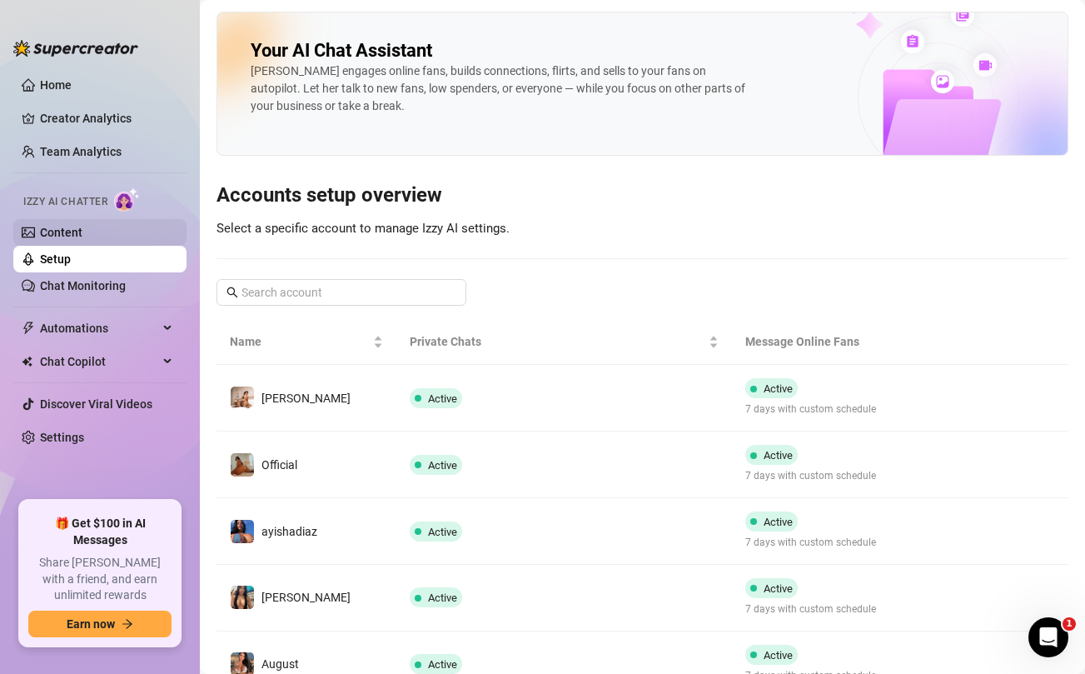
click at [81, 235] on link "Content" at bounding box center [61, 232] width 42 height 13
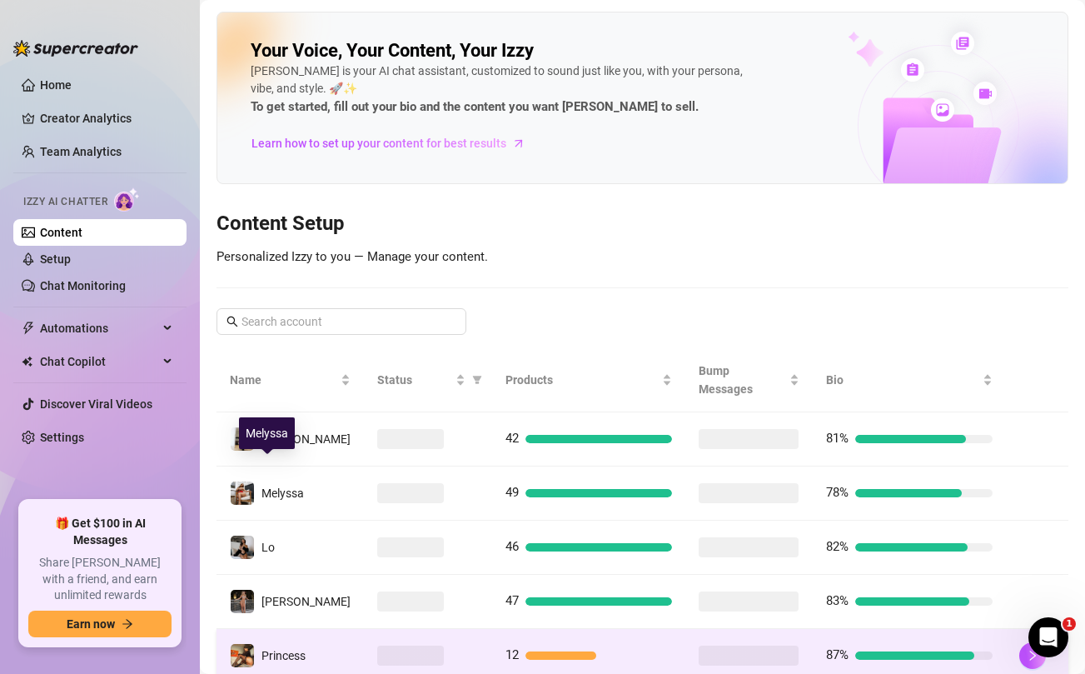
scroll to position [190, 0]
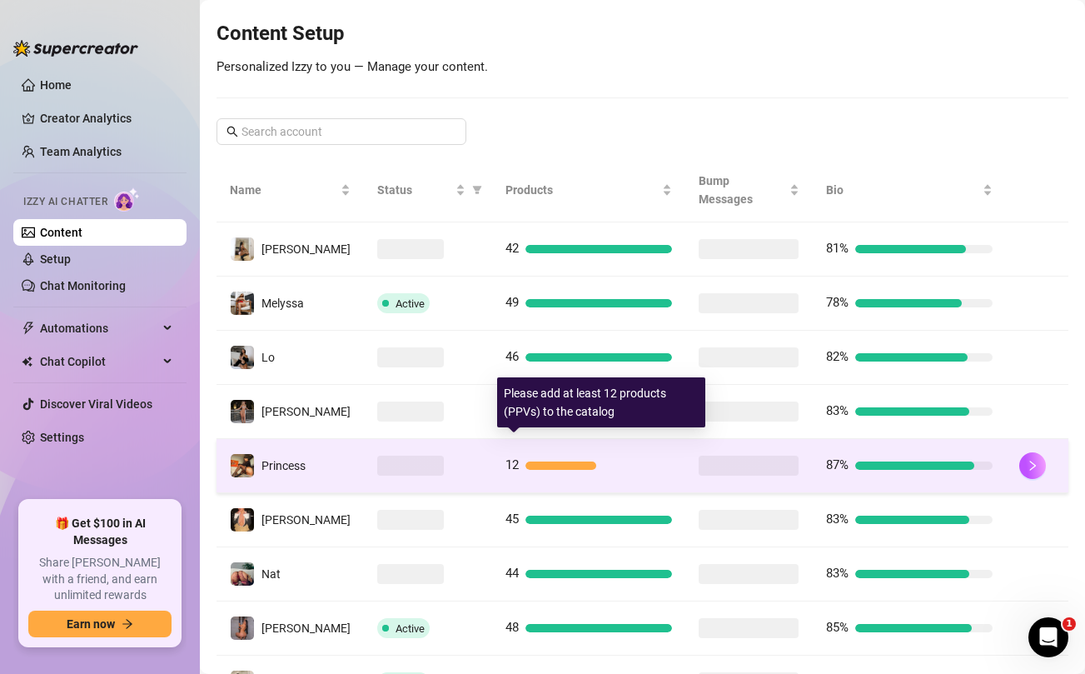
click at [589, 456] on div "12" at bounding box center [589, 466] width 167 height 20
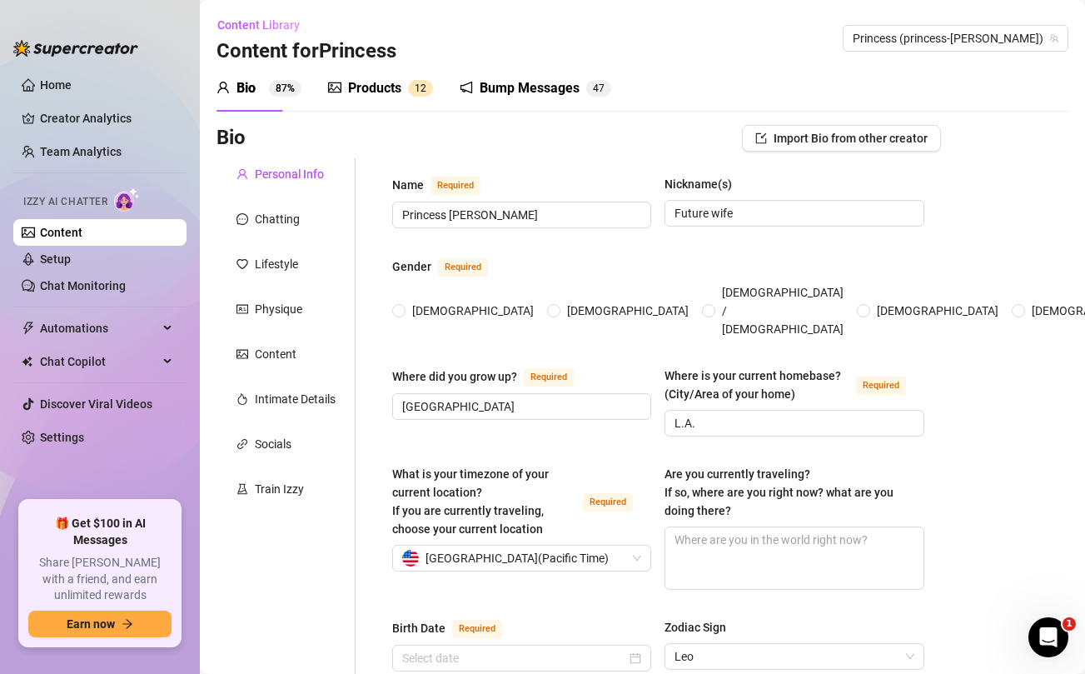
radio input "true"
type input "August 16th, 1990"
click at [399, 93] on div "Products" at bounding box center [374, 88] width 53 height 20
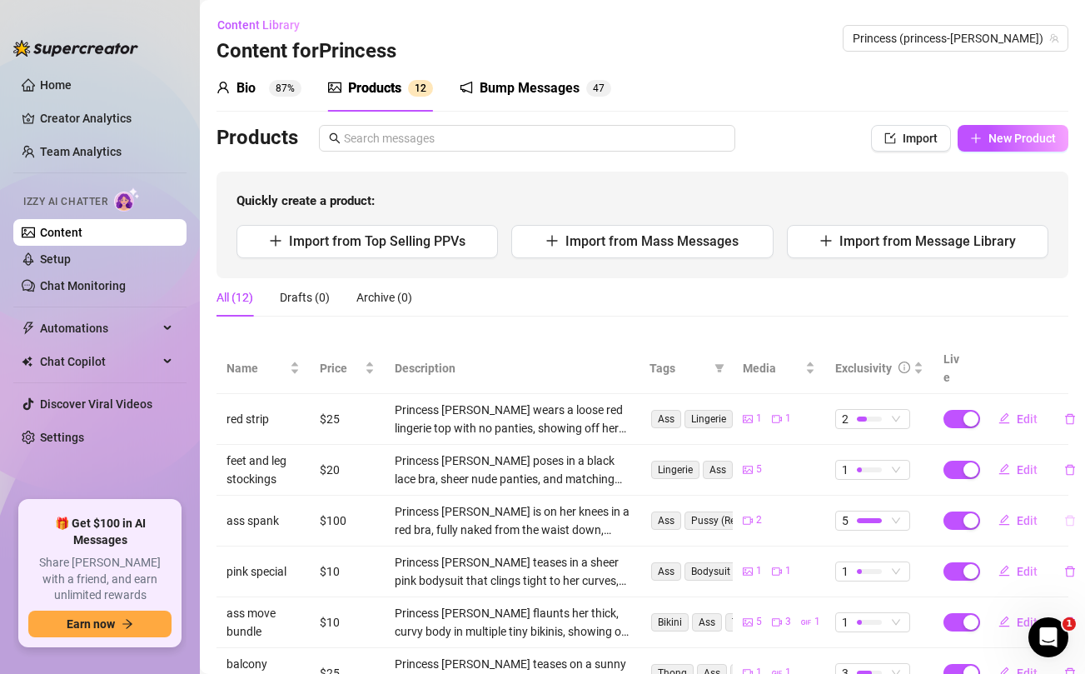
click at [1069, 515] on icon "delete" at bounding box center [1070, 520] width 10 height 11
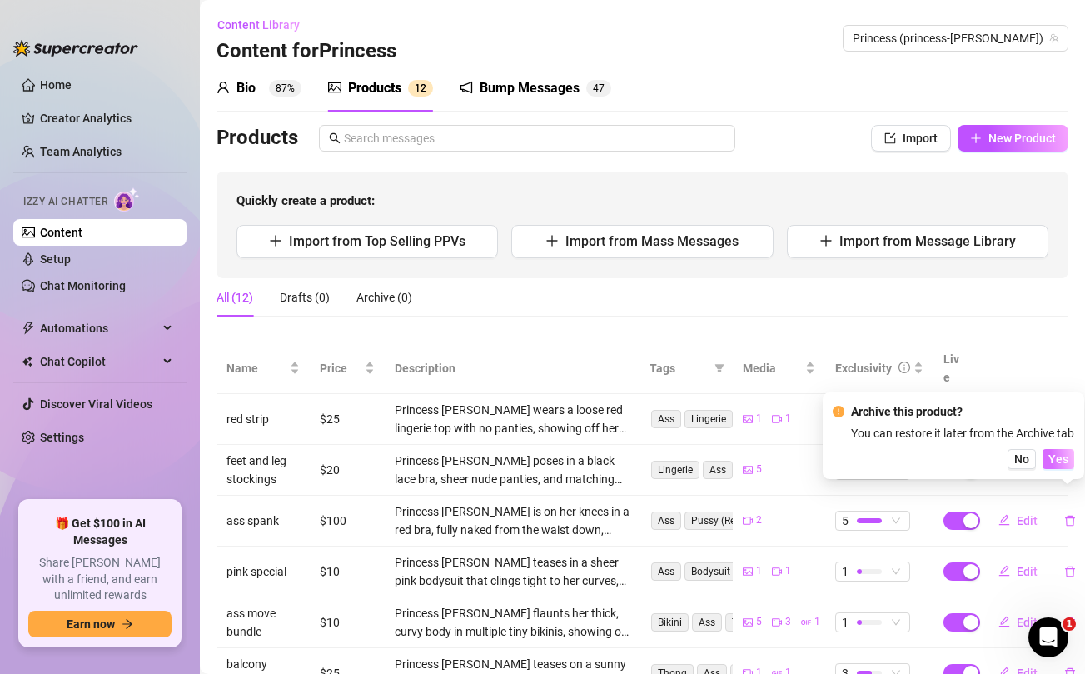
click at [1055, 467] on button "Yes" at bounding box center [1059, 459] width 32 height 20
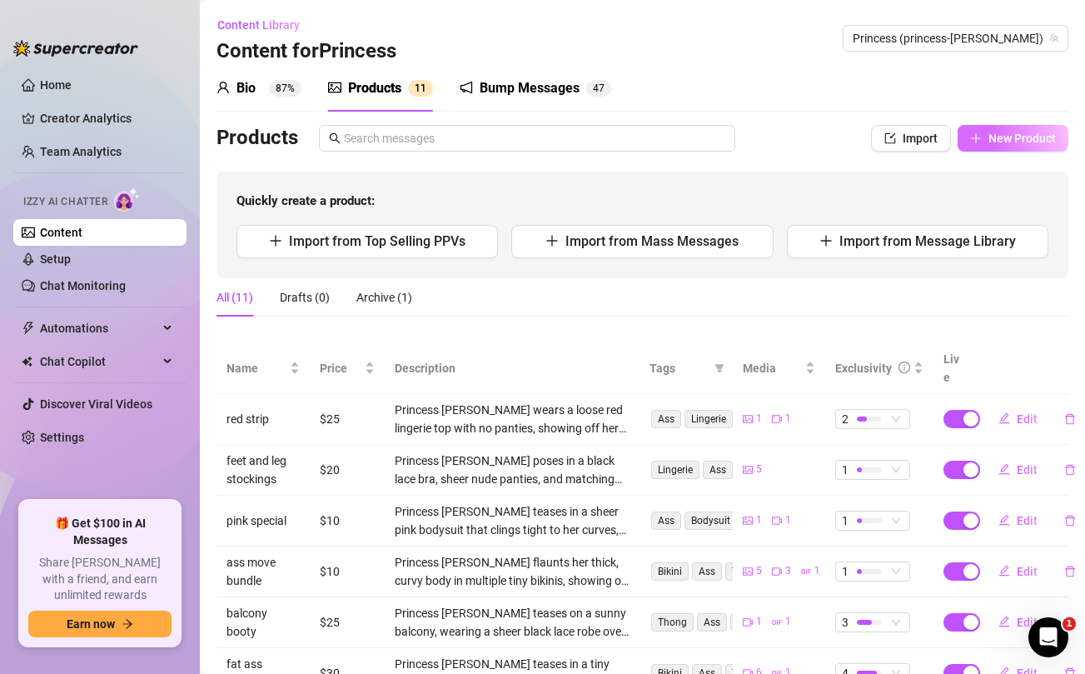
click at [1008, 135] on span "New Product" at bounding box center [1022, 138] width 67 height 13
type textarea "Type your message here..."
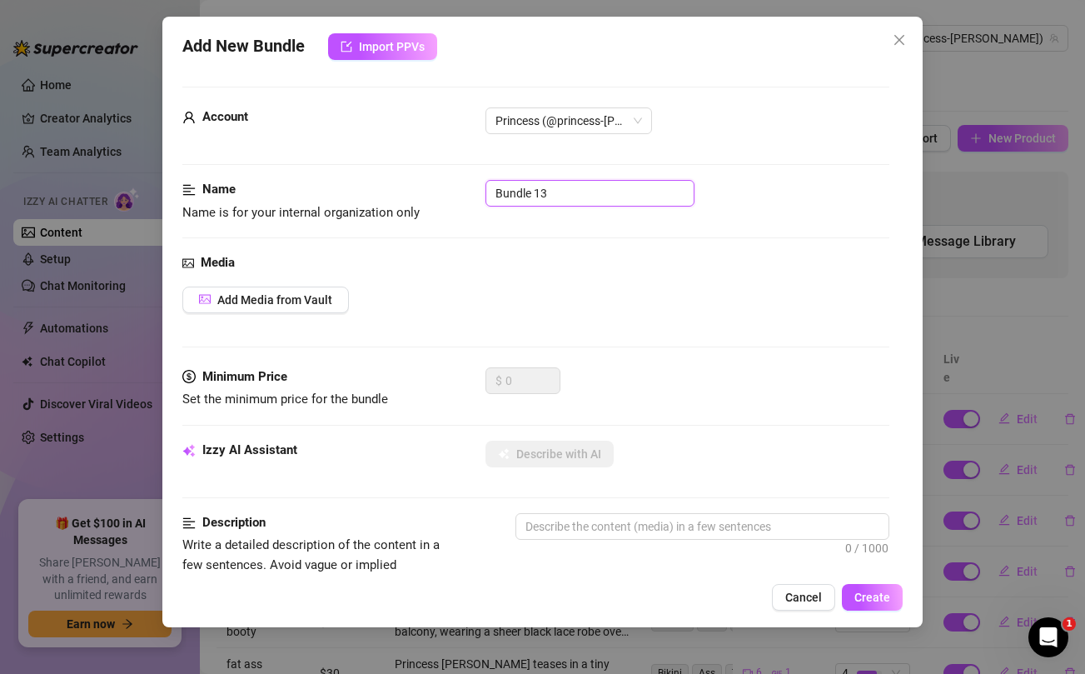
click at [602, 189] on input "Bundle 13" at bounding box center [590, 193] width 209 height 27
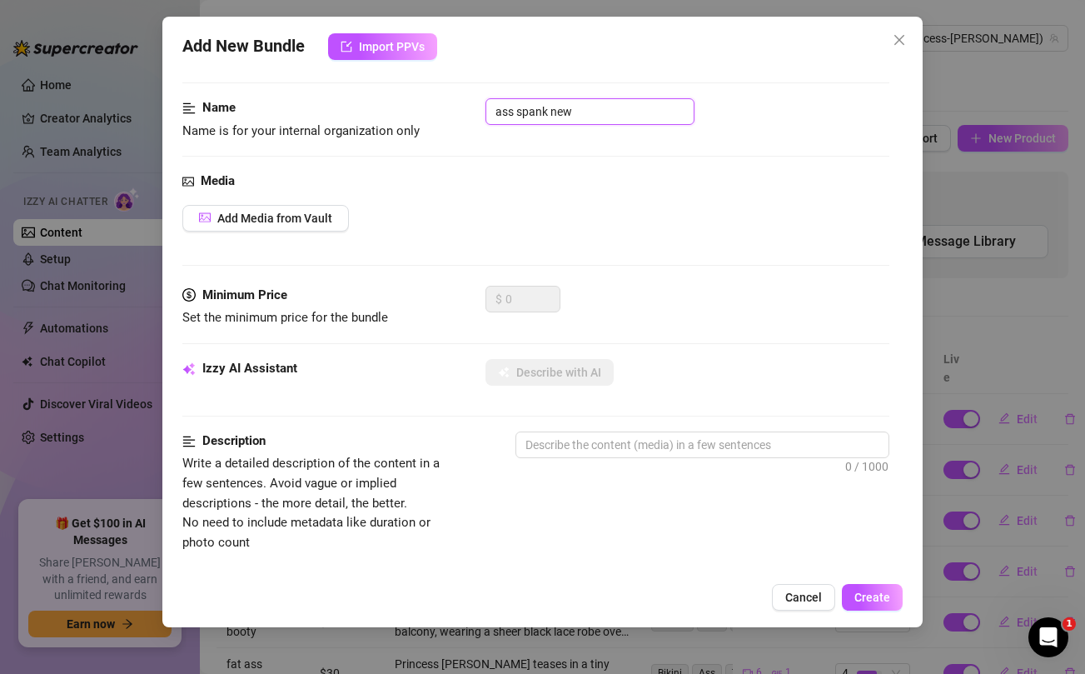
scroll to position [119, 0]
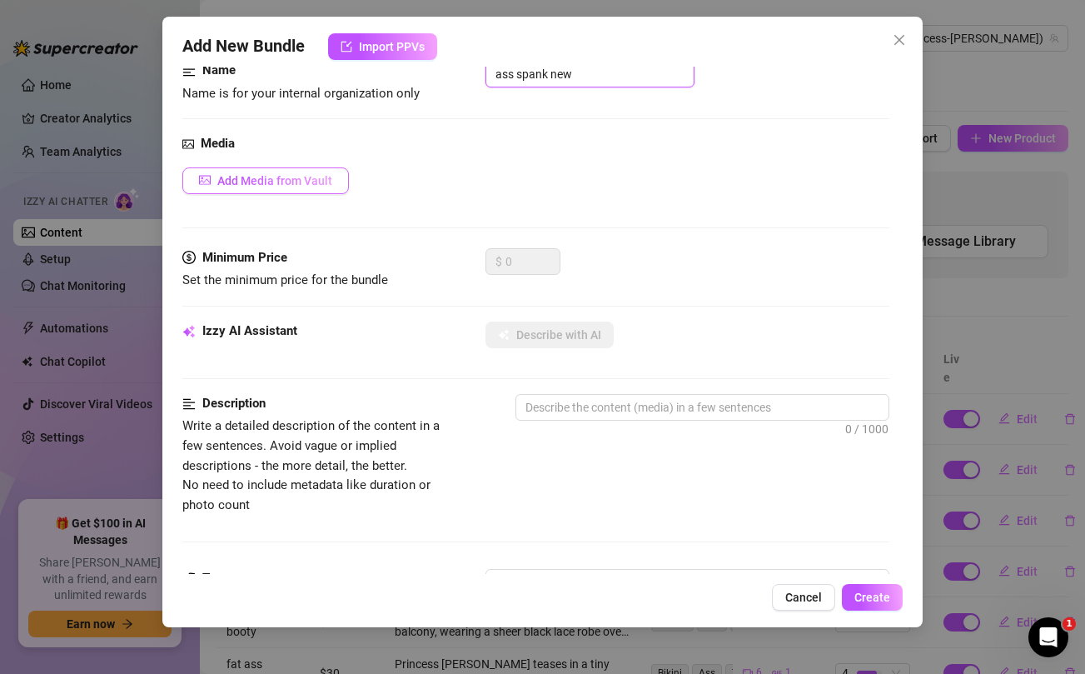
type input "ass spank new"
click at [261, 172] on button "Add Media from Vault" at bounding box center [265, 180] width 167 height 27
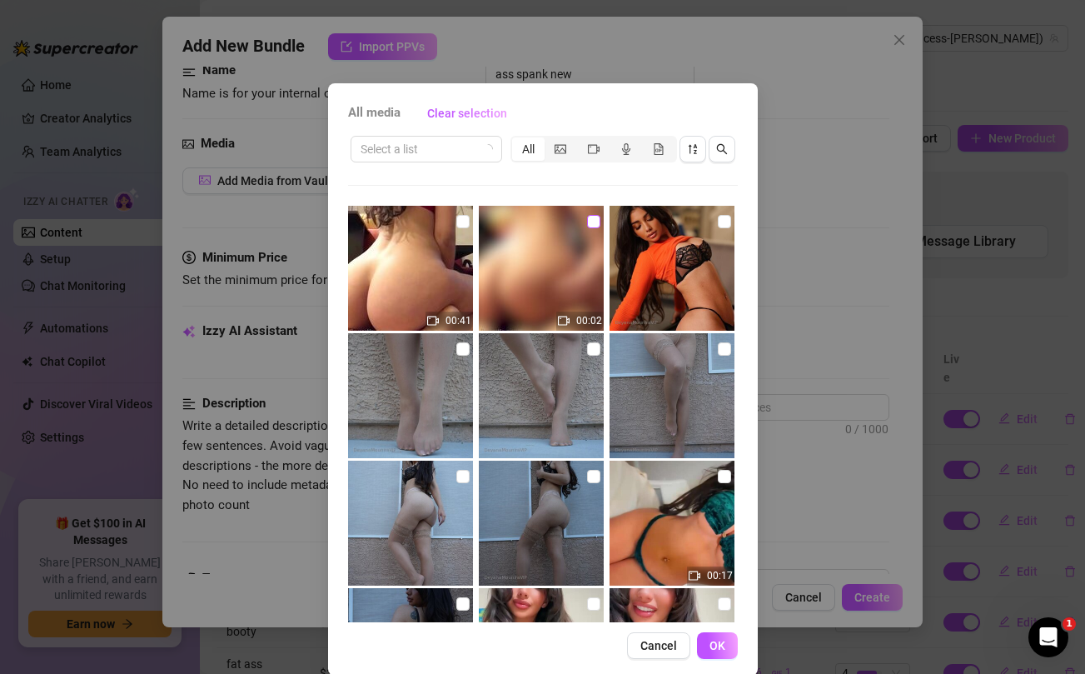
click at [591, 227] on input "checkbox" at bounding box center [593, 221] width 13 height 13
checkbox input "true"
click at [463, 220] on input "checkbox" at bounding box center [463, 221] width 13 height 13
checkbox input "true"
click at [714, 646] on span "OK" at bounding box center [718, 645] width 16 height 13
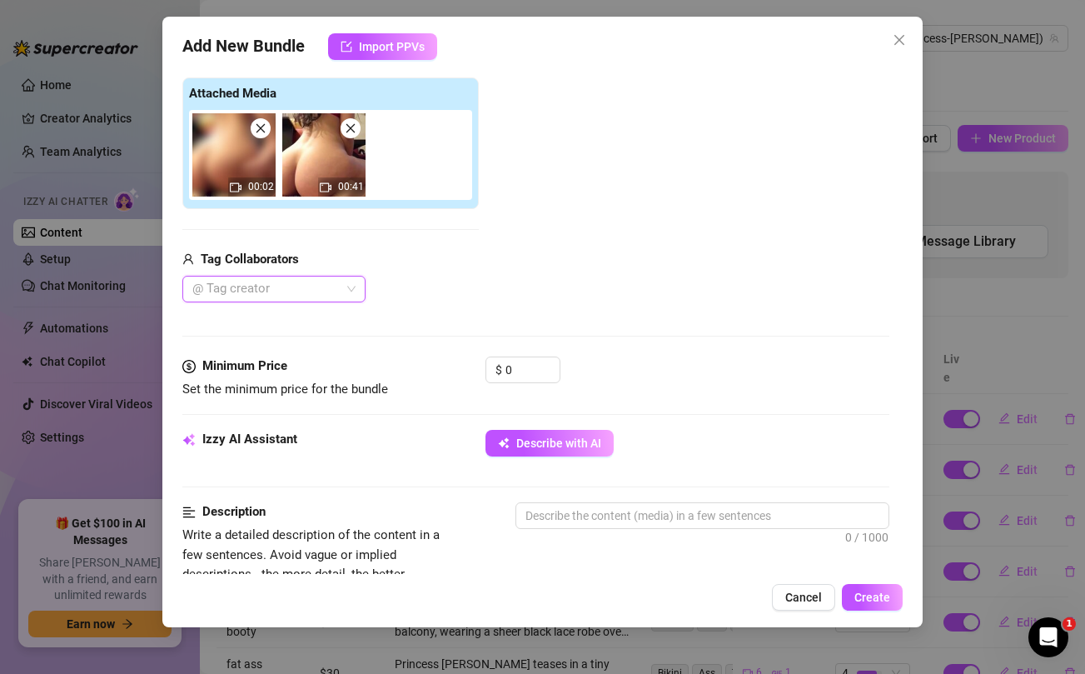
scroll to position [256, 0]
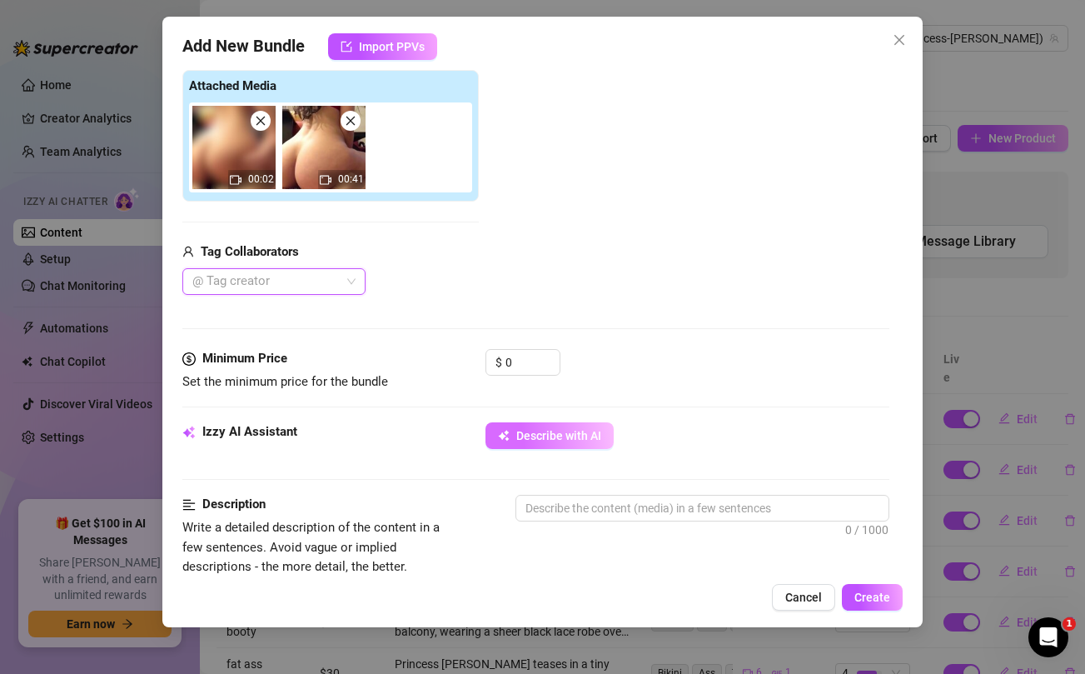
click at [585, 441] on span "Describe with AI" at bounding box center [558, 435] width 85 height 13
click at [872, 596] on span "Create" at bounding box center [873, 597] width 36 height 13
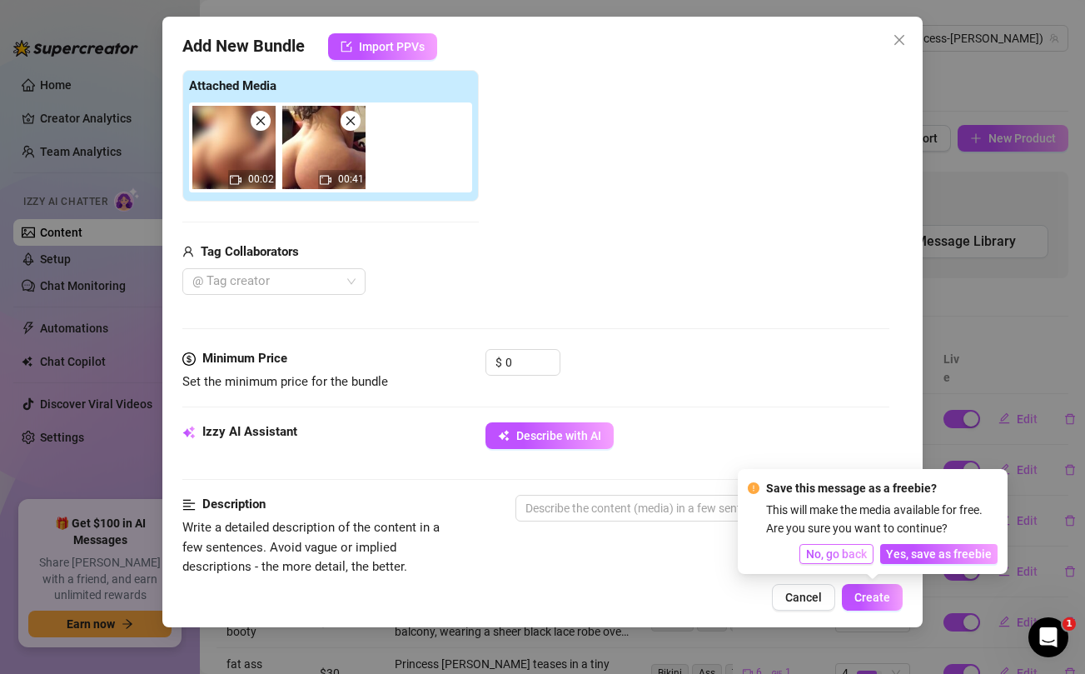
click at [826, 551] on span "No, go back" at bounding box center [836, 553] width 61 height 13
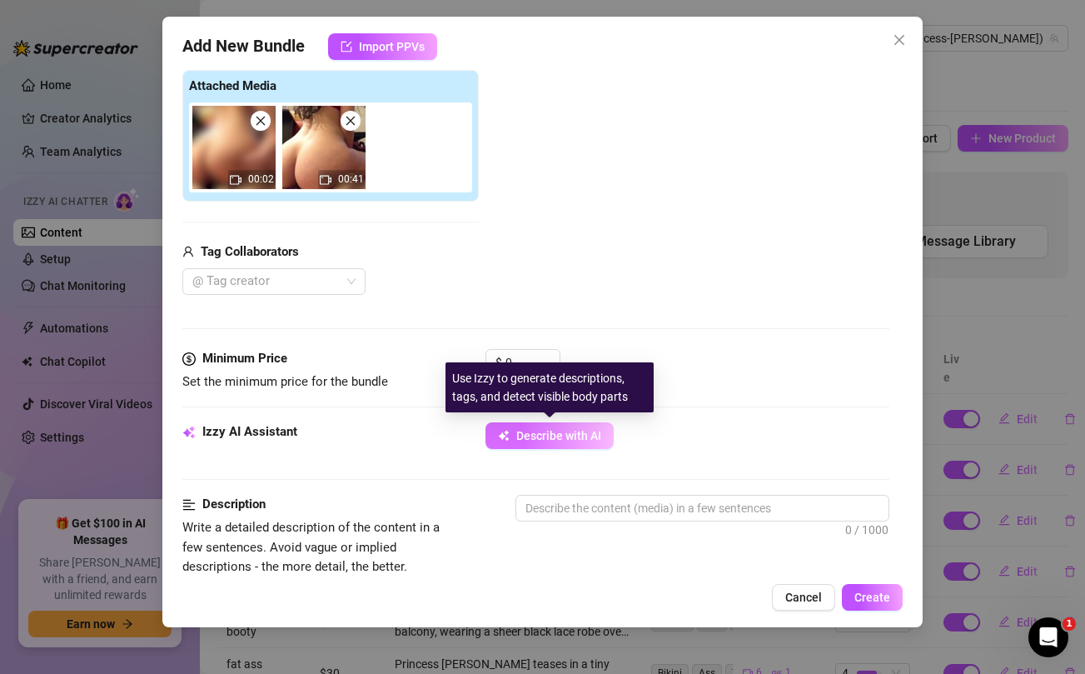
click at [528, 439] on span "Describe with AI" at bounding box center [558, 435] width 85 height 13
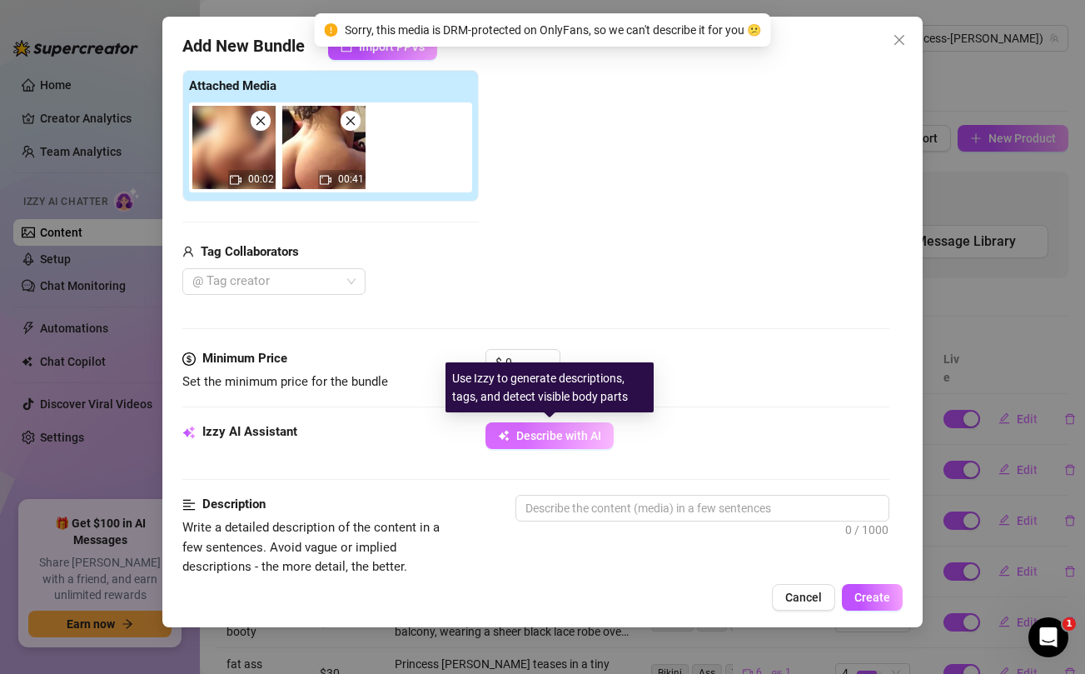
click at [528, 439] on span "Describe with AI" at bounding box center [558, 435] width 85 height 13
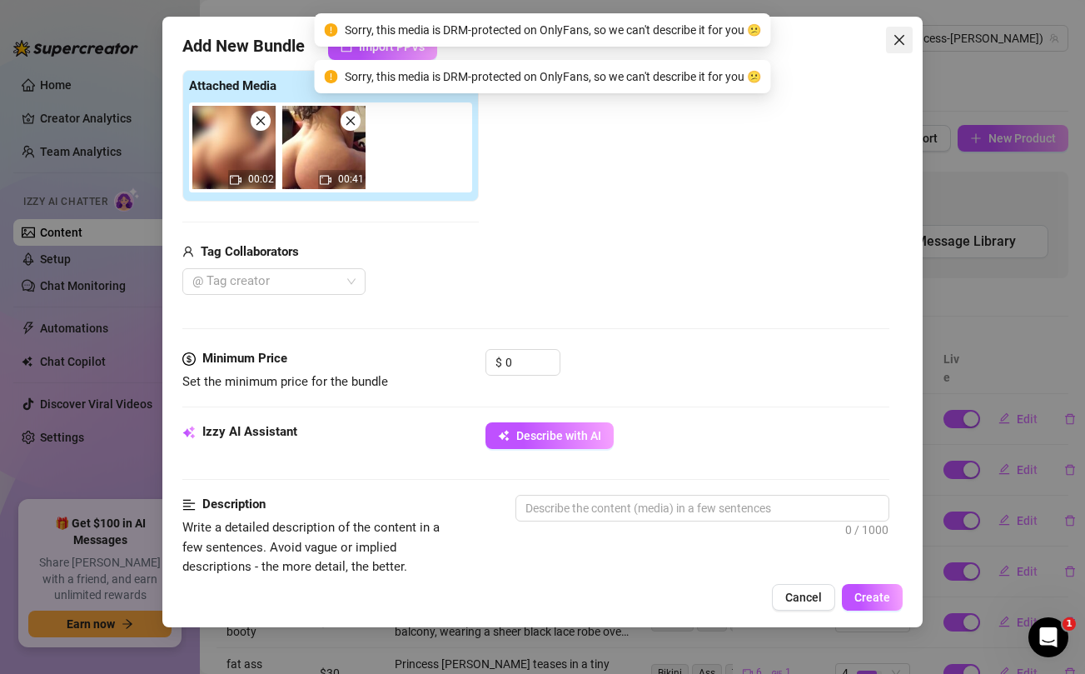
click at [894, 48] on button "Close" at bounding box center [899, 40] width 27 height 27
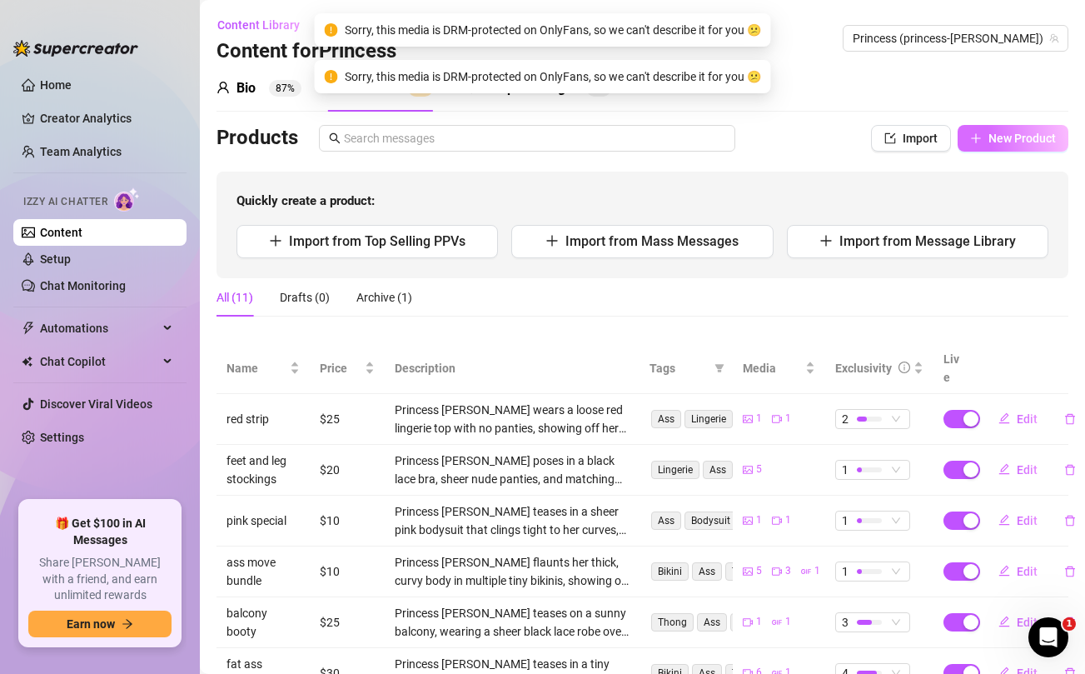
click at [1005, 139] on span "New Product" at bounding box center [1022, 138] width 67 height 13
type textarea "Type your message here..."
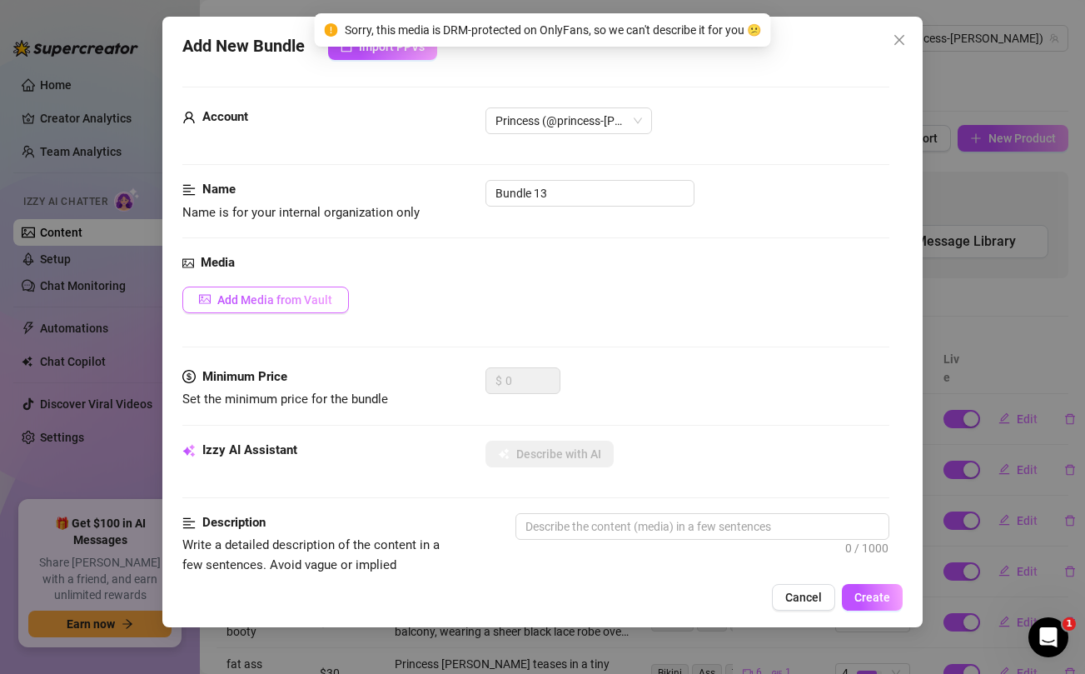
click at [317, 294] on span "Add Media from Vault" at bounding box center [274, 299] width 115 height 13
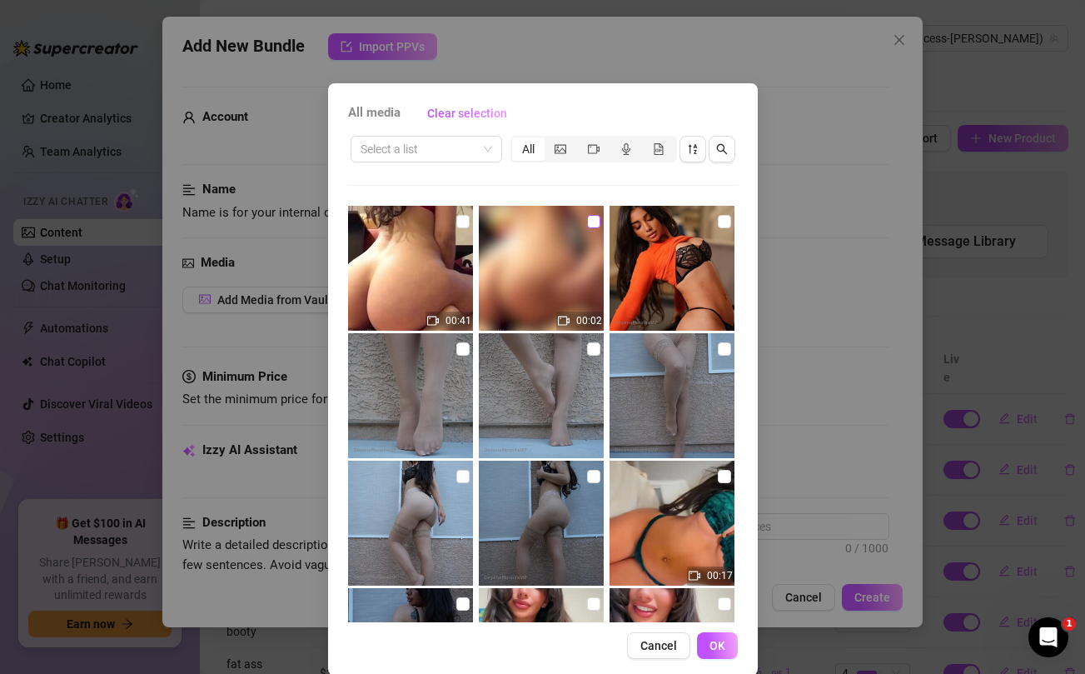
click at [593, 225] on input "checkbox" at bounding box center [593, 221] width 13 height 13
checkbox input "true"
click at [462, 226] on input "checkbox" at bounding box center [463, 221] width 13 height 13
checkbox input "true"
click at [734, 652] on button "OK" at bounding box center [717, 645] width 41 height 27
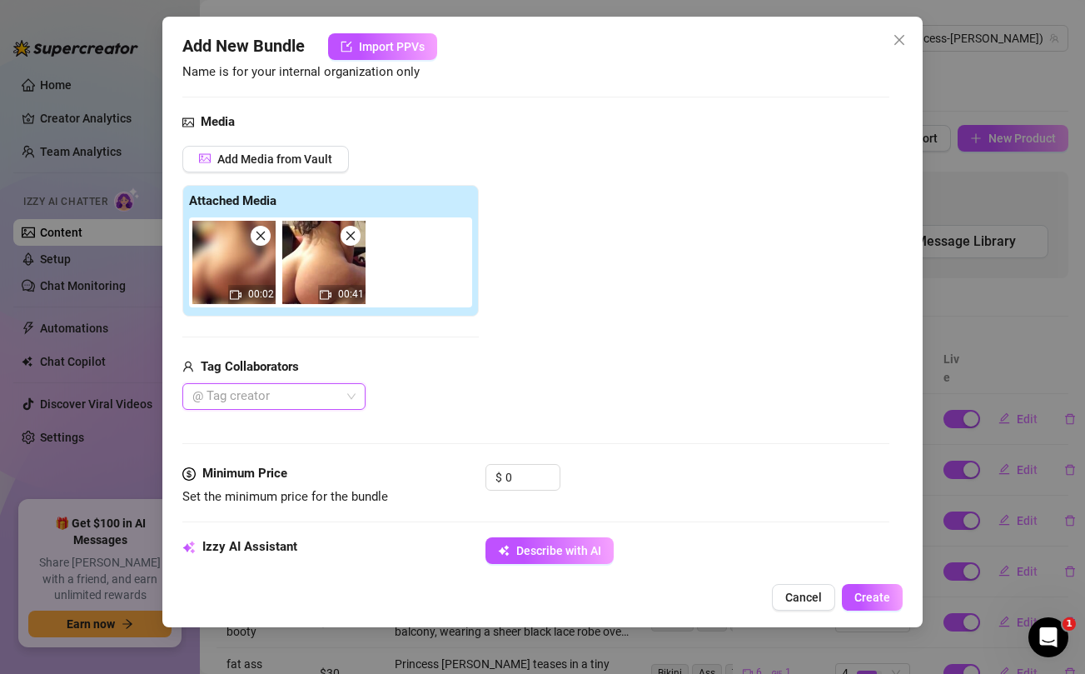
scroll to position [167, 0]
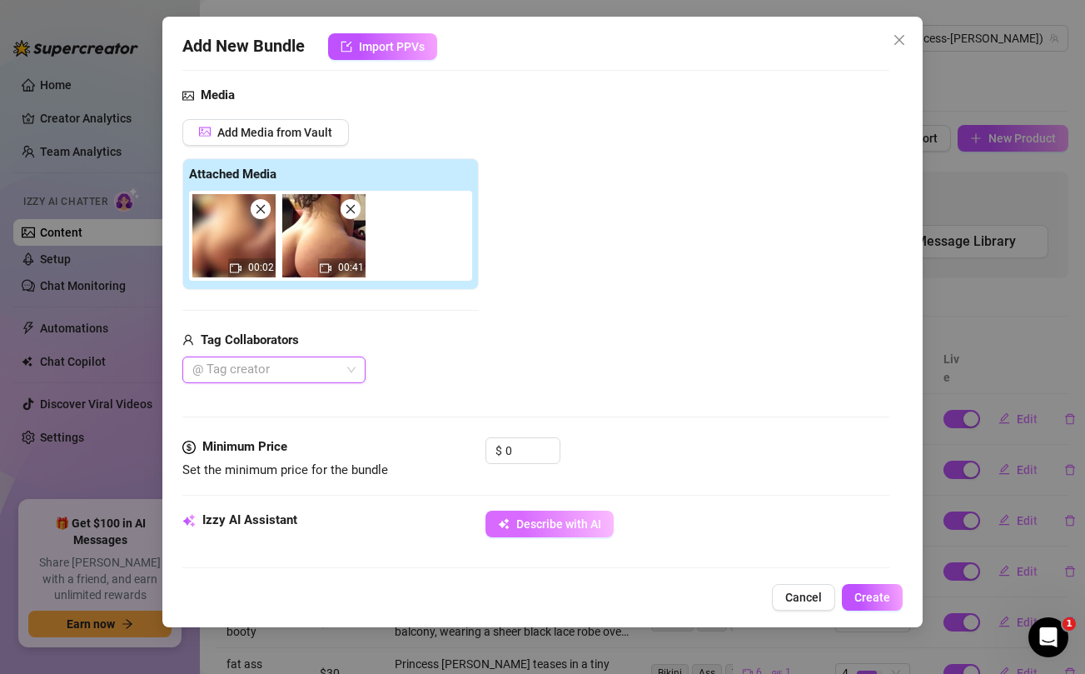
click at [526, 522] on span "Describe with AI" at bounding box center [558, 523] width 85 height 13
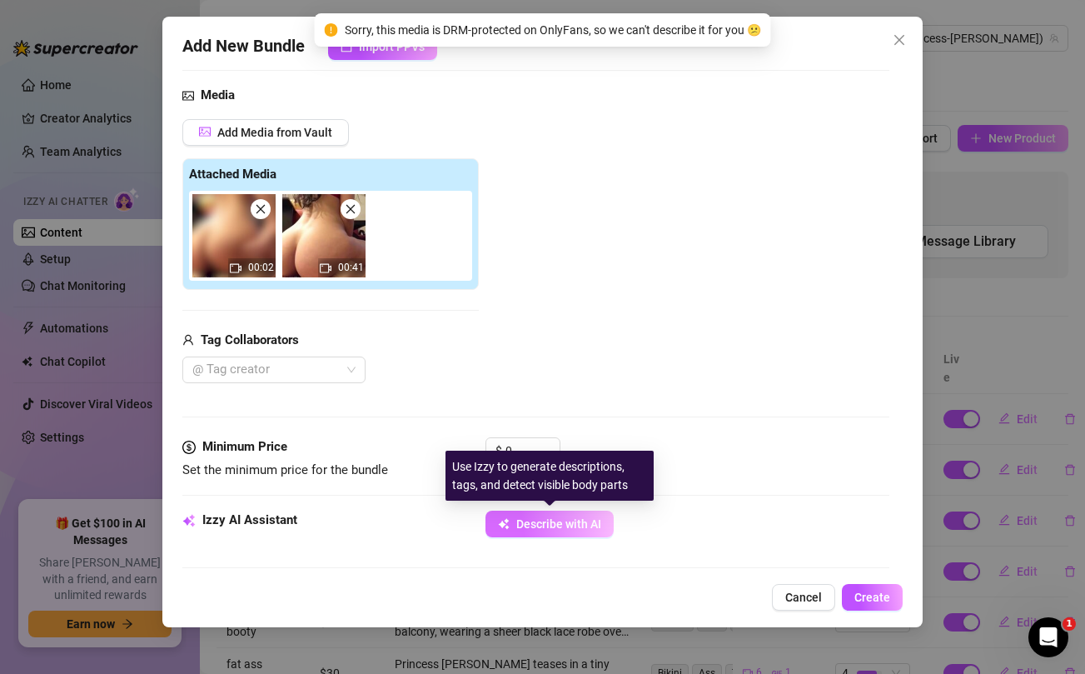
click at [526, 522] on span "Describe with AI" at bounding box center [558, 523] width 85 height 13
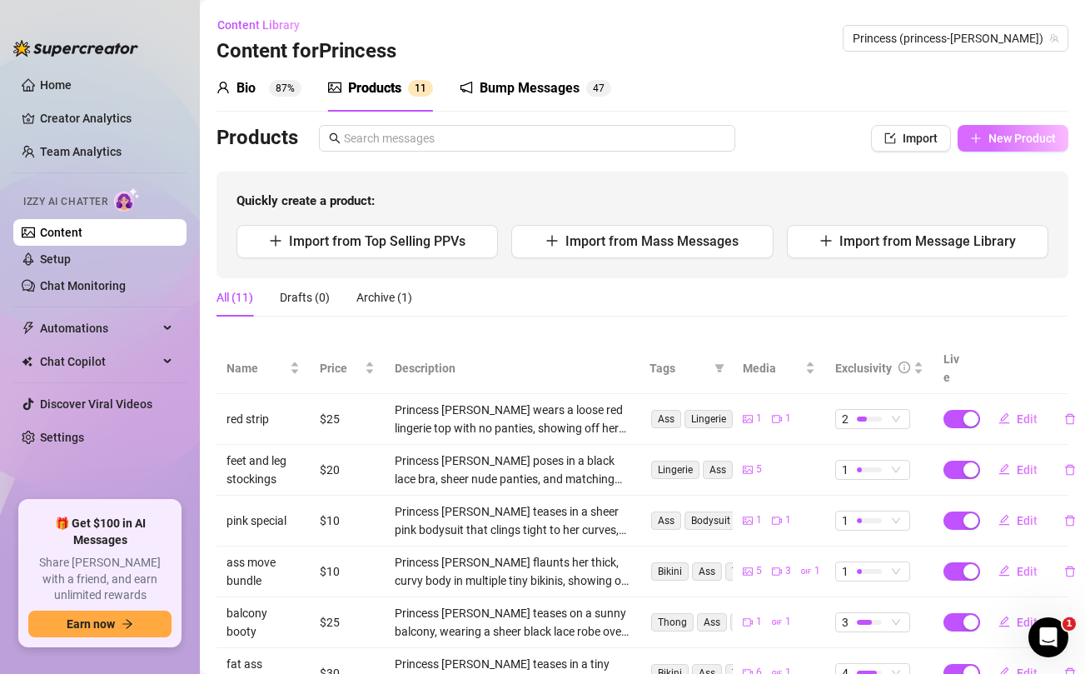
click at [988, 135] on button "New Product" at bounding box center [1013, 138] width 111 height 27
type textarea "Type your message here..."
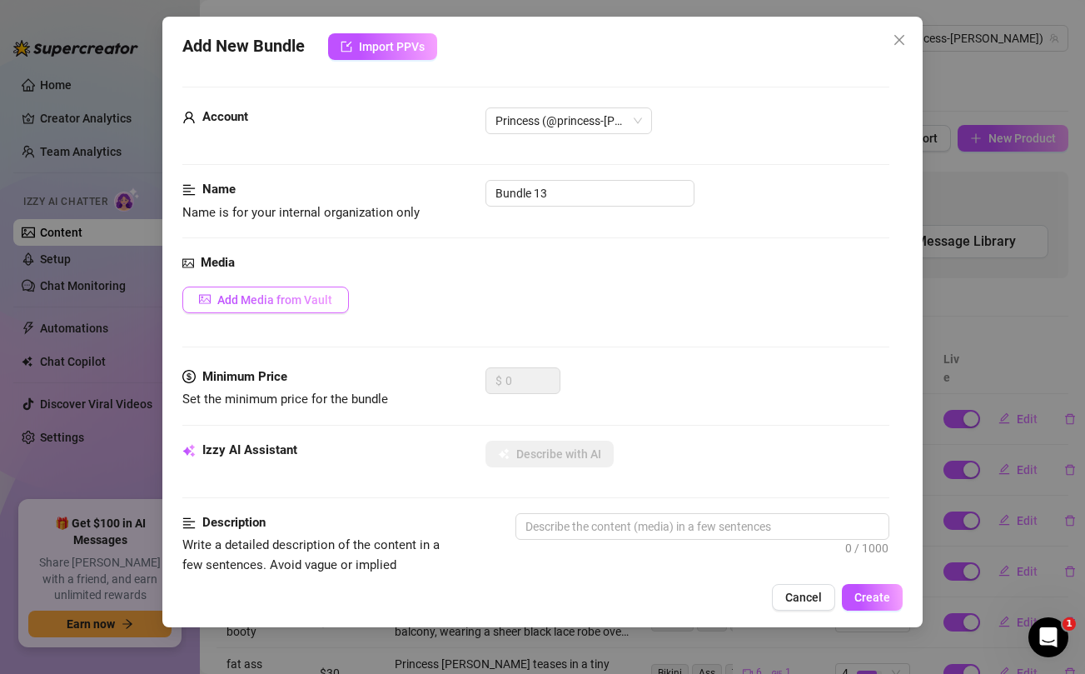
click at [239, 302] on span "Add Media from Vault" at bounding box center [274, 299] width 115 height 13
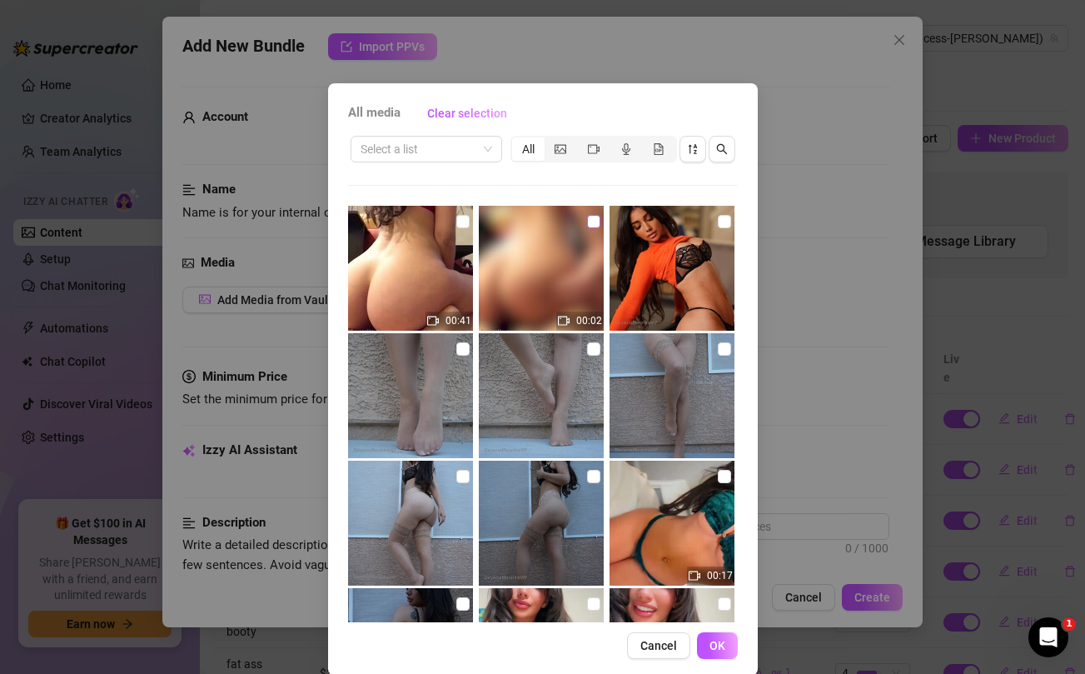
click at [599, 221] on input "checkbox" at bounding box center [593, 221] width 13 height 13
checkbox input "true"
click at [462, 226] on input "checkbox" at bounding box center [463, 221] width 13 height 13
checkbox input "true"
click at [715, 651] on span "OK" at bounding box center [718, 645] width 16 height 13
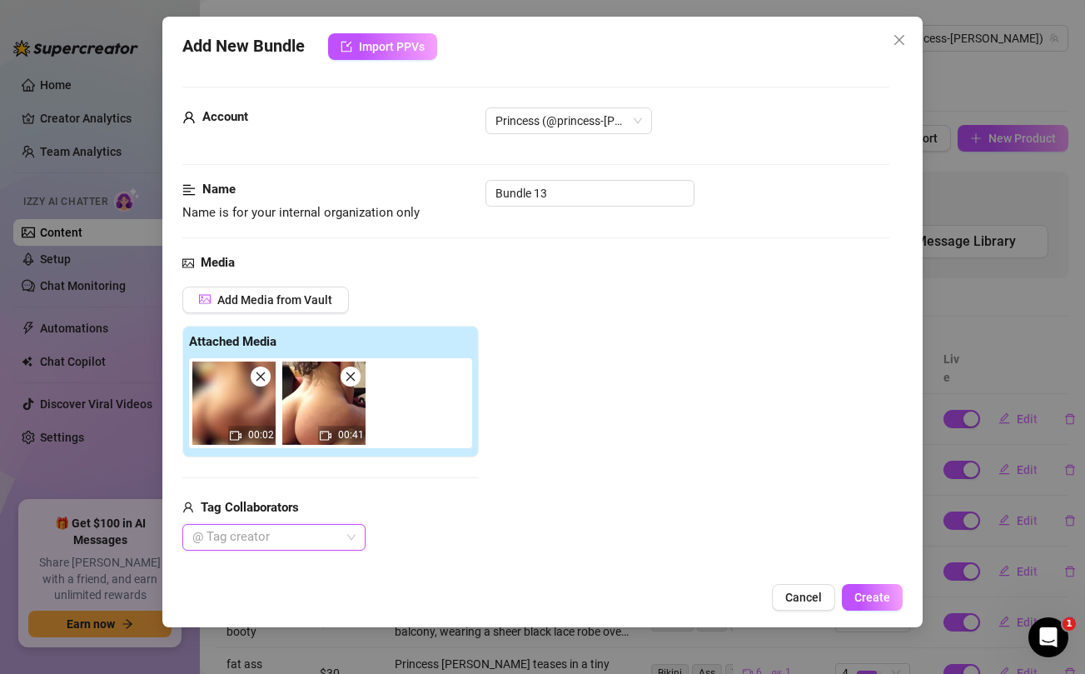
scroll to position [154, 0]
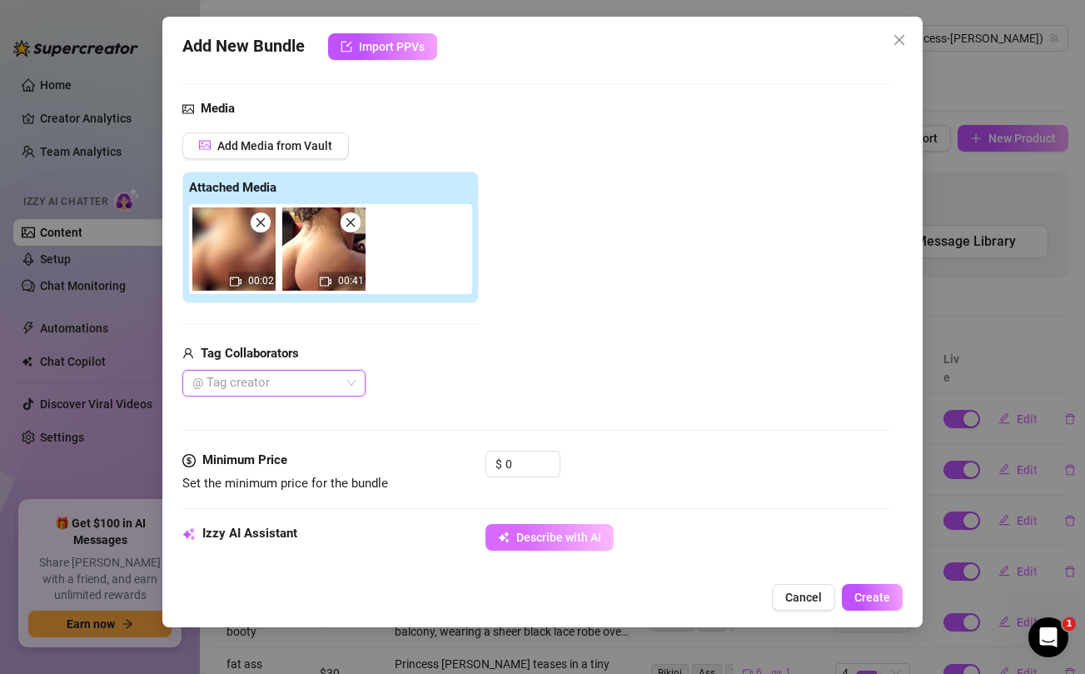
click at [533, 539] on span "Describe with AI" at bounding box center [558, 537] width 85 height 13
click at [896, 39] on icon "close" at bounding box center [899, 39] width 13 height 13
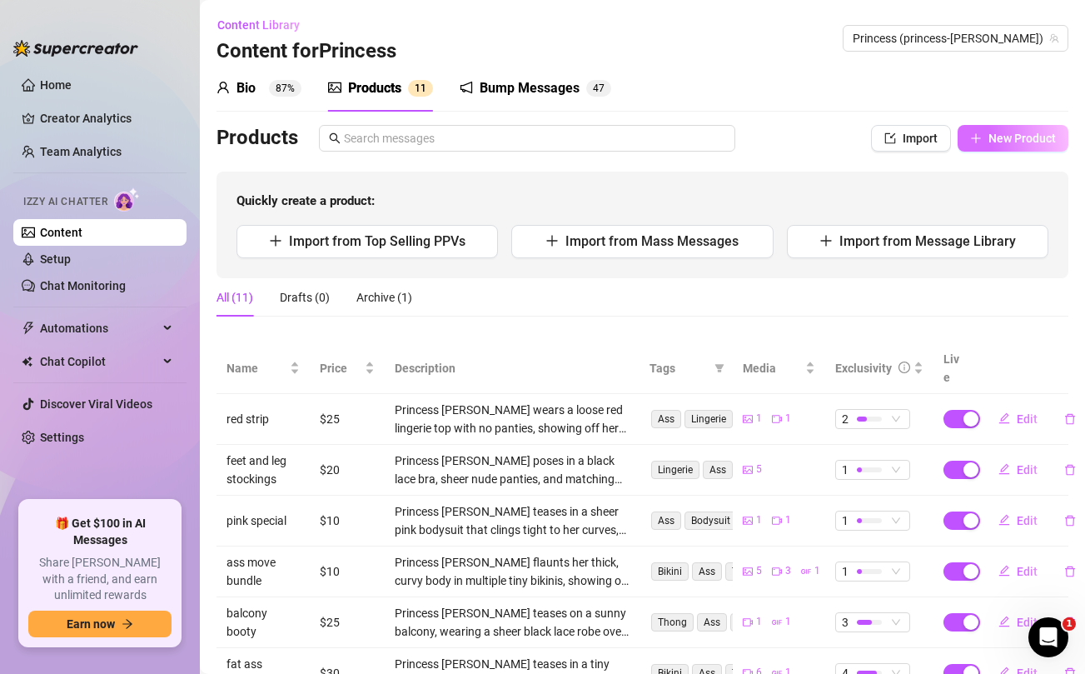
click at [1010, 130] on button "New Product" at bounding box center [1013, 138] width 111 height 27
type textarea "Type your message here..."
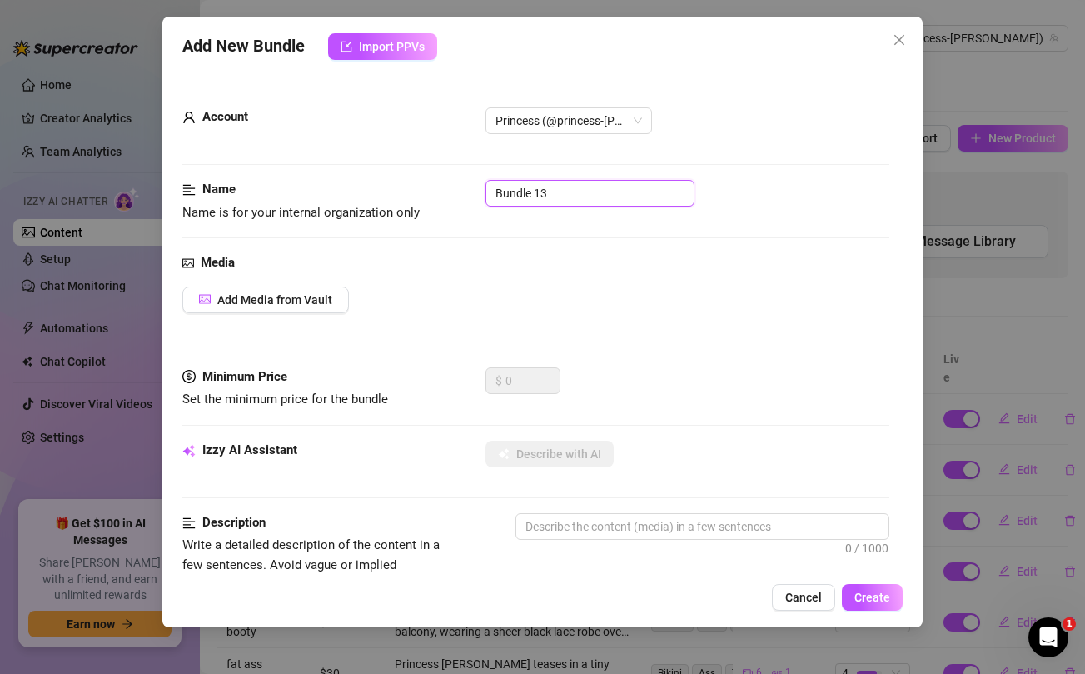
click at [538, 184] on input "Bundle 13" at bounding box center [590, 193] width 209 height 27
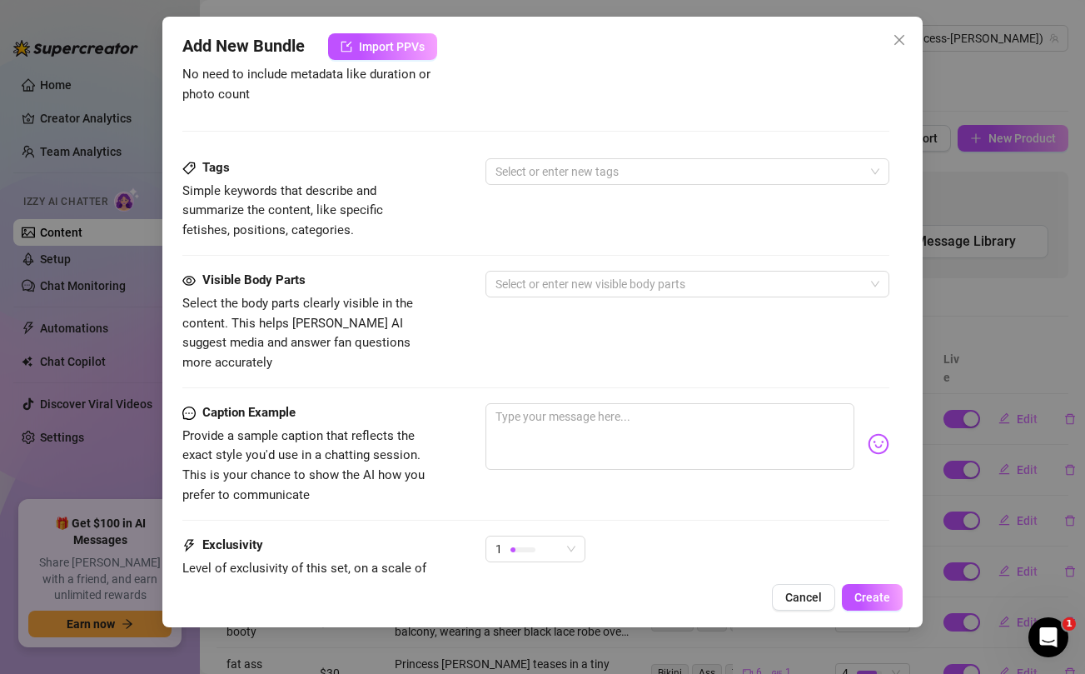
scroll to position [677, 0]
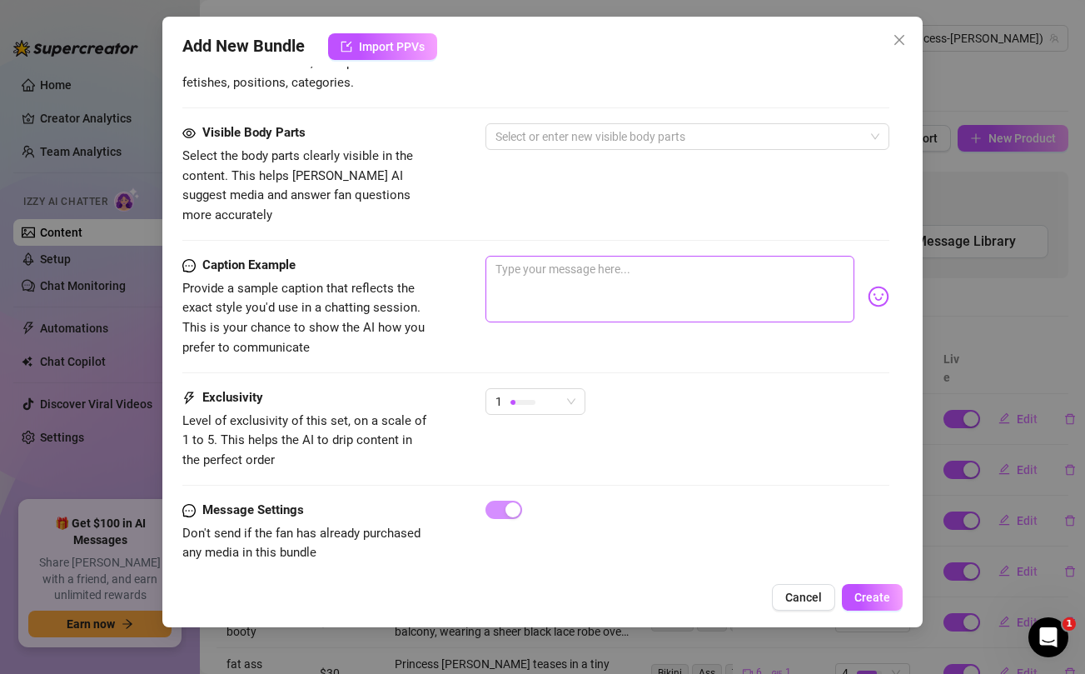
type input "ass appreciation"
click at [578, 274] on textarea at bounding box center [670, 289] width 368 height 67
paste textarea "can we have a nasty time right now?"
type textarea "can we have a nasty time right now?"
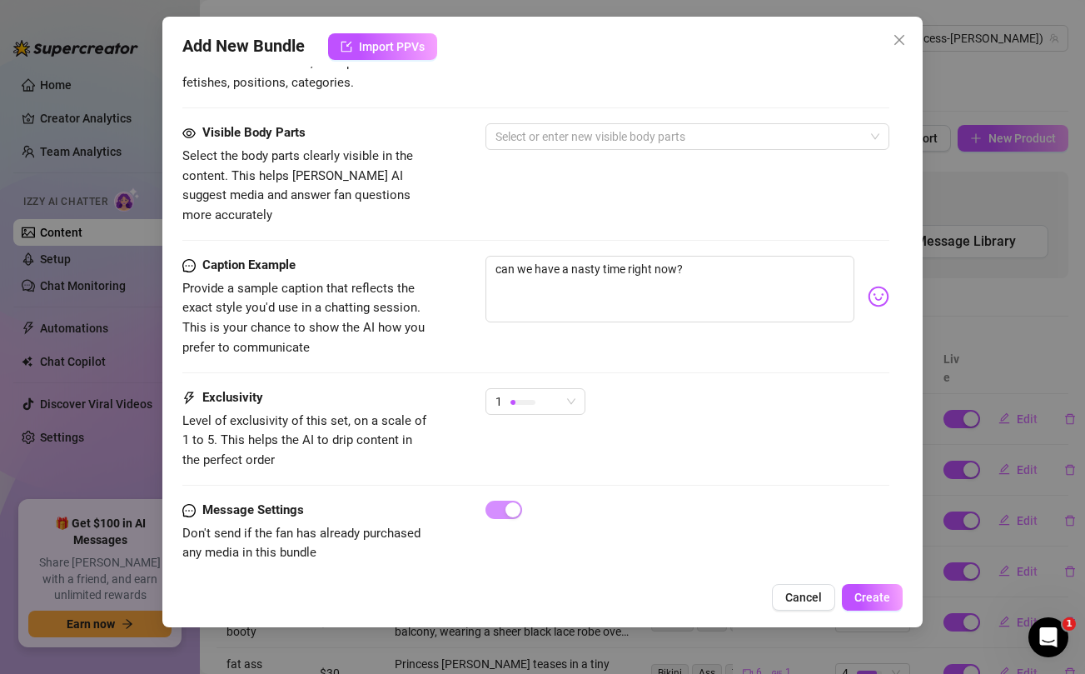
click at [531, 199] on div "Visible Body Parts Select the body parts clearly visible in the content. This h…" at bounding box center [535, 174] width 706 height 102
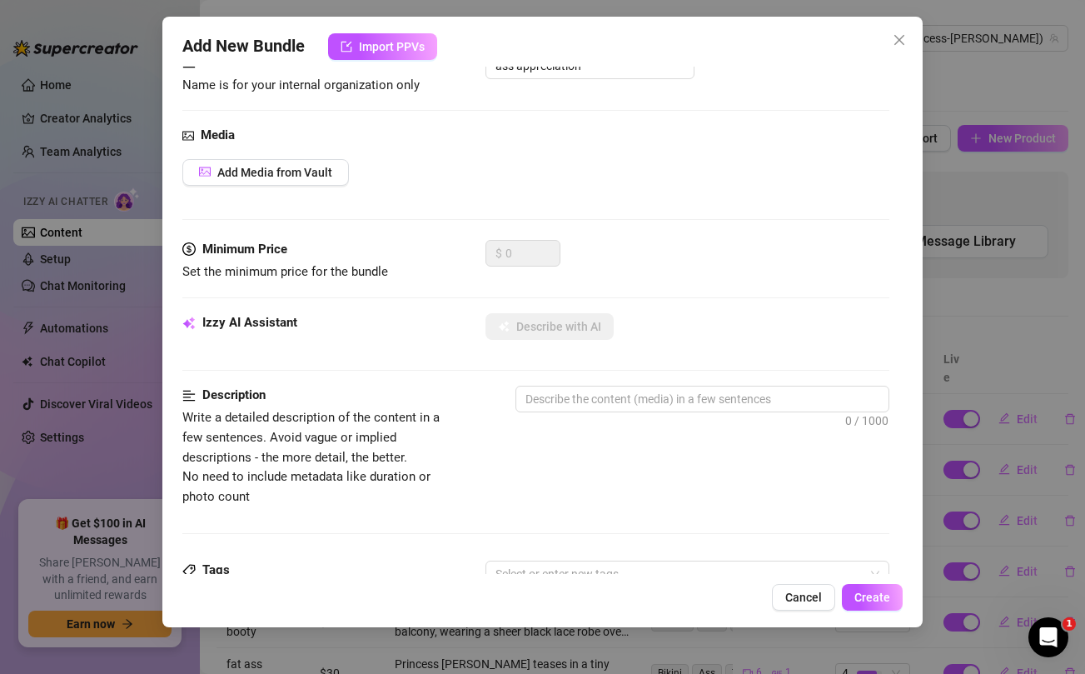
scroll to position [0, 0]
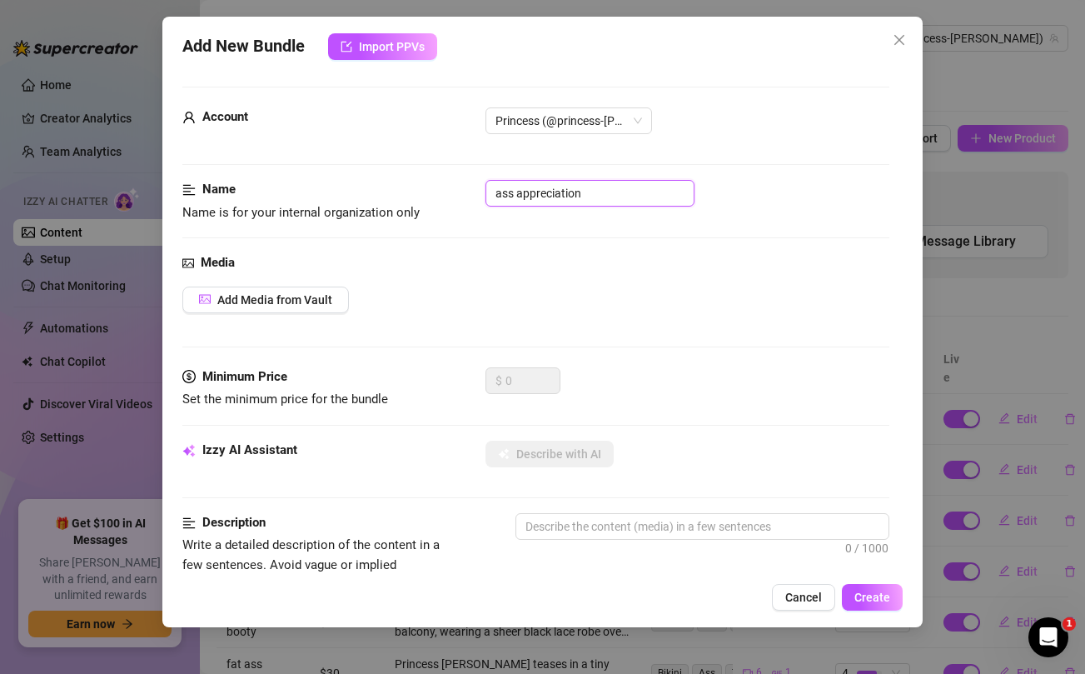
click at [641, 190] on input "ass appreciation" at bounding box center [590, 193] width 209 height 27
type input "ass appreciation bundle"
click at [237, 299] on span "Add Media from Vault" at bounding box center [274, 299] width 115 height 13
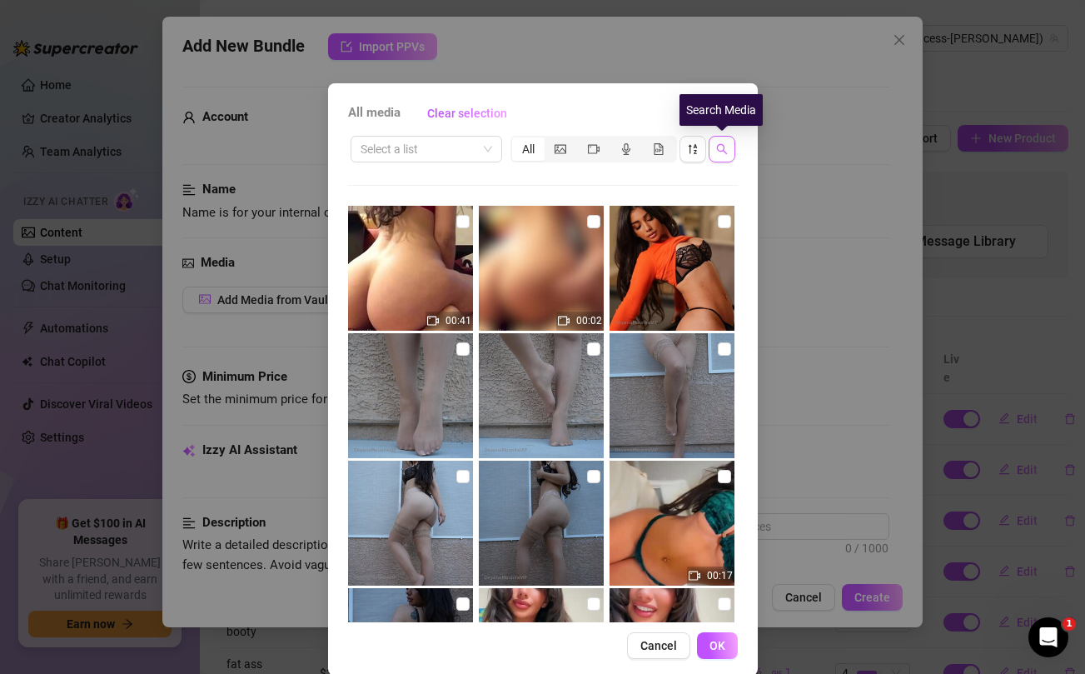
click at [725, 151] on icon "search" at bounding box center [722, 149] width 12 height 12
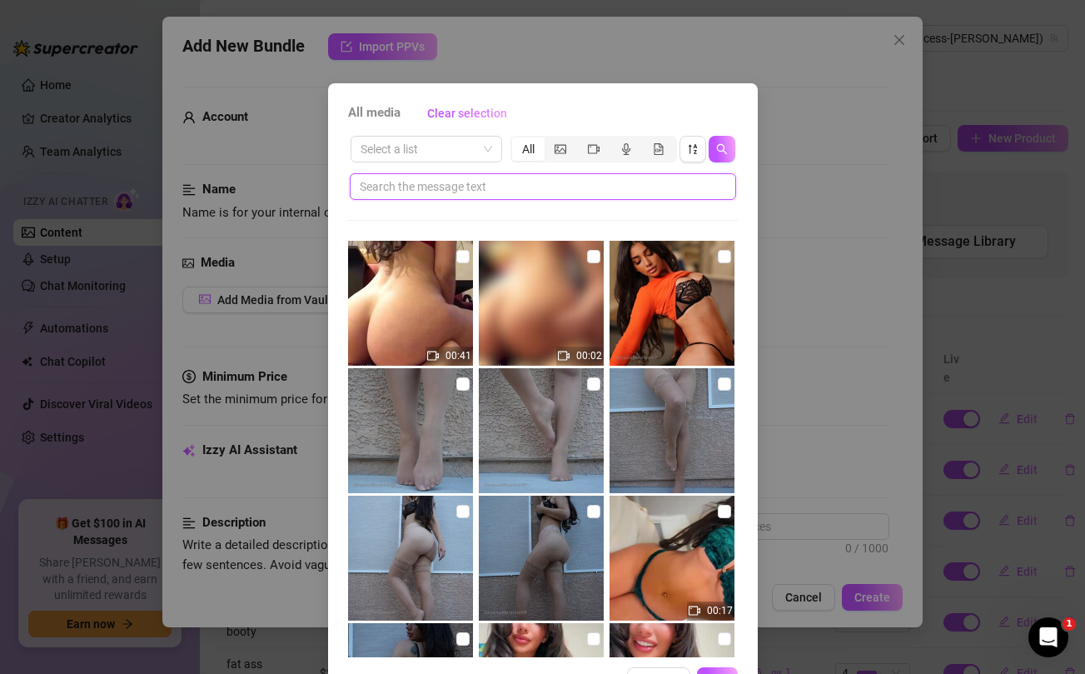
click at [585, 187] on input "text" at bounding box center [536, 186] width 353 height 18
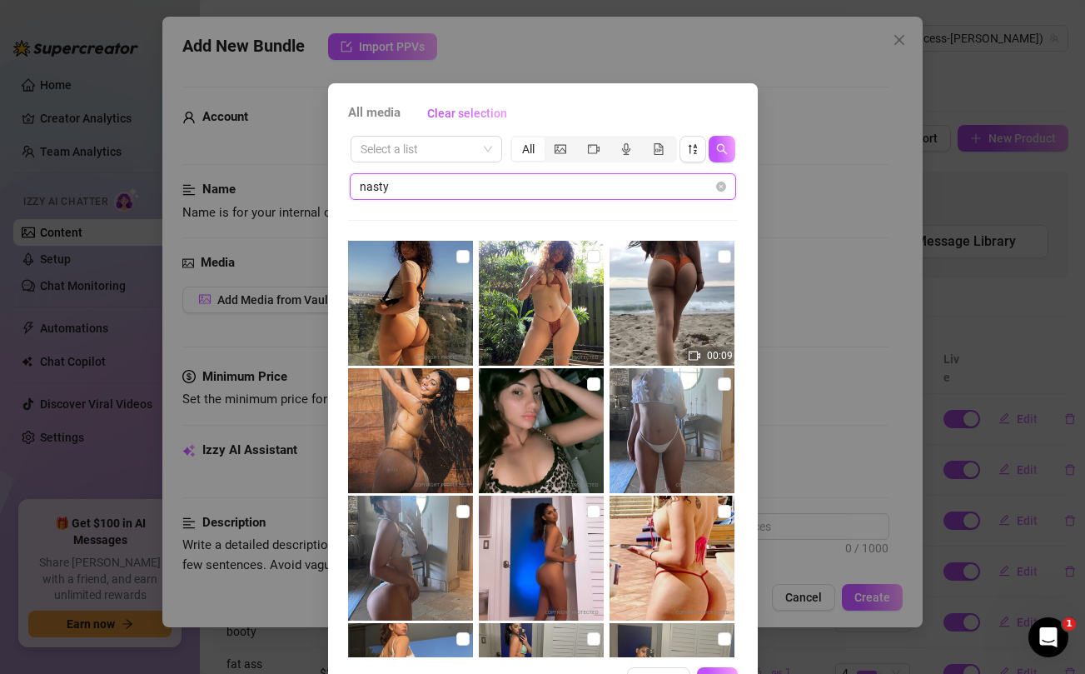
type input "nasty"
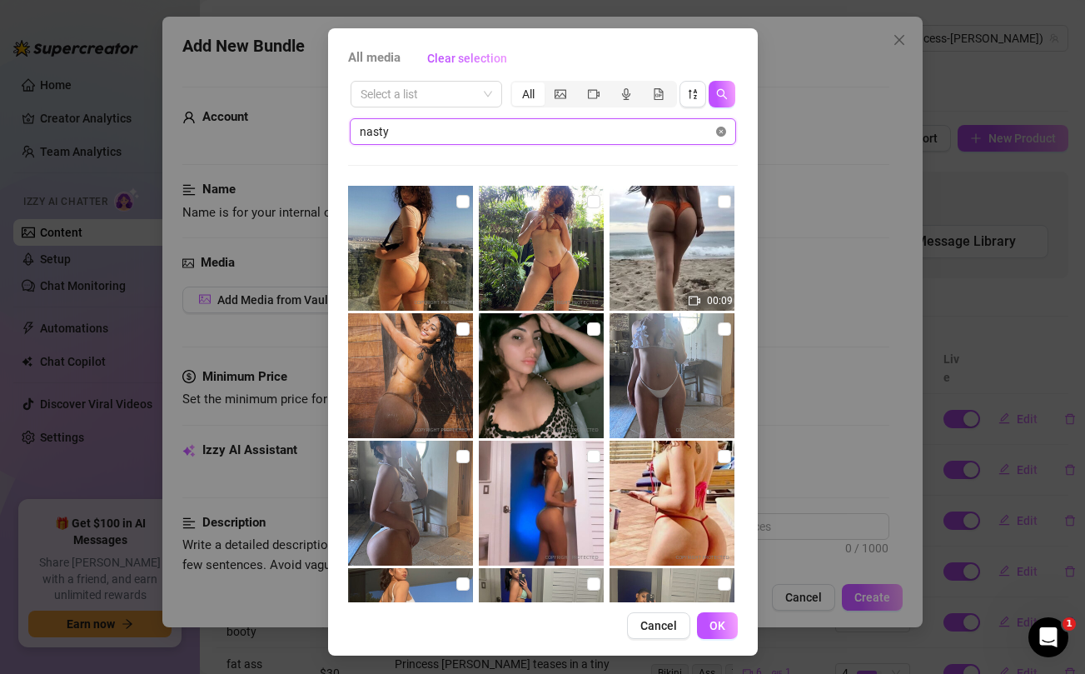
click at [722, 127] on icon "close-circle" at bounding box center [721, 132] width 10 height 10
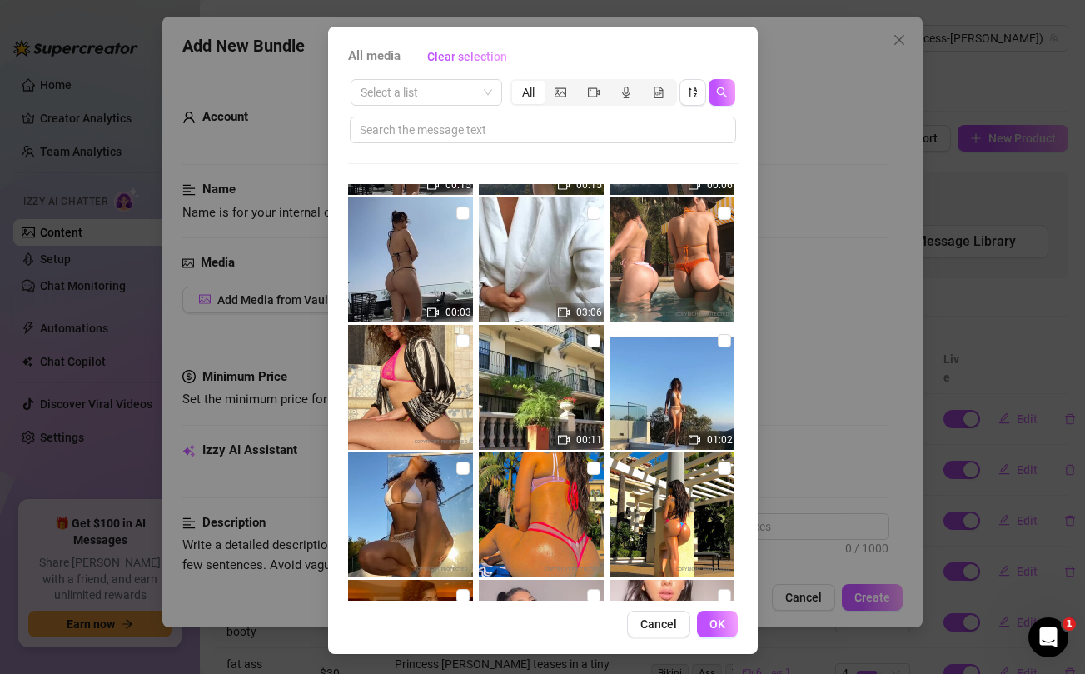
scroll to position [13965, 0]
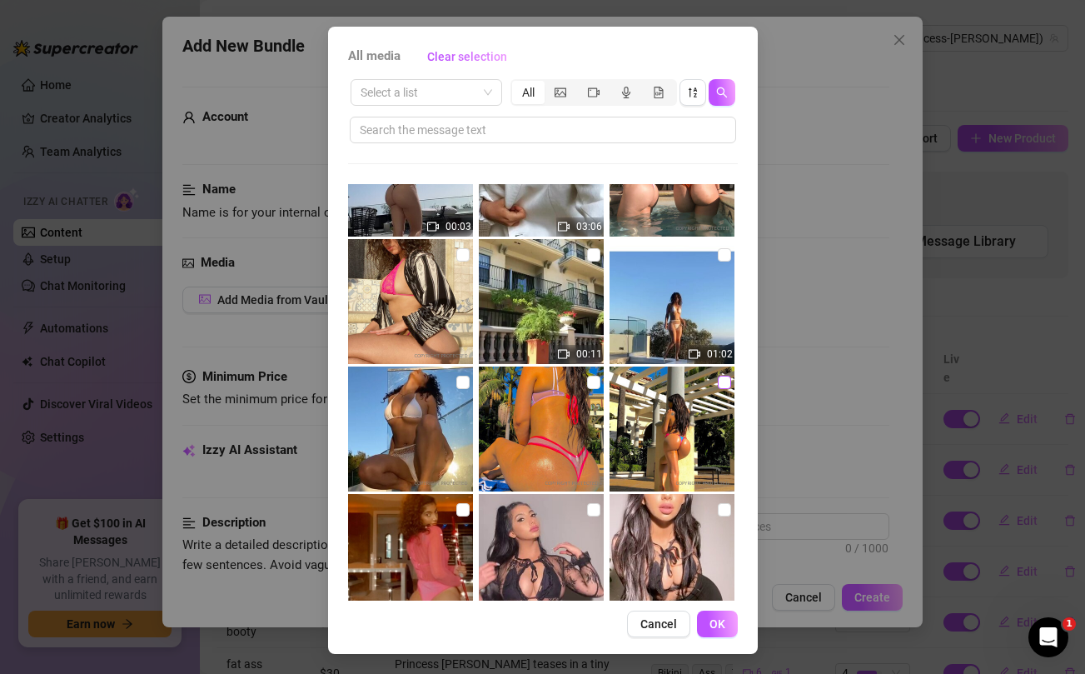
click at [724, 384] on input "checkbox" at bounding box center [724, 382] width 13 height 13
checkbox input "true"
click at [595, 382] on input "checkbox" at bounding box center [593, 382] width 13 height 13
checkbox input "true"
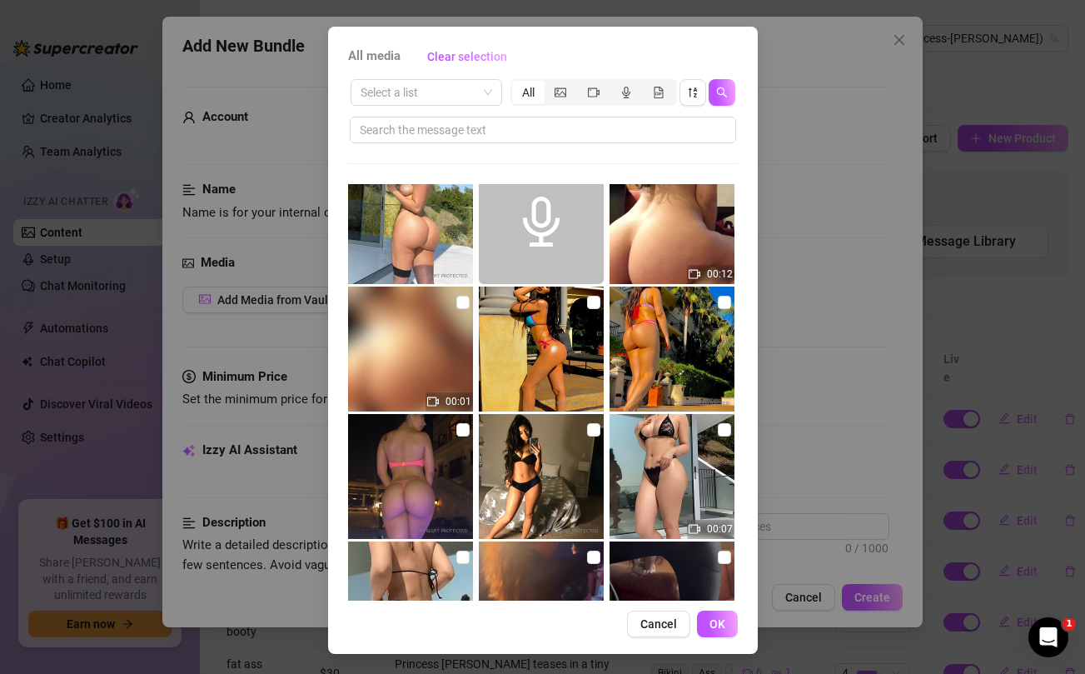
scroll to position [14878, 0]
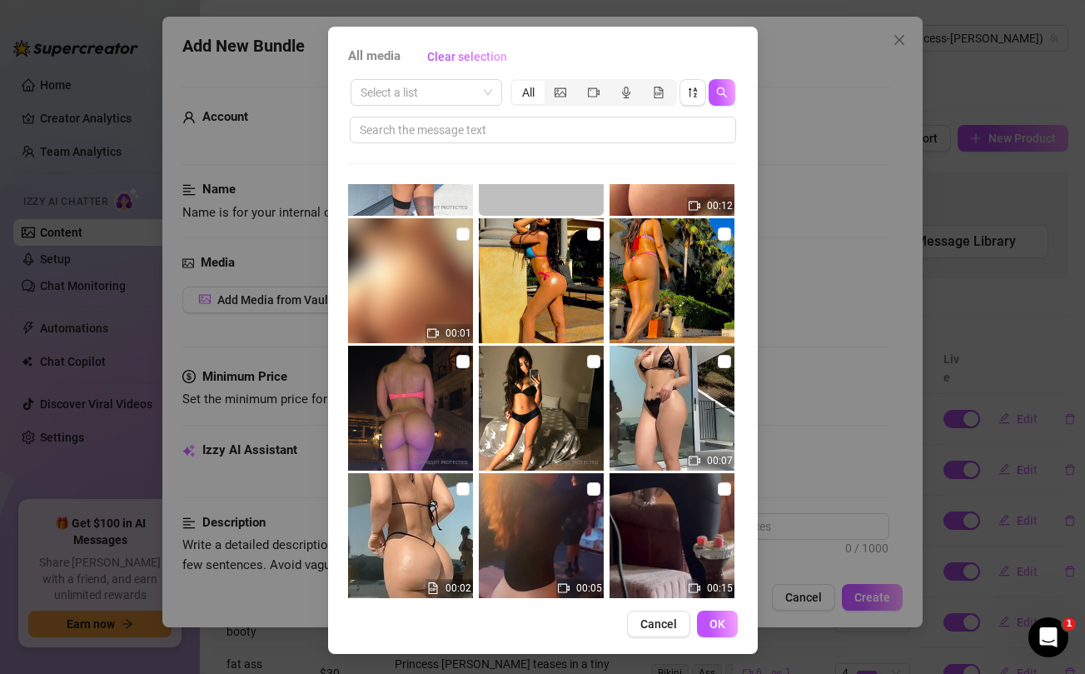
click at [596, 236] on input "checkbox" at bounding box center [593, 233] width 13 height 13
checkbox input "true"
click at [724, 232] on input "checkbox" at bounding box center [724, 233] width 13 height 13
checkbox input "true"
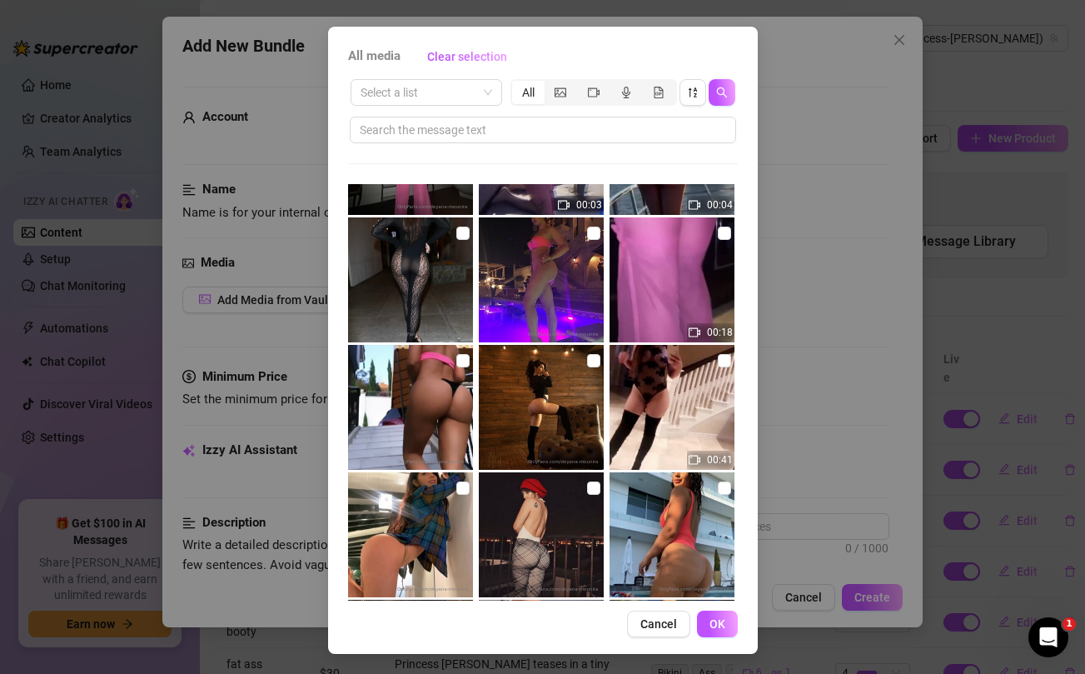
scroll to position [17142, 0]
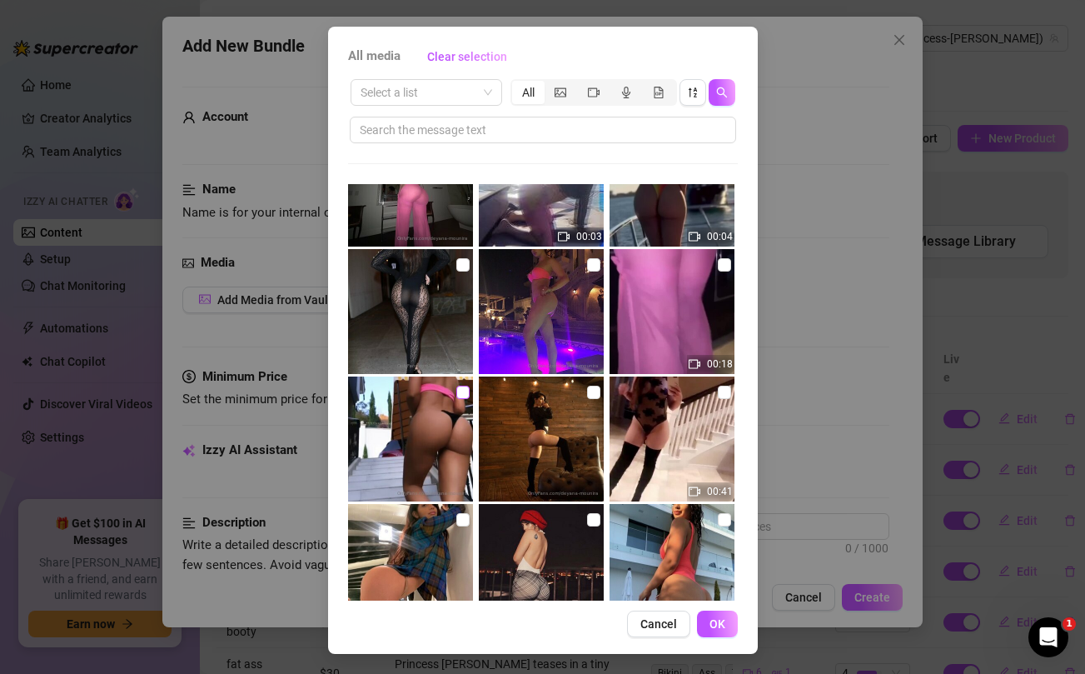
click at [464, 391] on input "checkbox" at bounding box center [463, 392] width 13 height 13
checkbox input "true"
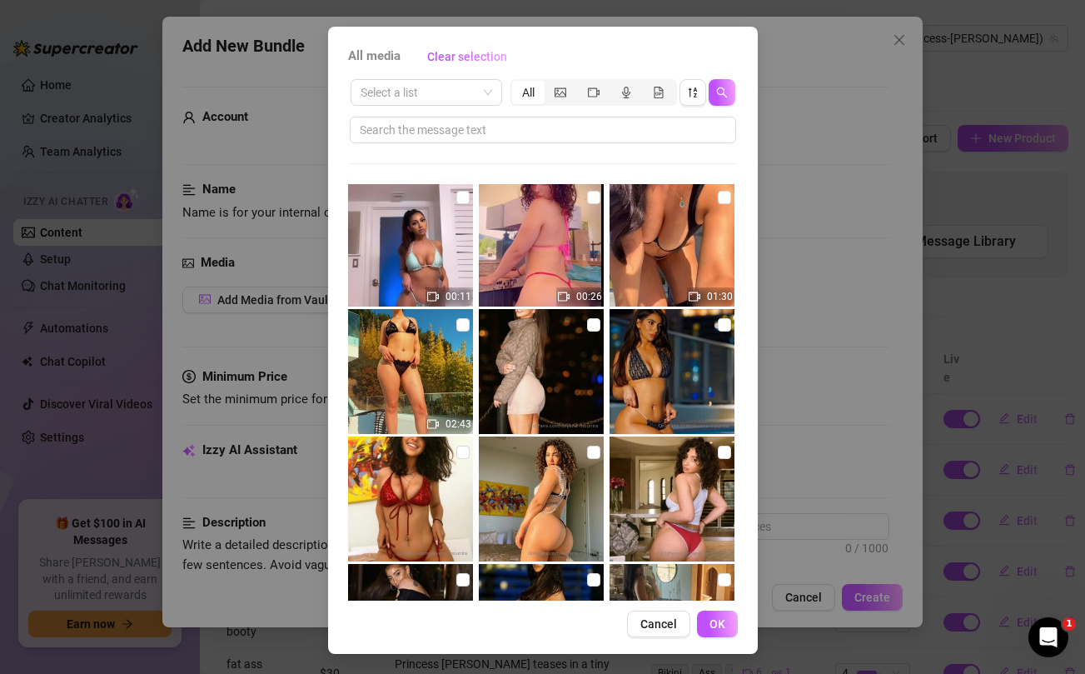
scroll to position [24593, 0]
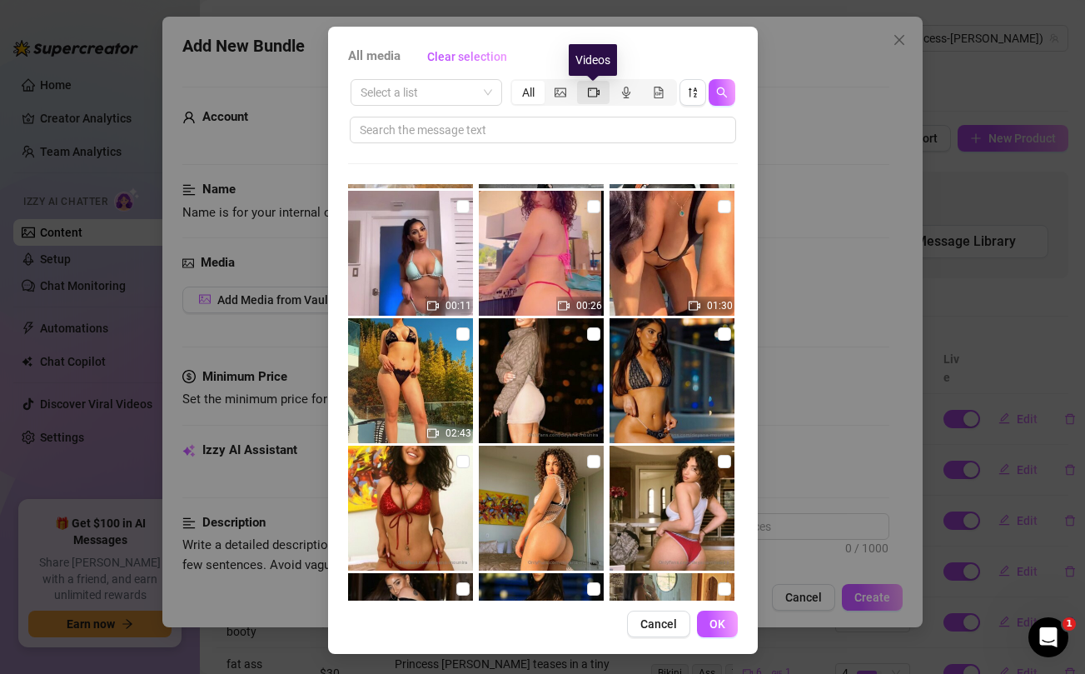
click at [592, 91] on icon "video-camera" at bounding box center [594, 93] width 12 height 12
click at [581, 83] on input "segmented control" at bounding box center [581, 83] width 0 height 0
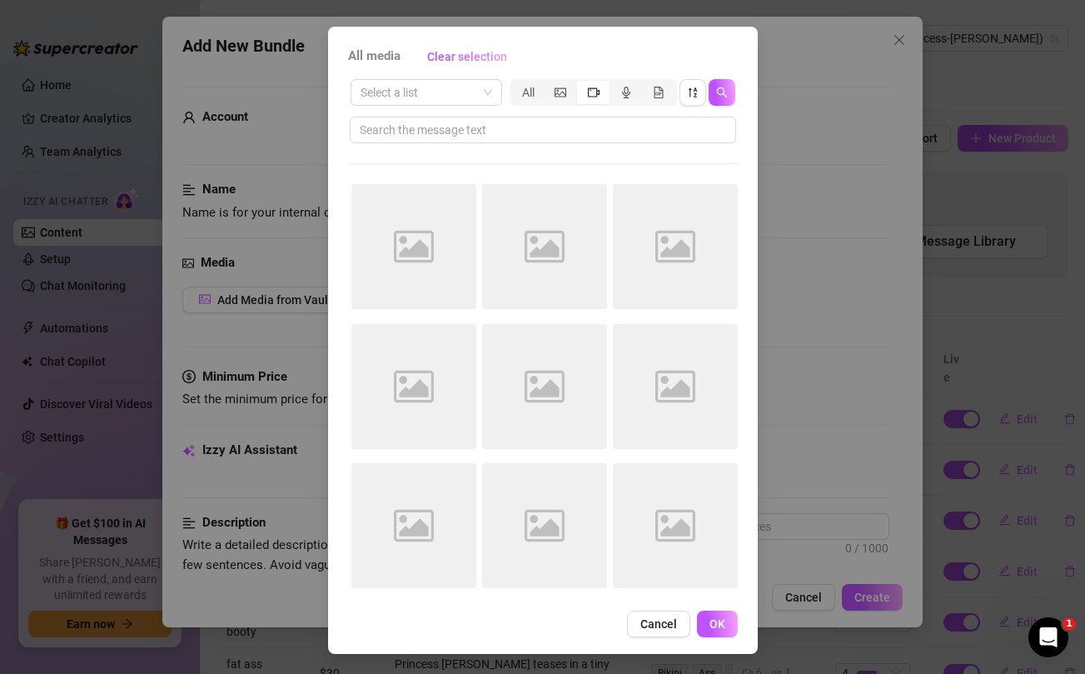
scroll to position [0, 0]
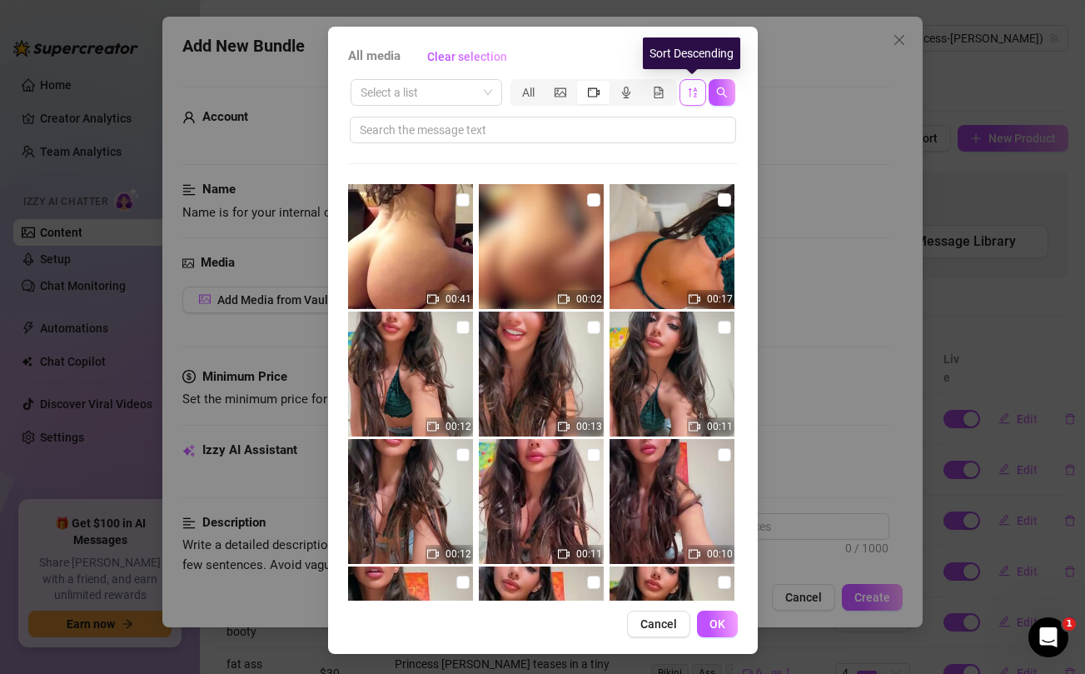
click at [693, 93] on icon "sort-descending" at bounding box center [693, 93] width 12 height 12
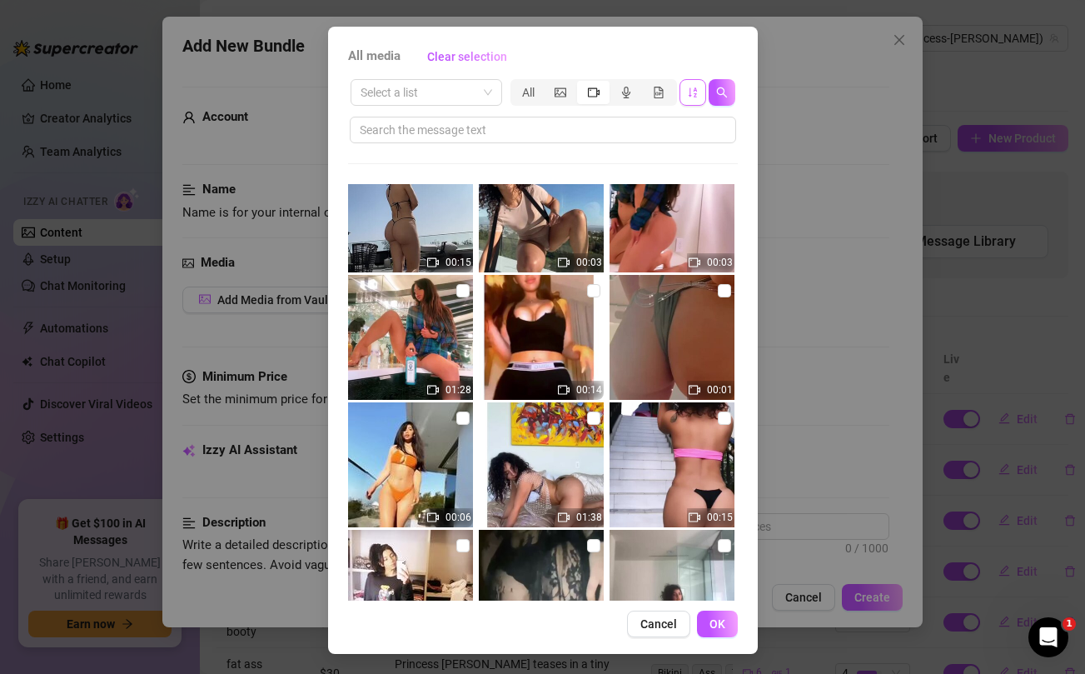
scroll to position [3101, 0]
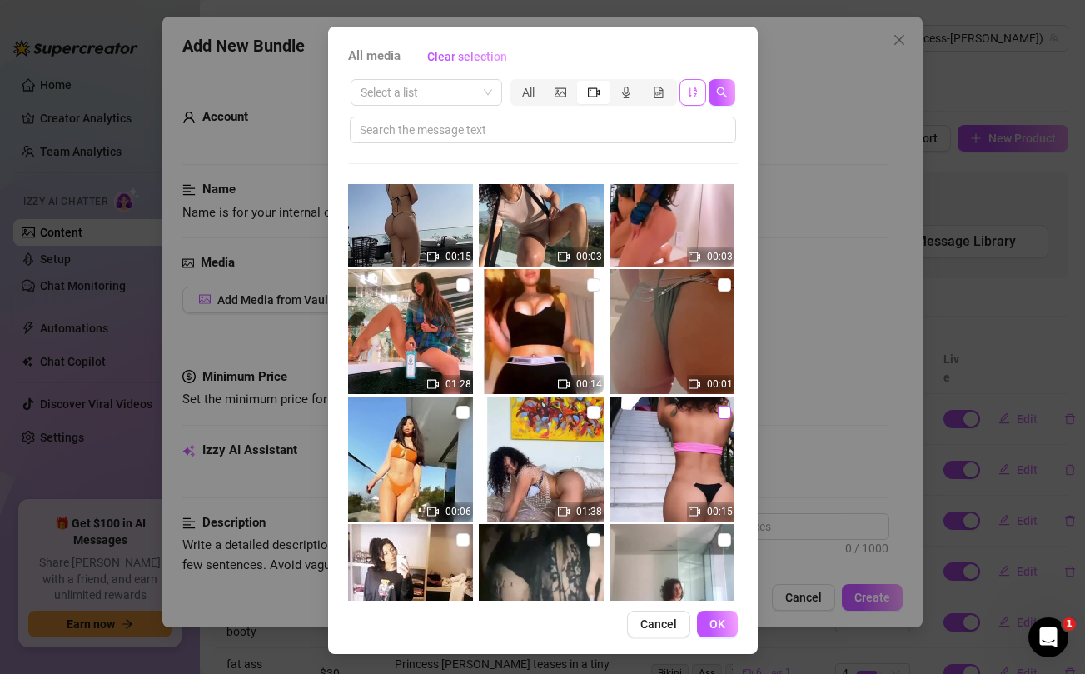
click at [724, 415] on input "checkbox" at bounding box center [724, 412] width 13 height 13
checkbox input "true"
click at [719, 628] on span "OK" at bounding box center [718, 623] width 16 height 13
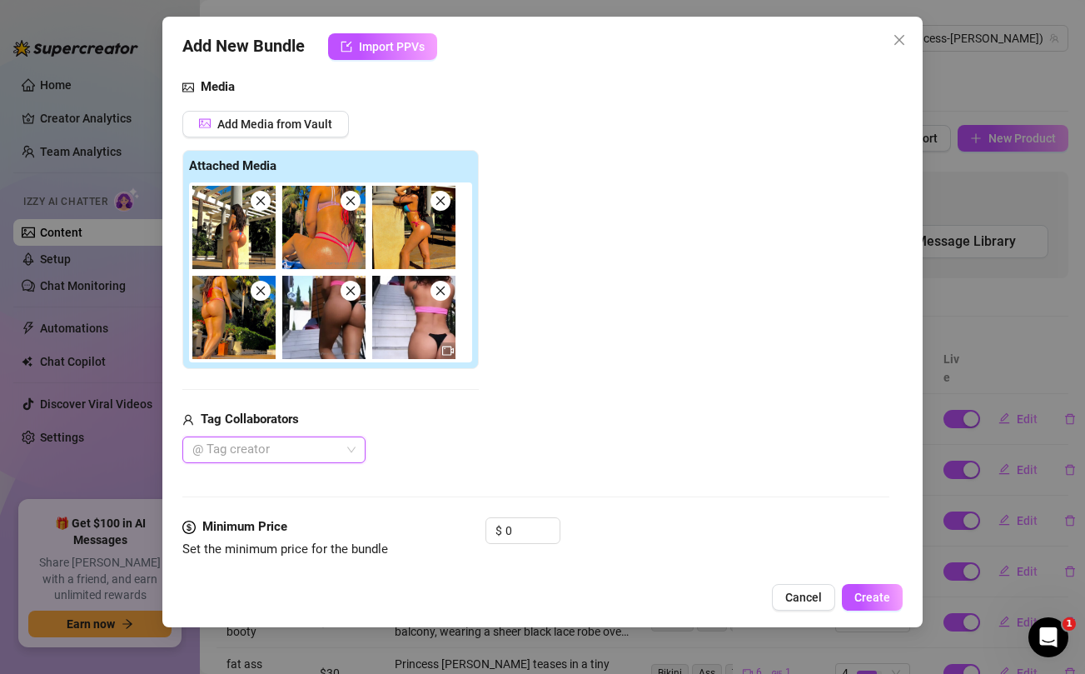
scroll to position [249, 0]
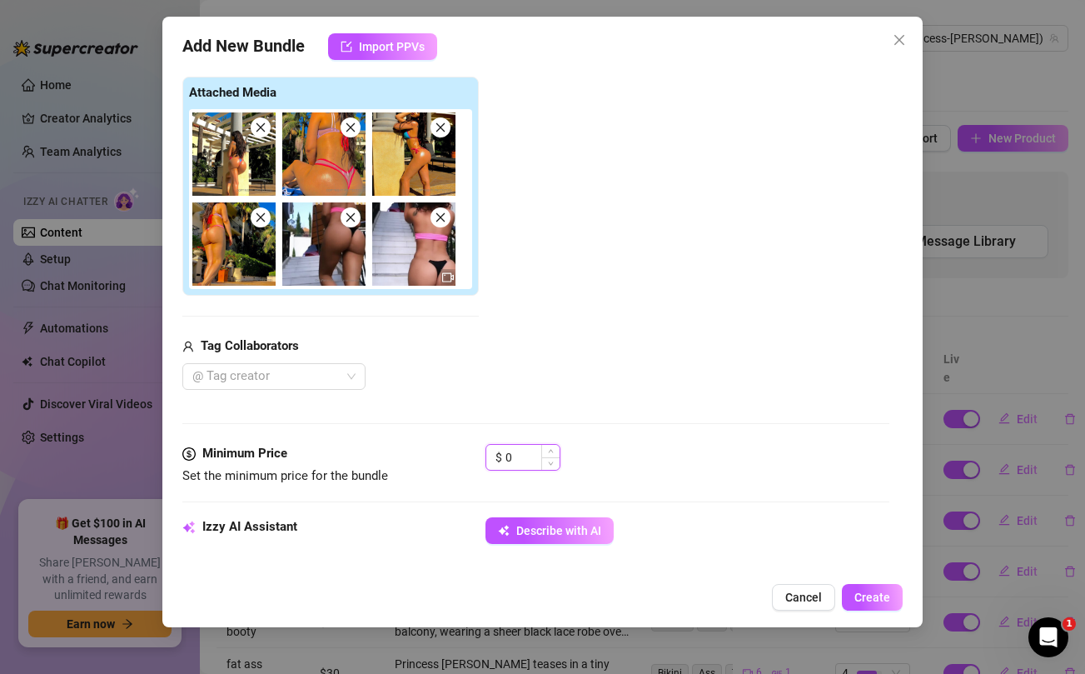
click at [517, 460] on input "0" at bounding box center [533, 457] width 54 height 25
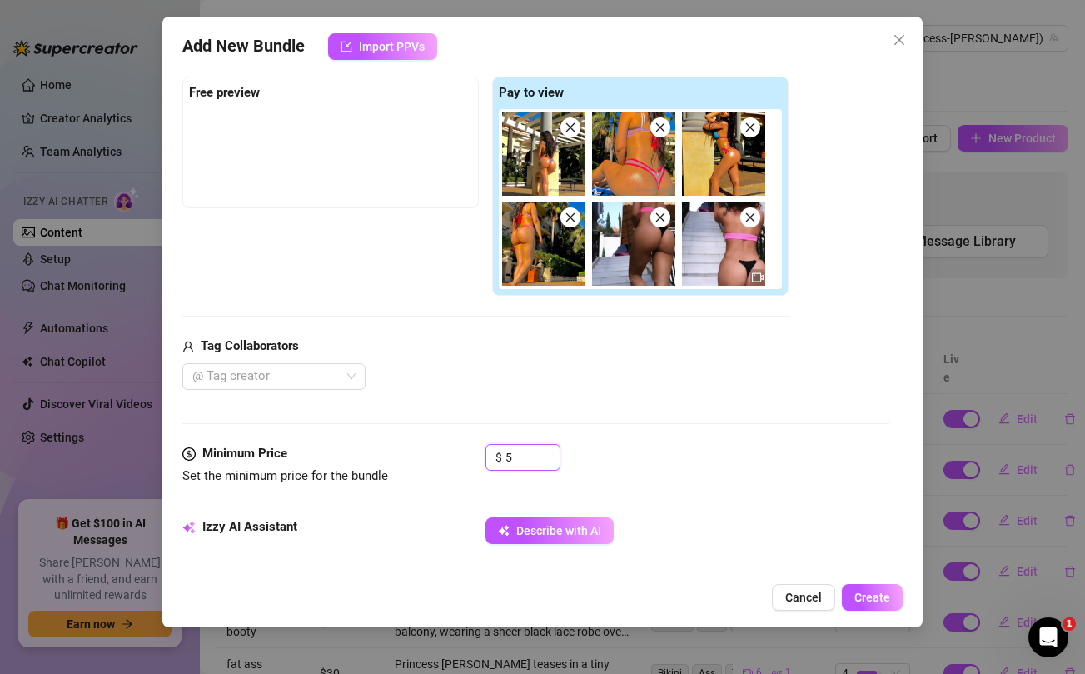
type input "5"
click at [576, 339] on div "Tag Collaborators" at bounding box center [485, 347] width 606 height 20
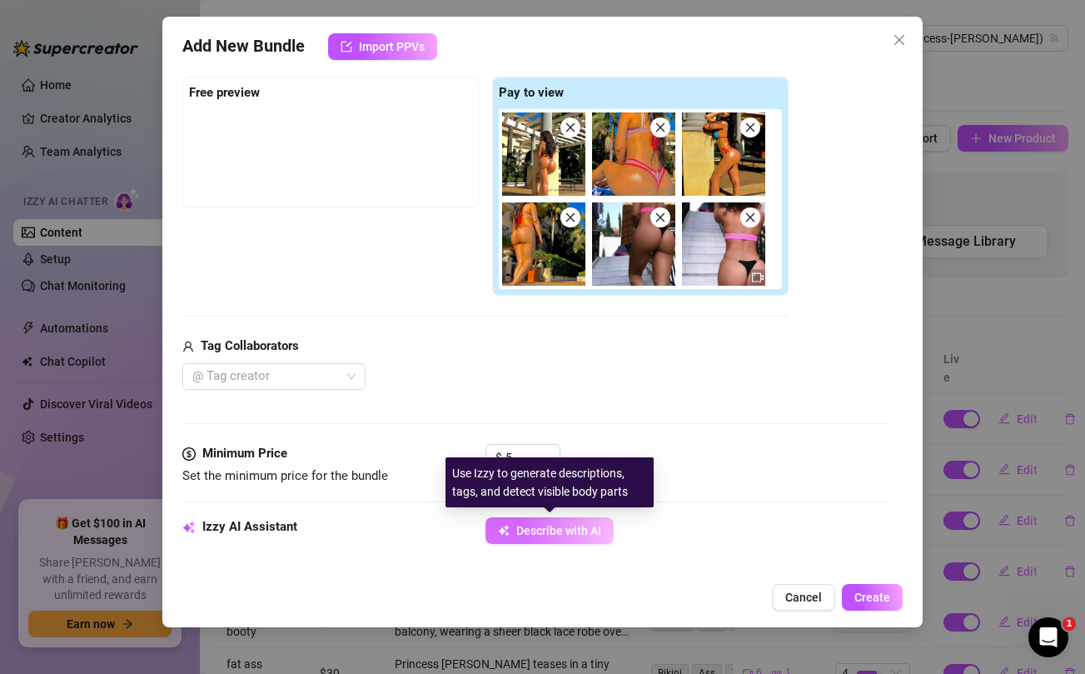
click at [556, 527] on span "Describe with AI" at bounding box center [558, 530] width 85 height 13
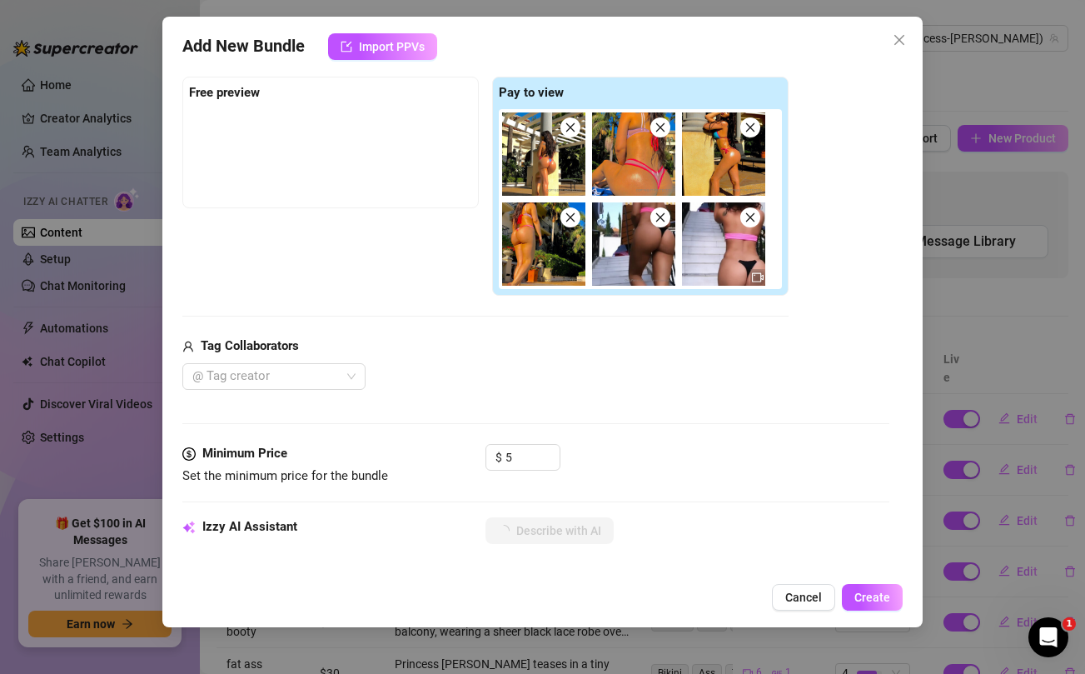
type textarea "Princess"
type textarea "Princess [PERSON_NAME]"
type textarea "Princess Jazmine struts"
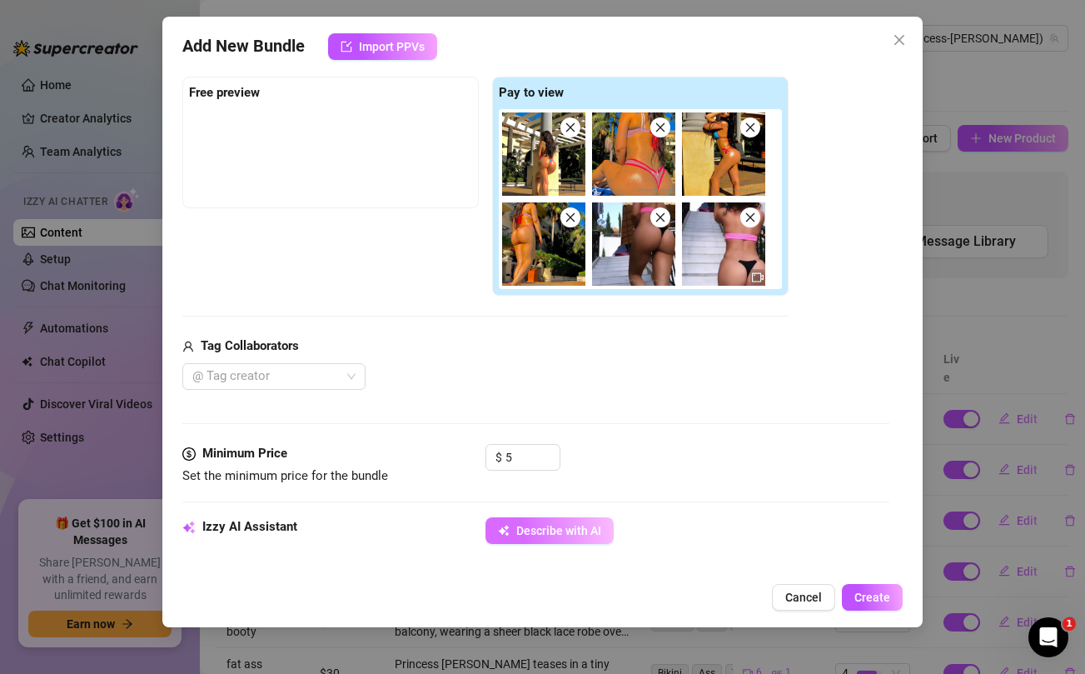
type textarea "Princess Jazmine struts"
type textarea "Princess Jazmine struts outdoors"
type textarea "Princess Jazmine struts outdoors in"
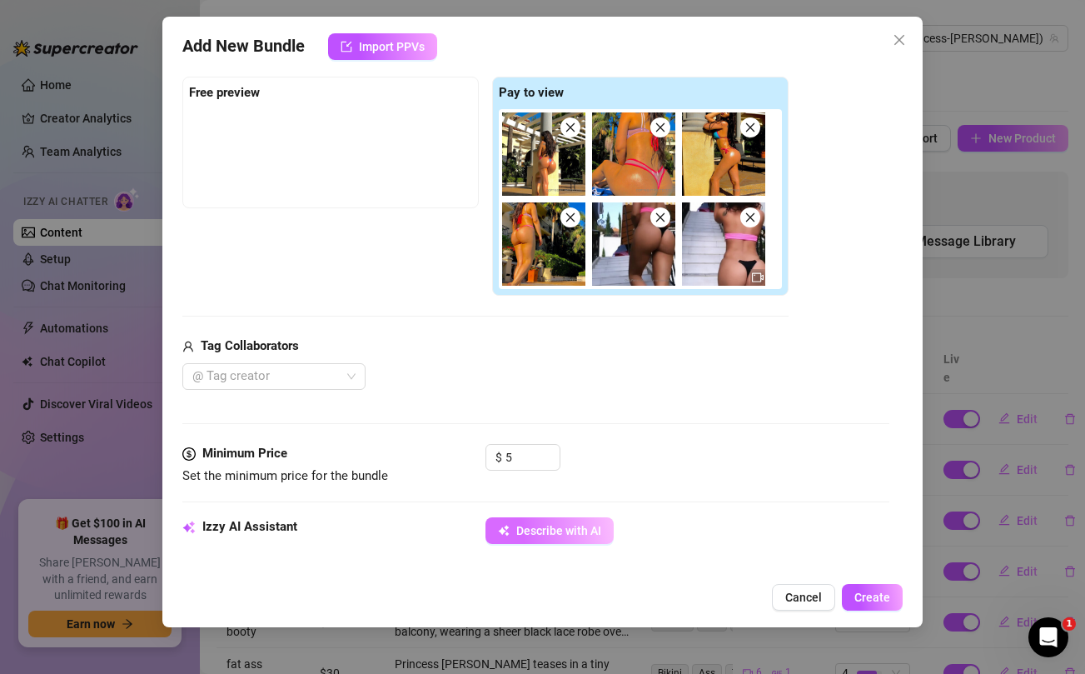
type textarea "Princess Jazmine struts outdoors in tiny"
type textarea "Princess Jazmine struts outdoors in tiny thong"
type textarea "Princess Jazmine struts outdoors in tiny thong bikinis,"
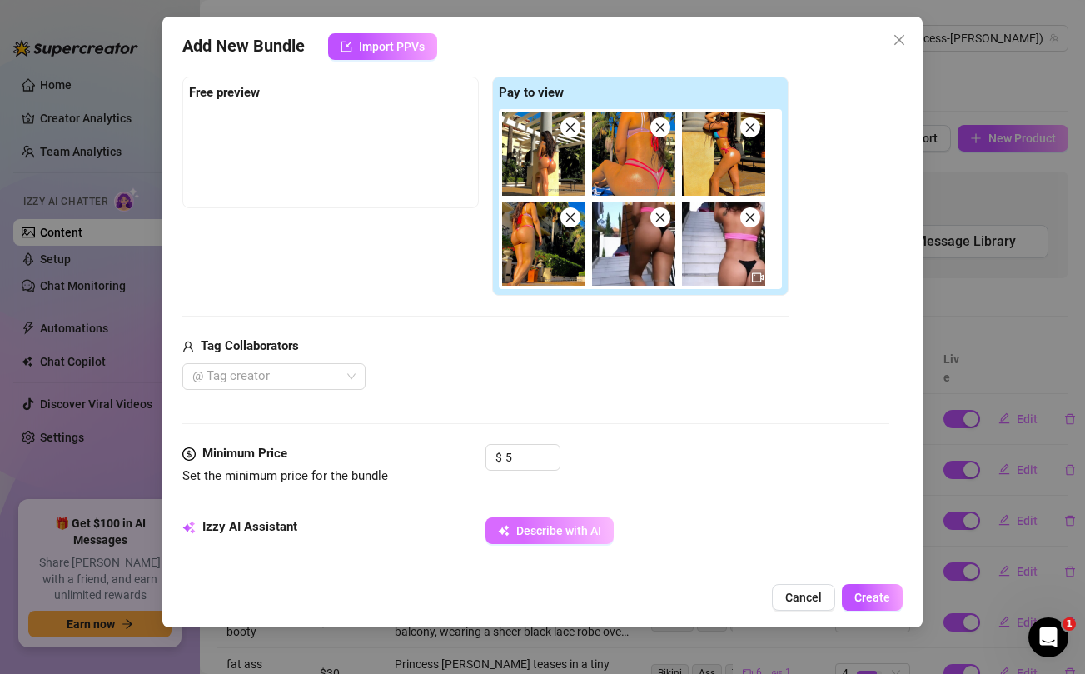
type textarea "Princess Jazmine struts outdoors in tiny thong bikinis,"
type textarea "Princess Jazmine struts outdoors in tiny thong bikinis, showing"
type textarea "Princess Jazmine struts outdoors in tiny thong bikinis, showing off"
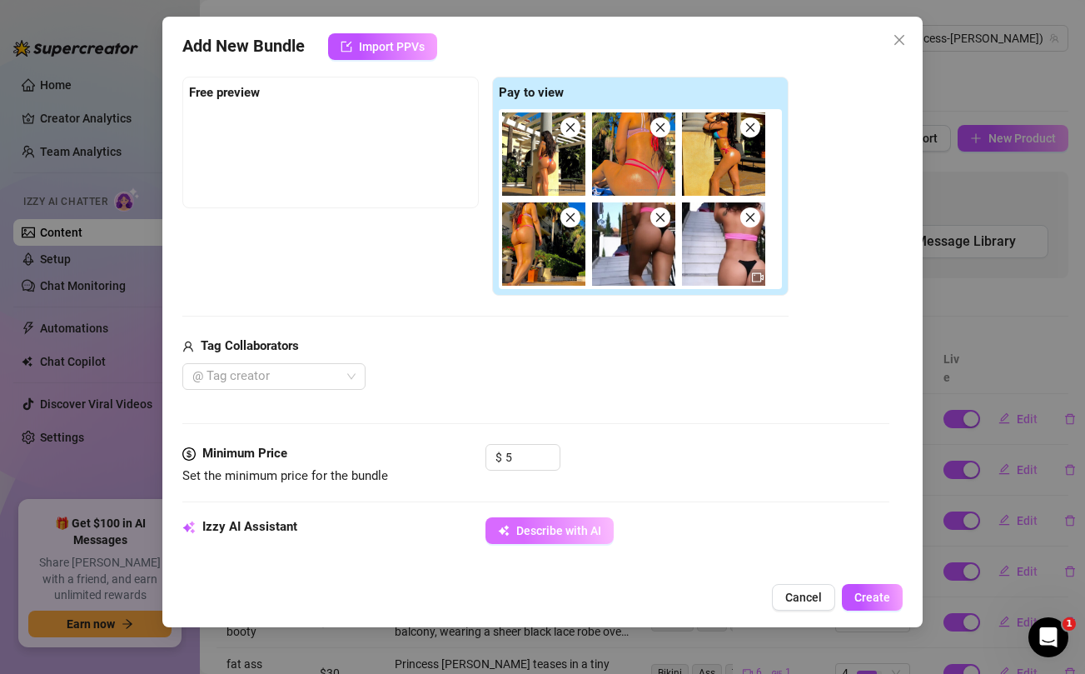
type textarea "Princess Jazmine struts outdoors in tiny thong bikinis, showing off her"
type textarea "Princess Jazmine struts outdoors in tiny thong bikinis, showing off her thick,"
type textarea "Princess Jazmine struts outdoors in tiny thong bikinis, showing off her thick, …"
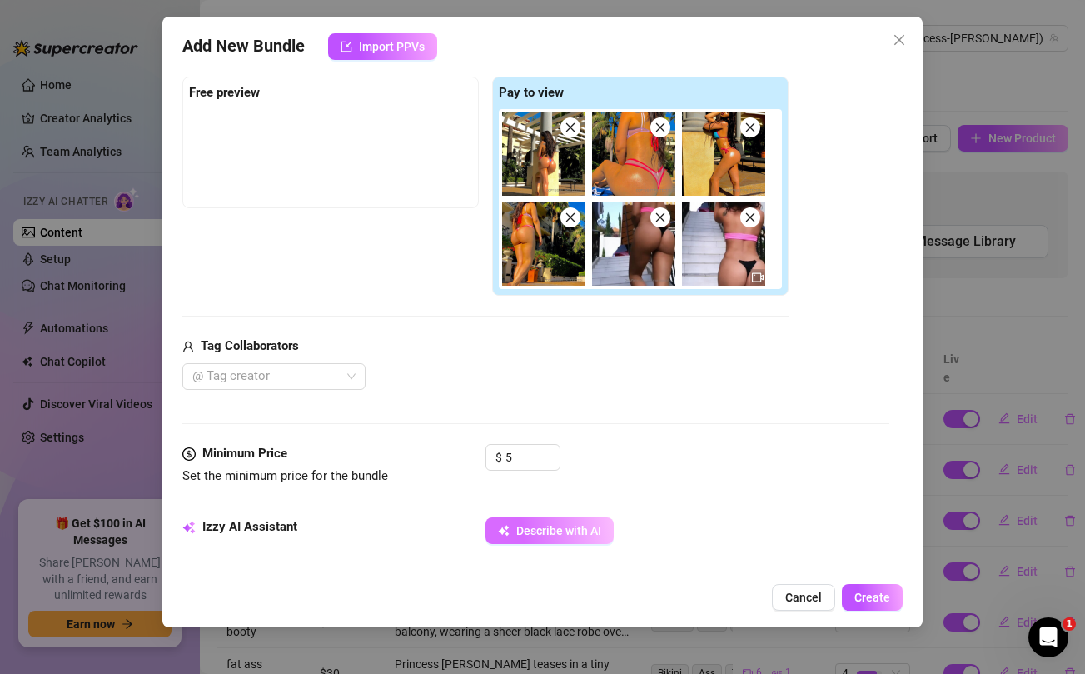
type textarea "Princess Jazmine struts outdoors in tiny thong bikinis, showing off her thick, …"
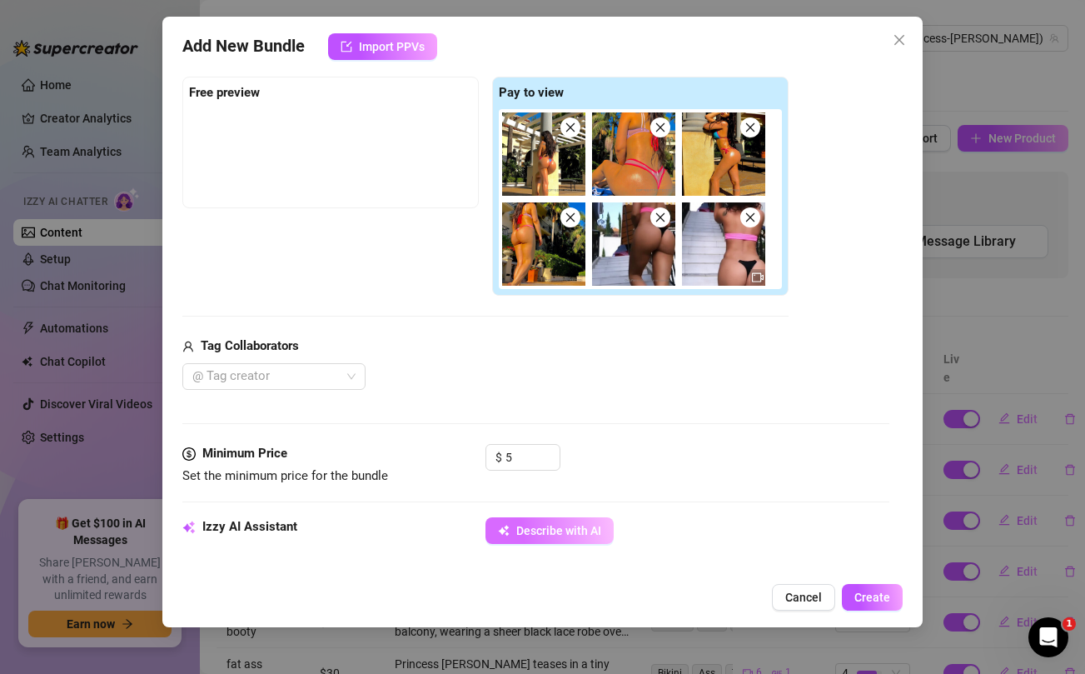
type textarea "Princess Jazmine struts outdoors in tiny thong bikinis, showing off her thick, …"
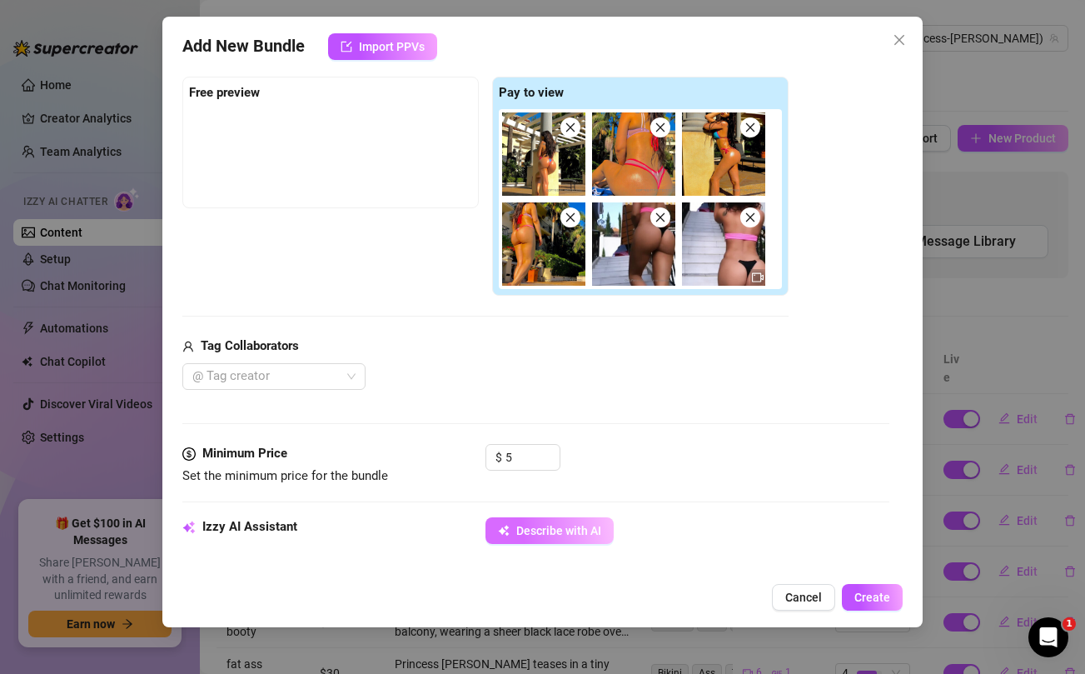
type textarea "Princess Jazmine struts outdoors in tiny thong bikinis, showing off her thick, …"
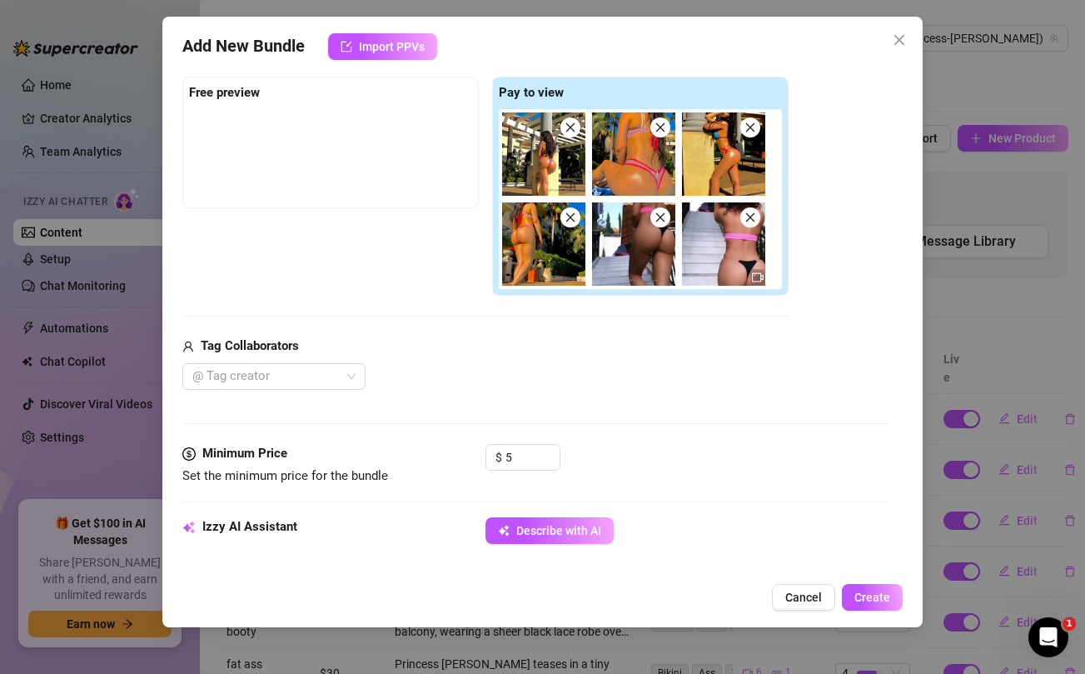
type textarea "Princess Jazmine struts outdoors in tiny thong bikinis, showing off her thick, …"
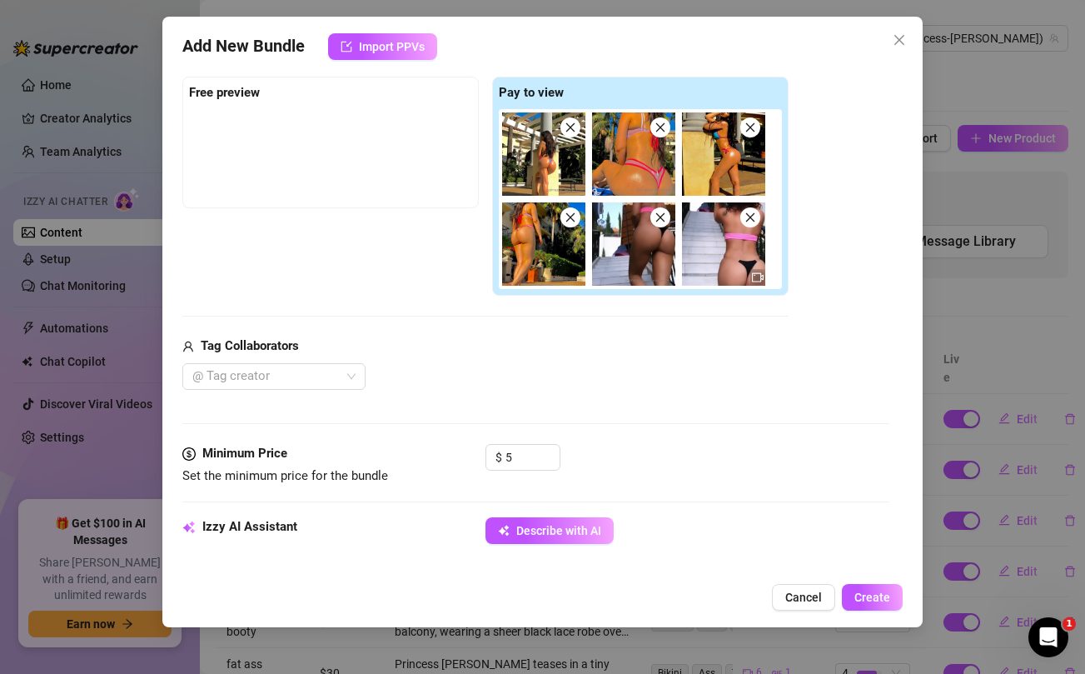
type textarea "Princess Jazmine struts outdoors in tiny thong bikinis, showing off her thick, …"
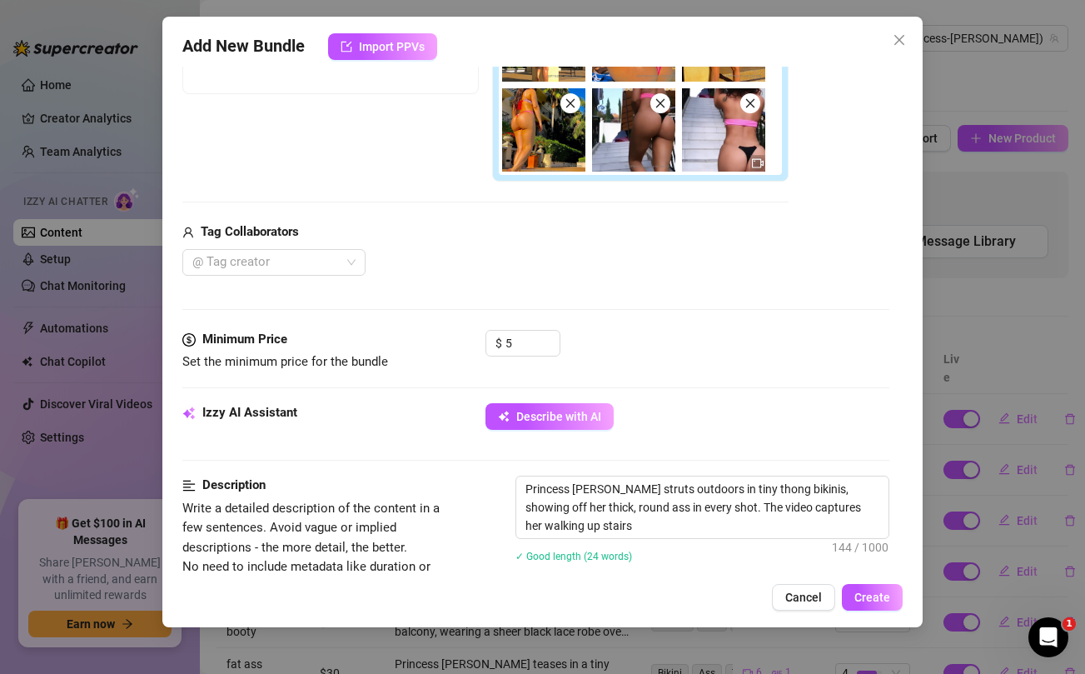
type textarea "Princess Jazmine struts outdoors in tiny thong bikinis, showing off her thick, …"
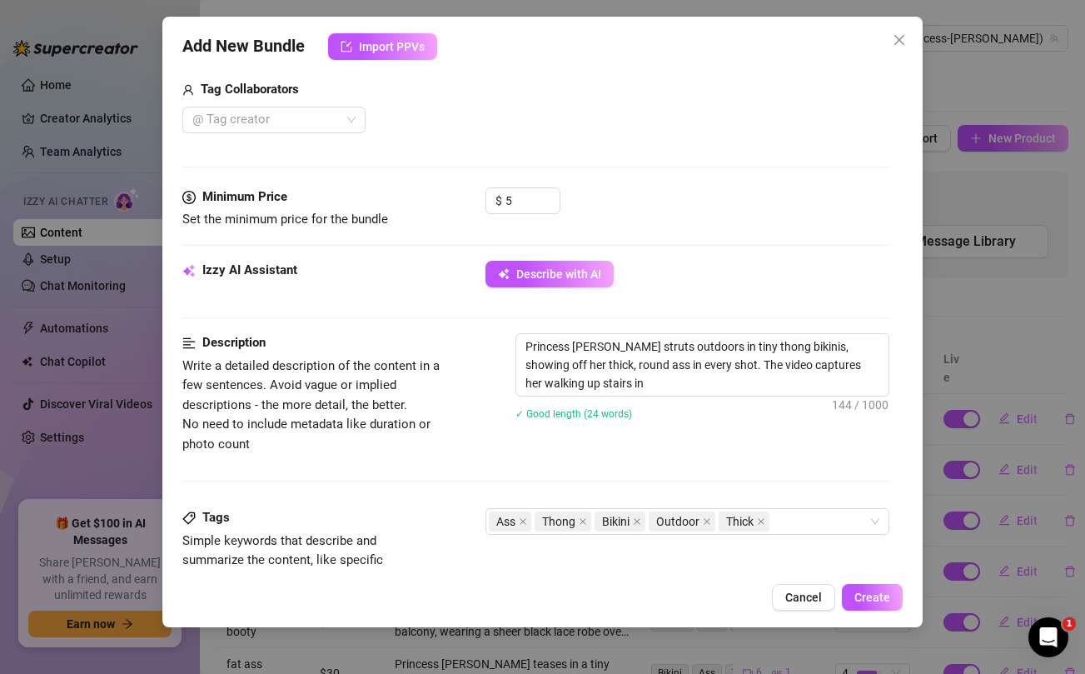
type textarea "Princess Jazmine struts outdoors in tiny thong bikinis, showing off her thick, …"
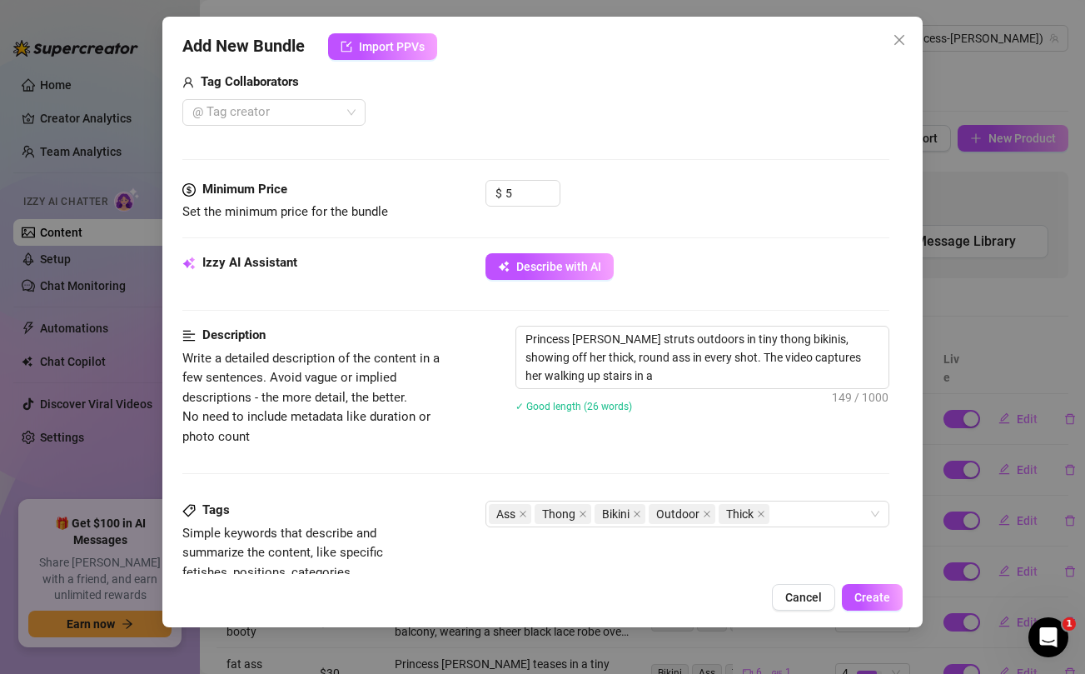
type textarea "Princess Jazmine struts outdoors in tiny thong bikinis, showing off her thick, …"
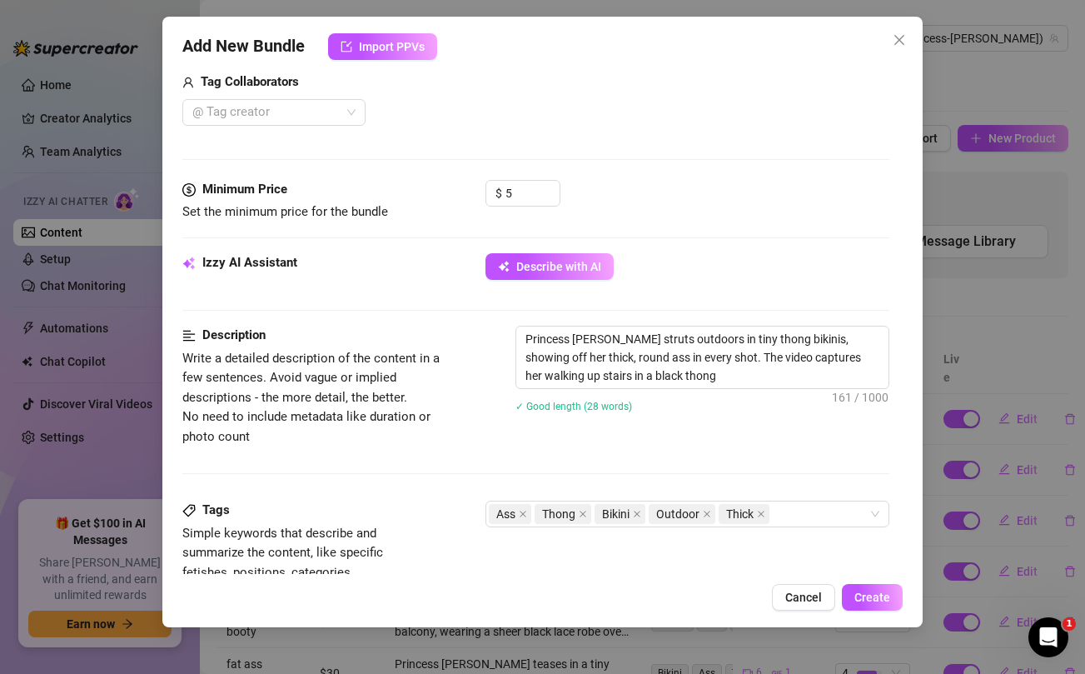
type textarea "Princess Jazmine struts outdoors in tiny thong bikinis, showing off her thick, …"
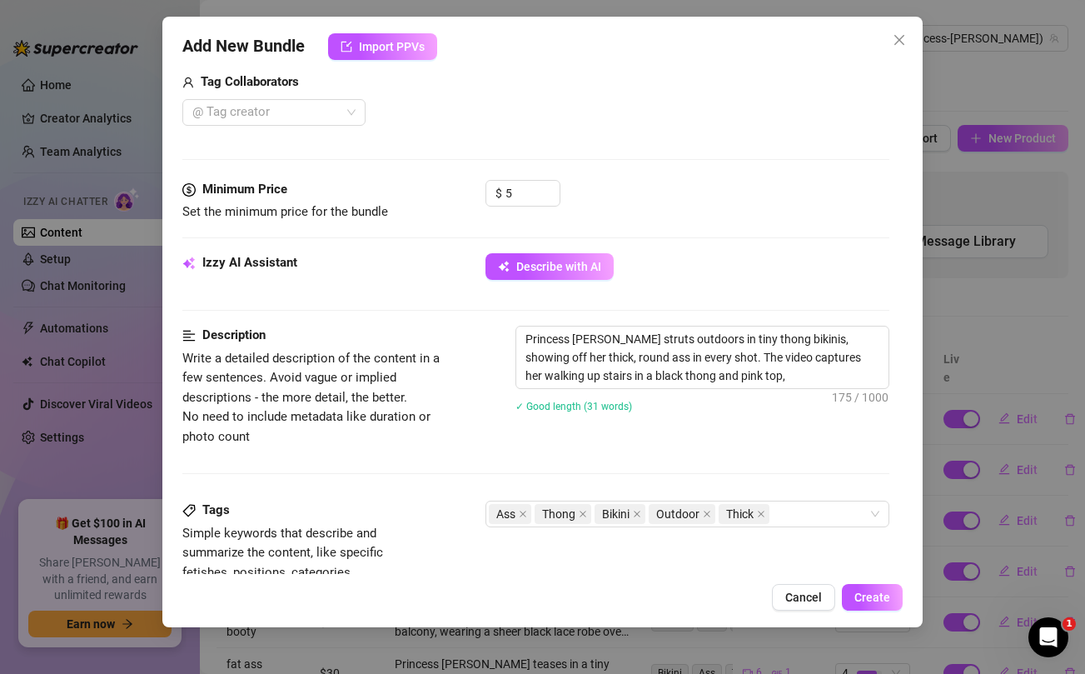
scroll to position [511, 0]
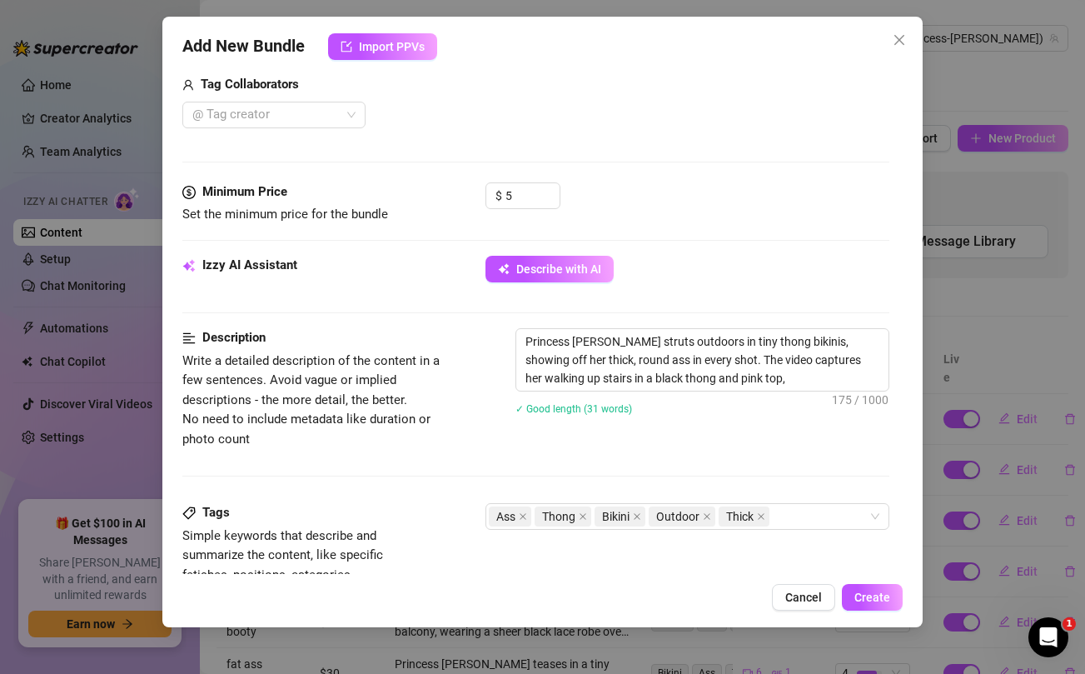
type textarea "Princess Jazmine struts outdoors in tiny thong bikinis, showing off her thick, …"
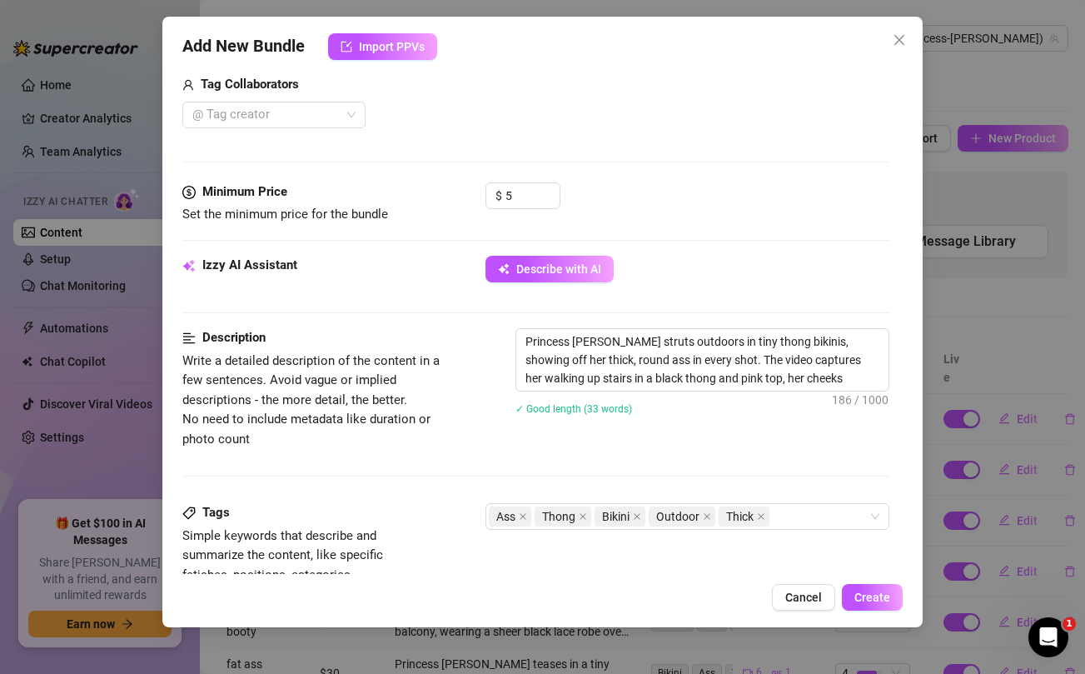
type textarea "Princess Jazmine struts outdoors in tiny thong bikinis, showing off her thick, …"
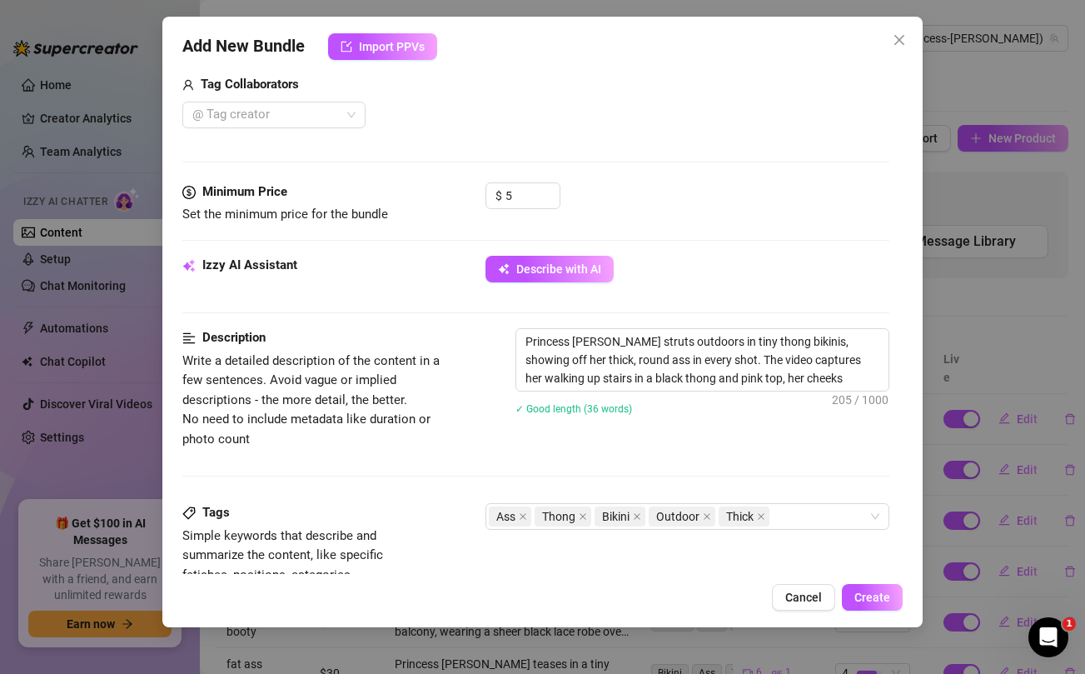
type textarea "Princess Jazmine struts outdoors in tiny thong bikinis, showing off her thick, …"
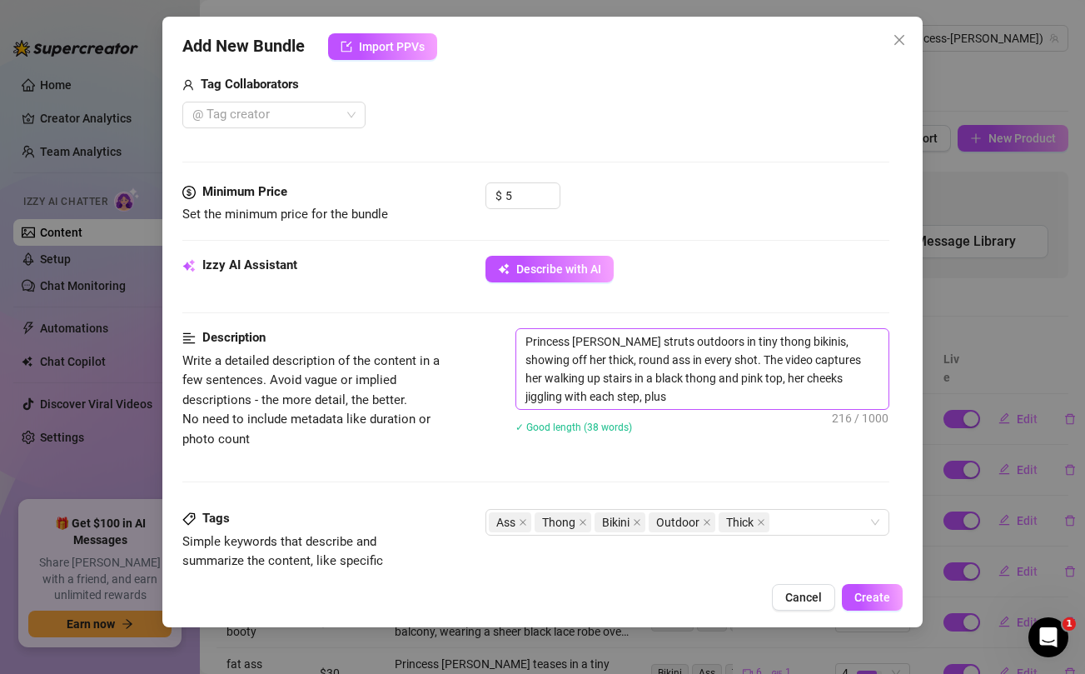
type textarea "Princess Jazmine struts outdoors in tiny thong bikinis, showing off her thick, …"
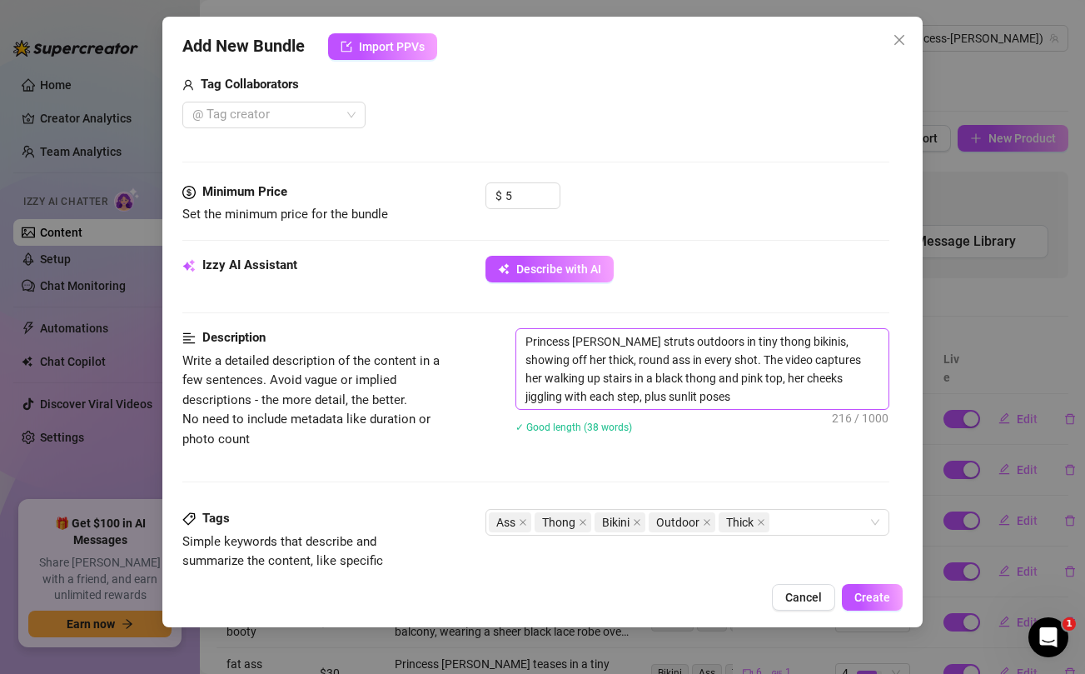
type textarea "Princess Jazmine struts outdoors in tiny thong bikinis, showing off her thick, …"
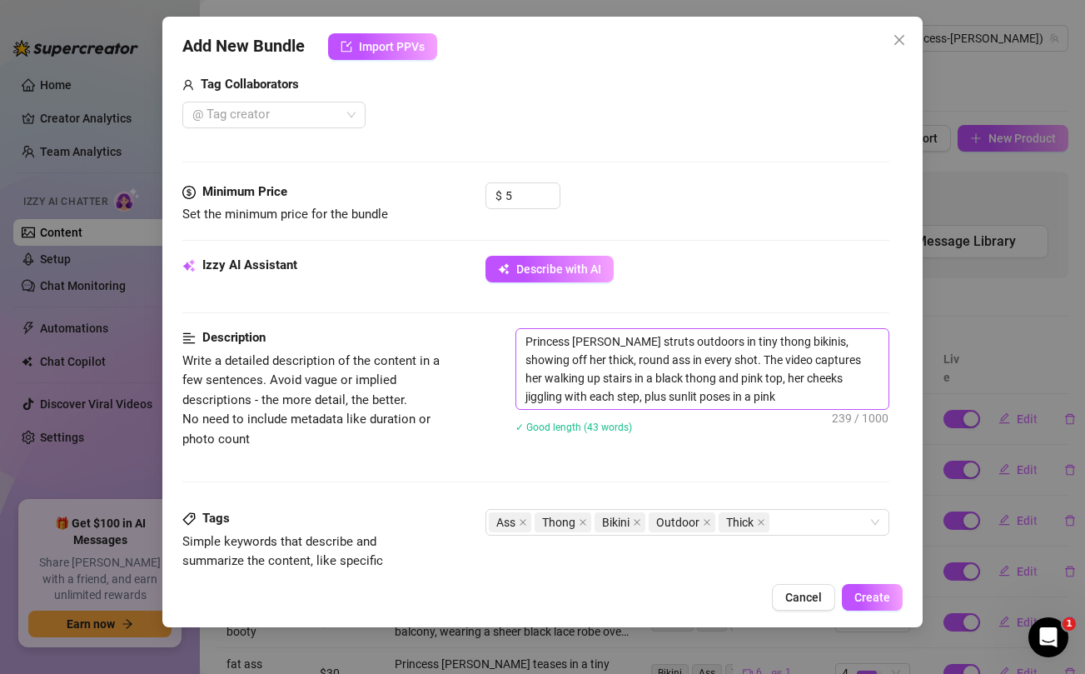
type textarea "Princess Jazmine struts outdoors in tiny thong bikinis, showing off her thick, …"
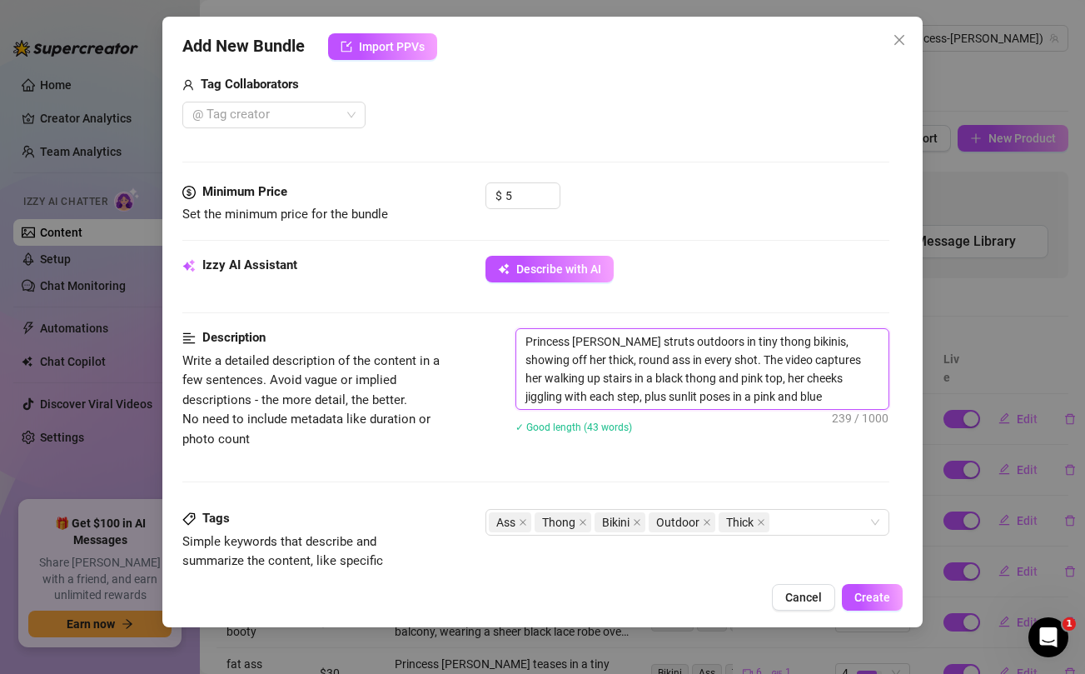
type textarea "Princess Jazmine struts outdoors in tiny thong bikinis, showing off her thick, …"
click at [674, 345] on textarea "Princess Jazmine struts outdoors in tiny thong bikinis, showing off her thick, …" at bounding box center [702, 369] width 372 height 80
type textarea "Princess Jazmine struts outdoors in tiny thong bikinis, showing off her thick, …"
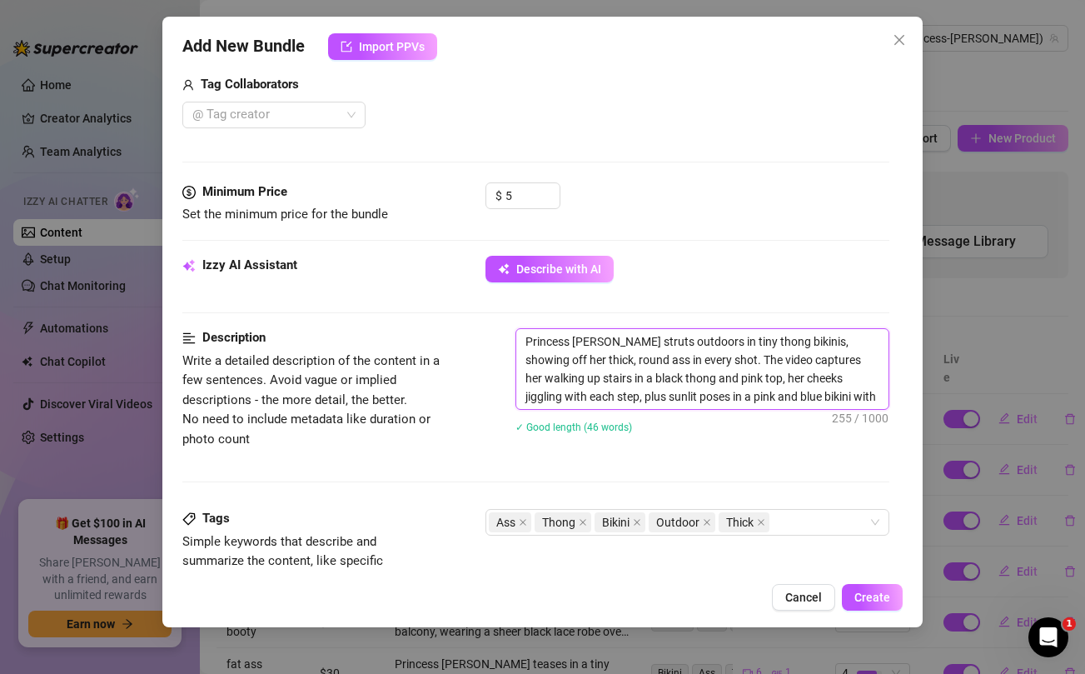
type textarea "Princess Jazmine struts outdoors in tiny thong bikinis, showing off her thick, …"
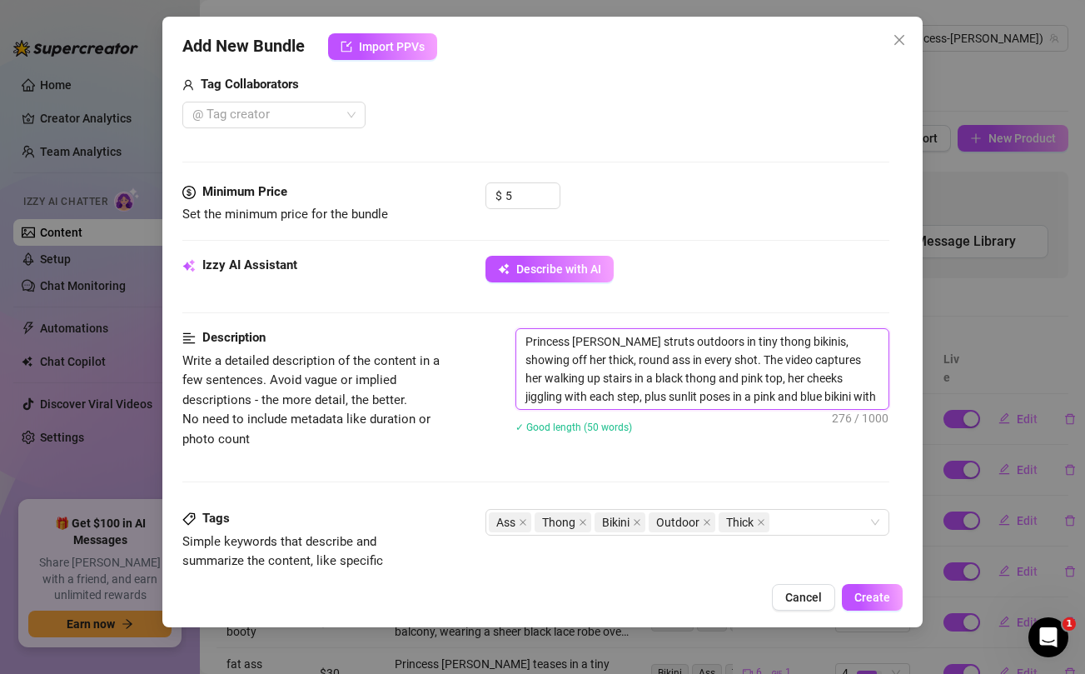
type textarea "Princess Jazmine struts outdoors in tiny thong bikinis, showing off her thick, …"
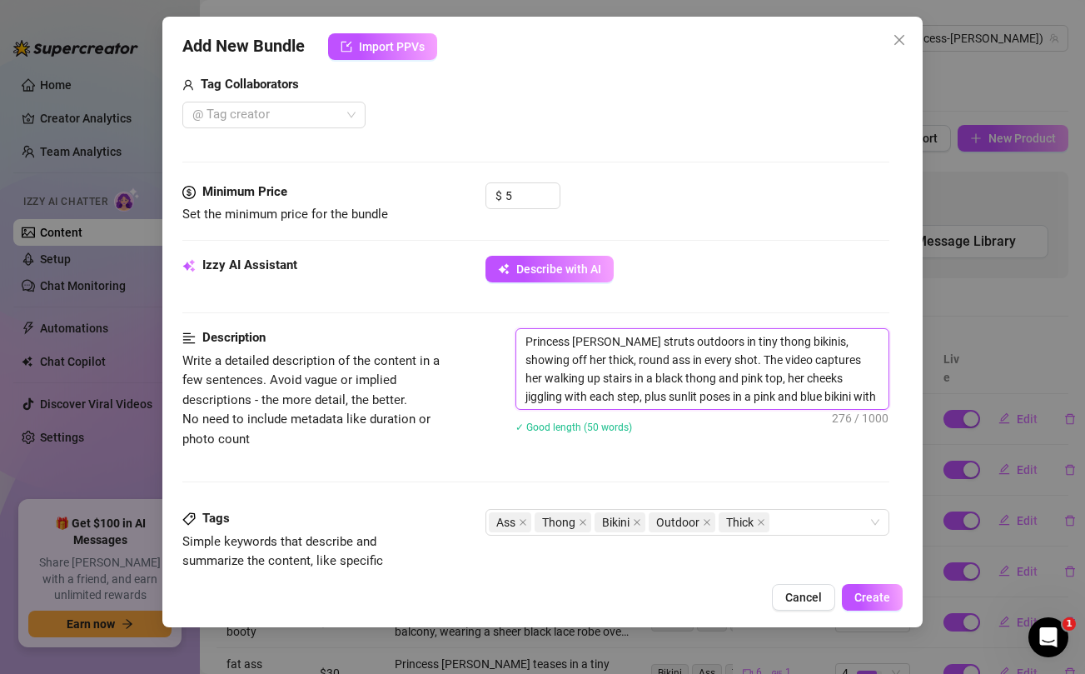
type textarea "Princess Jazmine struts outdoors in tiny thong bikinis, showing off her thick, …"
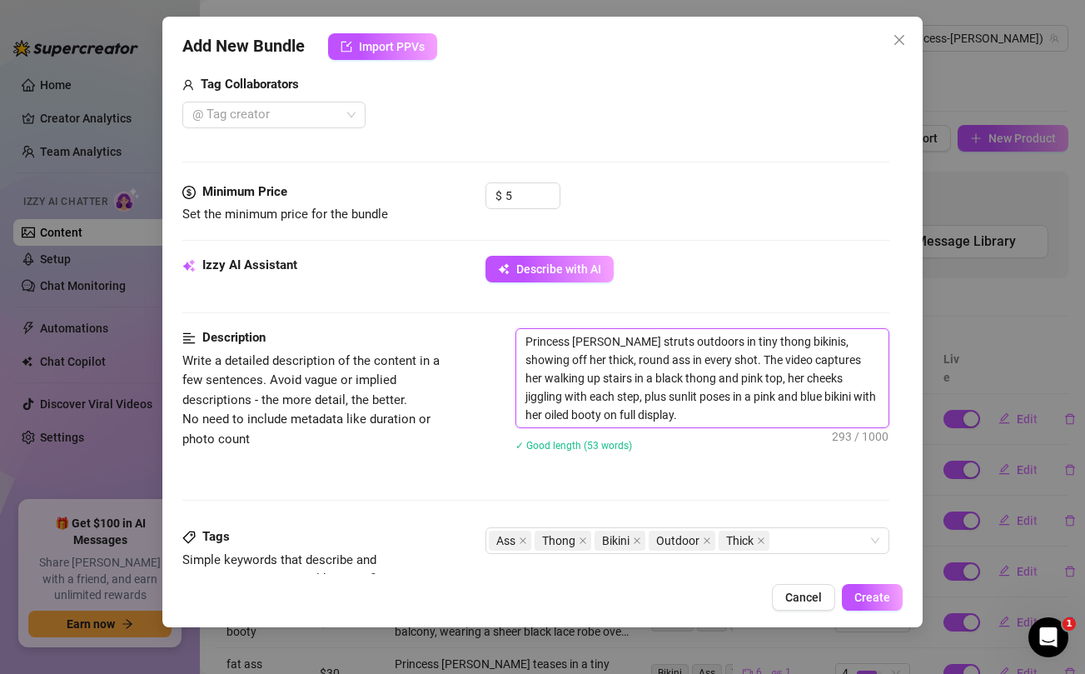
type textarea "Princess Jazmine struts outdoors in tiny thong bikinis, showing off her thick, …"
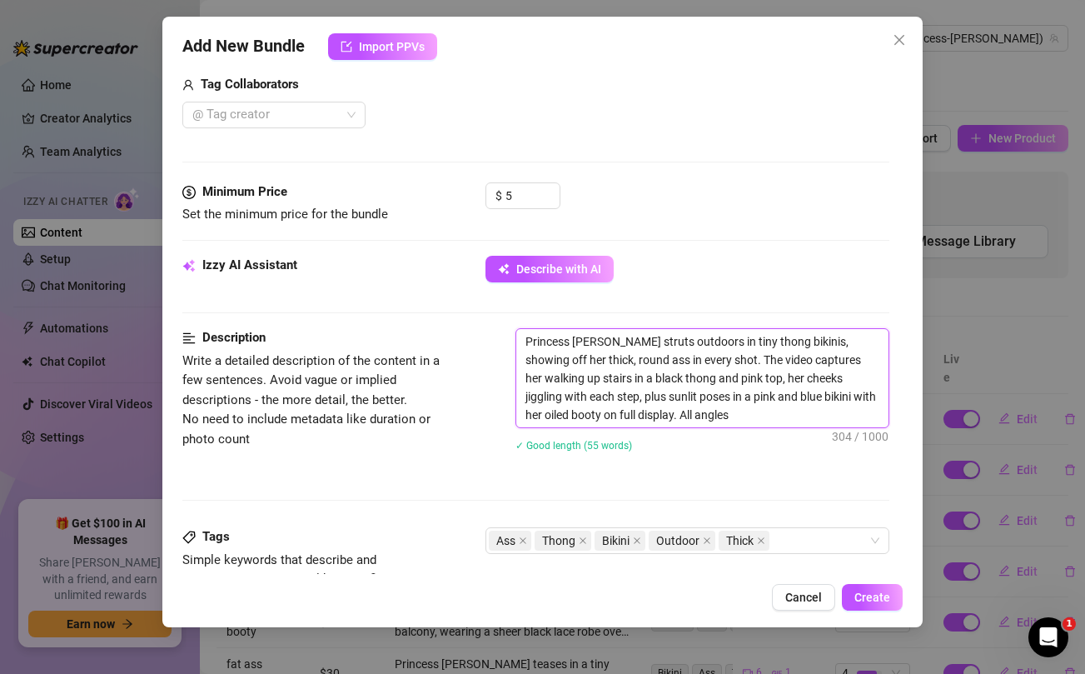
type textarea "Princess Jazmine struts outdoors in tiny thong bikinis, showing off her thick, …"
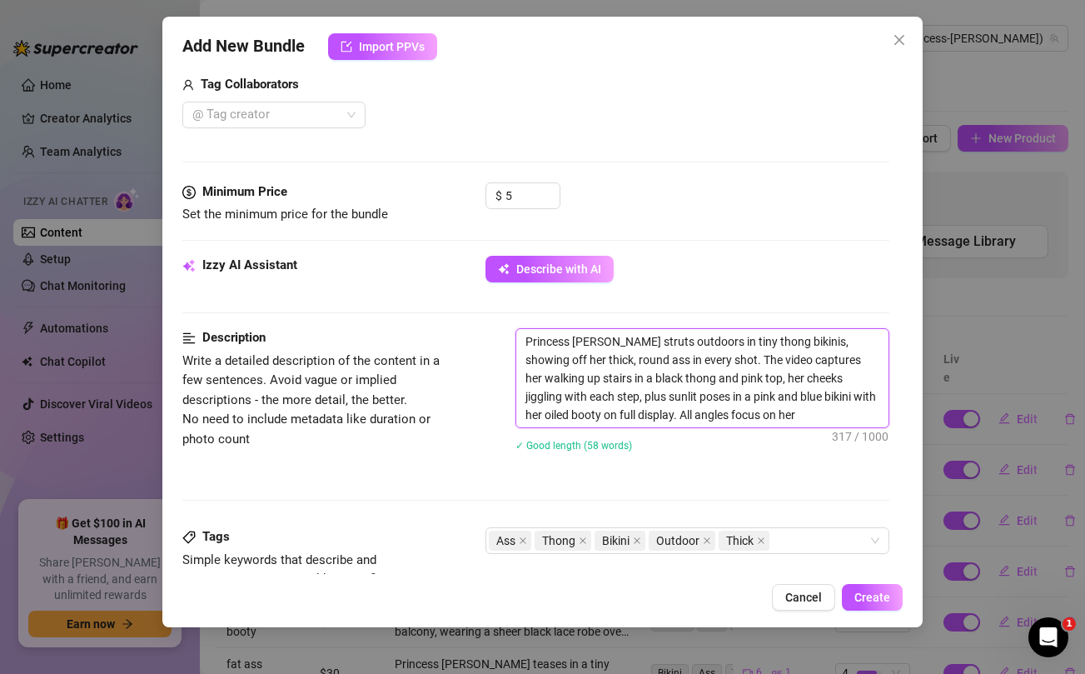
type textarea "Princess Jazmine struts outdoors in tiny thong bikinis, showing off her thick, …"
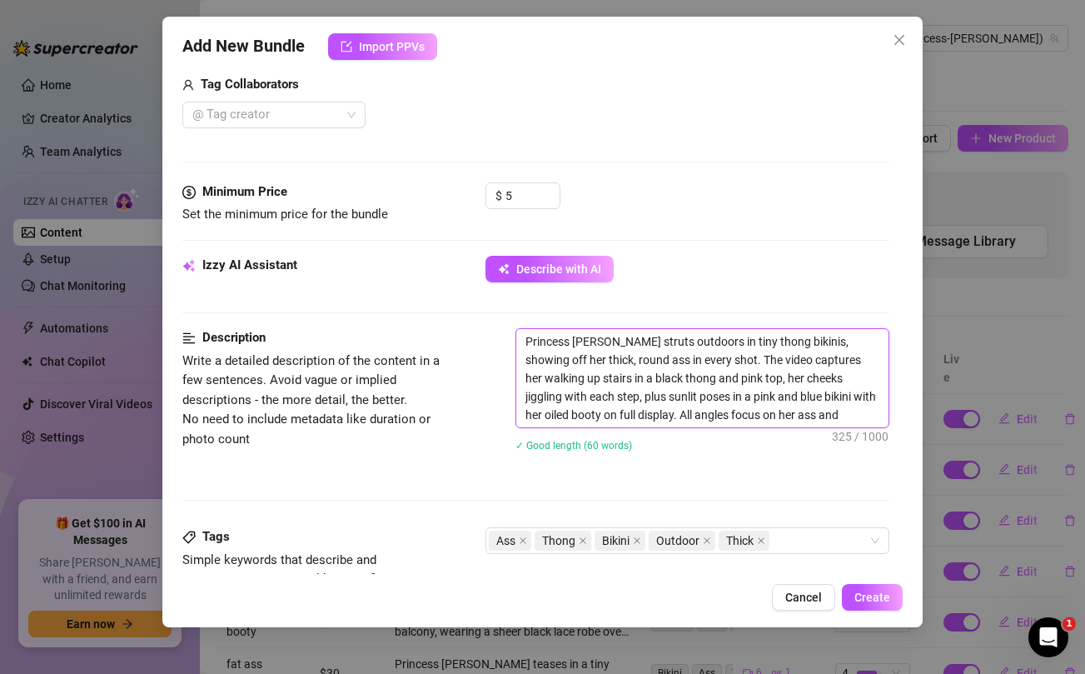
type textarea "Princess Jazmine struts outdoors in tiny thong bikinis, showing off her thick, …"
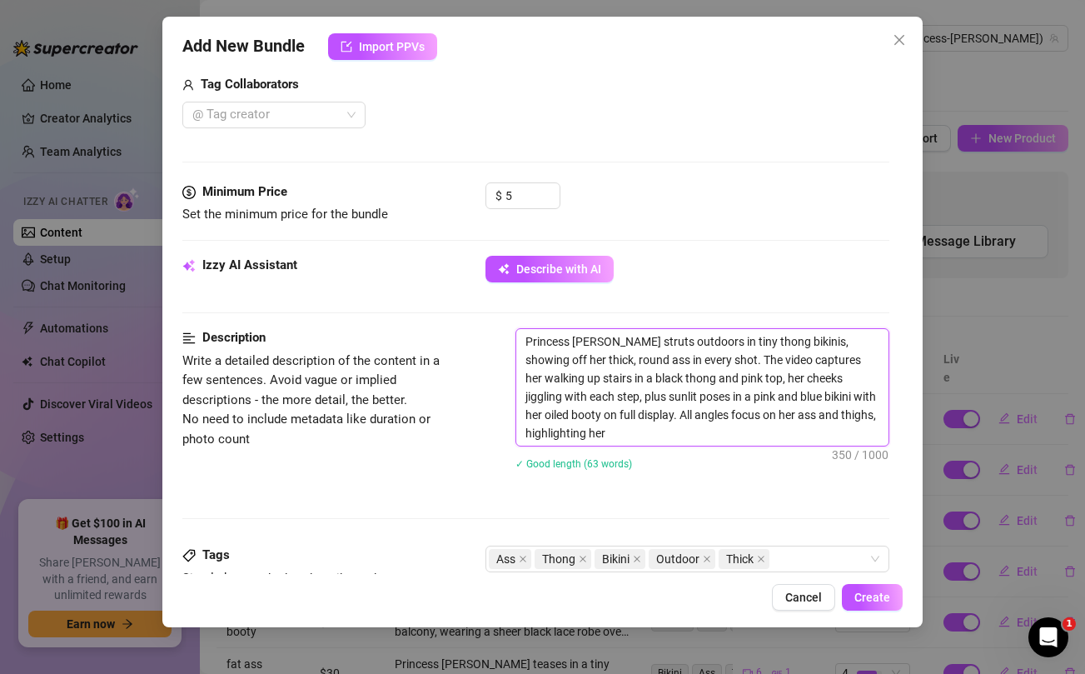
type textarea "Princess Jazmine struts outdoors in tiny thong bikinis, showing off her thick, …"
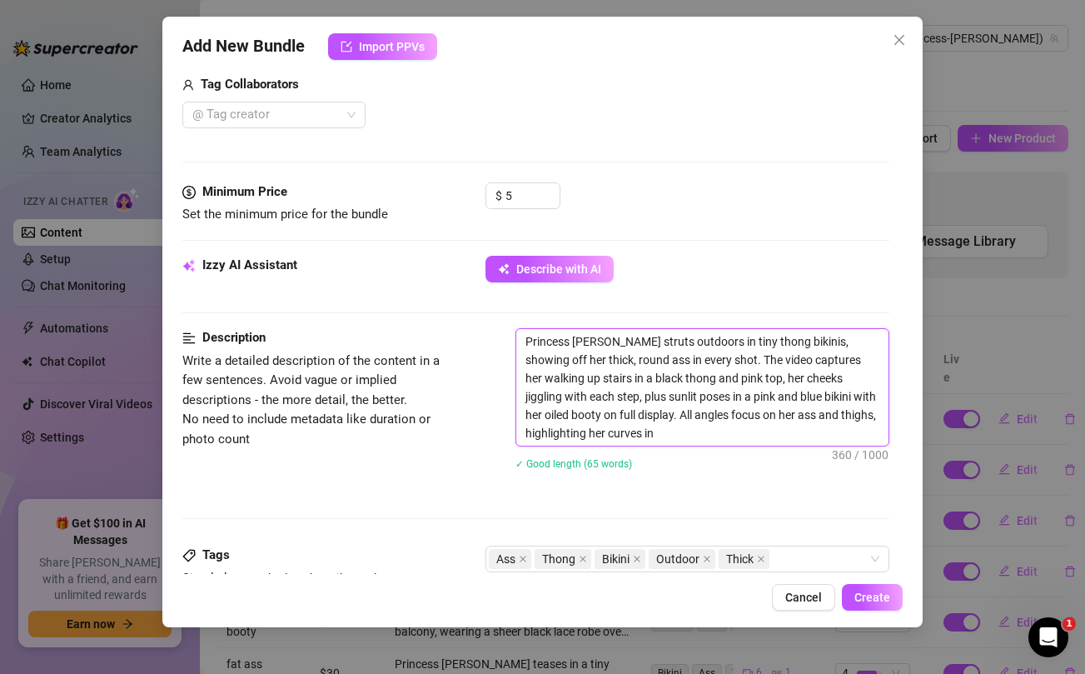
type textarea "Princess Jazmine struts outdoors in tiny thong bikinis, showing off her thick, …"
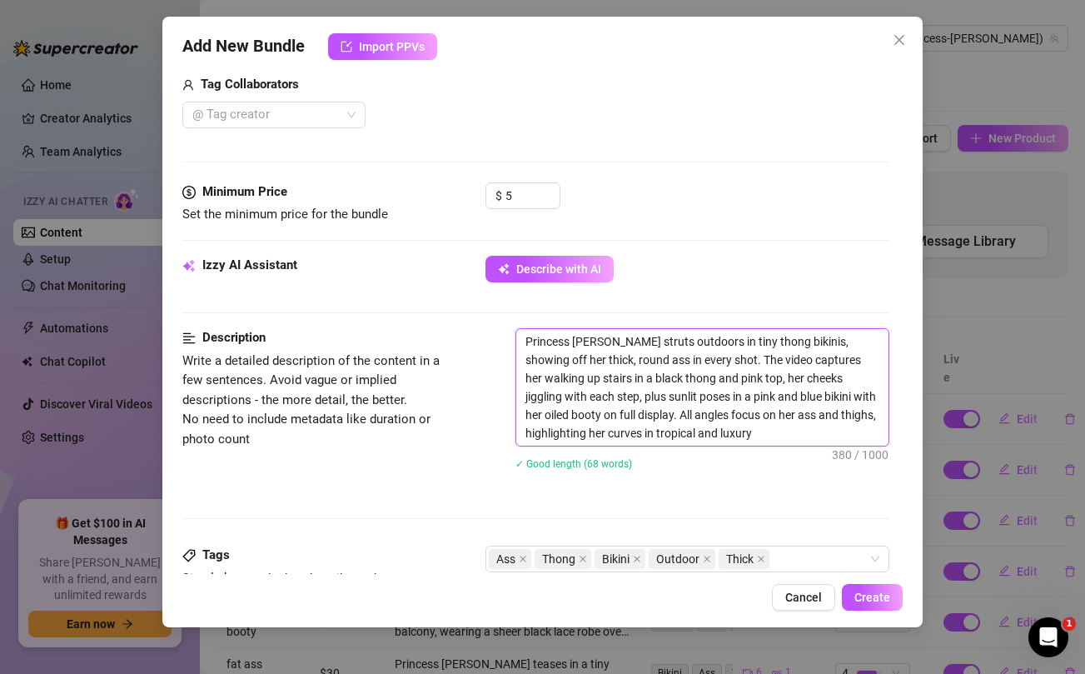
type textarea "Princess Jazmine struts outdoors in tiny thong bikinis, showing off her thick, …"
click at [707, 562] on icon "close" at bounding box center [707, 559] width 8 height 8
click at [681, 341] on textarea "Princess Jazmine struts outdoors in tiny thong bikinis, showing off her thick, …" at bounding box center [702, 387] width 372 height 117
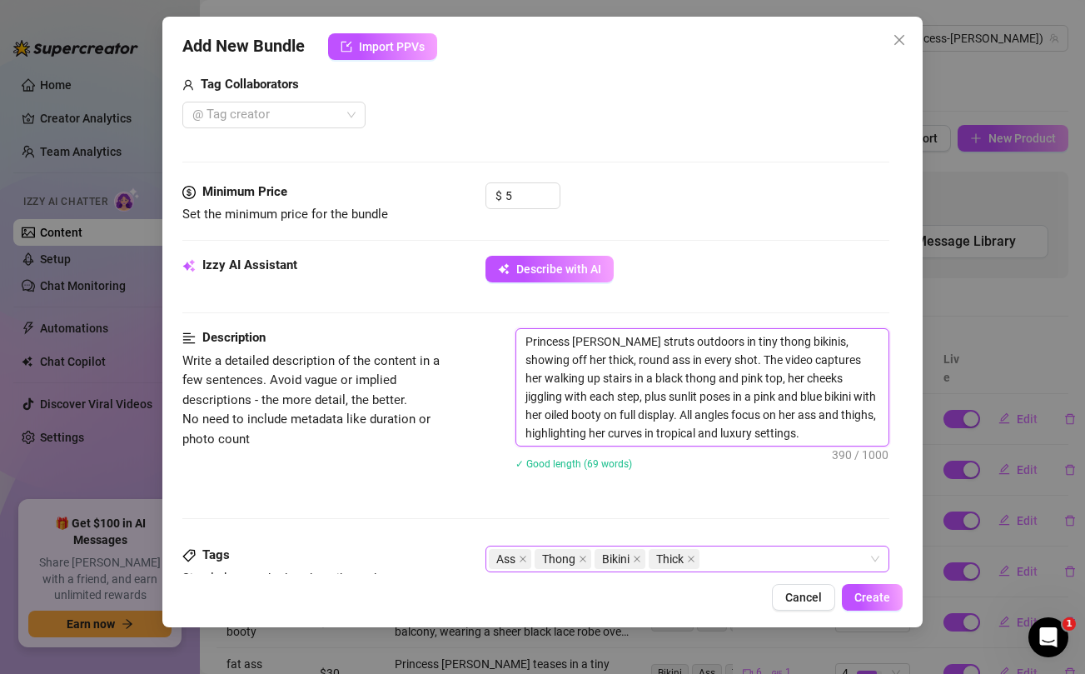
type textarea "Princess [PERSON_NAME] struts in tiny thong bikinis, showing off her thick, rou…"
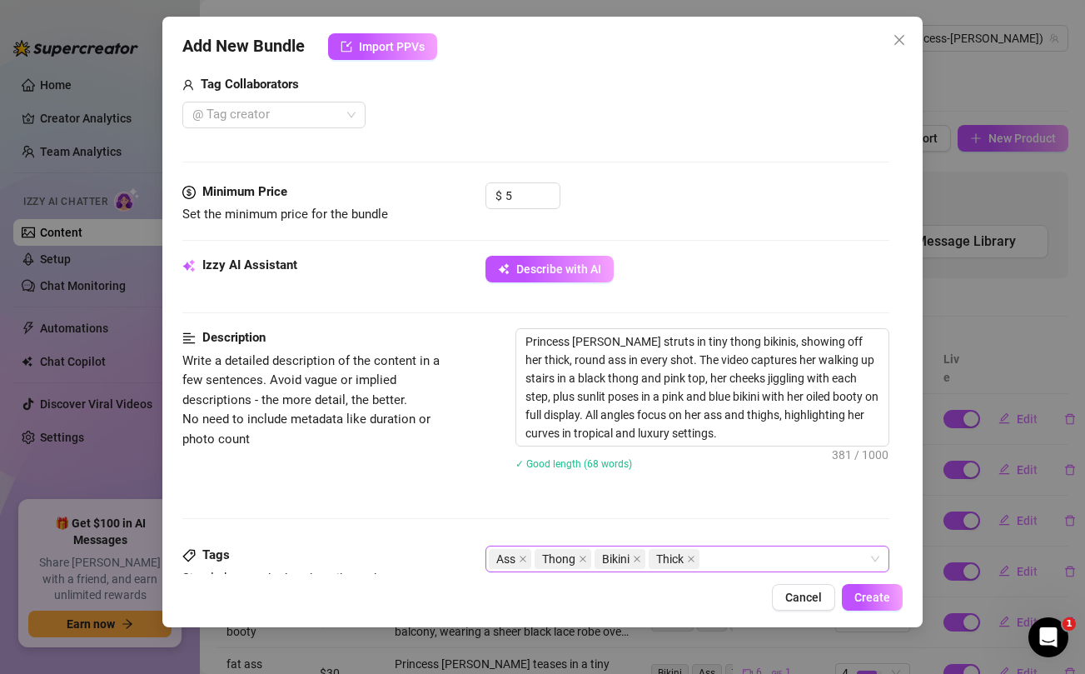
click at [704, 274] on div "Describe with AI" at bounding box center [687, 269] width 403 height 27
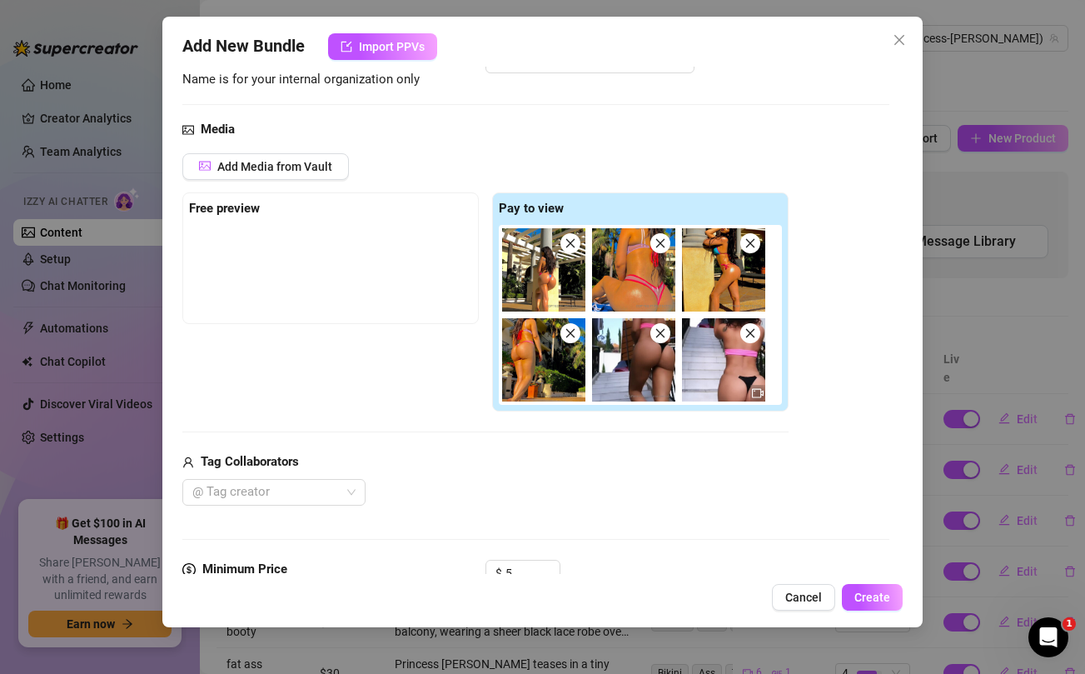
scroll to position [110, 0]
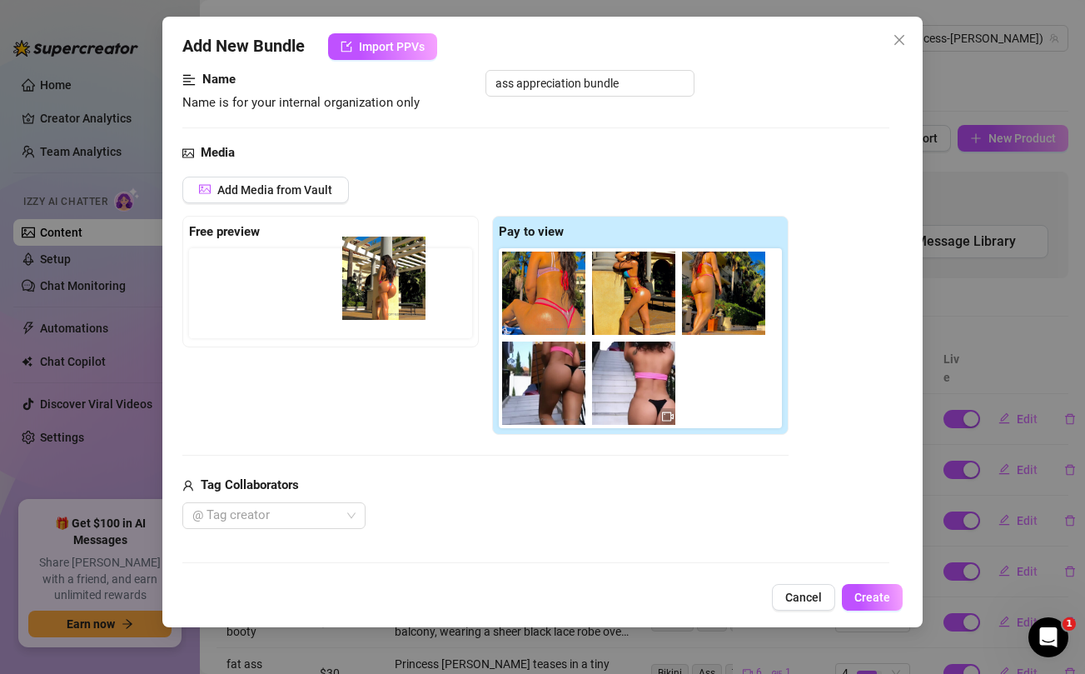
drag, startPoint x: 529, startPoint y: 293, endPoint x: 363, endPoint y: 278, distance: 166.5
click at [363, 278] on div "Free preview Pay to view" at bounding box center [485, 326] width 606 height 220
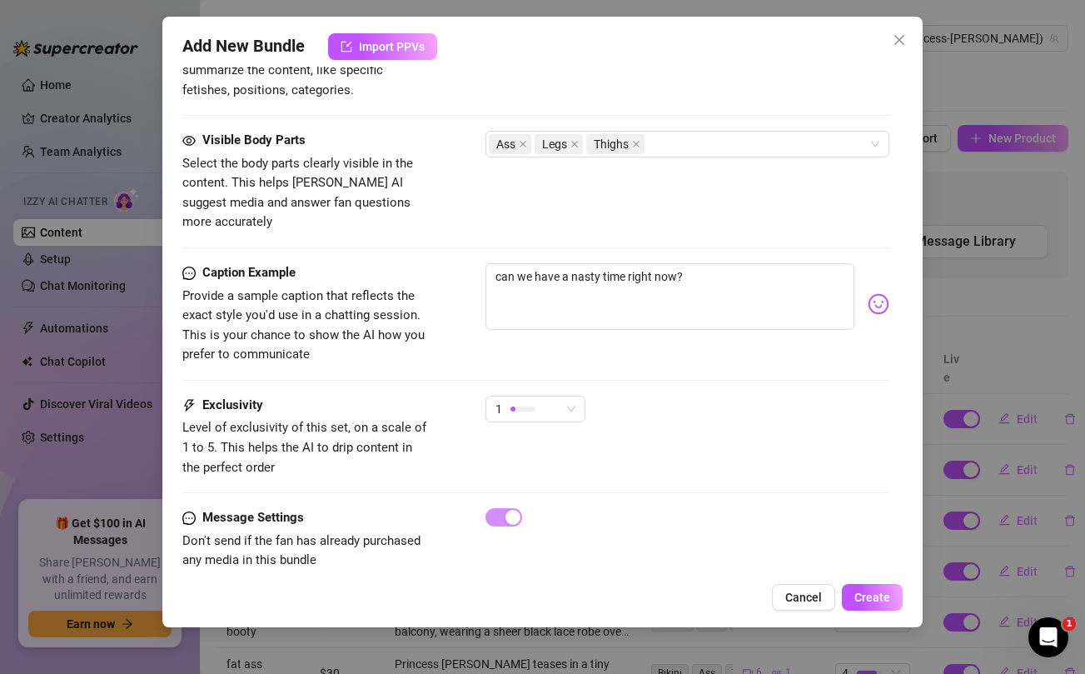
scroll to position [1039, 0]
click at [862, 596] on span "Create" at bounding box center [873, 597] width 36 height 13
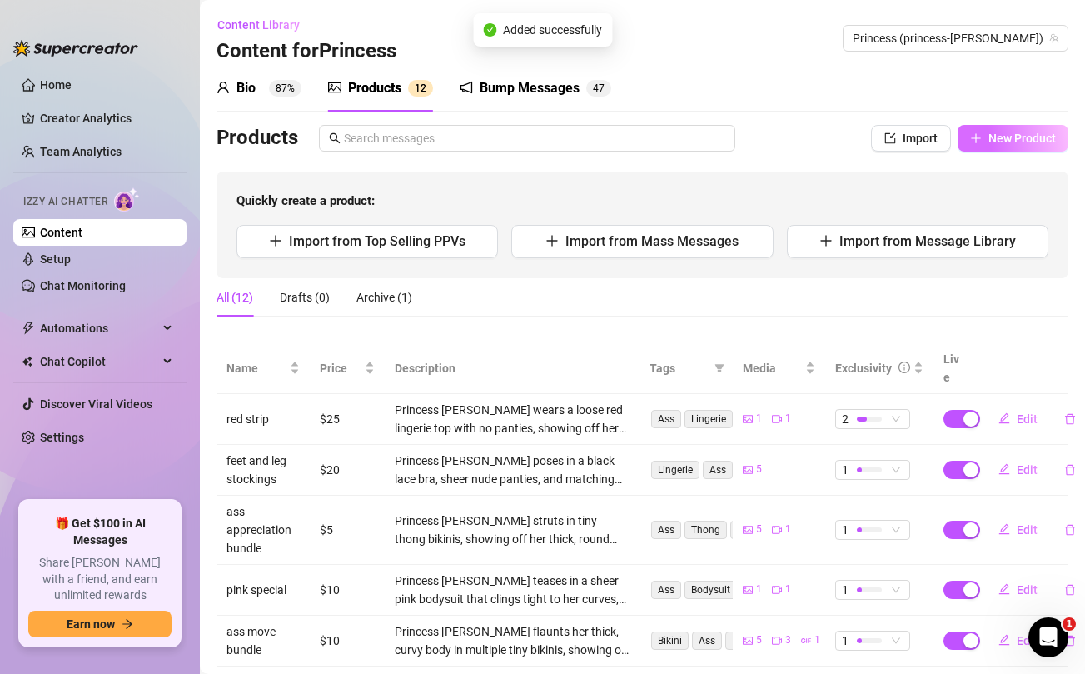
click at [1025, 142] on span "New Product" at bounding box center [1022, 138] width 67 height 13
type textarea "Type your message here..."
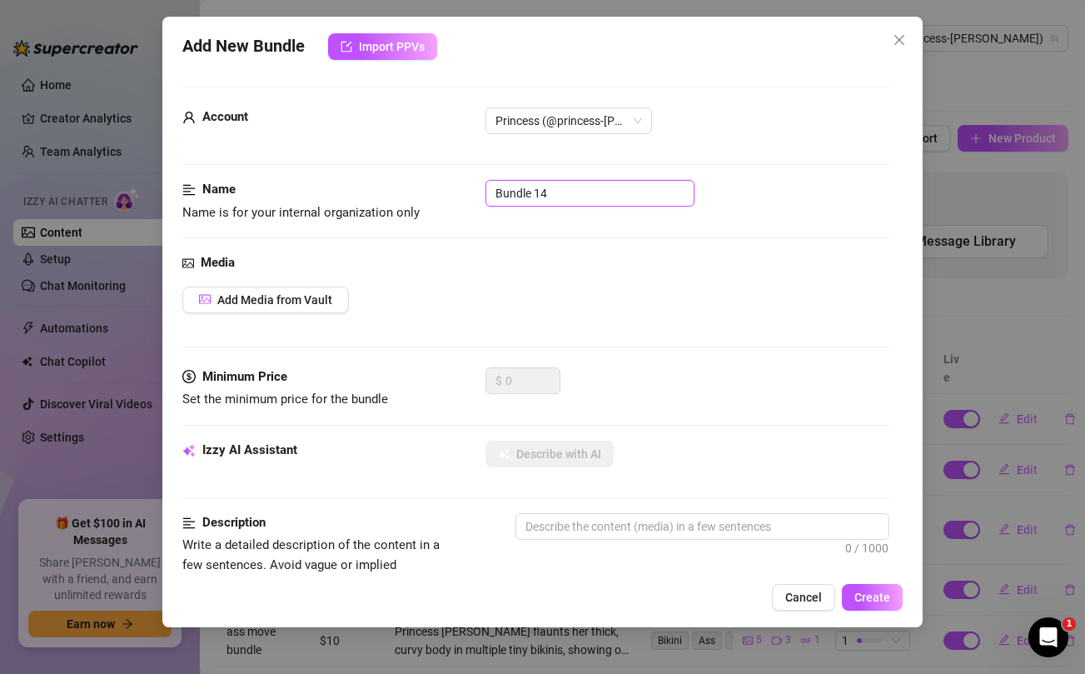
click at [592, 196] on input "Bundle 14" at bounding box center [590, 193] width 209 height 27
type input "ass spank"
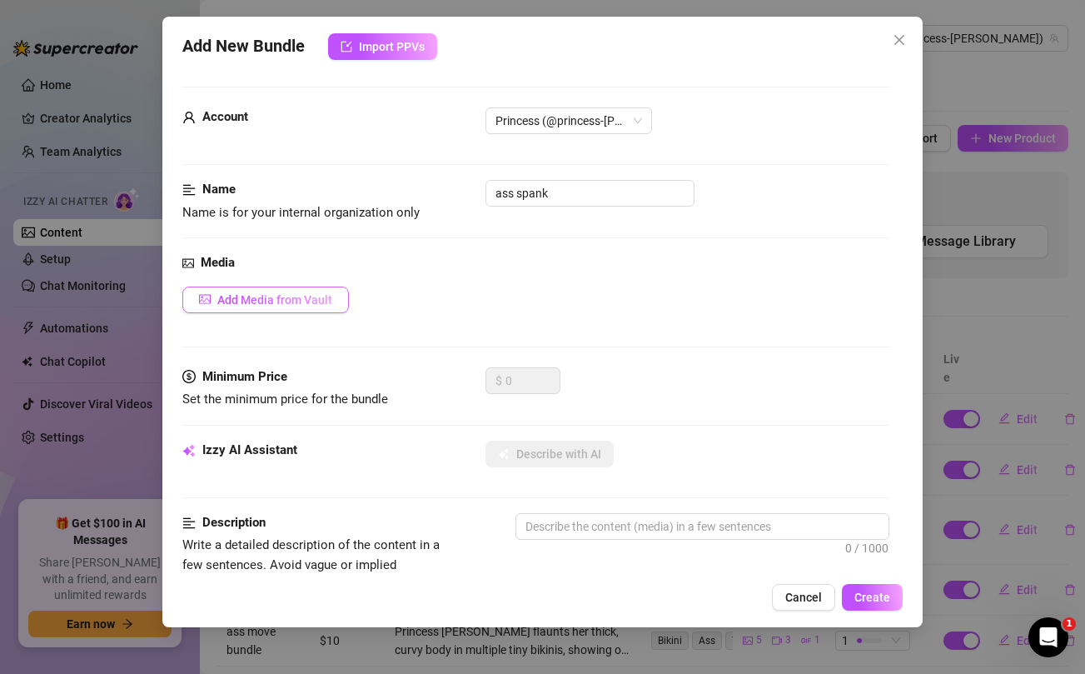
click at [292, 300] on span "Add Media from Vault" at bounding box center [274, 299] width 115 height 13
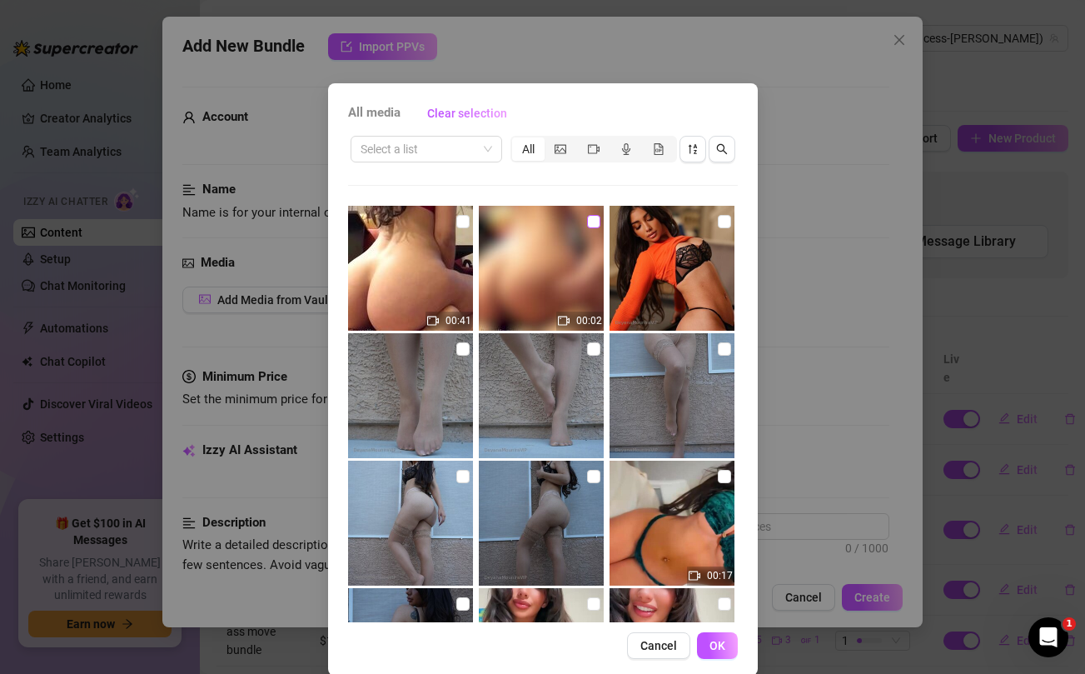
click at [598, 218] on input "checkbox" at bounding box center [593, 221] width 13 height 13
checkbox input "true"
click at [459, 222] on input "checkbox" at bounding box center [463, 221] width 13 height 13
checkbox input "true"
click at [724, 647] on span "OK" at bounding box center [718, 645] width 16 height 13
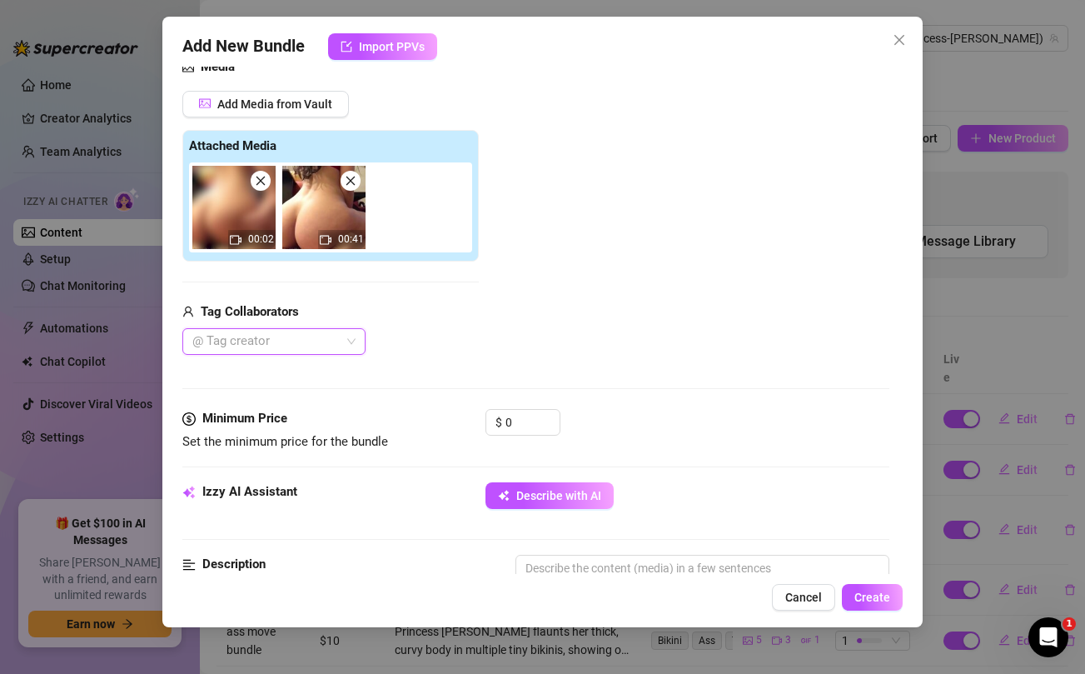
scroll to position [198, 0]
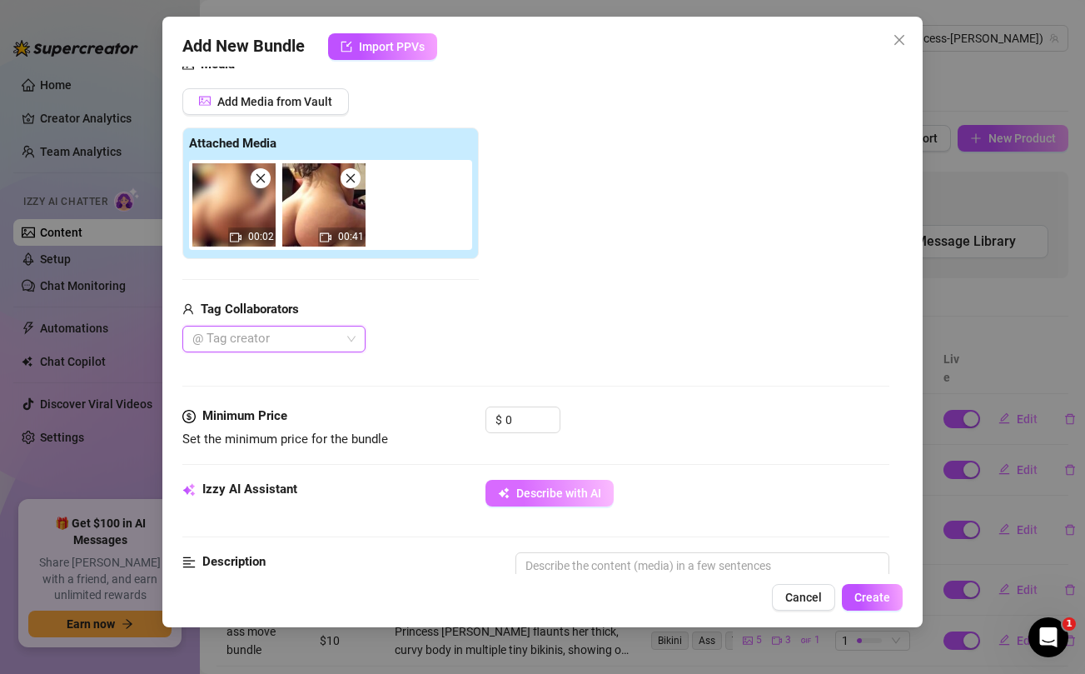
click at [551, 485] on button "Describe with AI" at bounding box center [550, 493] width 128 height 27
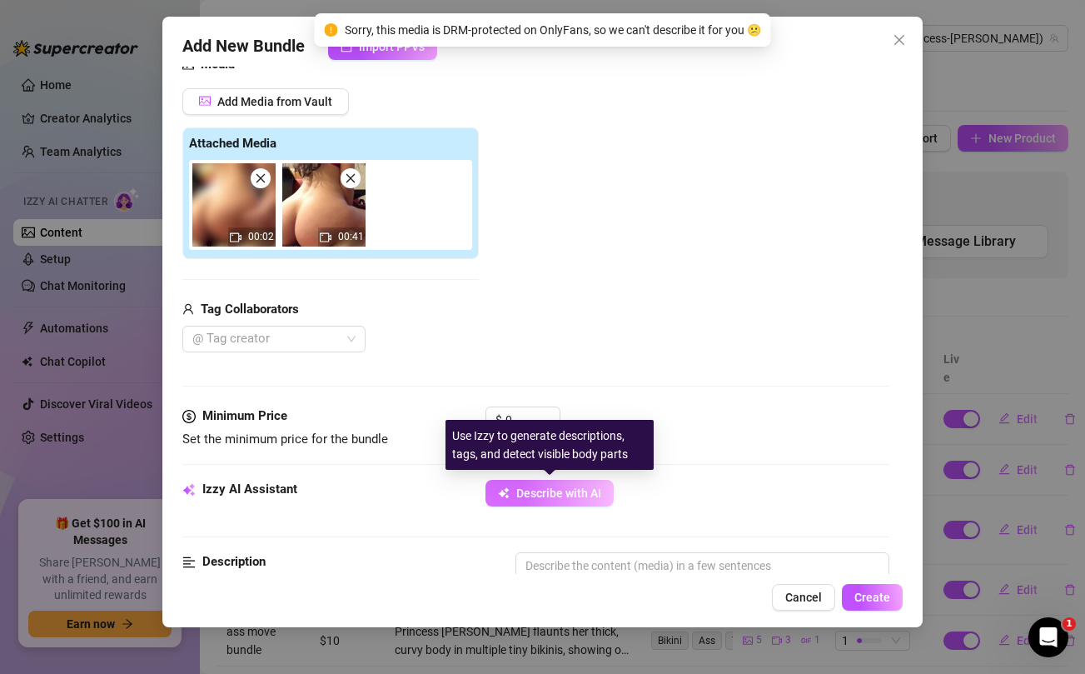
click at [551, 485] on button "Describe with AI" at bounding box center [550, 493] width 128 height 27
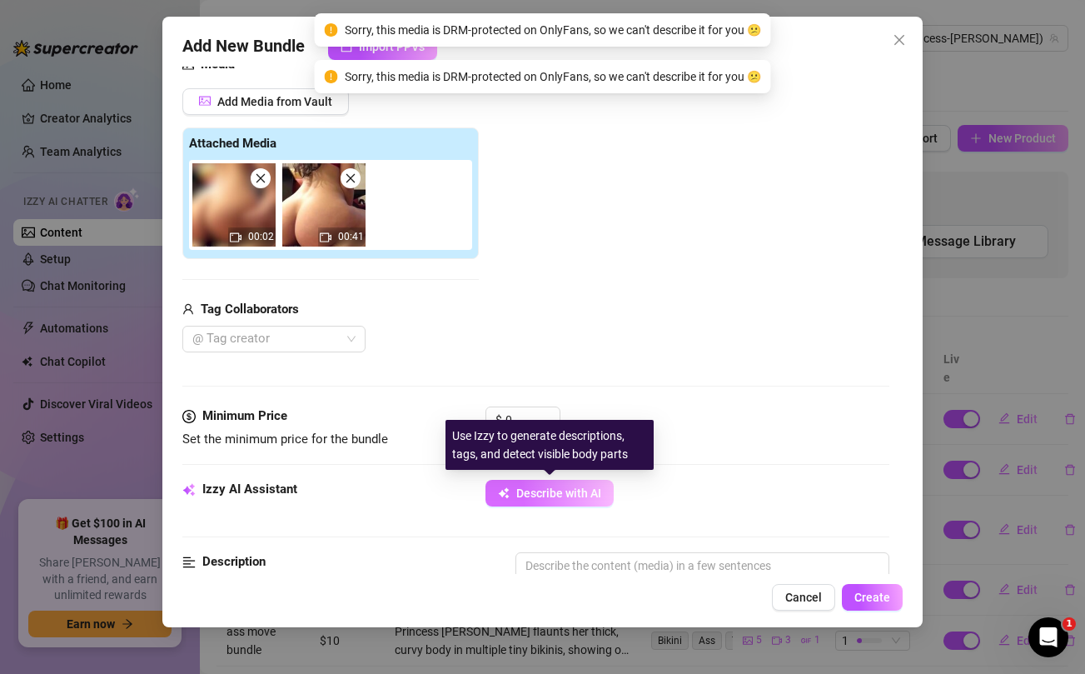
click at [551, 485] on button "Describe with AI" at bounding box center [550, 493] width 128 height 27
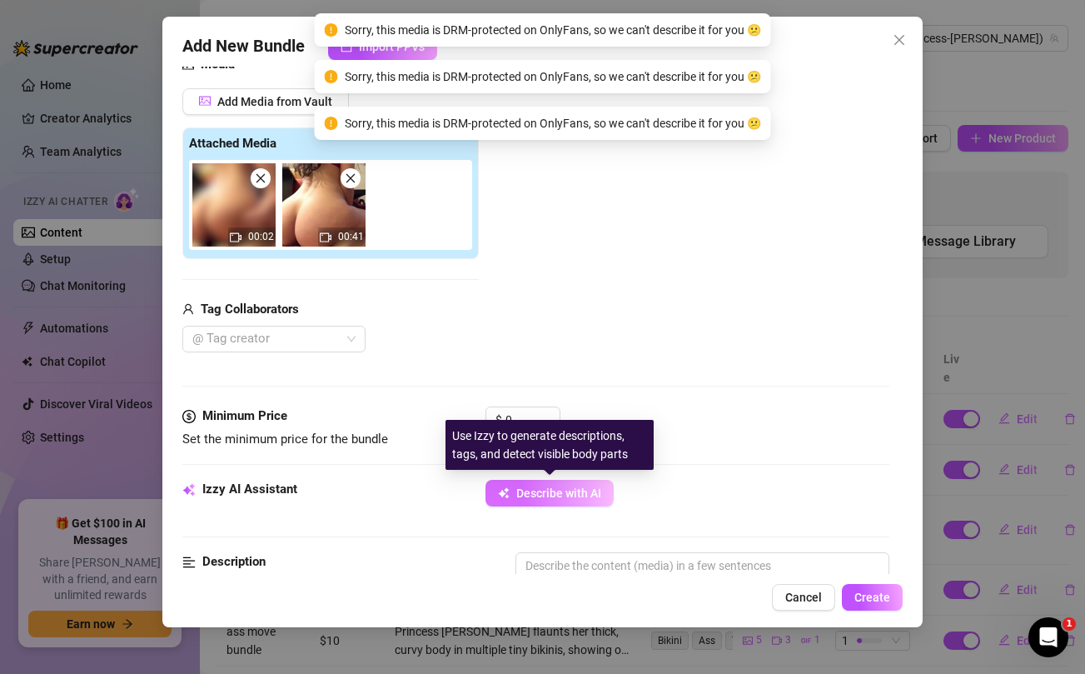
click at [551, 485] on button "Describe with AI" at bounding box center [550, 493] width 128 height 27
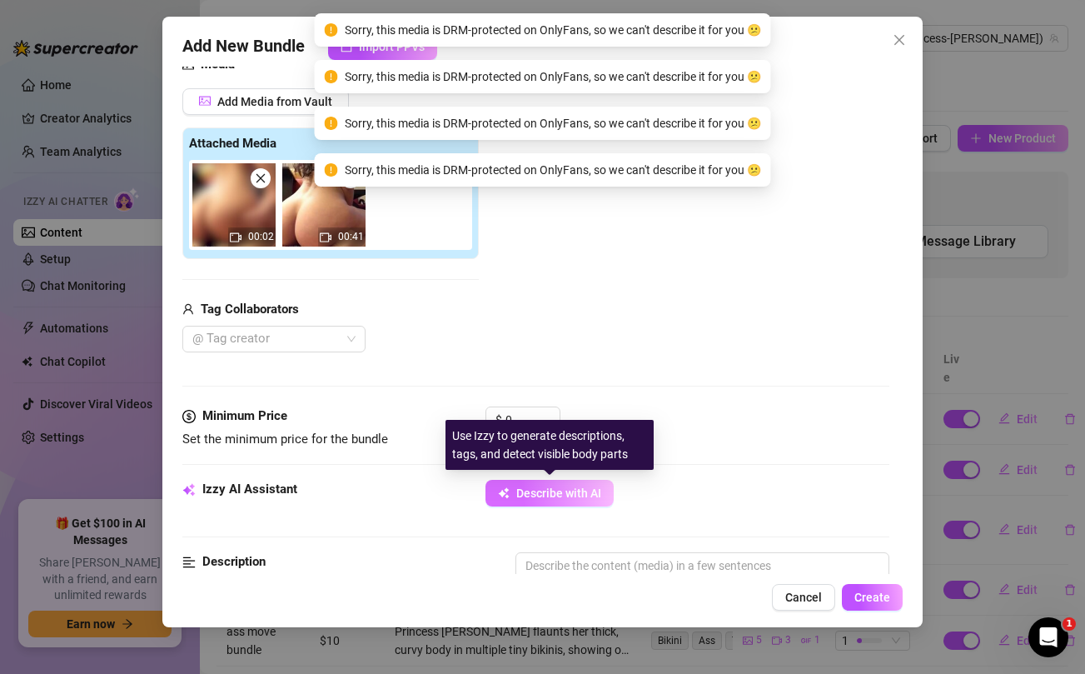
click at [551, 485] on button "Describe with AI" at bounding box center [550, 493] width 128 height 27
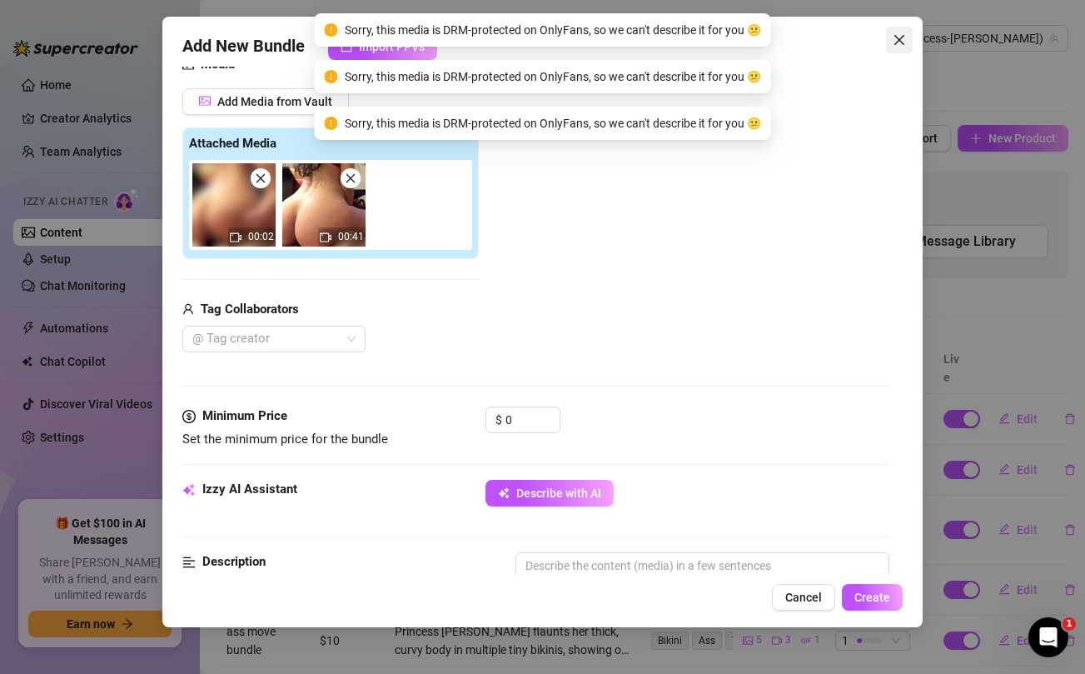
click at [903, 40] on icon "close" at bounding box center [899, 39] width 13 height 13
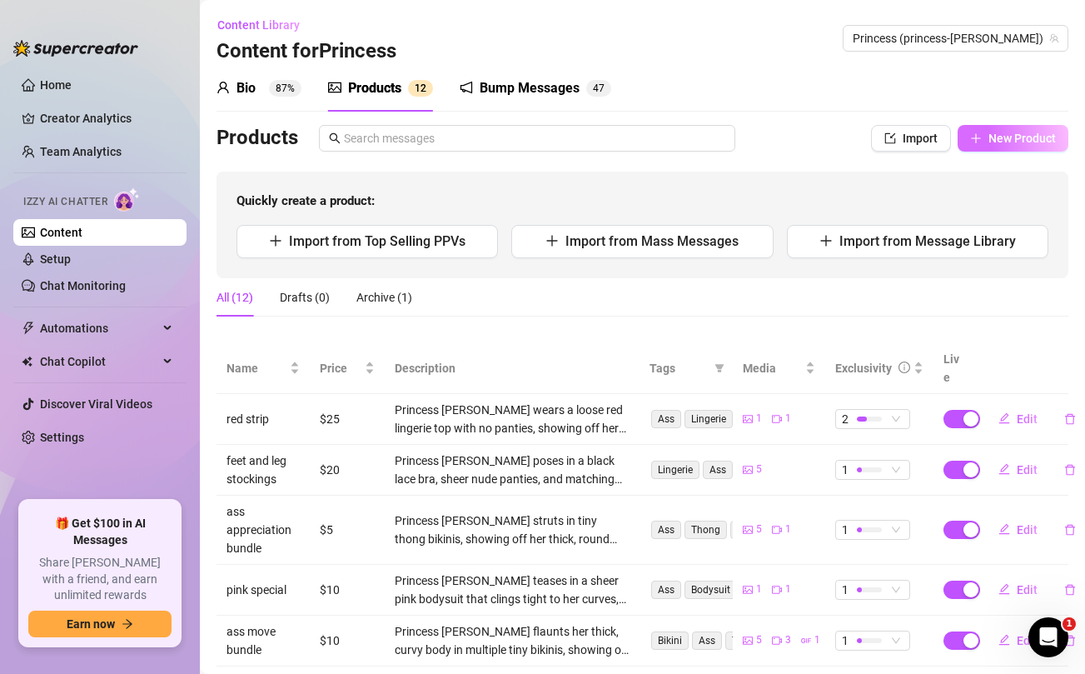
click at [1033, 141] on span "New Product" at bounding box center [1022, 138] width 67 height 13
type textarea "Type your message here..."
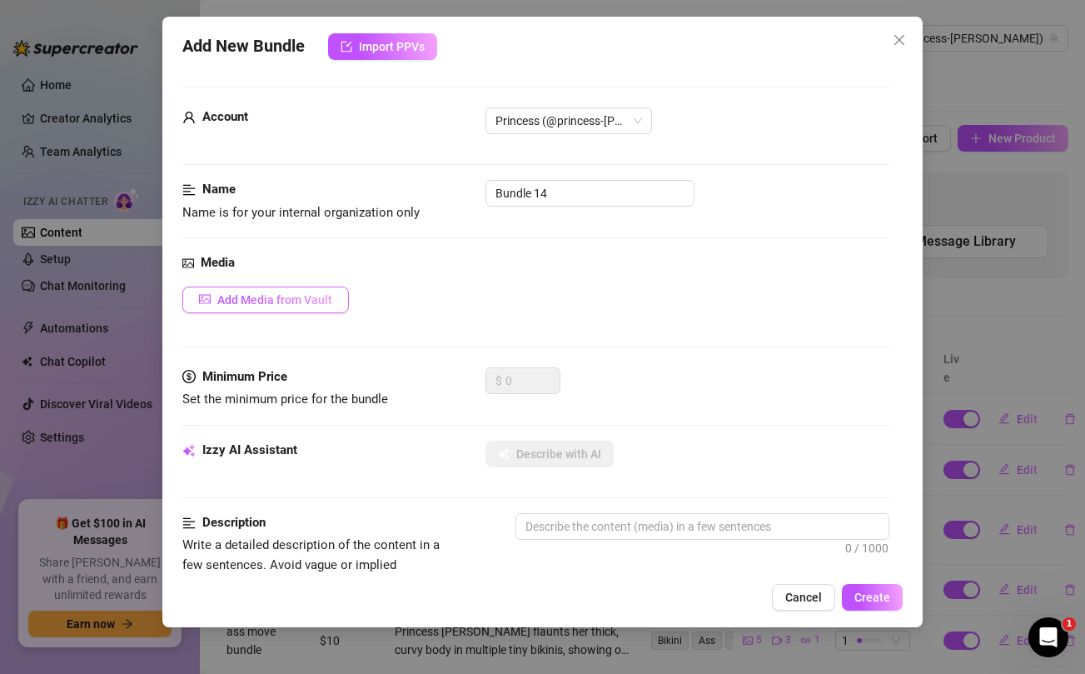
click at [289, 297] on span "Add Media from Vault" at bounding box center [274, 299] width 115 height 13
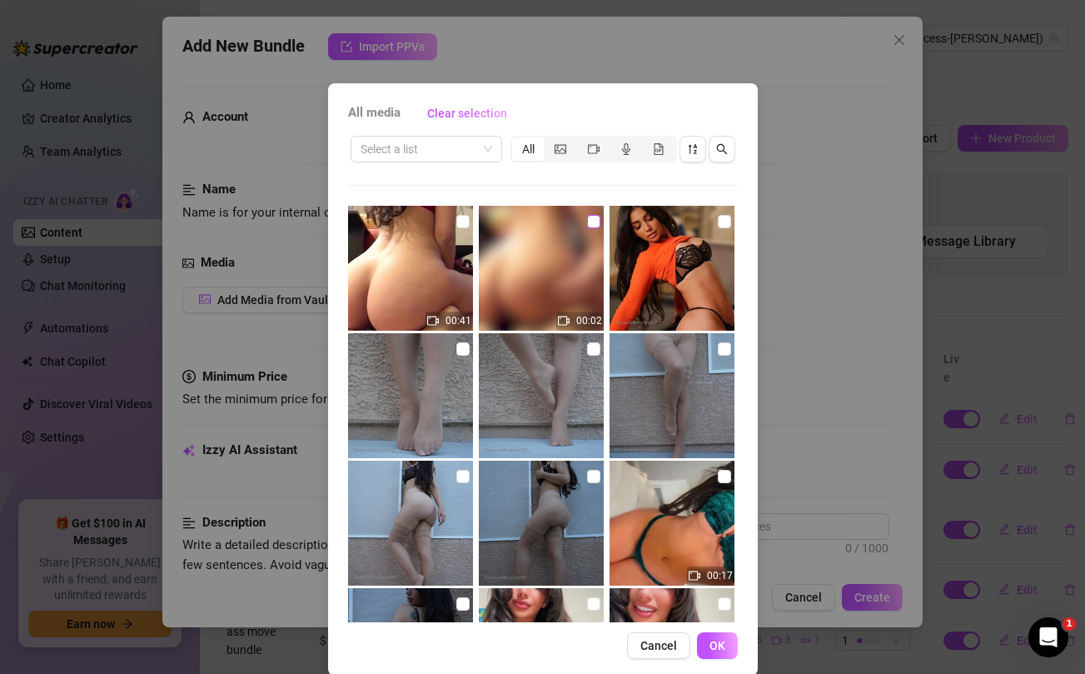
click at [595, 219] on input "checkbox" at bounding box center [593, 221] width 13 height 13
checkbox input "false"
click at [462, 222] on input "checkbox" at bounding box center [463, 221] width 13 height 13
checkbox input "true"
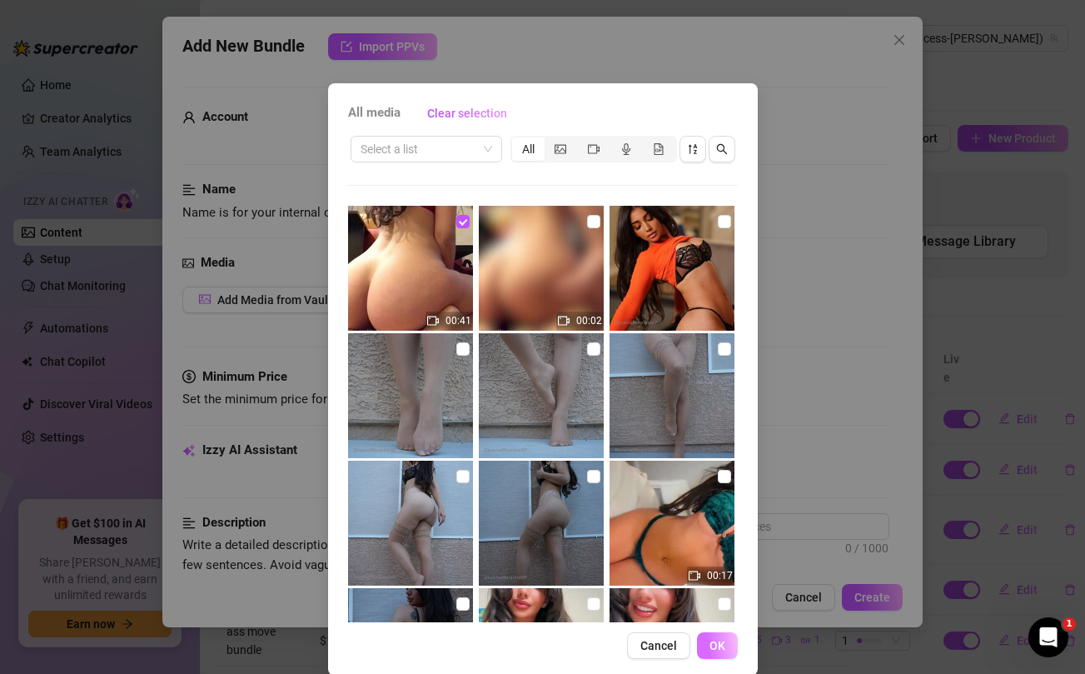
click at [721, 647] on span "OK" at bounding box center [718, 645] width 16 height 13
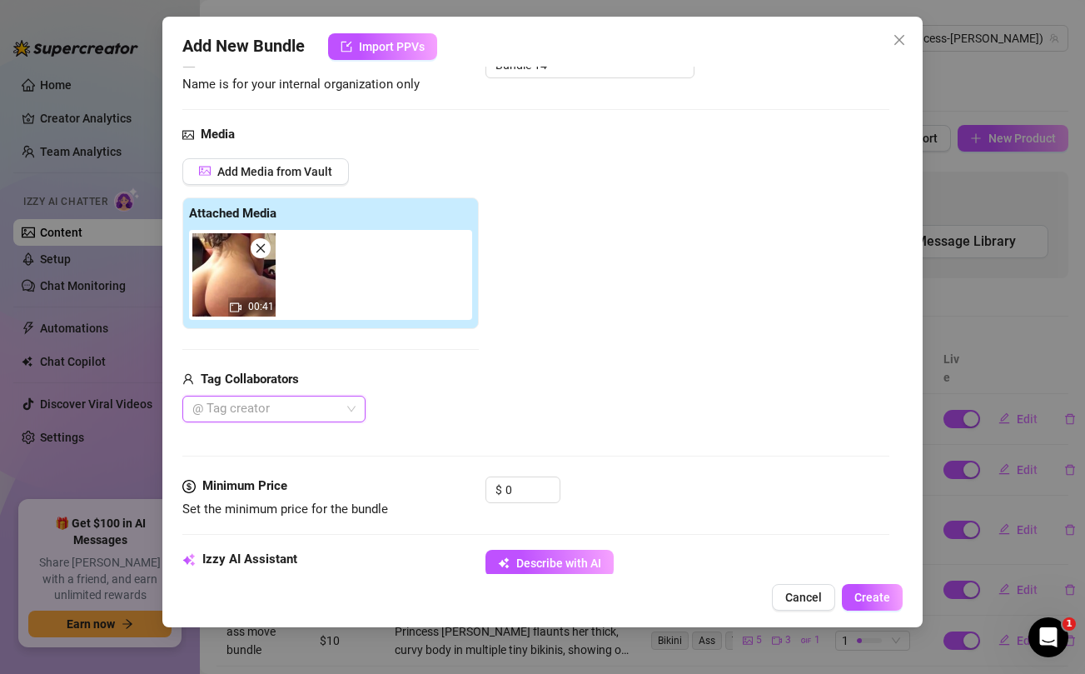
scroll to position [129, 0]
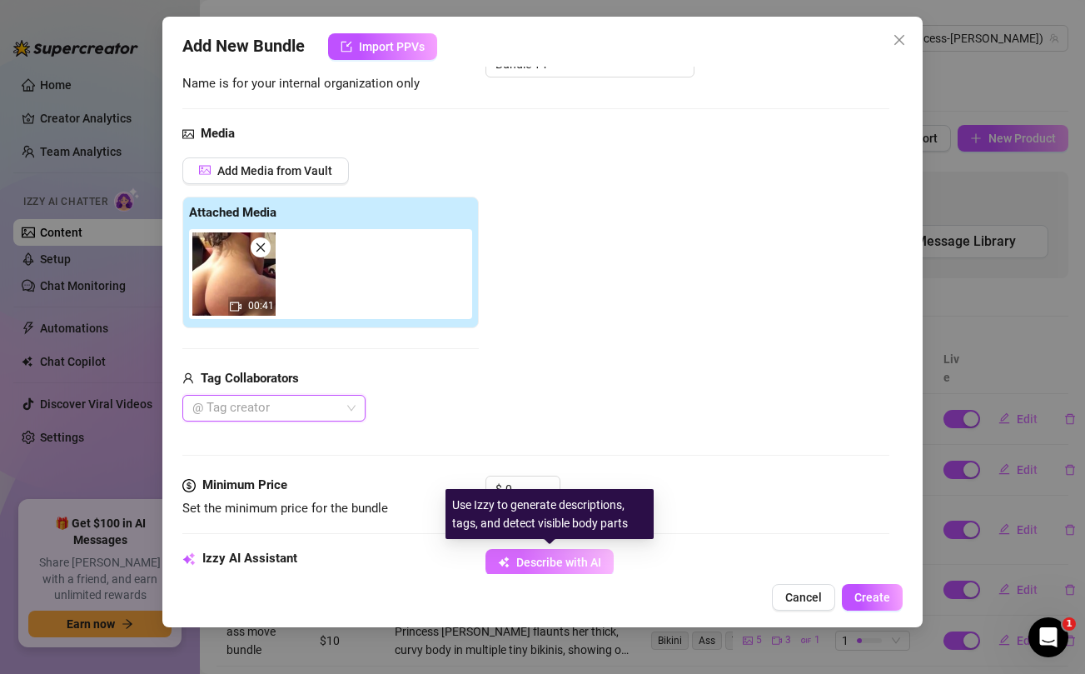
click at [538, 556] on span "Describe with AI" at bounding box center [558, 562] width 85 height 13
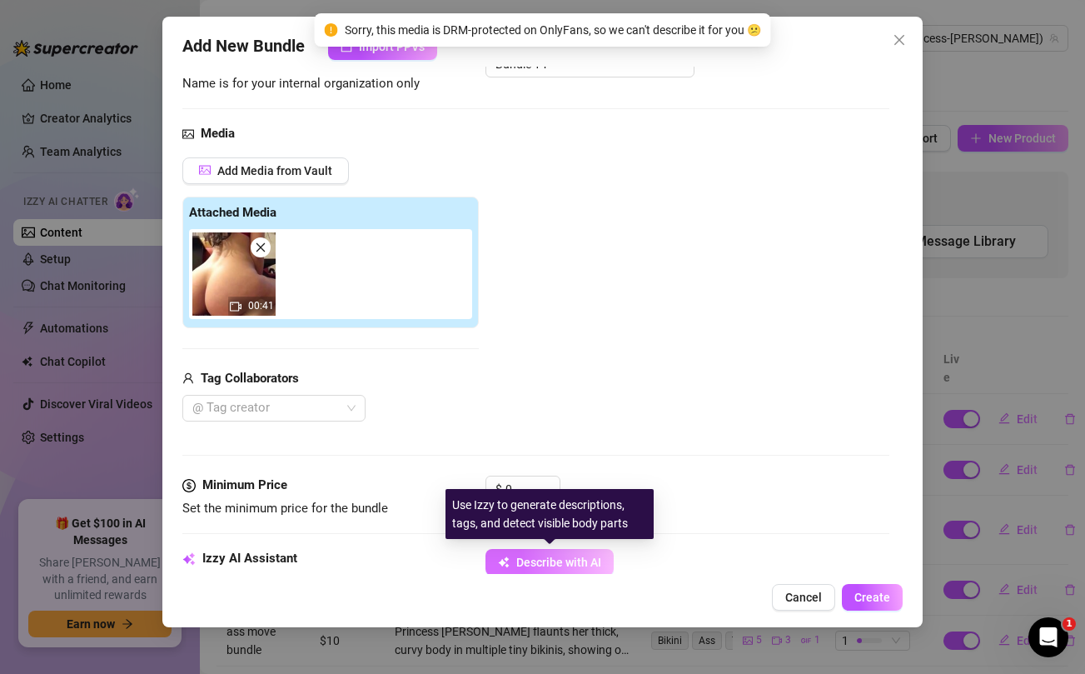
click at [538, 556] on span "Describe with AI" at bounding box center [558, 562] width 85 height 13
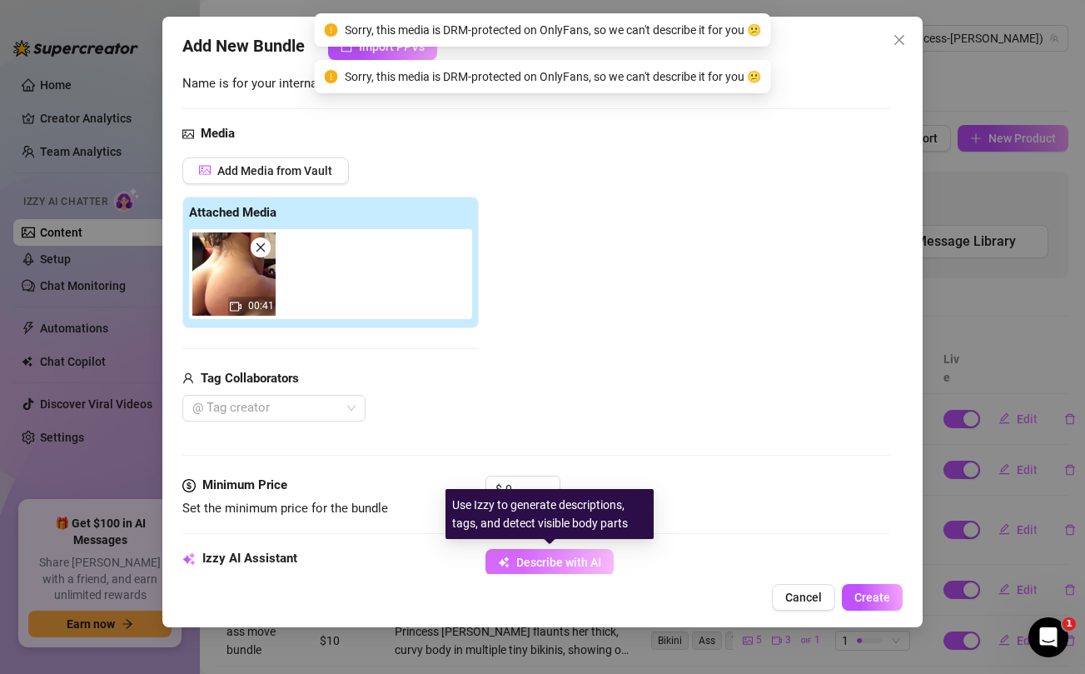
click at [538, 556] on span "Describe with AI" at bounding box center [558, 562] width 85 height 13
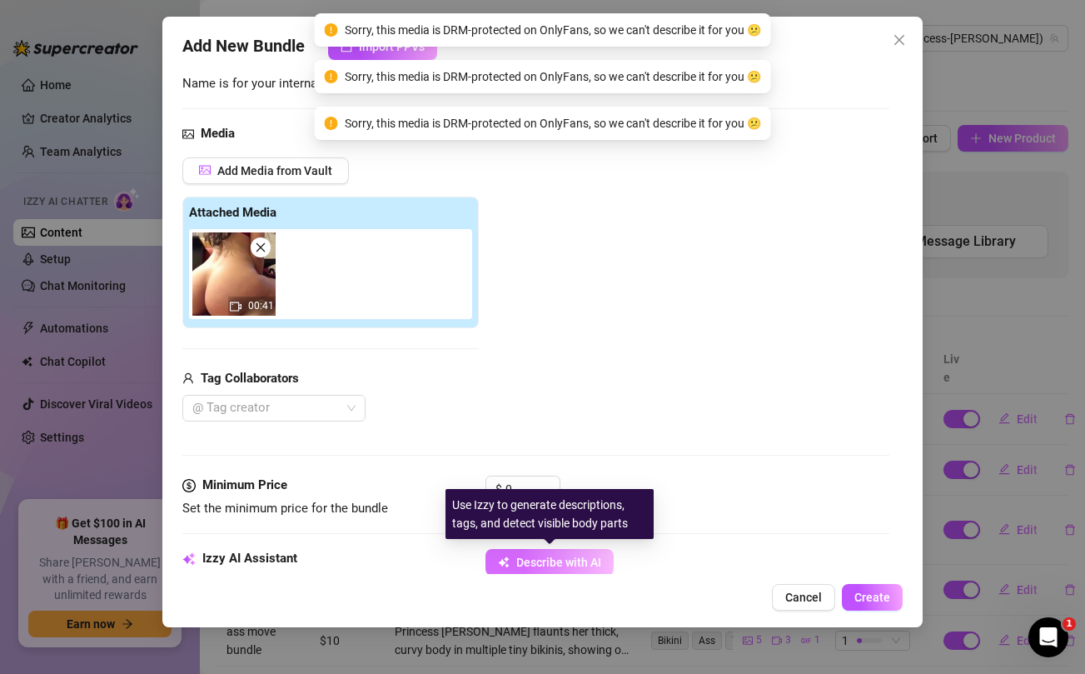
click at [538, 556] on span "Describe with AI" at bounding box center [558, 562] width 85 height 13
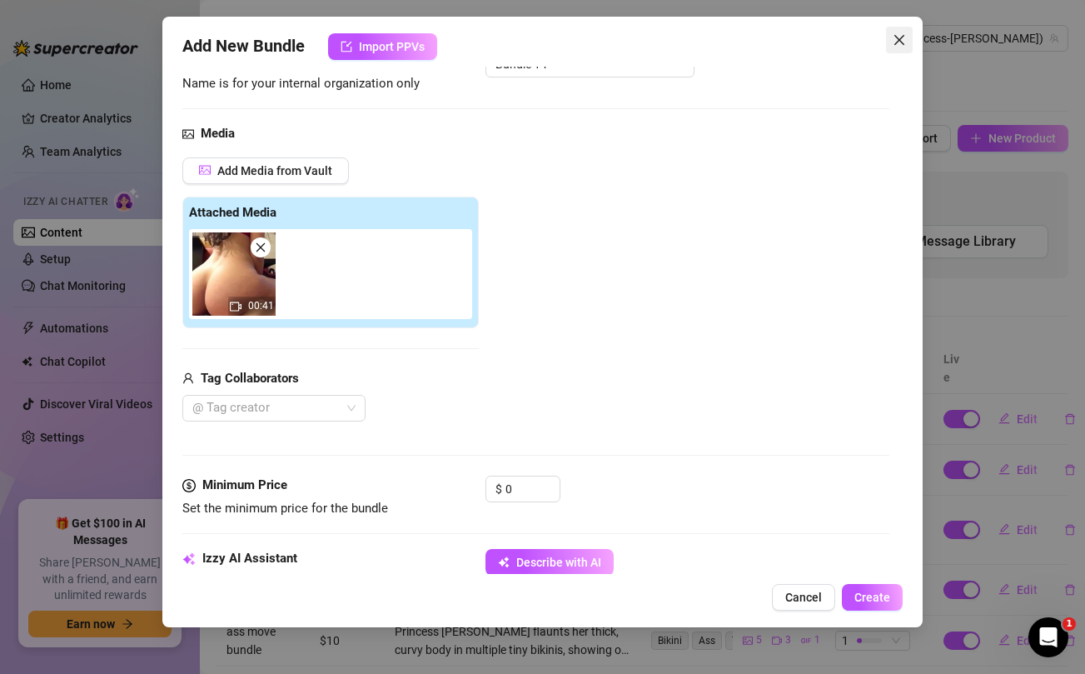
click at [906, 37] on span "Close" at bounding box center [899, 39] width 27 height 13
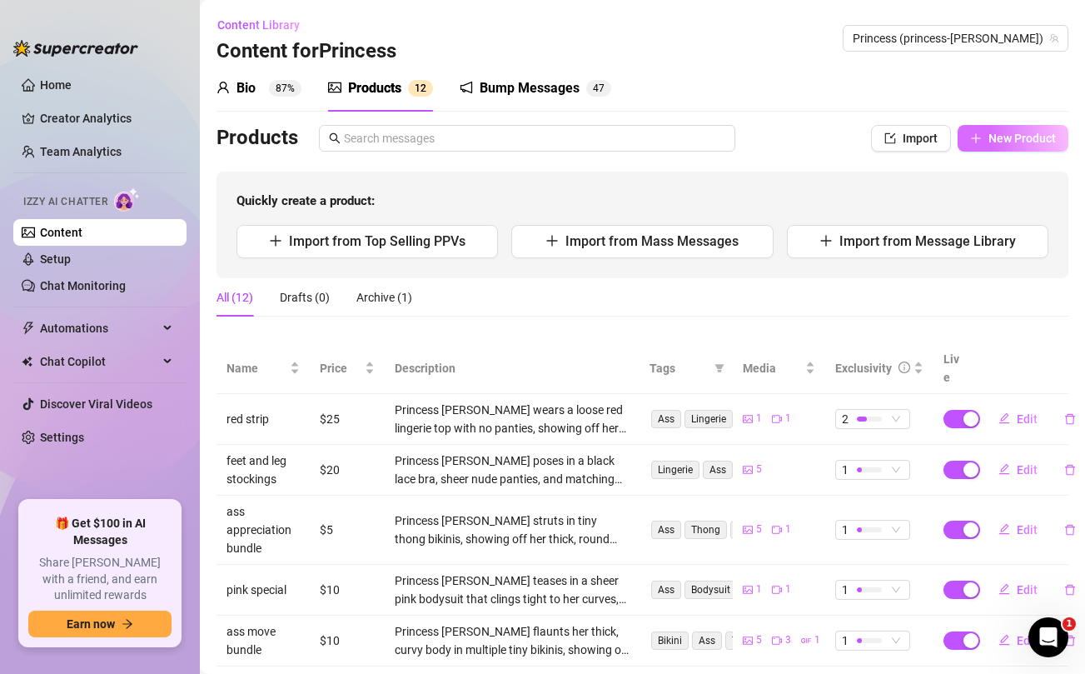
click at [1016, 137] on span "New Product" at bounding box center [1022, 138] width 67 height 13
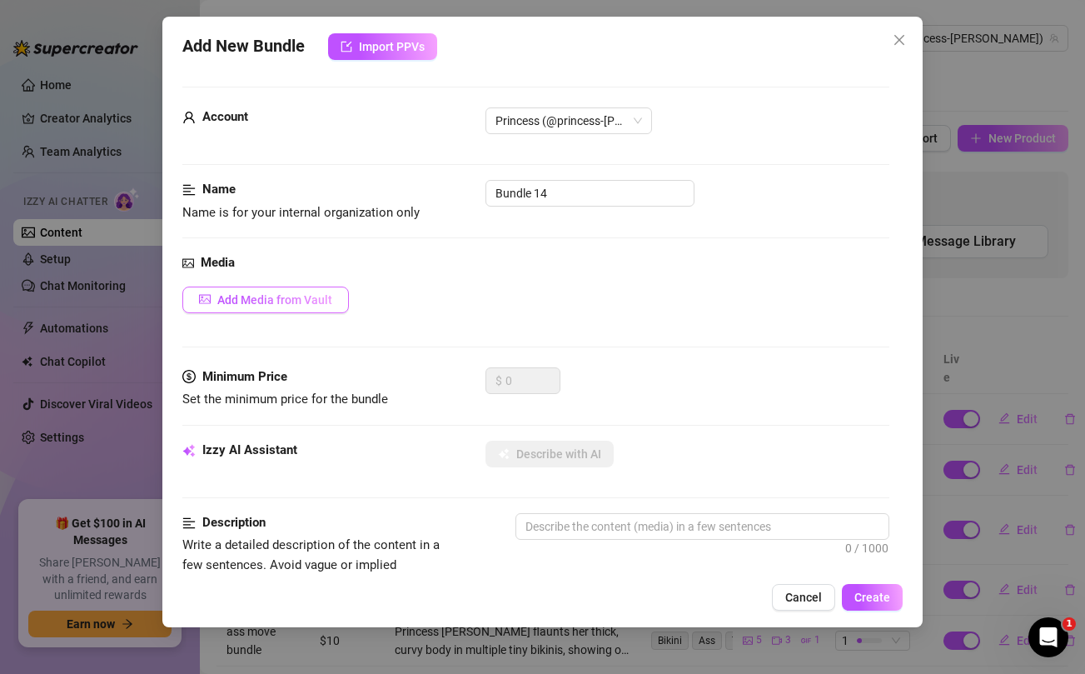
click at [292, 303] on span "Add Media from Vault" at bounding box center [274, 299] width 115 height 13
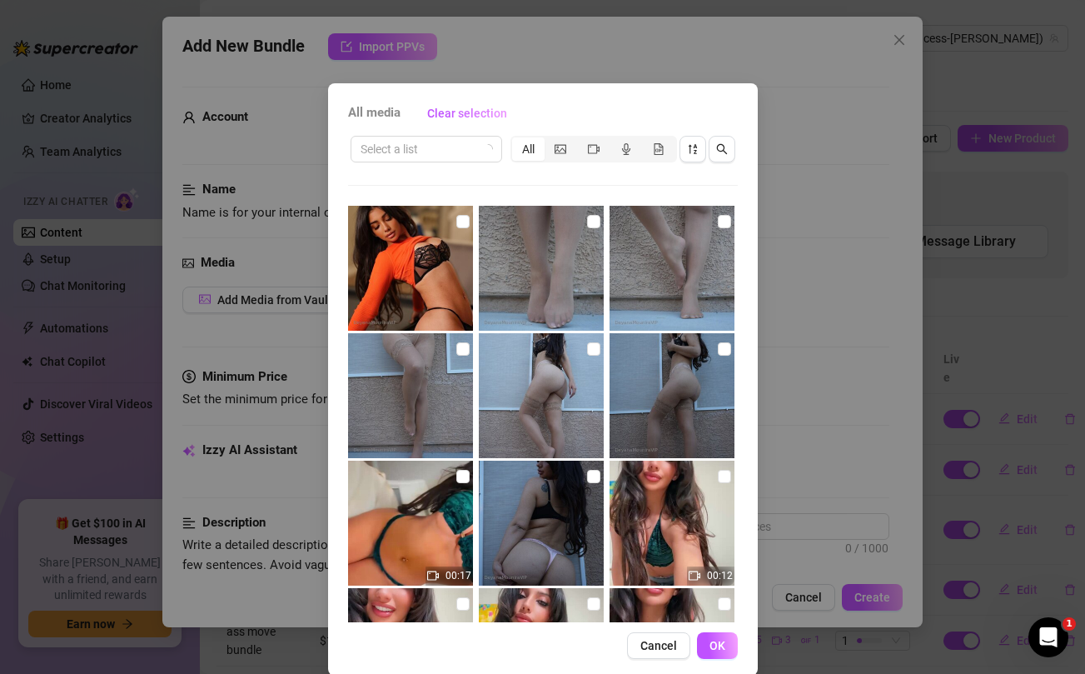
click at [816, 162] on div "All media Clear selection Select a list All 00:17 00:12 00:13 00:11 00:12 00:11…" at bounding box center [542, 337] width 1085 height 674
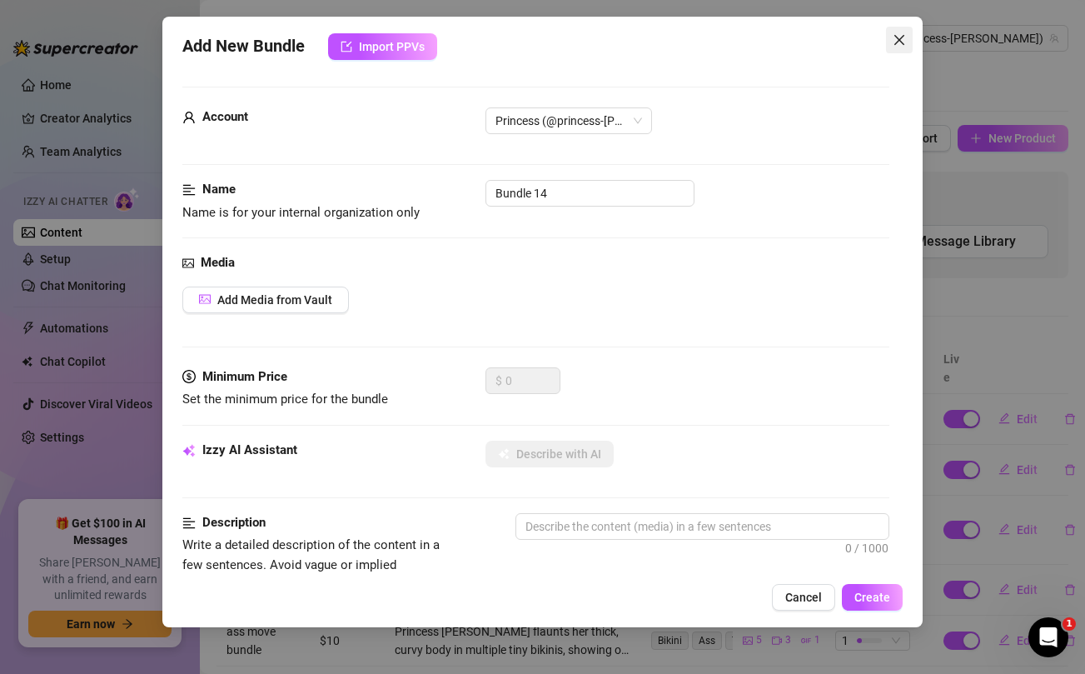
click at [901, 37] on icon "close" at bounding box center [899, 39] width 13 height 13
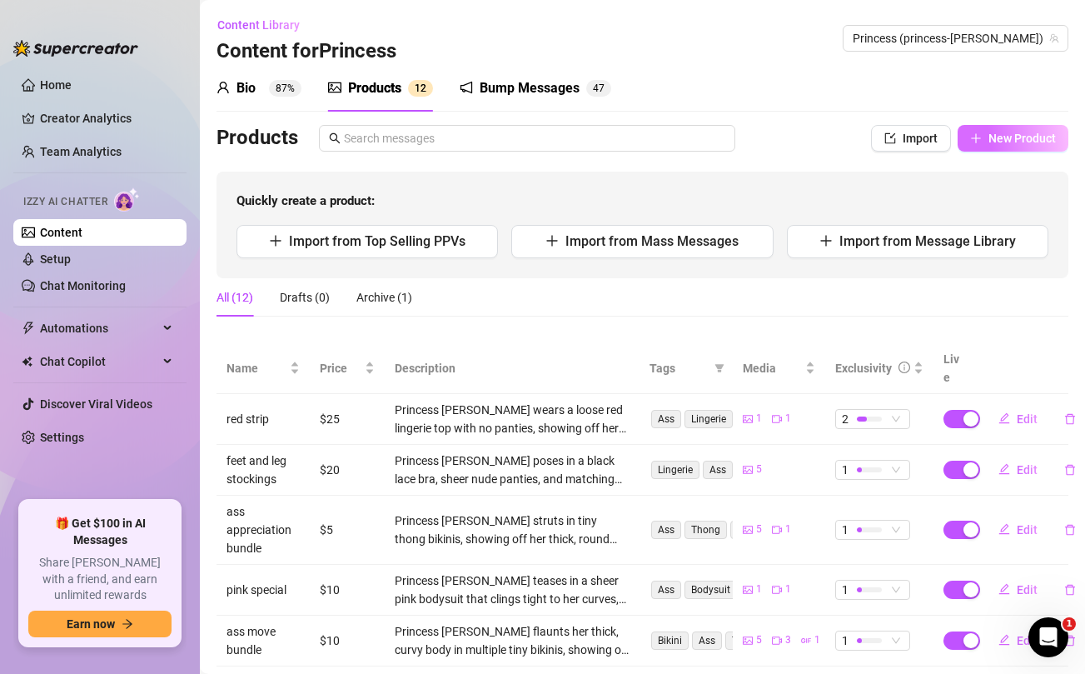
click at [1035, 138] on span "New Product" at bounding box center [1022, 138] width 67 height 13
type textarea "Type your message here..."
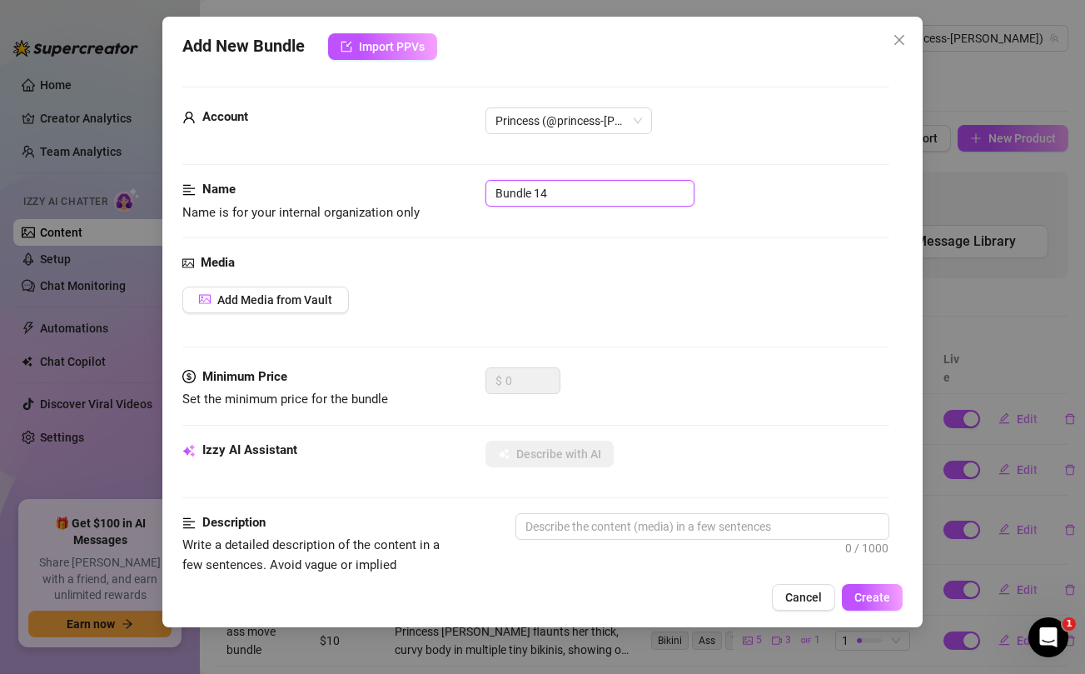
click at [560, 195] on input "Bundle 14" at bounding box center [590, 193] width 209 height 27
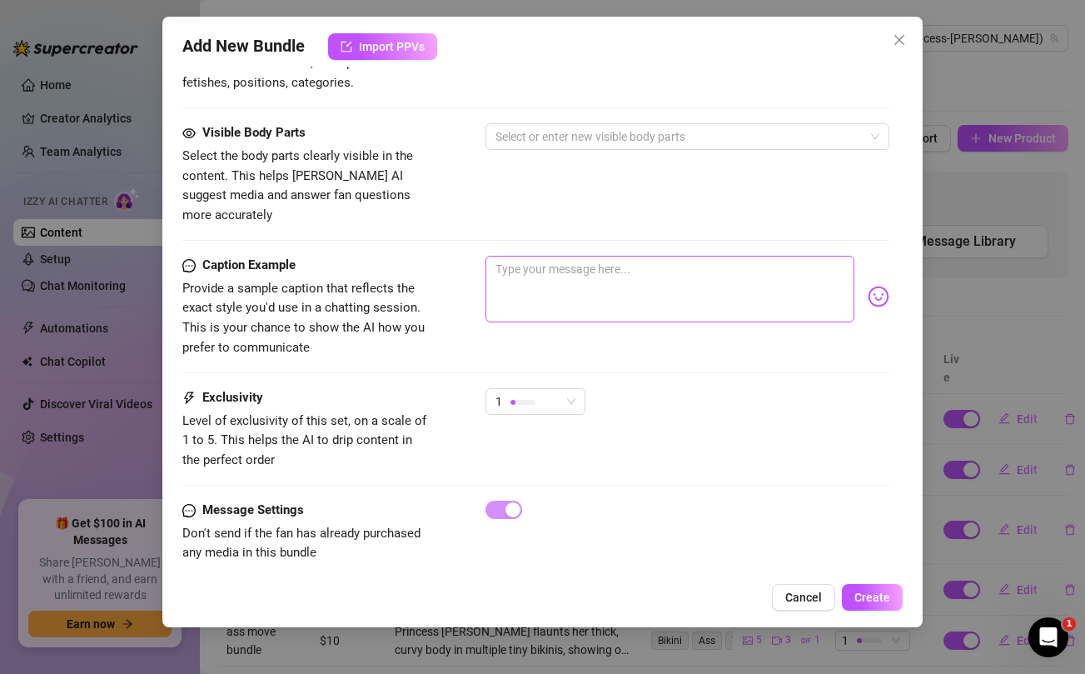
type input "wild at the pool"
click at [551, 270] on textarea at bounding box center [670, 289] width 368 height 67
paste textarea "I wanna see you stroking it hard for my pussy riding big phat cock 🍆💦 Would you…"
type textarea "I wanna see you stroking it hard for my pussy riding big phat cock 🍆💦 Would you…"
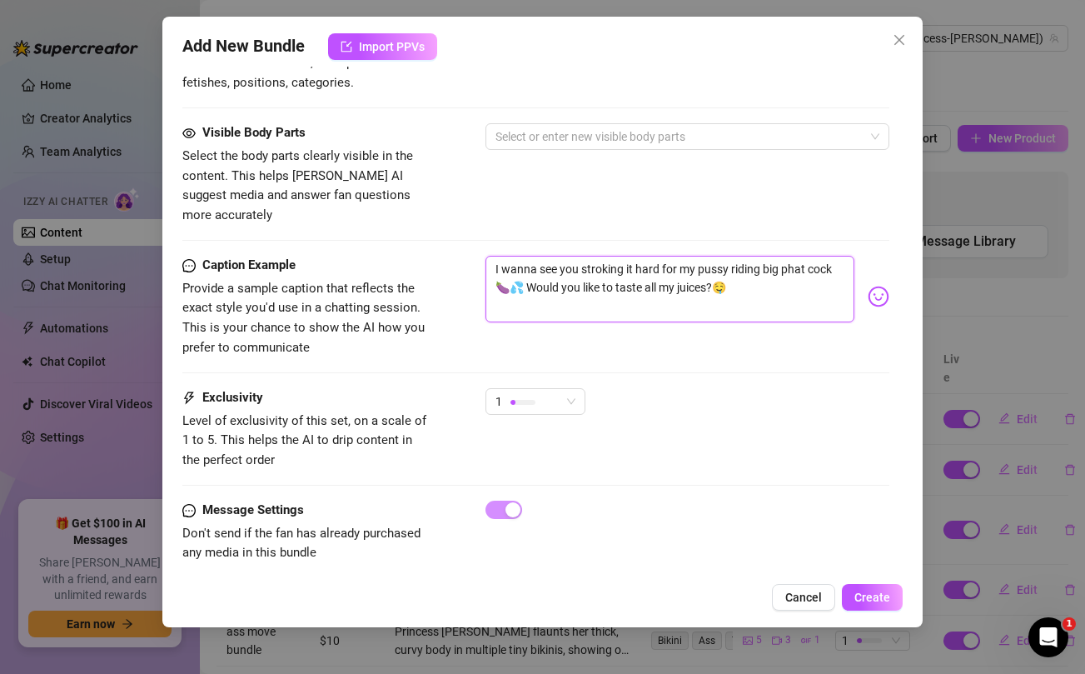
scroll to position [0, 0]
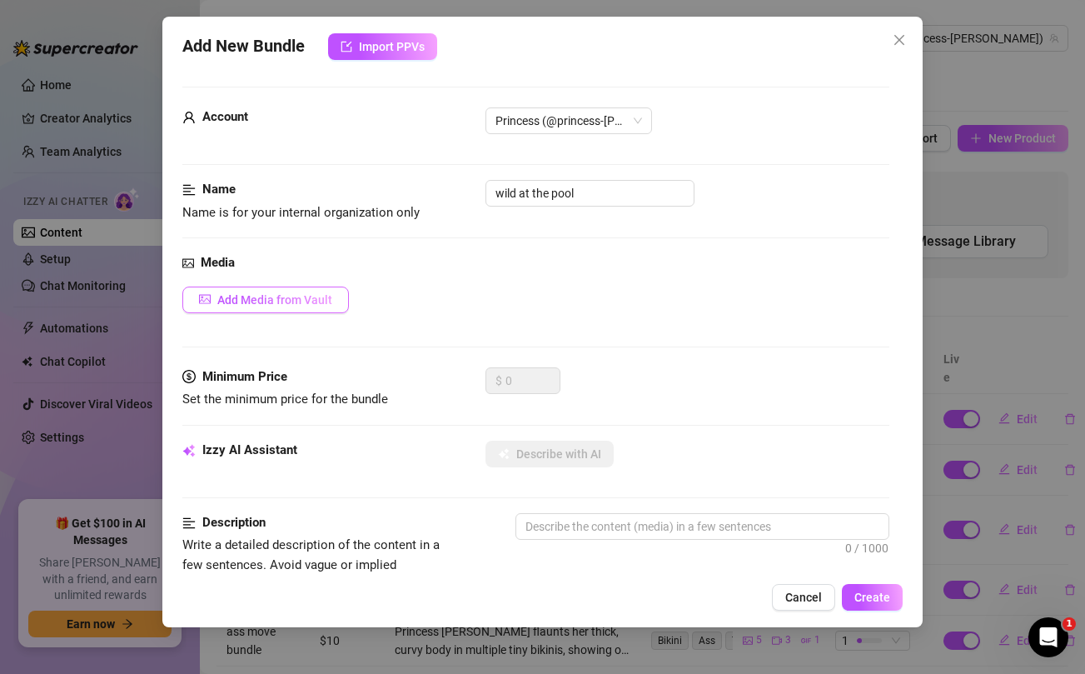
type textarea "I wanna see you stroking it hard for my pussy riding big phat cock 🍆💦 Would you…"
click at [298, 297] on span "Add Media from Vault" at bounding box center [274, 299] width 115 height 13
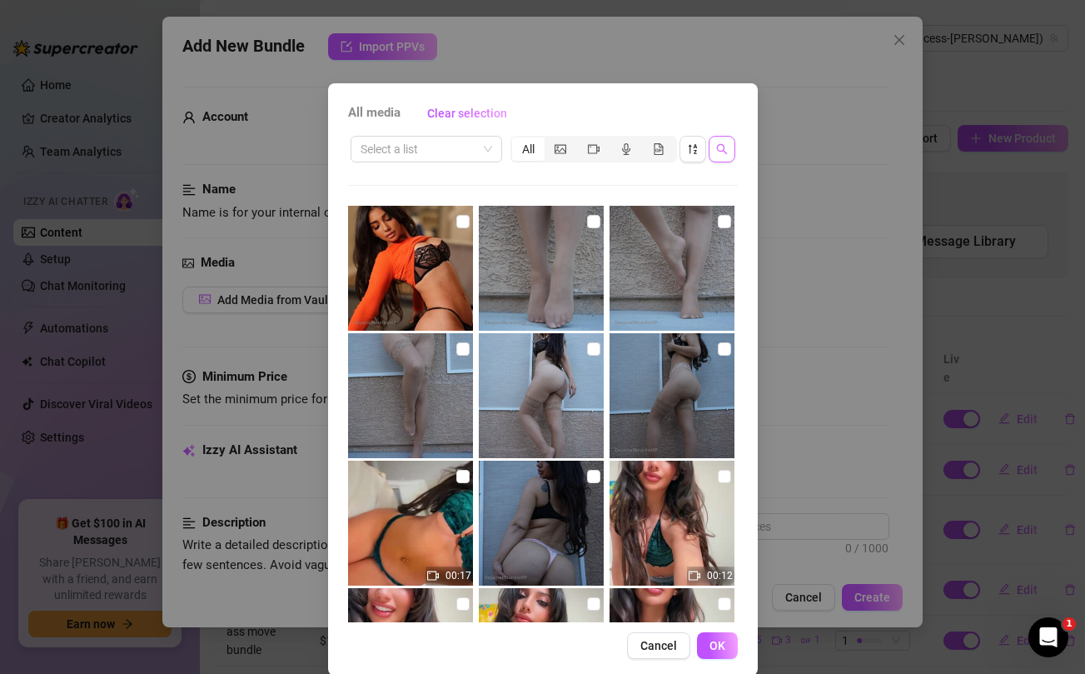
click at [722, 152] on icon "search" at bounding box center [722, 149] width 12 height 12
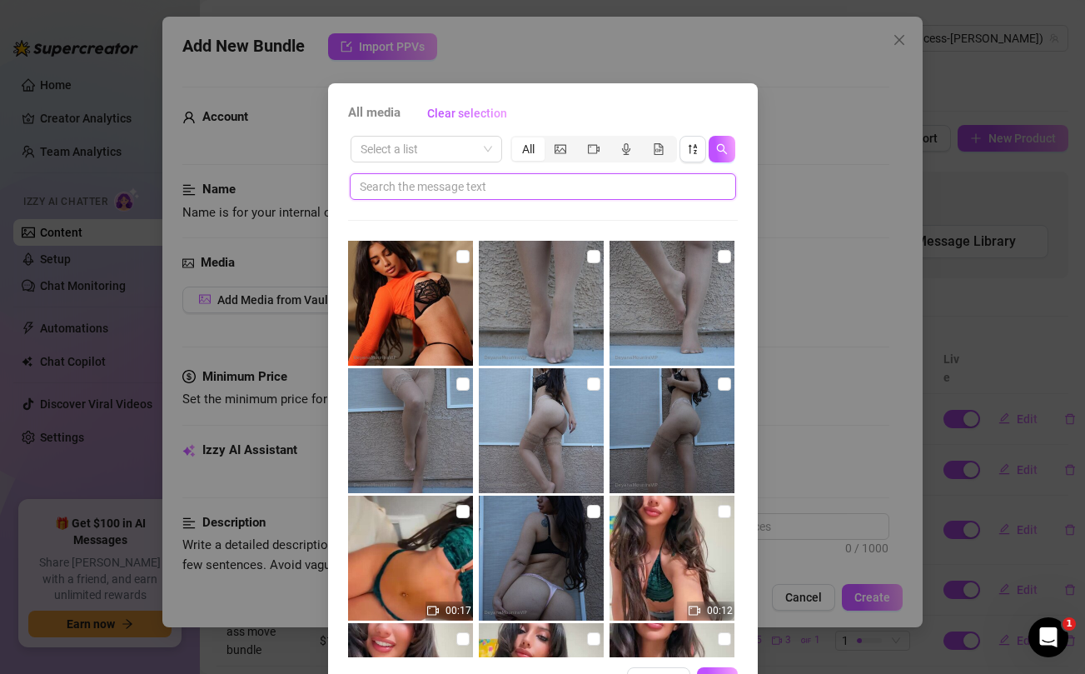
click at [611, 193] on input "text" at bounding box center [536, 186] width 353 height 18
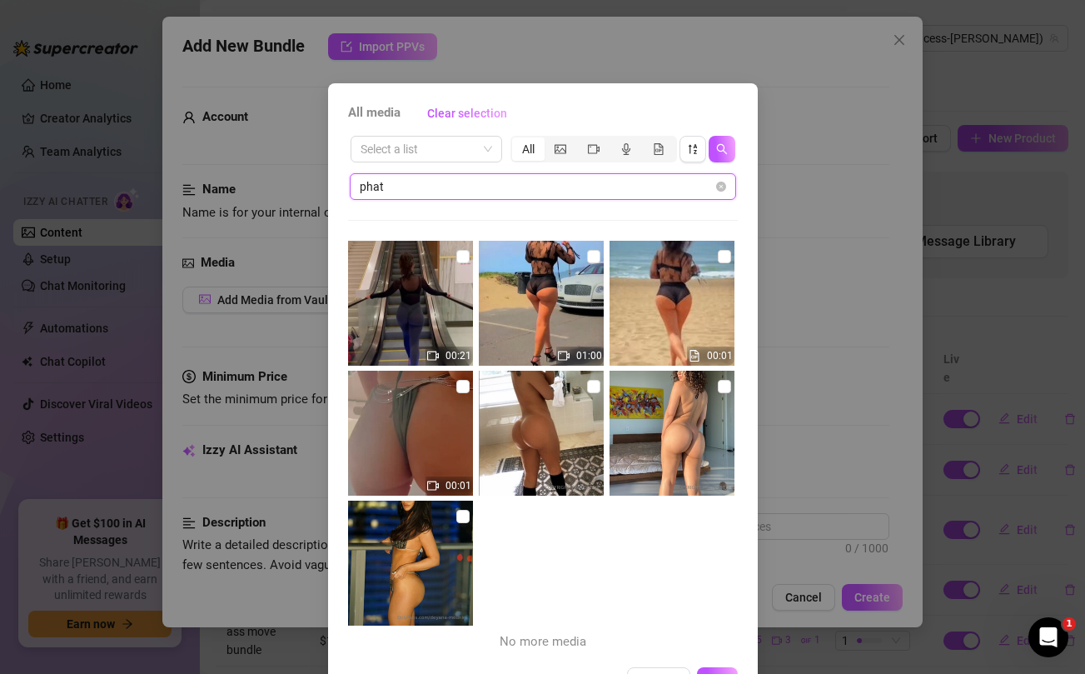
type input "phat"
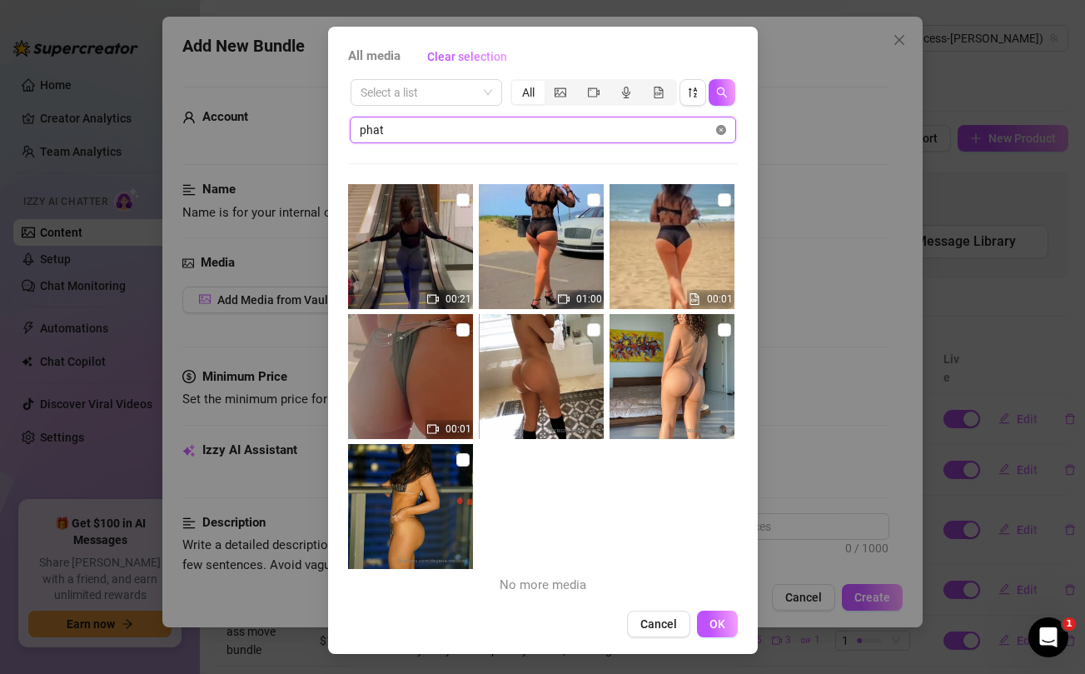
click at [721, 132] on icon "close-circle" at bounding box center [721, 130] width 10 height 10
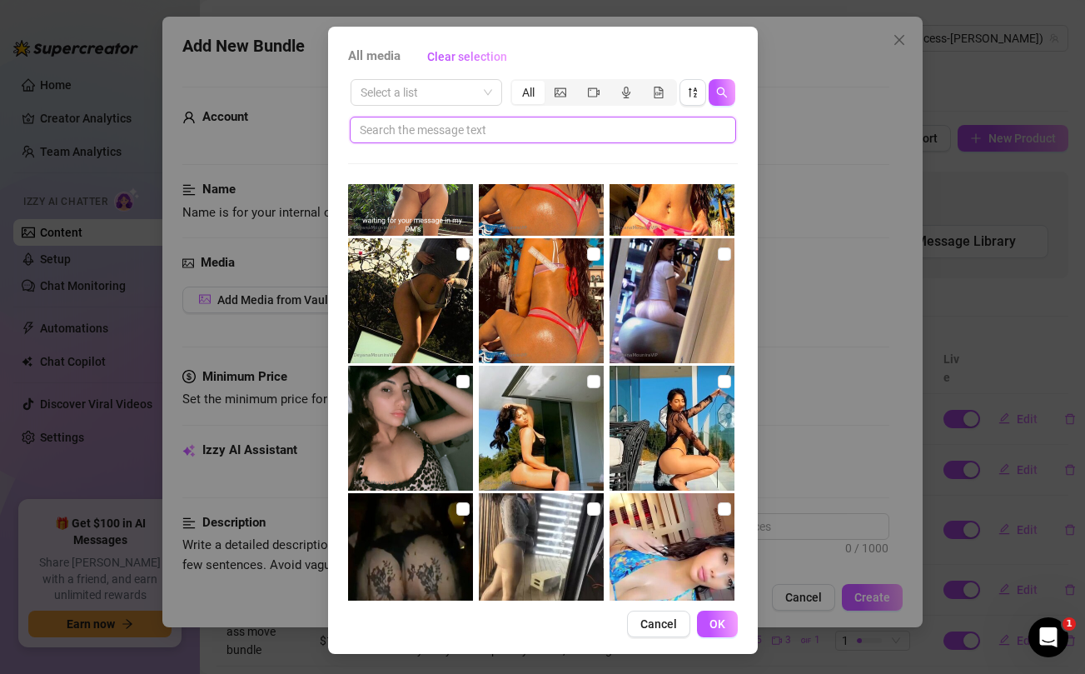
scroll to position [2667, 0]
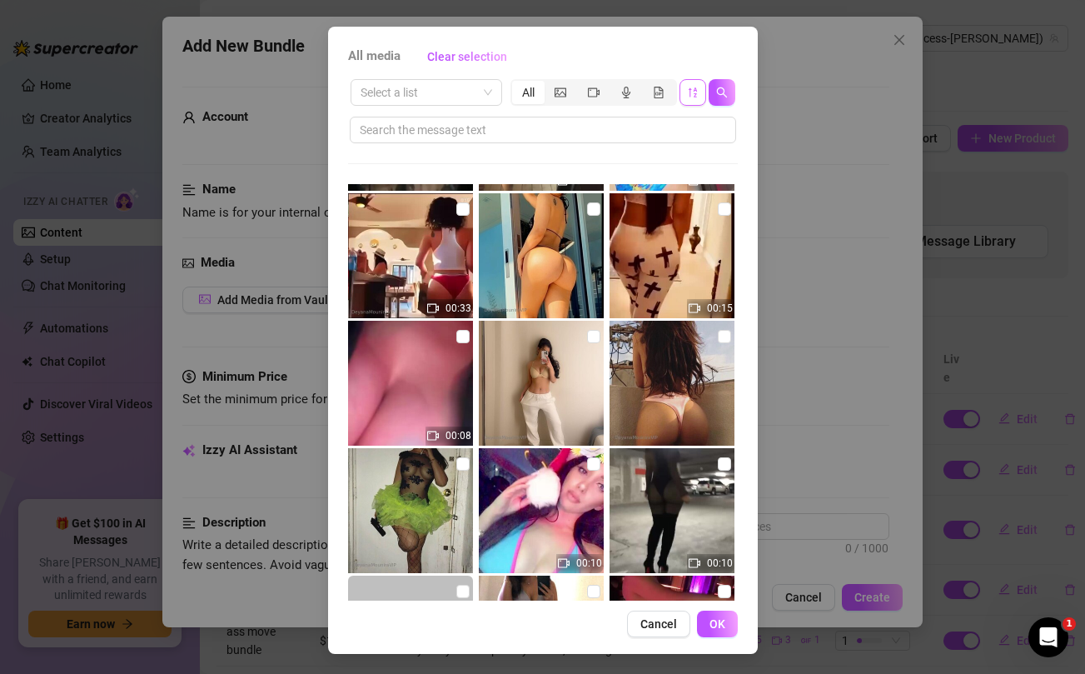
click at [694, 99] on button "button" at bounding box center [693, 92] width 27 height 27
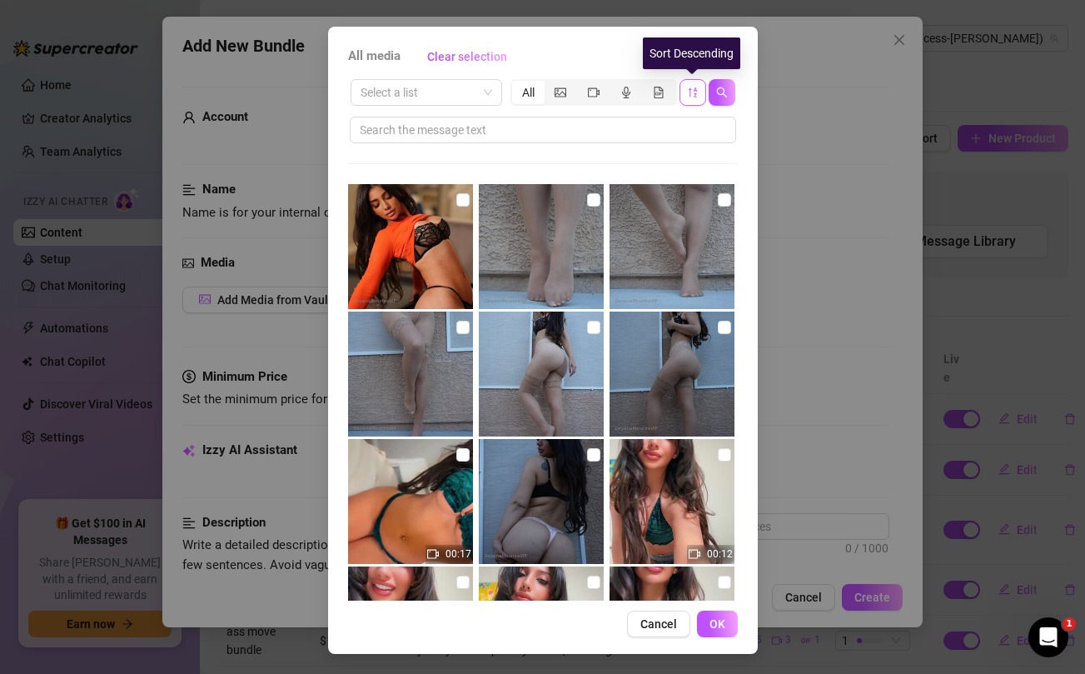
click at [691, 92] on icon "sort-descending" at bounding box center [693, 93] width 12 height 12
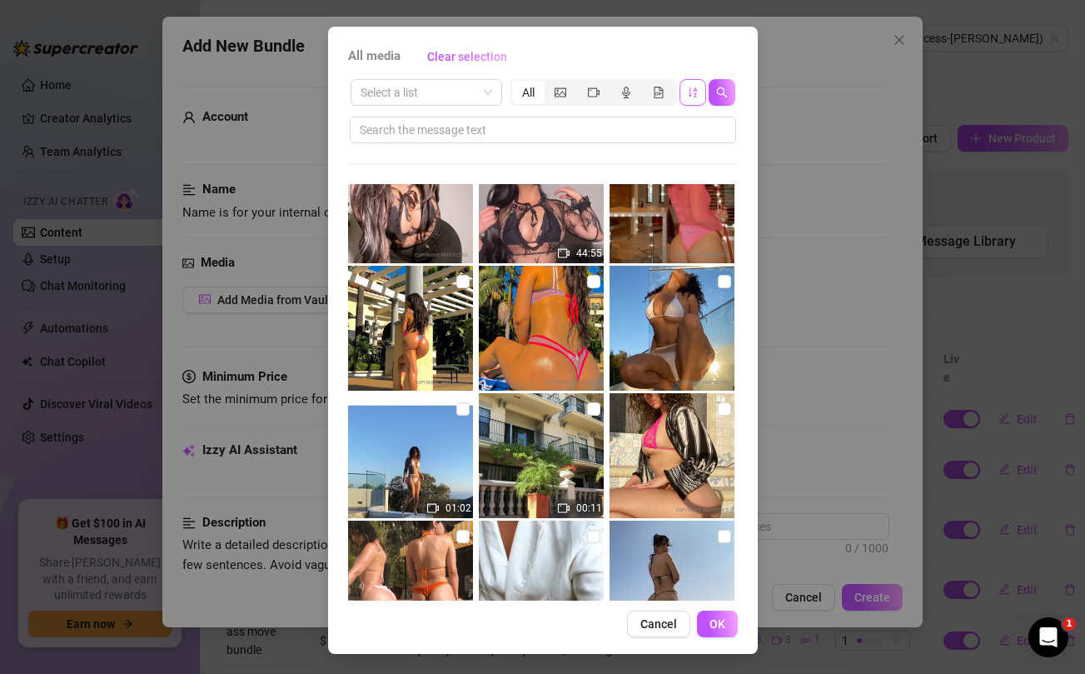
scroll to position [11642, 0]
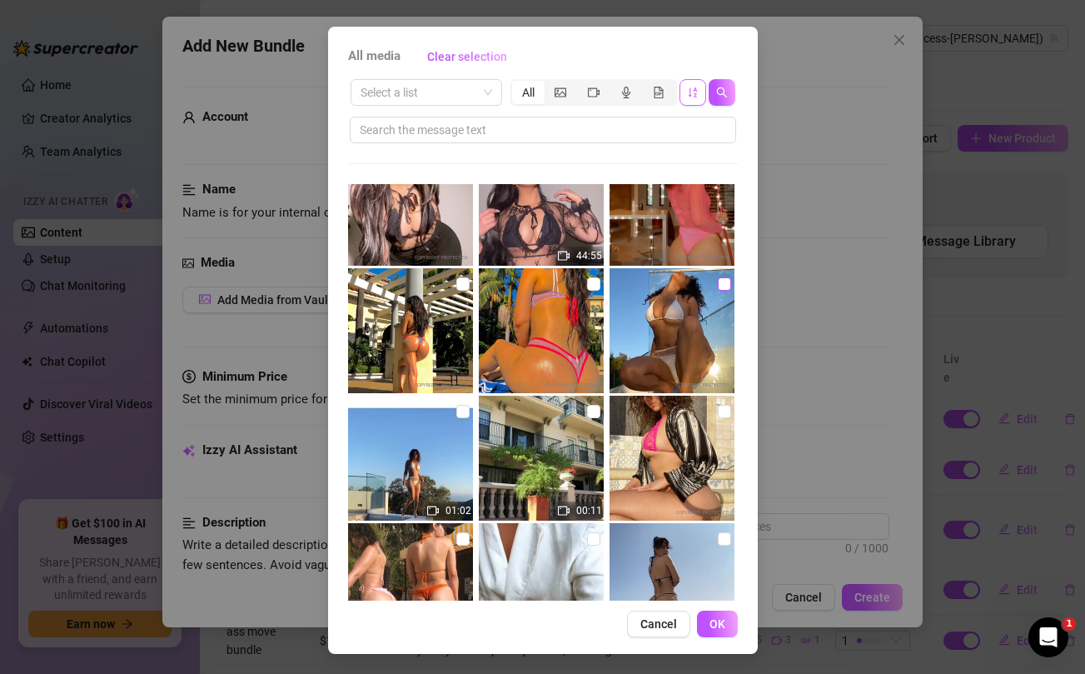
click at [723, 284] on input "checkbox" at bounding box center [724, 283] width 13 height 13
checkbox input "true"
click at [462, 411] on input "checkbox" at bounding box center [463, 411] width 13 height 13
checkbox input "true"
click at [721, 627] on span "OK" at bounding box center [718, 623] width 16 height 13
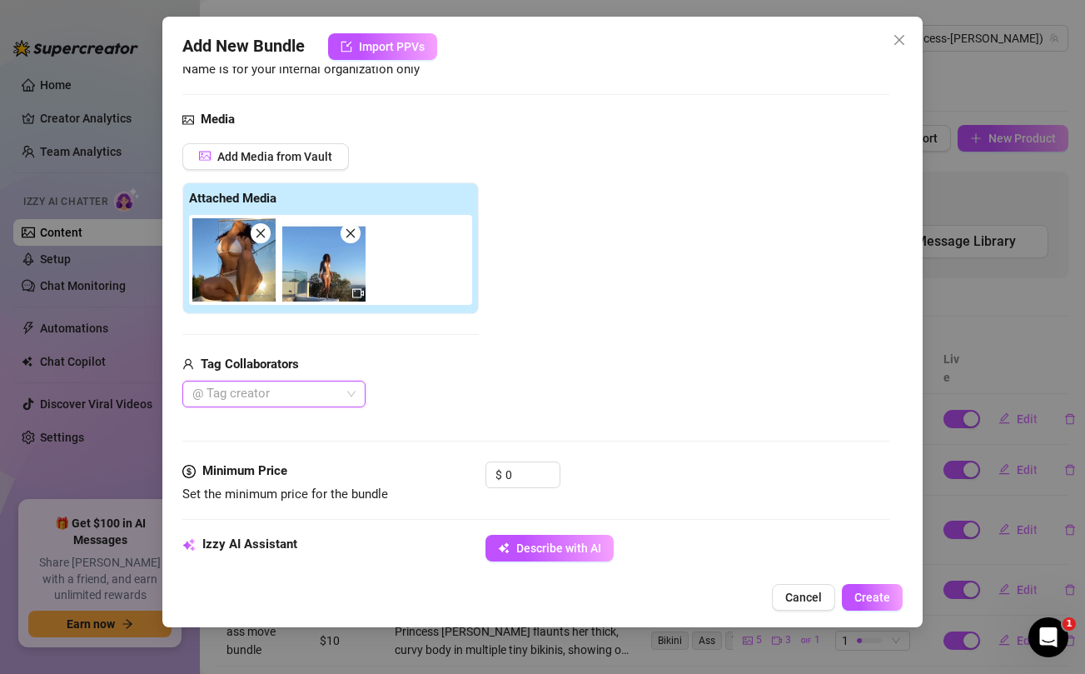
scroll to position [191, 0]
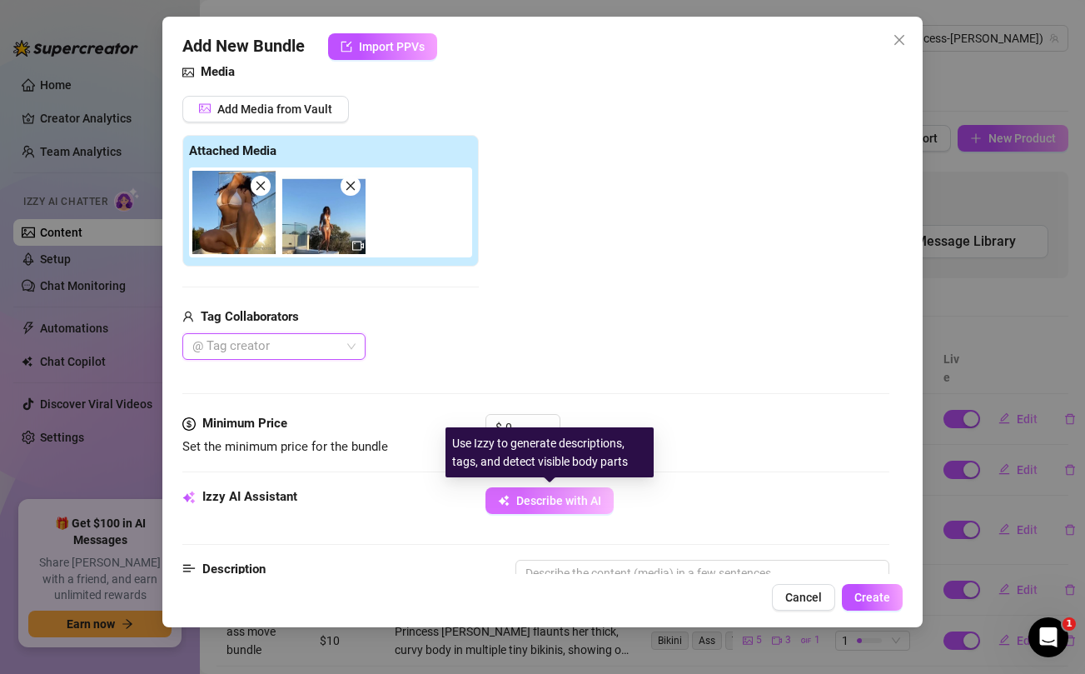
click at [528, 497] on span "Describe with AI" at bounding box center [558, 500] width 85 height 13
type textarea "Princess"
type textarea "Princess [PERSON_NAME]"
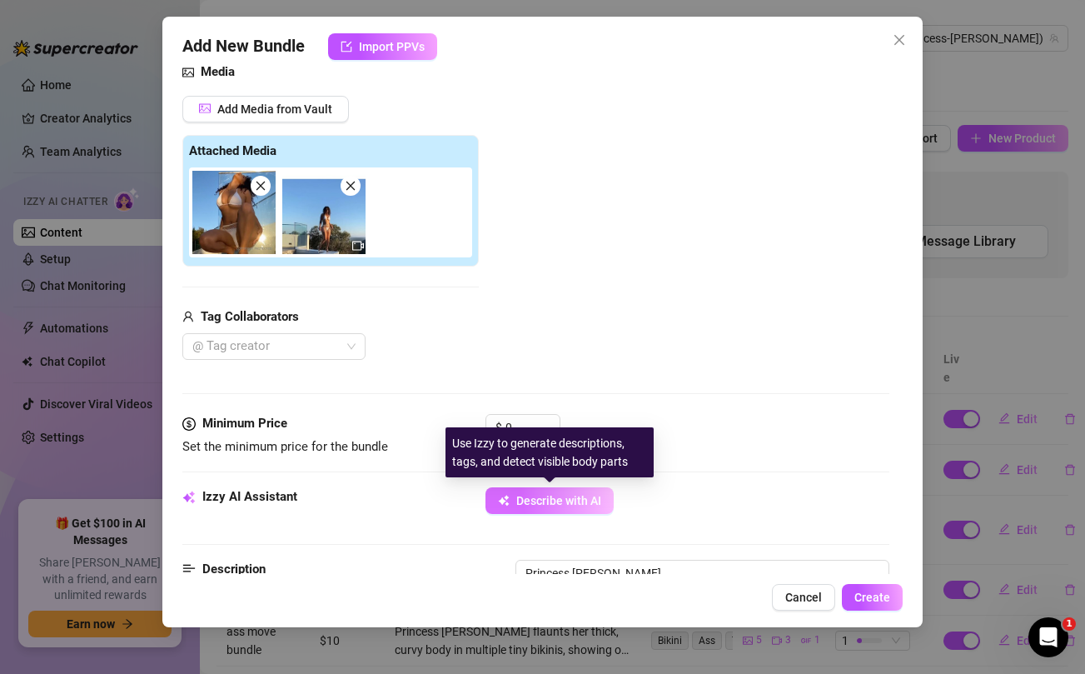
type textarea "Princess Jazmine teases"
type textarea "Princess Jazmine teases outdoors"
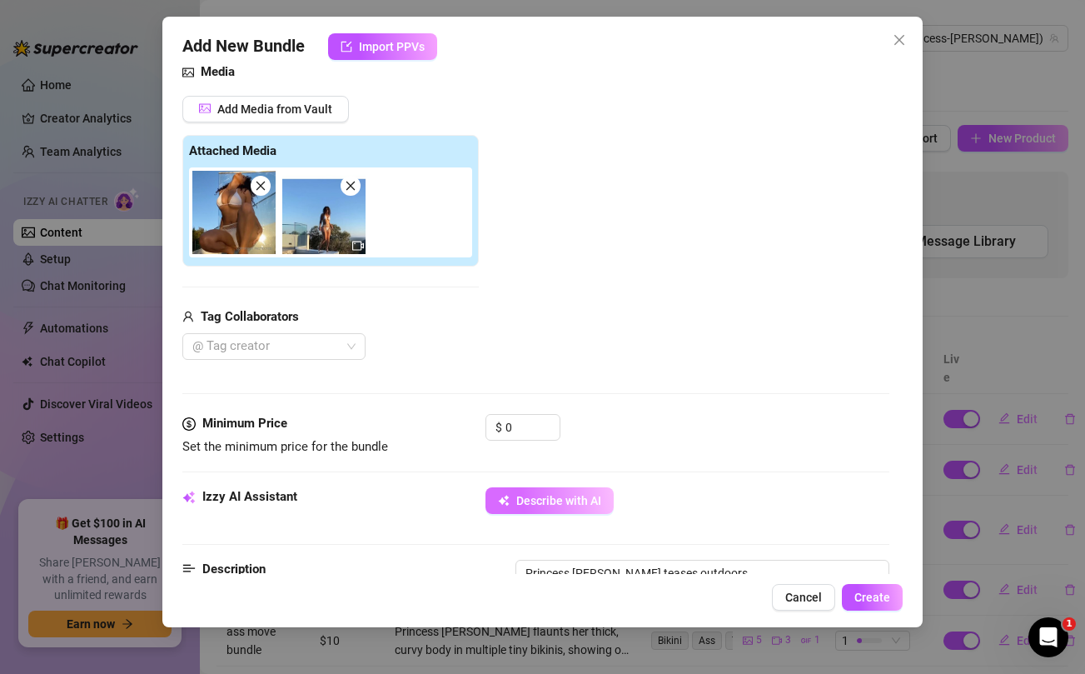
type textarea "Princess Jazmine teases outdoors on"
type textarea "Princess Jazmine teases outdoors on a"
type textarea "Princess Jazmine teases outdoors on a balcony"
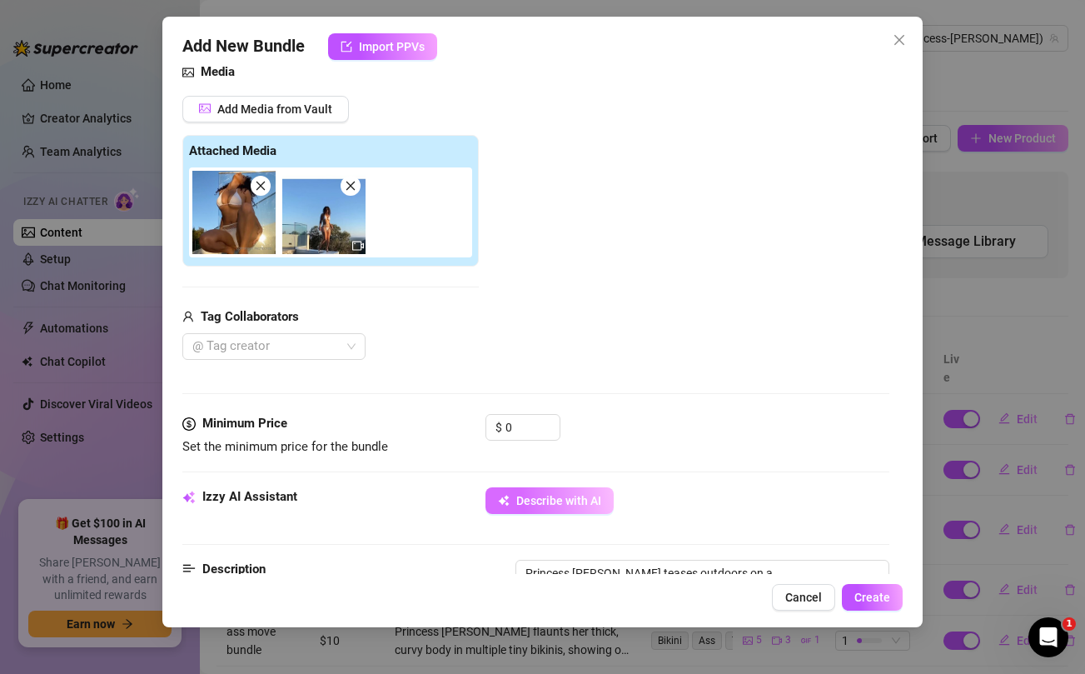
type textarea "Princess Jazmine teases outdoors on a balcony"
type textarea "Princess Jazmine teases outdoors on a balcony in"
type textarea "Princess Jazmine teases outdoors on a balcony in a"
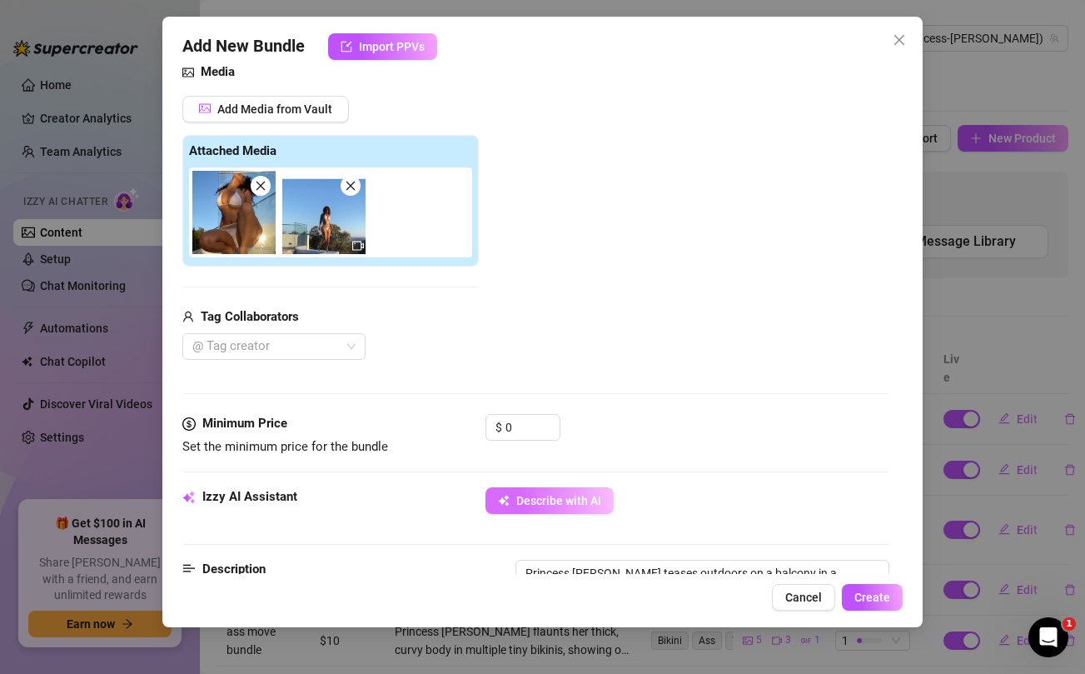
type textarea "Princess Jazmine teases outdoors on a balcony in a tiny"
type textarea "Princess Jazmine teases outdoors on a balcony in a tiny white"
type textarea "Princess Jazmine teases outdoors on a balcony in a tiny white bikini"
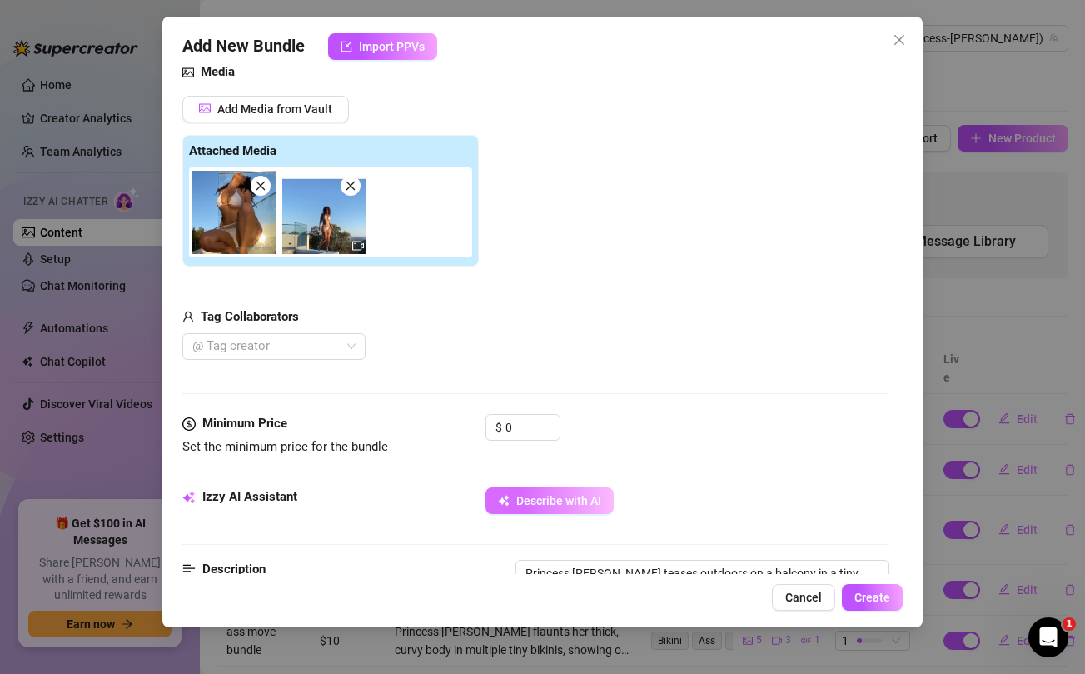
type textarea "Princess Jazmine teases outdoors on a balcony in a tiny white bikini"
type textarea "Princess Jazmine teases outdoors on a balcony in a tiny white bikini with"
type textarea "Princess Jazmine teases outdoors on a balcony in a tiny white bikini with a"
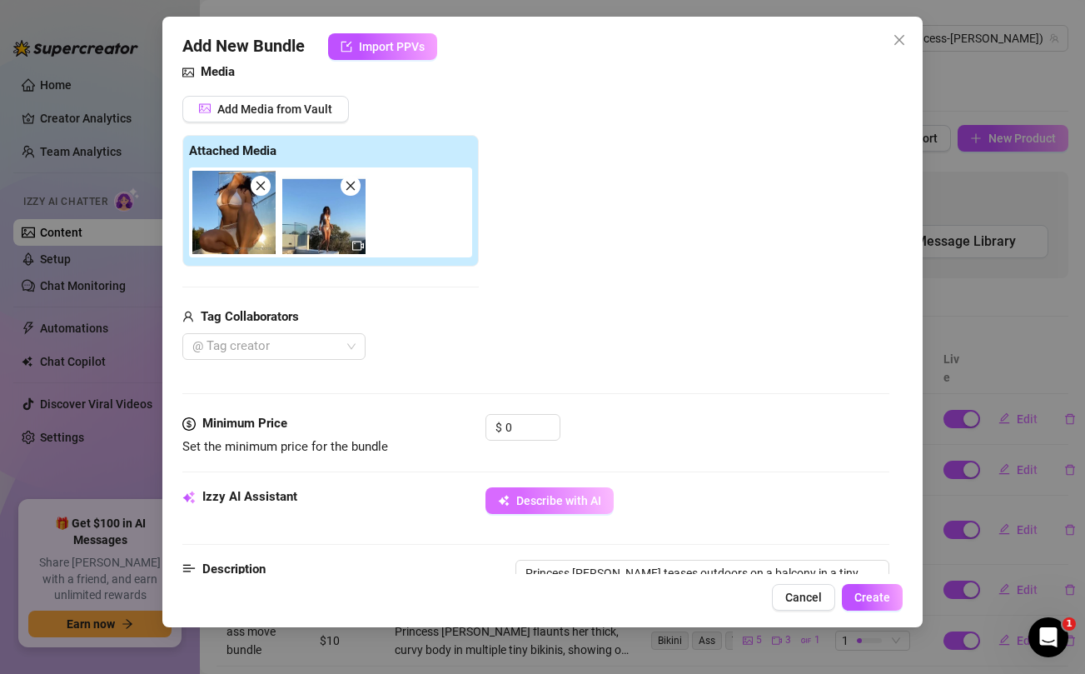
type textarea "Princess Jazmine teases outdoors on a balcony in a tiny white bikini with a mesh"
type textarea "Princess Jazmine teases outdoors on a balcony in a tiny white bikini with a mes…"
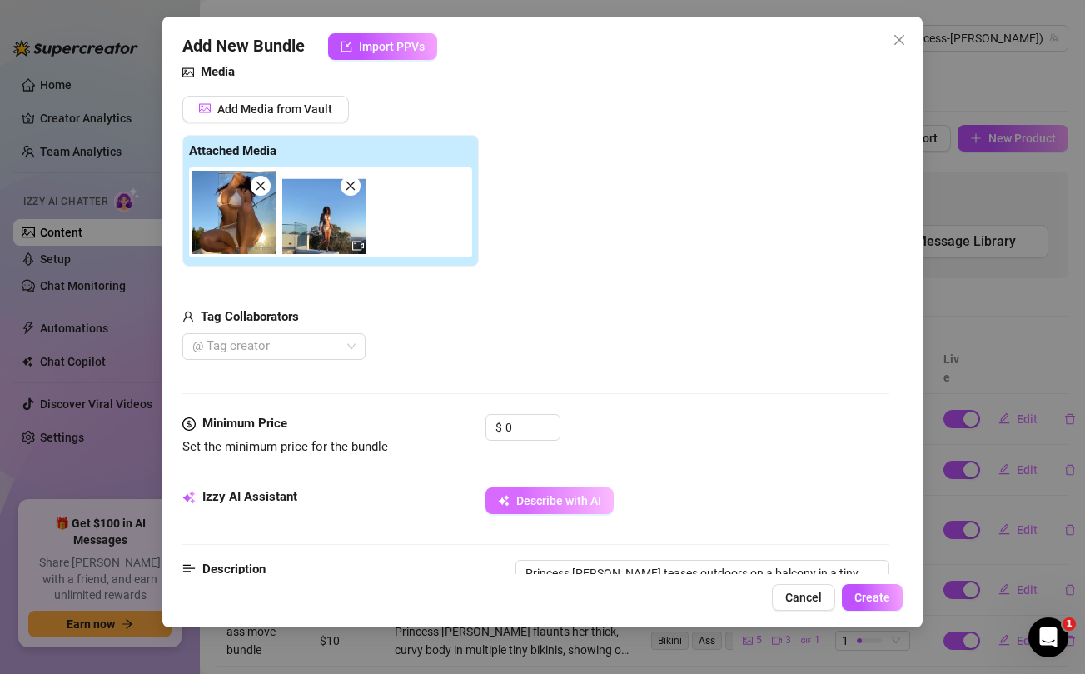
type textarea "Princess Jazmine teases outdoors on a balcony in a tiny white bikini with a mes…"
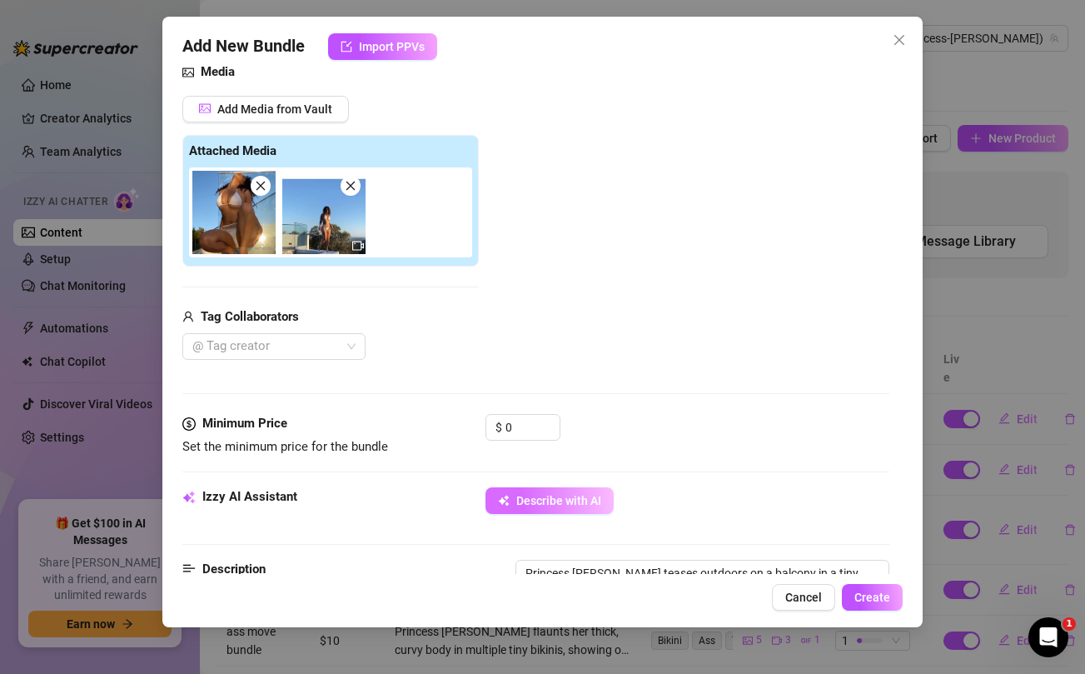
type textarea "Princess Jazmine teases outdoors on a balcony in a tiny white bikini with a mes…"
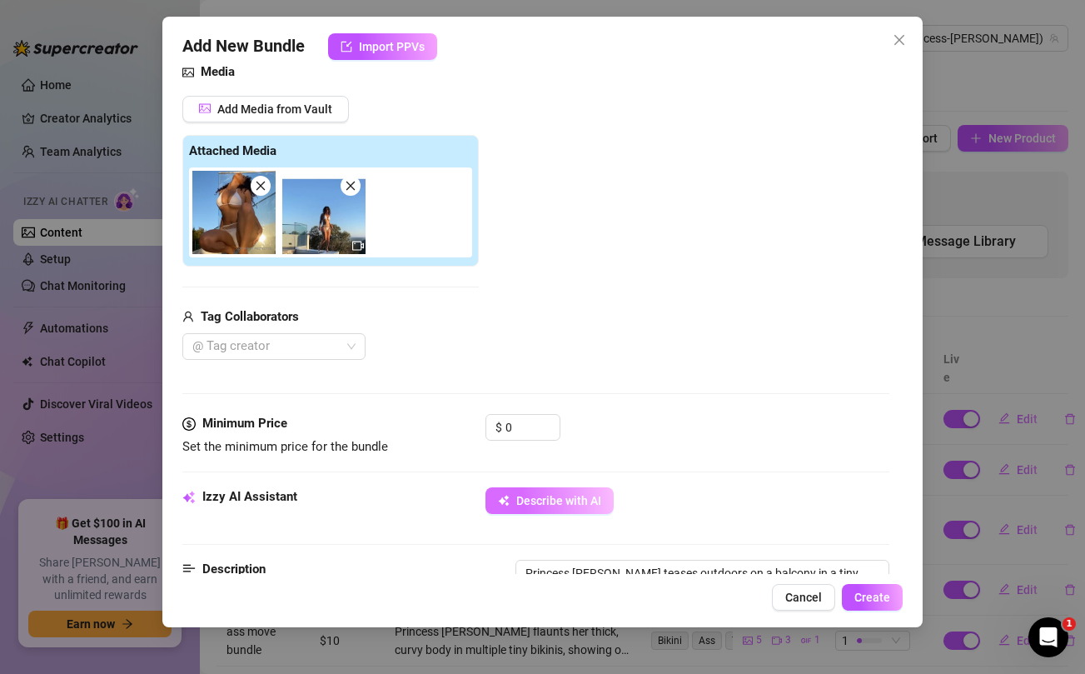
type textarea "Princess Jazmine teases outdoors on a balcony in a tiny white bikini with a mes…"
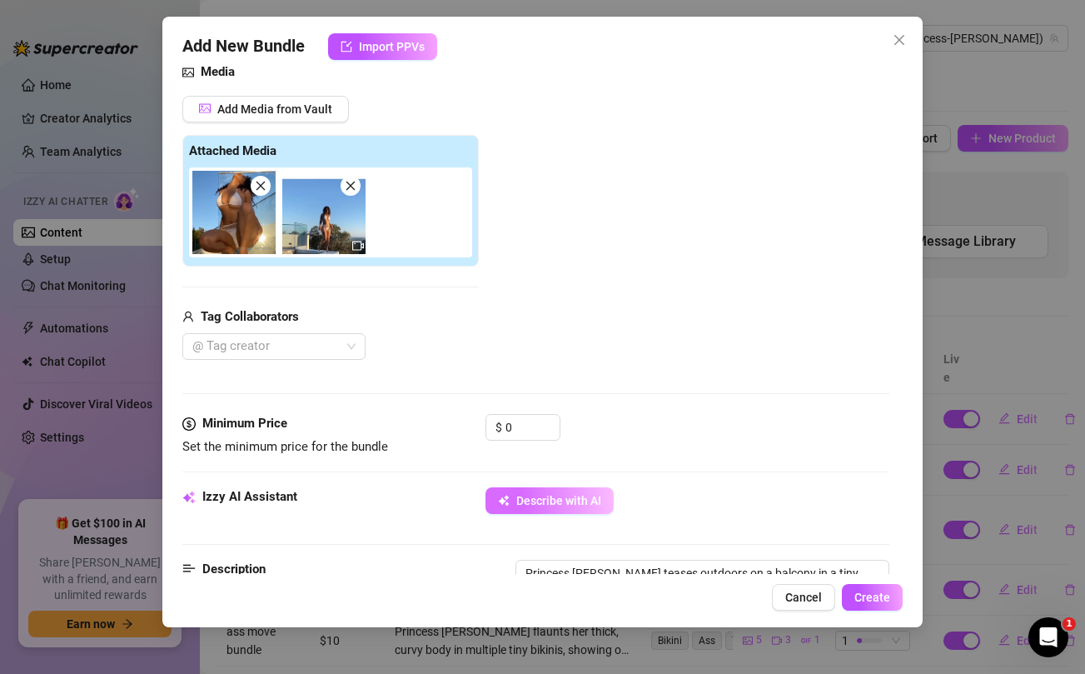
type textarea "Princess Jazmine teases outdoors on a balcony in a tiny white bikini with a mes…"
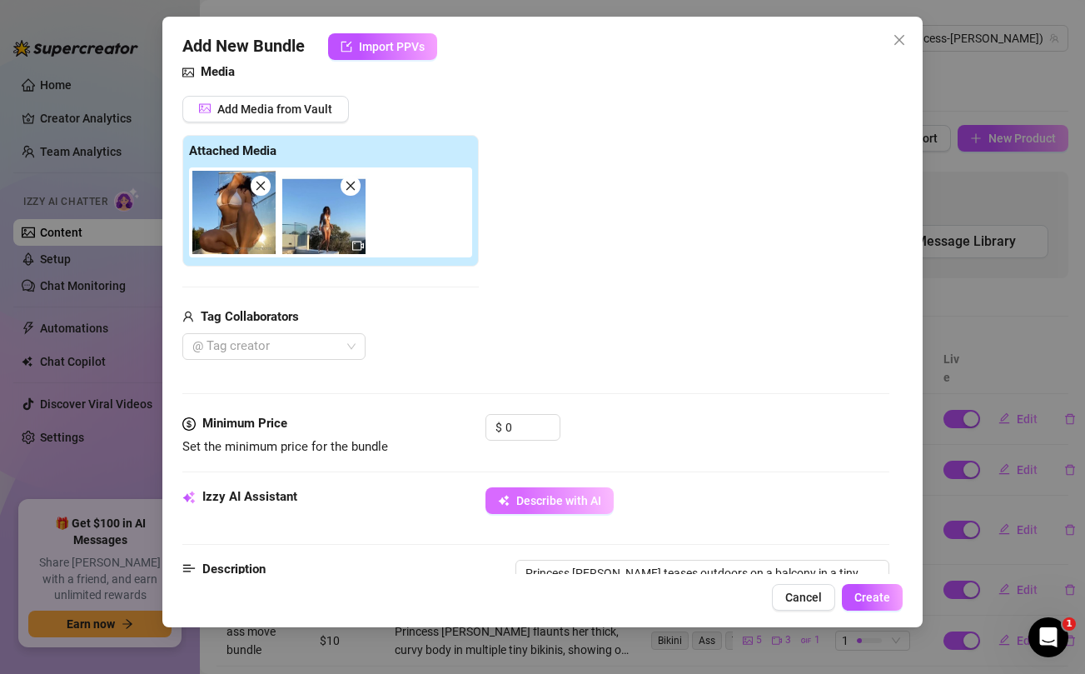
type textarea "Princess Jazmine teases outdoors on a balcony in a tiny white bikini with a mes…"
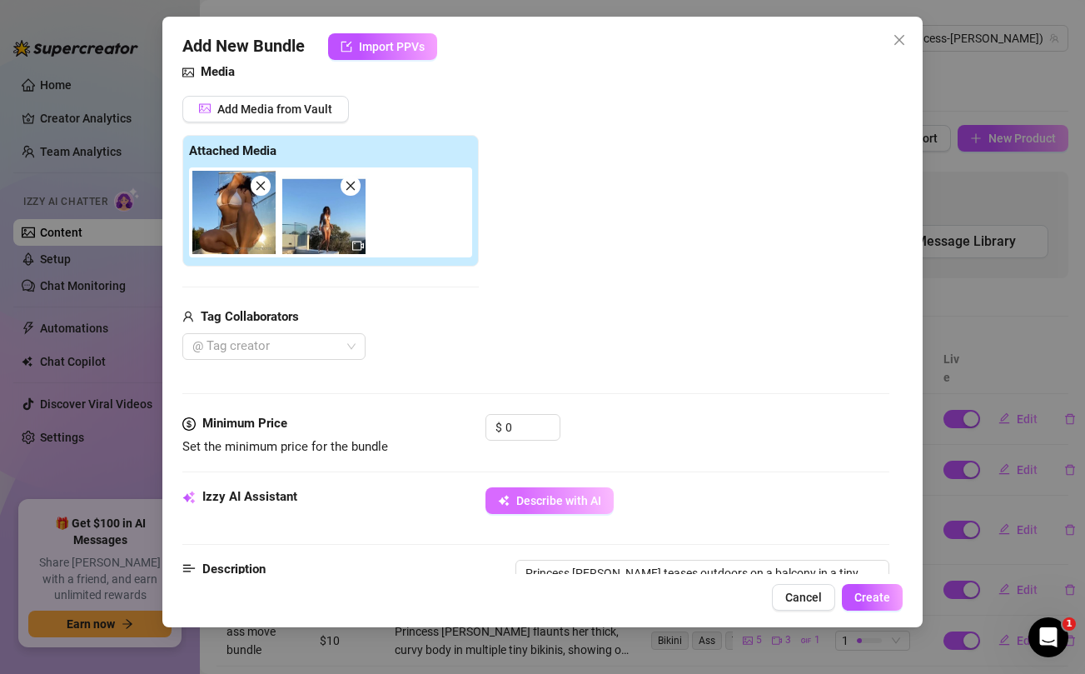
type textarea "Princess Jazmine teases outdoors on a balcony in a tiny white bikini with a mes…"
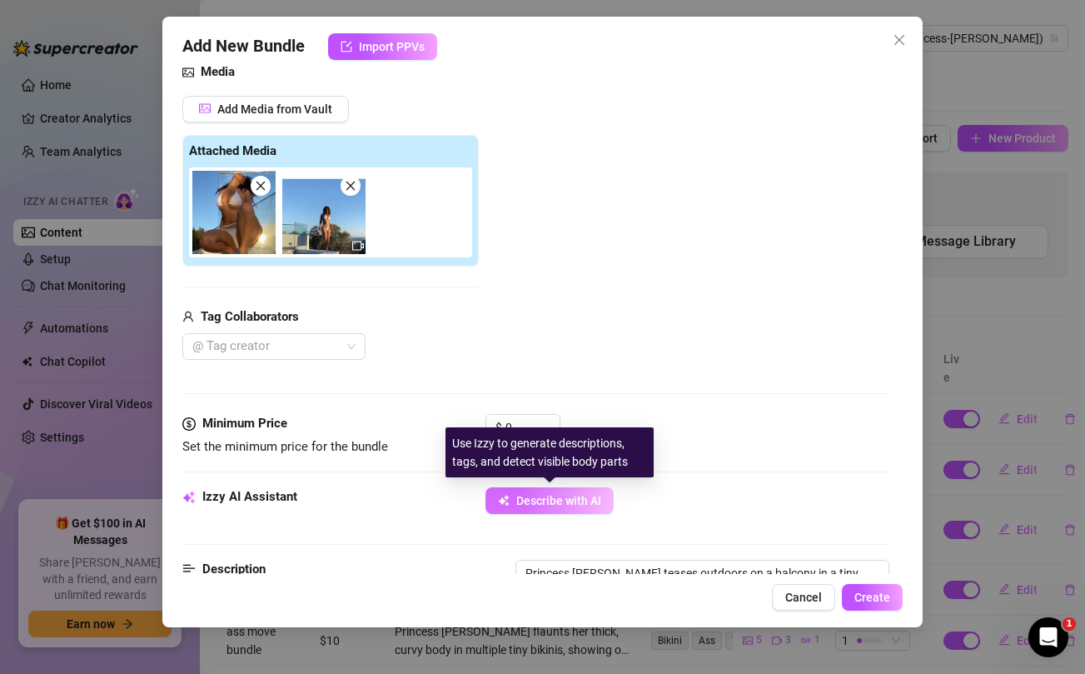
type textarea "Princess Jazmine teases outdoors on a balcony in a tiny white bikini with a mes…"
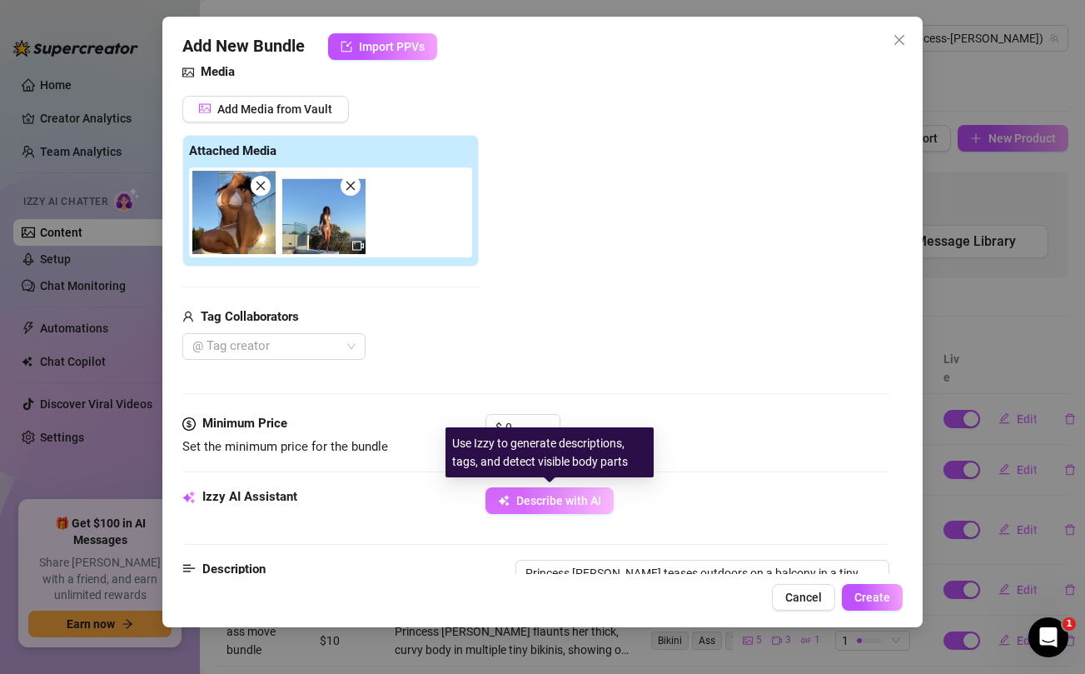
type textarea "Princess Jazmine teases outdoors on a balcony in a tiny white bikini with a mes…"
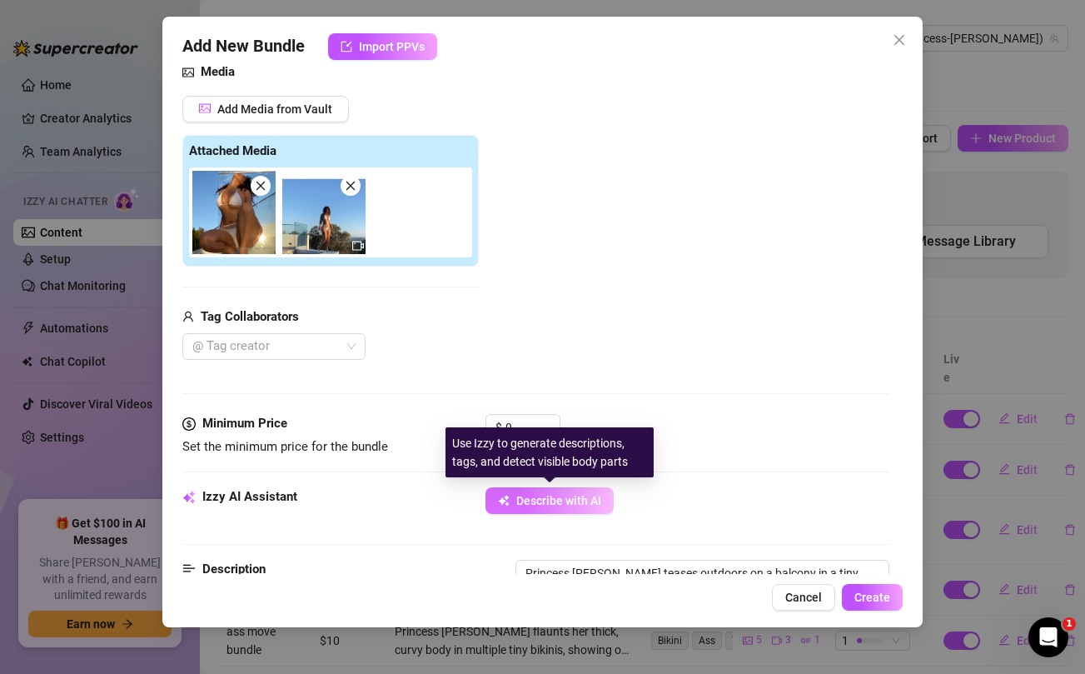
type textarea "Princess Jazmine teases outdoors on a balcony in a tiny white bikini with a mes…"
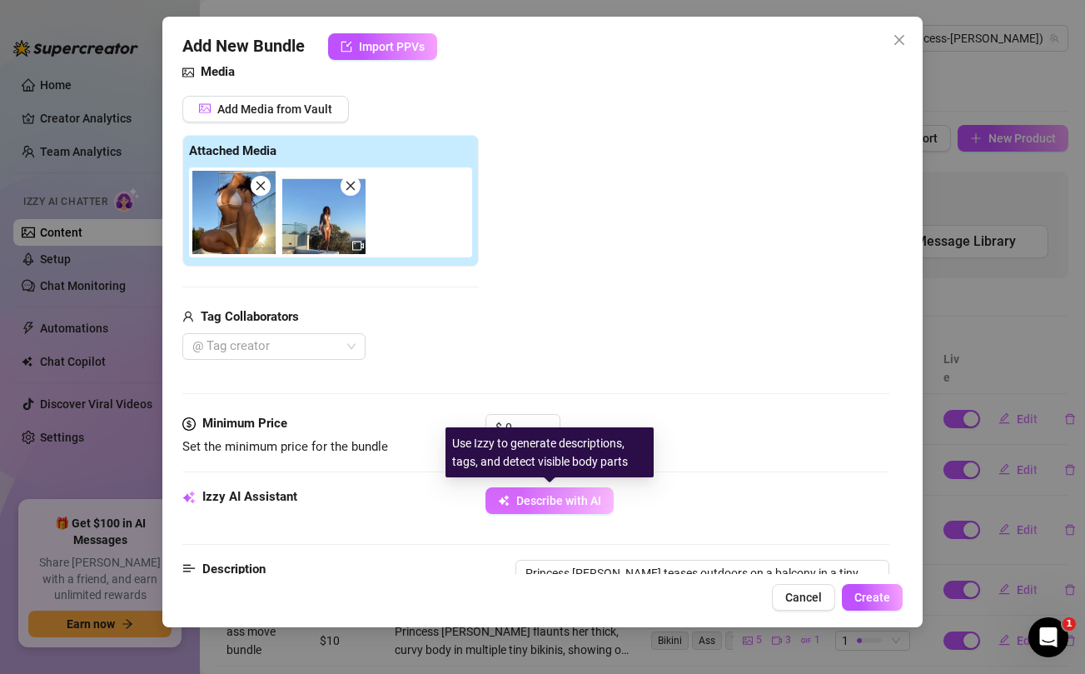
type textarea "Princess Jazmine teases outdoors on a balcony in a tiny white bikini with a mes…"
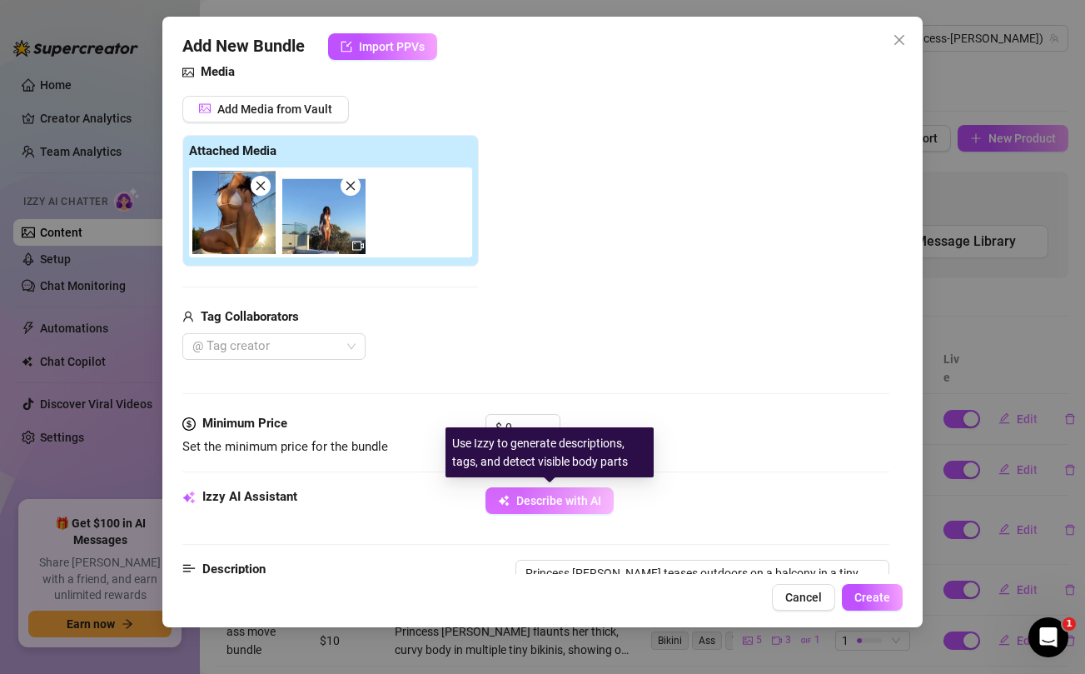
type textarea "Princess Jazmine teases outdoors on a balcony in a tiny white bikini with a mes…"
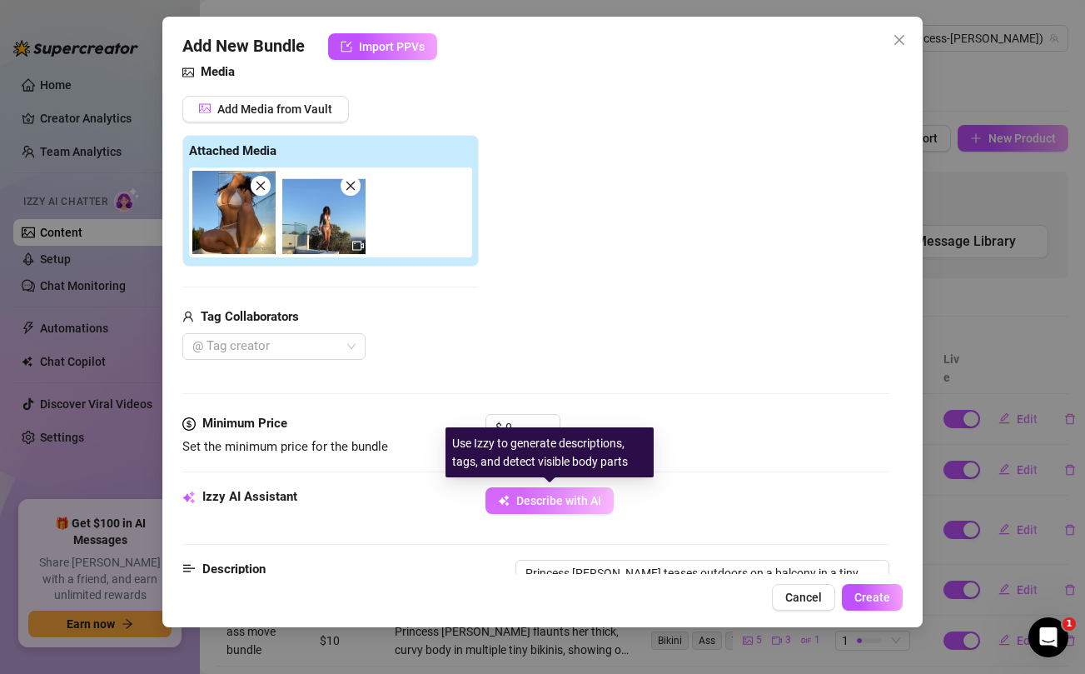
type textarea "Princess Jazmine teases outdoors on a balcony in a tiny white bikini with a mes…"
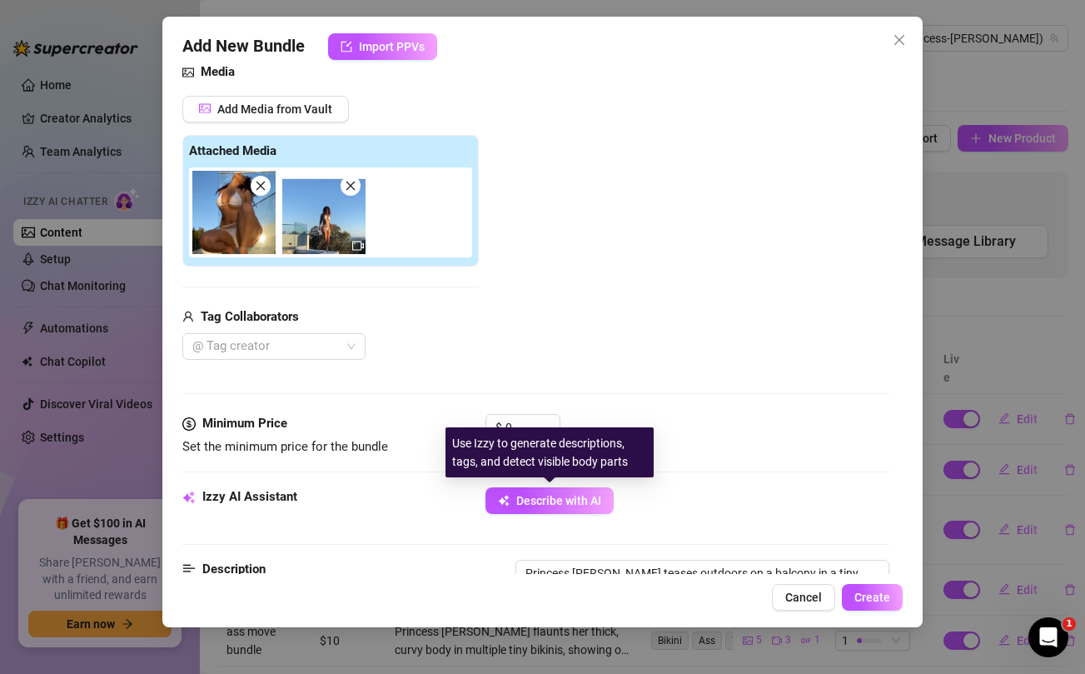
type textarea "Princess Jazmine teases outdoors on a balcony in a tiny white bikini with a mes…"
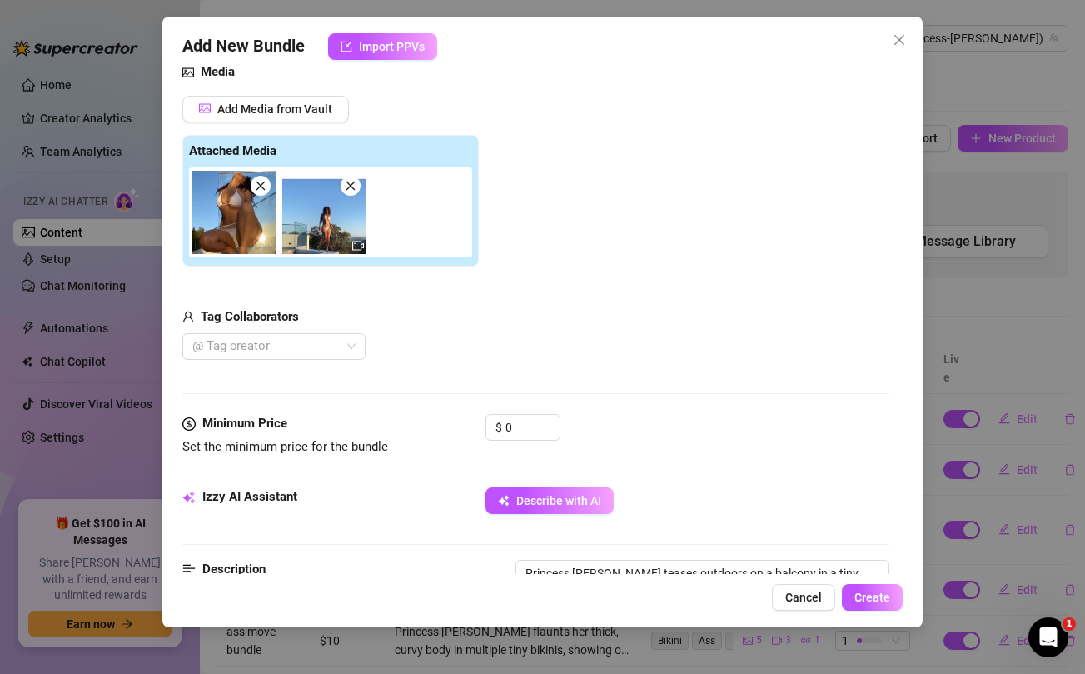
type textarea "Princess Jazmine teases outdoors on a balcony in a tiny white bikini with a mes…"
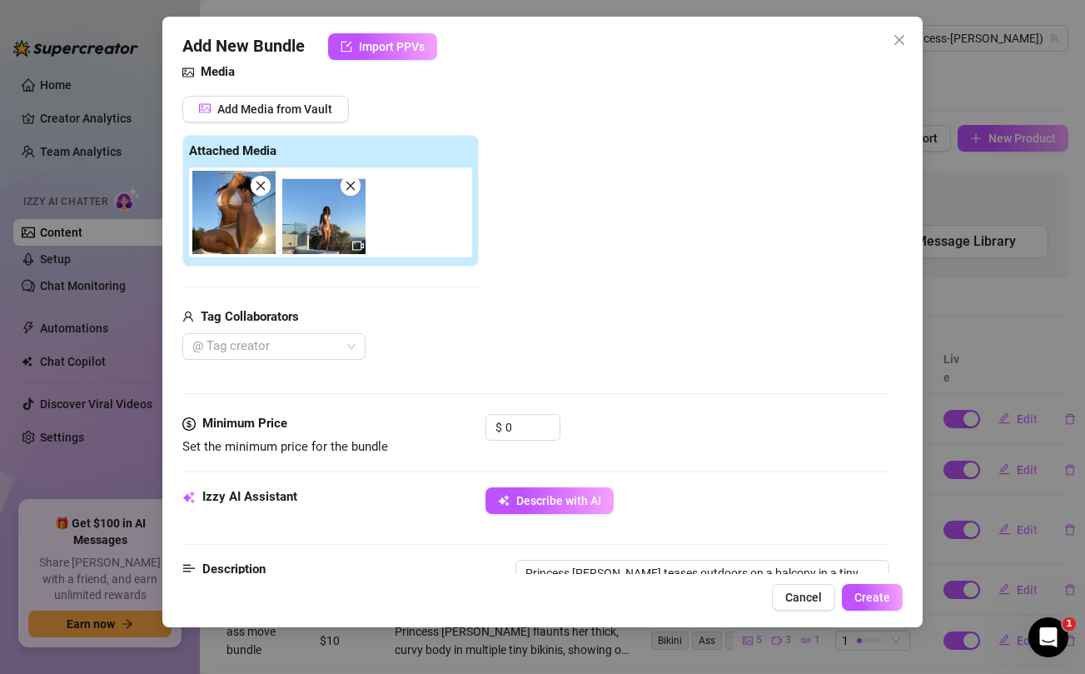
type textarea "Princess Jazmine teases outdoors on a balcony in a tiny white bikini with a mes…"
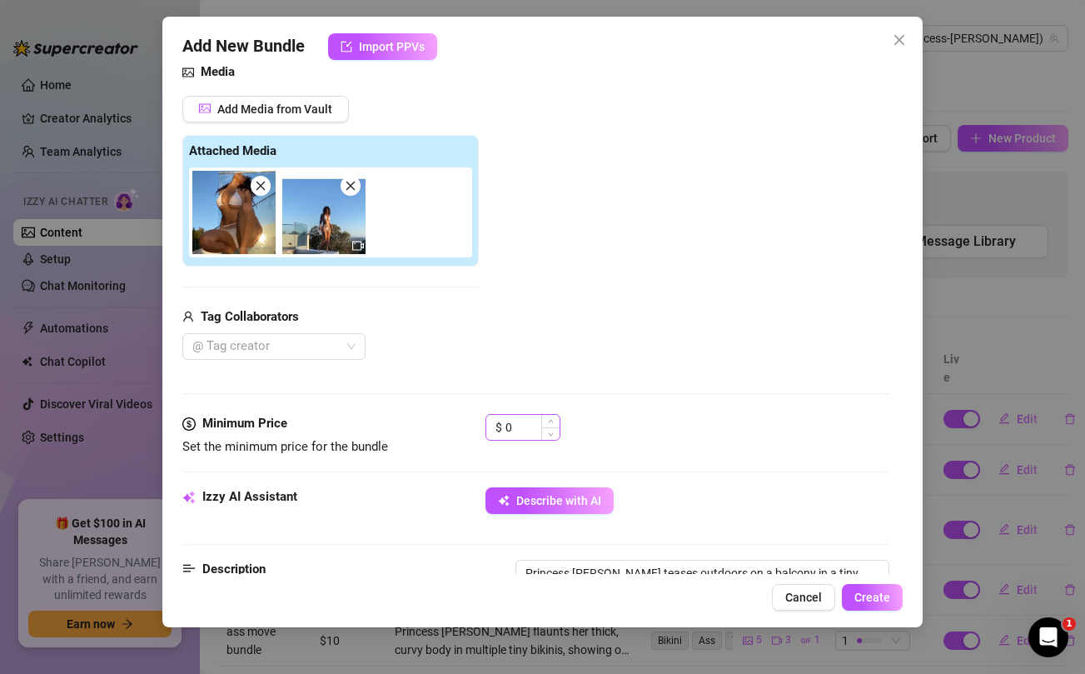
type textarea "Princess Jazmine teases outdoors on a balcony in a tiny white bikini with a mes…"
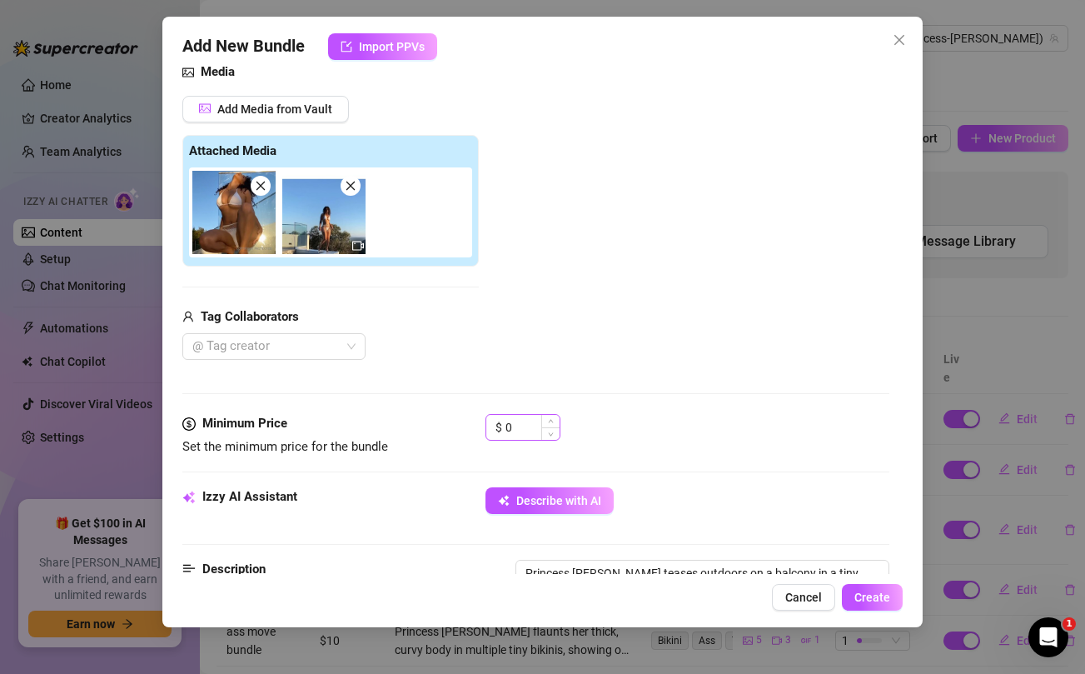
type textarea "Princess Jazmine teases outdoors on a balcony in a tiny white bikini with a mes…"
click at [522, 429] on input "0" at bounding box center [533, 427] width 54 height 25
type textarea "Princess Jazmine teases outdoors on a balcony in a tiny white bikini with a mes…"
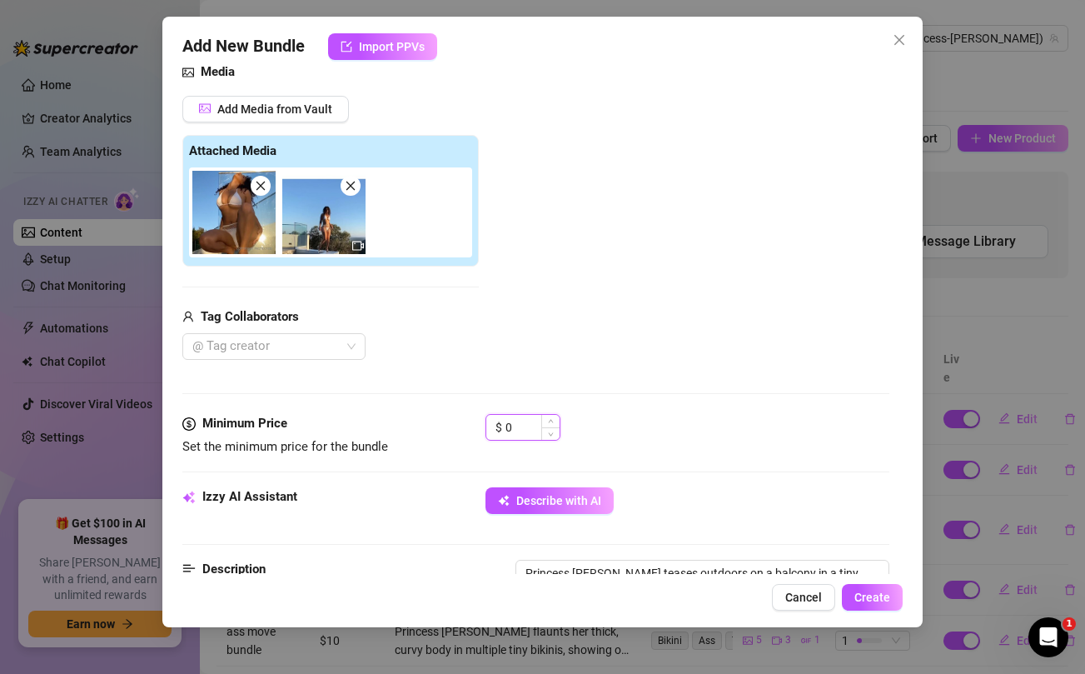
type textarea "Princess Jazmine teases outdoors on a balcony in a tiny white bikini with a mes…"
click at [522, 429] on input "0" at bounding box center [533, 427] width 54 height 25
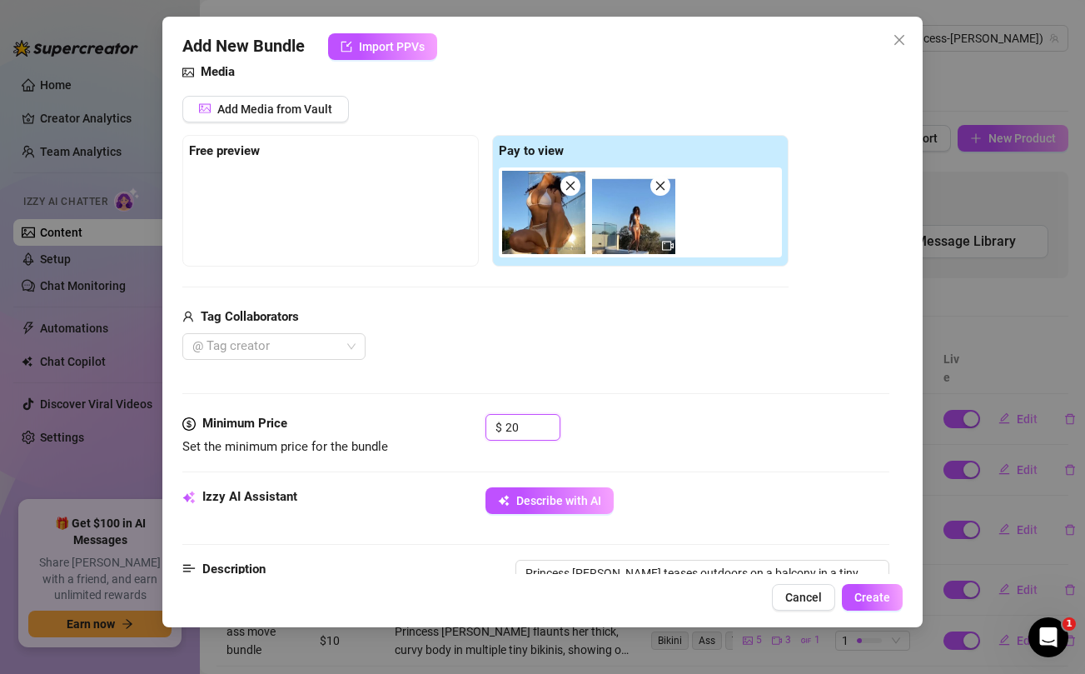
type input "20"
click at [541, 352] on div "@ Tag creator" at bounding box center [485, 346] width 606 height 27
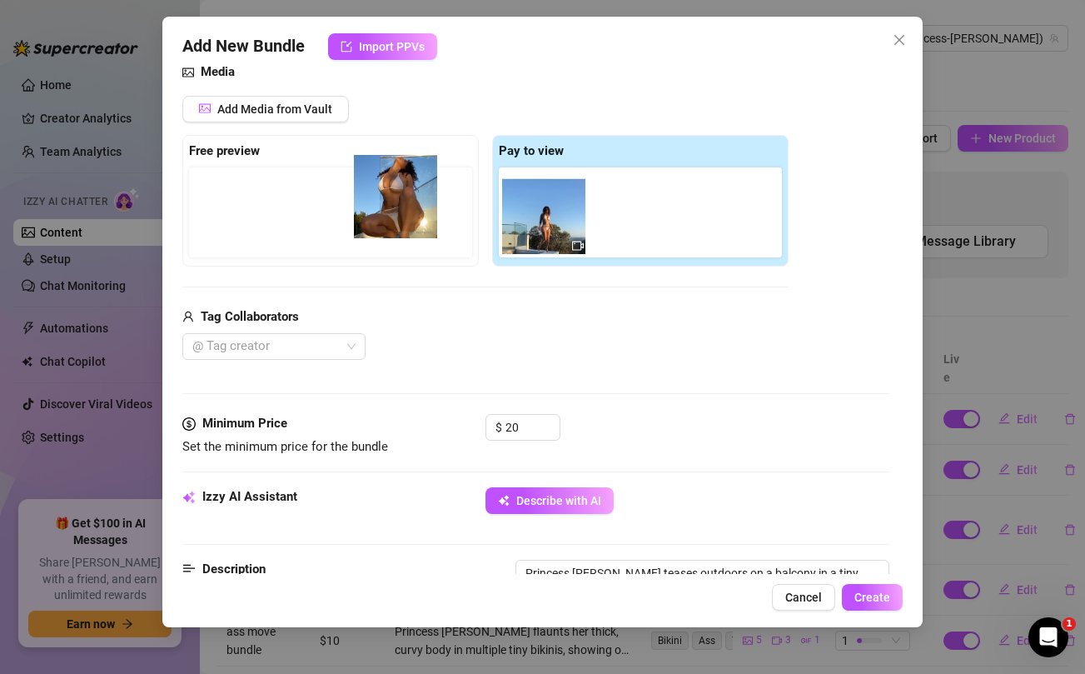
drag, startPoint x: 528, startPoint y: 205, endPoint x: 376, endPoint y: 189, distance: 153.3
click at [376, 189] on div "Free preview Pay to view" at bounding box center [485, 201] width 606 height 132
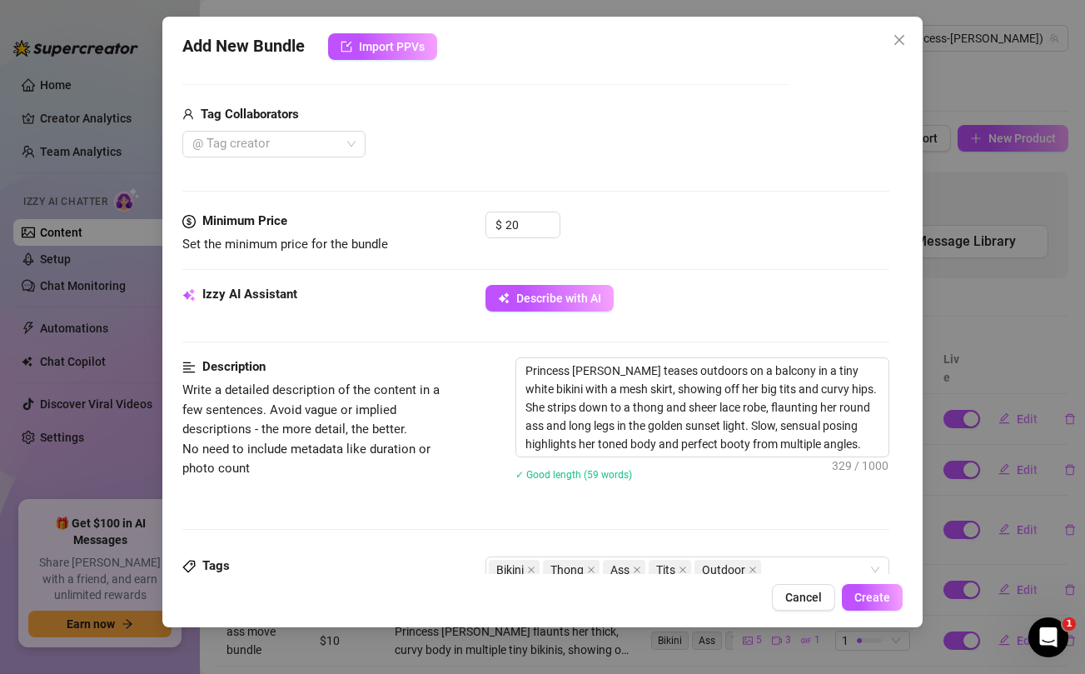
scroll to position [434, 0]
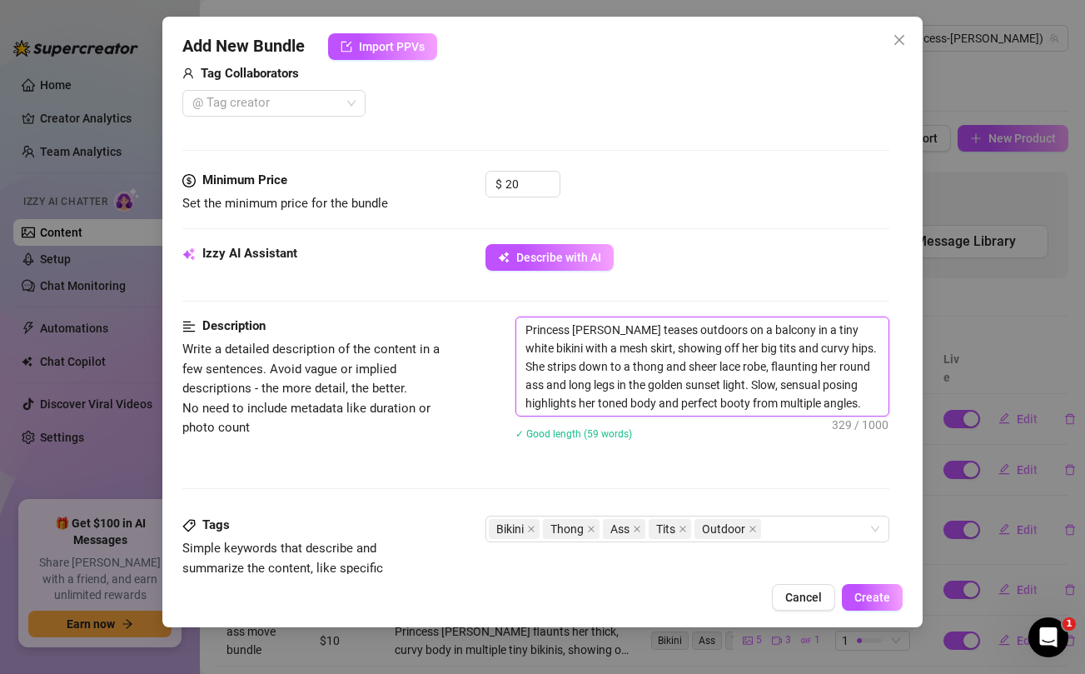
click at [621, 388] on textarea "Princess Jazmine teases outdoors on a balcony in a tiny white bikini with a mes…" at bounding box center [702, 366] width 372 height 98
type textarea "Princess Jazmine teases outdoors on a balcony in a tiny white bikini with a mes…"
click at [755, 526] on icon "close" at bounding box center [753, 529] width 8 height 8
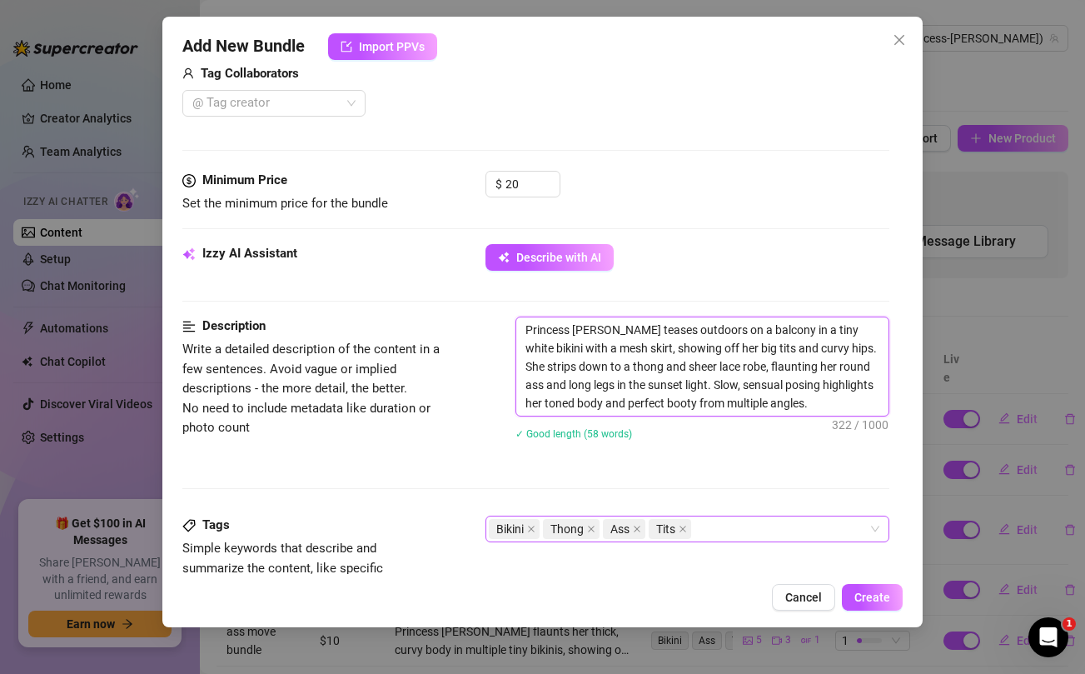
click at [686, 334] on textarea "Princess Jazmine teases outdoors on a balcony in a tiny white bikini with a mes…" at bounding box center [702, 366] width 372 height 98
type textarea "Princess [PERSON_NAME] teases on a balcony in a tiny white bikini with a mesh s…"
click at [651, 497] on div "Description Write a detailed description of the content in a few sentences. Avo…" at bounding box center [535, 416] width 706 height 199
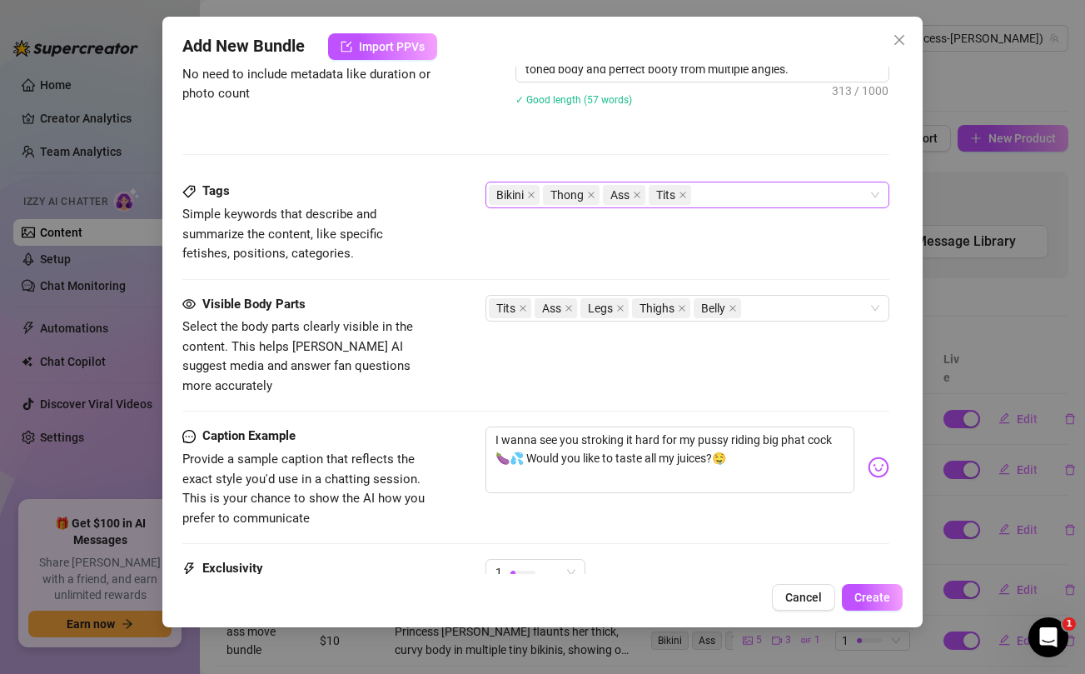
scroll to position [940, 0]
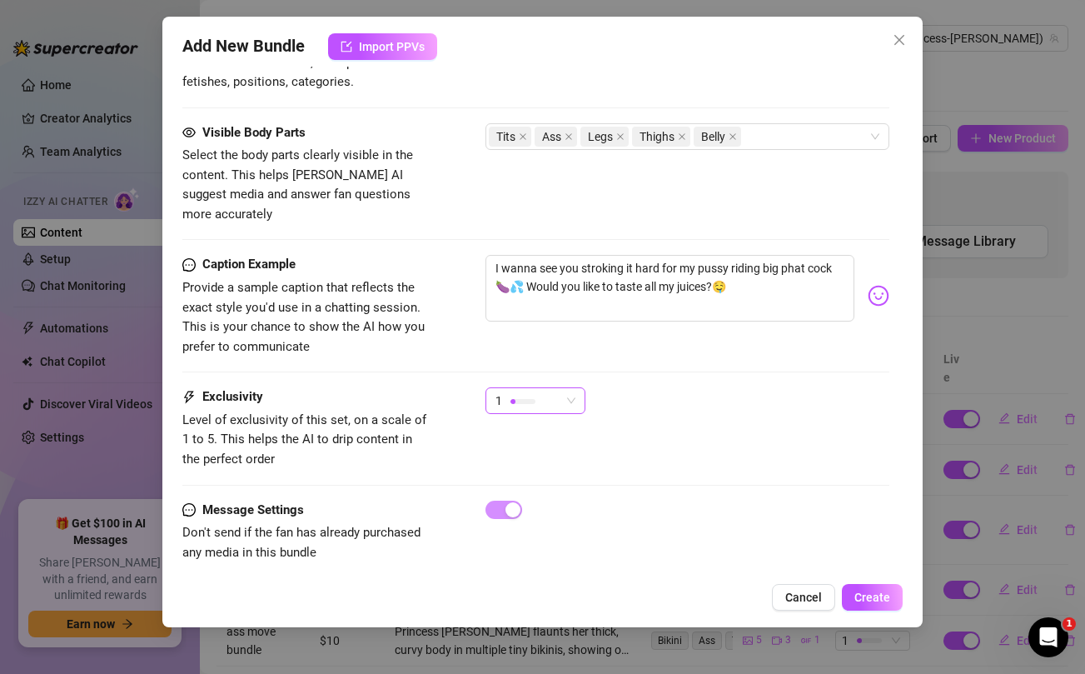
click at [557, 388] on div "1" at bounding box center [528, 400] width 65 height 25
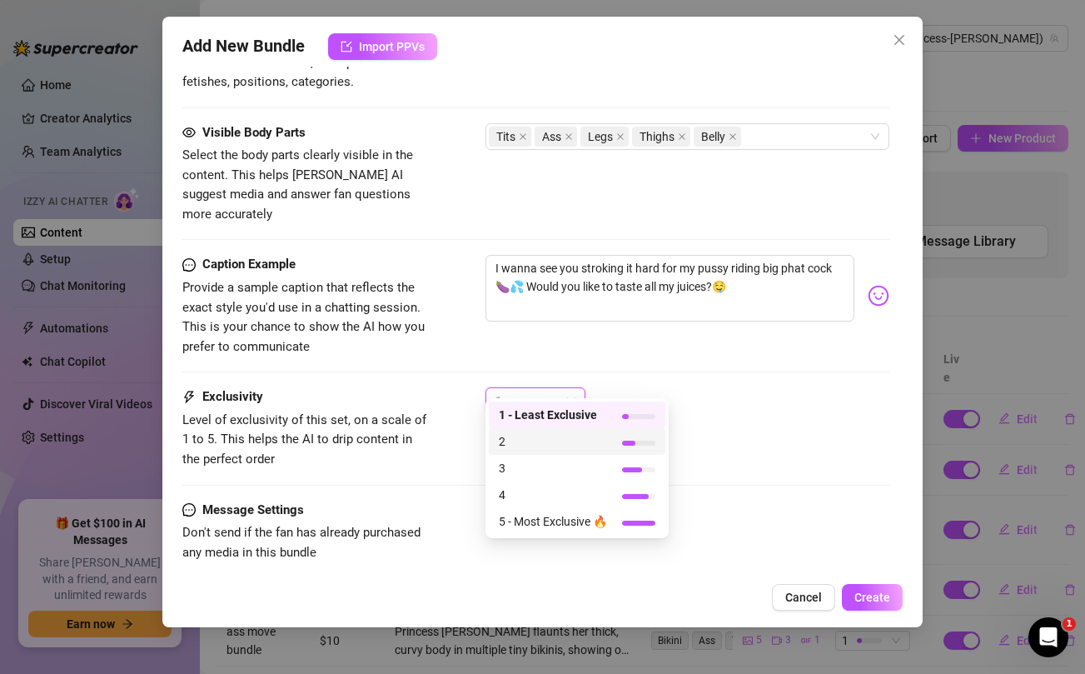
click at [526, 447] on span "2" at bounding box center [553, 441] width 108 height 18
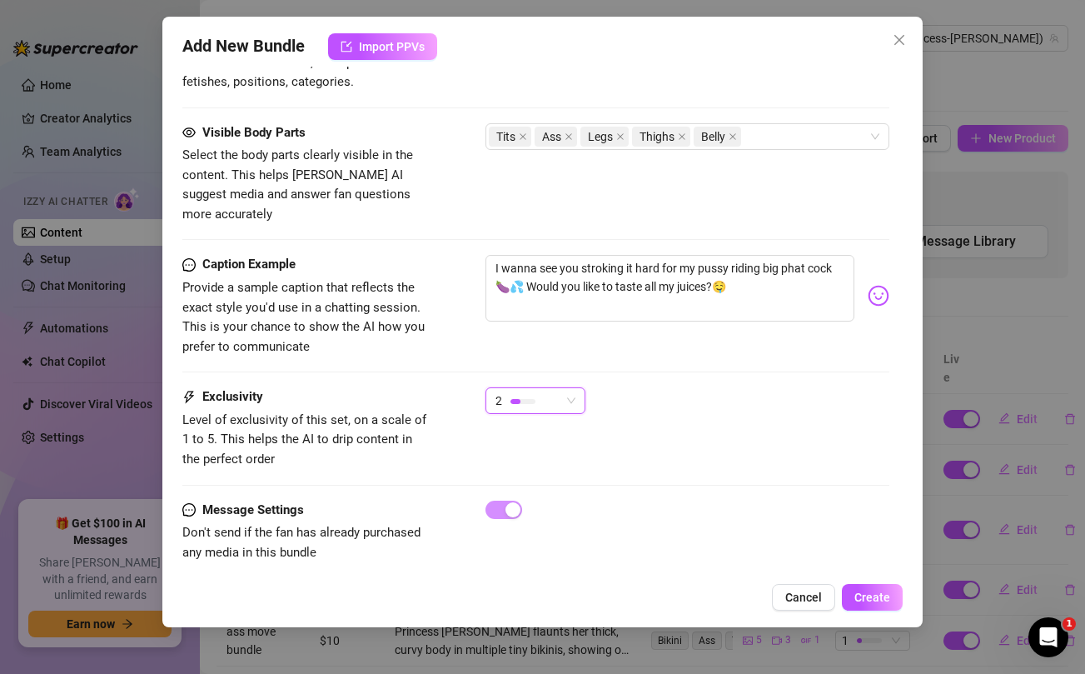
click at [801, 414] on div "Exclusivity Level of exclusivity of this set, on a scale of 1 to 5. This helps …" at bounding box center [535, 428] width 706 height 82
click at [887, 604] on span "Create" at bounding box center [873, 597] width 36 height 13
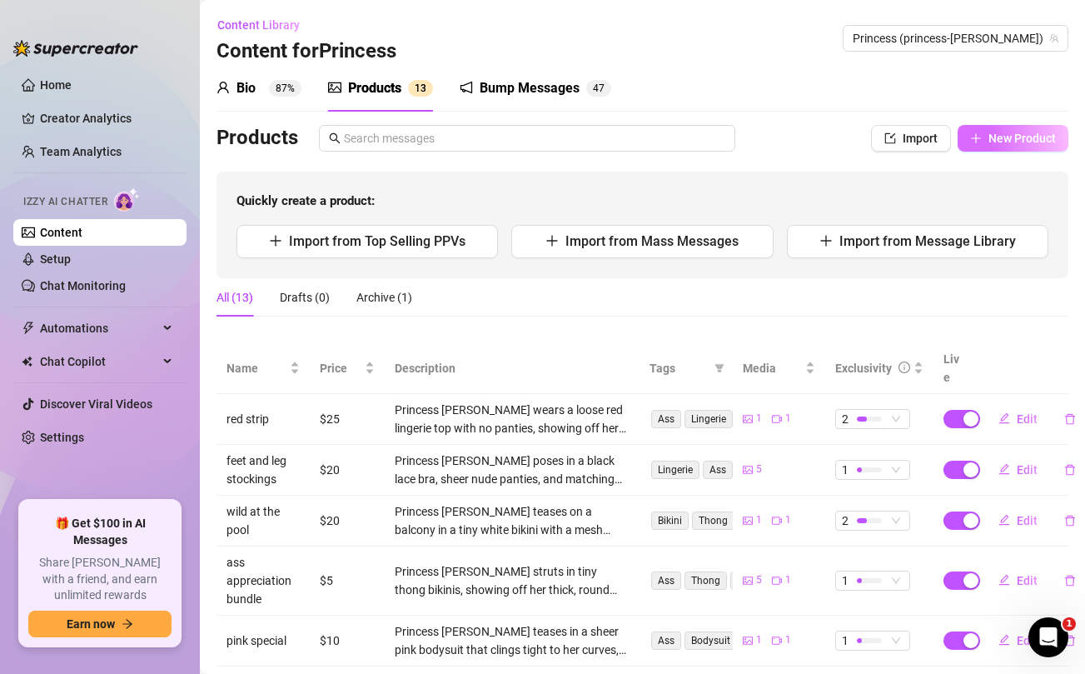
click at [986, 145] on button "New Product" at bounding box center [1013, 138] width 111 height 27
type textarea "Type your message here..."
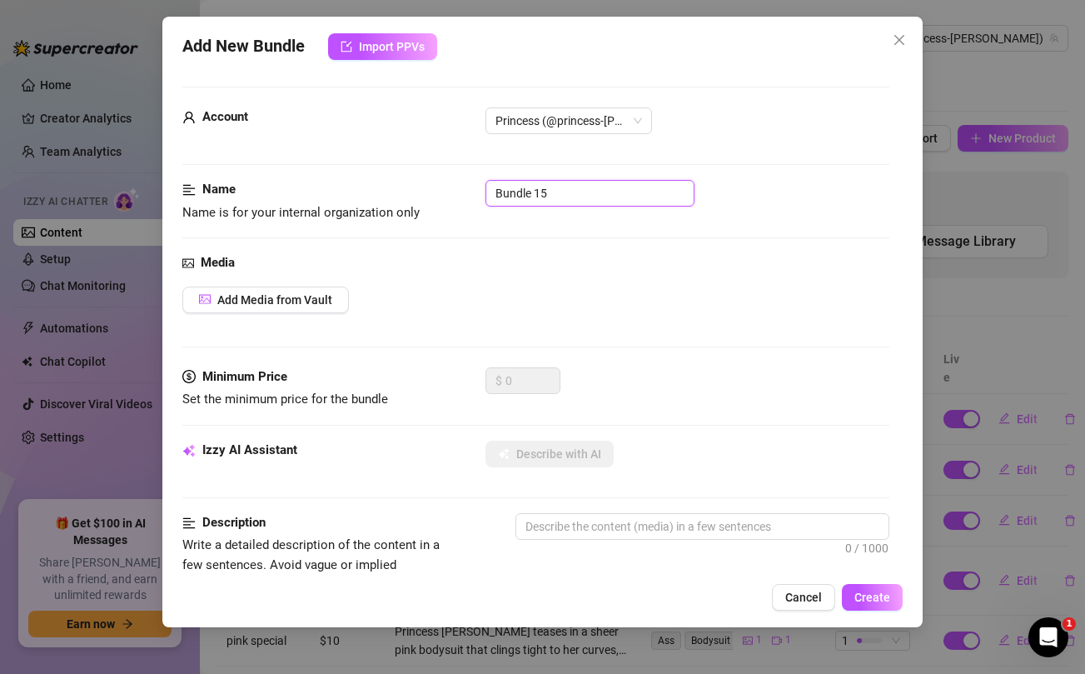
click at [530, 195] on input "Bundle 15" at bounding box center [590, 193] width 209 height 27
type input "n"
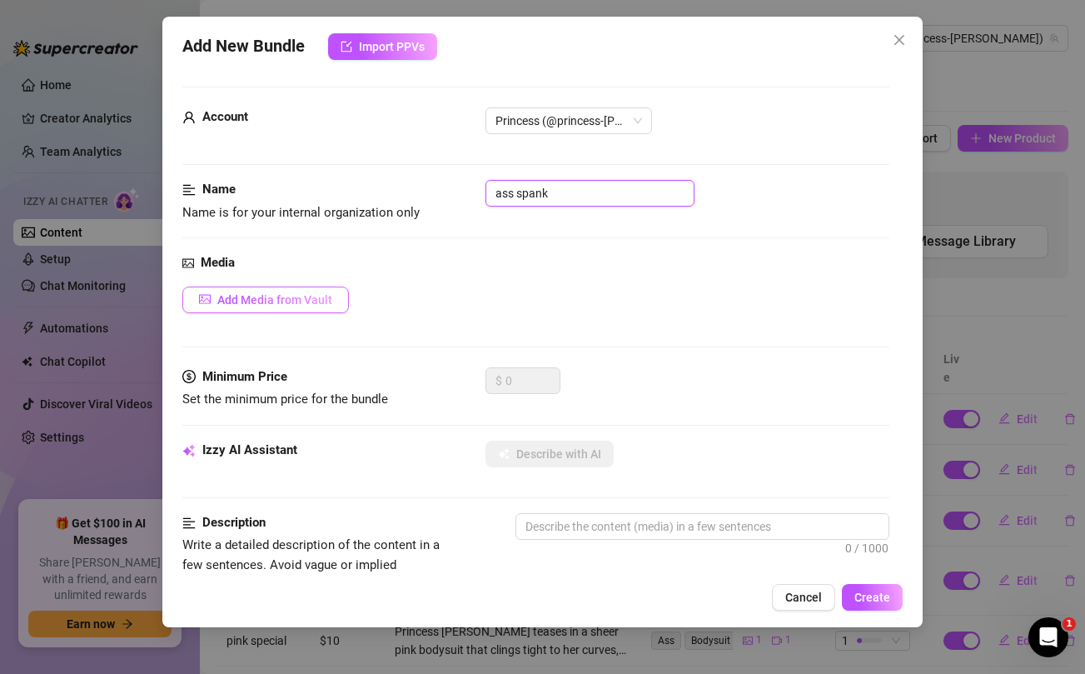
type input "ass spank"
click at [284, 305] on span "Add Media from Vault" at bounding box center [274, 299] width 115 height 13
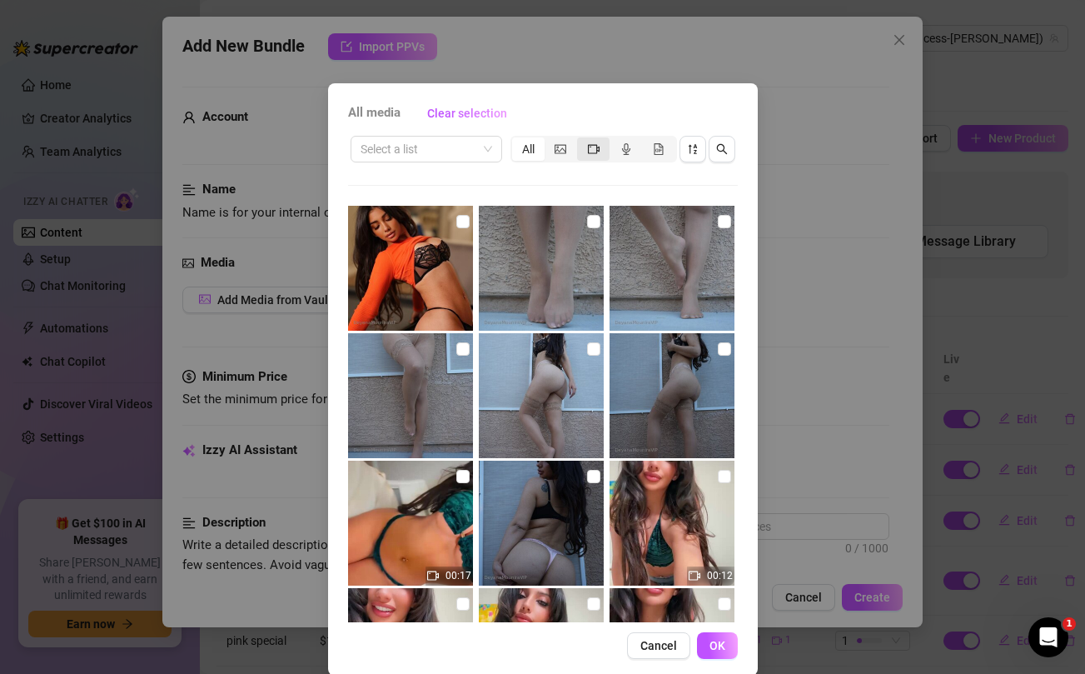
click at [591, 149] on icon "video-camera" at bounding box center [594, 149] width 12 height 12
click at [581, 140] on input "segmented control" at bounding box center [581, 140] width 0 height 0
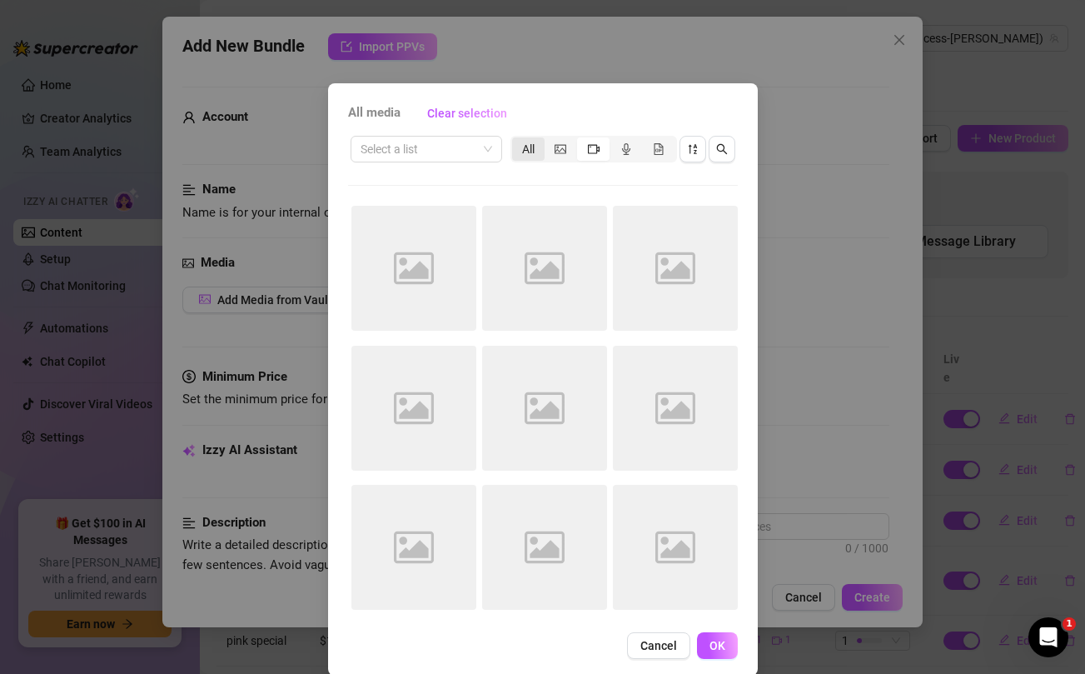
click at [526, 147] on div "All" at bounding box center [528, 148] width 32 height 23
click at [516, 140] on input "All" at bounding box center [516, 140] width 0 height 0
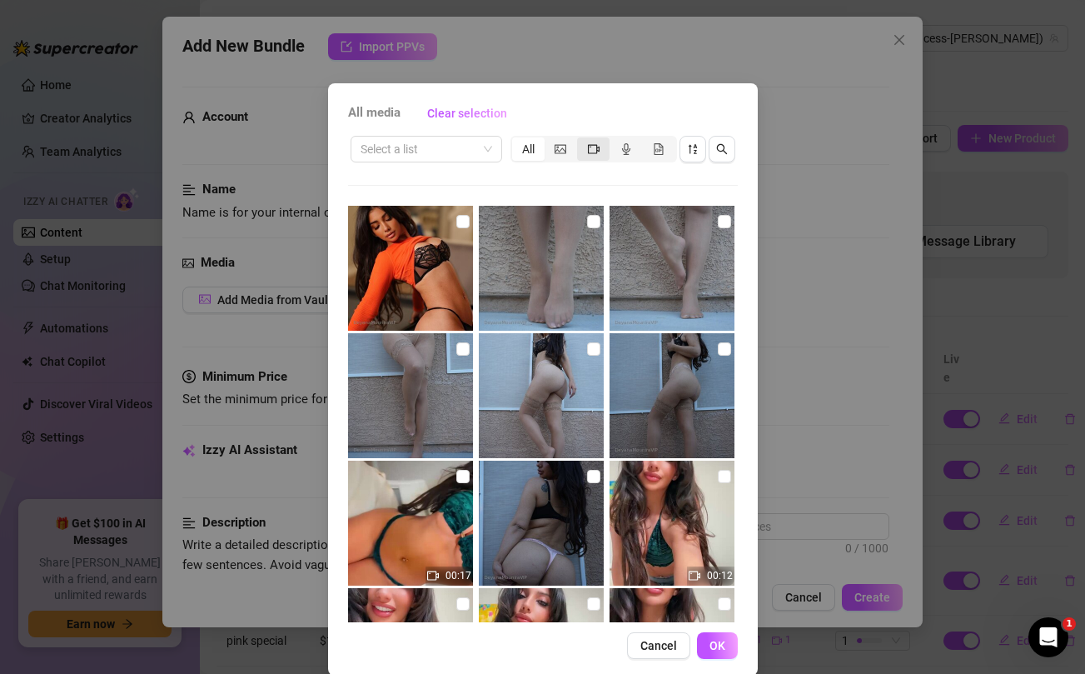
click at [590, 147] on icon "video-camera" at bounding box center [594, 149] width 12 height 12
click at [581, 140] on input "segmented control" at bounding box center [581, 140] width 0 height 0
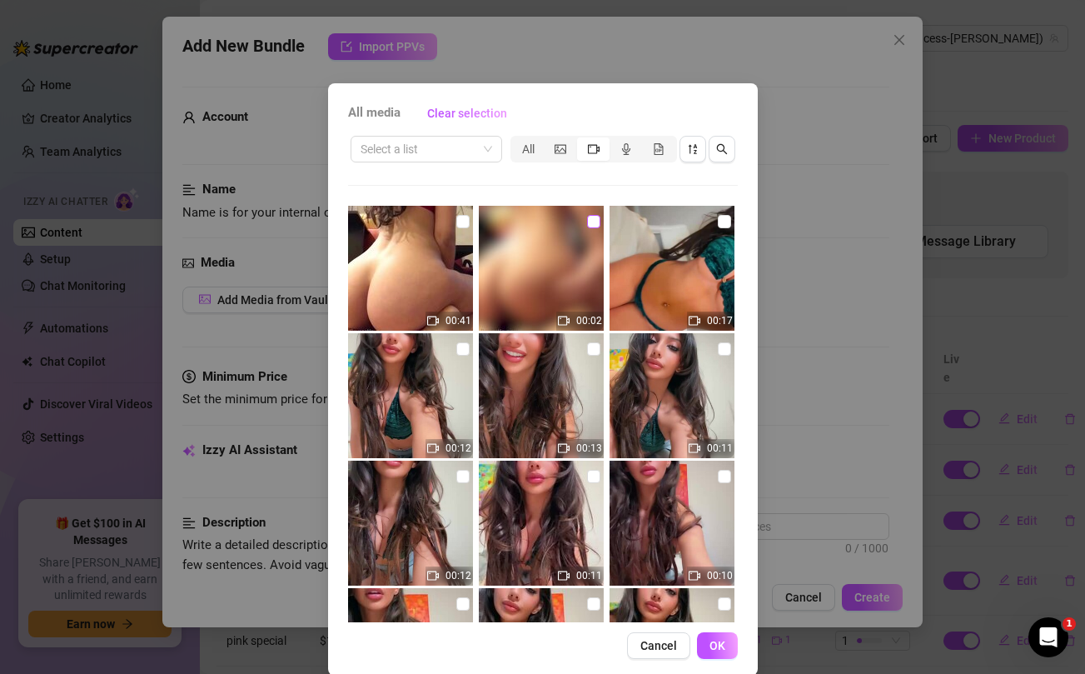
click at [598, 221] on input "checkbox" at bounding box center [593, 221] width 13 height 13
checkbox input "true"
click at [462, 222] on input "checkbox" at bounding box center [463, 221] width 13 height 13
checkbox input "true"
click at [716, 654] on button "OK" at bounding box center [717, 645] width 41 height 27
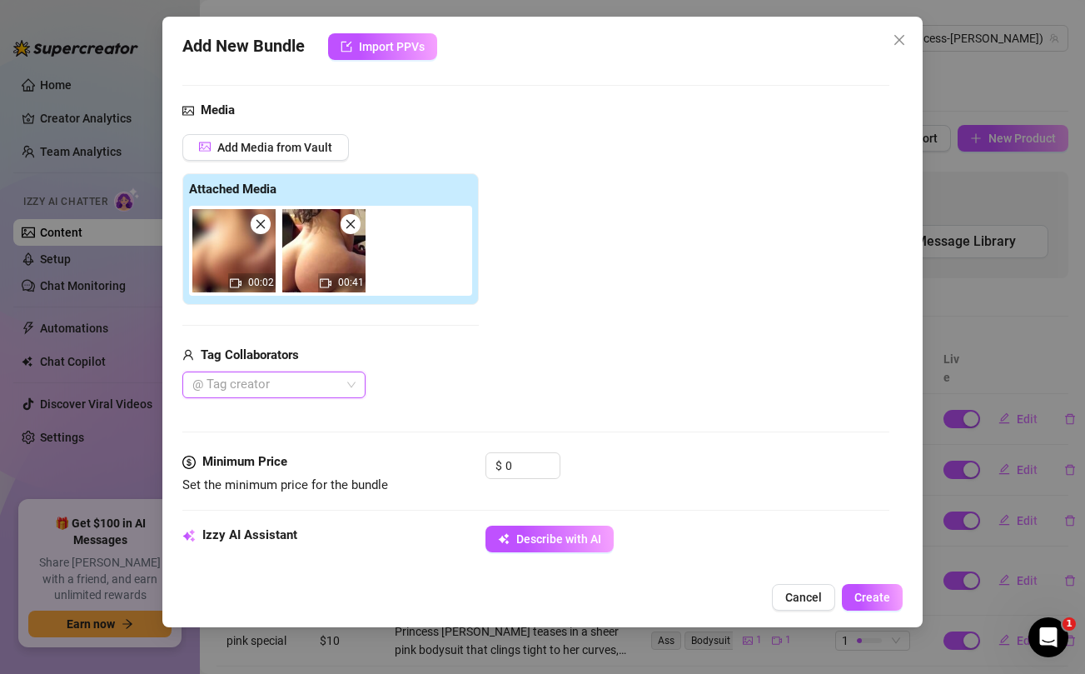
scroll to position [157, 0]
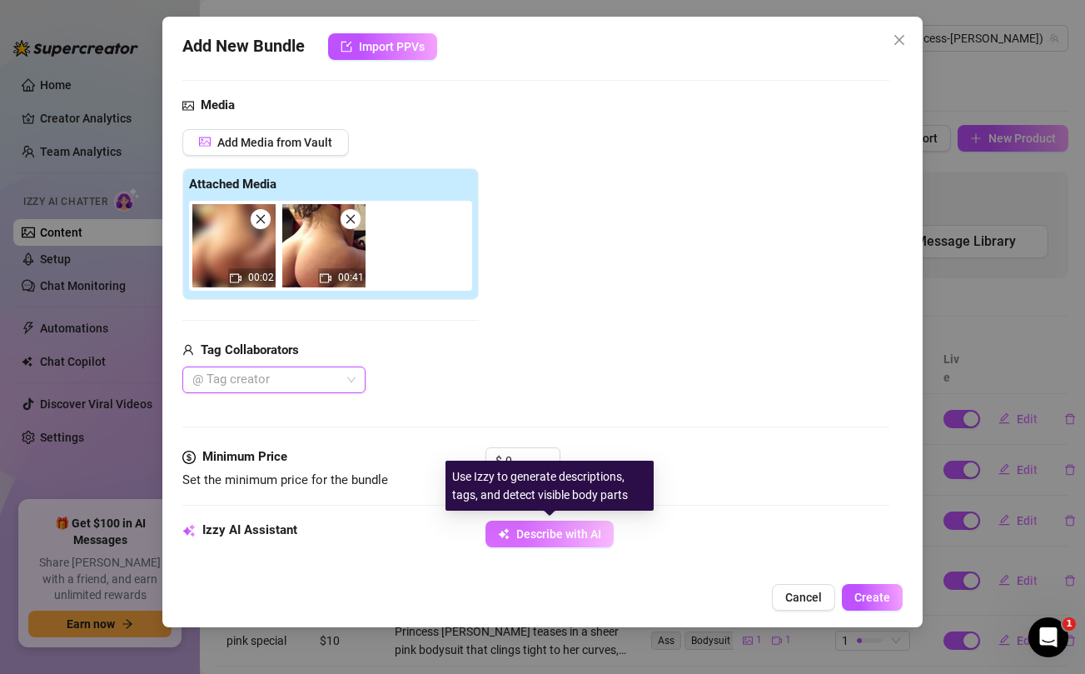
click at [572, 530] on span "Describe with AI" at bounding box center [558, 533] width 85 height 13
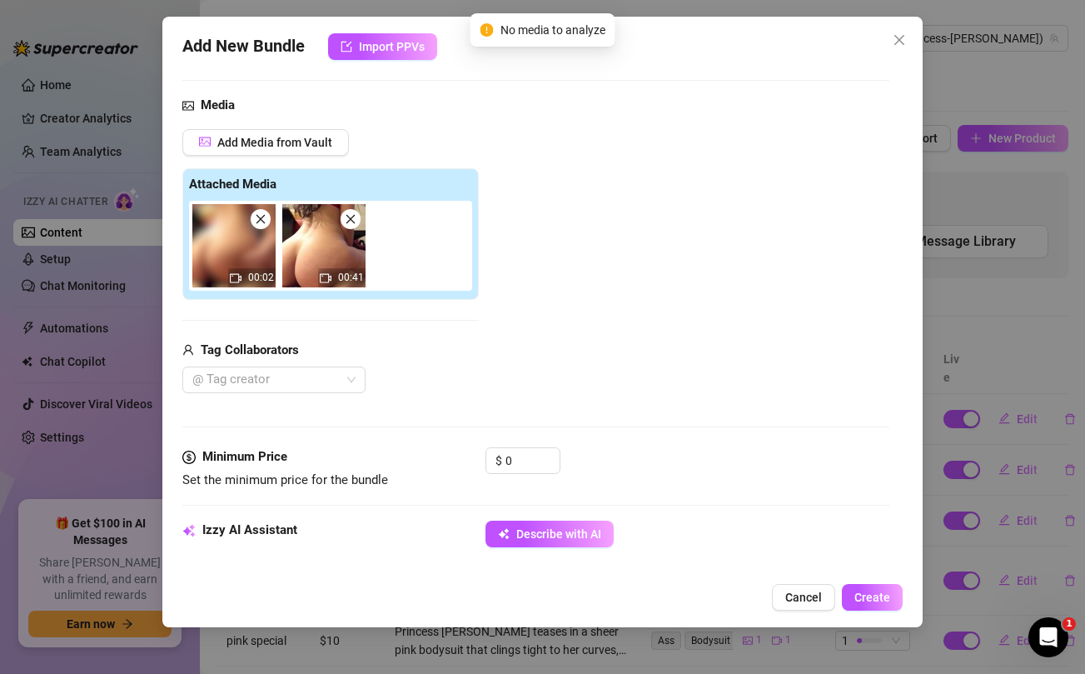
click at [993, 300] on div "Add New Bundle Import PPVs Account Princess (@princess-jazmine) Name Name is fo…" at bounding box center [542, 337] width 1085 height 674
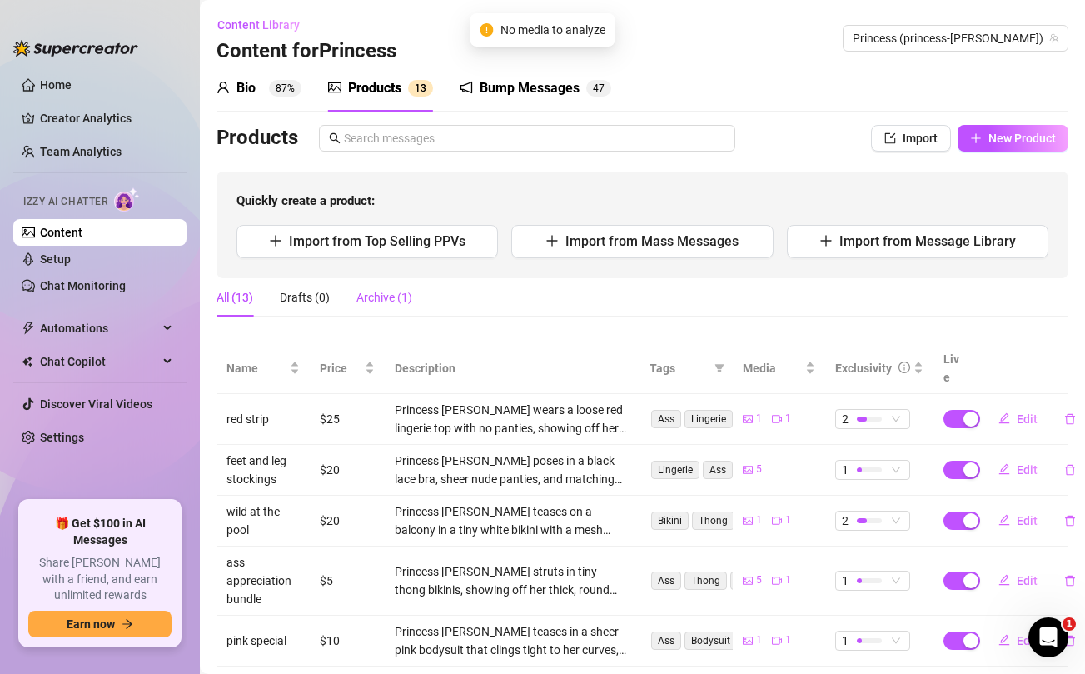
click at [397, 299] on div "Archive (1)" at bounding box center [385, 297] width 56 height 18
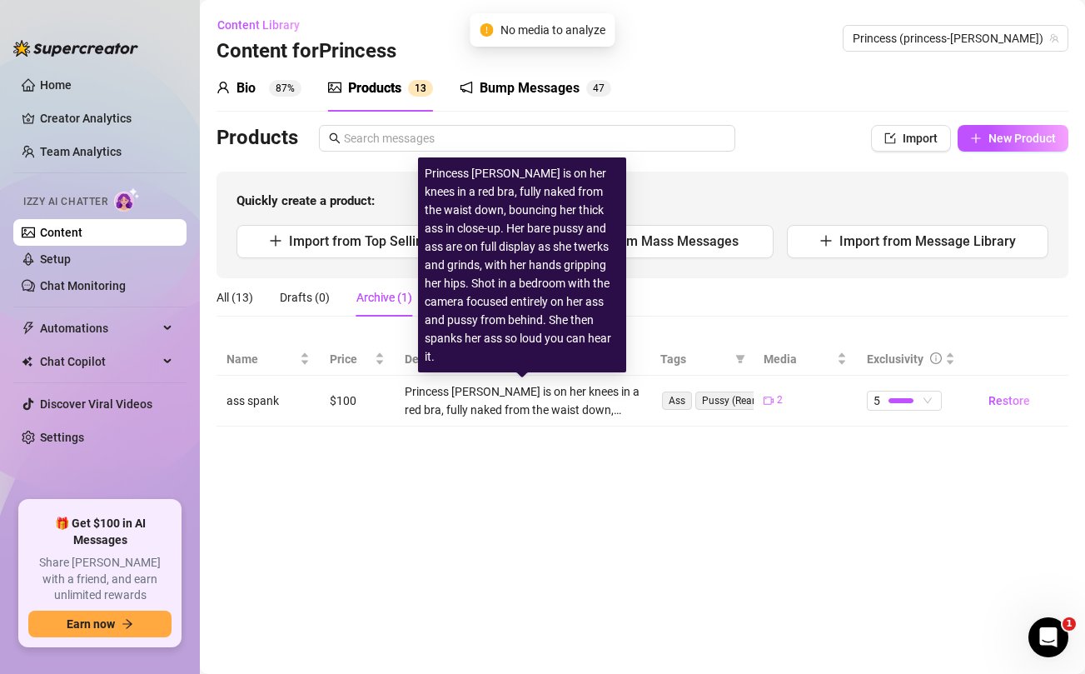
click at [533, 396] on div "Princess Jazmine is on her knees in a red bra, fully naked from the waist down,…" at bounding box center [523, 400] width 236 height 37
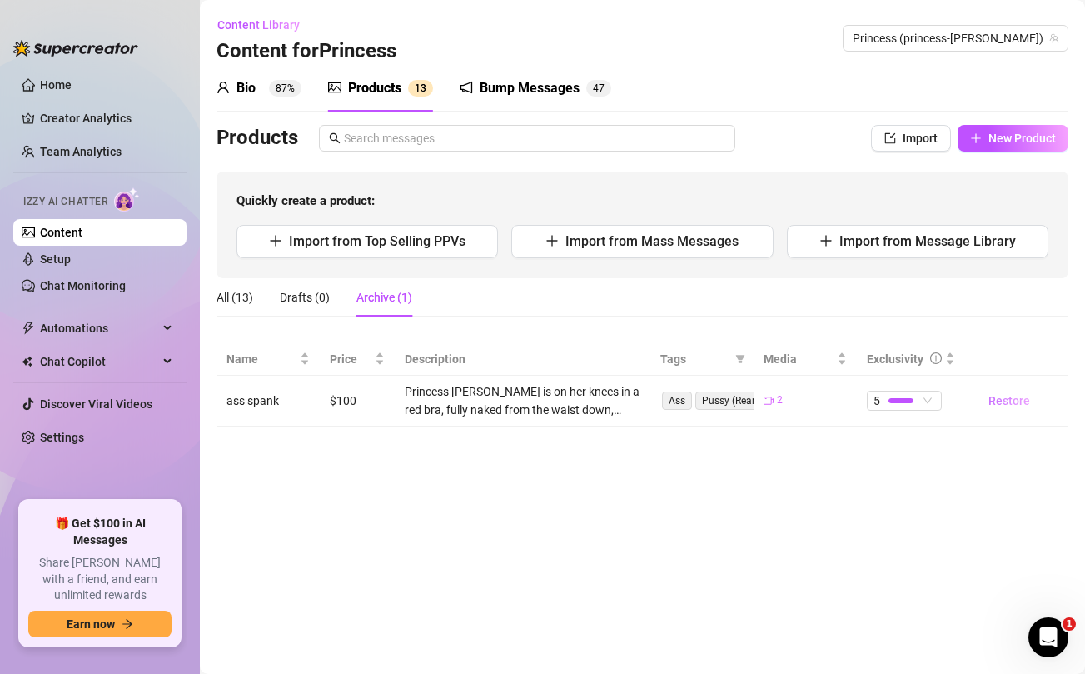
click at [999, 403] on span "Restore" at bounding box center [1010, 400] width 42 height 13
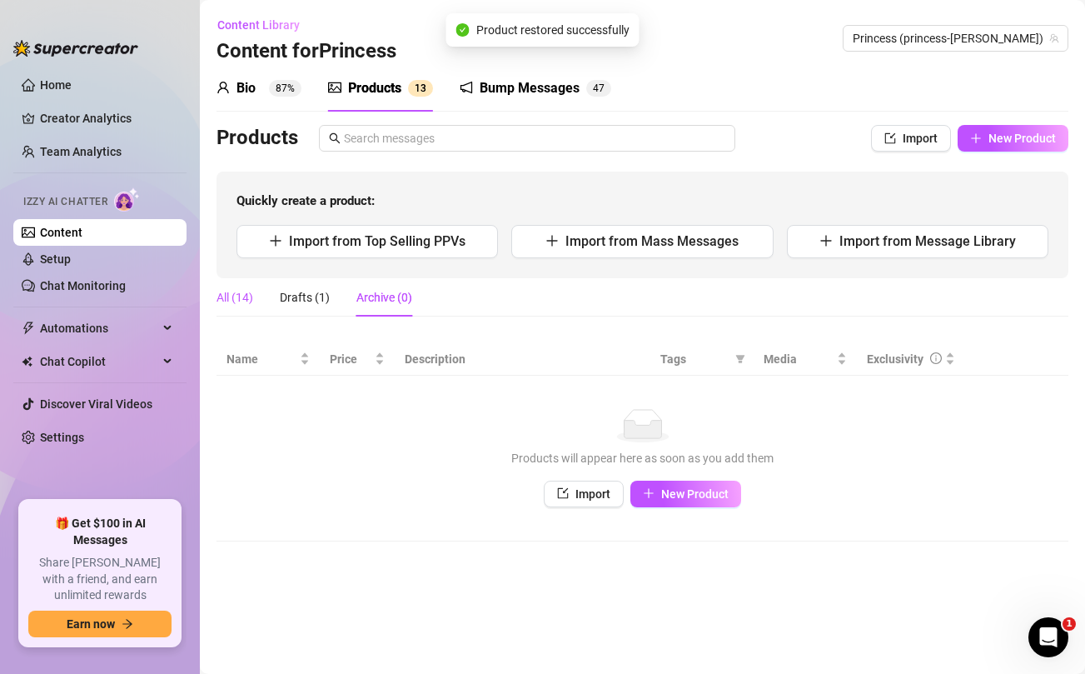
click at [232, 292] on div "All (14)" at bounding box center [235, 297] width 37 height 18
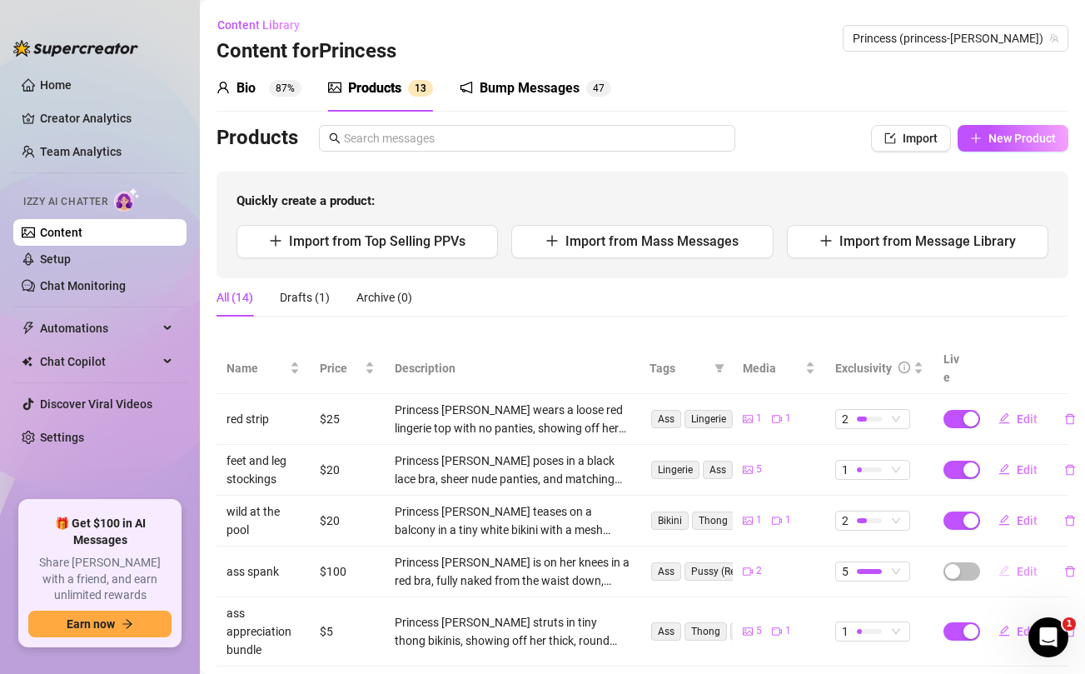
click at [1024, 565] on span "Edit" at bounding box center [1027, 571] width 21 height 13
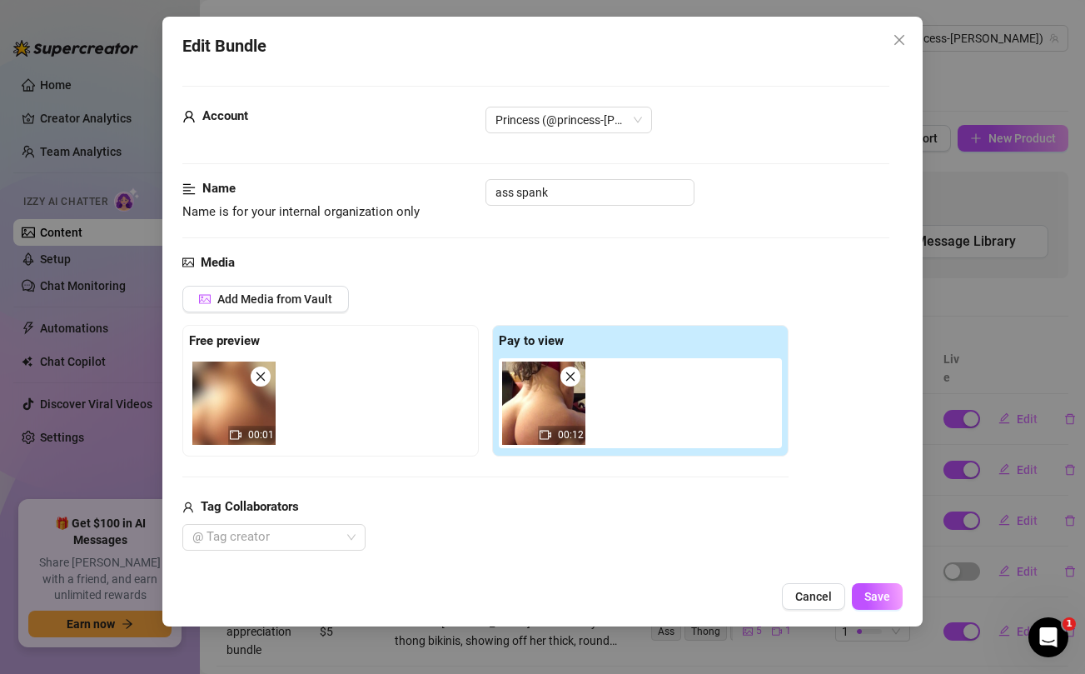
scroll to position [543, 0]
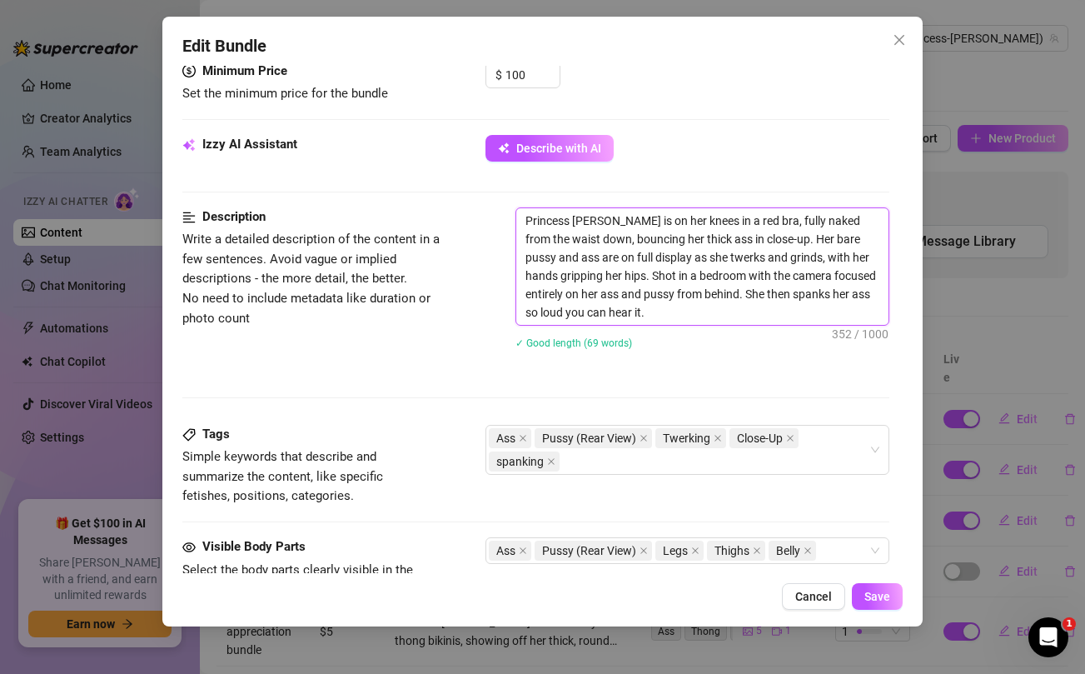
click at [643, 292] on textarea "Princess Jazmine is on her knees in a red bra, fully naked from the waist down,…" at bounding box center [702, 266] width 372 height 117
click at [764, 316] on textarea "Princess Jazmine is on her knees in a red bra, fully naked from the waist down,…" at bounding box center [702, 266] width 372 height 117
click at [806, 293] on textarea "Princess Jazmine is on her knees in a red bra, fully naked from the waist down,…" at bounding box center [702, 266] width 372 height 117
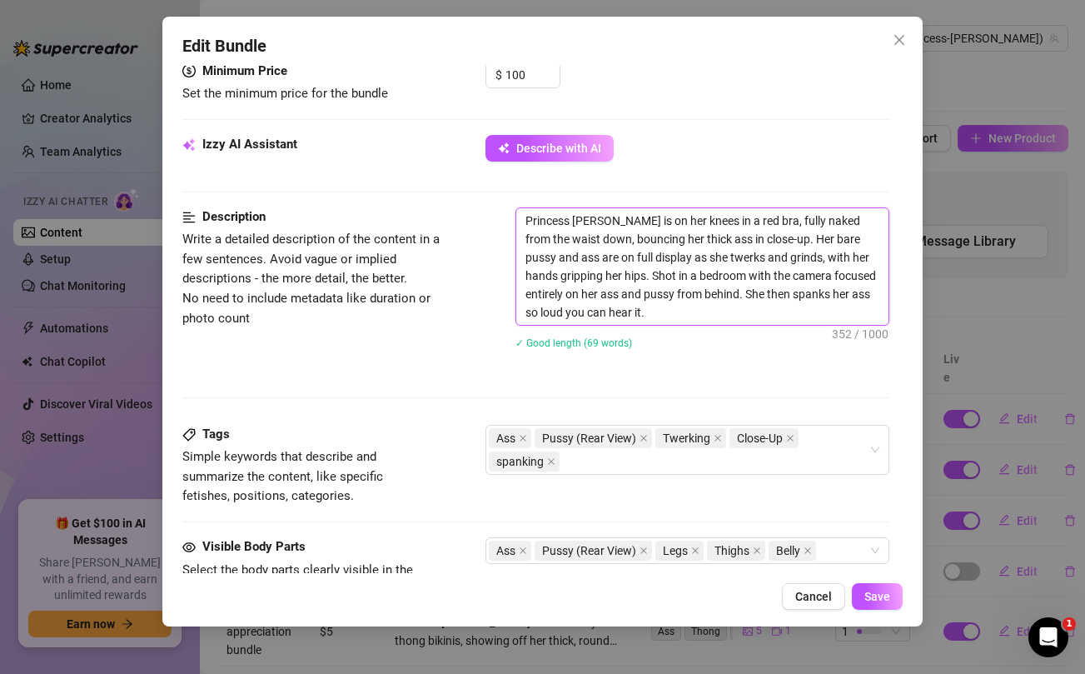
click at [806, 293] on textarea "Princess Jazmine is on her knees in a red bra, fully naked from the waist down,…" at bounding box center [702, 266] width 372 height 117
click at [781, 305] on textarea "Princess Jazmine is on her knees in a red bra, fully naked from the waist down,…" at bounding box center [702, 266] width 372 height 117
click at [811, 297] on textarea "Princess Jazmine is on her knees in a red bra, fully naked from the waist down,…" at bounding box center [702, 266] width 372 height 117
type textarea "Princess Jazmine is on her knees in a red bra, fully naked from the waist down,…"
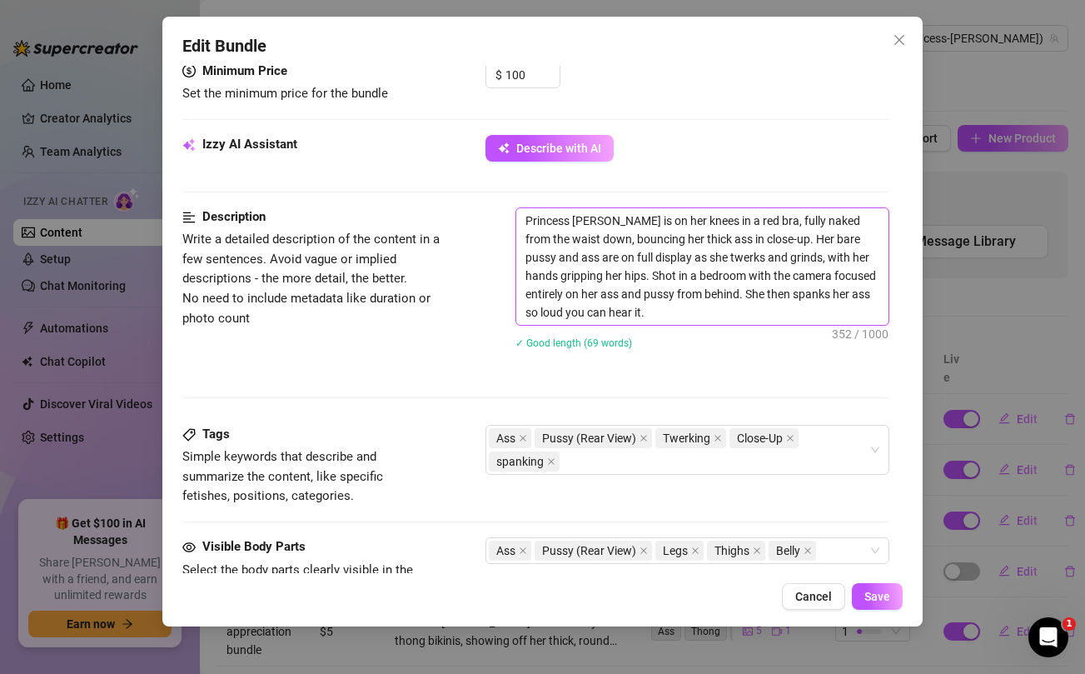
type textarea "Princess Jazmine is on her knees in a red bra, fully naked from the waist down,…"
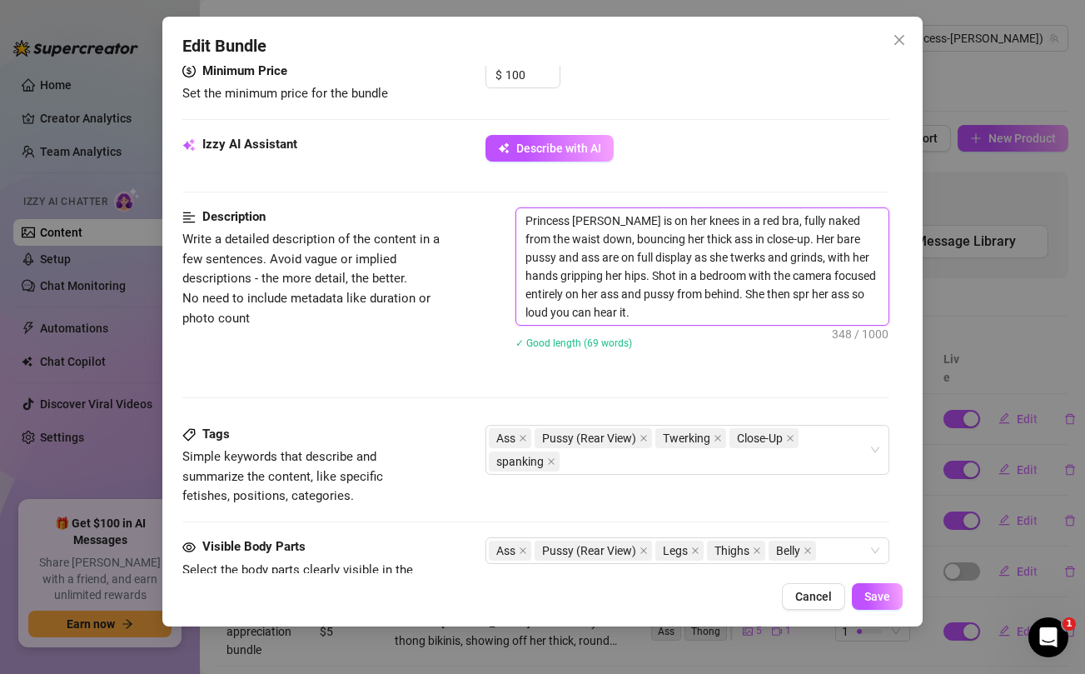
type textarea "Princess Jazmine is on her knees in a red bra, fully naked from the waist down,…"
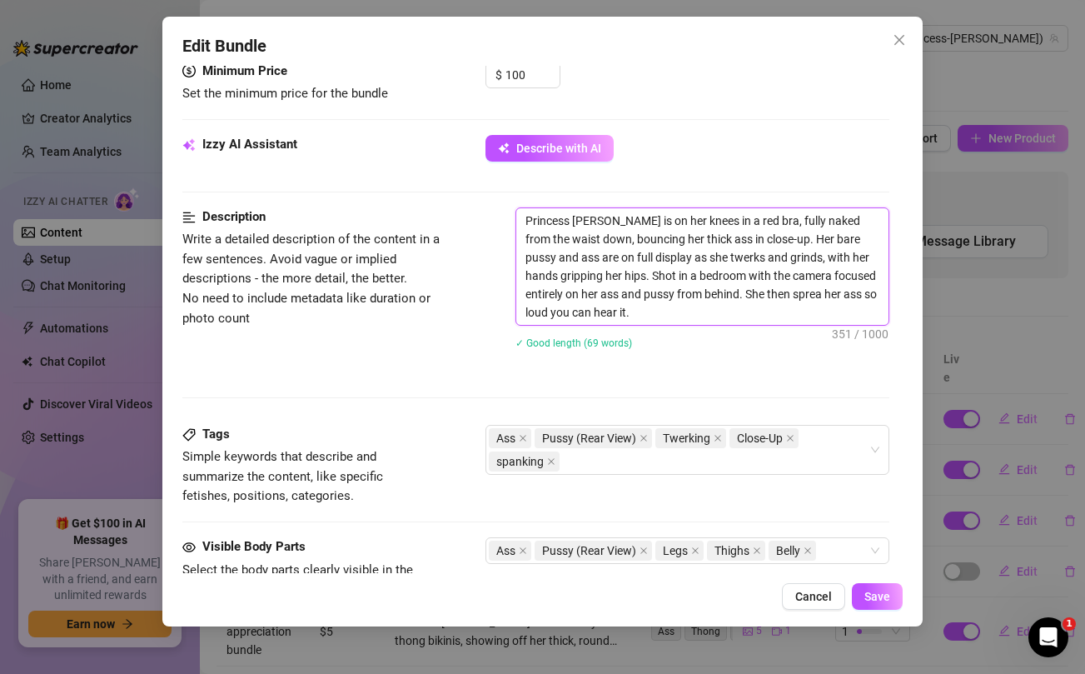
type textarea "Princess Jazmine is on her knees in a red bra, fully naked from the waist down,…"
drag, startPoint x: 541, startPoint y: 312, endPoint x: 649, endPoint y: 313, distance: 108.3
click at [649, 313] on textarea "Princess Jazmine is on her knees in a red bra, fully naked from the waist down,…" at bounding box center [702, 266] width 372 height 117
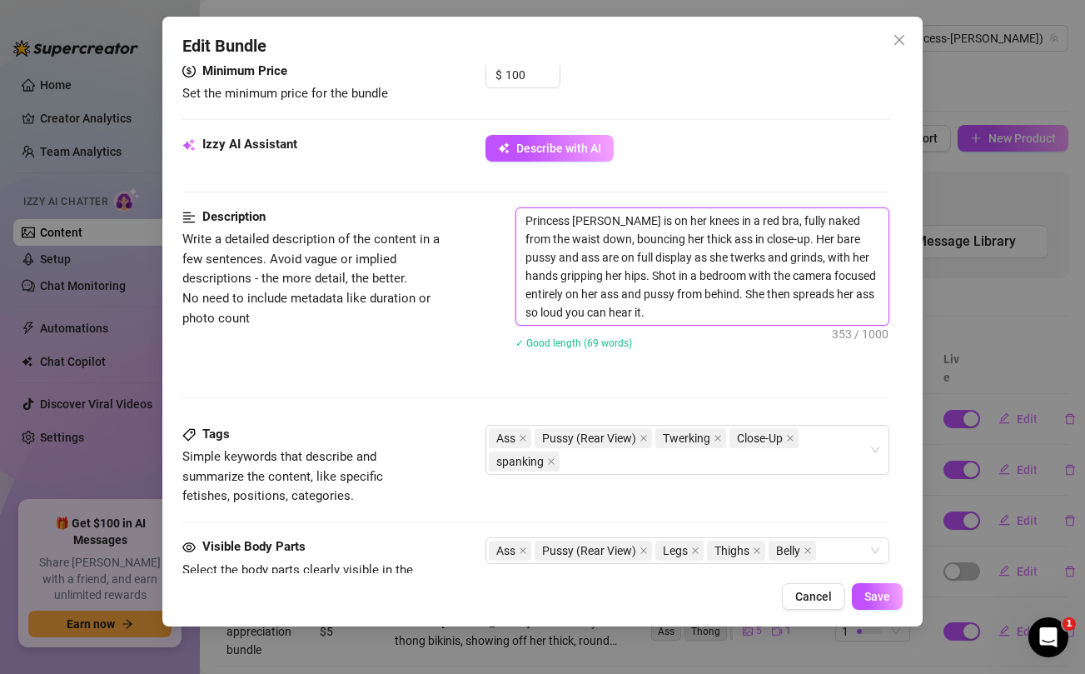
type textarea "Princess Jazmine is on her knees in a red bra, fully naked from the waist down,…"
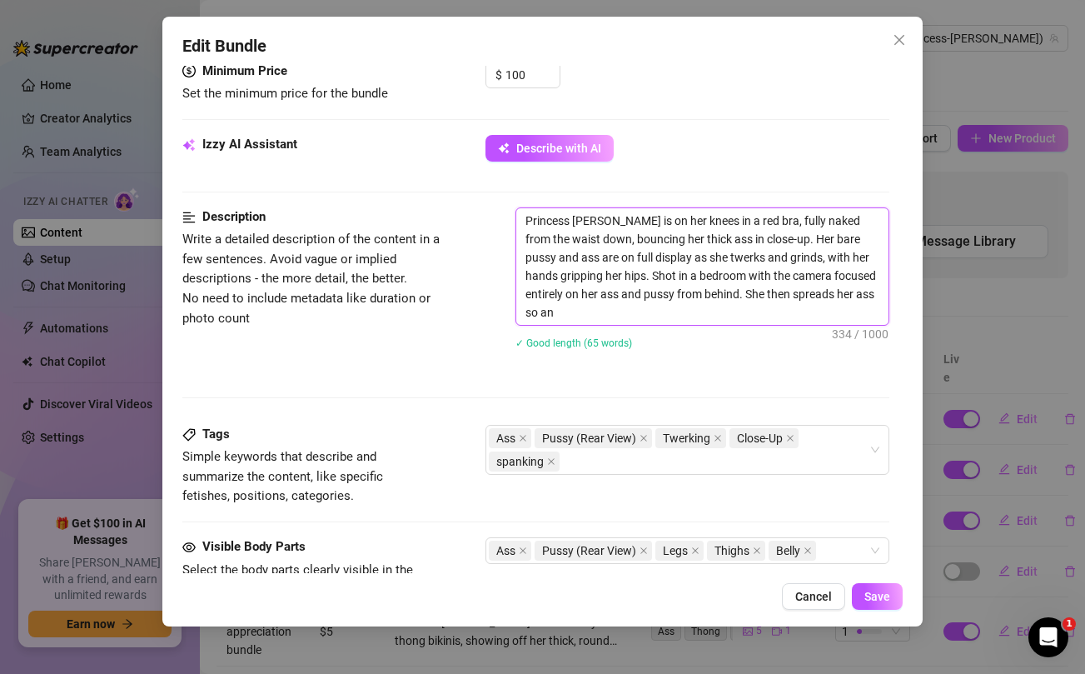
type textarea "Princess Jazmine is on her knees in a red bra, fully naked from the waist down,…"
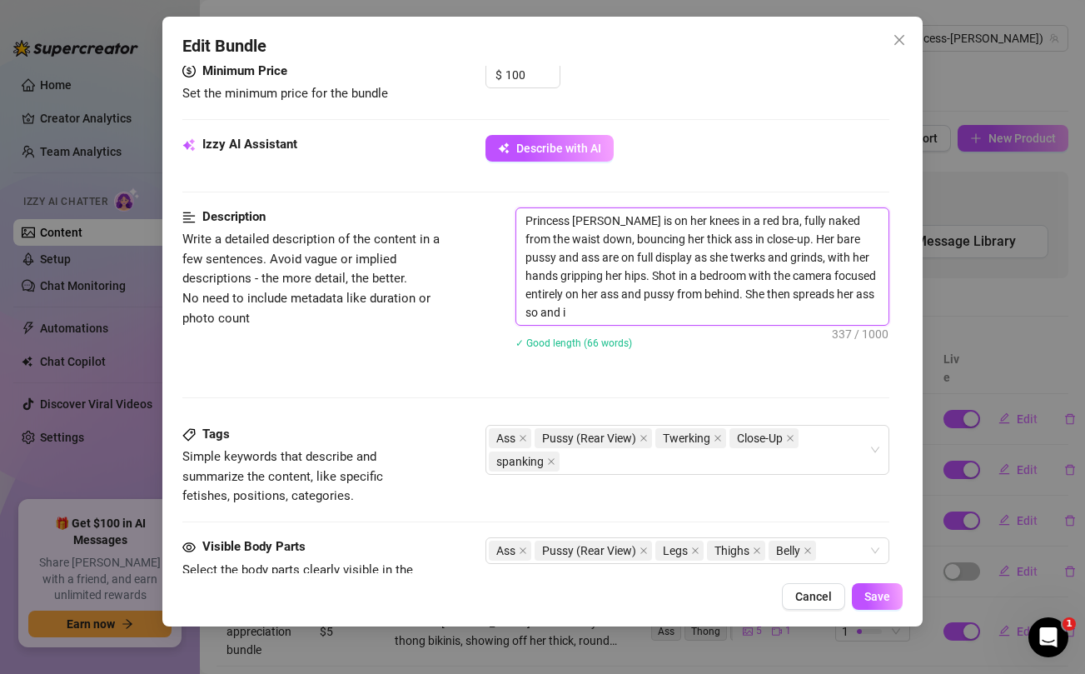
type textarea "Princess Jazmine is on her knees in a red bra, fully naked from the waist down,…"
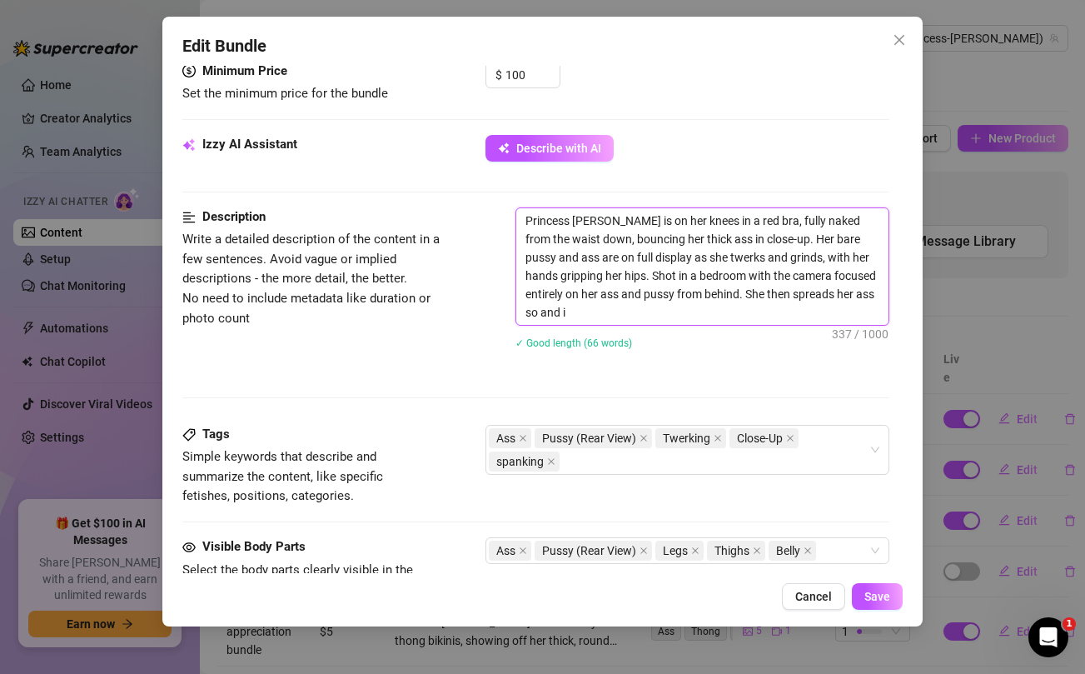
type textarea "Princess Jazmine is on her knees in a red bra, fully naked from the waist down,…"
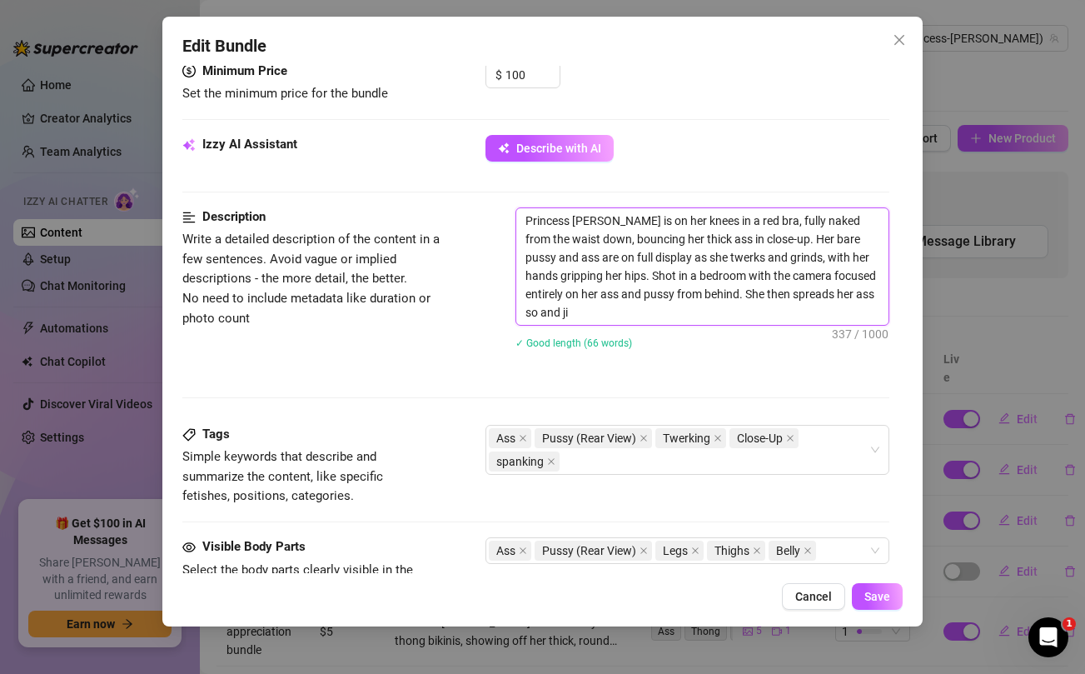
type textarea "Princess Jazmine is on her knees in a red bra, fully naked from the waist down,…"
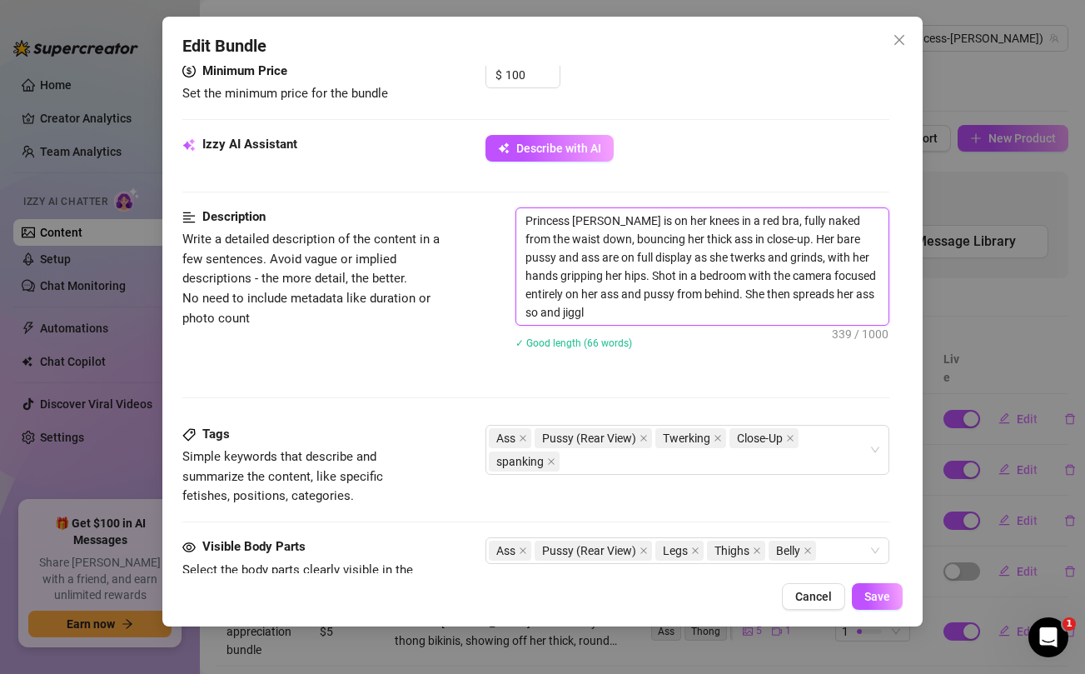
type textarea "Princess Jazmine is on her knees in a red bra, fully naked from the waist down,…"
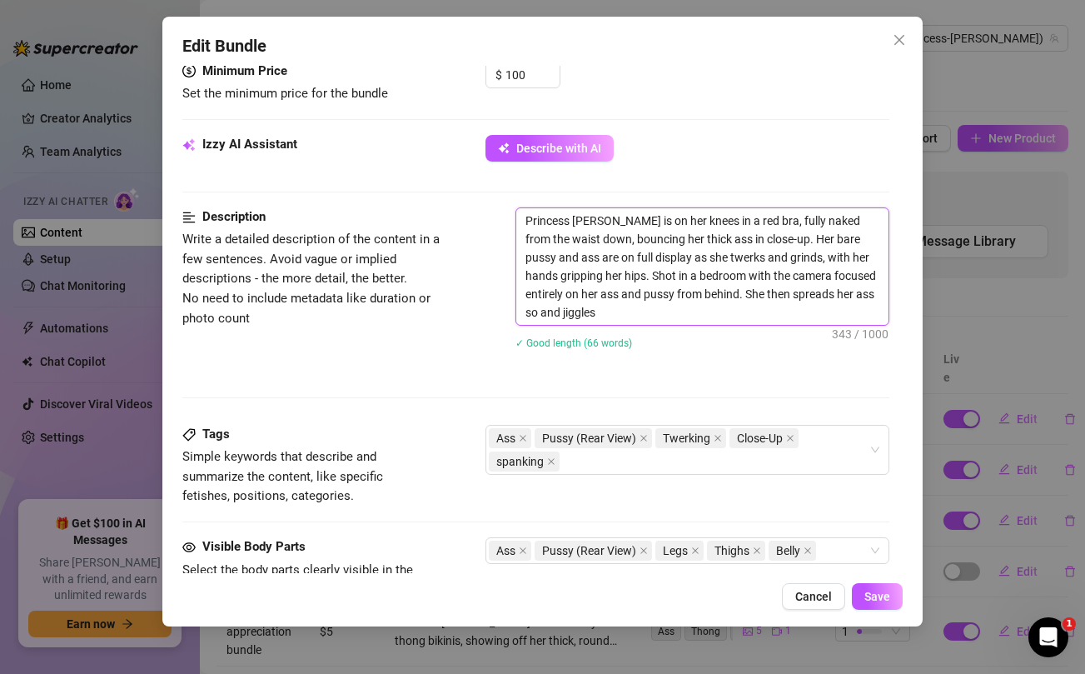
type textarea "Princess Jazmine is on her knees in a red bra, fully naked from the waist down,…"
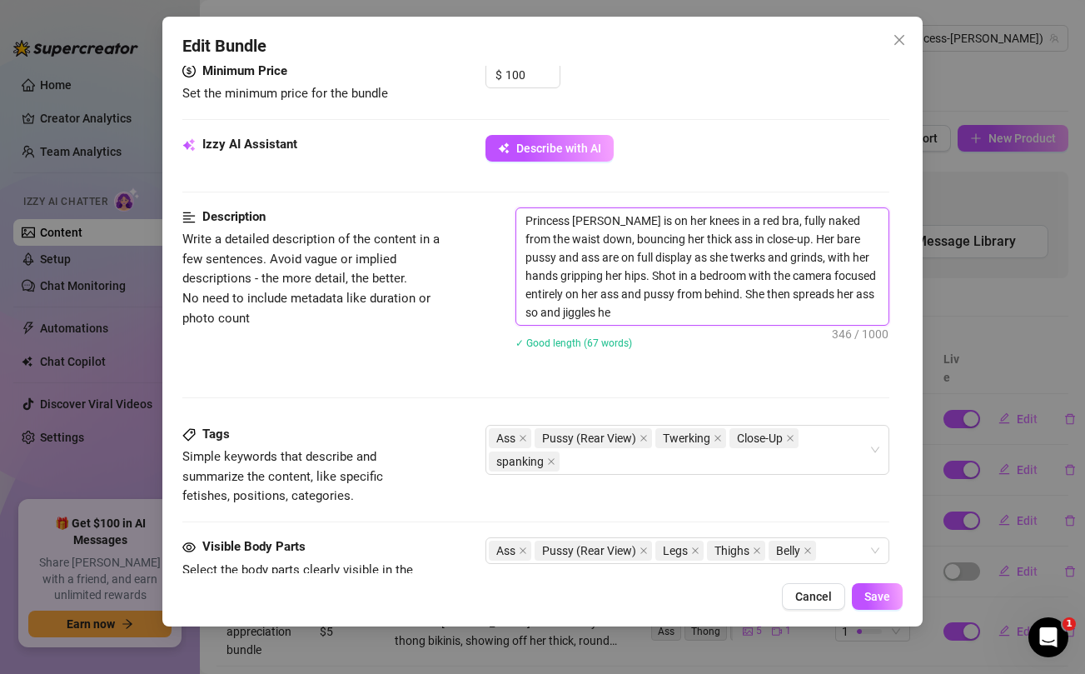
type textarea "Princess Jazmine is on her knees in a red bra, fully naked from the waist down,…"
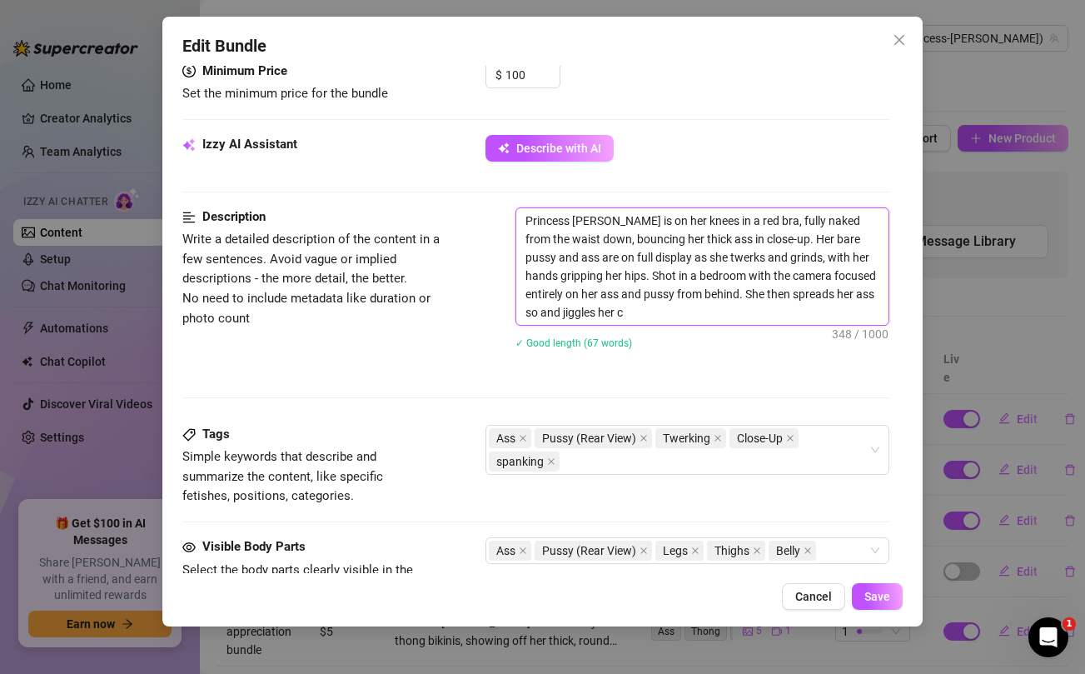
type textarea "Princess Jazmine is on her knees in a red bra, fully naked from the waist down,…"
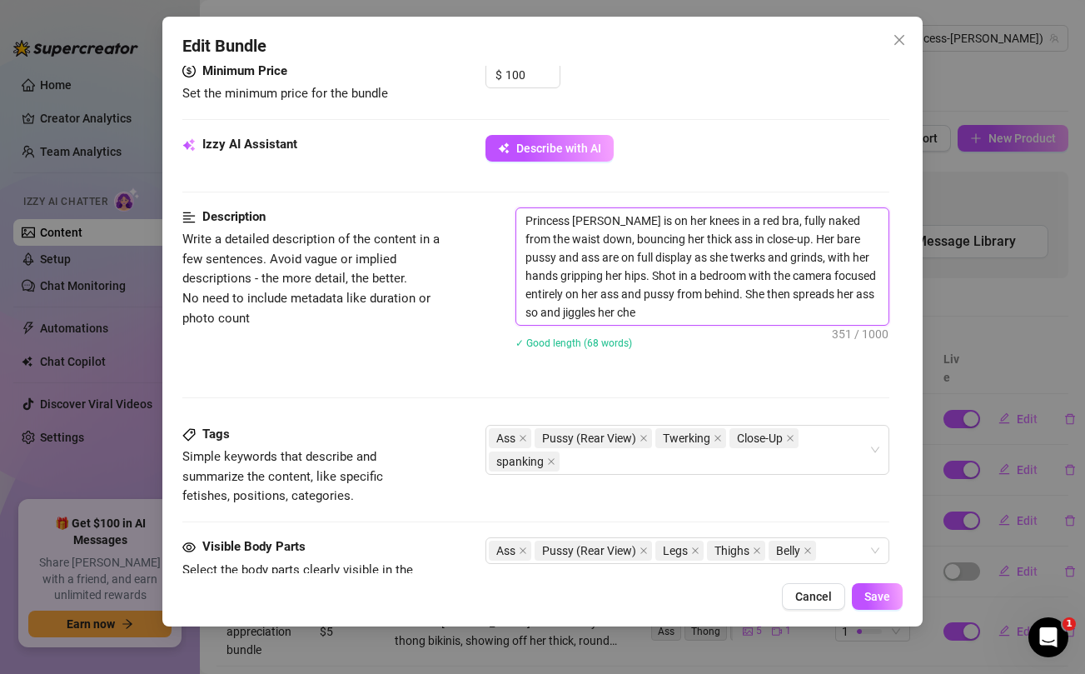
type textarea "Princess Jazmine is on her knees in a red bra, fully naked from the waist down,…"
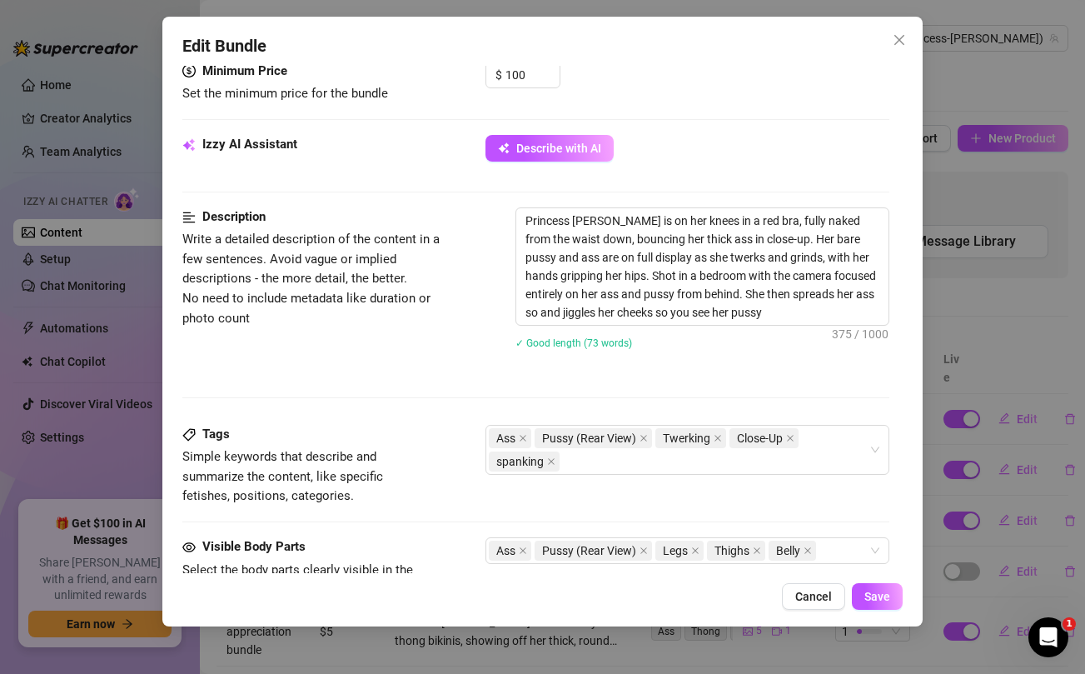
click at [407, 354] on div "Description Write a detailed description of the content in a few sentences. Avo…" at bounding box center [535, 288] width 706 height 163
click at [551, 461] on icon "close" at bounding box center [552, 461] width 7 height 7
click at [820, 440] on div "Ass Pussy (Rear View) Twerking Close-Up" at bounding box center [678, 438] width 379 height 23
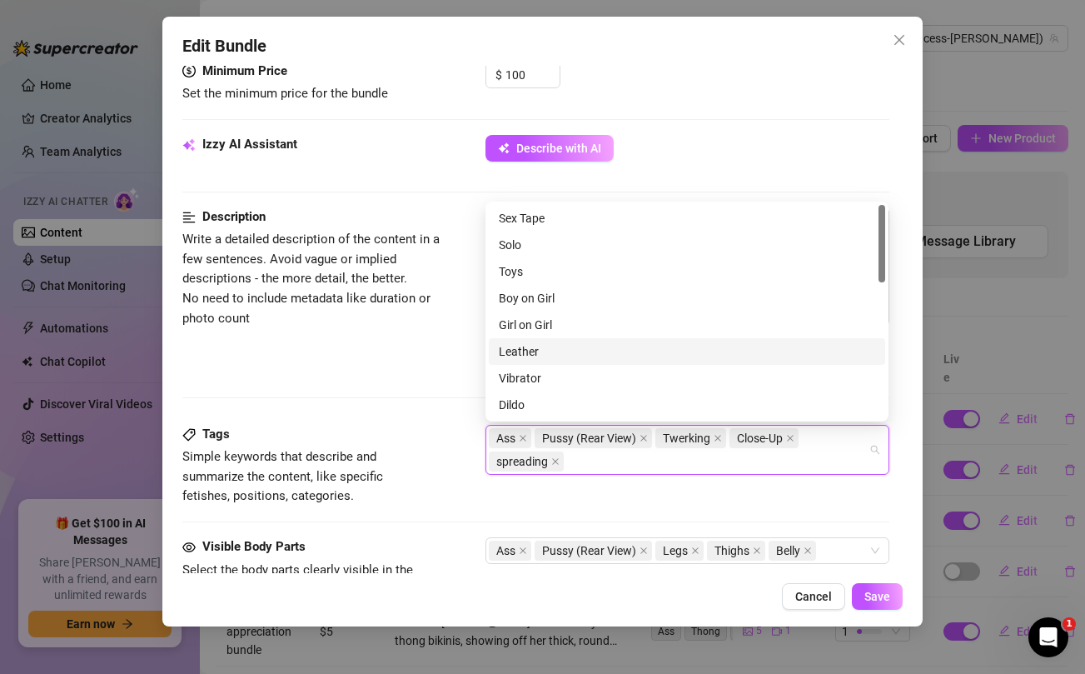
click at [402, 346] on div "Description Write a detailed description of the content in a few sentences. Avo…" at bounding box center [535, 288] width 706 height 163
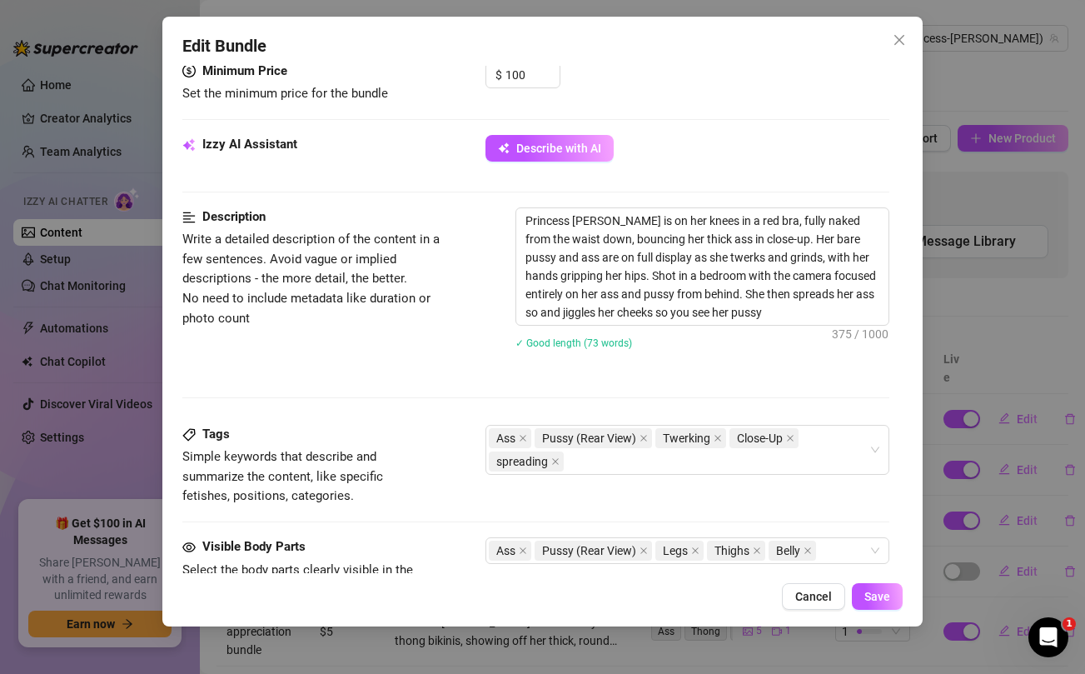
scroll to position [0, 0]
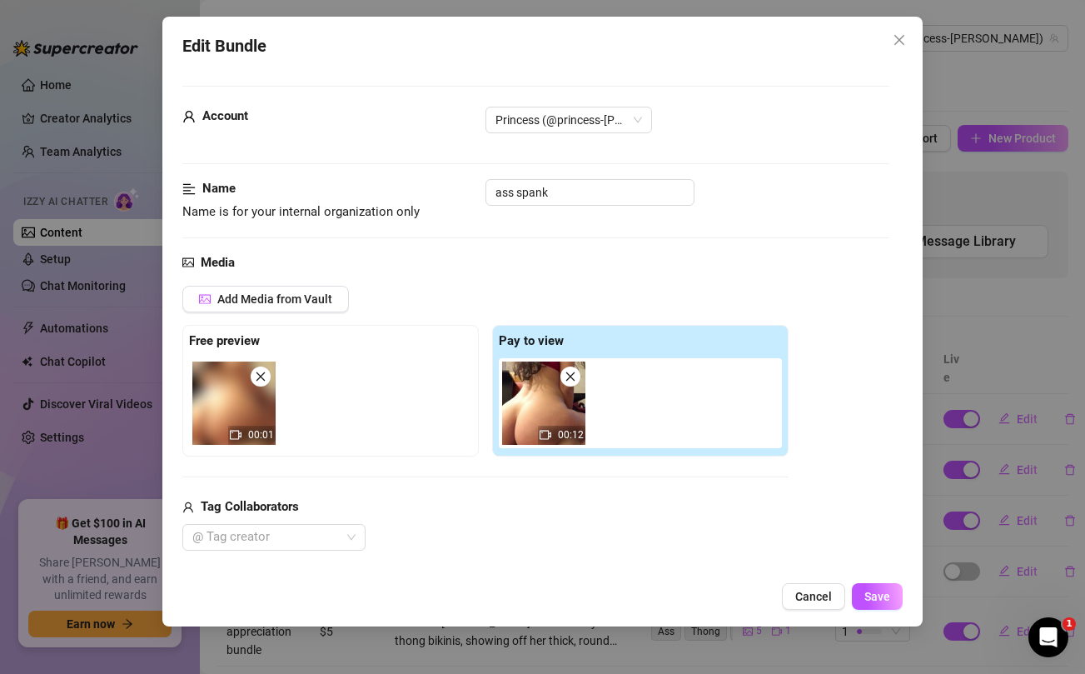
click at [262, 375] on icon "close" at bounding box center [261, 376] width 9 height 9
click at [577, 380] on span at bounding box center [571, 377] width 20 height 20
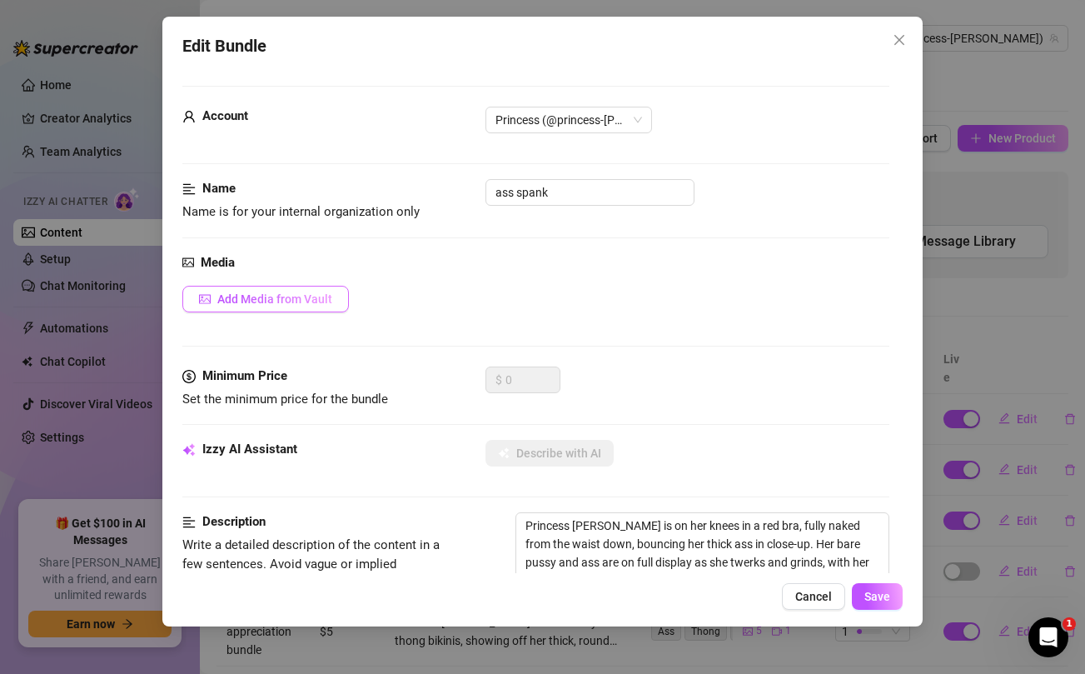
click at [308, 301] on span "Add Media from Vault" at bounding box center [274, 298] width 115 height 13
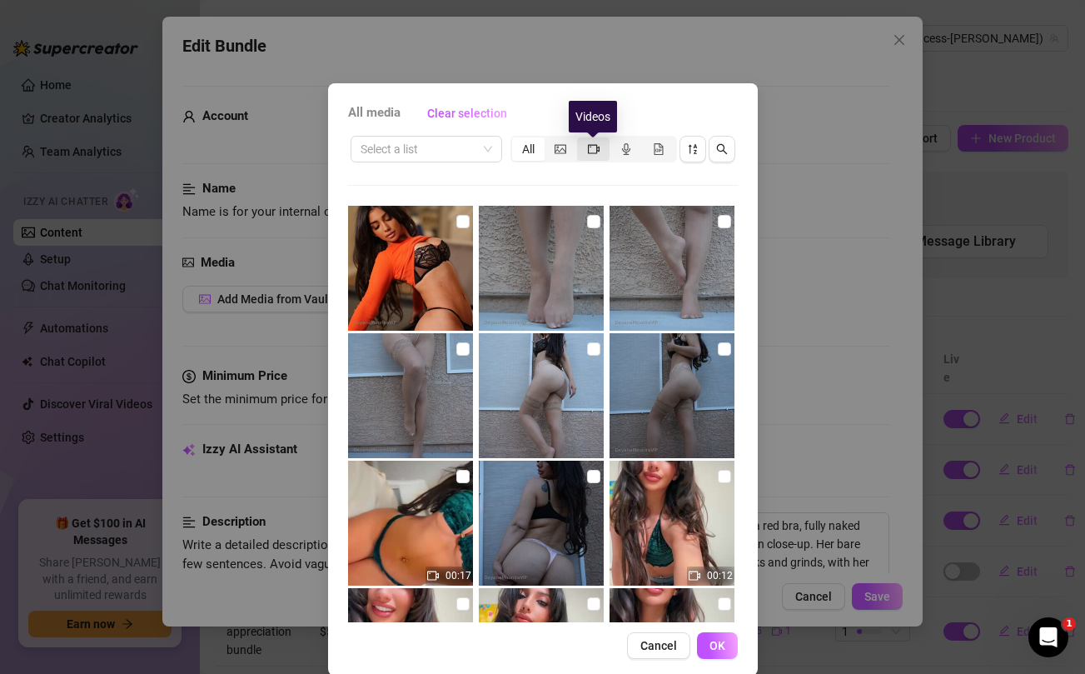
click at [594, 147] on icon "video-camera" at bounding box center [594, 149] width 12 height 12
click at [581, 140] on input "segmented control" at bounding box center [581, 140] width 0 height 0
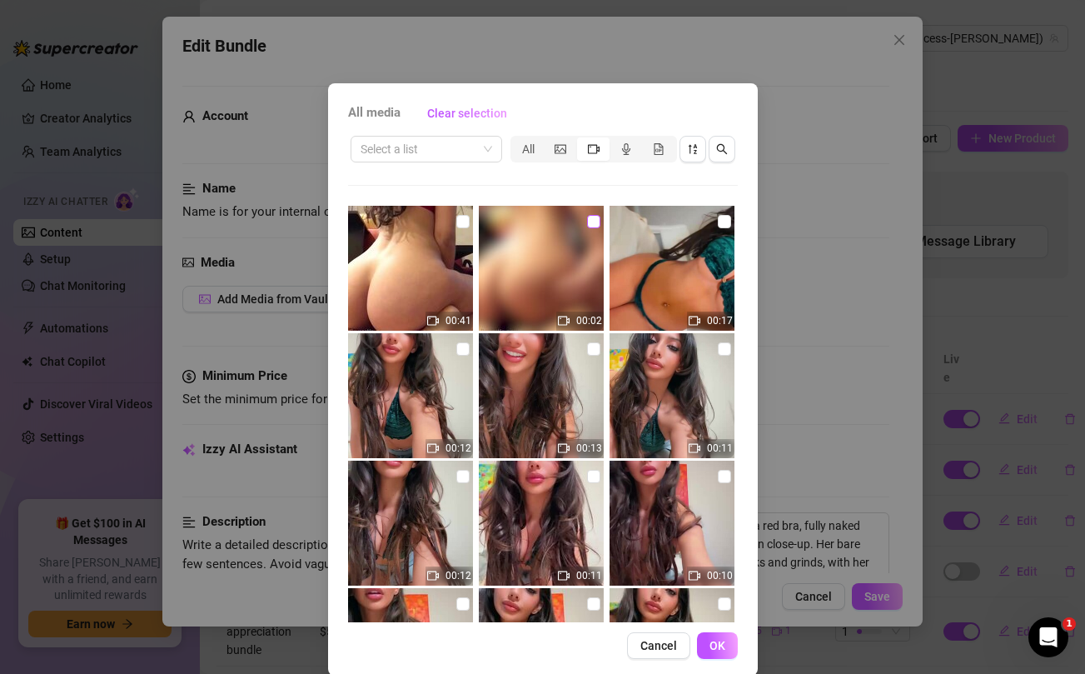
click at [598, 217] on input "checkbox" at bounding box center [593, 221] width 13 height 13
click at [462, 222] on input "checkbox" at bounding box center [463, 221] width 13 height 13
click at [724, 654] on button "OK" at bounding box center [717, 645] width 41 height 27
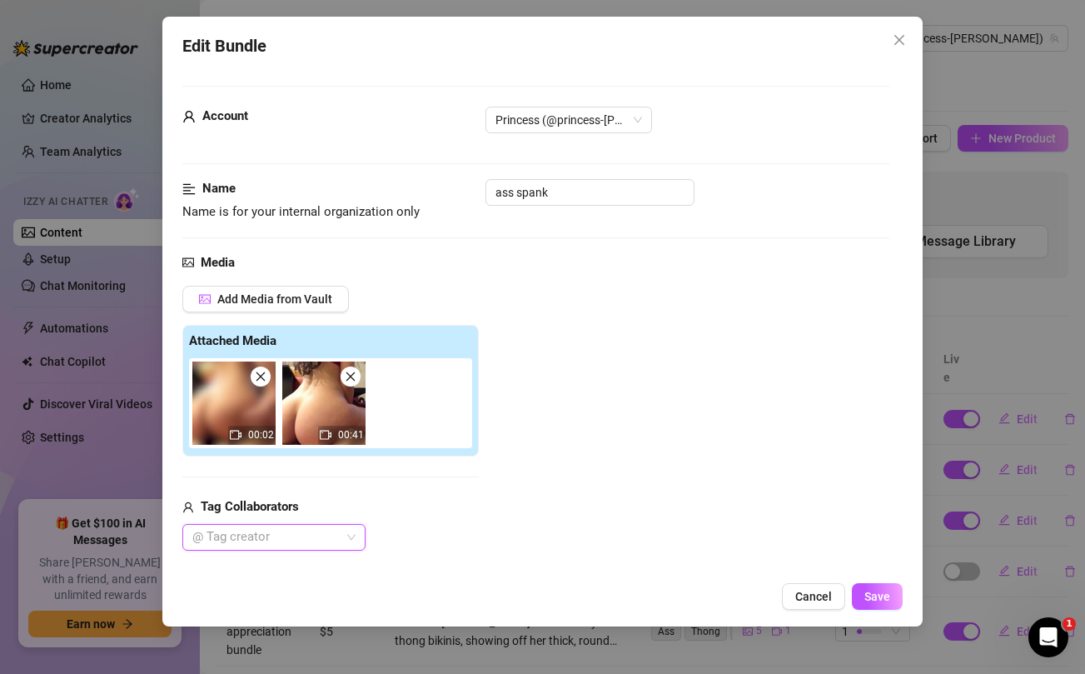
scroll to position [183, 0]
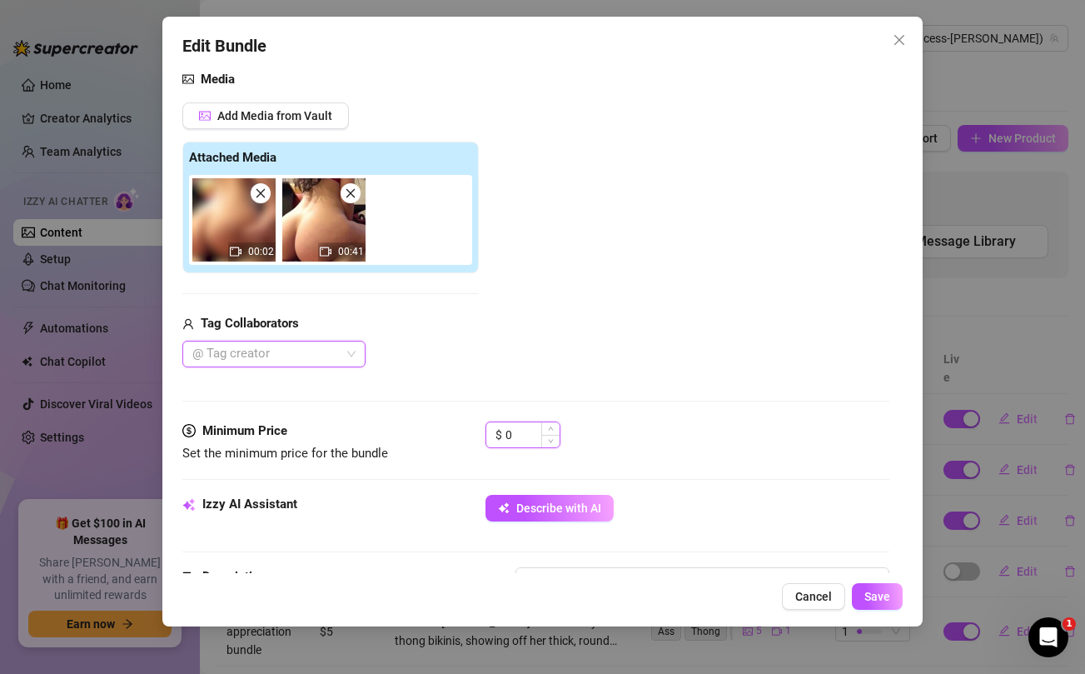
click at [526, 437] on input "0" at bounding box center [533, 434] width 54 height 25
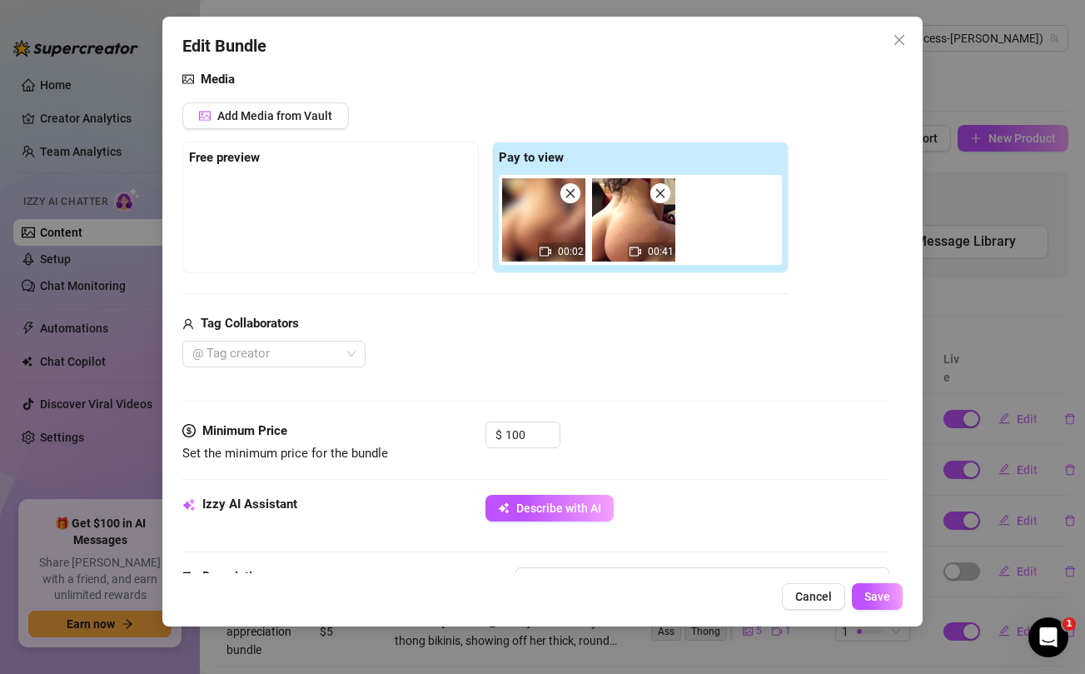
click at [535, 335] on div "Tag Collaborators @ Tag creator" at bounding box center [485, 340] width 606 height 53
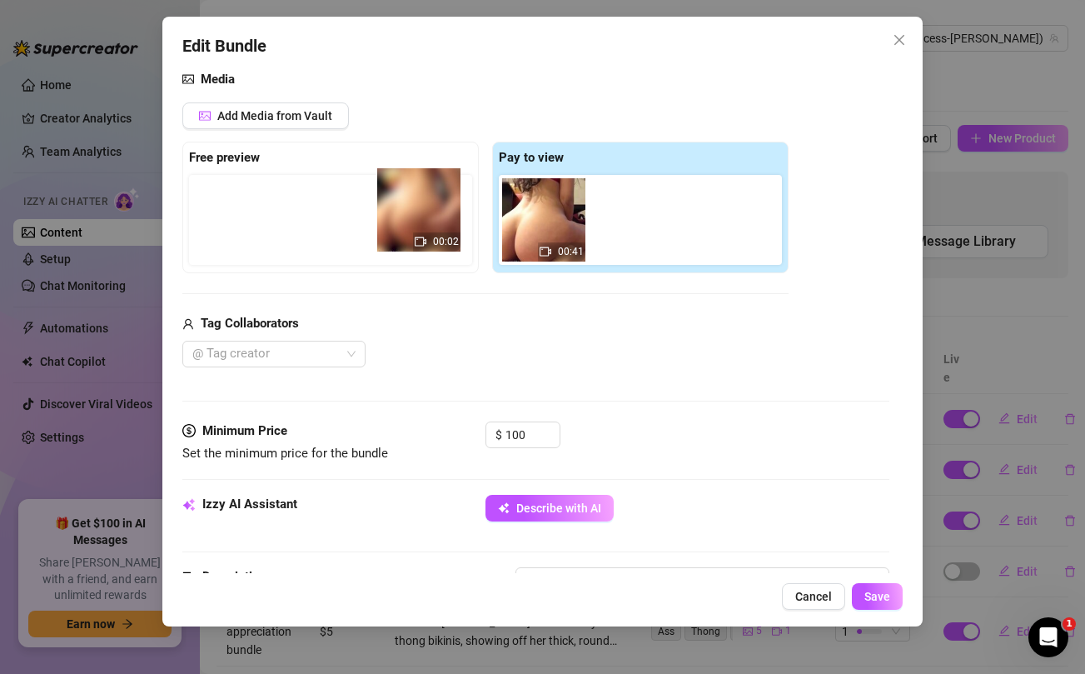
drag, startPoint x: 521, startPoint y: 206, endPoint x: 386, endPoint y: 196, distance: 136.2
click at [386, 196] on div "Free preview Pay to view 00:02 00:41" at bounding box center [485, 208] width 606 height 132
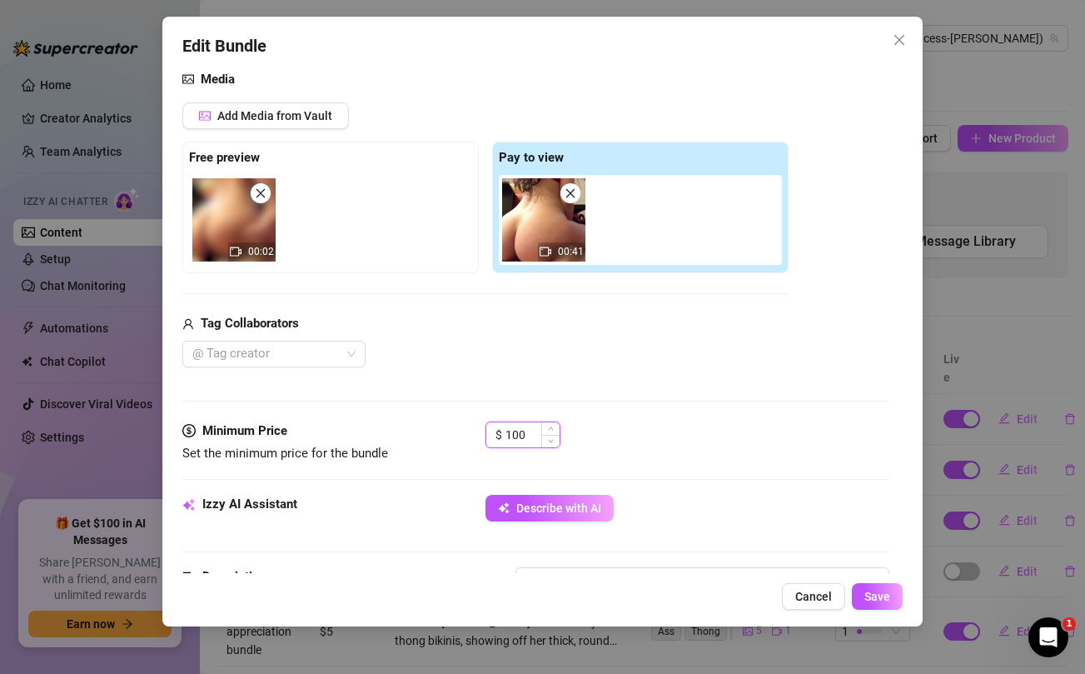
click at [516, 429] on input "100" at bounding box center [533, 434] width 54 height 25
click at [585, 346] on div "@ Tag creator" at bounding box center [485, 354] width 606 height 27
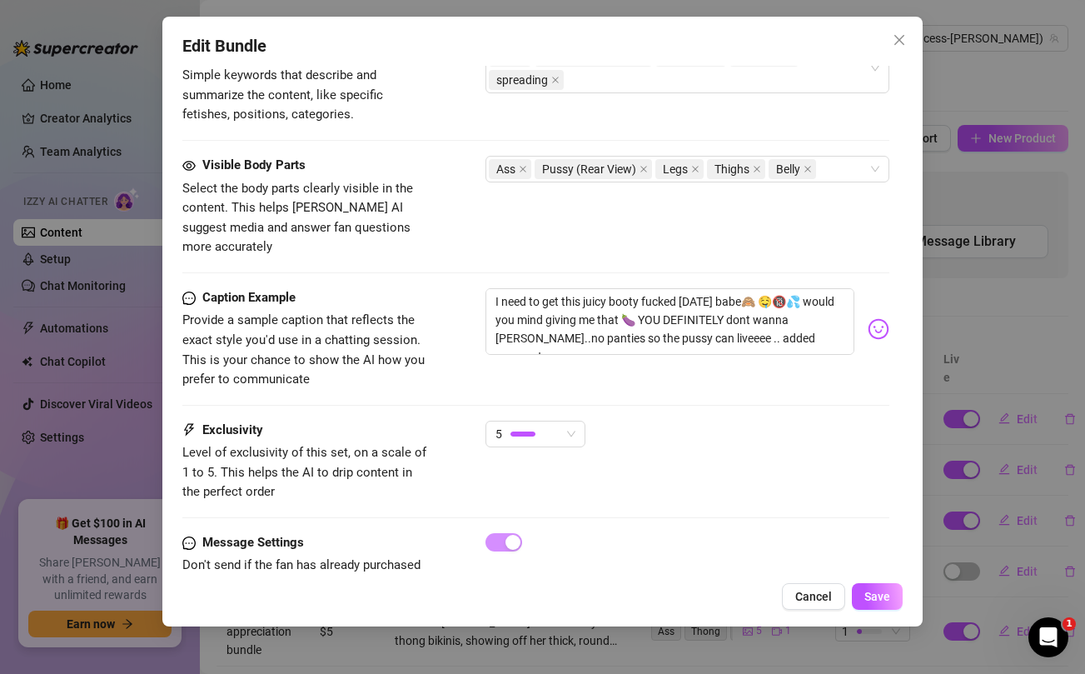
scroll to position [958, 0]
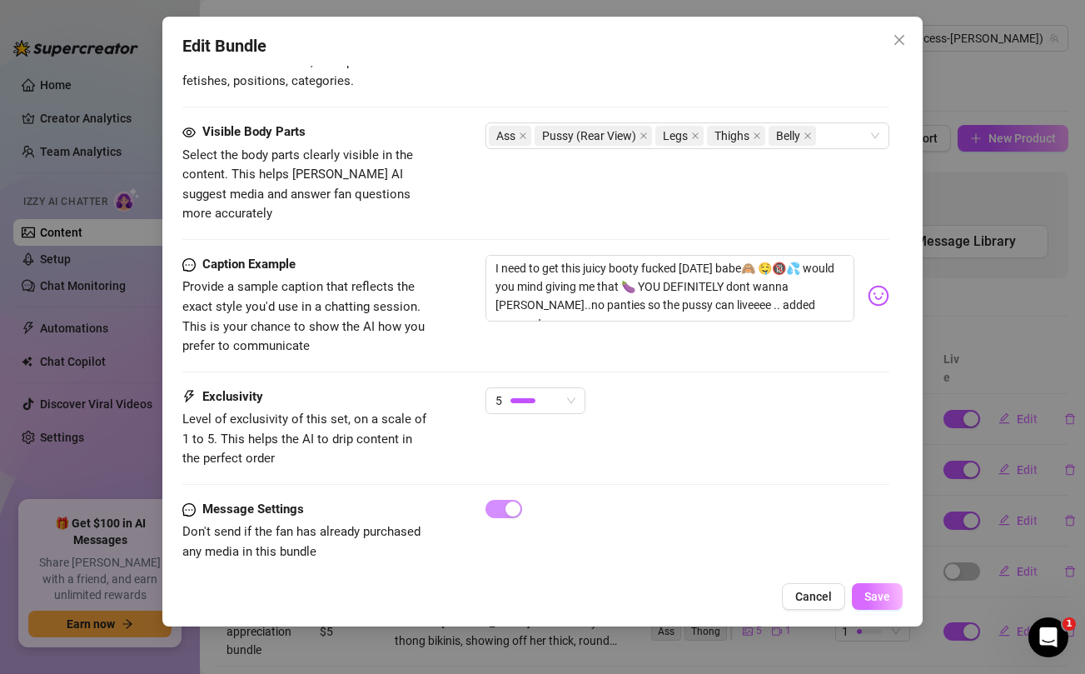
click at [867, 595] on span "Save" at bounding box center [878, 596] width 26 height 13
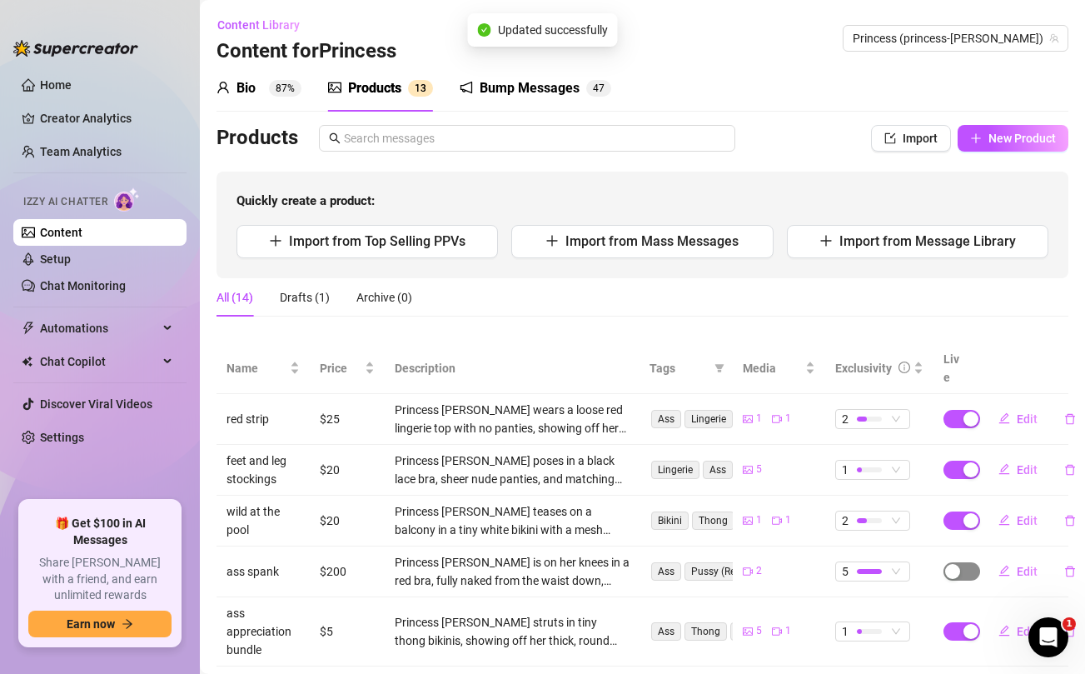
click at [962, 562] on span "button" at bounding box center [962, 571] width 37 height 18
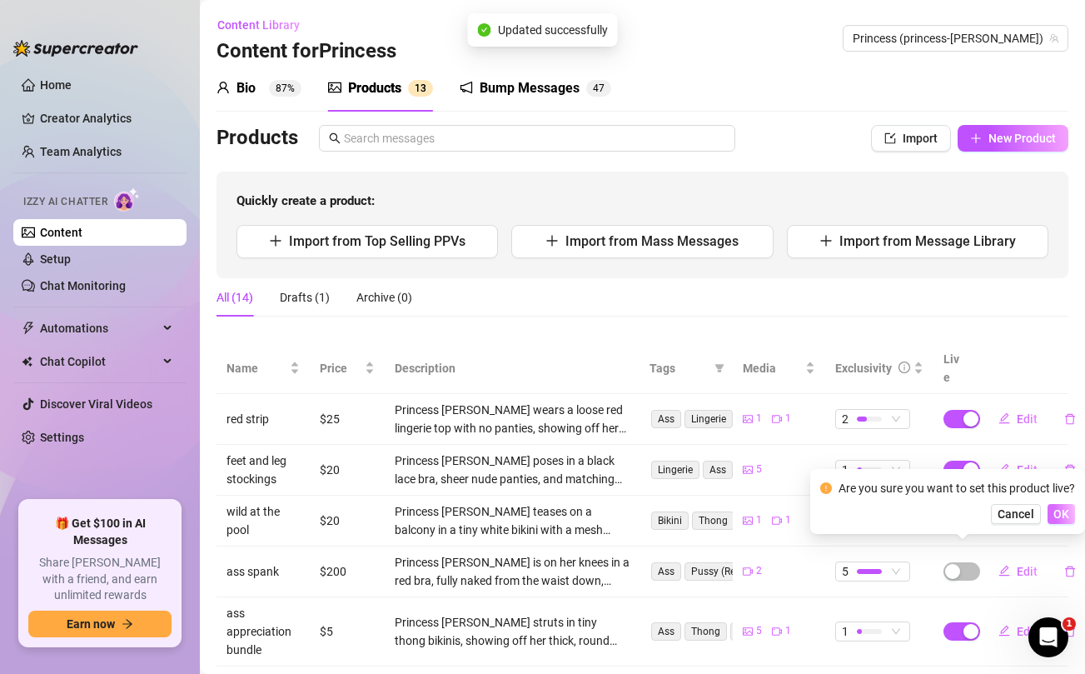
click at [1063, 512] on span "OK" at bounding box center [1062, 513] width 16 height 13
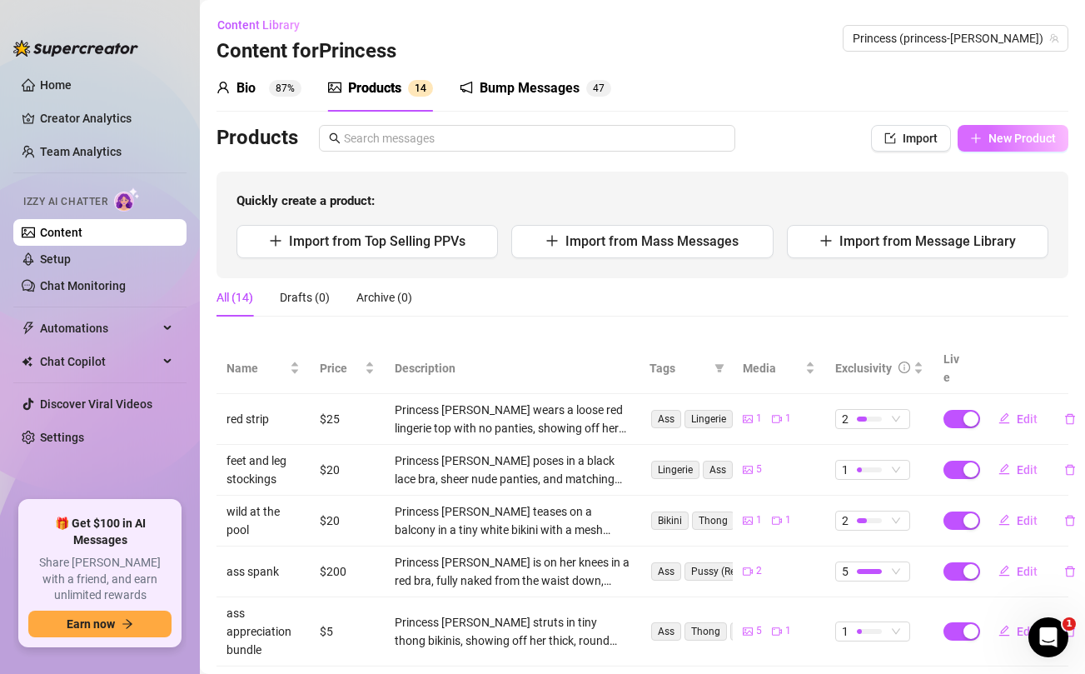
click at [1013, 134] on span "New Product" at bounding box center [1022, 138] width 67 height 13
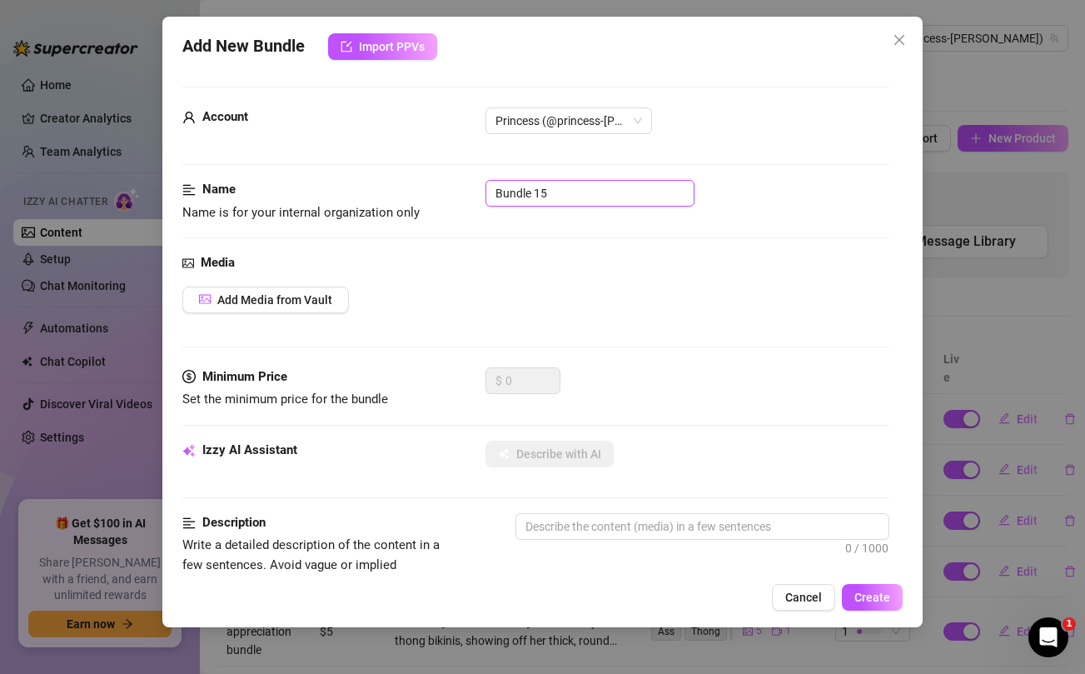
click at [584, 201] on input "Bundle 15" at bounding box center [590, 193] width 209 height 27
click at [288, 305] on span "Add Media from Vault" at bounding box center [274, 299] width 115 height 13
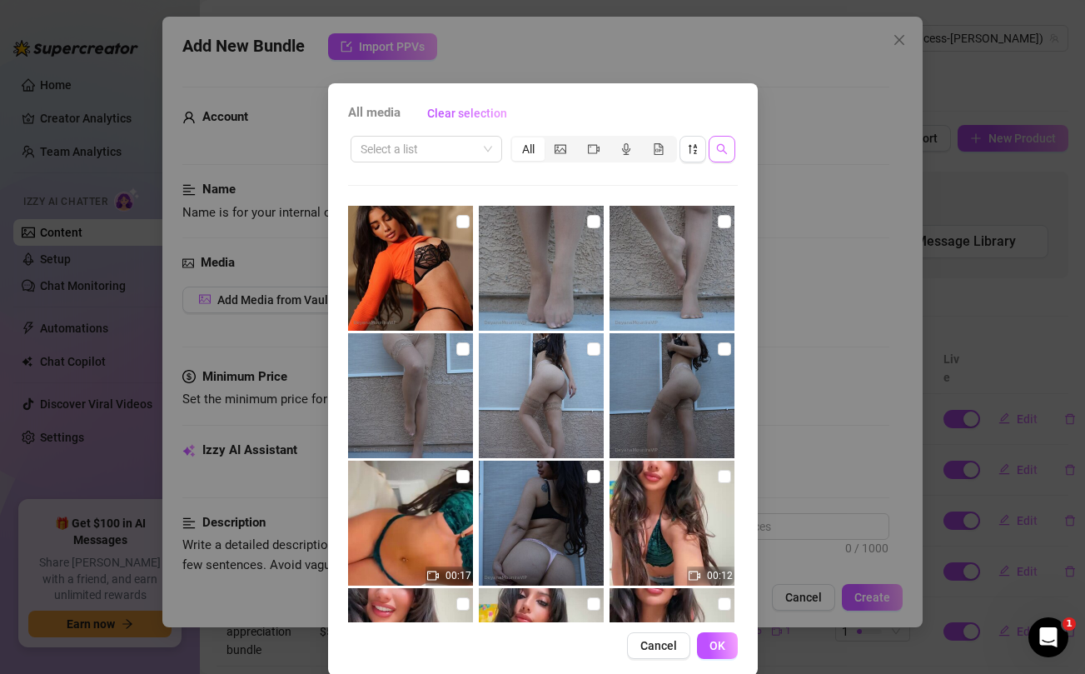
click at [720, 148] on icon "search" at bounding box center [722, 149] width 12 height 12
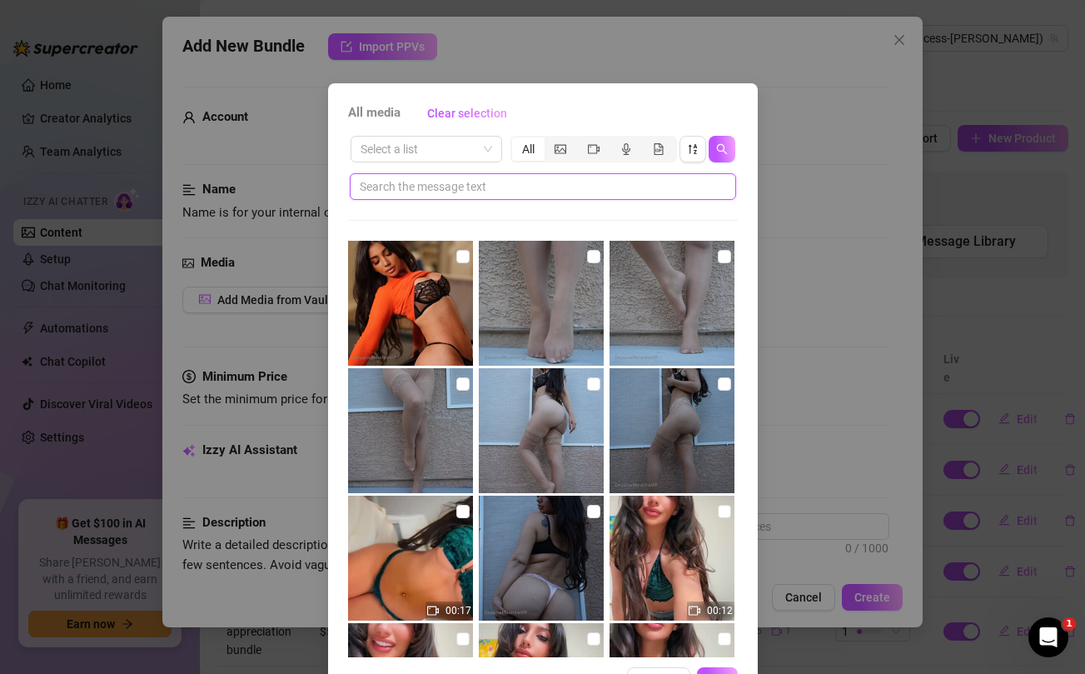
click at [585, 195] on input "text" at bounding box center [536, 186] width 353 height 18
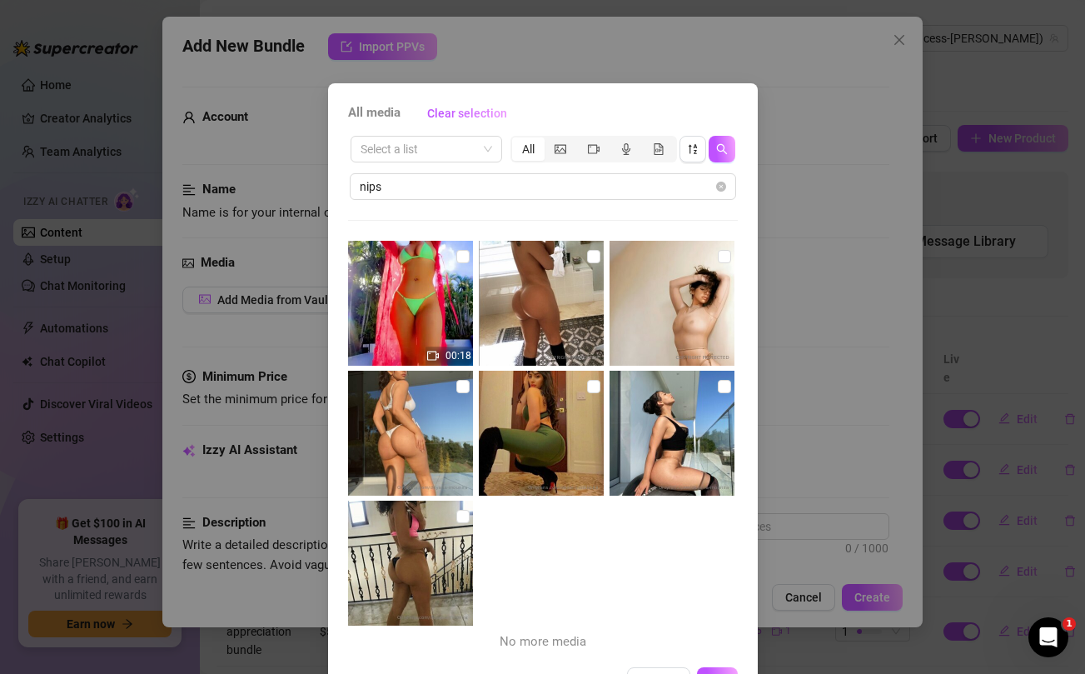
click at [786, 205] on div "All media Clear selection Select a list All nips 00:18 No more media Cancel OK" at bounding box center [542, 337] width 1085 height 674
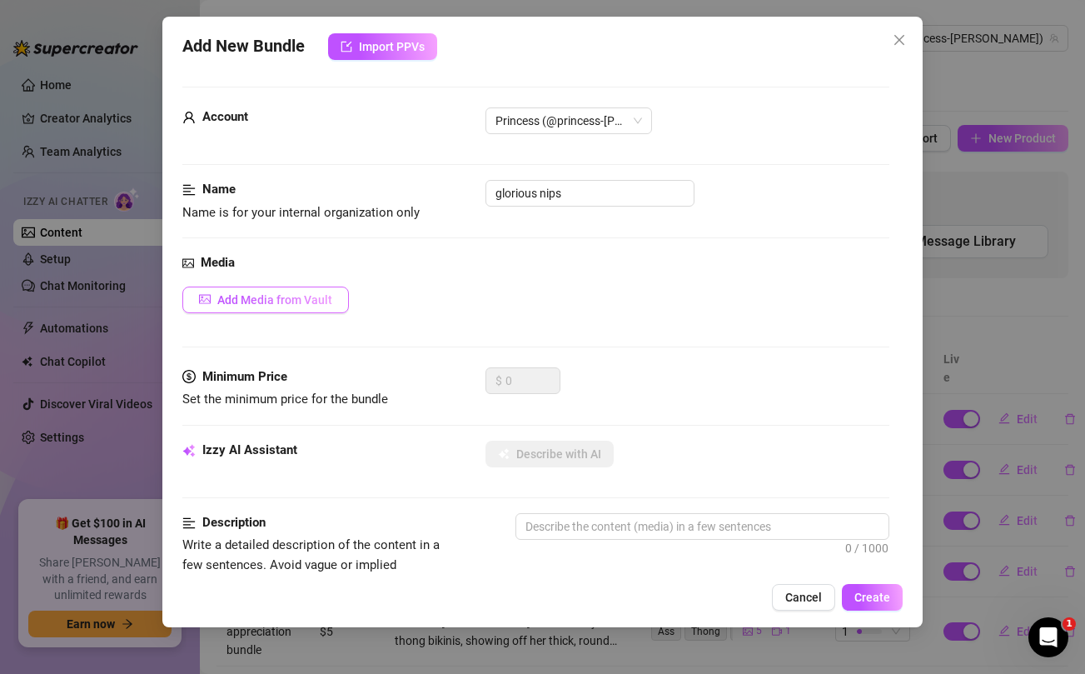
click at [302, 304] on span "Add Media from Vault" at bounding box center [274, 299] width 115 height 13
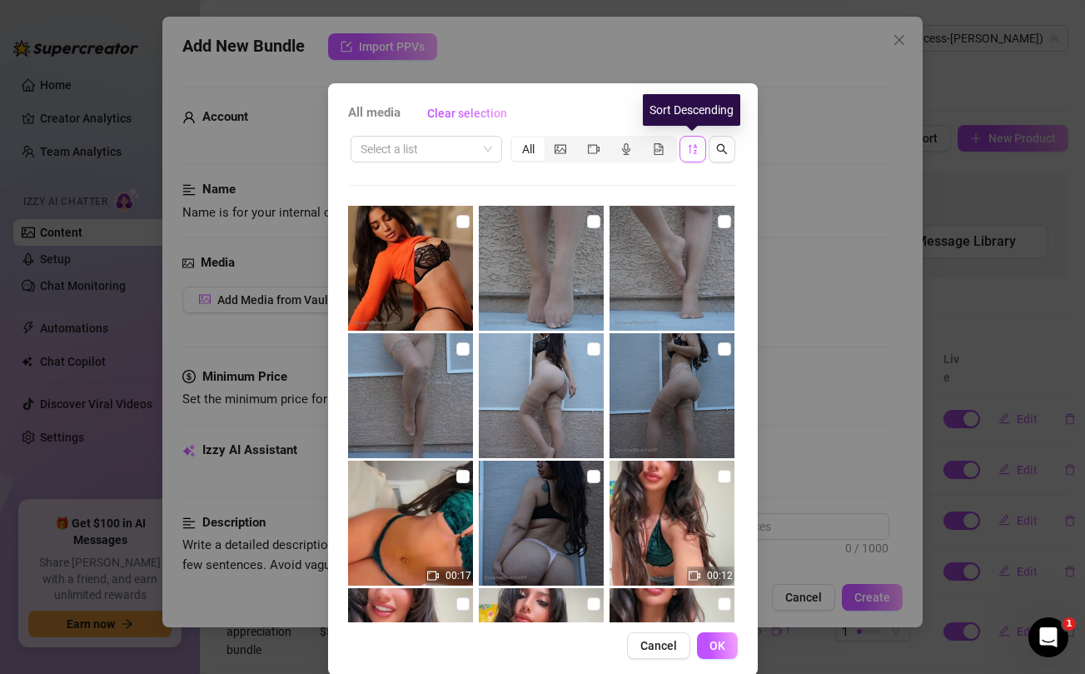
click at [694, 152] on icon "sort-descending" at bounding box center [692, 149] width 8 height 10
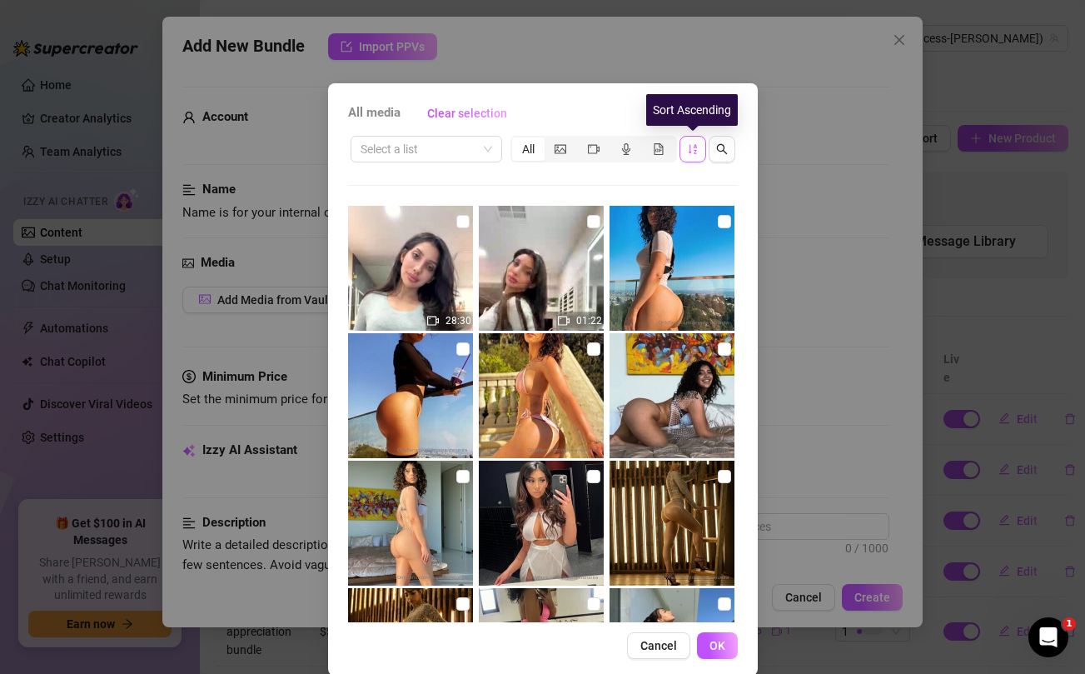
click at [694, 152] on icon "sort-ascending" at bounding box center [692, 149] width 8 height 10
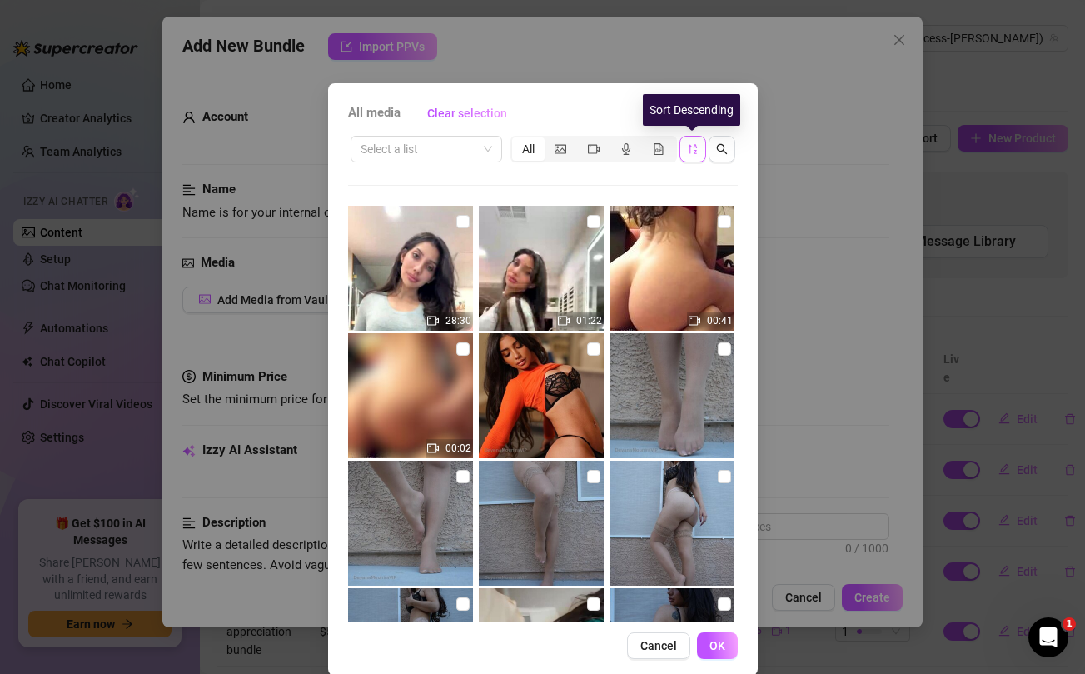
click at [694, 152] on icon "sort-descending" at bounding box center [692, 149] width 8 height 10
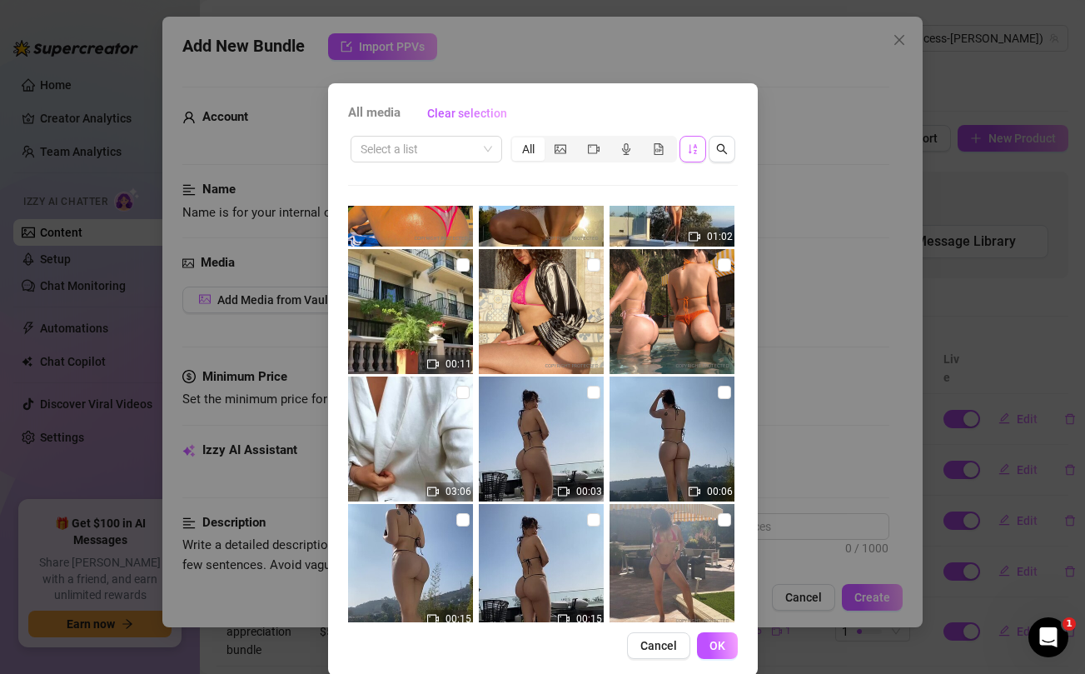
scroll to position [12012, 0]
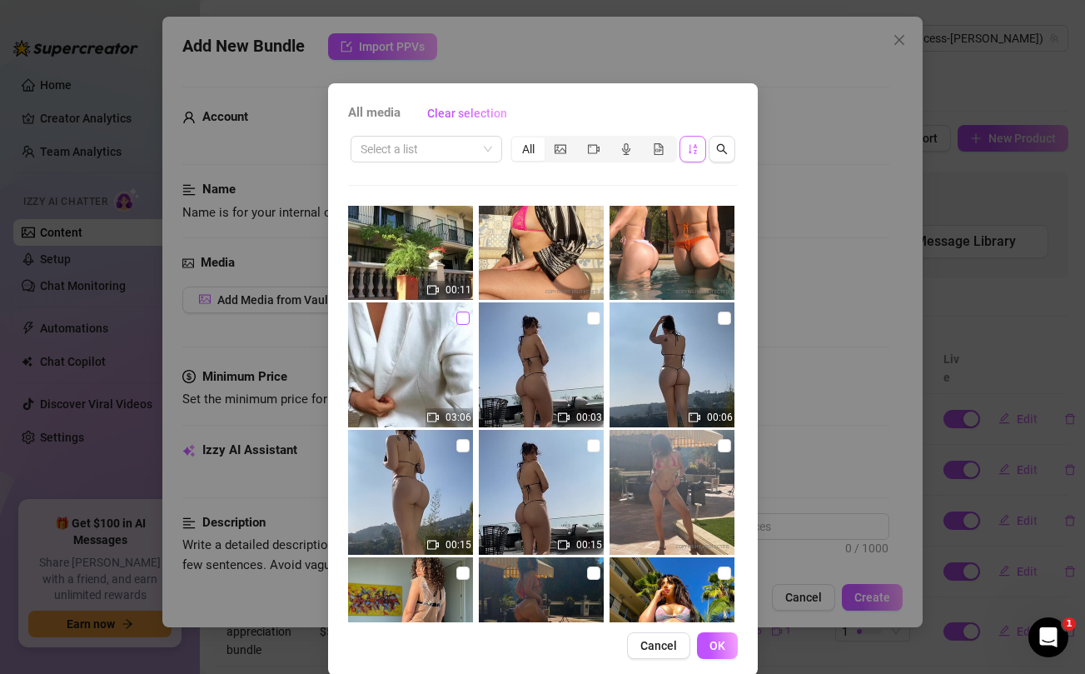
click at [463, 320] on input "checkbox" at bounding box center [463, 318] width 13 height 13
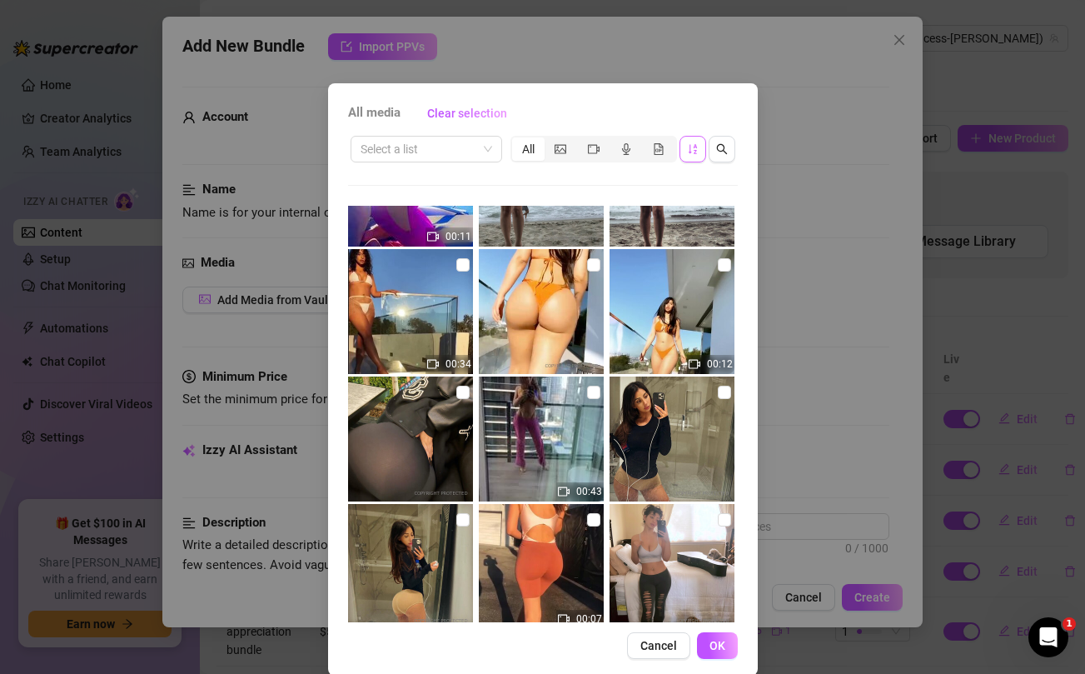
scroll to position [16016, 0]
click at [711, 646] on span "OK" at bounding box center [718, 645] width 16 height 13
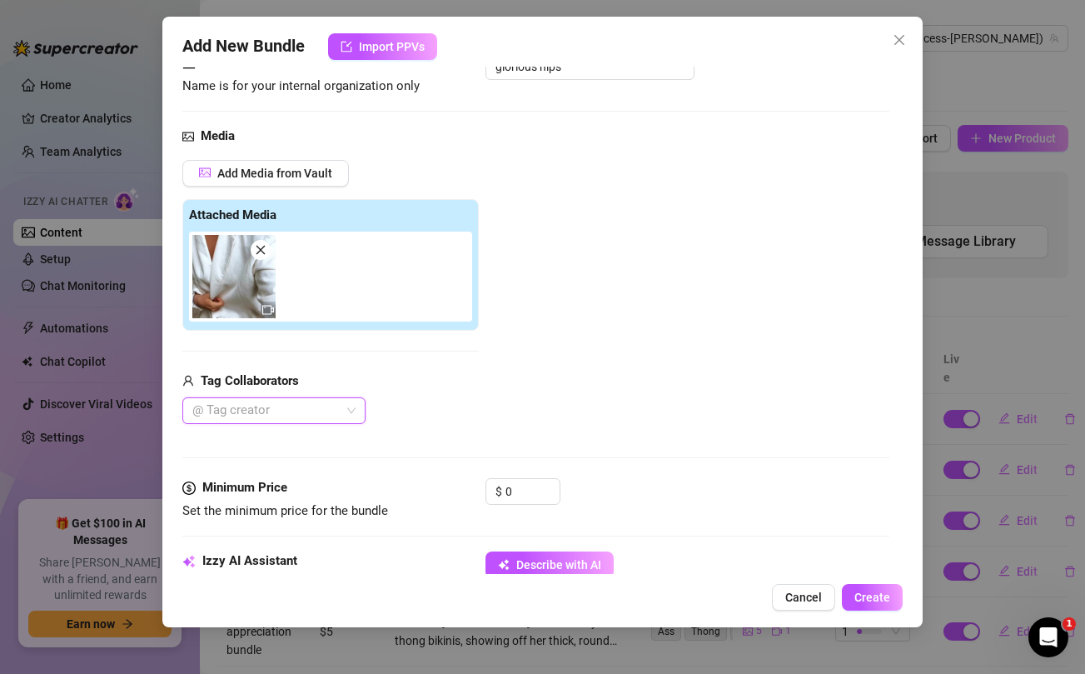
scroll to position [222, 0]
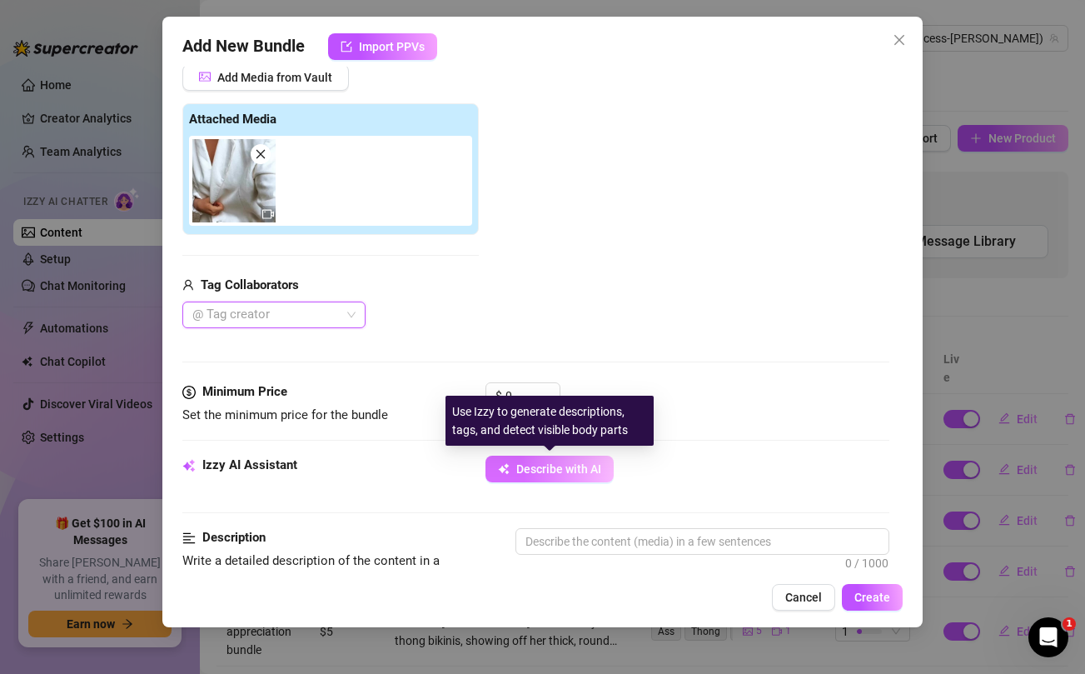
click at [538, 472] on span "Describe with AI" at bounding box center [558, 468] width 85 height 13
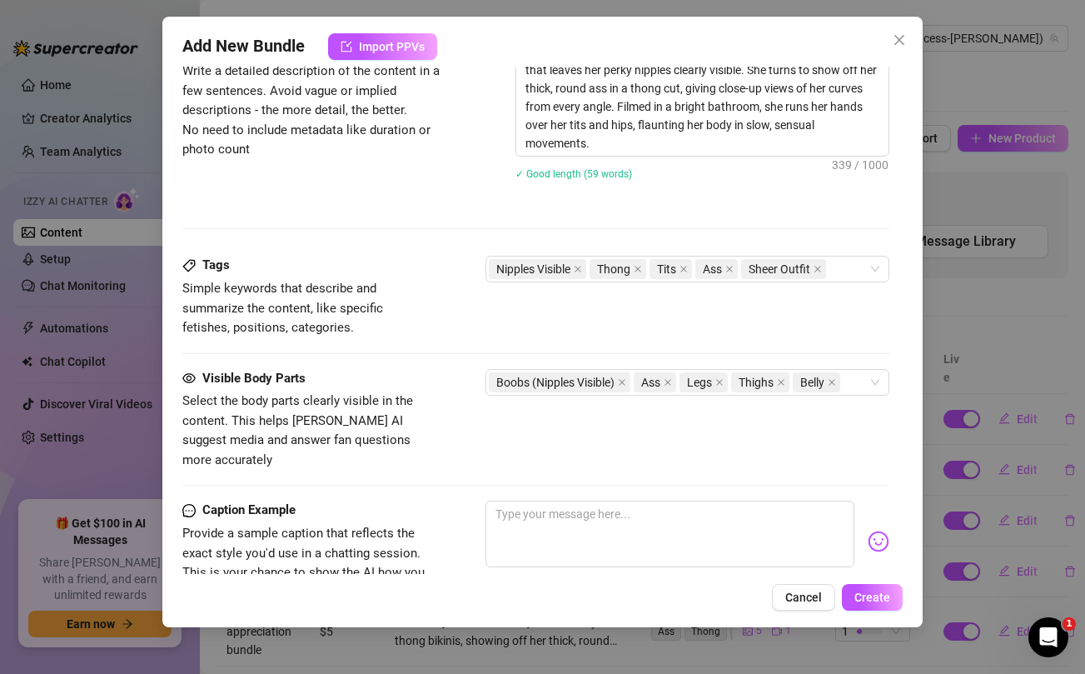
scroll to position [714, 0]
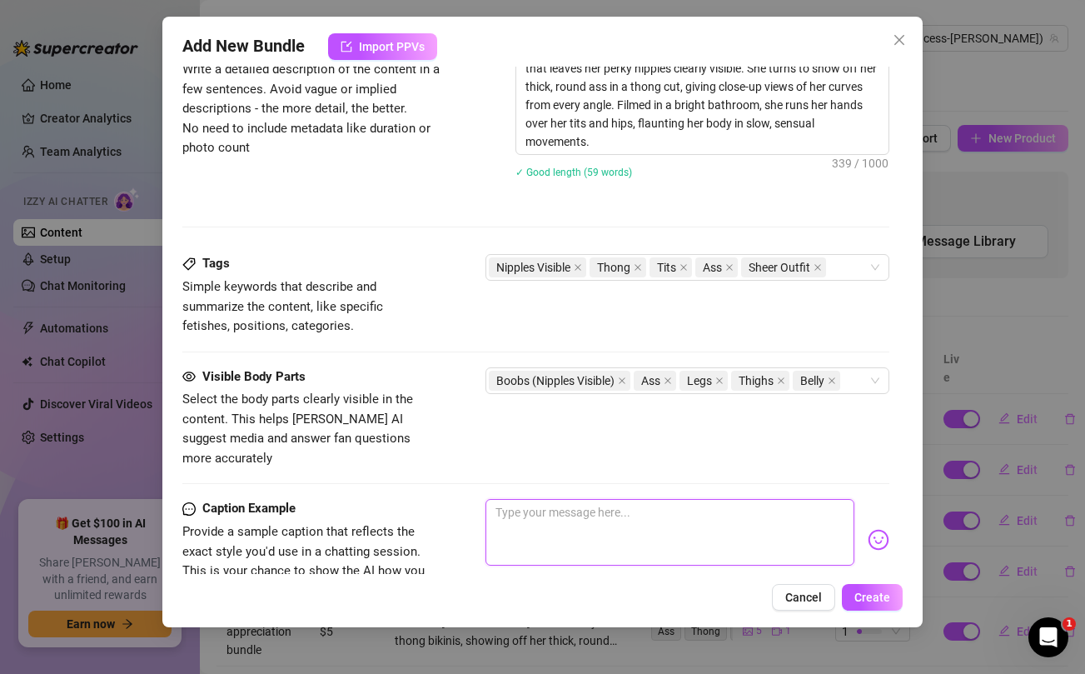
click at [545, 511] on textarea at bounding box center [670, 532] width 368 height 67
paste textarea "***UNCENSORED+UNCUT*** Rate how pretty my nips are from 1 to 10 💋"
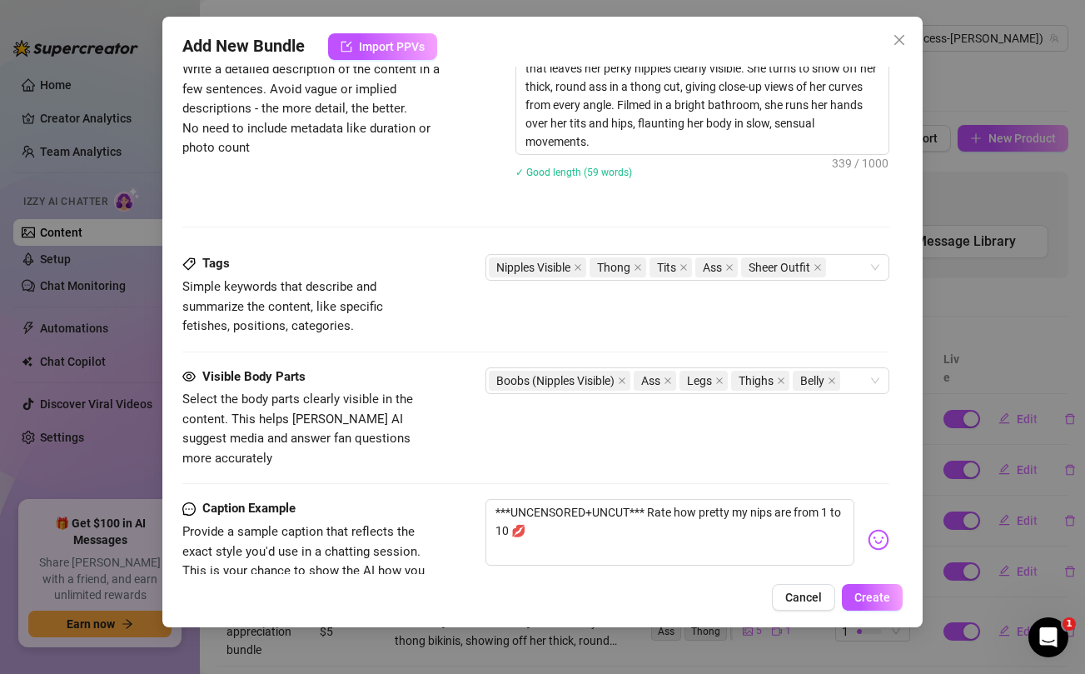
click at [434, 391] on div "Visible Body Parts Select the body parts clearly visible in the content. This h…" at bounding box center [535, 418] width 706 height 102
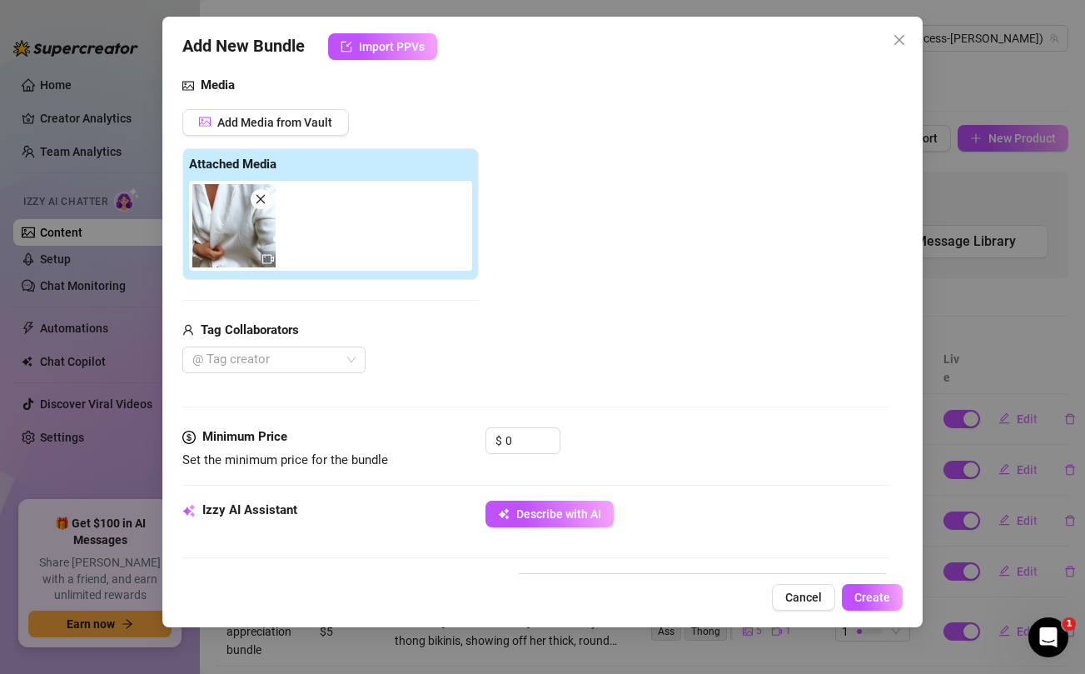
scroll to position [178, 0]
click at [518, 442] on input "0" at bounding box center [533, 439] width 54 height 25
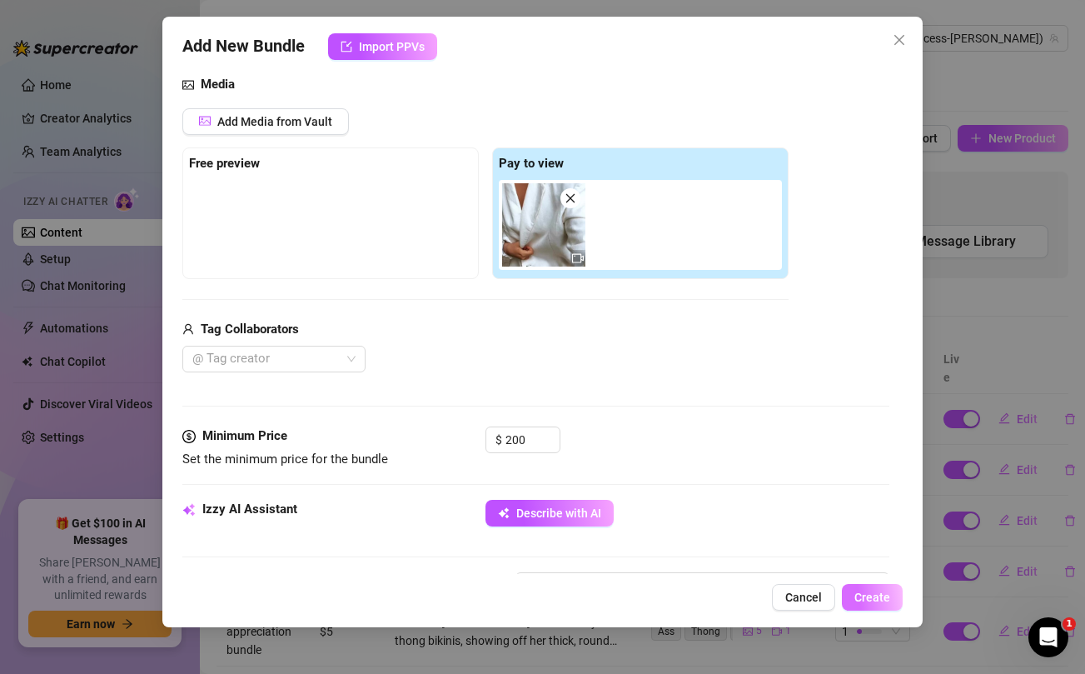
click at [870, 594] on span "Create" at bounding box center [873, 597] width 36 height 13
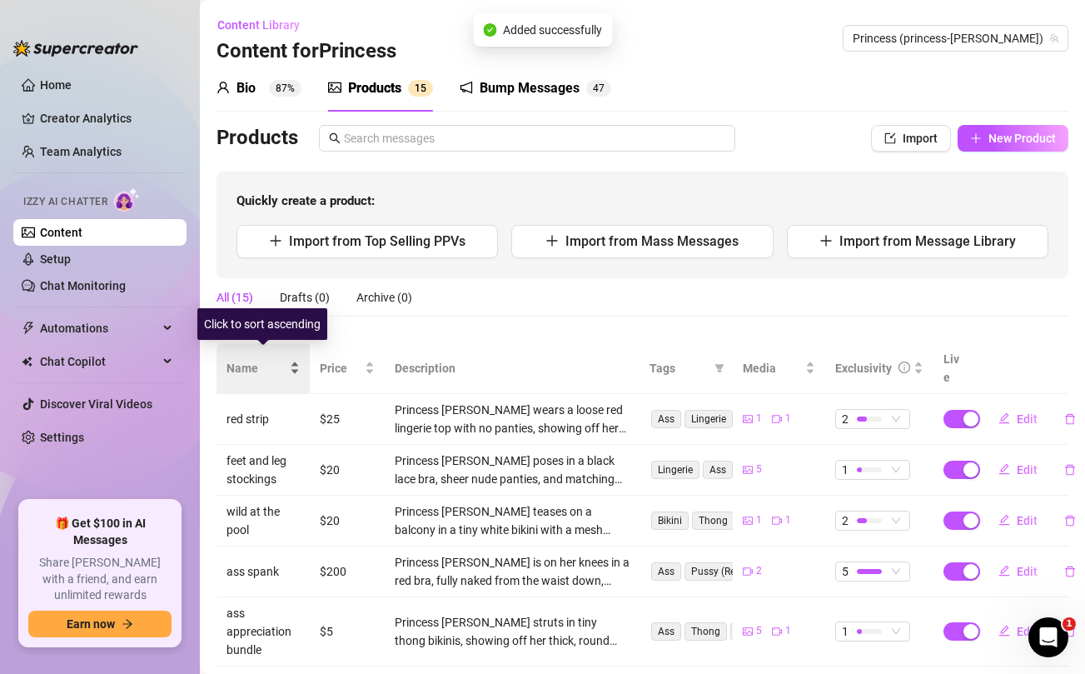
click at [238, 359] on span "Name" at bounding box center [257, 368] width 60 height 18
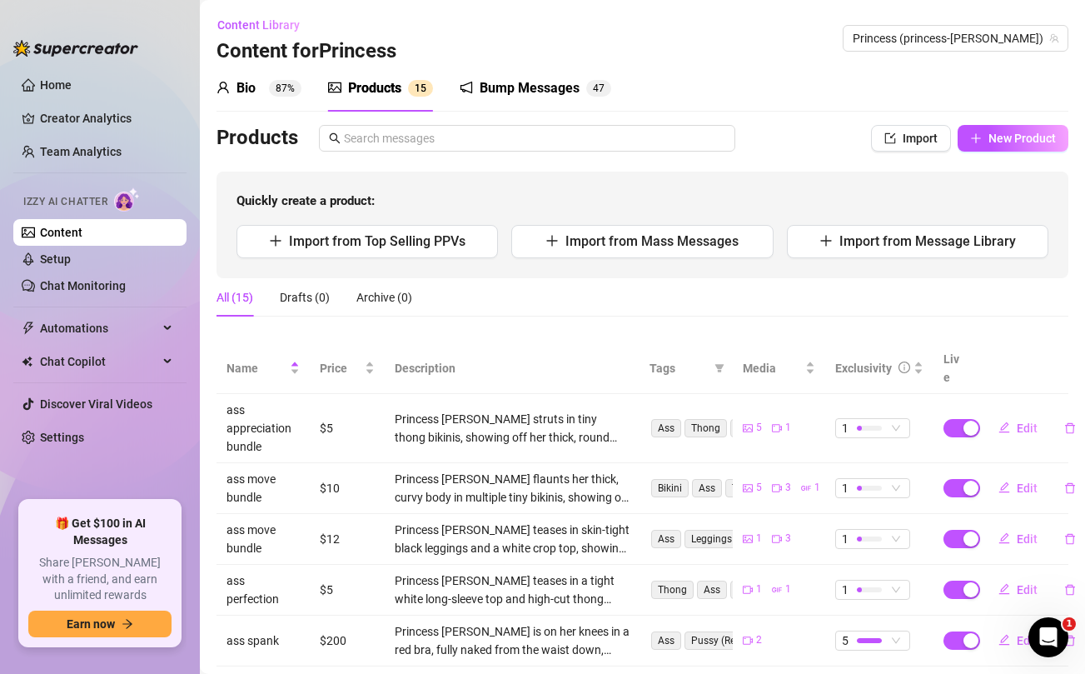
scroll to position [324, 0]
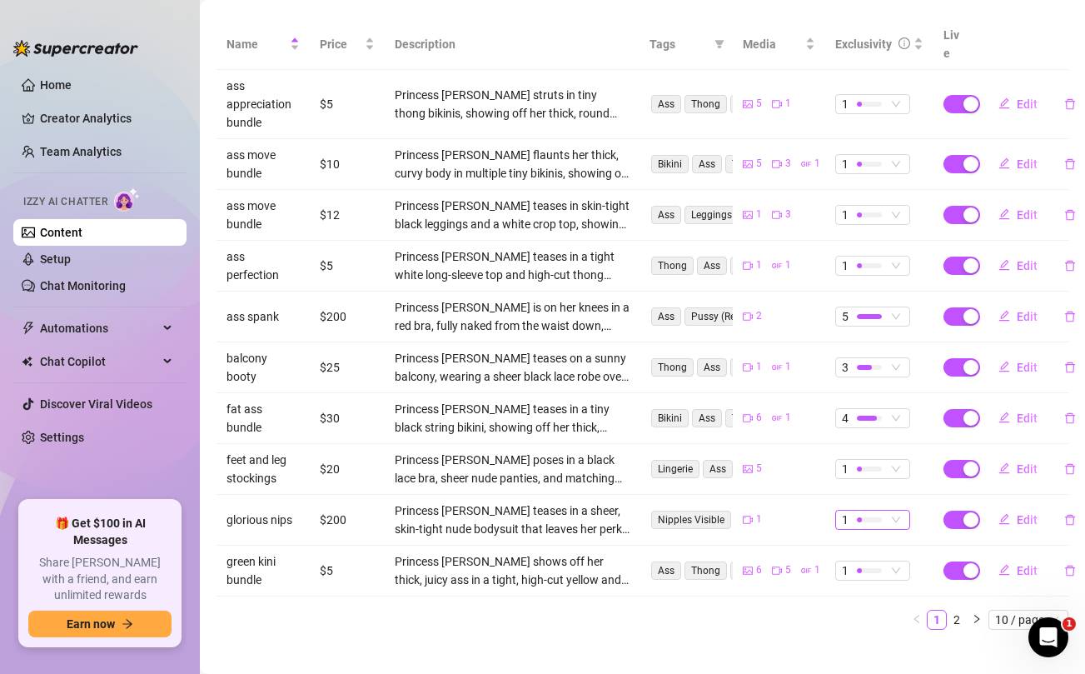
click at [894, 511] on span "1" at bounding box center [873, 520] width 62 height 18
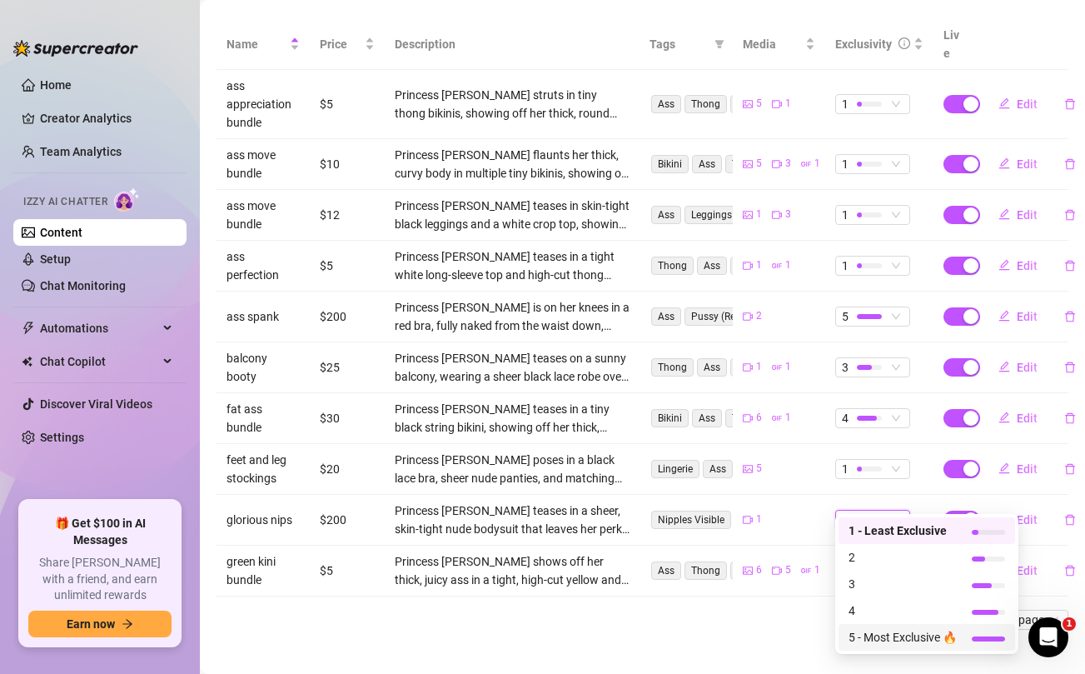
click at [872, 636] on span "5 - Most Exclusive 🔥" at bounding box center [903, 637] width 108 height 18
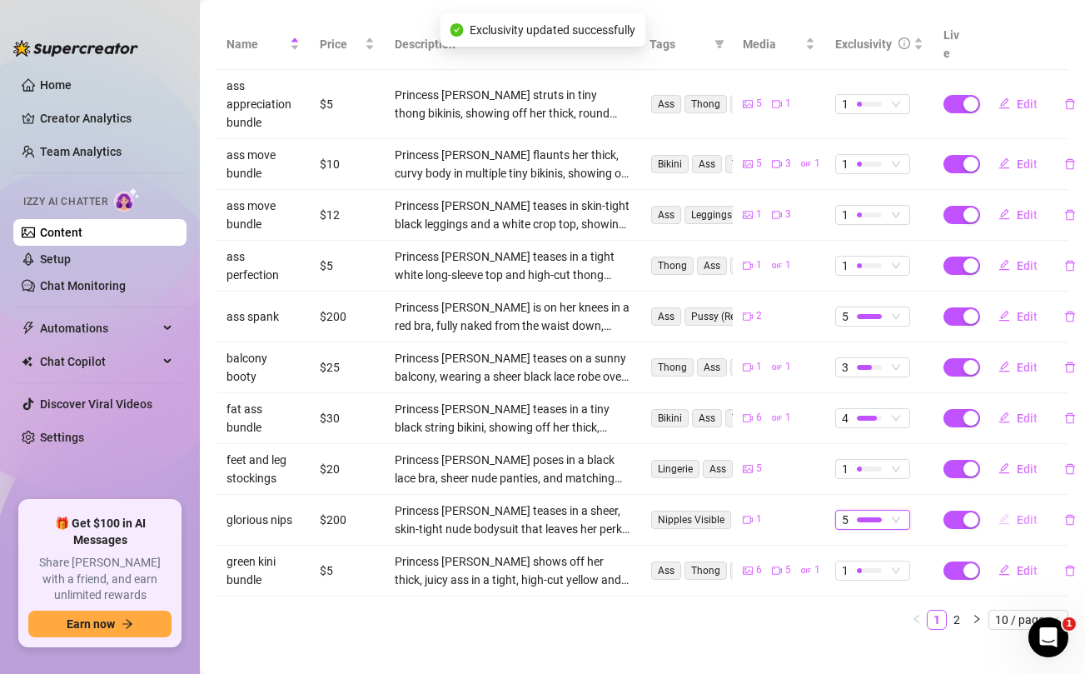
click at [1022, 513] on span "Edit" at bounding box center [1027, 519] width 21 height 13
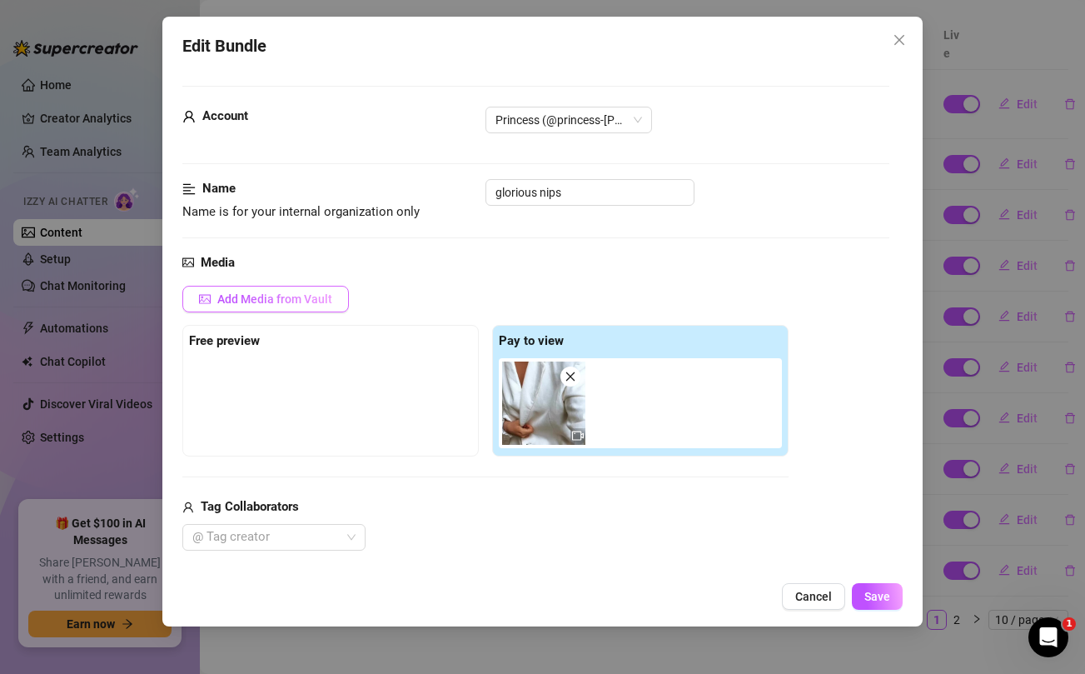
click at [293, 297] on span "Add Media from Vault" at bounding box center [274, 298] width 115 height 13
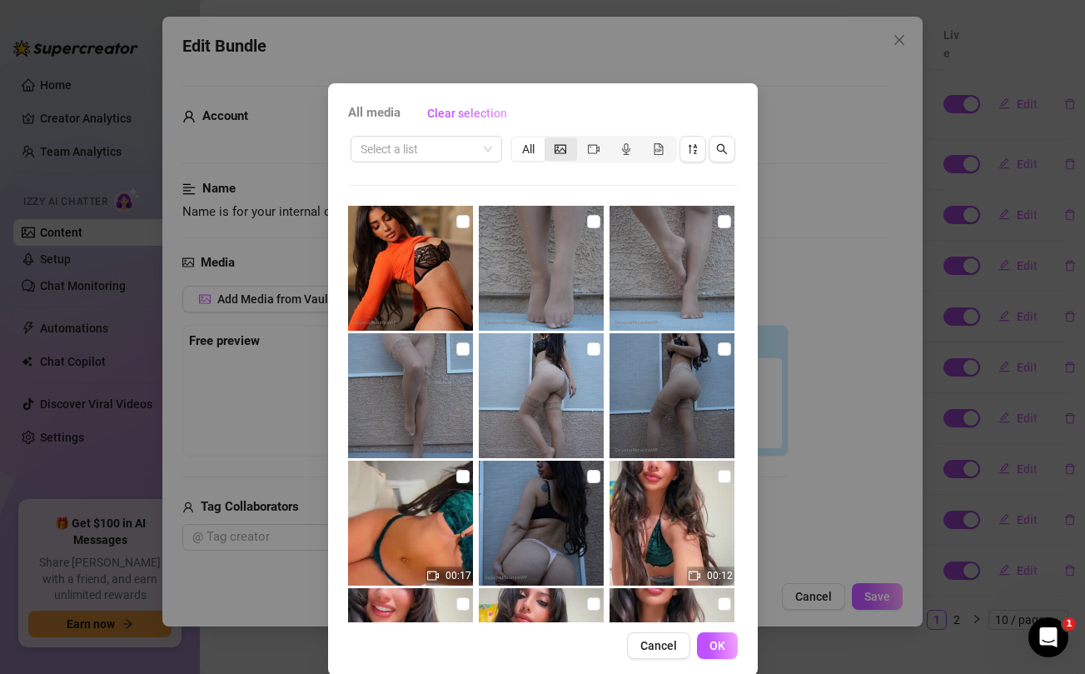
click at [557, 149] on icon "picture" at bounding box center [561, 148] width 12 height 9
click at [549, 140] on input "segmented control" at bounding box center [549, 140] width 0 height 0
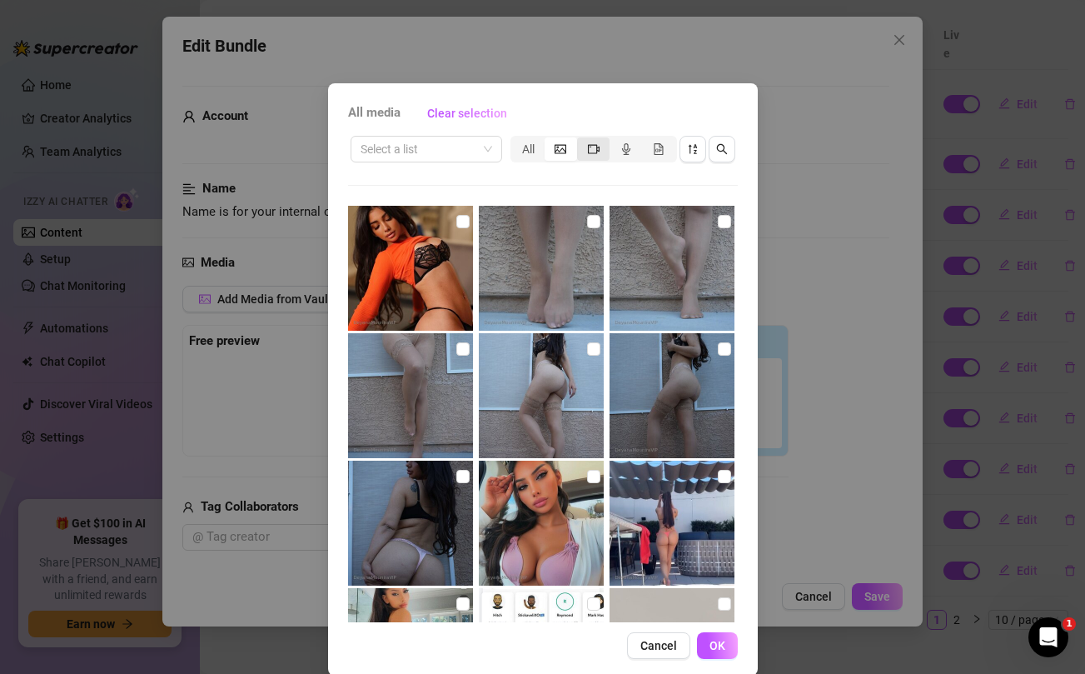
click at [592, 145] on icon "video-camera" at bounding box center [594, 149] width 12 height 12
click at [581, 140] on input "segmented control" at bounding box center [581, 140] width 0 height 0
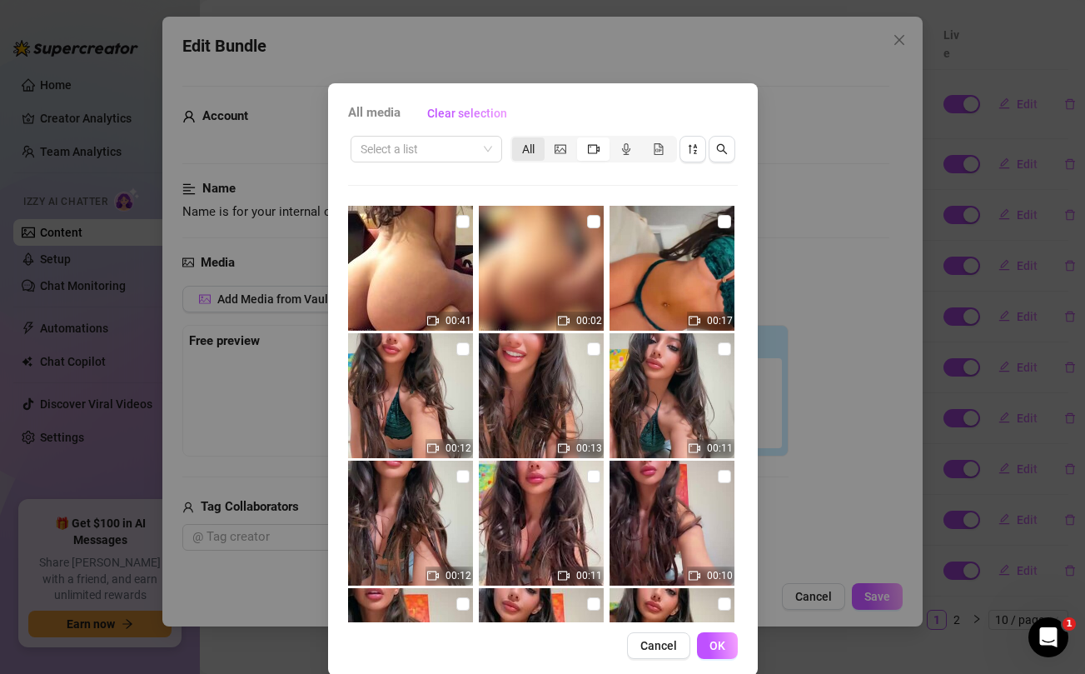
click at [537, 150] on div "All" at bounding box center [528, 148] width 32 height 23
click at [516, 140] on input "All" at bounding box center [516, 140] width 0 height 0
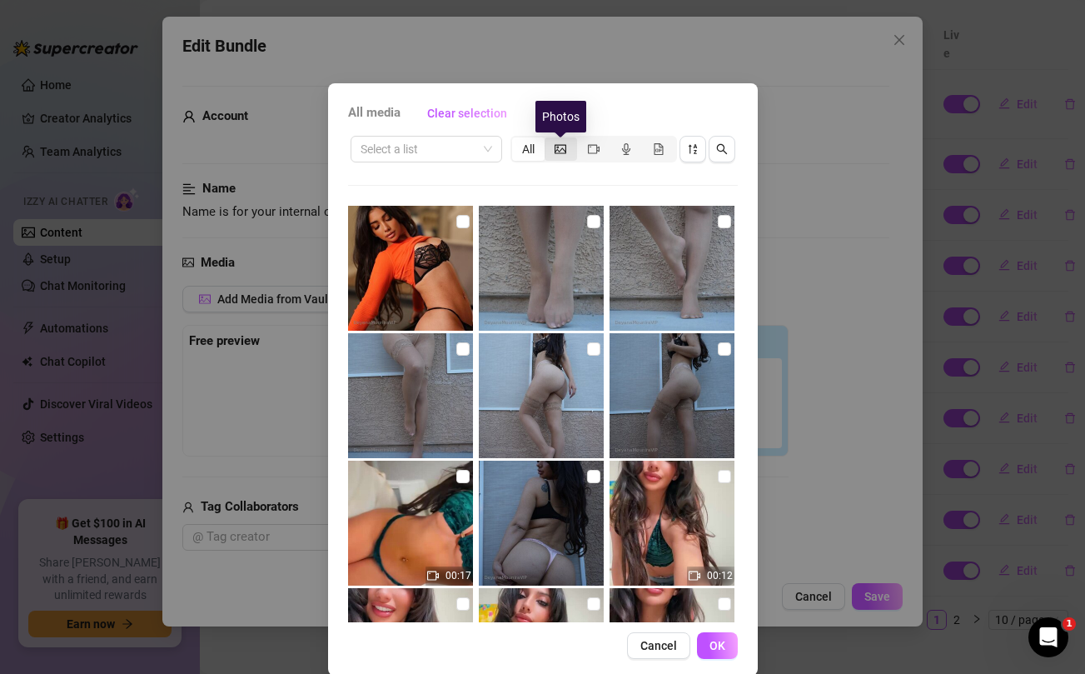
click at [559, 147] on icon "picture" at bounding box center [561, 149] width 12 height 12
click at [549, 140] on input "segmented control" at bounding box center [549, 140] width 0 height 0
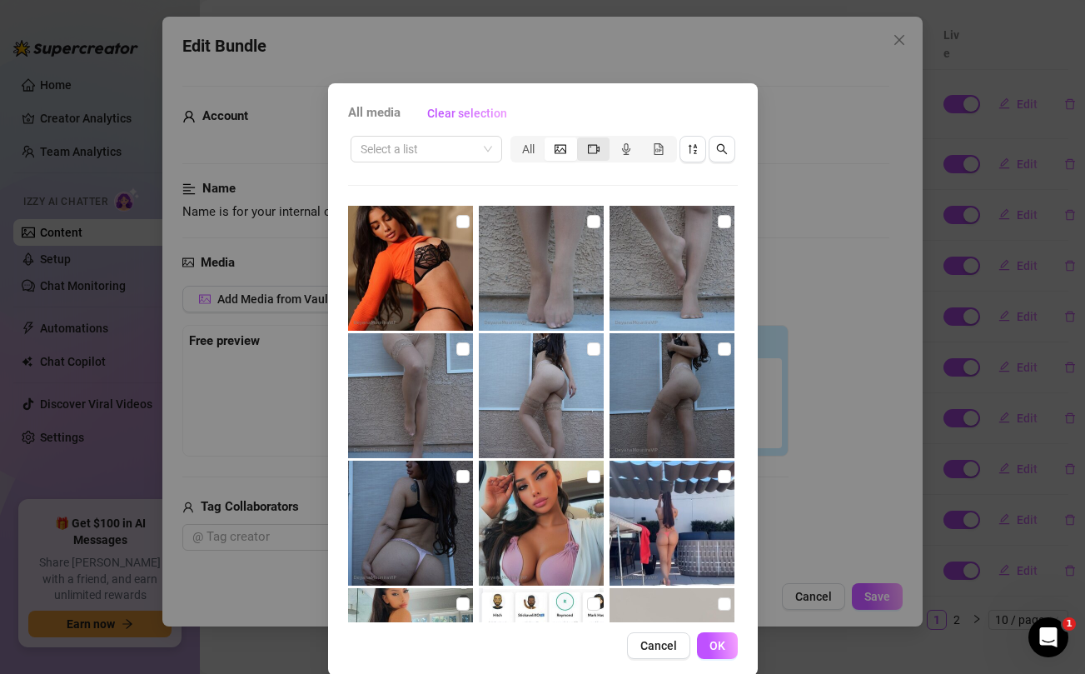
click at [608, 149] on div "segmented control" at bounding box center [593, 148] width 32 height 23
click at [581, 140] on input "segmented control" at bounding box center [581, 140] width 0 height 0
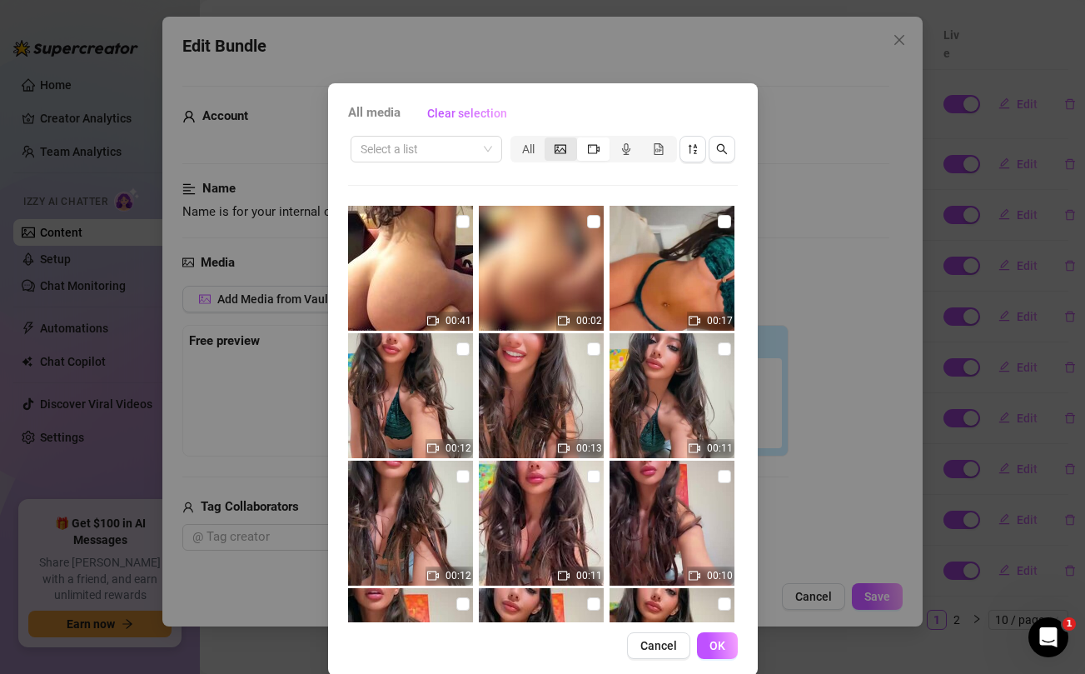
click at [570, 155] on div "segmented control" at bounding box center [561, 148] width 32 height 23
click at [549, 140] on input "segmented control" at bounding box center [549, 140] width 0 height 0
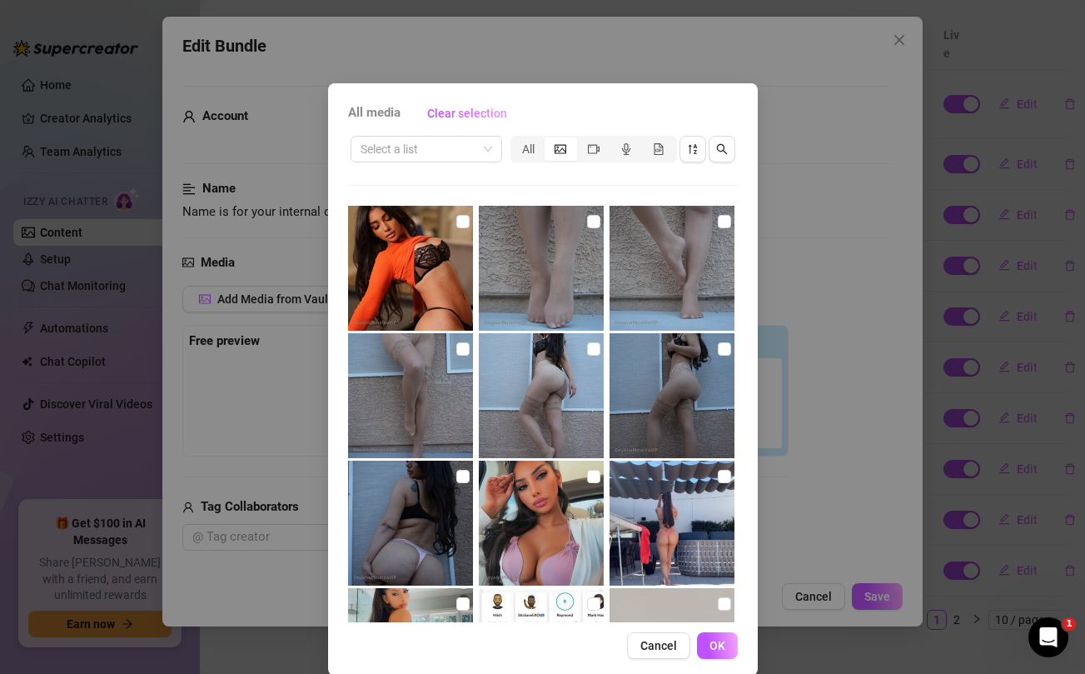
click at [570, 155] on div "segmented control" at bounding box center [561, 148] width 32 height 23
click at [549, 140] on input "segmented control" at bounding box center [549, 140] width 0 height 0
click at [524, 150] on div "All" at bounding box center [528, 148] width 32 height 23
click at [516, 140] on input "All" at bounding box center [516, 140] width 0 height 0
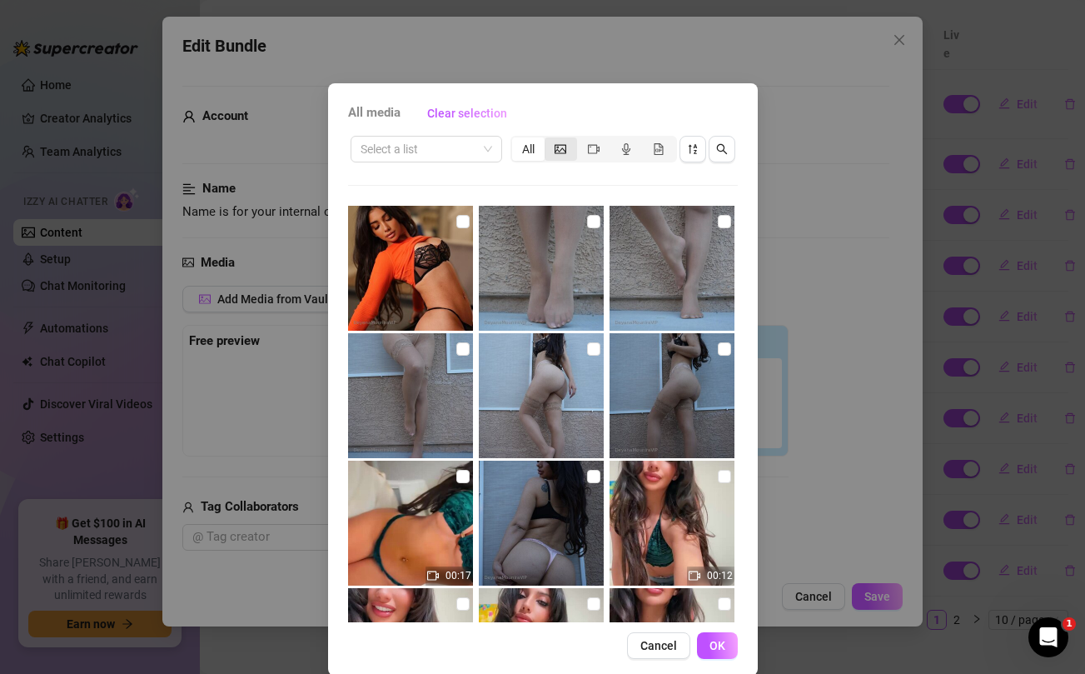
click at [567, 144] on div "segmented control" at bounding box center [561, 148] width 32 height 23
click at [549, 140] on input "segmented control" at bounding box center [549, 140] width 0 height 0
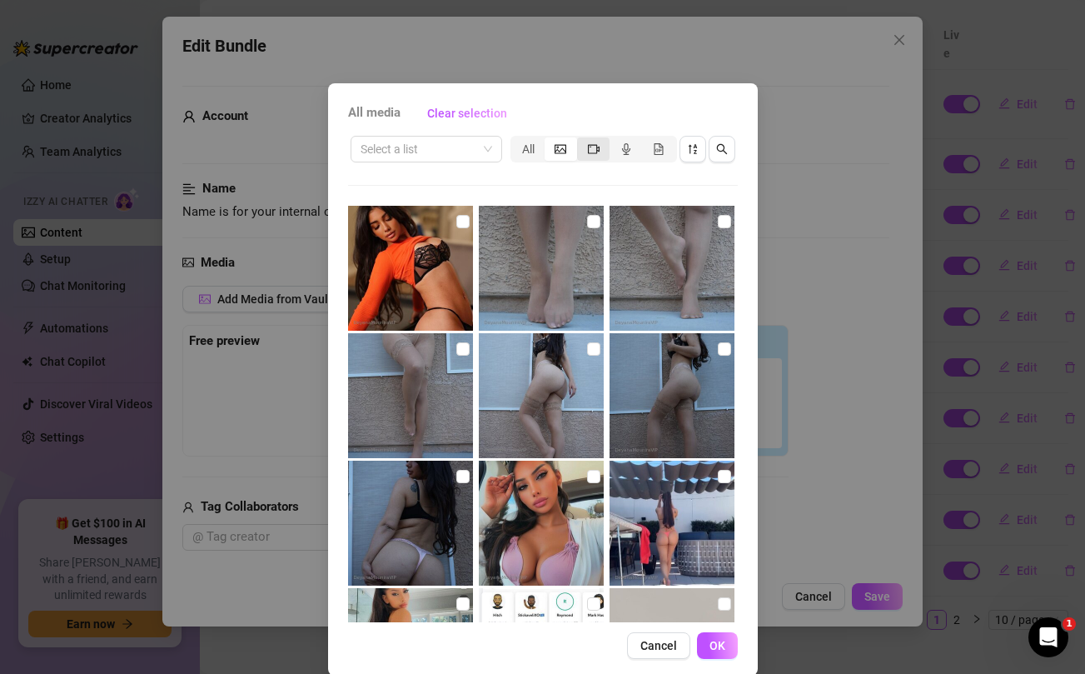
click at [577, 142] on div "segmented control" at bounding box center [593, 148] width 32 height 23
click at [581, 140] on input "segmented control" at bounding box center [581, 140] width 0 height 0
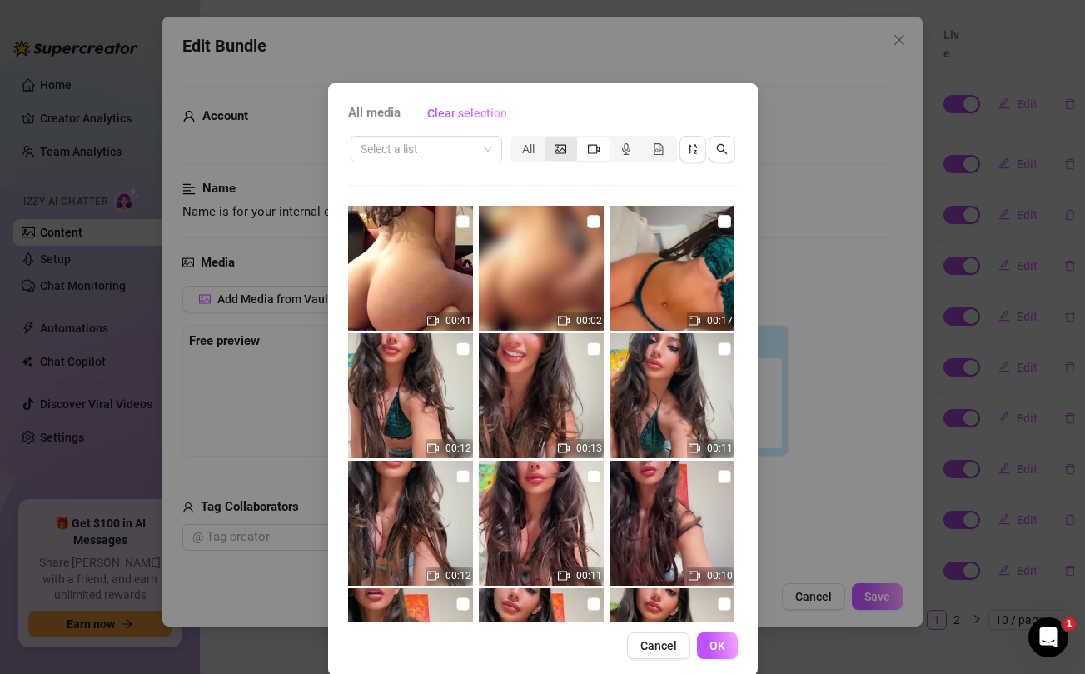
click at [561, 145] on icon "picture" at bounding box center [561, 149] width 12 height 12
click at [549, 140] on input "segmented control" at bounding box center [549, 140] width 0 height 0
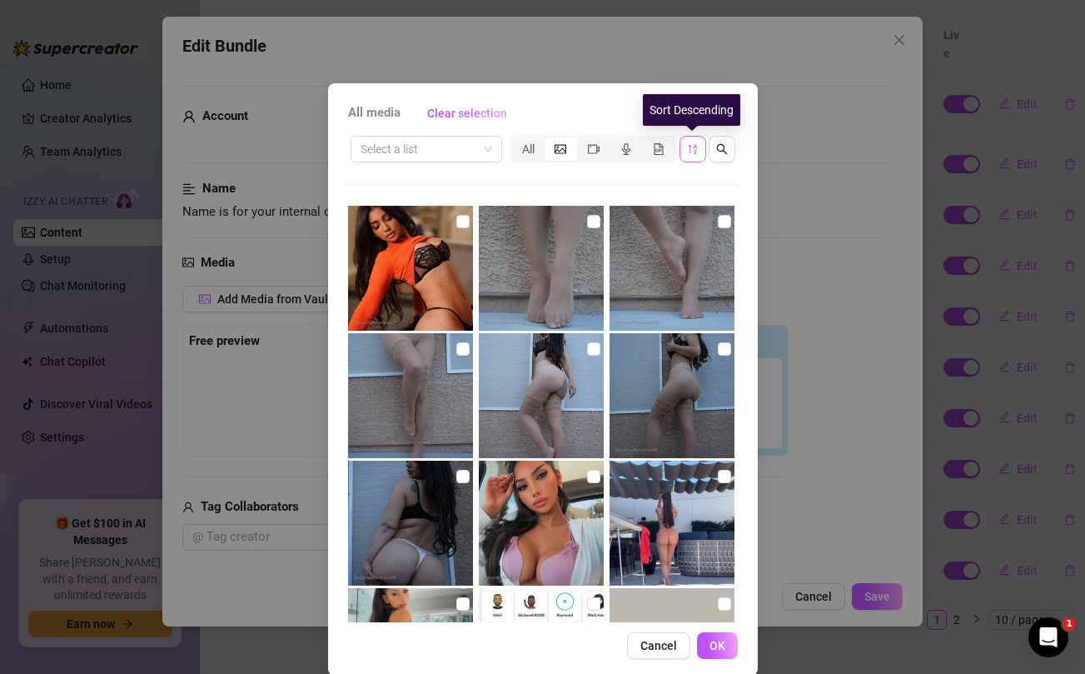
click at [687, 142] on span "button" at bounding box center [693, 148] width 12 height 13
click at [694, 151] on icon "sort-descending" at bounding box center [693, 149] width 12 height 12
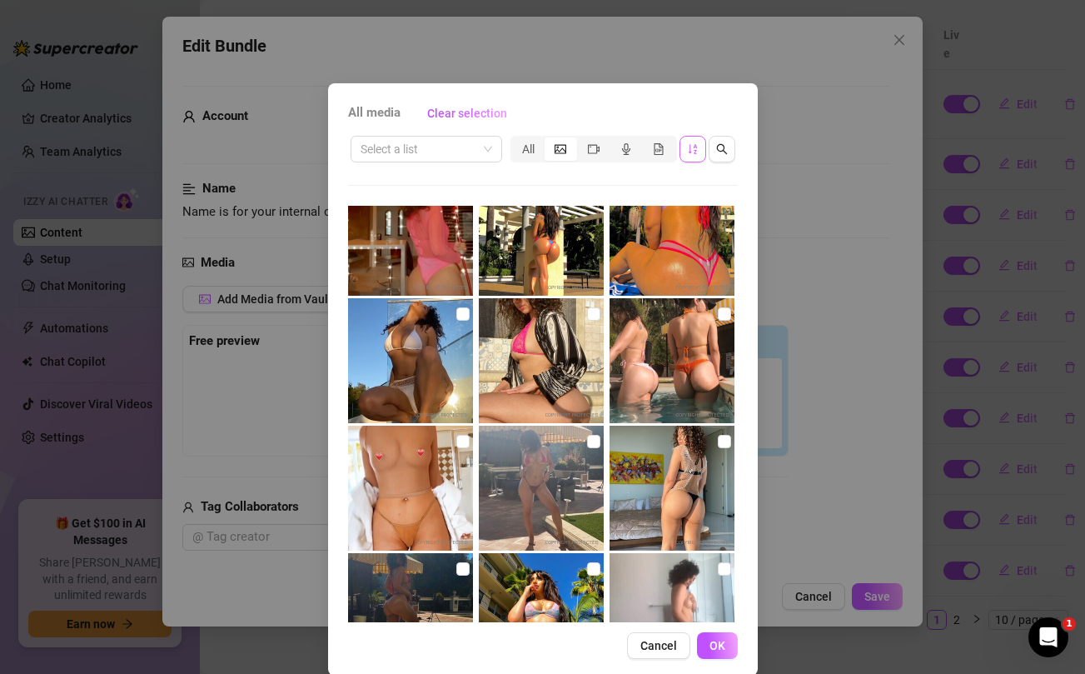
scroll to position [8608, 0]
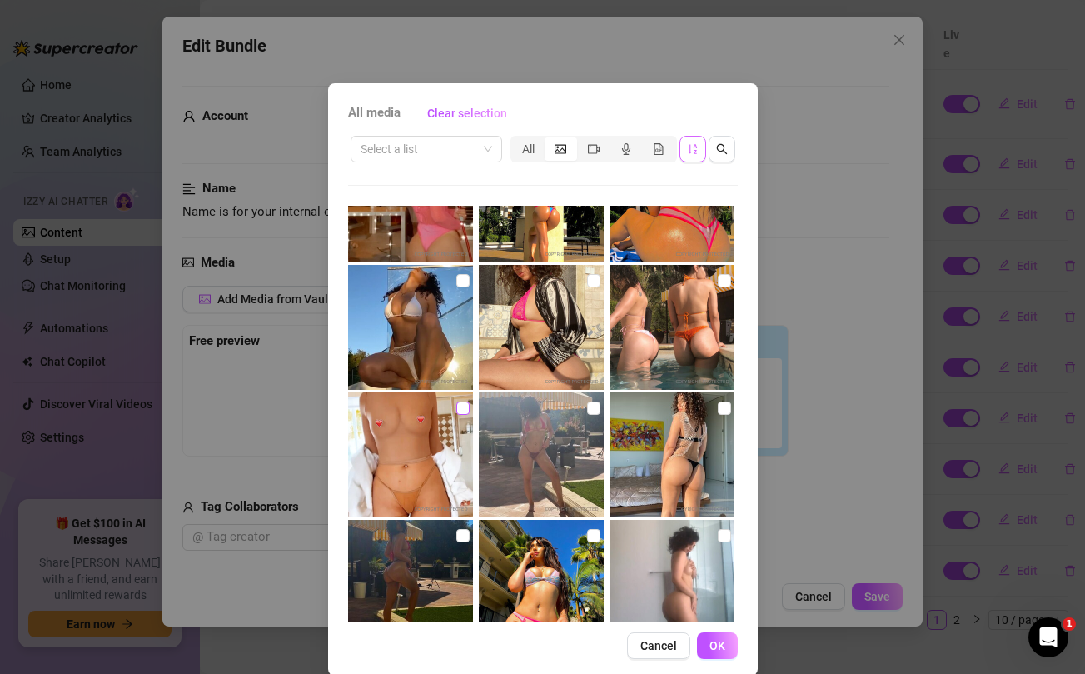
click at [464, 408] on input "checkbox" at bounding box center [463, 408] width 13 height 13
click at [714, 649] on span "OK" at bounding box center [718, 645] width 16 height 13
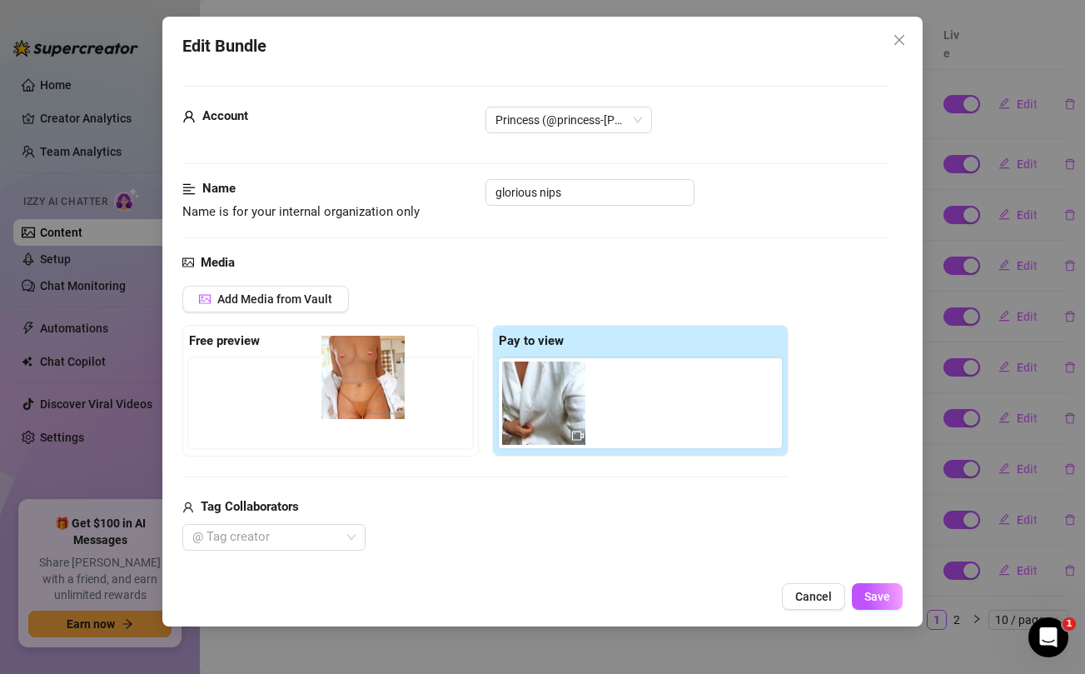
drag, startPoint x: 636, startPoint y: 421, endPoint x: 361, endPoint y: 395, distance: 276.1
click at [361, 395] on div "Free preview Pay to view" at bounding box center [485, 391] width 606 height 132
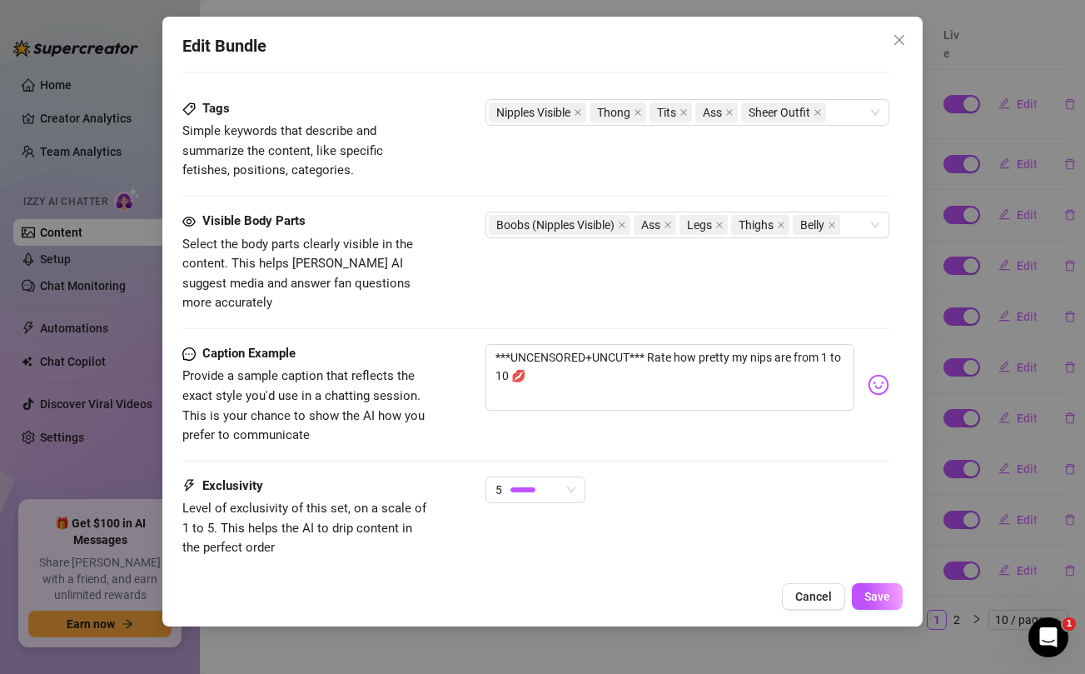
scroll to position [873, 0]
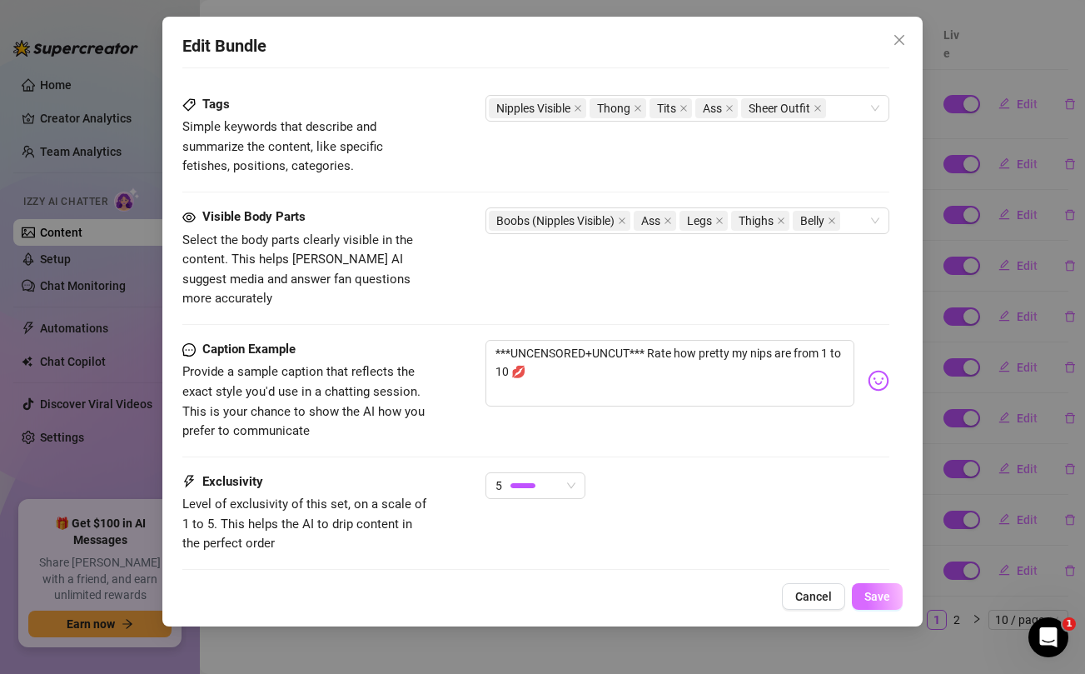
click at [890, 600] on span "Save" at bounding box center [878, 596] width 26 height 13
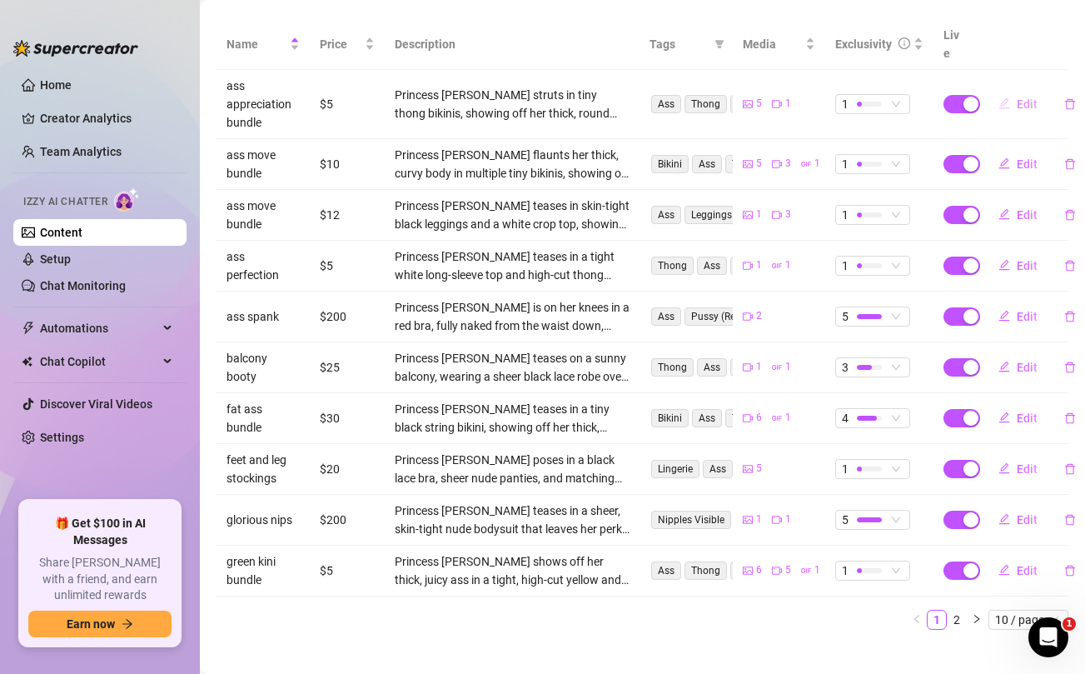
scroll to position [0, 0]
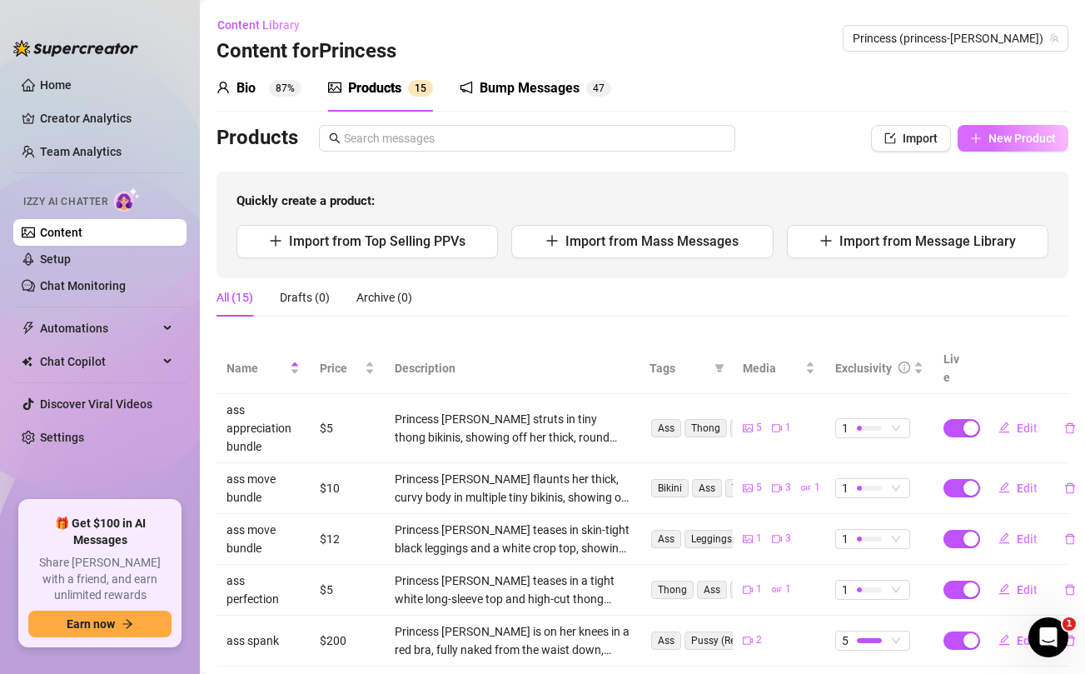
click at [1008, 143] on span "New Product" at bounding box center [1022, 138] width 67 height 13
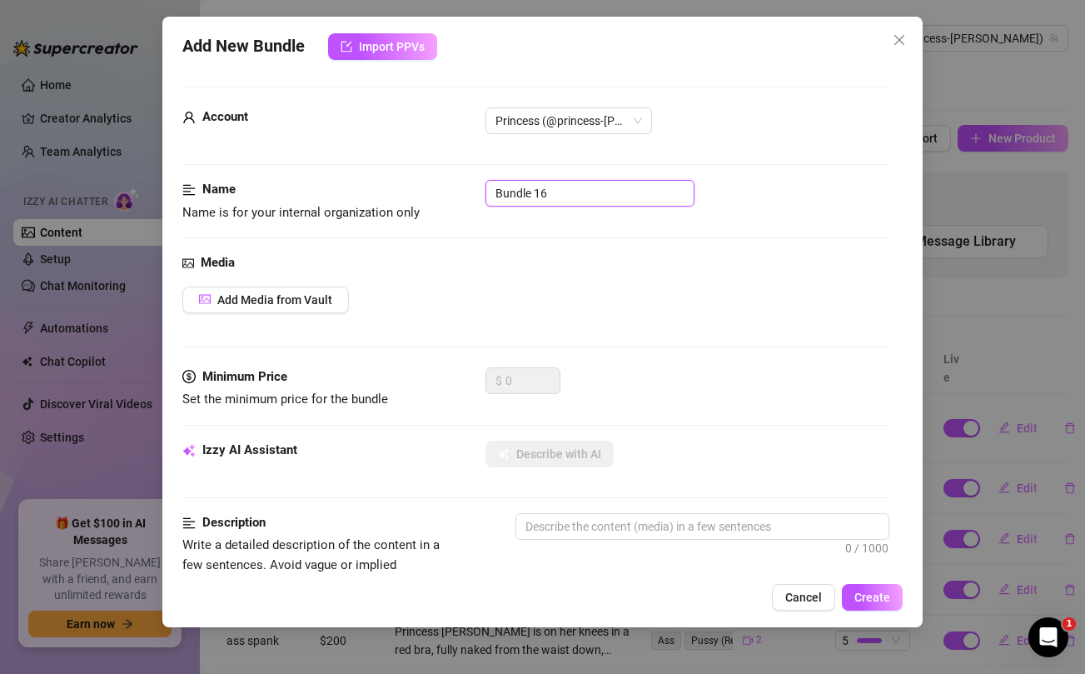
click at [574, 188] on input "Bundle 16" at bounding box center [590, 193] width 209 height 27
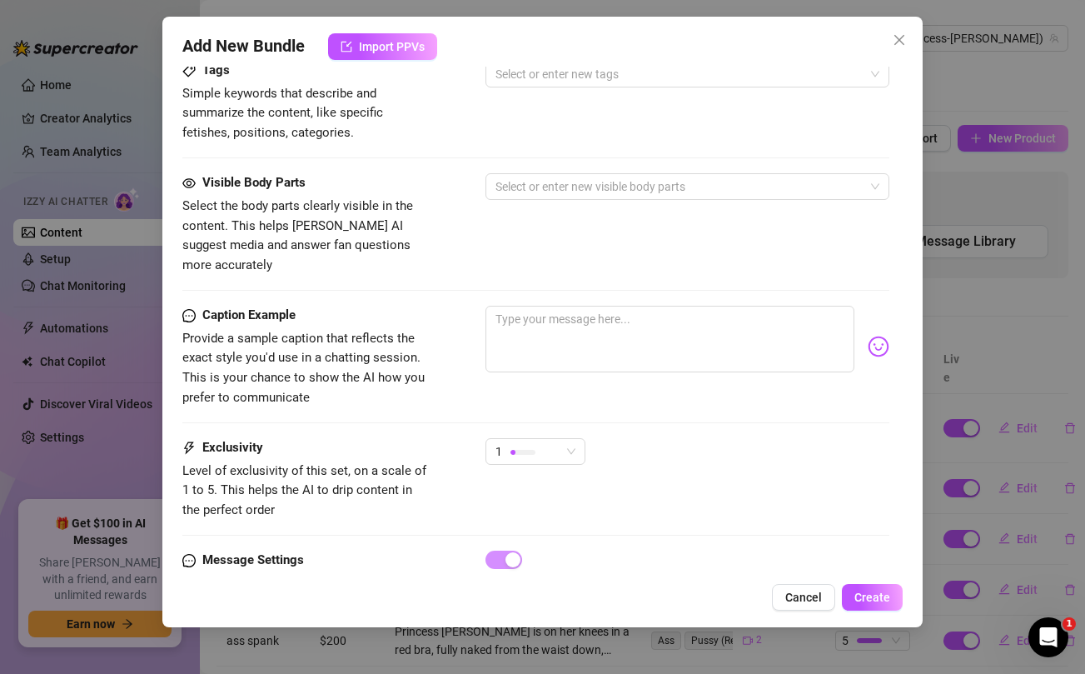
scroll to position [677, 0]
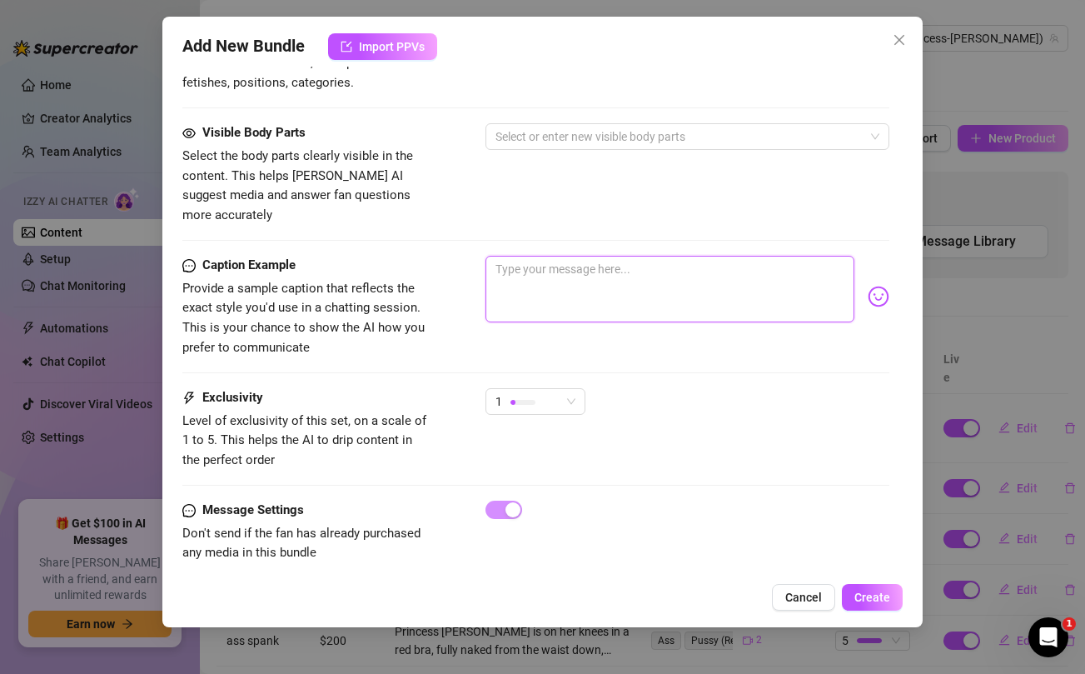
click at [581, 267] on textarea at bounding box center [670, 289] width 368 height 67
paste textarea "Can't believe I'm sending this topless titty bundle out for the first time ever…"
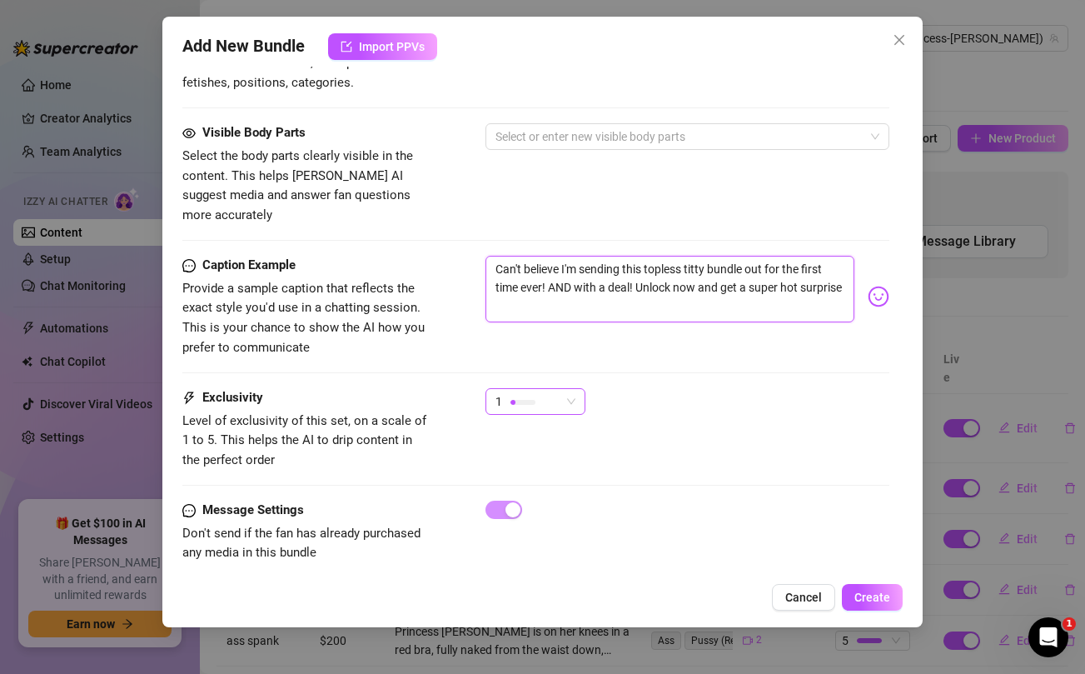
click at [545, 389] on div "1" at bounding box center [528, 401] width 65 height 25
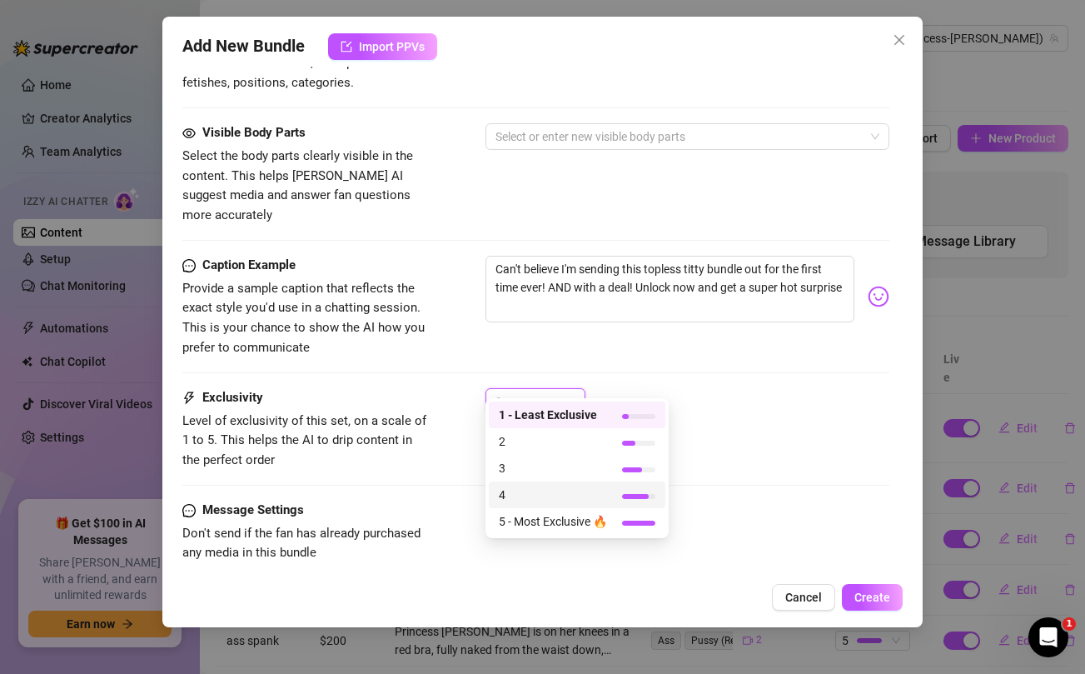
click at [524, 499] on span "4" at bounding box center [553, 495] width 108 height 18
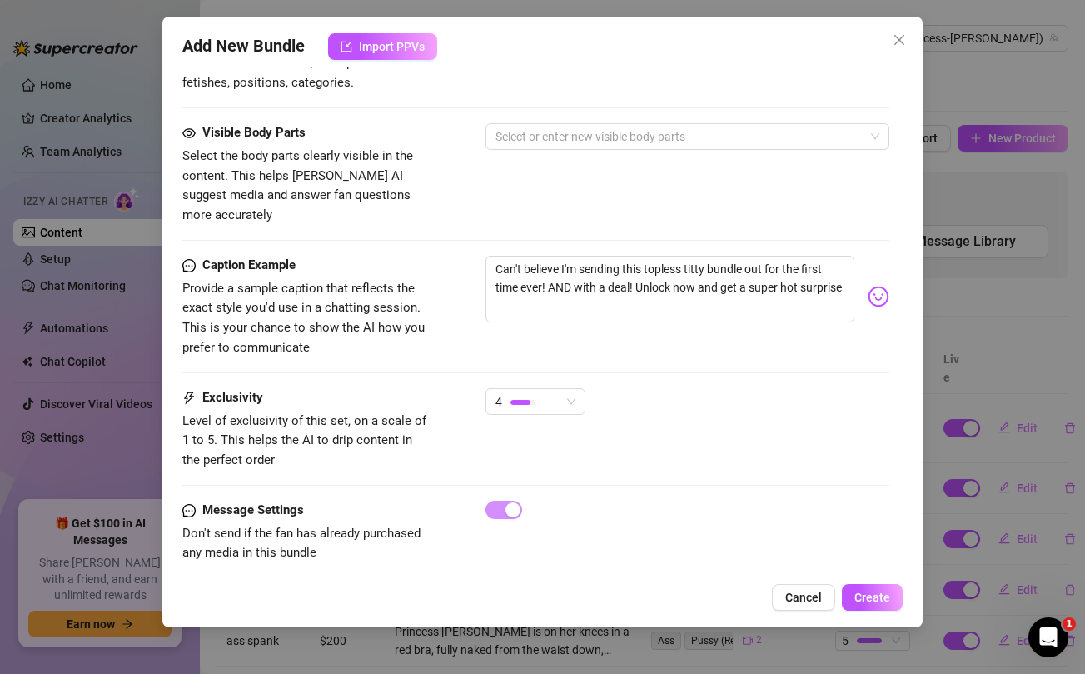
click at [727, 335] on div "Caption Example Provide a sample caption that reflects the exact style you'd us…" at bounding box center [535, 307] width 706 height 102
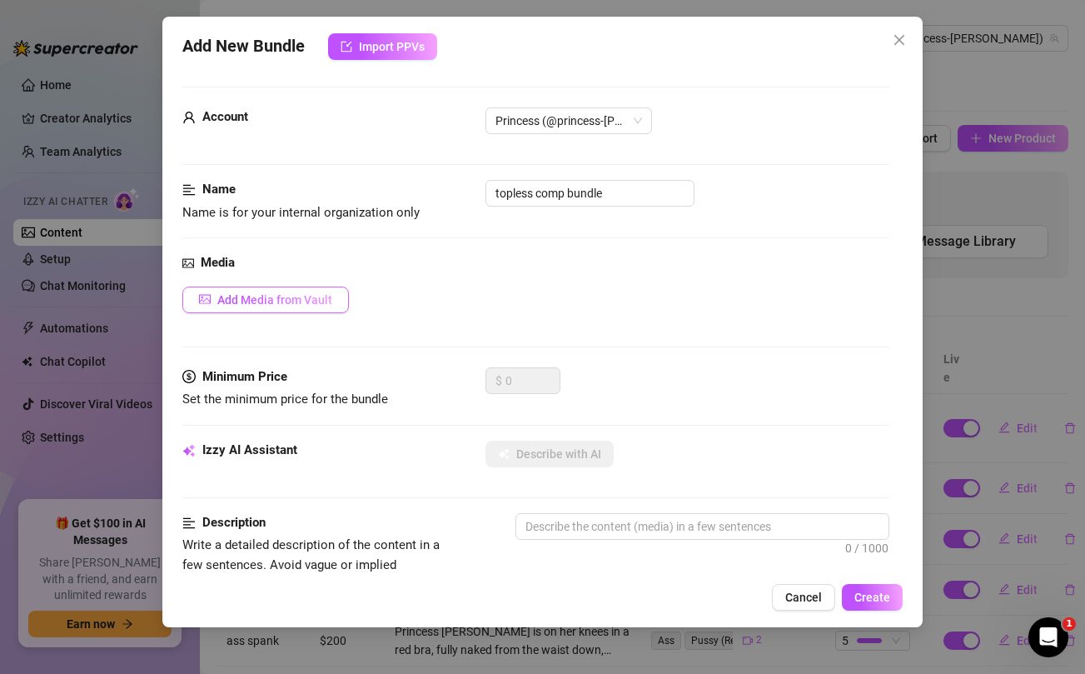
click at [297, 302] on span "Add Media from Vault" at bounding box center [274, 299] width 115 height 13
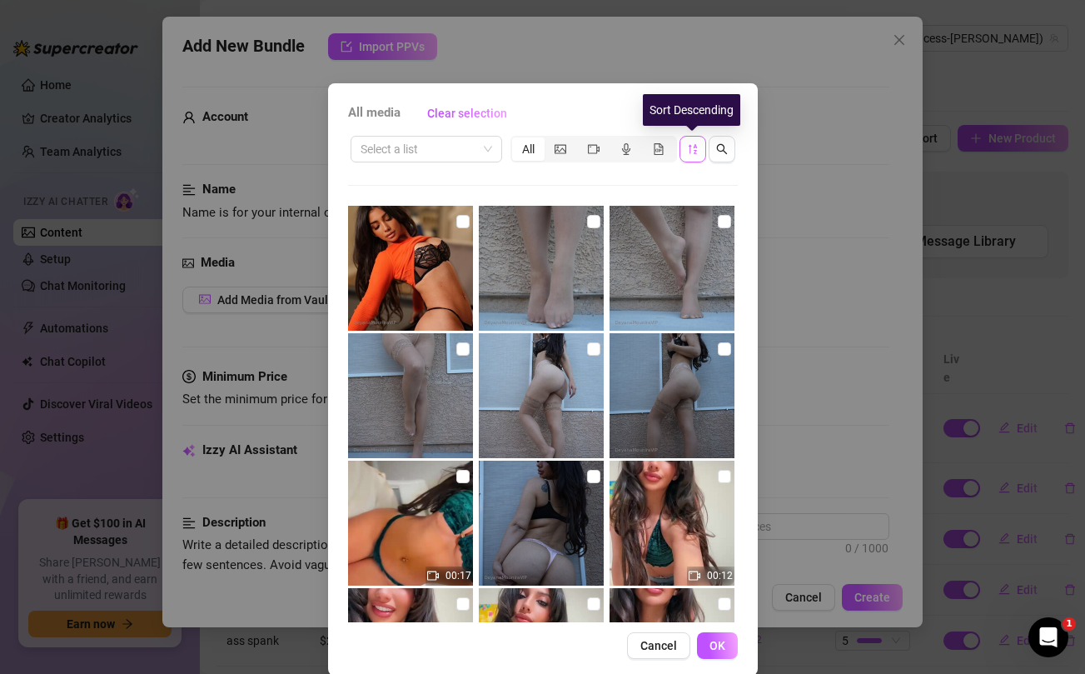
click at [687, 152] on icon "sort-descending" at bounding box center [693, 149] width 12 height 12
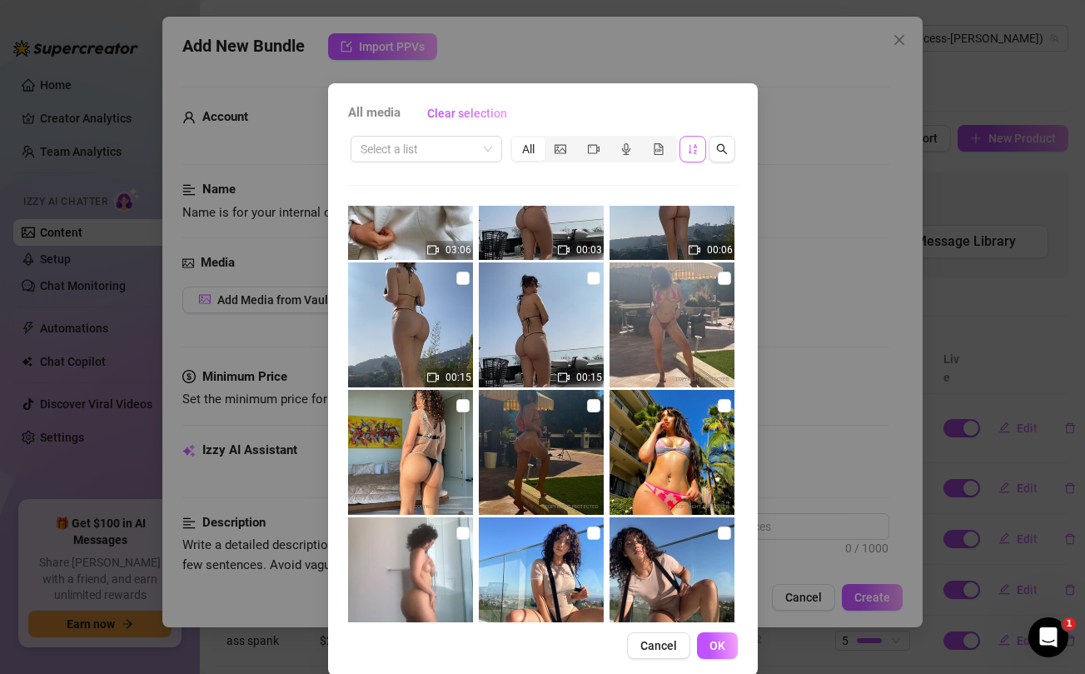
scroll to position [12263, 0]
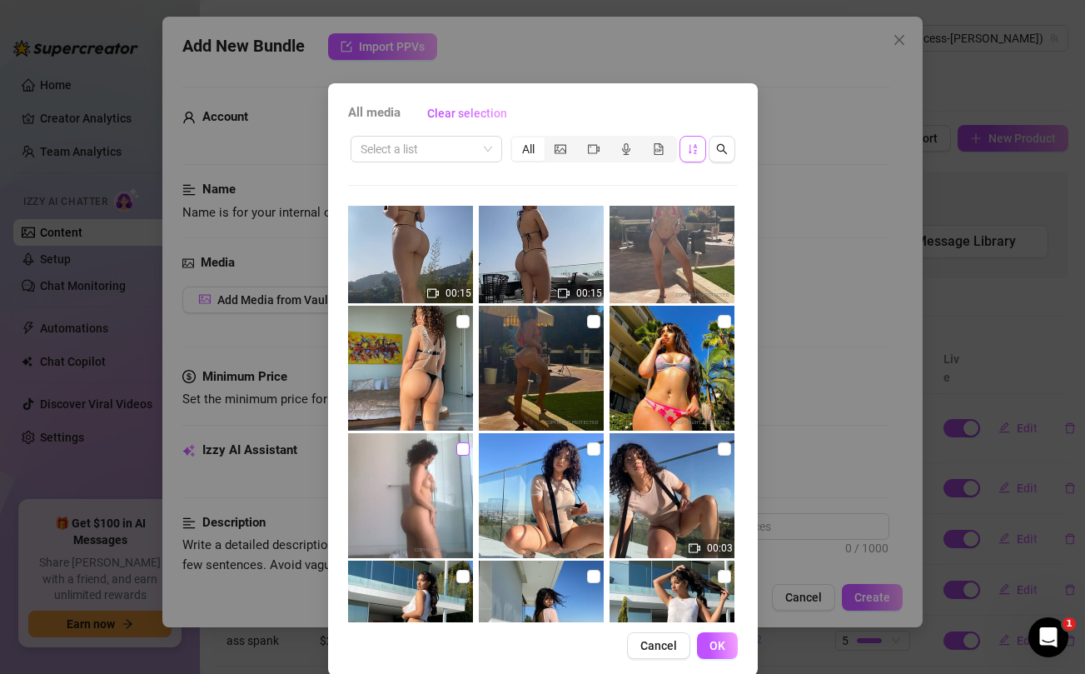
click at [462, 448] on input "checkbox" at bounding box center [463, 448] width 13 height 13
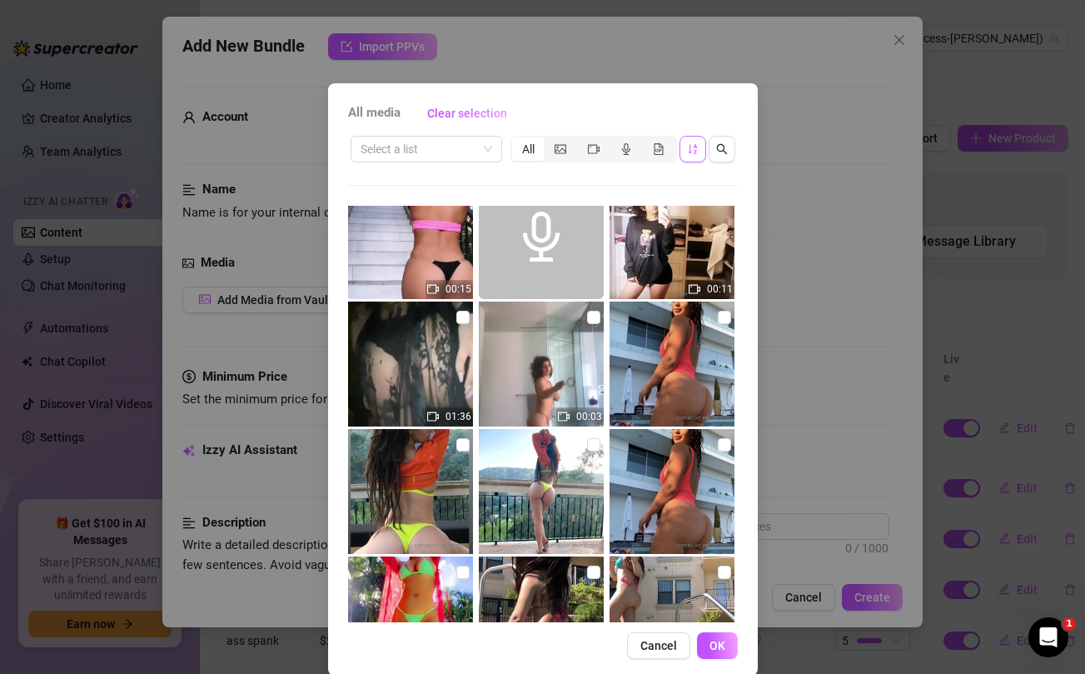
scroll to position [13175, 0]
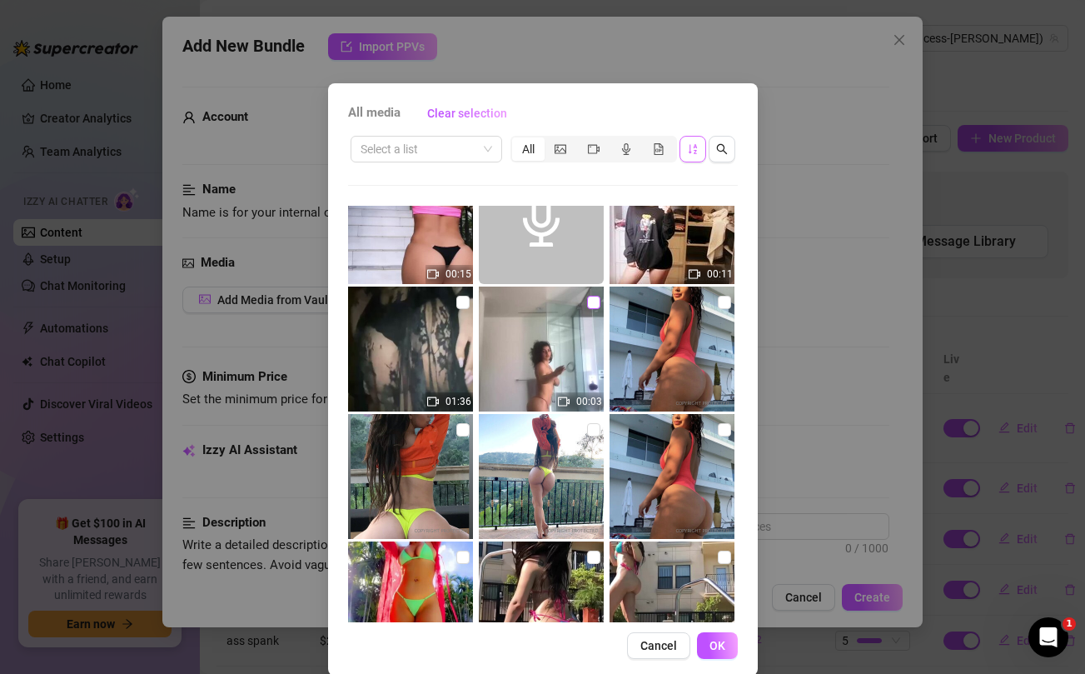
click at [593, 301] on input "checkbox" at bounding box center [593, 302] width 13 height 13
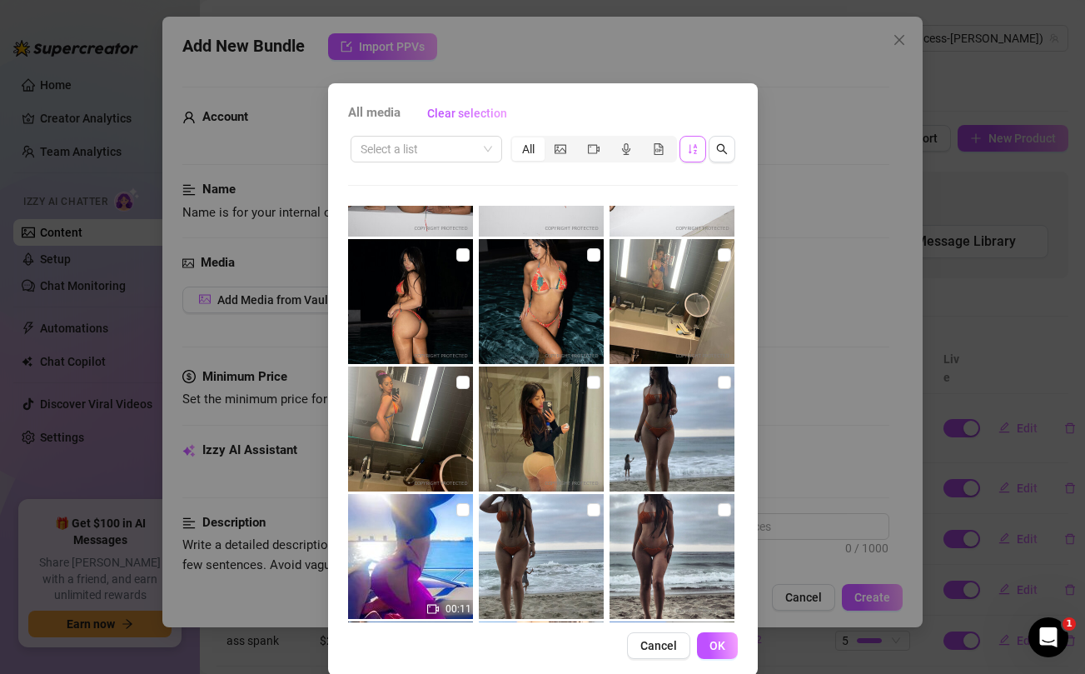
scroll to position [9448, 0]
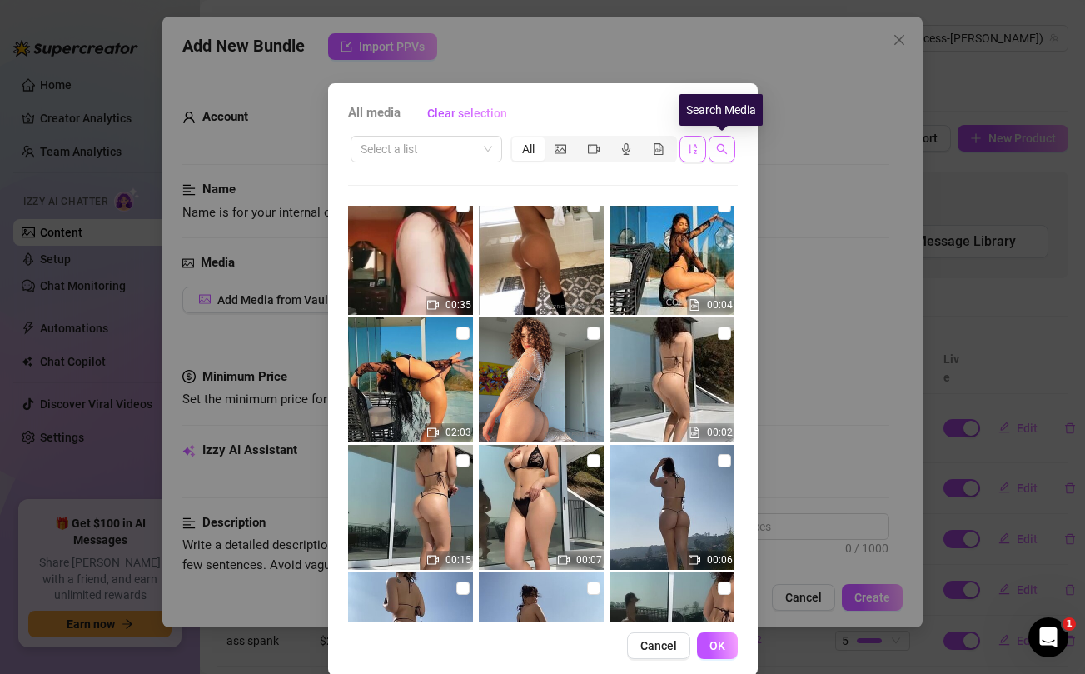
click at [724, 156] on span "button" at bounding box center [722, 148] width 12 height 13
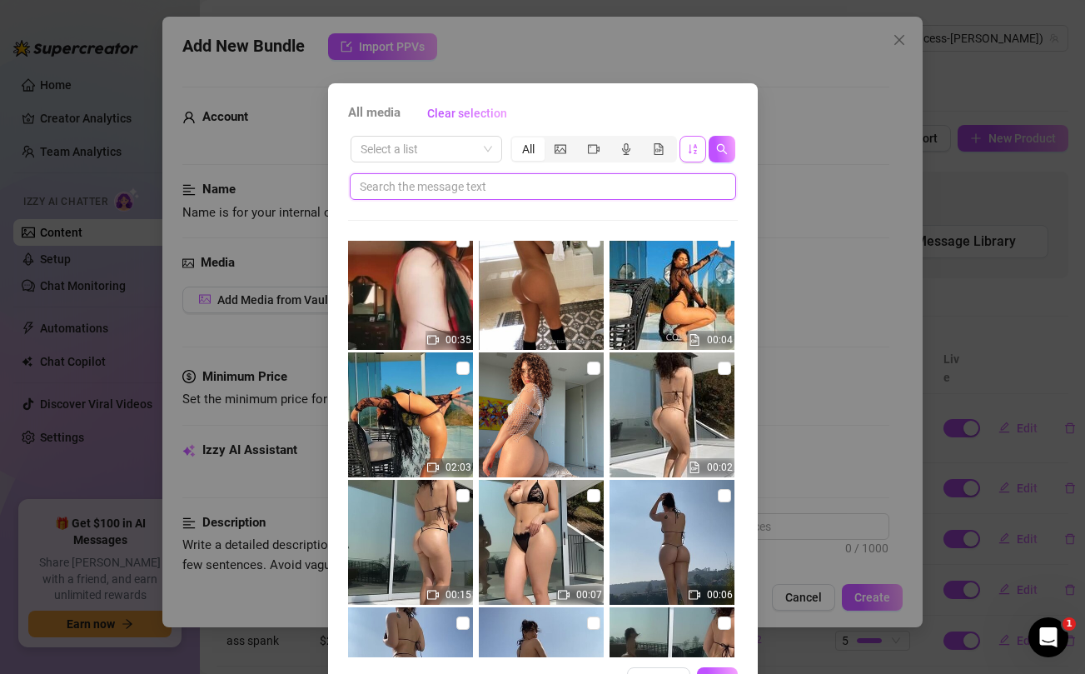
click at [526, 186] on input "text" at bounding box center [536, 186] width 353 height 18
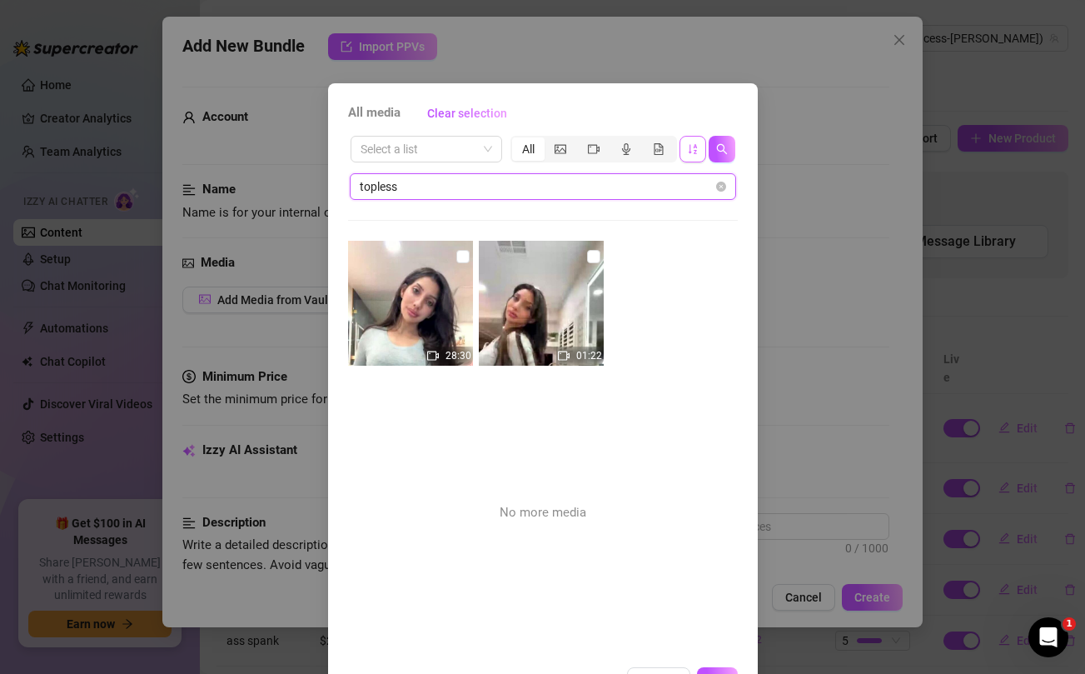
scroll to position [0, 0]
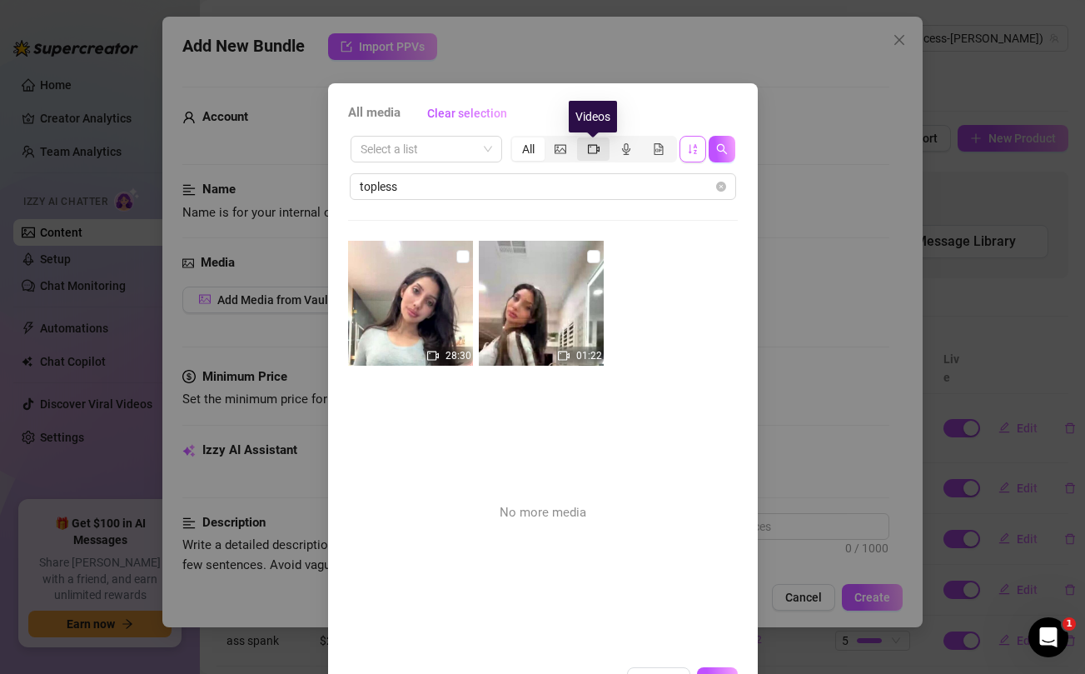
click at [593, 152] on icon "video-camera" at bounding box center [594, 148] width 12 height 9
click at [581, 140] on input "segmented control" at bounding box center [581, 140] width 0 height 0
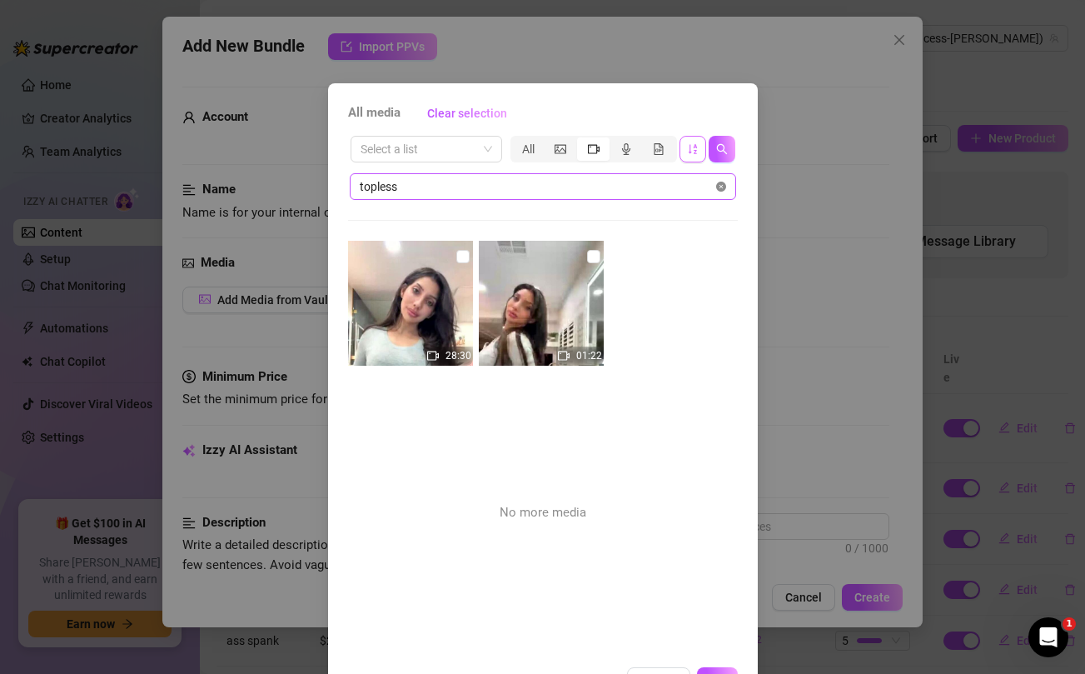
click at [722, 187] on icon "close-circle" at bounding box center [721, 187] width 10 height 10
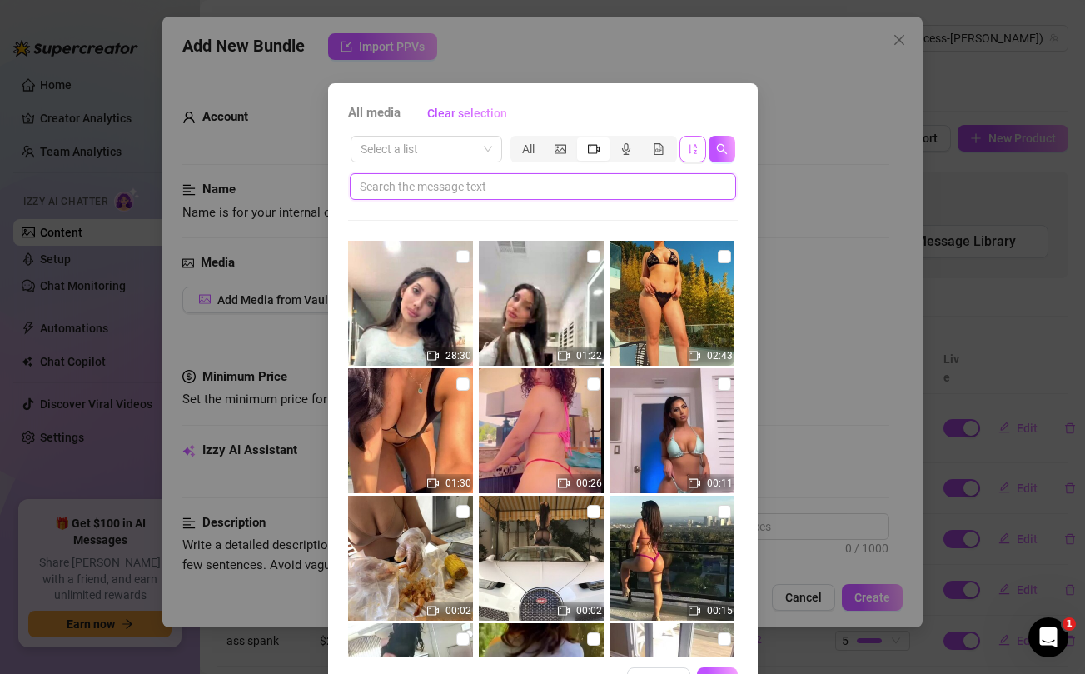
click at [477, 193] on input "text" at bounding box center [536, 186] width 353 height 18
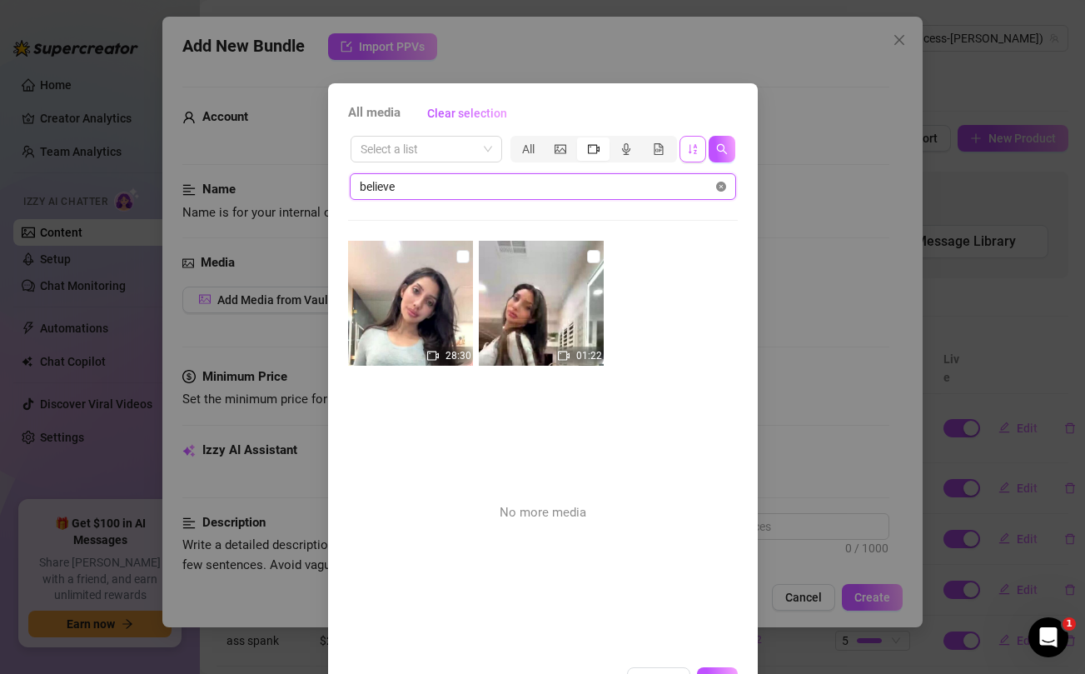
click at [723, 188] on icon "close-circle" at bounding box center [721, 187] width 10 height 10
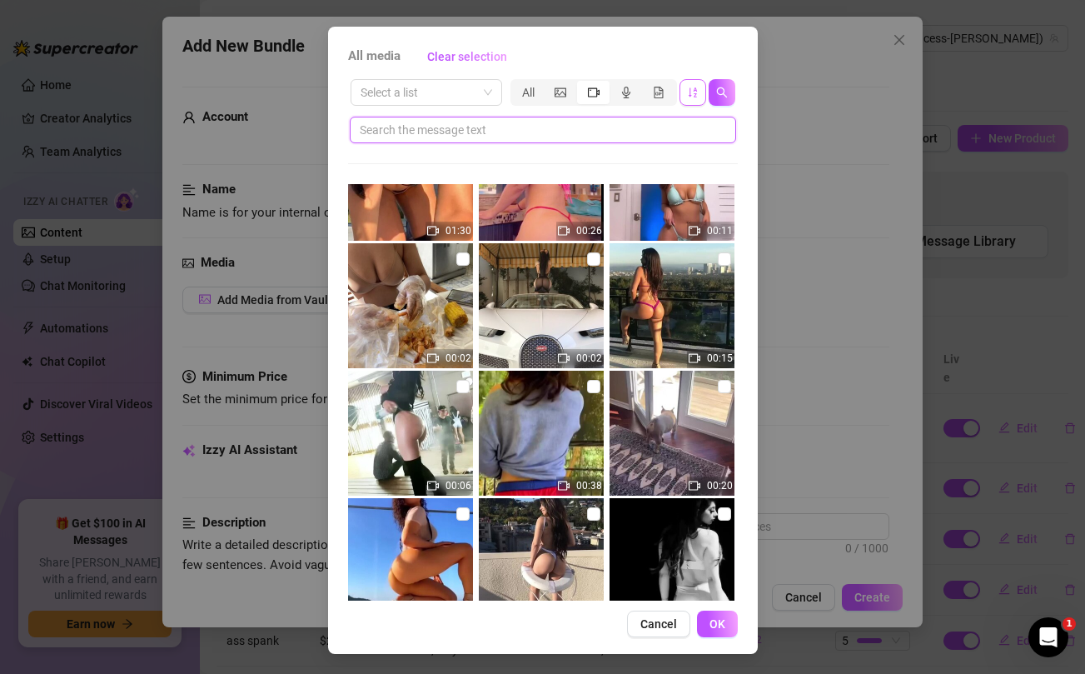
scroll to position [91, 0]
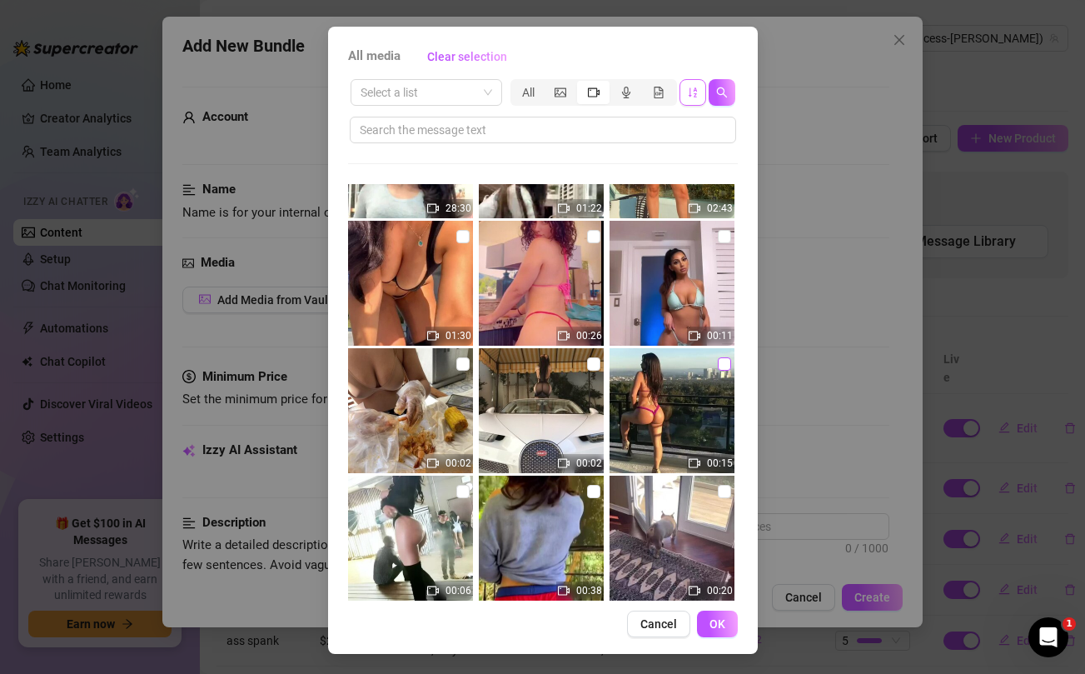
click at [724, 365] on input "checkbox" at bounding box center [724, 363] width 13 height 13
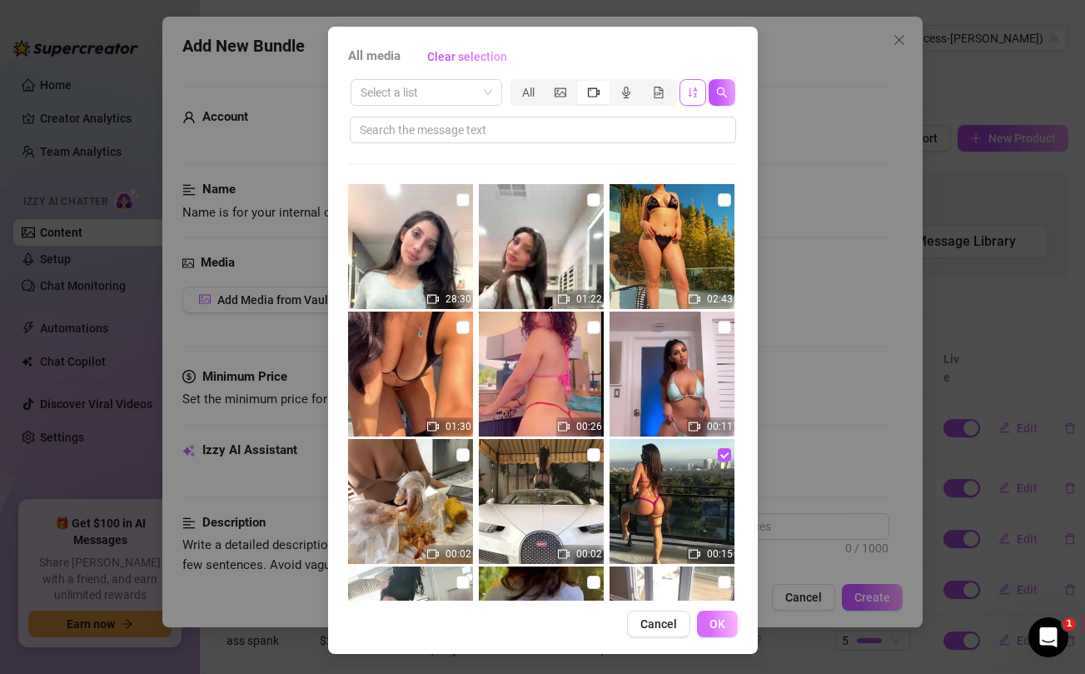
click at [721, 622] on span "OK" at bounding box center [718, 623] width 16 height 13
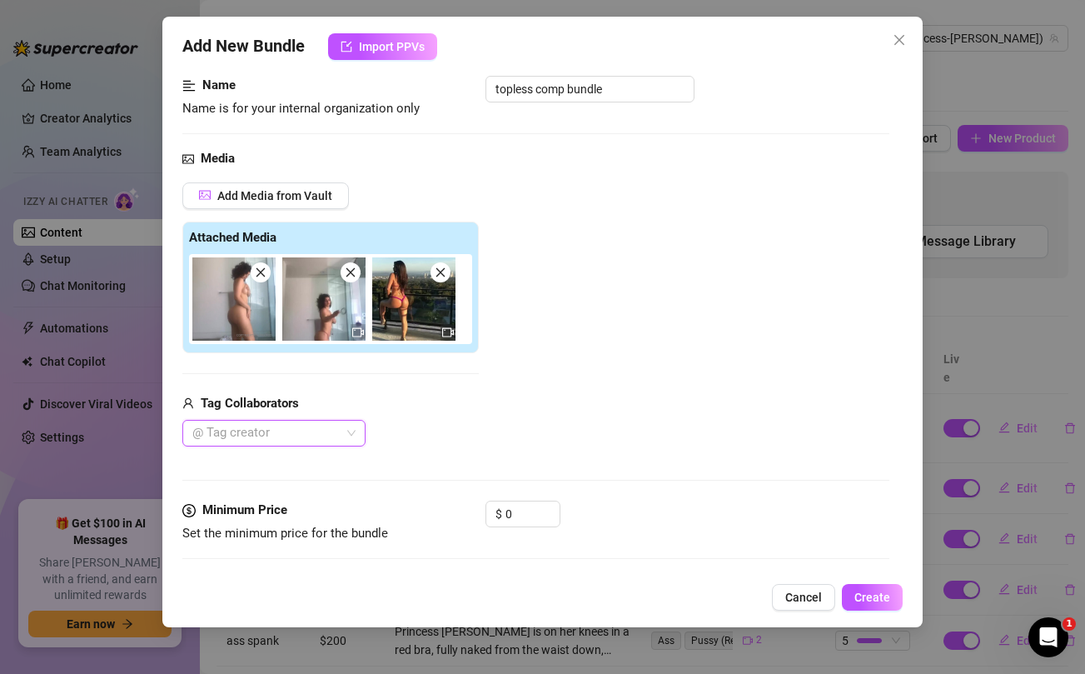
scroll to position [141, 0]
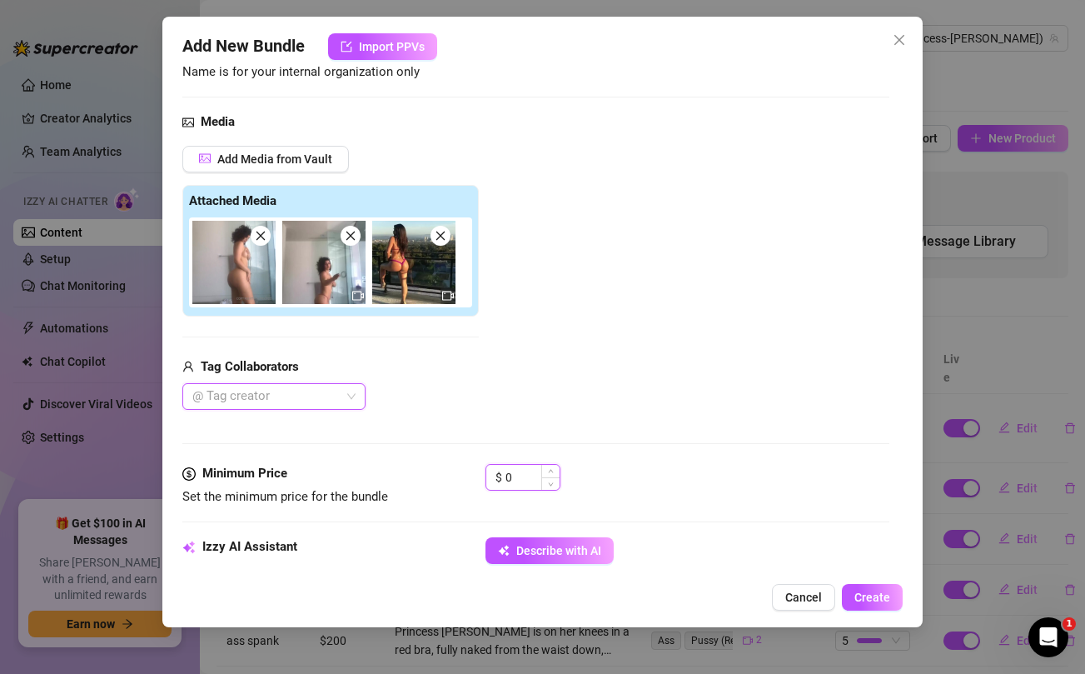
click at [514, 480] on input "0" at bounding box center [533, 477] width 54 height 25
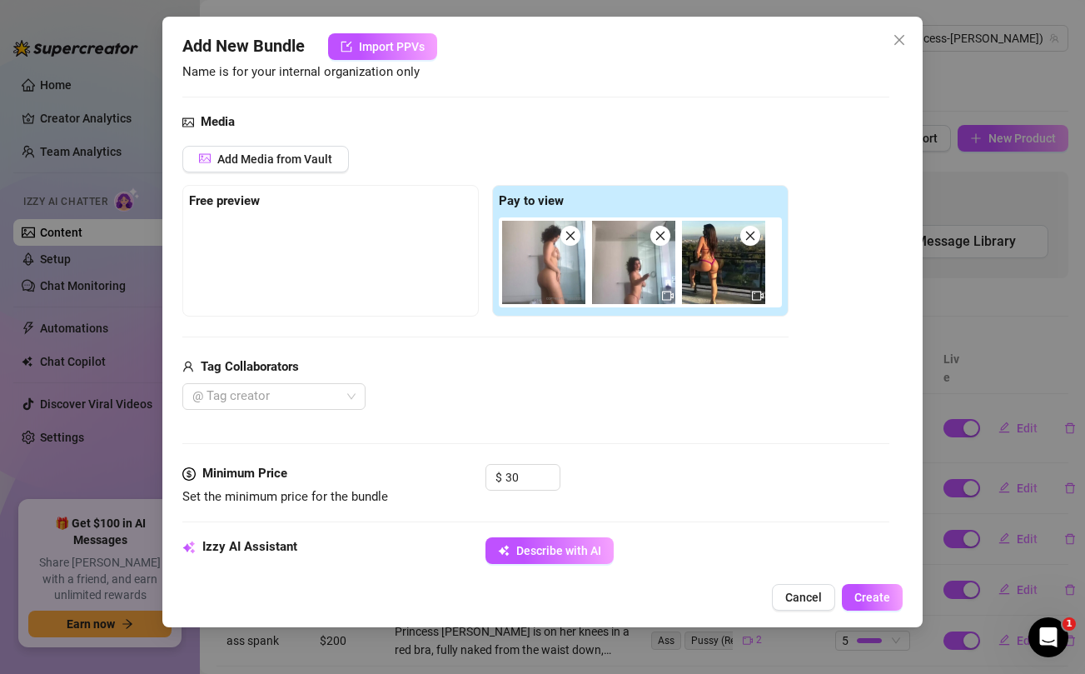
click at [534, 397] on div "@ Tag creator" at bounding box center [485, 396] width 606 height 27
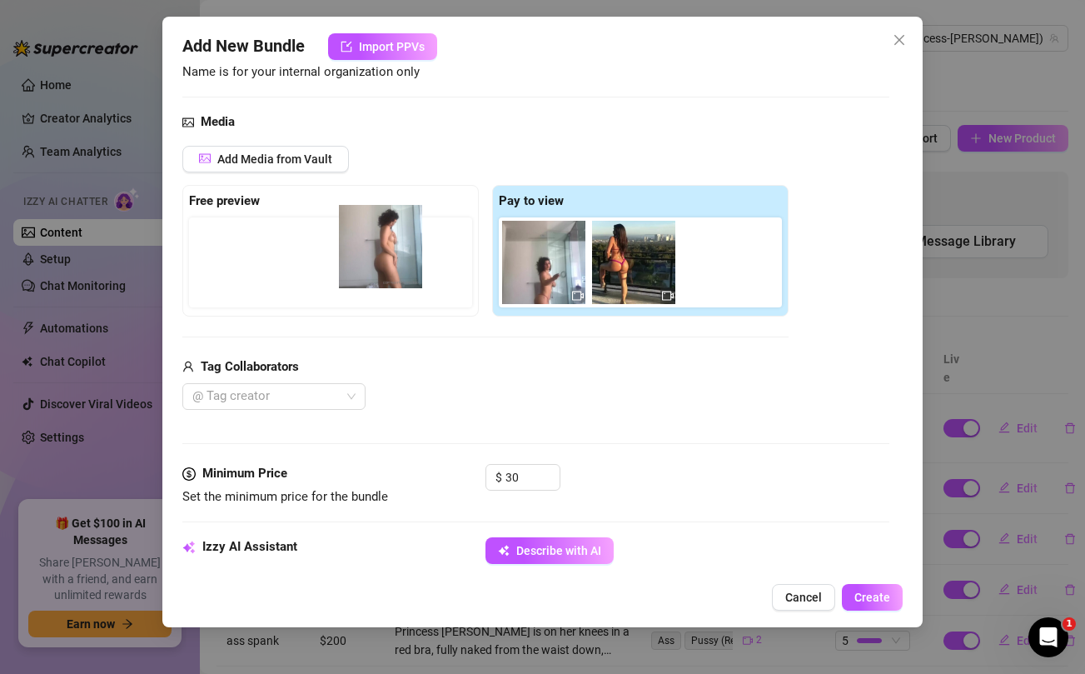
drag, startPoint x: 534, startPoint y: 267, endPoint x: 358, endPoint y: 252, distance: 176.5
click at [358, 252] on div "Free preview Pay to view" at bounding box center [485, 251] width 606 height 132
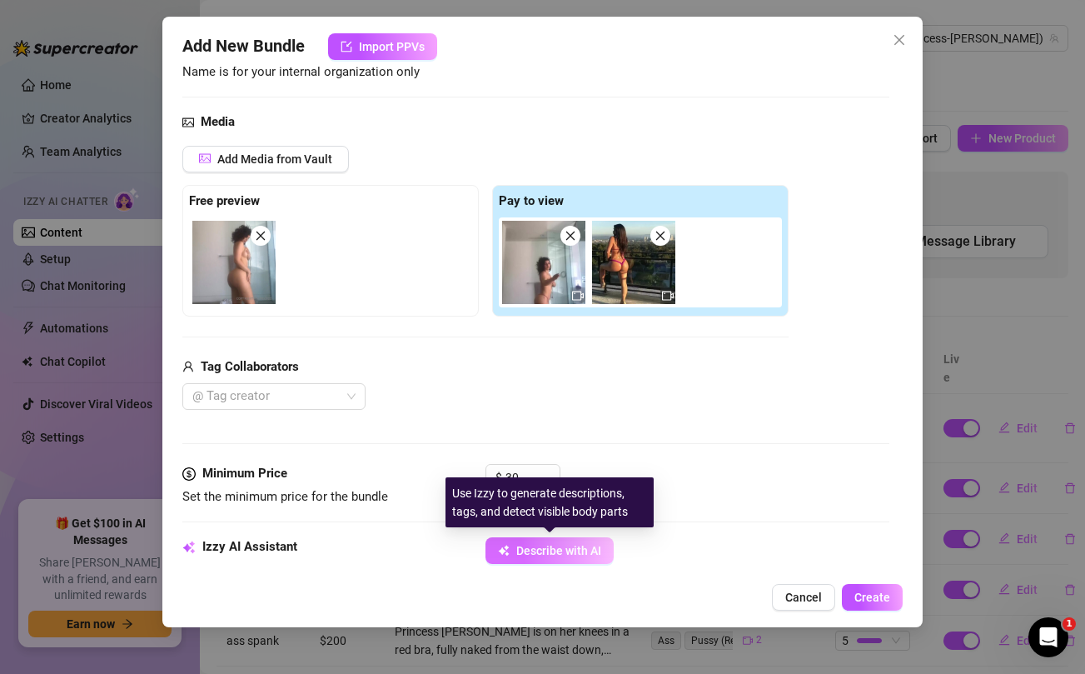
click at [584, 550] on span "Describe with AI" at bounding box center [558, 550] width 85 height 13
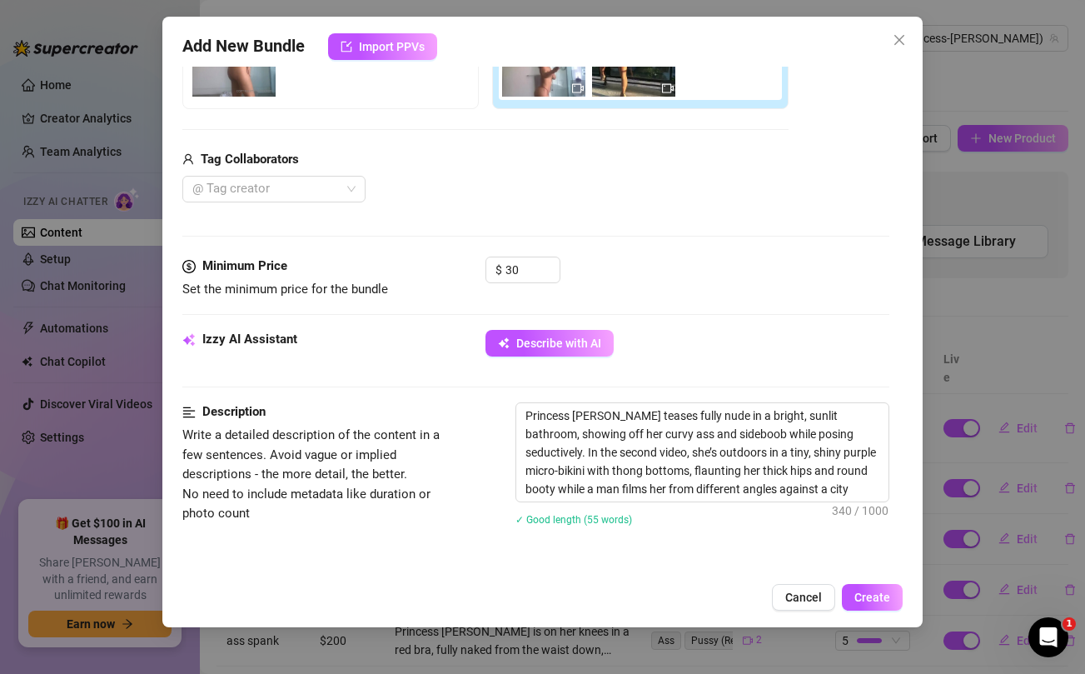
scroll to position [371, 0]
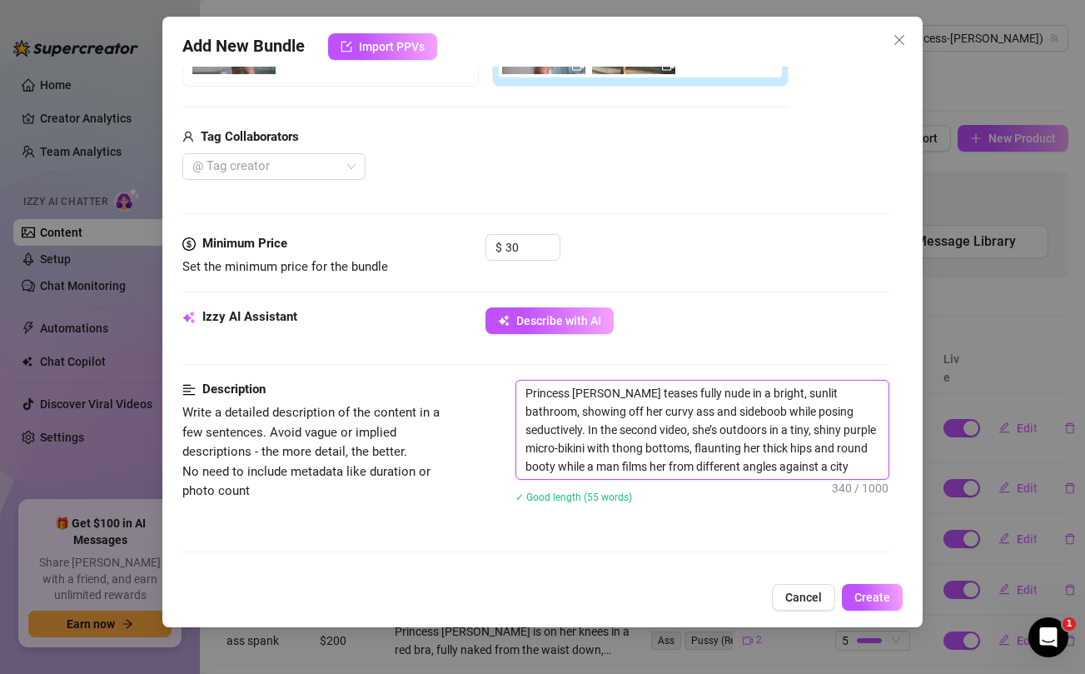
click at [692, 396] on textarea "Princess Jazmine teases fully nude in a bright, sunlit bathroom, showing off he…" at bounding box center [702, 430] width 372 height 98
click at [671, 427] on textarea "Princess Jazmine teases fully topless in a bright, sunlit bathroom, showing off…" at bounding box center [702, 430] width 372 height 98
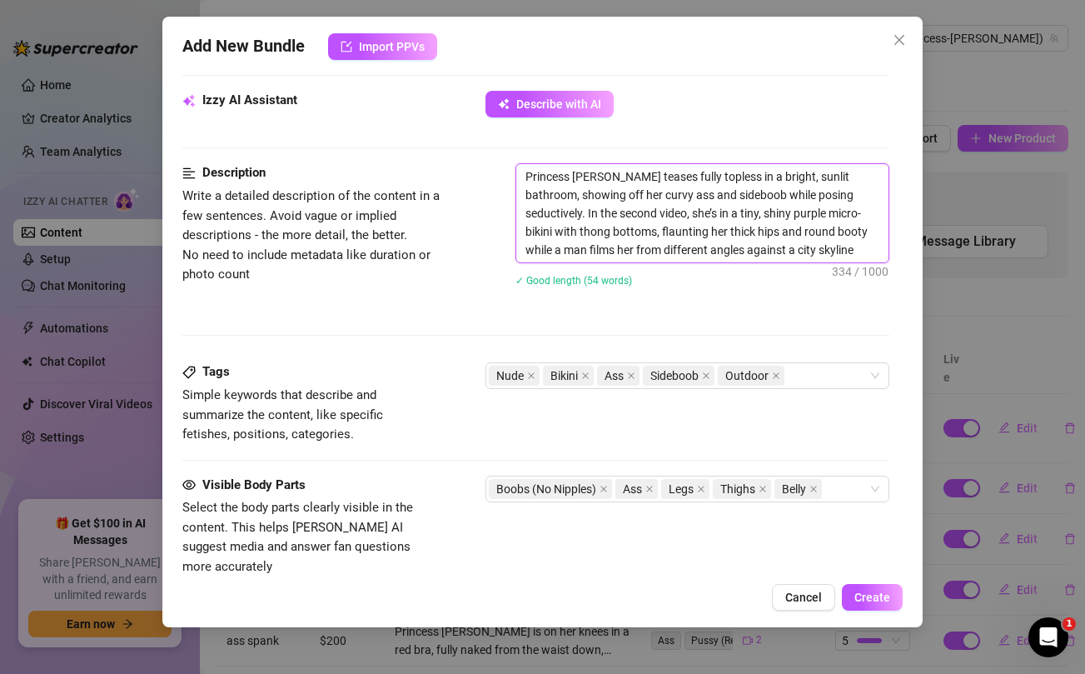
scroll to position [586, 0]
click at [777, 377] on icon "close" at bounding box center [777, 377] width 7 height 7
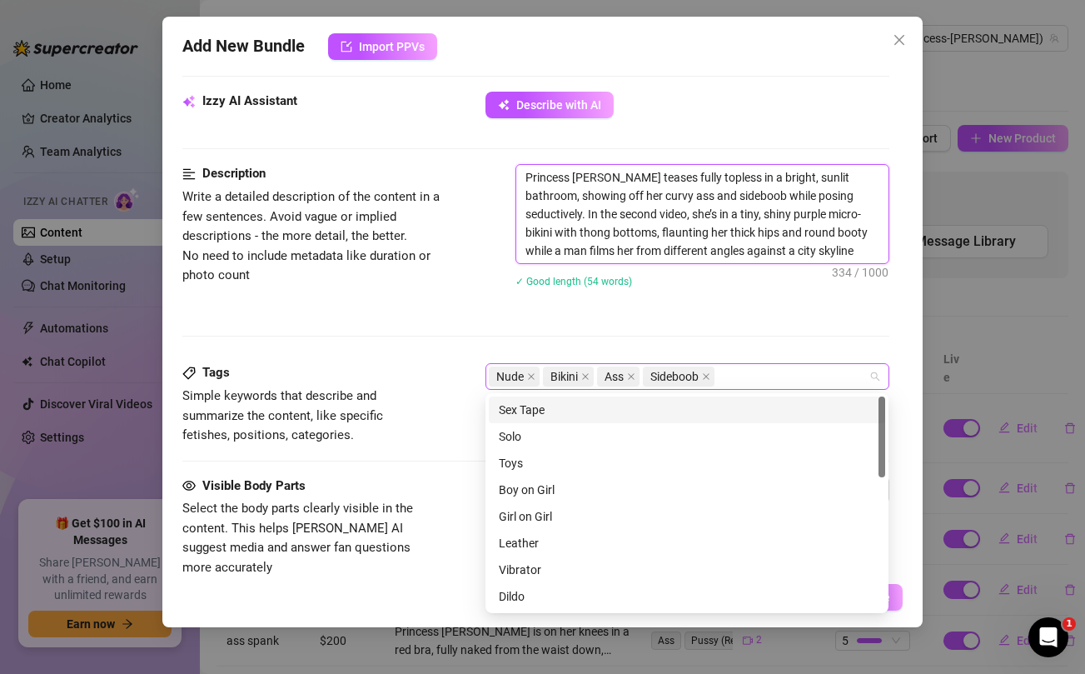
click at [770, 377] on div "Nude Bikini Ass Sideboob" at bounding box center [678, 376] width 379 height 23
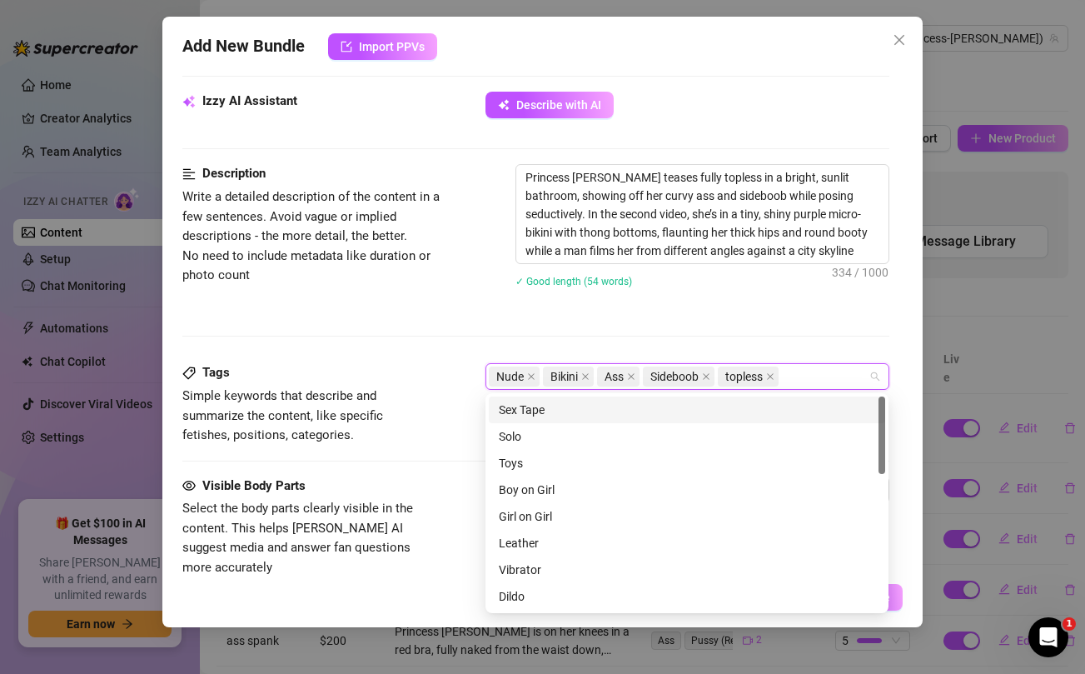
click at [681, 316] on div "Description Write a detailed description of the content in a few sentences. Avo…" at bounding box center [535, 263] width 706 height 199
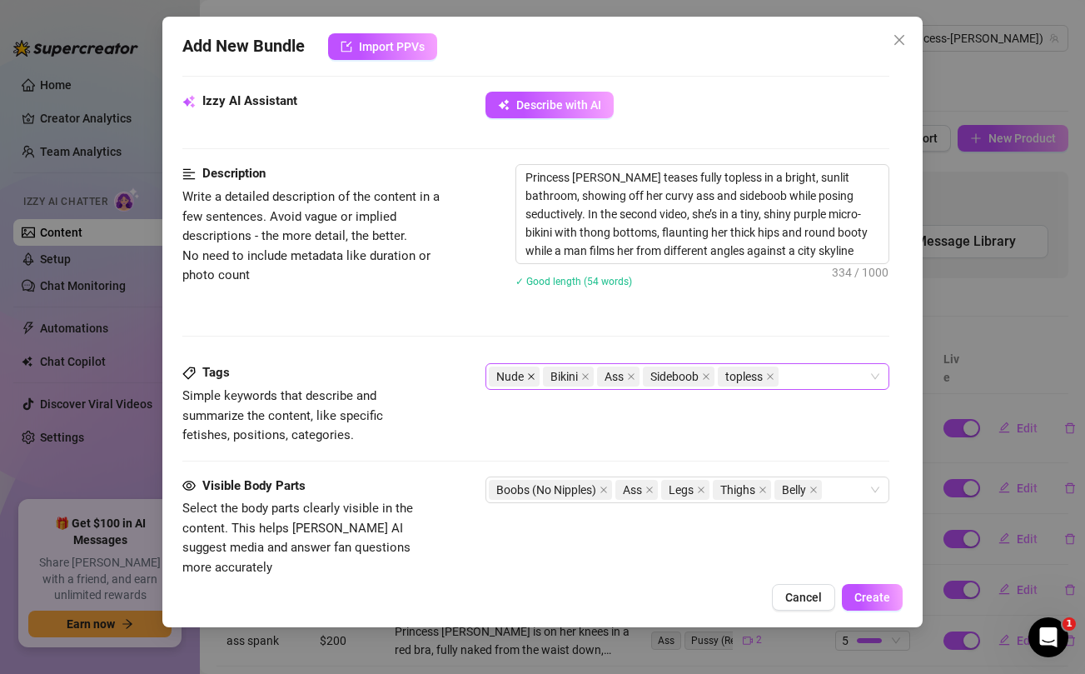
click at [531, 377] on icon "close" at bounding box center [532, 377] width 7 height 7
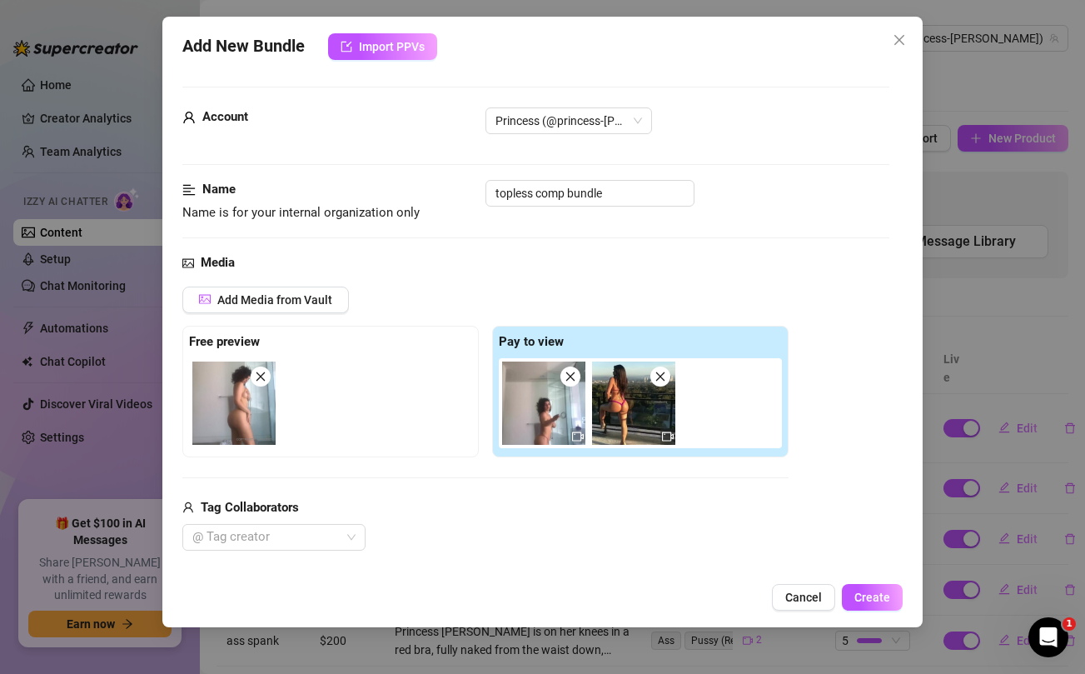
scroll to position [940, 0]
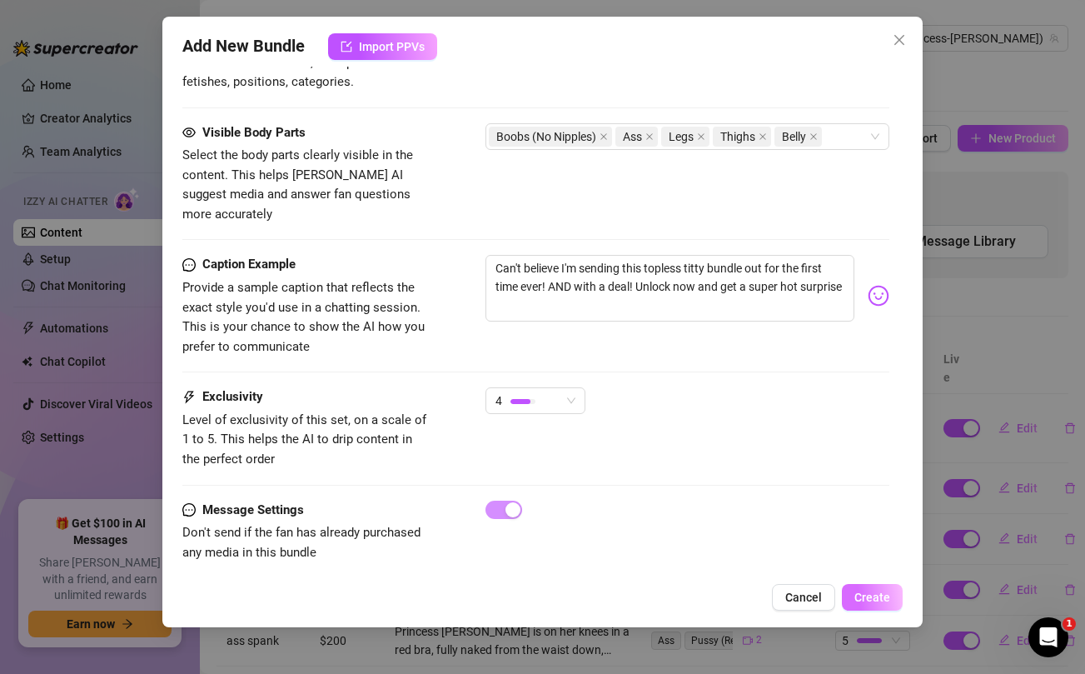
click at [883, 605] on button "Create" at bounding box center [872, 597] width 61 height 27
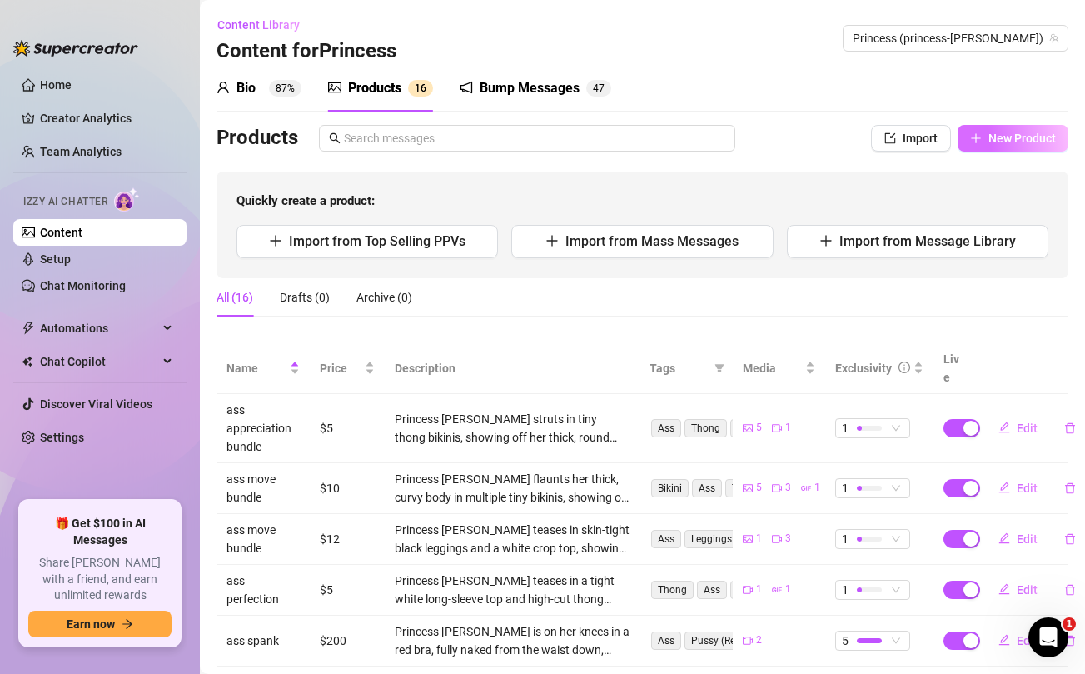
click at [1014, 149] on button "New Product" at bounding box center [1013, 138] width 111 height 27
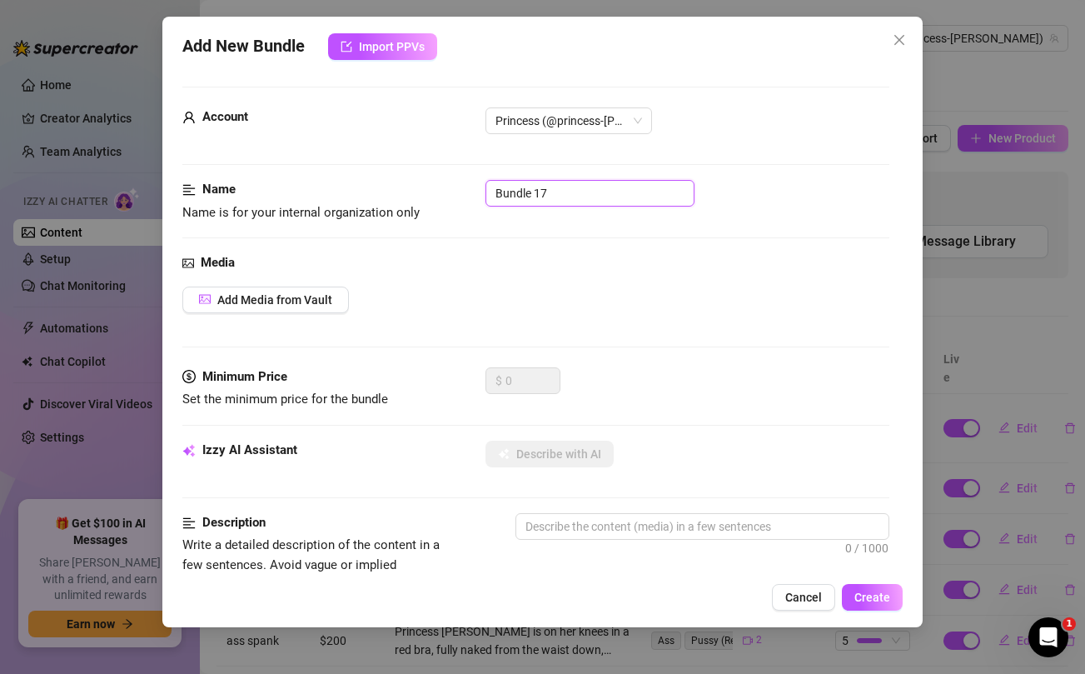
click at [610, 201] on input "Bundle 17" at bounding box center [590, 193] width 209 height 27
click at [301, 298] on span "Add Media from Vault" at bounding box center [274, 299] width 115 height 13
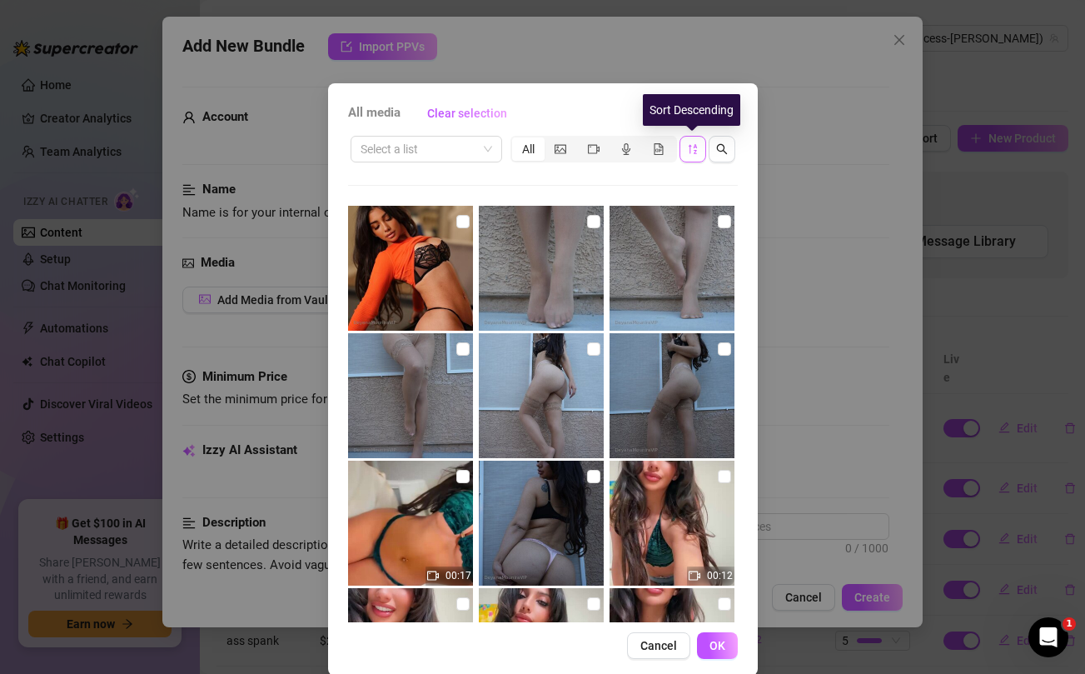
click at [691, 147] on icon "sort-descending" at bounding box center [693, 149] width 12 height 12
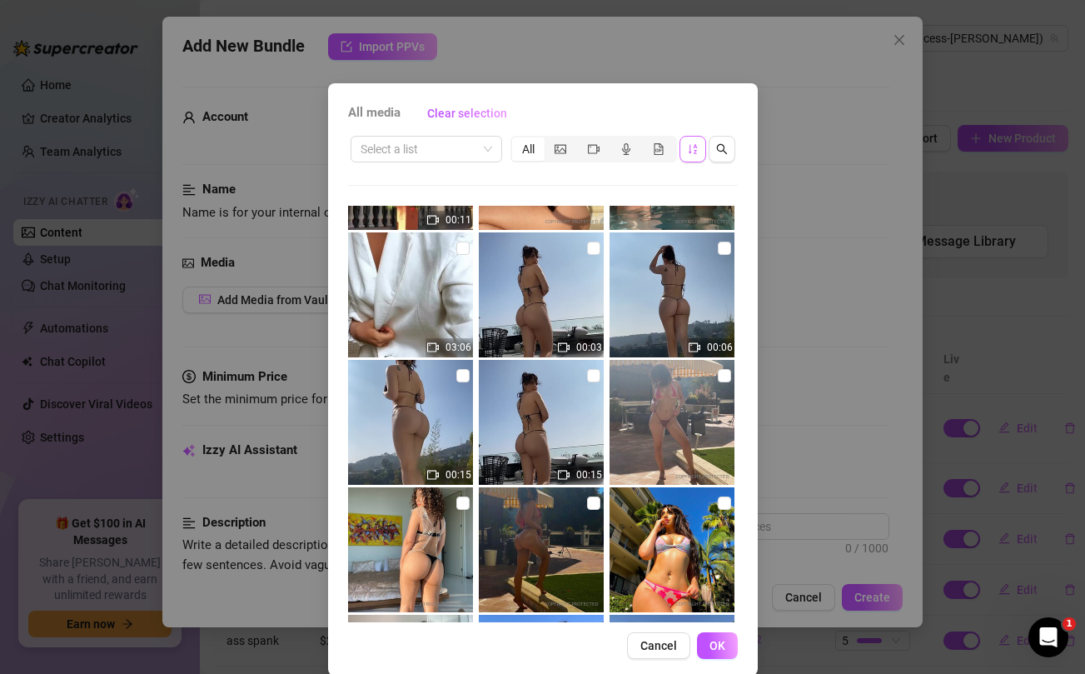
scroll to position [12404, 0]
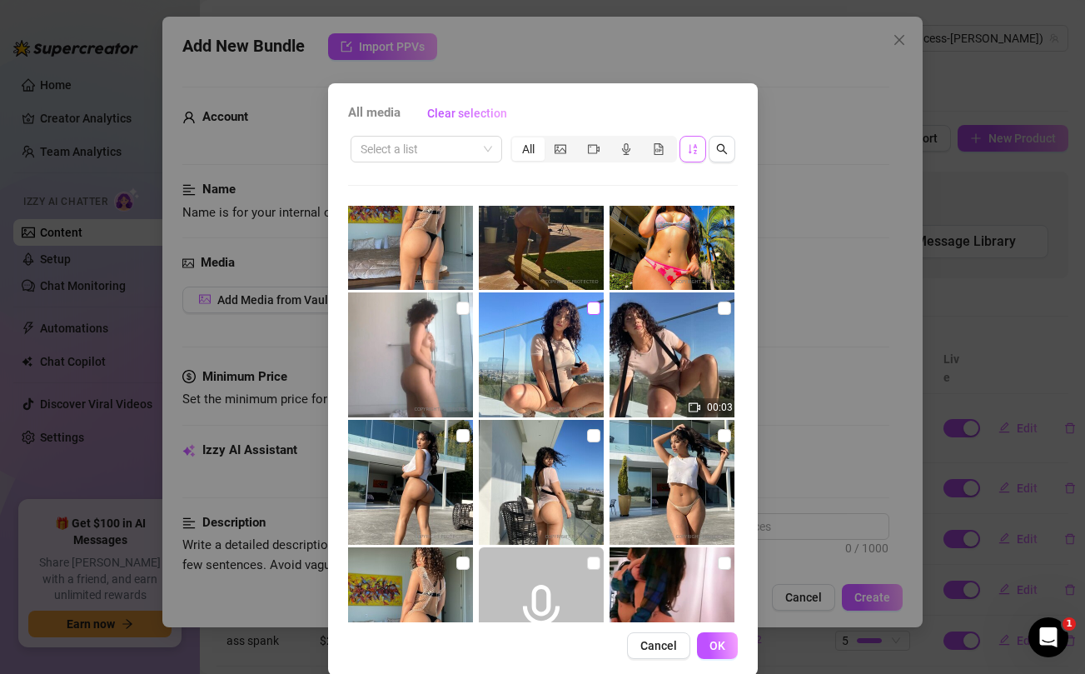
click at [594, 307] on input "checkbox" at bounding box center [593, 308] width 13 height 13
click at [724, 307] on input "checkbox" at bounding box center [724, 308] width 13 height 13
click at [463, 434] on input "checkbox" at bounding box center [463, 435] width 13 height 13
click at [590, 435] on input "checkbox" at bounding box center [593, 435] width 13 height 13
click at [721, 437] on input "checkbox" at bounding box center [724, 435] width 13 height 13
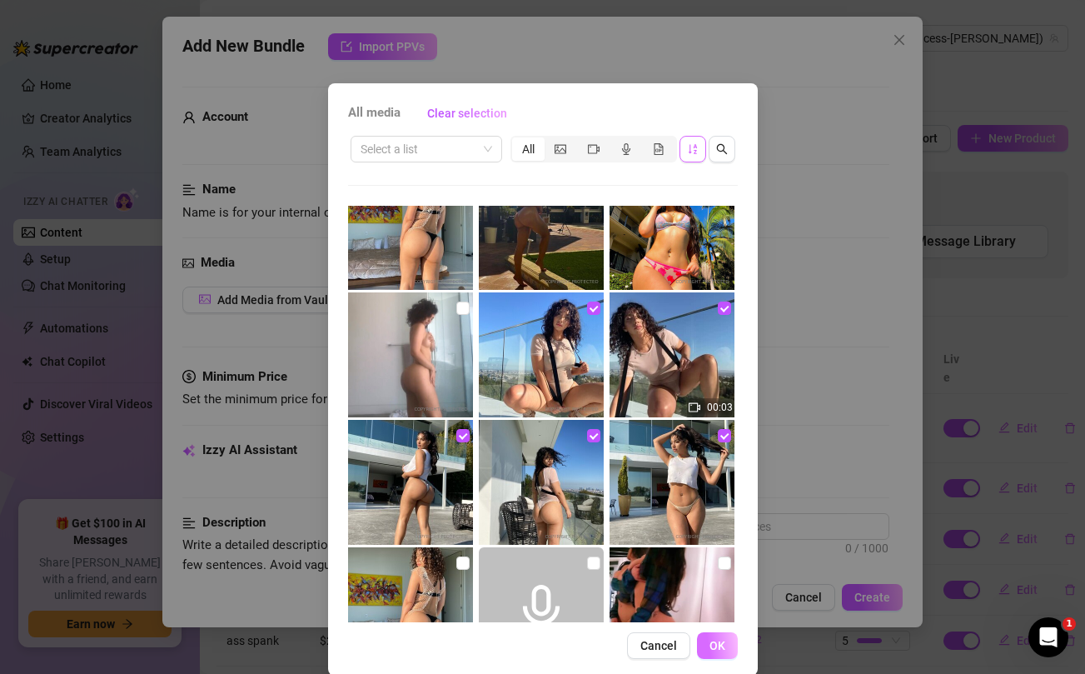
click at [723, 646] on span "OK" at bounding box center [718, 645] width 16 height 13
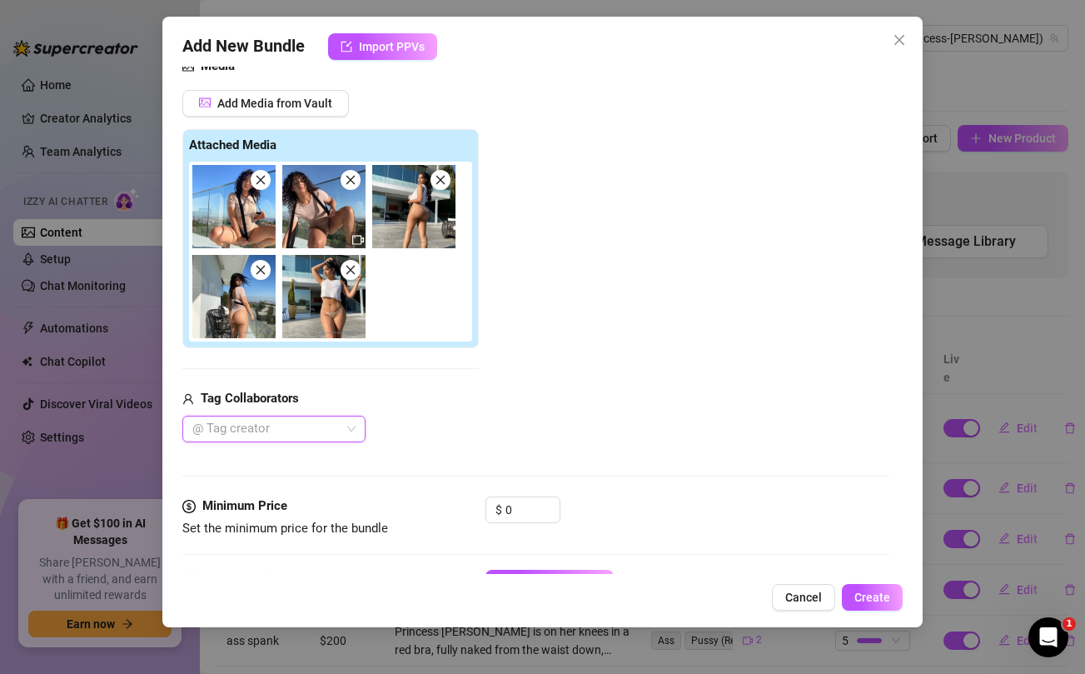
scroll to position [197, 0]
click at [518, 511] on input "0" at bounding box center [533, 509] width 54 height 25
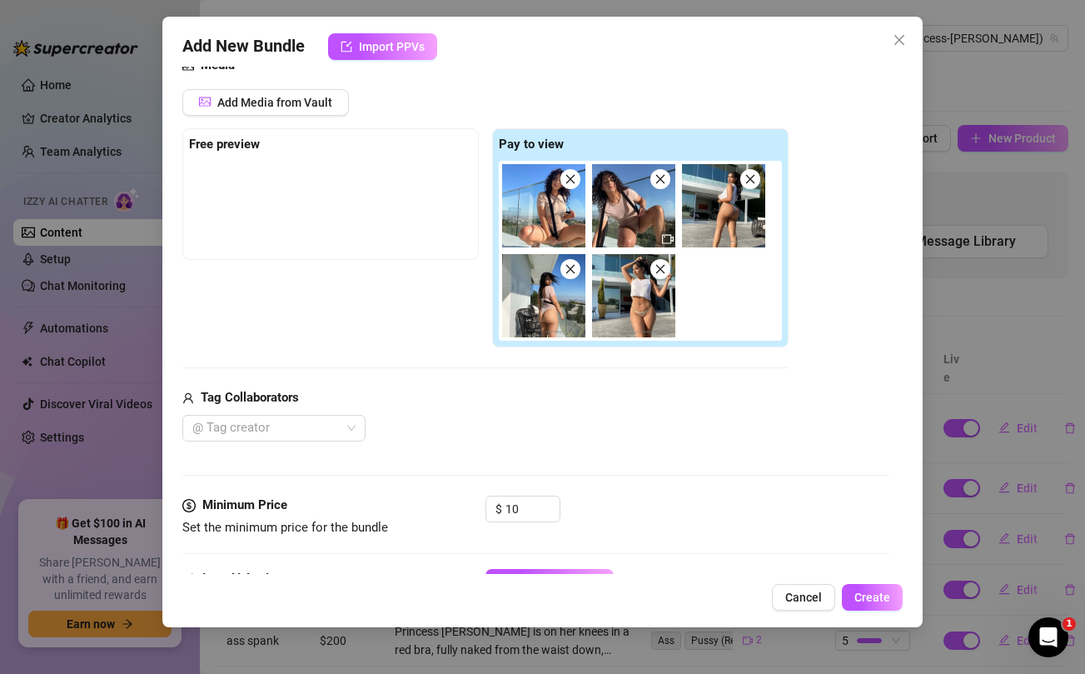
click at [543, 486] on div "Media Add Media from Vault Free preview Pay to view Tag Collaborators @ Tag cre…" at bounding box center [535, 276] width 706 height 440
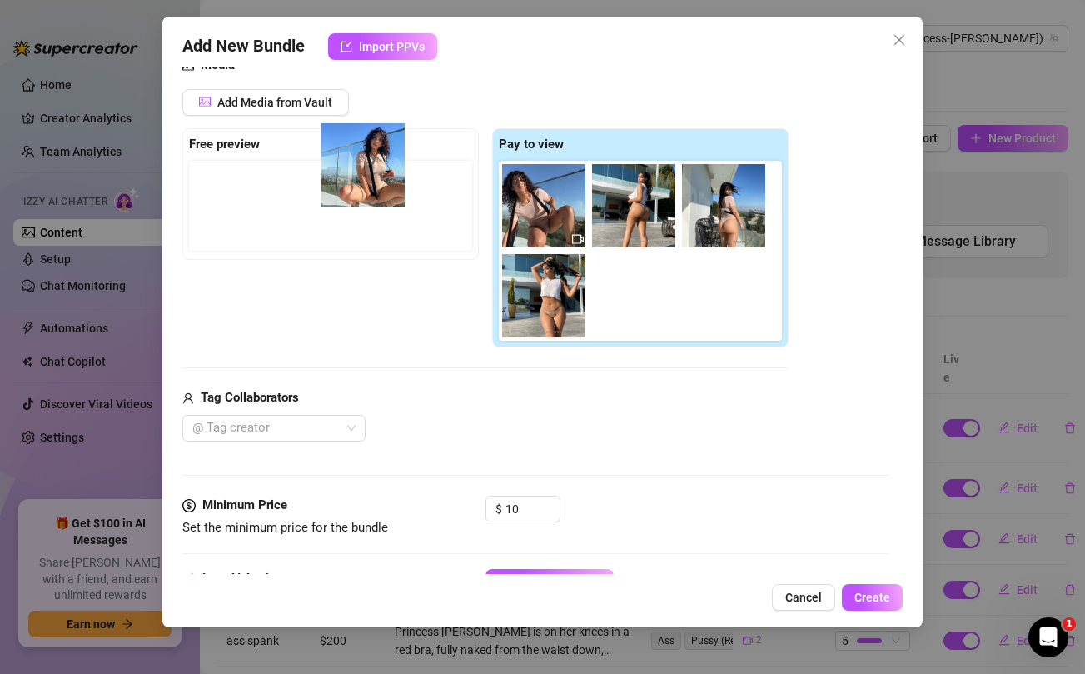
drag, startPoint x: 541, startPoint y: 237, endPoint x: 343, endPoint y: 196, distance: 201.6
click at [343, 196] on div "Free preview Pay to view" at bounding box center [485, 238] width 606 height 220
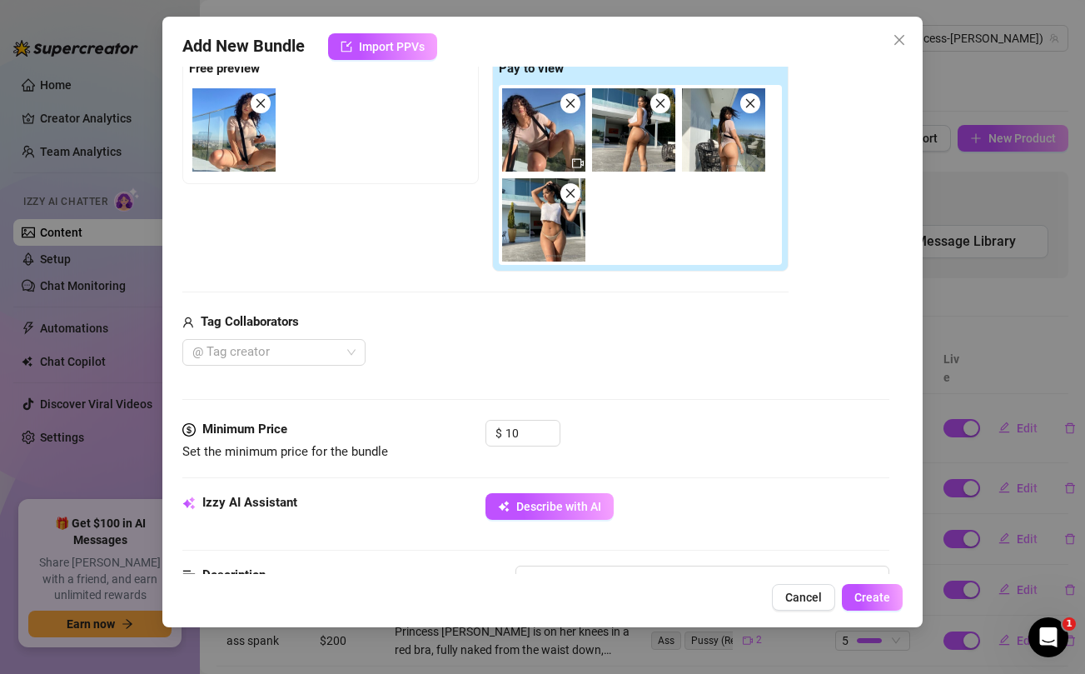
scroll to position [285, 0]
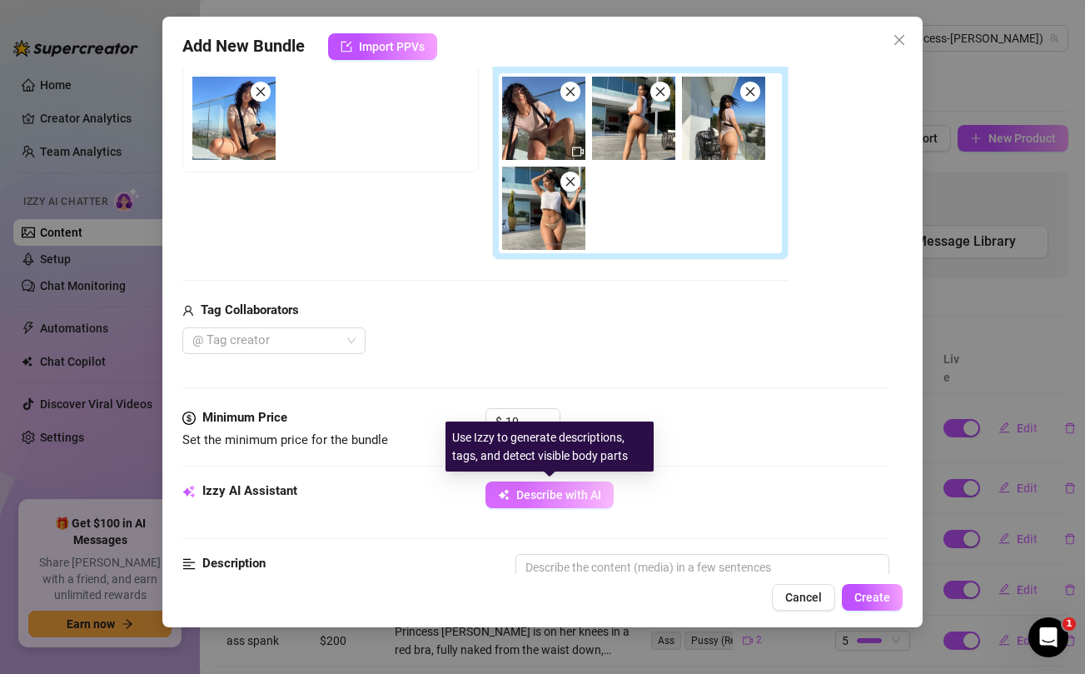
click at [557, 495] on span "Describe with AI" at bounding box center [558, 494] width 85 height 13
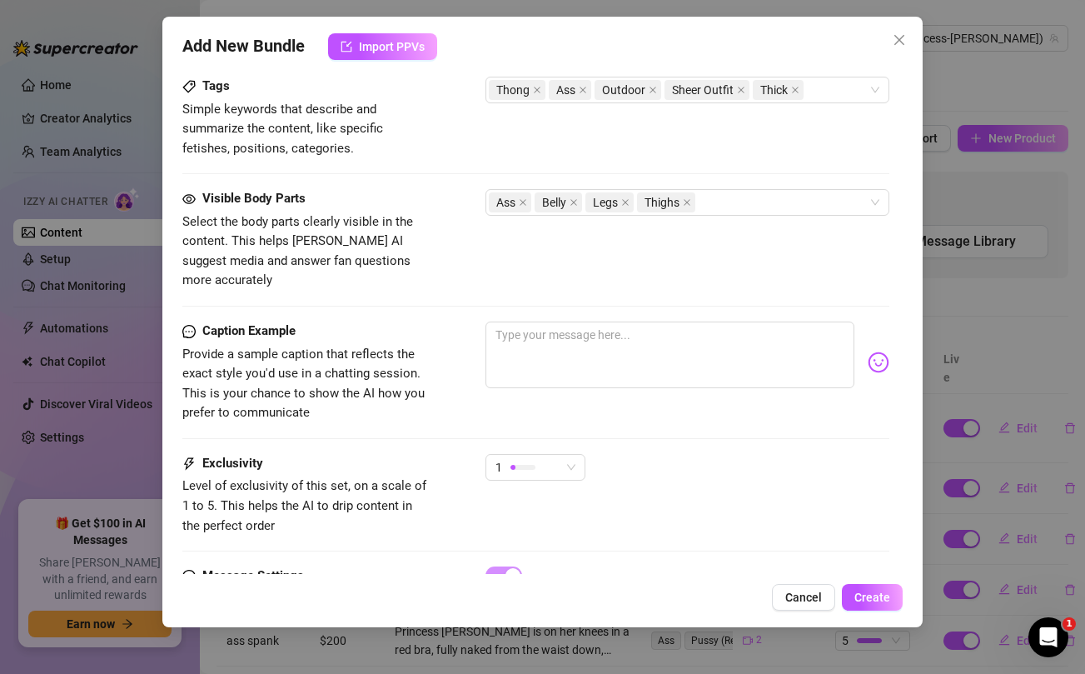
scroll to position [993, 0]
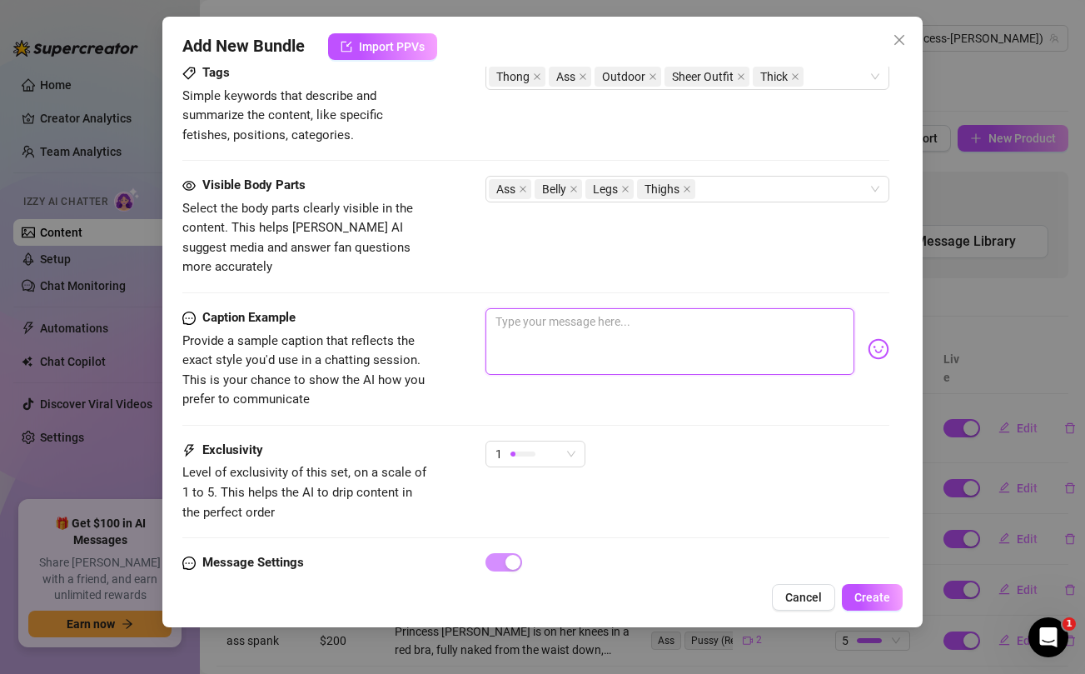
click at [531, 322] on textarea at bounding box center [670, 341] width 368 height 67
paste textarea "The nips are hard and the ass is fat in this bundle baby"
click at [564, 442] on span "1" at bounding box center [536, 454] width 80 height 25
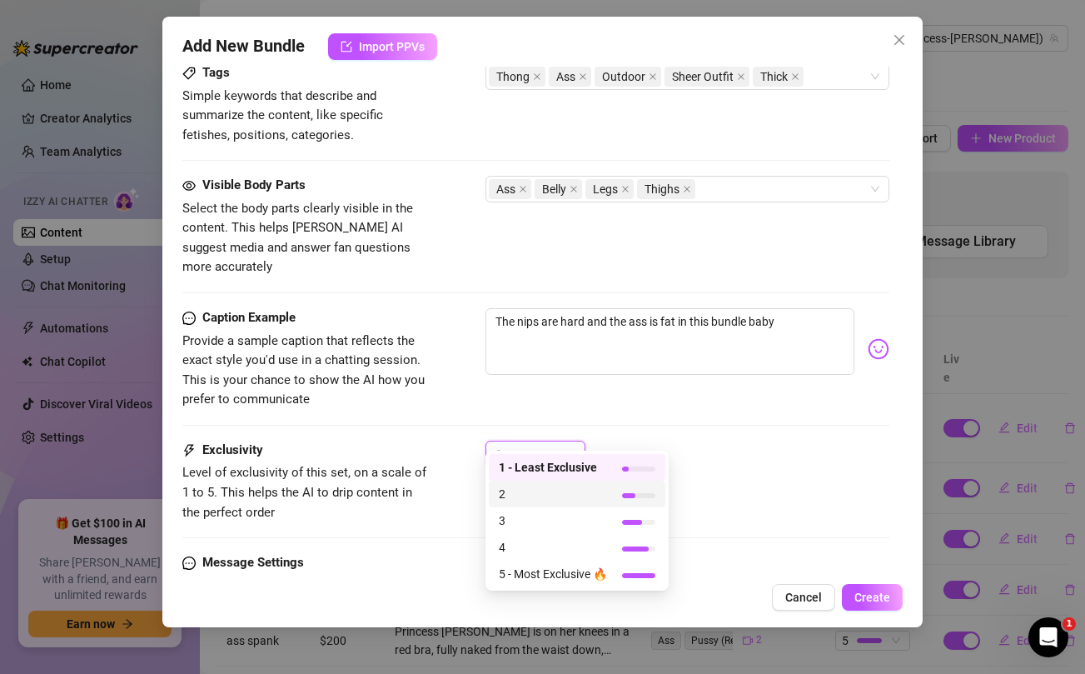
click at [531, 497] on span "2" at bounding box center [553, 494] width 108 height 18
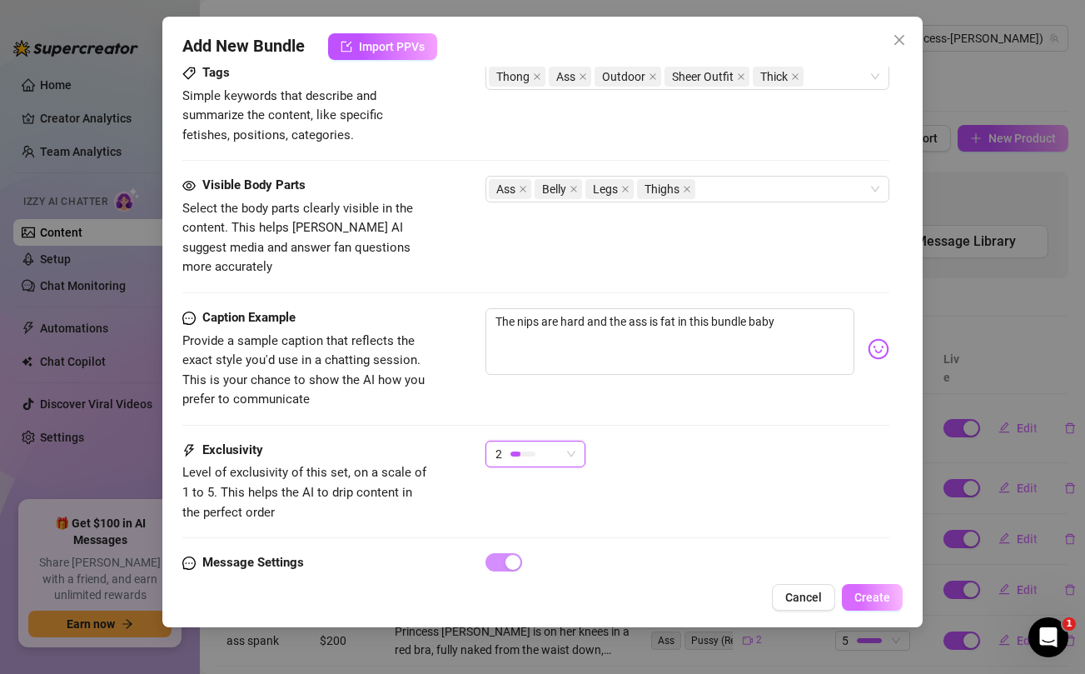
click at [877, 601] on span "Create" at bounding box center [873, 597] width 36 height 13
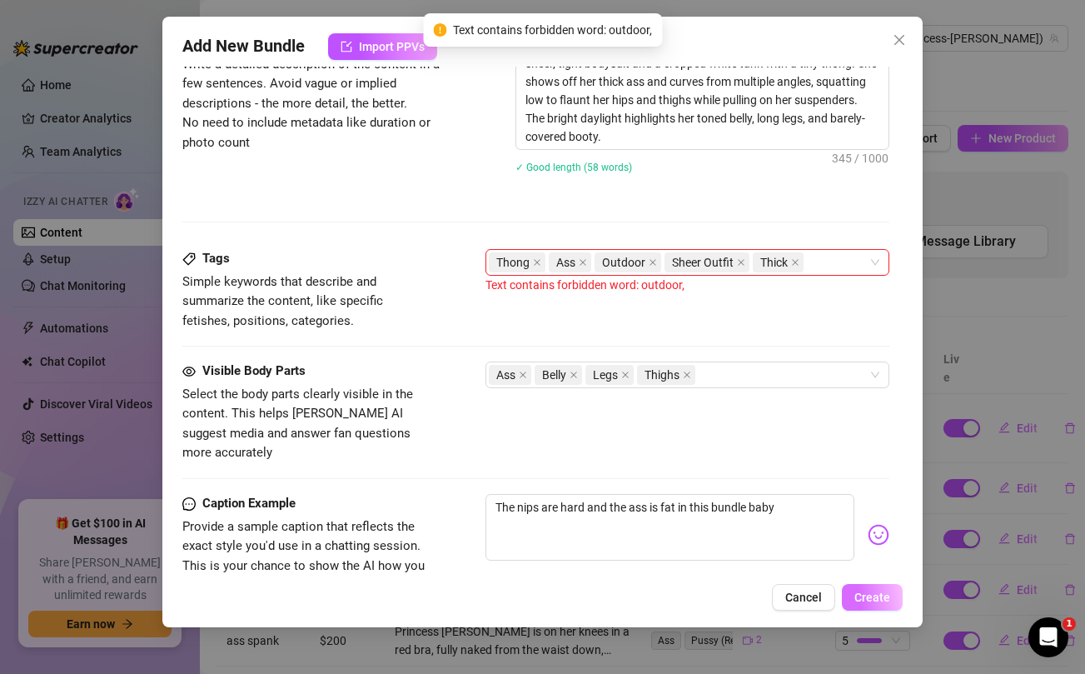
scroll to position [749, 0]
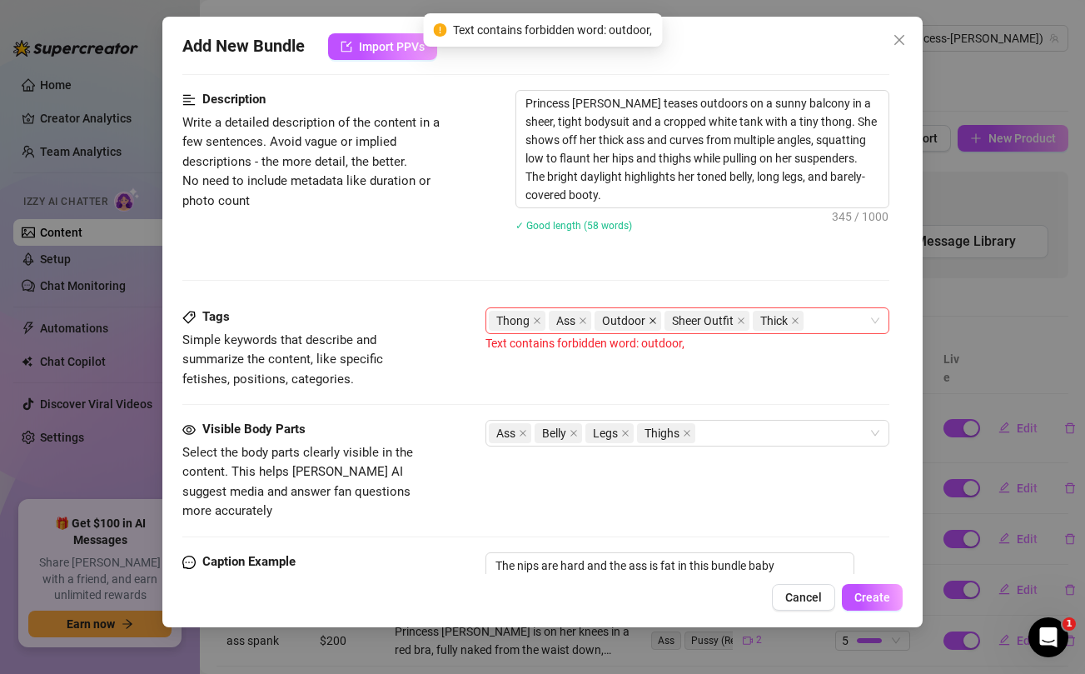
click at [654, 321] on icon "close" at bounding box center [653, 321] width 8 height 8
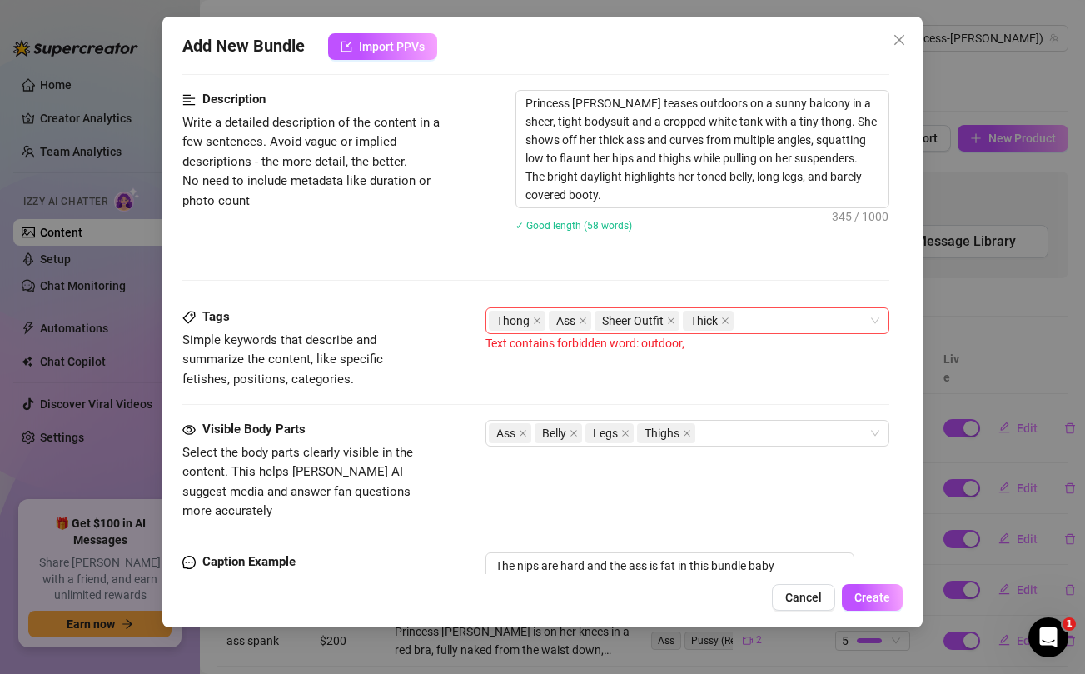
click at [683, 376] on div "Tags Simple keywords that describe and summarize the content, like specific fet…" at bounding box center [535, 348] width 706 height 82
click at [680, 105] on textarea "Princess Jazmine teases outdoors on a sunny balcony in a sheer, tight bodysuit …" at bounding box center [702, 149] width 372 height 117
click at [806, 385] on div "Tags Simple keywords that describe and summarize the content, like specific fet…" at bounding box center [535, 348] width 706 height 82
click at [861, 596] on span "Create" at bounding box center [873, 597] width 36 height 13
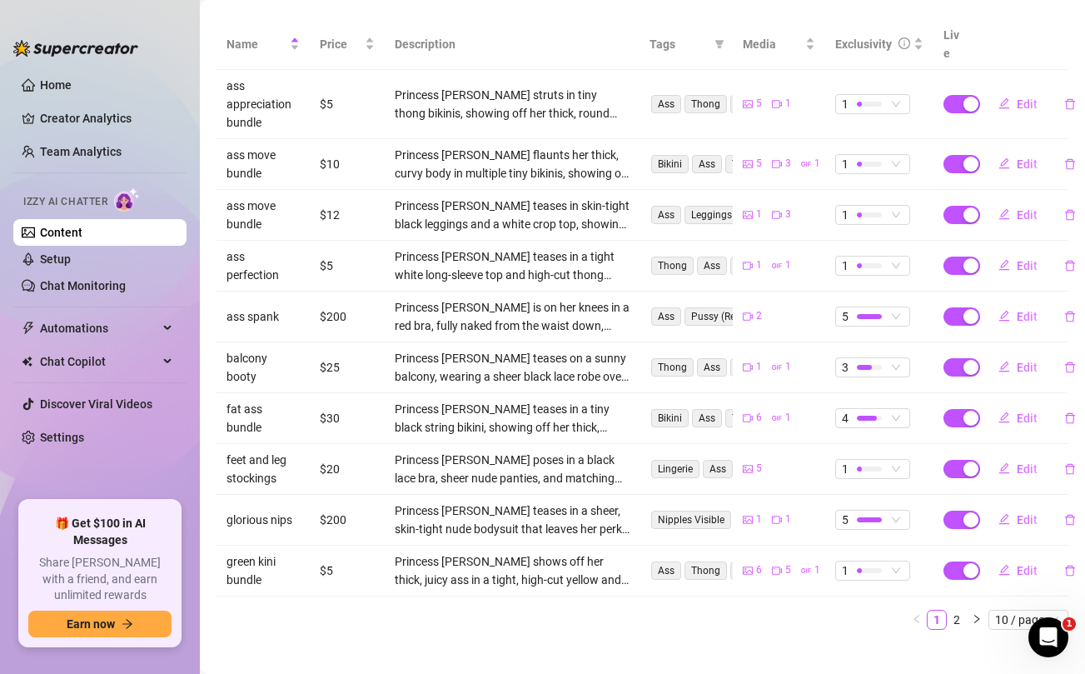
scroll to position [0, 0]
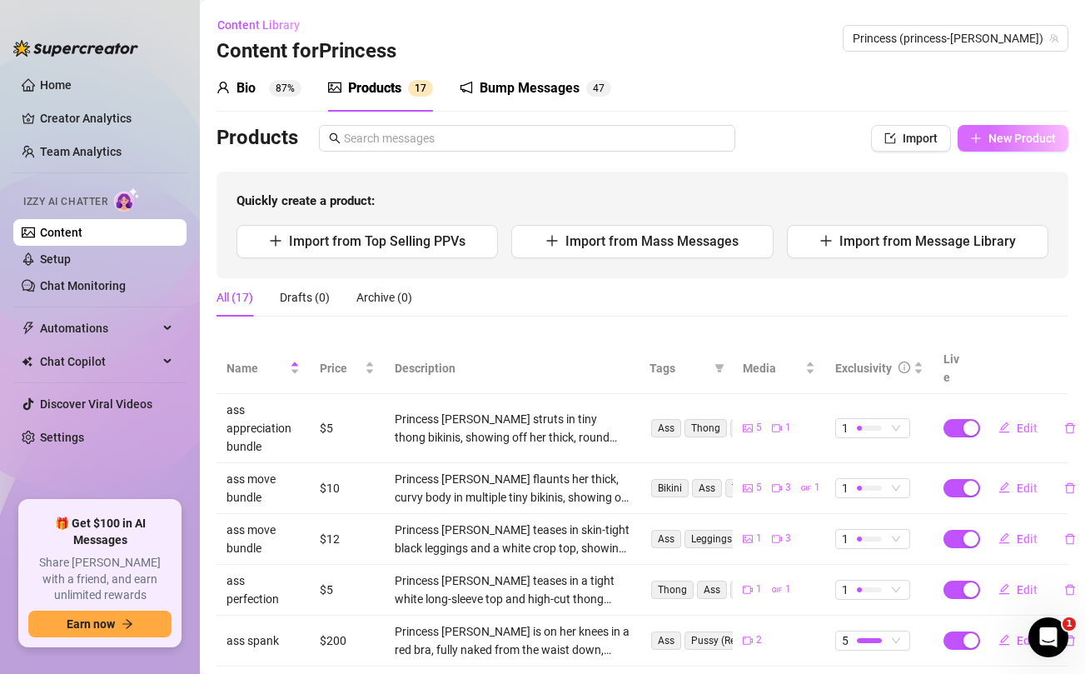
click at [1037, 143] on span "New Product" at bounding box center [1022, 138] width 67 height 13
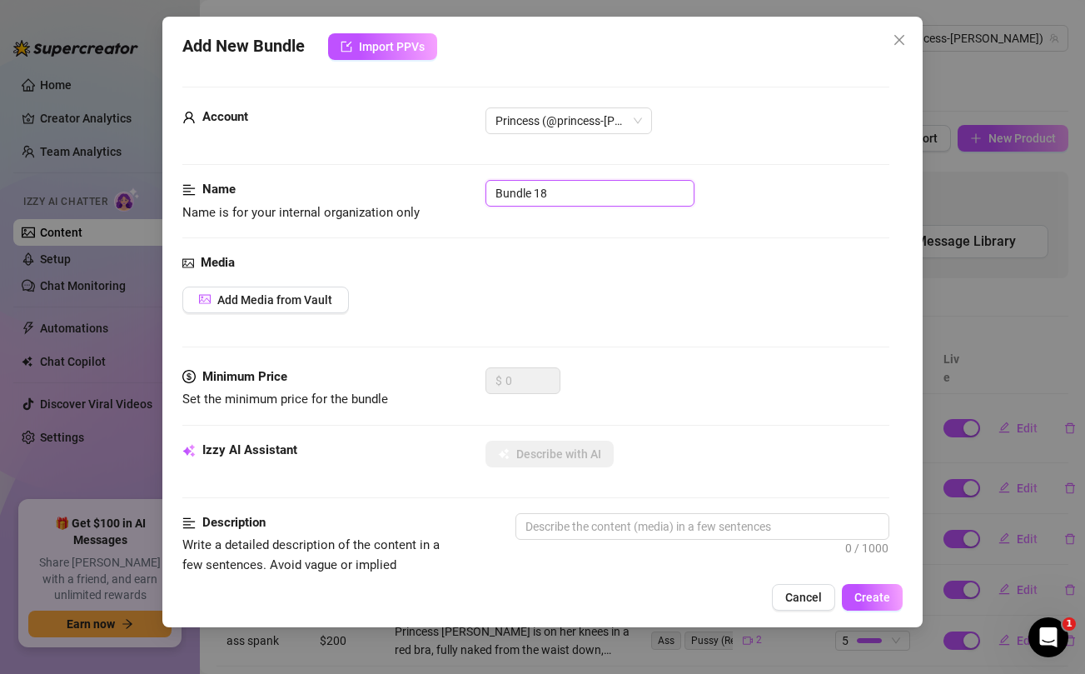
click at [576, 191] on input "Bundle 18" at bounding box center [590, 193] width 209 height 27
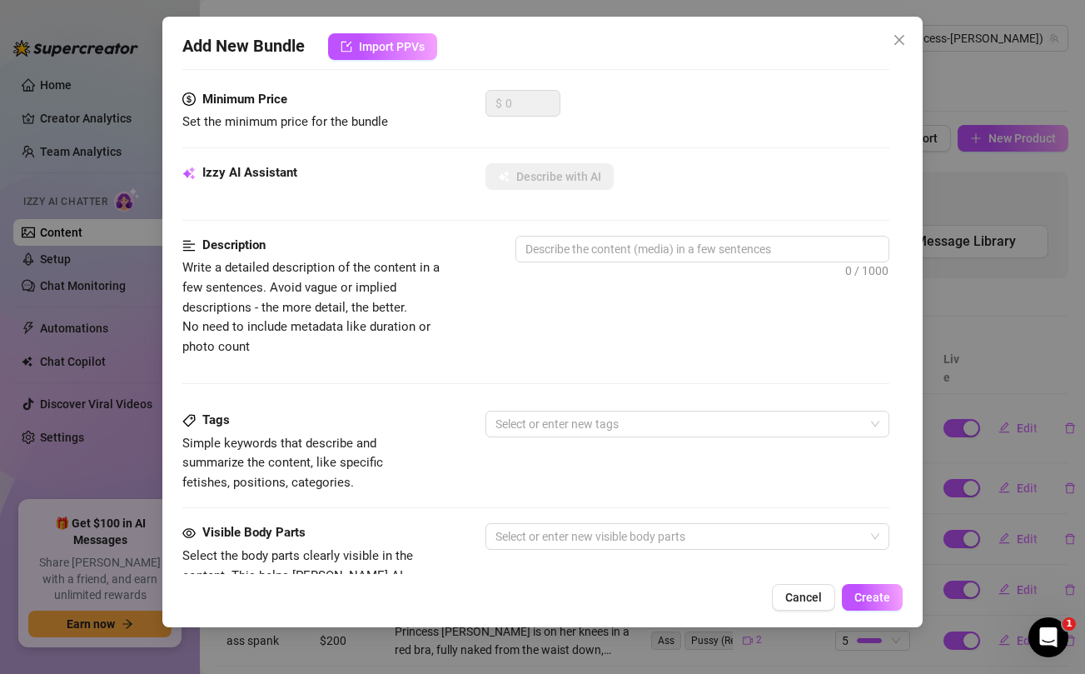
scroll to position [677, 0]
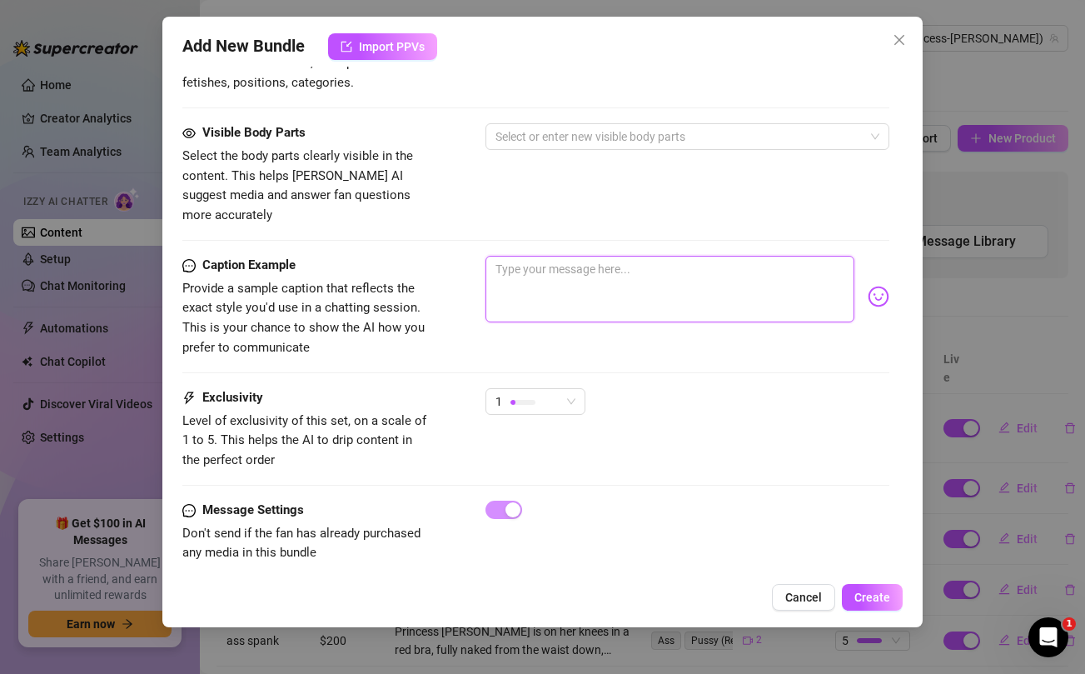
click at [565, 268] on textarea at bounding box center [670, 289] width 368 height 67
paste textarea "EXPLICIT BUNDLE 😈😈 Full nude and SPREAD 🥵🥵 what position would you fuck my ass …"
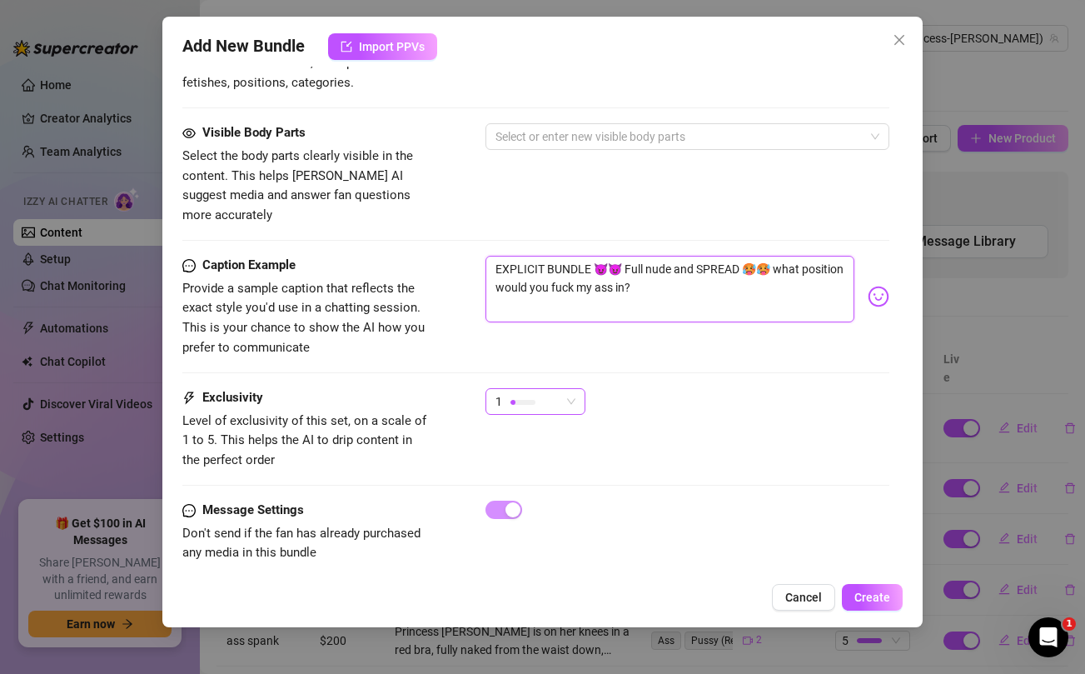
click at [556, 389] on div "1" at bounding box center [528, 401] width 65 height 25
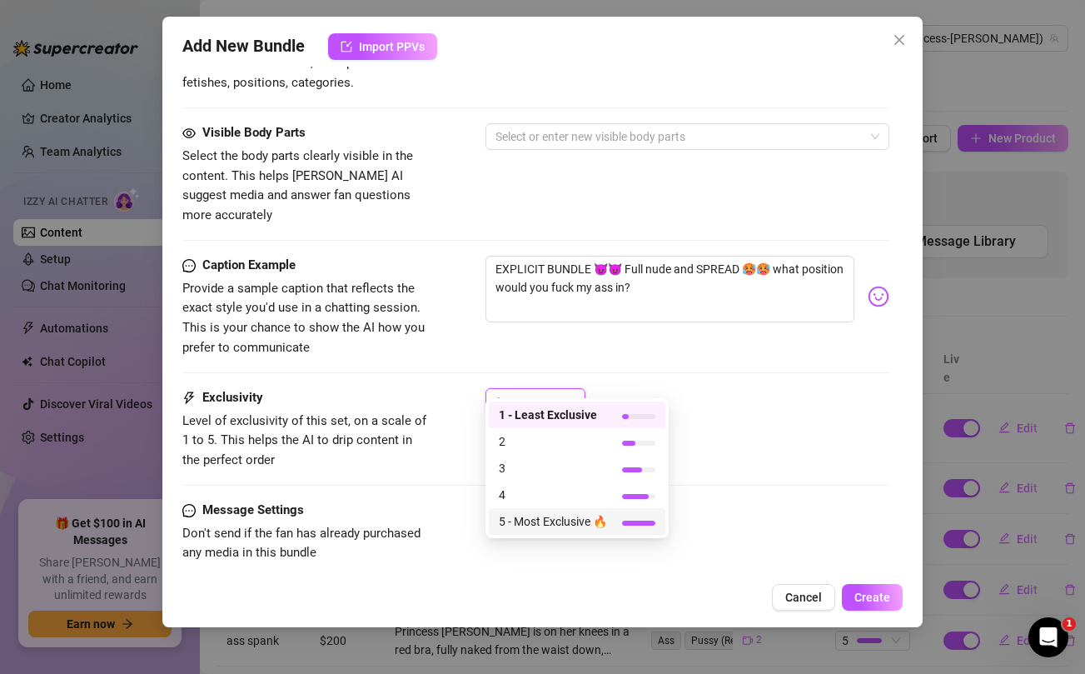
click at [536, 519] on span "5 - Most Exclusive 🔥" at bounding box center [553, 521] width 108 height 18
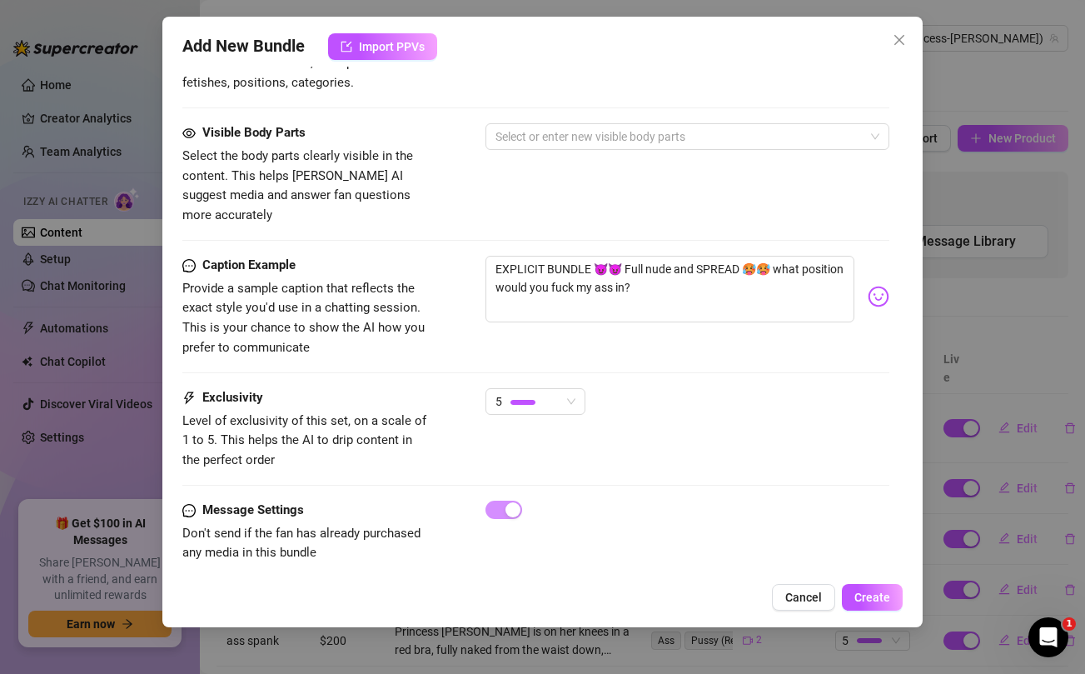
click at [716, 349] on div "Caption Example Provide a sample caption that reflects the exact style you'd us…" at bounding box center [535, 322] width 706 height 132
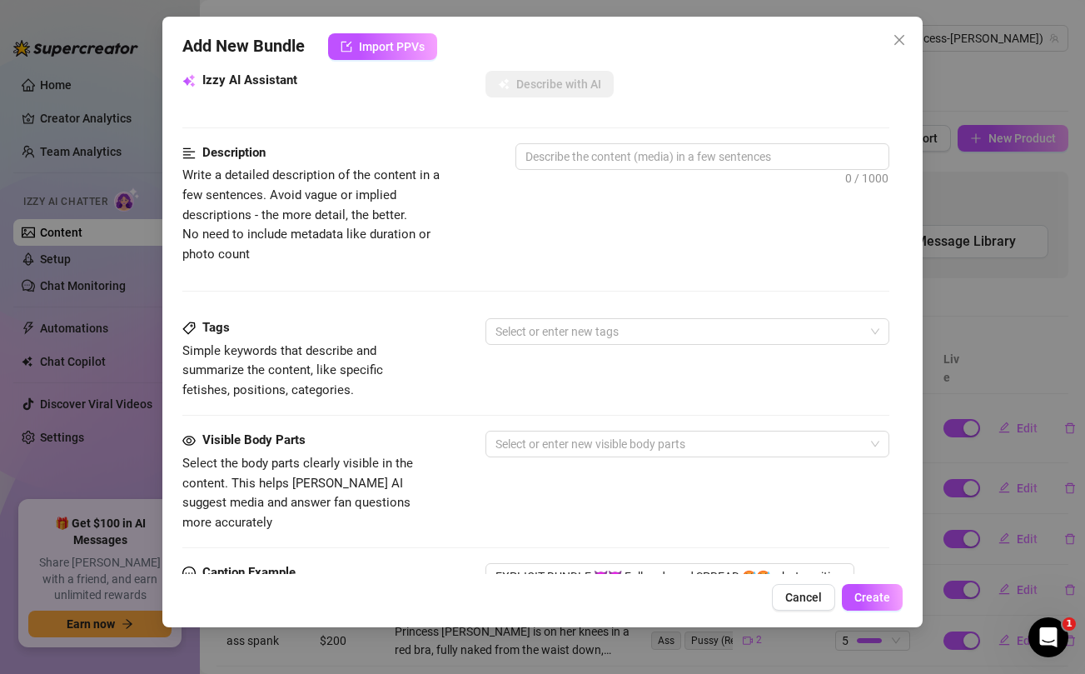
scroll to position [0, 0]
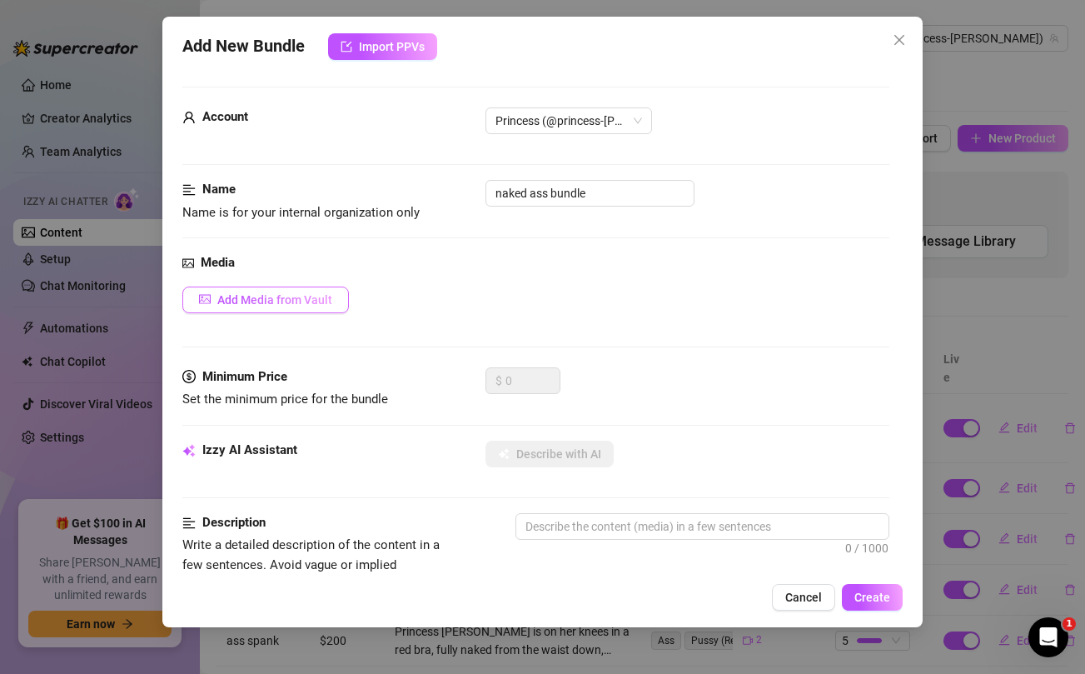
click at [281, 293] on span "Add Media from Vault" at bounding box center [274, 299] width 115 height 13
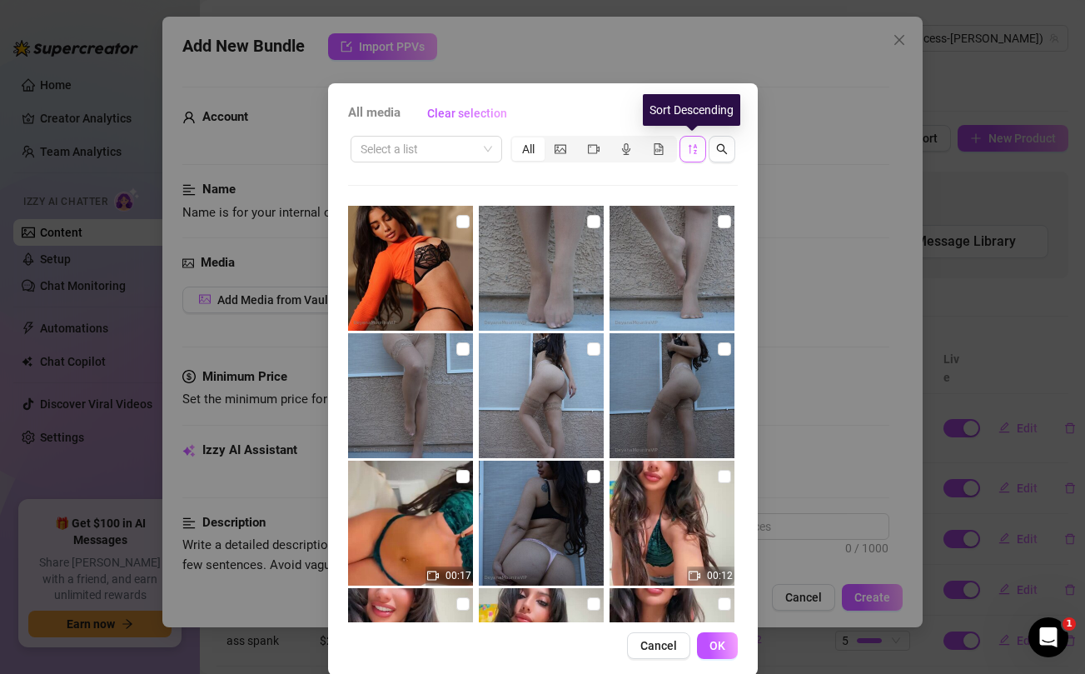
click at [691, 151] on icon "sort-descending" at bounding box center [693, 149] width 12 height 12
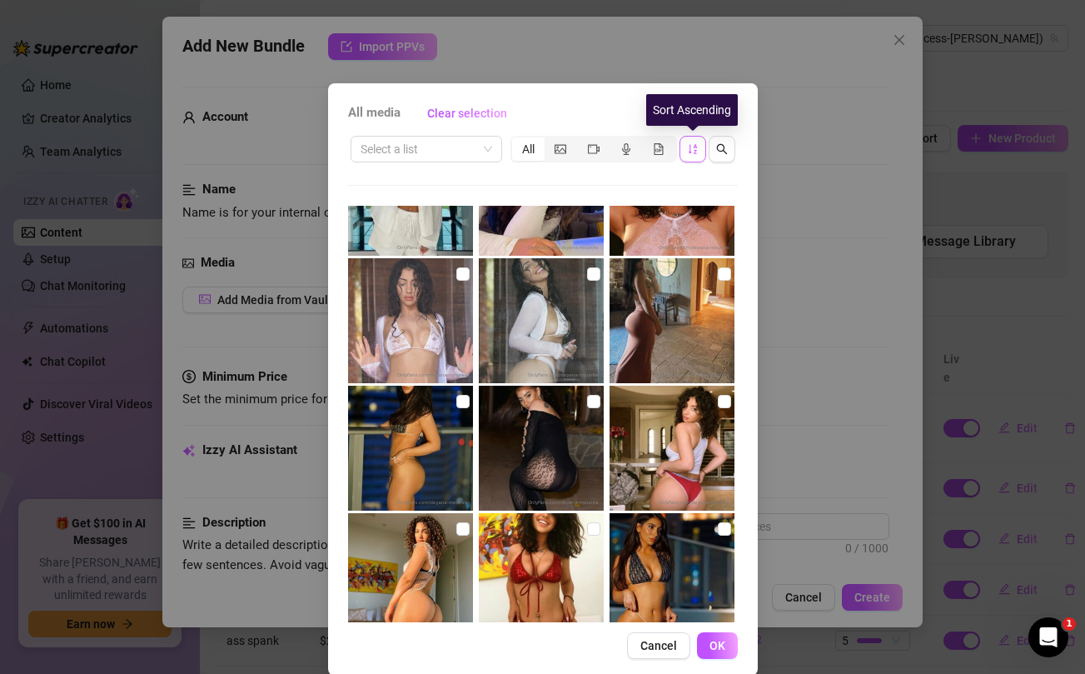
scroll to position [3387, 0]
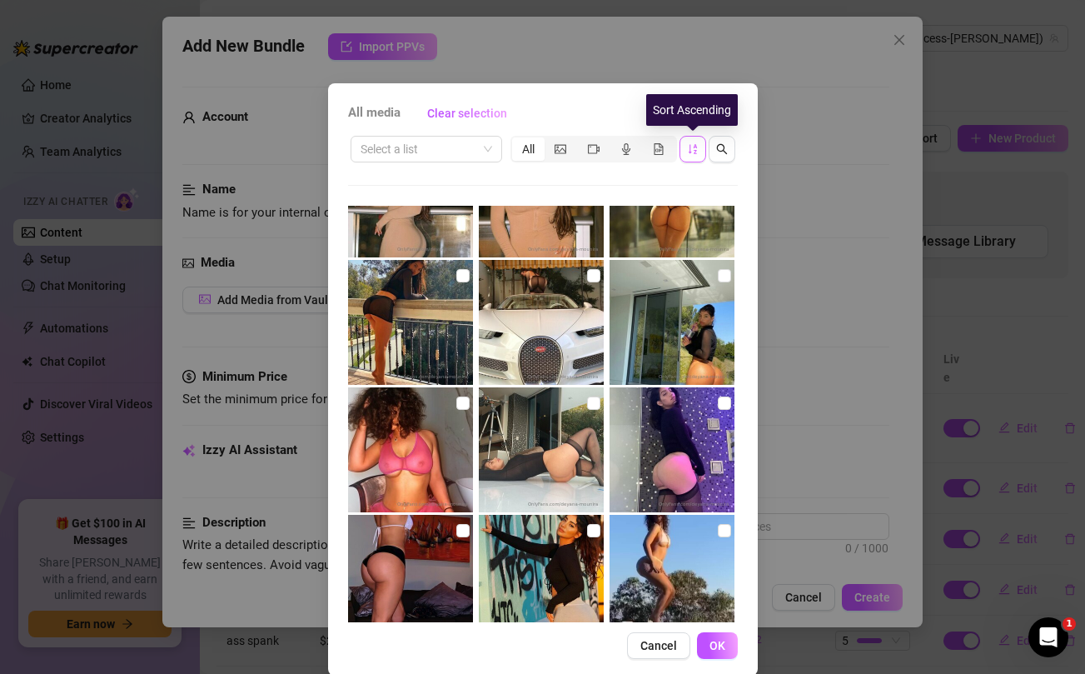
click at [861, 288] on div "All media Clear selection Select a list All 28:30 01:22 02:43 01:30 00:26 00:11…" at bounding box center [542, 337] width 1085 height 674
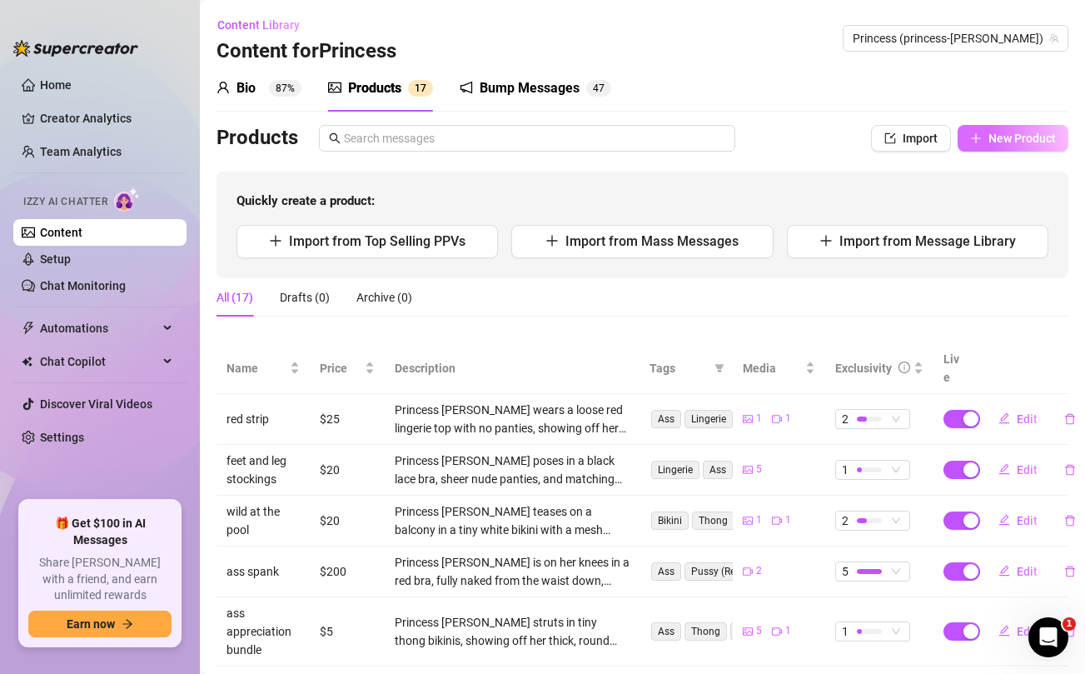
click at [1022, 141] on span "New Product" at bounding box center [1022, 138] width 67 height 13
type textarea "Type your message here..."
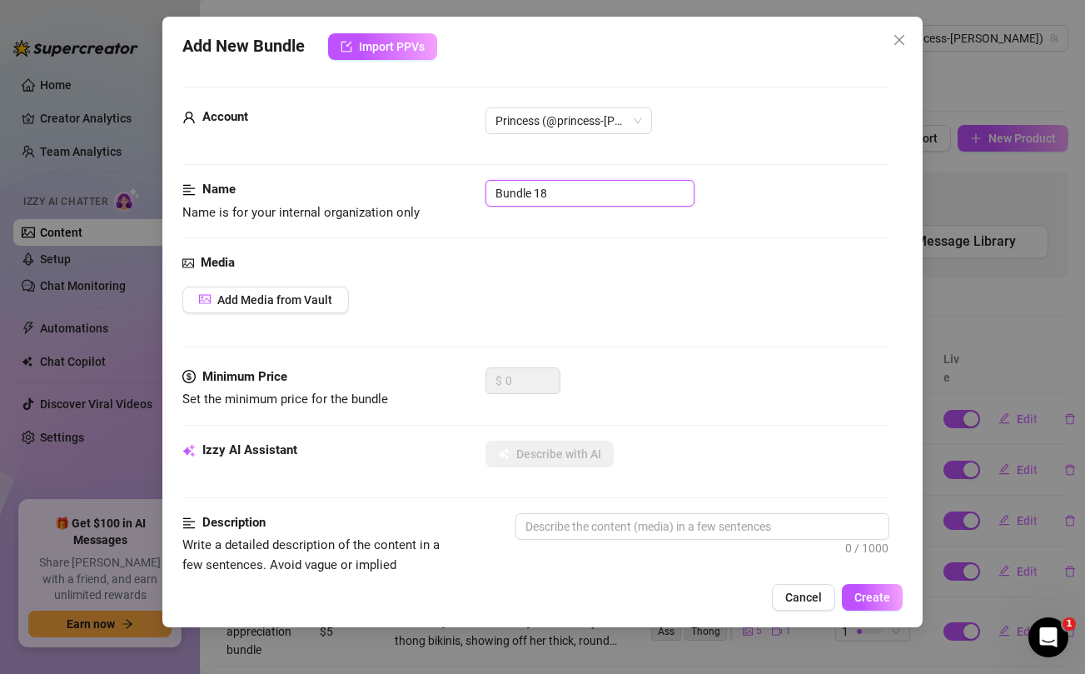
click at [606, 183] on input "Bundle 18" at bounding box center [590, 193] width 209 height 27
type input "naked ass bundle"
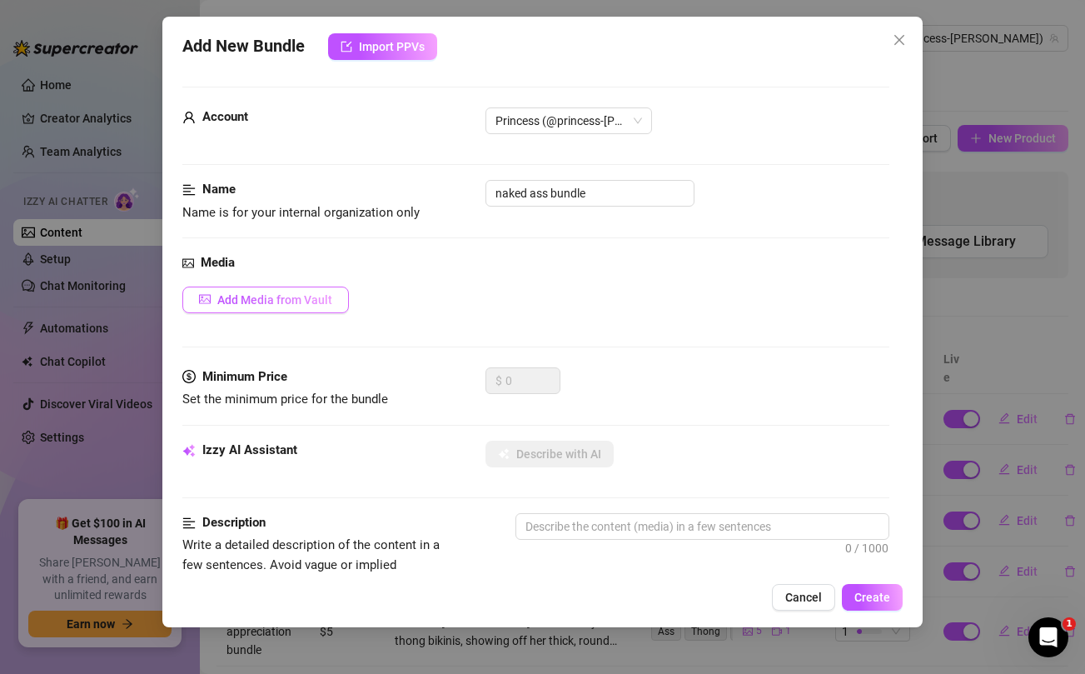
click at [265, 299] on span "Add Media from Vault" at bounding box center [274, 299] width 115 height 13
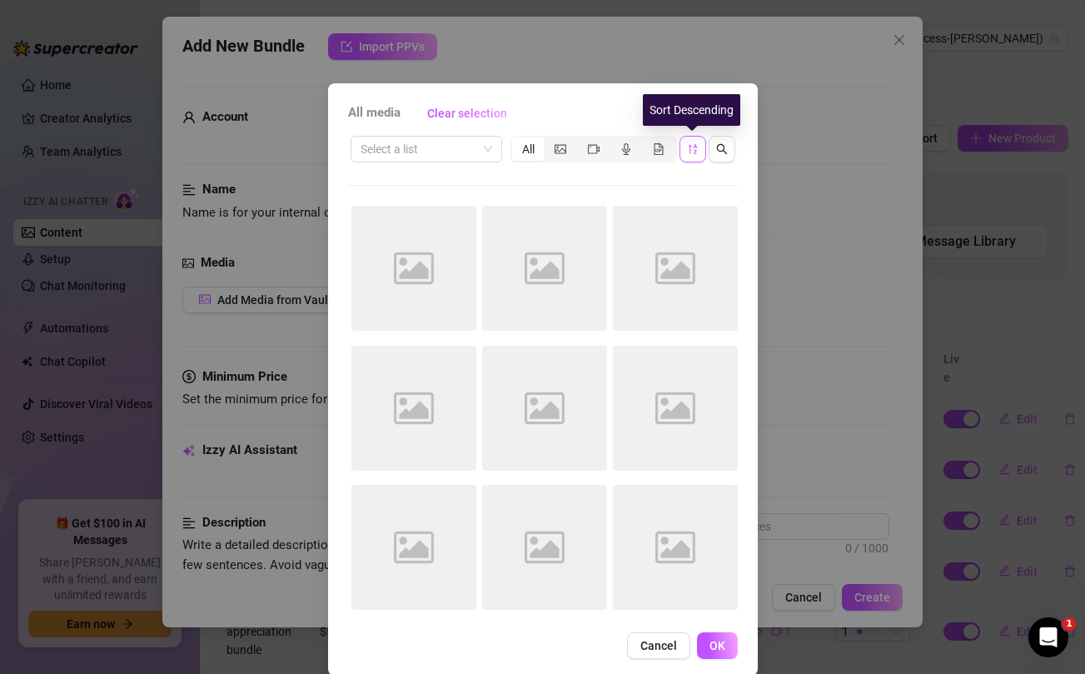
click at [695, 149] on icon "sort-descending" at bounding box center [693, 149] width 12 height 12
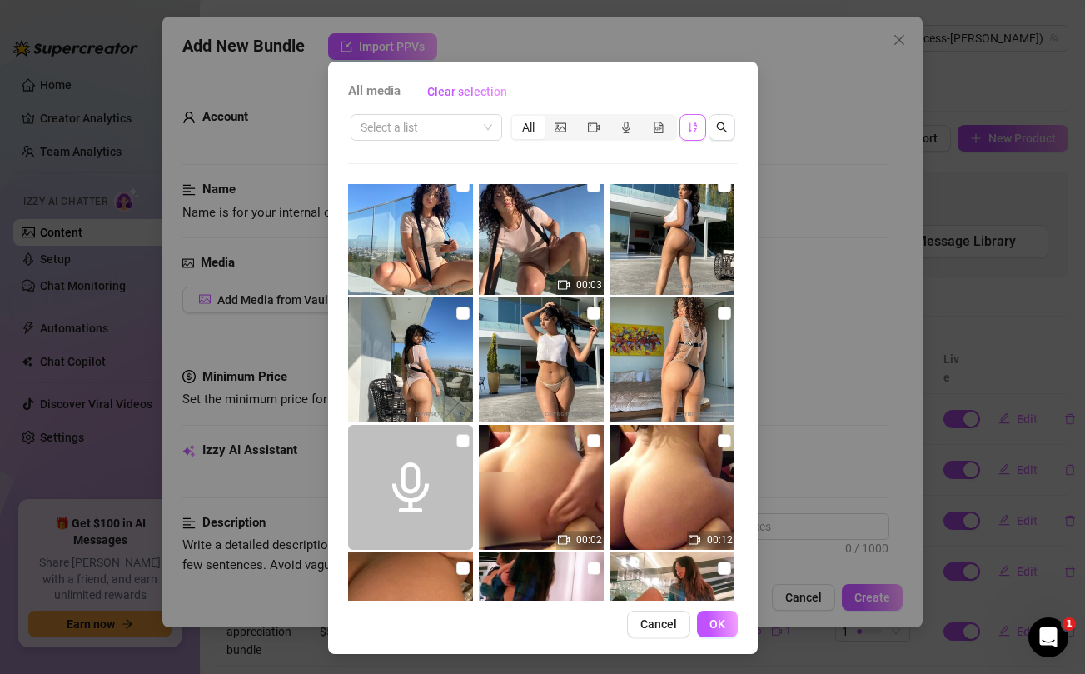
scroll to position [12507, 0]
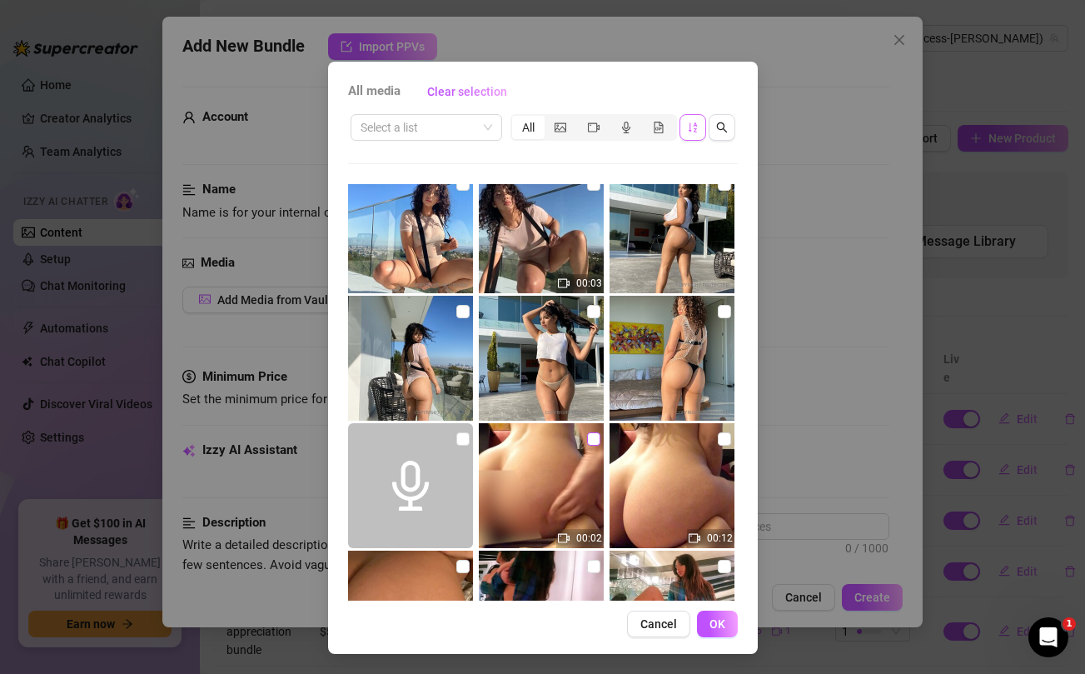
click at [591, 439] on input "checkbox" at bounding box center [593, 438] width 13 height 13
checkbox input "true"
click at [725, 440] on input "checkbox" at bounding box center [724, 438] width 13 height 13
checkbox input "true"
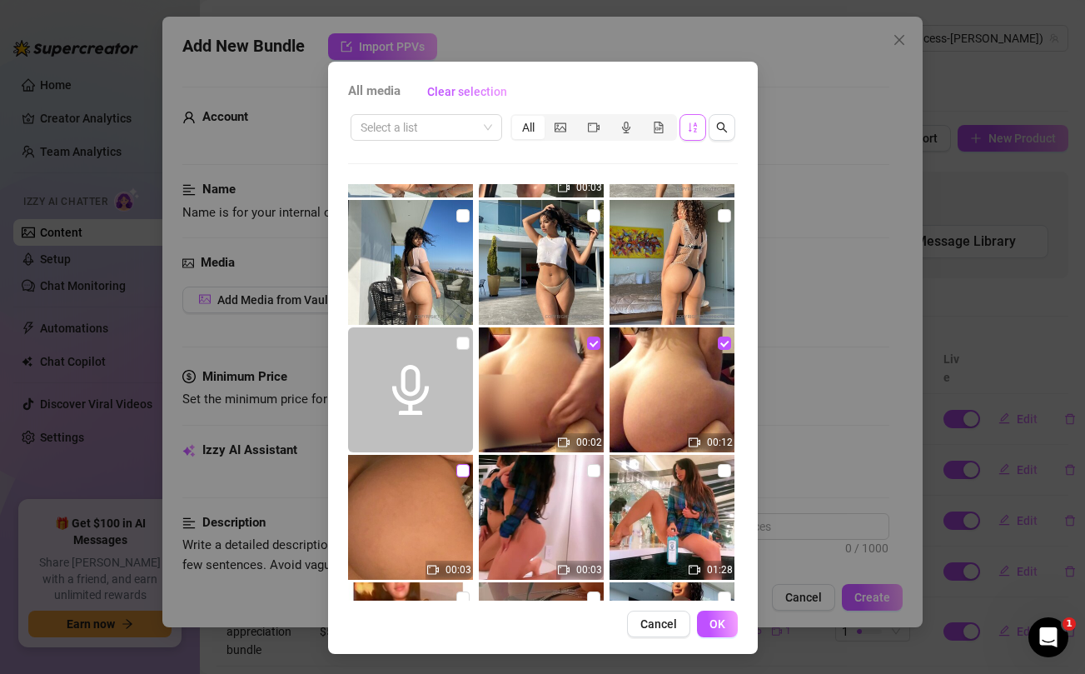
click at [462, 473] on input "checkbox" at bounding box center [463, 470] width 13 height 13
checkbox input "true"
click at [716, 626] on span "OK" at bounding box center [718, 623] width 16 height 13
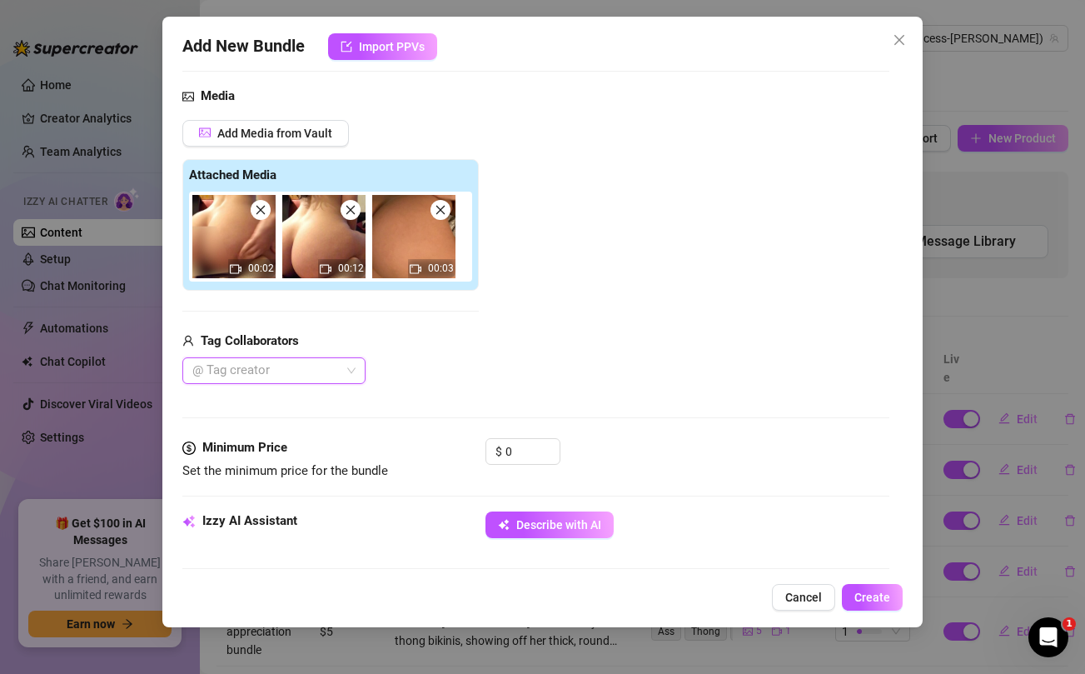
scroll to position [168, 0]
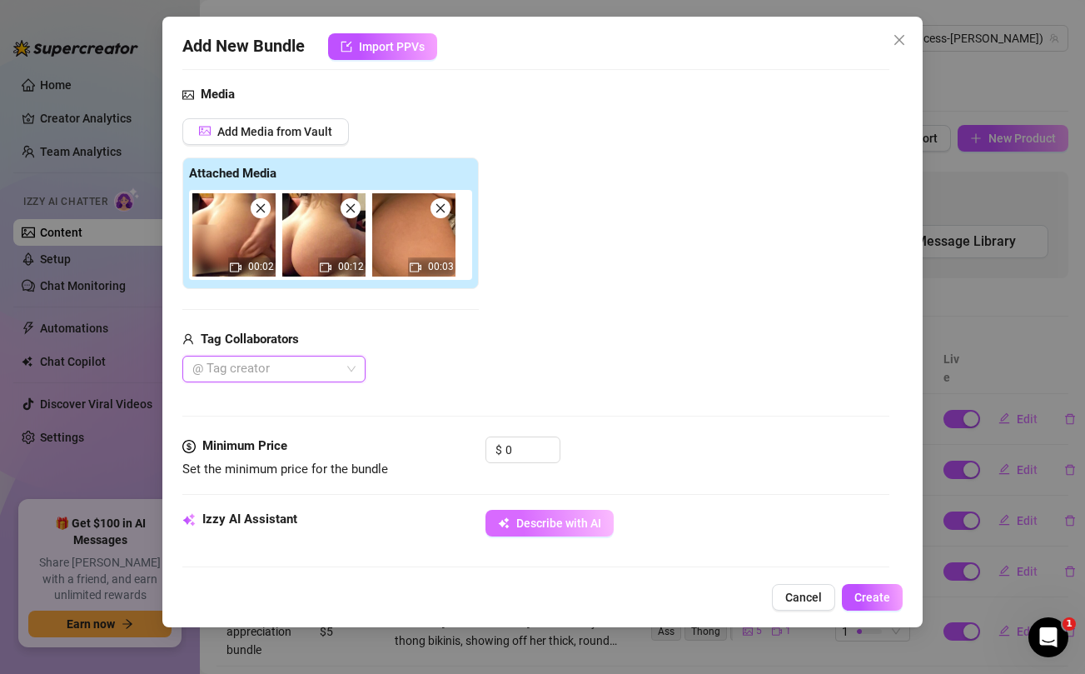
click at [533, 521] on span "Describe with AI" at bounding box center [558, 522] width 85 height 13
click at [550, 516] on span "Describe with AI" at bounding box center [558, 522] width 85 height 13
type textarea "Princess"
type textarea "Princess [PERSON_NAME]"
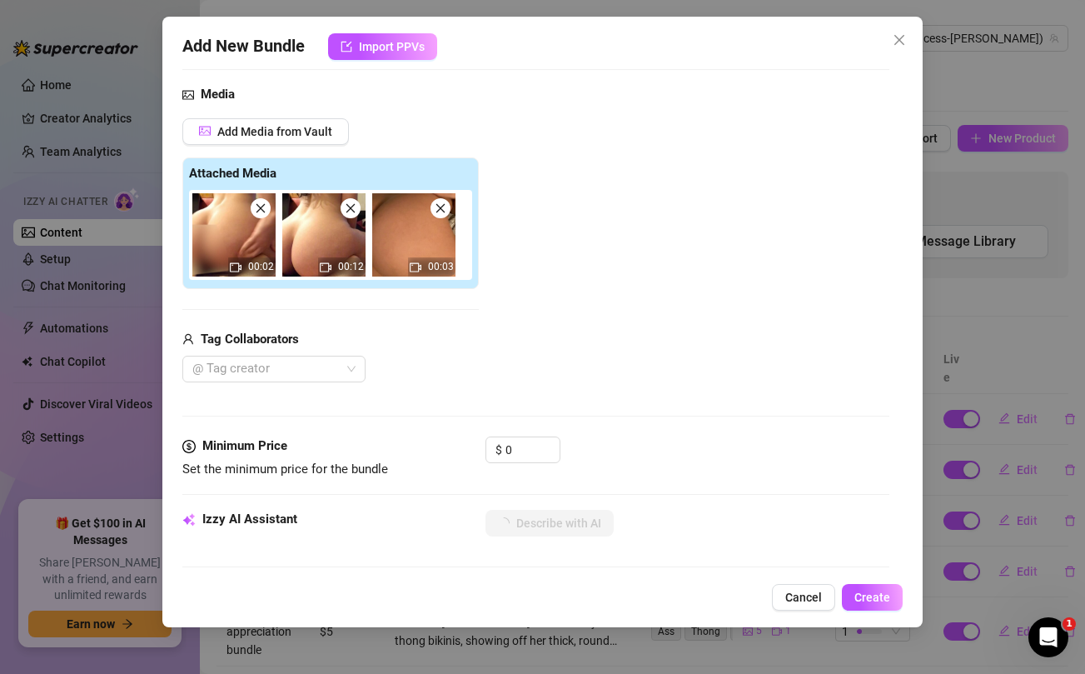
type textarea "Princess [PERSON_NAME]"
type textarea "Princess Jazmine is"
type textarea "Princess Jazmine is fully"
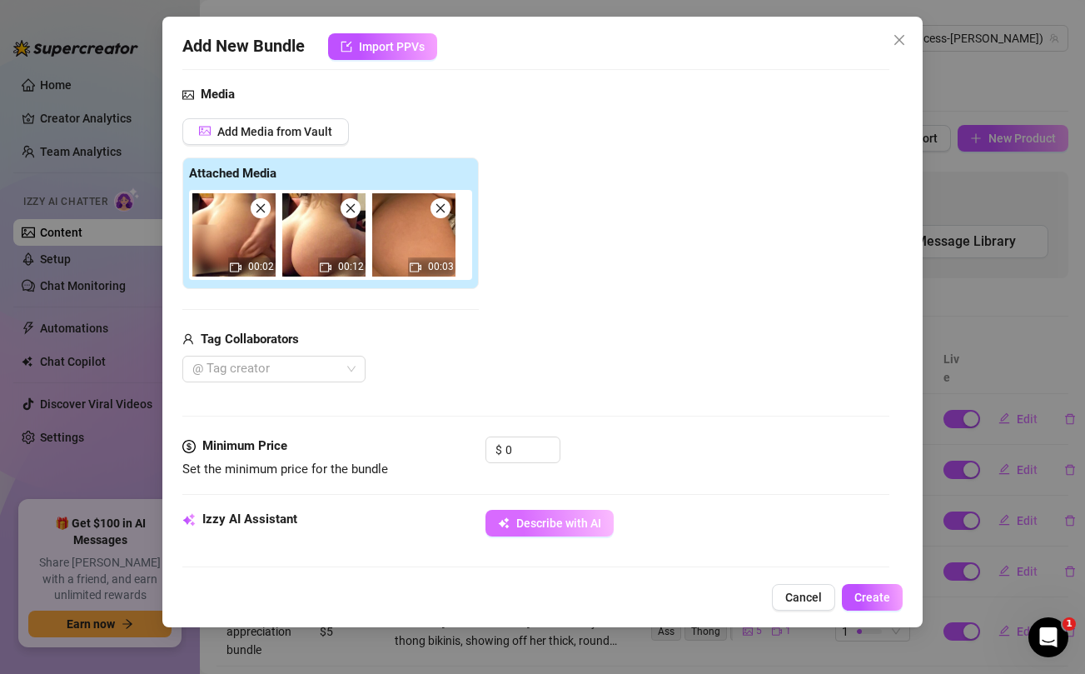
type textarea "Princess Jazmine is fully naked,"
type textarea "Princess Jazmine is fully naked, showing"
type textarea "Princess Jazmine is fully naked, showing off"
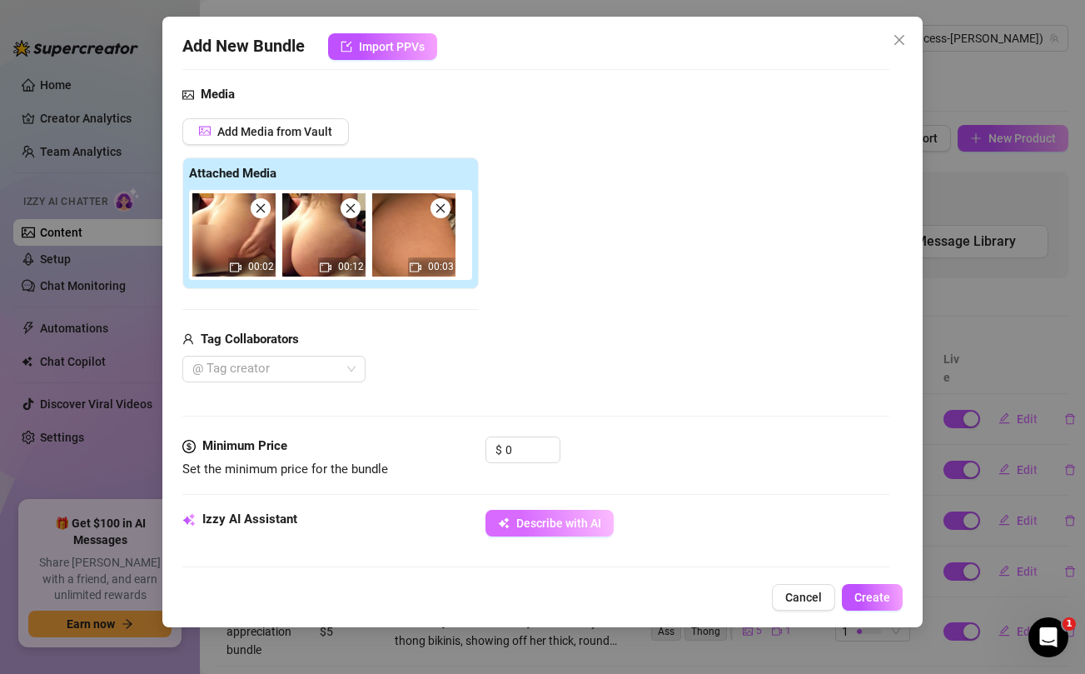
type textarea "Princess Jazmine is fully naked, showing off"
type textarea "Princess Jazmine is fully naked, showing off her"
type textarea "Princess Jazmine is fully naked, showing off her thick,"
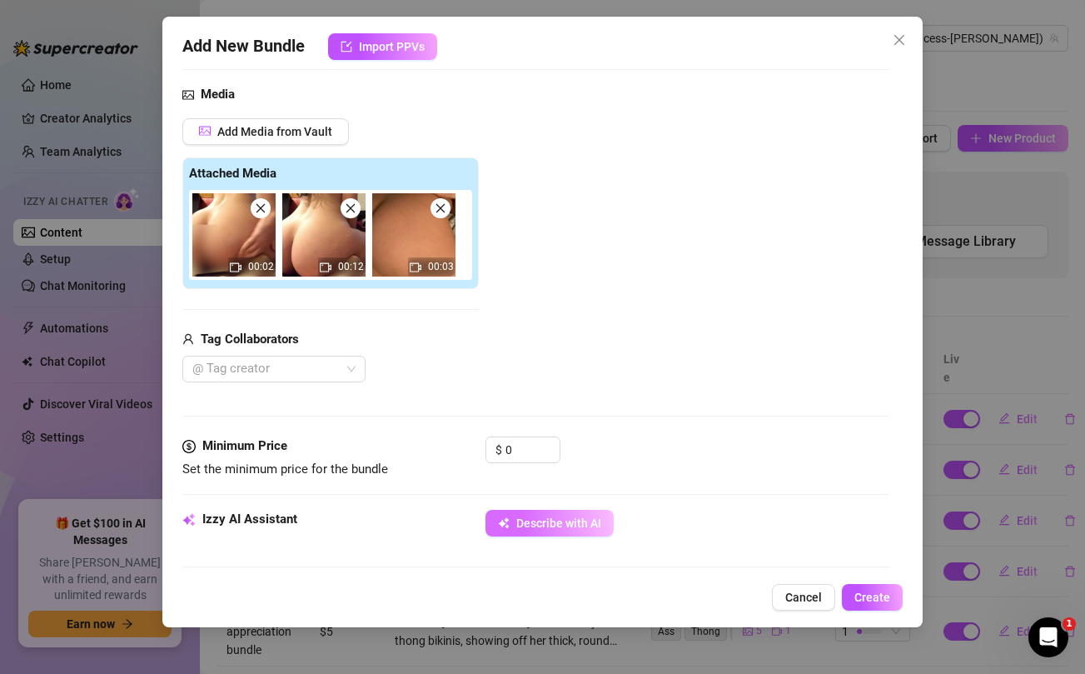
type textarea "Princess Jazmine is fully naked, showing off her thick, round"
type textarea "Princess Jazmine is fully naked, showing off her thick, round ass"
type textarea "Princess Jazmine is fully naked, showing off her thick, round ass in"
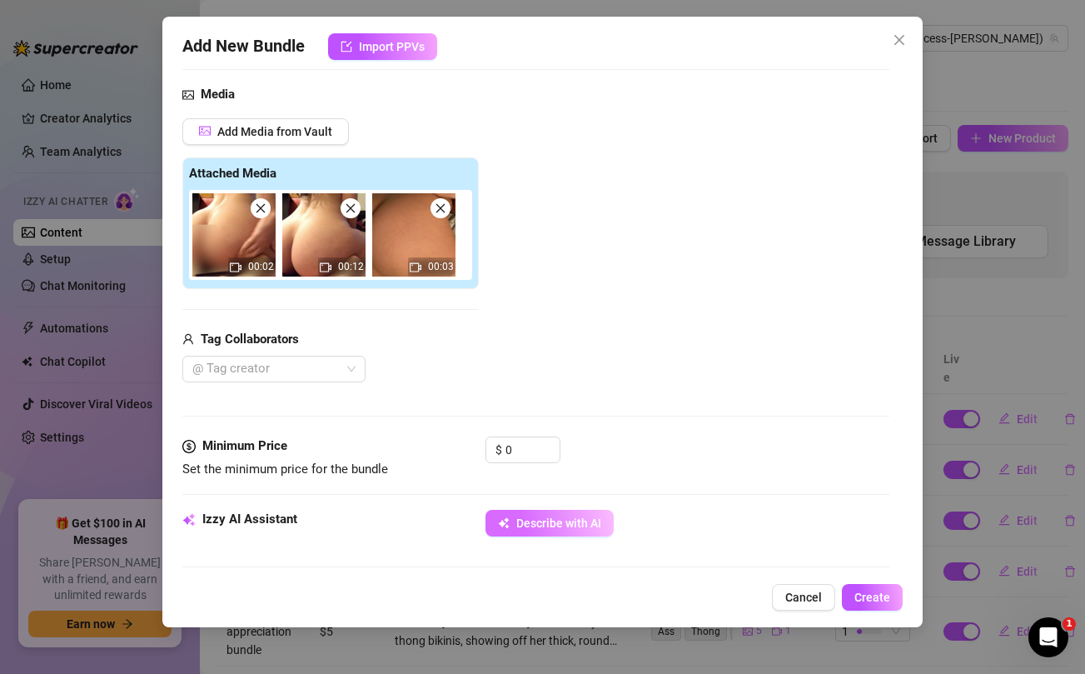
type textarea "Princess Jazmine is fully naked, showing off her thick, round ass in"
type textarea "Princess Jazmine is fully naked, showing off her thick, round ass in close-up"
type textarea "Princess Jazmine is fully naked, showing off her thick, round ass in close-up s…"
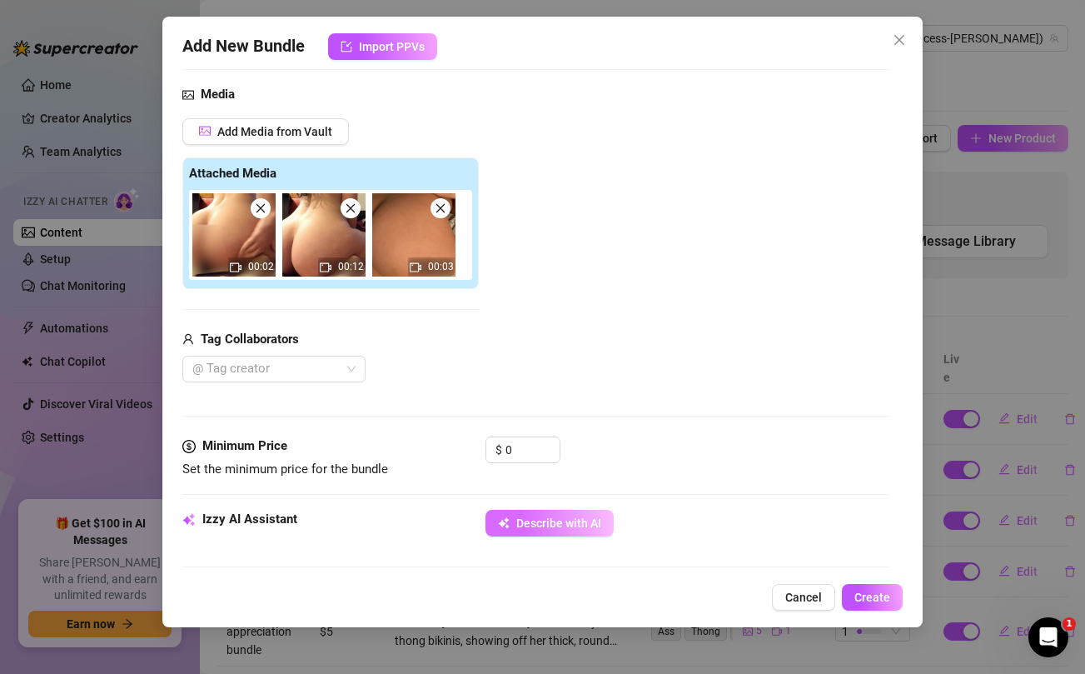
type textarea "Princess Jazmine is fully naked, showing off her thick, round ass in close-up s…"
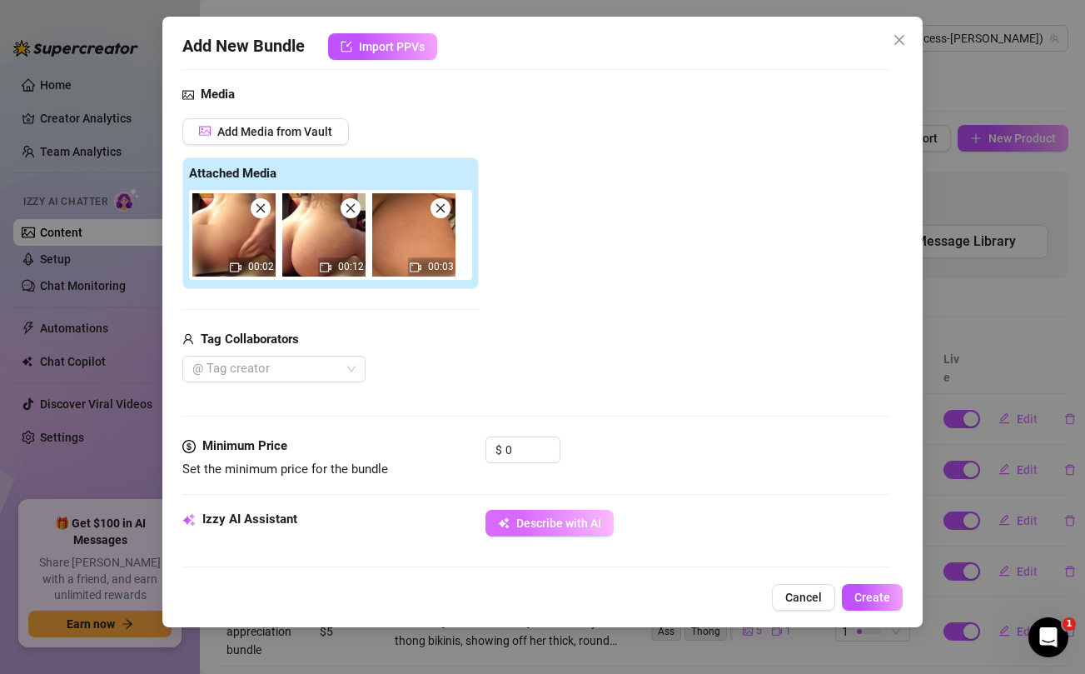
type textarea "Princess Jazmine is fully naked, showing off her thick, round ass in close-up s…"
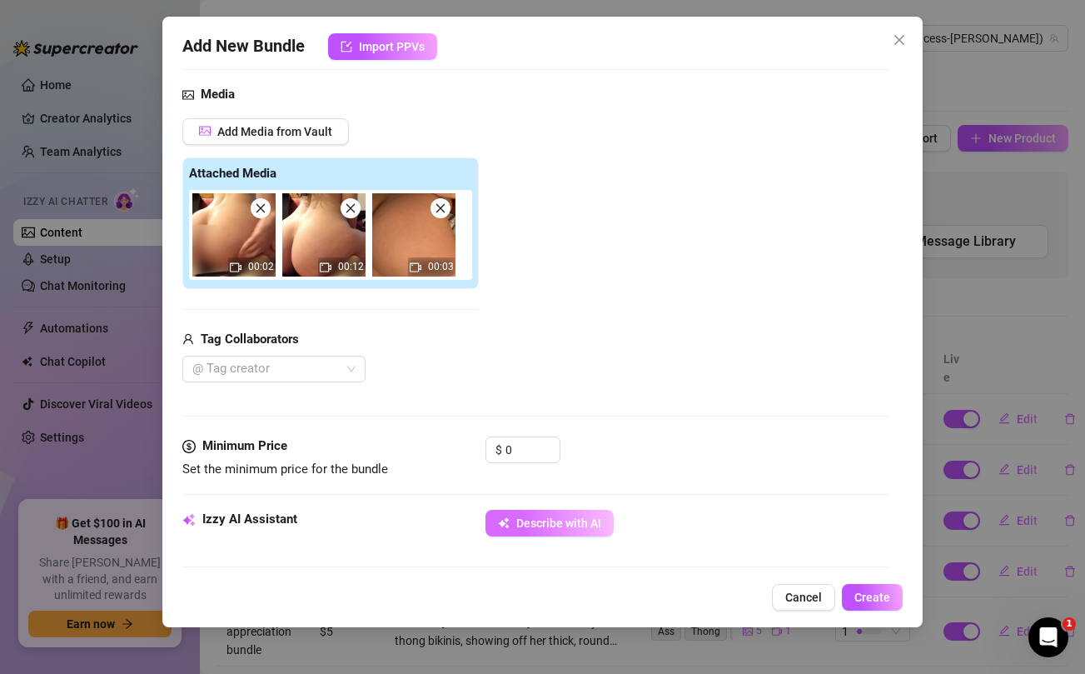
type textarea "Princess Jazmine is fully naked, showing off her thick, round ass in close-up s…"
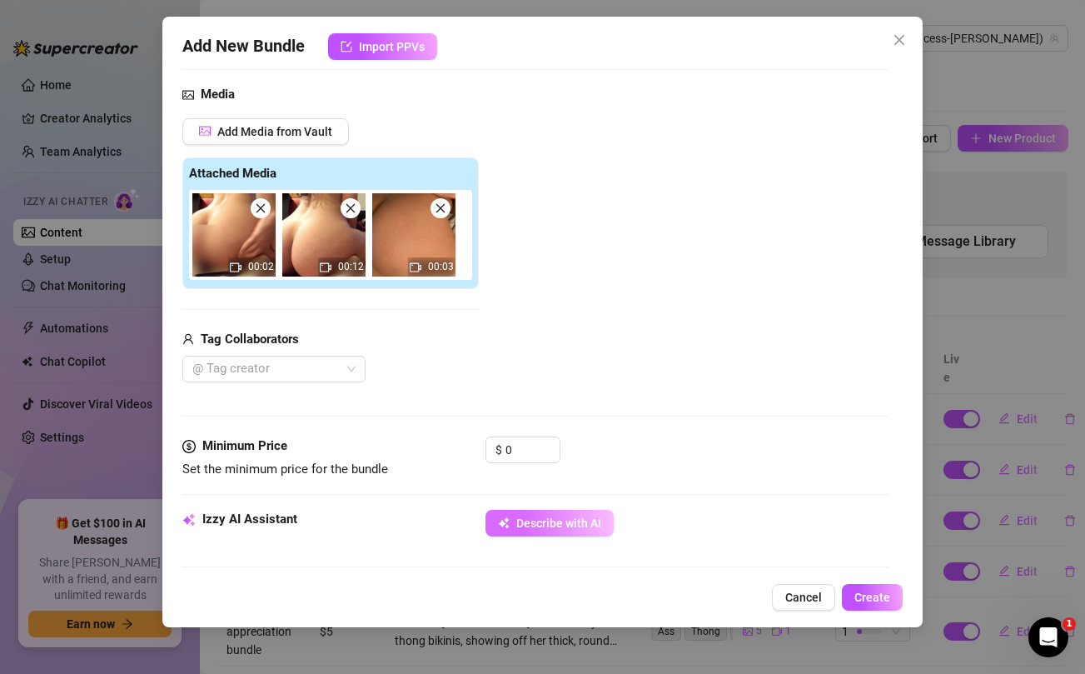
type textarea "Princess Jazmine is fully naked, showing off her thick, round ass in close-up s…"
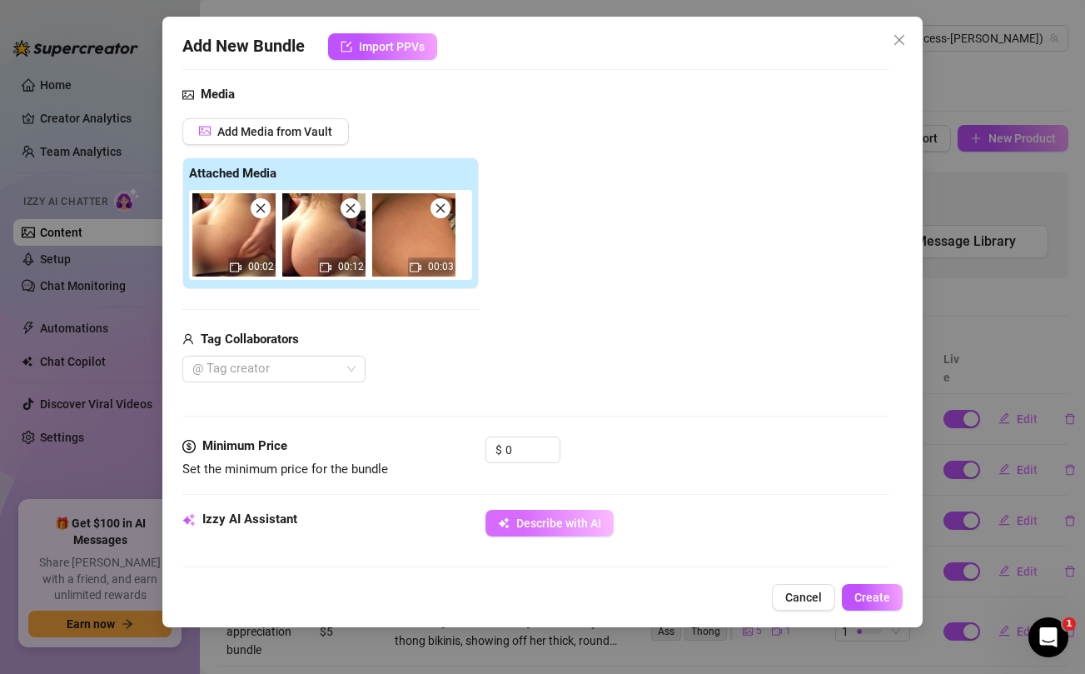
type textarea "Princess Jazmine is fully naked, showing off her thick, round ass in close-up s…"
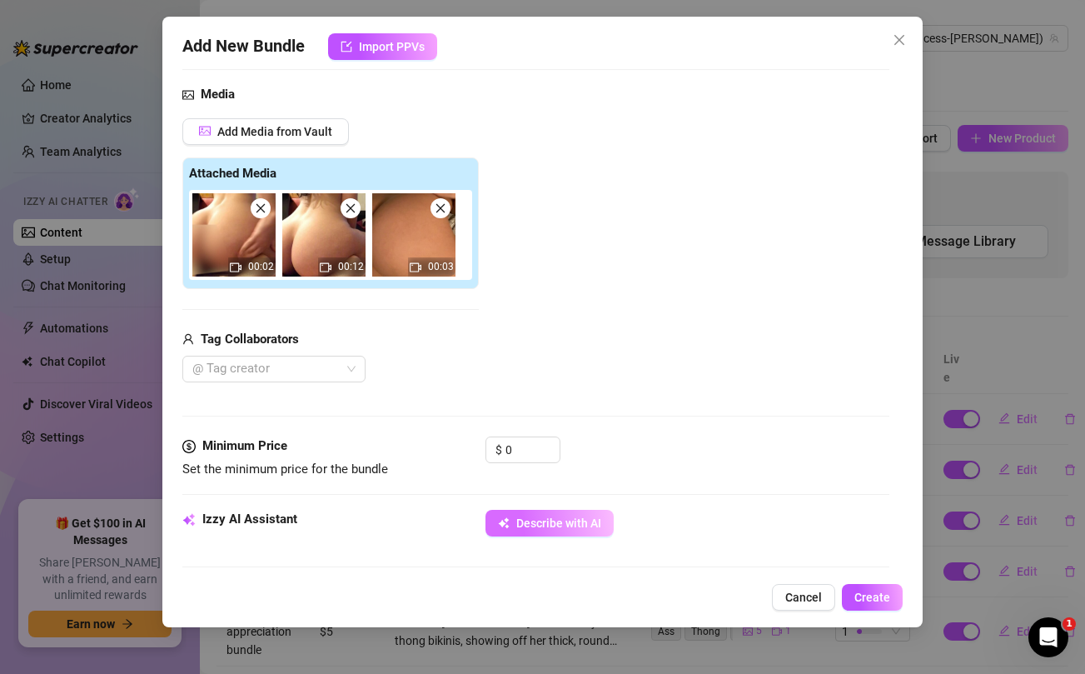
type textarea "Princess Jazmine is fully naked, showing off her thick, round ass in close-up s…"
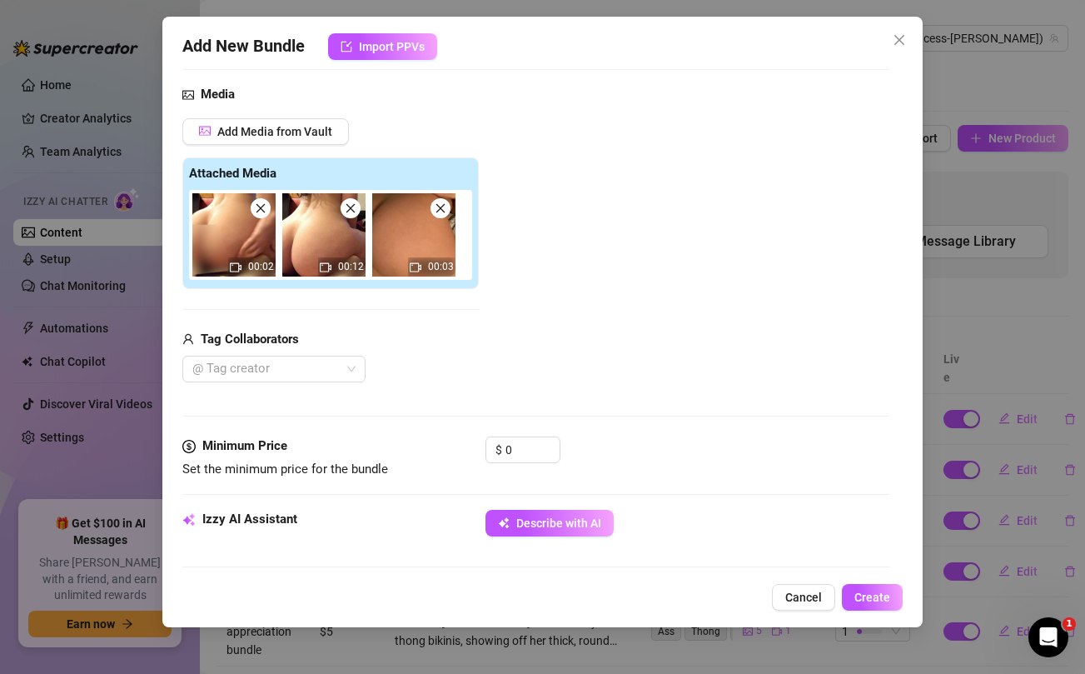
type textarea "Princess Jazmine is fully naked, showing off her thick, round ass in close-up s…"
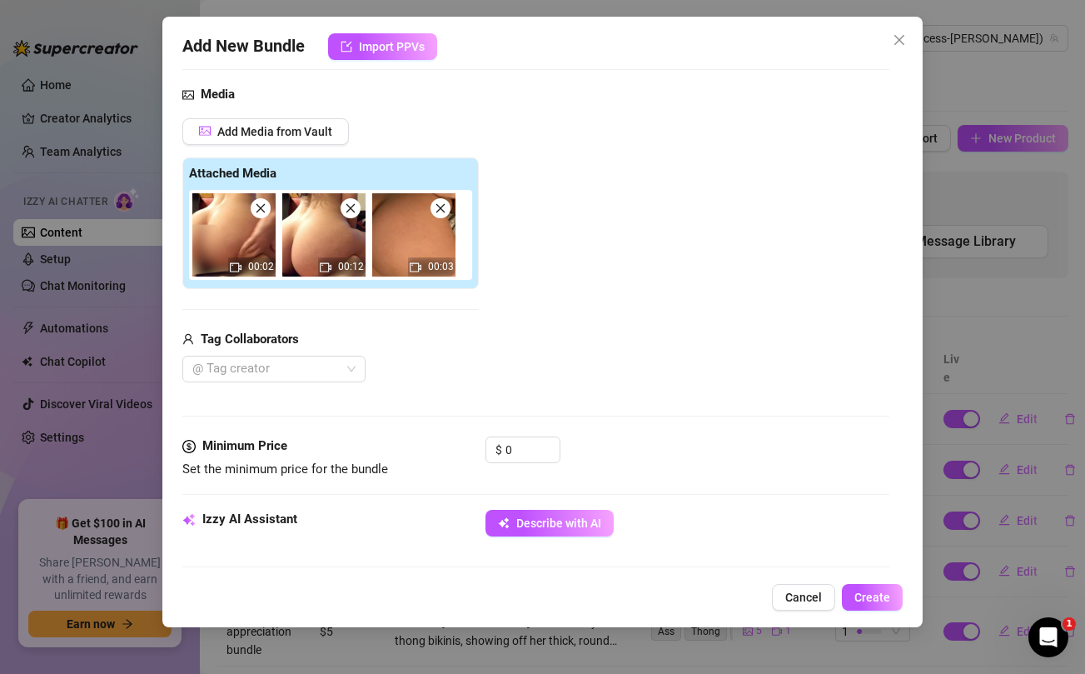
type textarea "Princess Jazmine is fully naked, showing off her thick, round ass in close-up s…"
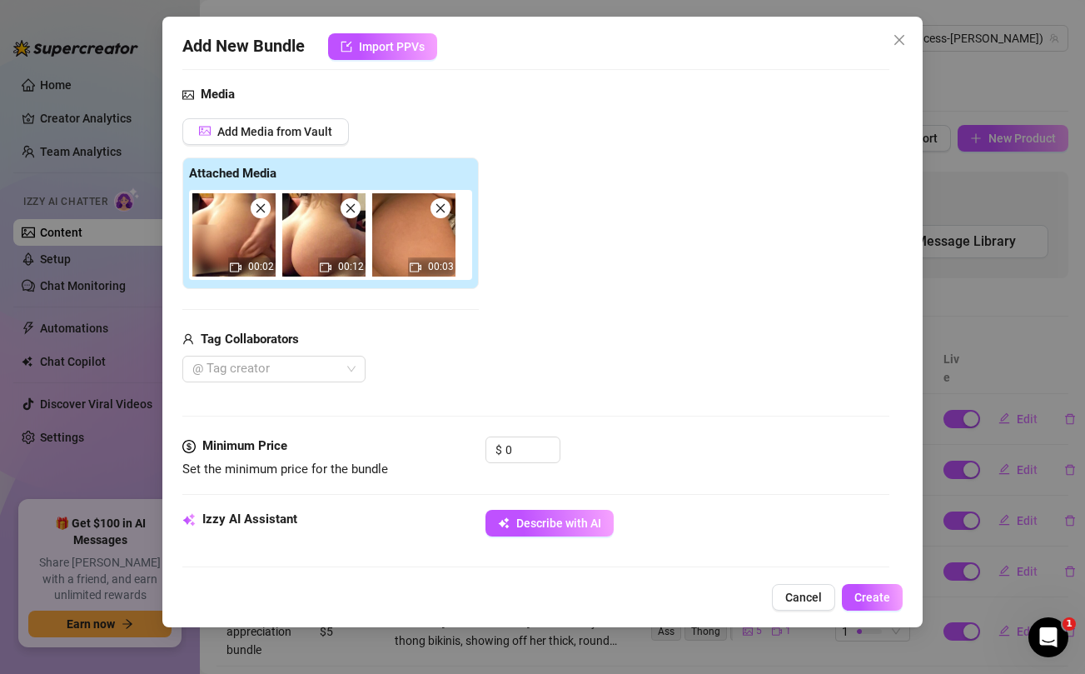
type textarea "Princess Jazmine is fully naked, showing off her thick, round ass in close-up s…"
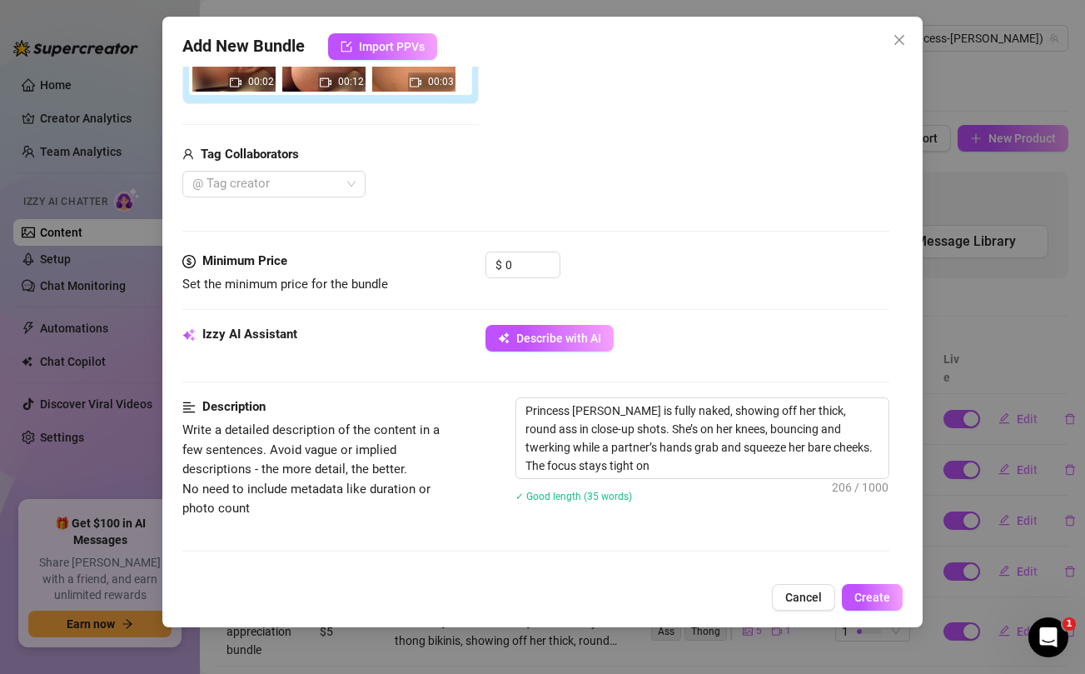
type textarea "Princess Jazmine is fully naked, showing off her thick, round ass in close-up s…"
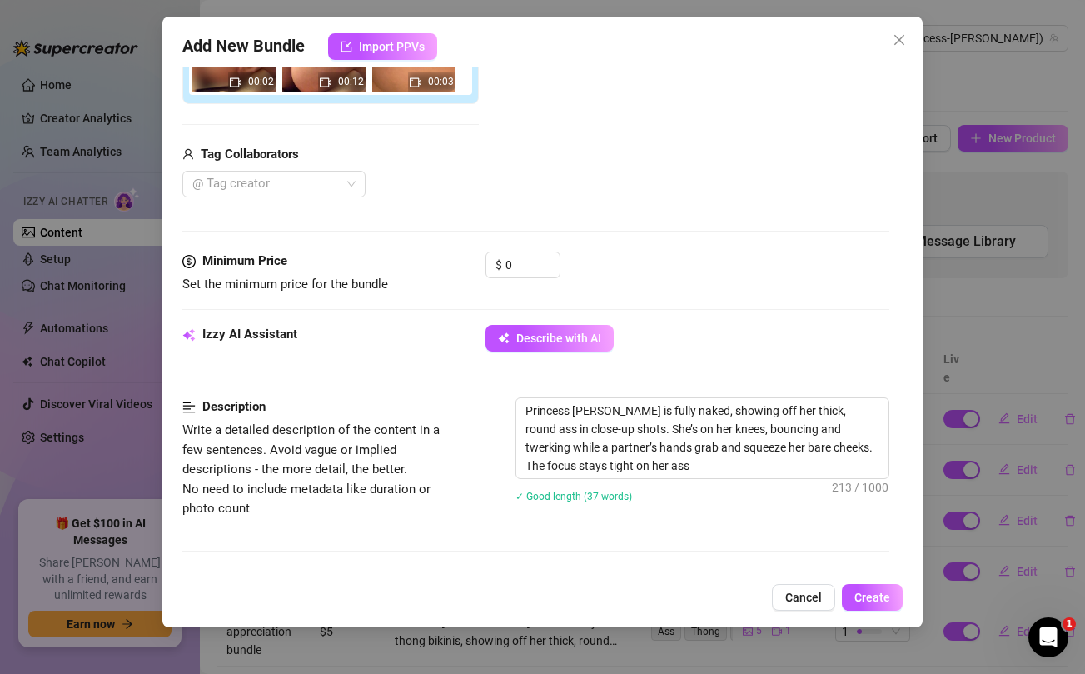
type textarea "Princess Jazmine is fully naked, showing off her thick, round ass in close-up s…"
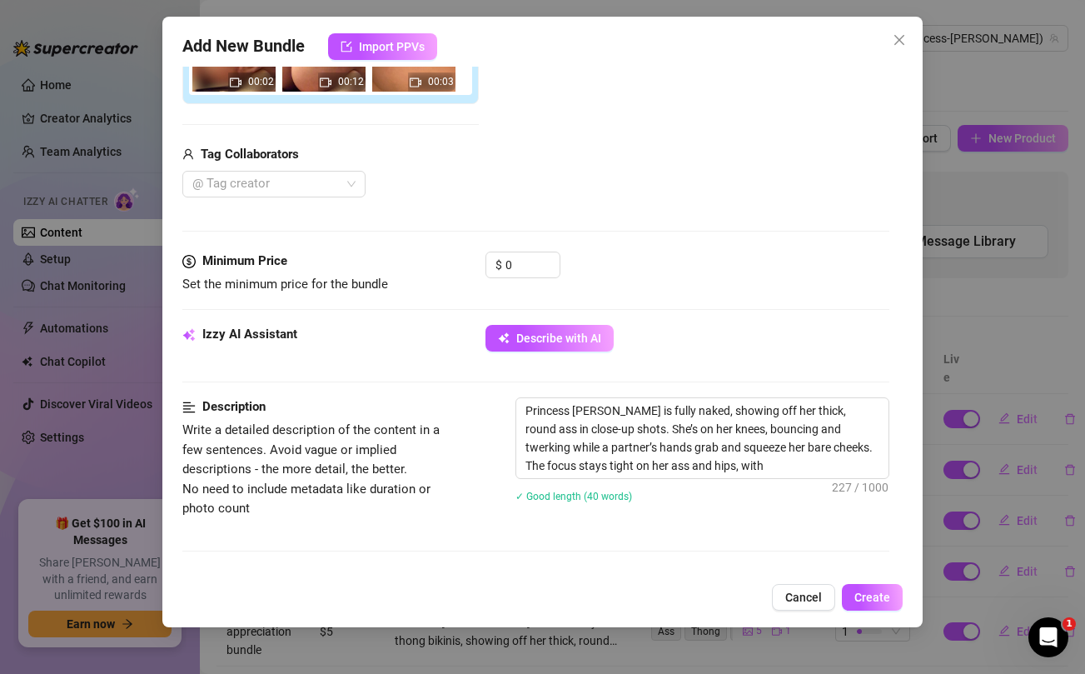
type textarea "Princess Jazmine is fully naked, showing off her thick, round ass in close-up s…"
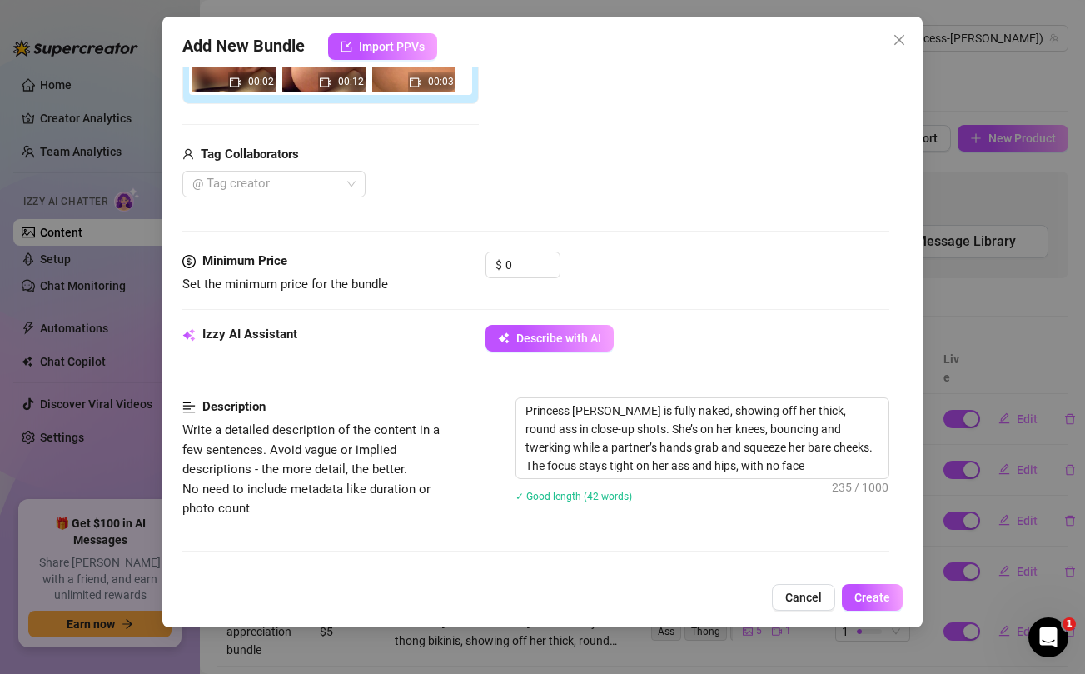
type textarea "Princess Jazmine is fully naked, showing off her thick, round ass in close-up s…"
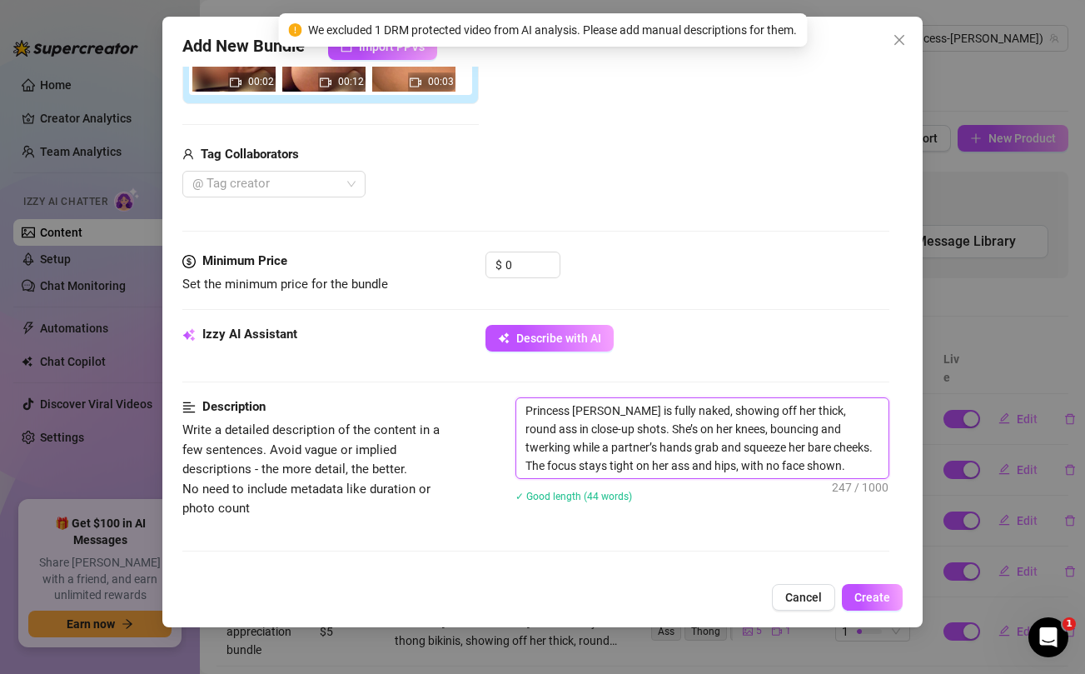
drag, startPoint x: 860, startPoint y: 430, endPoint x: 603, endPoint y: 446, distance: 257.1
click at [603, 446] on textarea "Princess Jazmine is fully naked, showing off her thick, round ass in close-up s…" at bounding box center [702, 438] width 372 height 80
type textarea "Princess Jazmine is fully naked, showing off her thick, round ass in close-up s…"
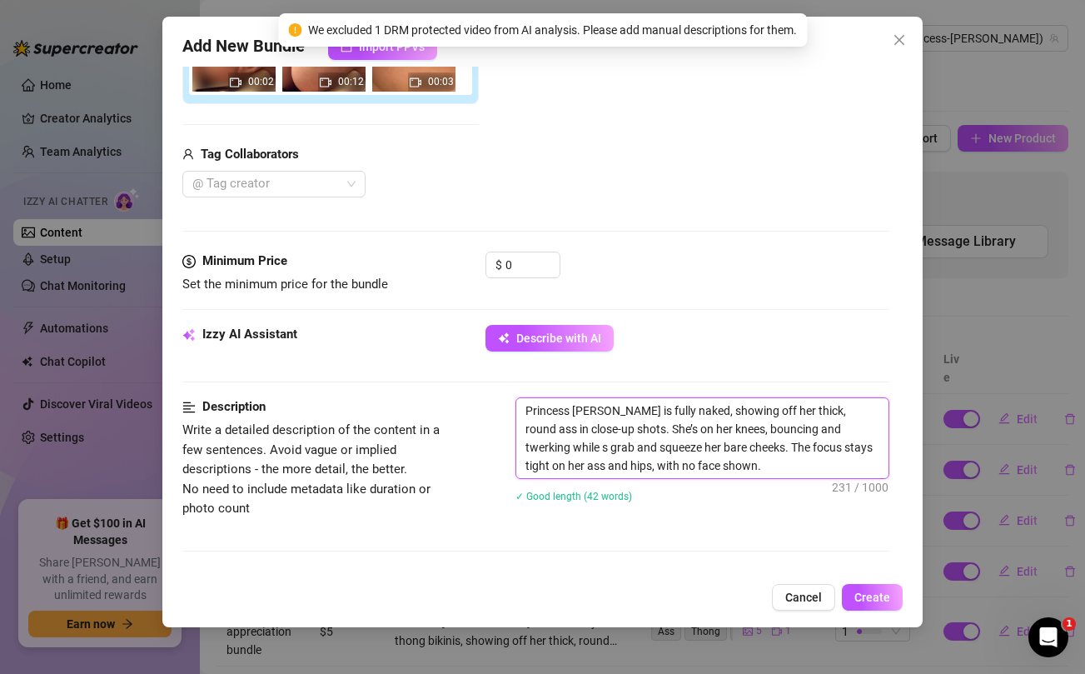
type textarea "Princess Jazmine is fully naked, showing off her thick, round ass in close-up s…"
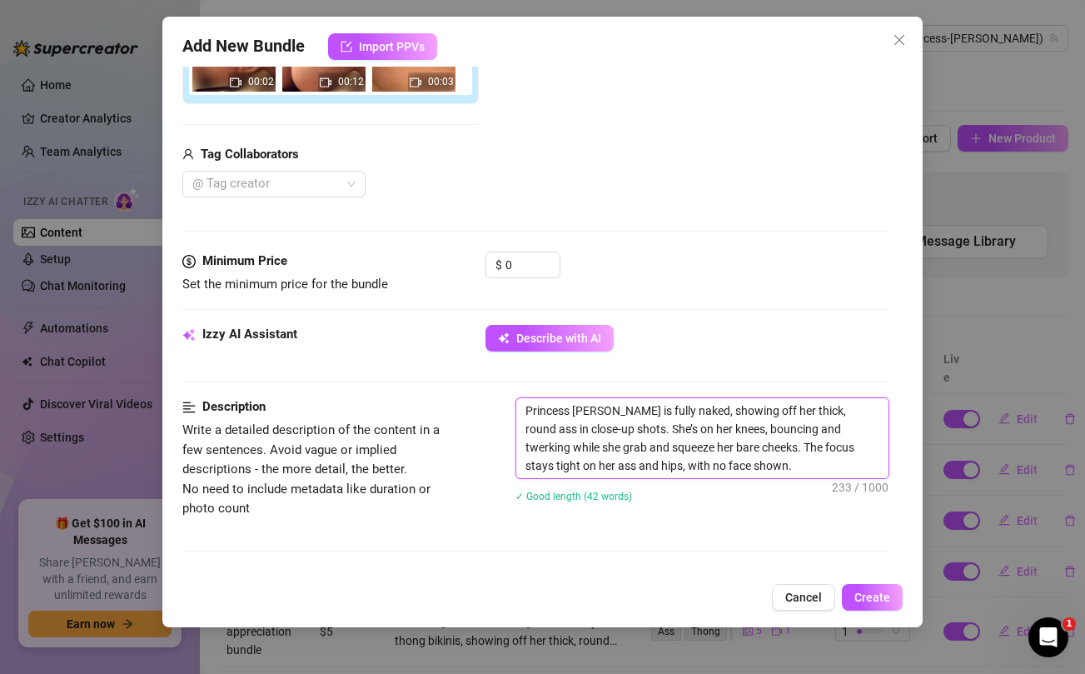
click at [549, 447] on textarea "Princess Jazmine is fully naked, showing off her thick, round ass in close-up s…" at bounding box center [702, 438] width 372 height 80
type textarea "Princess Jazmine is fully naked, showing off her thick, round ass in close-up s…"
click at [622, 447] on textarea "Princess Jazmine is fully naked, showing off her thick, round ass in close-up s…" at bounding box center [702, 438] width 372 height 80
type textarea "Princess Jazmine is fully naked, showing off her thick, round ass in close-up s…"
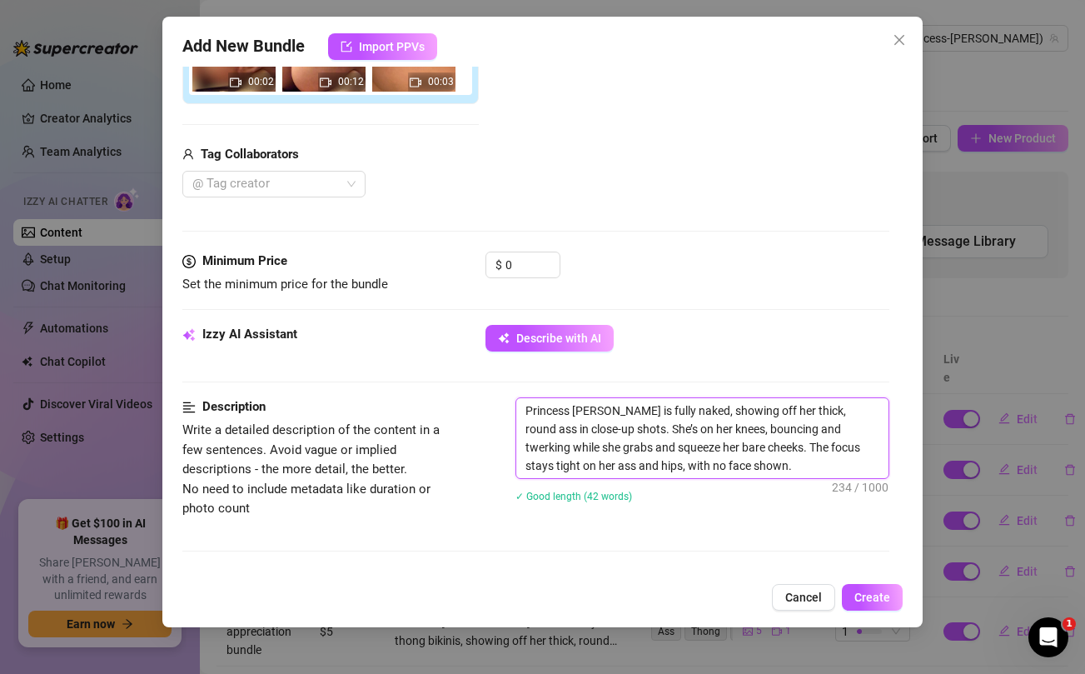
type textarea "Princess Jazmine is fully naked, showing off her thick, round ass in close-up s…"
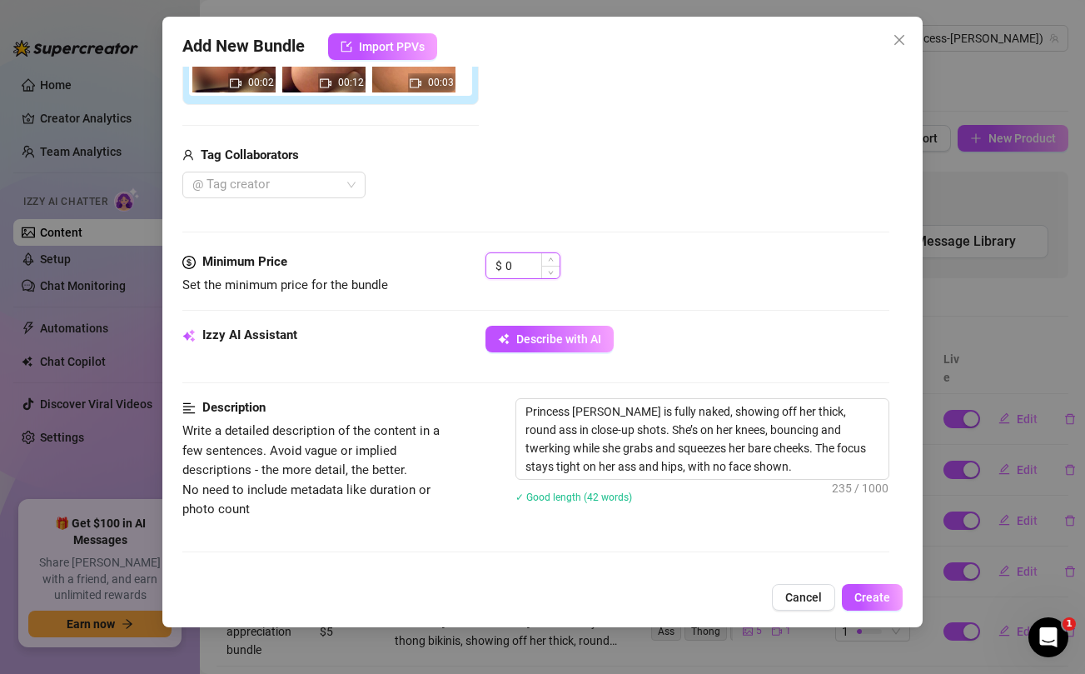
click at [521, 265] on input "0" at bounding box center [533, 265] width 54 height 25
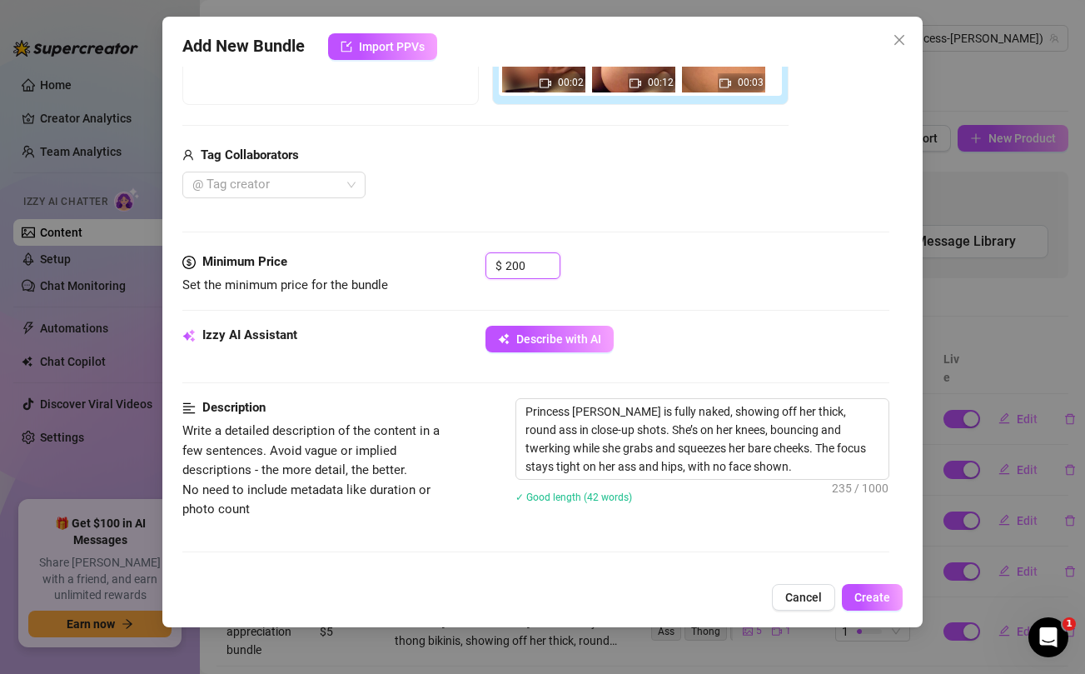
type input "200"
click at [546, 144] on div "Add Media from Vault Free preview Pay to view 00:02 00:12 00:03 Tag Collaborato…" at bounding box center [485, 66] width 606 height 265
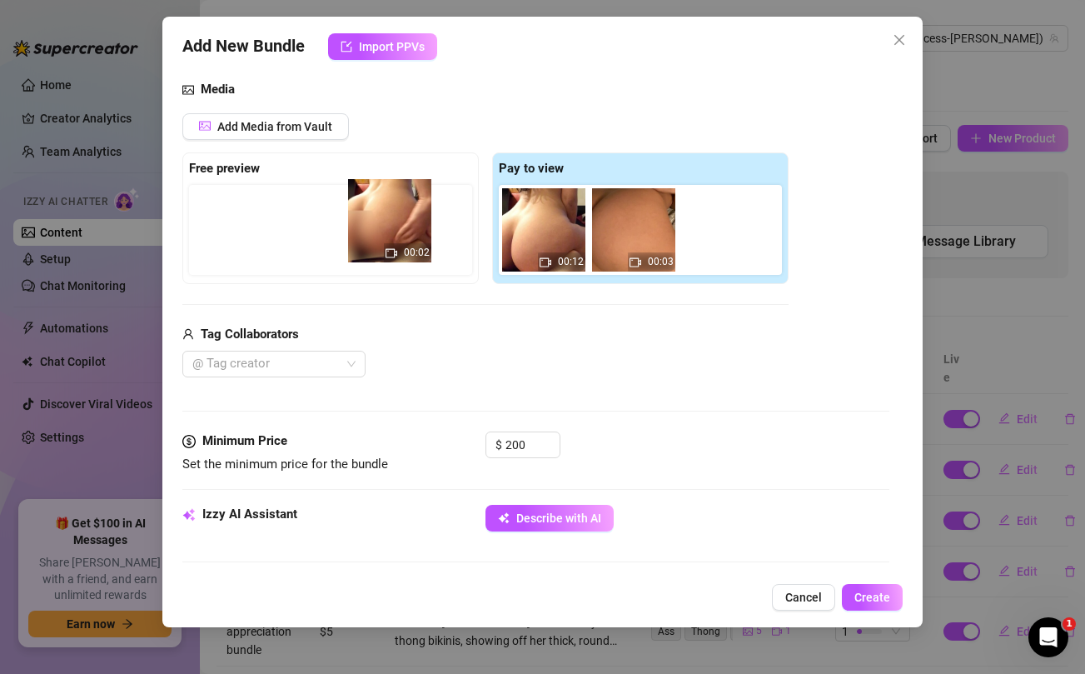
drag, startPoint x: 530, startPoint y: 229, endPoint x: 362, endPoint y: 220, distance: 167.7
click at [362, 220] on div "Free preview Pay to view 00:02 00:12 00:03" at bounding box center [485, 218] width 606 height 132
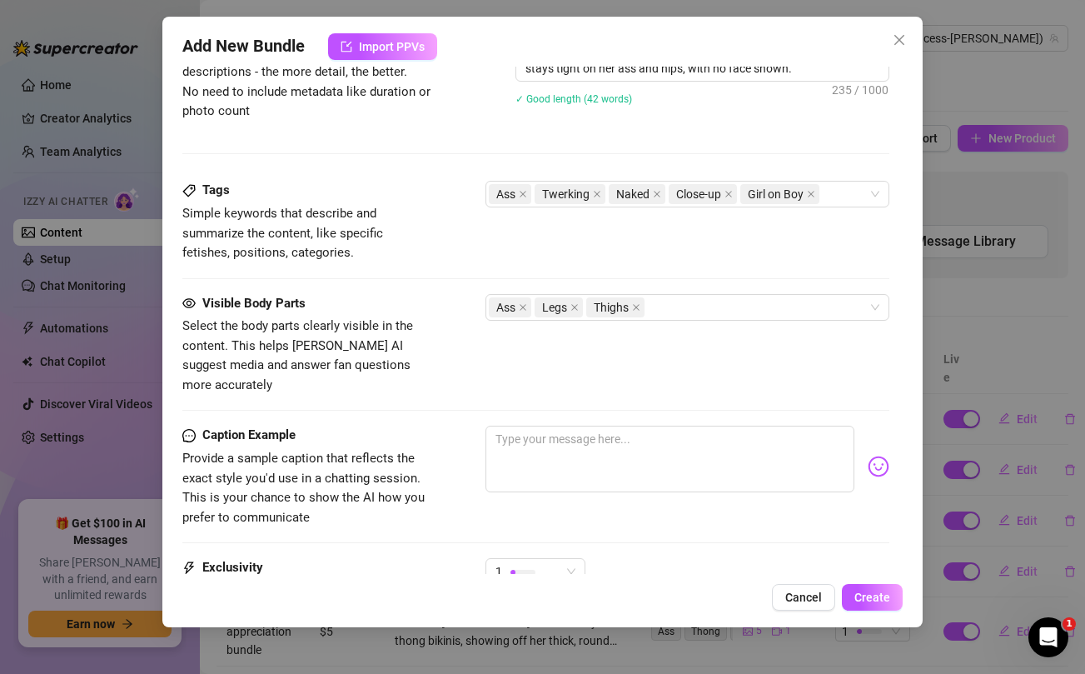
scroll to position [814, 0]
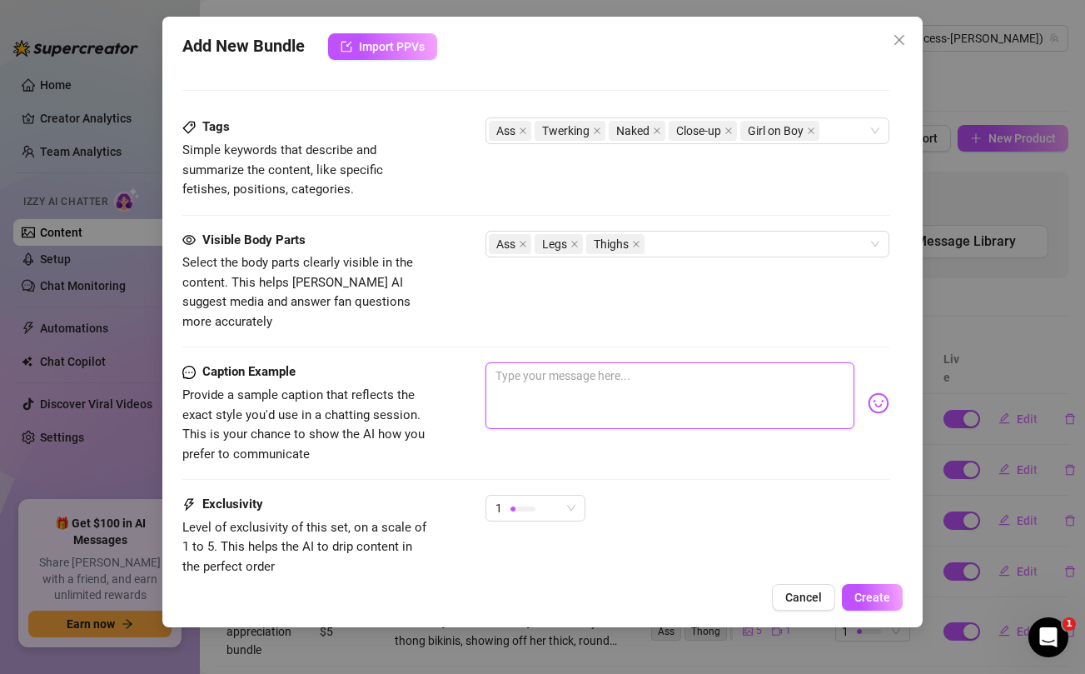
click at [540, 368] on textarea at bounding box center [670, 395] width 368 height 67
paste textarea "EXPLICIT BUNDLE 😈😈 Full nude and SPREAD 🥵🥵 what position would you fuck my ass …"
type textarea "EXPLICIT BUNDLE 😈😈 Full nude and SPREAD 🥵🥵 what position would you fuck my ass …"
click at [558, 500] on div "1" at bounding box center [528, 508] width 65 height 25
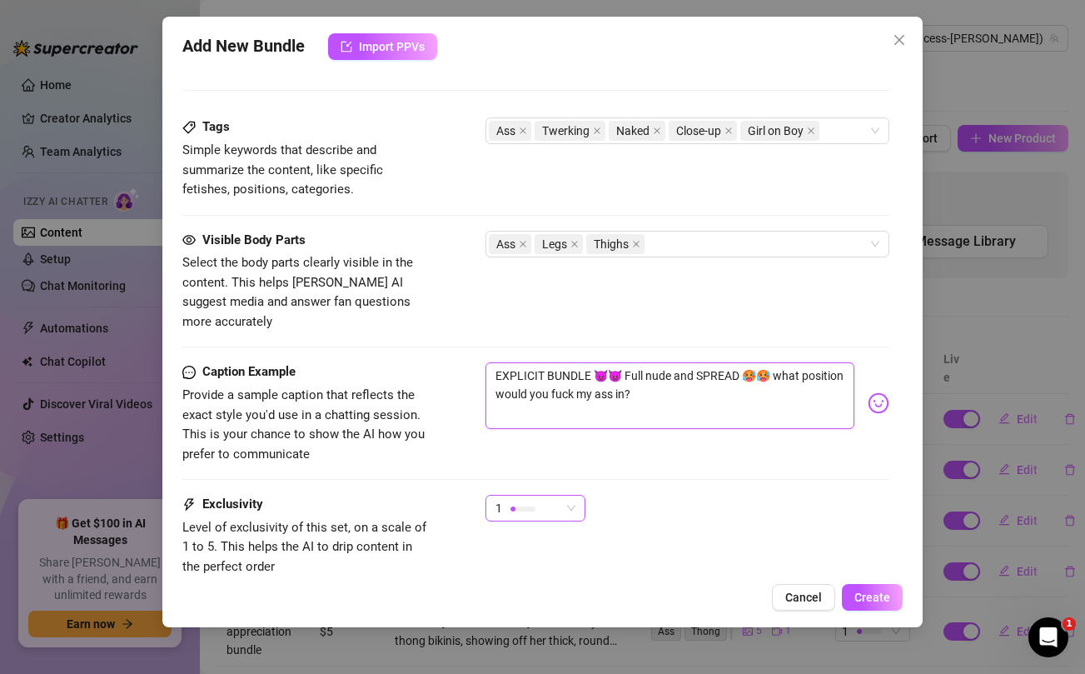
type textarea "EXPLICIT BUNDLE 😈😈 Full nude and SPREAD 🥵🥵 what position would you fuck my ass …"
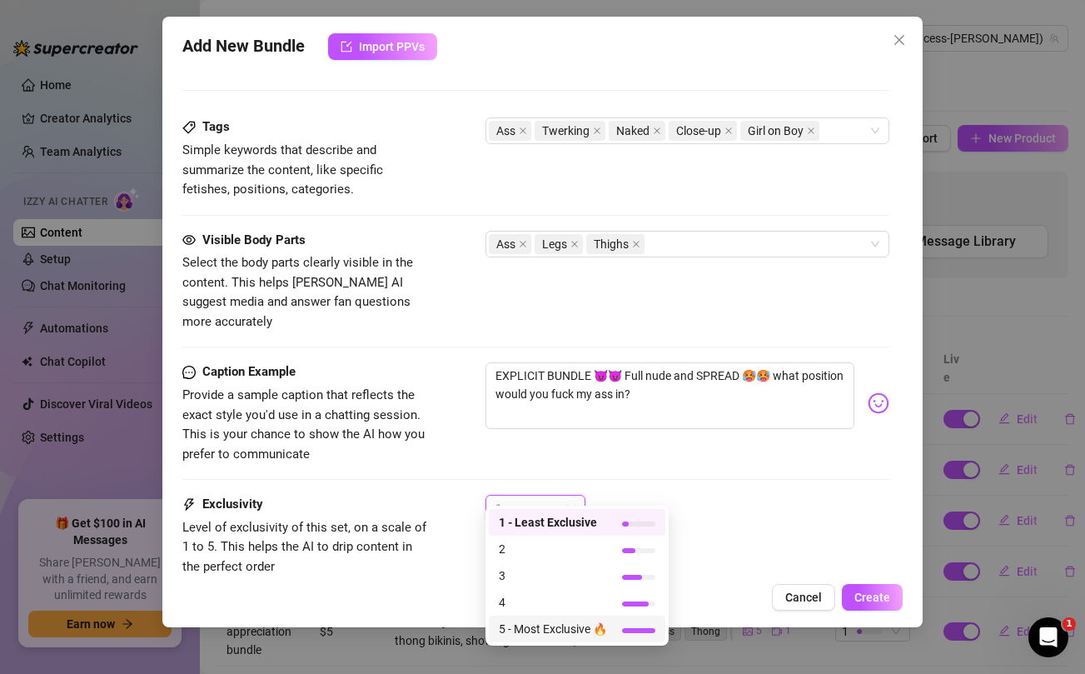
click at [543, 629] on span "5 - Most Exclusive 🔥" at bounding box center [553, 629] width 108 height 18
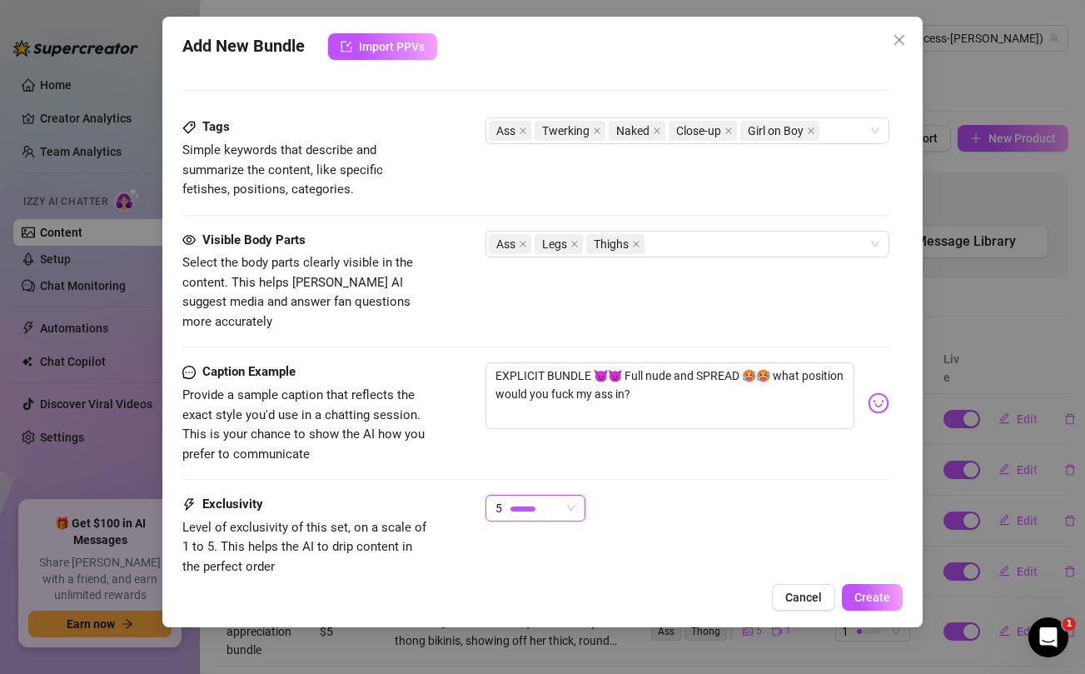
click at [725, 440] on div "Caption Example Provide a sample caption that reflects the exact style you'd us…" at bounding box center [535, 413] width 706 height 102
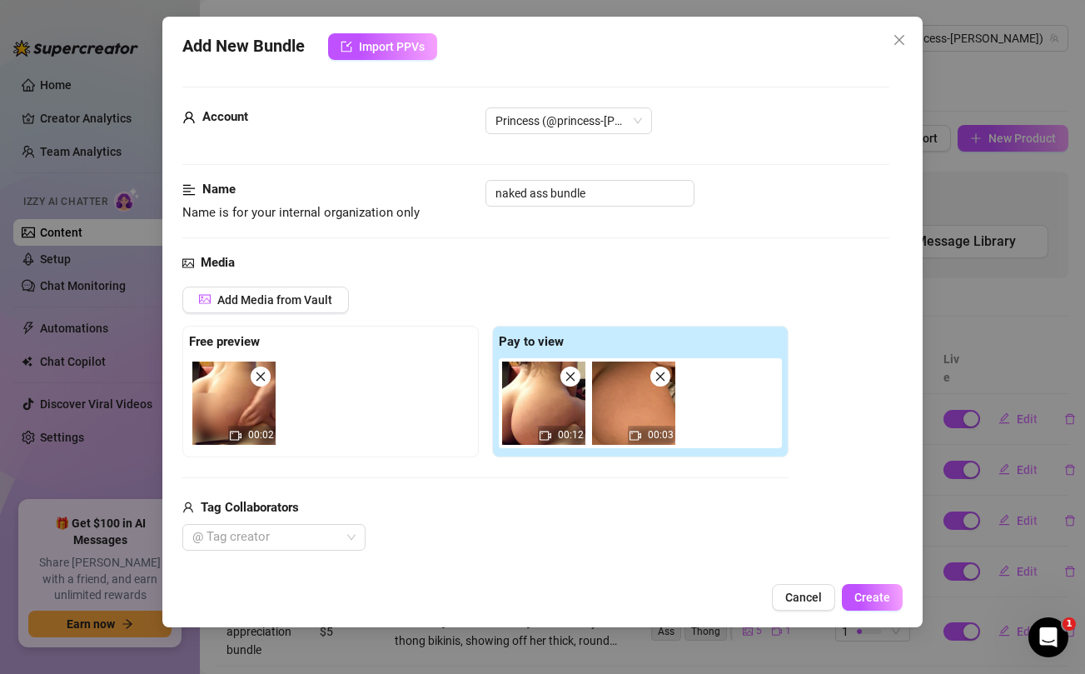
scroll to position [184, 0]
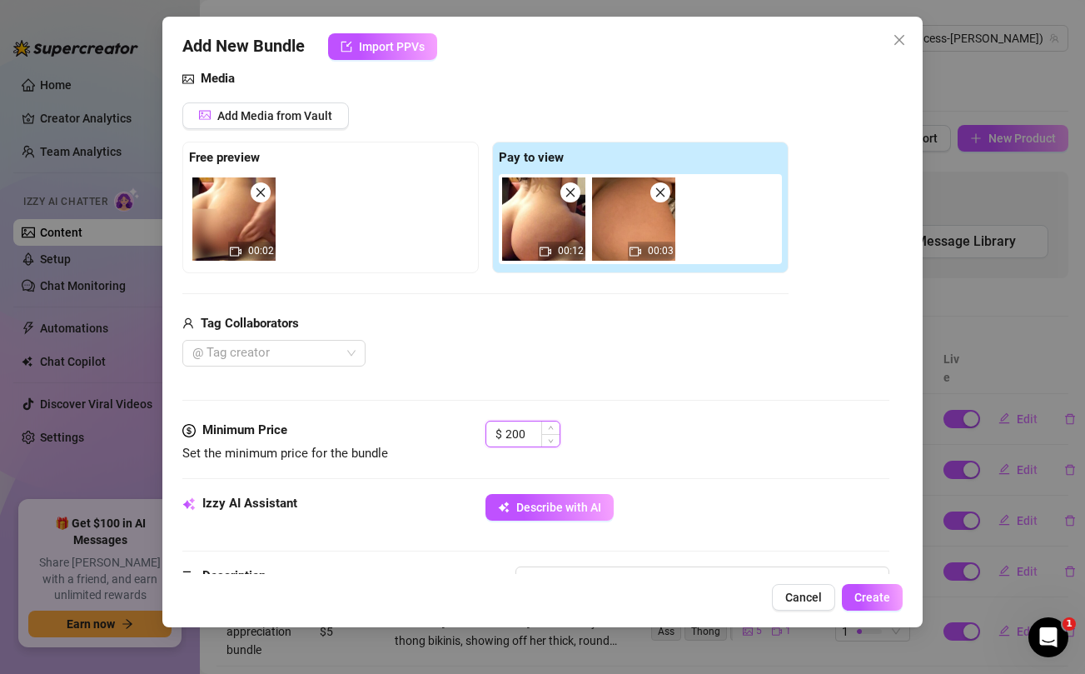
click at [521, 437] on input "200" at bounding box center [533, 434] width 54 height 25
type input "140"
click at [640, 351] on div "@ Tag creator" at bounding box center [485, 353] width 606 height 27
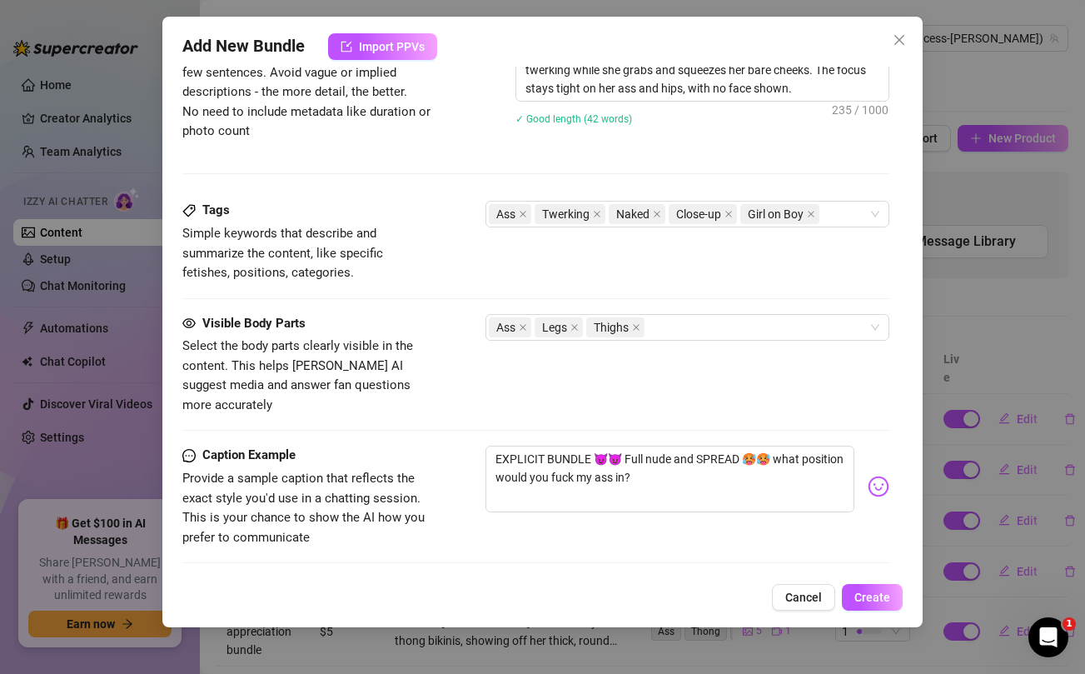
scroll to position [921, 0]
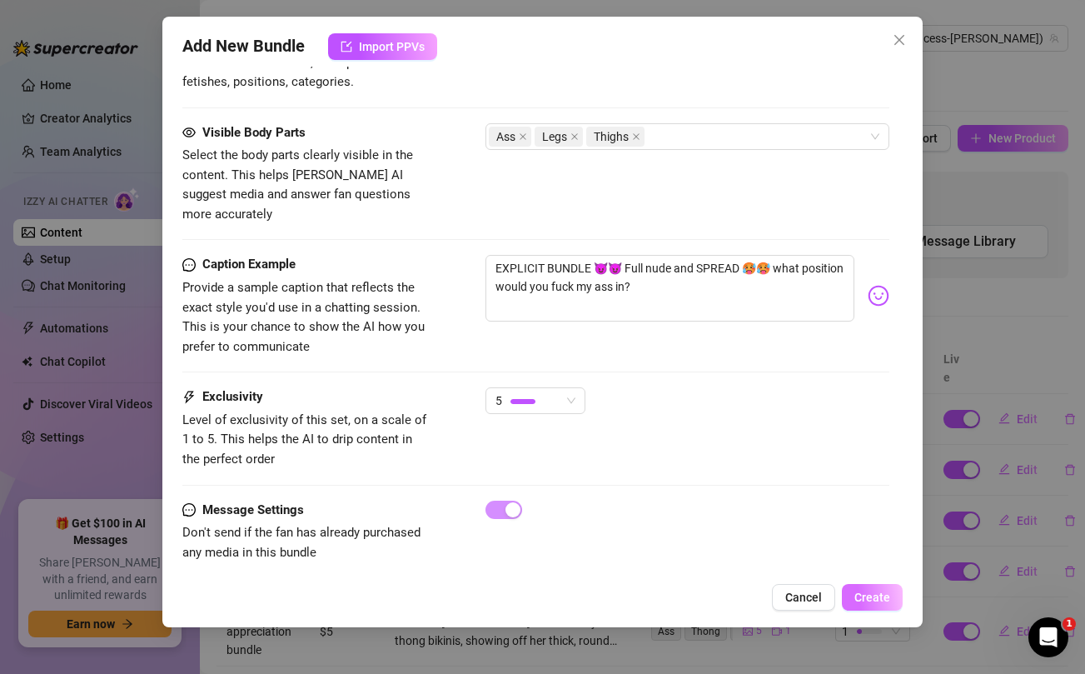
click at [872, 600] on span "Create" at bounding box center [873, 597] width 36 height 13
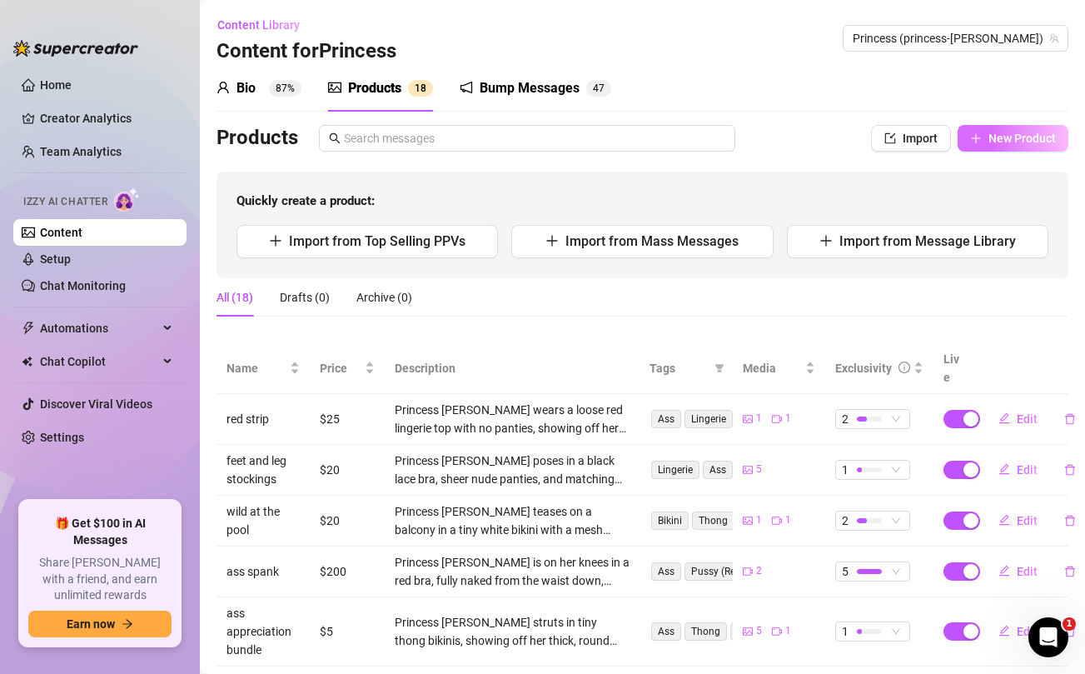
click at [1011, 137] on span "New Product" at bounding box center [1022, 138] width 67 height 13
type textarea "Type your message here..."
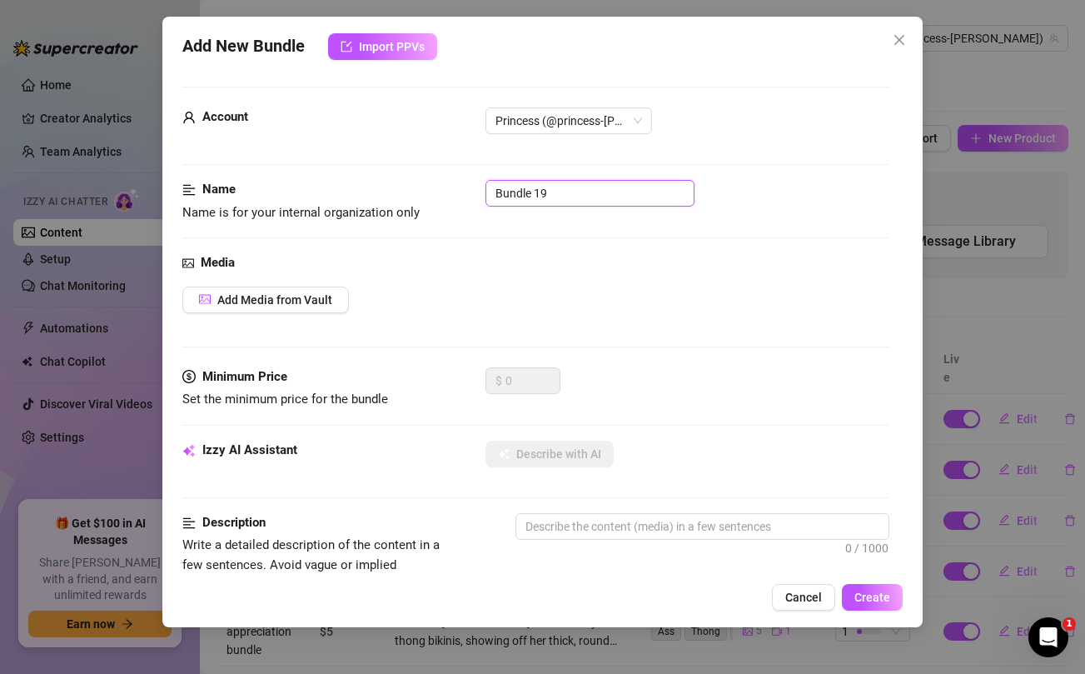
click at [611, 192] on input "Bundle 19" at bounding box center [590, 193] width 209 height 27
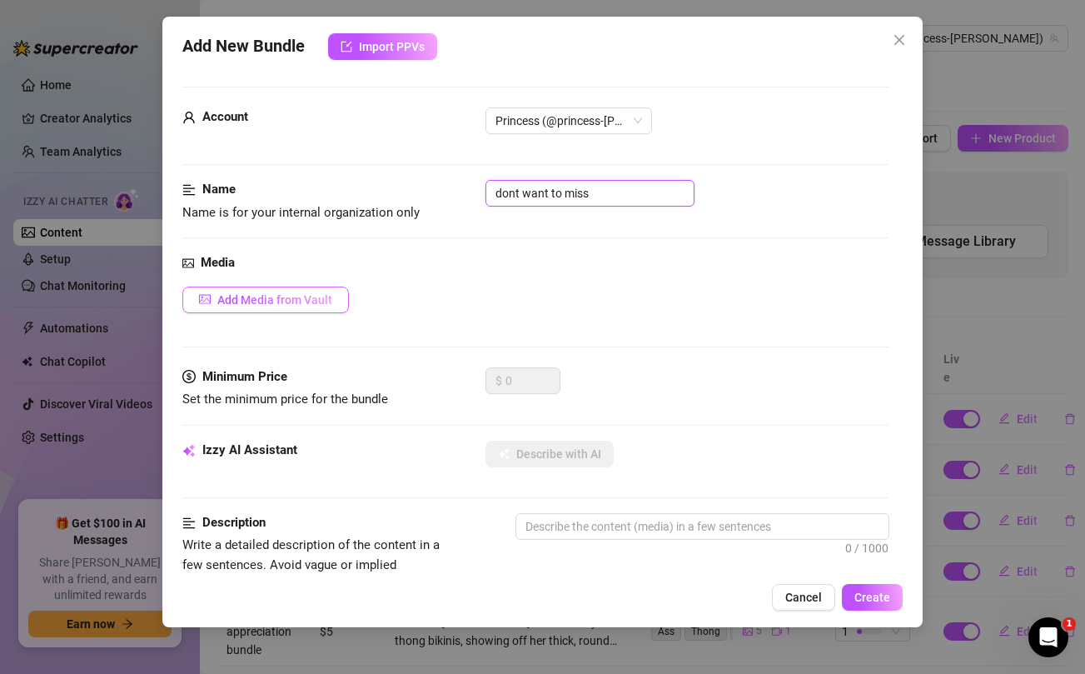
type input "dont want to miss"
click at [303, 297] on span "Add Media from Vault" at bounding box center [274, 299] width 115 height 13
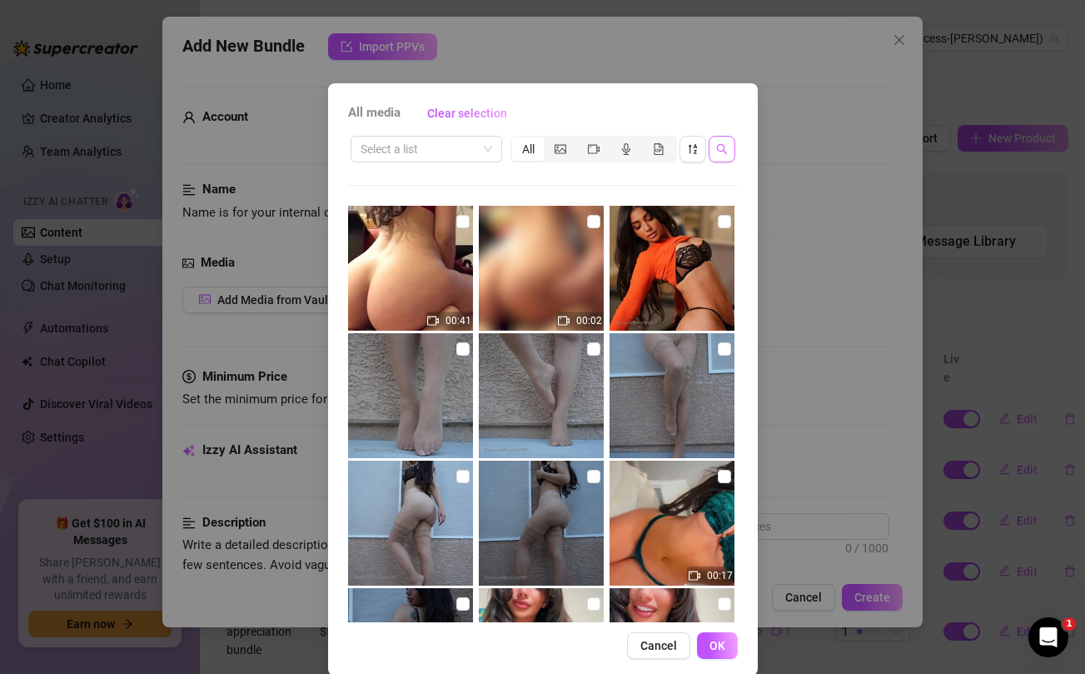
click at [718, 147] on icon "search" at bounding box center [722, 149] width 12 height 12
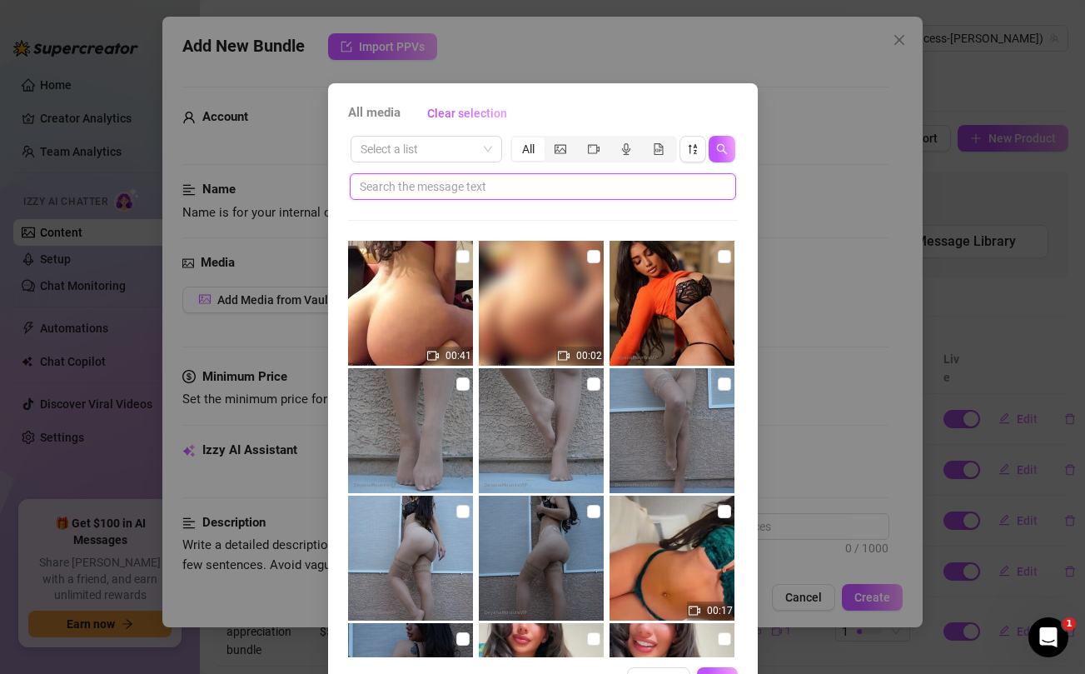
click at [581, 189] on input "text" at bounding box center [536, 186] width 353 height 18
type input "fantasizing"
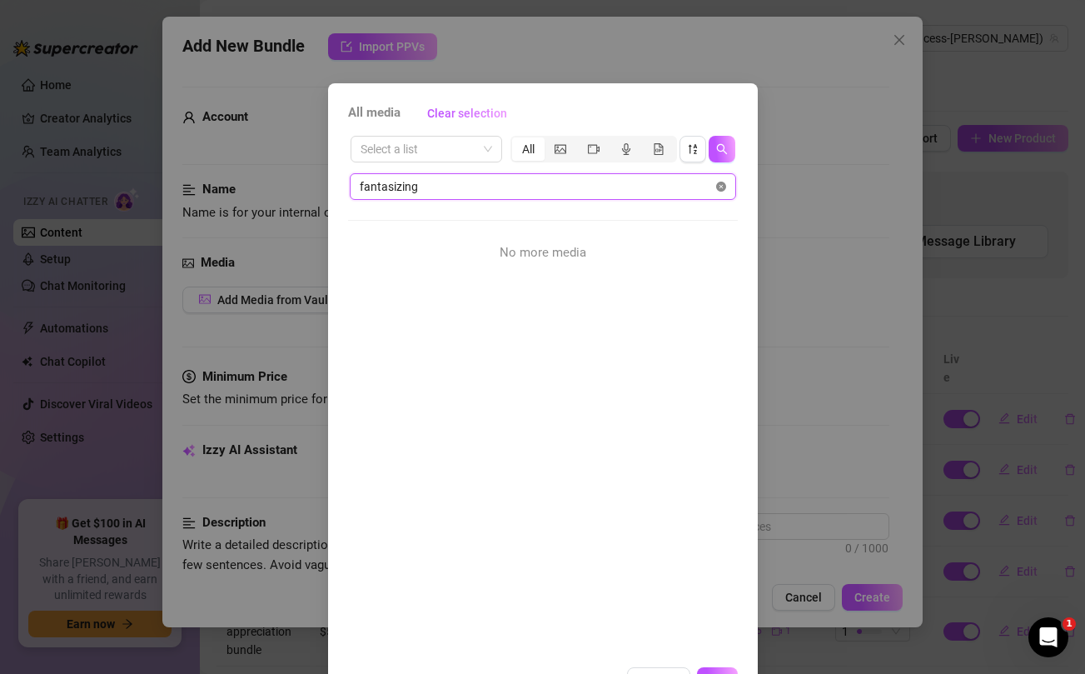
click at [721, 186] on icon "close-circle" at bounding box center [721, 187] width 10 height 10
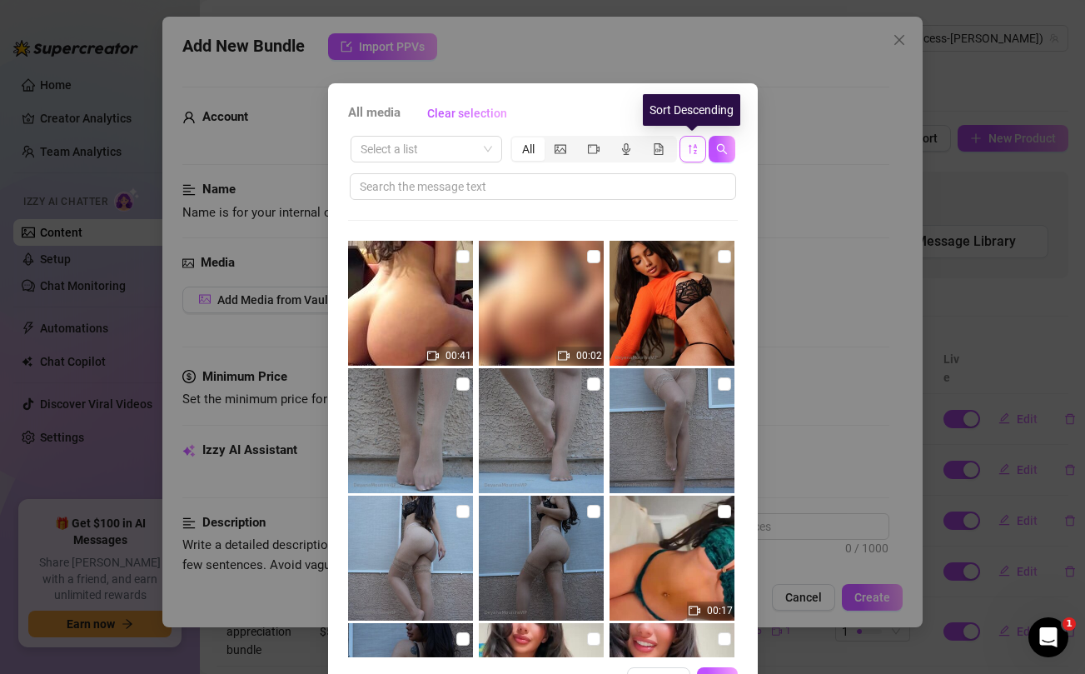
click at [689, 150] on icon "sort-descending" at bounding box center [693, 149] width 12 height 12
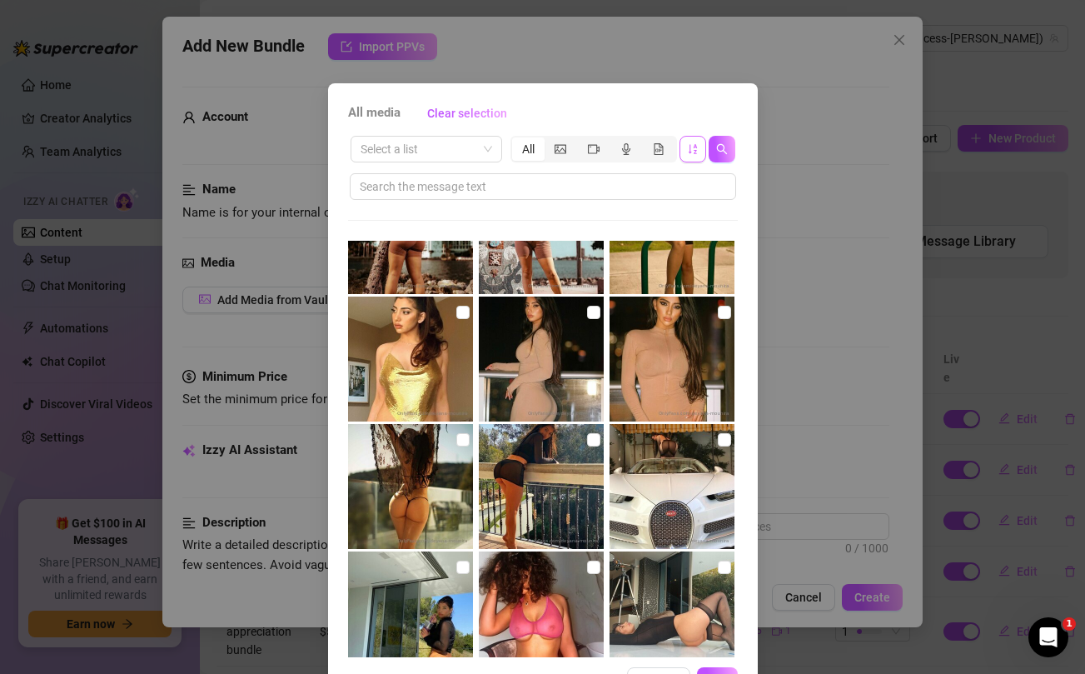
scroll to position [4055, 0]
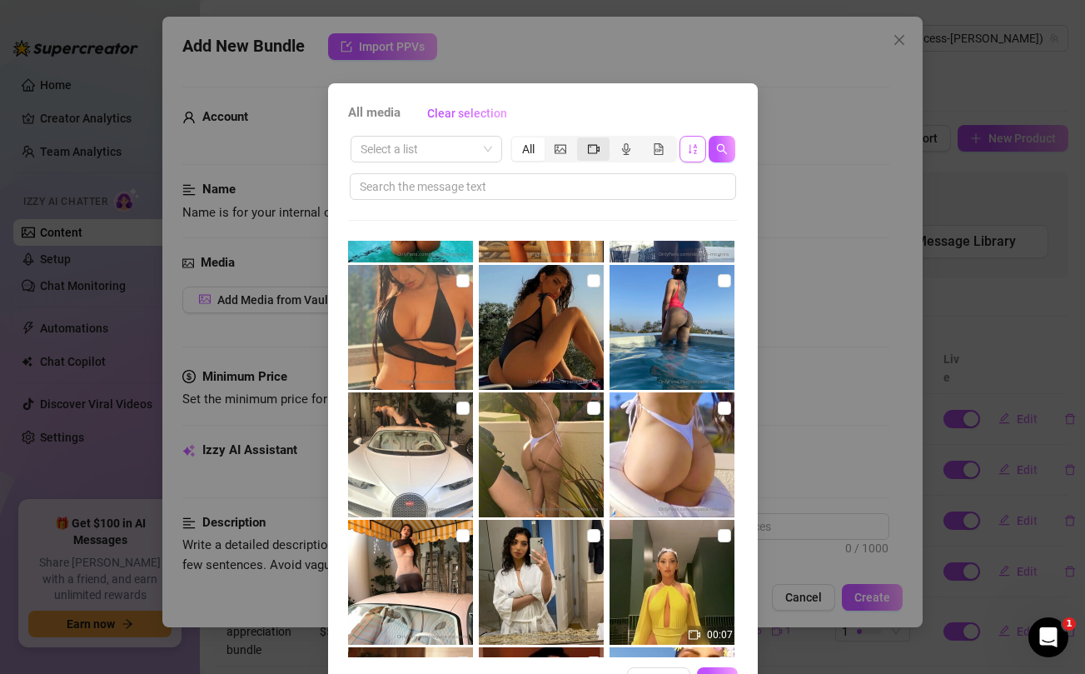
click at [593, 148] on icon "video-camera" at bounding box center [594, 149] width 12 height 12
click at [581, 140] on input "segmented control" at bounding box center [581, 140] width 0 height 0
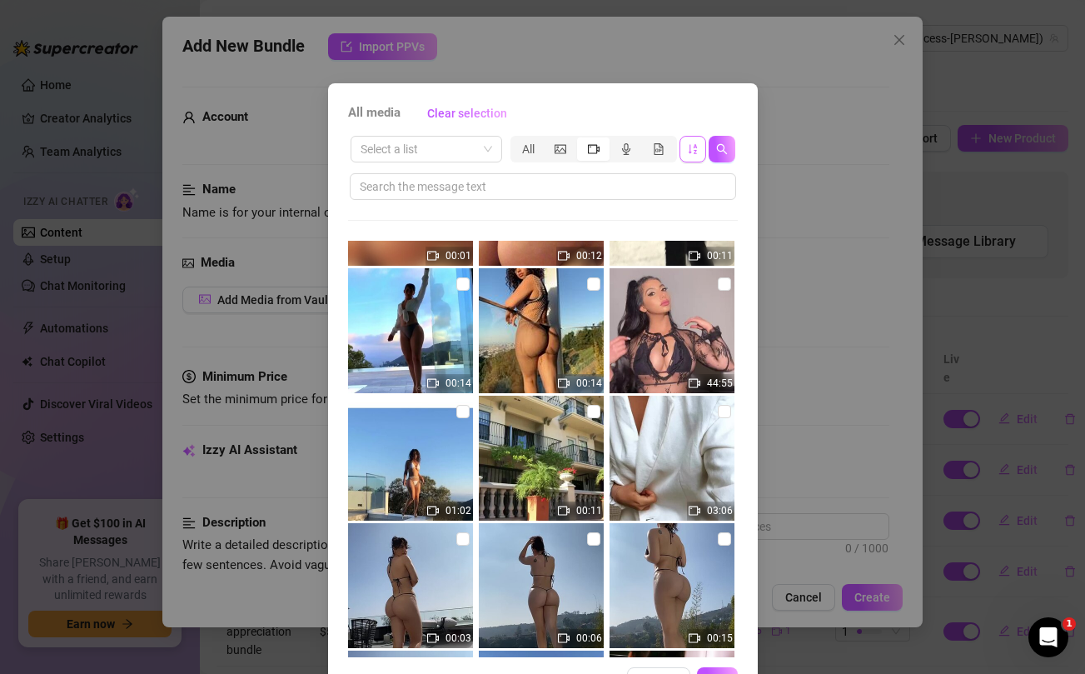
scroll to position [2953, 0]
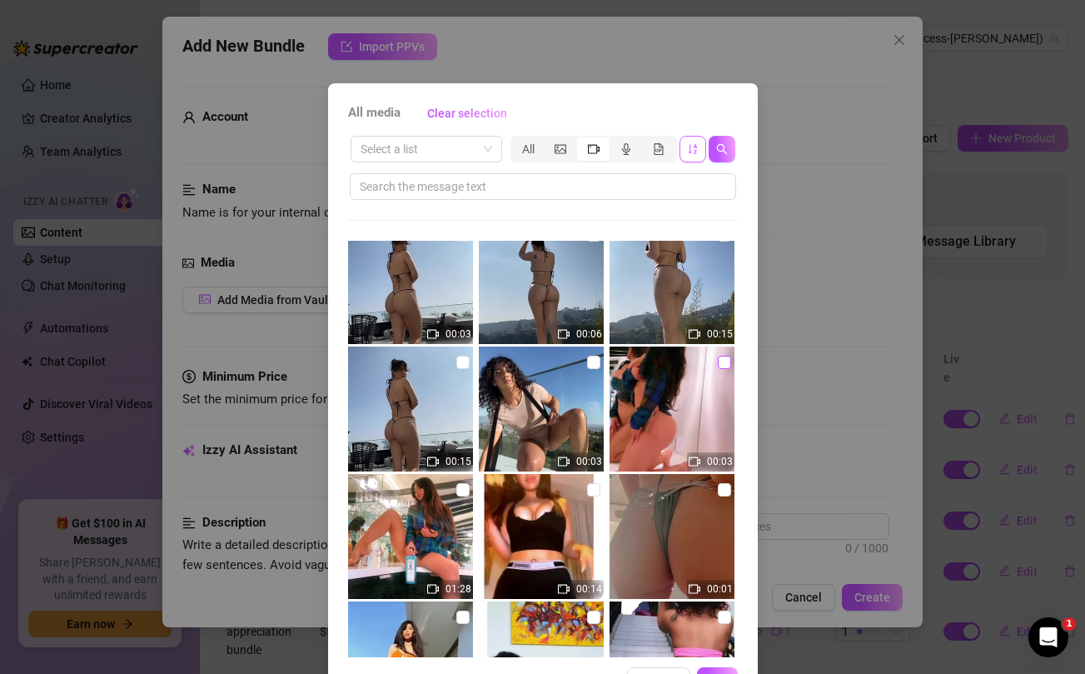
click at [725, 358] on input "checkbox" at bounding box center [724, 362] width 13 height 13
checkbox input "true"
click at [463, 488] on input "checkbox" at bounding box center [463, 489] width 13 height 13
checkbox input "true"
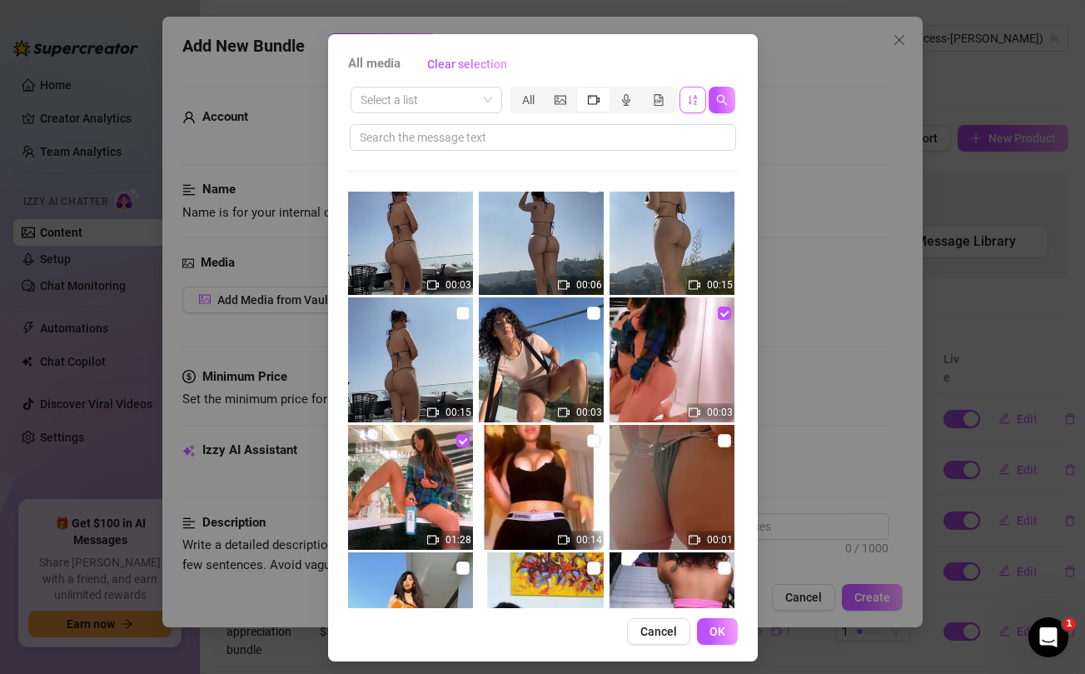
scroll to position [57, 0]
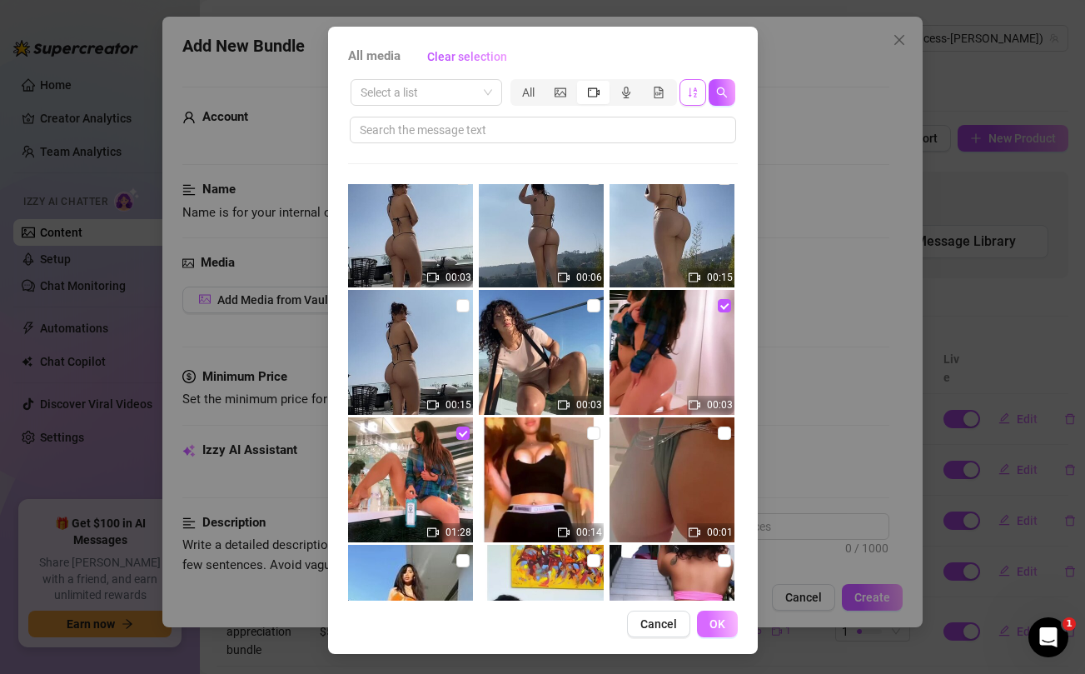
click at [720, 621] on span "OK" at bounding box center [718, 623] width 16 height 13
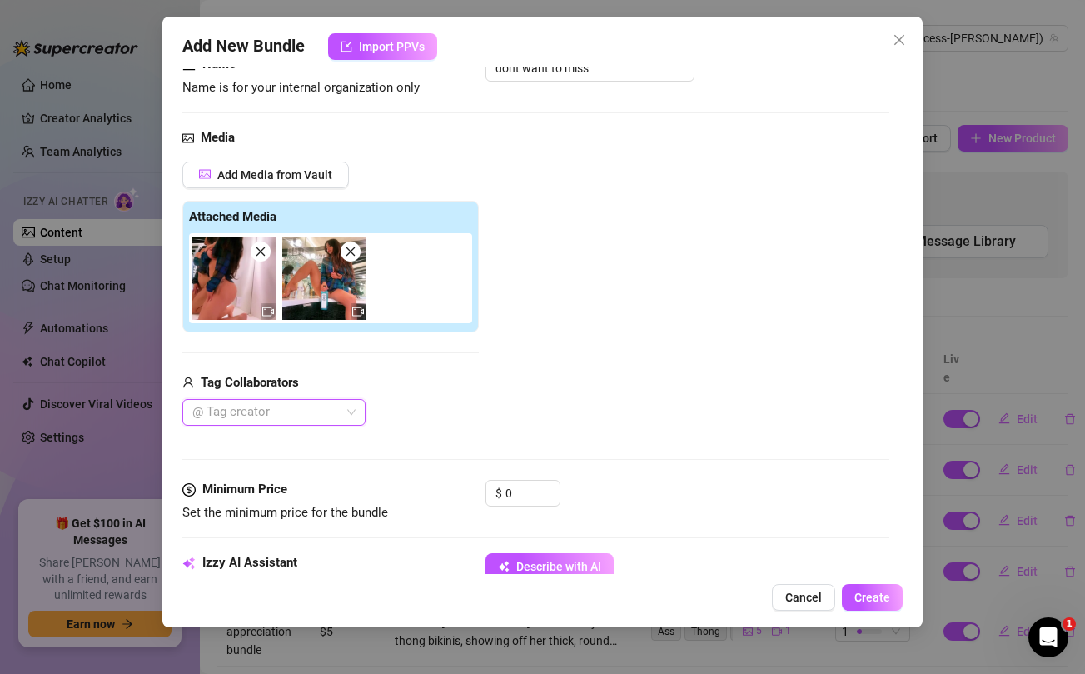
scroll to position [151, 0]
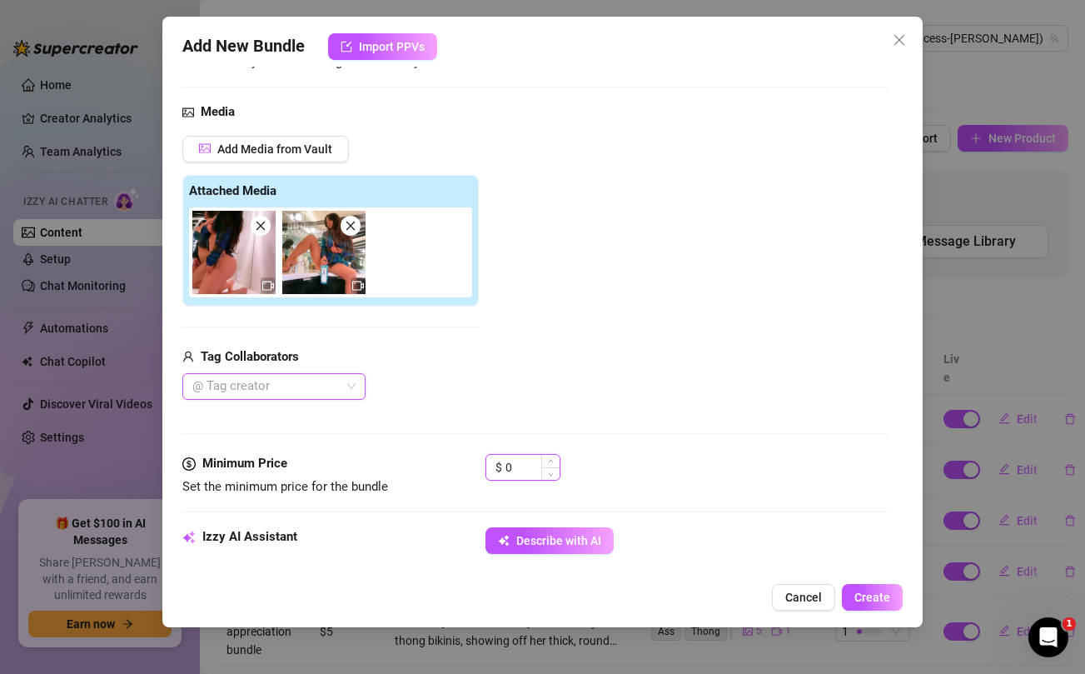
click at [524, 467] on input "0" at bounding box center [533, 467] width 54 height 25
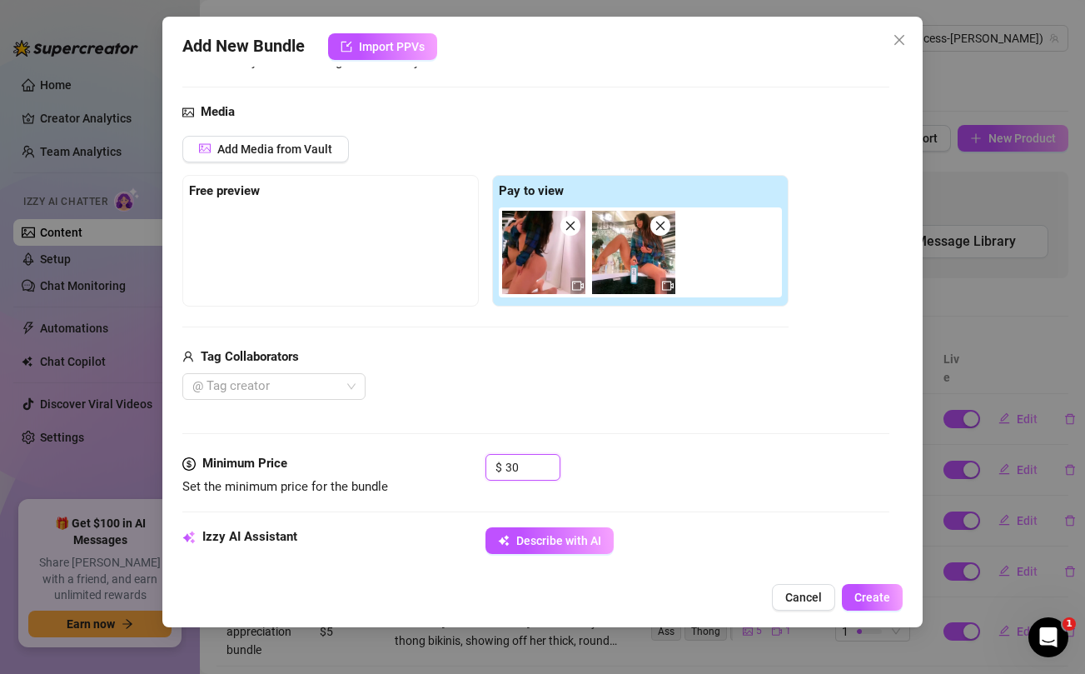
type input "30"
click at [548, 392] on div "@ Tag creator" at bounding box center [485, 386] width 606 height 27
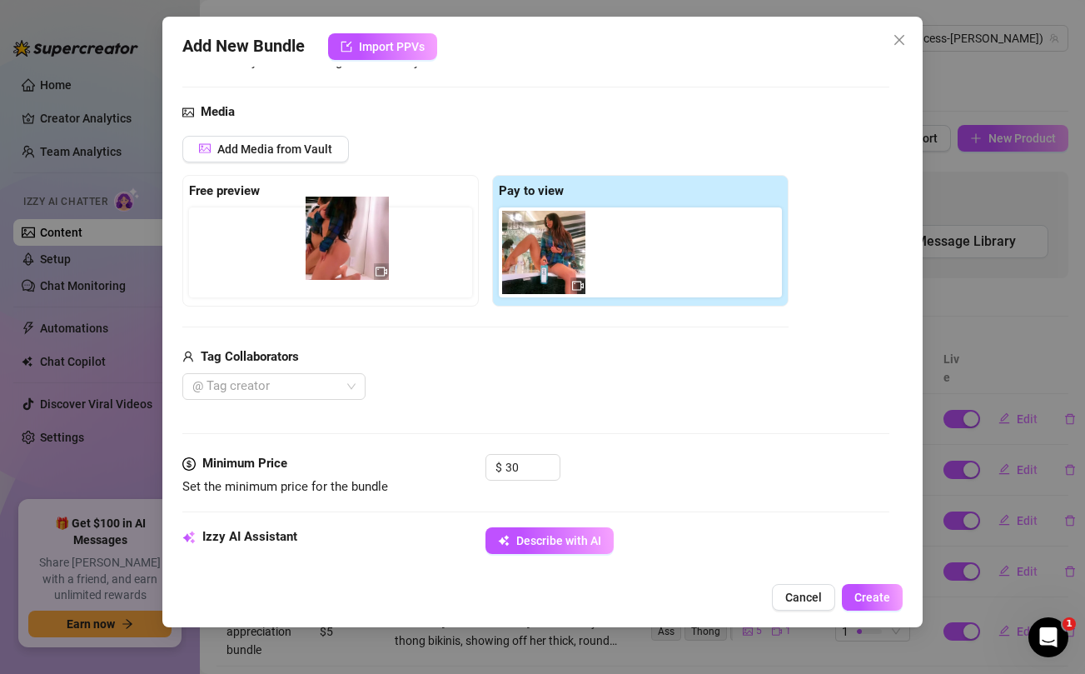
drag, startPoint x: 536, startPoint y: 287, endPoint x: 333, endPoint y: 272, distance: 203.8
click at [333, 272] on div "Free preview Pay to view" at bounding box center [485, 241] width 606 height 132
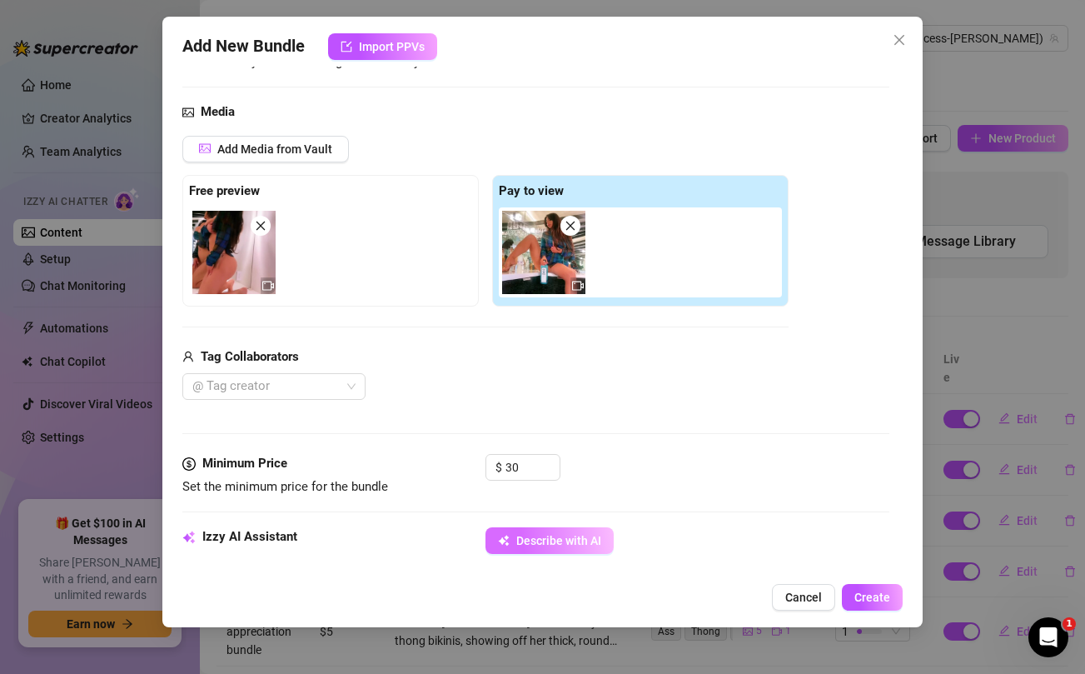
click at [518, 536] on span "Describe with AI" at bounding box center [558, 540] width 85 height 13
type textarea "Princess"
type textarea "Princess [PERSON_NAME]"
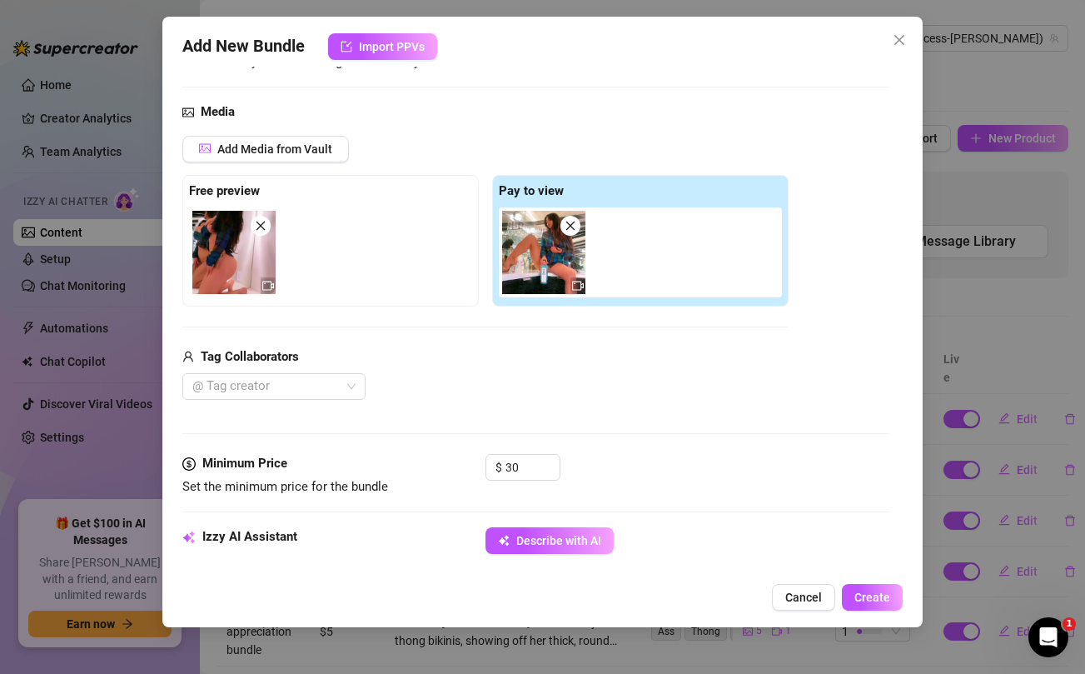
type textarea "Princess Jazmine teases"
type textarea "Princess Jazmine teases in"
type textarea "Princess Jazmine teases in a"
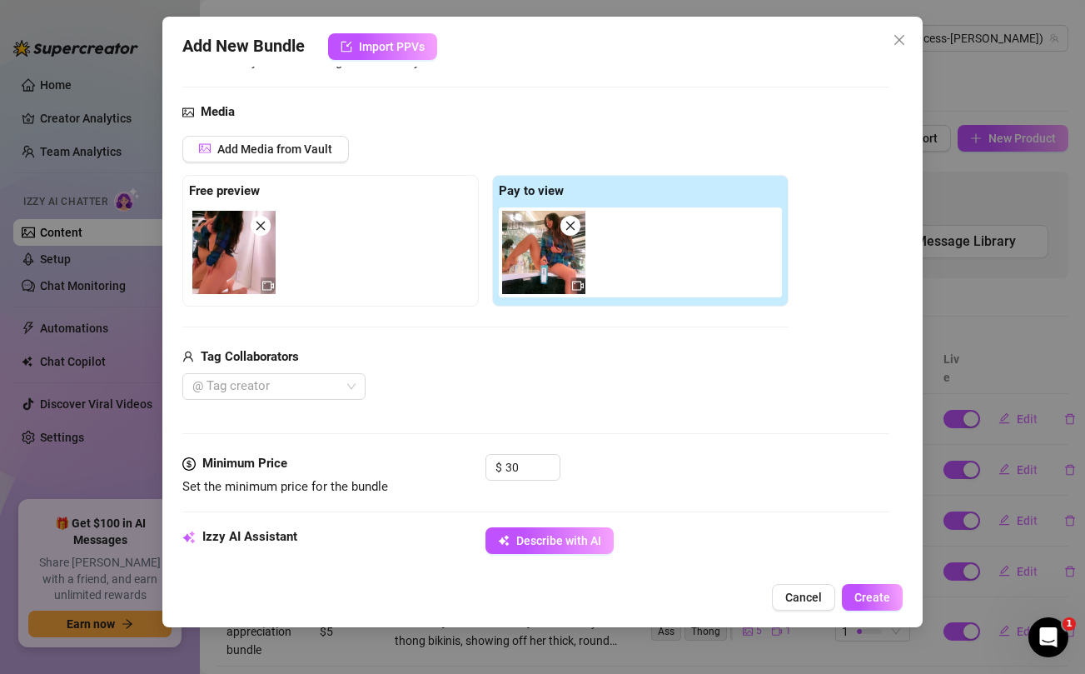
type textarea "Princess Jazmine teases in a"
type textarea "Princess Jazmine teases in a tied-up"
type textarea "Princess Jazmine teases in a tied-up blue"
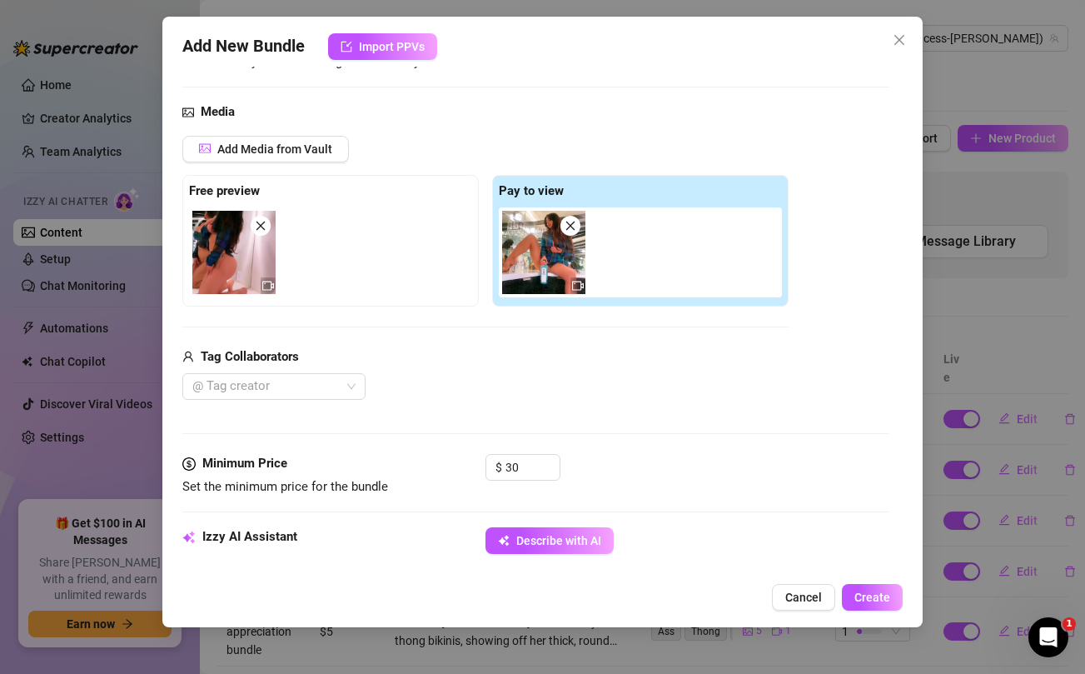
type textarea "Princess Jazmine teases in a tied-up blue plaid"
type textarea "Princess Jazmine teases in a tied-up blue plaid shirt"
type textarea "Princess Jazmine teases in a tied-up blue plaid shirt and"
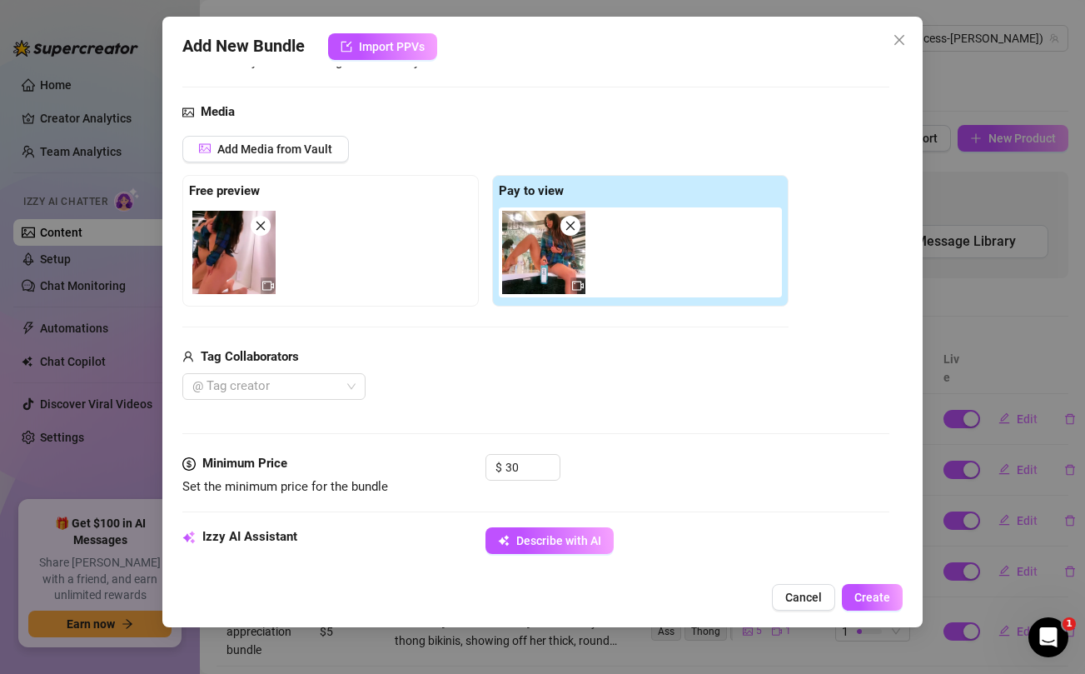
type textarea "Princess Jazmine teases in a tied-up blue plaid shirt and"
type textarea "Princess Jazmine teases in a tied-up blue plaid shirt and tiny"
type textarea "Princess Jazmine teases in a tied-up blue plaid shirt and tiny beige"
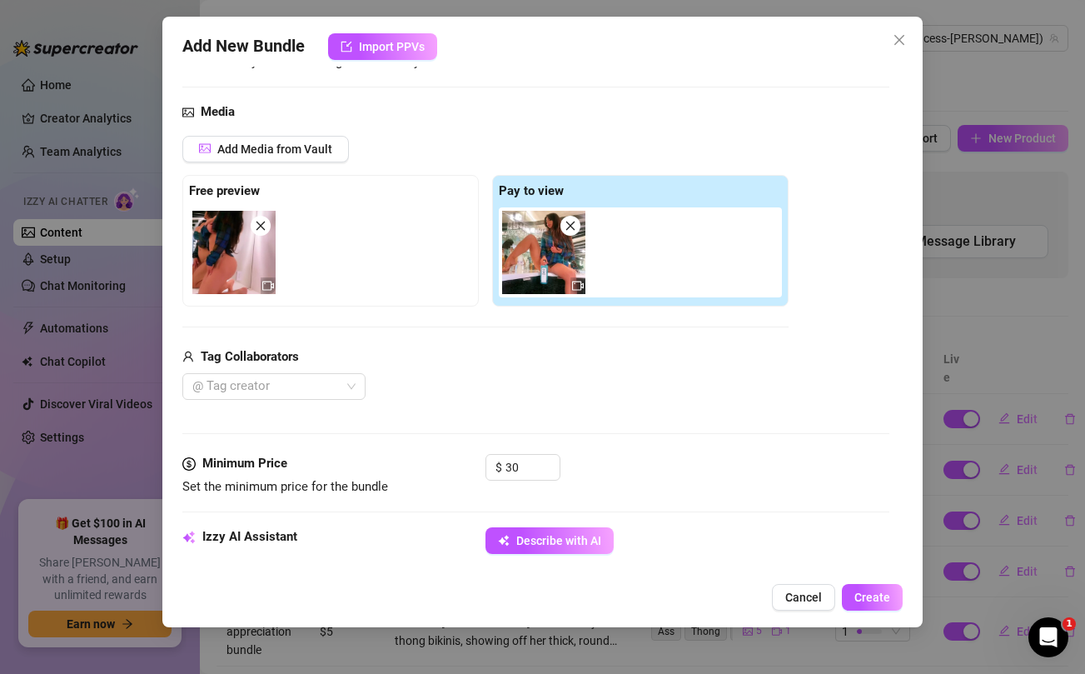
type textarea "Princess Jazmine teases in a tied-up blue plaid shirt and tiny beige thong,"
type textarea "Princess Jazmine teases in a tied-up blue plaid shirt and tiny beige thong, sho…"
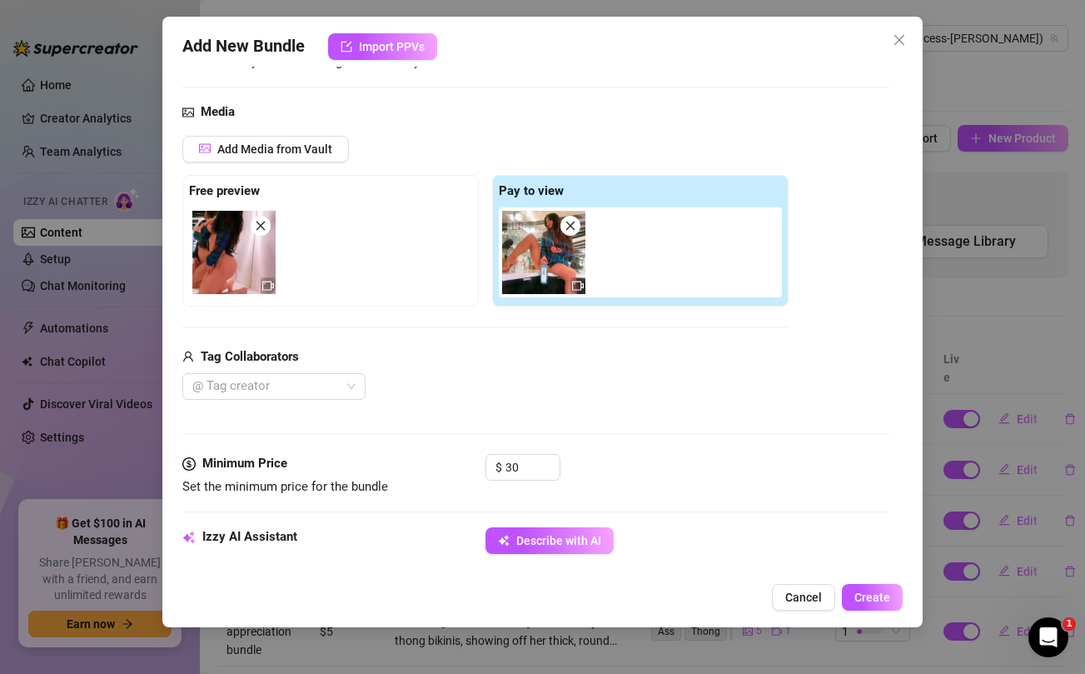
type textarea "Princess Jazmine teases in a tied-up blue plaid shirt and tiny beige thong, sho…"
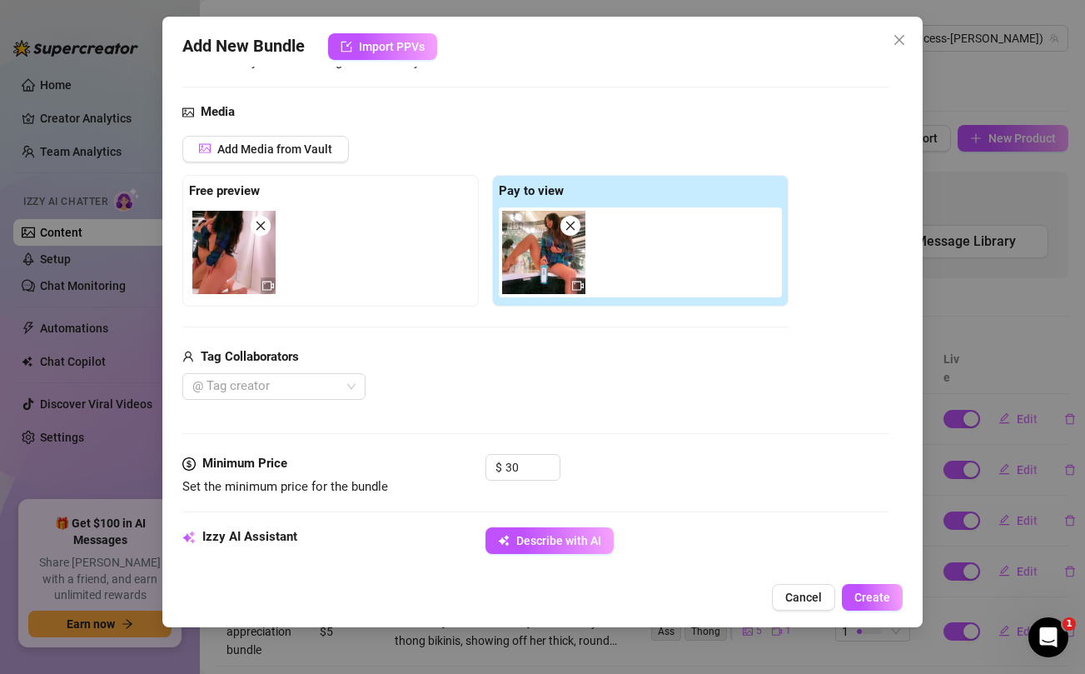
scroll to position [346, 0]
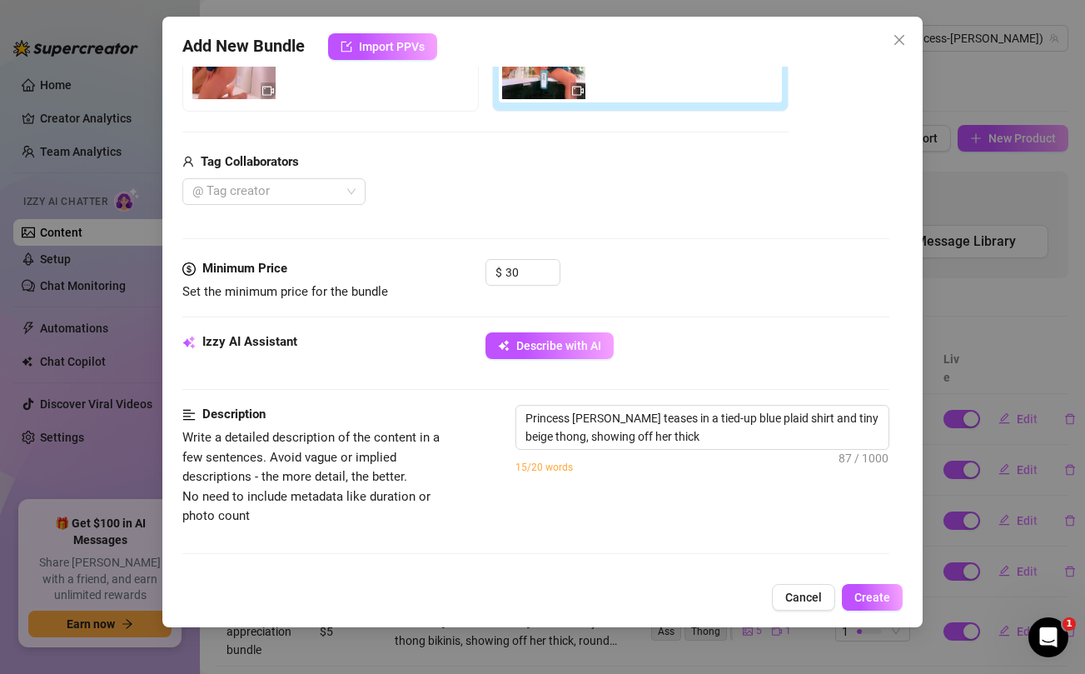
type textarea "Princess Jazmine teases in a tied-up blue plaid shirt and tiny beige thong, sho…"
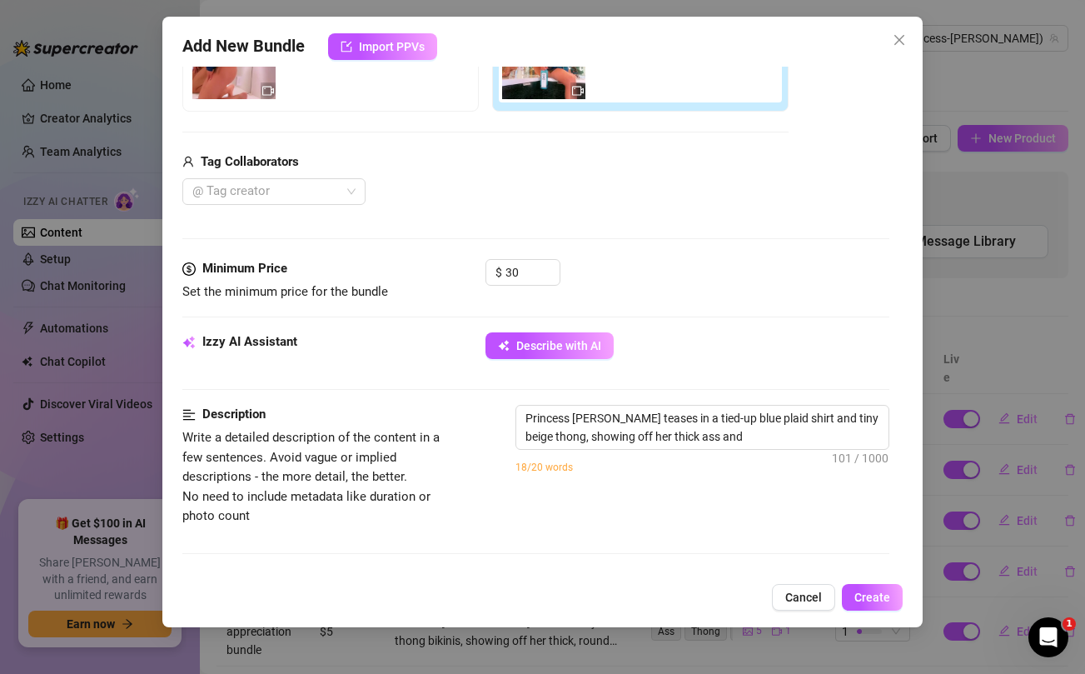
type textarea "Princess Jazmine teases in a tied-up blue plaid shirt and tiny beige thong, sho…"
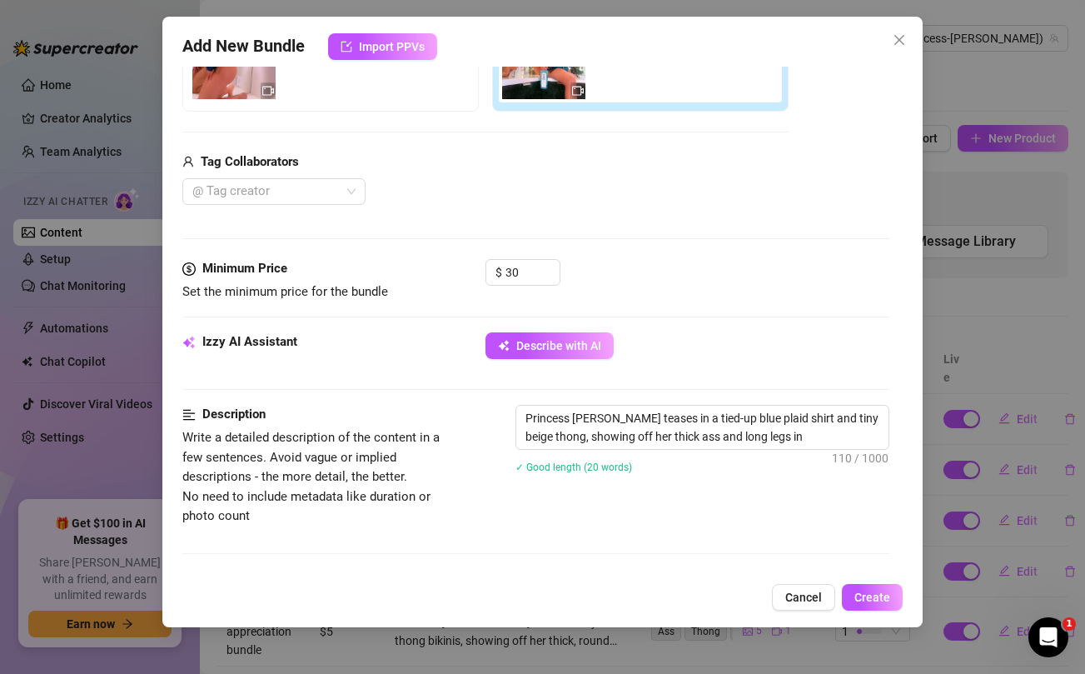
type textarea "Princess Jazmine teases in a tied-up blue plaid shirt and tiny beige thong, sho…"
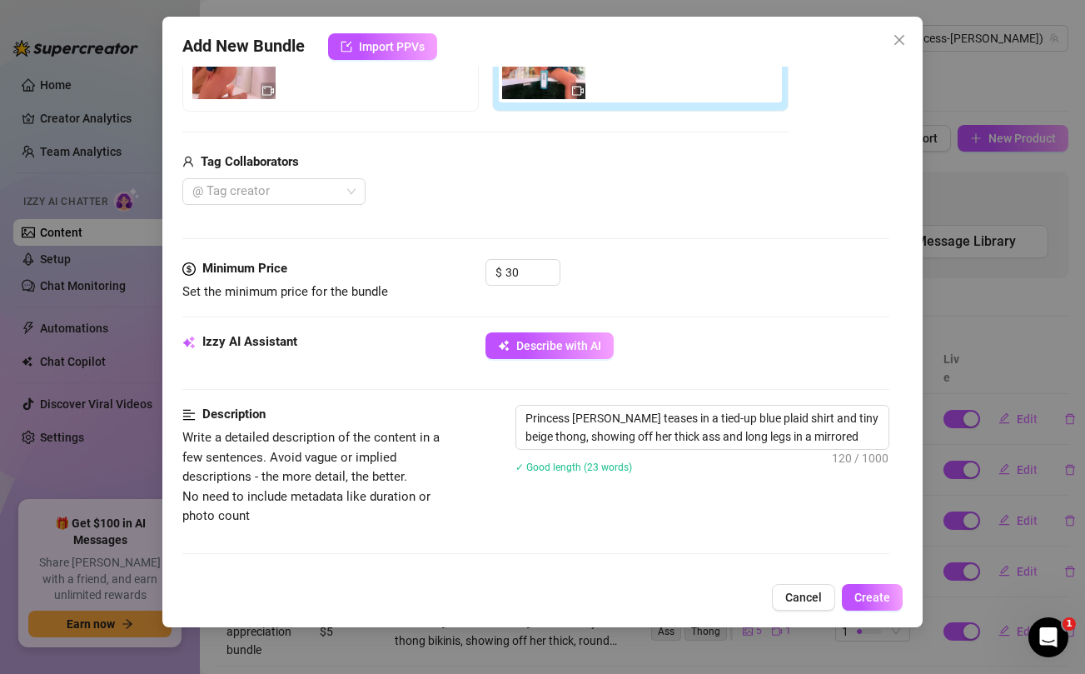
type textarea "Princess Jazmine teases in a tied-up blue plaid shirt and tiny beige thong, sho…"
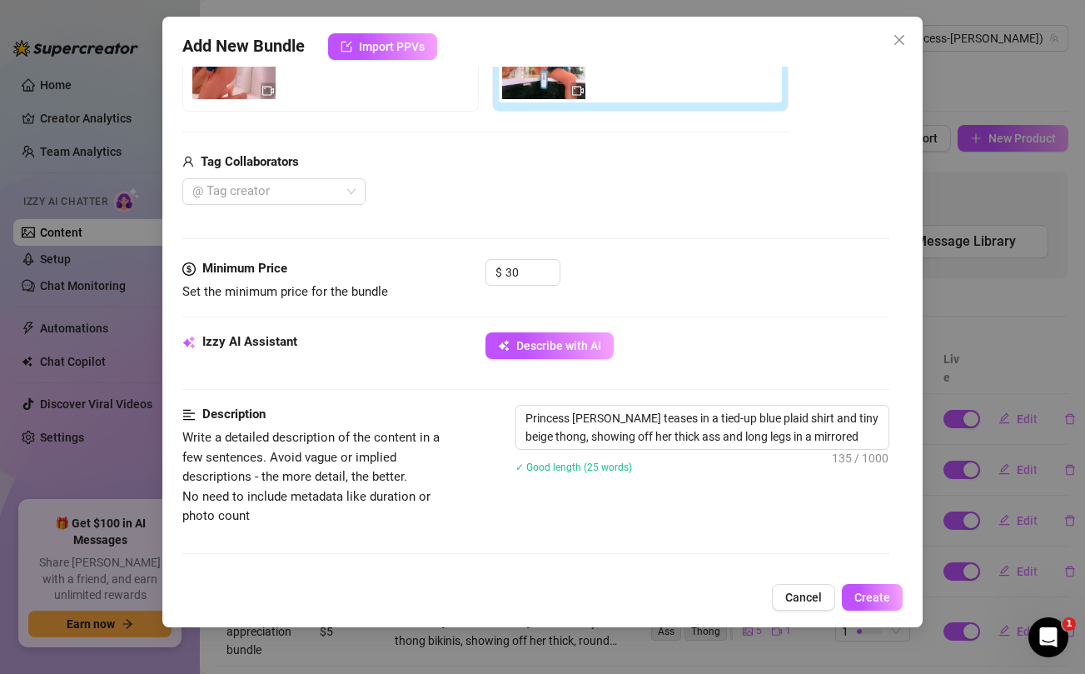
type textarea "Princess Jazmine teases in a tied-up blue plaid shirt and tiny beige thong, sho…"
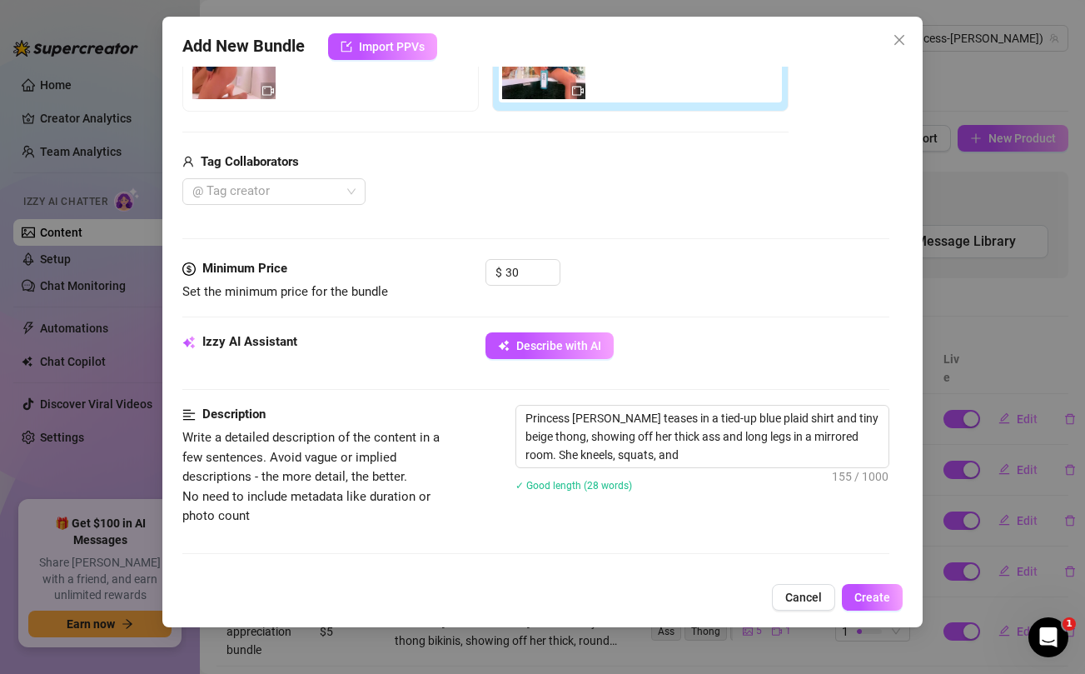
type textarea "Princess Jazmine teases in a tied-up blue plaid shirt and tiny beige thong, sho…"
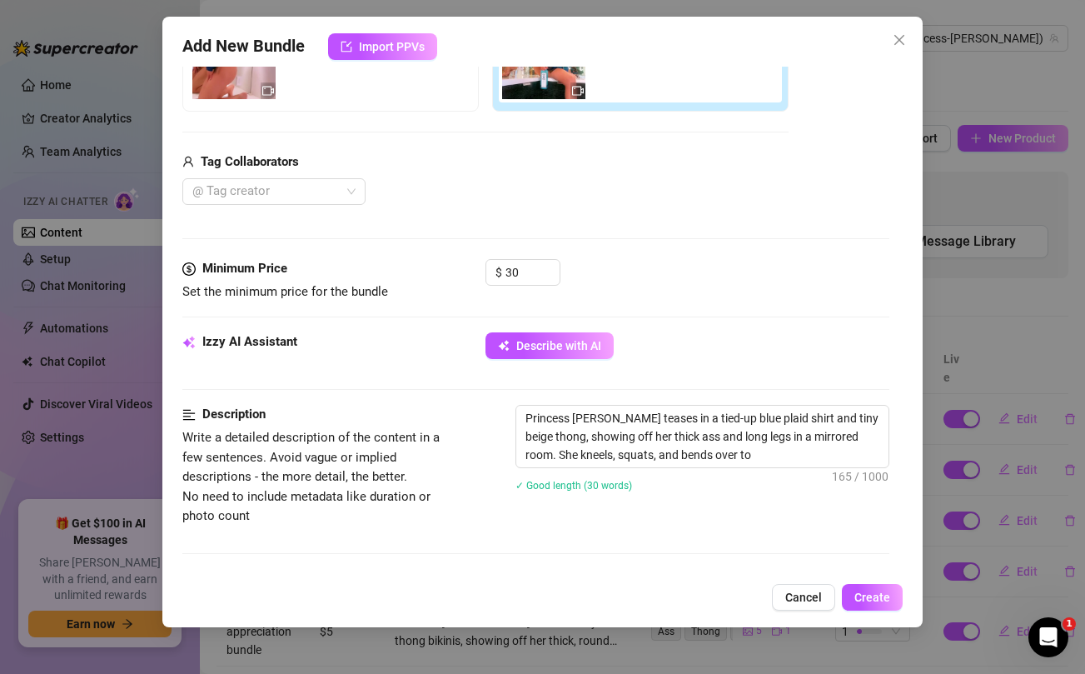
type textarea "Princess Jazmine teases in a tied-up blue plaid shirt and tiny beige thong, sho…"
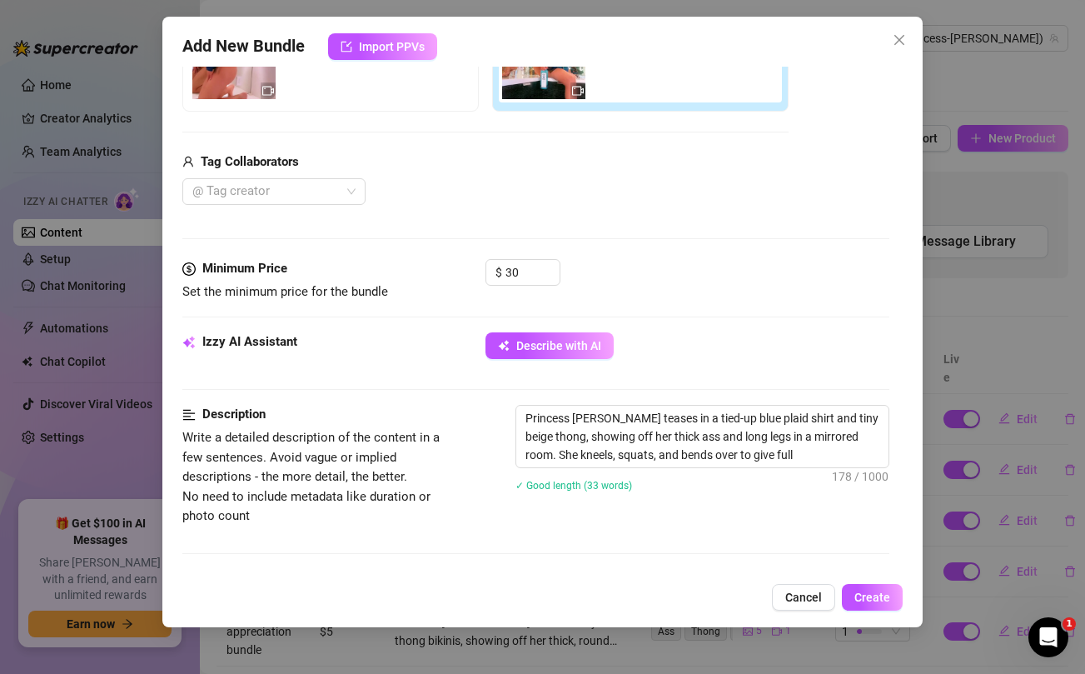
type textarea "Princess Jazmine teases in a tied-up blue plaid shirt and tiny beige thong, sho…"
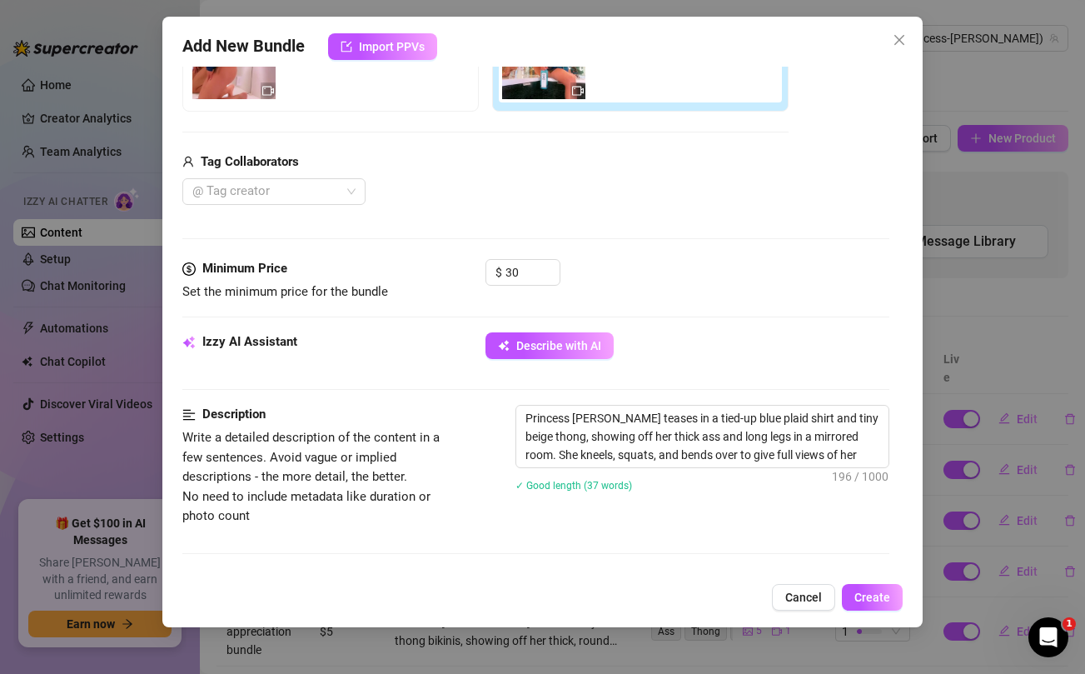
type textarea "Princess Jazmine teases in a tied-up blue plaid shirt and tiny beige thong, sho…"
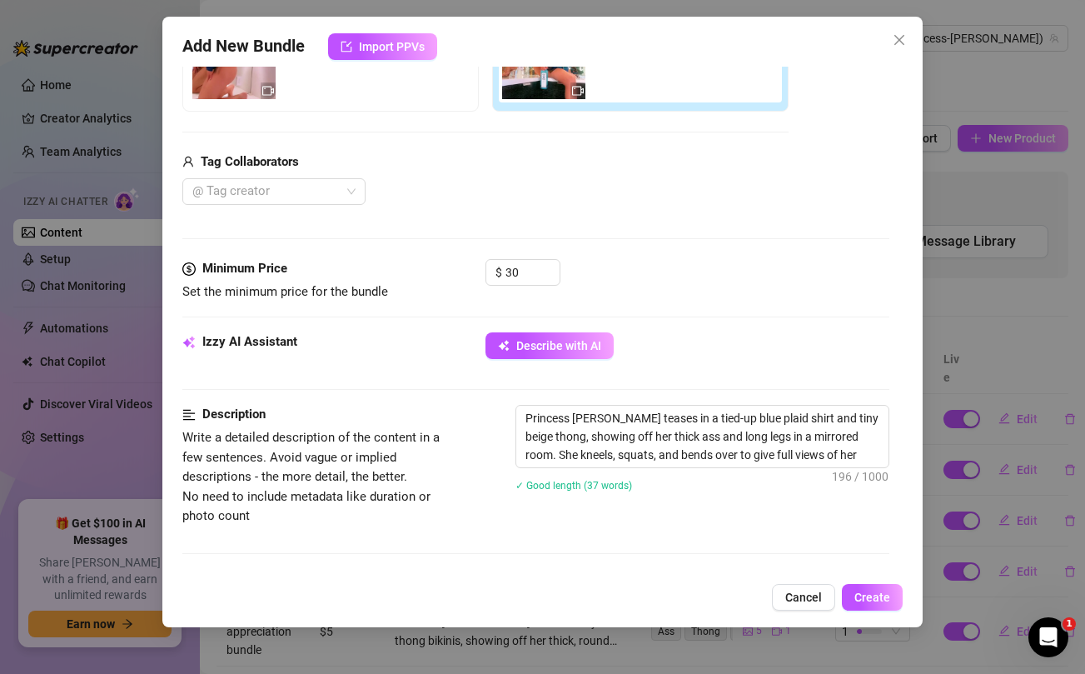
type textarea "Princess Jazmine teases in a tied-up blue plaid shirt and tiny beige thong, sho…"
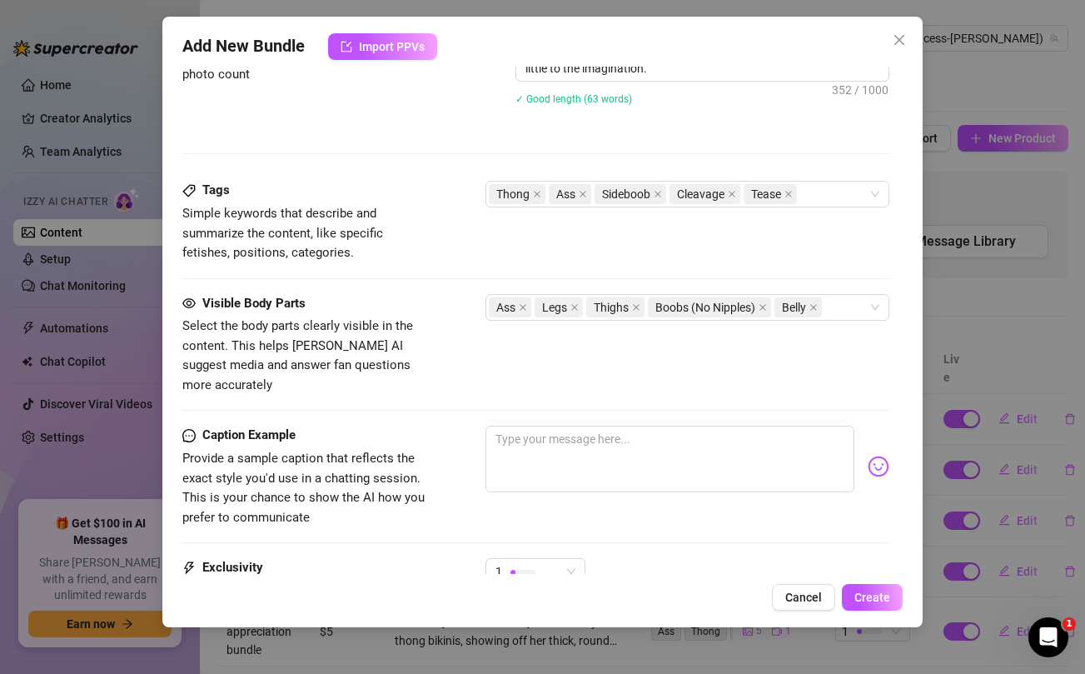
scroll to position [793, 0]
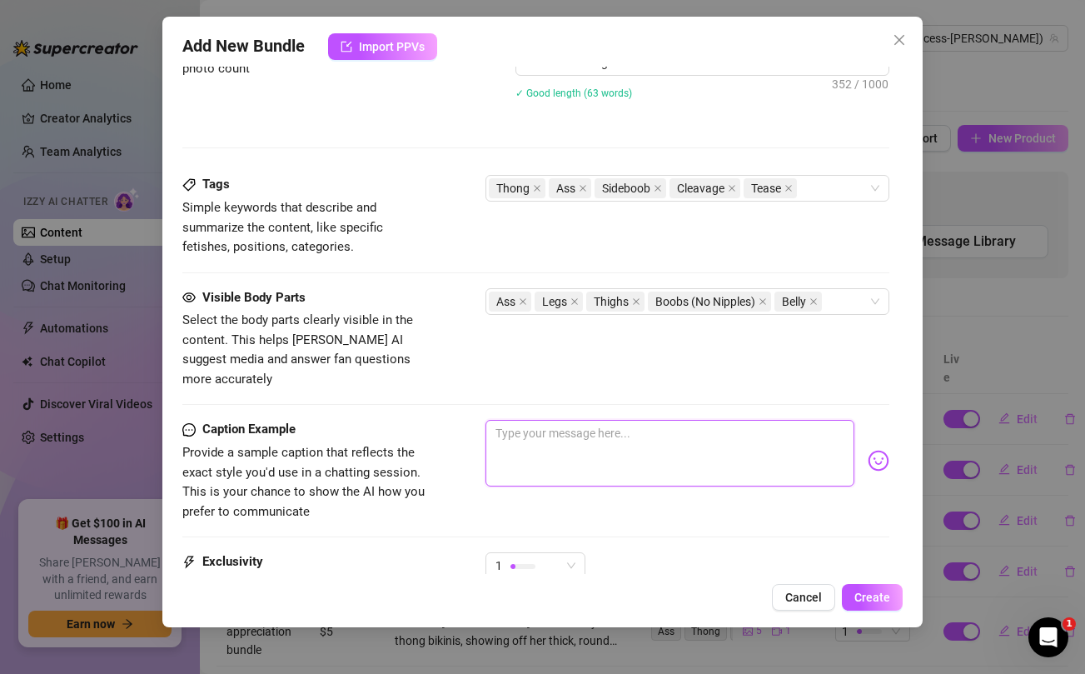
click at [556, 452] on textarea at bounding box center [670, 453] width 368 height 67
paste textarea "Where would you fuck me first? Tell me and let's spend the day fantasizing abou…"
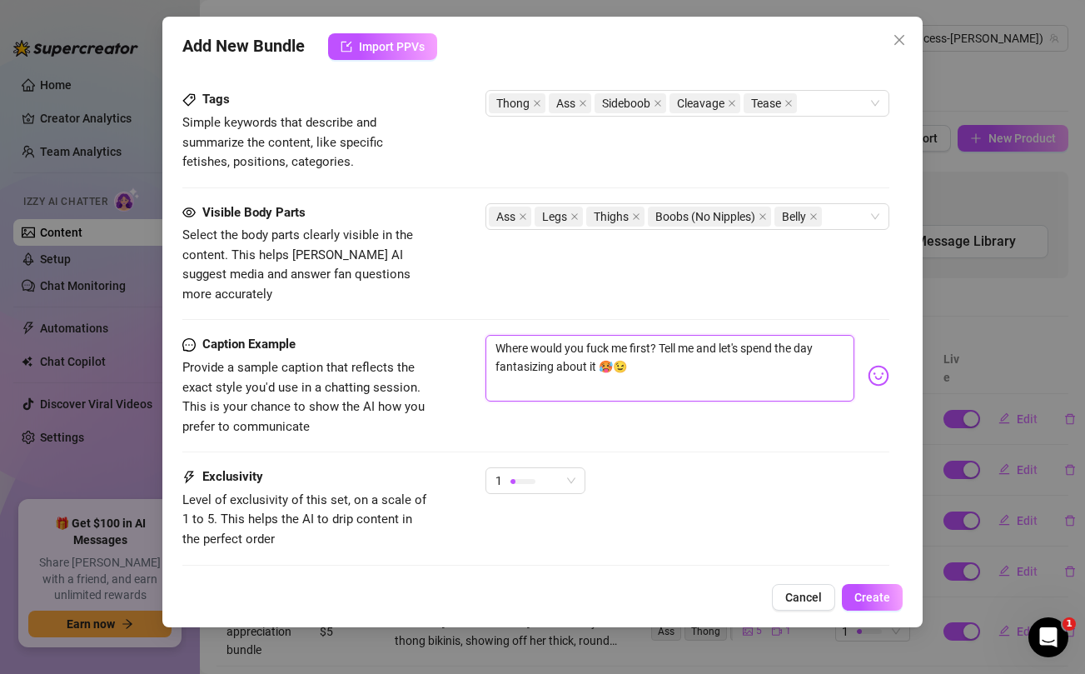
scroll to position [911, 0]
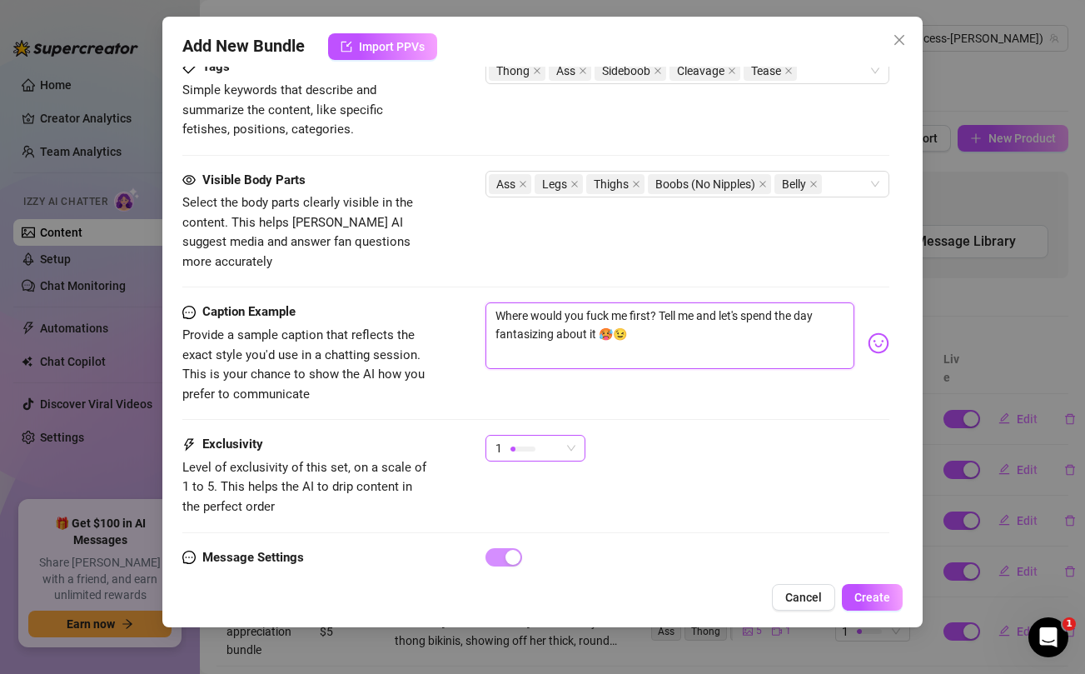
click at [551, 436] on div "1" at bounding box center [528, 448] width 65 height 25
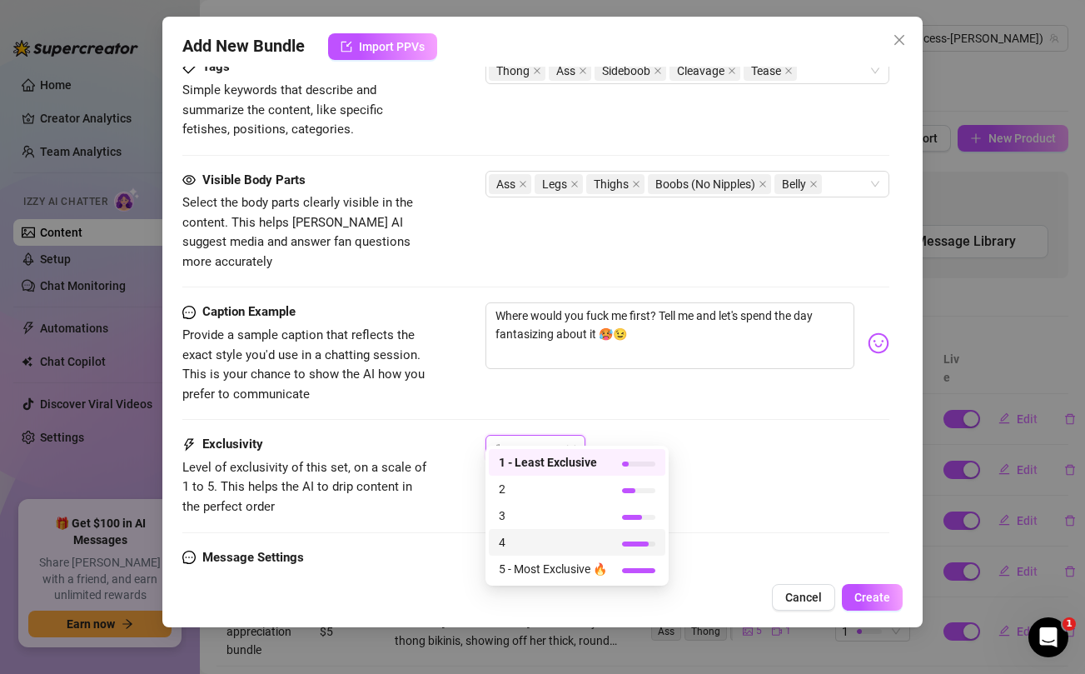
click at [508, 544] on span "4" at bounding box center [553, 542] width 108 height 18
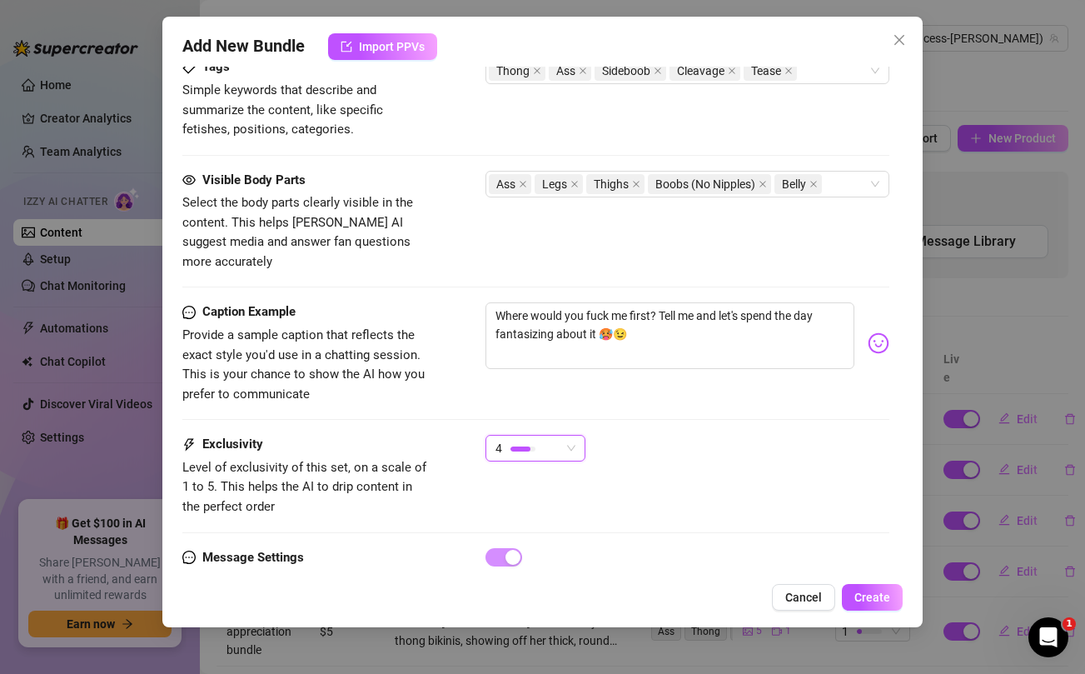
click at [811, 435] on div "4 4" at bounding box center [687, 456] width 403 height 42
click at [873, 602] on span "Create" at bounding box center [873, 597] width 36 height 13
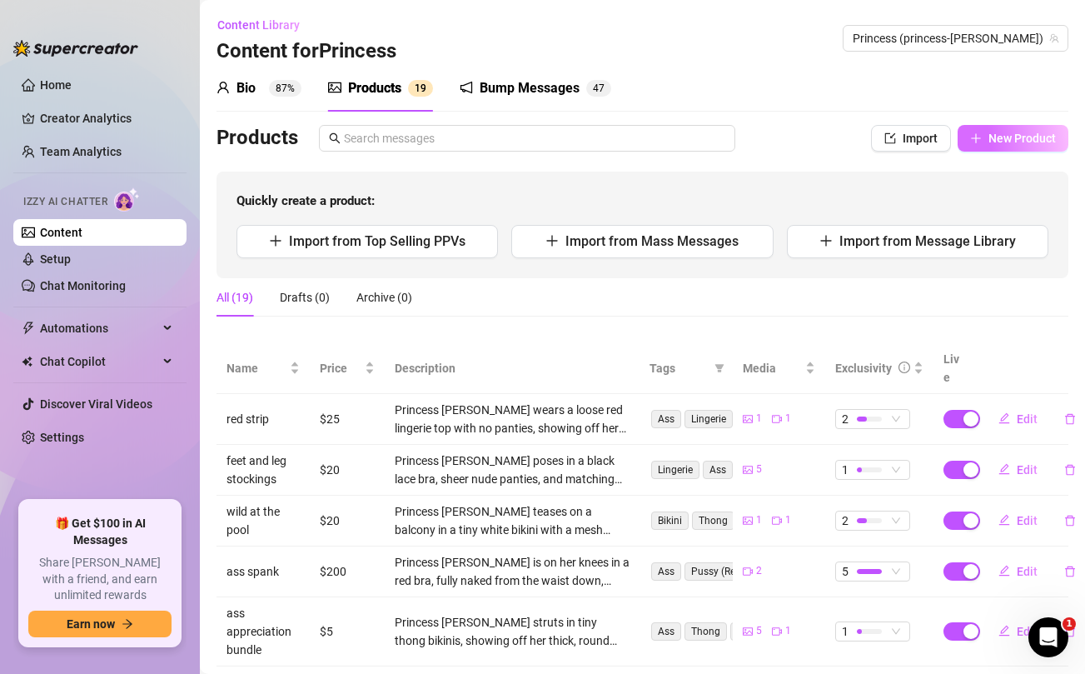
click at [1005, 142] on span "New Product" at bounding box center [1022, 138] width 67 height 13
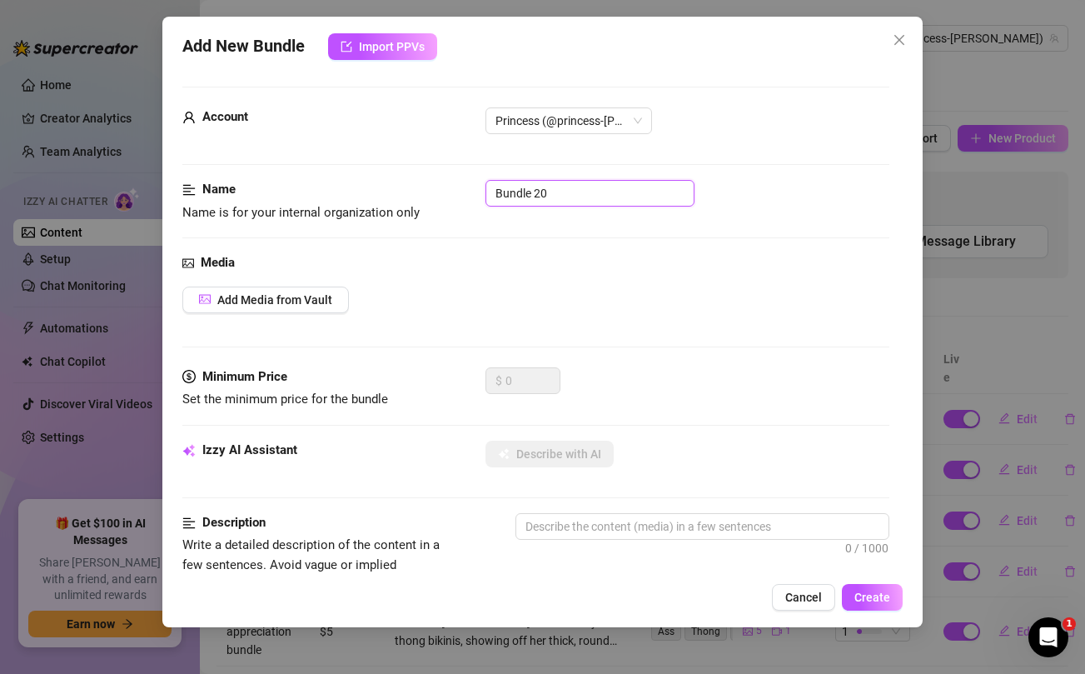
click at [549, 192] on input "Bundle 20" at bounding box center [590, 193] width 209 height 27
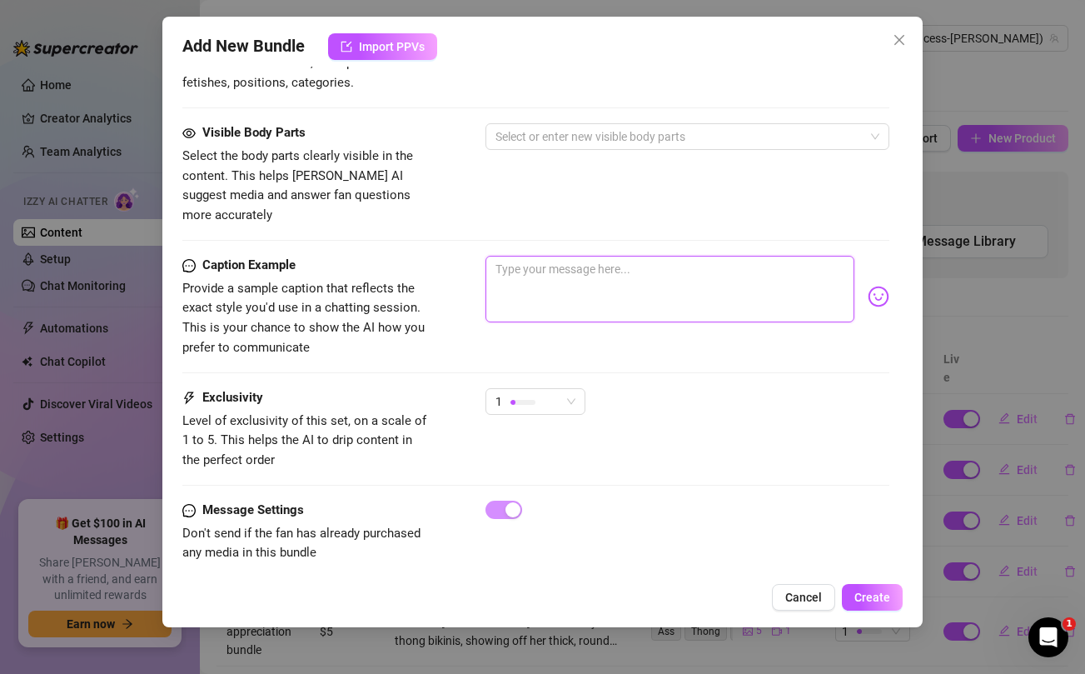
click at [558, 256] on textarea at bounding box center [670, 289] width 368 height 67
paste textarea "I love to feel how my ass bounces on your pelvis 🥵🙈"
click at [513, 197] on div "Visible Body Parts Select the body parts clearly visible in the content. This h…" at bounding box center [535, 174] width 706 height 102
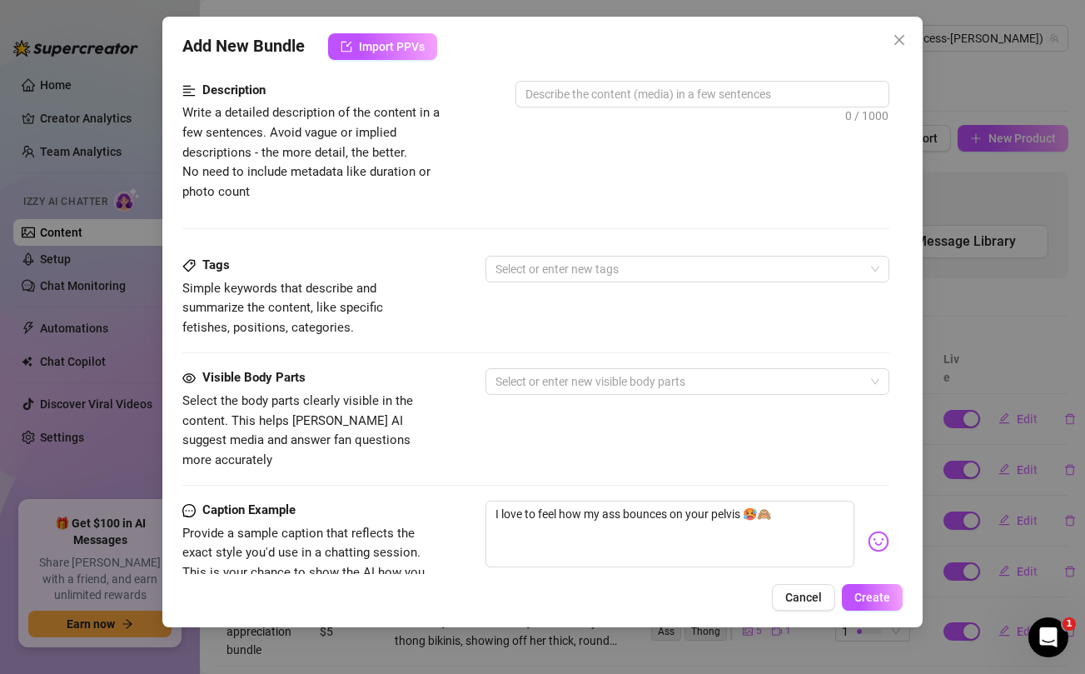
scroll to position [0, 0]
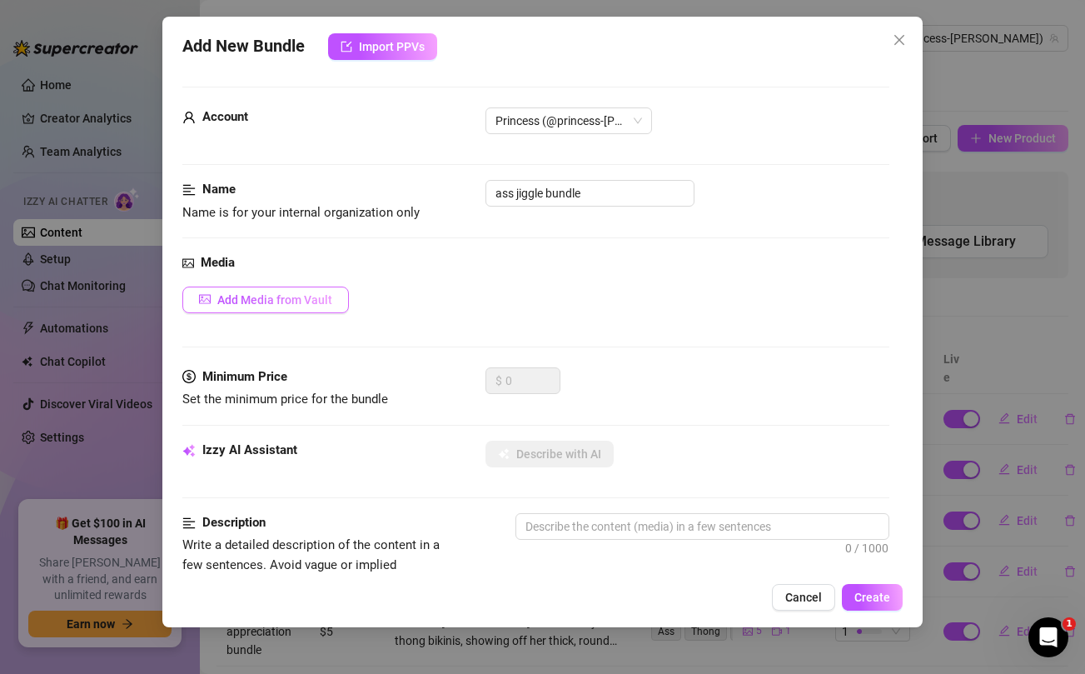
click at [304, 300] on span "Add Media from Vault" at bounding box center [274, 299] width 115 height 13
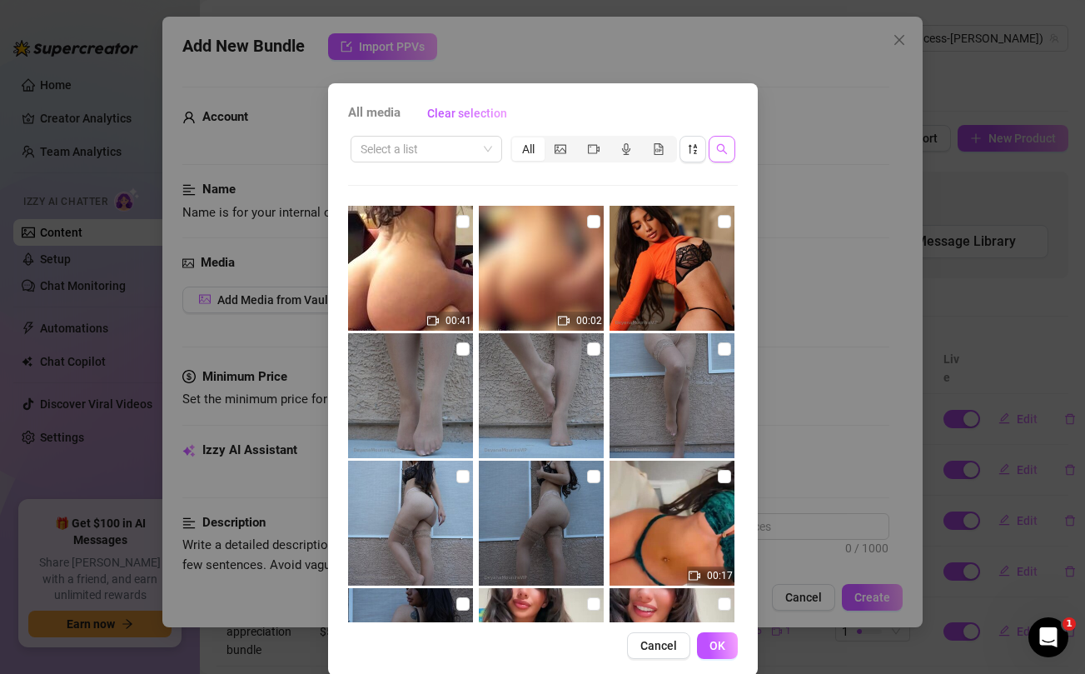
click at [726, 148] on icon "search" at bounding box center [722, 149] width 12 height 12
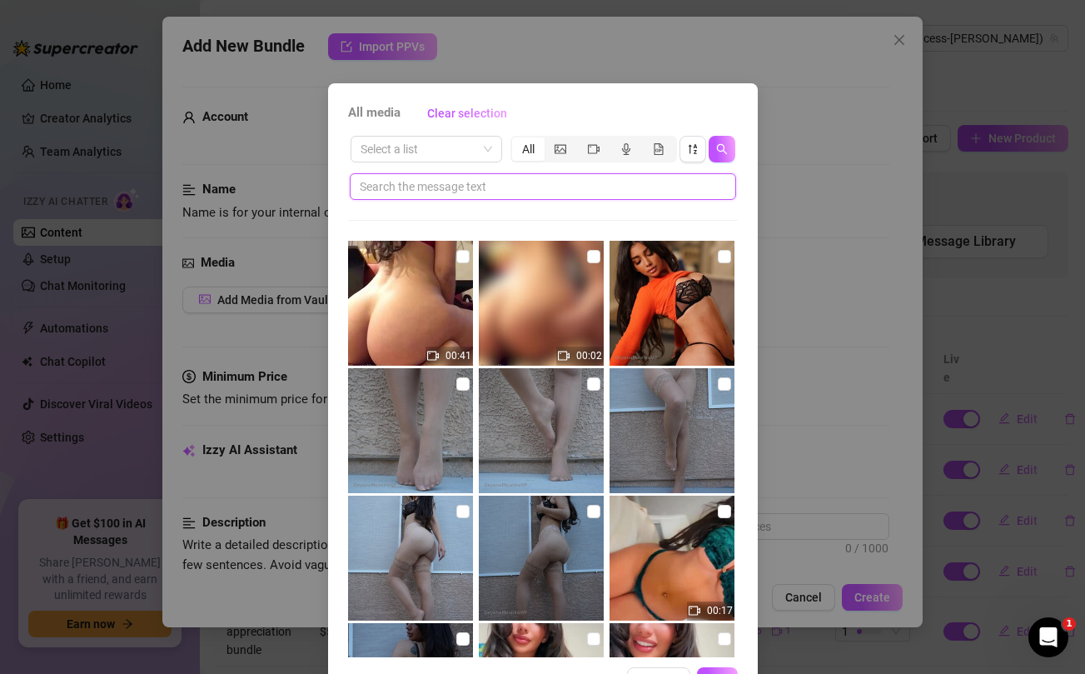
click at [618, 187] on input "text" at bounding box center [536, 186] width 353 height 18
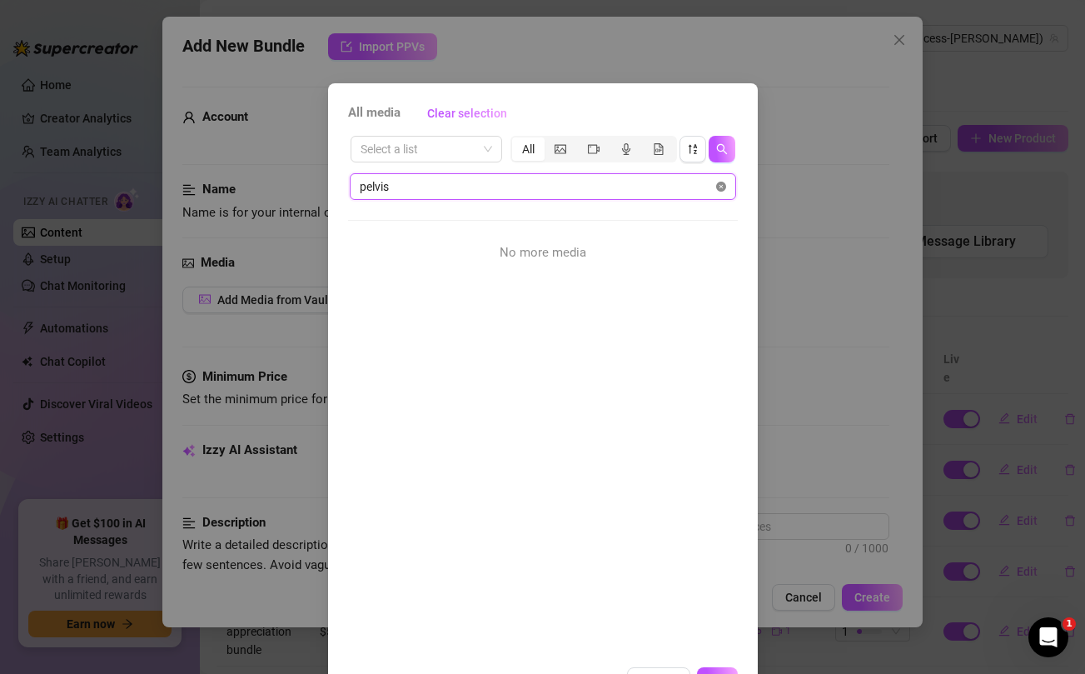
click at [720, 185] on icon "close-circle" at bounding box center [721, 187] width 10 height 10
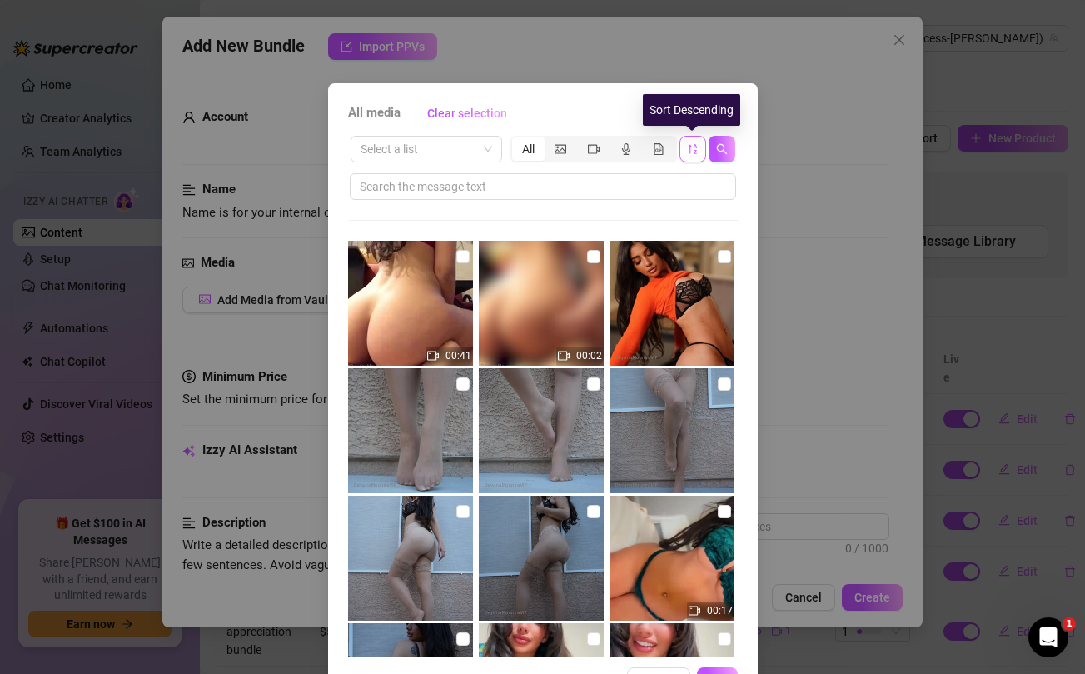
click at [692, 152] on icon "sort-descending" at bounding box center [693, 149] width 12 height 12
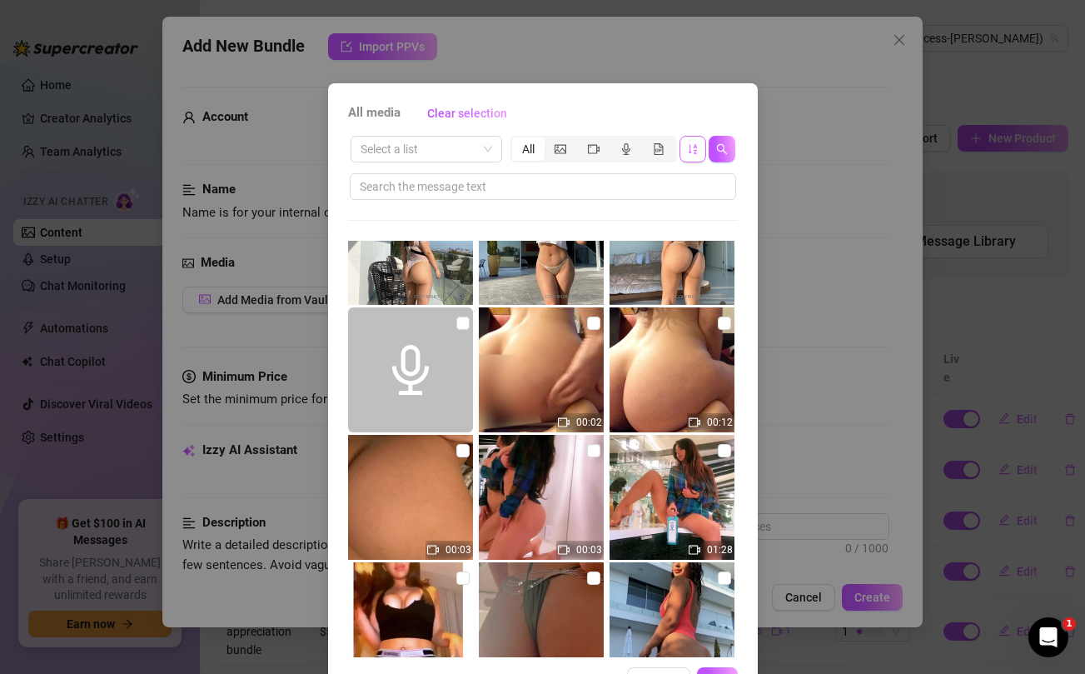
scroll to position [12772, 0]
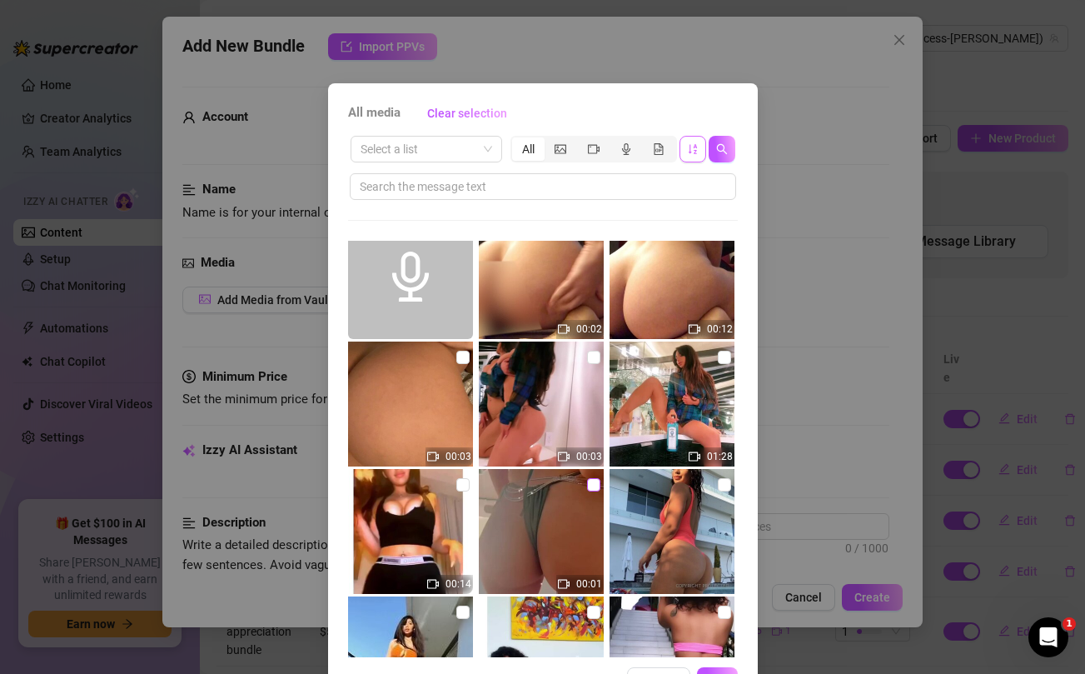
click at [592, 487] on input "checkbox" at bounding box center [593, 484] width 13 height 13
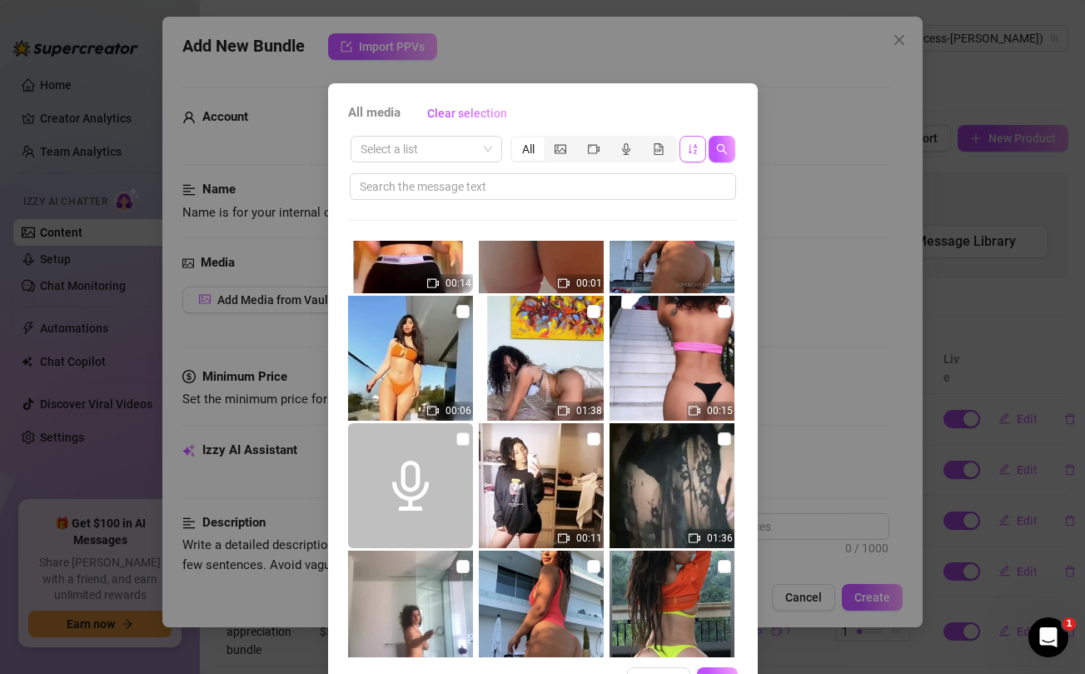
scroll to position [12942, 0]
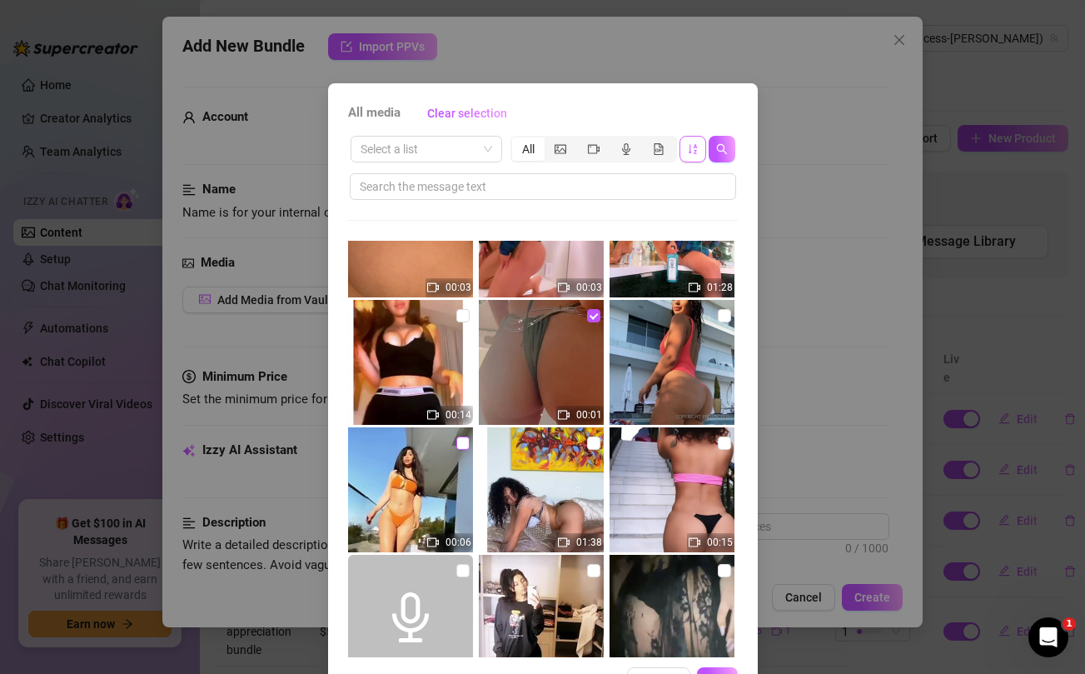
click at [462, 445] on input "checkbox" at bounding box center [463, 443] width 13 height 13
click at [725, 316] on input "checkbox" at bounding box center [724, 315] width 13 height 13
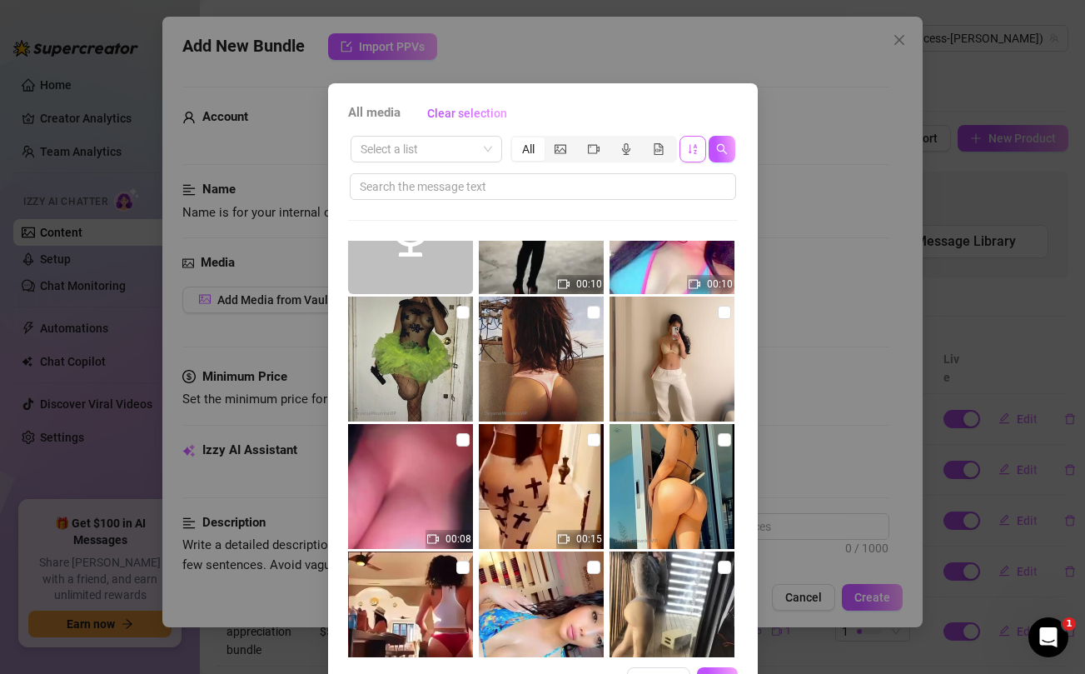
scroll to position [23475, 0]
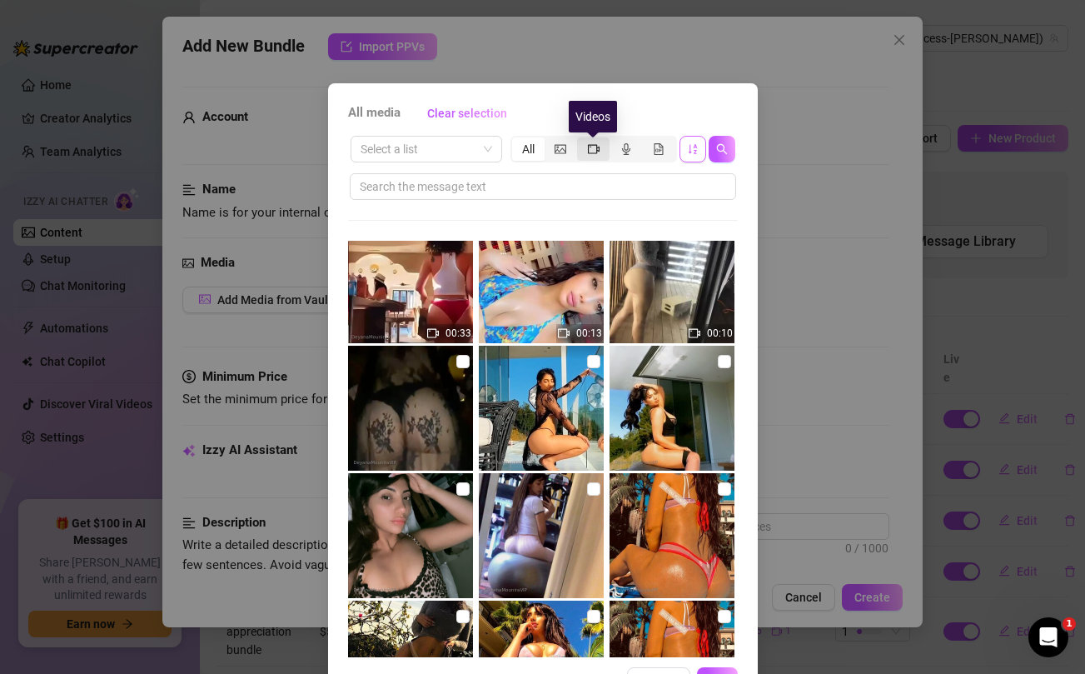
click at [596, 147] on icon "video-camera" at bounding box center [594, 149] width 12 height 12
click at [581, 140] on input "segmented control" at bounding box center [581, 140] width 0 height 0
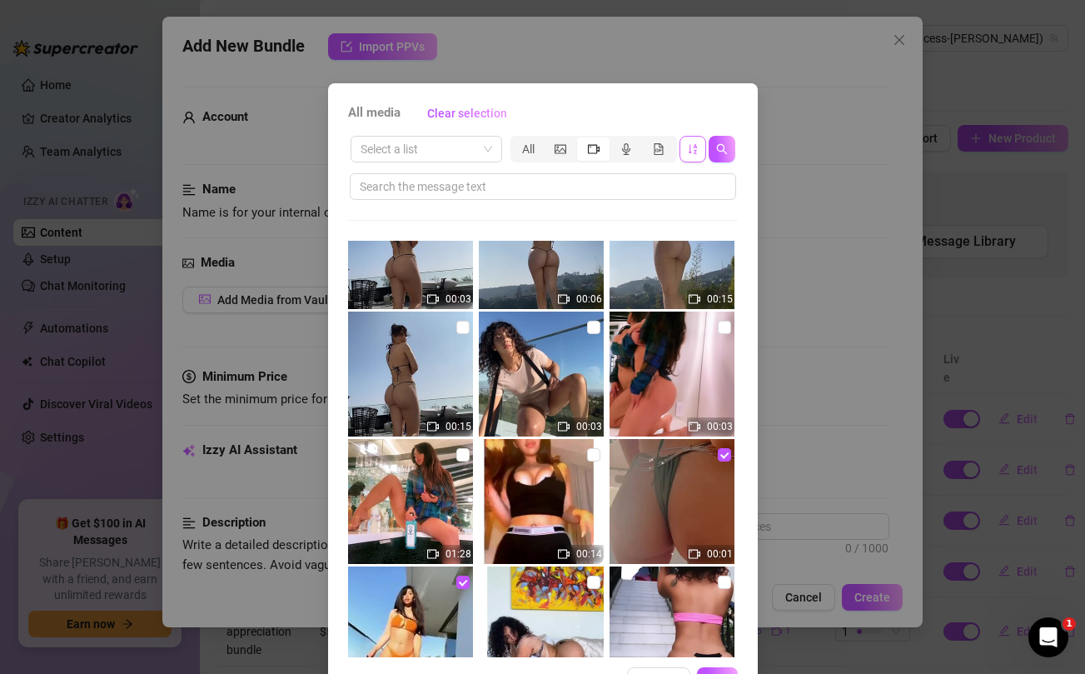
scroll to position [3201, 0]
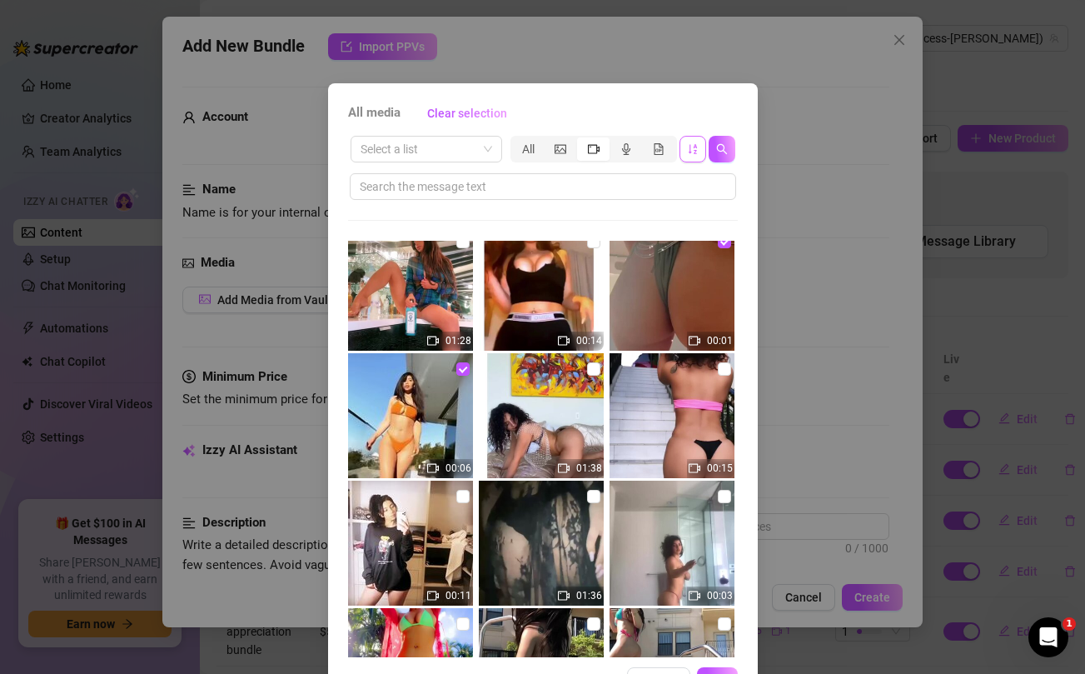
click at [824, 411] on div "All media Clear selection Select a list All 02:43 01:30 00:26 00:11 00:02 00:02…" at bounding box center [542, 337] width 1085 height 674
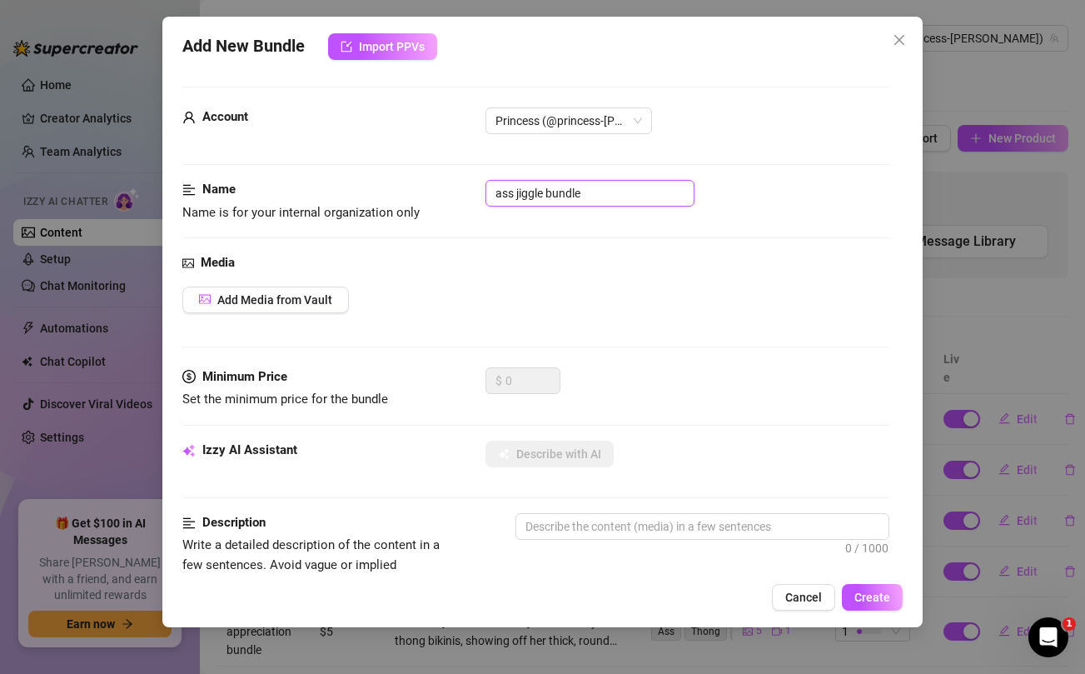
click at [535, 194] on input "ass jiggle bundle" at bounding box center [590, 193] width 209 height 27
click at [324, 288] on button "Add Media from Vault" at bounding box center [265, 300] width 167 height 27
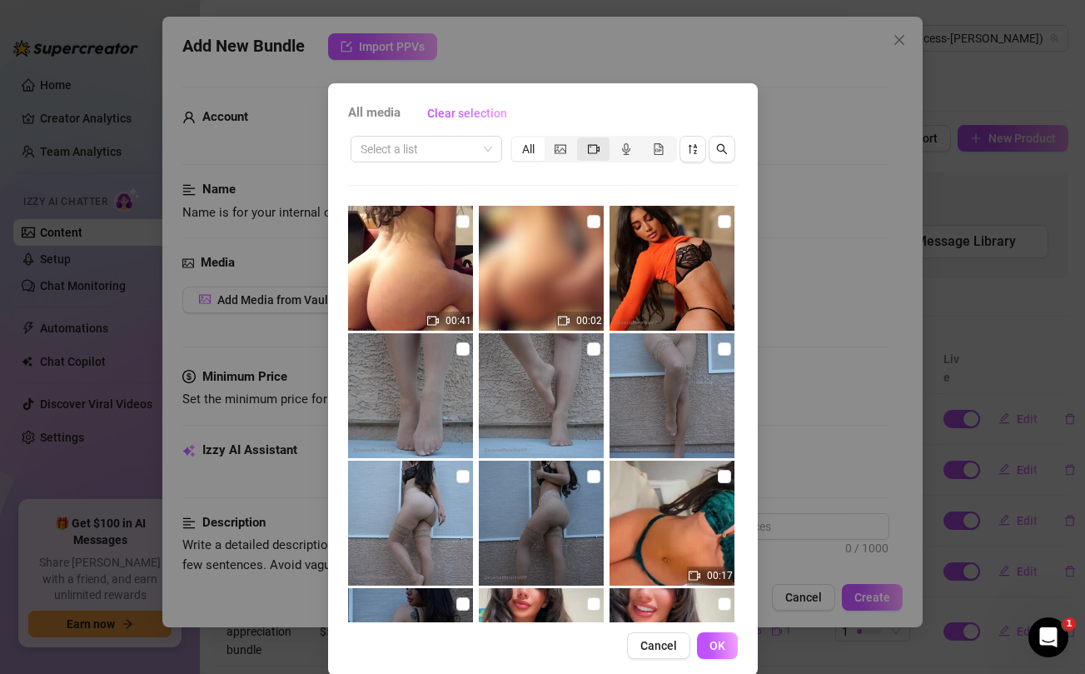
click at [593, 152] on icon "video-camera" at bounding box center [594, 149] width 12 height 12
click at [581, 140] on input "segmented control" at bounding box center [581, 140] width 0 height 0
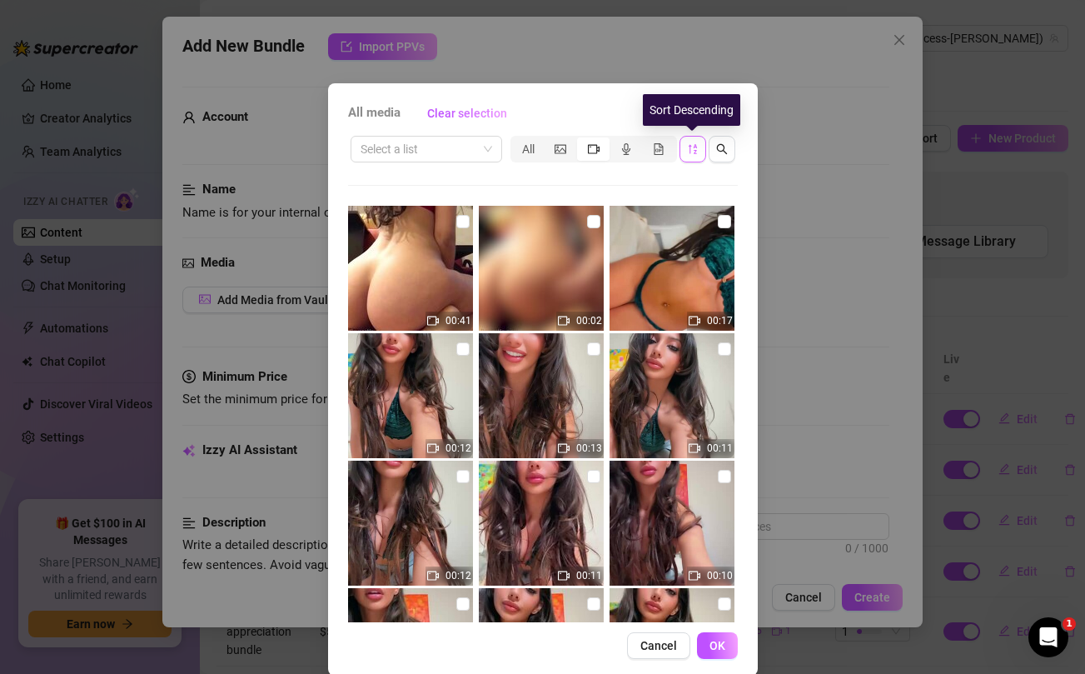
click at [693, 155] on span "button" at bounding box center [693, 148] width 12 height 13
click at [690, 147] on icon "sort-descending" at bounding box center [692, 149] width 8 height 10
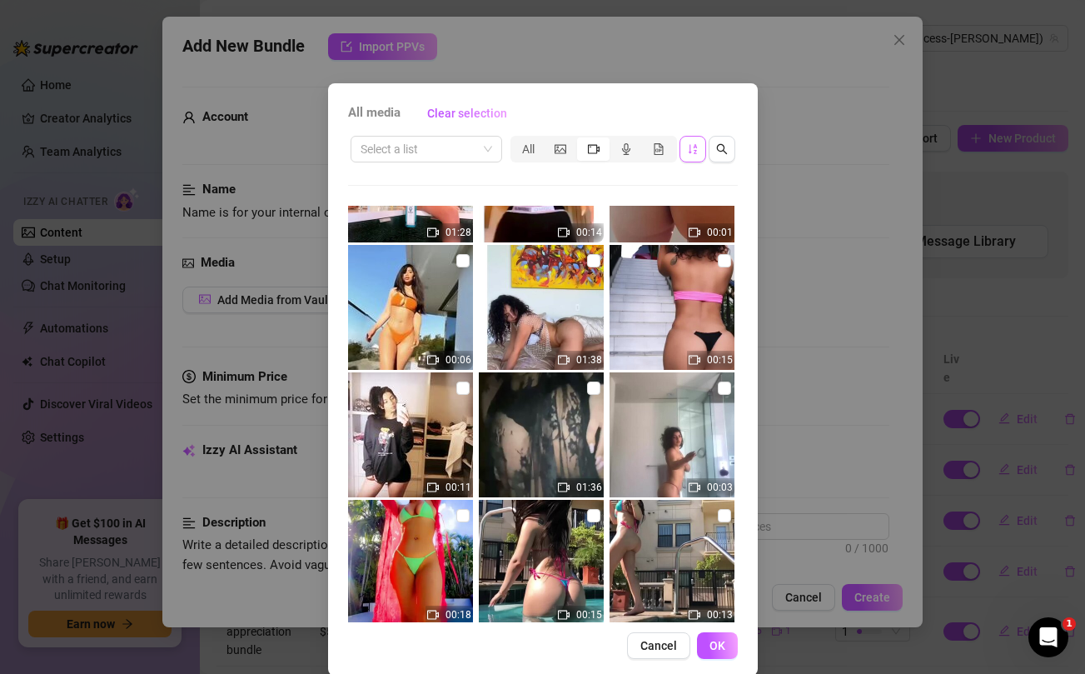
scroll to position [3253, 0]
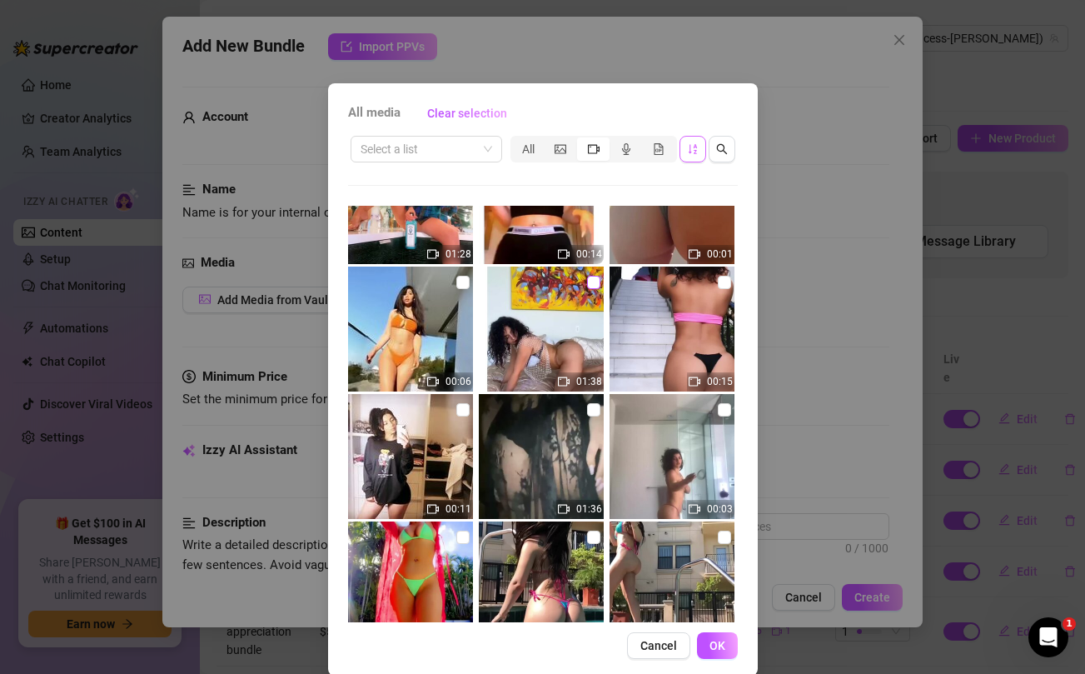
click at [595, 282] on input "checkbox" at bounding box center [593, 282] width 13 height 13
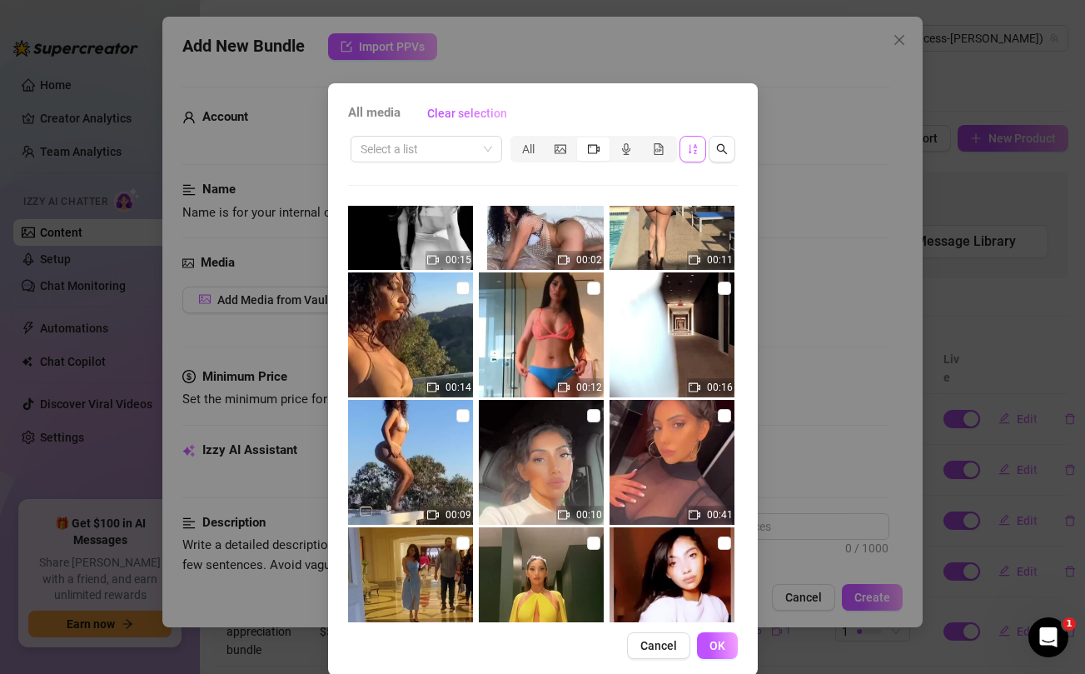
scroll to position [379, 0]
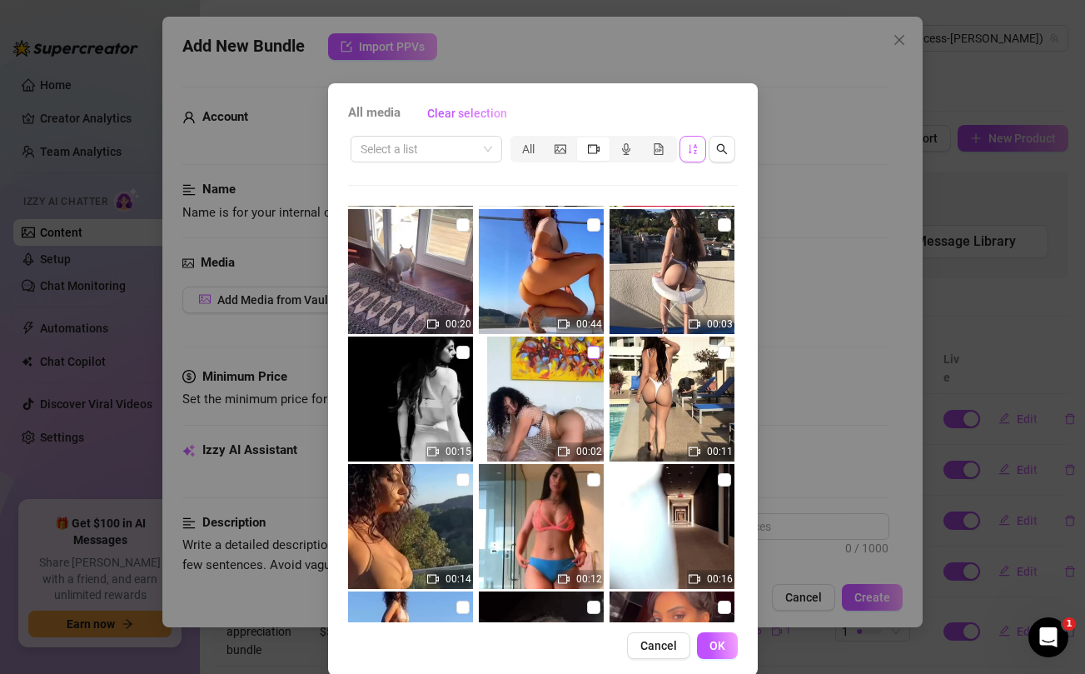
click at [595, 352] on input "checkbox" at bounding box center [593, 352] width 13 height 13
click at [725, 648] on button "OK" at bounding box center [717, 645] width 41 height 27
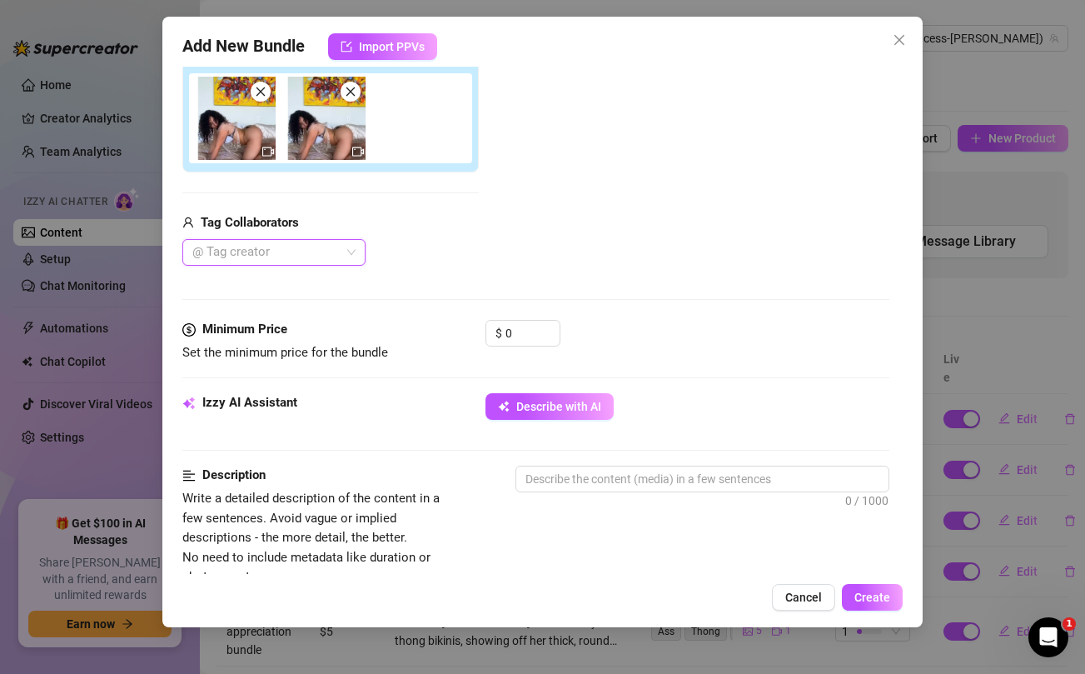
scroll to position [293, 0]
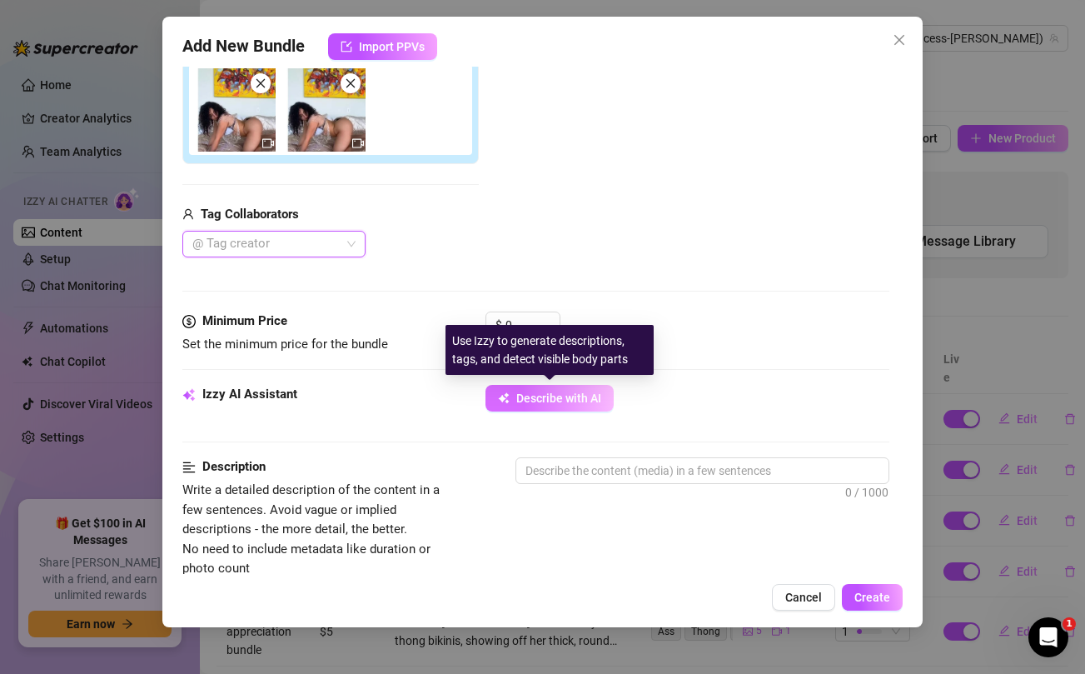
click at [572, 395] on span "Describe with AI" at bounding box center [558, 398] width 85 height 13
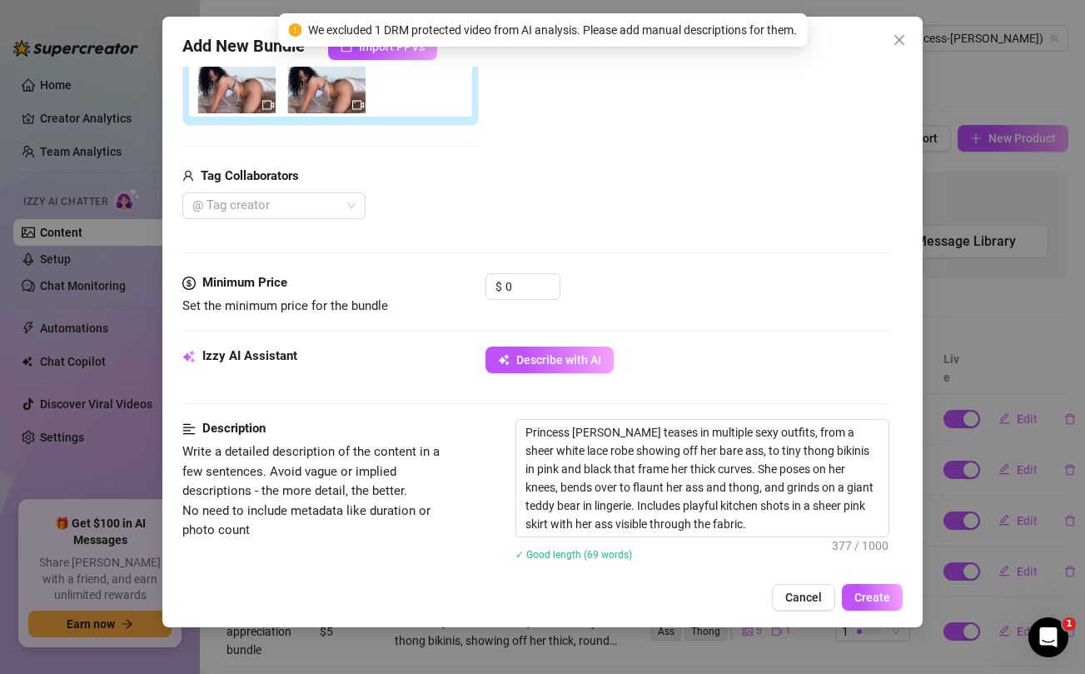
scroll to position [341, 0]
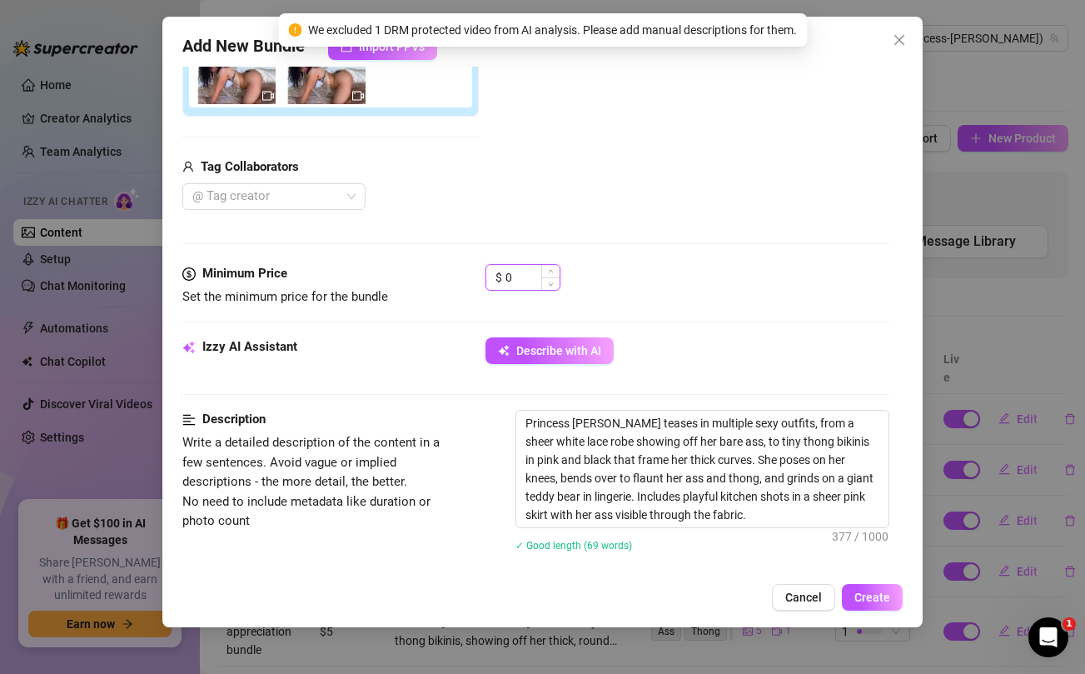
click at [520, 285] on input "0" at bounding box center [533, 277] width 54 height 25
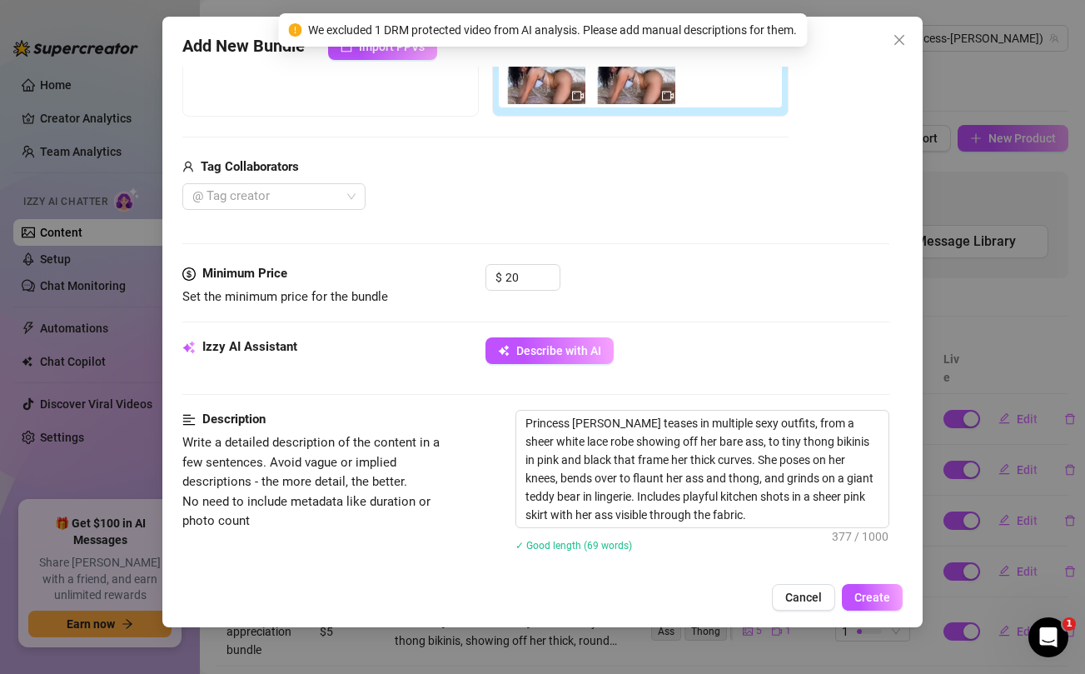
click at [538, 163] on div "Tag Collaborators" at bounding box center [485, 167] width 606 height 20
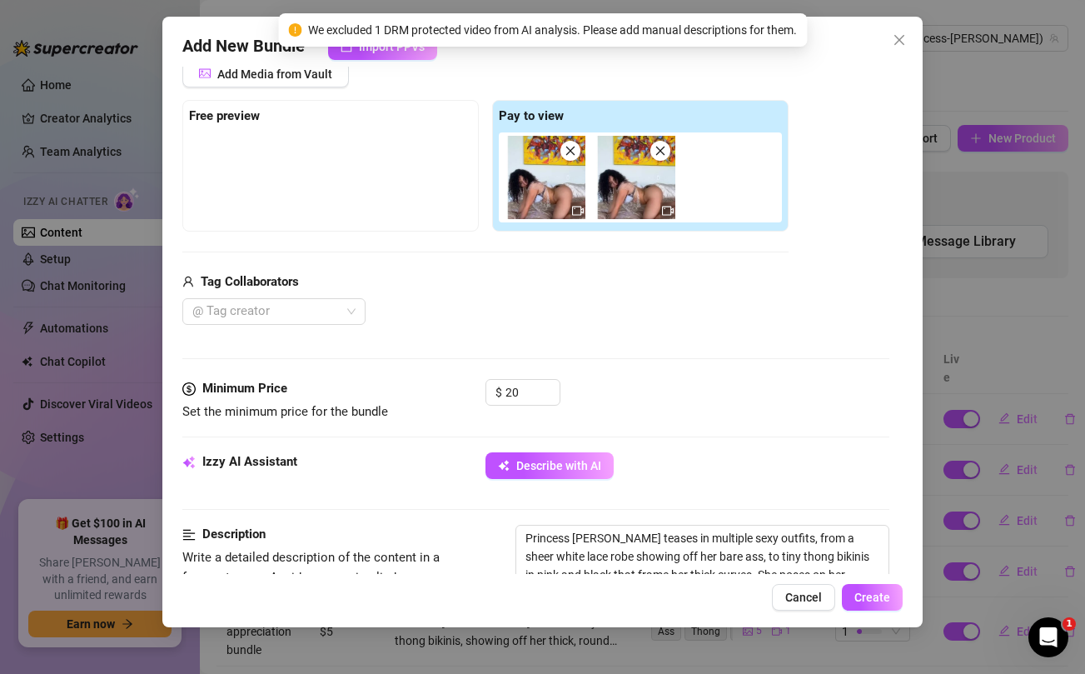
scroll to position [225, 0]
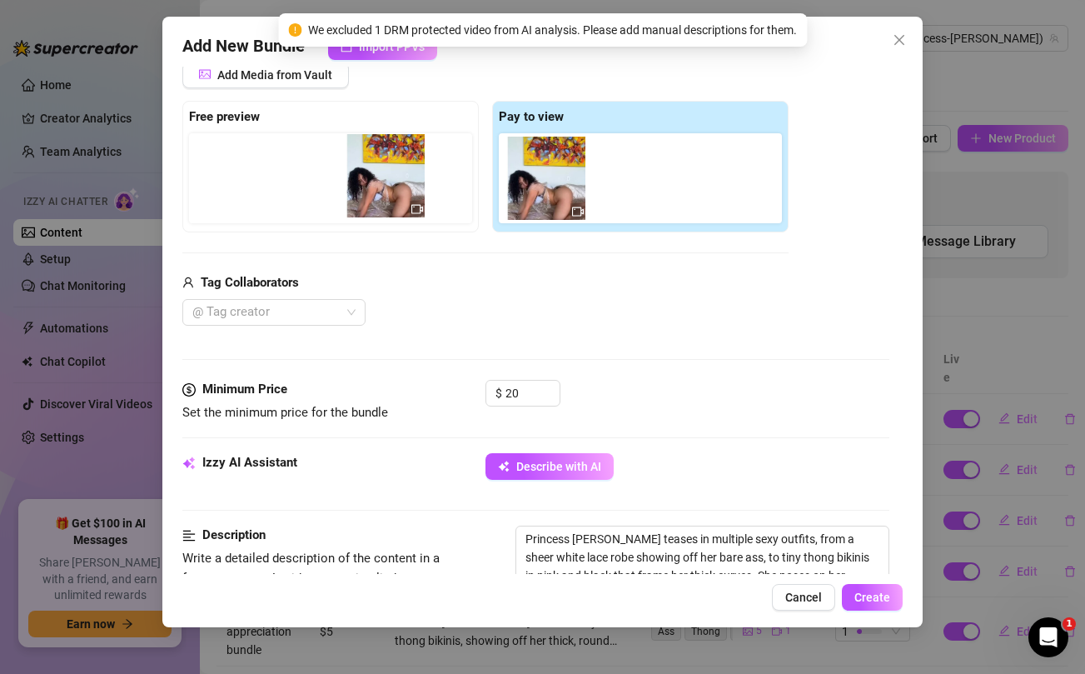
drag, startPoint x: 527, startPoint y: 183, endPoint x: 358, endPoint y: 181, distance: 169.1
click at [358, 181] on div "Free preview Pay to view" at bounding box center [485, 167] width 606 height 132
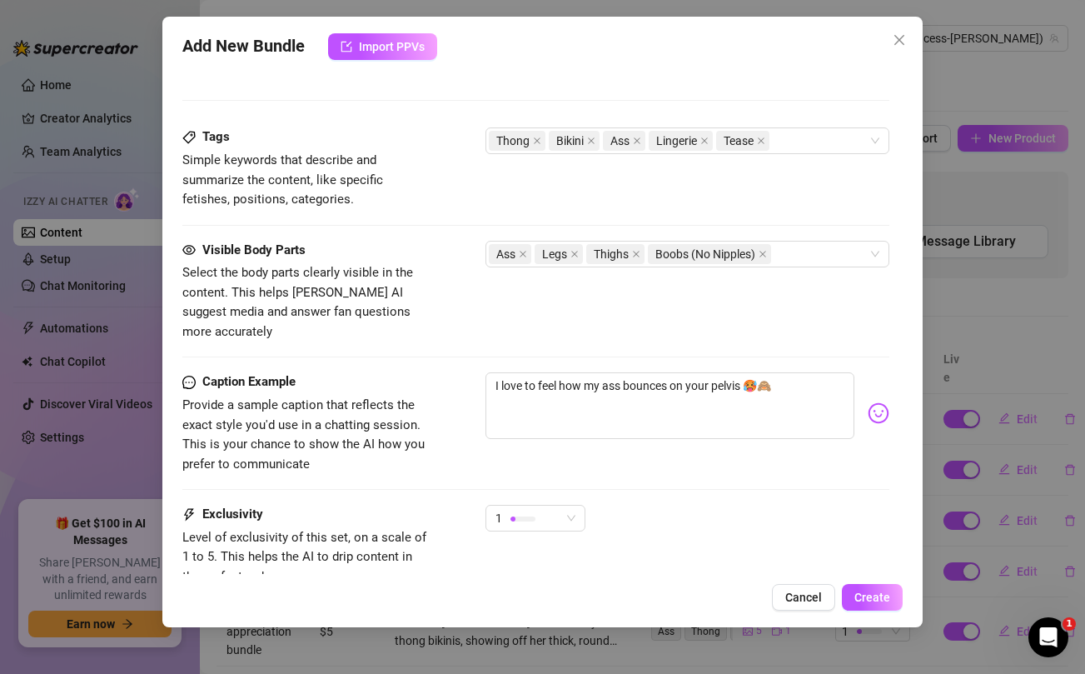
scroll to position [841, 0]
click at [528, 510] on div at bounding box center [523, 518] width 25 height 16
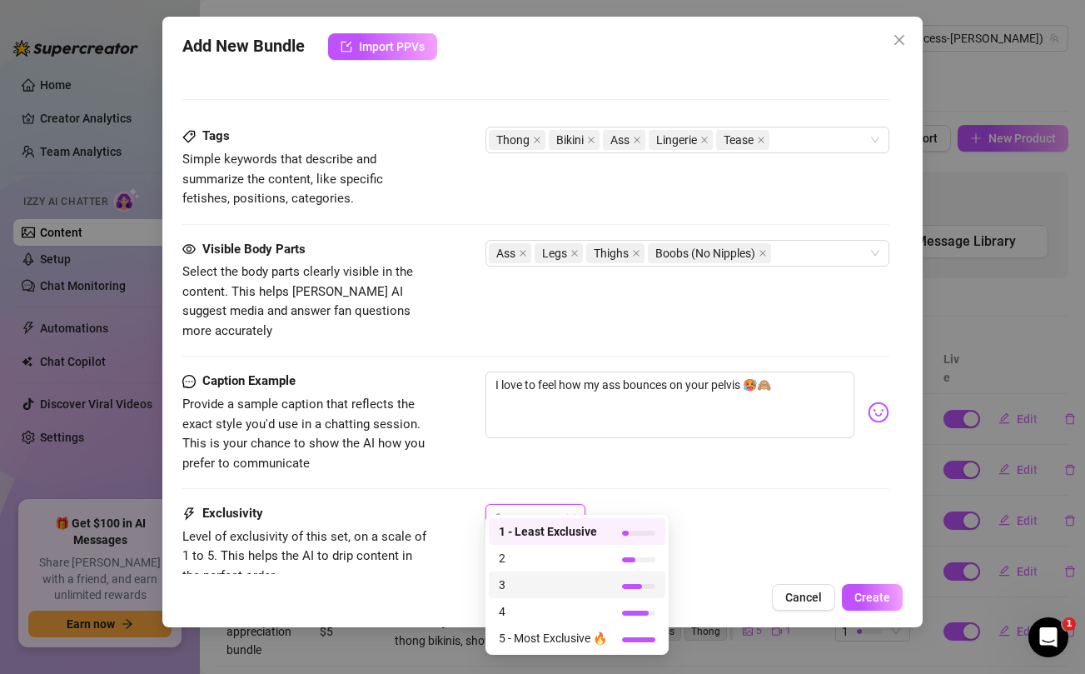
click at [516, 589] on span "3" at bounding box center [553, 585] width 108 height 18
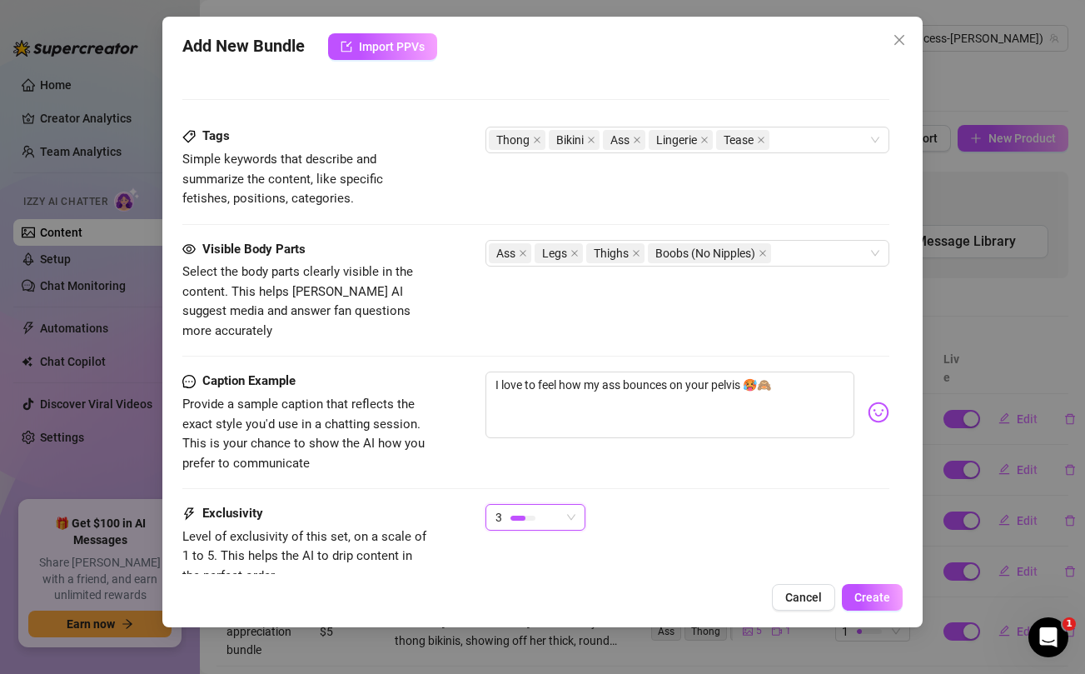
click at [785, 504] on div "3 3" at bounding box center [687, 525] width 403 height 42
click at [881, 598] on span "Create" at bounding box center [873, 597] width 36 height 13
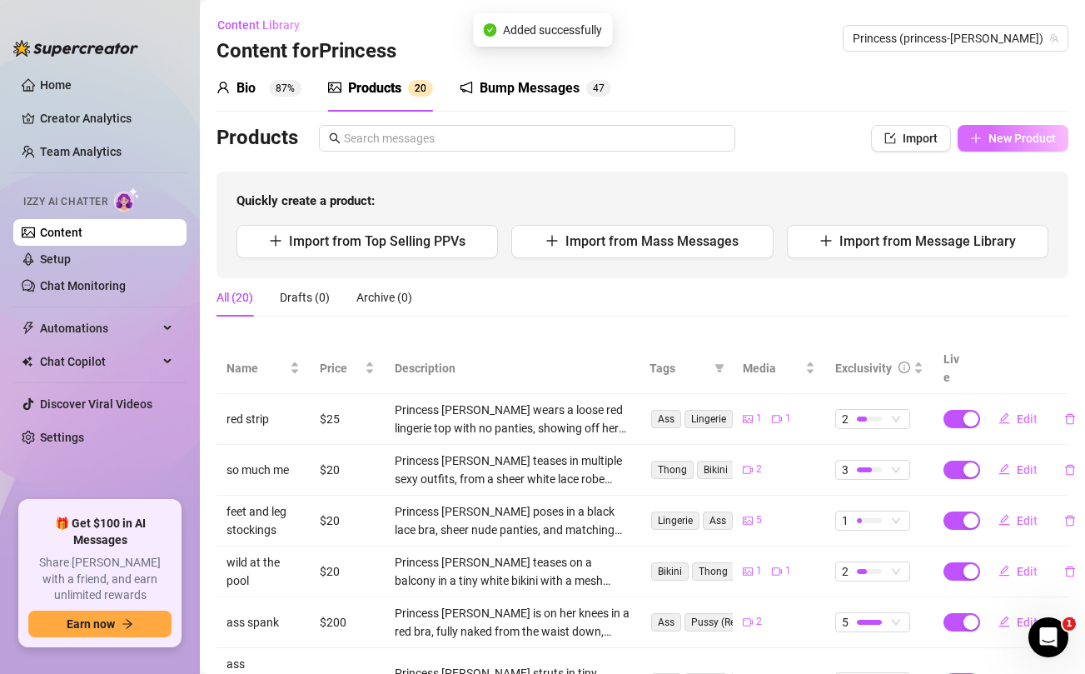
click at [1020, 143] on span "New Product" at bounding box center [1022, 138] width 67 height 13
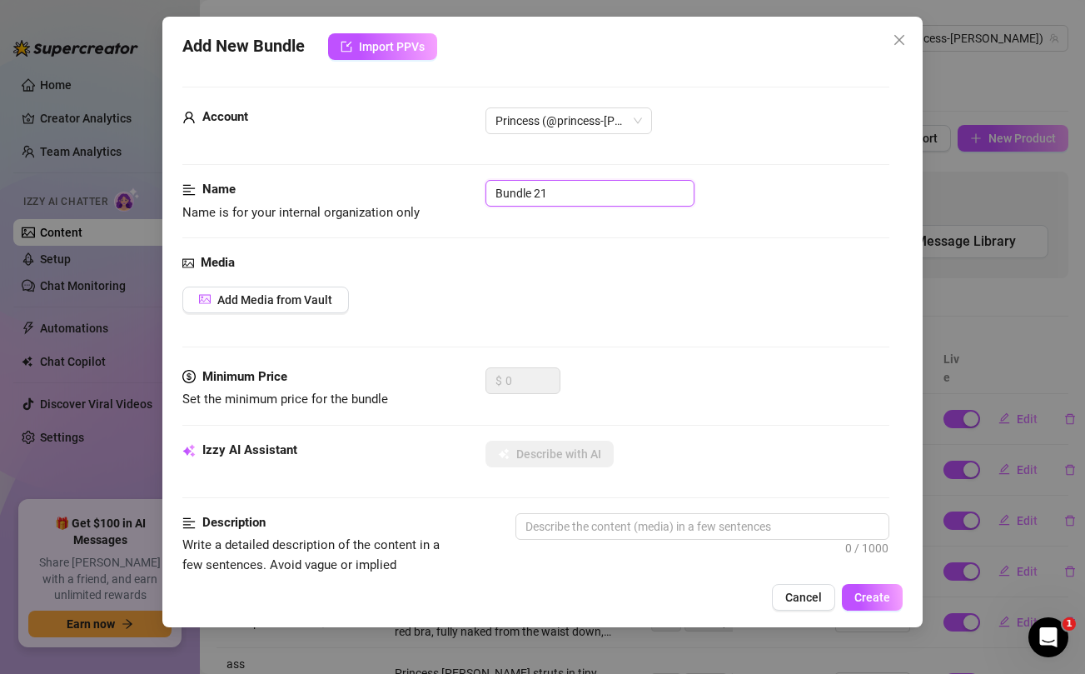
click at [541, 197] on input "Bundle 21" at bounding box center [590, 193] width 209 height 27
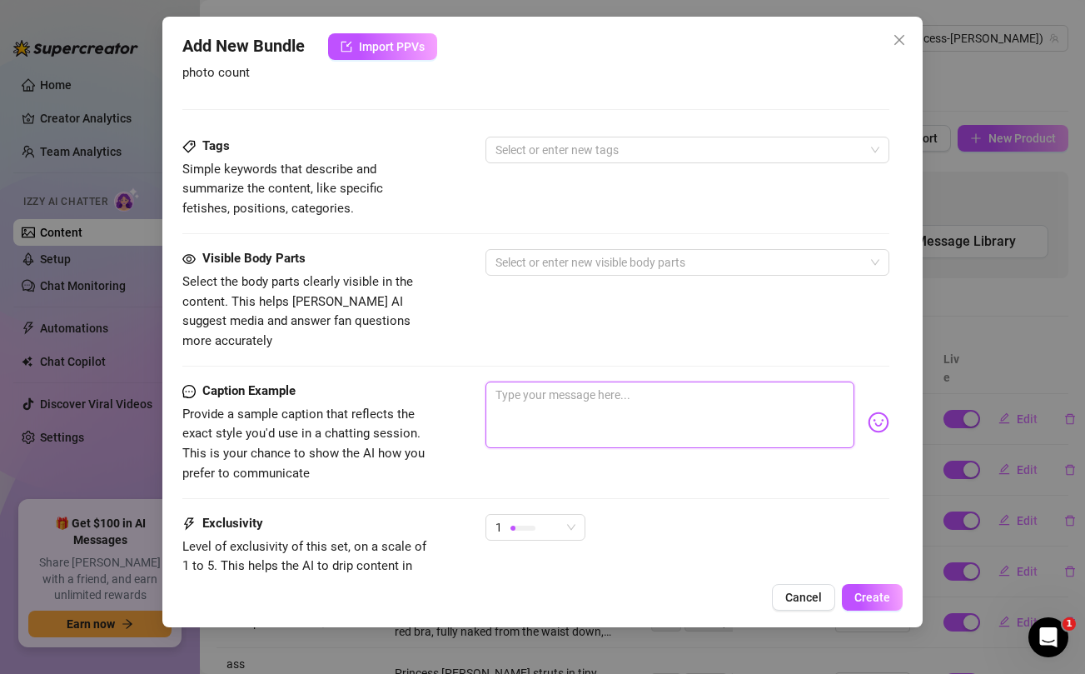
click at [560, 385] on textarea at bounding box center [670, 415] width 368 height 67
paste textarea "I love to feel how my ass bounces on your pelvis 🥵🙈"
click at [563, 515] on span "1" at bounding box center [536, 527] width 80 height 25
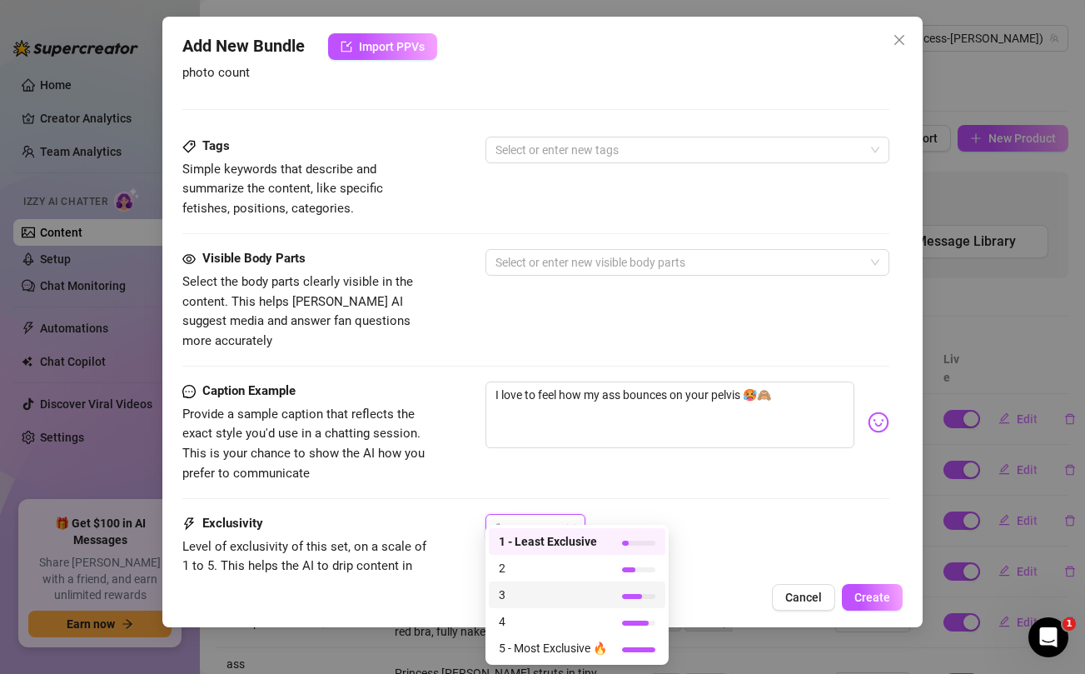
click at [512, 591] on span "3" at bounding box center [553, 595] width 108 height 18
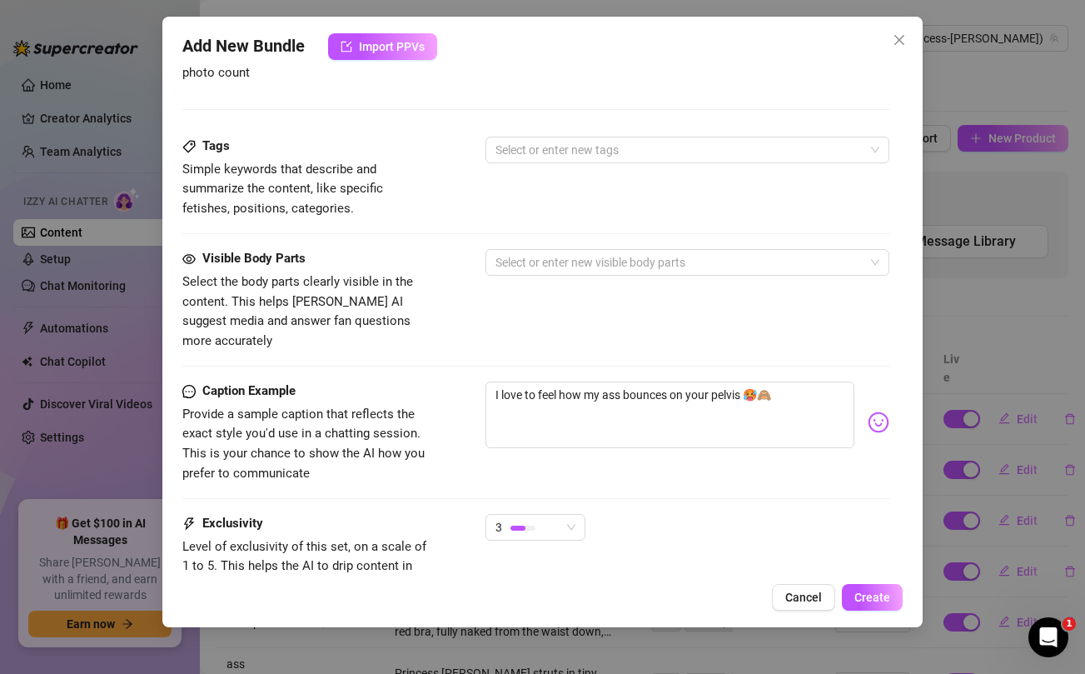
click at [476, 474] on div "Caption Example Provide a sample caption that reflects the exact style you'd us…" at bounding box center [535, 448] width 706 height 132
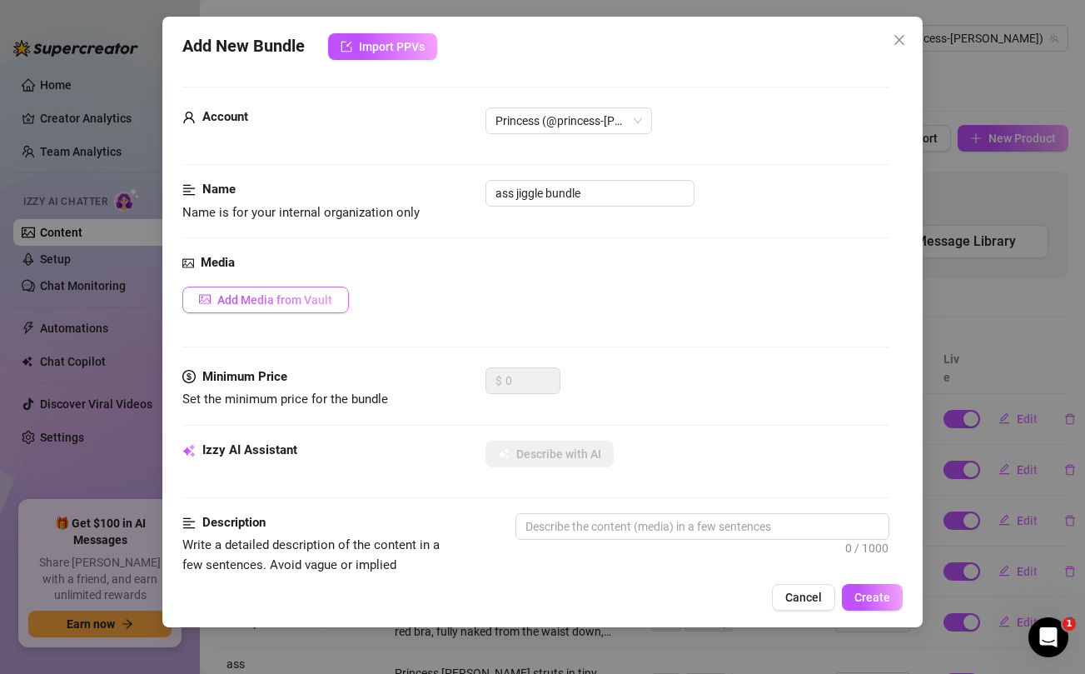
click at [278, 309] on button "Add Media from Vault" at bounding box center [265, 300] width 167 height 27
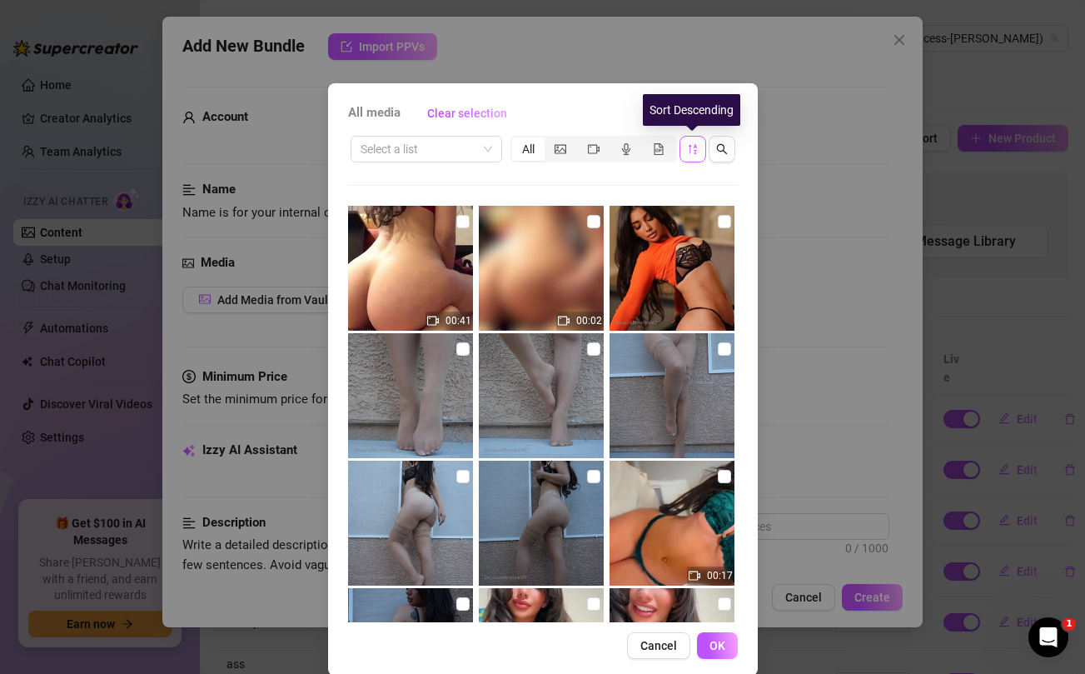
click at [691, 150] on icon "sort-descending" at bounding box center [693, 149] width 12 height 12
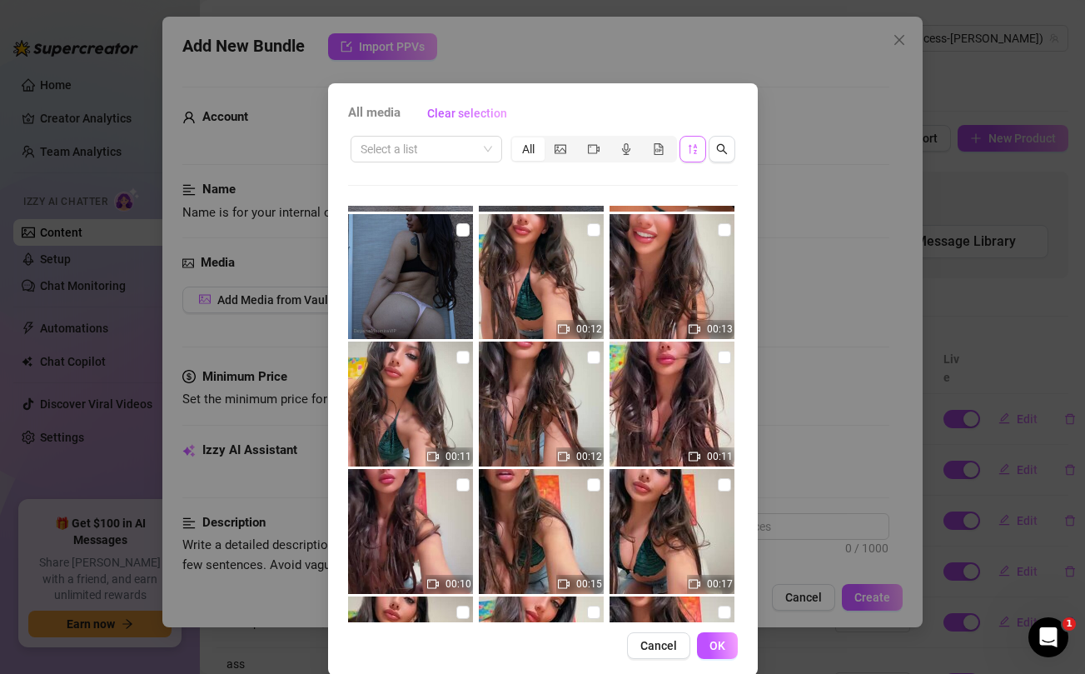
scroll to position [373, 0]
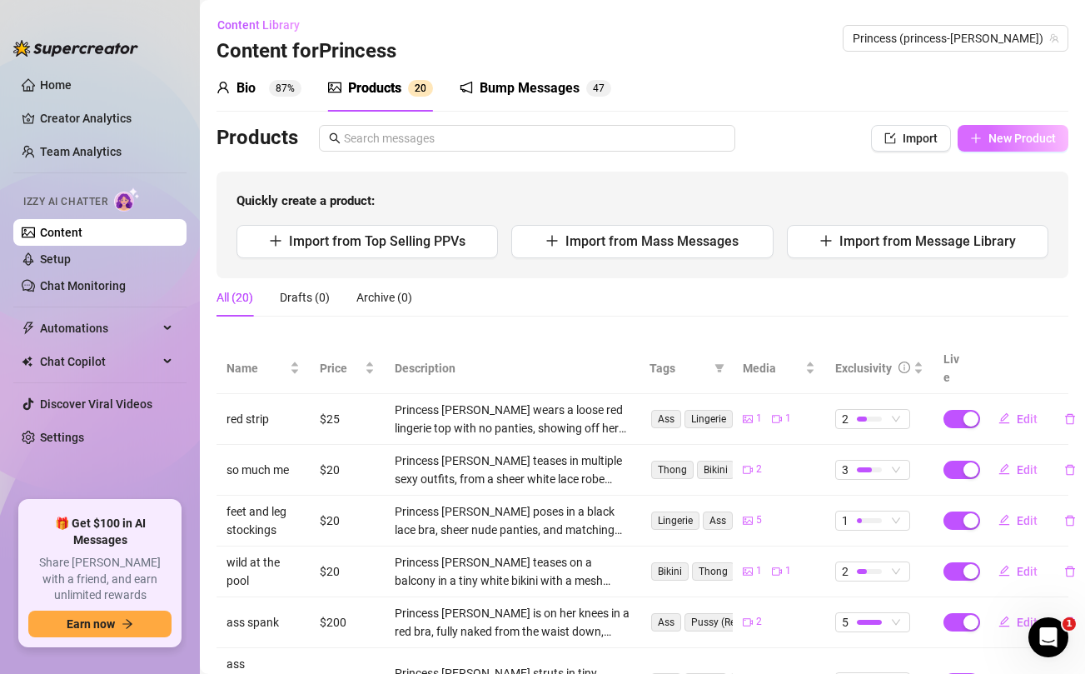
click at [1009, 133] on span "New Product" at bounding box center [1022, 138] width 67 height 13
type textarea "Type your message here..."
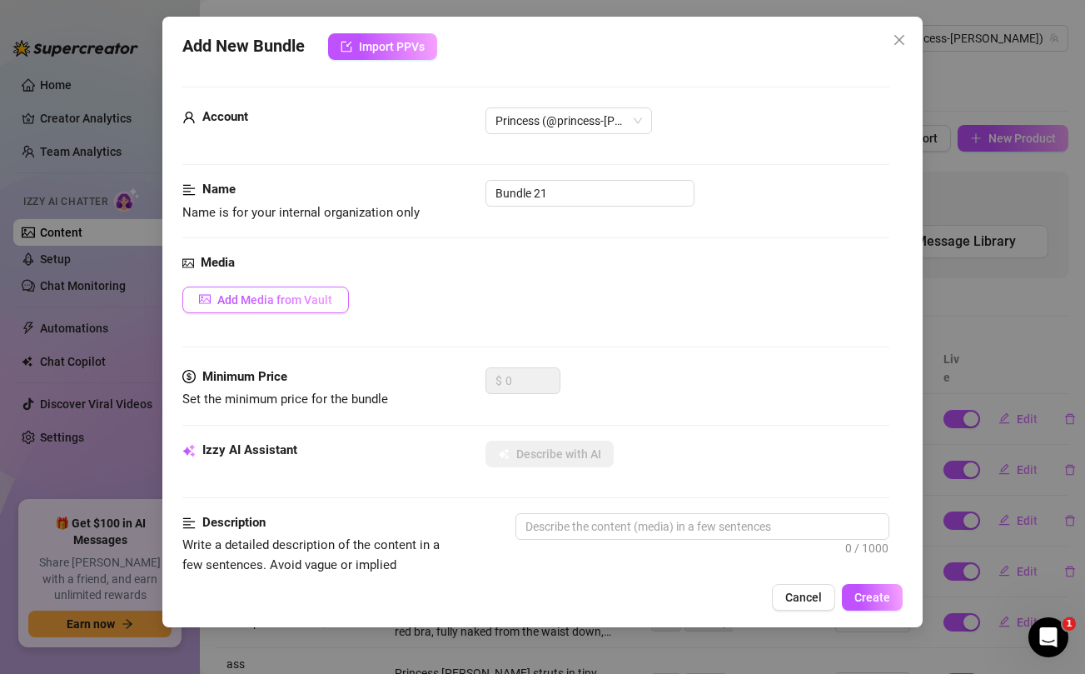
click at [262, 307] on button "Add Media from Vault" at bounding box center [265, 300] width 167 height 27
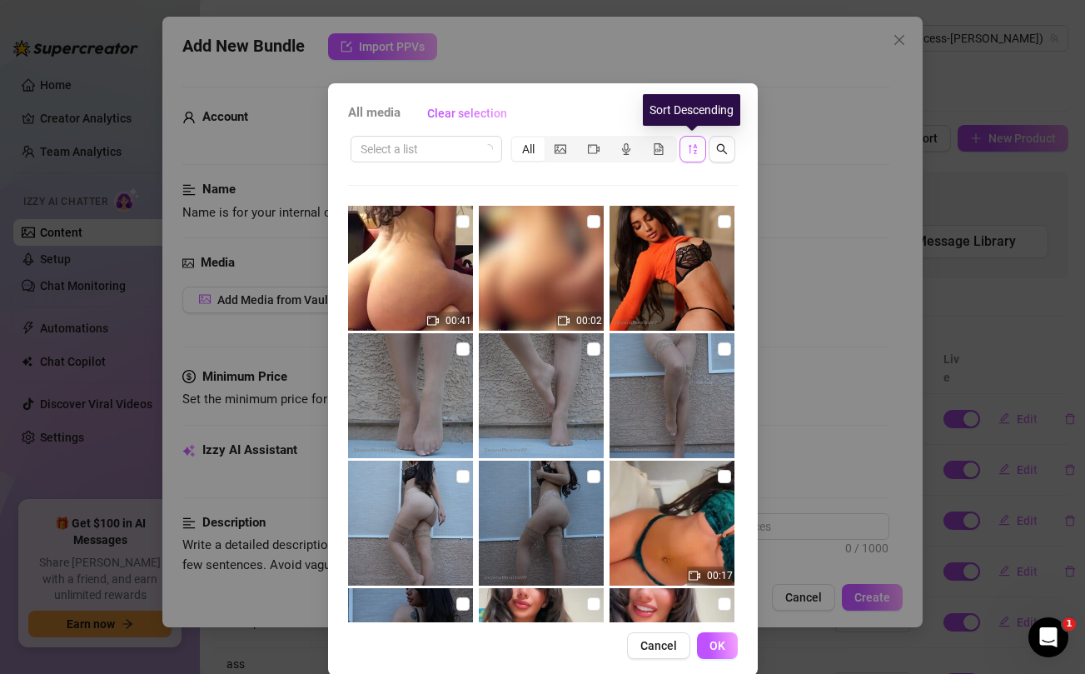
click at [691, 151] on icon "sort-descending" at bounding box center [693, 149] width 12 height 12
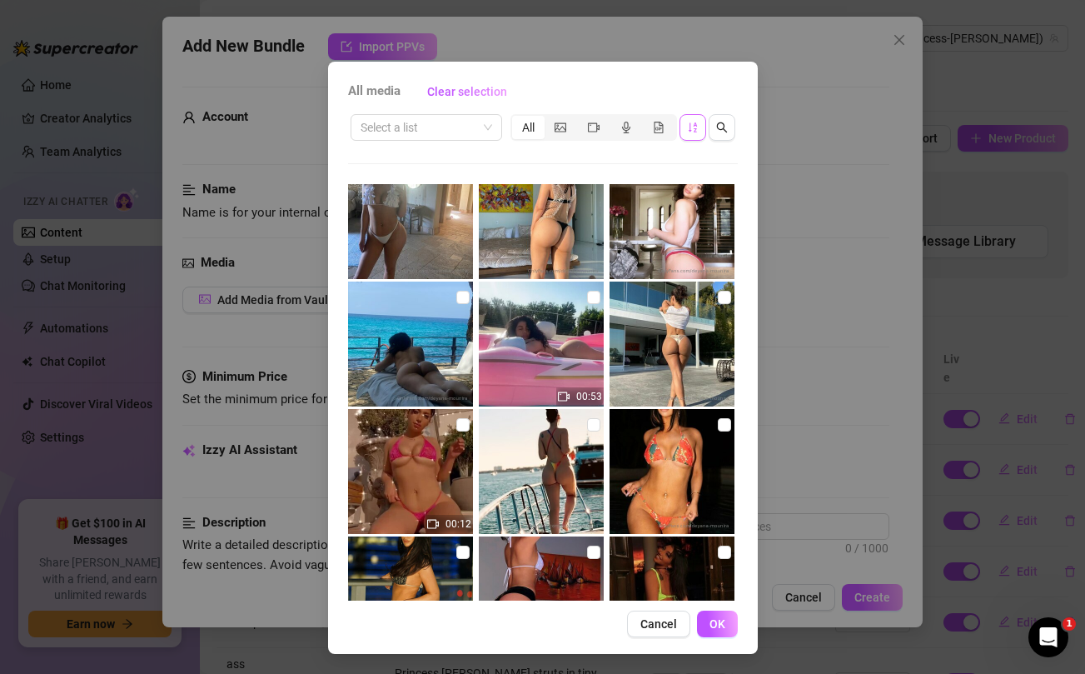
scroll to position [9118, 0]
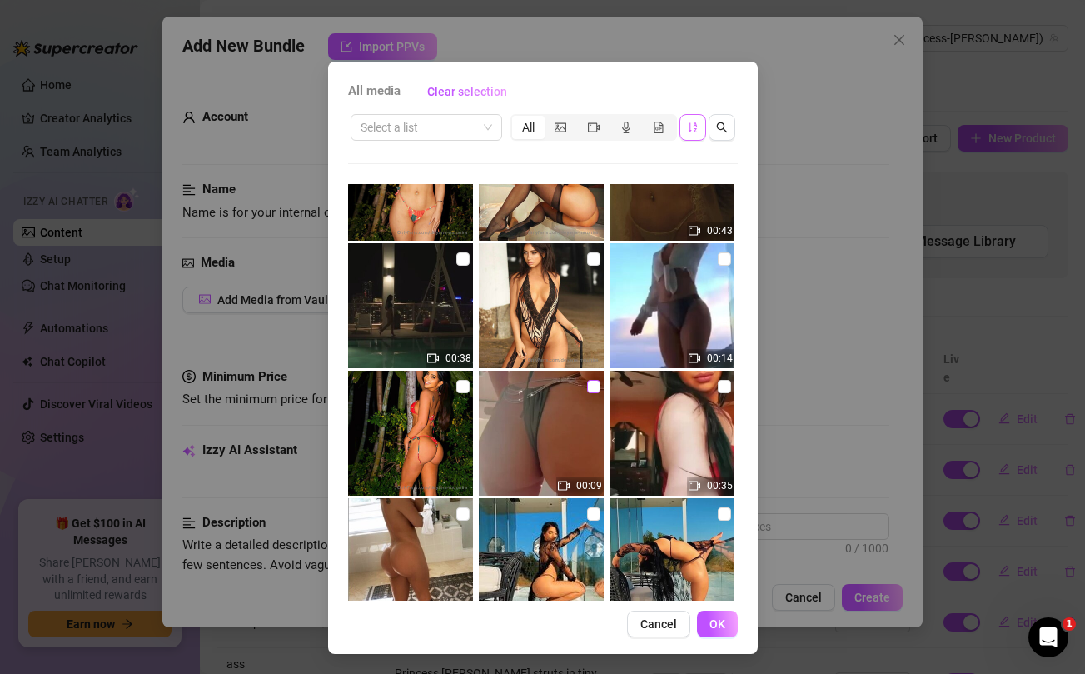
click at [594, 385] on input "checkbox" at bounding box center [593, 386] width 13 height 13
checkbox input "true"
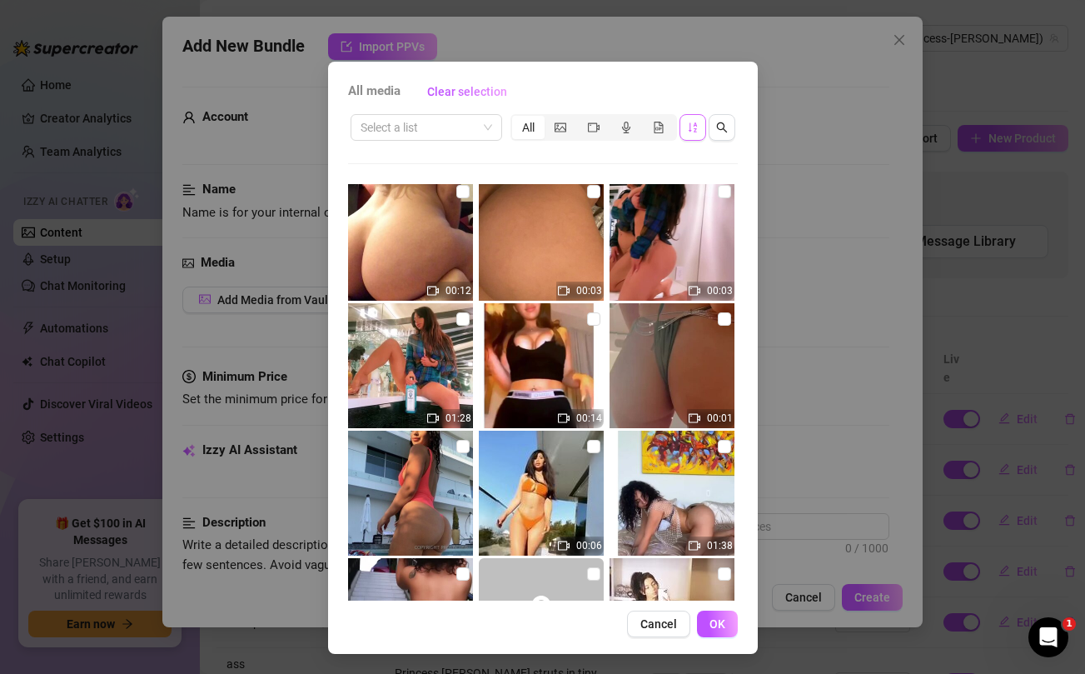
scroll to position [12902, 0]
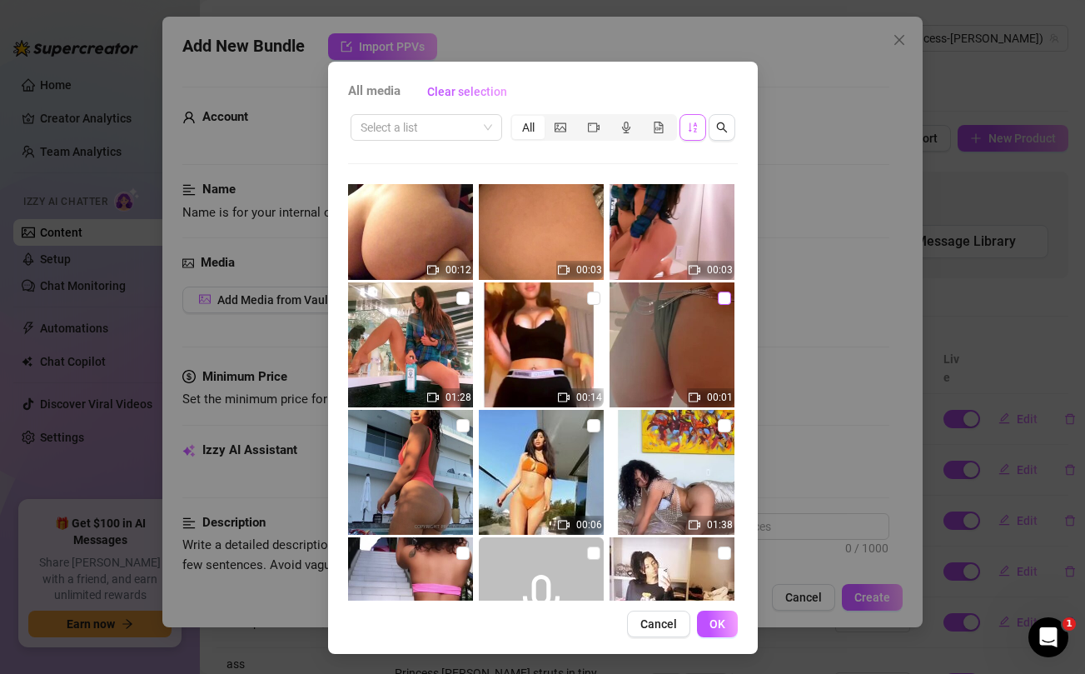
click at [722, 297] on input "checkbox" at bounding box center [724, 298] width 13 height 13
checkbox input "true"
click at [462, 423] on input "checkbox" at bounding box center [463, 425] width 13 height 13
checkbox input "true"
click at [594, 426] on input "checkbox" at bounding box center [593, 425] width 13 height 13
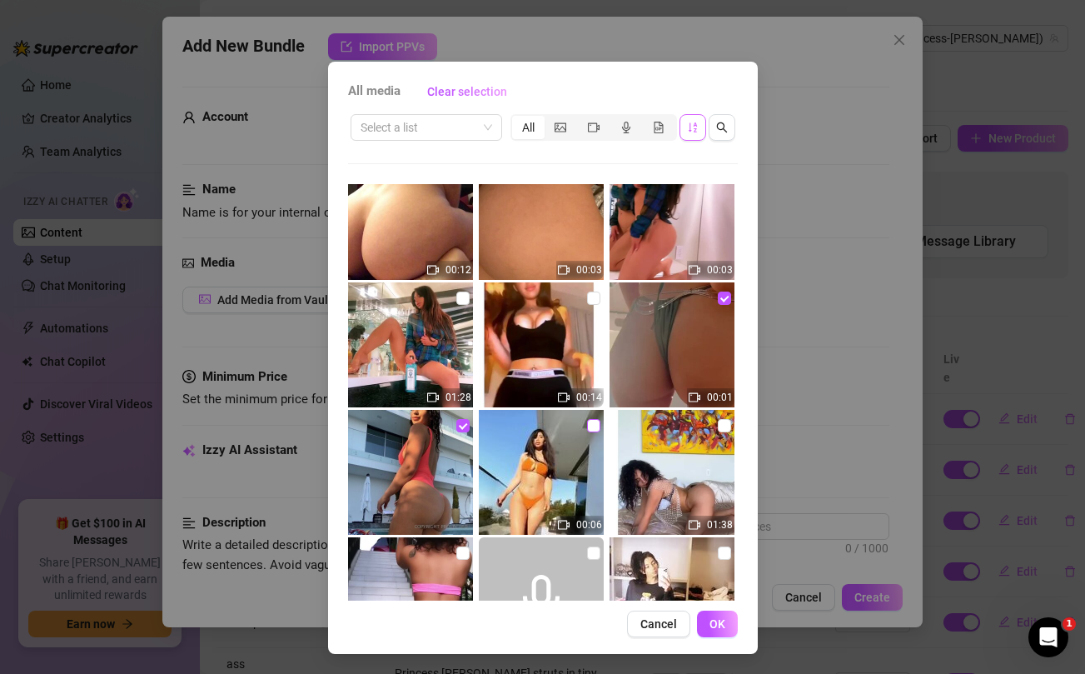
checkbox input "true"
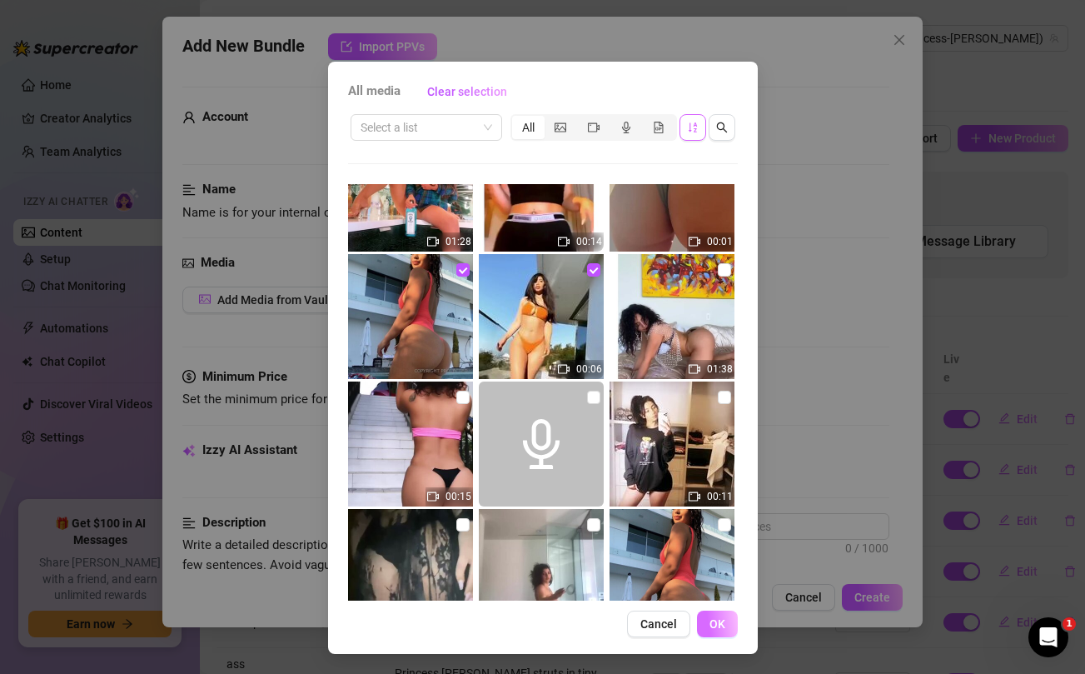
click at [711, 621] on span "OK" at bounding box center [718, 623] width 16 height 13
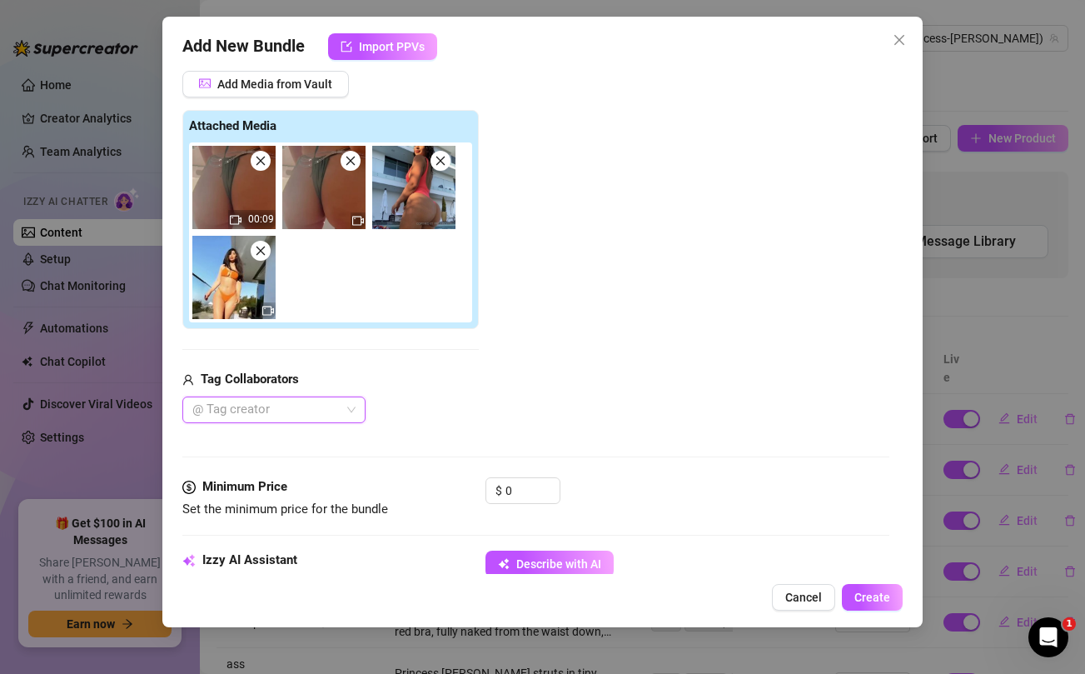
scroll to position [215, 0]
click at [520, 487] on input "0" at bounding box center [533, 491] width 54 height 25
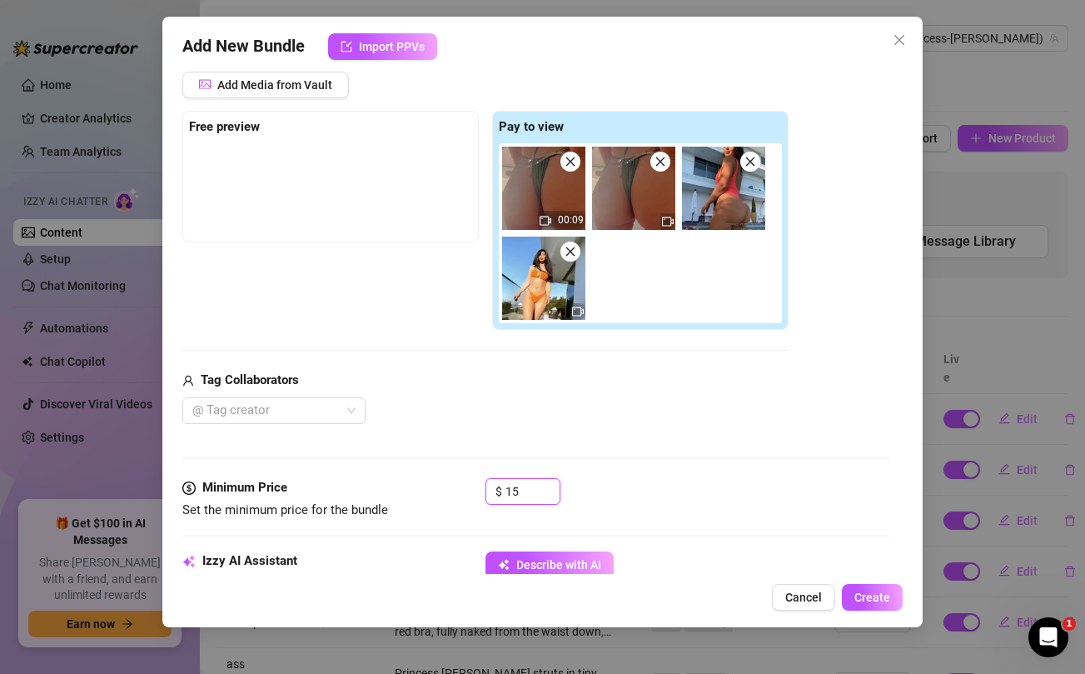
type input "15"
click at [599, 367] on div "Add Media from Vault Free preview Pay to view 00:09 Tag Collaborators @ Tag cre…" at bounding box center [485, 248] width 606 height 352
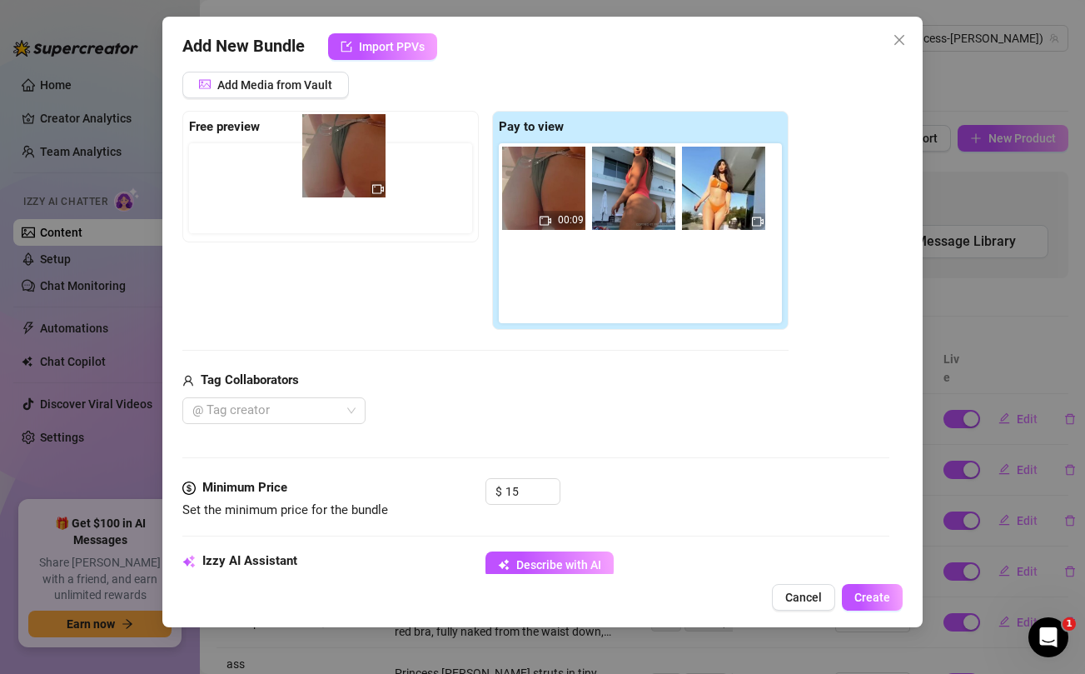
drag, startPoint x: 636, startPoint y: 192, endPoint x: 341, endPoint y: 164, distance: 297.1
click at [341, 164] on div "Free preview Pay to view 00:09" at bounding box center [485, 221] width 606 height 220
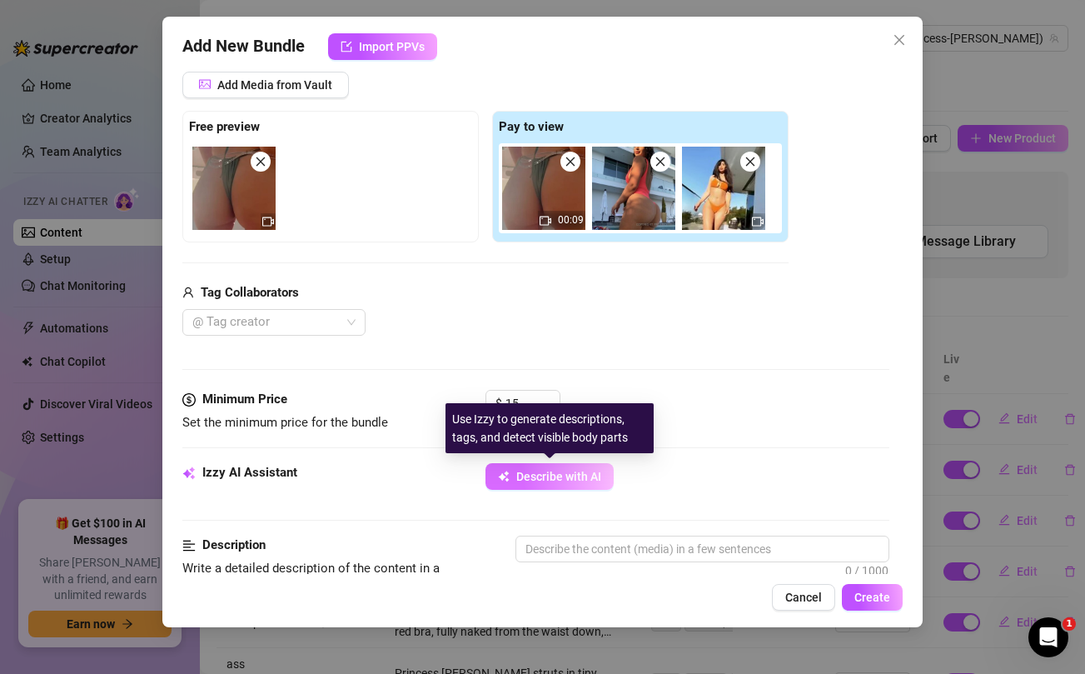
click at [553, 482] on span "Describe with AI" at bounding box center [558, 476] width 85 height 13
type textarea "Princess"
type textarea "Princess [PERSON_NAME]"
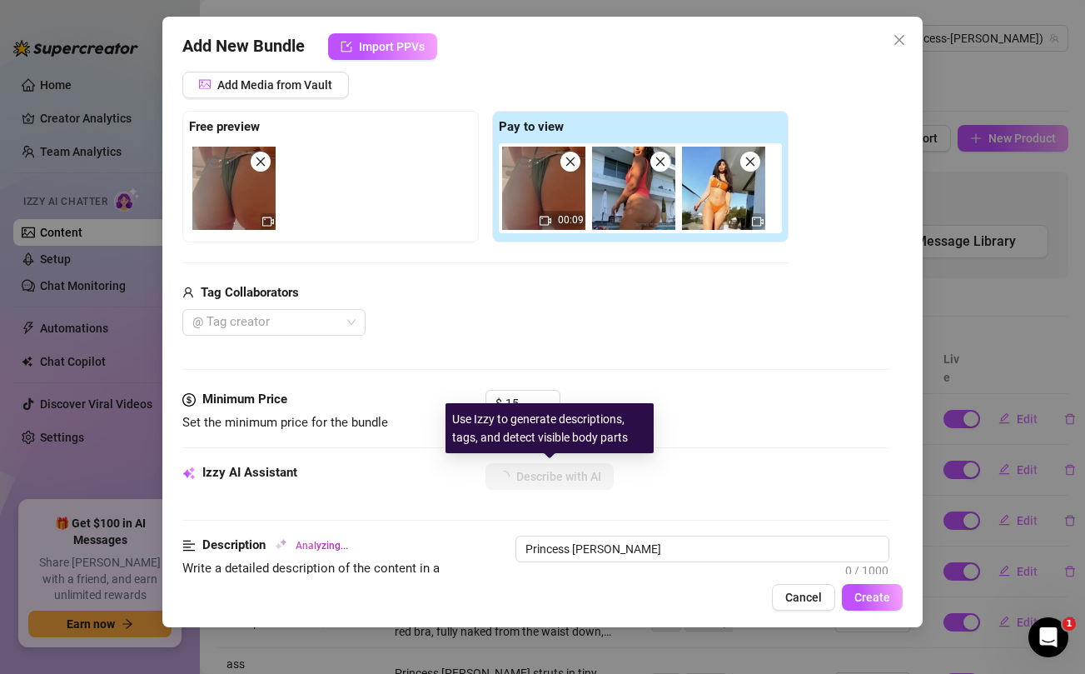
type textarea "Princess [PERSON_NAME] flaunts"
type textarea "Princess [PERSON_NAME] flaunts her"
type textarea "Princess Jazmine flaunts her thick"
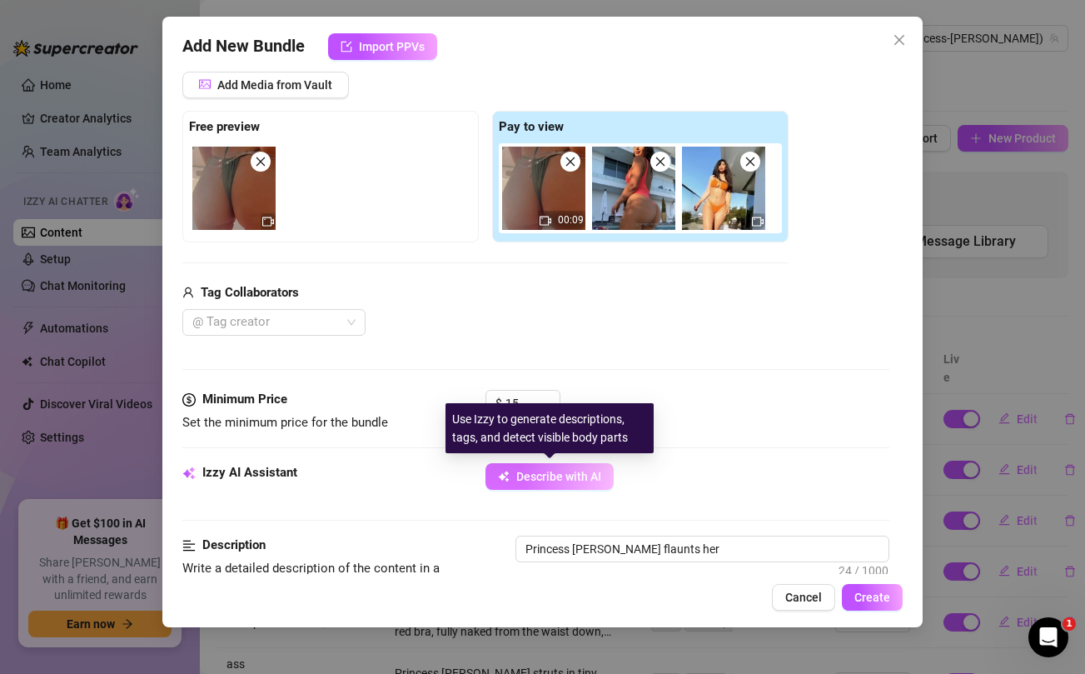
type textarea "Princess Jazmine flaunts her thick"
type textarea "Princess Jazmine flaunts her thick curves"
type textarea "Princess Jazmine flaunts her thick curves in"
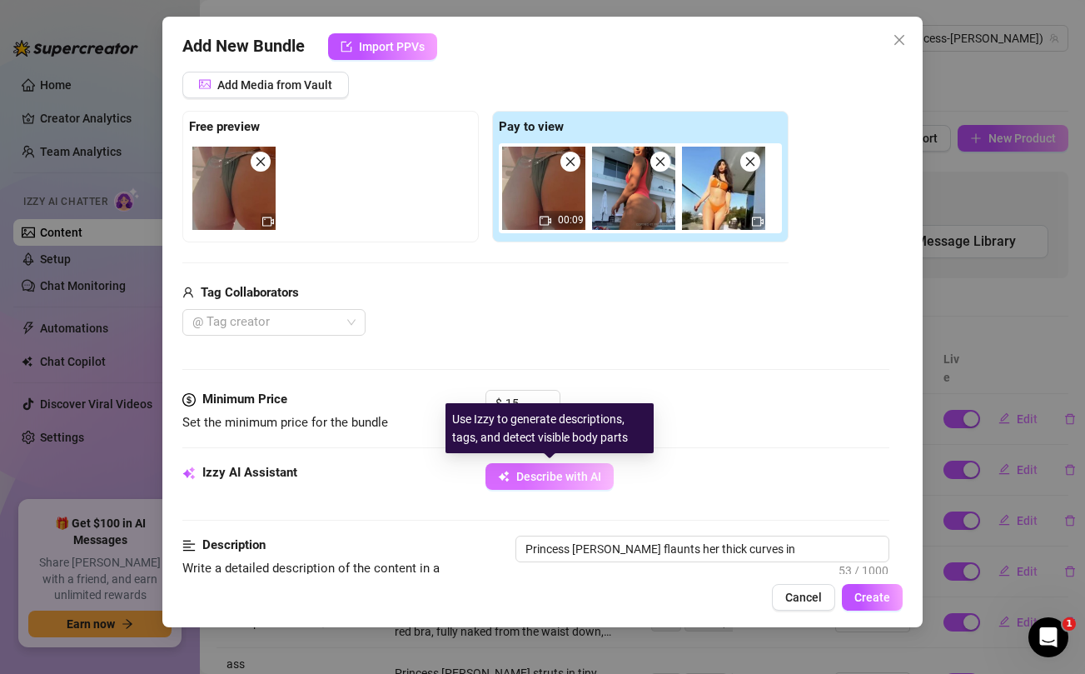
type textarea "Princess Jazmine flaunts her thick curves in multiple"
type textarea "Princess Jazmine flaunts her thick curves in multiple tiny"
type textarea "Princess Jazmine flaunts her thick curves in multiple tiny bikinis,"
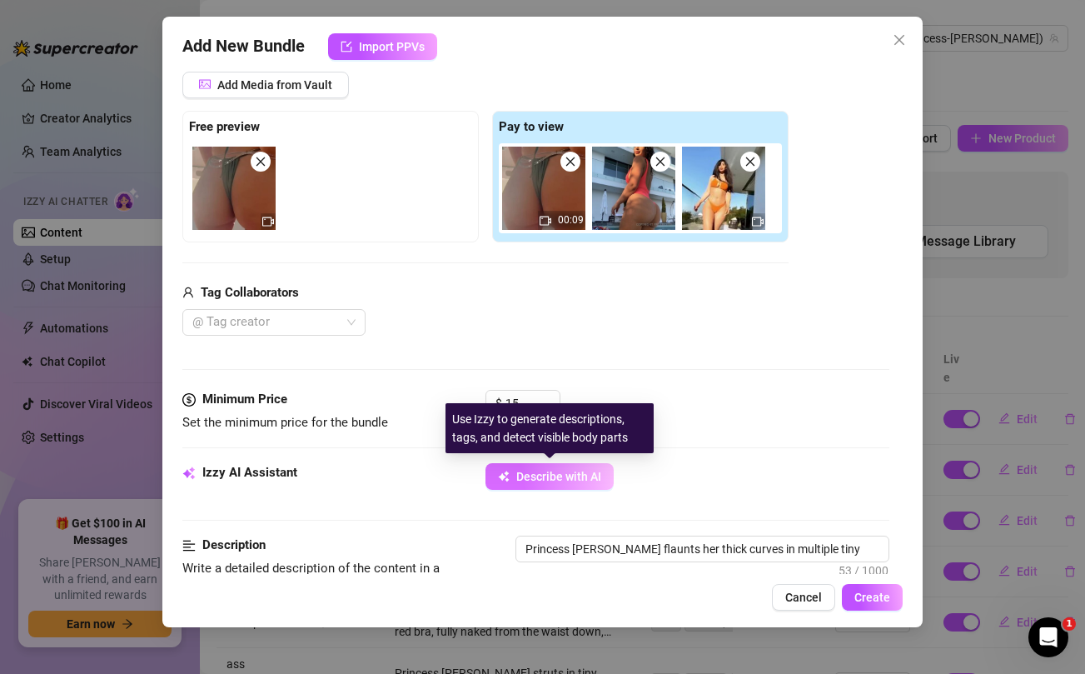
type textarea "Princess Jazmine flaunts her thick curves in multiple tiny bikinis,"
type textarea "Princess Jazmine flaunts her thick curves in multiple tiny bikinis, including"
type textarea "Princess Jazmine flaunts her thick curves in multiple tiny bikinis, including a"
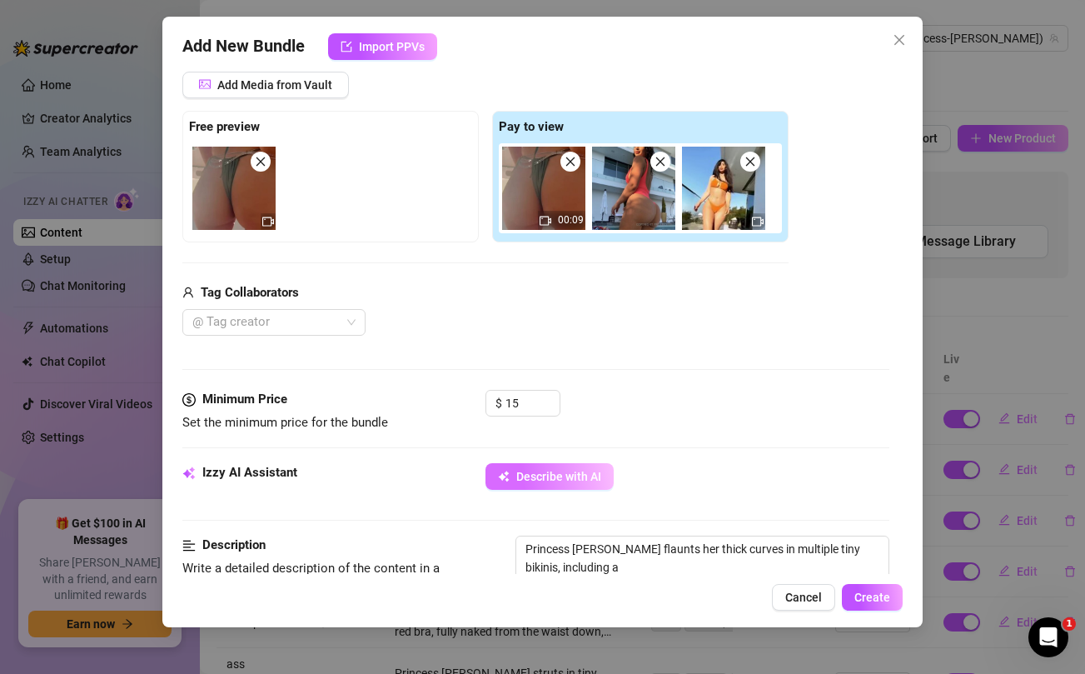
type textarea "Princess Jazmine flaunts her thick curves in multiple tiny bikinis, including a…"
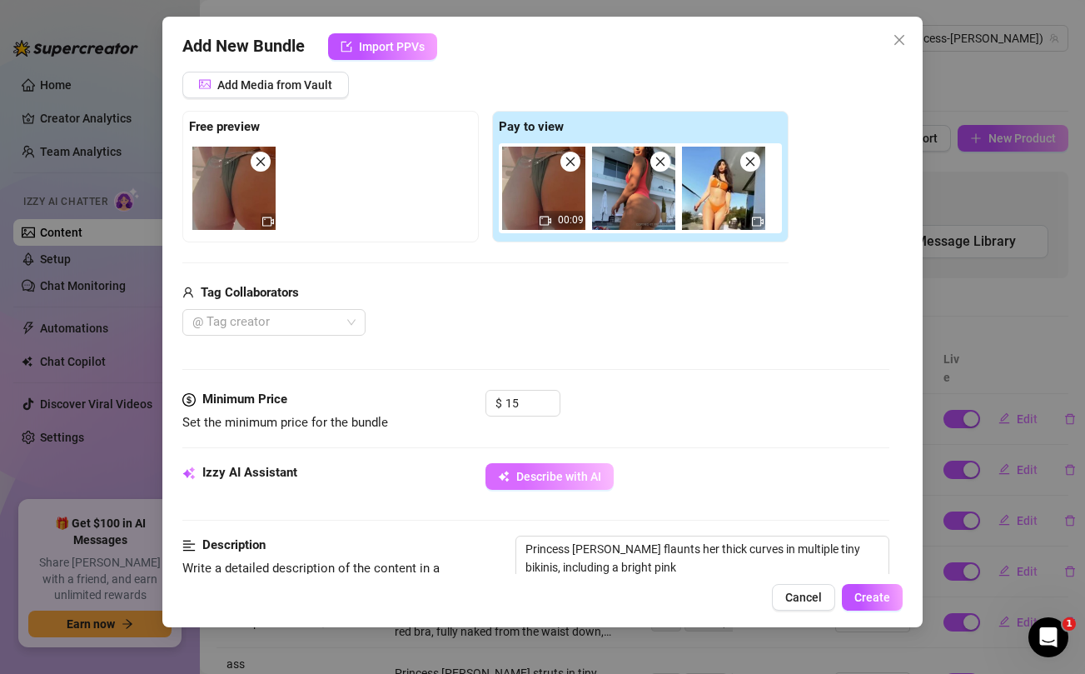
type textarea "Princess Jazmine flaunts her thick curves in multiple tiny bikinis, including a…"
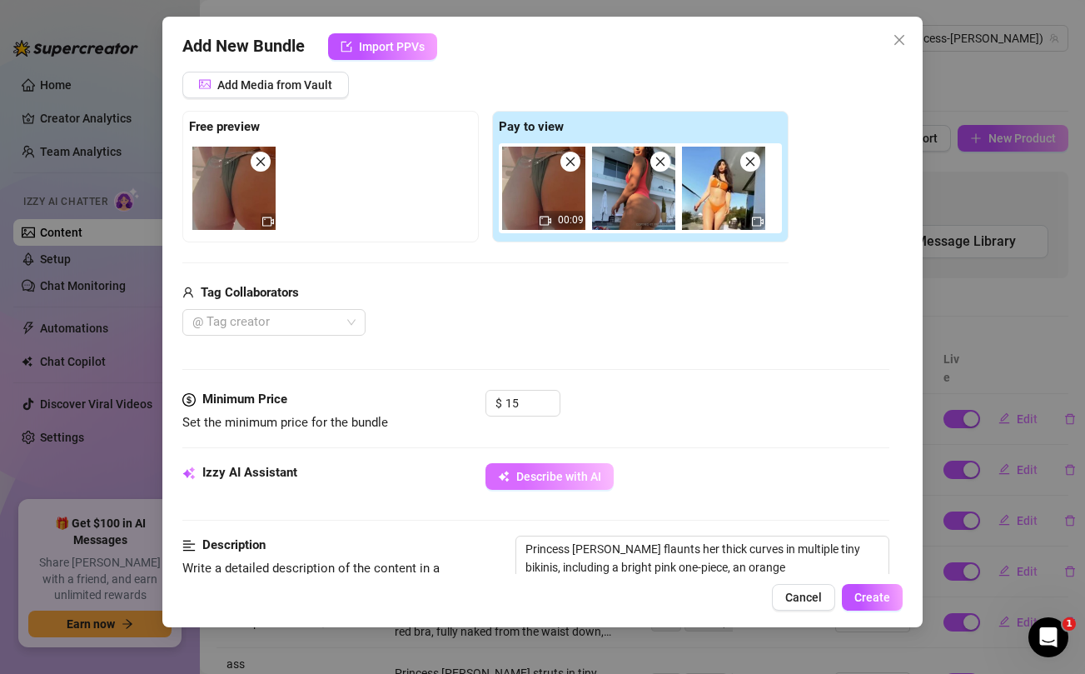
type textarea "Princess Jazmine flaunts her thick curves in multiple tiny bikinis, including a…"
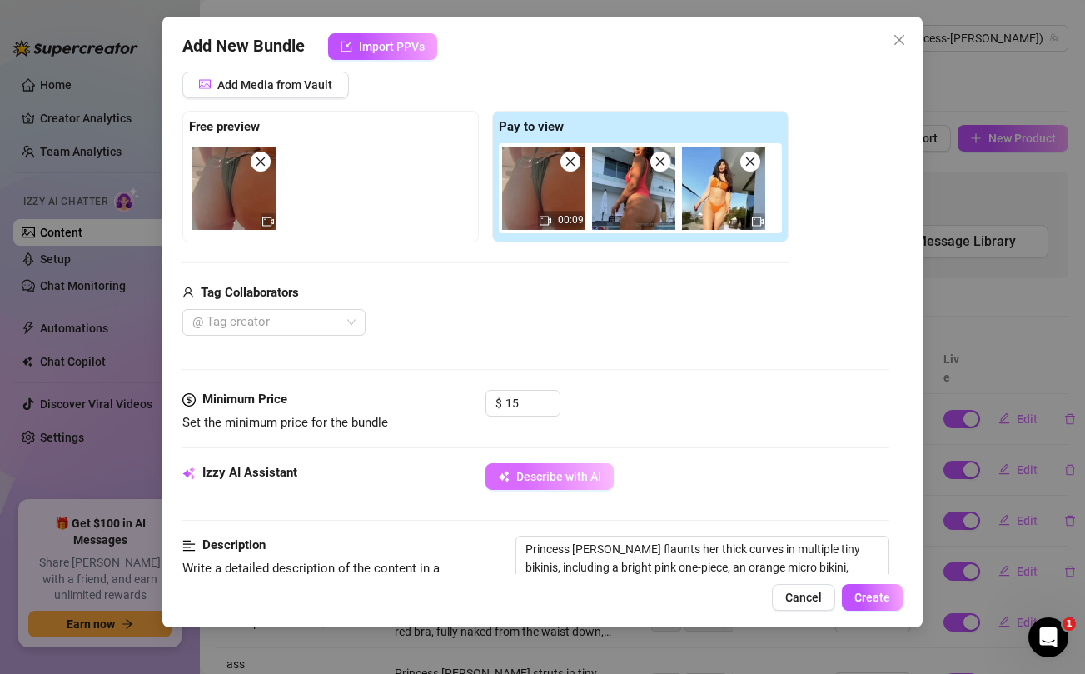
type textarea "Princess Jazmine flaunts her thick curves in multiple tiny bikinis, including a…"
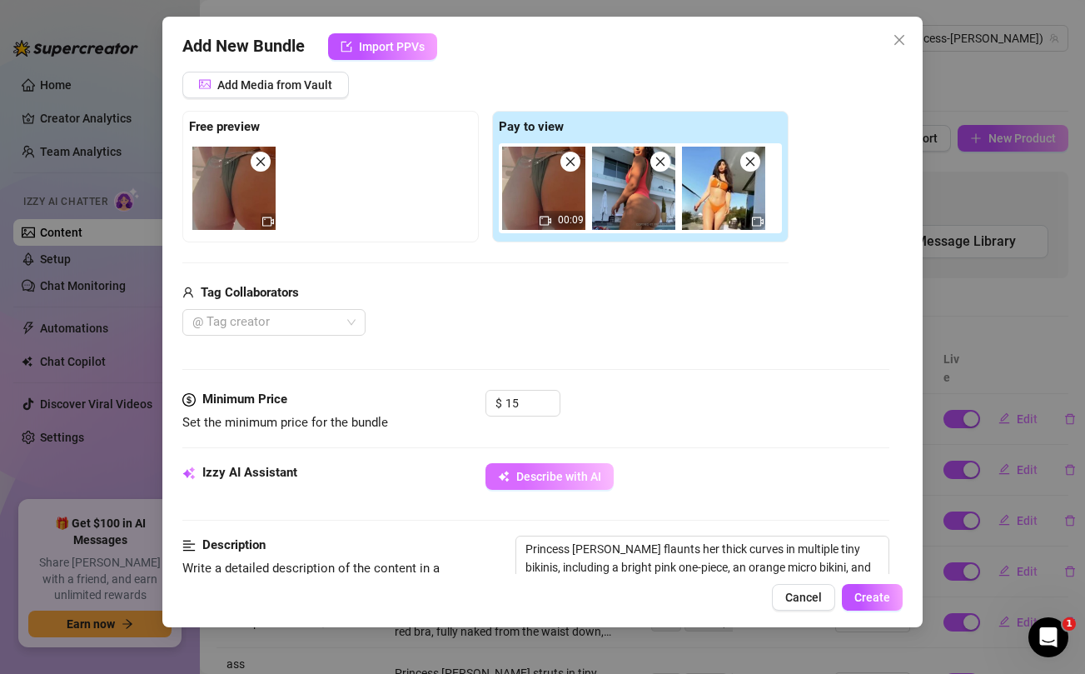
type textarea "Princess Jazmine flaunts her thick curves in multiple tiny bikinis, including a…"
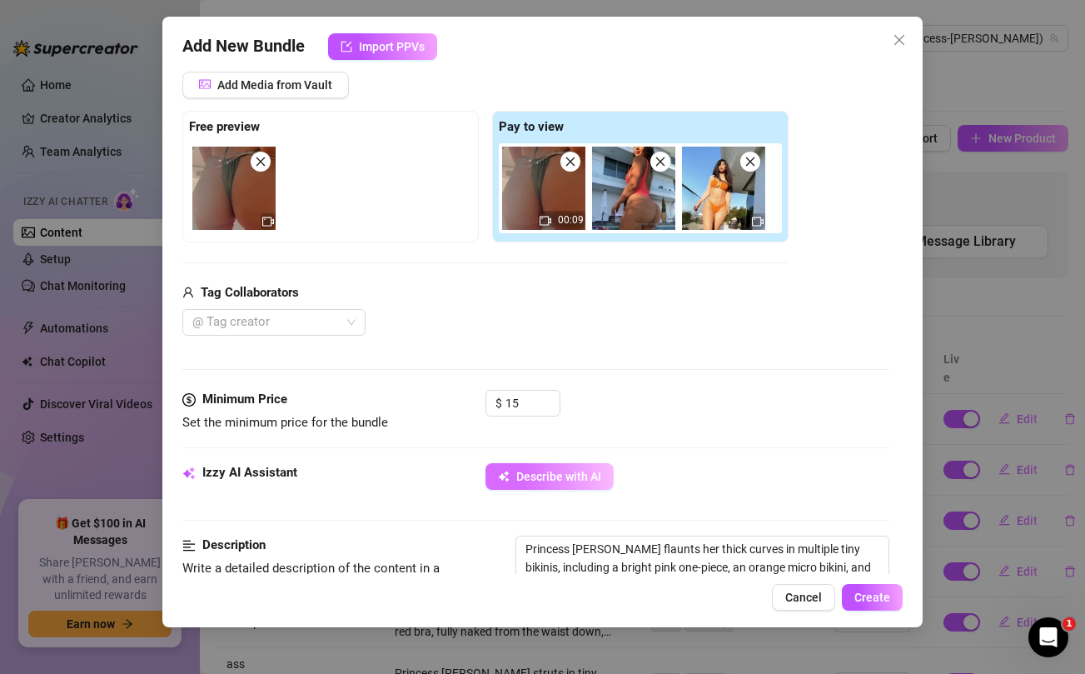
type textarea "Princess Jazmine flaunts her thick curves in multiple tiny bikinis, including a…"
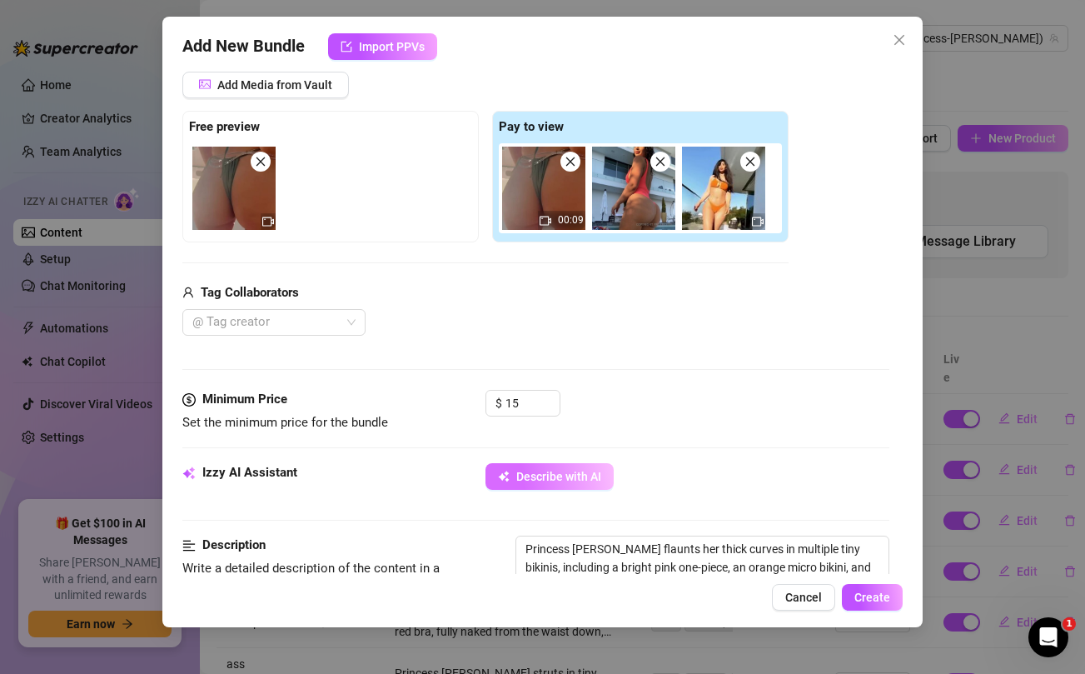
type textarea "Princess Jazmine flaunts her thick curves in multiple tiny bikinis, including a…"
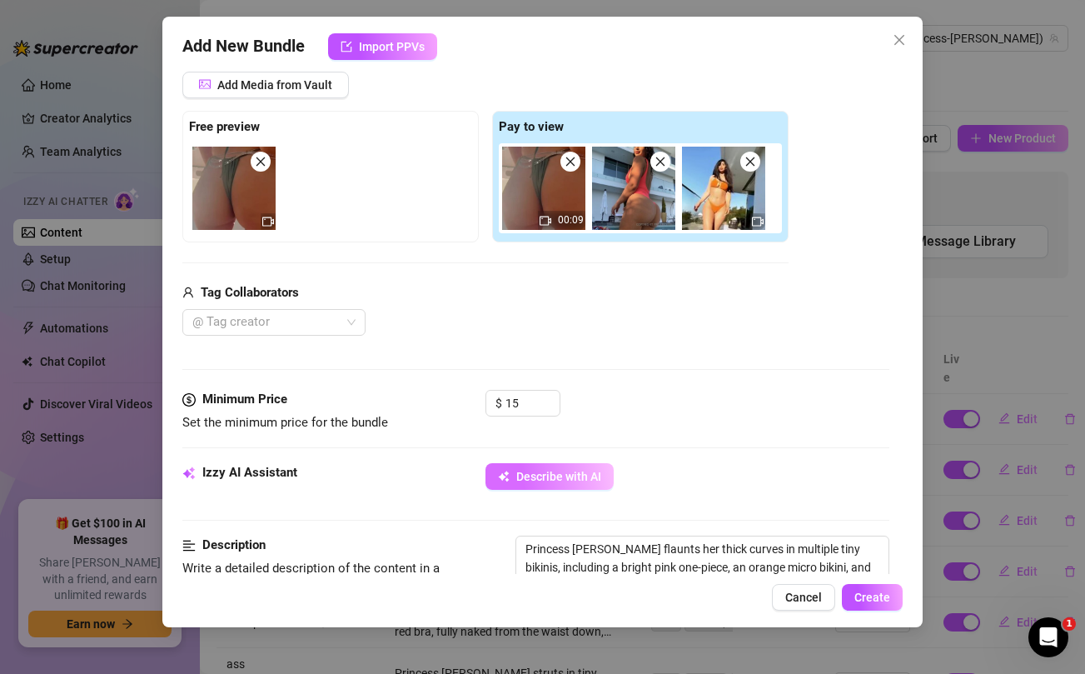
type textarea "Princess Jazmine flaunts her thick curves in multiple tiny bikinis, including a…"
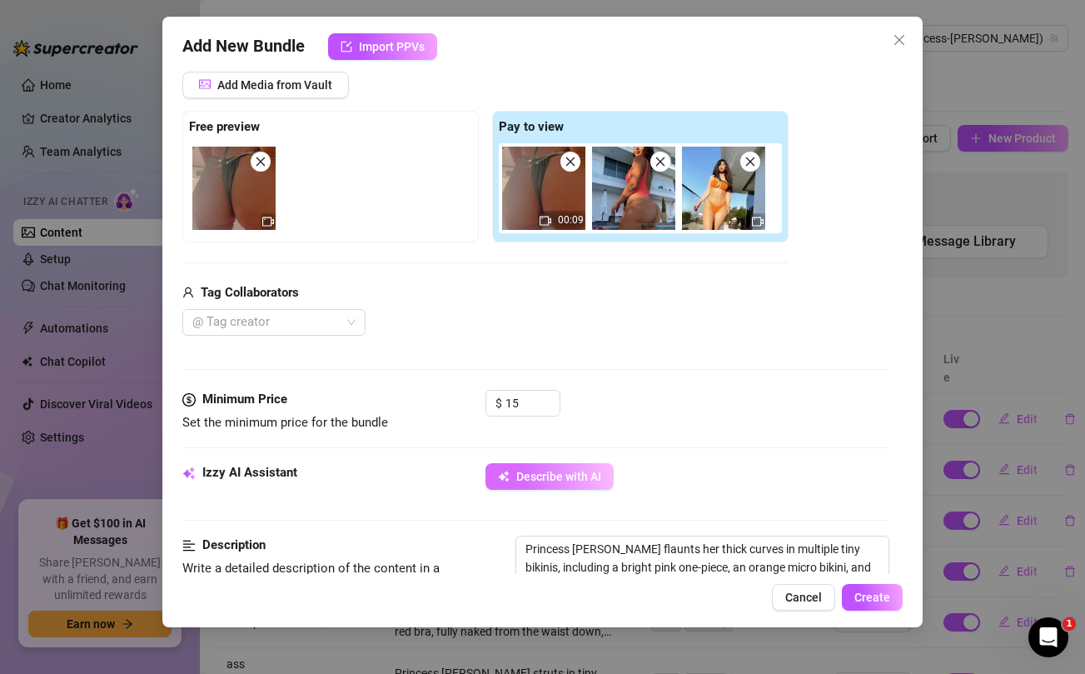
type textarea "Princess Jazmine flaunts her thick curves in multiple tiny bikinis, including a…"
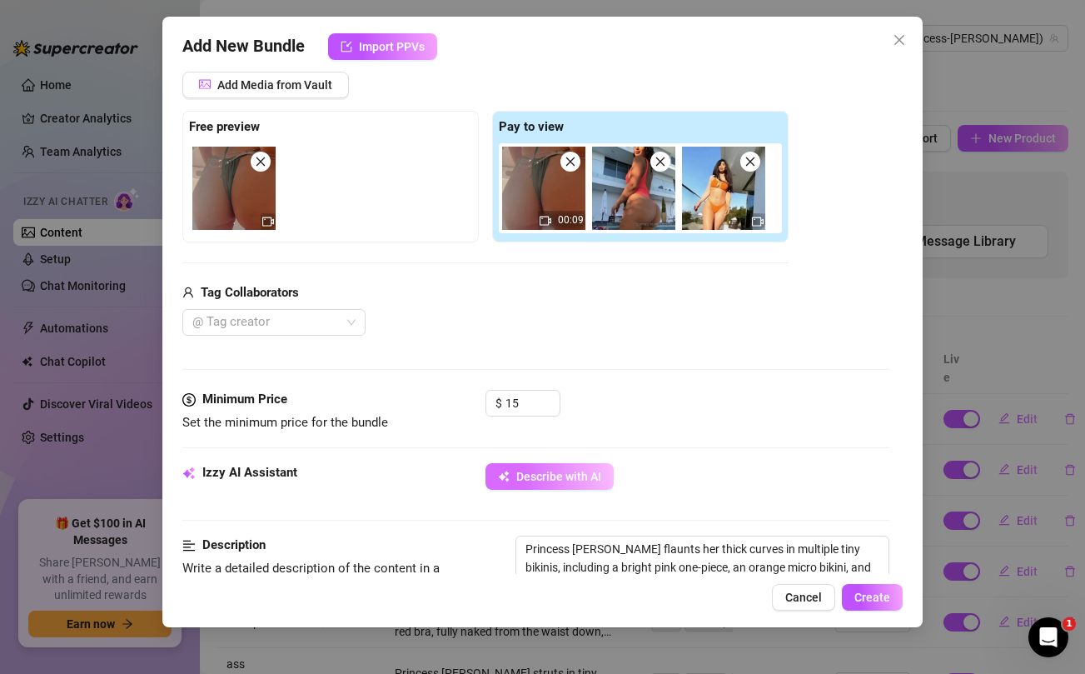
type textarea "Princess Jazmine flaunts her thick curves in multiple tiny bikinis, including a…"
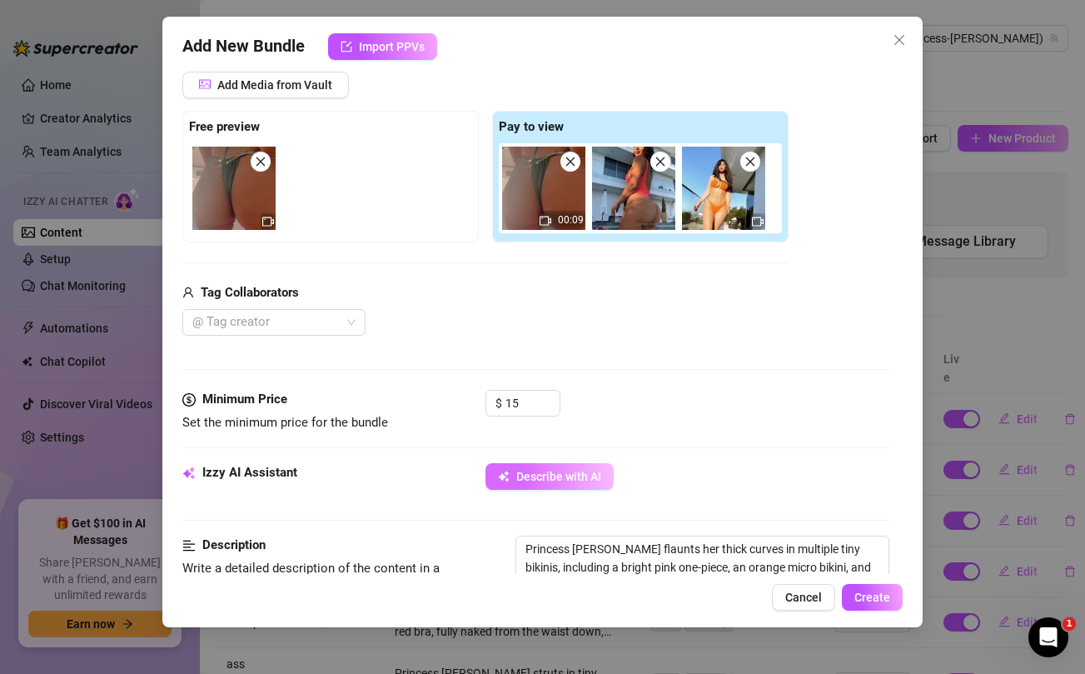
type textarea "Princess Jazmine flaunts her thick curves in multiple tiny bikinis, including a…"
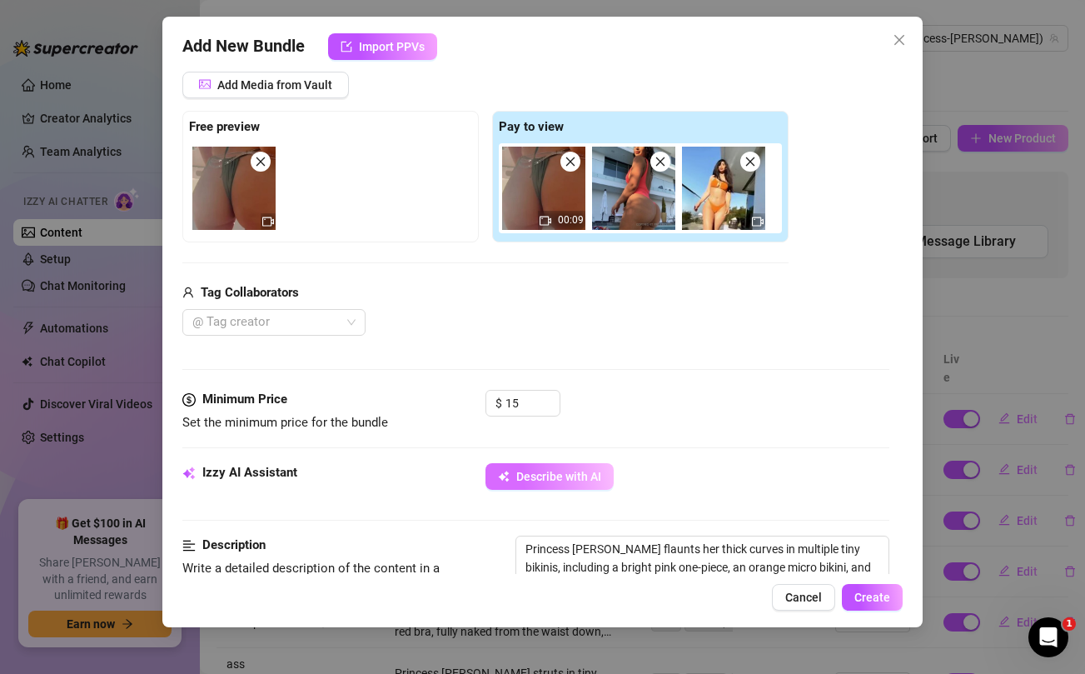
type textarea "Princess Jazmine flaunts her thick curves in multiple tiny bikinis, including a…"
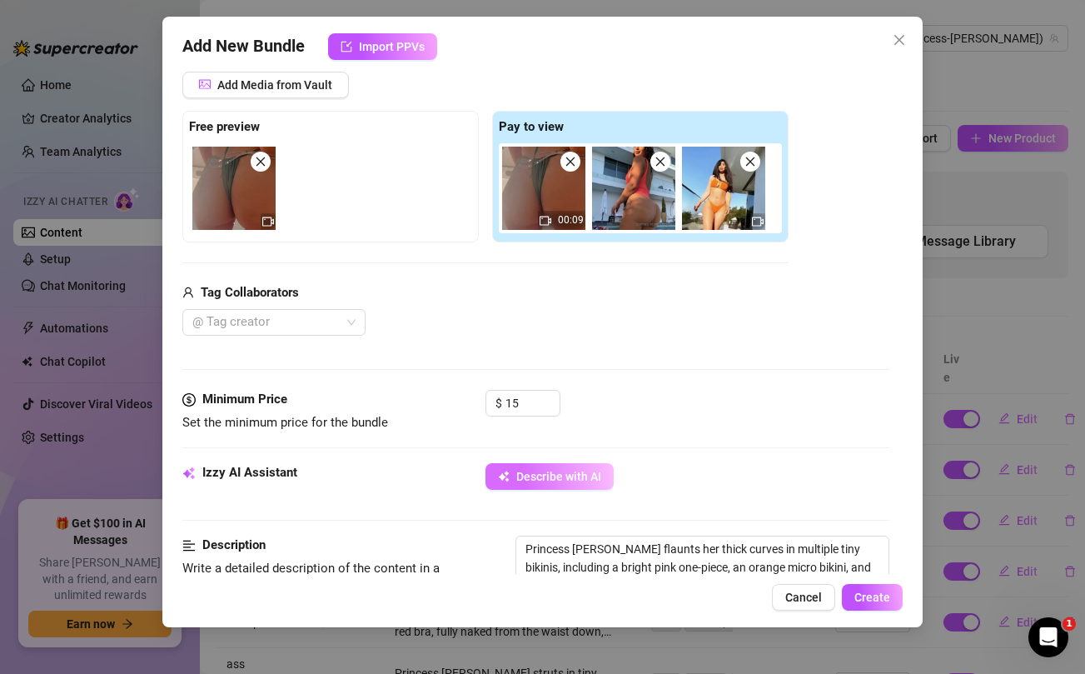
type textarea "Princess Jazmine flaunts her thick curves in multiple tiny bikinis, including a…"
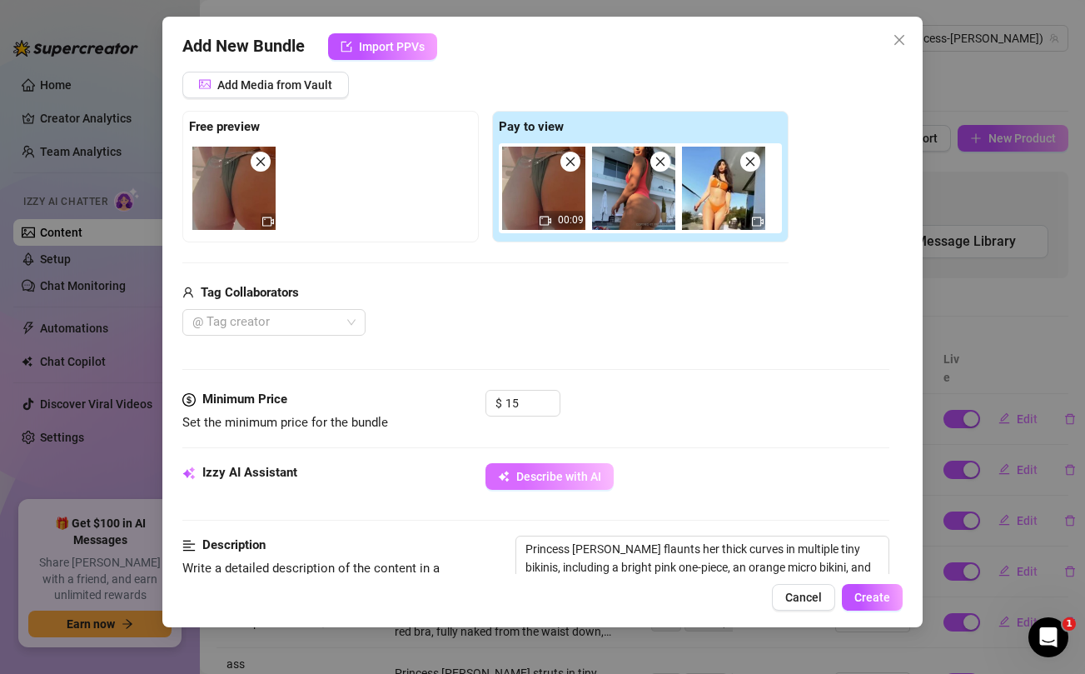
type textarea "Princess Jazmine flaunts her thick curves in multiple tiny bikinis, including a…"
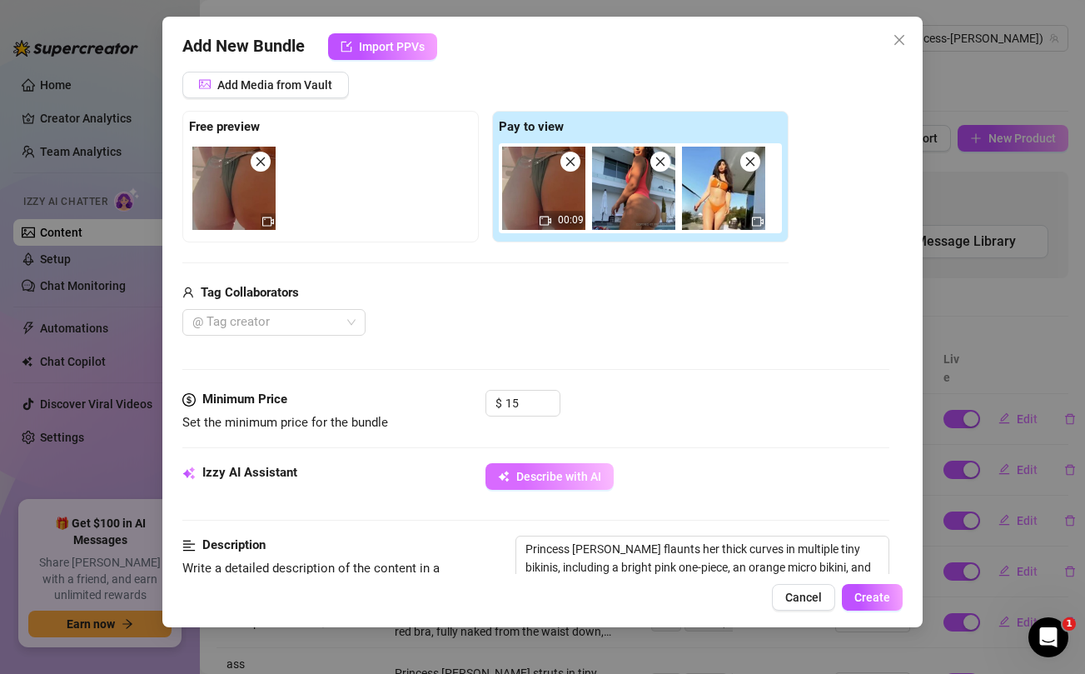
type textarea "Princess Jazmine flaunts her thick curves in multiple tiny bikinis, including a…"
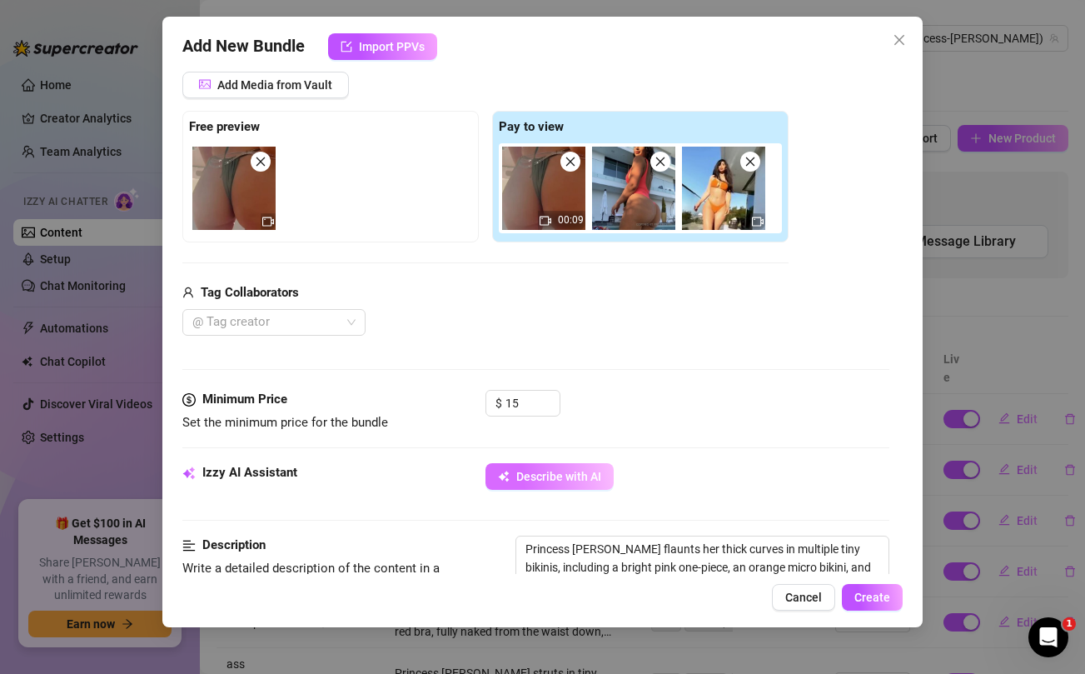
type textarea "Princess Jazmine flaunts her thick curves in multiple tiny bikinis, including a…"
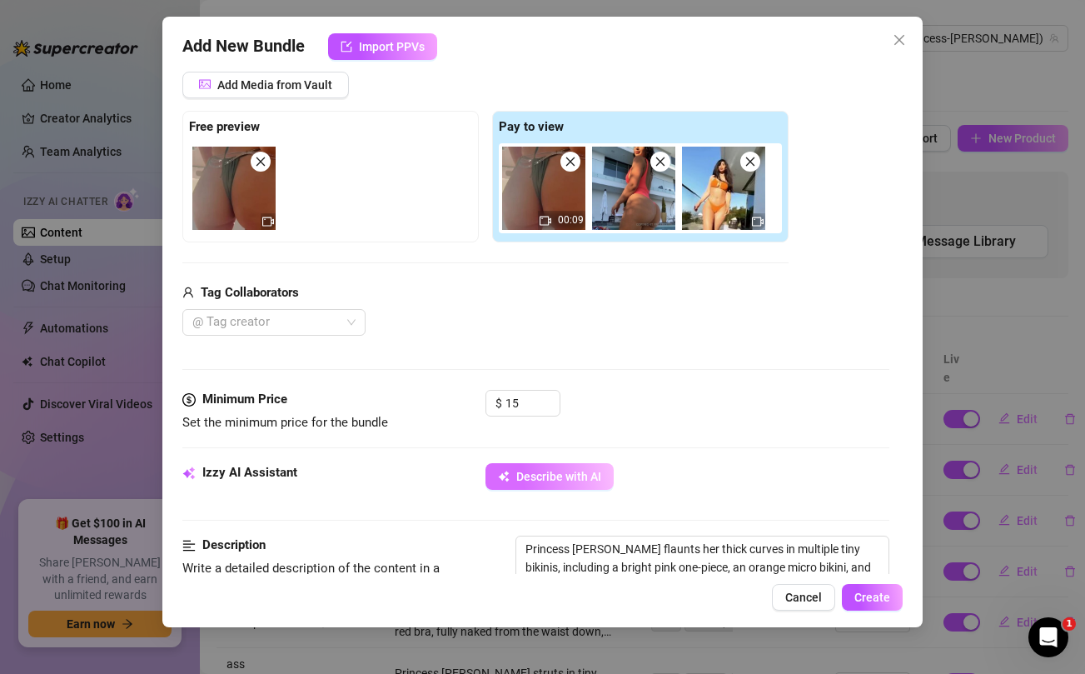
type textarea "Princess Jazmine flaunts her thick curves in multiple tiny bikinis, including a…"
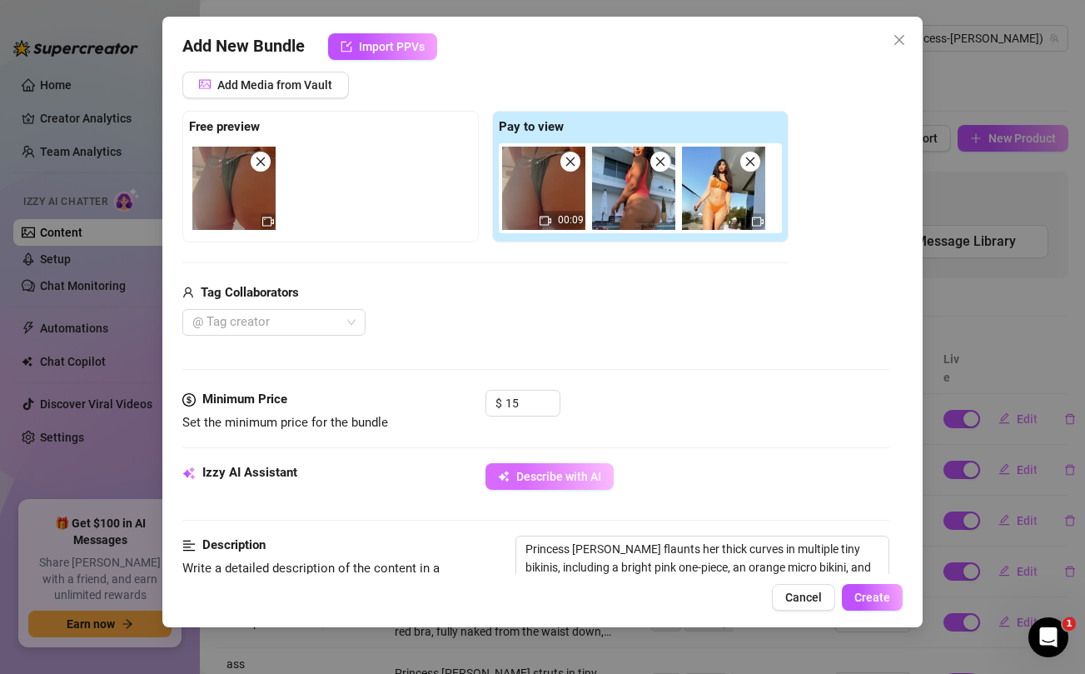
type textarea "Princess Jazmine flaunts her thick curves in multiple tiny bikinis, including a…"
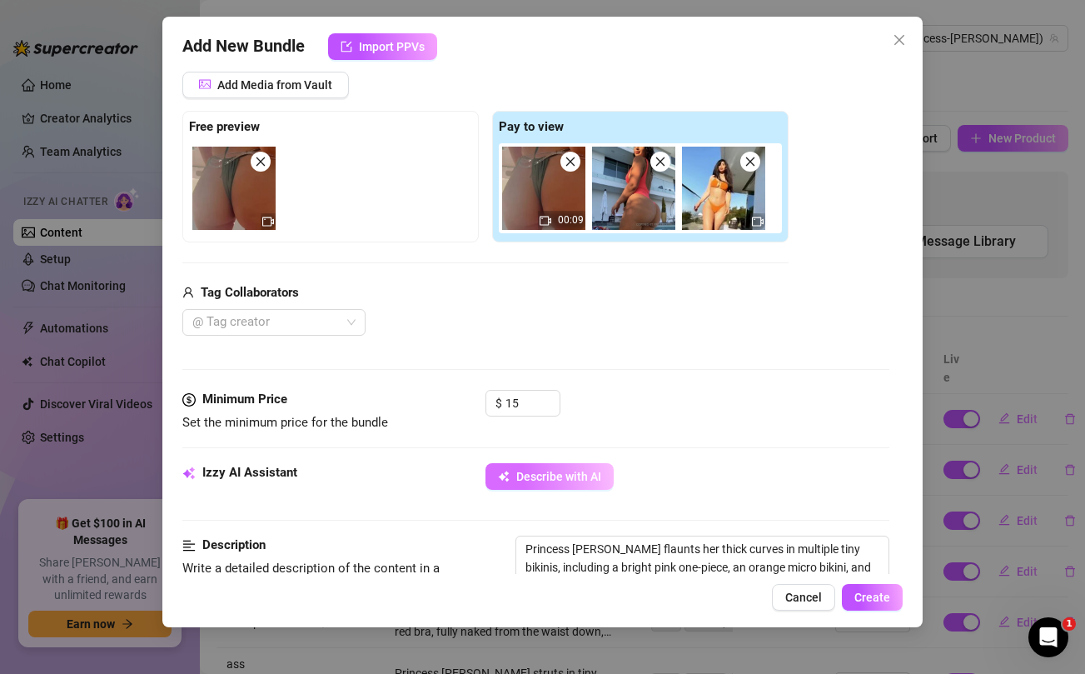
type textarea "Princess Jazmine flaunts her thick curves in multiple tiny bikinis, including a…"
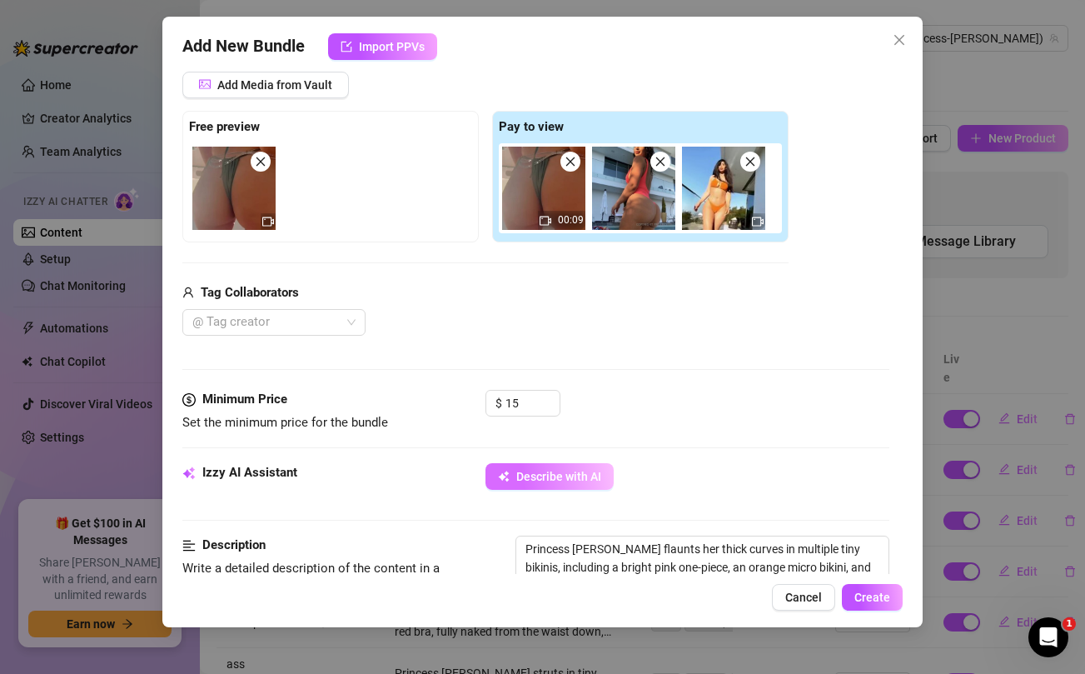
type textarea "Princess Jazmine flaunts her thick curves in multiple tiny bikinis, including a…"
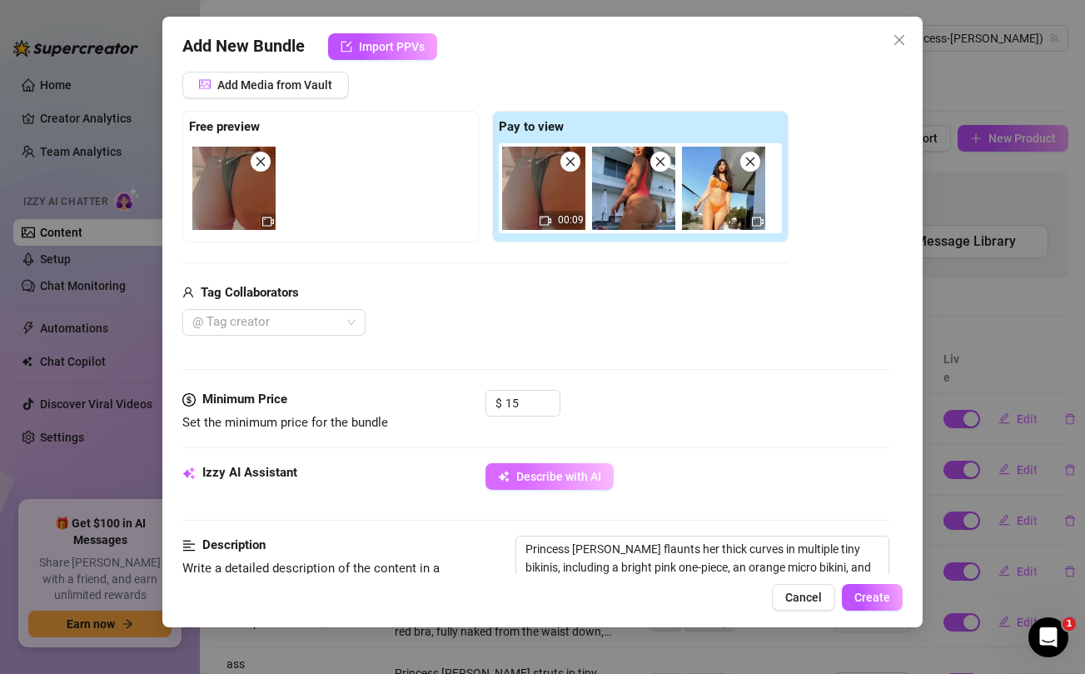
type textarea "Princess Jazmine flaunts her thick curves in multiple tiny bikinis, including a…"
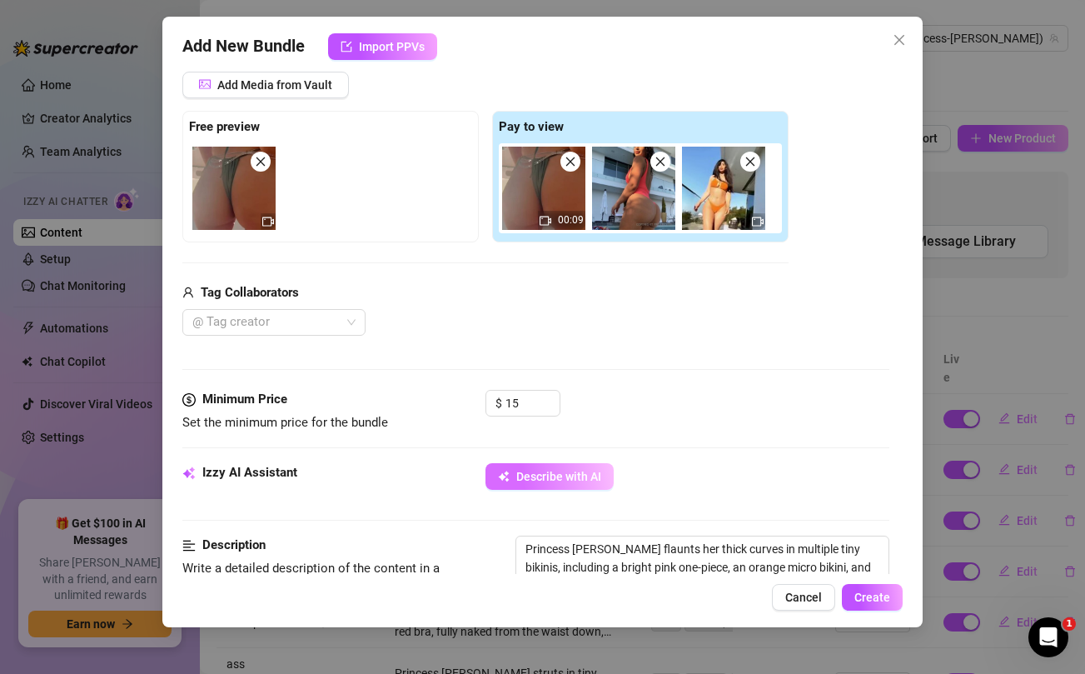
type textarea "Princess Jazmine flaunts her thick curves in multiple tiny bikinis, including a…"
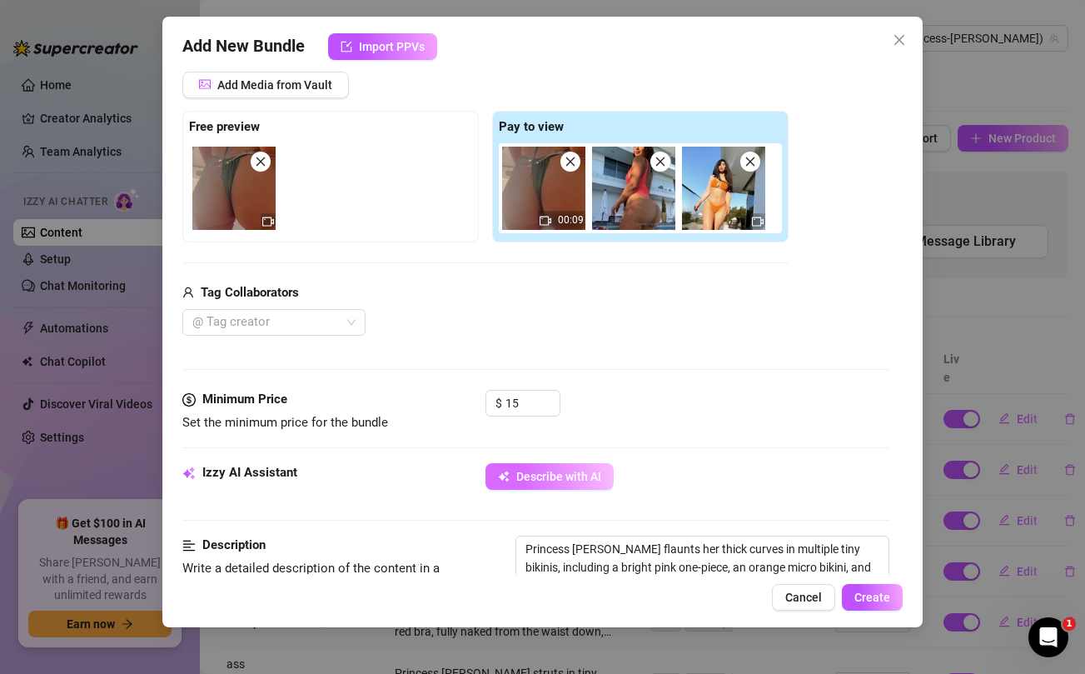
type textarea "Princess Jazmine flaunts her thick curves in multiple tiny bikinis, including a…"
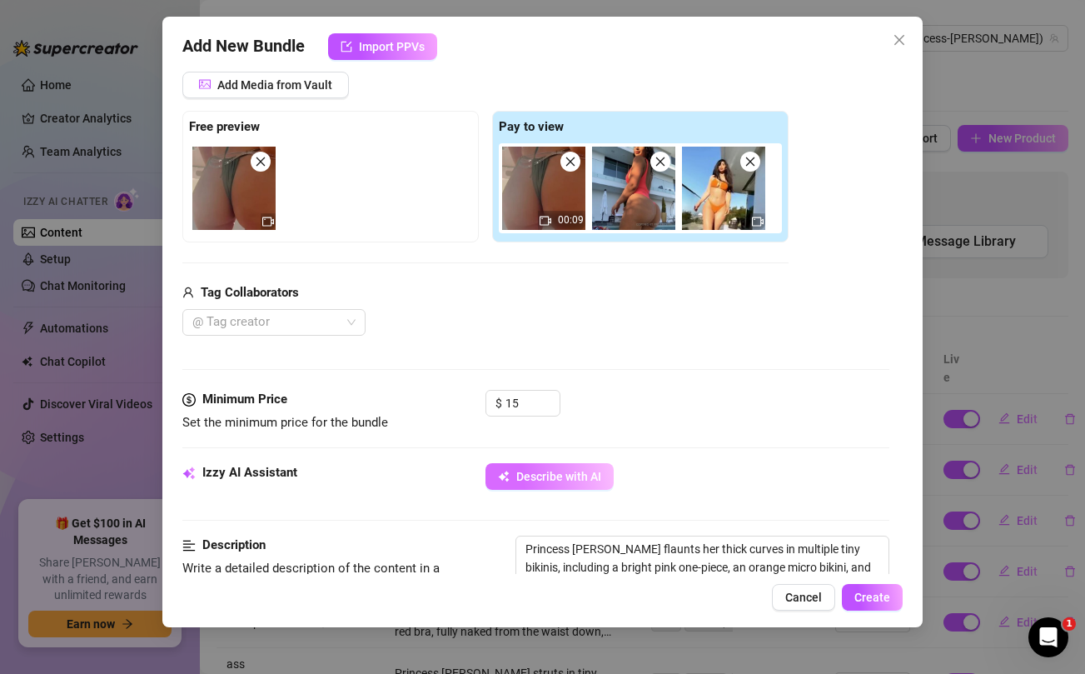
type textarea "Princess Jazmine flaunts her thick curves in multiple tiny bikinis, including a…"
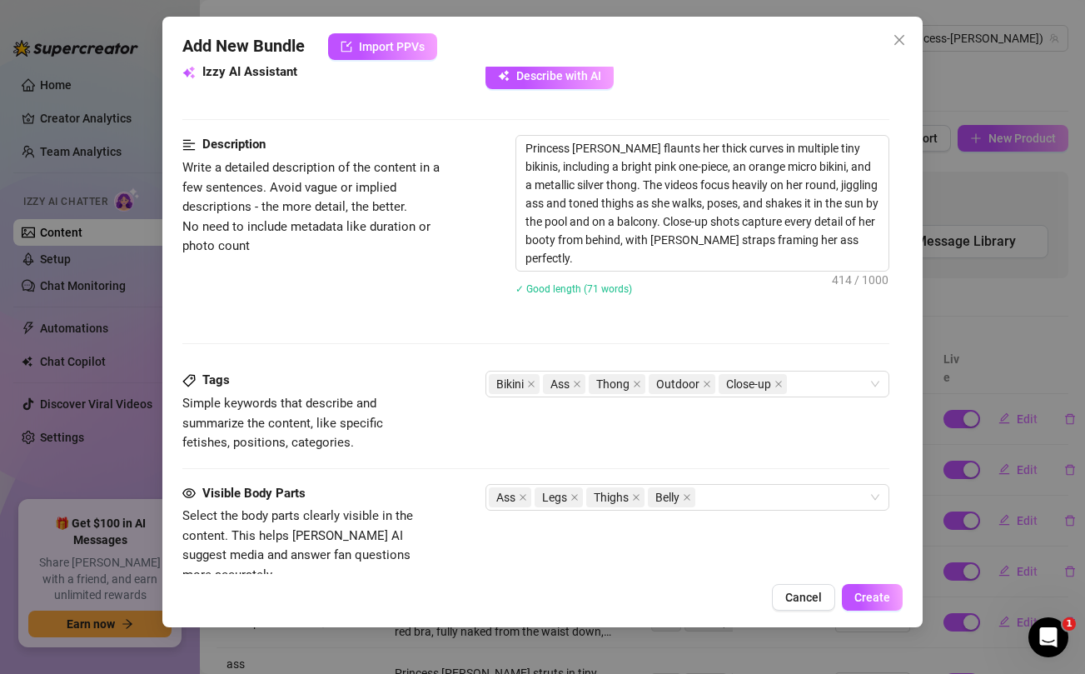
scroll to position [620, 0]
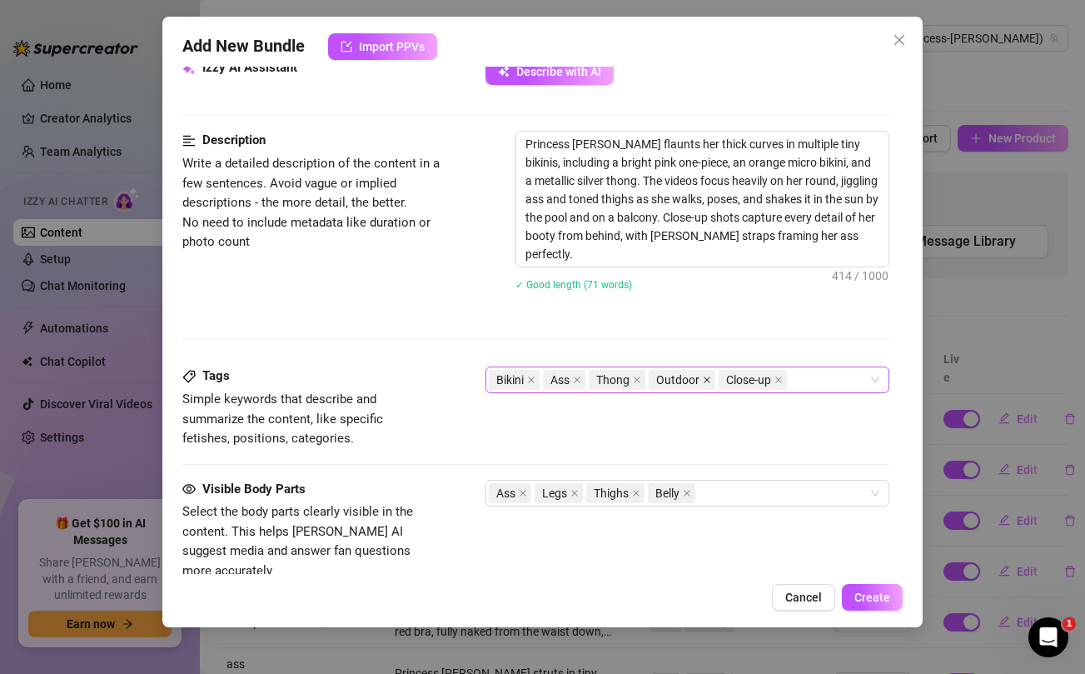
click at [706, 384] on icon "close" at bounding box center [707, 380] width 8 height 8
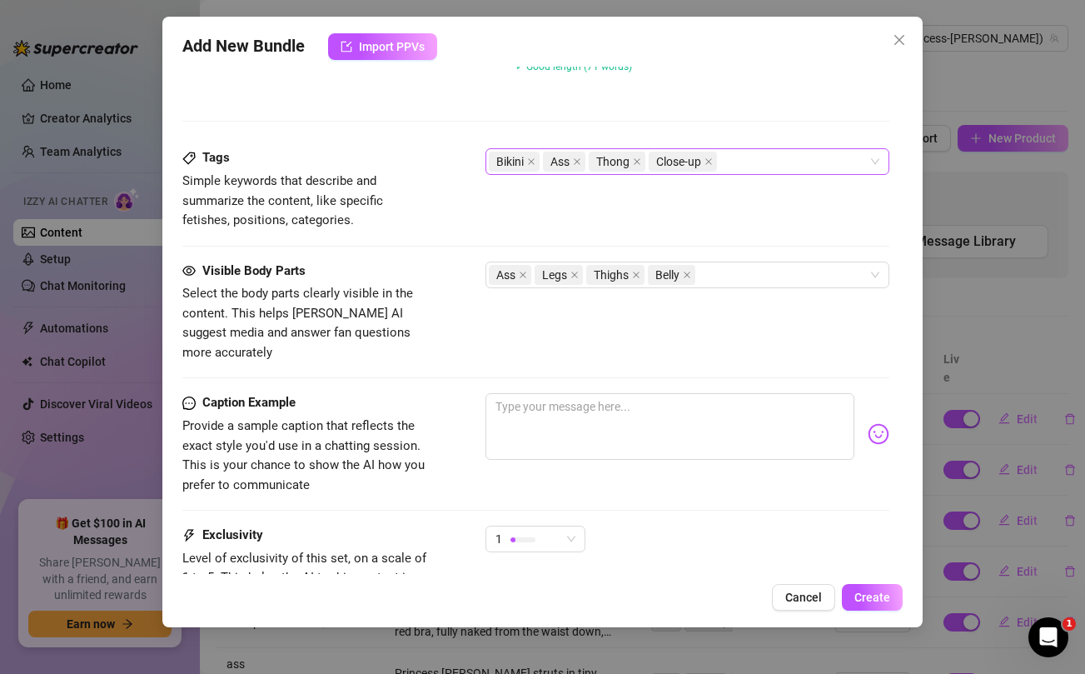
scroll to position [849, 0]
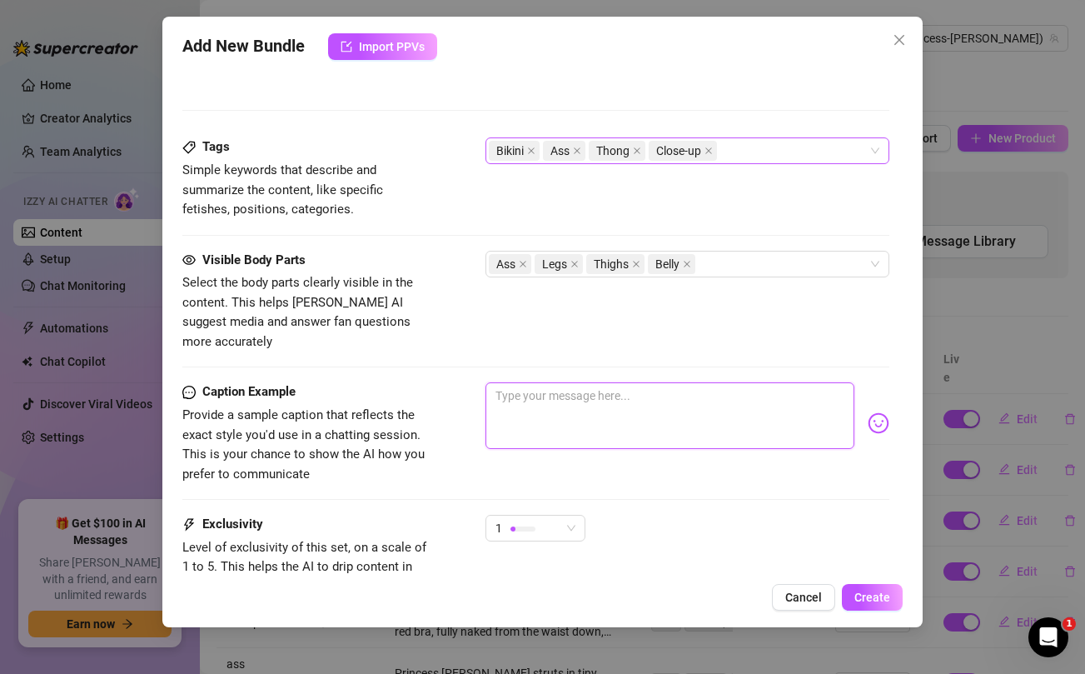
click at [536, 394] on textarea at bounding box center [670, 415] width 368 height 67
paste textarea "I love to feel how my ass bounces on your pelvis 🥵🙈"
type textarea "I love to feel how my ass bounces on your pelvis 🥵🙈"
click at [562, 516] on span "1" at bounding box center [536, 528] width 80 height 25
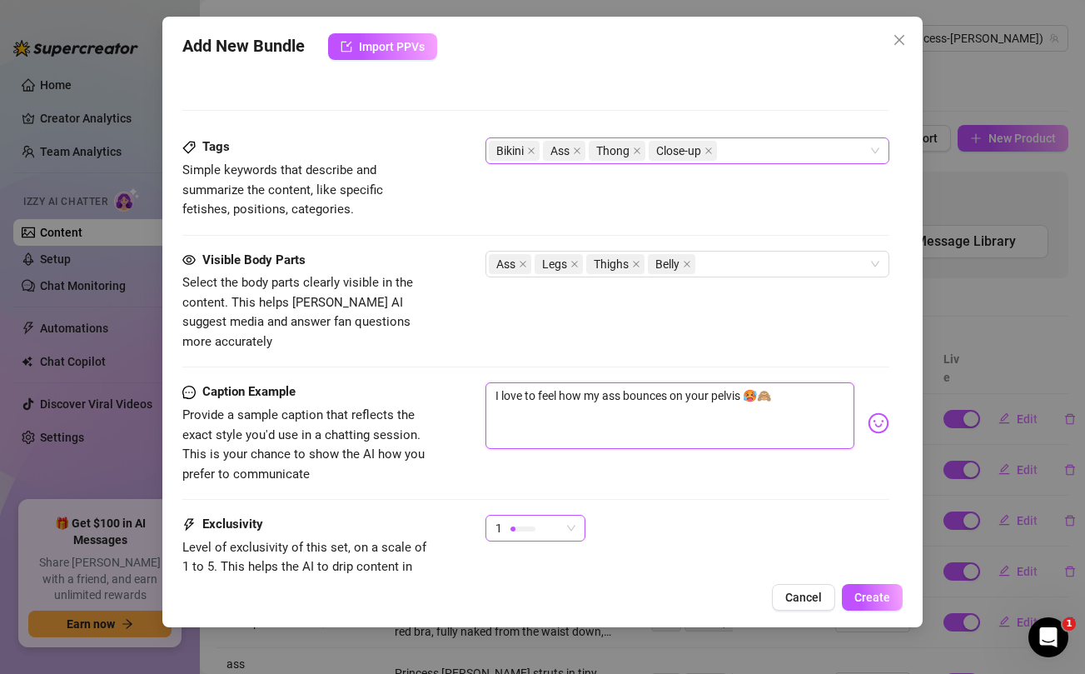
type textarea "I love to feel how my ass bounces on your pelvis 🥵🙈"
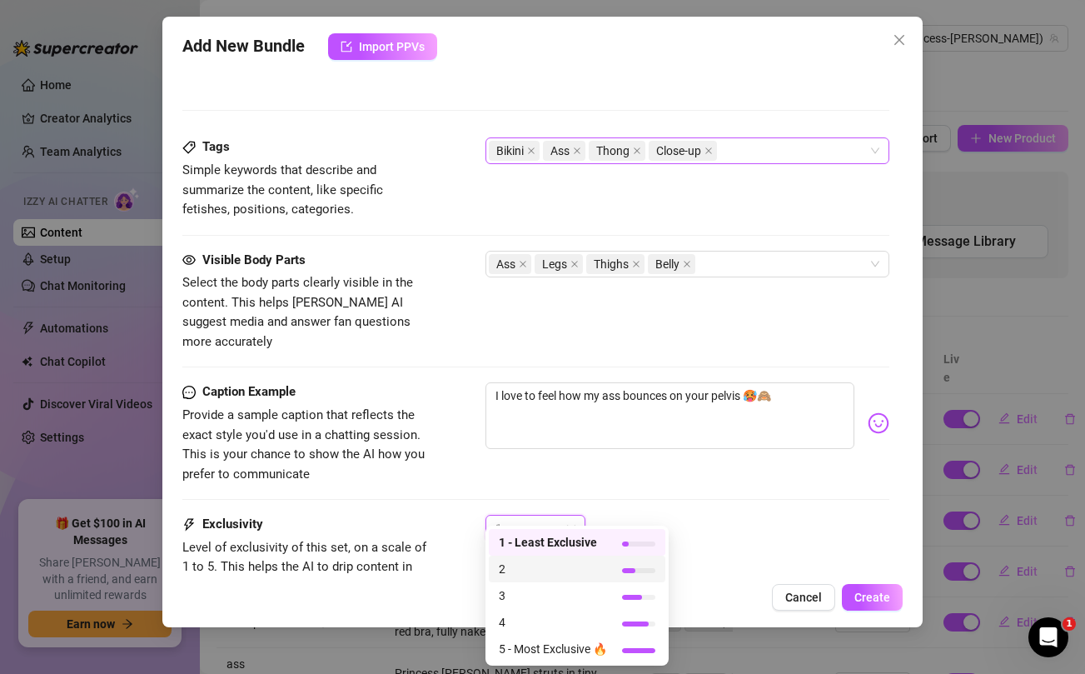
click at [513, 569] on span "2" at bounding box center [553, 569] width 108 height 18
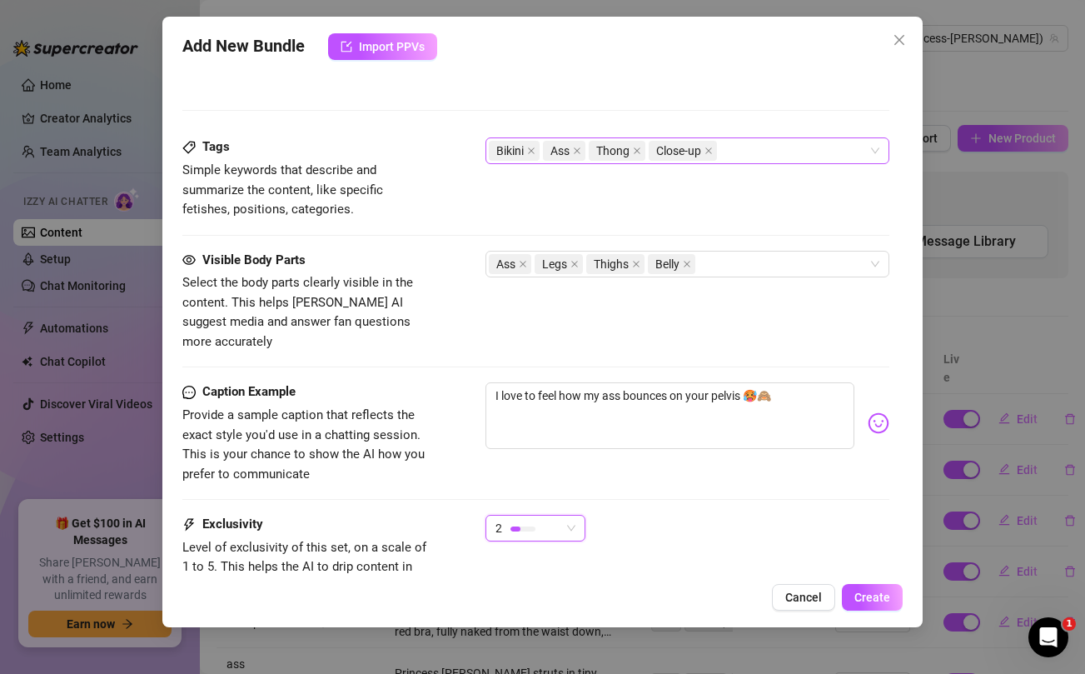
click at [798, 516] on div "2 2" at bounding box center [687, 536] width 403 height 42
click at [889, 597] on span "Create" at bounding box center [873, 597] width 36 height 13
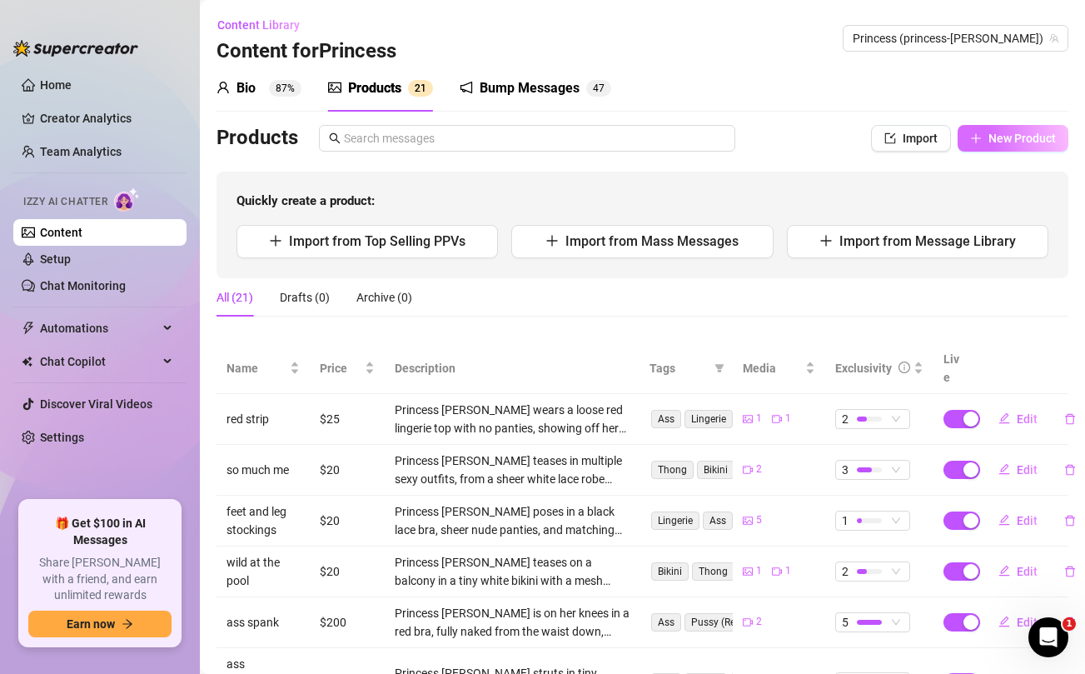
click at [1029, 132] on span "New Product" at bounding box center [1022, 138] width 67 height 13
type textarea "Type your message here..."
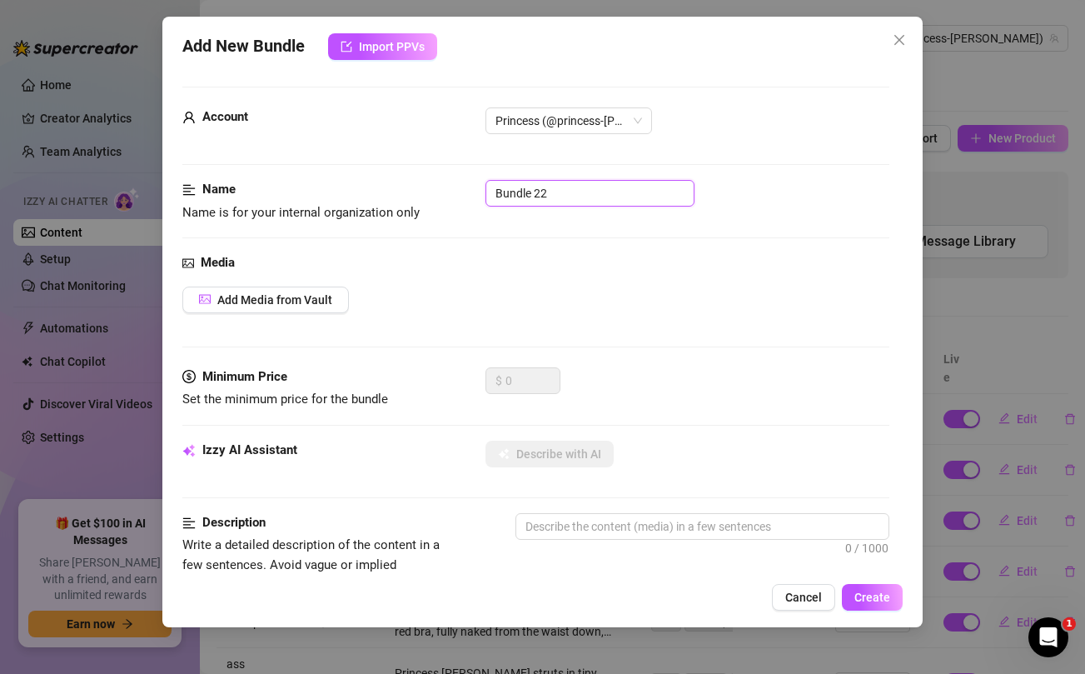
click at [521, 195] on input "Bundle 22" at bounding box center [590, 193] width 209 height 27
type input "in that ass bundle"
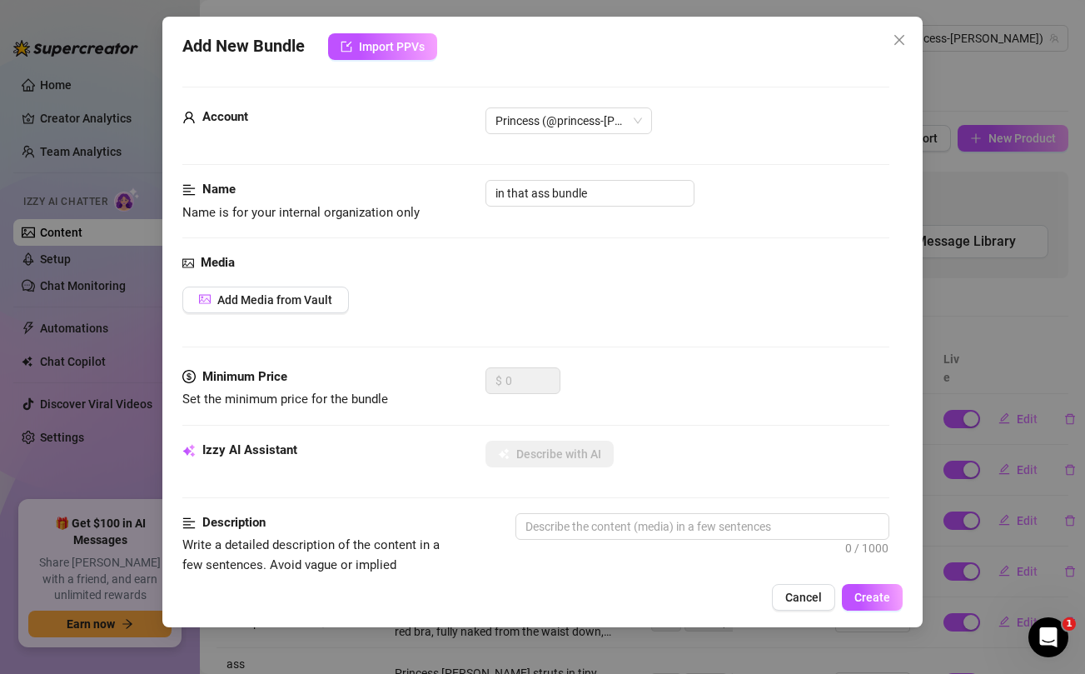
click at [516, 277] on div "Media Add Media from Vault" at bounding box center [535, 310] width 706 height 114
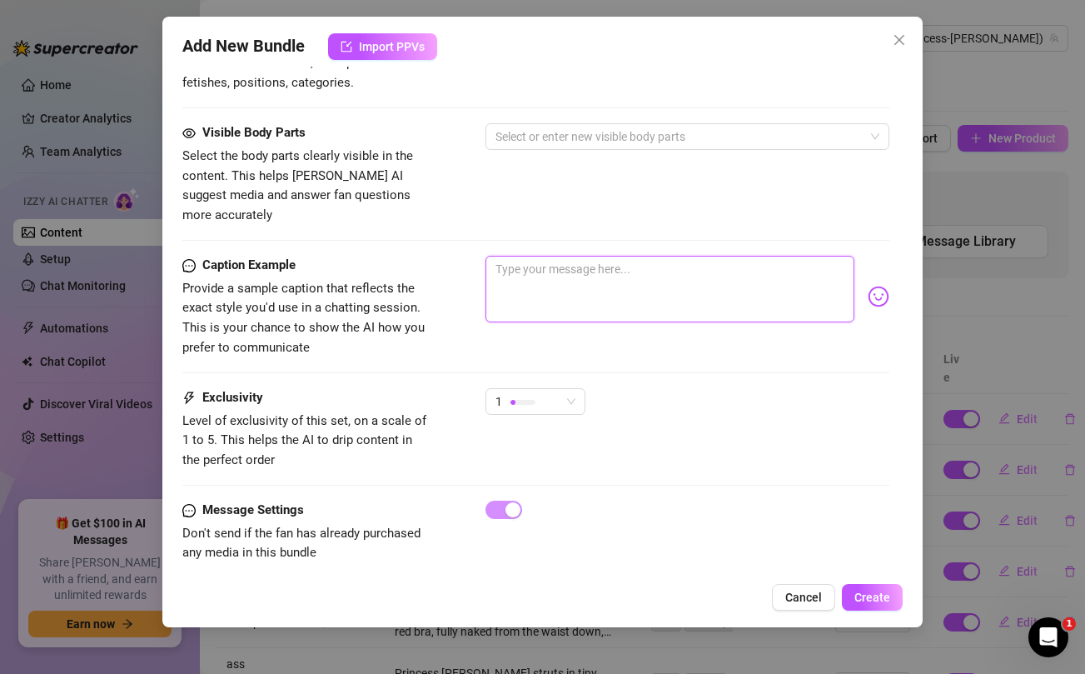
click at [546, 281] on textarea at bounding box center [670, 289] width 368 height 67
paste textarea "TOPLESS FLASH SALE - FEELING GENEROUS ❤️💋 Do you think I'm too slutty for you b…"
type textarea "TOPLESS FLASH SALE - FEELING GENEROUS ❤️💋 Do you think I'm too slutty for you b…"
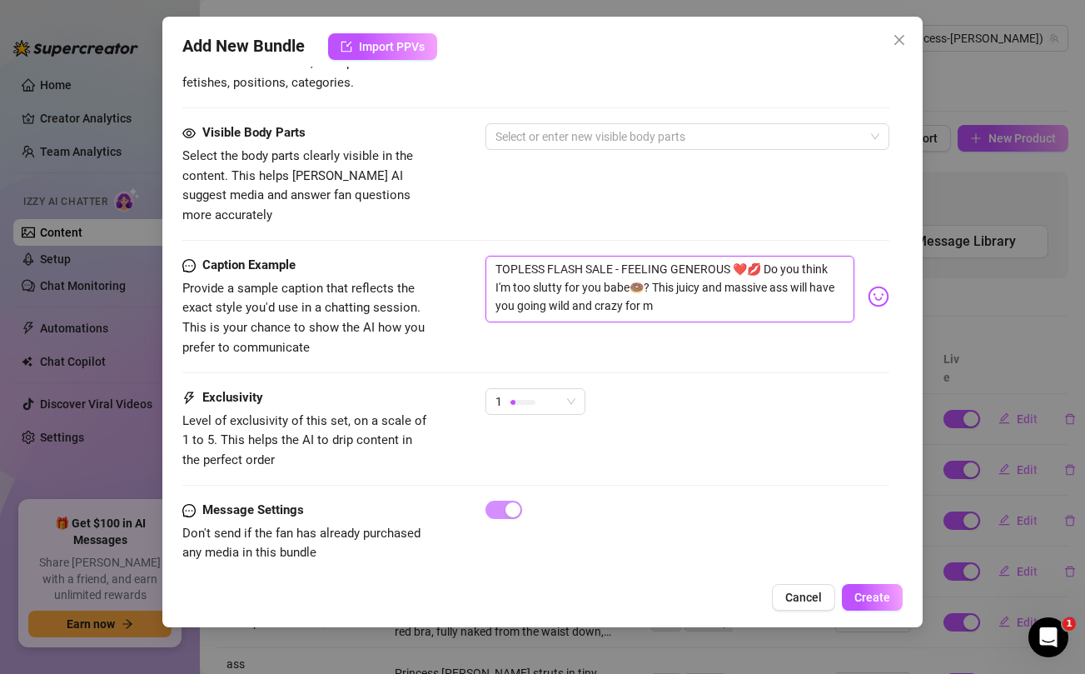
click at [551, 272] on textarea "TOPLESS FLASH SALE - FEELING GENEROUS ❤️💋 Do you think I'm too slutty for you b…" at bounding box center [670, 289] width 368 height 67
paste textarea "🚨 UNRELEASED AND SUPER HOT ASS SPREADING …. Hurry deleting soon I’m only sellin…"
type textarea "🚨 UNRELEASED AND SUPER HOT ASS SPREADING …. Hurry deleting soon I’m only sellin…"
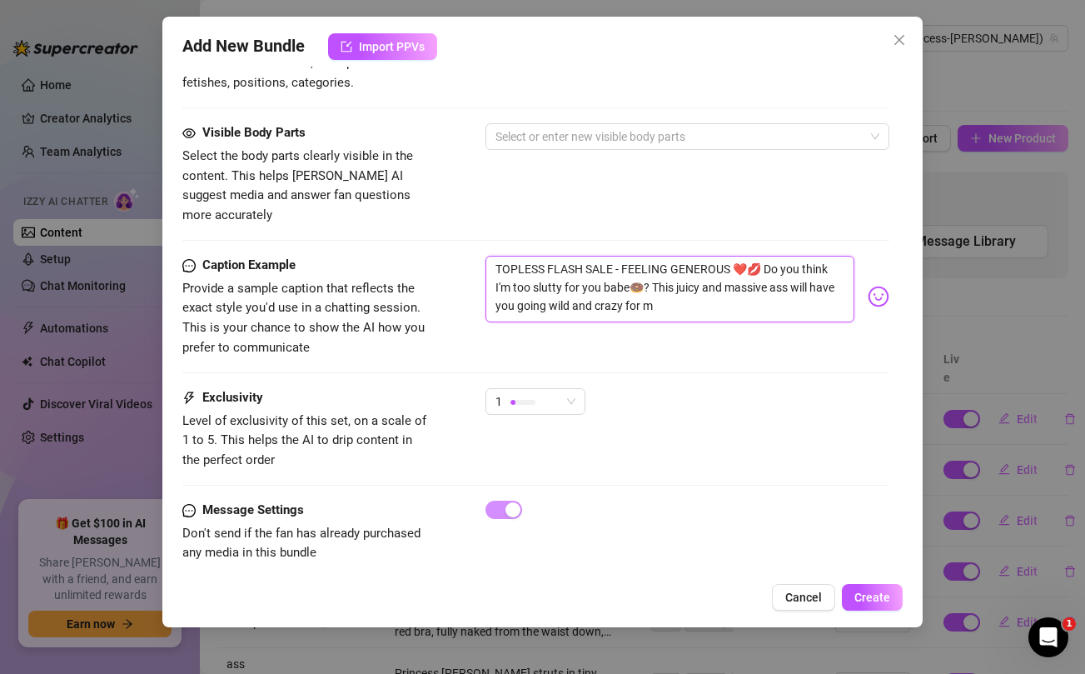
type textarea "🚨 UNRELEASED AND SUPER HOT ASS SPREADING …. Hurry deleting soon I’m only sellin…"
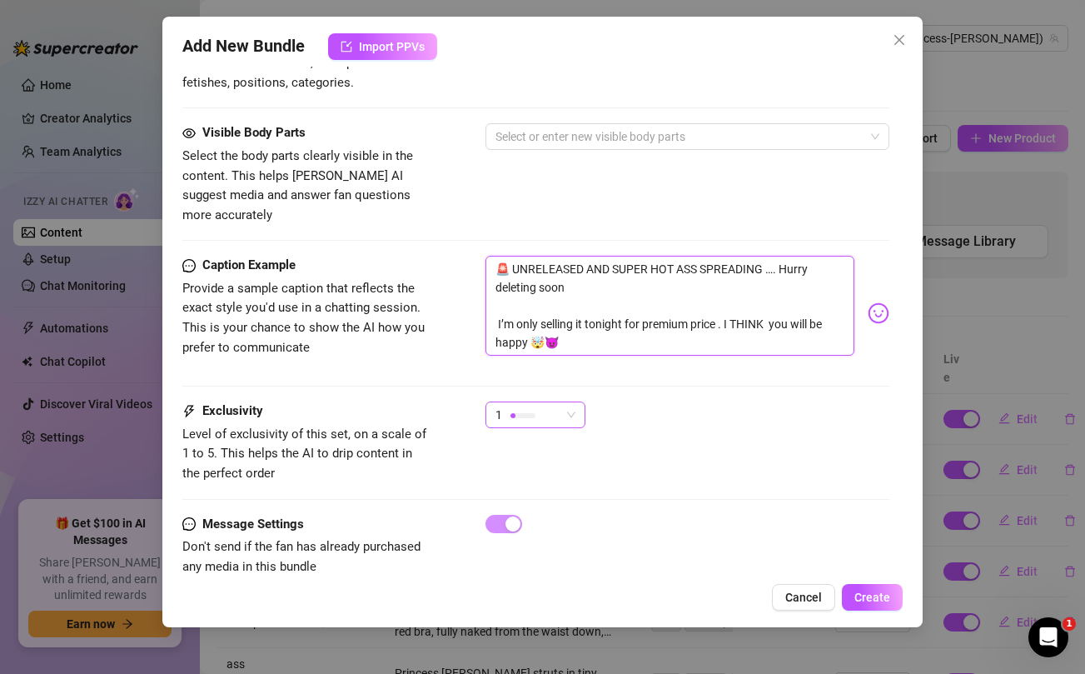
scroll to position [0, 0]
click at [546, 405] on div "1" at bounding box center [528, 414] width 65 height 25
type textarea "🚨 UNRELEASED AND SUPER HOT ASS SPREADING …. Hurry deleting soon I’m only sellin…"
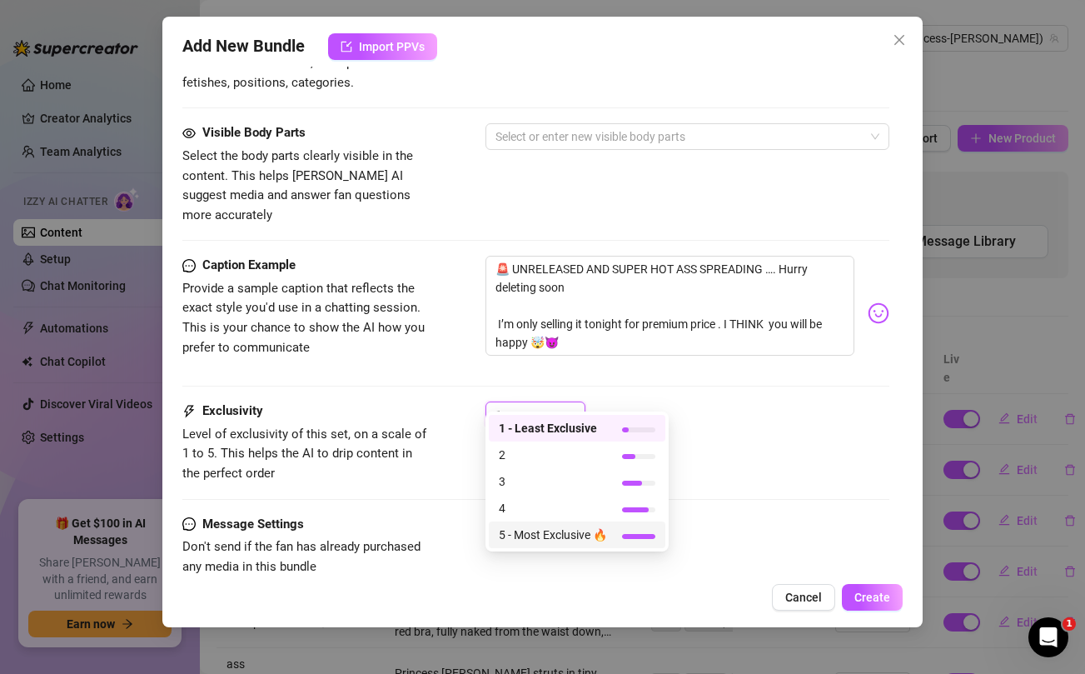
click at [536, 539] on span "5 - Most Exclusive 🔥" at bounding box center [553, 535] width 108 height 18
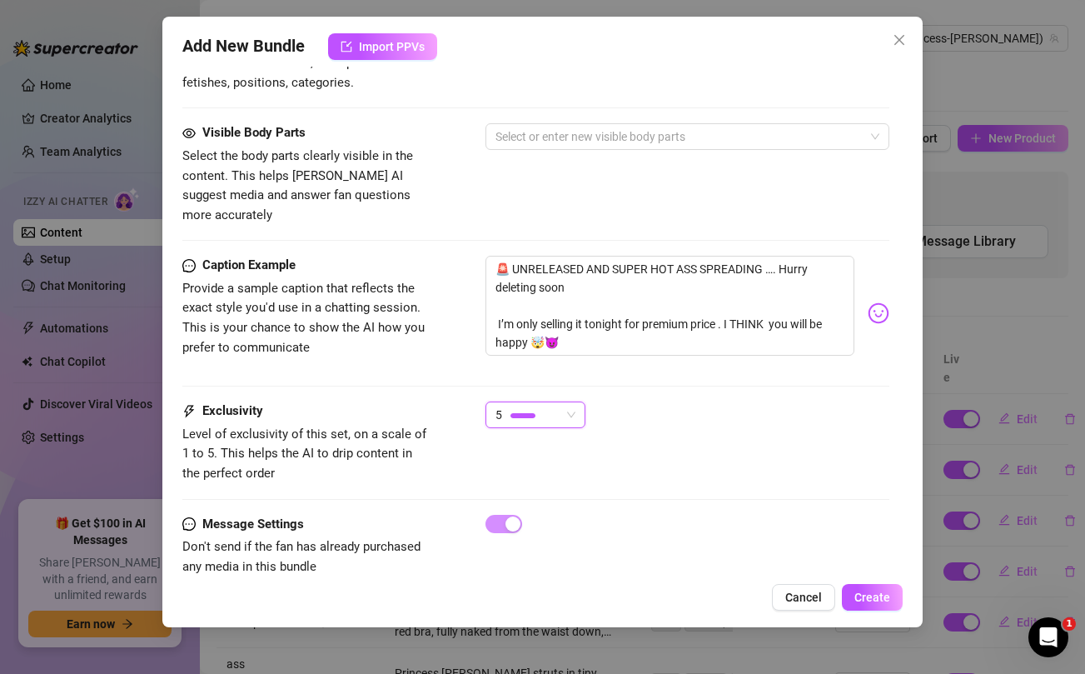
click at [442, 364] on div "Caption Example Provide a sample caption that reflects the exact style you'd us…" at bounding box center [535, 329] width 706 height 146
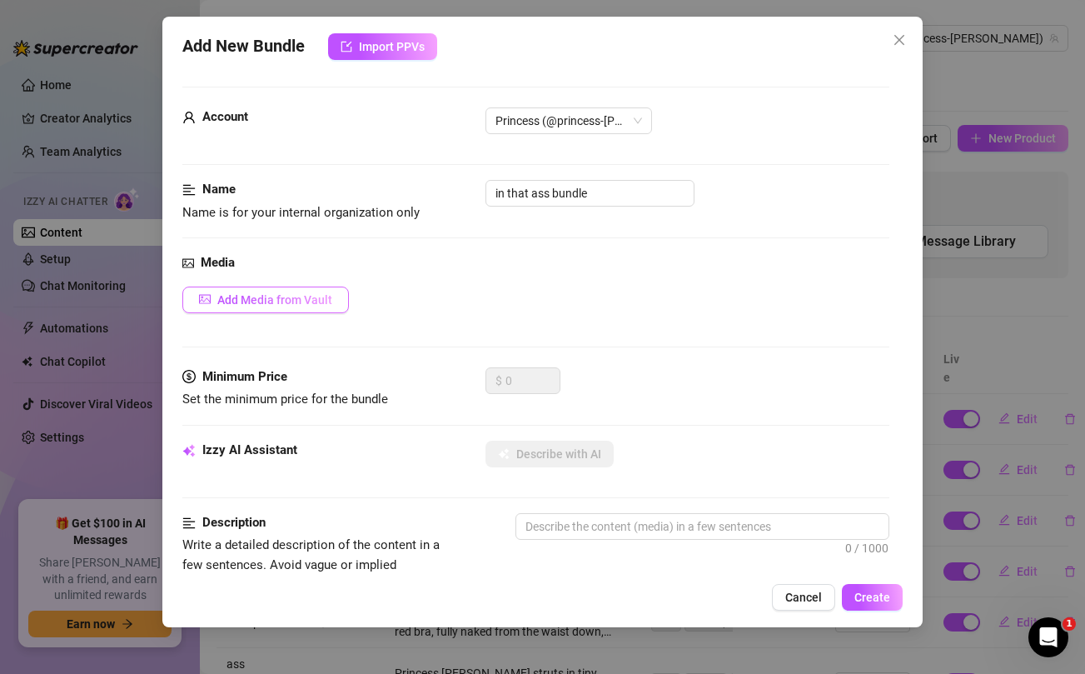
click at [307, 306] on span "Add Media from Vault" at bounding box center [274, 299] width 115 height 13
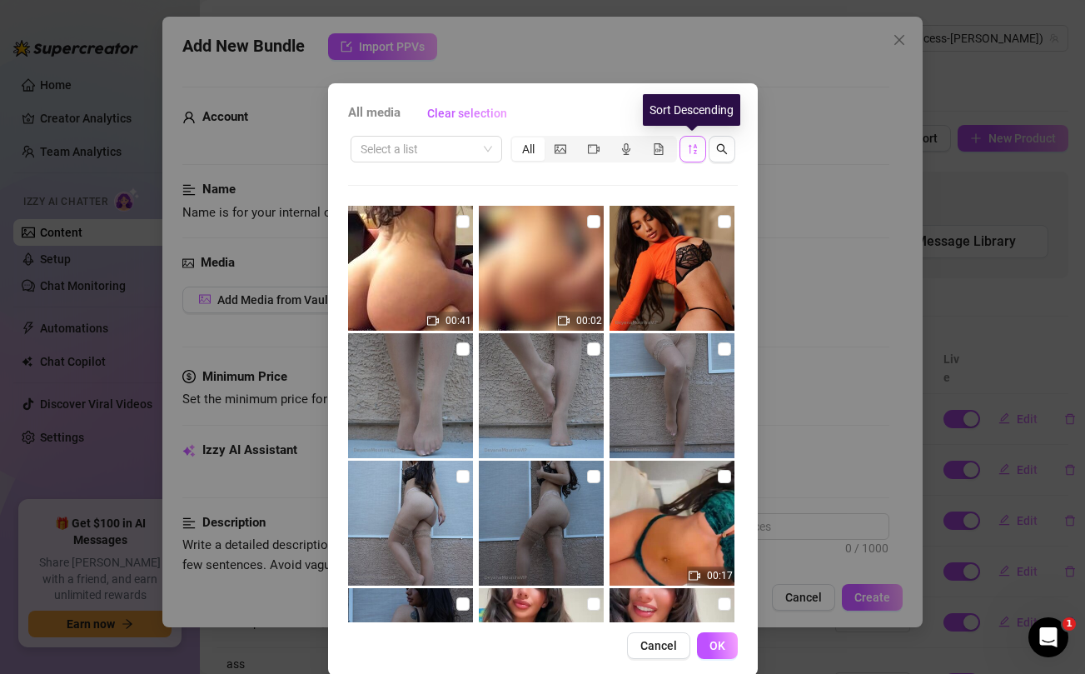
click at [698, 144] on button "button" at bounding box center [693, 149] width 27 height 27
click at [690, 154] on icon "sort-descending" at bounding box center [693, 149] width 12 height 12
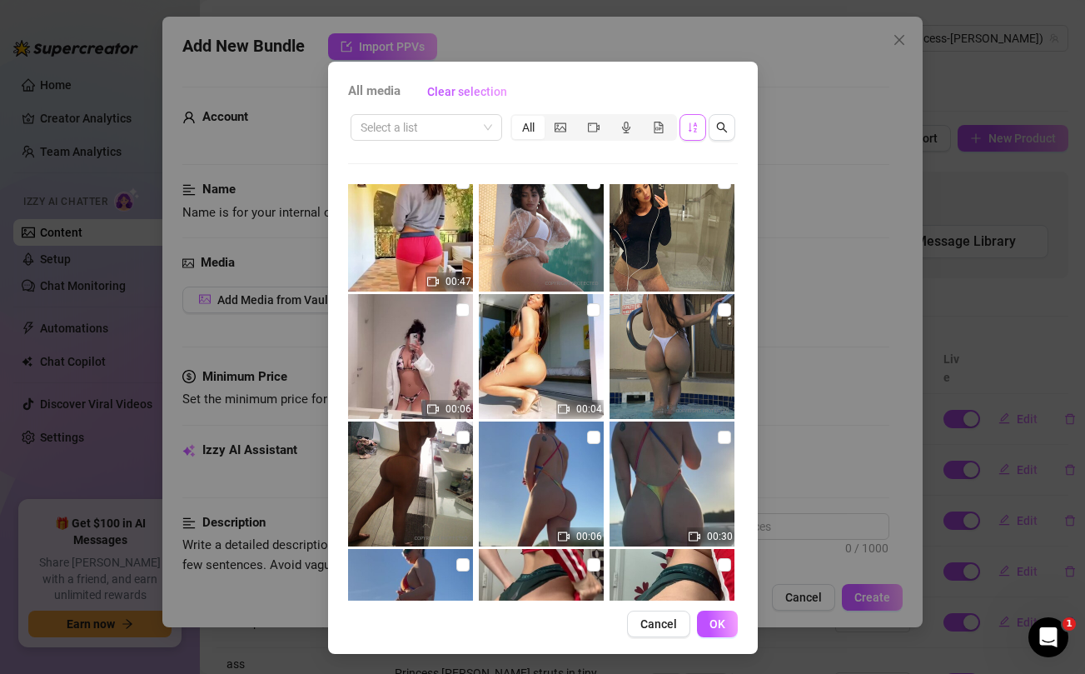
scroll to position [22041, 0]
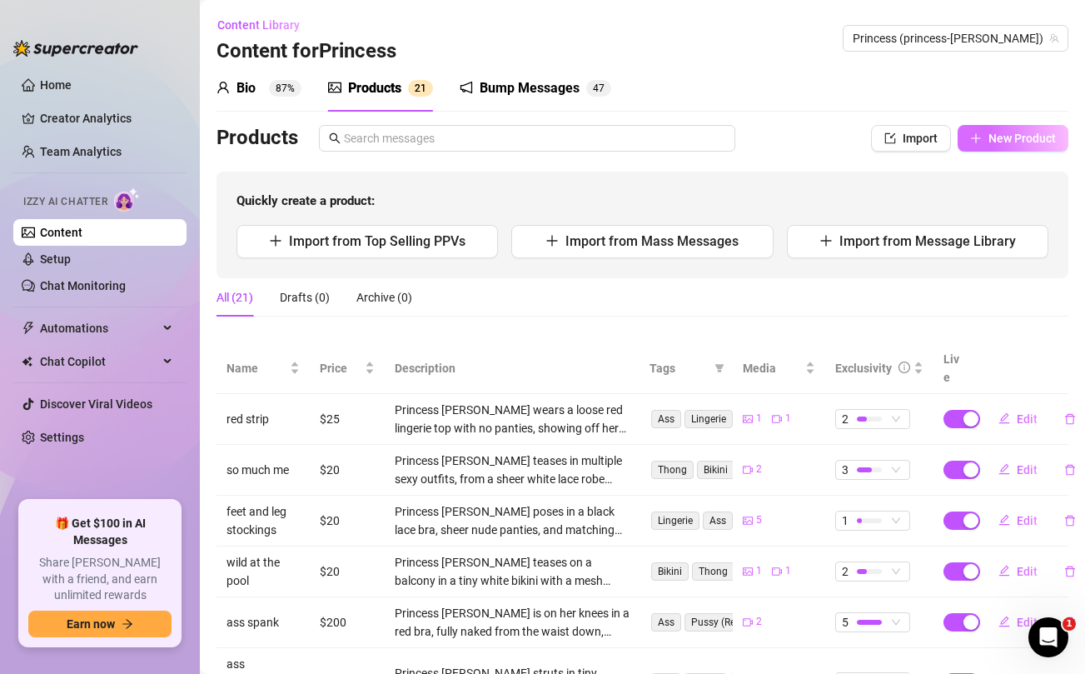
click at [991, 137] on span "New Product" at bounding box center [1022, 138] width 67 height 13
type textarea "Type your message here..."
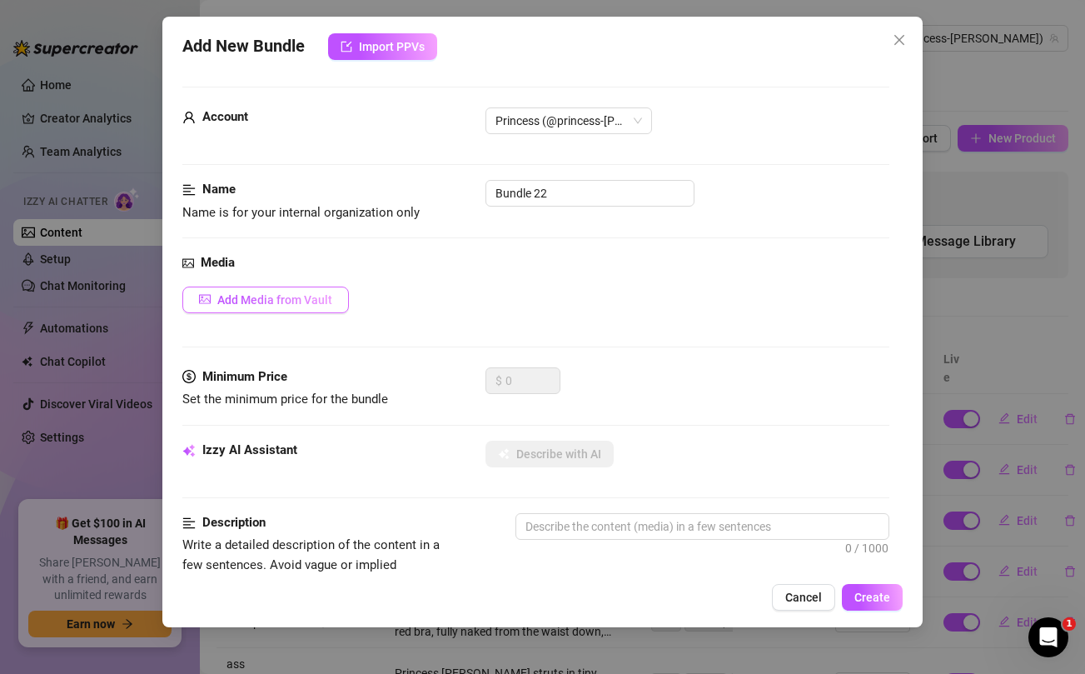
click at [302, 307] on button "Add Media from Vault" at bounding box center [265, 300] width 167 height 27
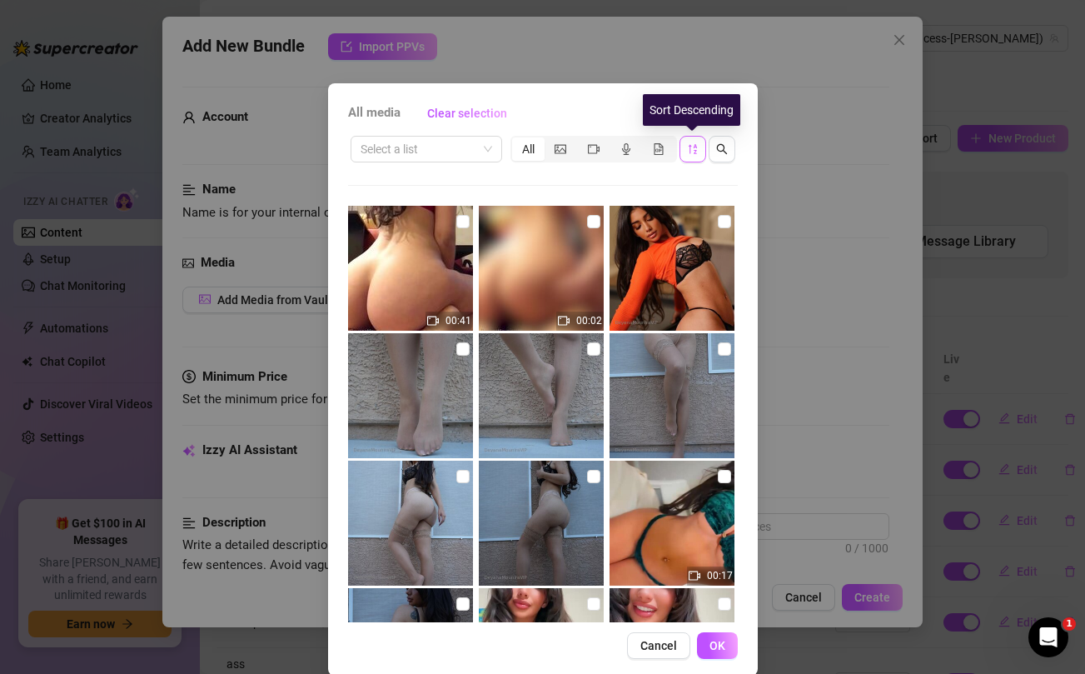
click at [687, 151] on icon "sort-descending" at bounding box center [693, 149] width 12 height 12
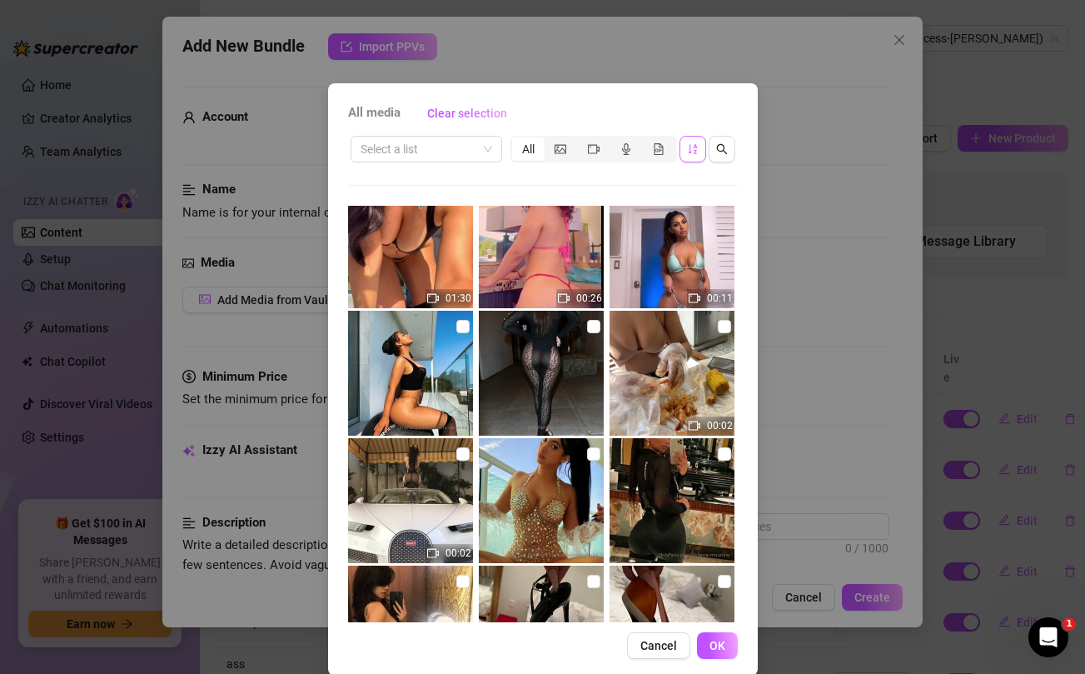
scroll to position [1648, 0]
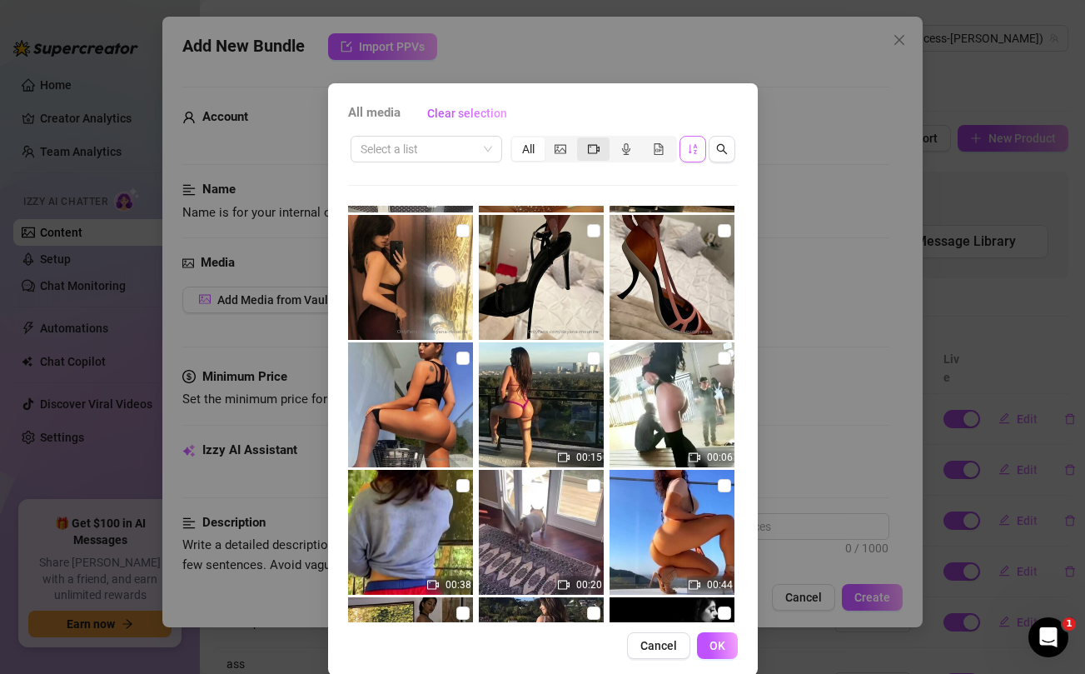
click at [591, 143] on icon "video-camera" at bounding box center [594, 149] width 12 height 12
click at [581, 140] on input "segmented control" at bounding box center [581, 140] width 0 height 0
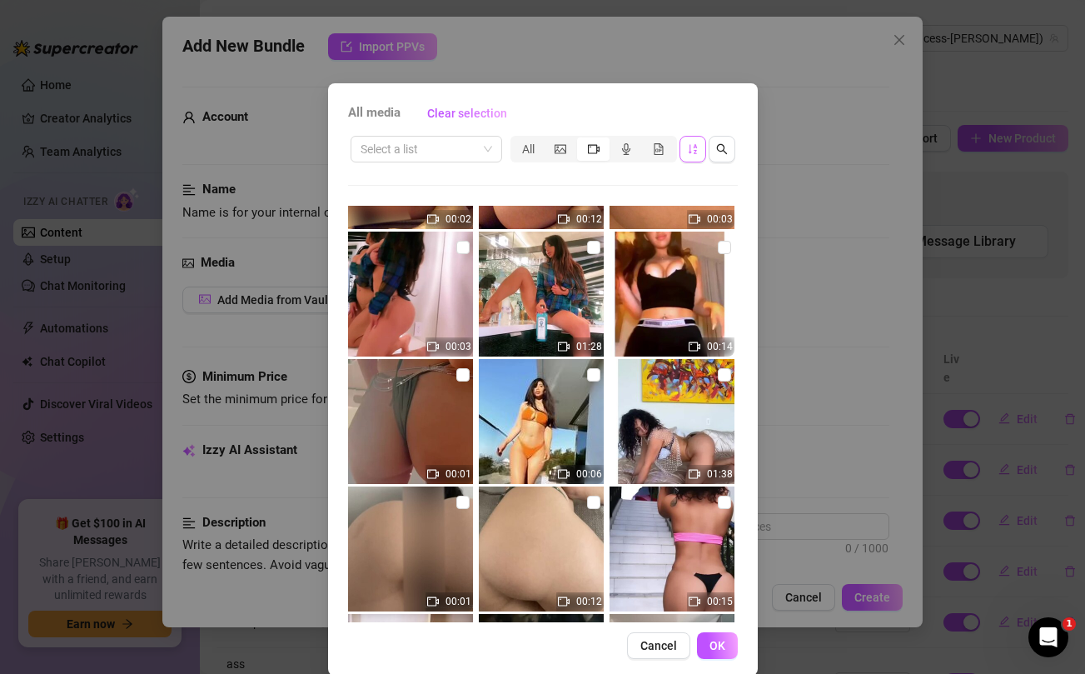
scroll to position [3286, 0]
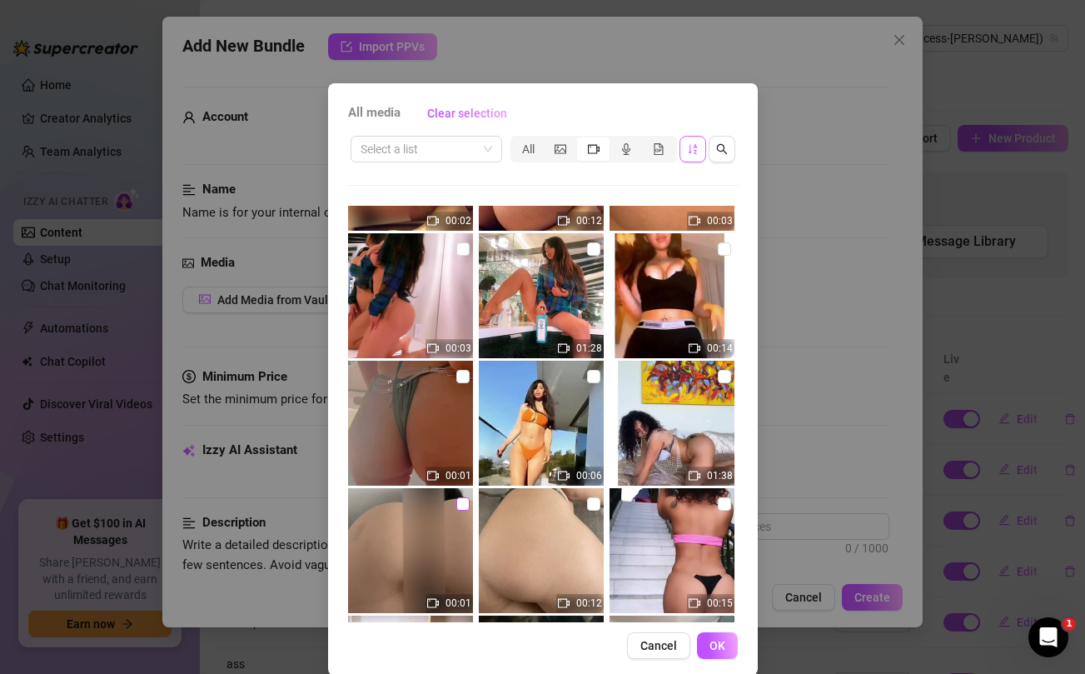
click at [460, 504] on input "checkbox" at bounding box center [463, 503] width 13 height 13
checkbox input "true"
click at [596, 503] on input "checkbox" at bounding box center [593, 503] width 13 height 13
checkbox input "true"
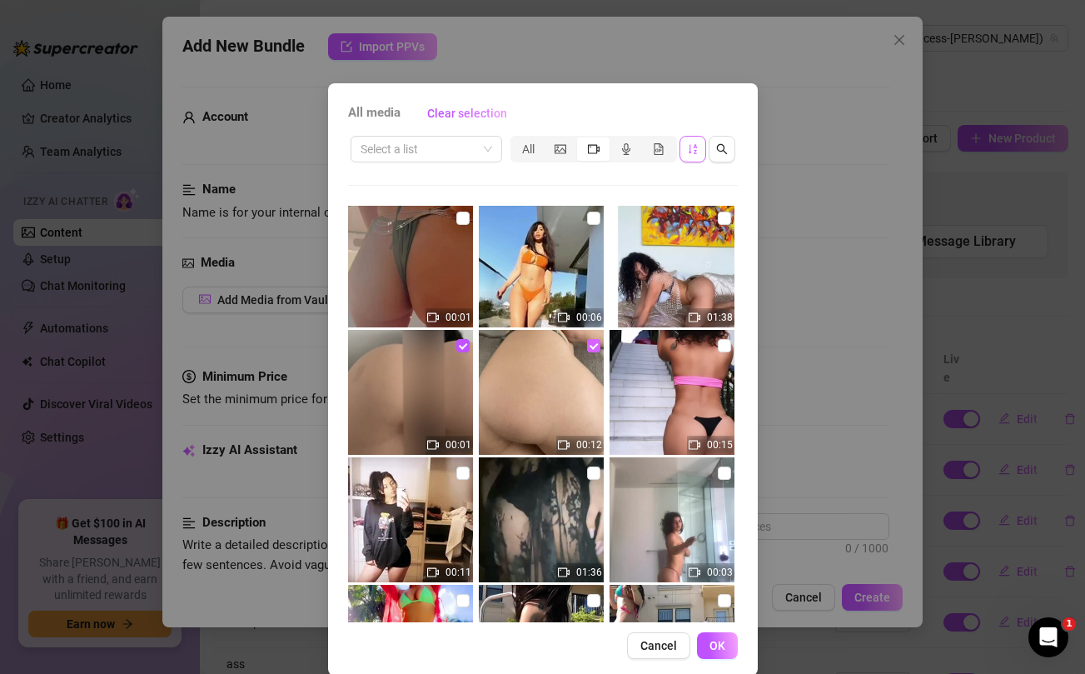
scroll to position [3484, 0]
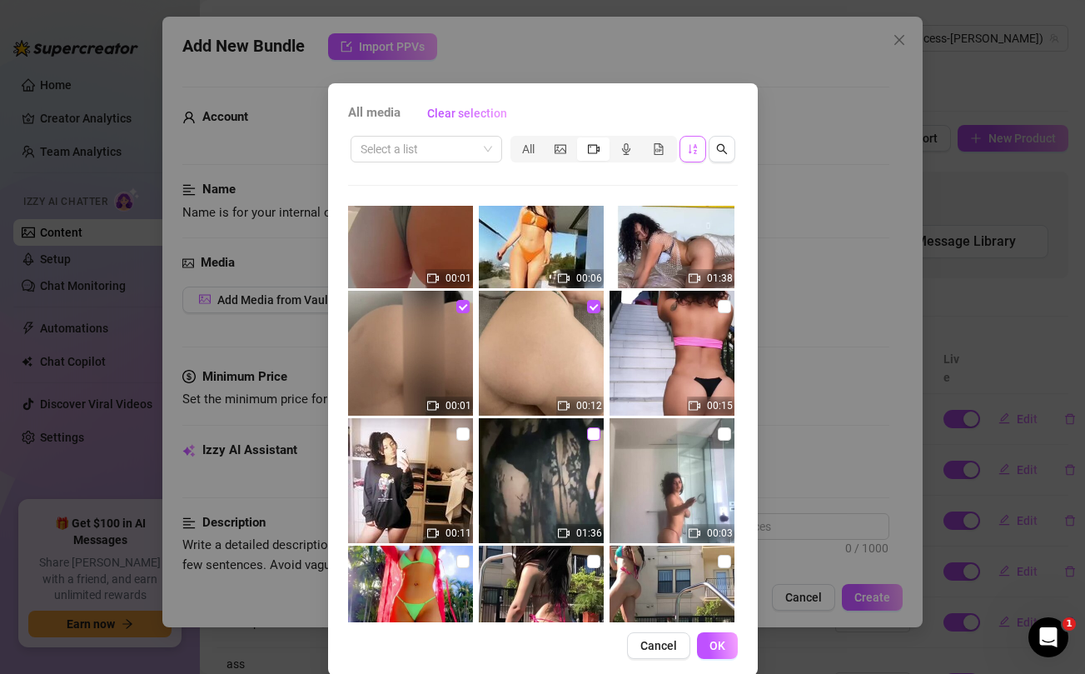
click at [591, 434] on input "checkbox" at bounding box center [593, 433] width 13 height 13
click at [591, 432] on input "checkbox" at bounding box center [593, 433] width 13 height 13
checkbox input "false"
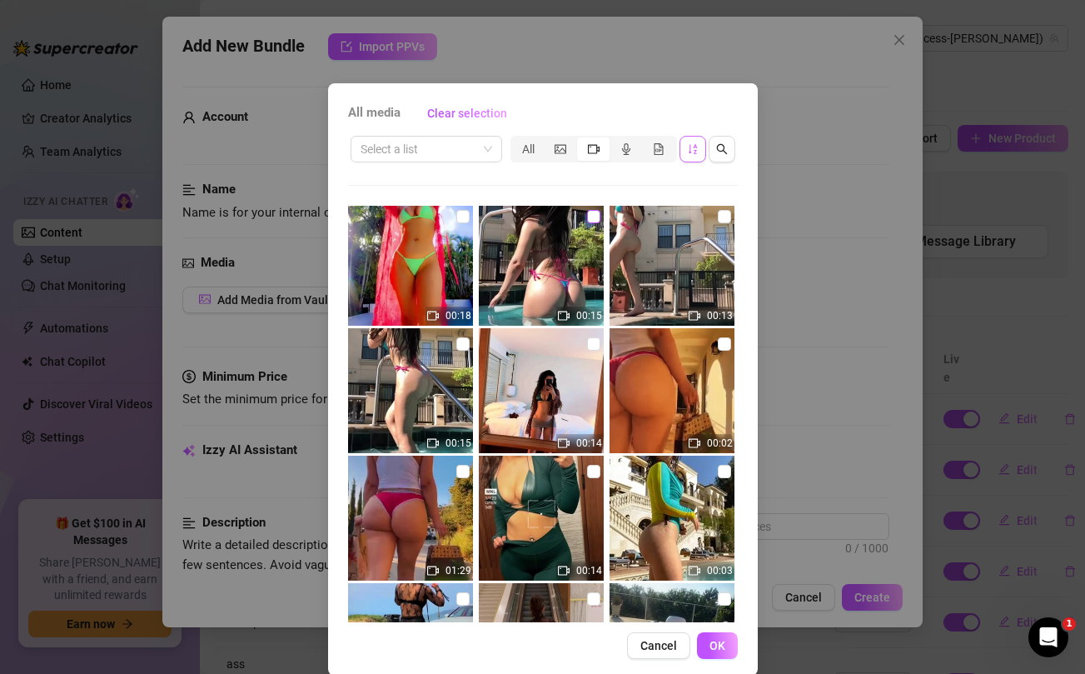
scroll to position [3827, 0]
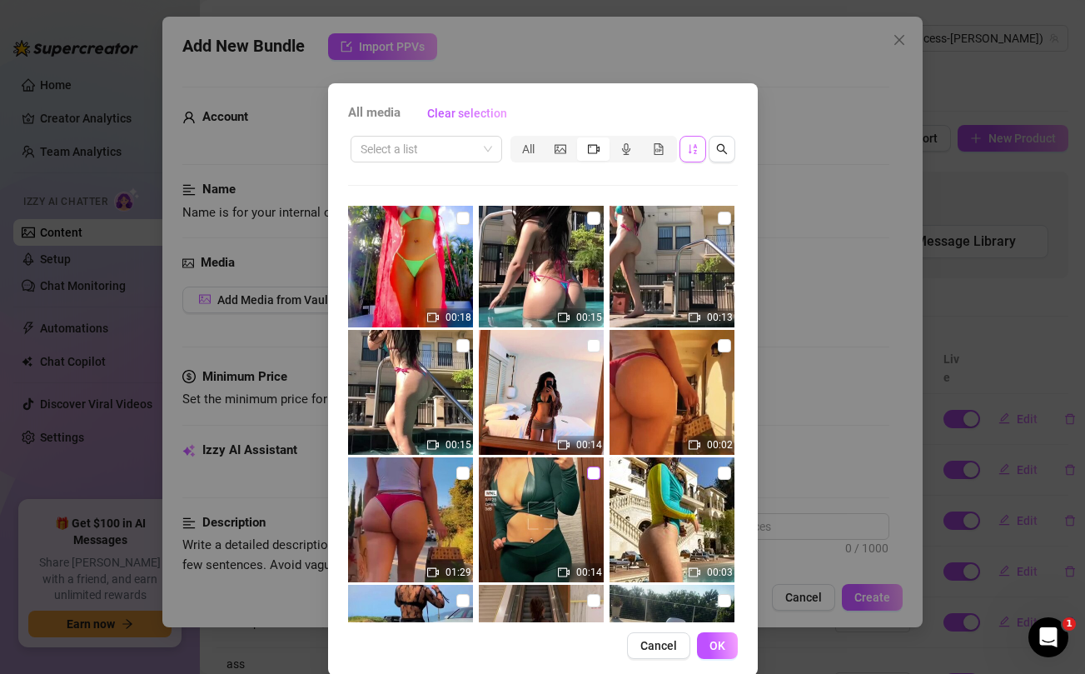
click at [594, 473] on input "checkbox" at bounding box center [593, 473] width 13 height 13
checkbox input "true"
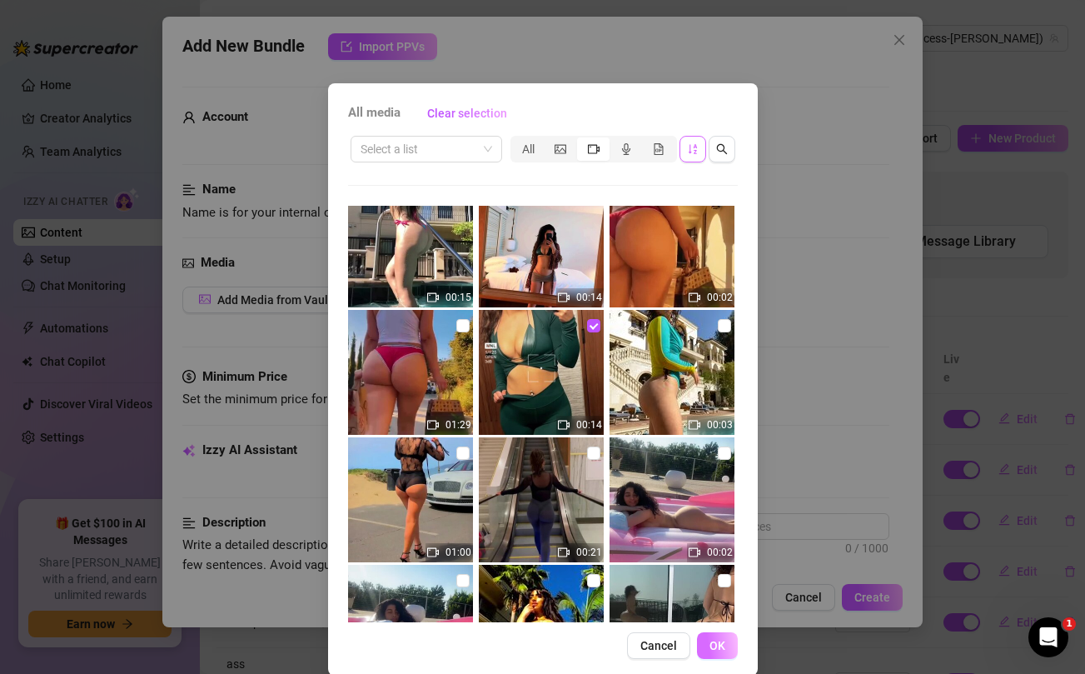
click at [718, 643] on span "OK" at bounding box center [718, 645] width 16 height 13
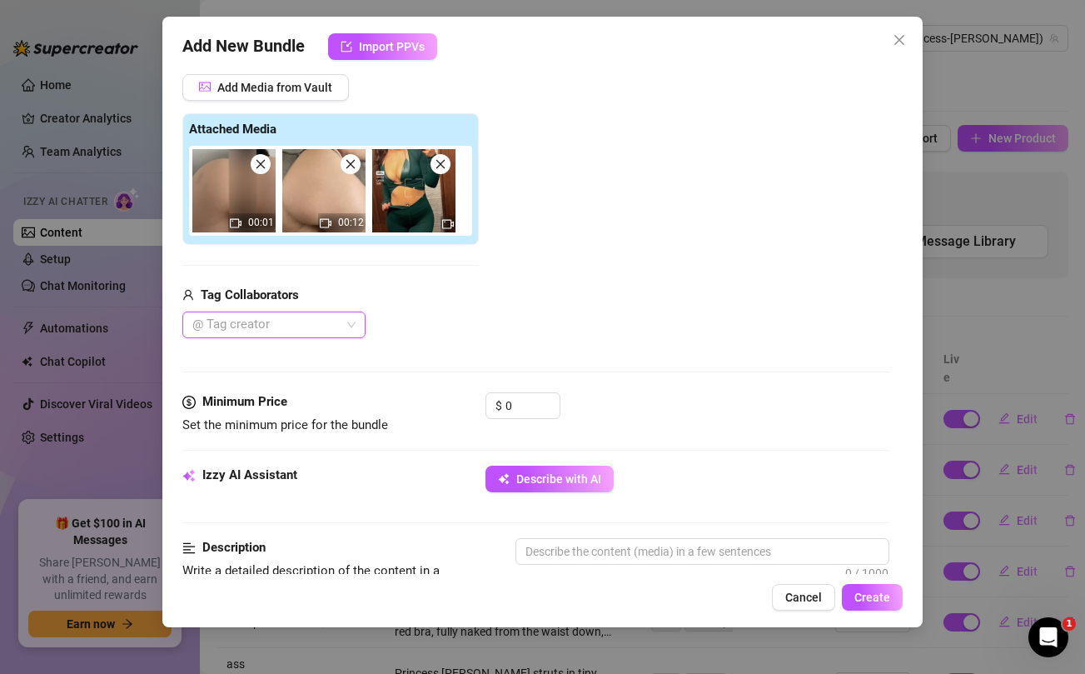
scroll to position [232, 0]
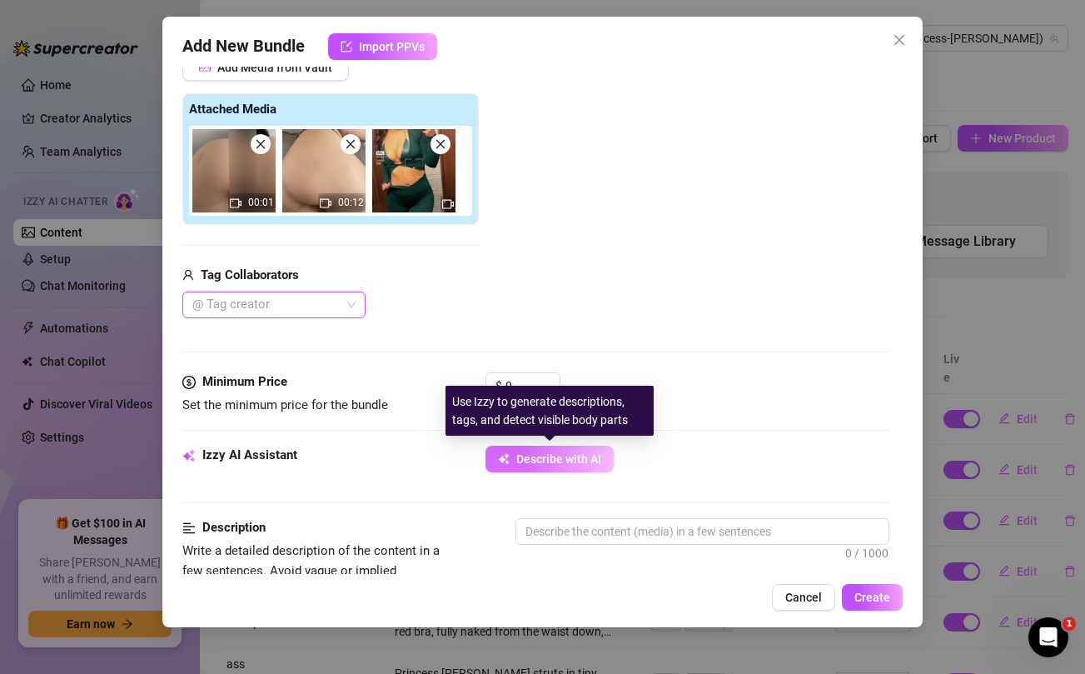
click at [544, 462] on span "Describe with AI" at bounding box center [558, 458] width 85 height 13
type textarea "Princess"
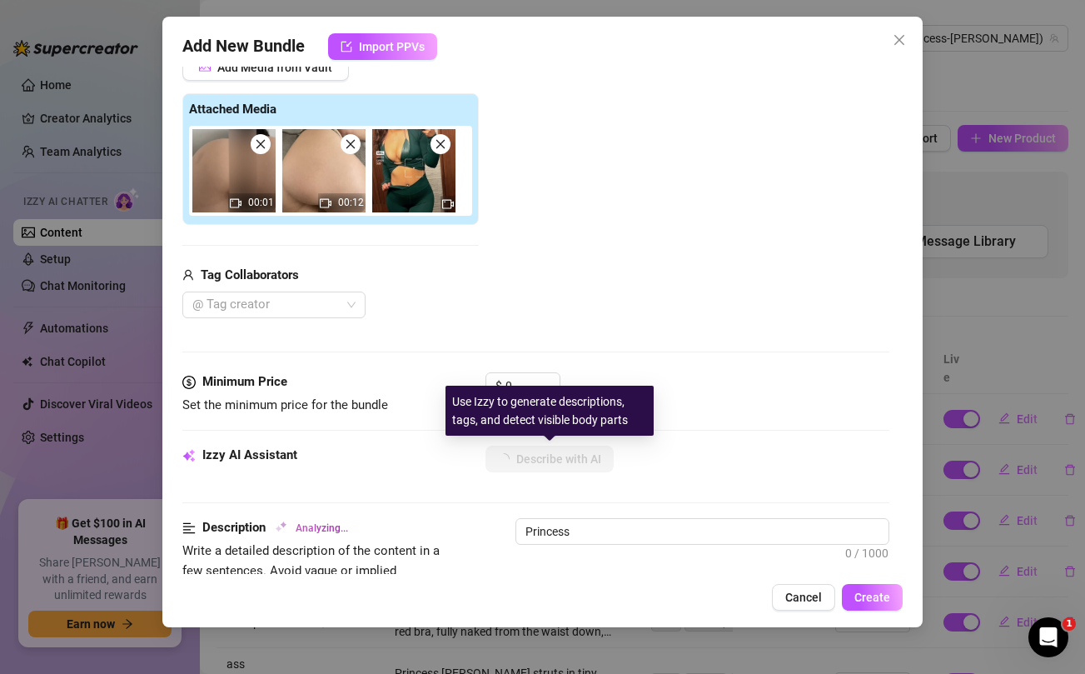
type textarea "Princess [PERSON_NAME]"
type textarea "Princess [PERSON_NAME] teases"
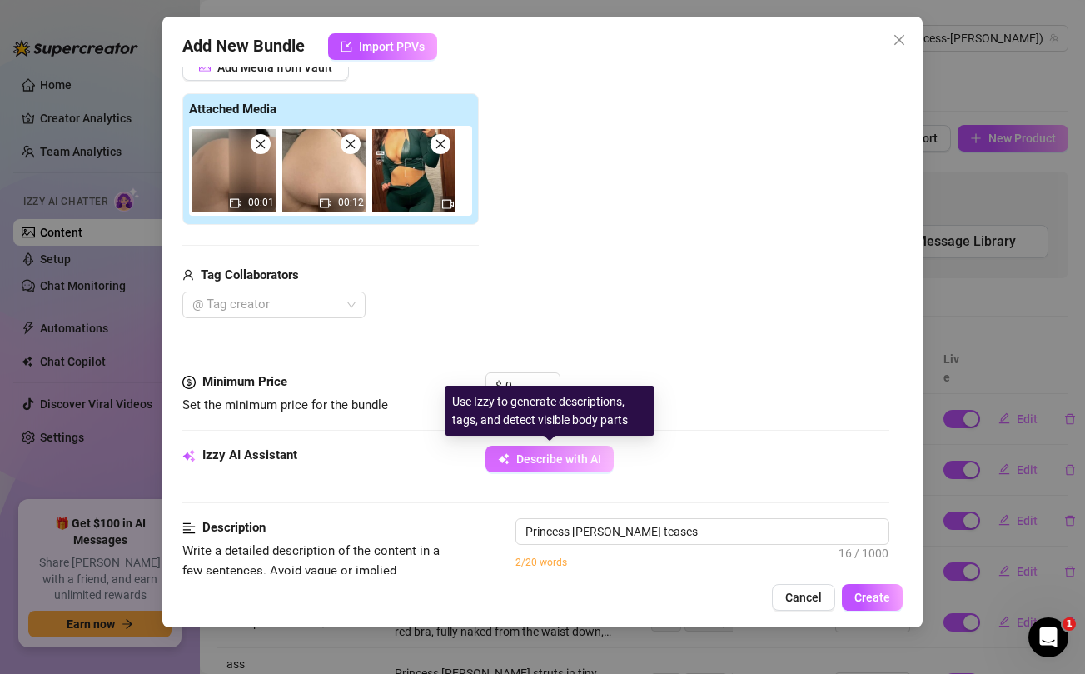
type textarea "Princess [PERSON_NAME] teases"
type textarea "Princess [PERSON_NAME] teases with"
type textarea "Princess [PERSON_NAME] teases with close-up"
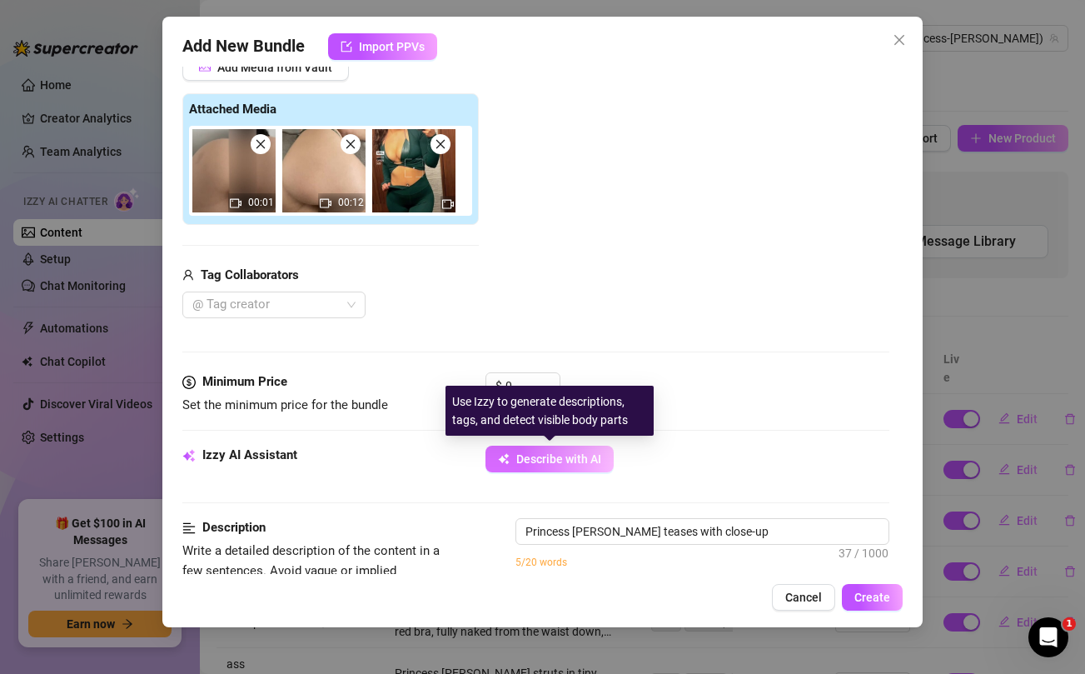
type textarea "Princess [PERSON_NAME] teases with close-up shots"
type textarea "Princess [PERSON_NAME] teases with close-up shots of"
type textarea "Princess [PERSON_NAME] teases with close-up shots of her"
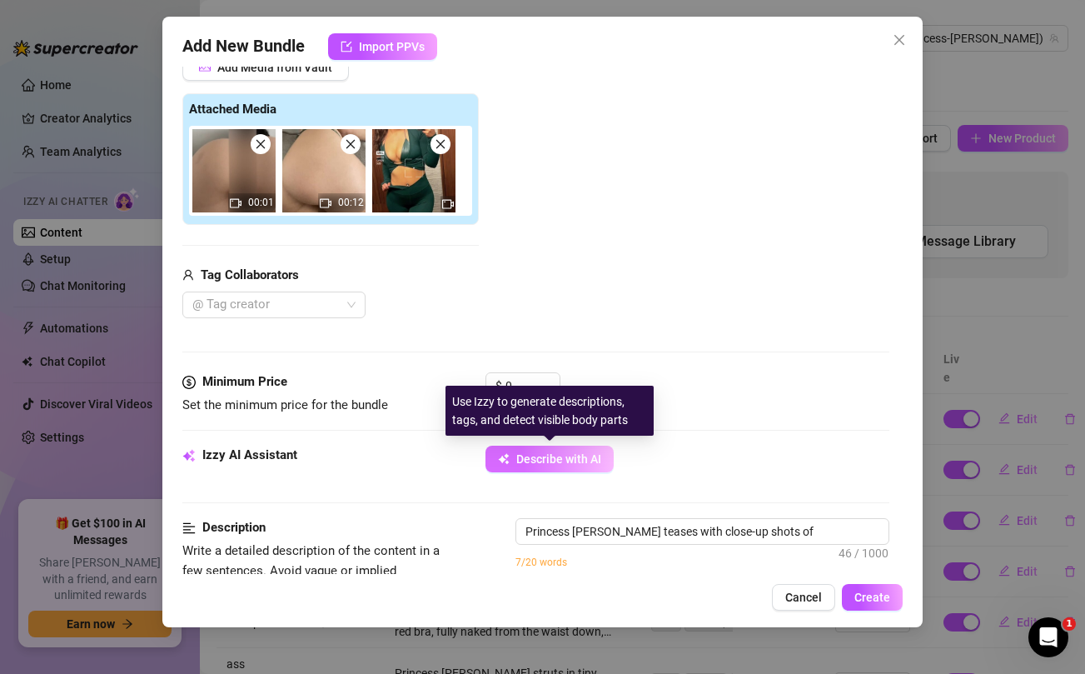
type textarea "Princess [PERSON_NAME] teases with close-up shots of her"
type textarea "Princess [PERSON_NAME] teases with close-up shots of her thick,"
type textarea "Princess [PERSON_NAME] teases with close-up shots of her thick, round"
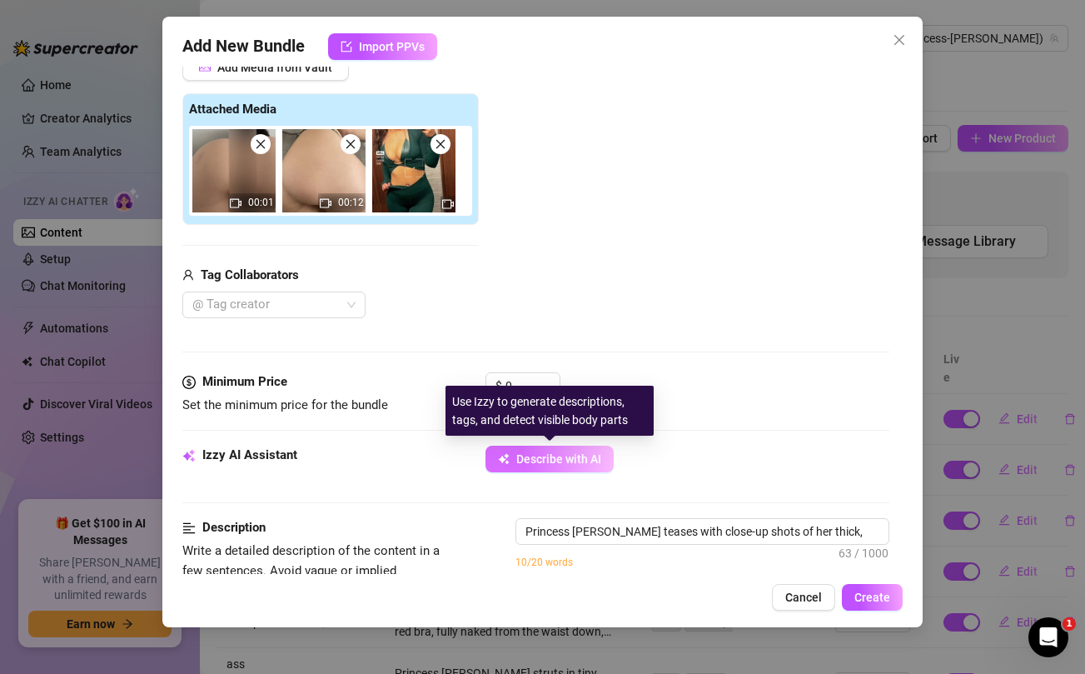
type textarea "Princess [PERSON_NAME] teases with close-up shots of her thick, round ass"
type textarea "Princess [PERSON_NAME] teases with close-up shots of her thick, round ass in"
type textarea "Princess [PERSON_NAME] teases with close-up shots of her thick, round ass in a"
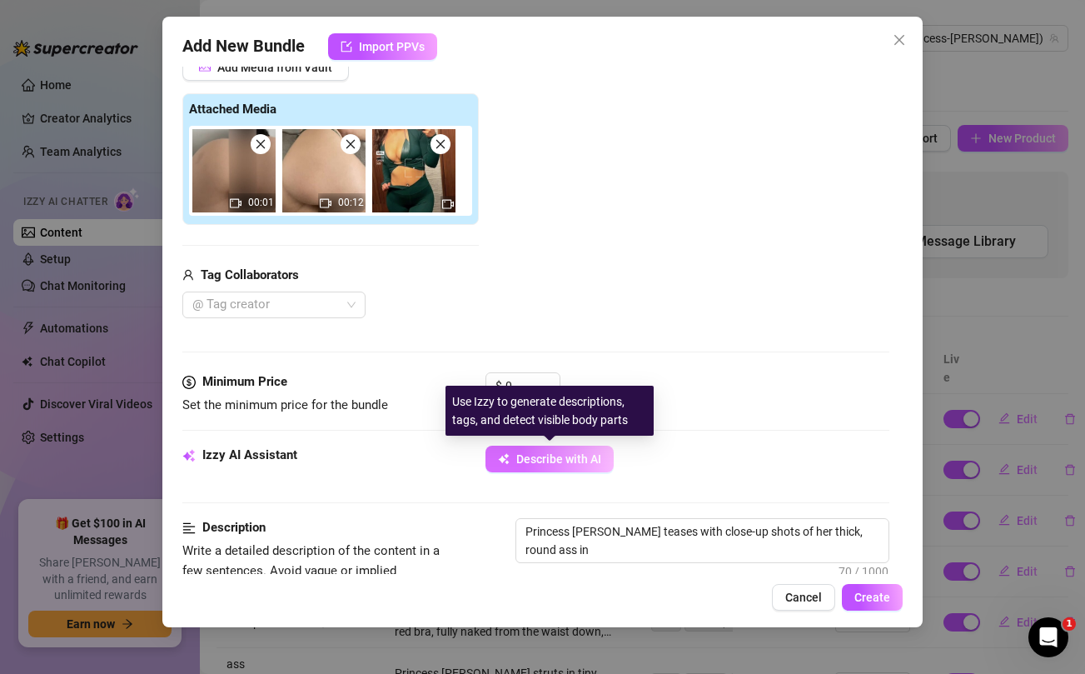
type textarea "Princess [PERSON_NAME] teases with close-up shots of her thick, round ass in a"
type textarea "Princess [PERSON_NAME] teases with close-up shots of her thick, round ass in a …"
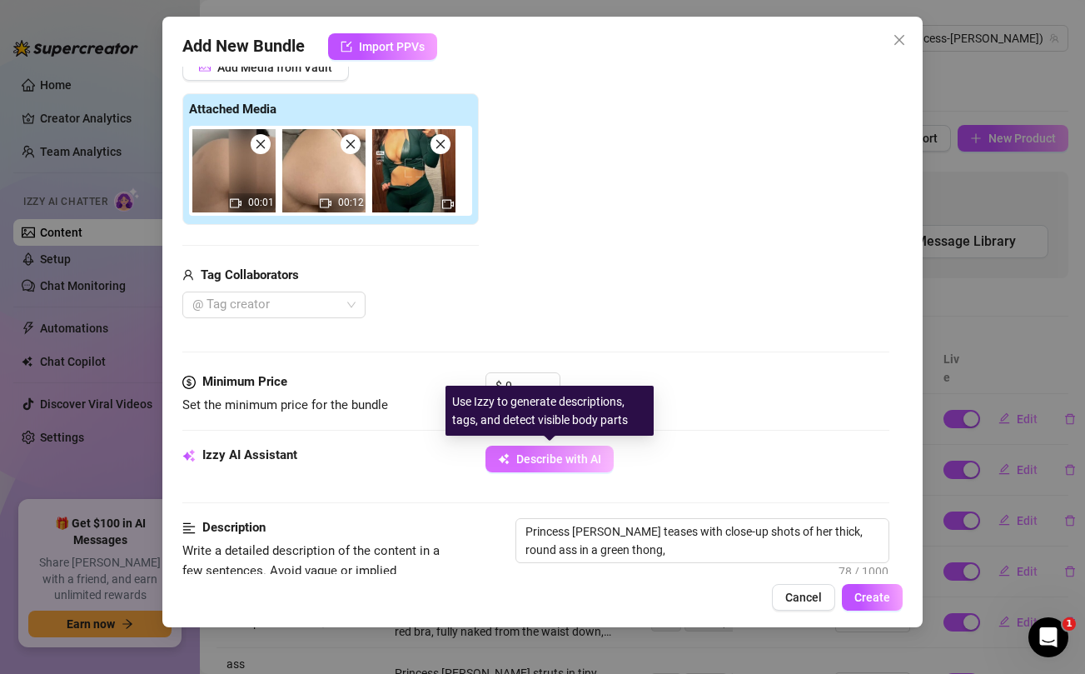
type textarea "Princess [PERSON_NAME] teases with close-up shots of her thick, round ass in a …"
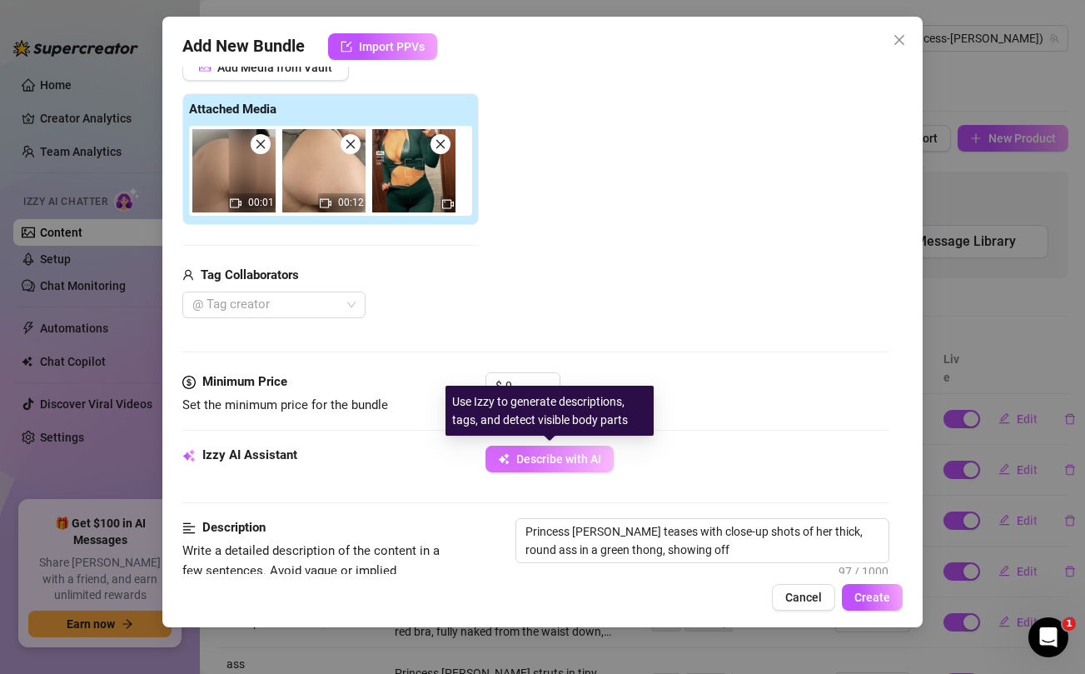
type textarea "Princess [PERSON_NAME] teases with close-up shots of her thick, round ass in a …"
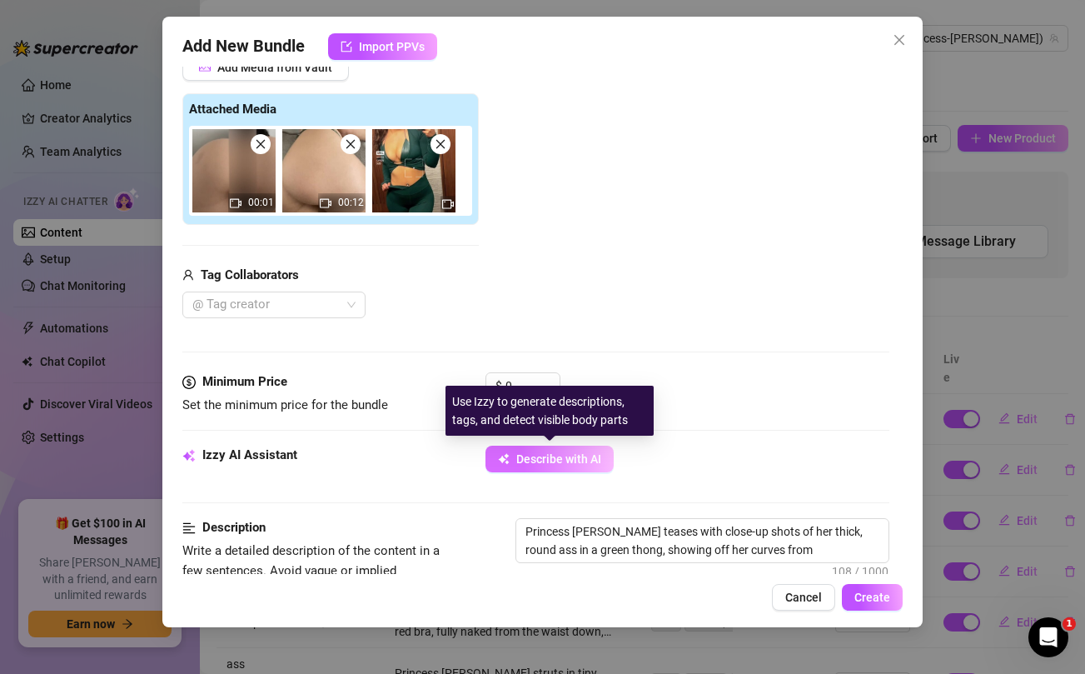
type textarea "Princess [PERSON_NAME] teases with close-up shots of her thick, round ass in a …"
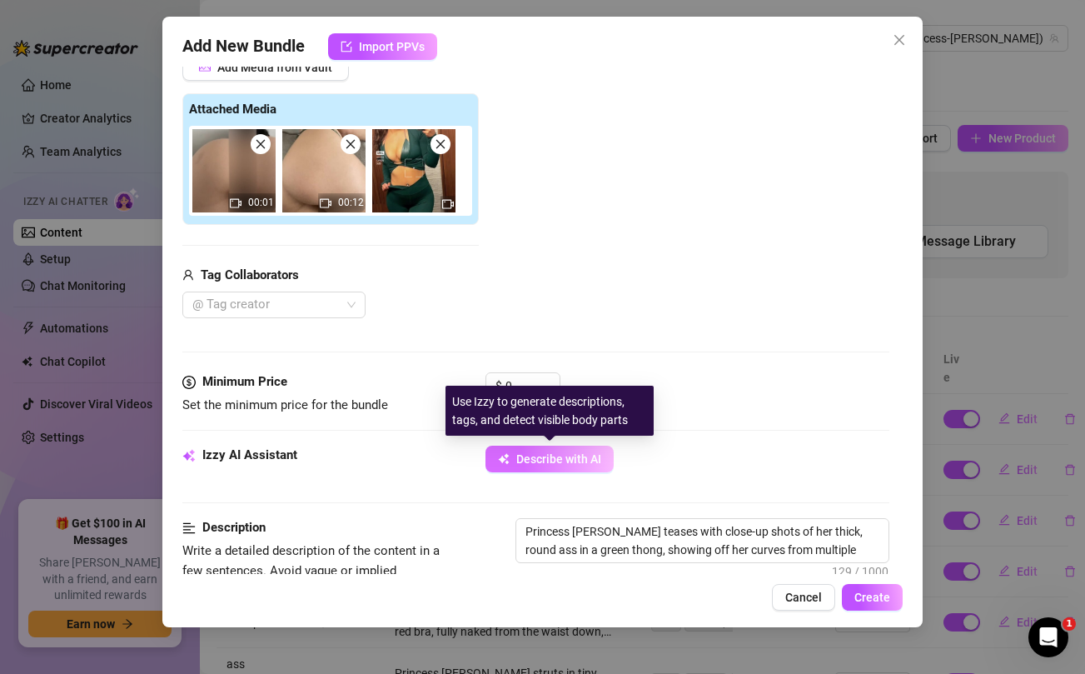
type textarea "Princess [PERSON_NAME] teases with close-up shots of her thick, round ass in a …"
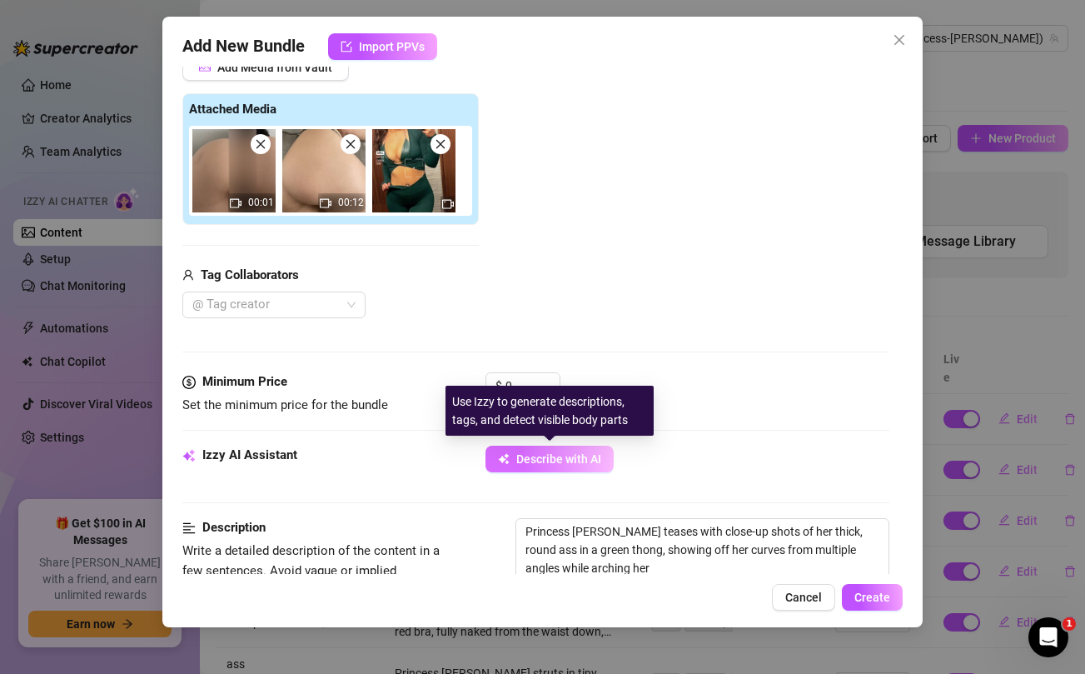
type textarea "Princess [PERSON_NAME] teases with close-up shots of her thick, round ass in a …"
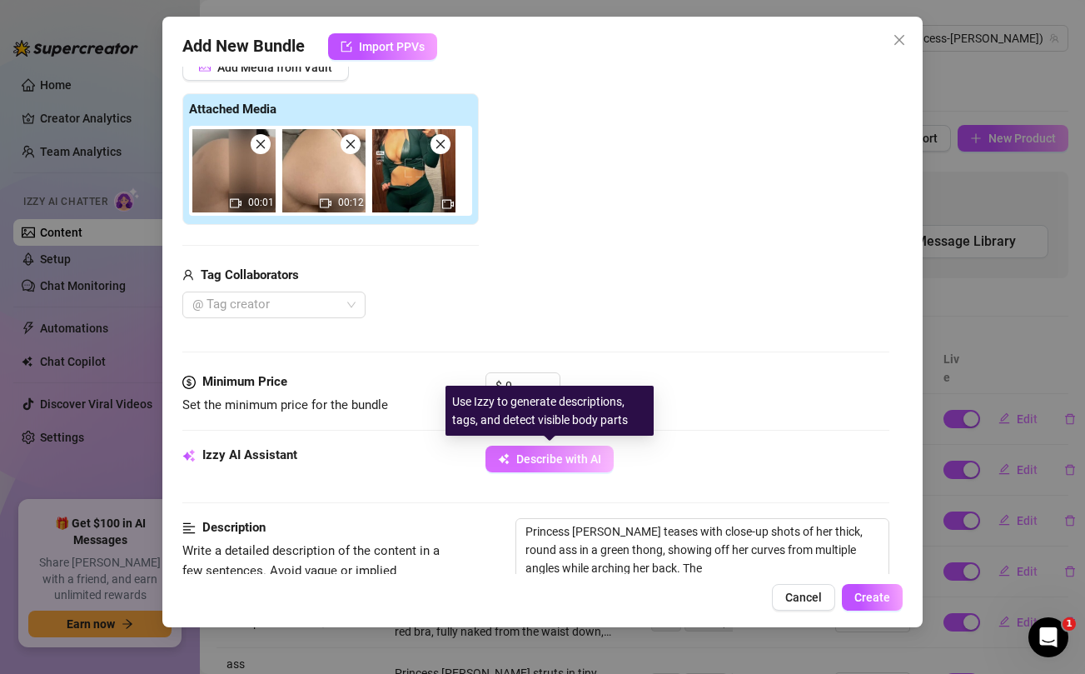
type textarea "Princess [PERSON_NAME] teases with close-up shots of her thick, round ass in a …"
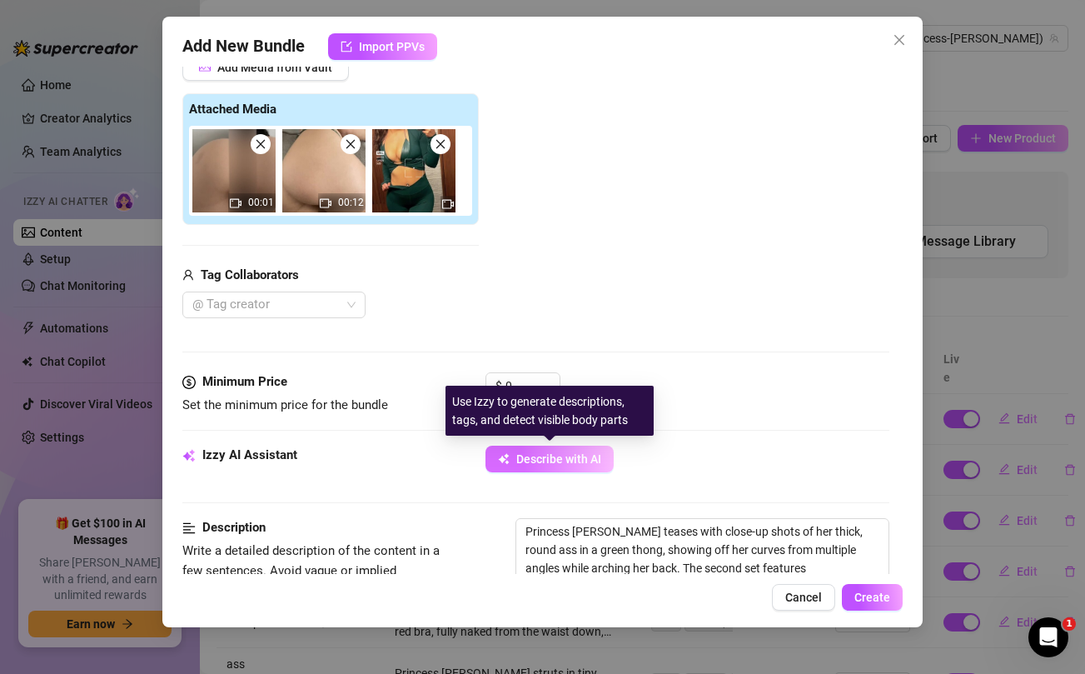
type textarea "Princess [PERSON_NAME] teases with close-up shots of her thick, round ass in a …"
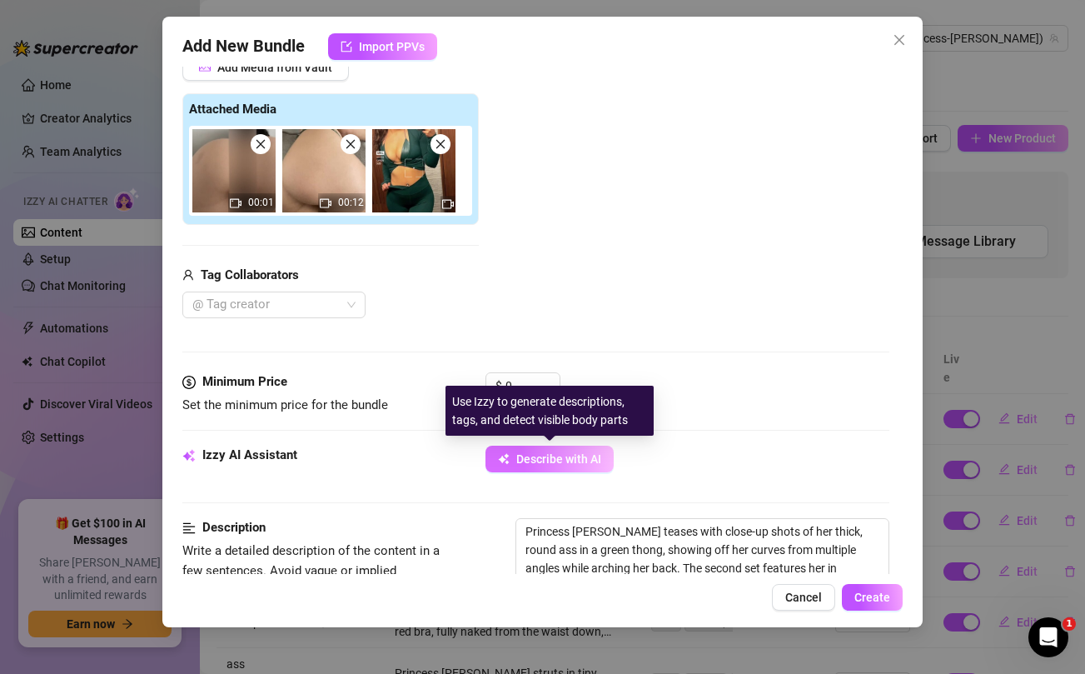
type textarea "Princess [PERSON_NAME] teases with close-up shots of her thick, round ass in a …"
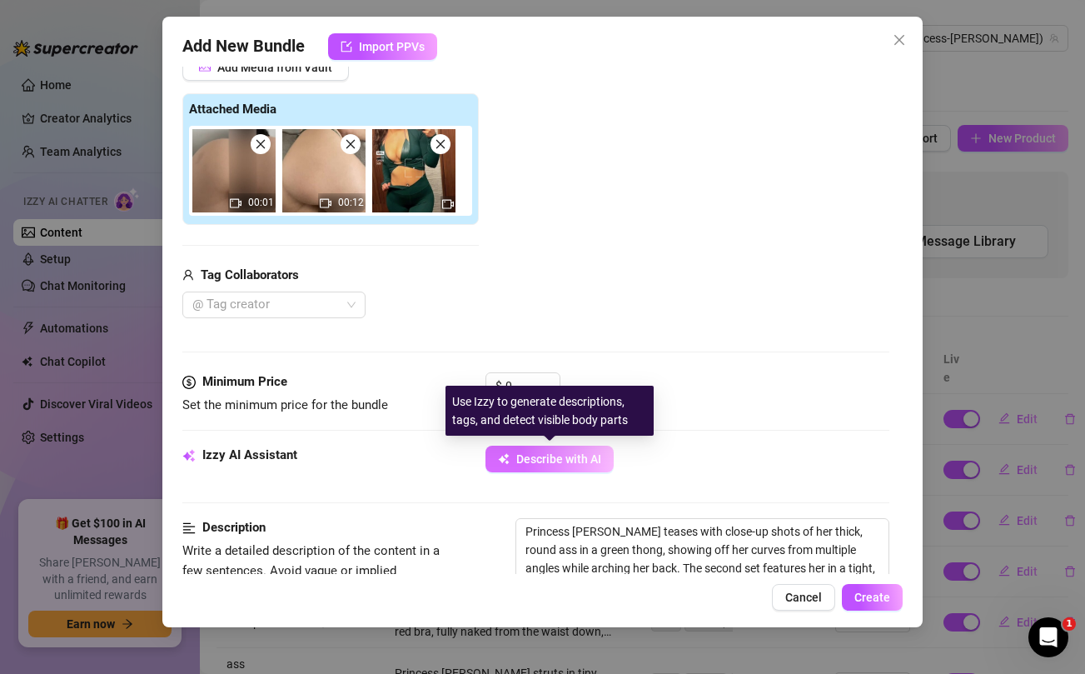
type textarea "Princess [PERSON_NAME] teases with close-up shots of her thick, round ass in a …"
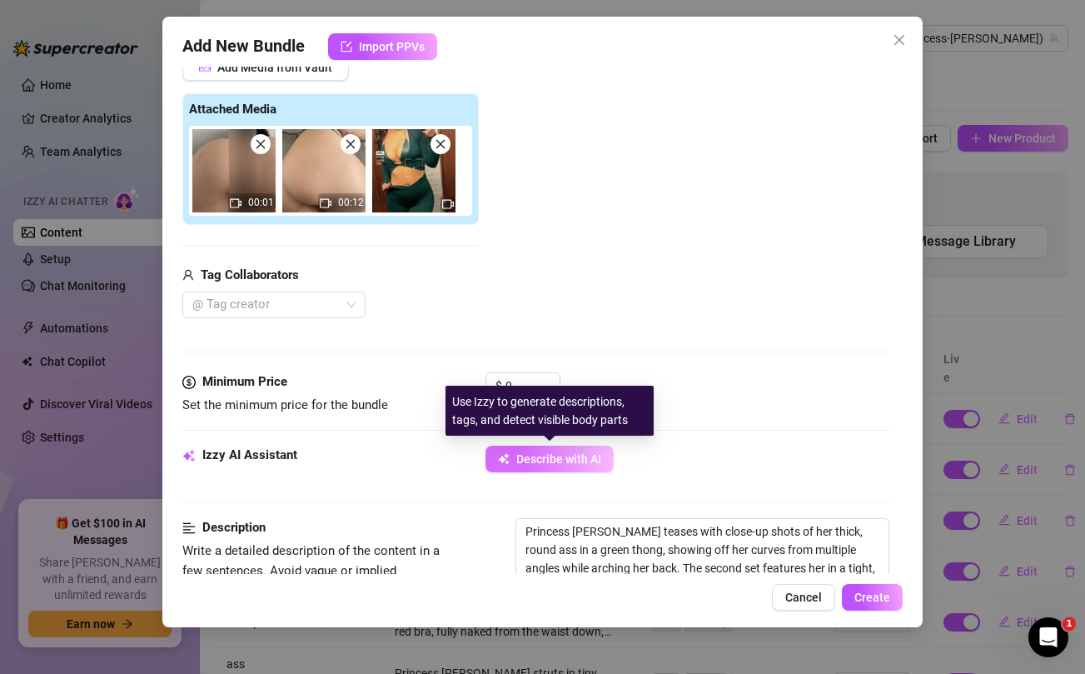
type textarea "Princess [PERSON_NAME] teases with close-up shots of her thick, round ass in a …"
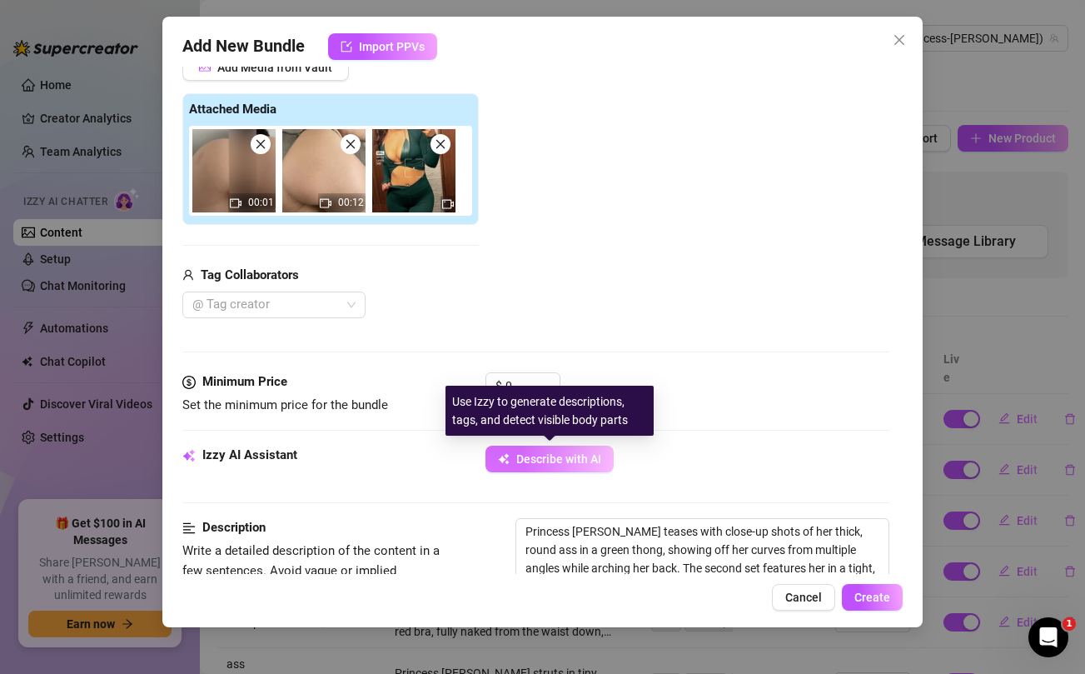
type textarea "Princess [PERSON_NAME] teases with close-up shots of her thick, round ass in a …"
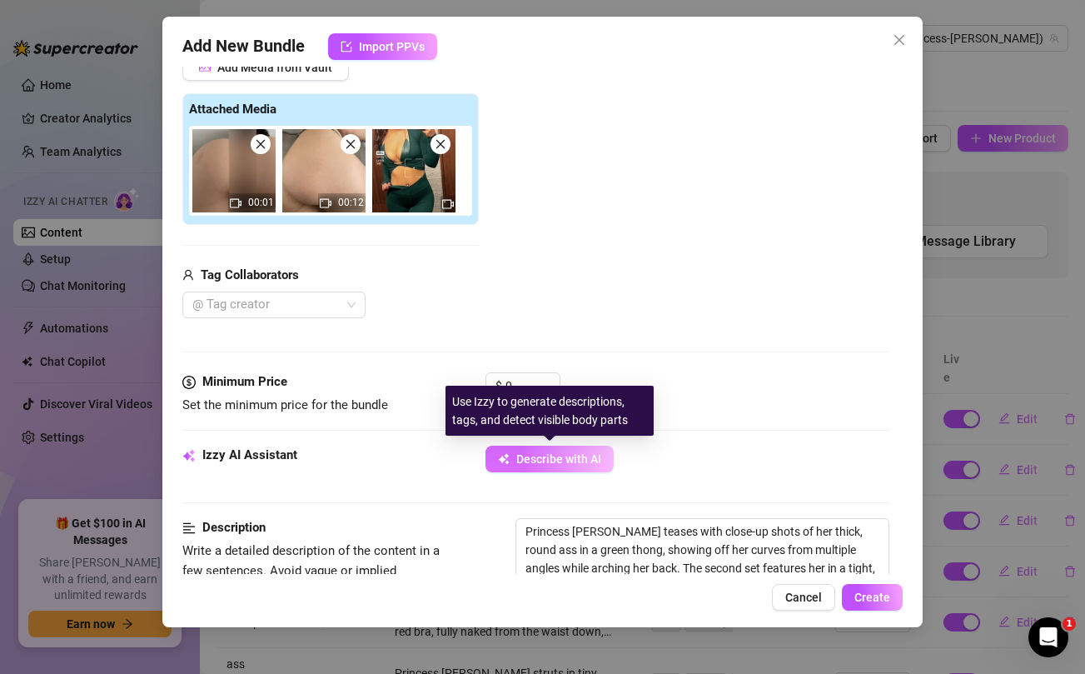
type textarea "Princess [PERSON_NAME] teases with close-up shots of her thick, round ass in a …"
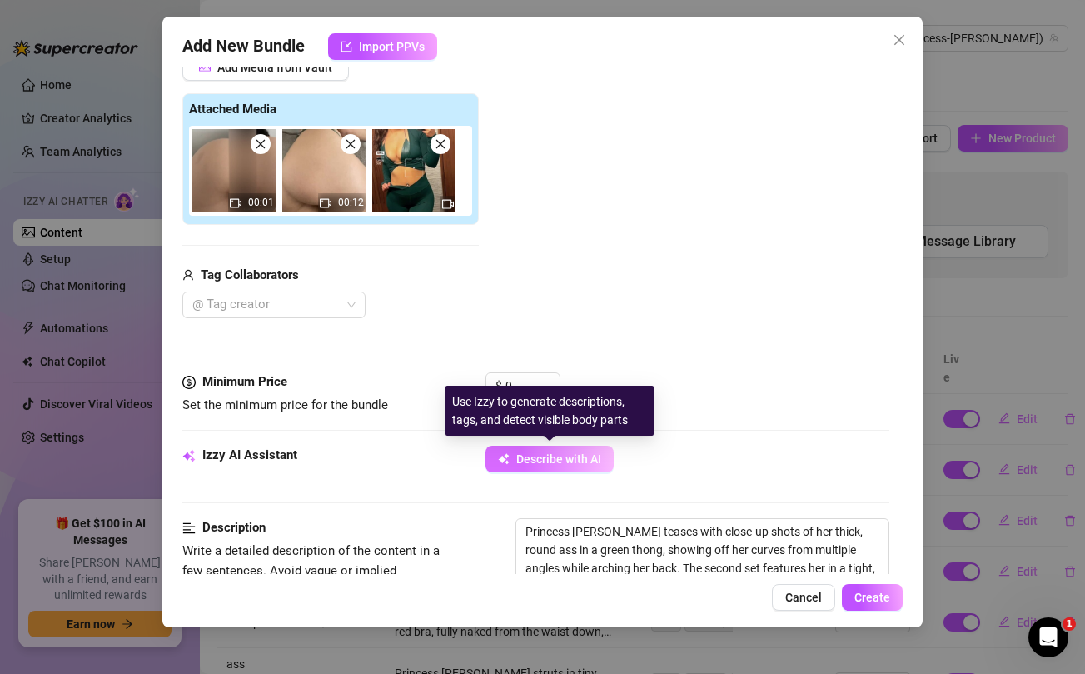
type textarea "Princess [PERSON_NAME] teases with close-up shots of her thick, round ass in a …"
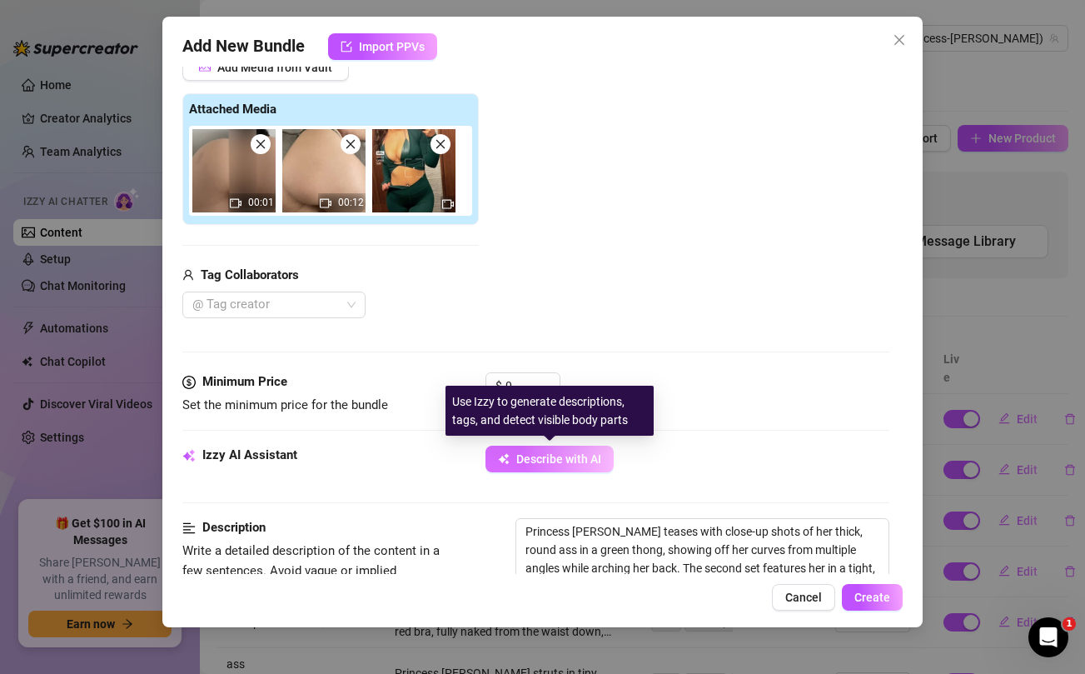
type textarea "Princess [PERSON_NAME] teases with close-up shots of her thick, round ass in a …"
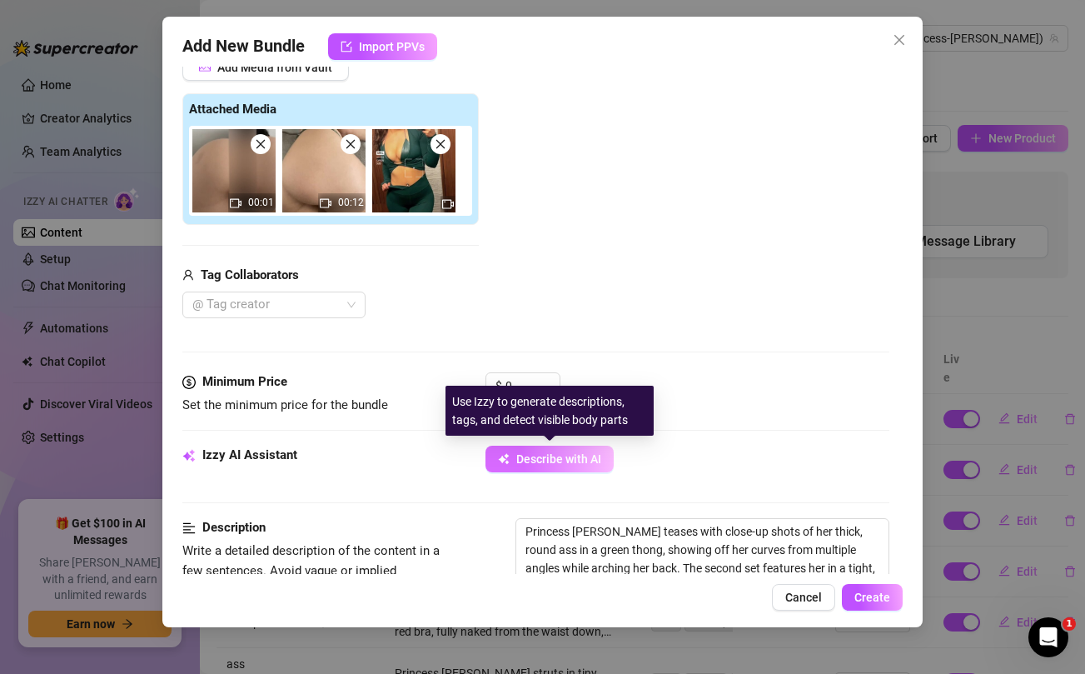
type textarea "Princess [PERSON_NAME] teases with close-up shots of her thick, round ass in a …"
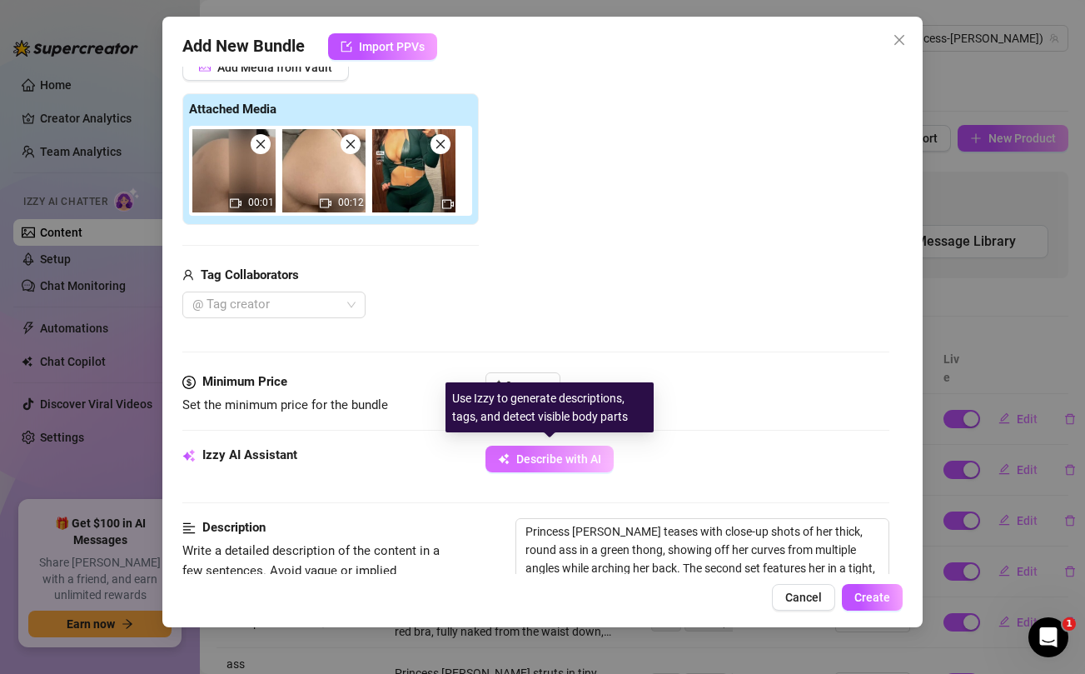
type textarea "Princess [PERSON_NAME] teases with close-up shots of her thick, round ass in a …"
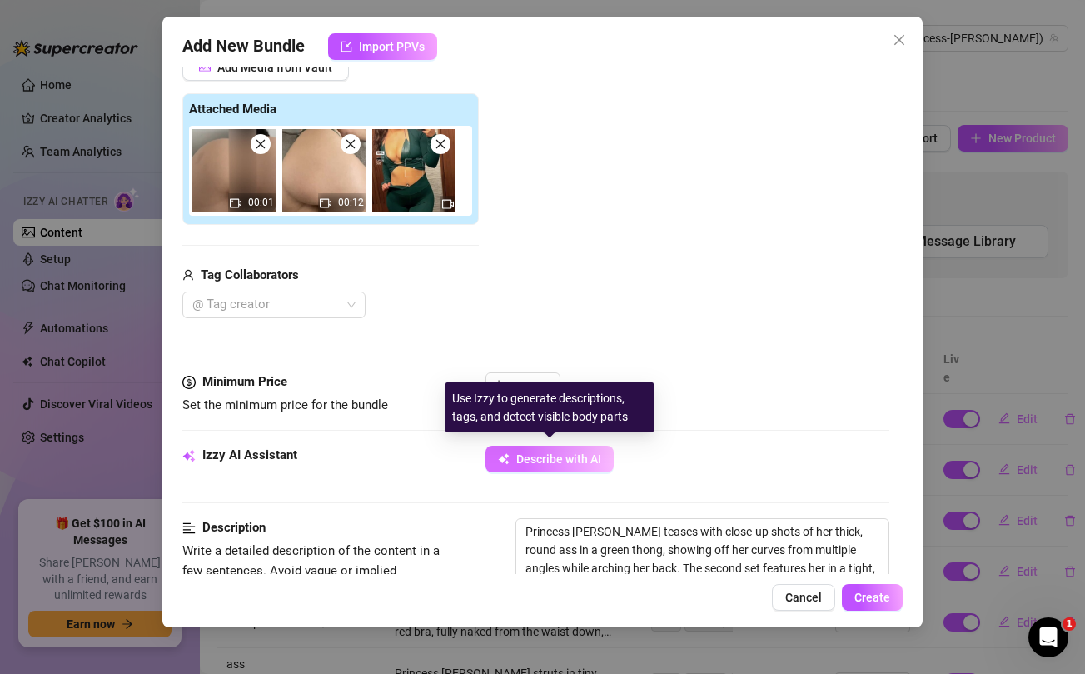
type textarea "Princess [PERSON_NAME] teases with close-up shots of her thick, round ass in a …"
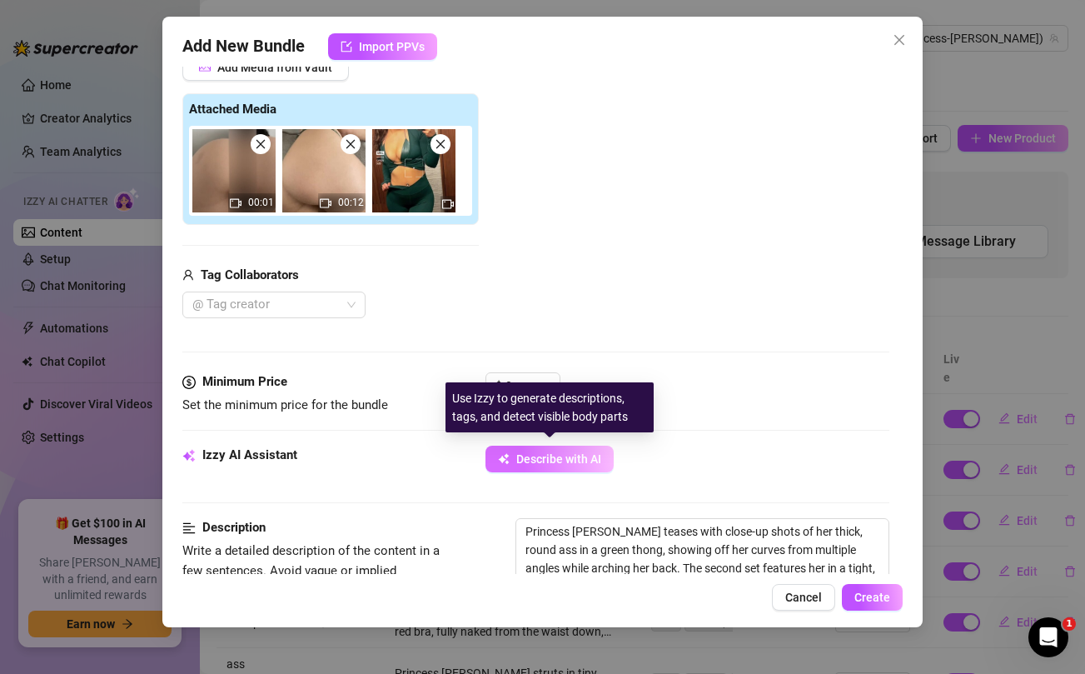
scroll to position [272, 0]
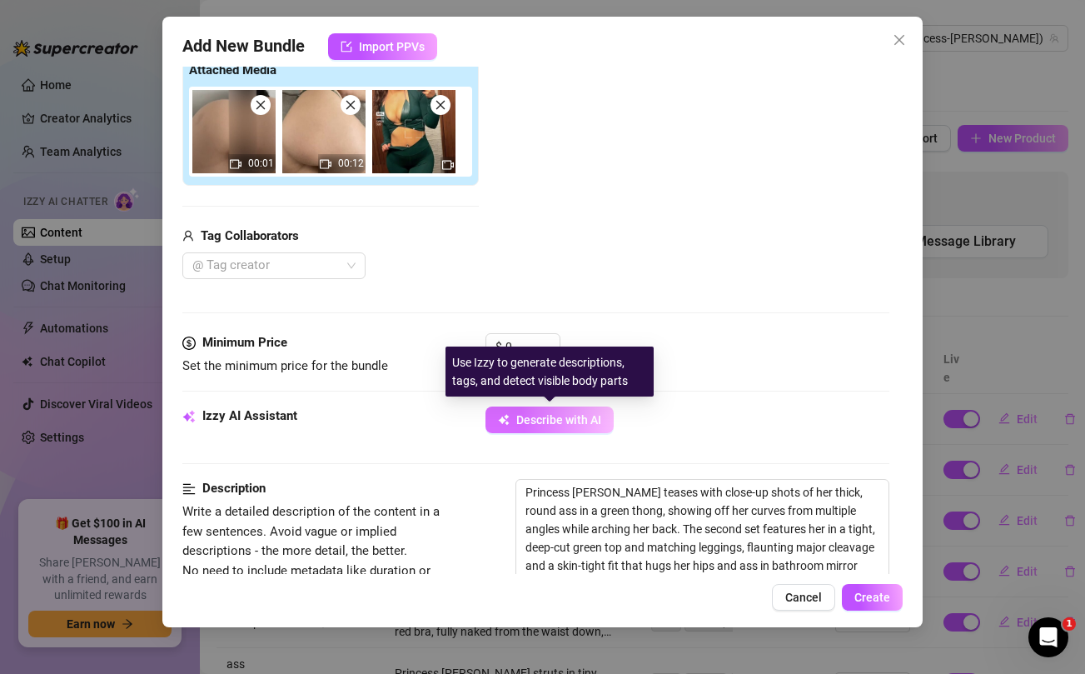
type textarea "Princess [PERSON_NAME] teases with close-up shots of her thick, round ass in a …"
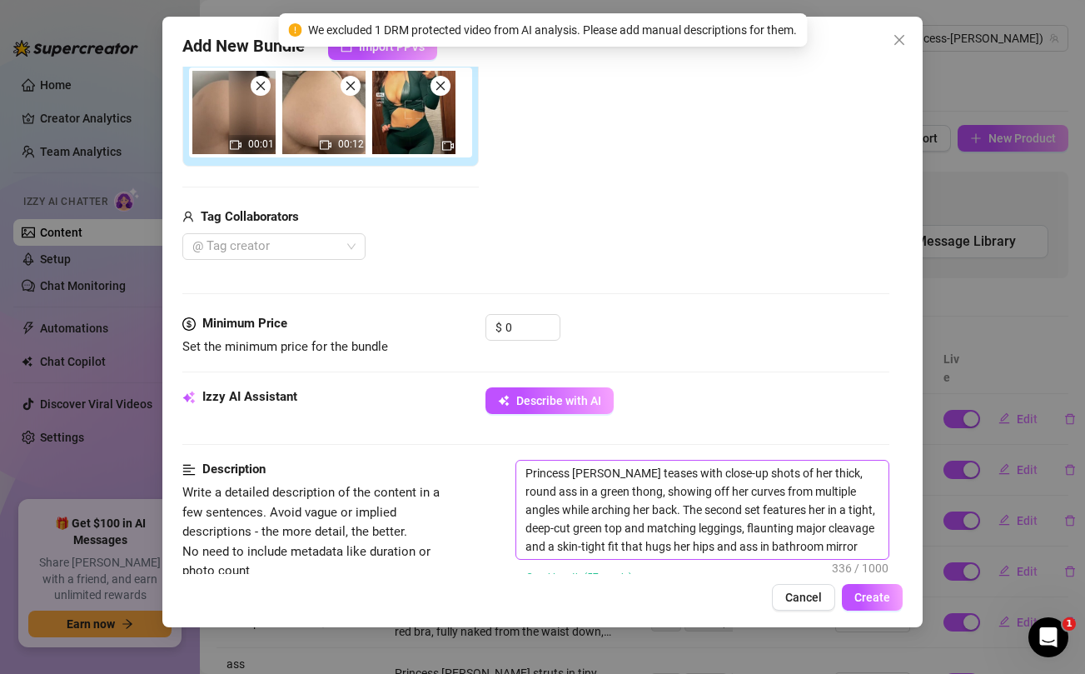
scroll to position [292, 0]
click at [610, 511] on textarea "Princess [PERSON_NAME] teases with close-up shots of her thick, round ass in a …" at bounding box center [702, 509] width 372 height 98
type textarea "Princess [PERSON_NAME] teases with close-up shots of her thick, round ass in a …"
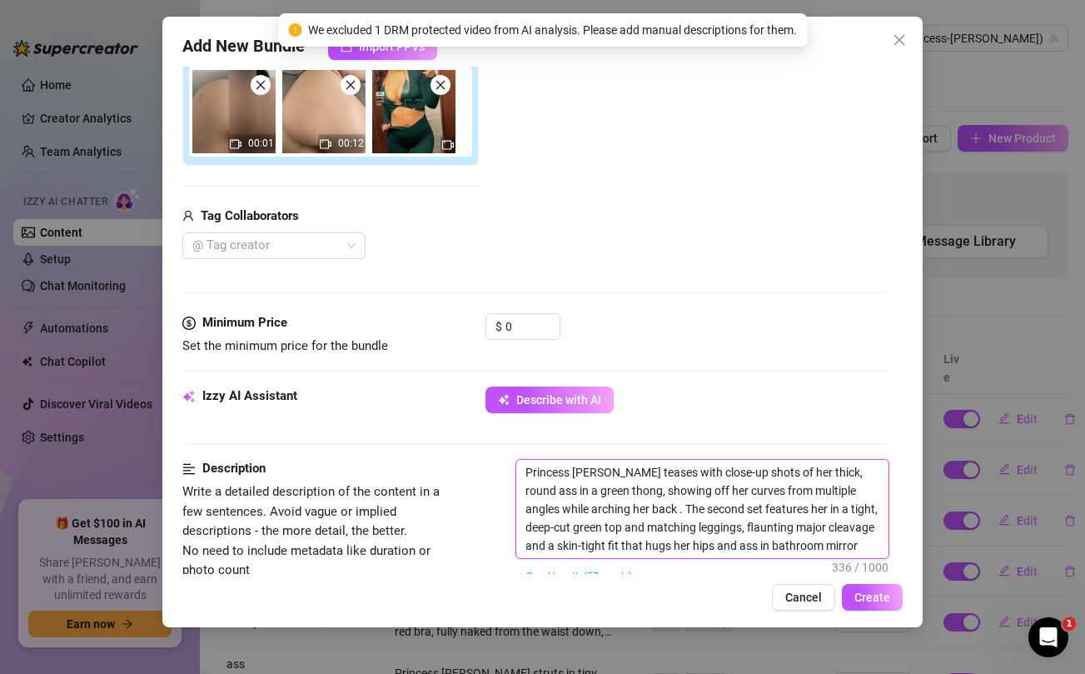
type textarea "Princess [PERSON_NAME] teases with close-up shots of her thick, round ass in a …"
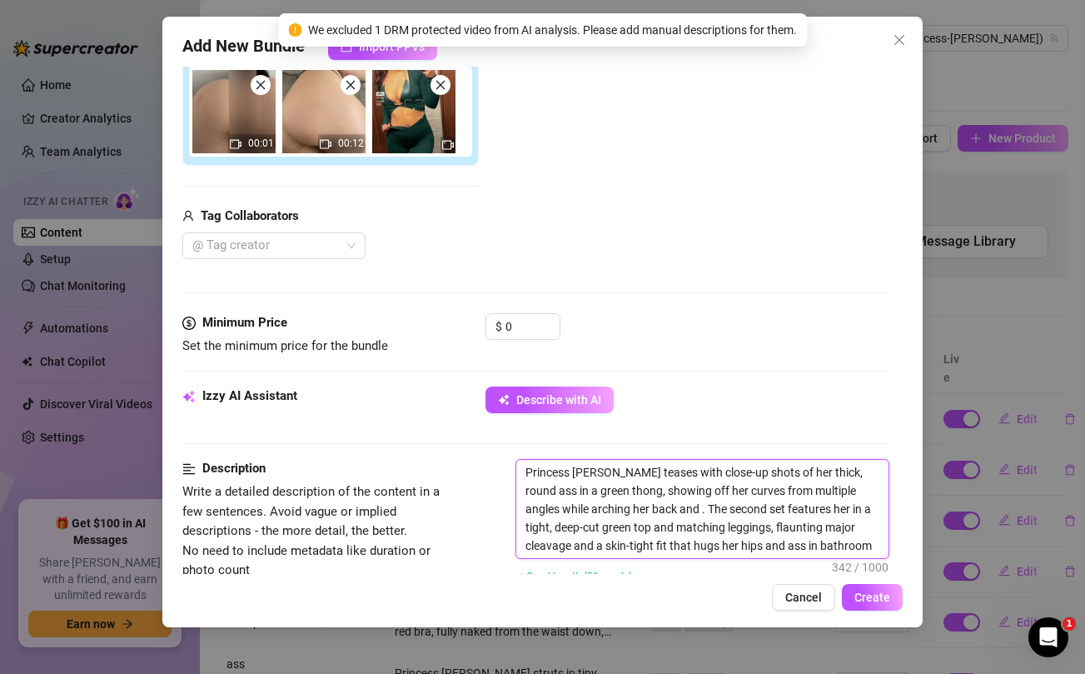
type textarea "Princess [PERSON_NAME] teases with close-up shots of her thick, round ass in a …"
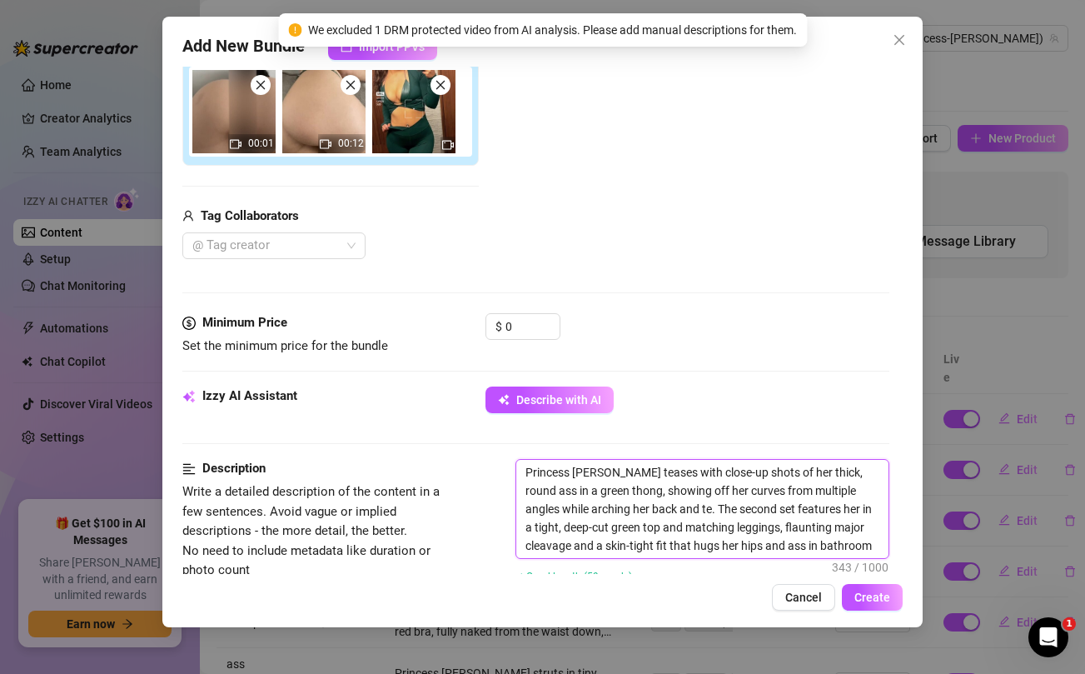
type textarea "Princess [PERSON_NAME] teases with close-up shots of her thick, round ass in a …"
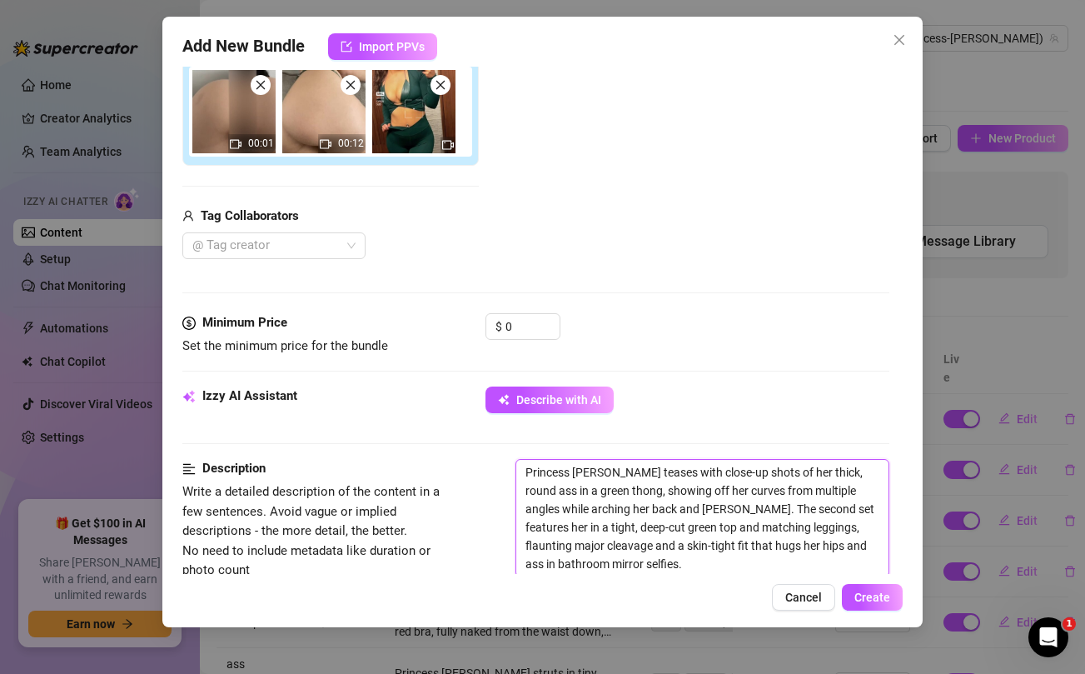
type textarea "Princess [PERSON_NAME] teases with close-up shots of her thick, round ass in a …"
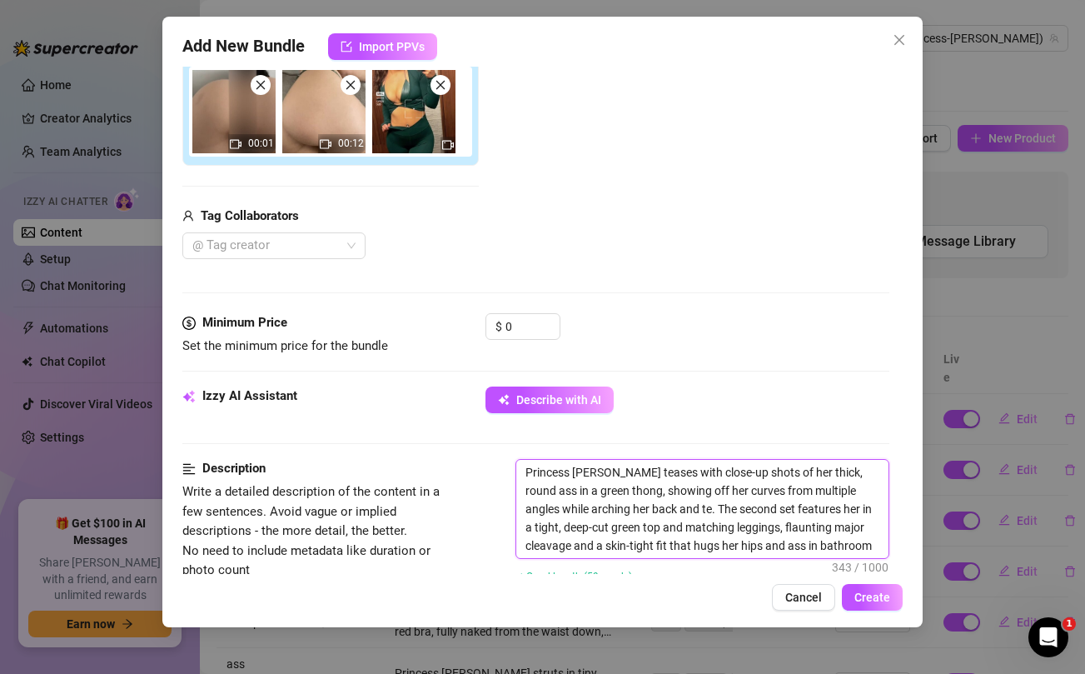
type textarea "Princess [PERSON_NAME] teases with close-up shots of her thick, round ass in a …"
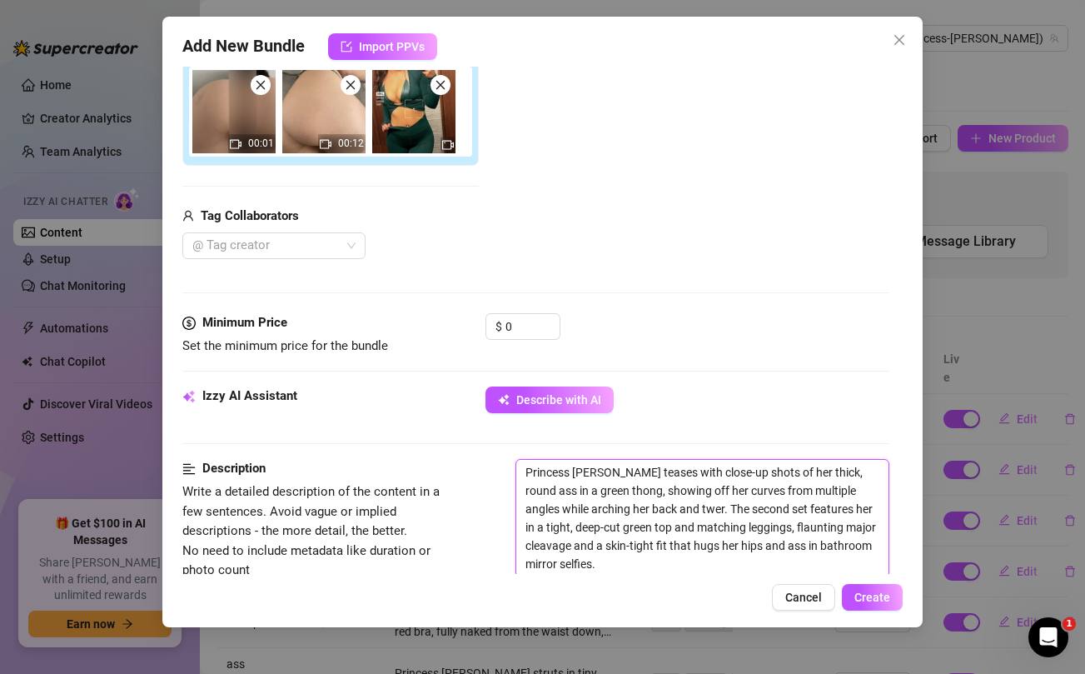
type textarea "Princess [PERSON_NAME] teases with close-up shots of her thick, round ass in a …"
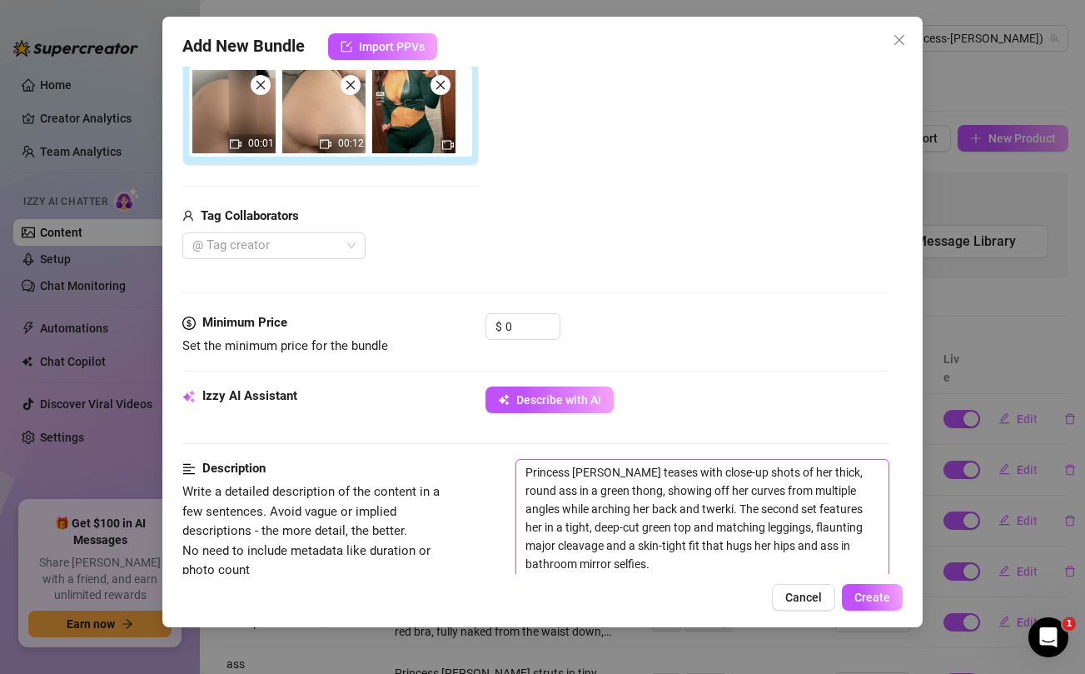
type textarea "Princess [PERSON_NAME] teases with close-up shots of her thick, round ass in a …"
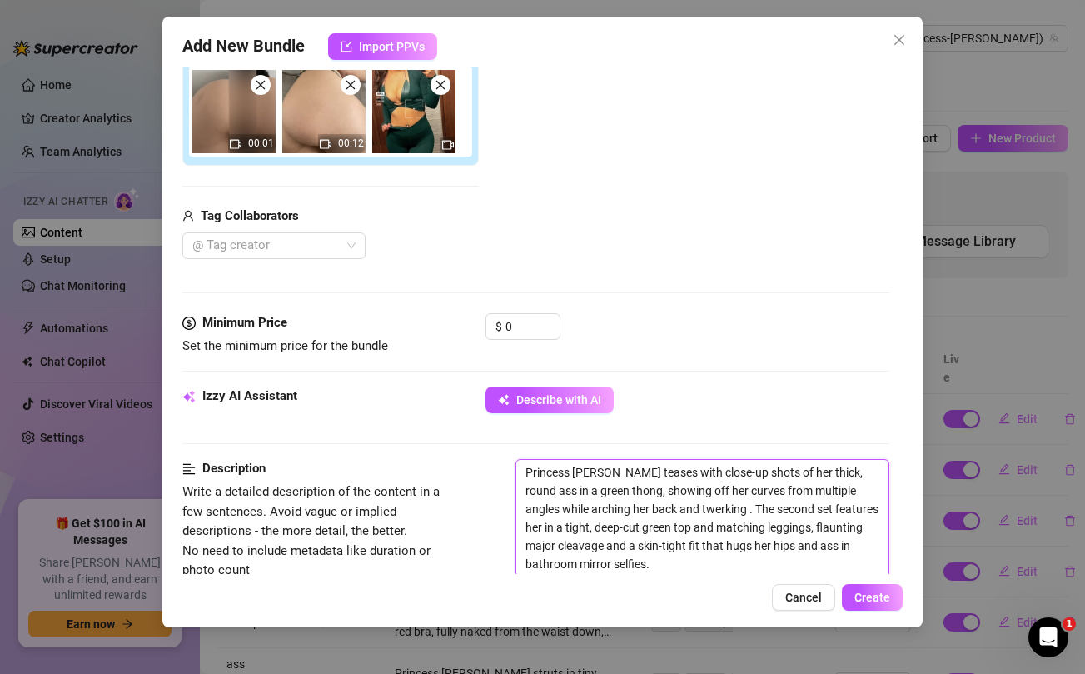
type textarea "Princess [PERSON_NAME] teases with close-up shots of her thick, round ass in a …"
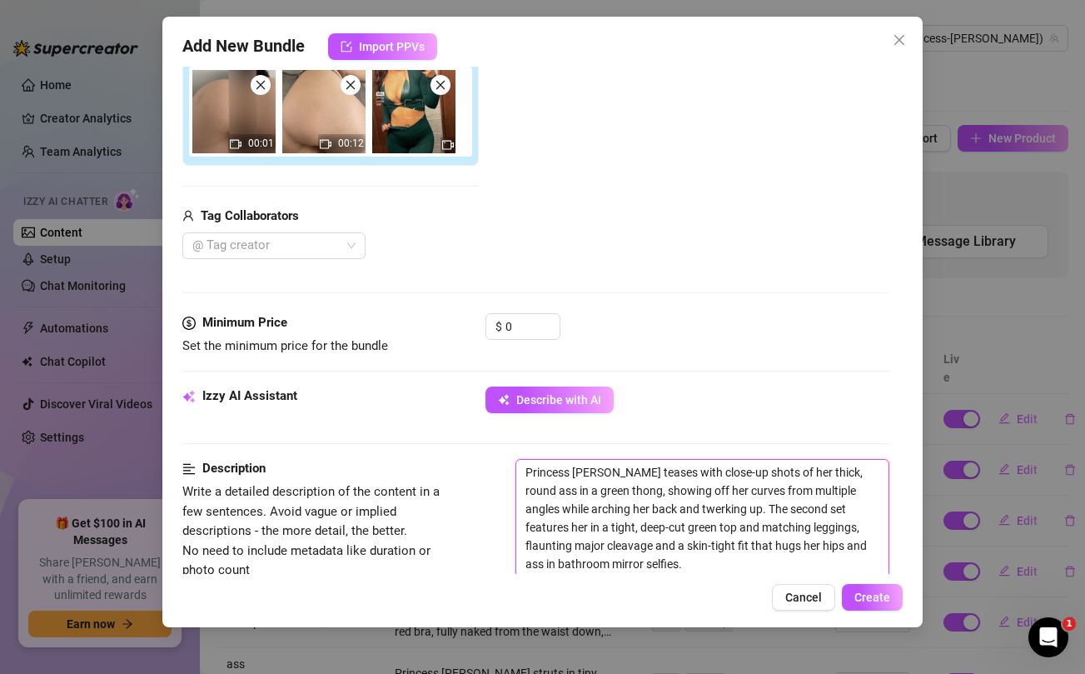
type textarea "Princess [PERSON_NAME] teases with close-up shots of her thick, round ass in a …"
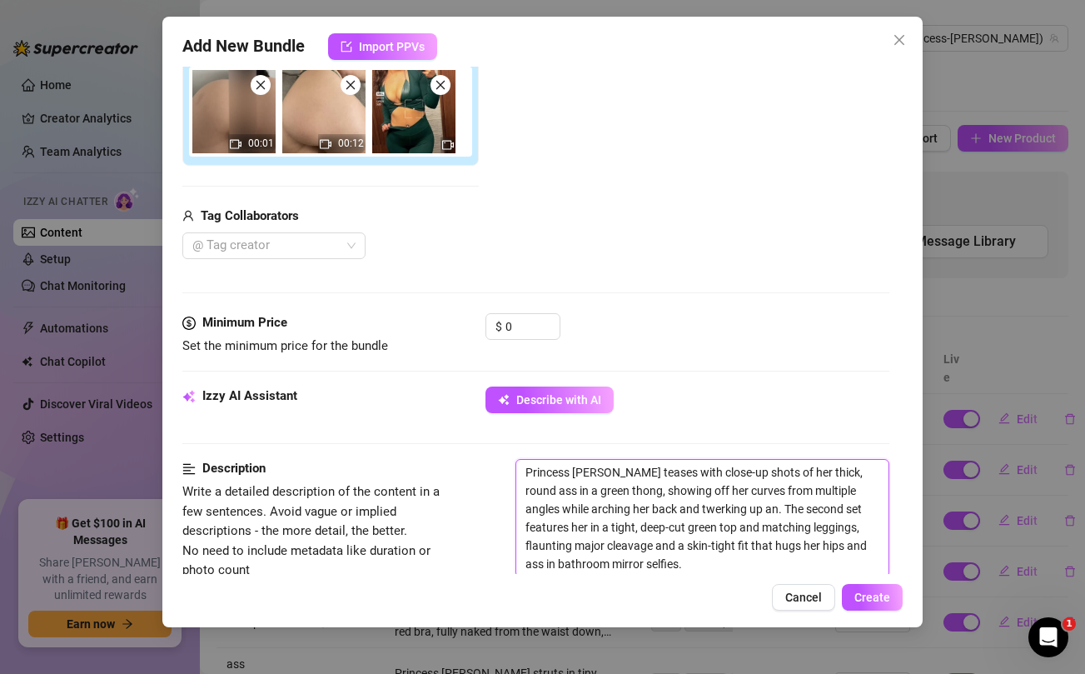
type textarea "Princess [PERSON_NAME] teases with close-up shots of her thick, round ass in a …"
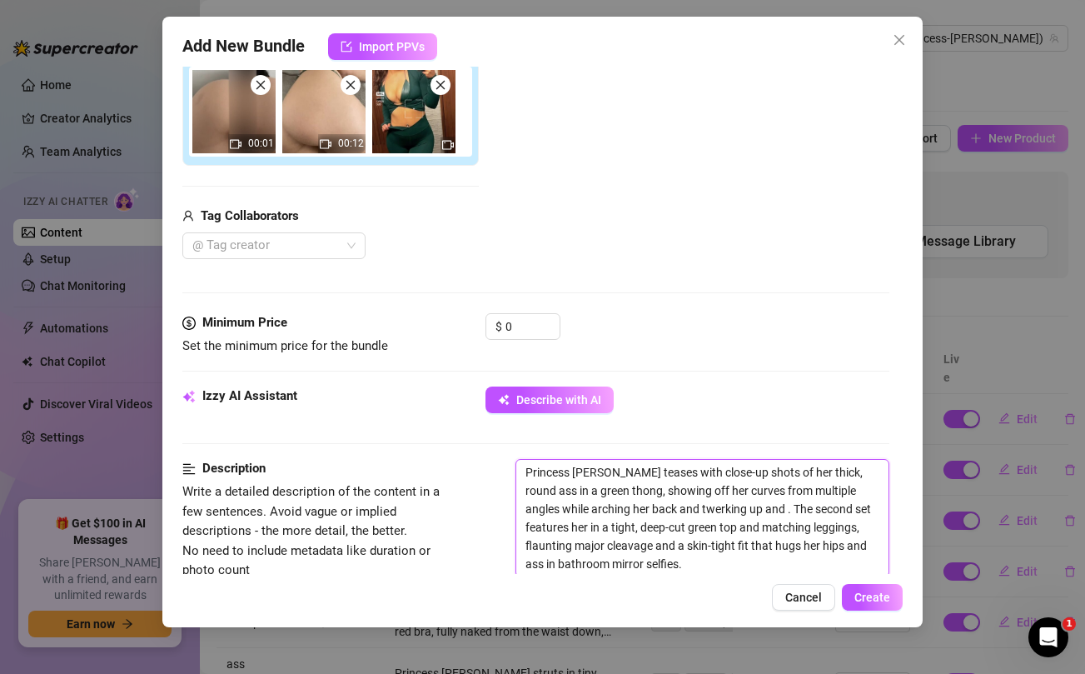
type textarea "Princess [PERSON_NAME] teases with close-up shots of her thick, round ass in a …"
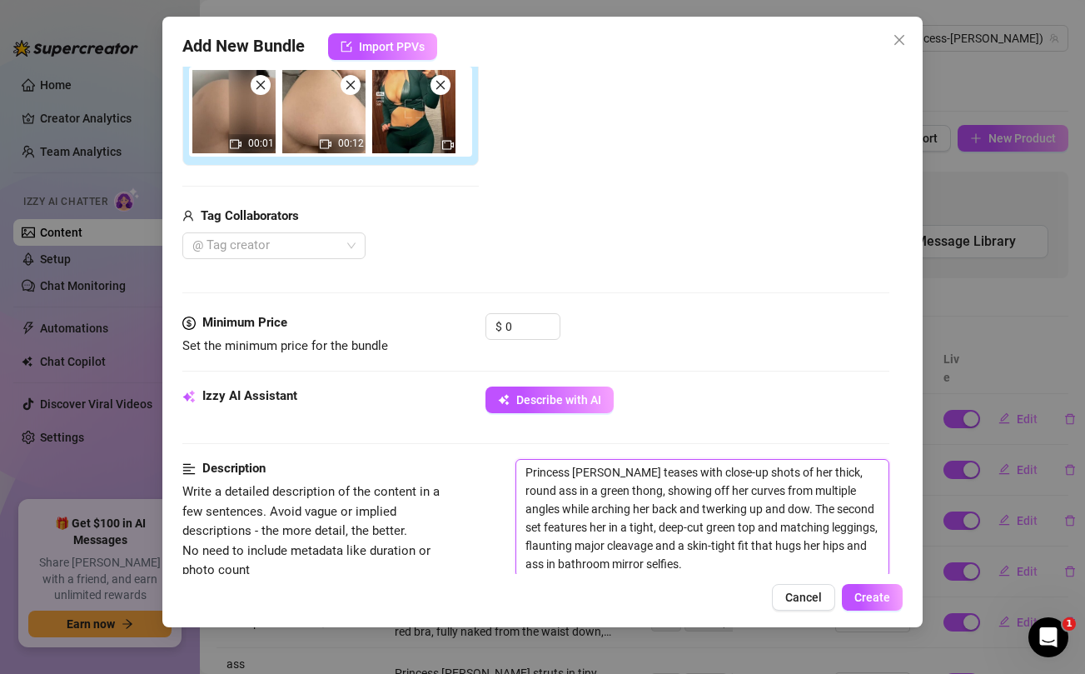
type textarea "Princess [PERSON_NAME] teases with close-up shots of her thick, round ass in a …"
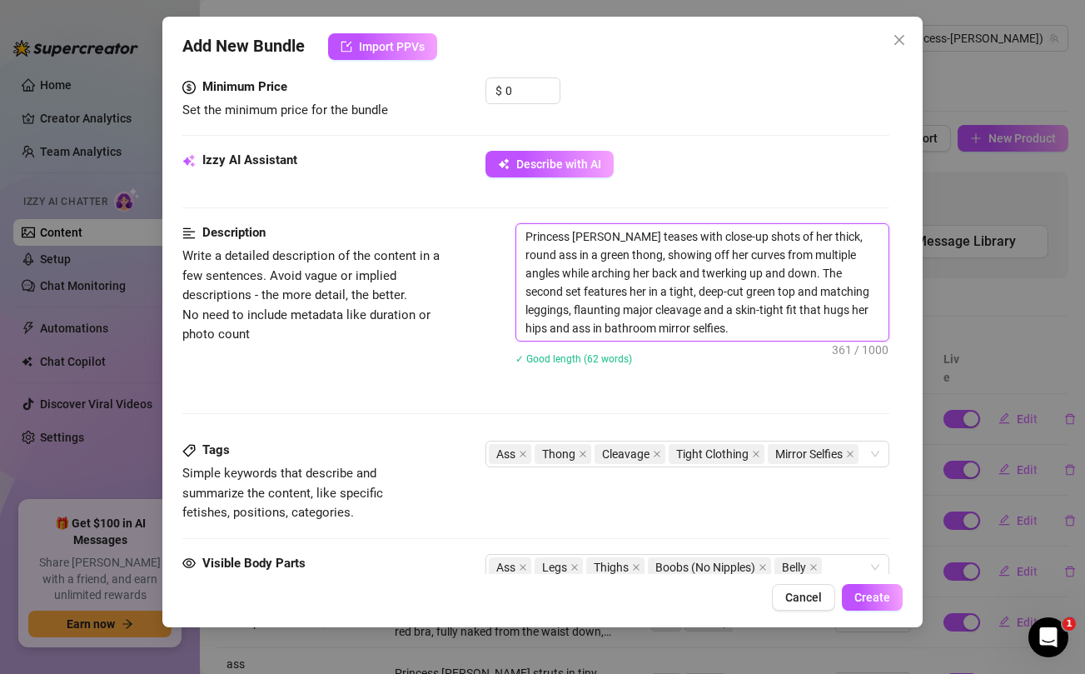
scroll to position [525, 0]
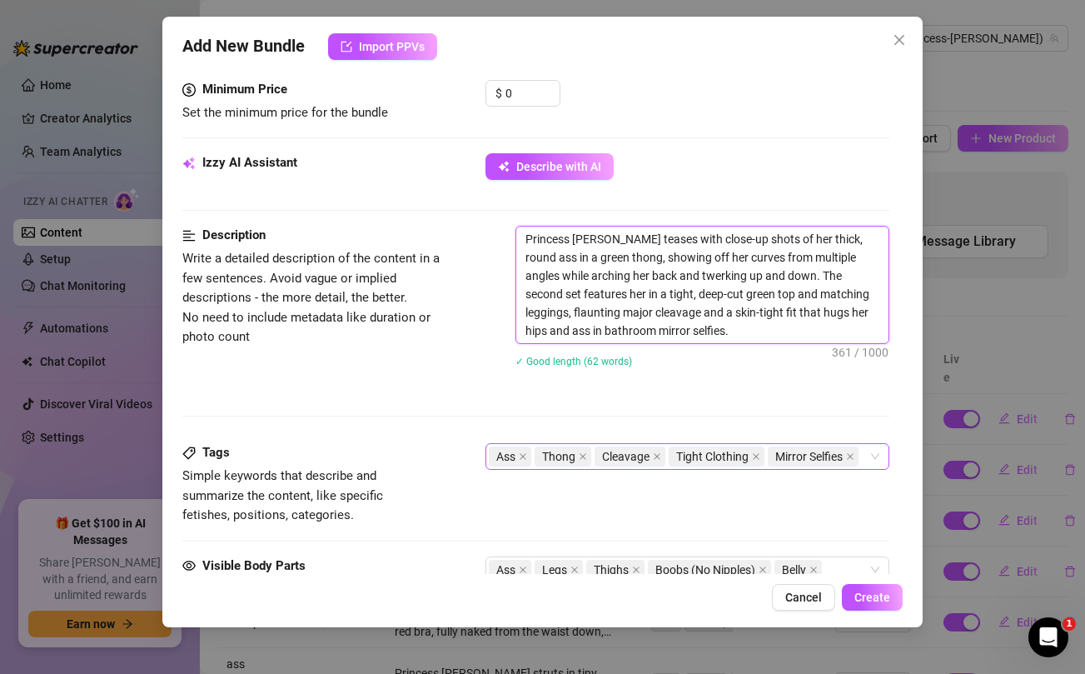
click at [875, 459] on div "Ass Thong Cleavage Tight Clothing Mirror Selfies" at bounding box center [687, 456] width 403 height 27
type textarea "Princess [PERSON_NAME] teases with close-up shots of her thick, round ass in a …"
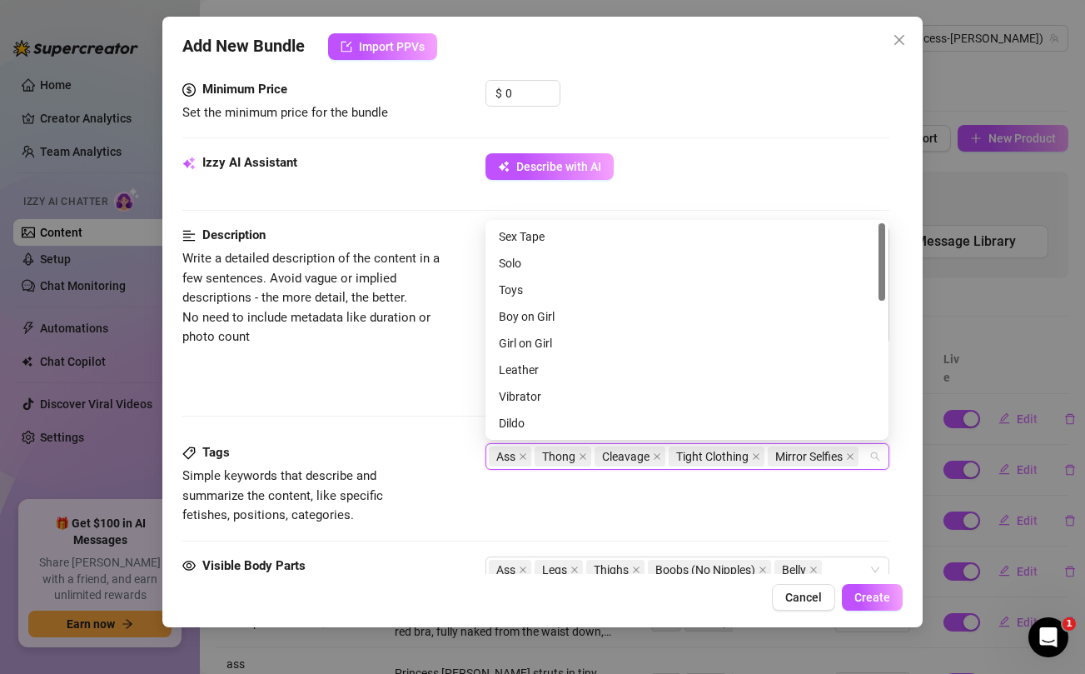
click at [756, 513] on div "Tags Simple keywords that describe and summarize the content, like specific fet…" at bounding box center [535, 484] width 706 height 82
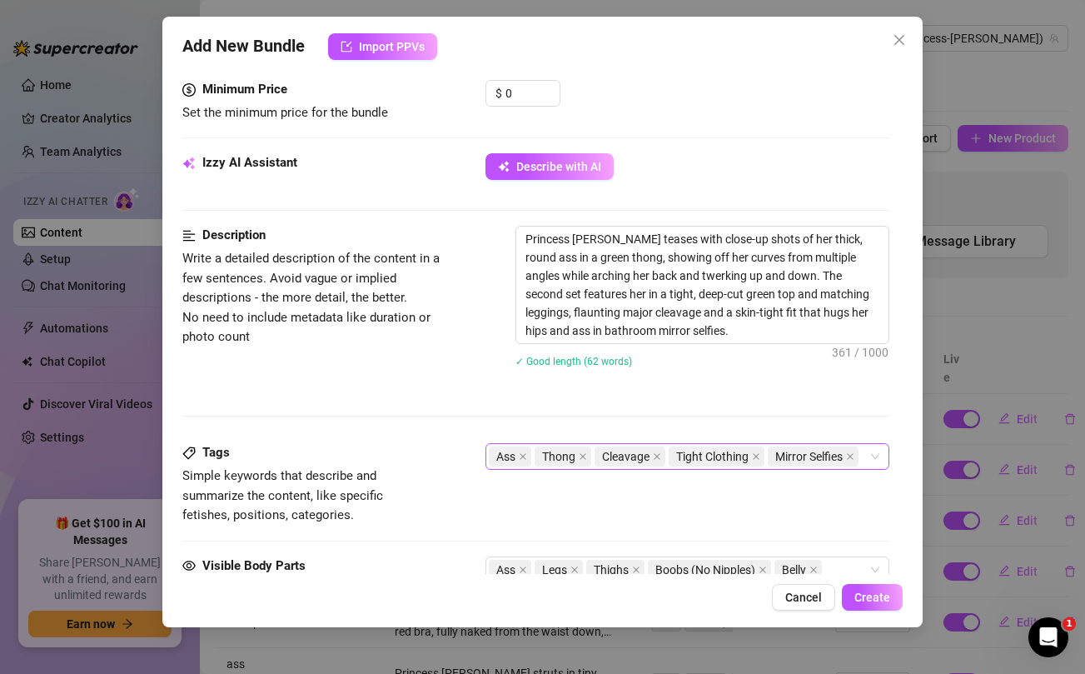
click at [861, 457] on div "Mirror Selfies" at bounding box center [815, 456] width 94 height 23
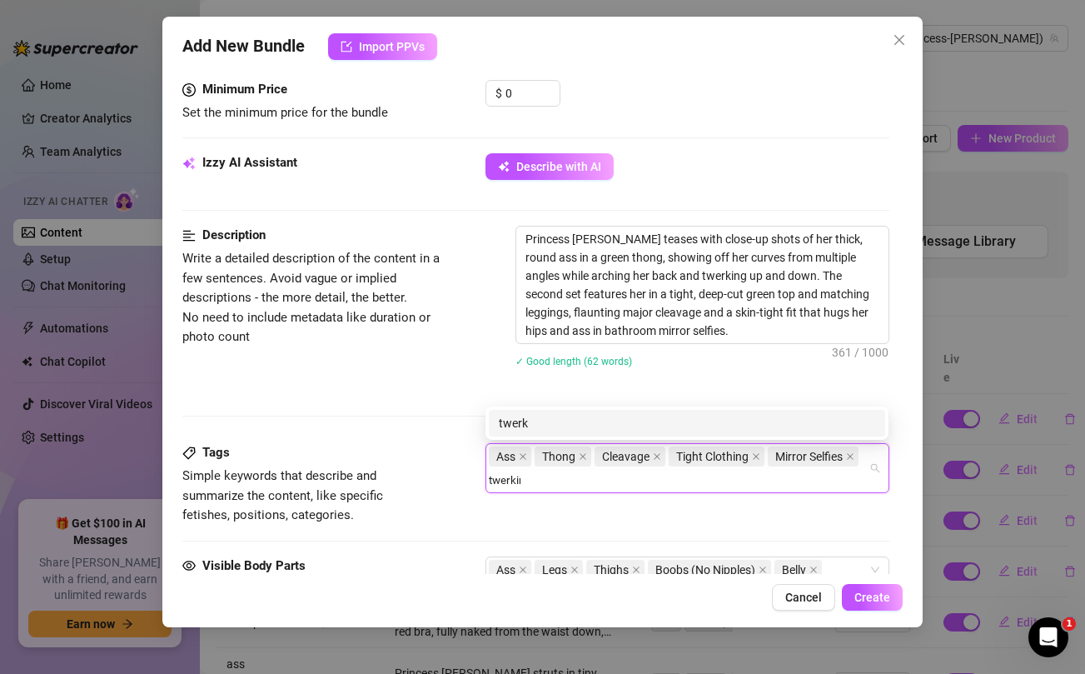
type input "twerking"
type input "spreading"
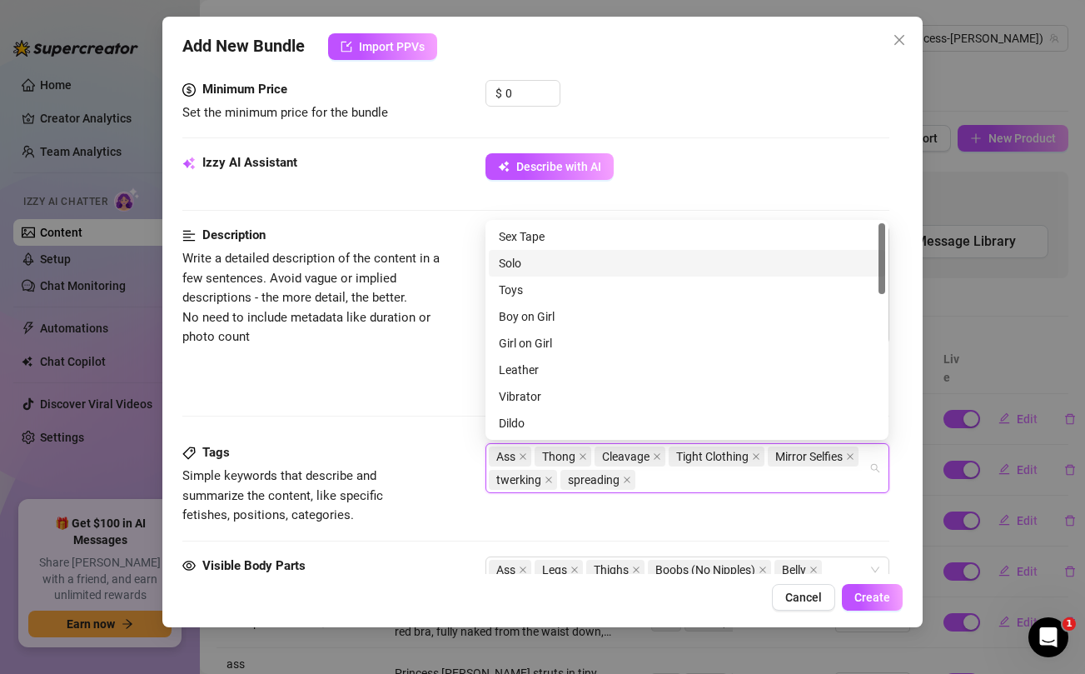
click at [385, 383] on div "Description Write a detailed description of the content in a few sentences. Avo…" at bounding box center [535, 307] width 706 height 163
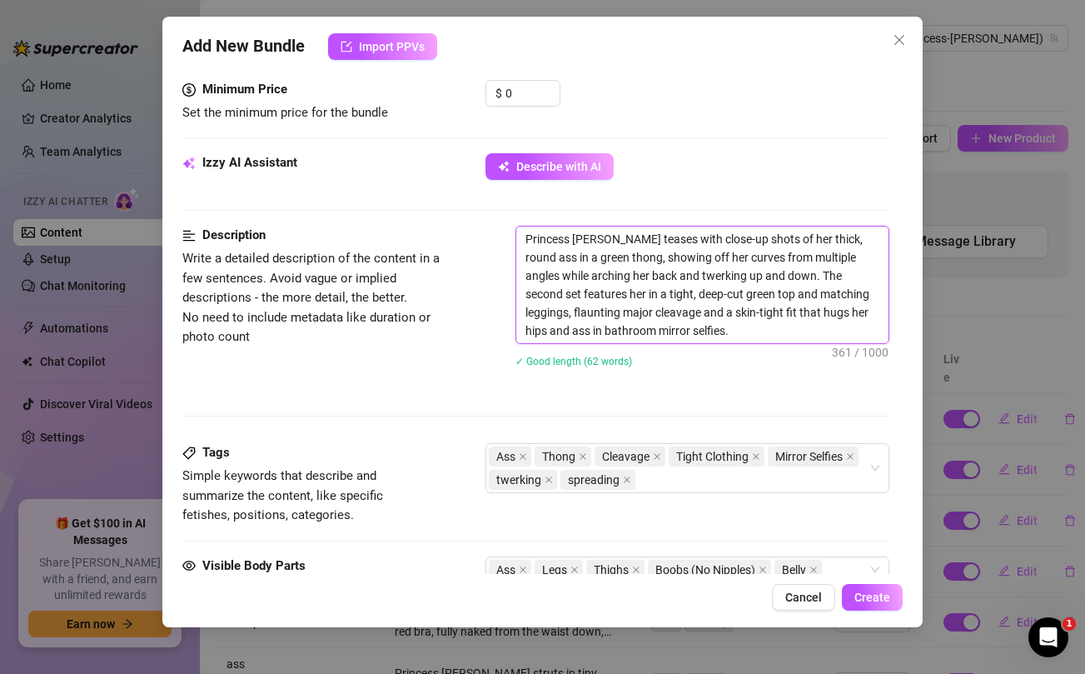
click at [751, 277] on textarea "Princess [PERSON_NAME] teases with close-up shots of her thick, round ass in a …" at bounding box center [702, 285] width 372 height 117
type textarea "Princess [PERSON_NAME] teases with close-up shots of her thick, round ass in a …"
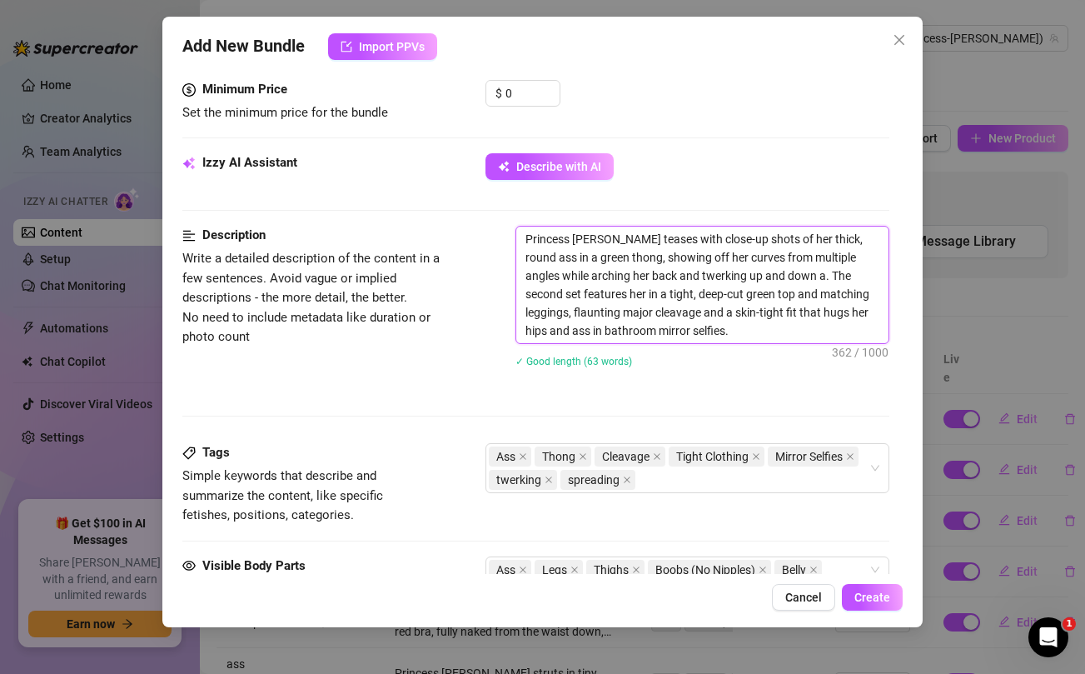
type textarea "Princess [PERSON_NAME] teases with close-up shots of her thick, round ass in a …"
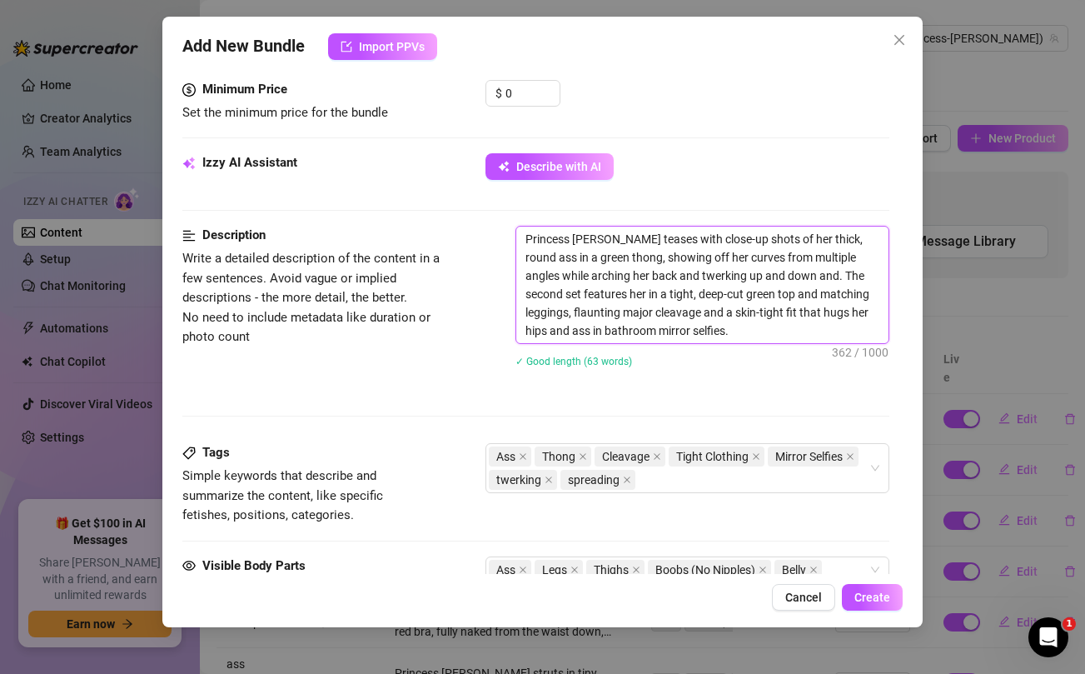
type textarea "Princess [PERSON_NAME] teases with close-up shots of her thick, round ass in a …"
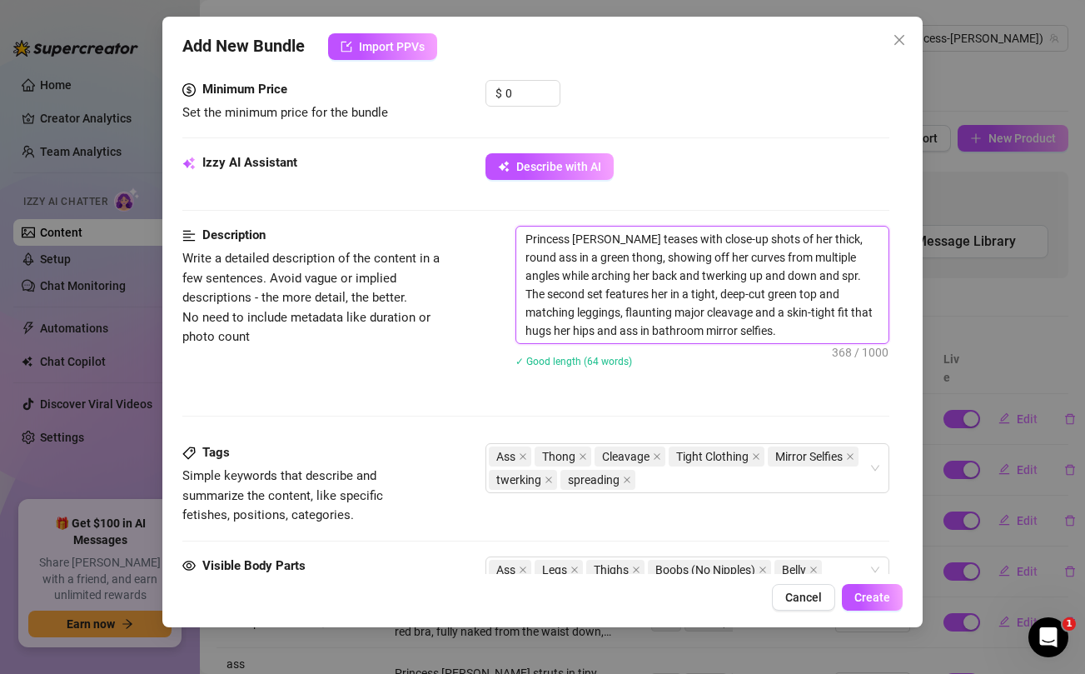
type textarea "Princess [PERSON_NAME] teases with close-up shots of her thick, round ass in a …"
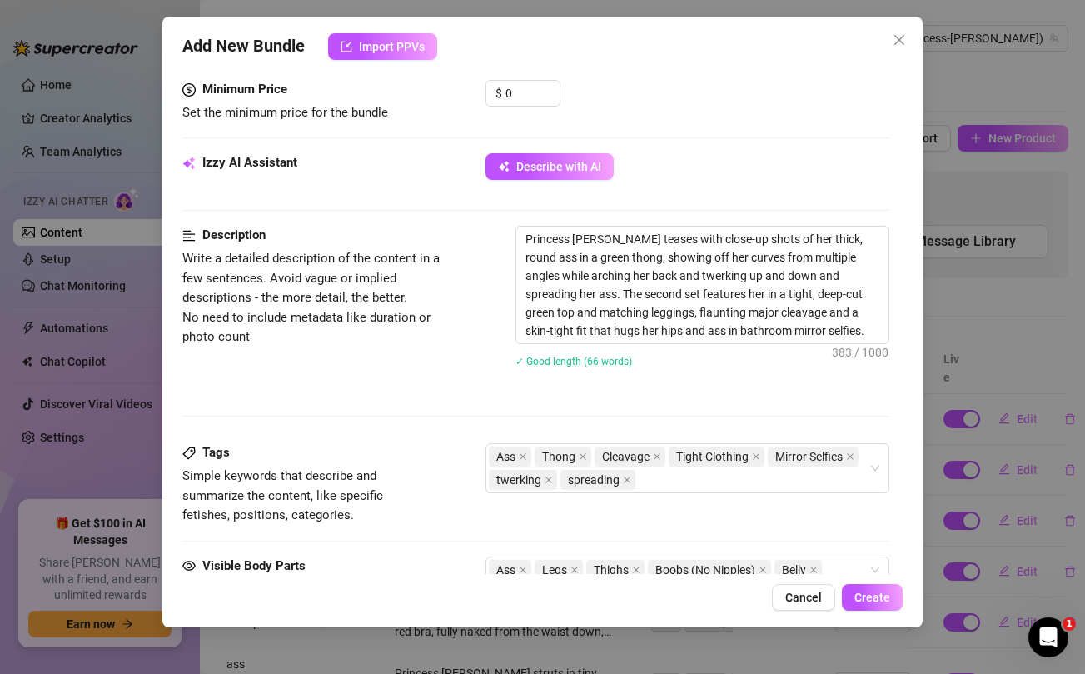
click at [406, 375] on div "Description Write a detailed description of the content in a few sentences. Avo…" at bounding box center [535, 307] width 706 height 163
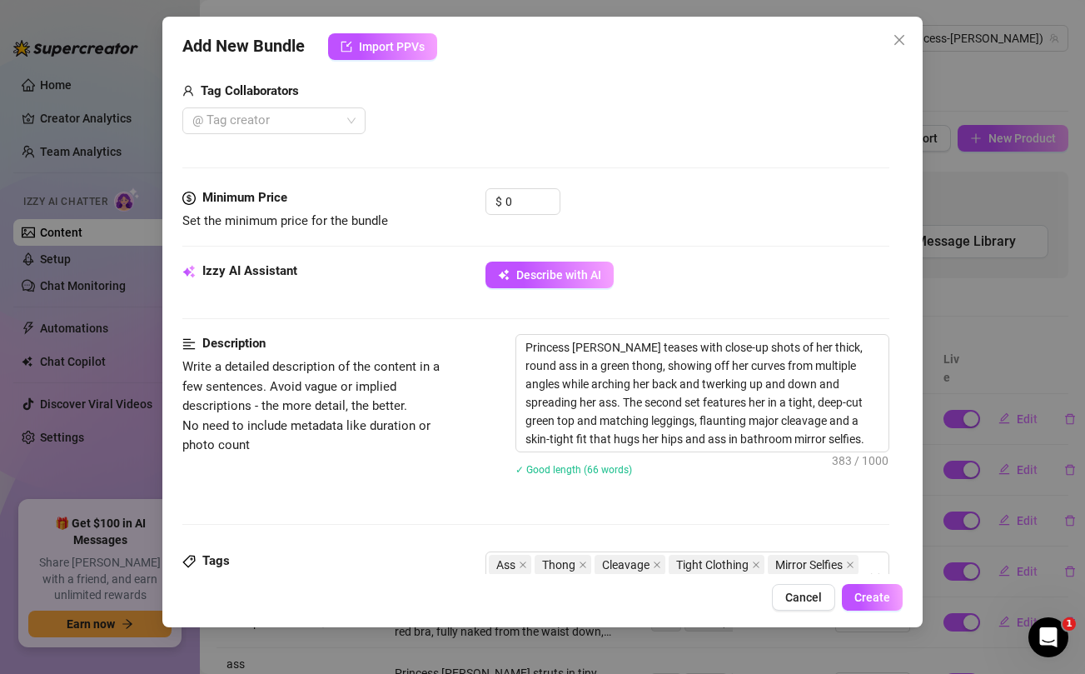
scroll to position [389, 0]
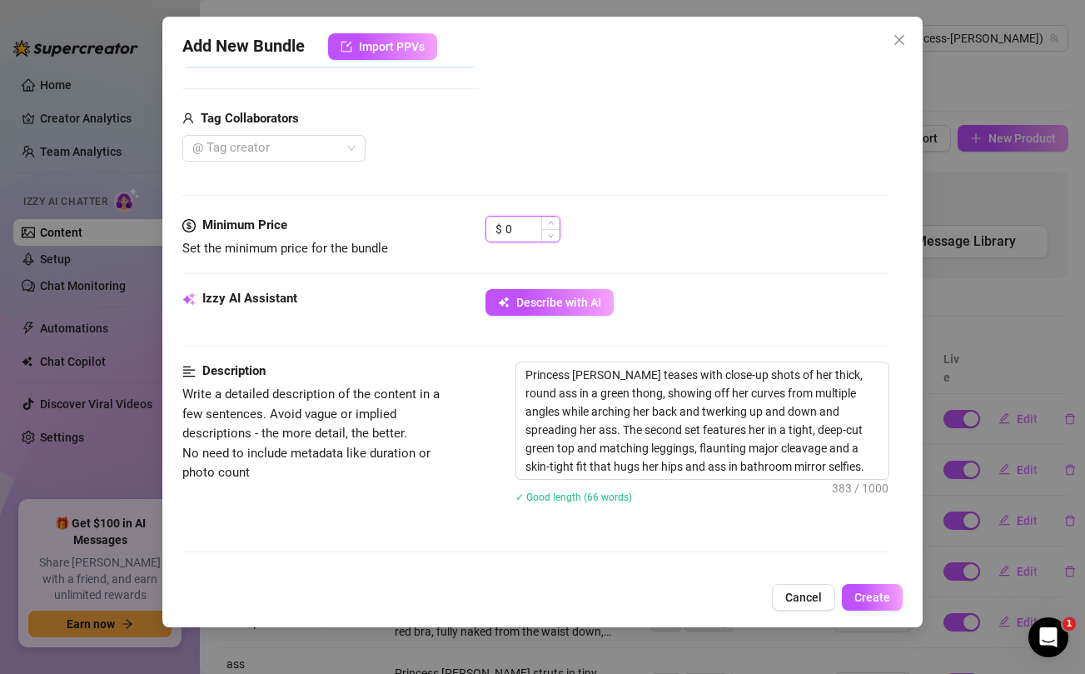
click at [521, 229] on input "0" at bounding box center [533, 229] width 54 height 25
click at [524, 161] on div "@ Tag creator" at bounding box center [485, 148] width 606 height 27
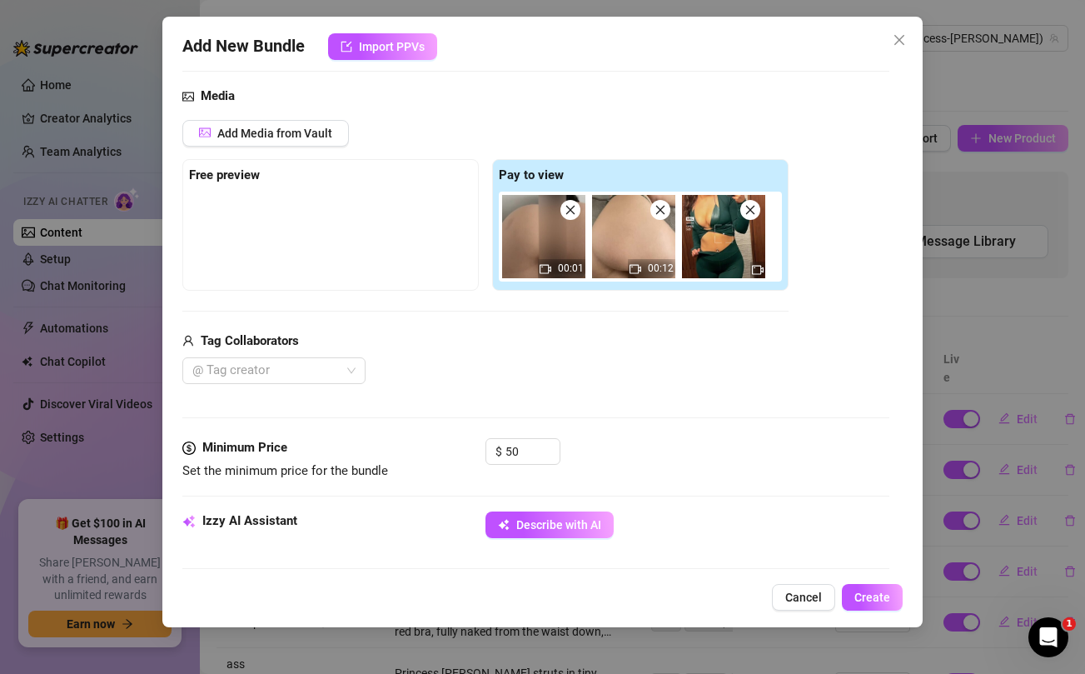
scroll to position [162, 0]
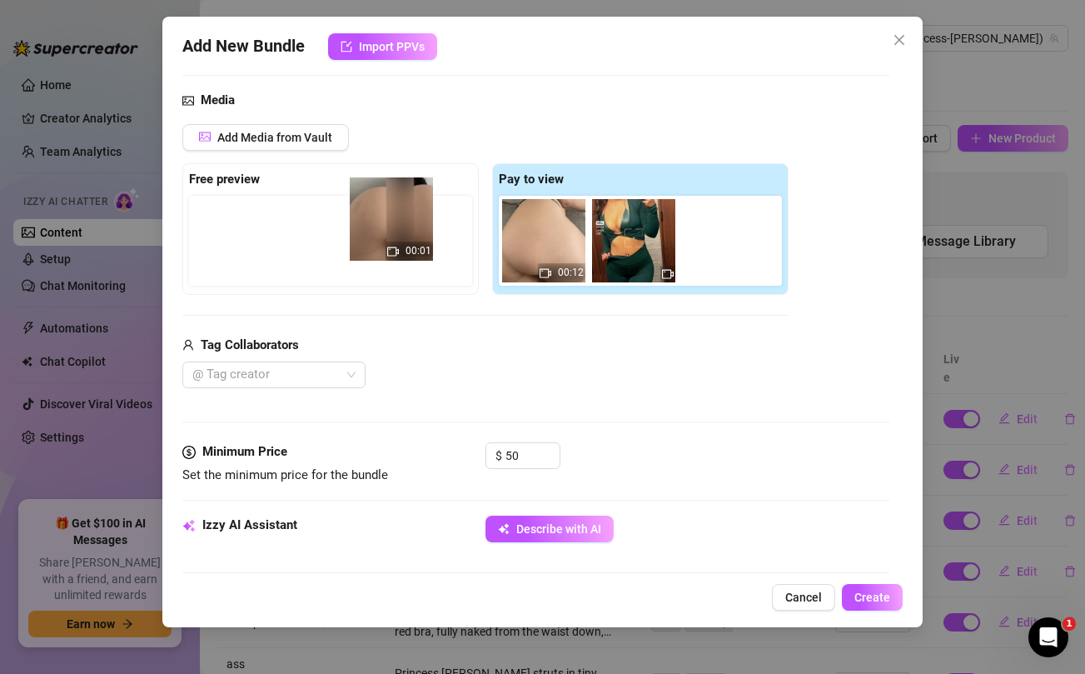
drag, startPoint x: 526, startPoint y: 230, endPoint x: 359, endPoint y: 208, distance: 168.0
click at [359, 208] on div "Free preview Pay to view 00:01 00:12" at bounding box center [485, 229] width 606 height 132
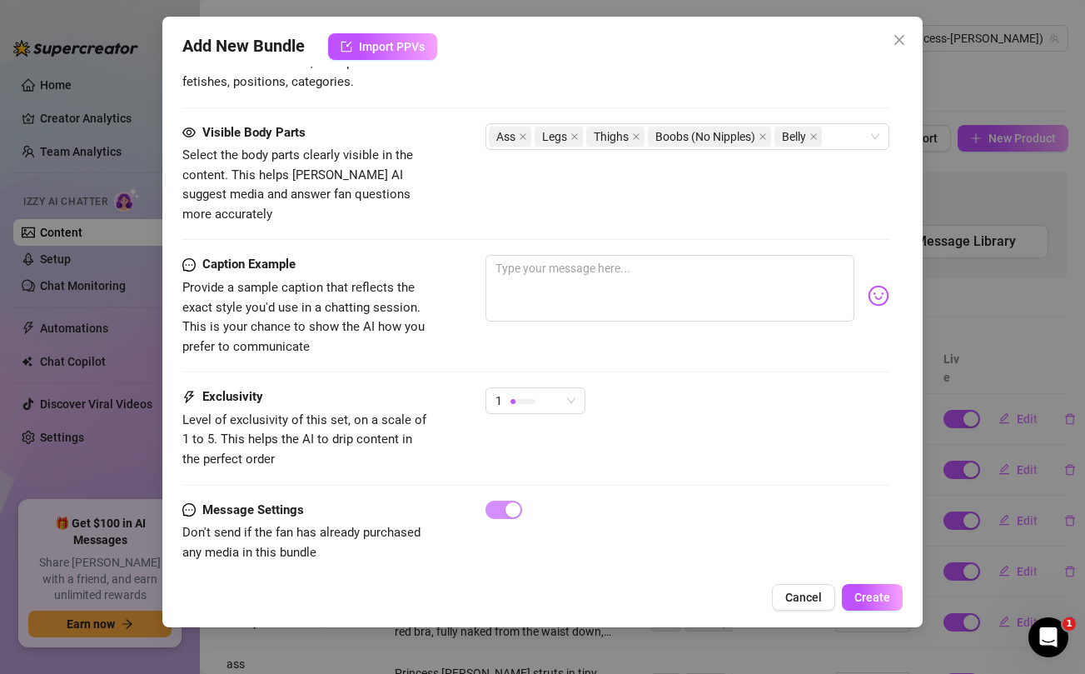
scroll to position [957, 0]
click at [527, 273] on textarea at bounding box center [670, 289] width 368 height 67
paste textarea "🚨 UNRELEASED AND SUPER HOT ASS SPREADING …. Hurry deleting soon I’m only sellin…"
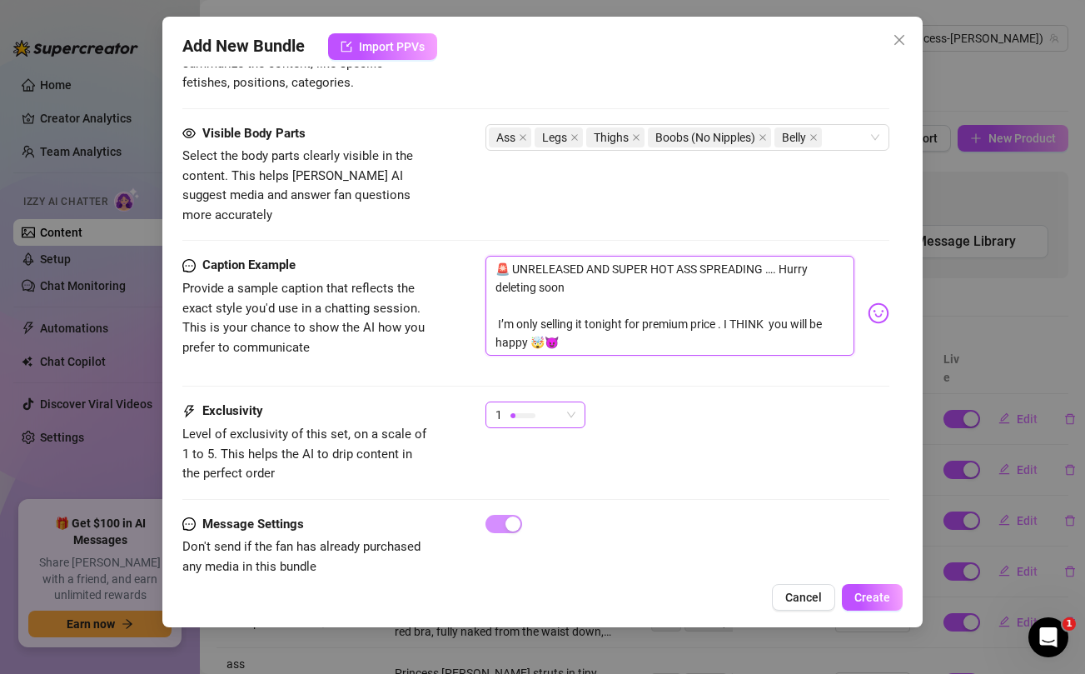
scroll to position [0, 0]
click at [562, 402] on span "1" at bounding box center [536, 414] width 80 height 25
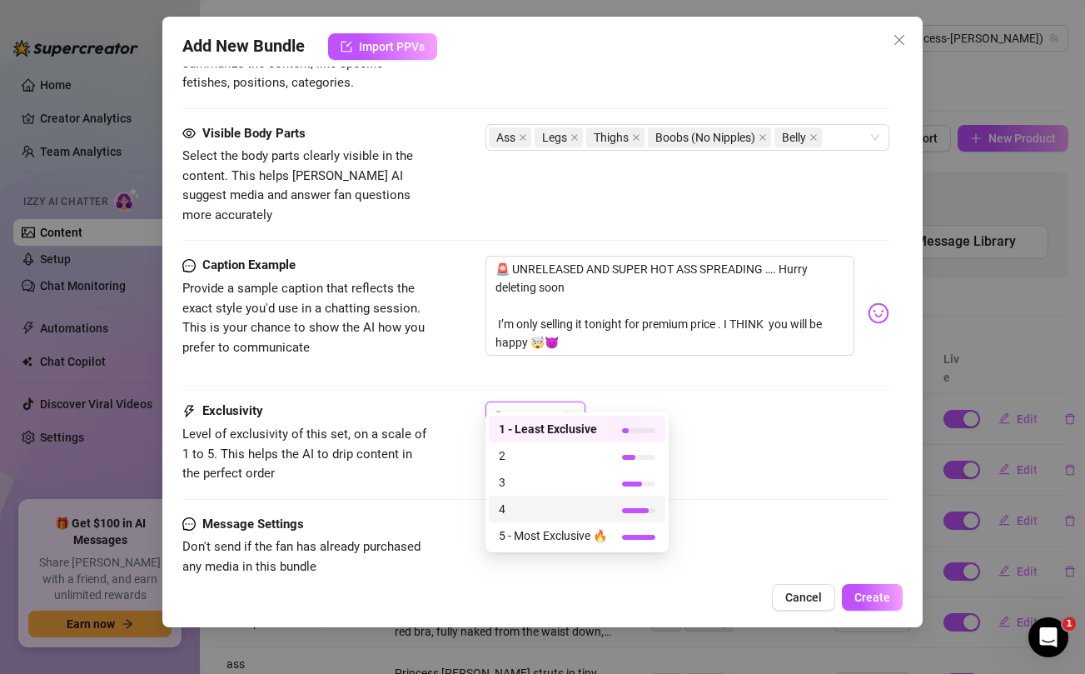
click at [536, 507] on span "4" at bounding box center [553, 509] width 108 height 18
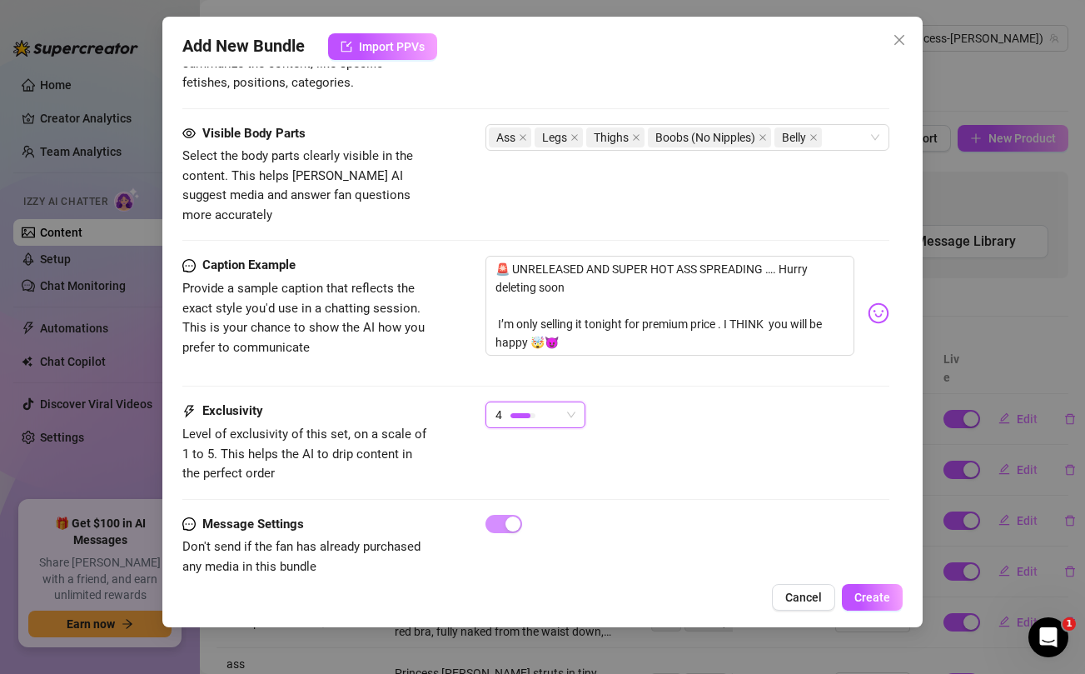
click at [798, 402] on div "4 4" at bounding box center [687, 423] width 403 height 42
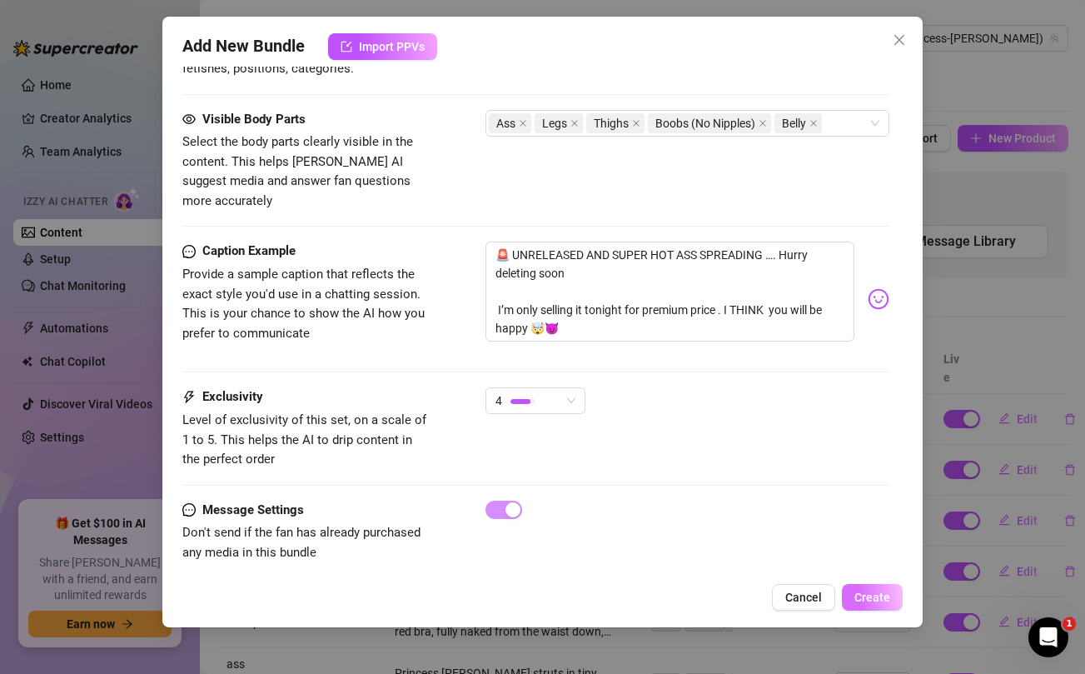
click at [863, 598] on span "Create" at bounding box center [873, 597] width 36 height 13
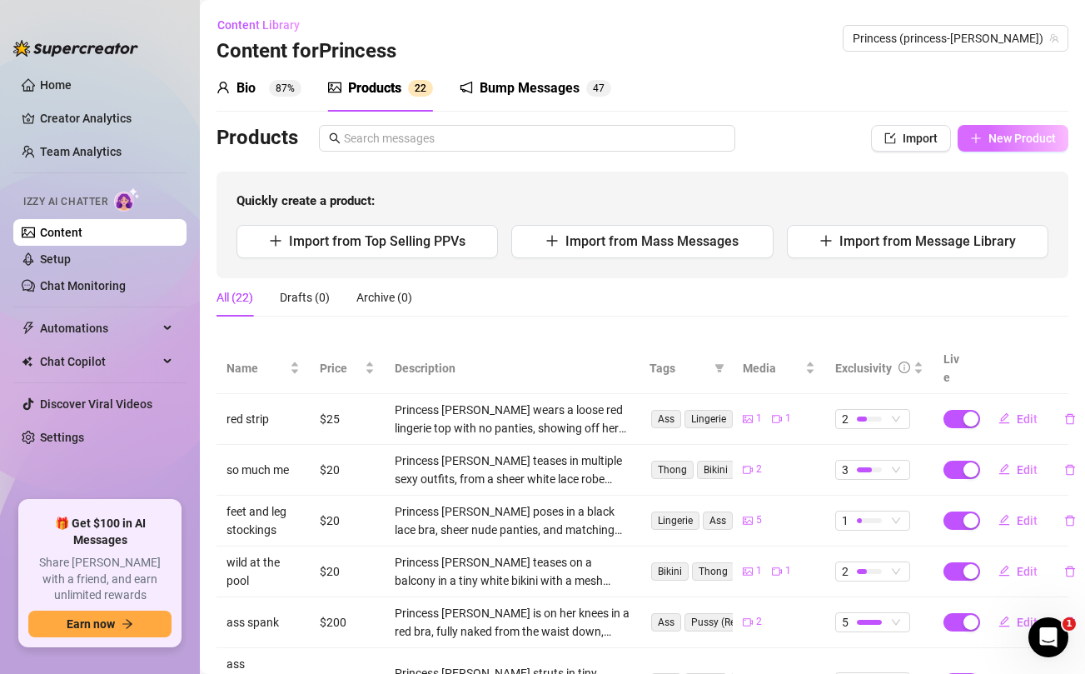
click at [1000, 138] on span "New Product" at bounding box center [1022, 138] width 67 height 13
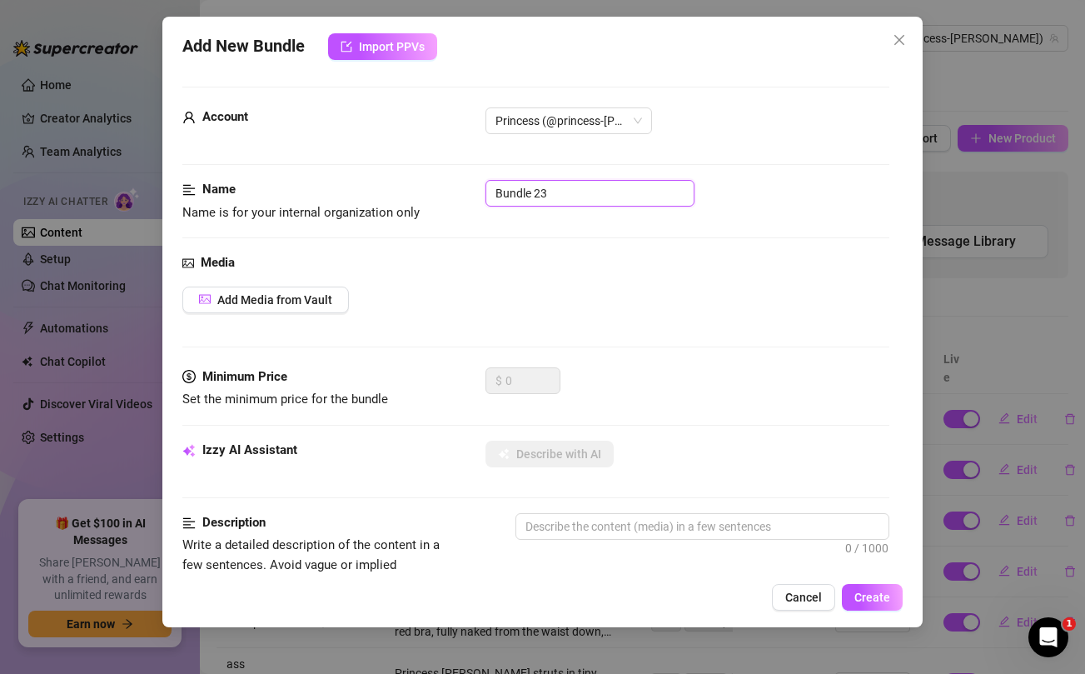
click at [621, 197] on input "Bundle 23" at bounding box center [590, 193] width 209 height 27
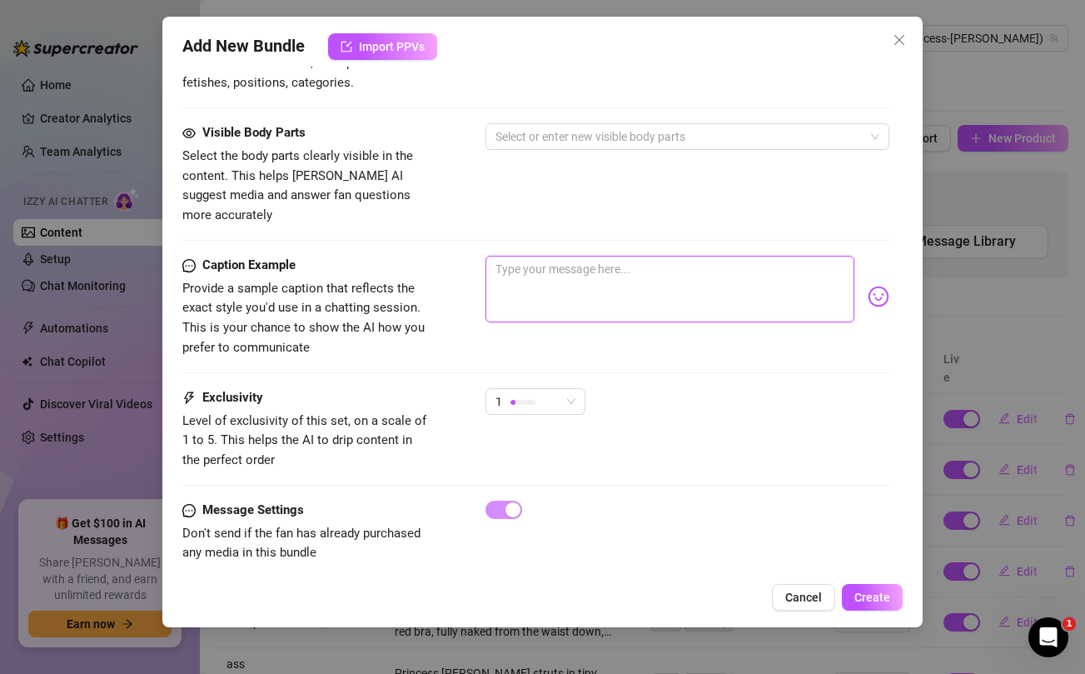
click at [617, 273] on textarea at bounding box center [670, 289] width 368 height 67
paste textarea "LAPDANCE EXCLUSIVE About to give you a full blown ass attack ❤️‍🔥..so much ass …"
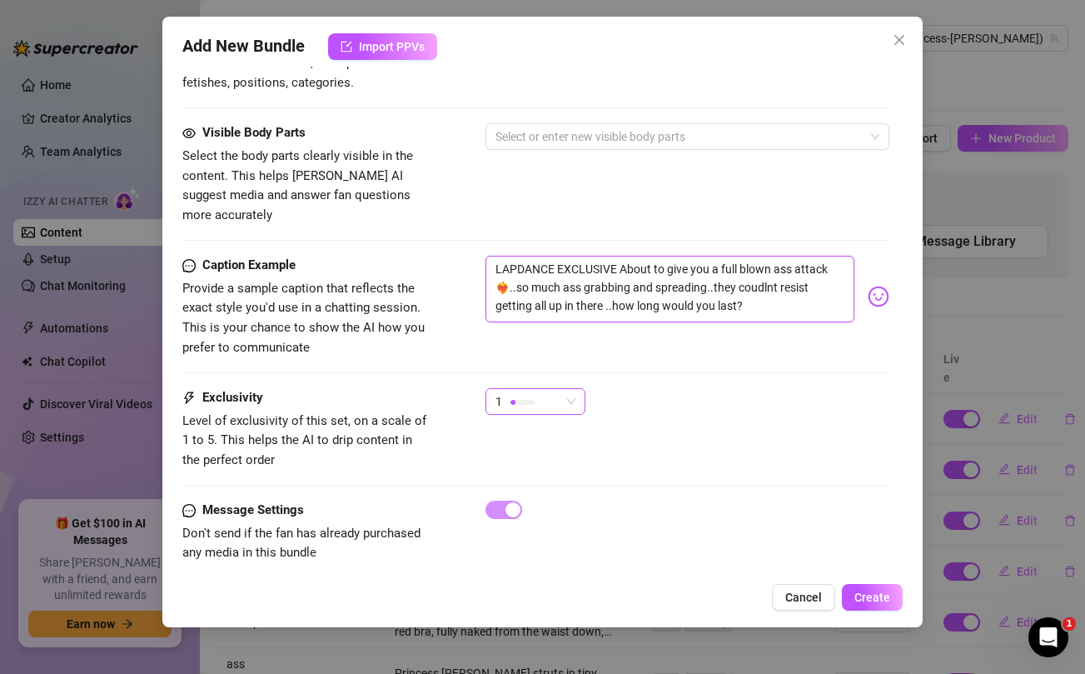
click at [552, 389] on div "1" at bounding box center [528, 401] width 65 height 25
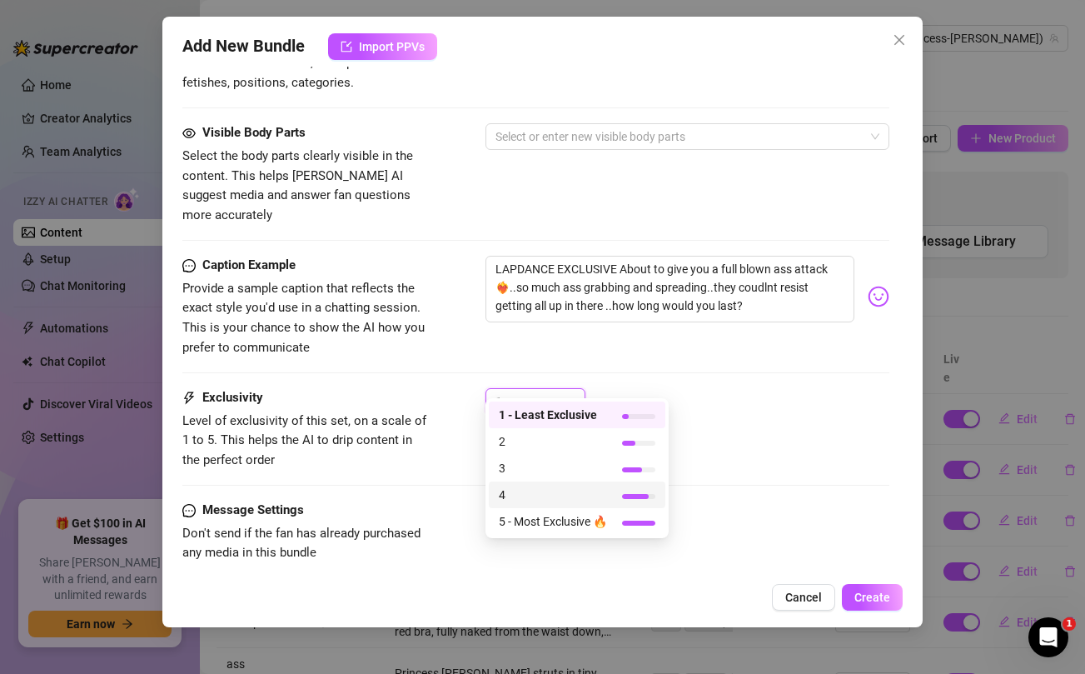
click at [527, 499] on span "4" at bounding box center [553, 495] width 108 height 18
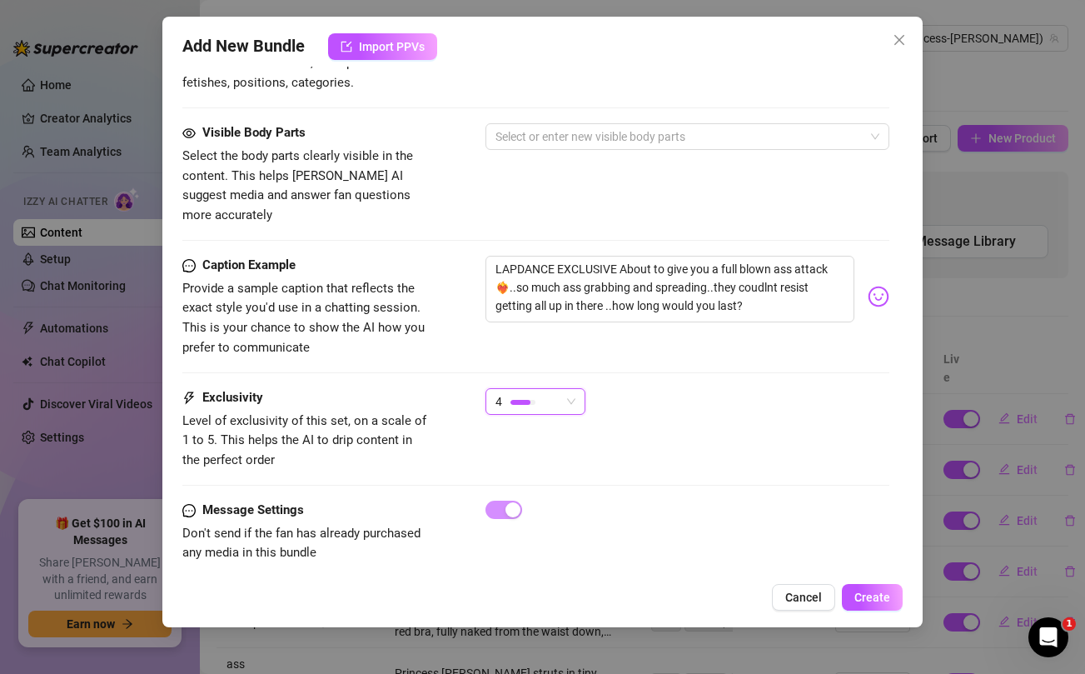
click at [575, 347] on div "Caption Example Provide a sample caption that reflects the exact style you'd us…" at bounding box center [535, 322] width 706 height 132
click at [750, 274] on textarea "LAPDANCE EXCLUSIVE About to give you a full blown ass attack ❤️‍🔥..so much ass …" at bounding box center [670, 289] width 368 height 67
click at [675, 176] on div "Visible Body Parts Select the body parts clearly visible in the content. This h…" at bounding box center [535, 174] width 706 height 102
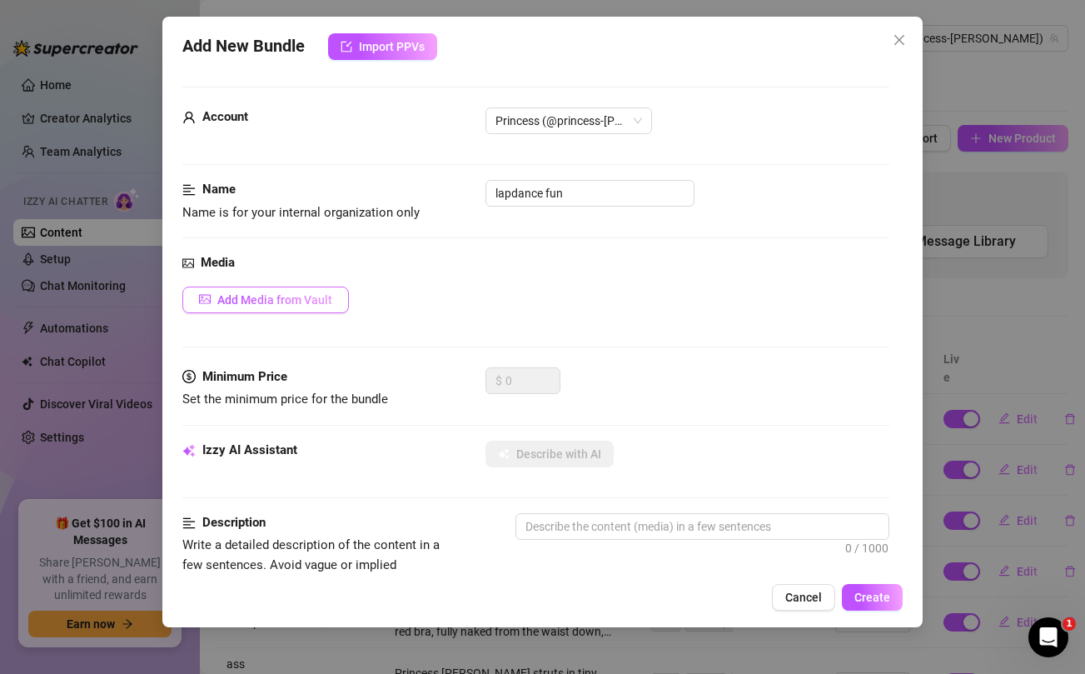
click at [317, 303] on span "Add Media from Vault" at bounding box center [274, 299] width 115 height 13
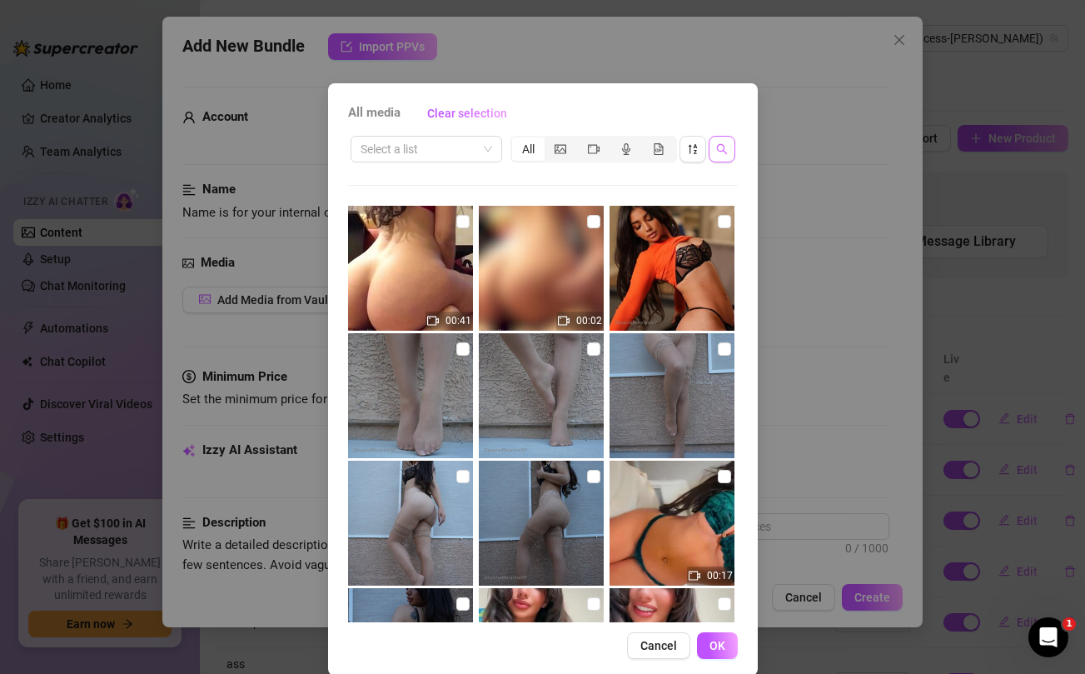
click at [729, 148] on button "button" at bounding box center [722, 149] width 27 height 27
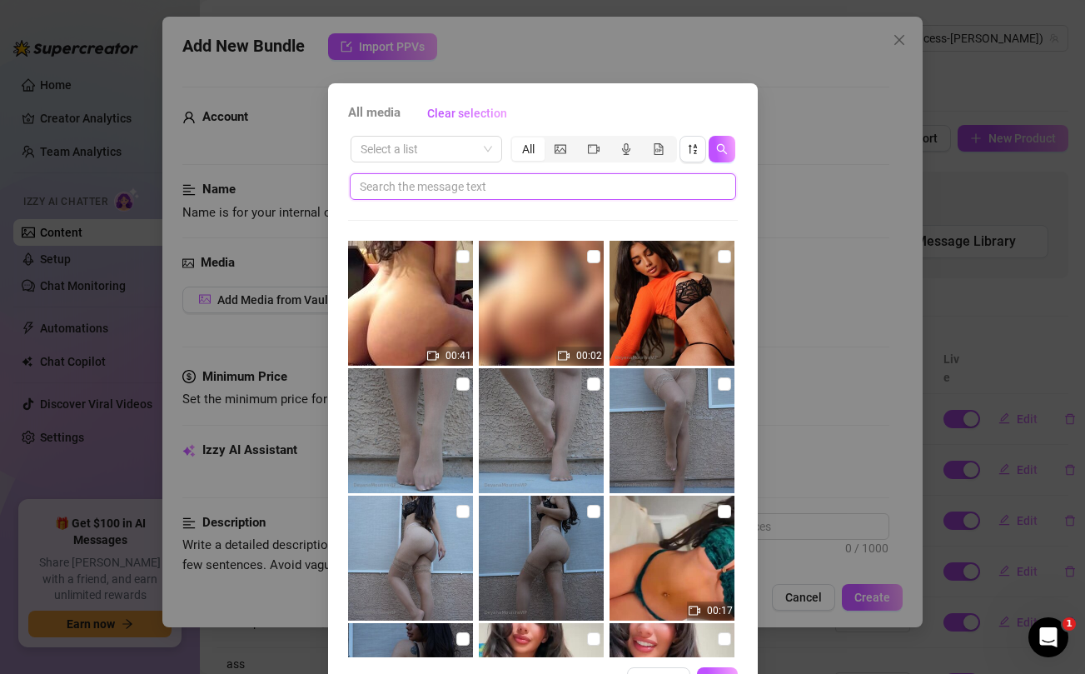
click at [565, 191] on input "text" at bounding box center [536, 186] width 353 height 18
paste input "coudlnt"
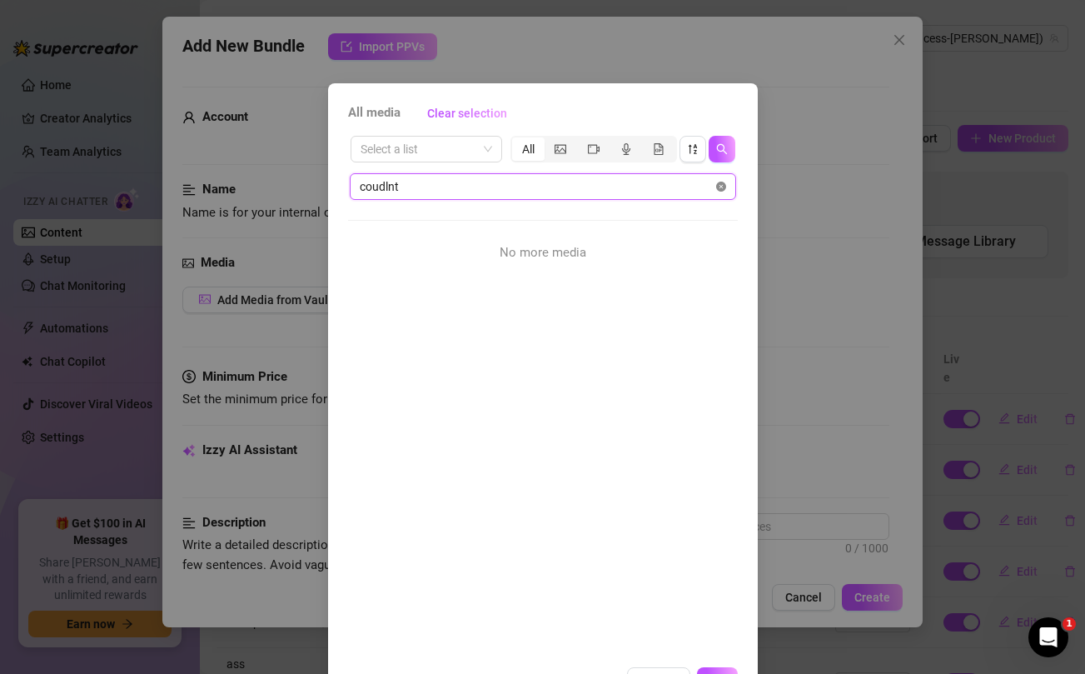
click at [723, 187] on icon "close-circle" at bounding box center [721, 187] width 10 height 10
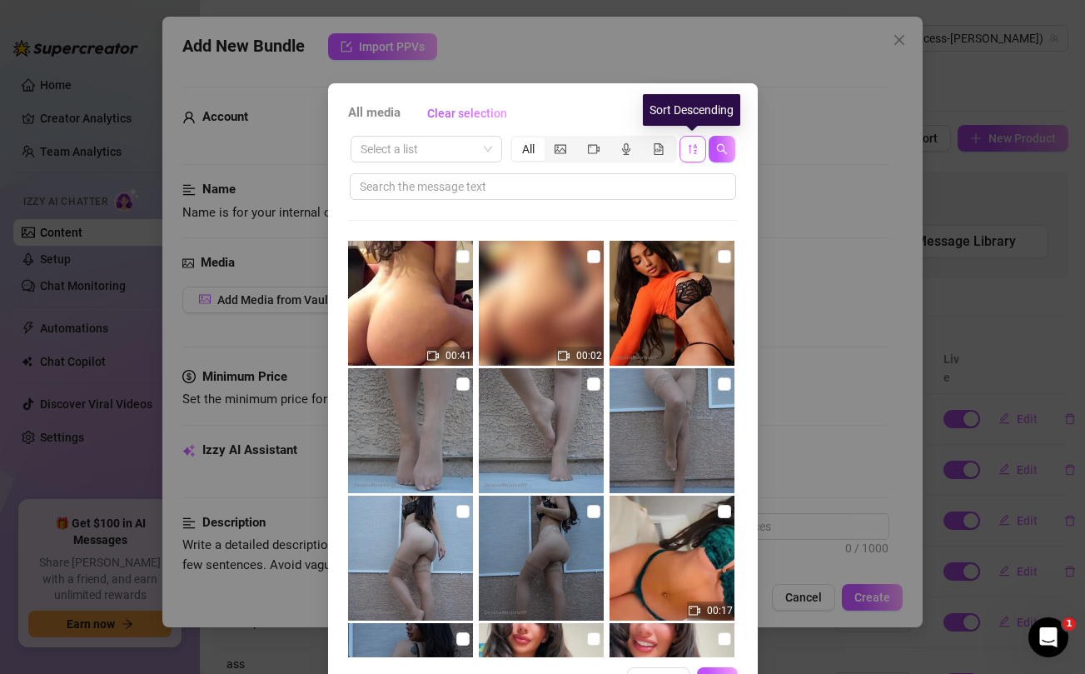
click at [691, 152] on icon "sort-descending" at bounding box center [693, 149] width 12 height 12
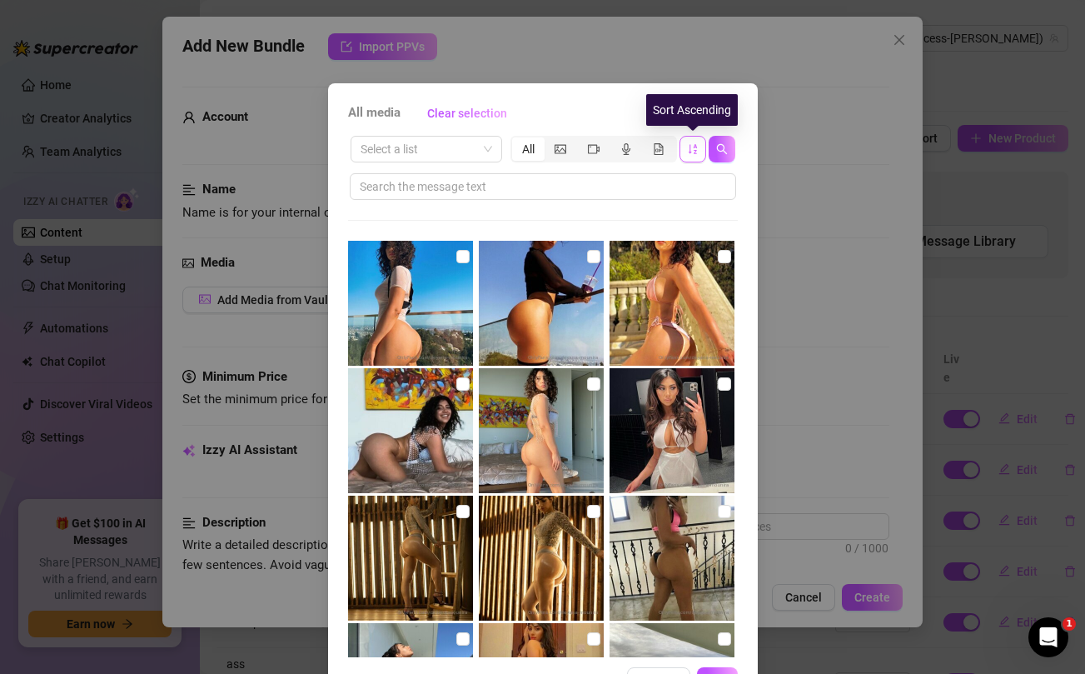
click at [693, 150] on icon "sort-ascending" at bounding box center [693, 149] width 12 height 12
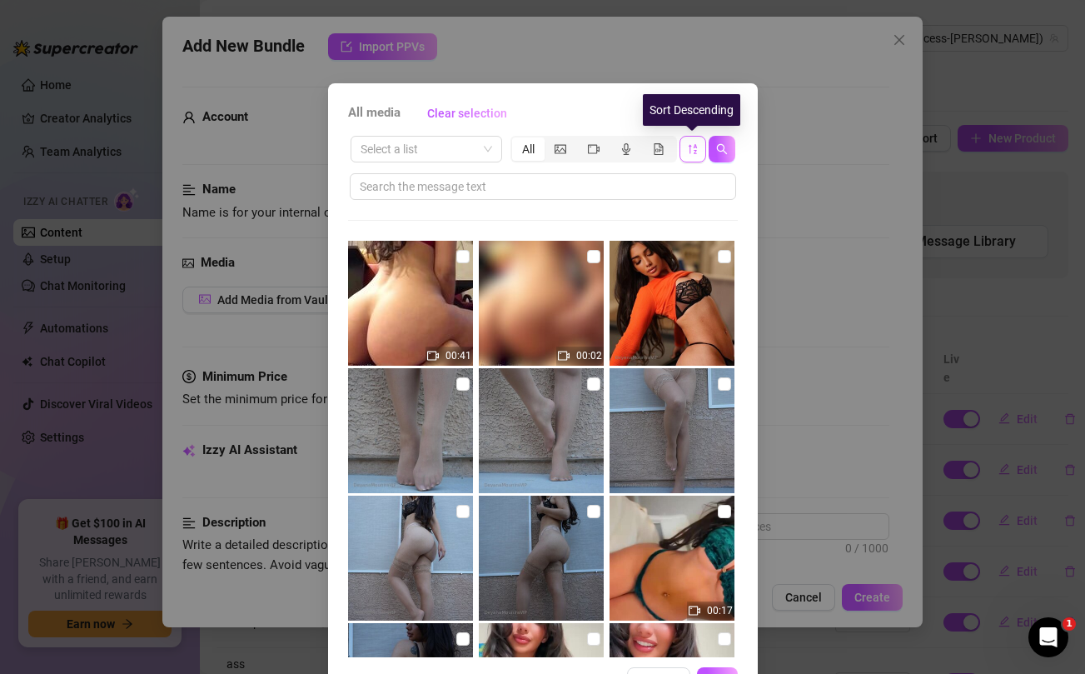
click at [693, 150] on icon "sort-descending" at bounding box center [693, 149] width 12 height 12
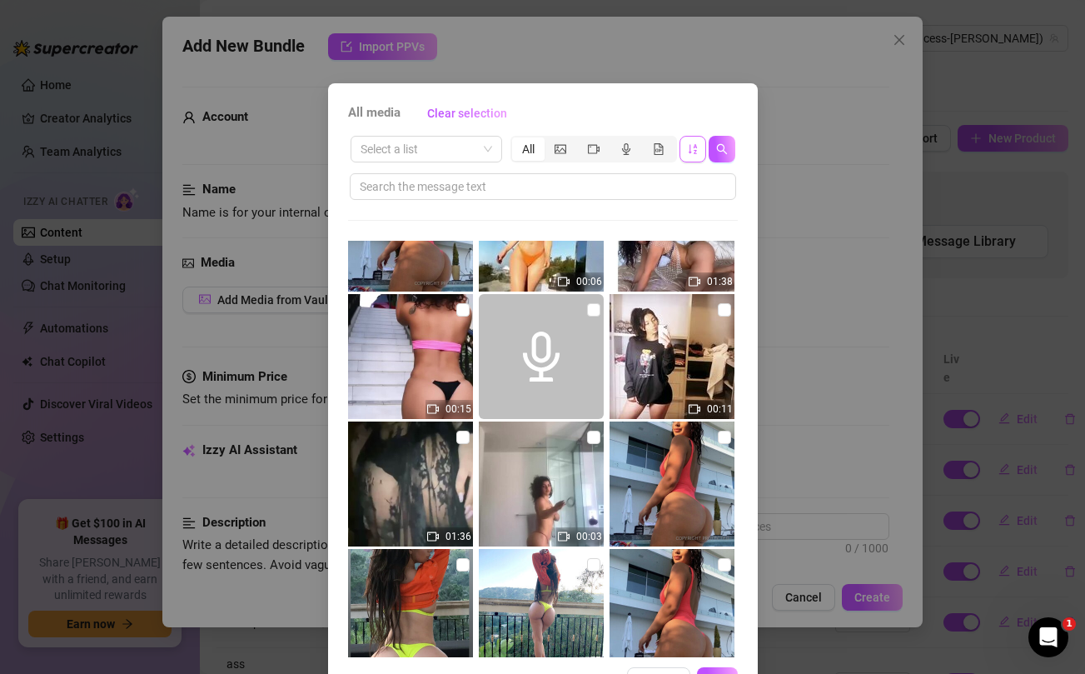
scroll to position [13219, 0]
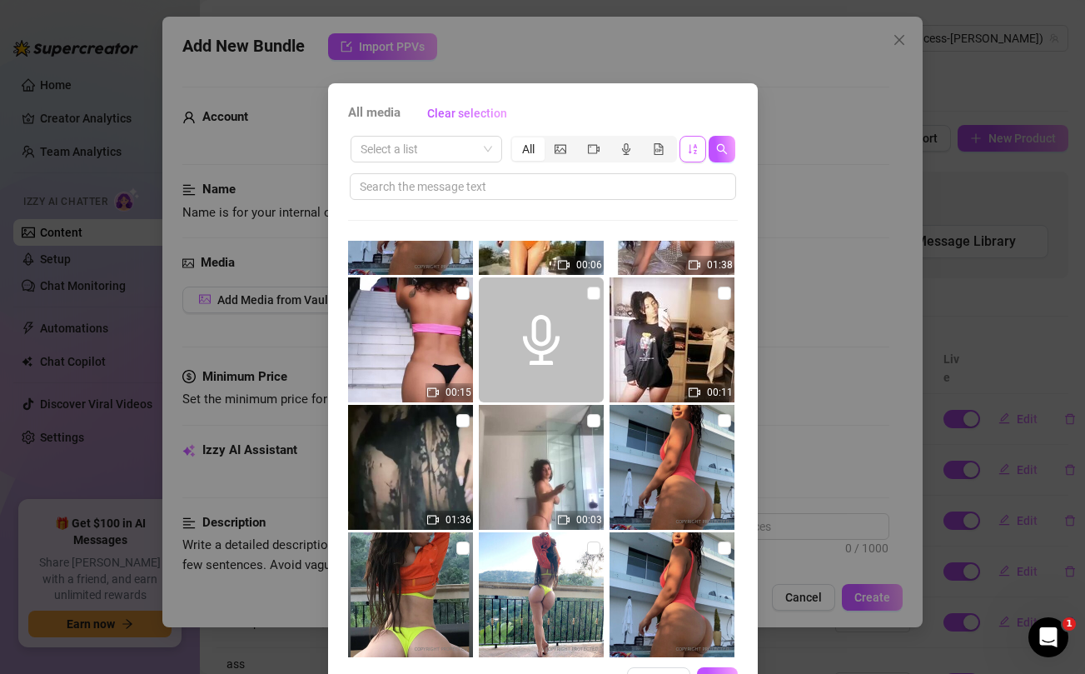
click at [462, 419] on input "checkbox" at bounding box center [463, 420] width 13 height 13
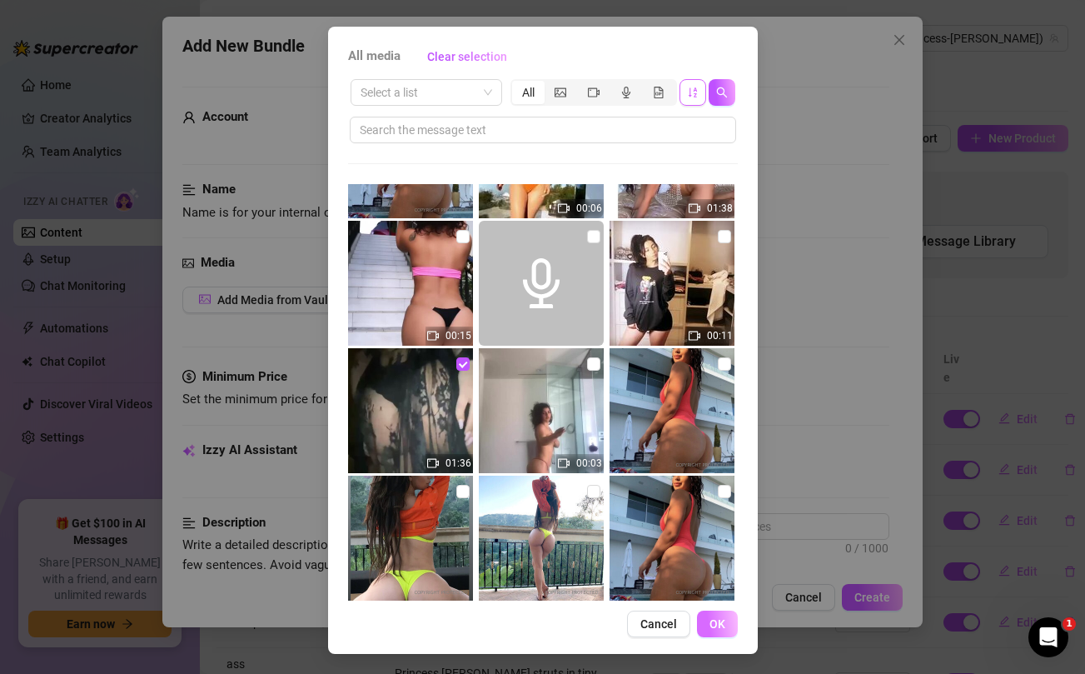
click at [715, 618] on span "OK" at bounding box center [718, 623] width 16 height 13
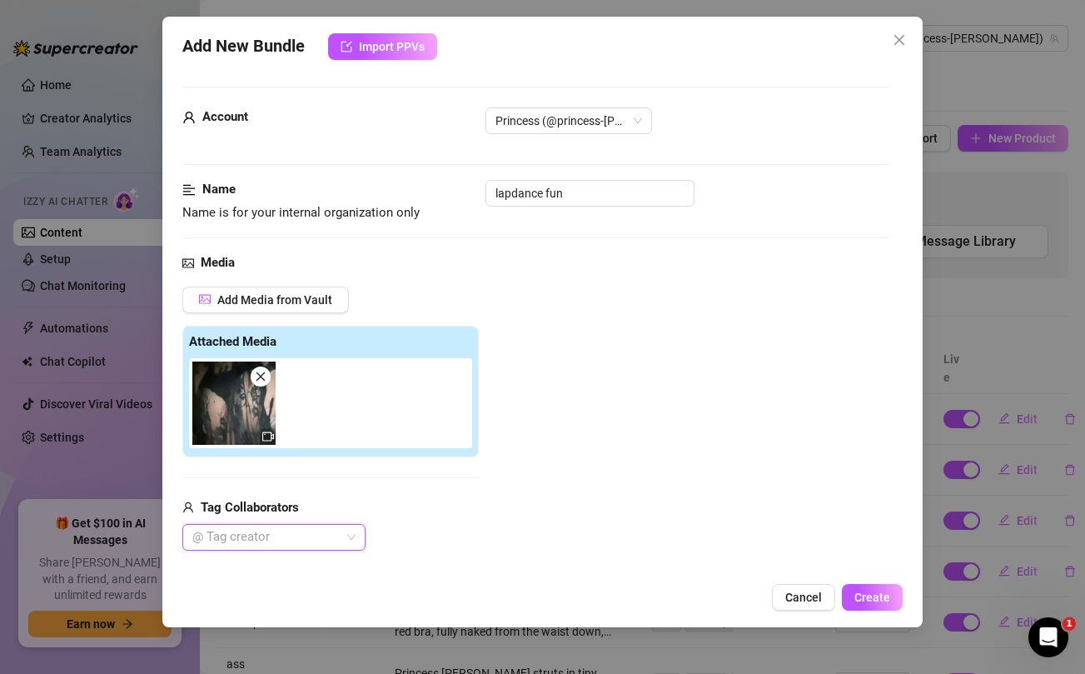
click at [332, 536] on div at bounding box center [265, 537] width 159 height 23
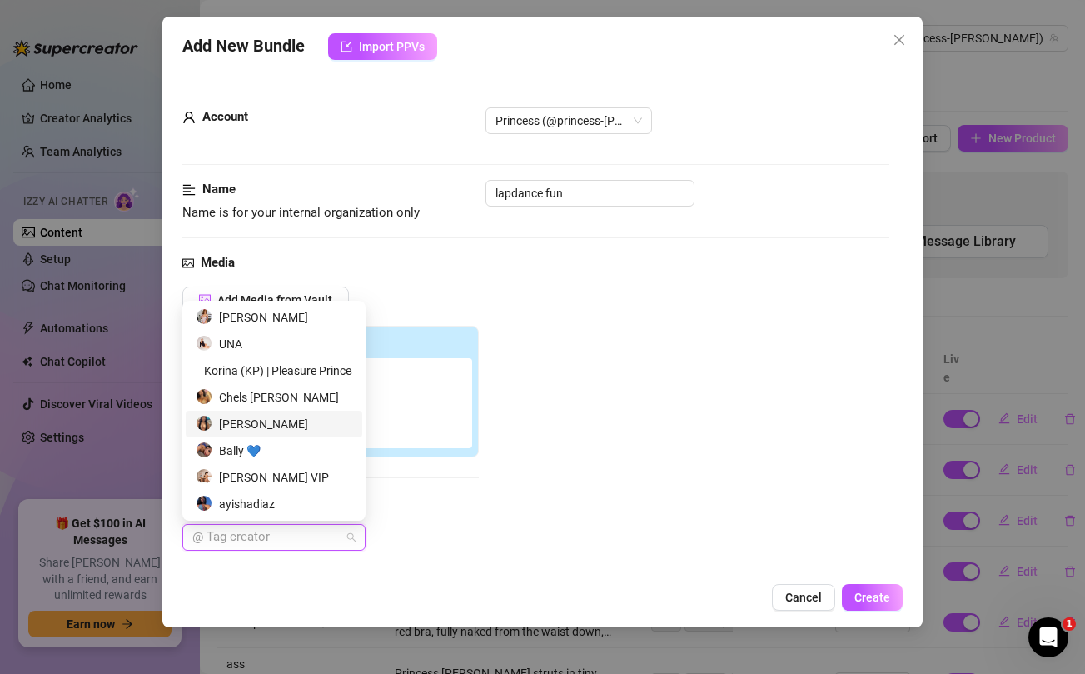
click at [282, 423] on div "[PERSON_NAME]" at bounding box center [274, 424] width 157 height 18
click at [588, 538] on div "Add Media from Vault Attached Media Tag Collaborators [PERSON_NAME]" at bounding box center [535, 419] width 706 height 265
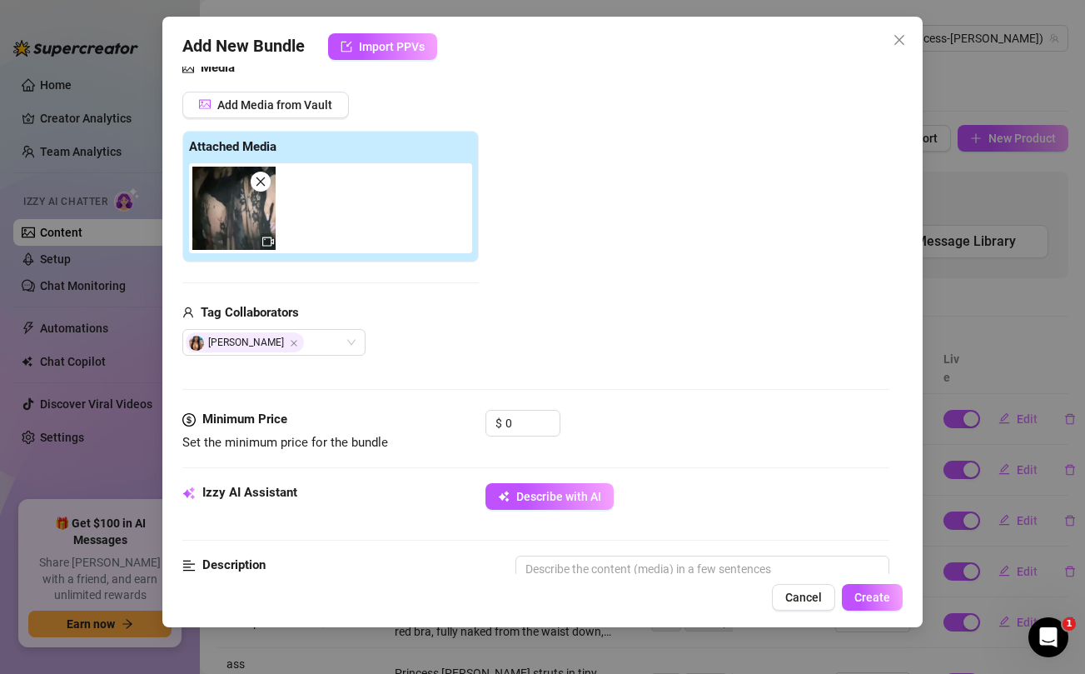
scroll to position [196, 0]
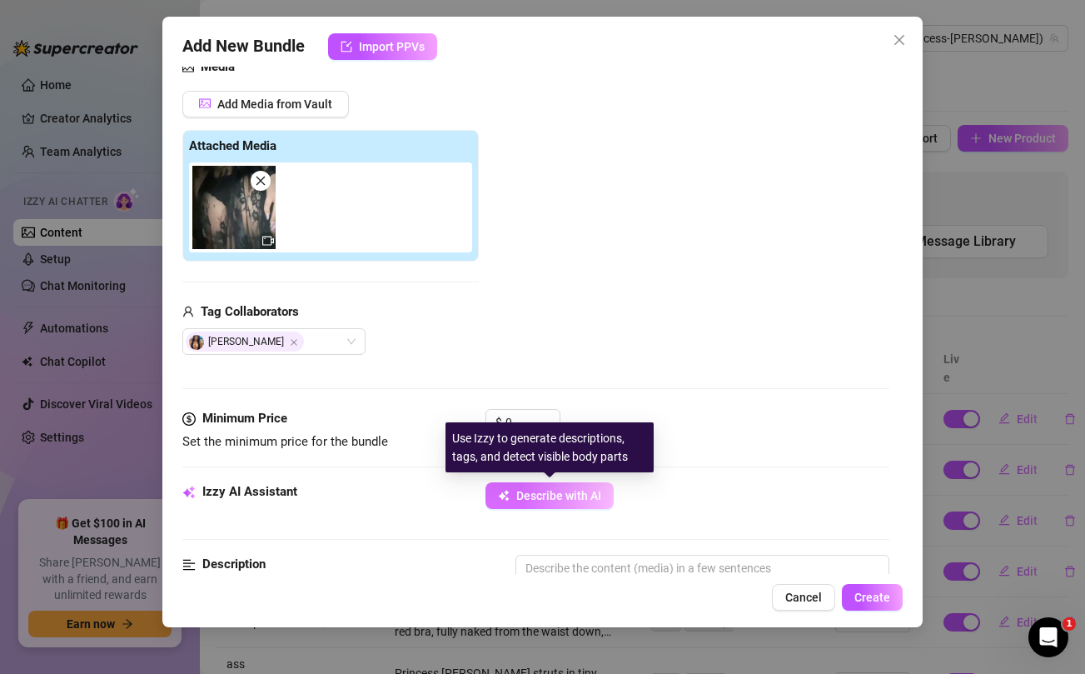
click at [546, 491] on span "Describe with AI" at bounding box center [558, 495] width 85 height 13
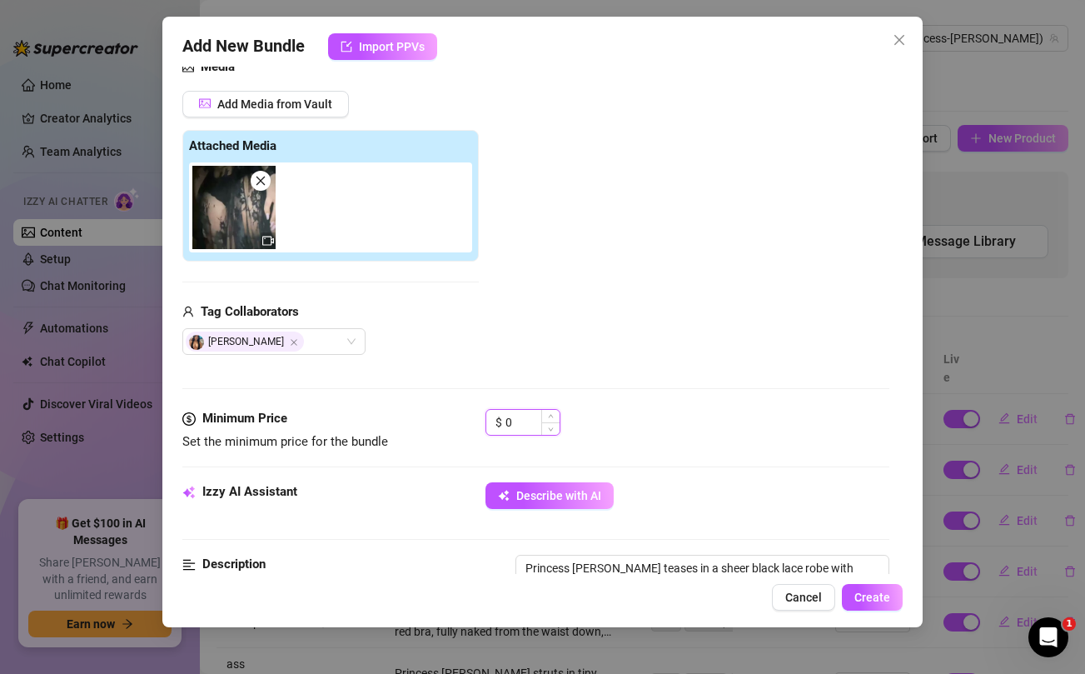
click at [523, 432] on input "0" at bounding box center [533, 422] width 54 height 25
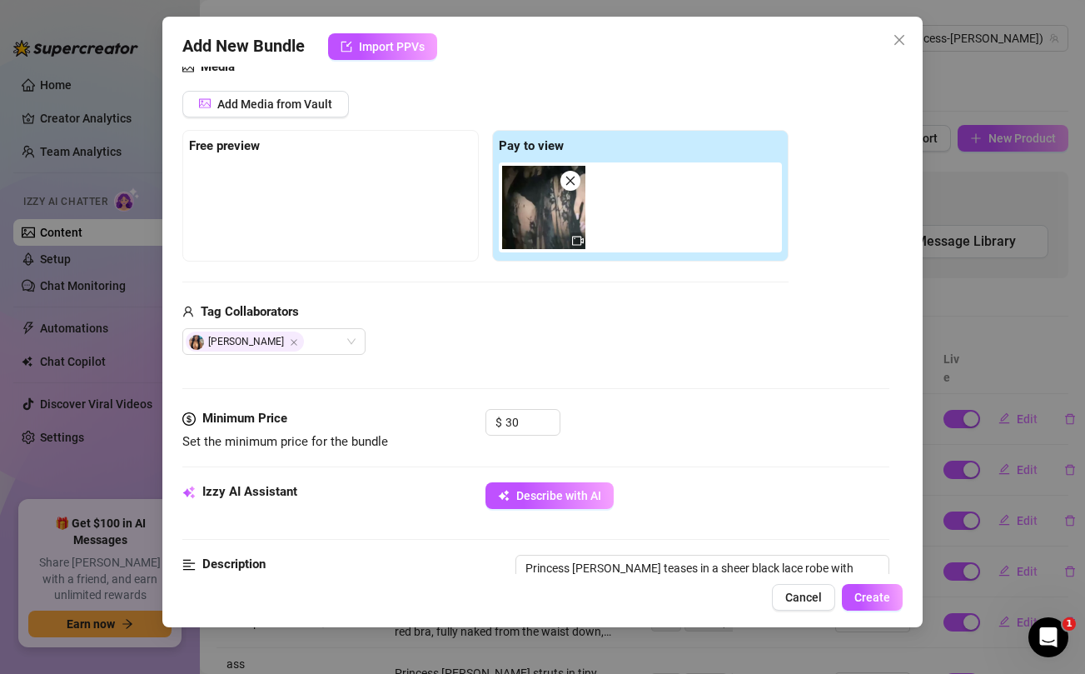
click at [723, 350] on div "[PERSON_NAME]" at bounding box center [485, 341] width 606 height 27
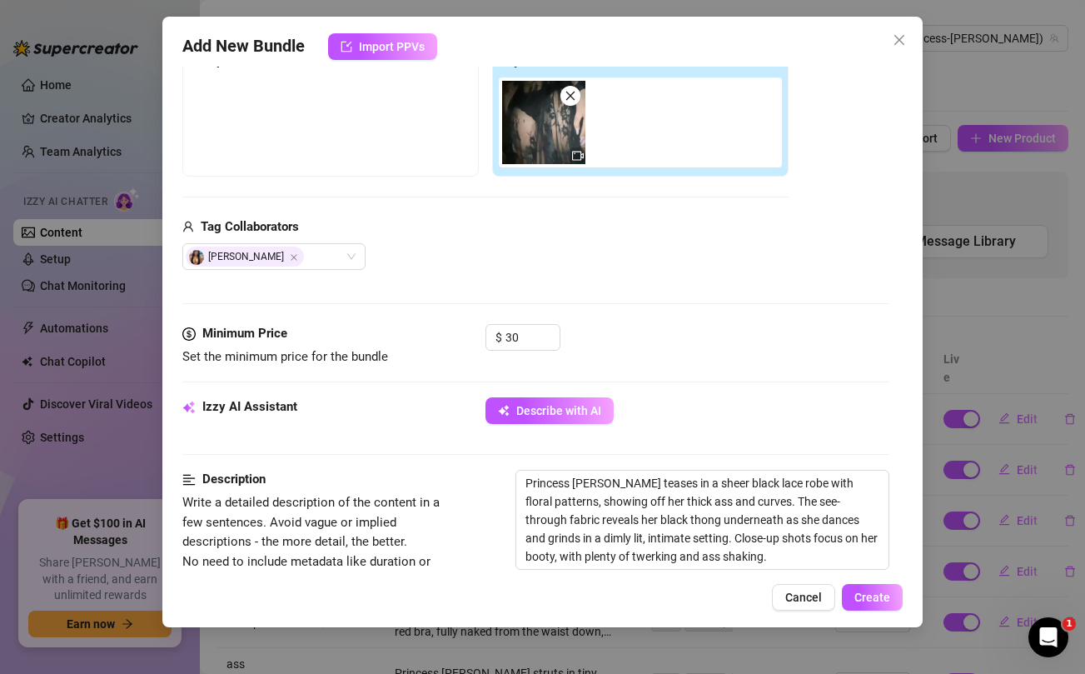
scroll to position [283, 0]
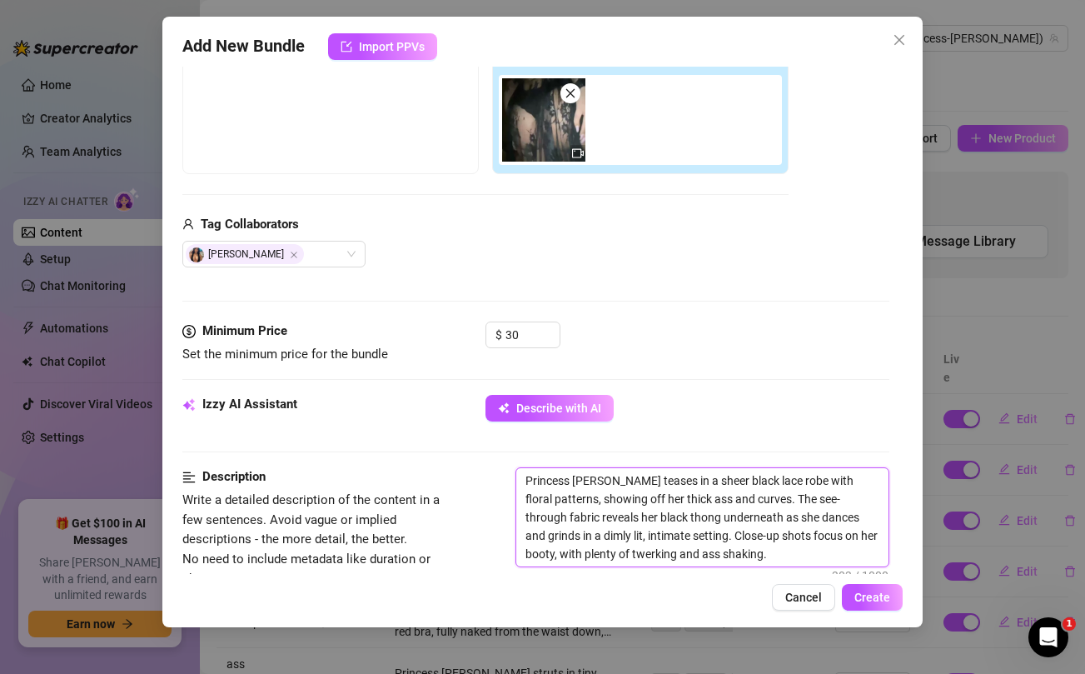
click at [745, 560] on textarea "Princess [PERSON_NAME] teases in a sheer black lace robe with floral patterns, …" at bounding box center [702, 517] width 372 height 98
click at [677, 532] on textarea "Princess [PERSON_NAME] teases in a sheer black lace robe with floral patterns, …" at bounding box center [702, 517] width 372 height 98
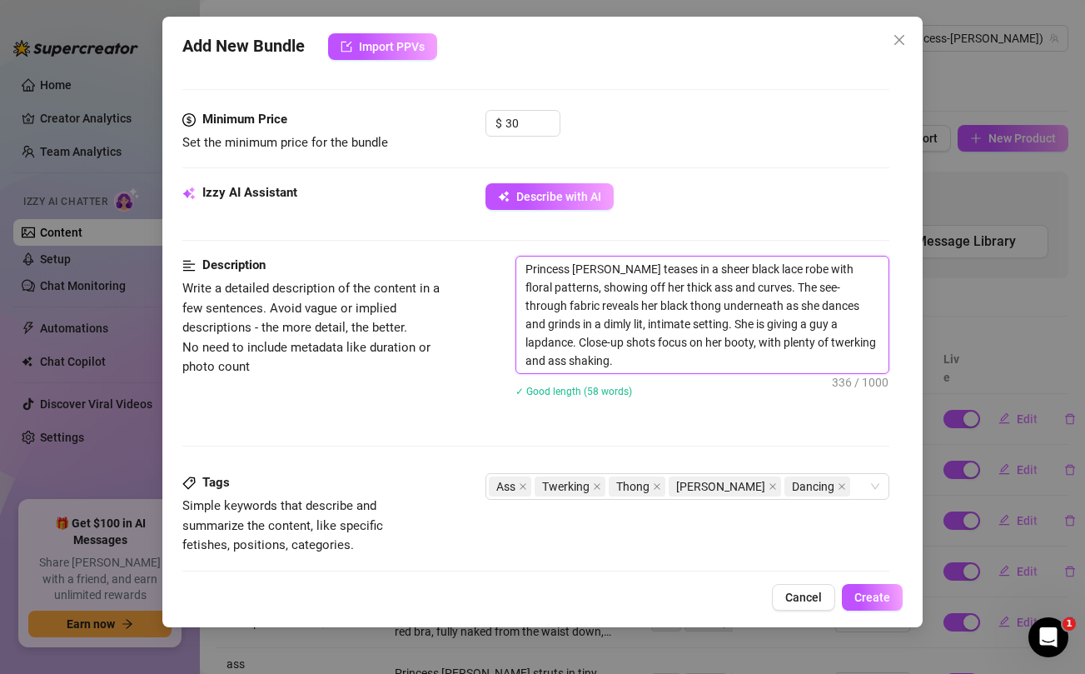
scroll to position [496, 0]
click at [851, 487] on div "Ass Twerking Thong Sheer Lingerie Dancing" at bounding box center [678, 485] width 379 height 23
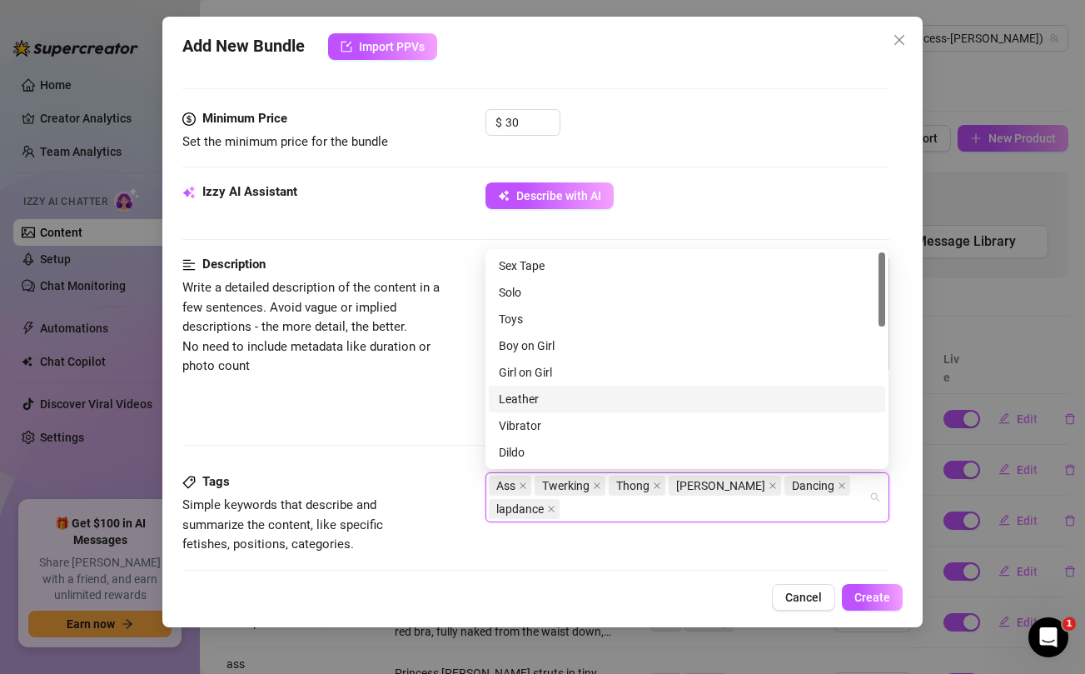
click at [357, 413] on div "Description Write a detailed description of the content in a few sentences. Avo…" at bounding box center [535, 336] width 706 height 163
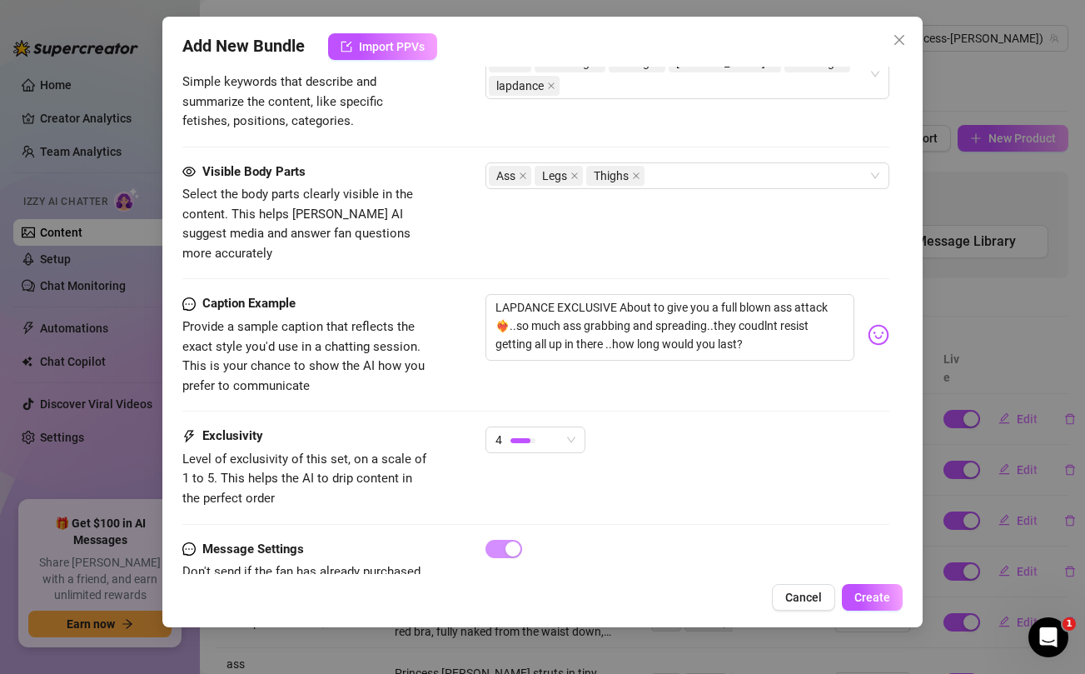
scroll to position [958, 0]
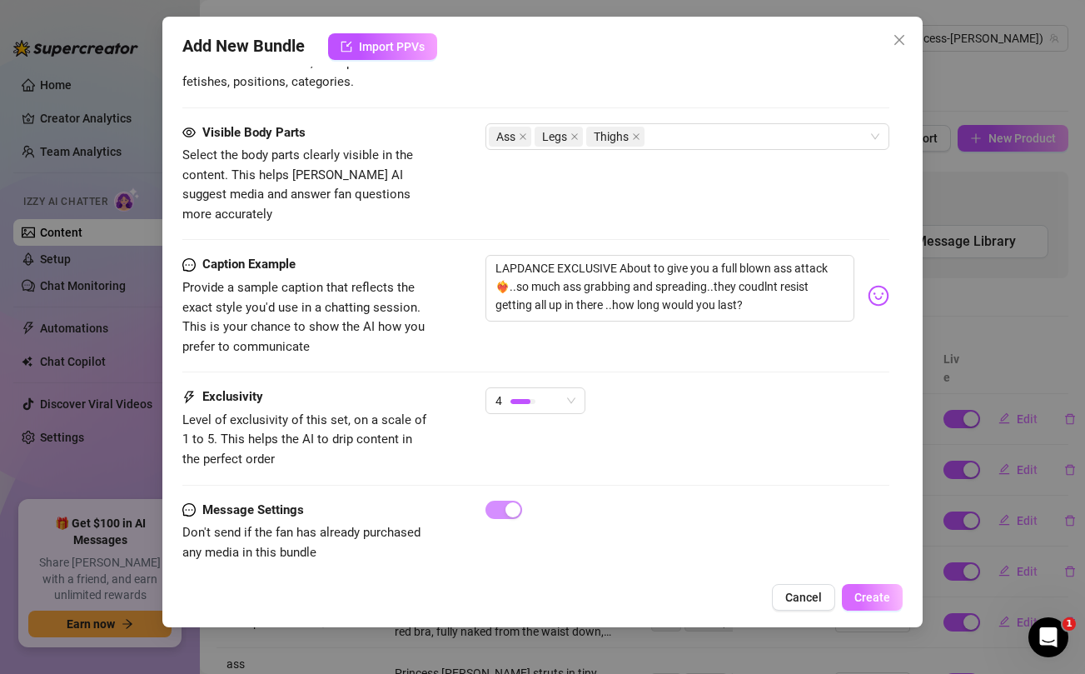
click at [868, 592] on span "Create" at bounding box center [873, 597] width 36 height 13
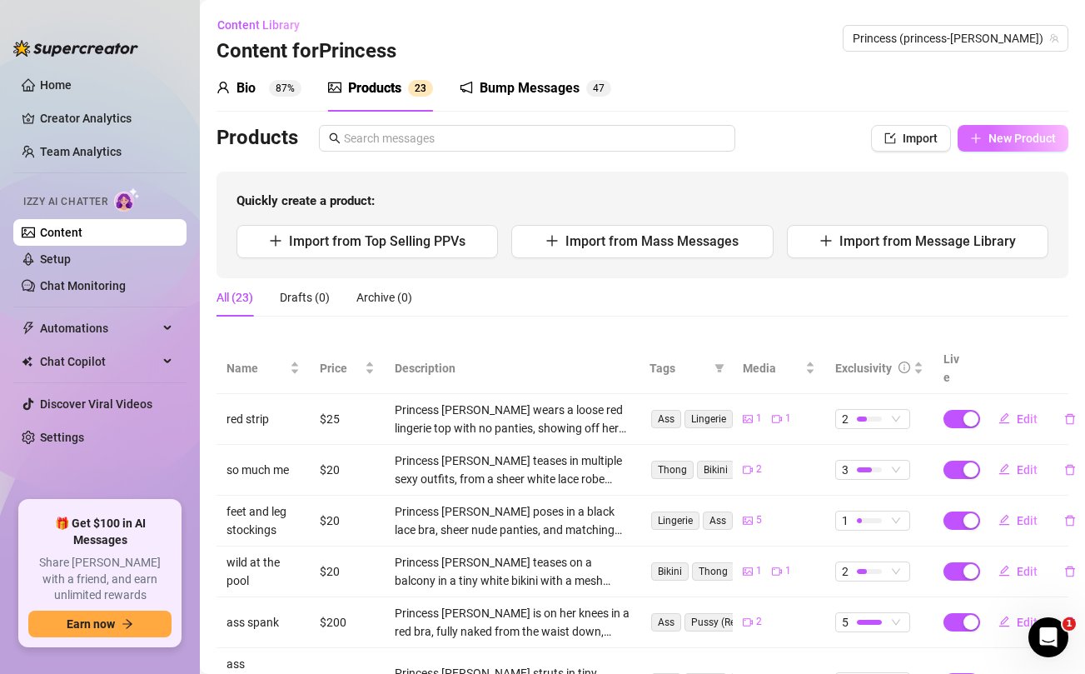
click at [997, 143] on span "New Product" at bounding box center [1022, 138] width 67 height 13
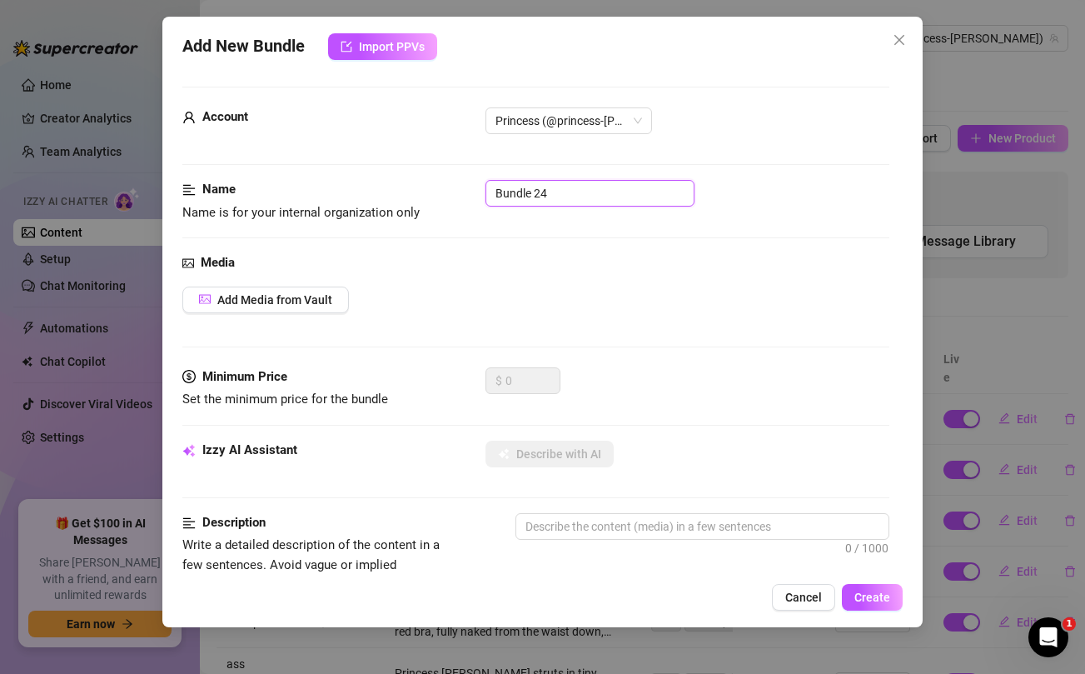
click at [596, 188] on input "Bundle 24" at bounding box center [590, 193] width 209 height 27
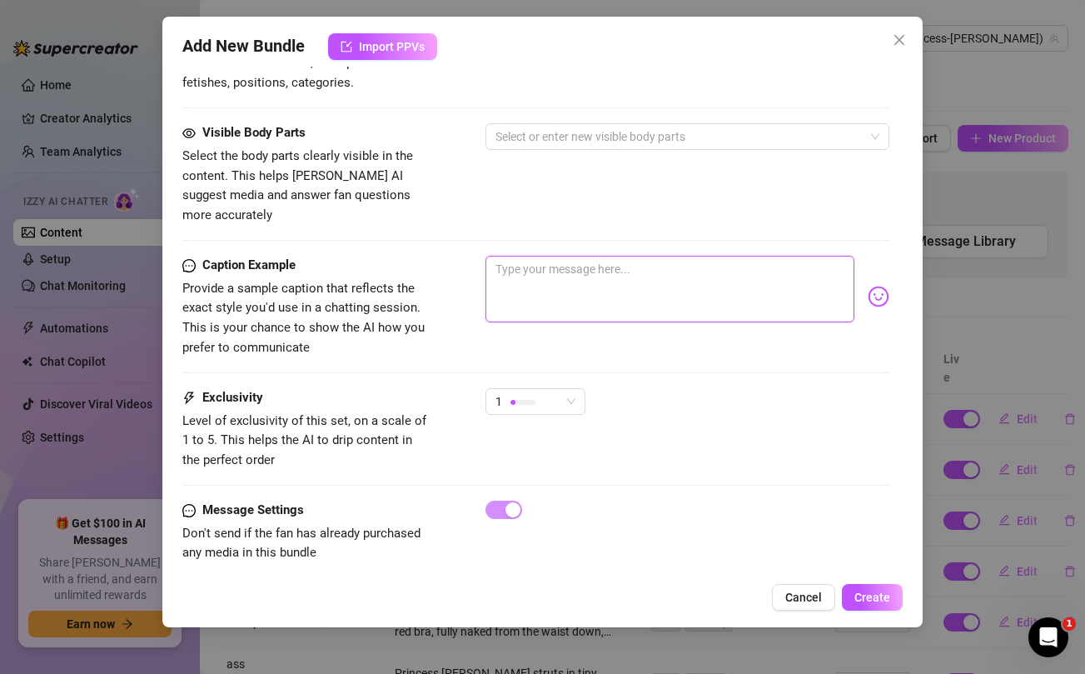
click at [600, 277] on textarea at bounding box center [670, 289] width 368 height 67
paste textarea "Don't miss this opportunity to explore the depths of your desires with me for j…"
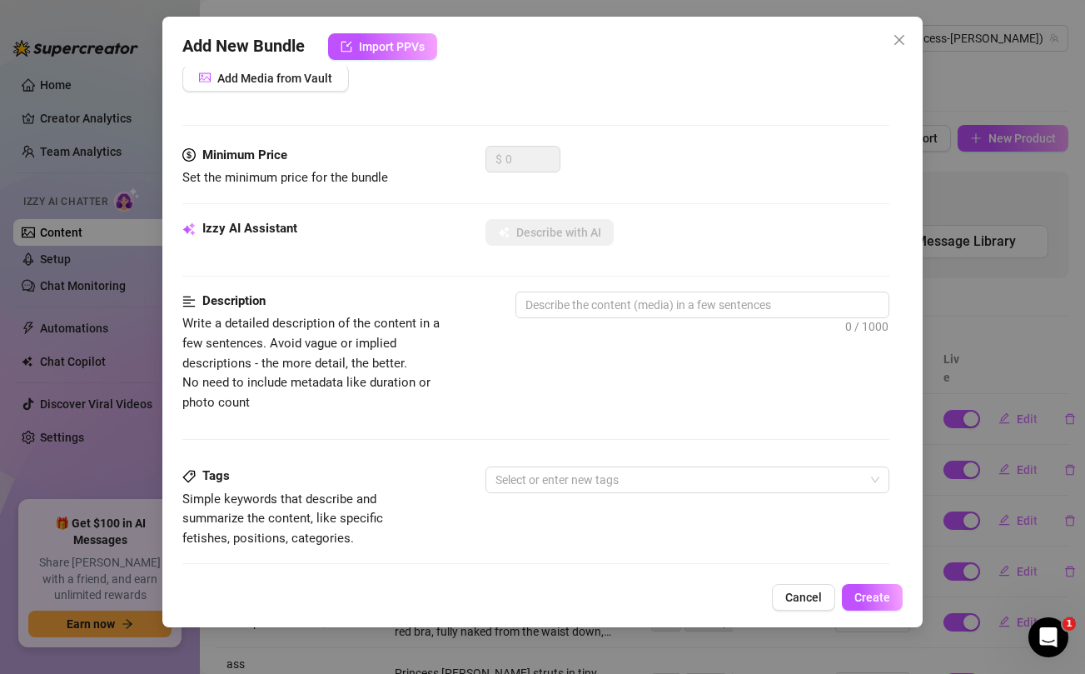
scroll to position [0, 0]
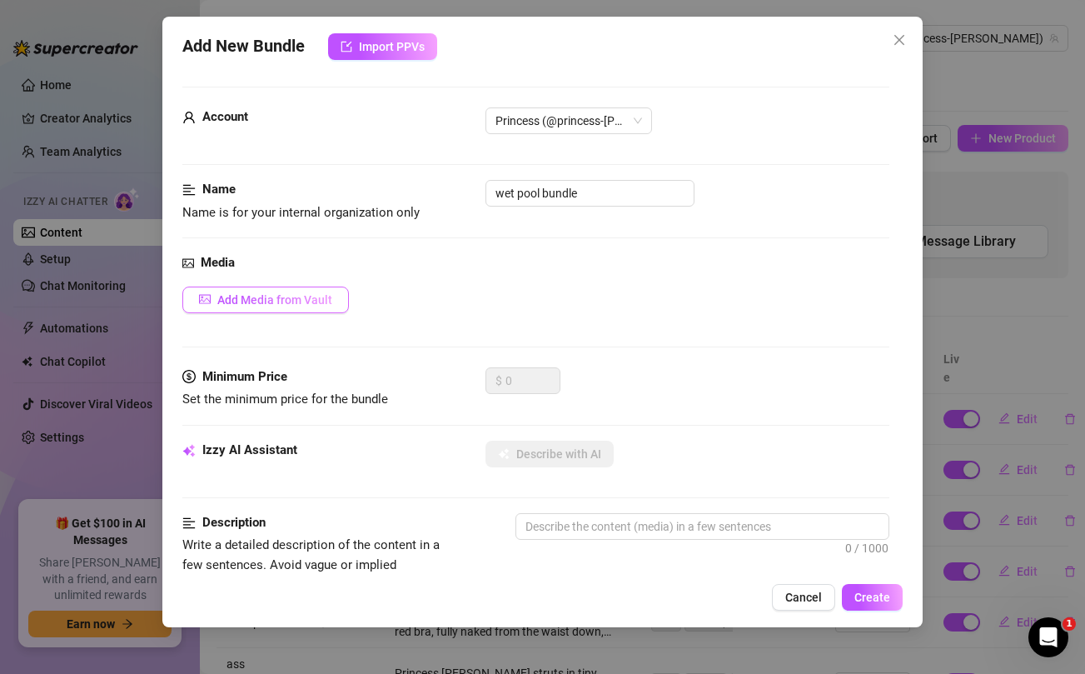
click at [303, 307] on button "Add Media from Vault" at bounding box center [265, 300] width 167 height 27
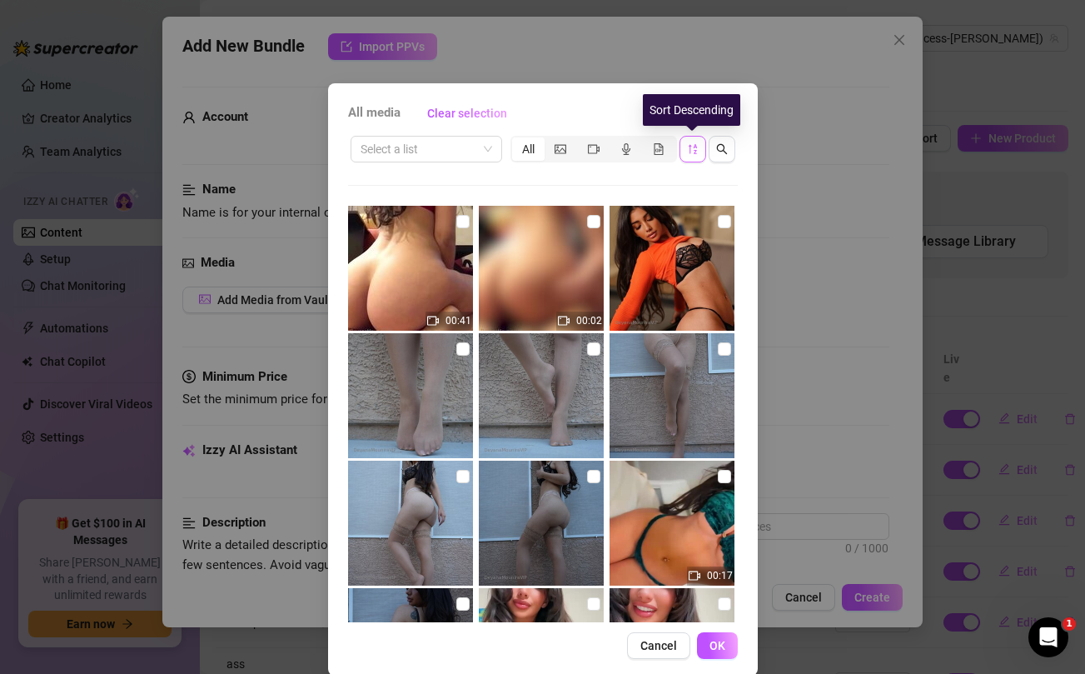
click at [687, 152] on icon "sort-descending" at bounding box center [693, 149] width 12 height 12
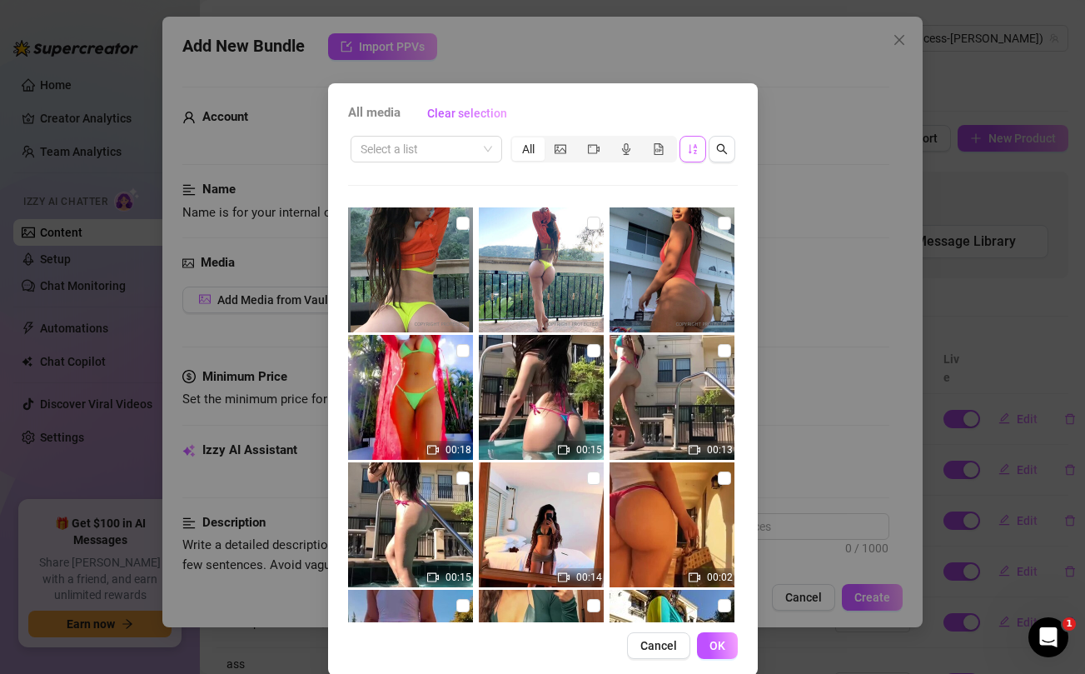
scroll to position [13511, 0]
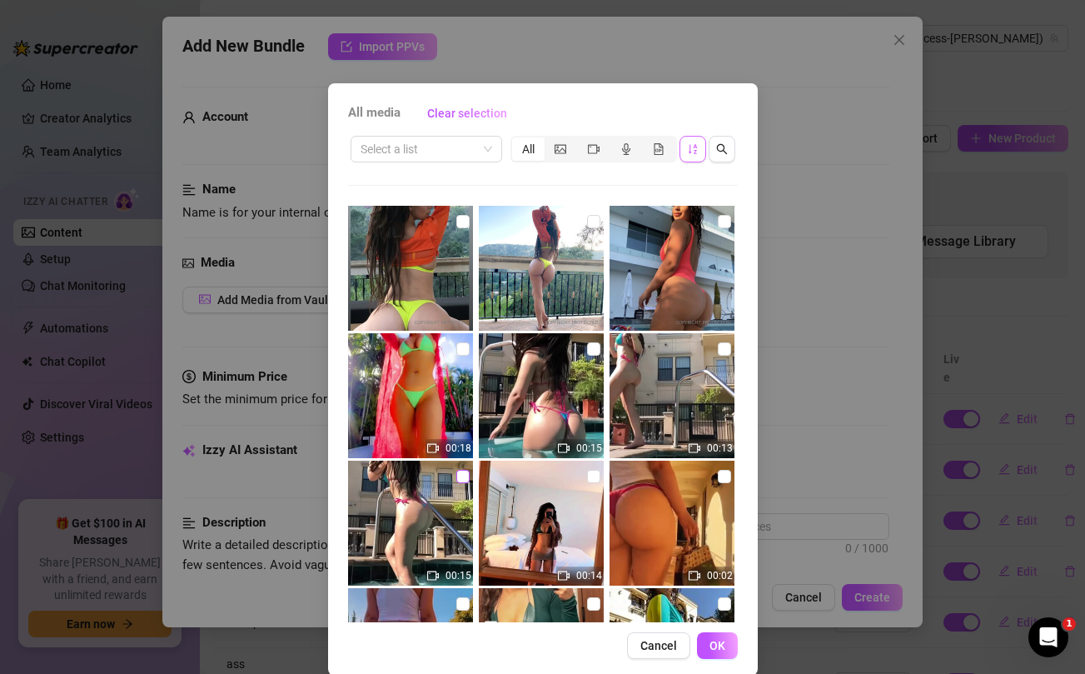
click at [466, 475] on input "checkbox" at bounding box center [463, 476] width 13 height 13
click at [594, 348] on input "checkbox" at bounding box center [593, 348] width 13 height 13
click at [726, 348] on input "checkbox" at bounding box center [724, 348] width 13 height 13
click at [726, 650] on button "OK" at bounding box center [717, 645] width 41 height 27
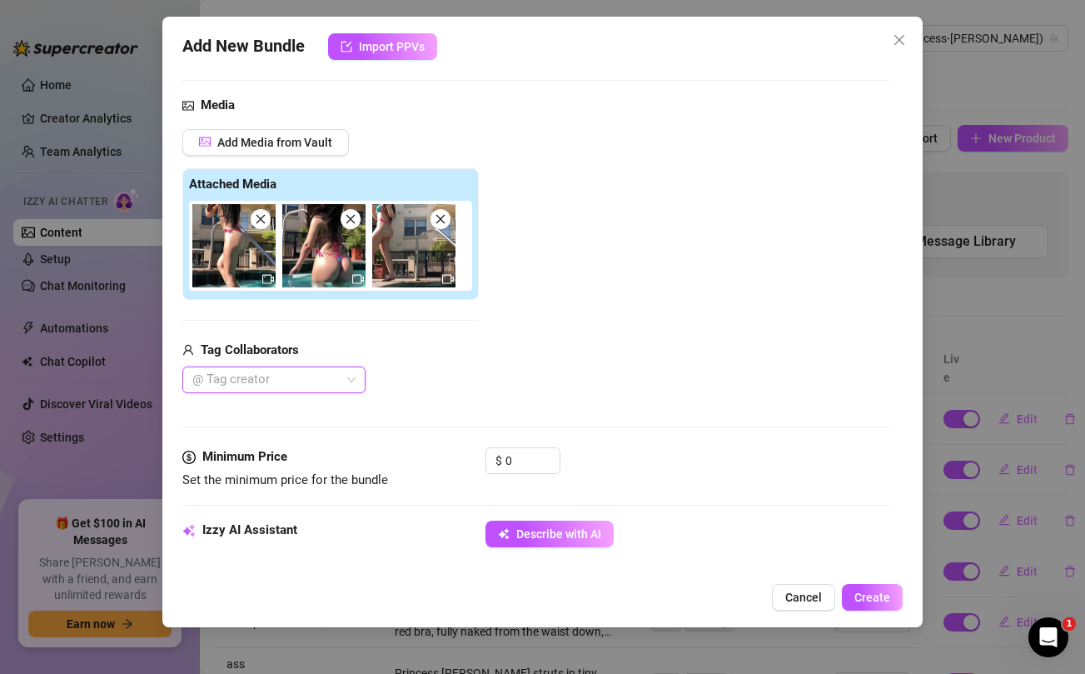
scroll to position [167, 0]
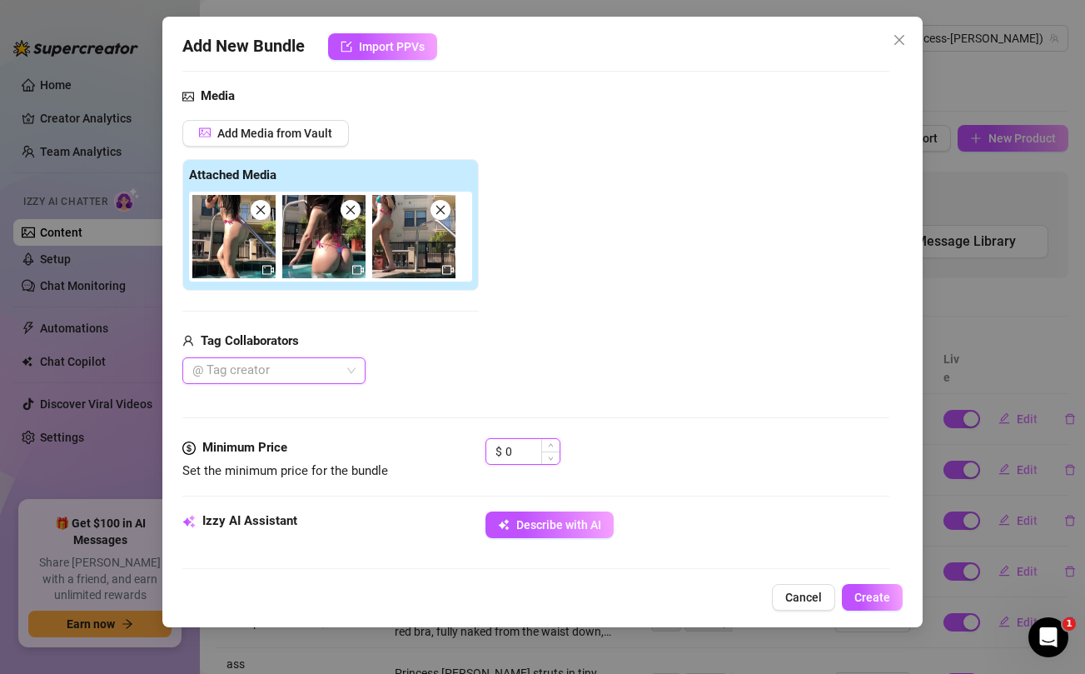
click at [521, 454] on input "0" at bounding box center [533, 451] width 54 height 25
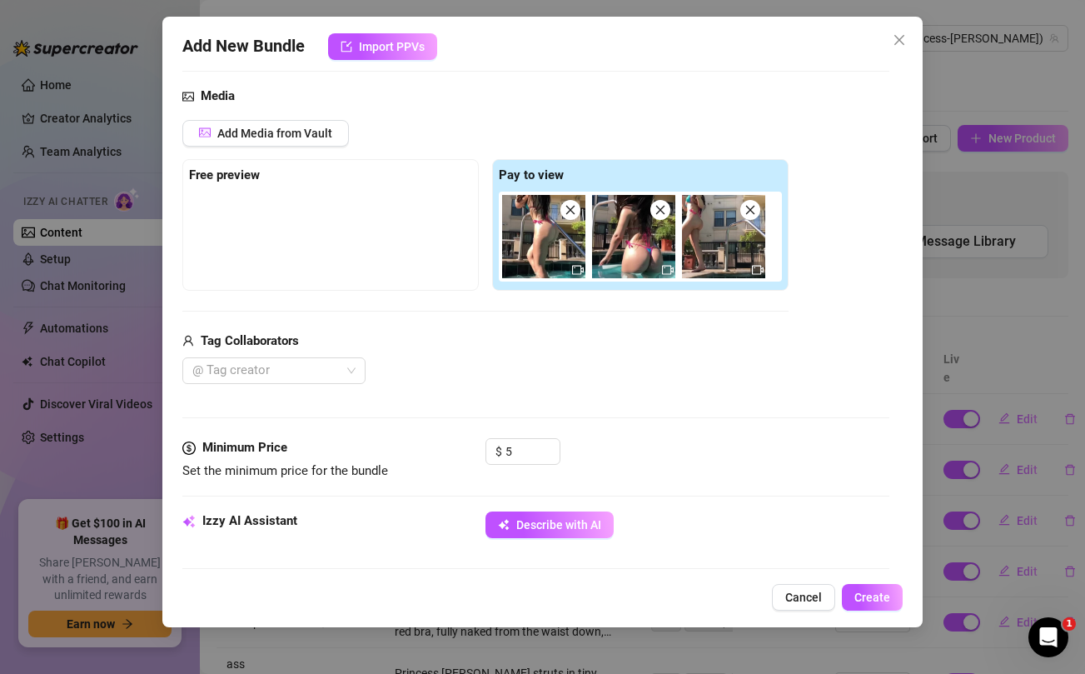
click at [587, 376] on div "@ Tag creator" at bounding box center [485, 370] width 606 height 27
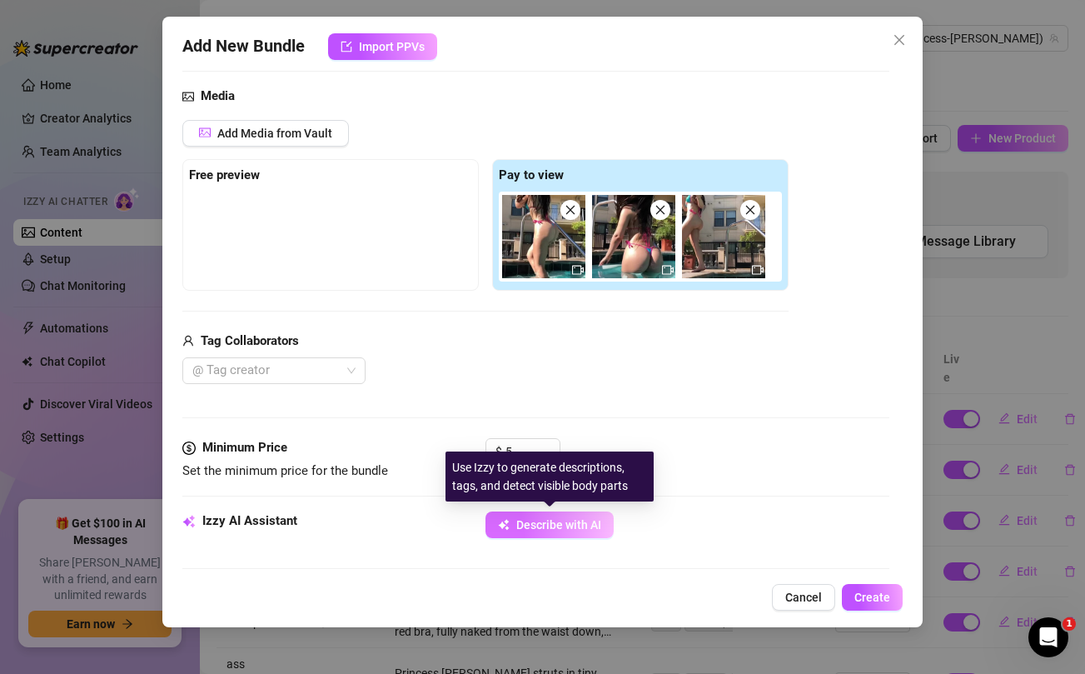
click at [542, 533] on button "Describe with AI" at bounding box center [550, 524] width 128 height 27
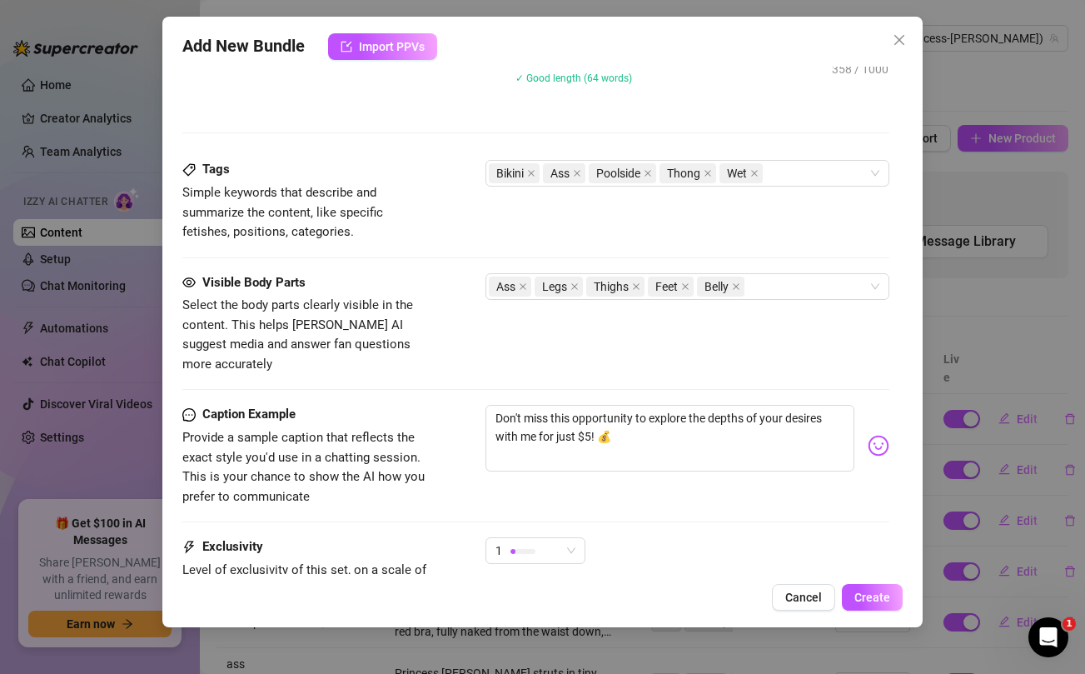
scroll to position [958, 0]
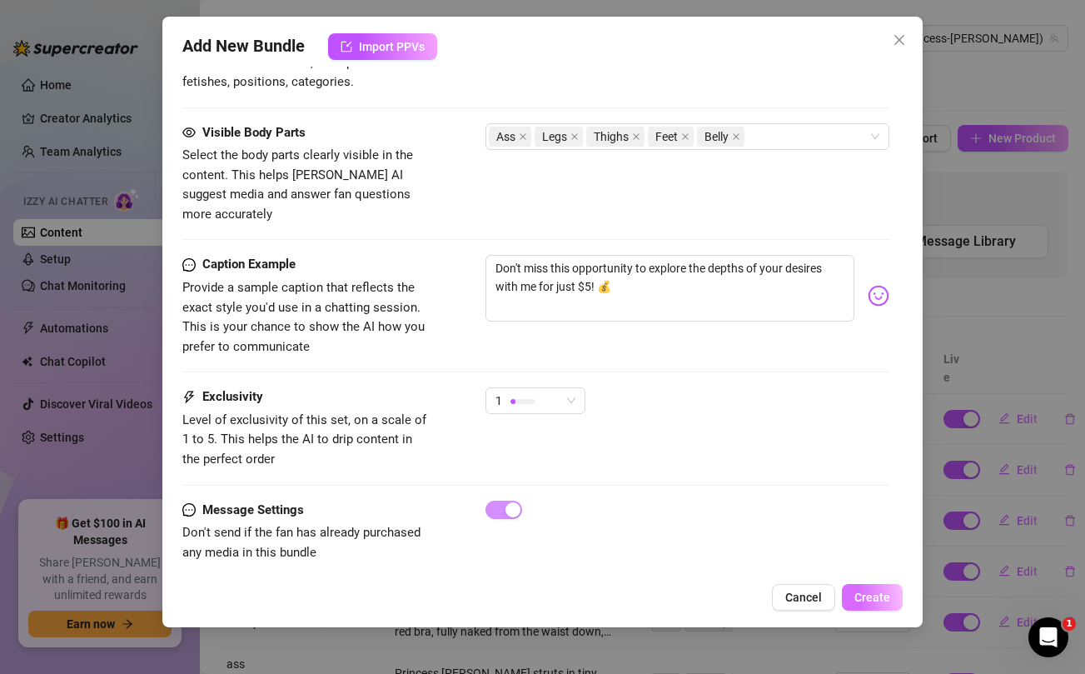
click at [872, 598] on span "Create" at bounding box center [873, 597] width 36 height 13
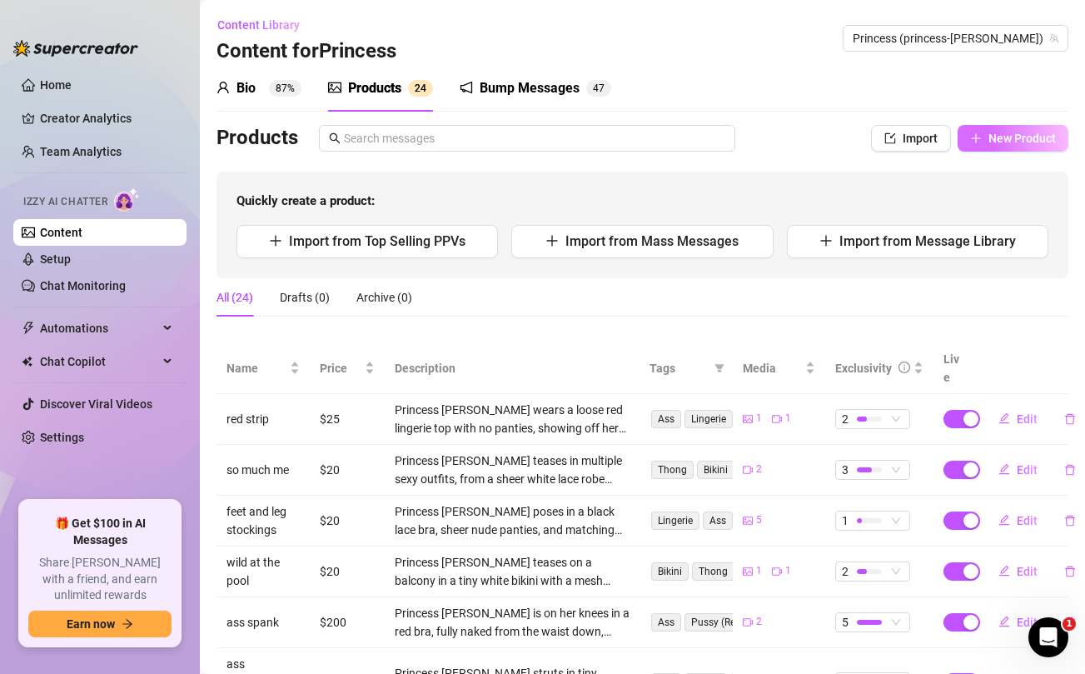
click at [1020, 147] on button "New Product" at bounding box center [1013, 138] width 111 height 27
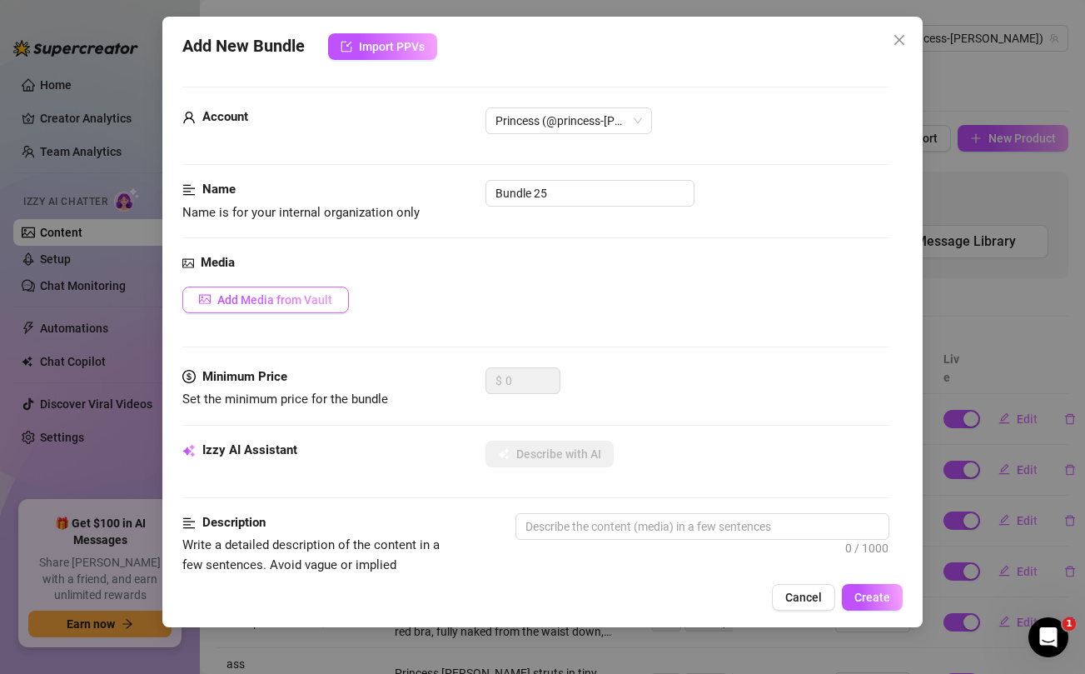
click at [262, 305] on span "Add Media from Vault" at bounding box center [274, 299] width 115 height 13
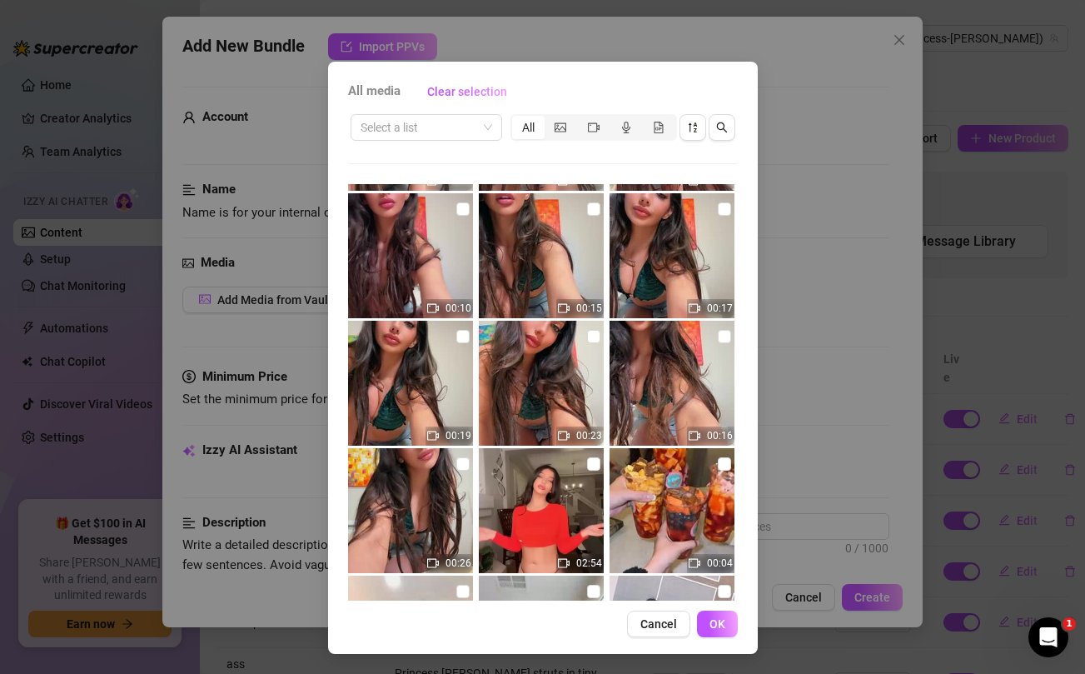
scroll to position [839, 0]
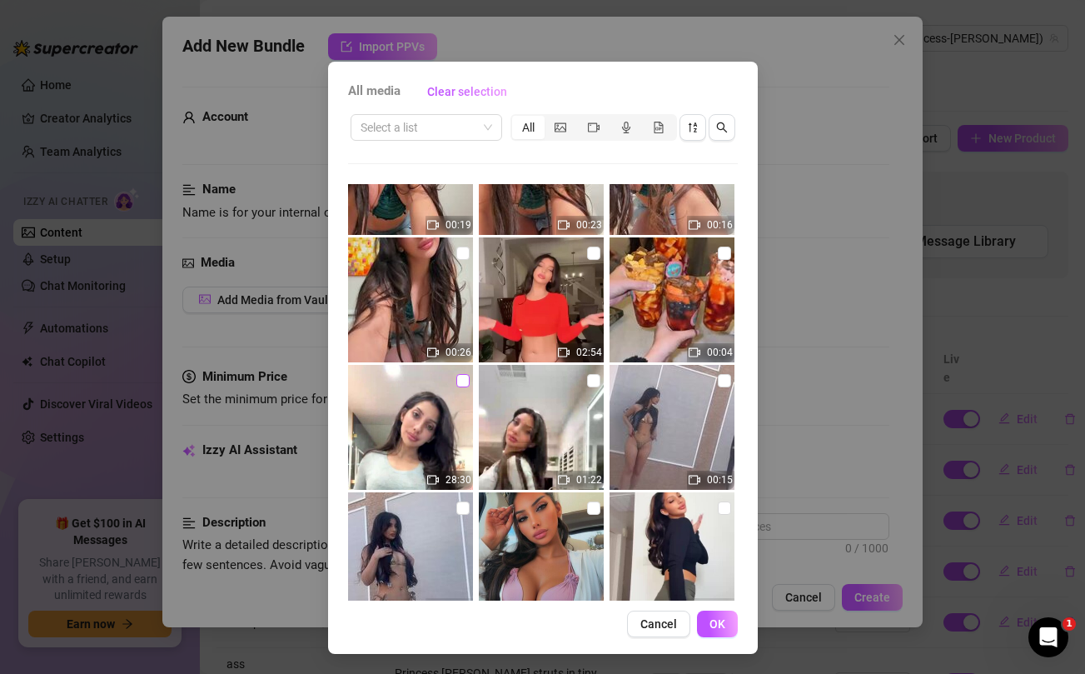
click at [460, 380] on input "checkbox" at bounding box center [463, 380] width 13 height 13
click at [593, 381] on input "checkbox" at bounding box center [593, 380] width 13 height 13
click at [716, 622] on span "OK" at bounding box center [718, 623] width 16 height 13
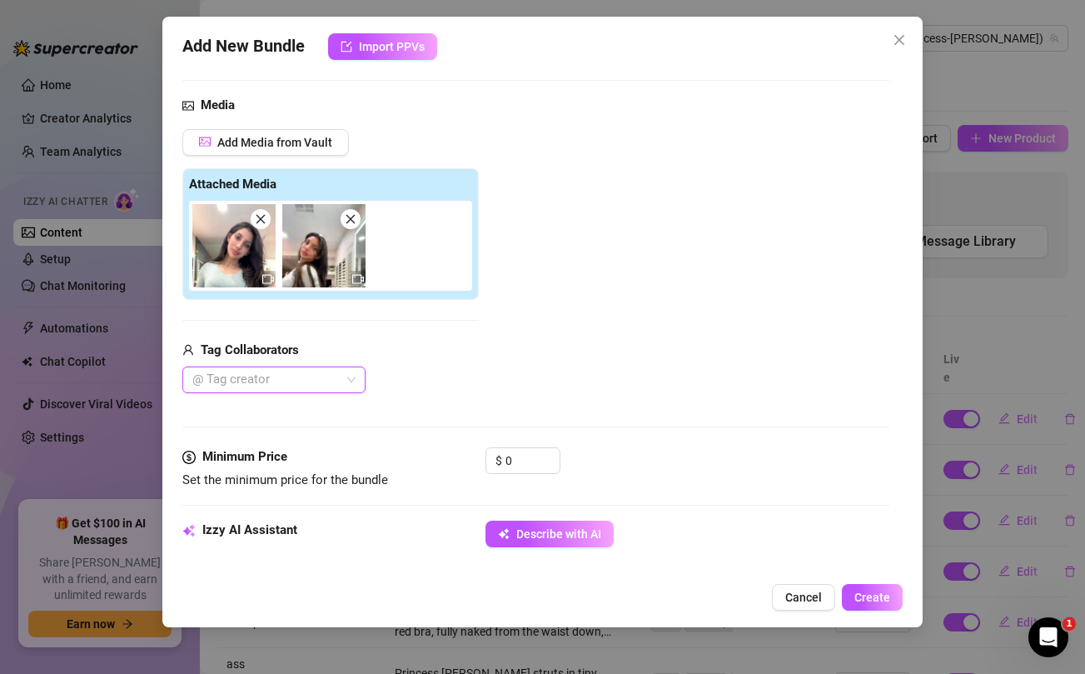
scroll to position [212, 0]
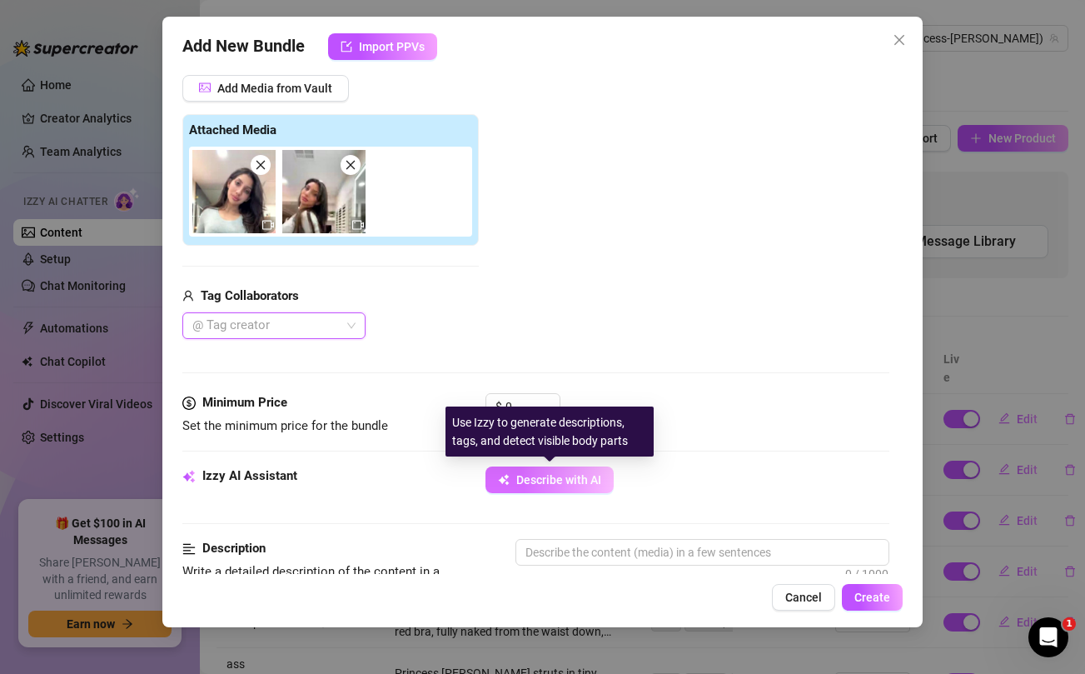
click at [547, 477] on span "Describe with AI" at bounding box center [558, 479] width 85 height 13
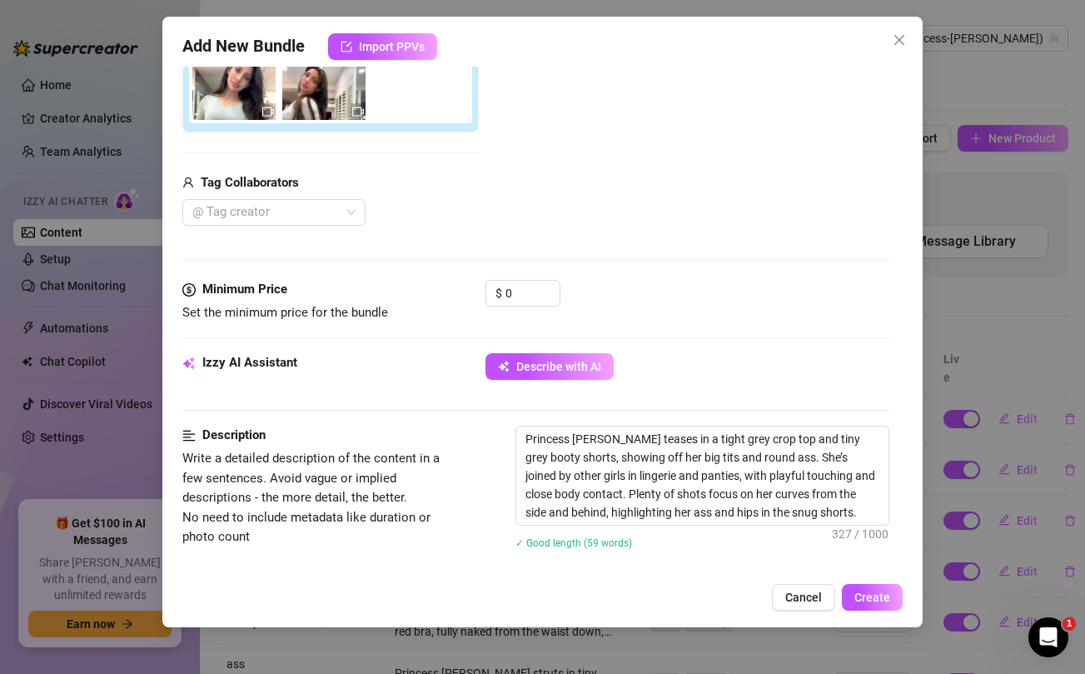
scroll to position [352, 0]
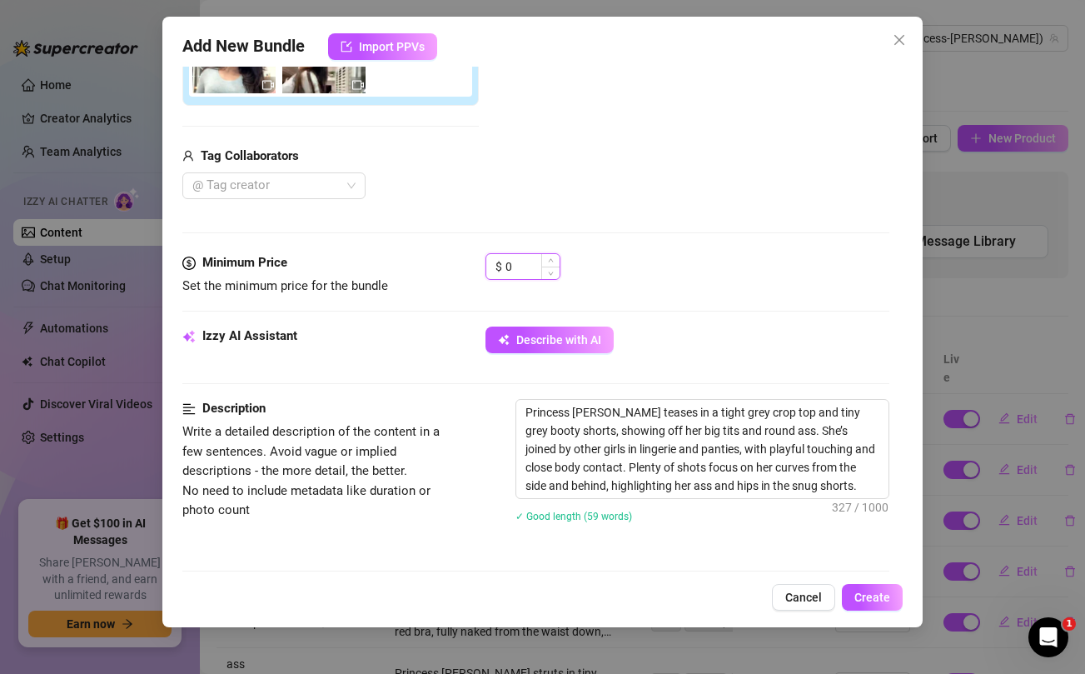
click at [518, 262] on input "0" at bounding box center [533, 266] width 54 height 25
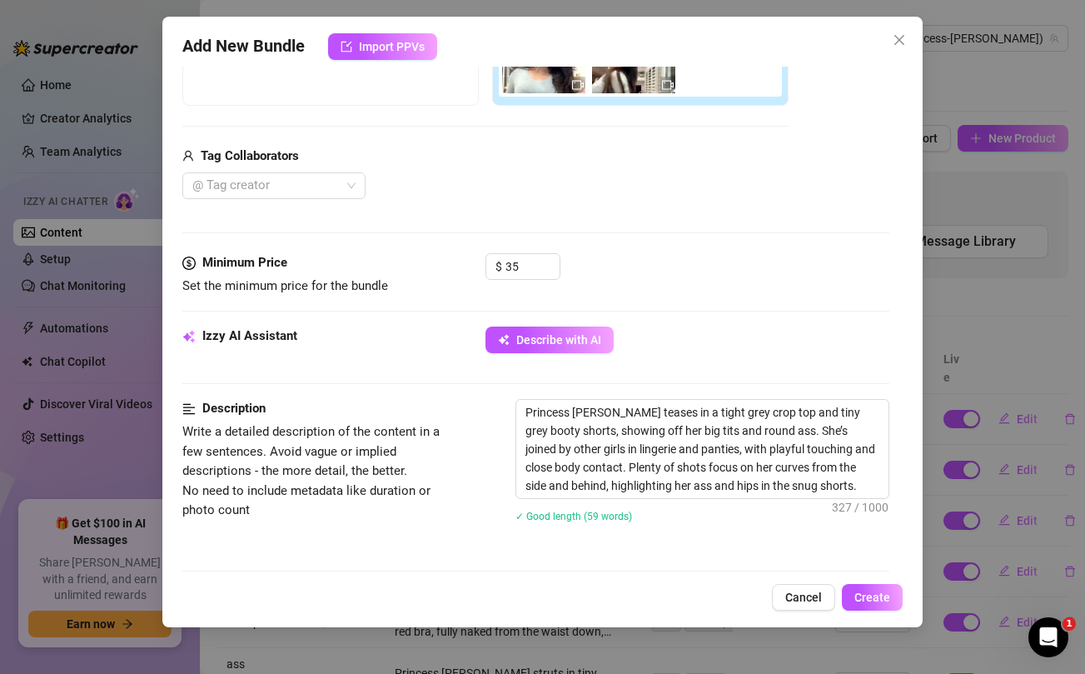
click at [738, 212] on div "Media Add Media from Vault Free preview Pay to view Tag Collaborators @ Tag cre…" at bounding box center [535, 78] width 706 height 352
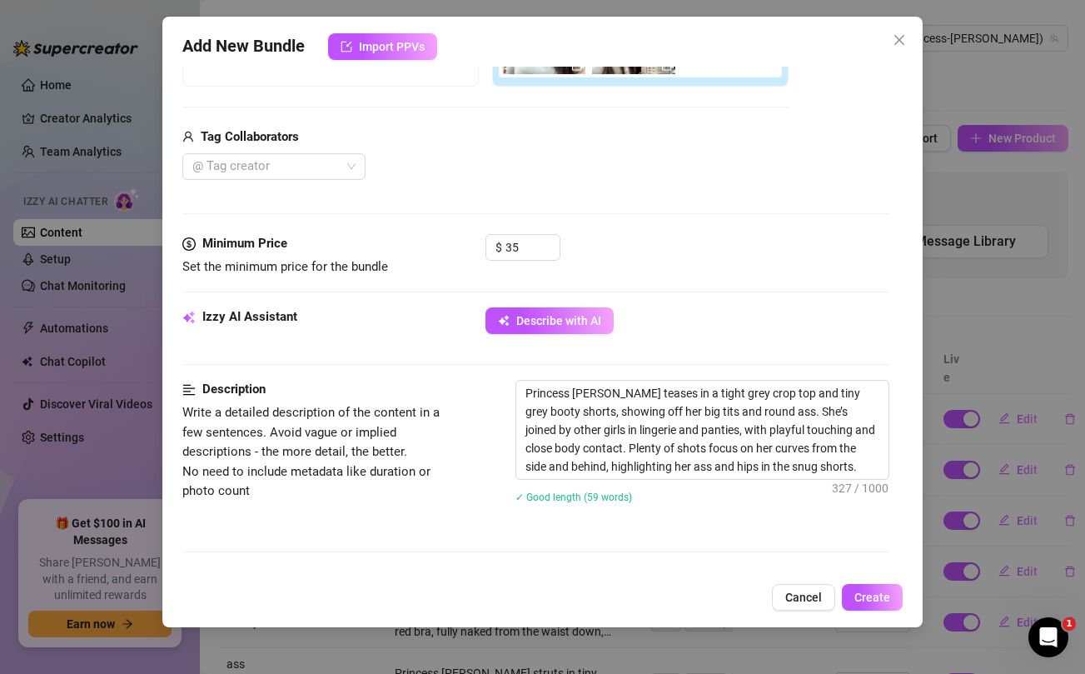
scroll to position [367, 0]
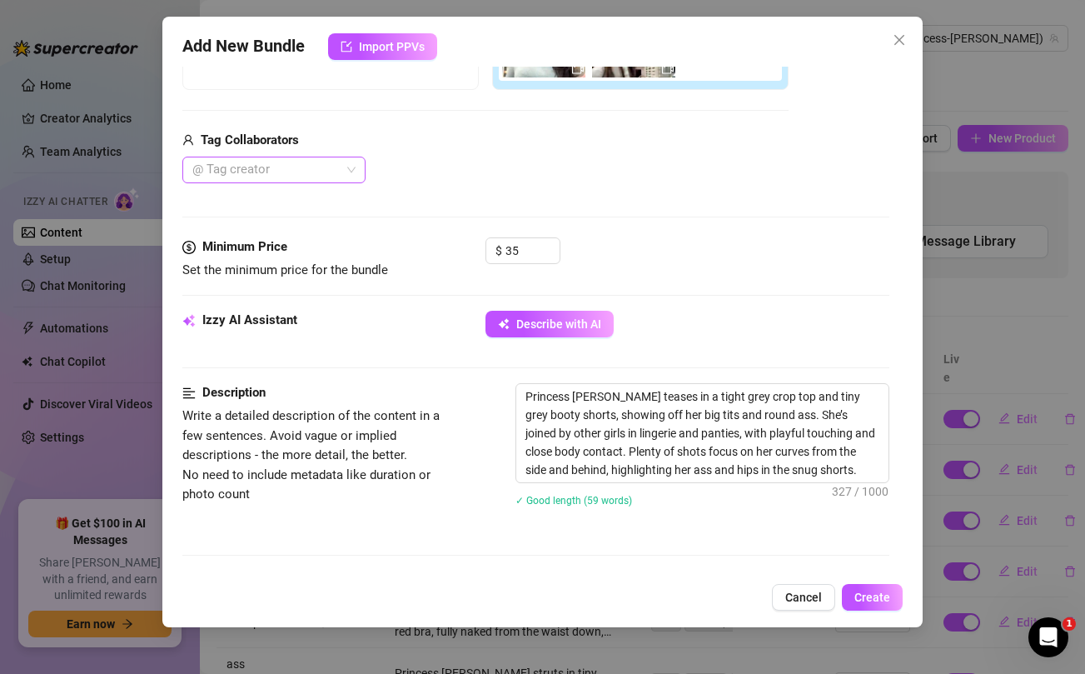
click at [286, 173] on div at bounding box center [265, 169] width 159 height 23
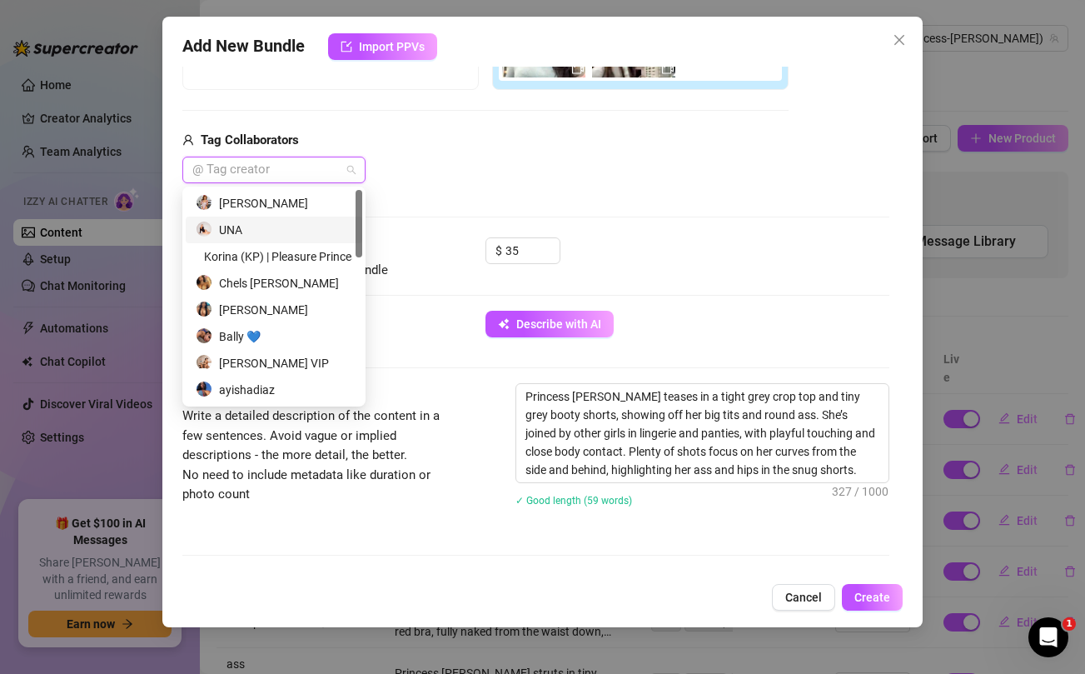
click at [265, 228] on div "UNA" at bounding box center [274, 230] width 157 height 18
click at [265, 202] on div "[PERSON_NAME]" at bounding box center [274, 203] width 157 height 18
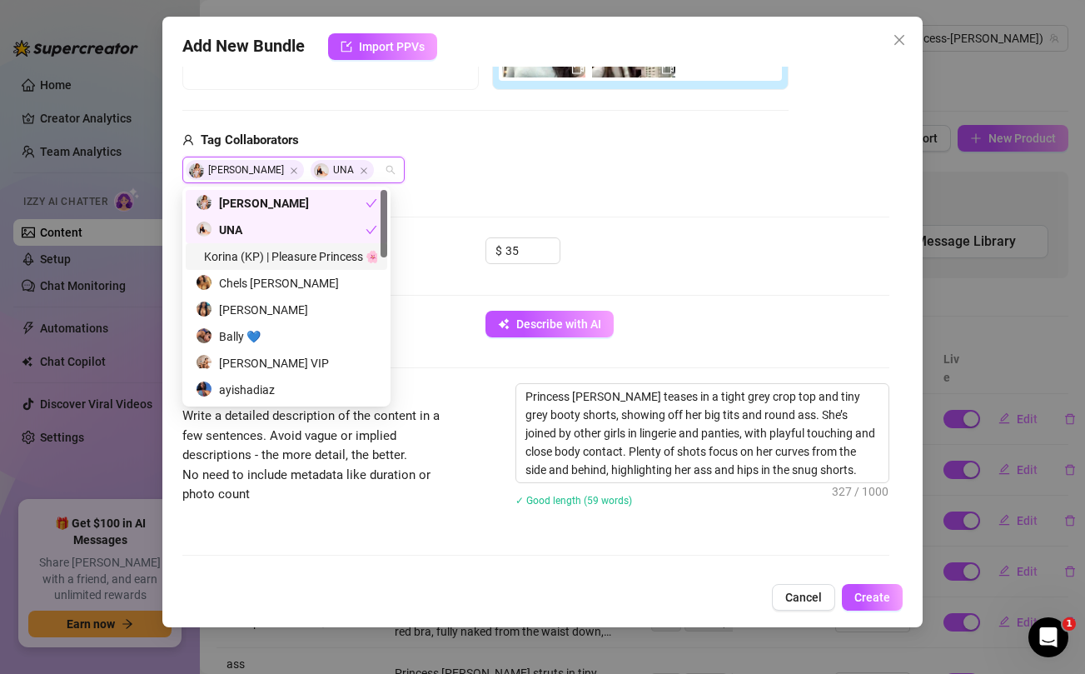
click at [254, 261] on div "Korina (KP) | Pleasure Princess 🌸💋" at bounding box center [287, 256] width 182 height 18
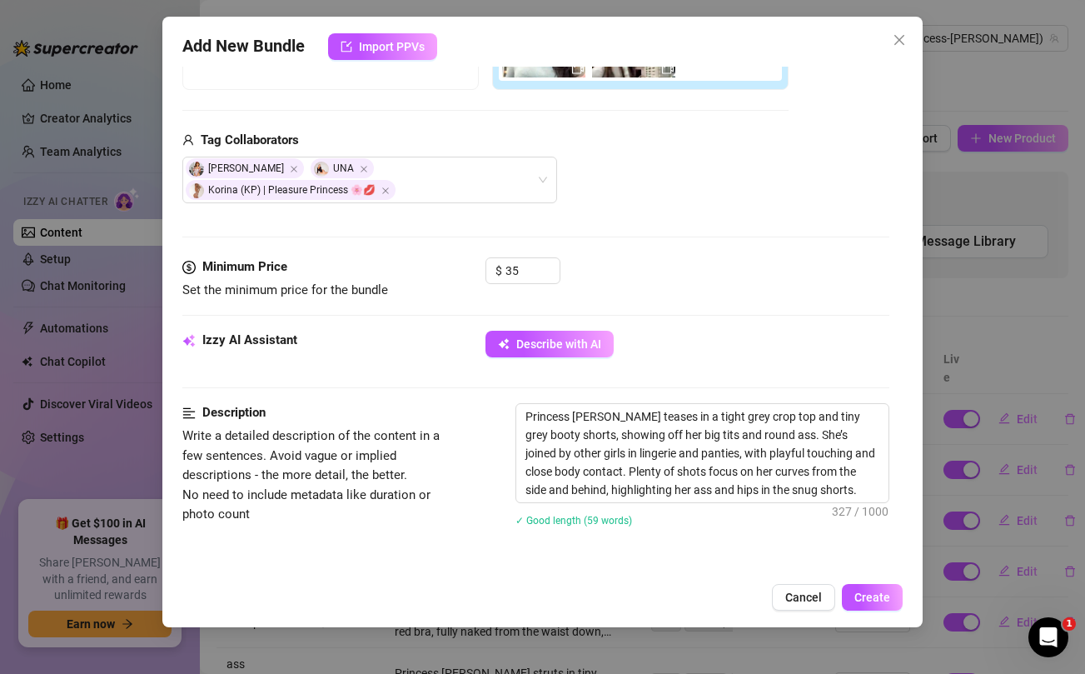
click at [743, 287] on div "$ 35" at bounding box center [687, 278] width 403 height 42
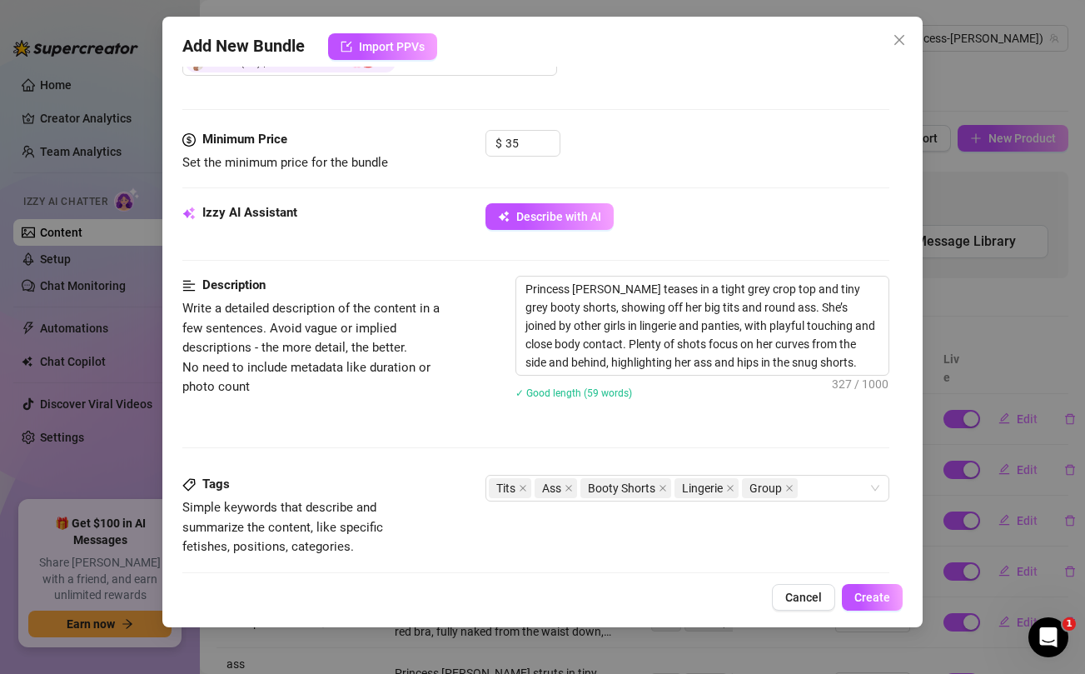
scroll to position [561, 0]
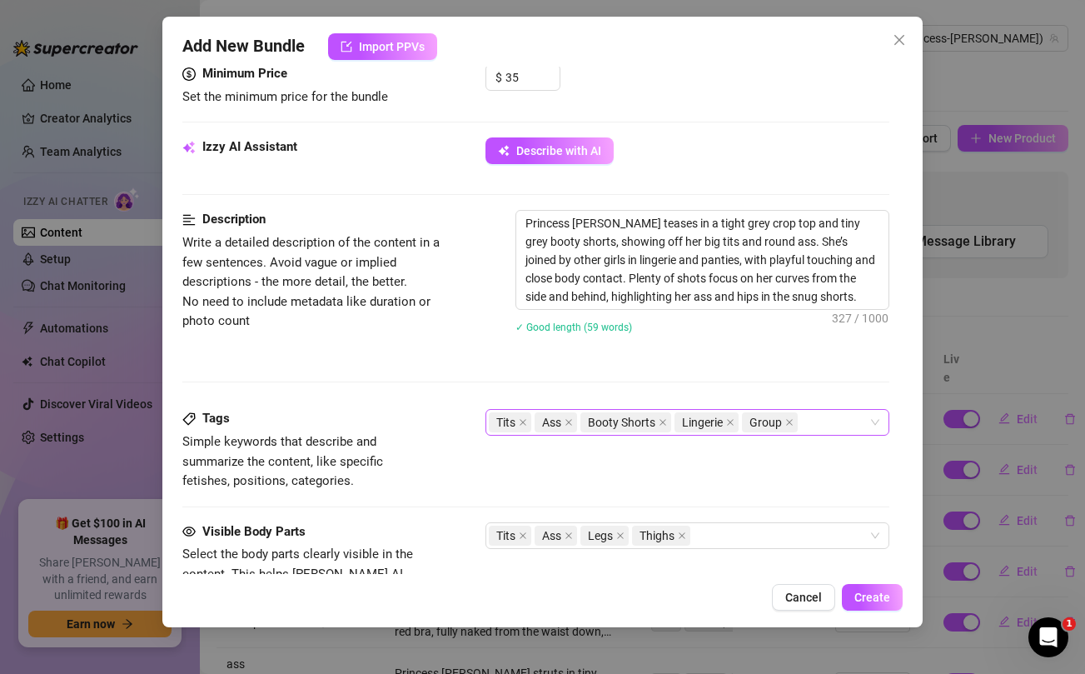
click at [824, 427] on div "Tits Ass Booty Shorts Lingerie Group" at bounding box center [678, 422] width 379 height 23
click at [514, 497] on div "Tags Simple keywords that describe and summarize the content, like specific fet…" at bounding box center [535, 465] width 706 height 112
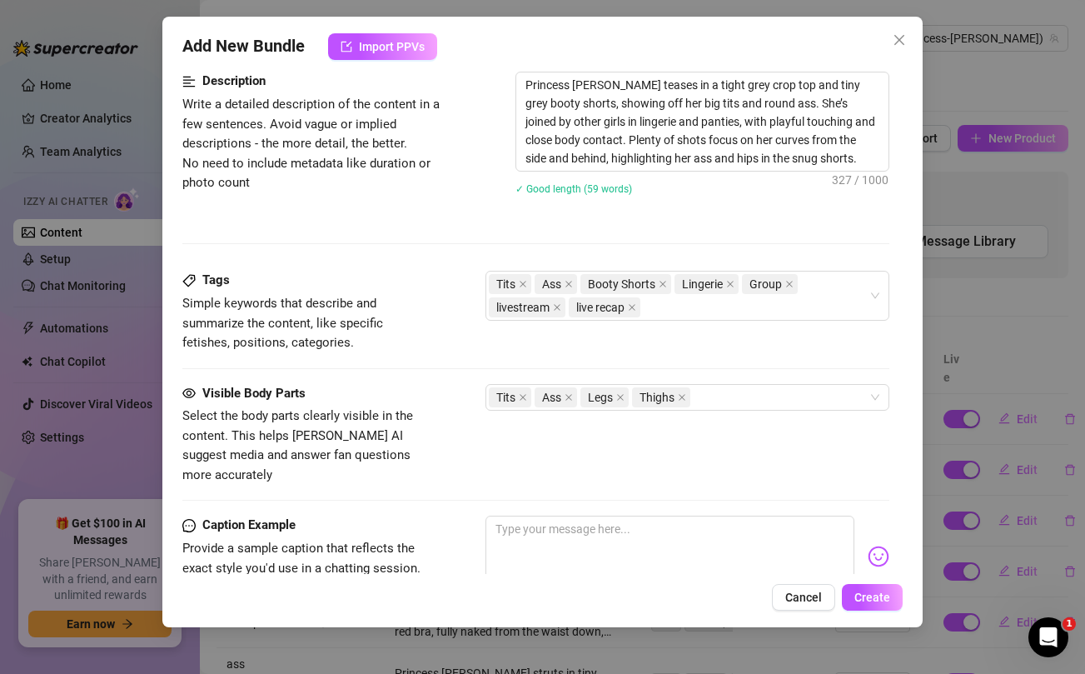
scroll to position [718, 0]
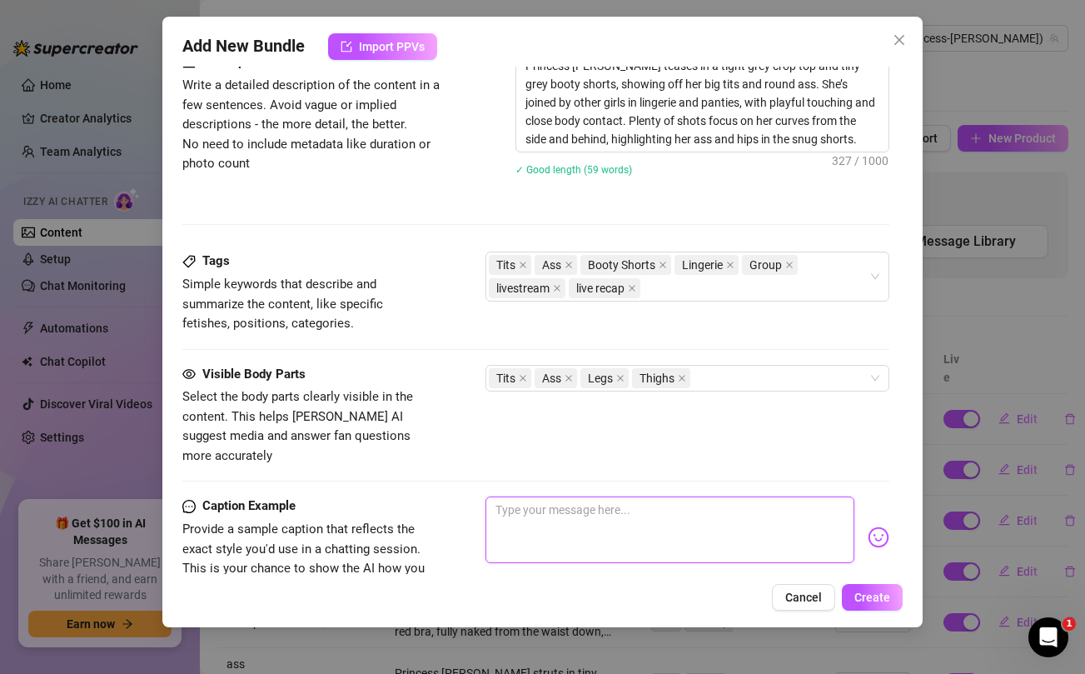
click at [578, 500] on textarea at bounding box center [670, 530] width 368 height 67
paste textarea "Missed the live? Don’t worry… I saved all the tits & ass just for you 😈🍑🍒"
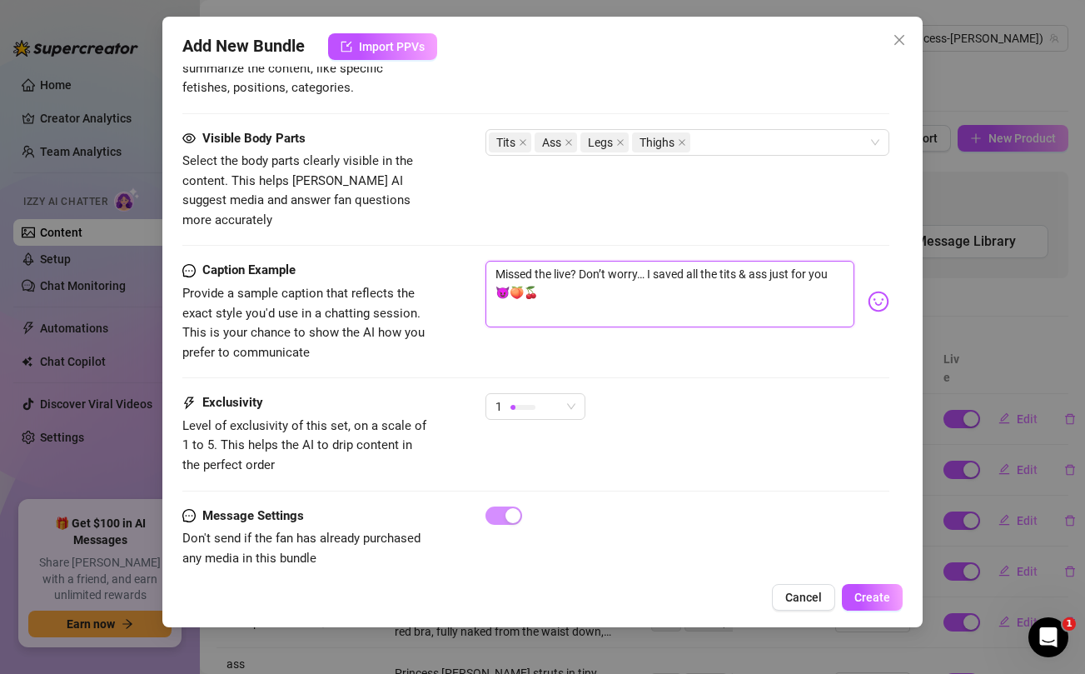
scroll to position [957, 0]
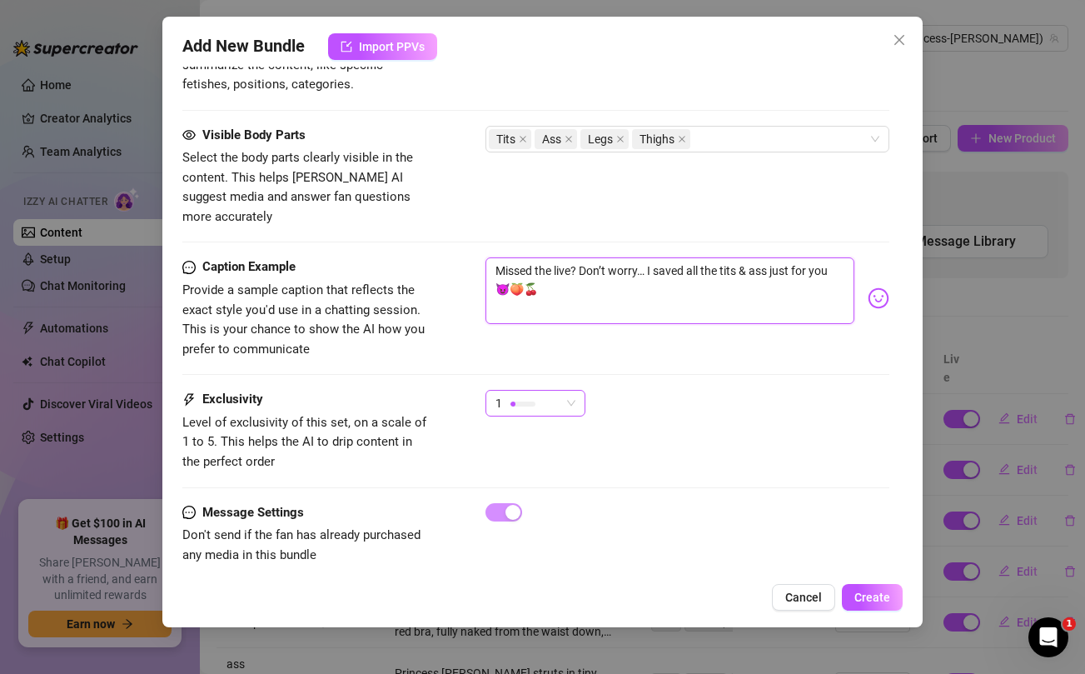
click at [537, 391] on div "1" at bounding box center [528, 403] width 65 height 25
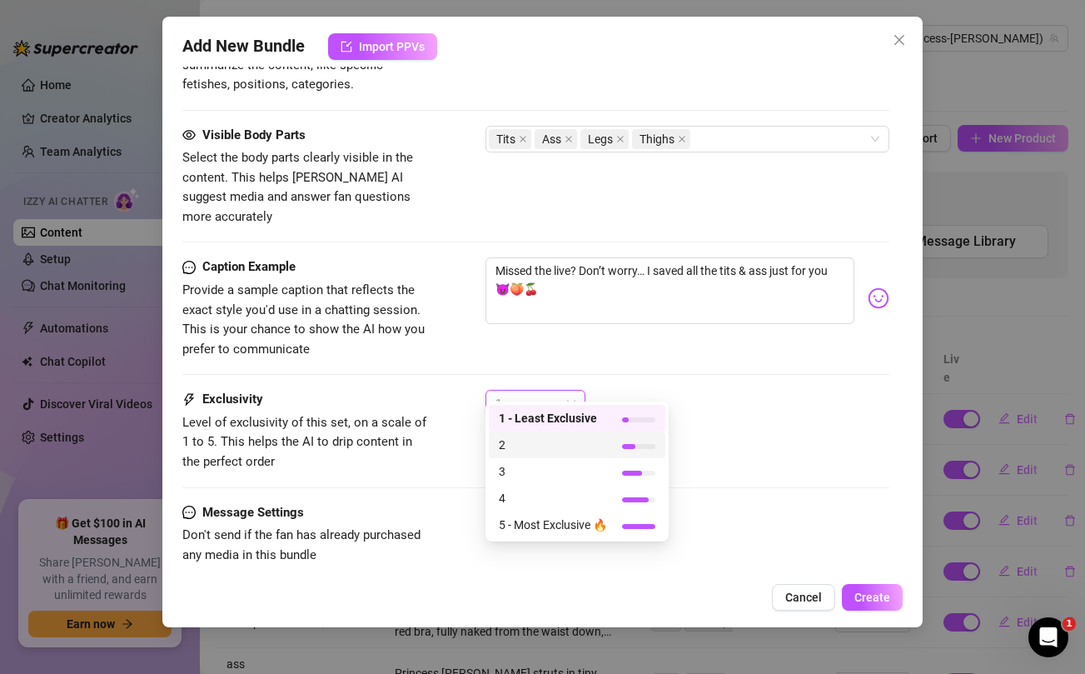
click at [511, 462] on div "3" at bounding box center [577, 471] width 177 height 27
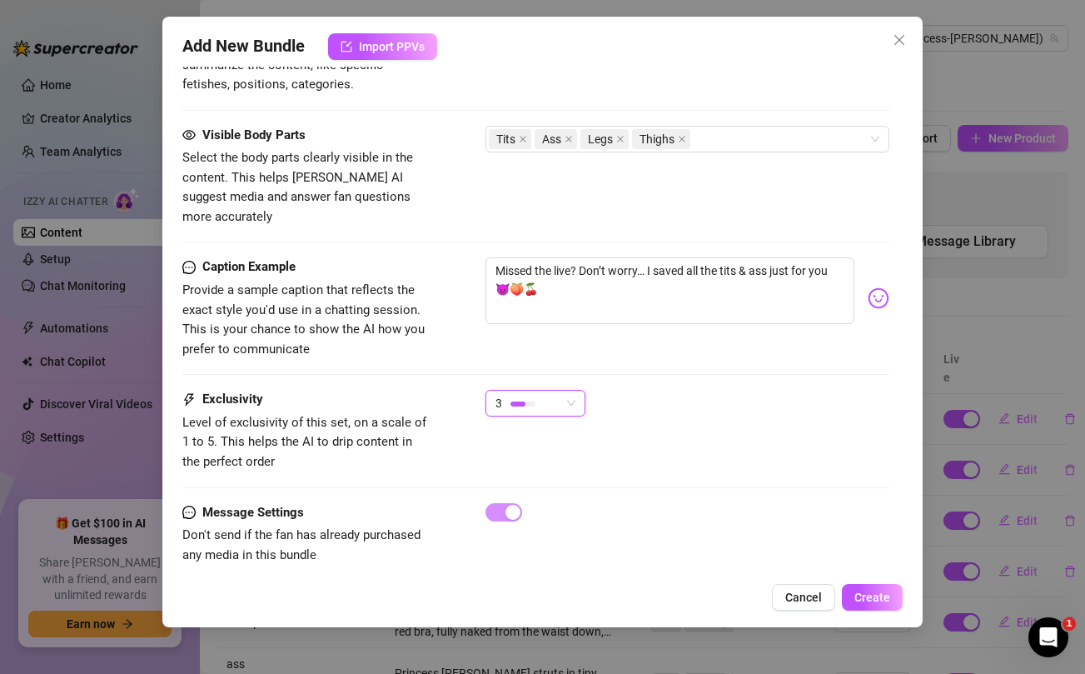
click at [746, 390] on div "3 3" at bounding box center [687, 411] width 403 height 42
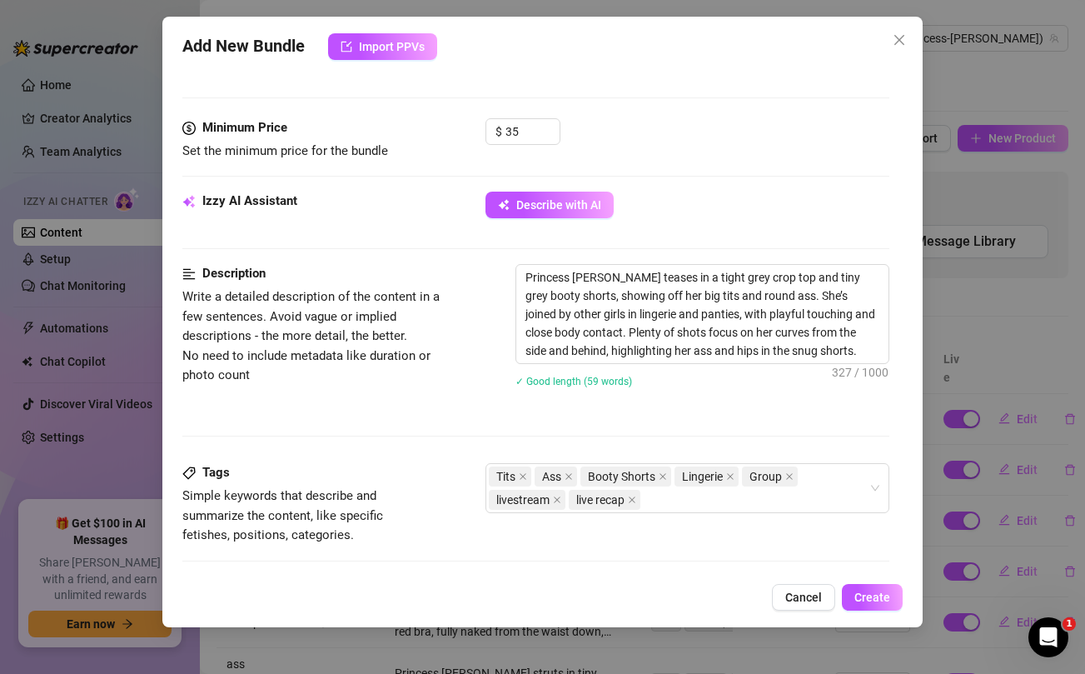
scroll to position [566, 0]
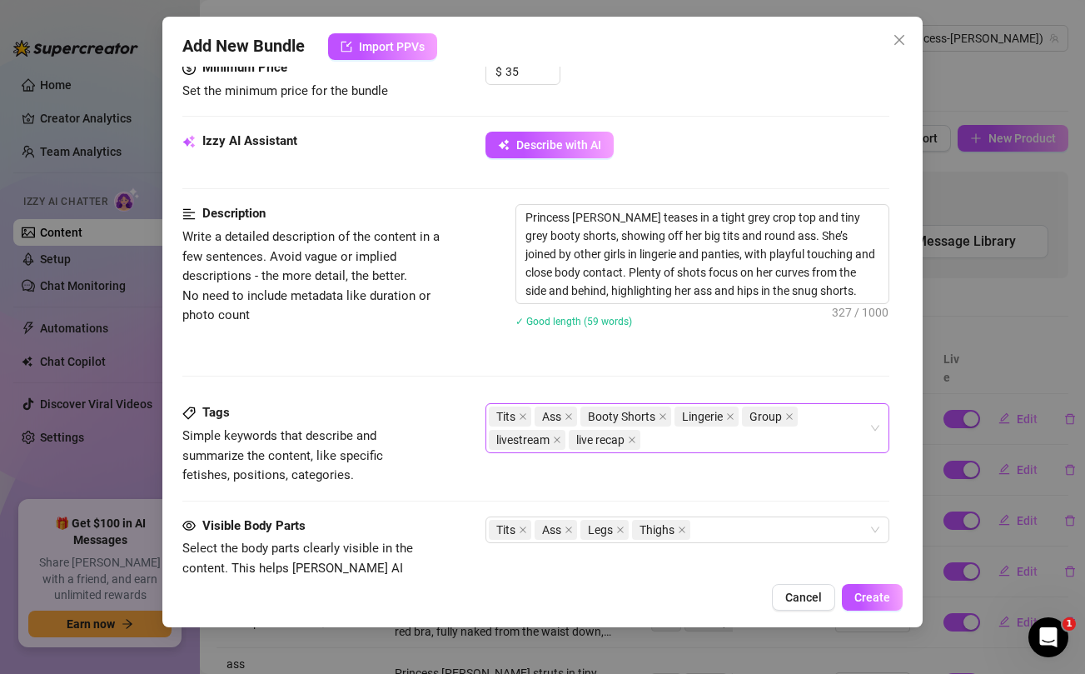
click at [730, 447] on div "Tits Ass Booty Shorts Lingerie Group livestream live recap" at bounding box center [678, 428] width 379 height 47
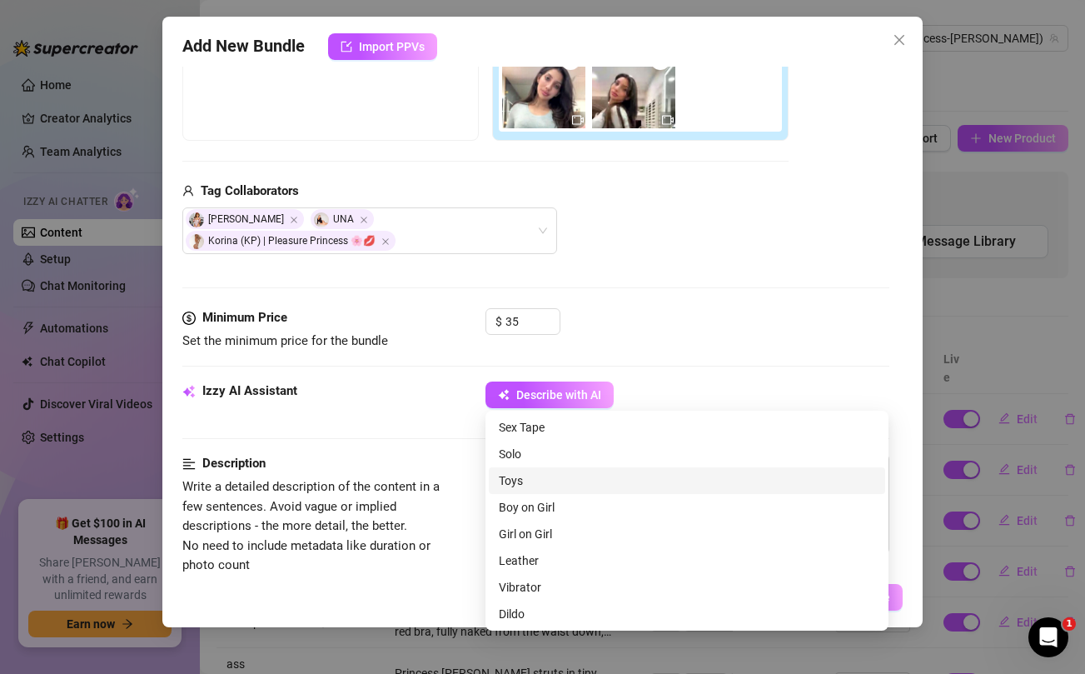
scroll to position [668, 0]
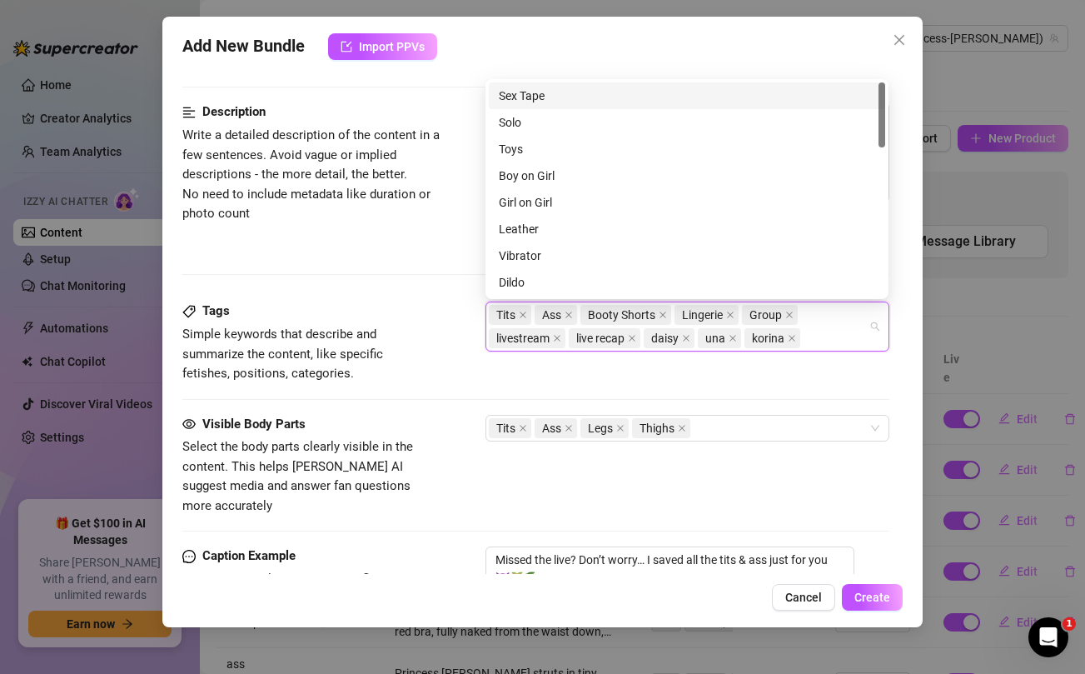
click at [414, 418] on div "Visible Body Parts" at bounding box center [307, 425] width 250 height 20
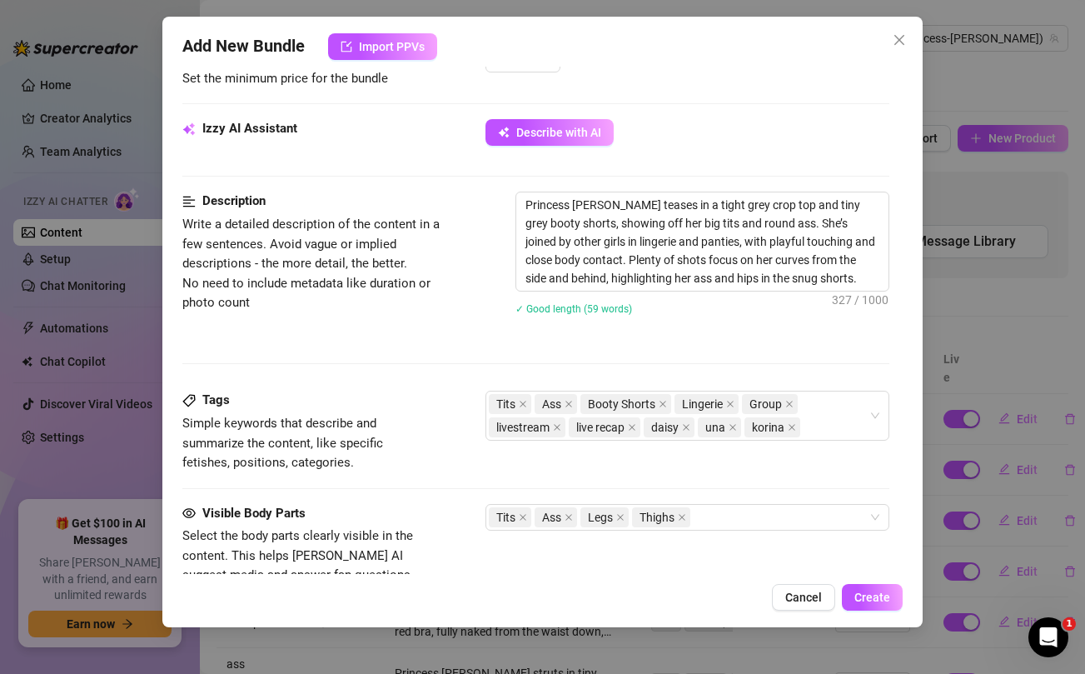
scroll to position [0, 0]
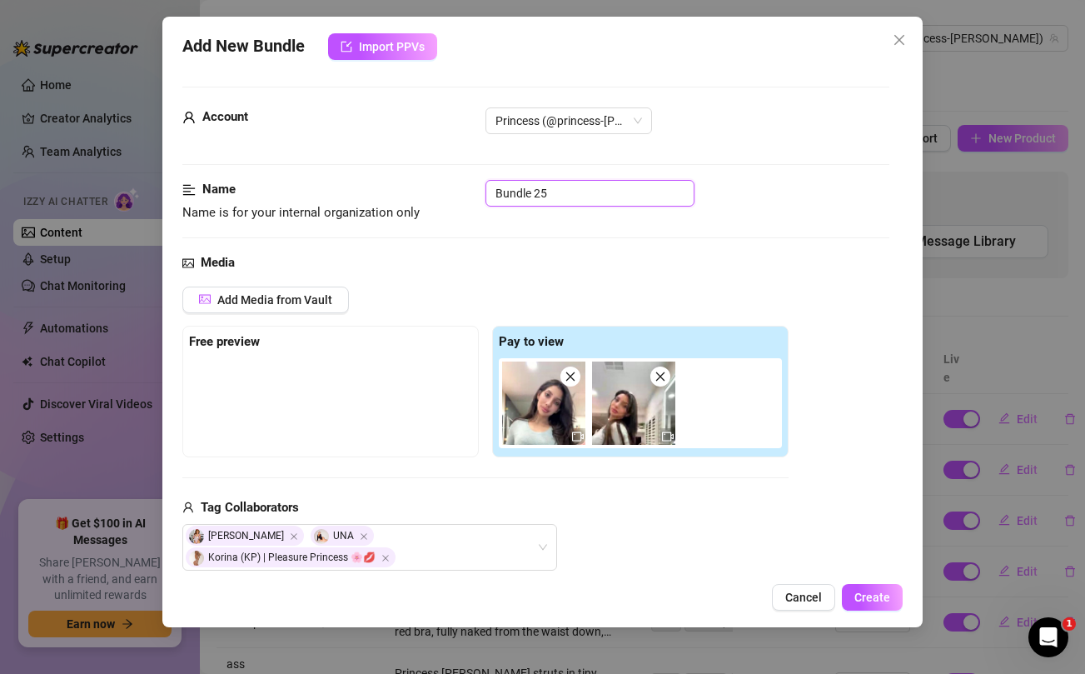
click at [530, 194] on input "Bundle 25" at bounding box center [590, 193] width 209 height 27
click at [801, 270] on div "Media" at bounding box center [535, 263] width 706 height 20
click at [881, 595] on span "Create" at bounding box center [873, 597] width 36 height 13
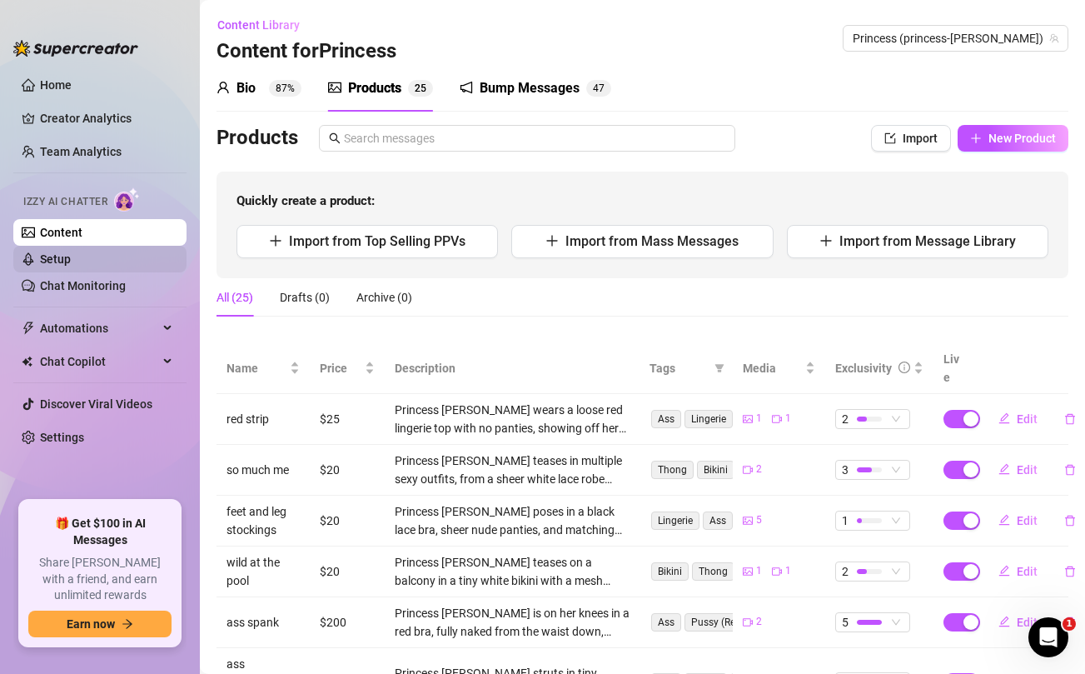
click at [65, 262] on link "Setup" at bounding box center [55, 258] width 31 height 13
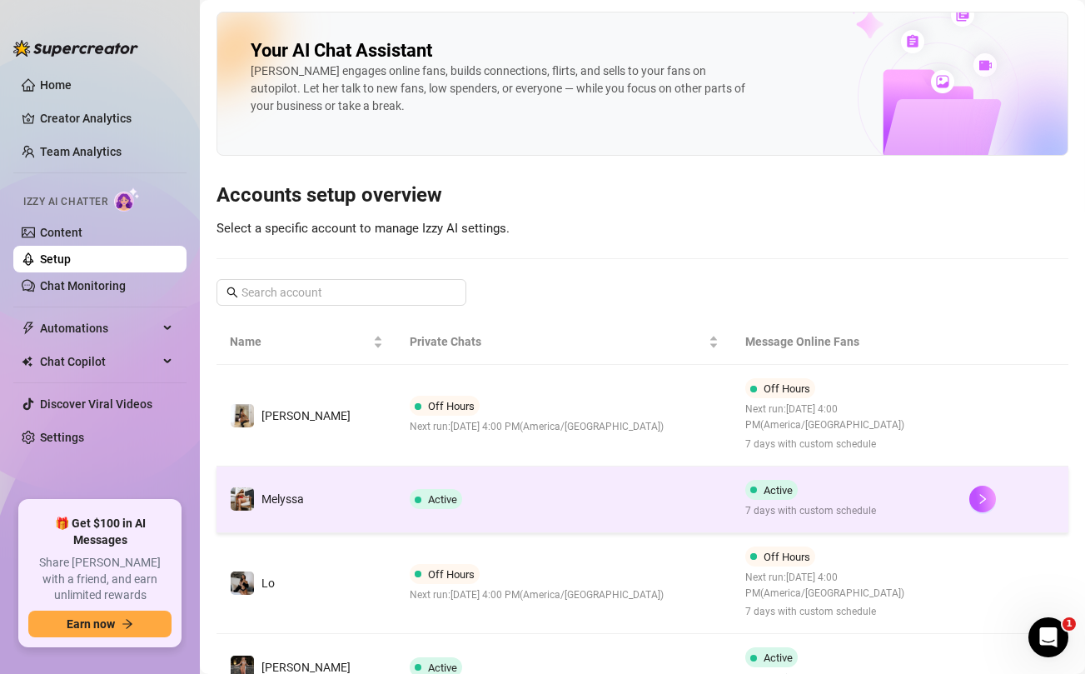
click at [511, 504] on td "Active" at bounding box center [565, 500] width 337 height 67
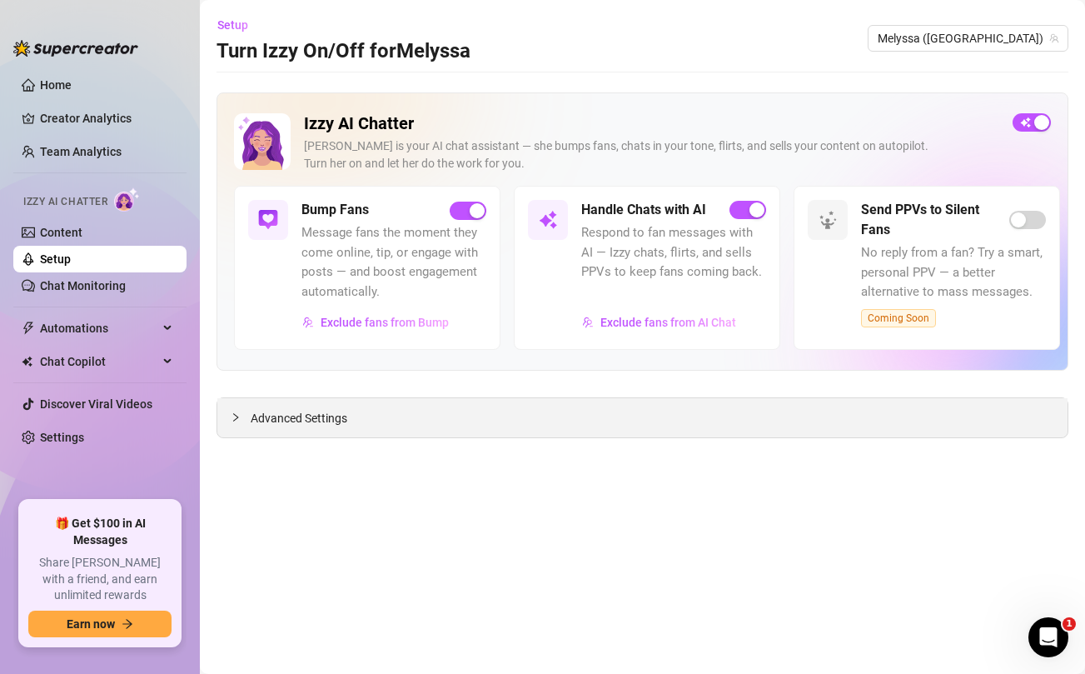
click at [273, 422] on span "Advanced Settings" at bounding box center [299, 418] width 97 height 18
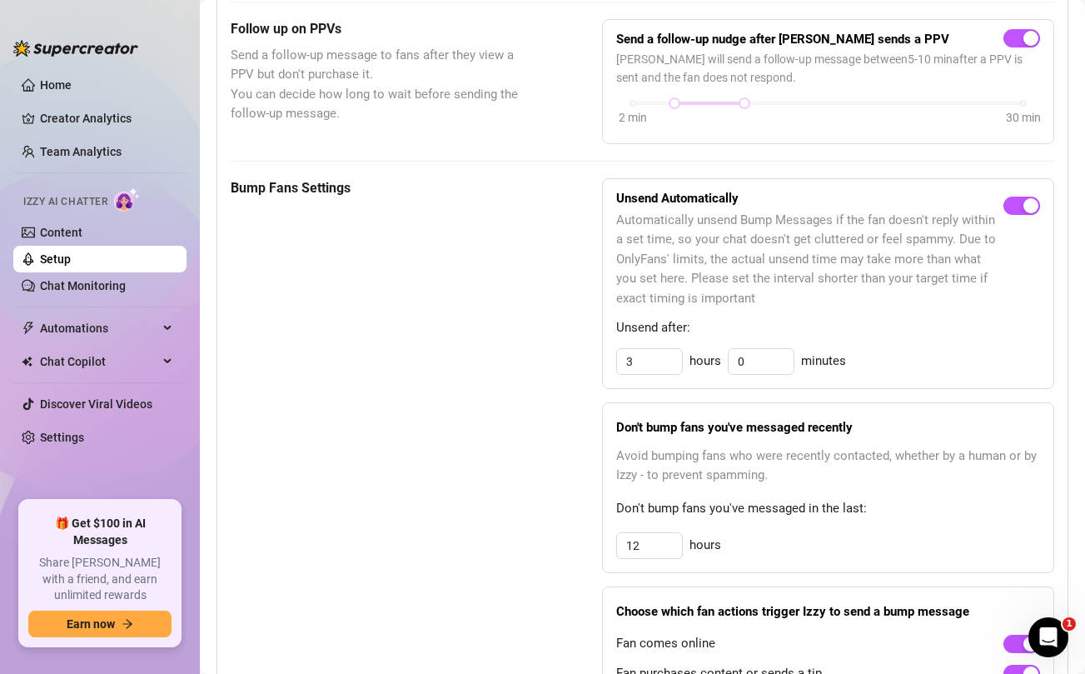
scroll to position [701, 0]
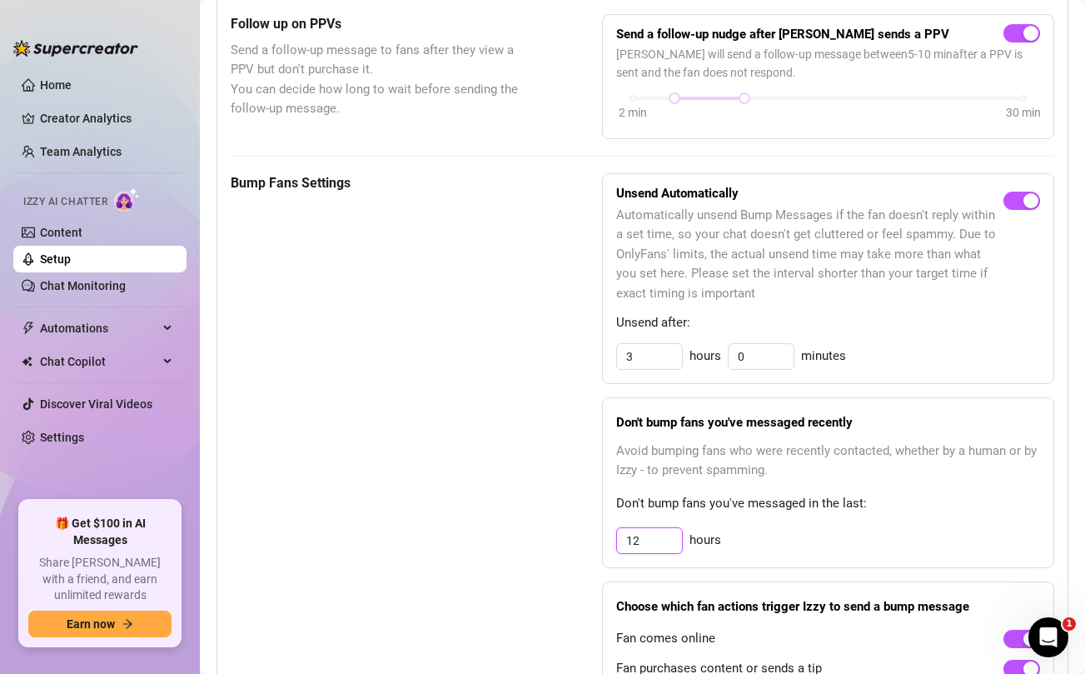
click at [652, 538] on input "12" at bounding box center [649, 540] width 65 height 25
click at [437, 452] on div "Bump Fans Settings" at bounding box center [375, 449] width 288 height 553
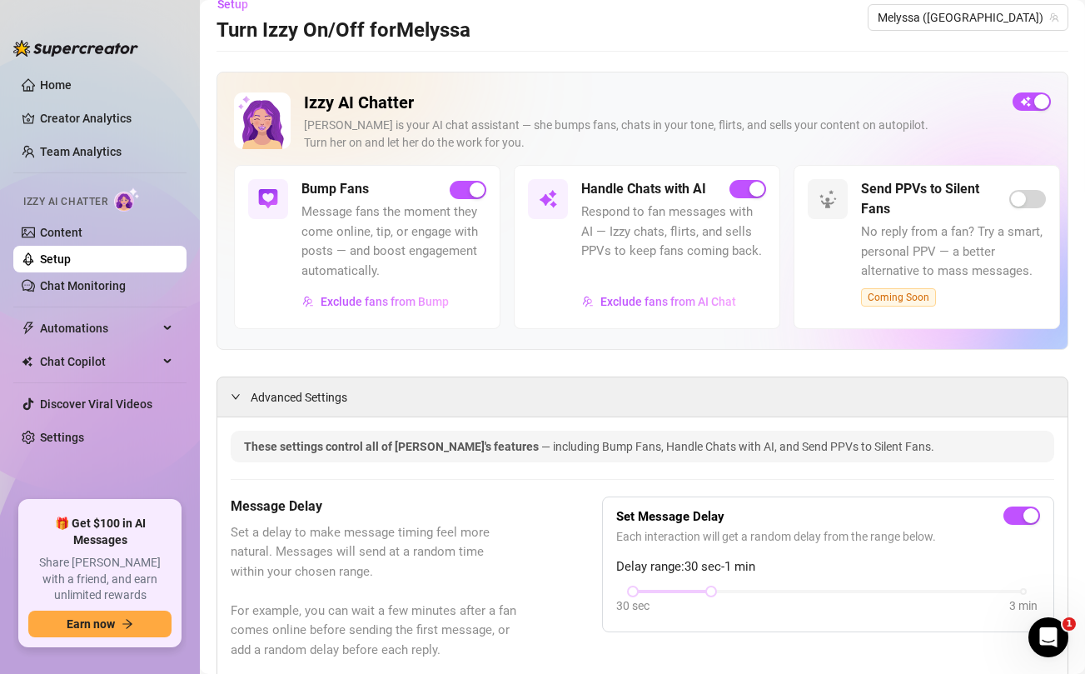
scroll to position [0, 0]
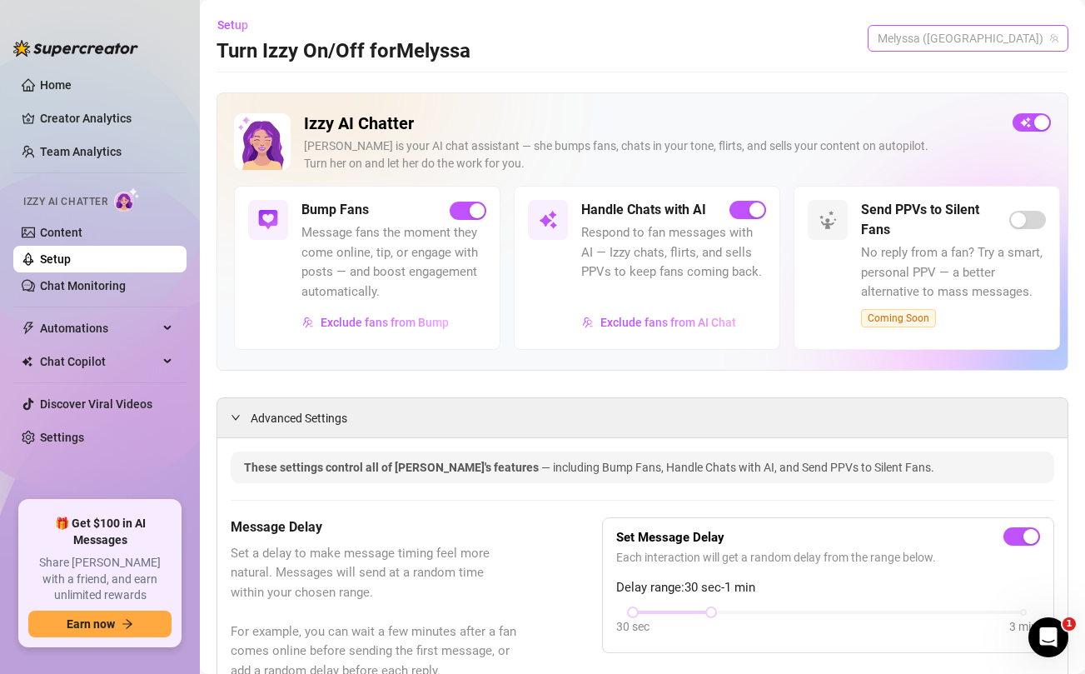
click at [966, 32] on span "Melyssa ([GEOGRAPHIC_DATA])" at bounding box center [968, 38] width 181 height 25
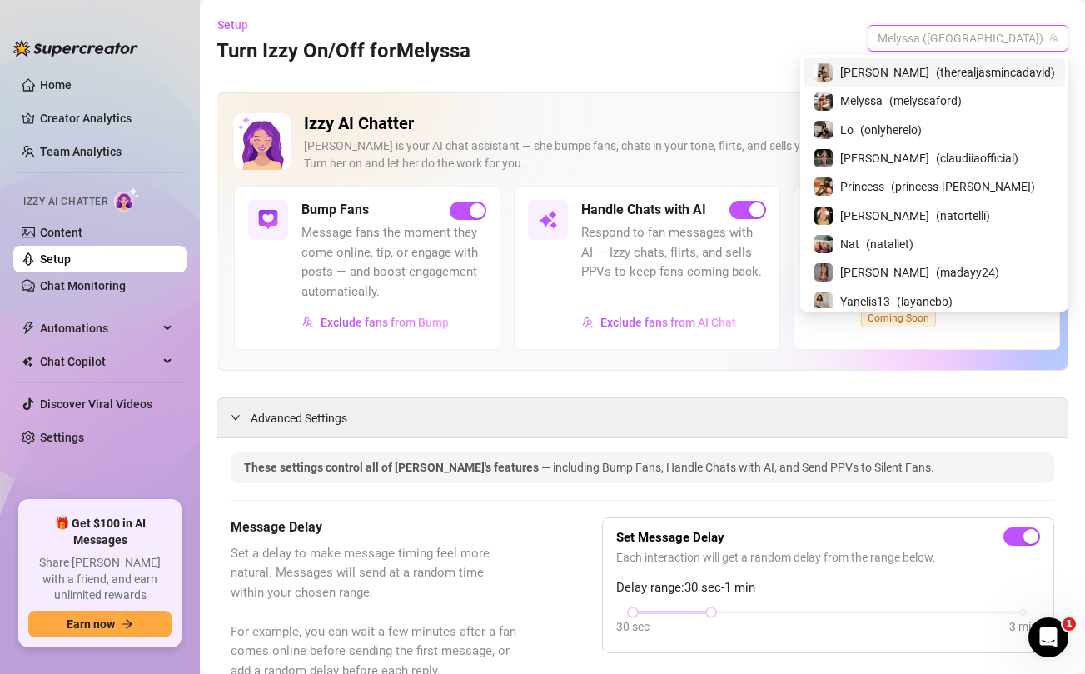
click at [911, 71] on span "[PERSON_NAME]" at bounding box center [885, 72] width 89 height 18
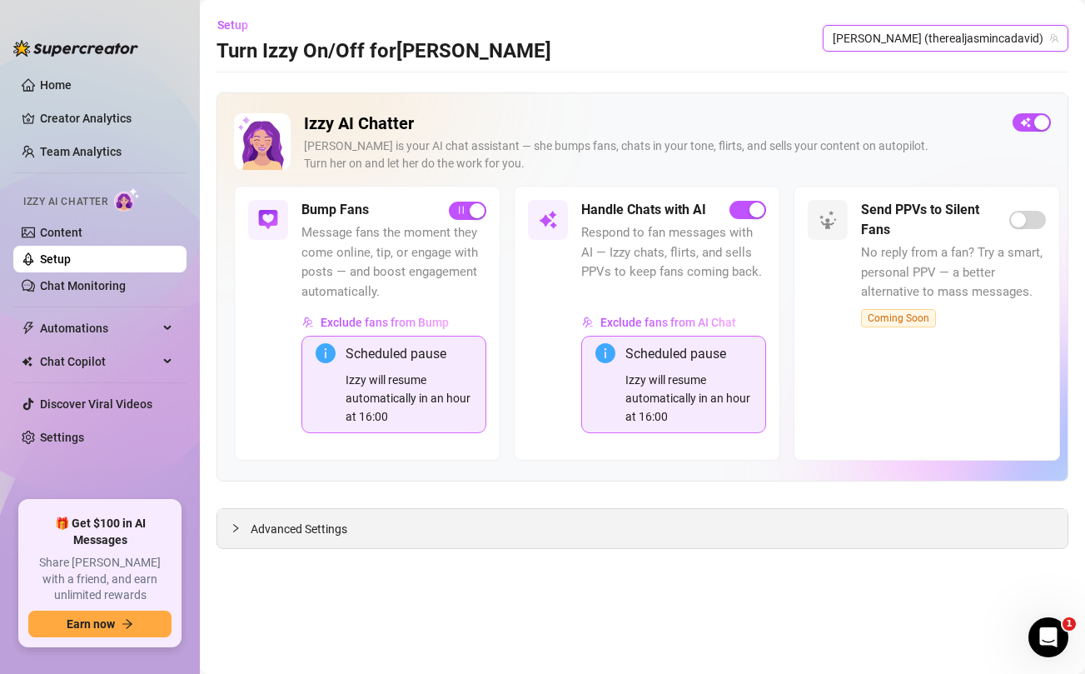
click at [287, 525] on span "Advanced Settings" at bounding box center [299, 529] width 97 height 18
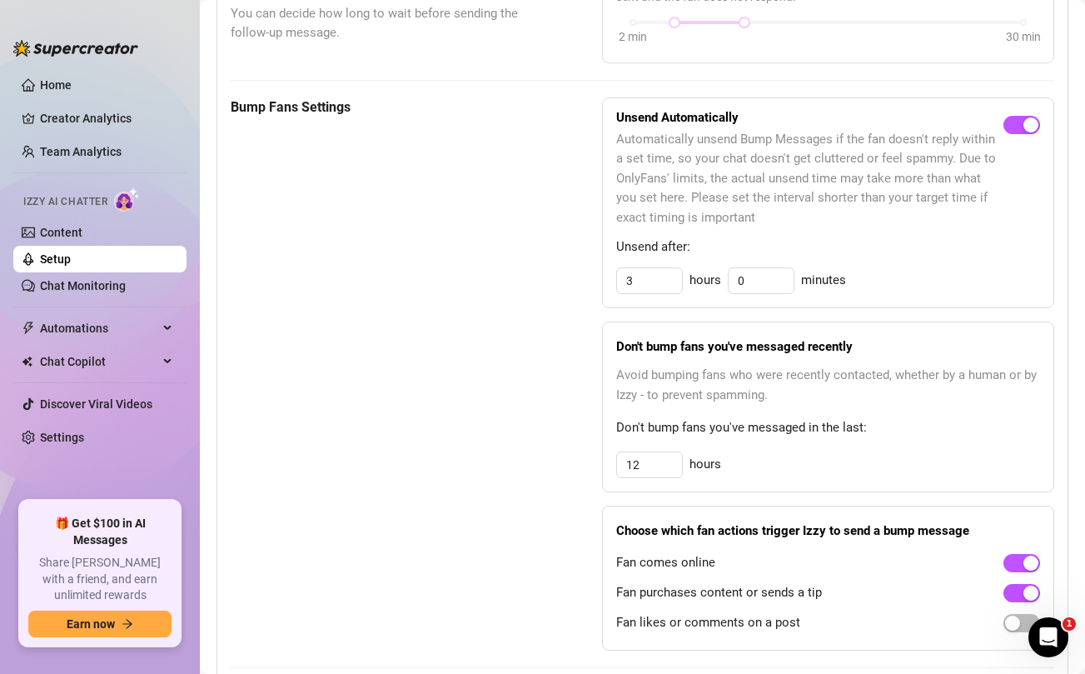
scroll to position [892, 0]
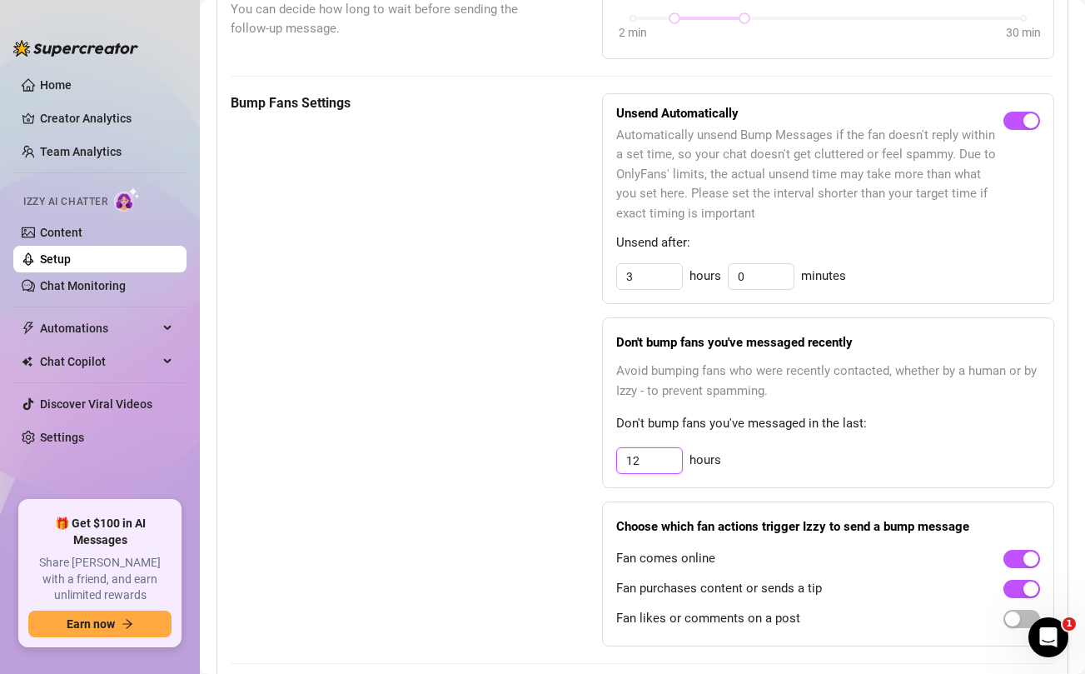
click at [646, 458] on input "12" at bounding box center [649, 460] width 65 height 25
click at [889, 429] on span "Don't bump fans you've messaged in the last:" at bounding box center [828, 424] width 424 height 20
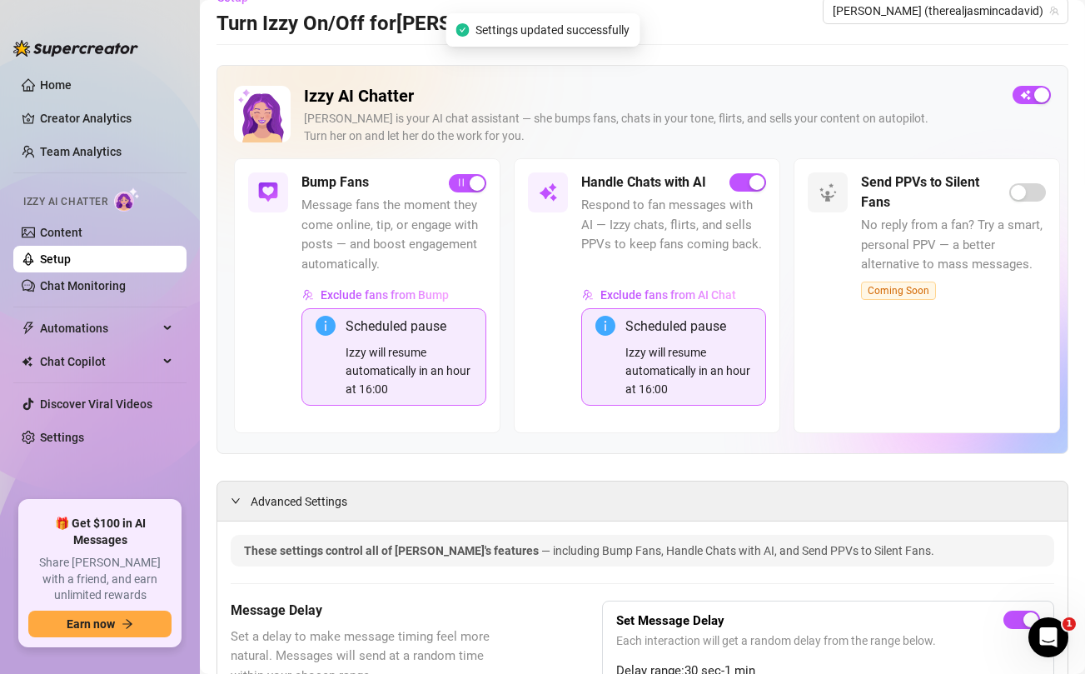
scroll to position [0, 0]
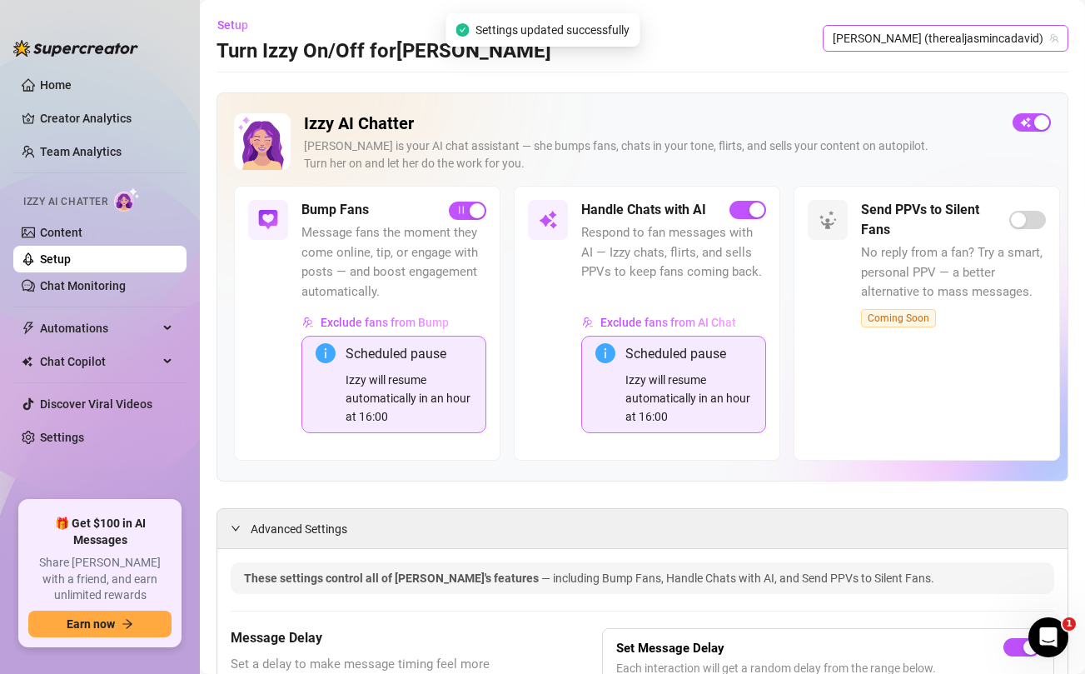
click at [976, 39] on span "[PERSON_NAME] (therealjasmincadavid)" at bounding box center [946, 38] width 226 height 25
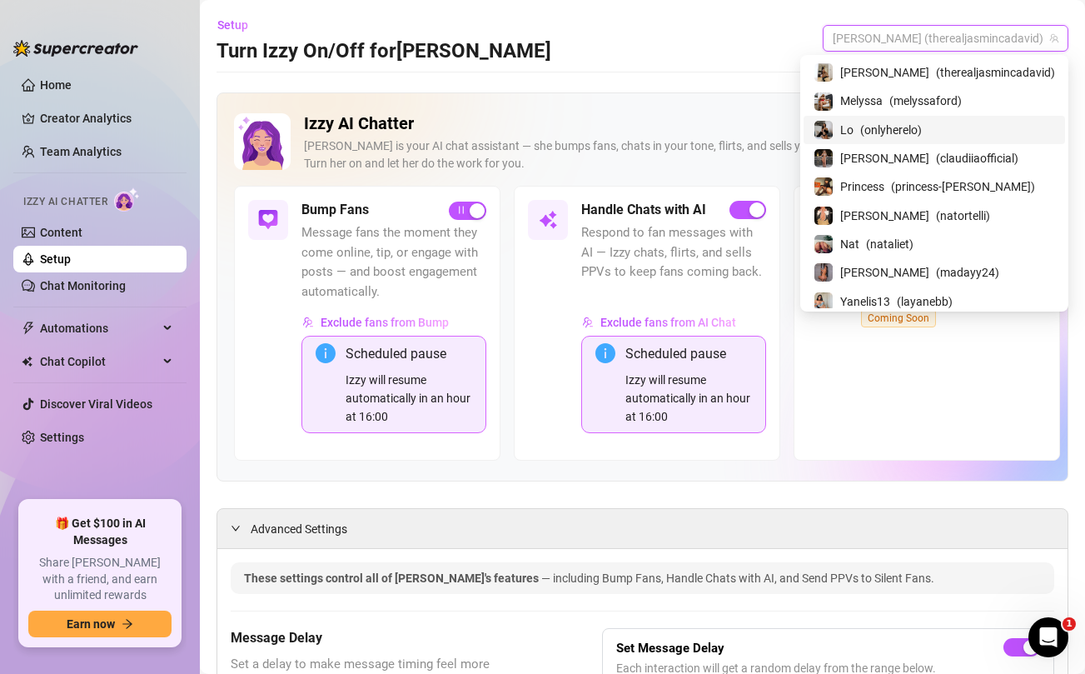
click at [921, 124] on span "( onlyherelo )" at bounding box center [892, 130] width 62 height 18
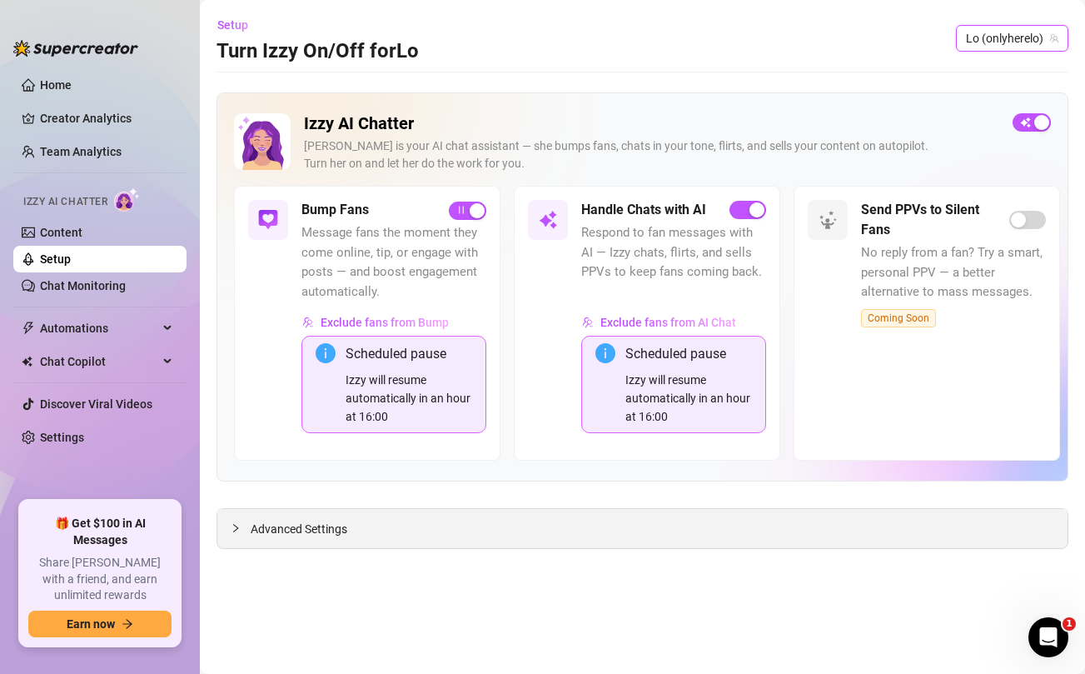
click at [239, 524] on icon "collapsed" at bounding box center [236, 528] width 10 height 10
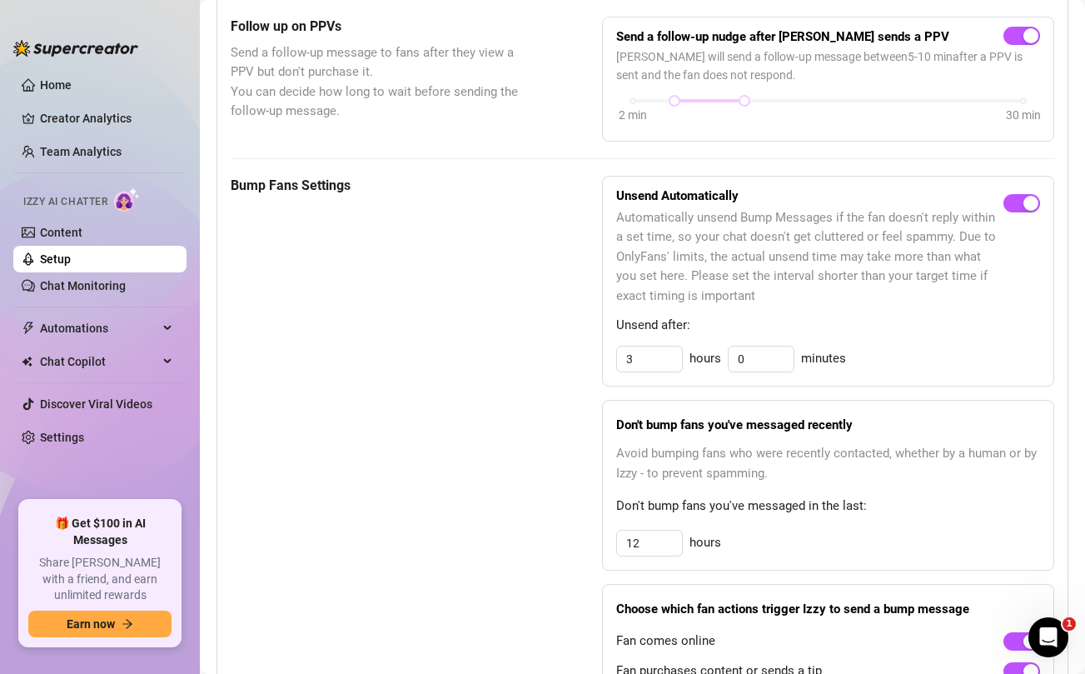
scroll to position [840, 0]
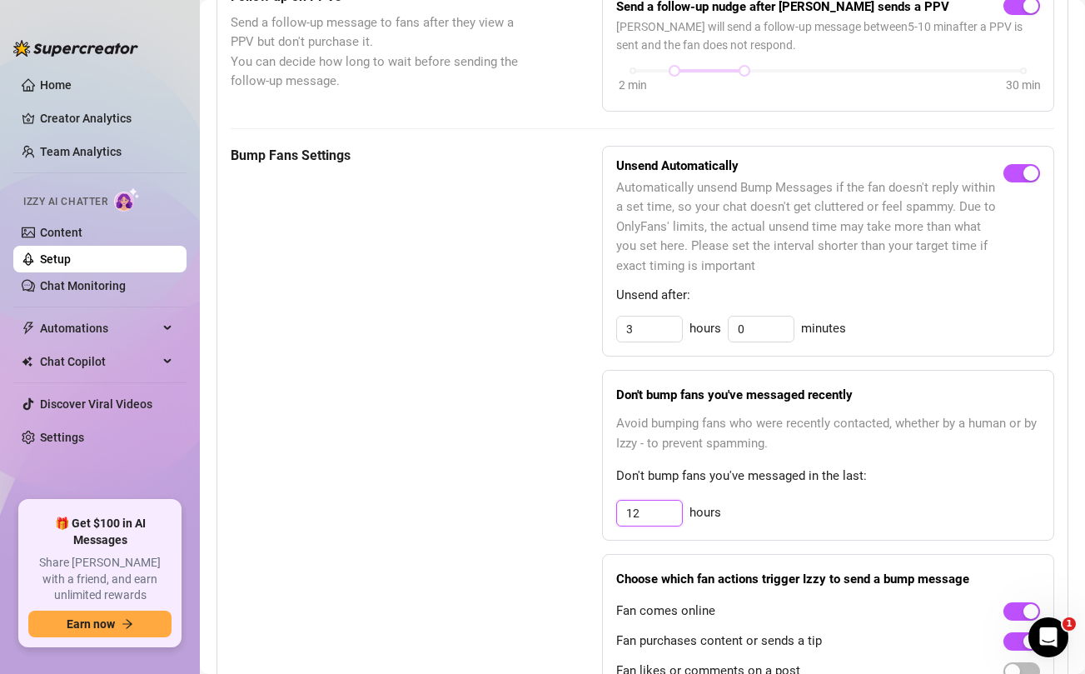
click at [646, 512] on input "12" at bounding box center [649, 513] width 65 height 25
click at [531, 505] on div "Bump Fans Settings Unsend Automatically Automatically unsend Bump Messages if t…" at bounding box center [643, 422] width 824 height 553
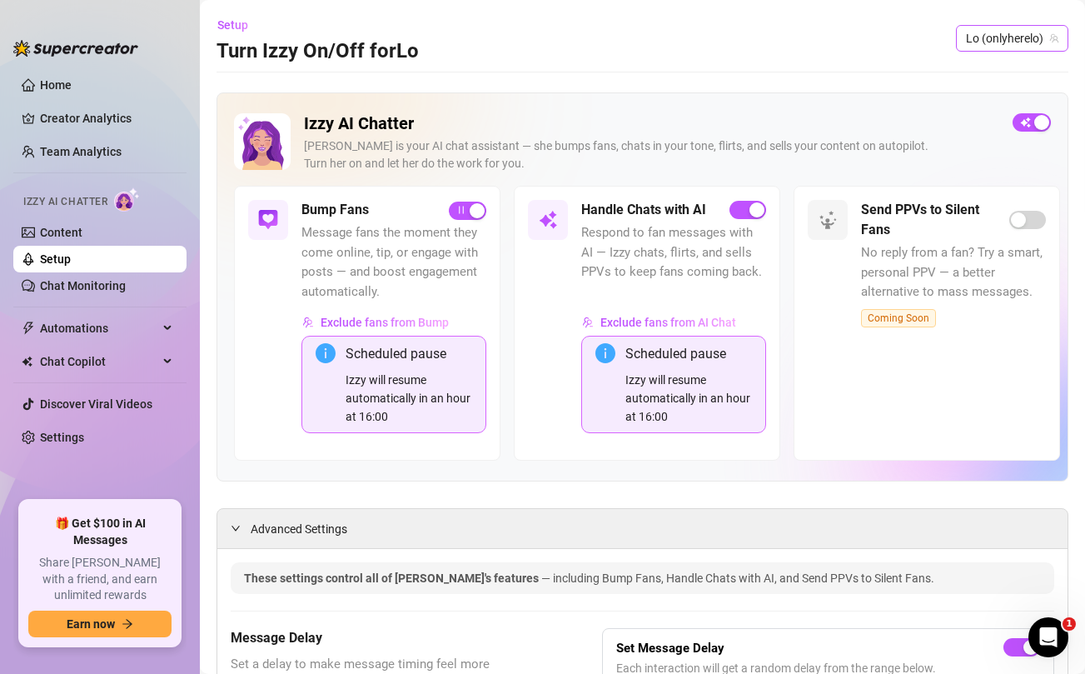
click at [1004, 35] on span "Lo (onlyherelo)" at bounding box center [1012, 38] width 92 height 25
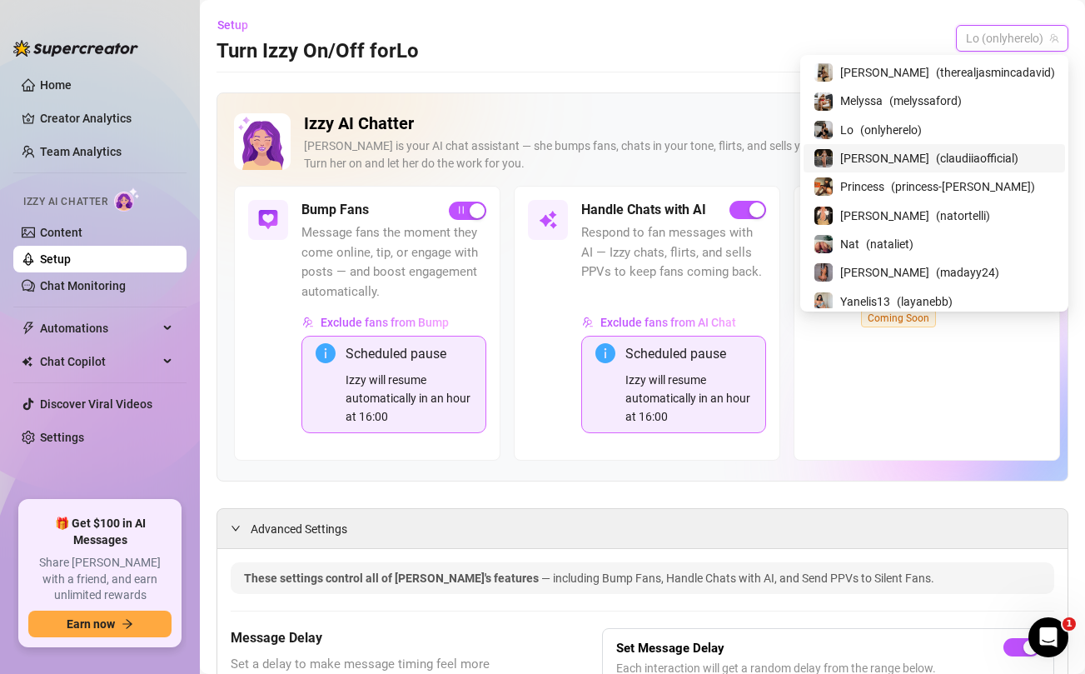
click at [940, 156] on span "( claudiiaofficial )" at bounding box center [977, 158] width 82 height 18
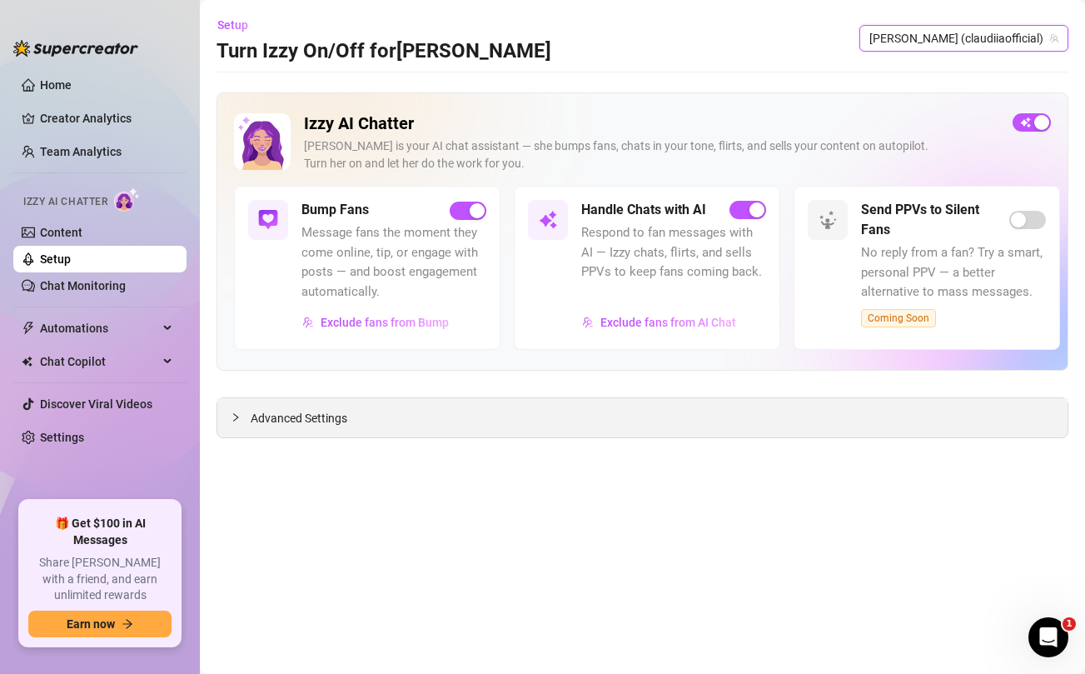
click at [305, 419] on span "Advanced Settings" at bounding box center [299, 418] width 97 height 18
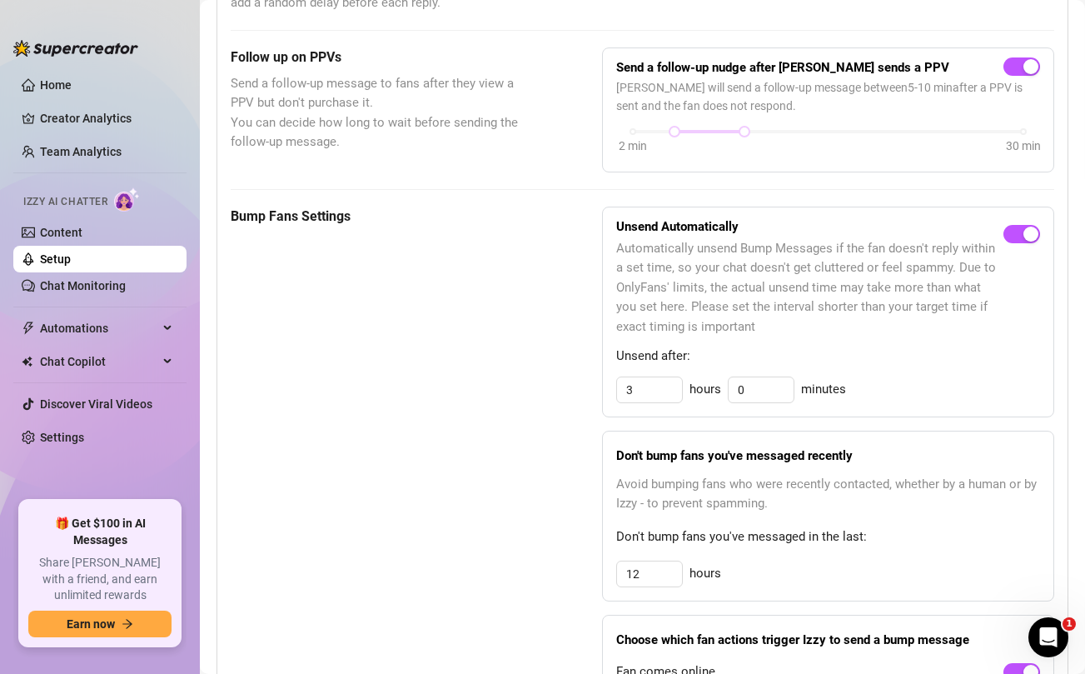
scroll to position [1007, 0]
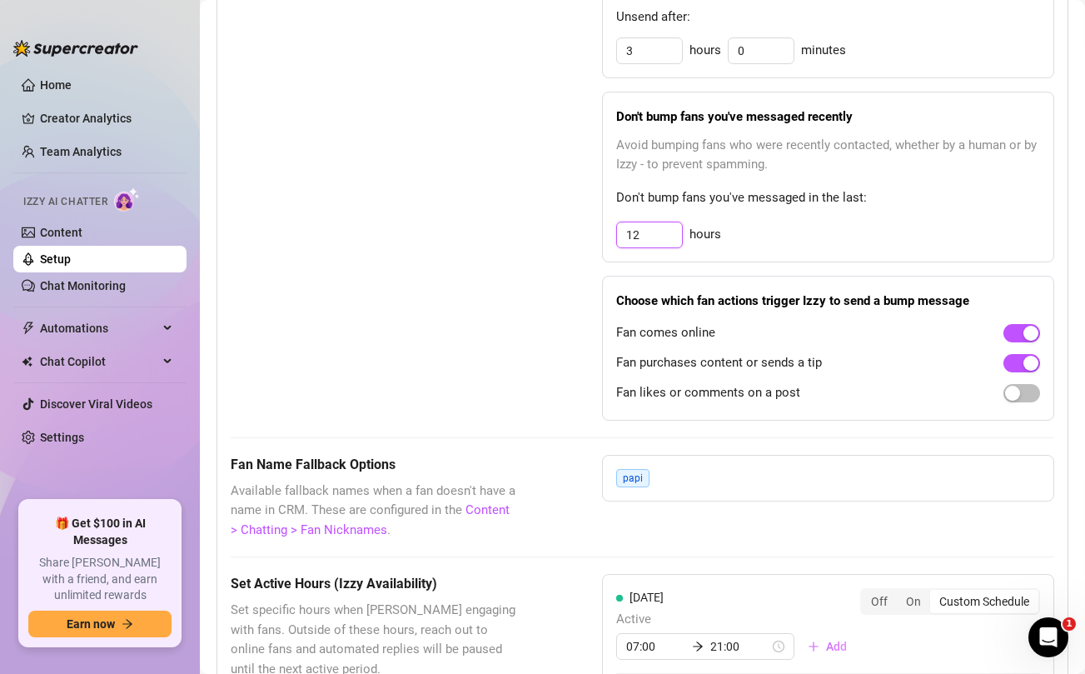
click at [644, 231] on input "12" at bounding box center [649, 234] width 65 height 25
click at [906, 248] on div "Don't bump fans you've messaged recently Avoid bumping fans who were recently c…" at bounding box center [828, 177] width 452 height 171
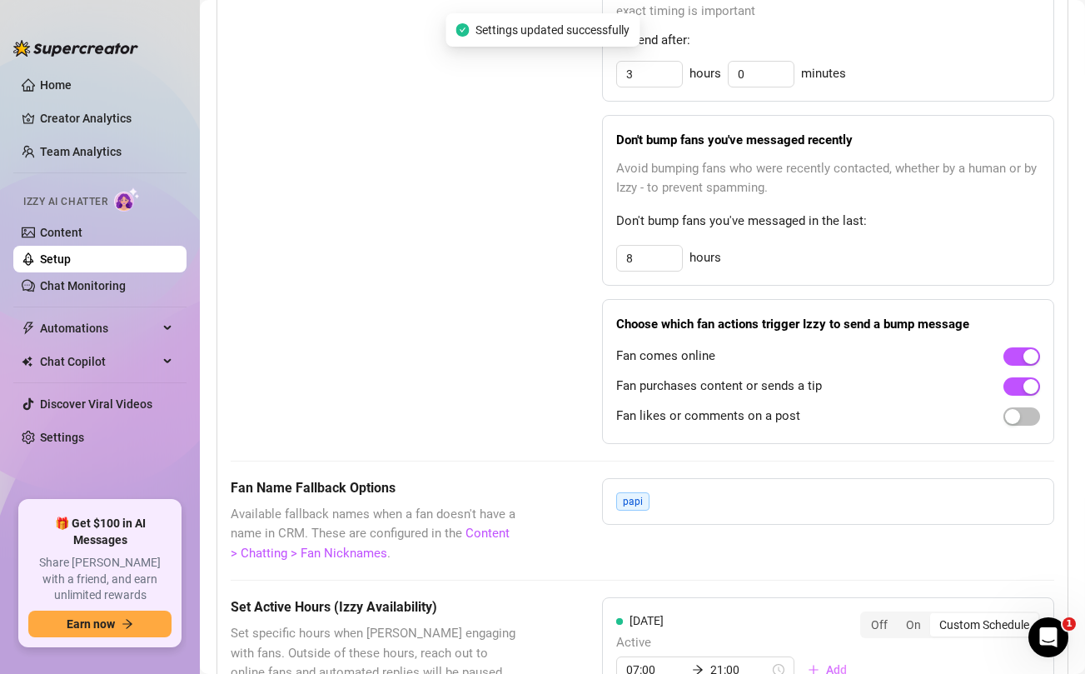
scroll to position [0, 0]
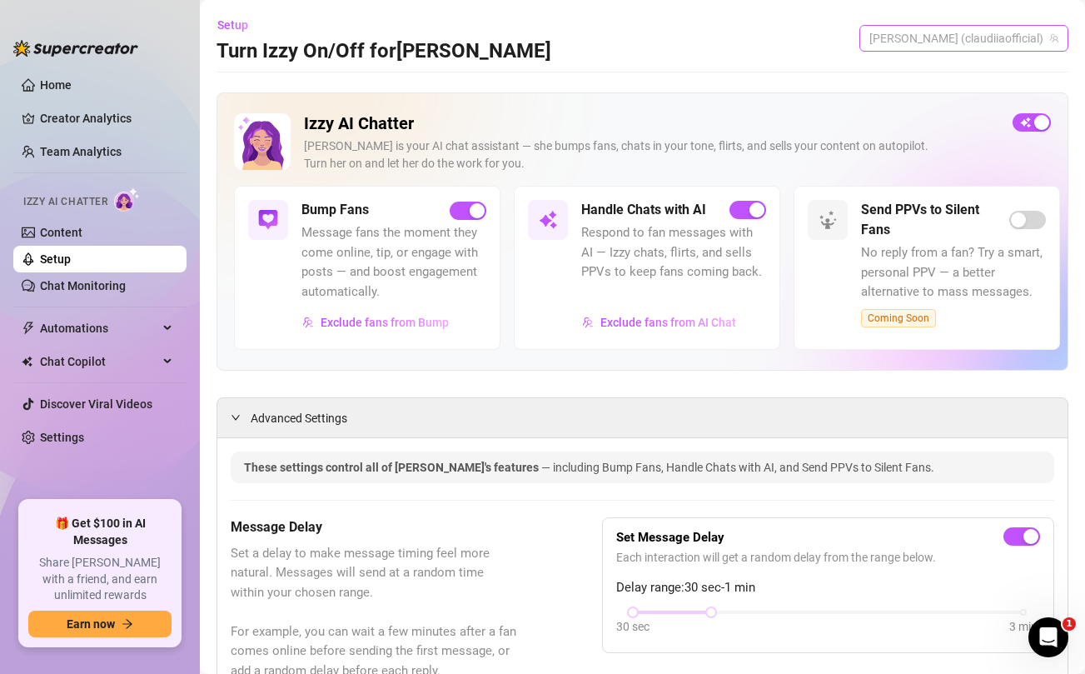
click at [1010, 37] on span "[PERSON_NAME] (claudiiaofficial)" at bounding box center [964, 38] width 189 height 25
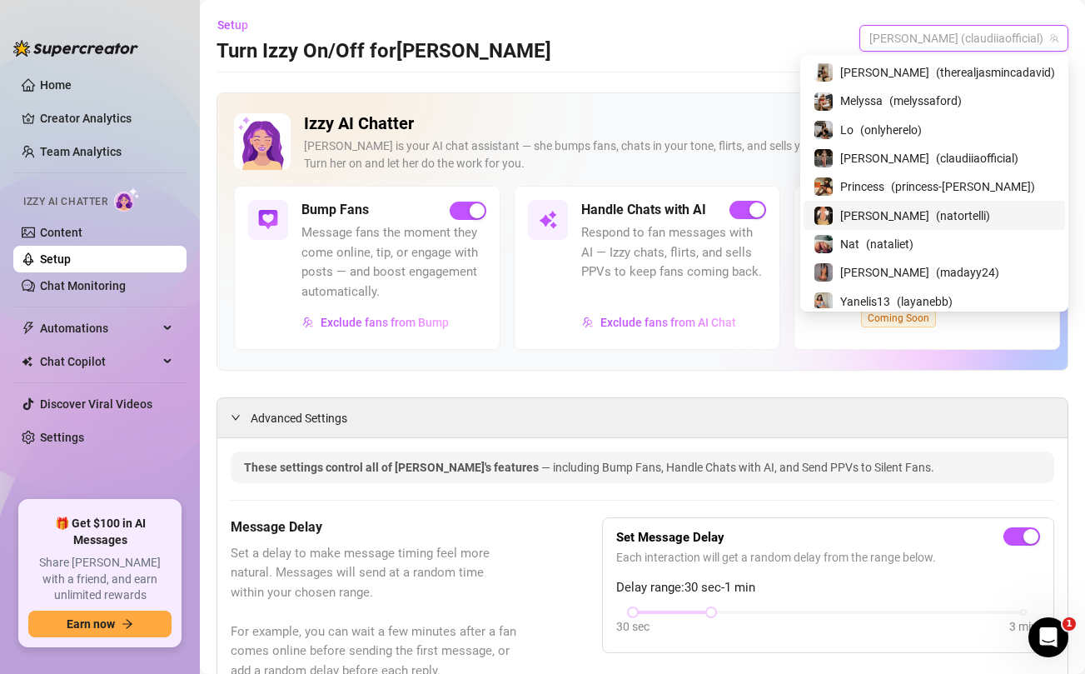
click at [916, 214] on span "[PERSON_NAME]" at bounding box center [885, 216] width 89 height 18
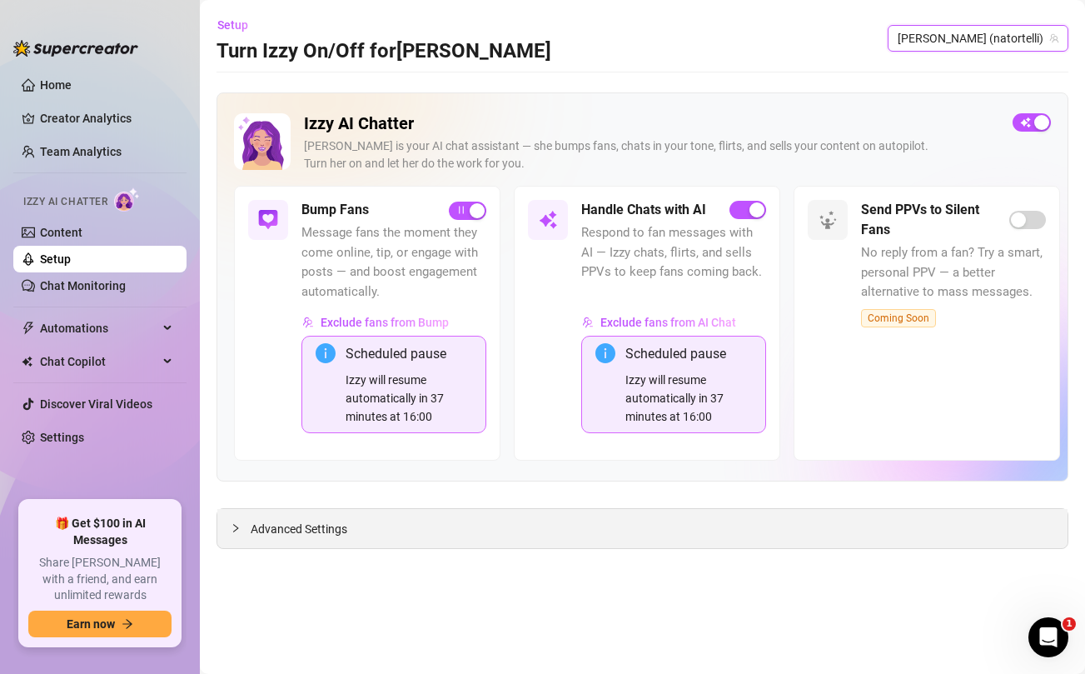
click at [271, 528] on span "Advanced Settings" at bounding box center [299, 529] width 97 height 18
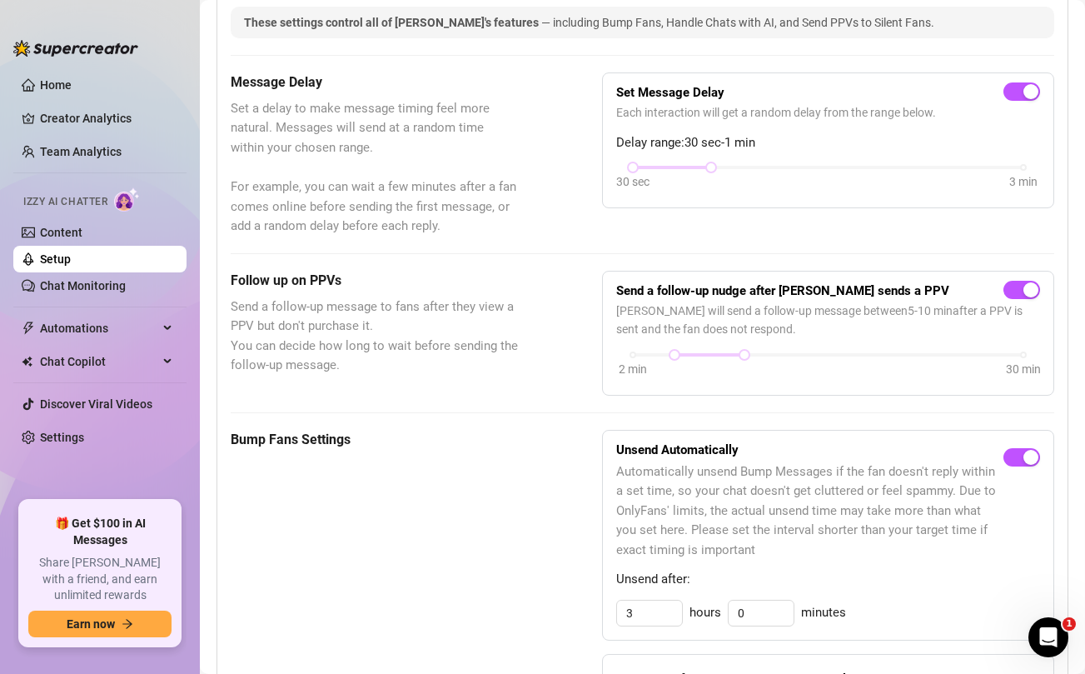
scroll to position [752, 0]
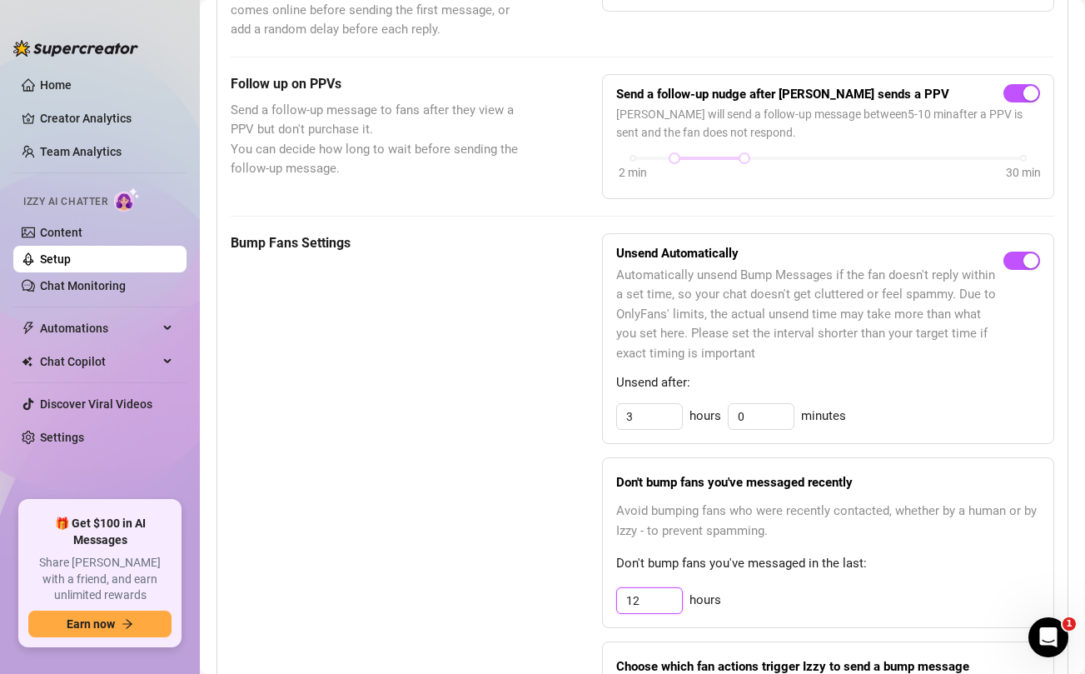
click at [651, 602] on input "12" at bounding box center [649, 600] width 65 height 25
click at [506, 556] on div "Bump Fans Settings" at bounding box center [375, 509] width 288 height 553
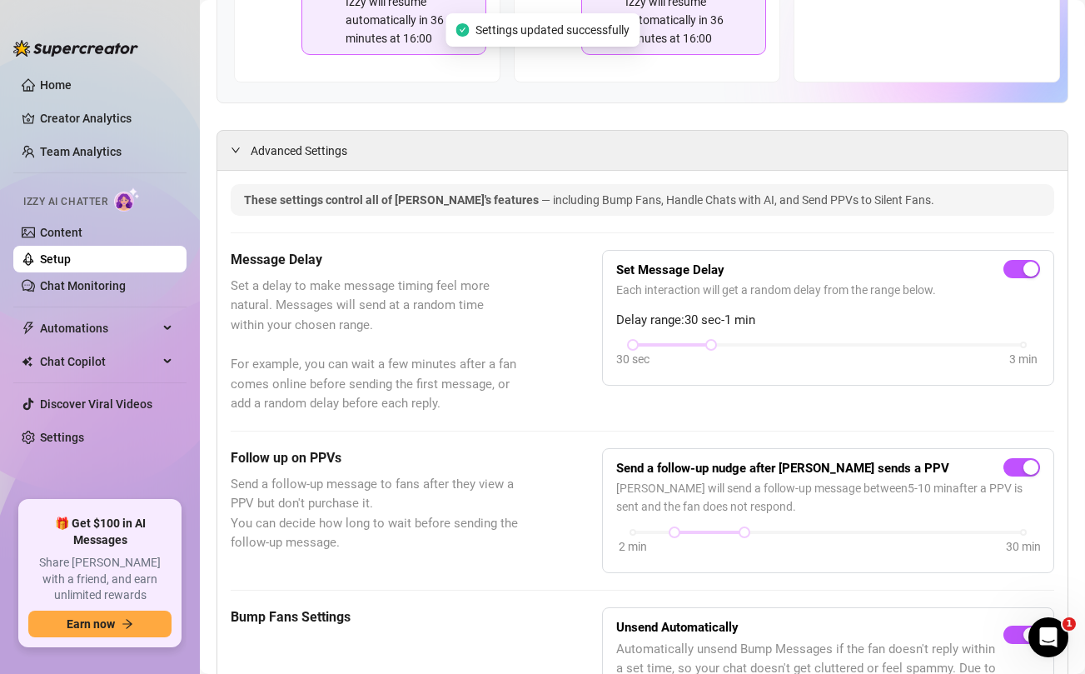
scroll to position [0, 0]
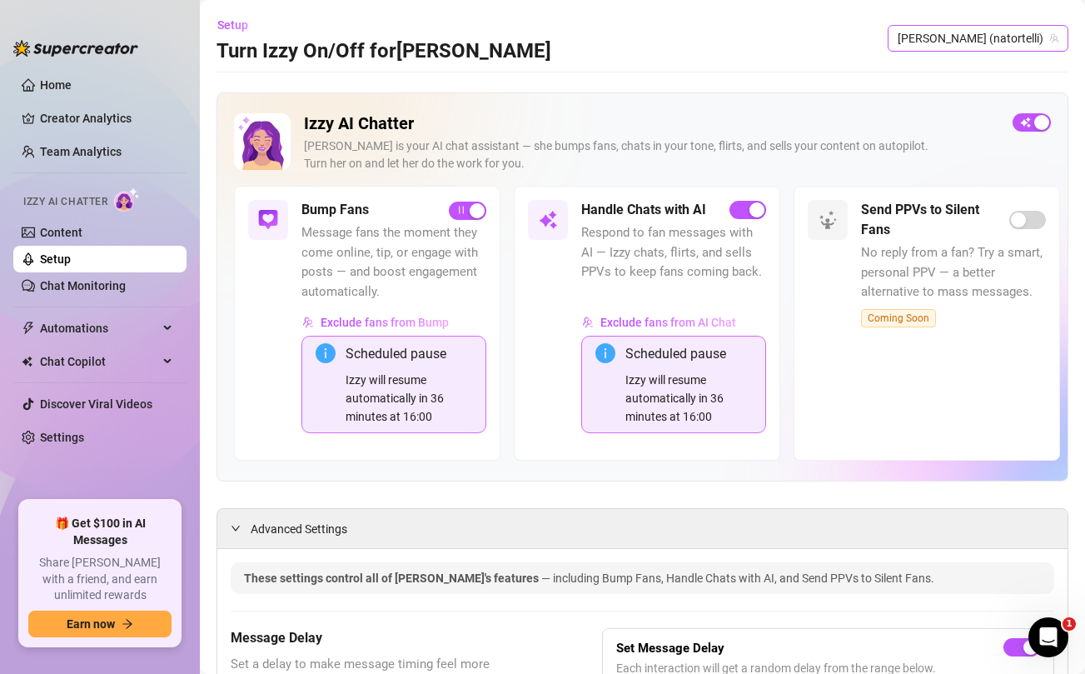
click at [1002, 41] on span "[PERSON_NAME] (natortelli)" at bounding box center [978, 38] width 161 height 25
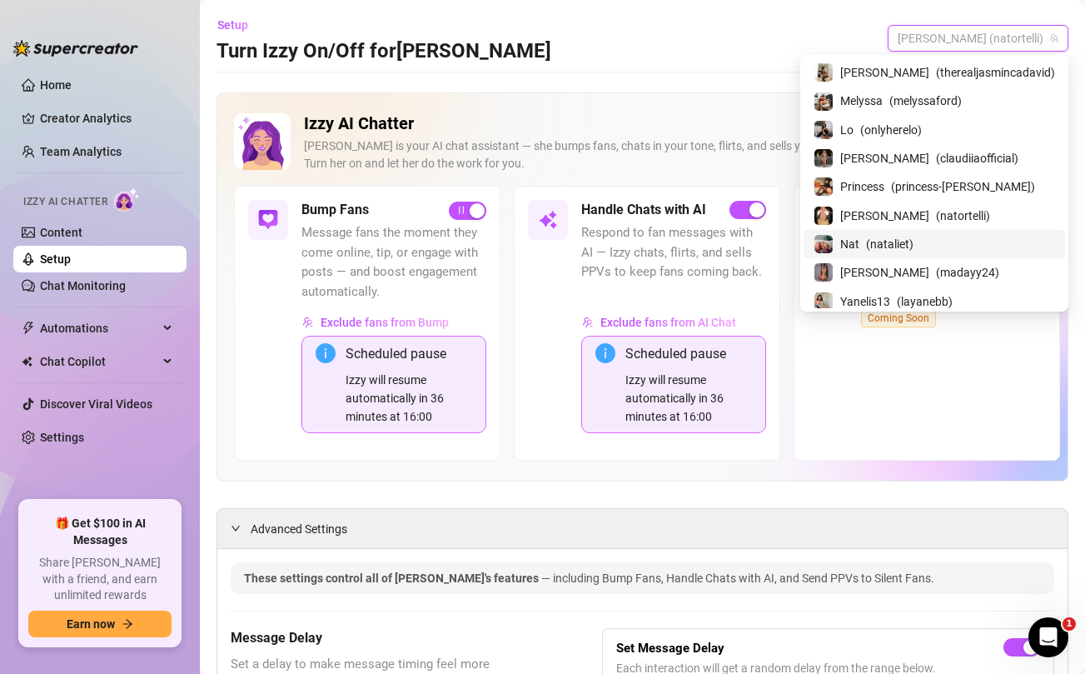
click at [914, 245] on span "( nataliet )" at bounding box center [889, 244] width 47 height 18
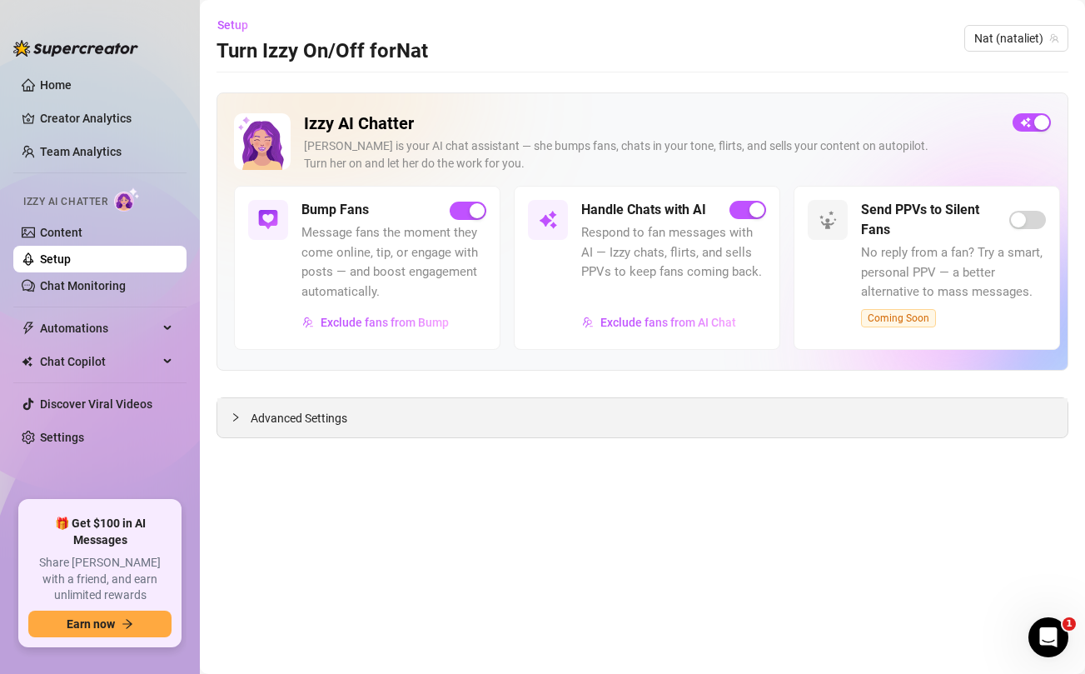
click at [276, 424] on span "Advanced Settings" at bounding box center [299, 418] width 97 height 18
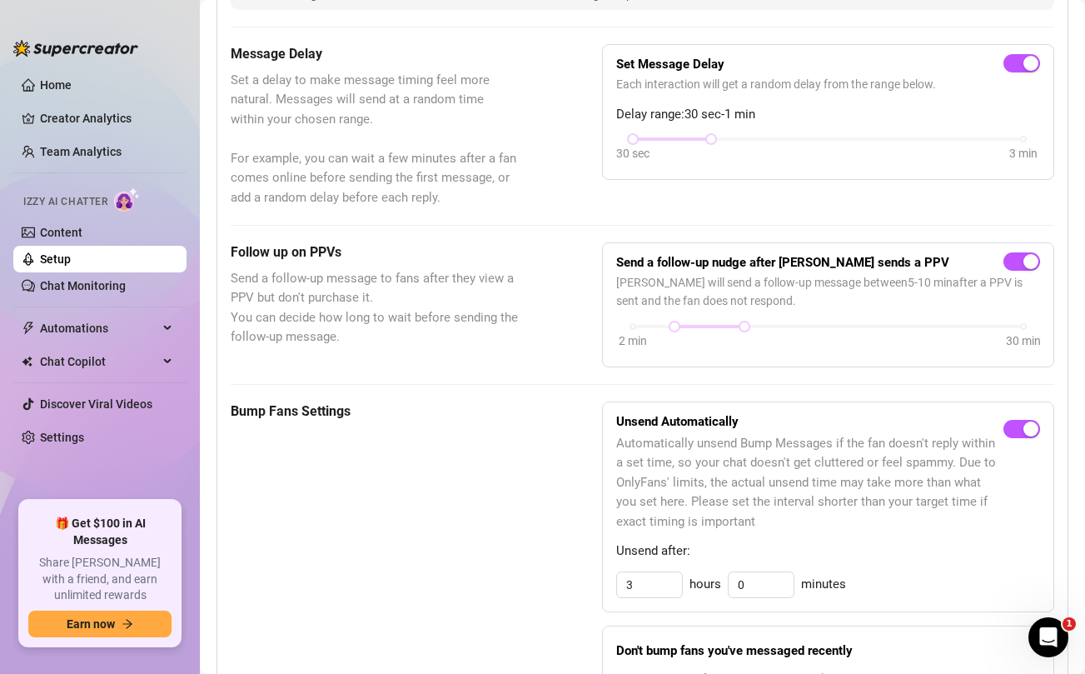
scroll to position [678, 0]
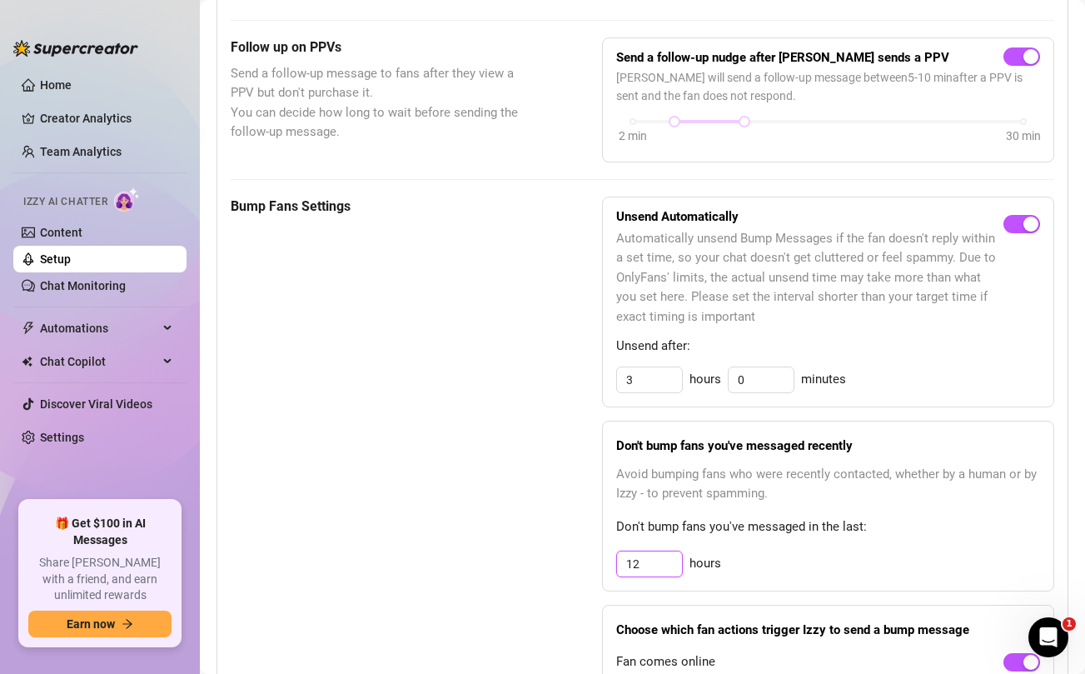
click at [651, 560] on input "12" at bounding box center [649, 563] width 65 height 25
click at [484, 531] on div "Bump Fans Settings" at bounding box center [375, 473] width 288 height 553
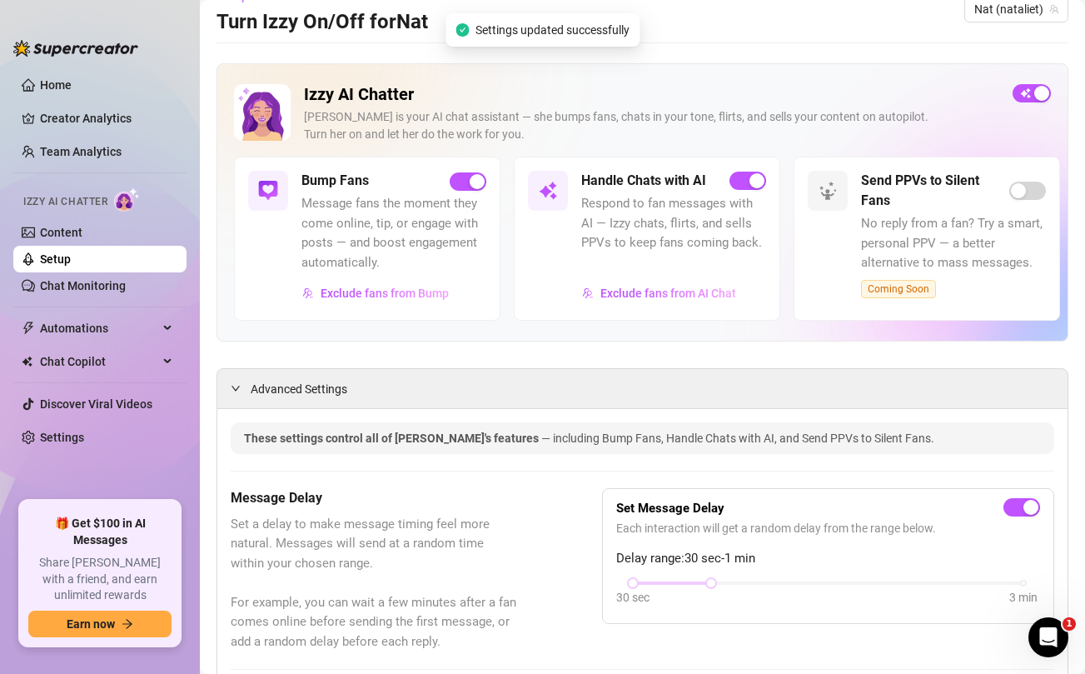
scroll to position [0, 0]
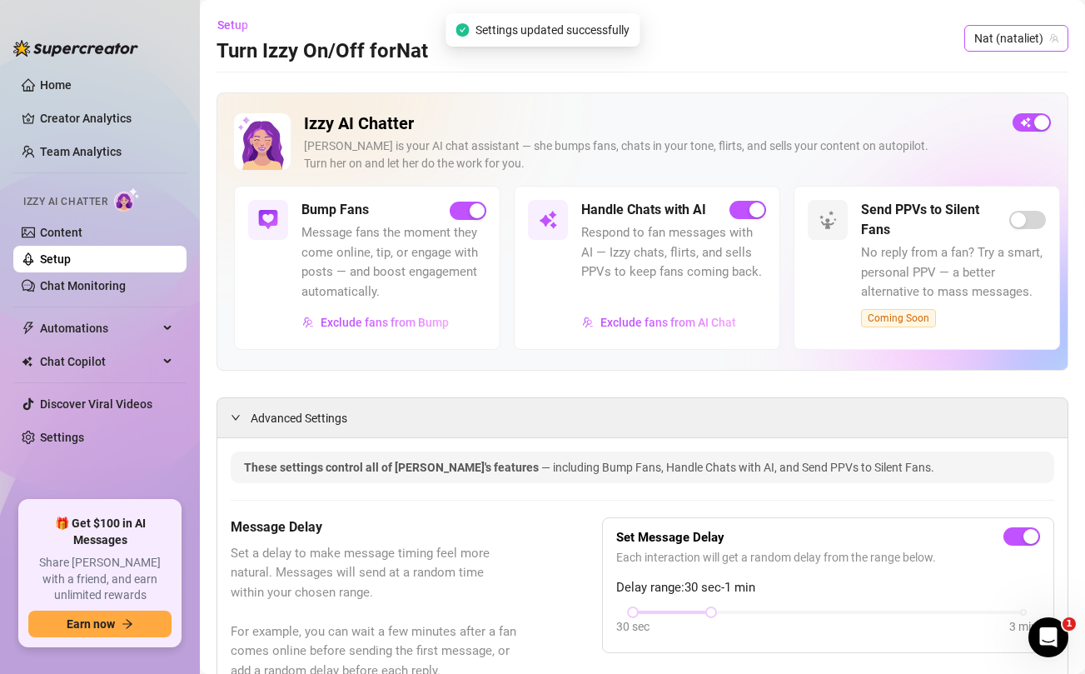
click at [1006, 32] on span "Nat (nataliet)" at bounding box center [1017, 38] width 84 height 25
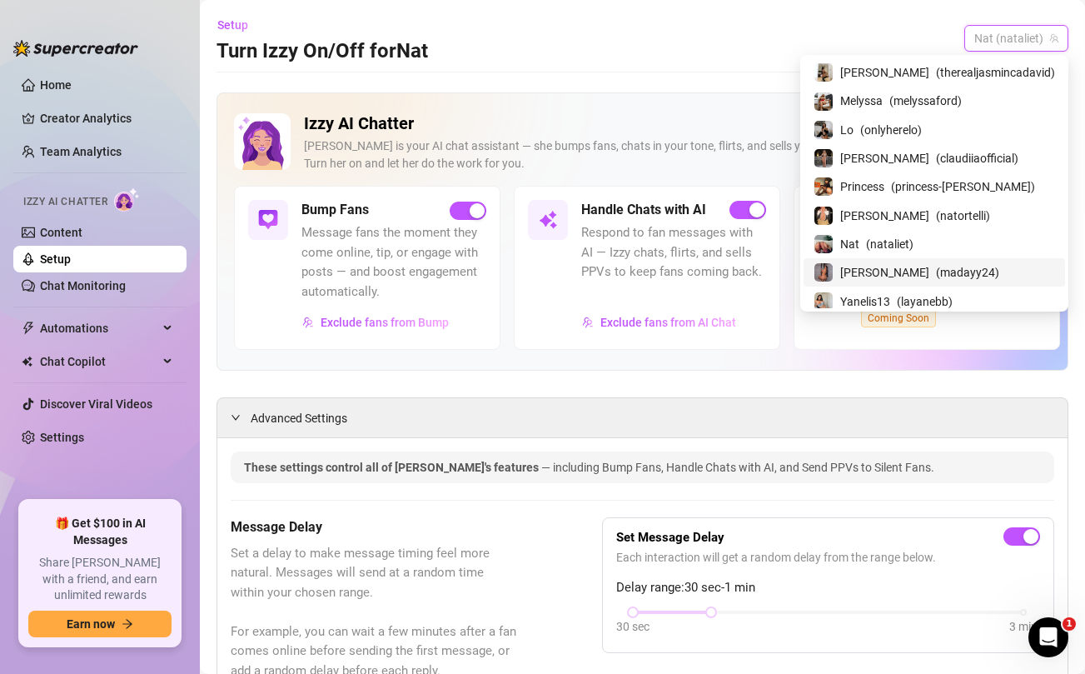
click at [913, 276] on span "[PERSON_NAME]" at bounding box center [885, 272] width 89 height 18
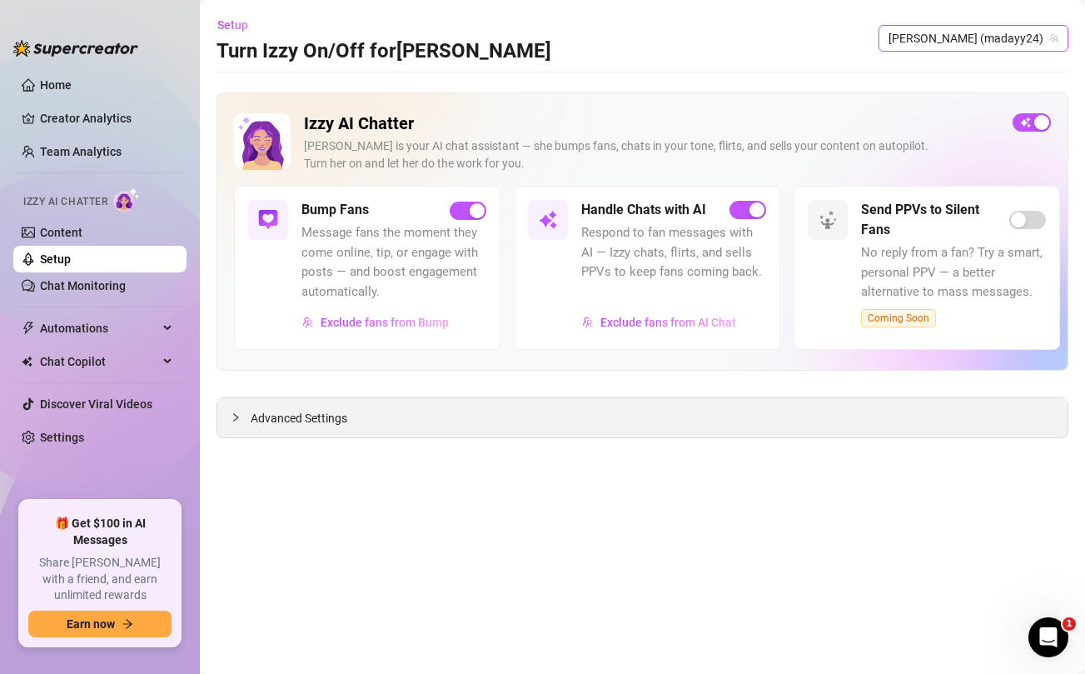
click at [277, 421] on span "Advanced Settings" at bounding box center [299, 418] width 97 height 18
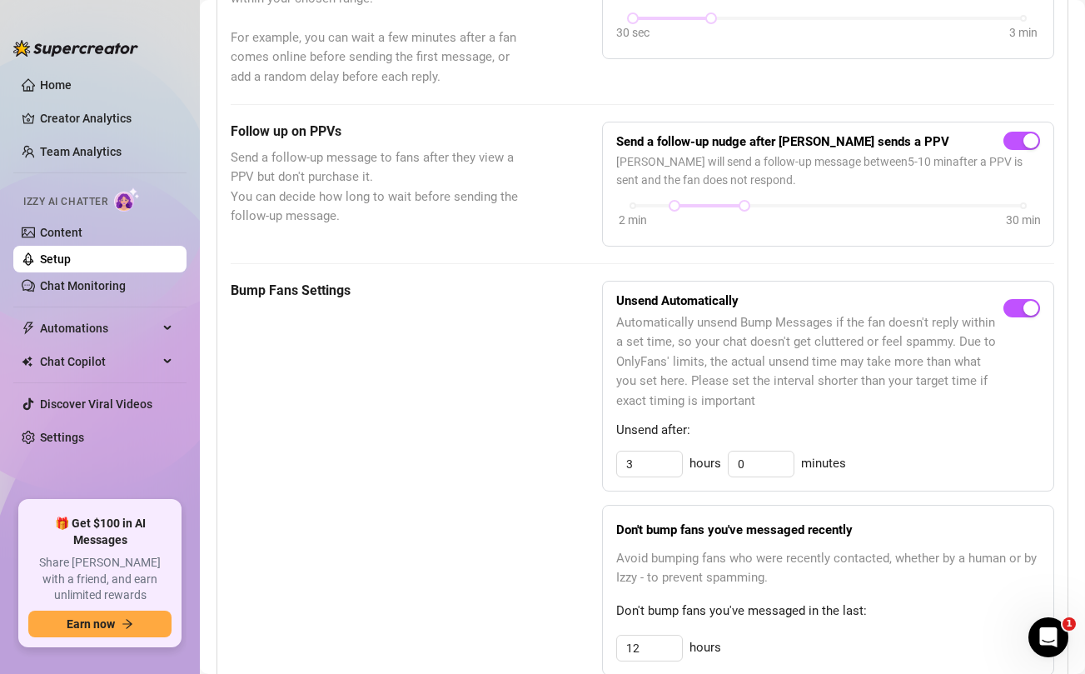
scroll to position [640, 0]
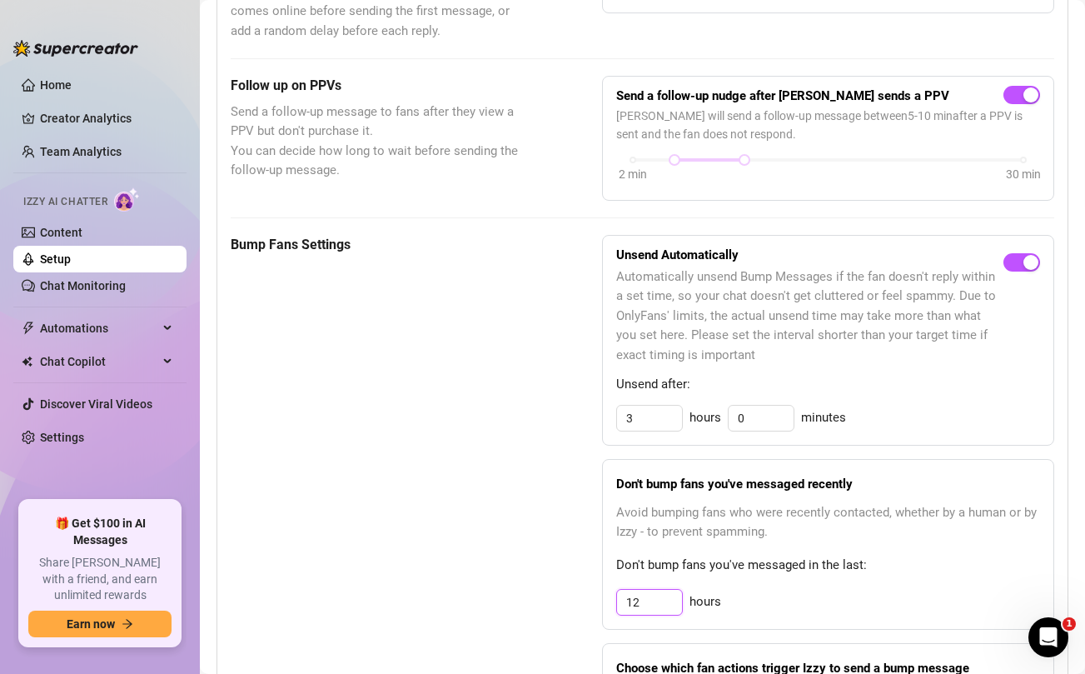
click at [648, 601] on input "12" at bounding box center [649, 602] width 65 height 25
click at [538, 571] on div "Bump Fans Settings Unsend Automatically Automatically unsend Bump Messages if t…" at bounding box center [643, 511] width 824 height 553
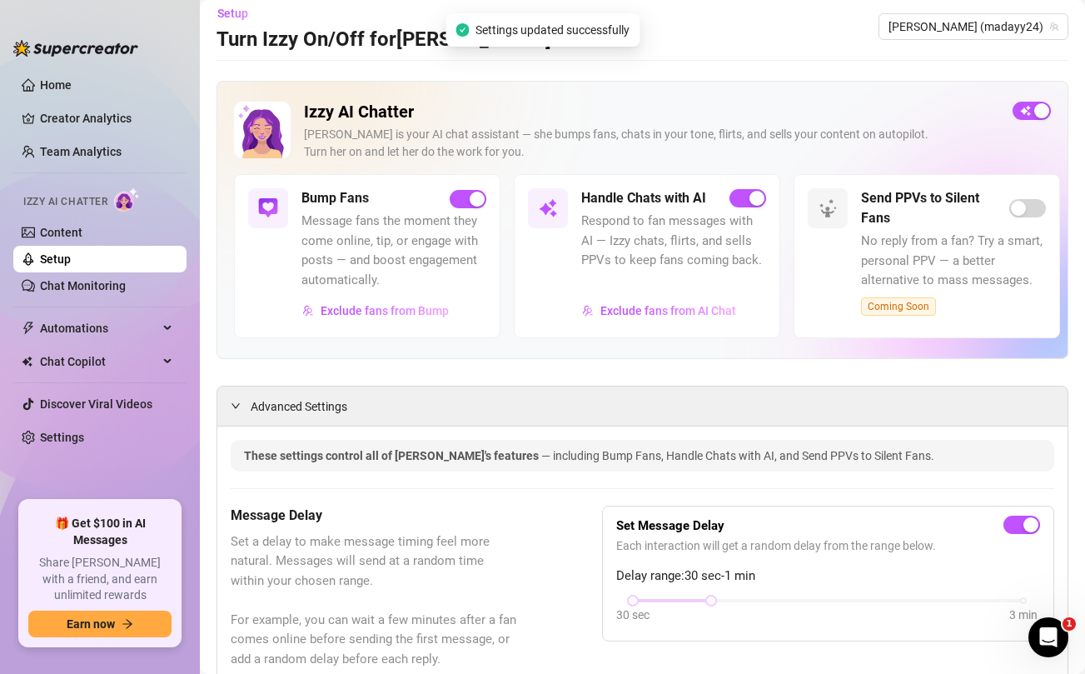
scroll to position [0, 0]
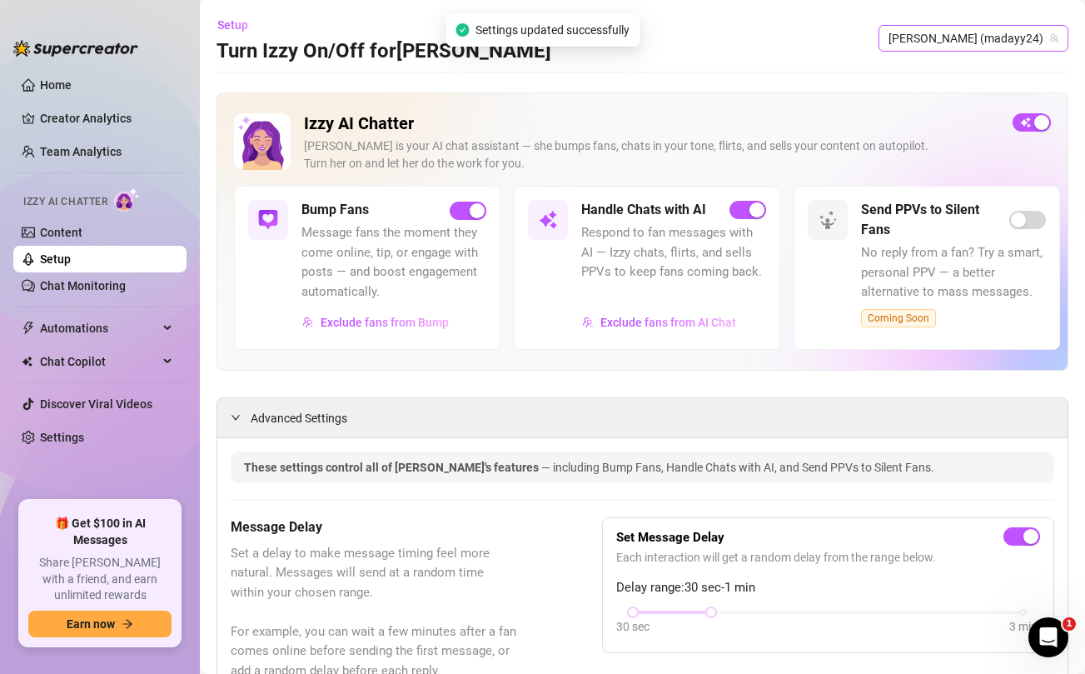
click at [1013, 32] on span "[PERSON_NAME] (madayy24)" at bounding box center [974, 38] width 170 height 25
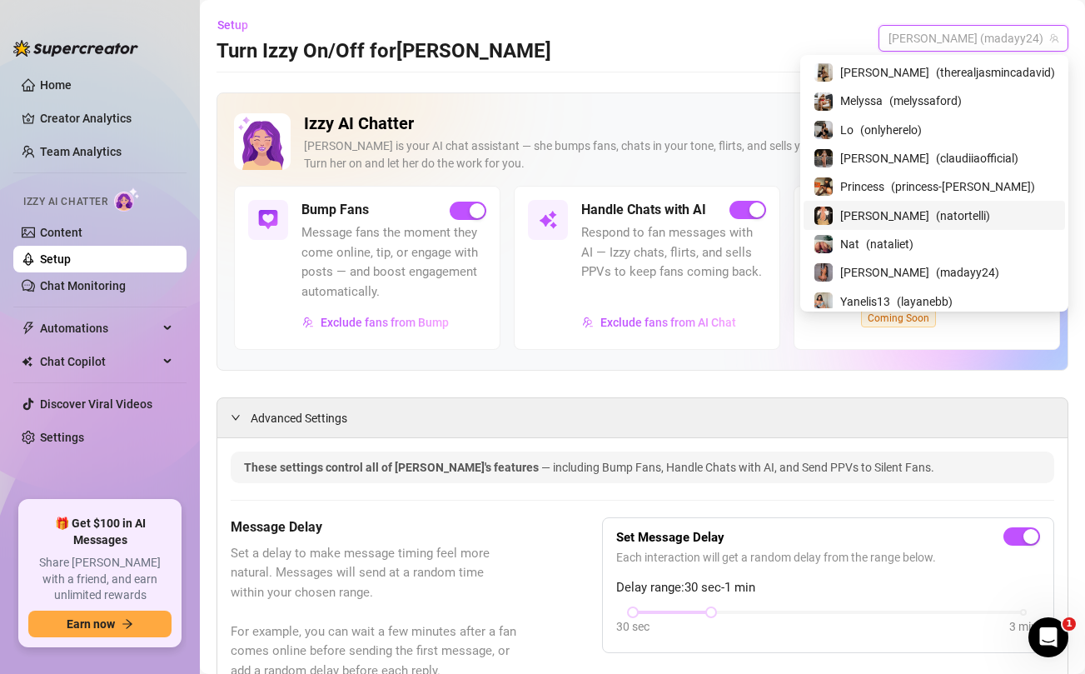
scroll to position [72, 0]
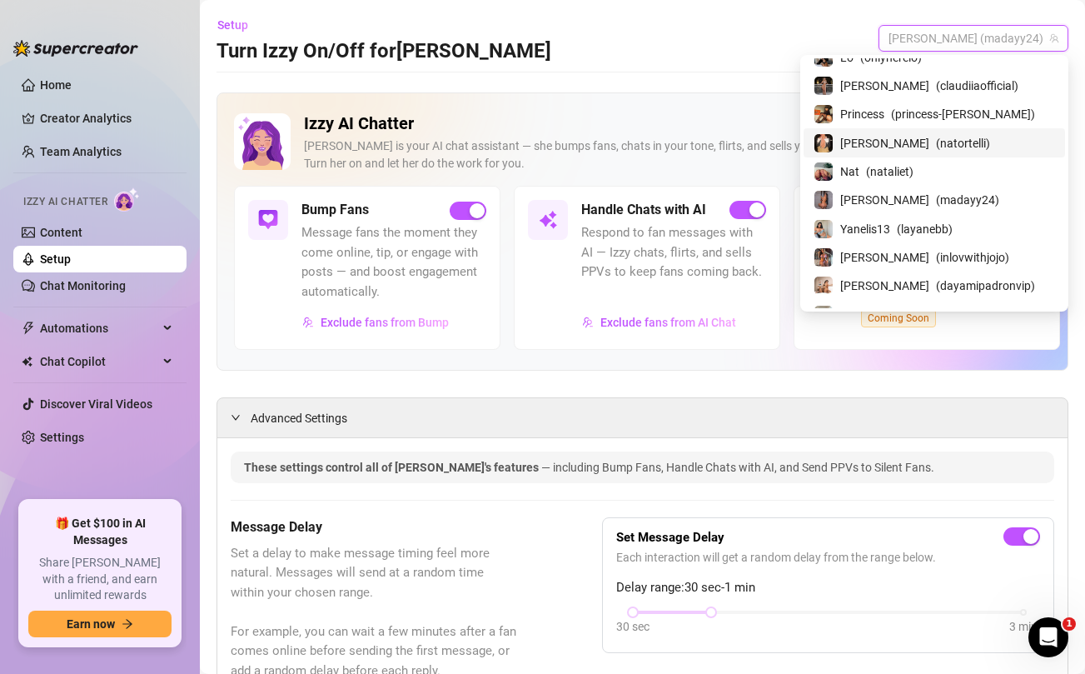
click at [891, 223] on span "Yanelis13" at bounding box center [866, 229] width 50 height 18
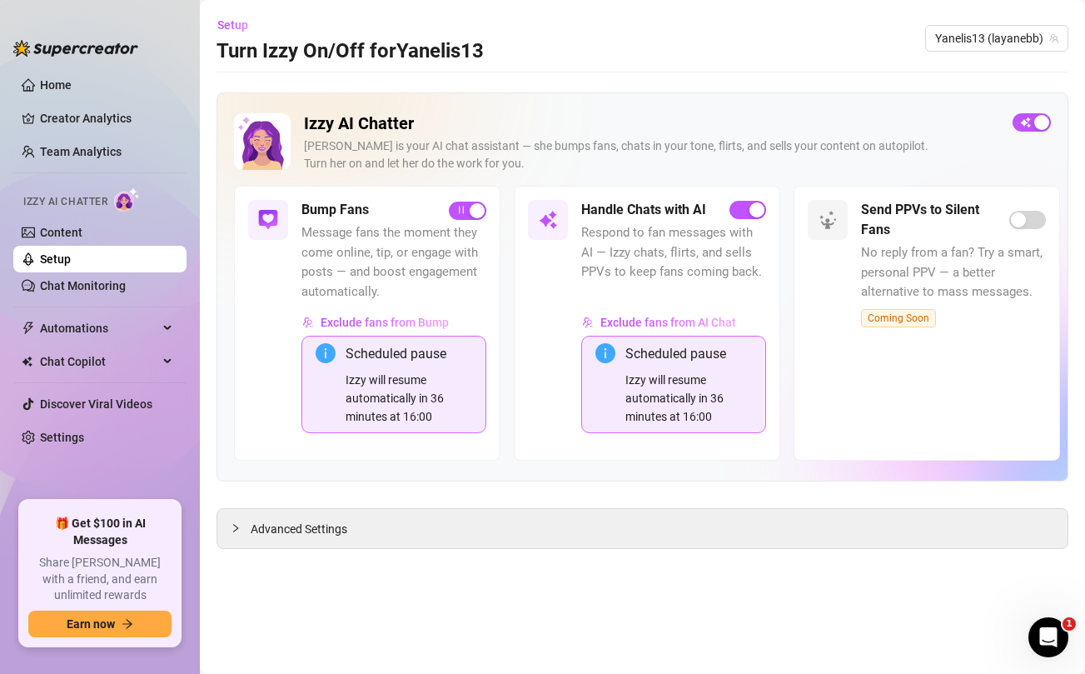
click at [323, 418] on div "Scheduled pause Izzy will resume automatically in 36 minutes at 16:00" at bounding box center [394, 384] width 185 height 97
click at [302, 531] on span "Advanced Settings" at bounding box center [299, 529] width 97 height 18
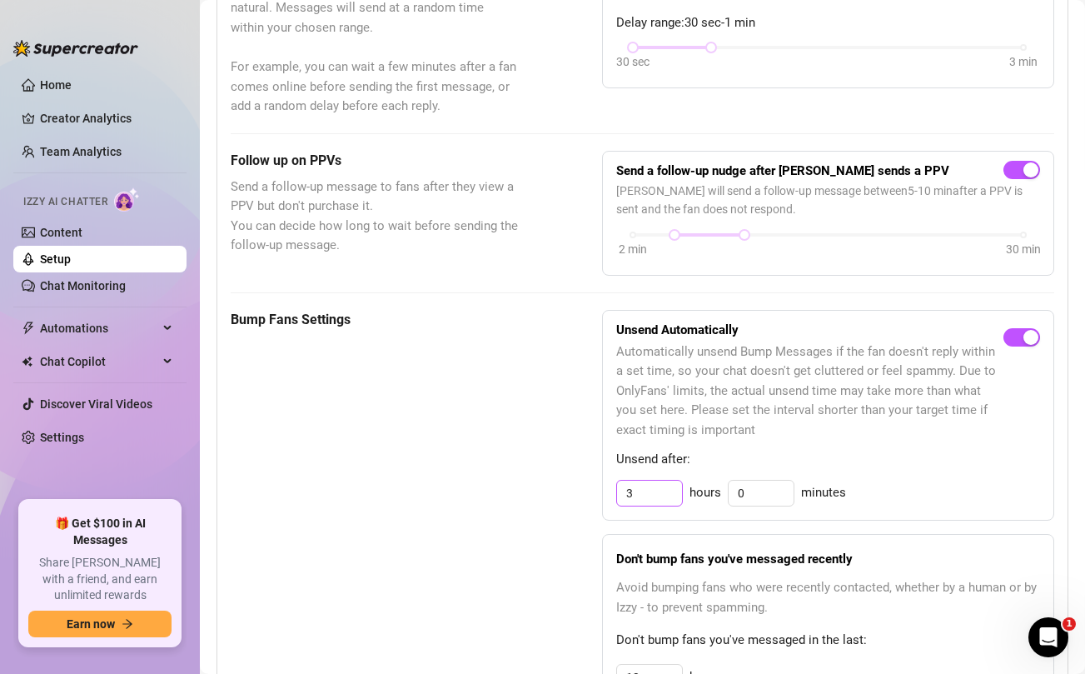
scroll to position [869, 0]
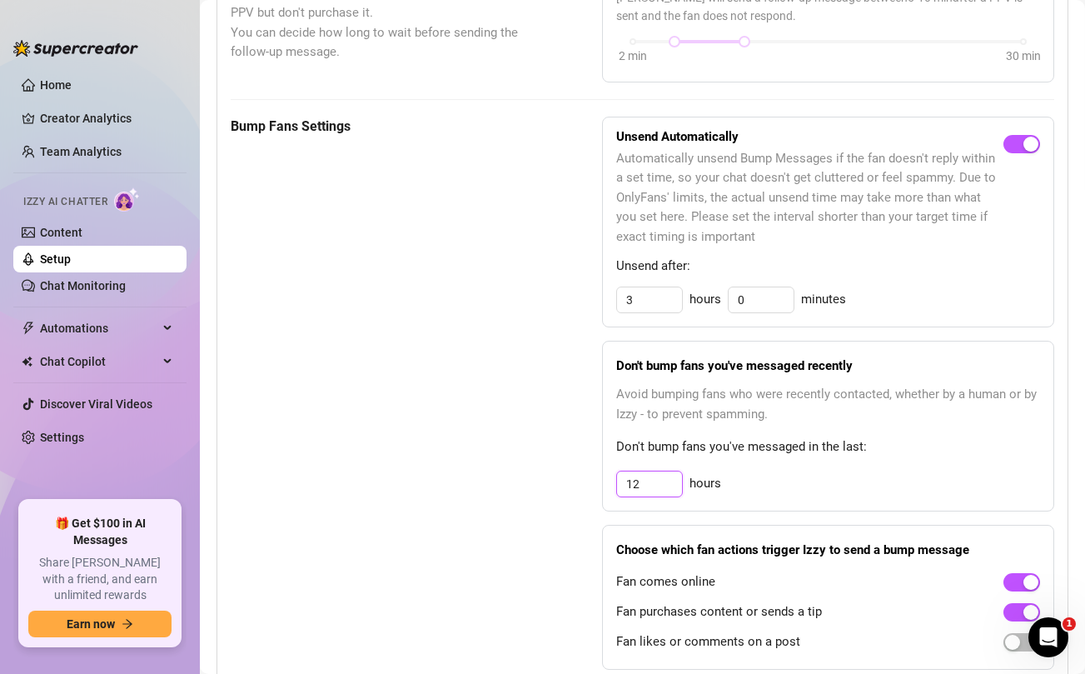
click at [648, 482] on input "12" at bounding box center [649, 484] width 65 height 25
click at [531, 472] on div "Bump Fans Settings Unsend Automatically Automatically unsend Bump Messages if t…" at bounding box center [643, 393] width 824 height 553
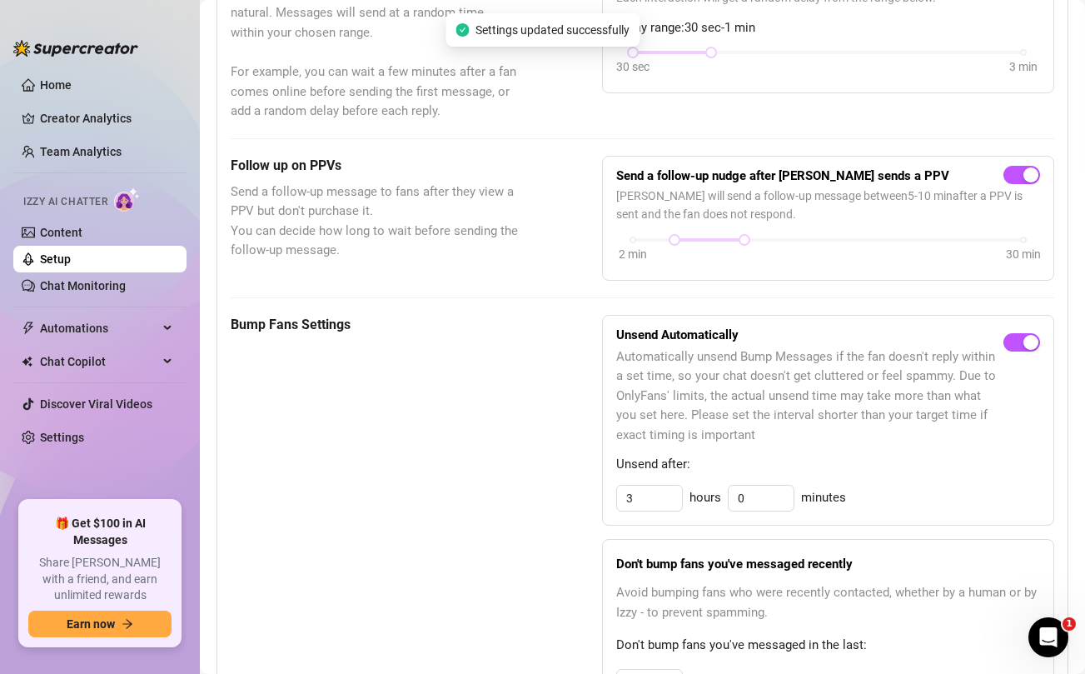
scroll to position [0, 0]
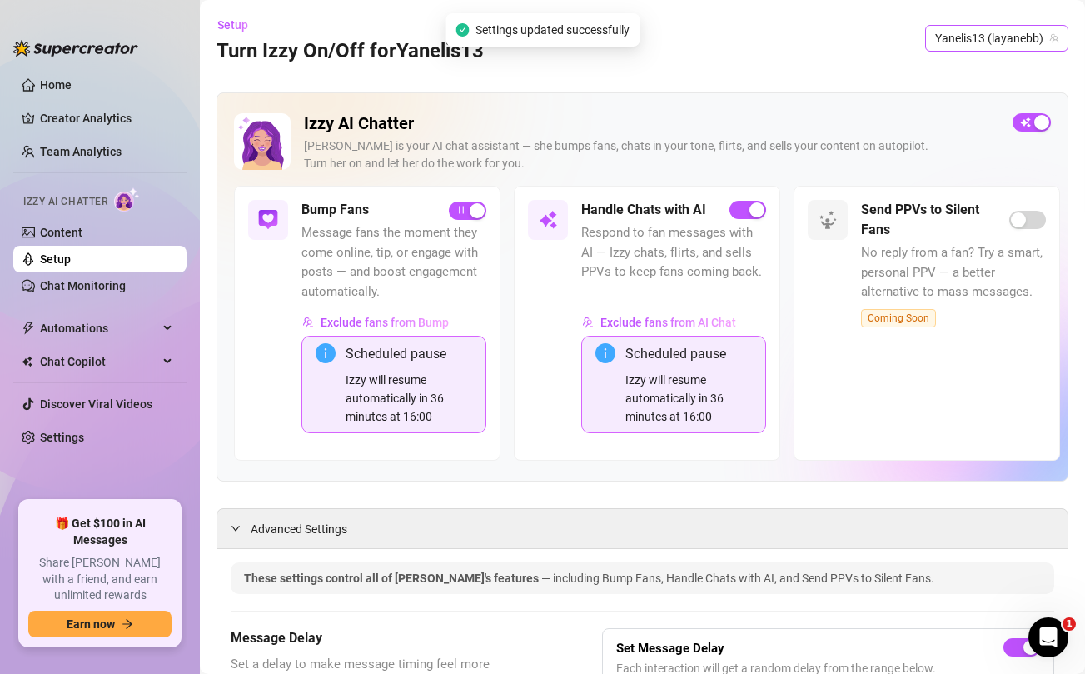
click at [992, 39] on span "Yanelis13 (layanebb)" at bounding box center [997, 38] width 123 height 25
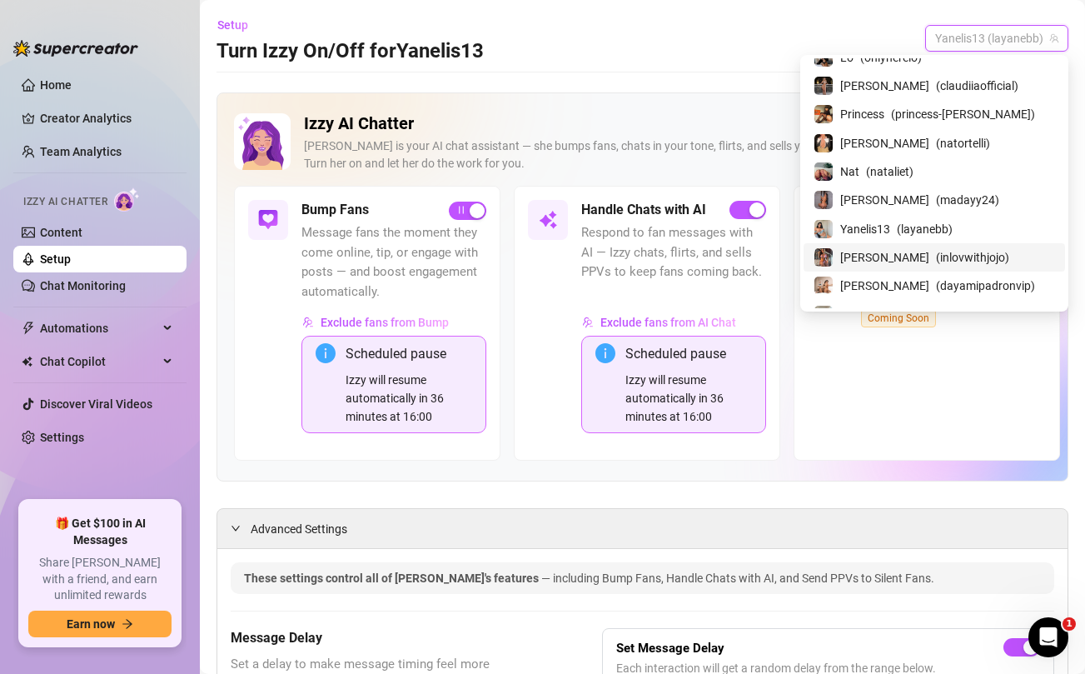
scroll to position [203, 0]
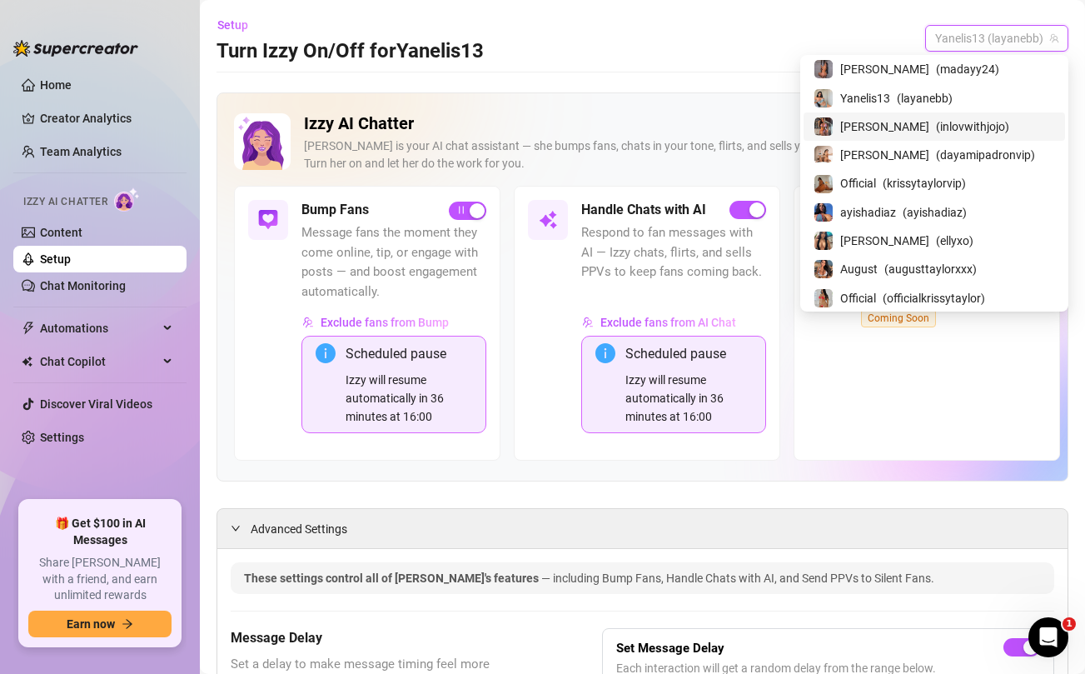
click at [936, 122] on span "( inlovwithjojo )" at bounding box center [972, 126] width 73 height 18
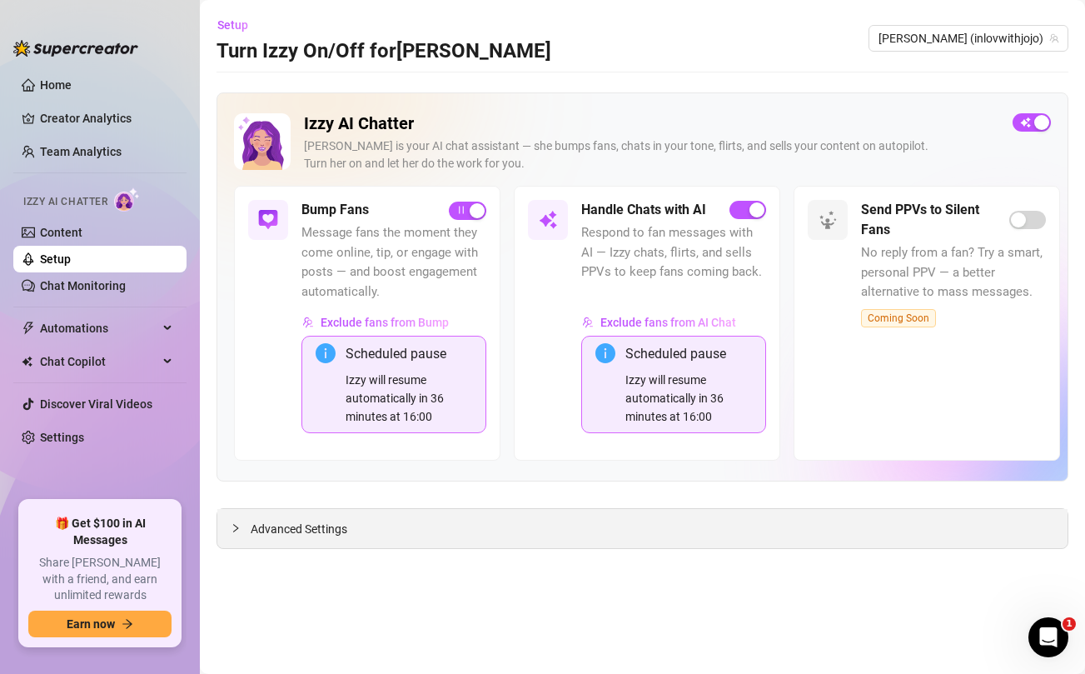
click at [236, 531] on icon "collapsed" at bounding box center [236, 528] width 10 height 10
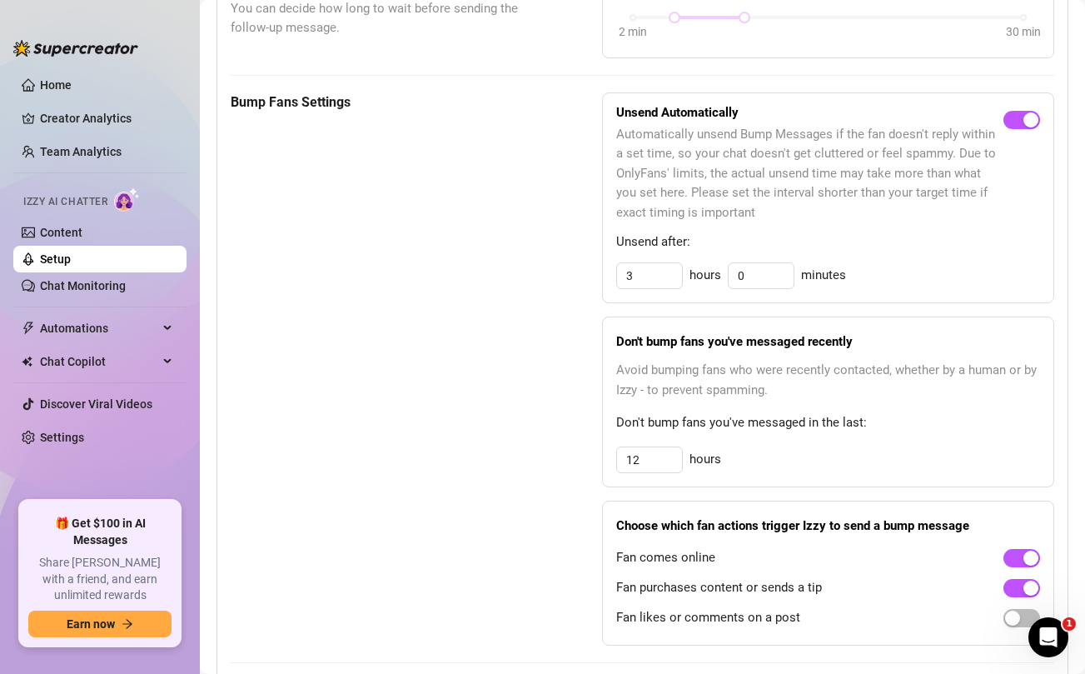
scroll to position [947, 0]
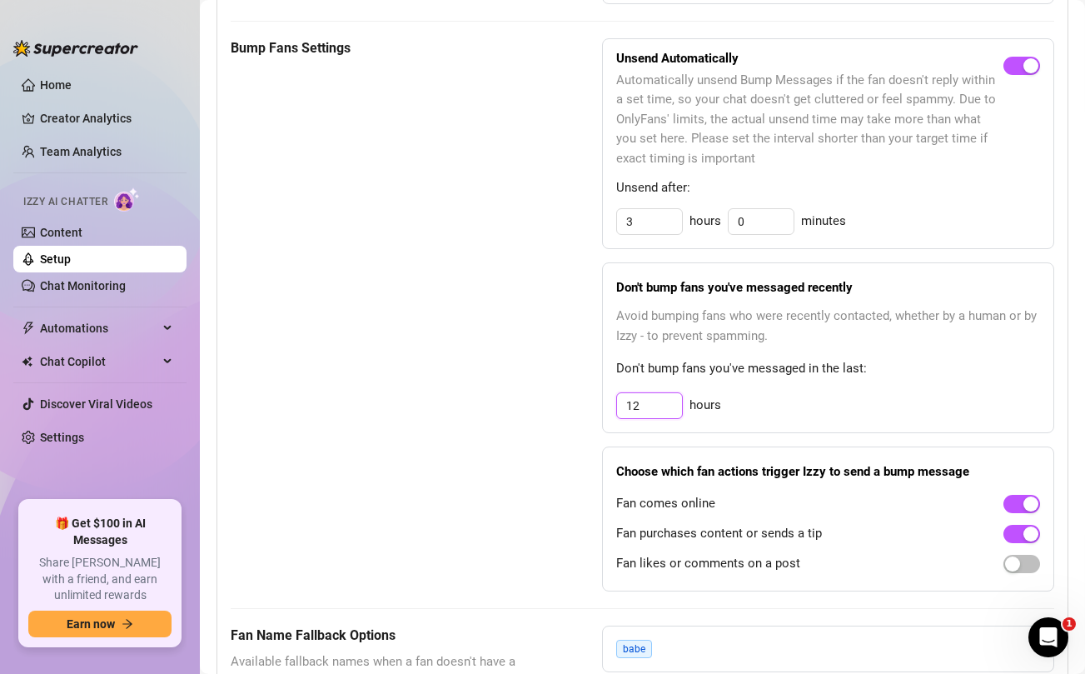
click at [653, 407] on input "12" at bounding box center [649, 405] width 65 height 25
click at [545, 406] on div "Bump Fans Settings Unsend Automatically Automatically unsend Bump Messages if t…" at bounding box center [643, 314] width 824 height 553
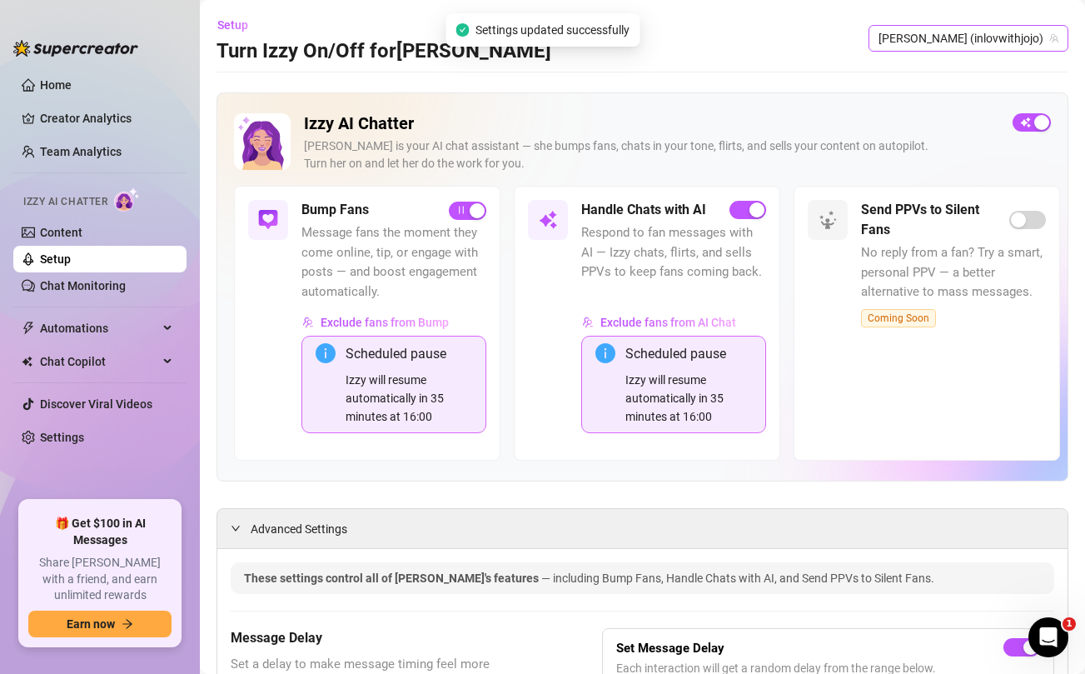
click at [1003, 36] on span "[PERSON_NAME] (inlovwithjojo)" at bounding box center [969, 38] width 180 height 25
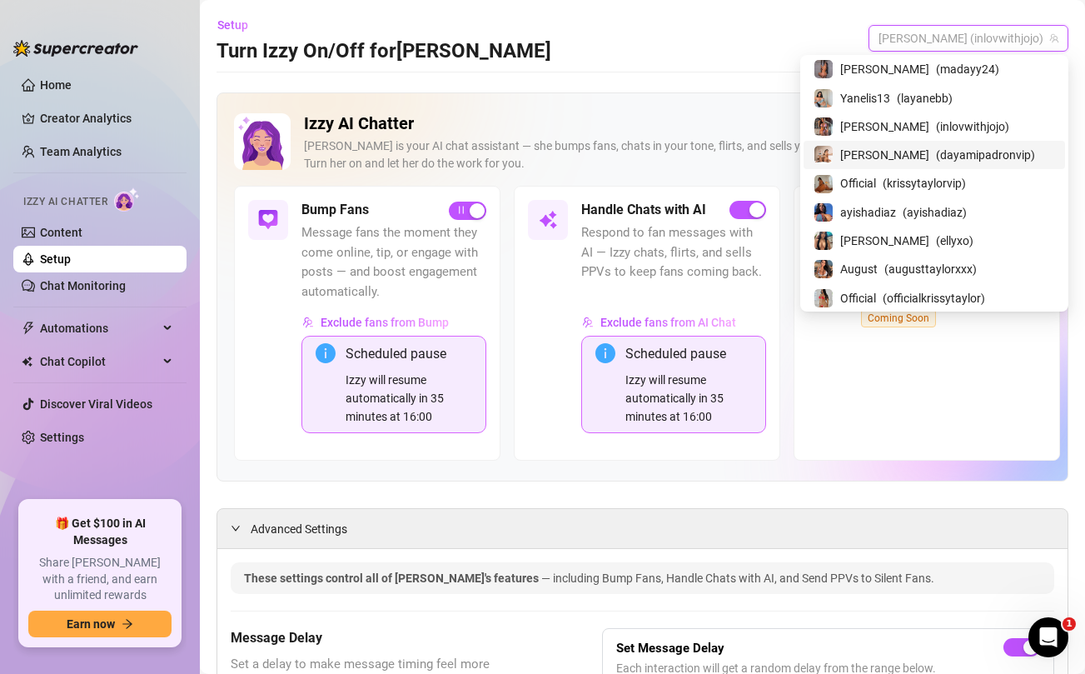
click at [916, 149] on span "[PERSON_NAME]" at bounding box center [885, 155] width 89 height 18
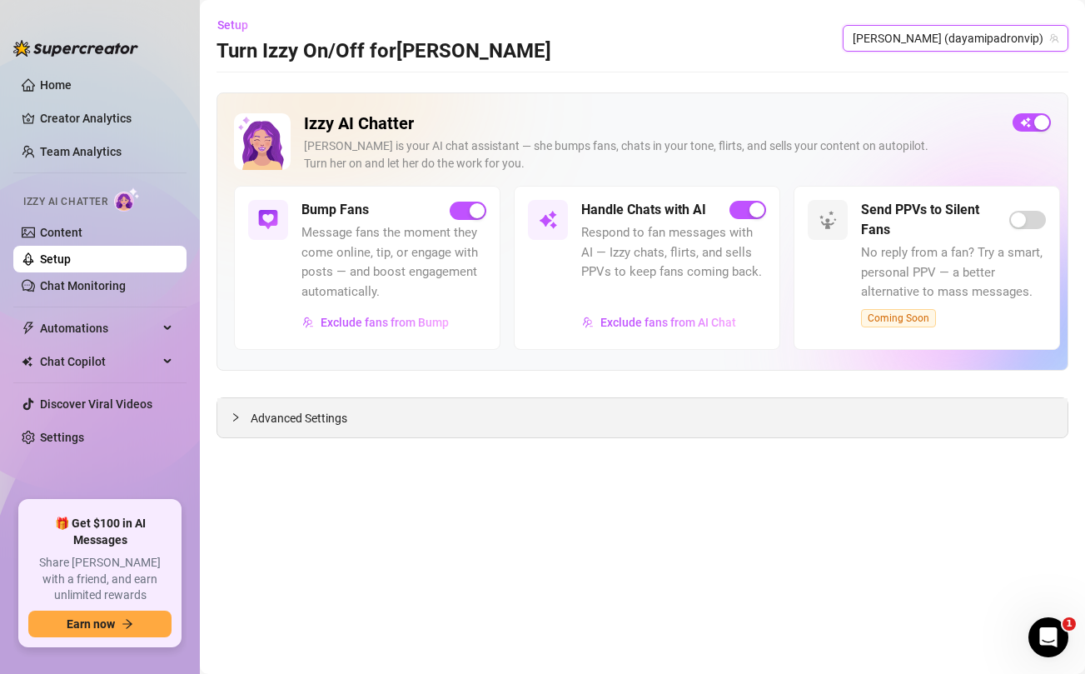
click at [311, 424] on span "Advanced Settings" at bounding box center [299, 418] width 97 height 18
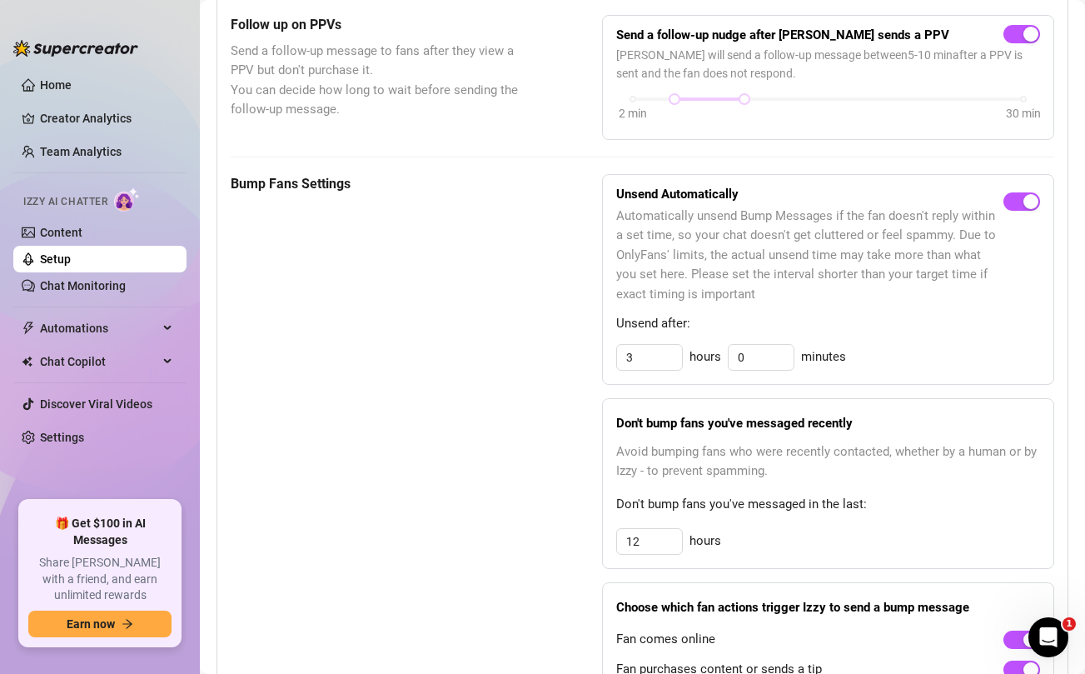
scroll to position [786, 0]
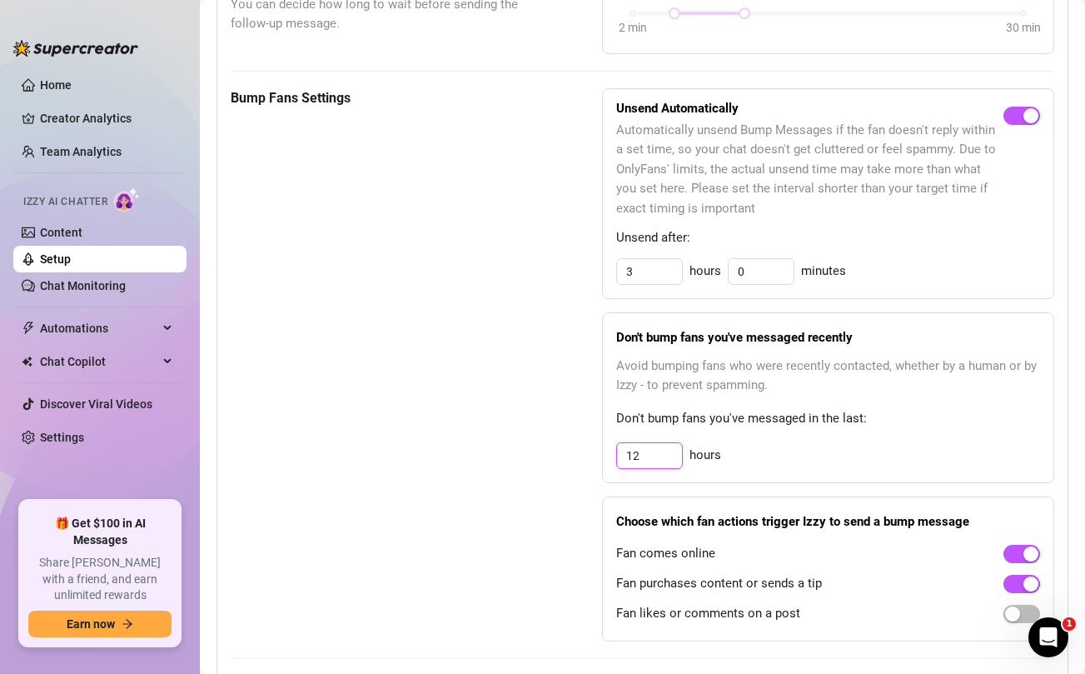
click at [655, 450] on input "12" at bounding box center [649, 455] width 65 height 25
click at [465, 427] on div "Bump Fans Settings" at bounding box center [375, 364] width 288 height 553
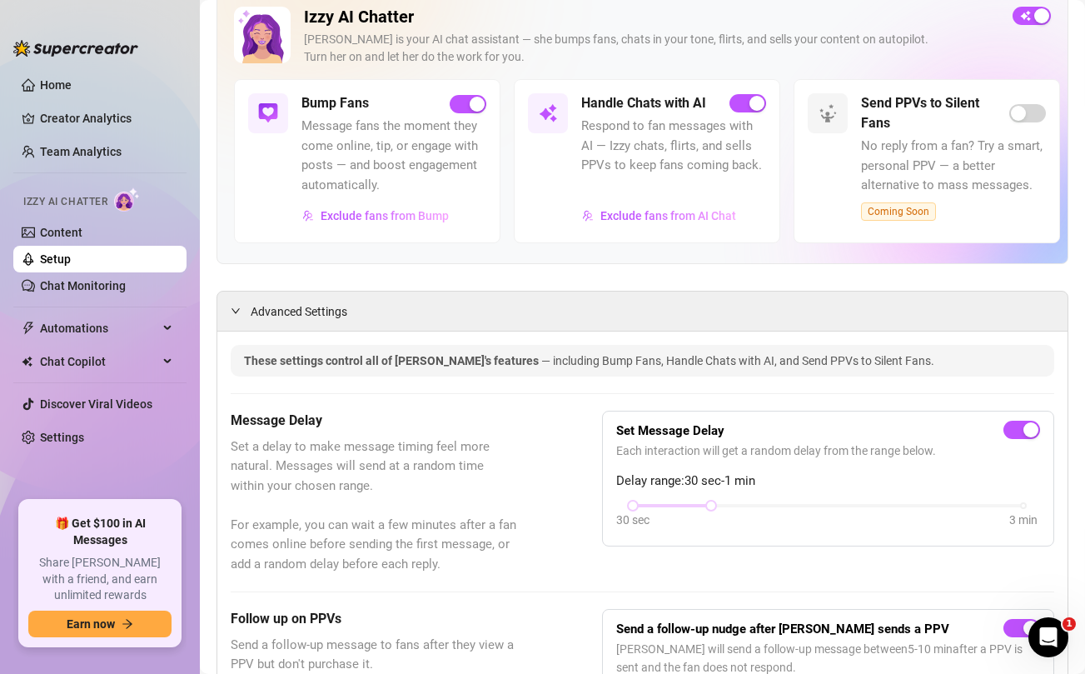
scroll to position [0, 0]
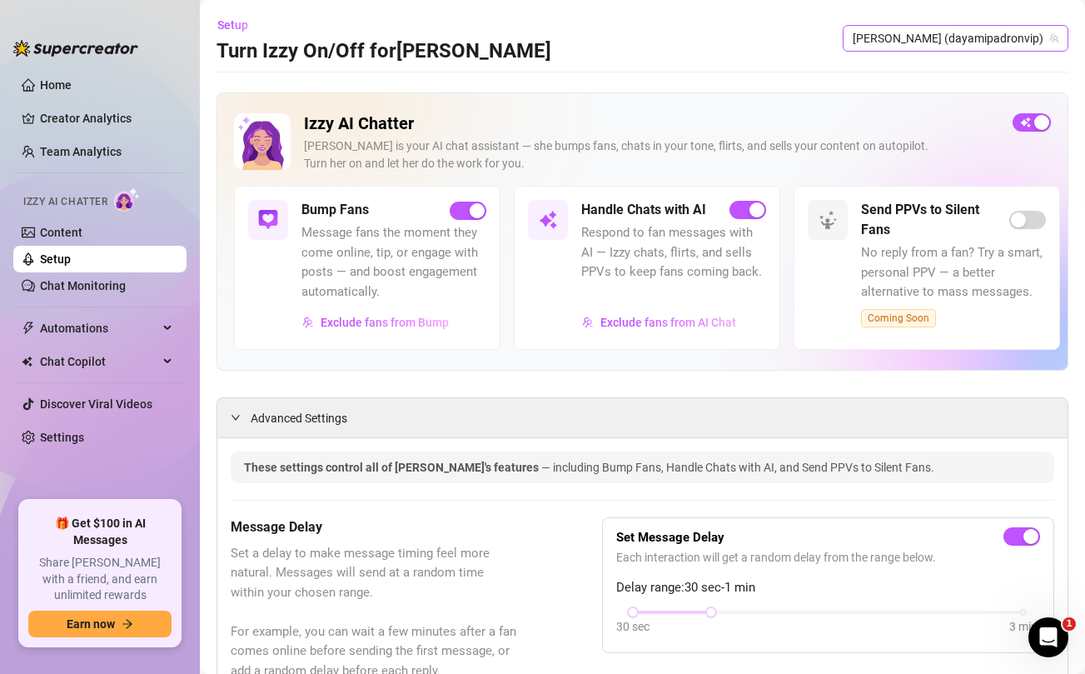
click at [959, 37] on span "[PERSON_NAME] (dayamipadronvip)" at bounding box center [956, 38] width 206 height 25
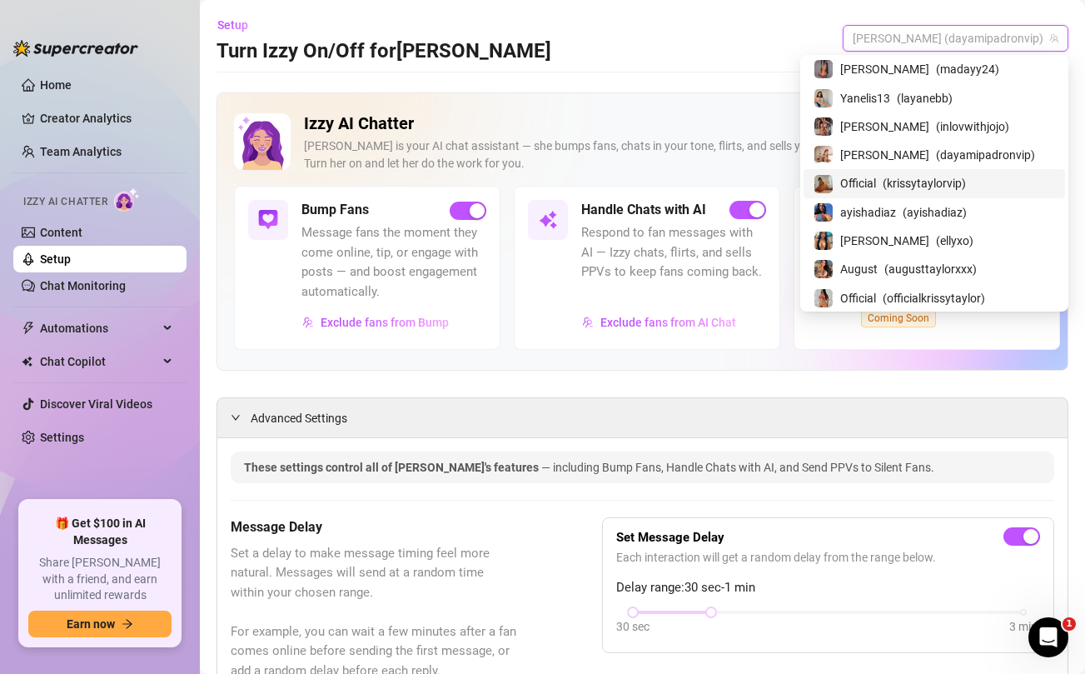
click at [935, 180] on span "( krissytaylorvip )" at bounding box center [924, 183] width 83 height 18
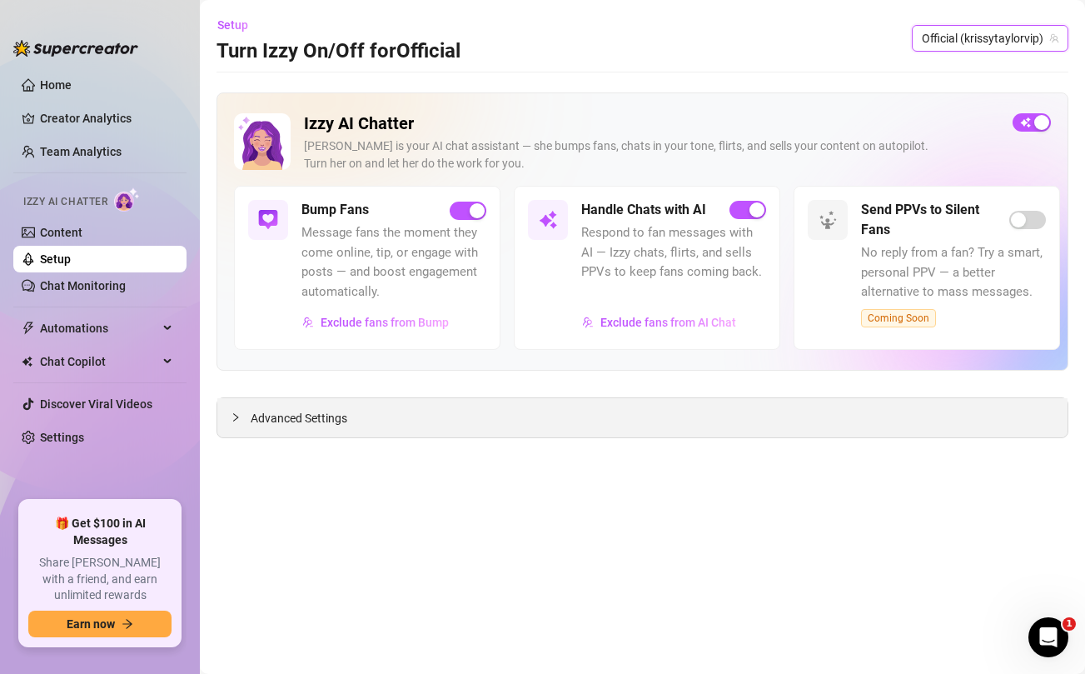
click at [231, 418] on icon "collapsed" at bounding box center [236, 417] width 10 height 10
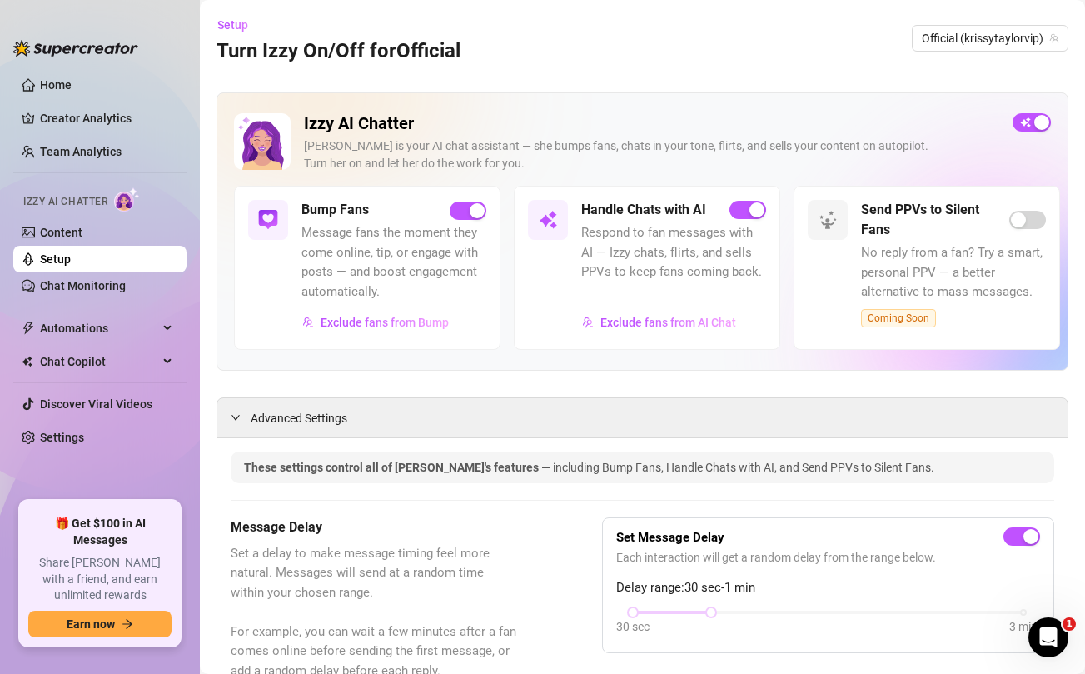
scroll to position [741, 0]
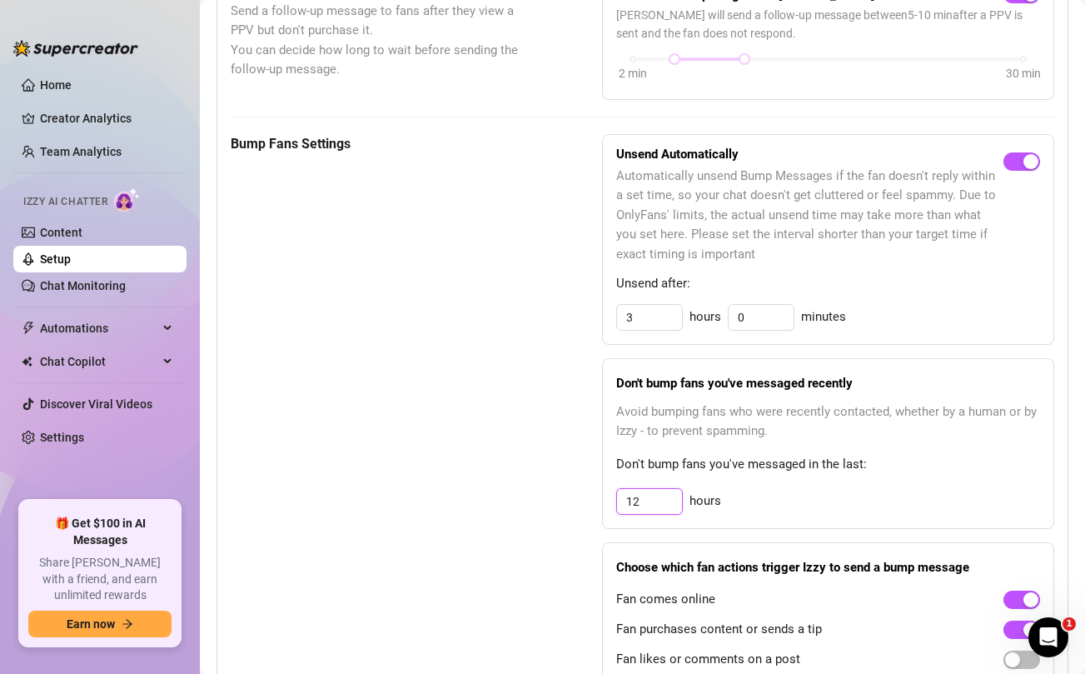
click at [650, 501] on input "12" at bounding box center [649, 501] width 65 height 25
click at [527, 475] on div "Bump Fans Settings Unsend Automatically Automatically unsend Bump Messages if t…" at bounding box center [643, 410] width 824 height 553
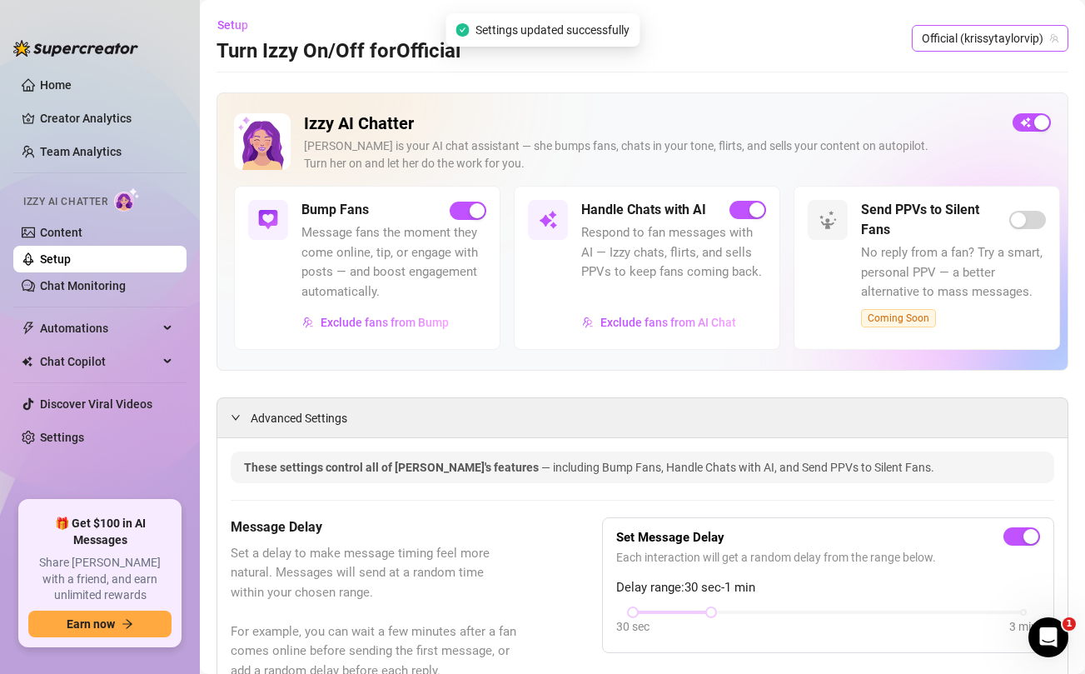
click at [988, 37] on span "Official (krissytaylorvip)" at bounding box center [990, 38] width 137 height 25
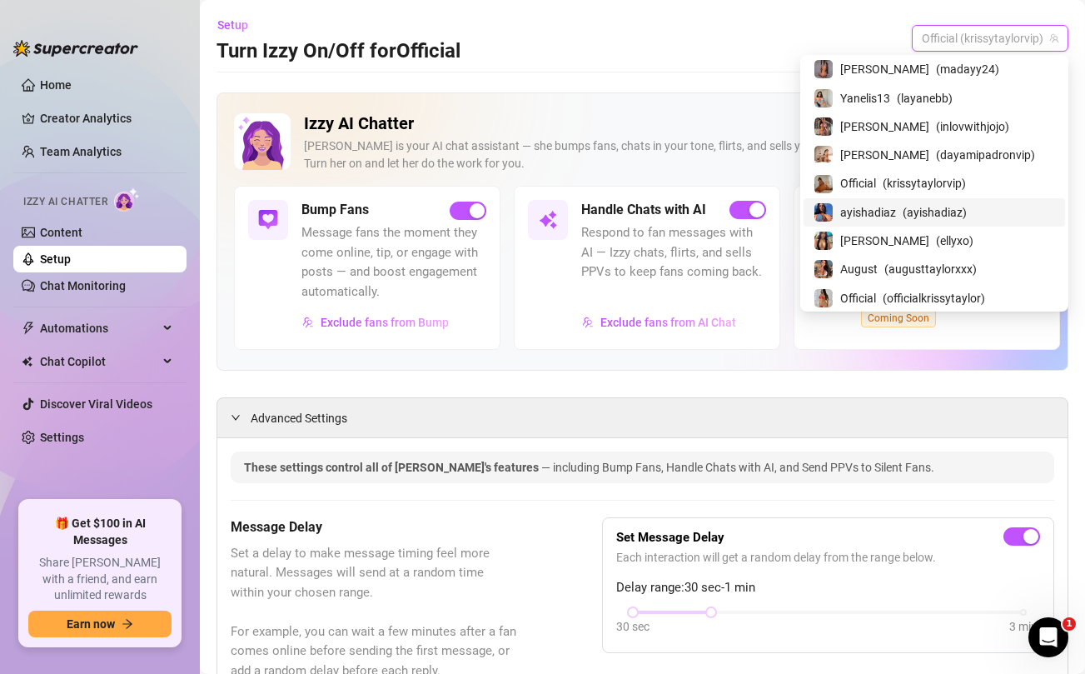
click at [947, 211] on div "ayishadiaz ( ayishadiaz )" at bounding box center [935, 212] width 242 height 20
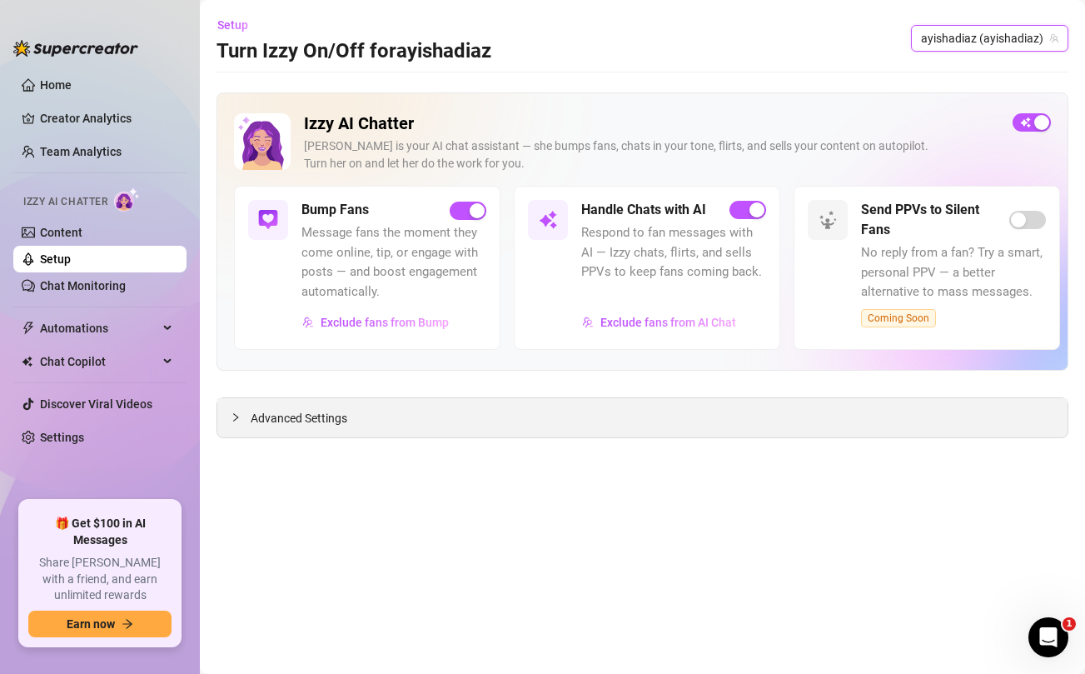
click at [297, 423] on span "Advanced Settings" at bounding box center [299, 418] width 97 height 18
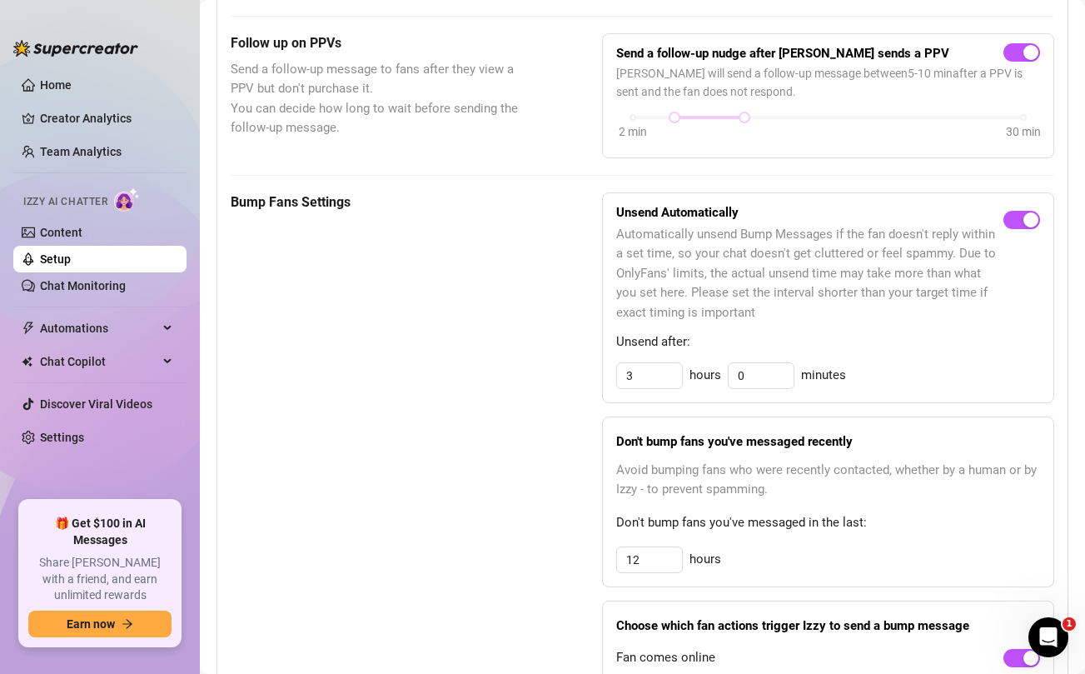
scroll to position [685, 0]
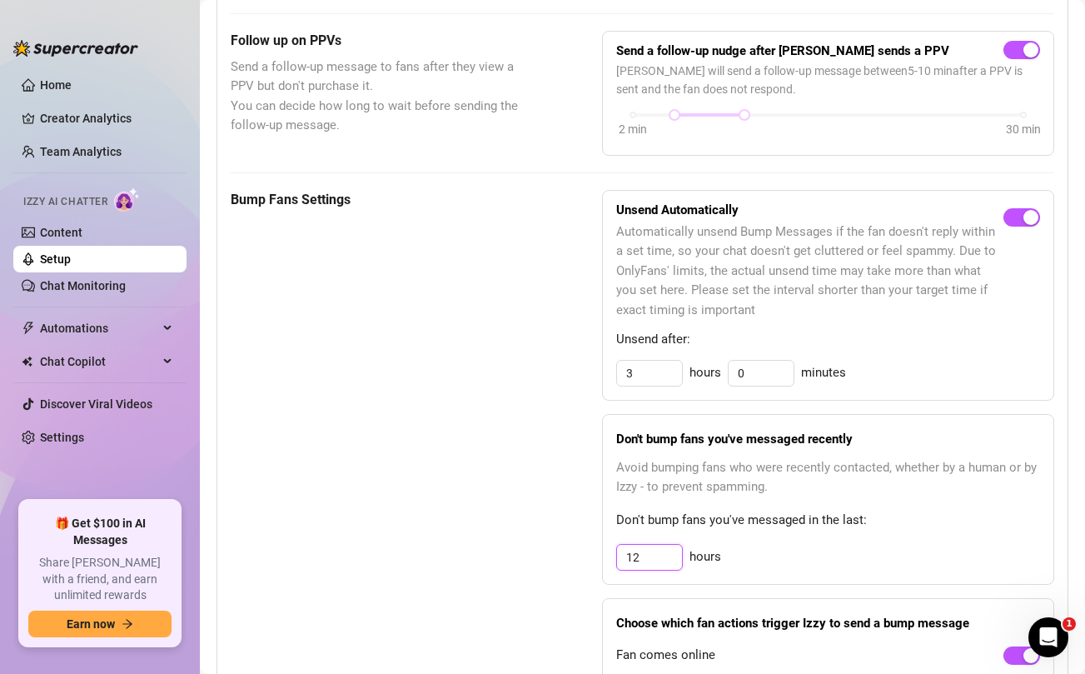
click at [658, 561] on input "12" at bounding box center [649, 557] width 65 height 25
click at [556, 528] on div "Bump Fans Settings Unsend Automatically Automatically unsend Bump Messages if t…" at bounding box center [643, 466] width 824 height 553
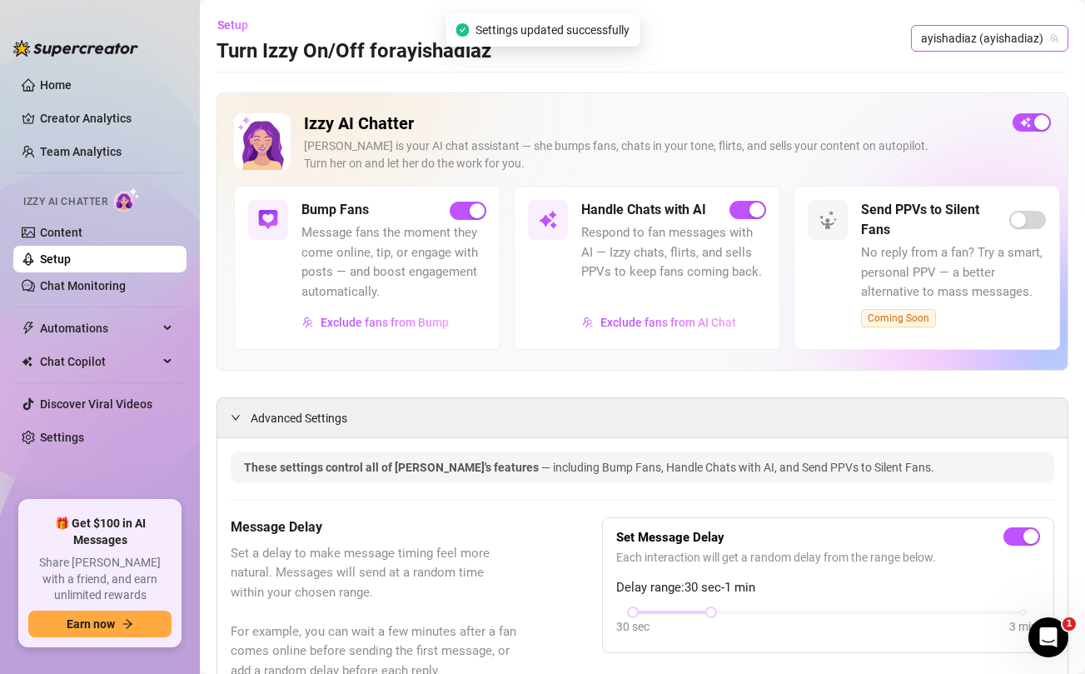
click at [974, 41] on span "ayishadiaz (ayishadiaz)" at bounding box center [989, 38] width 137 height 25
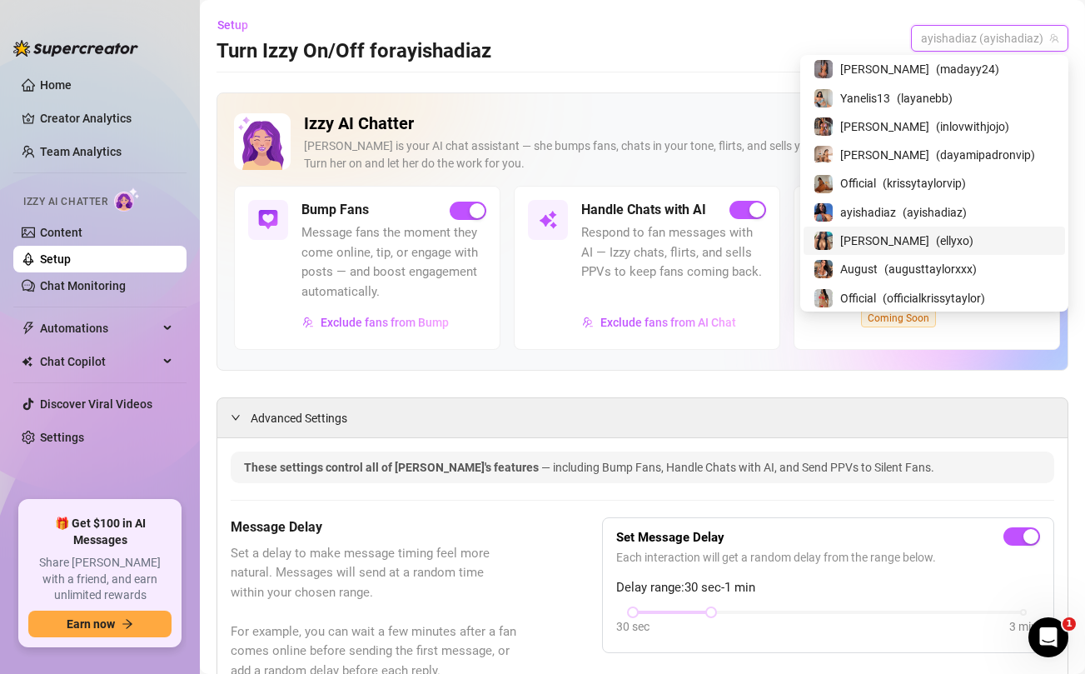
click at [917, 235] on span "[PERSON_NAME]" at bounding box center [885, 241] width 89 height 18
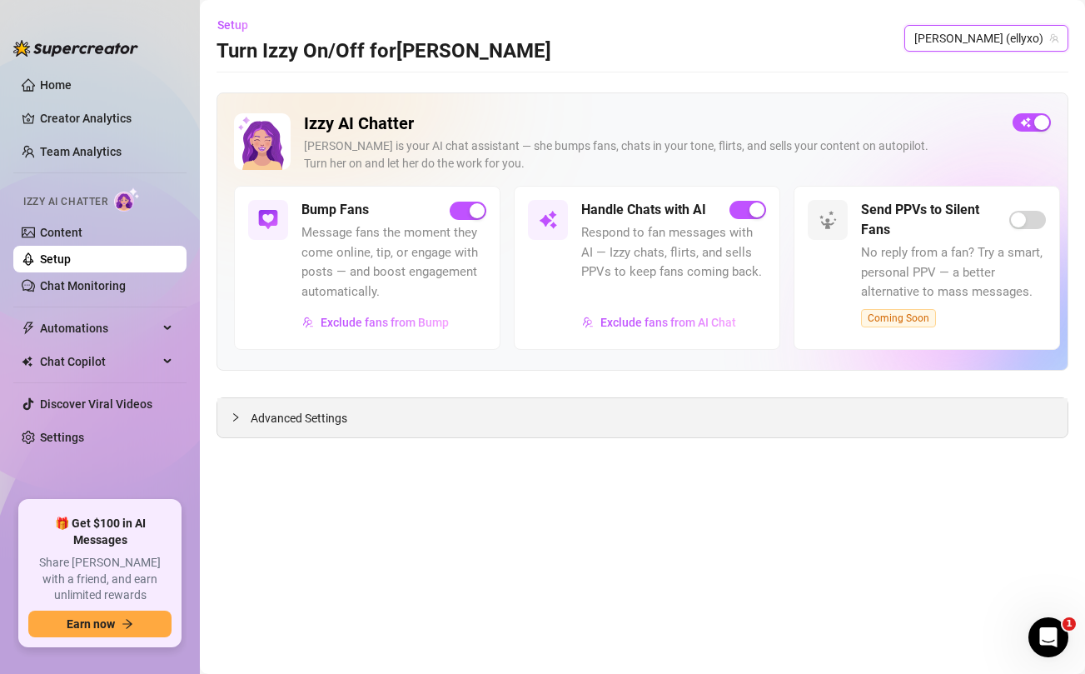
click at [319, 418] on span "Advanced Settings" at bounding box center [299, 418] width 97 height 18
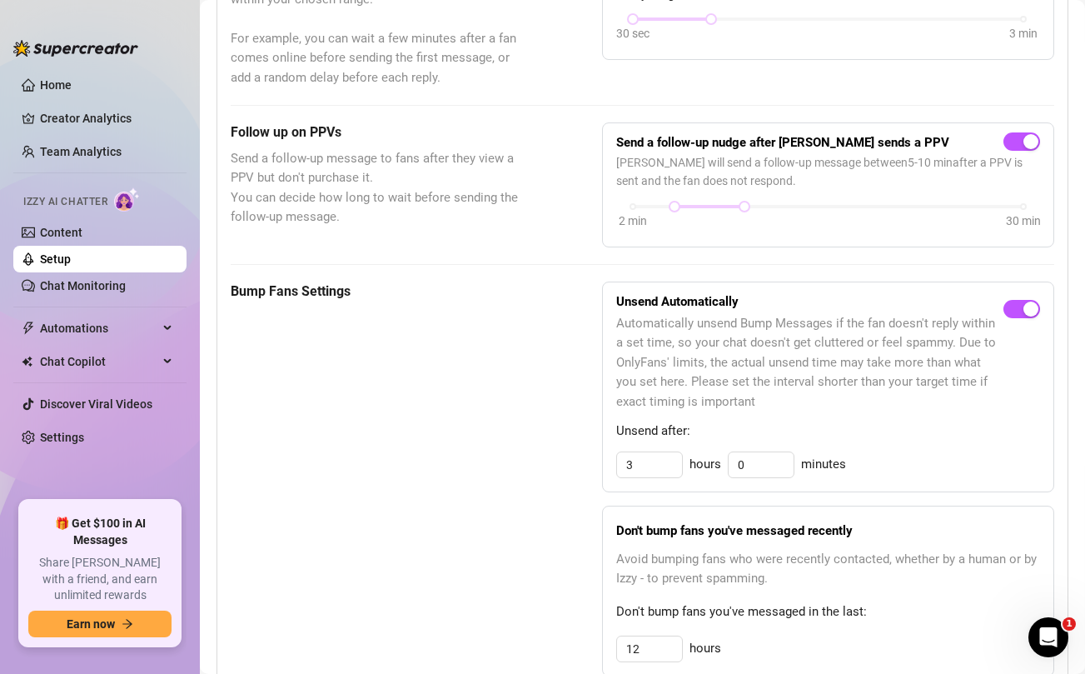
scroll to position [614, 0]
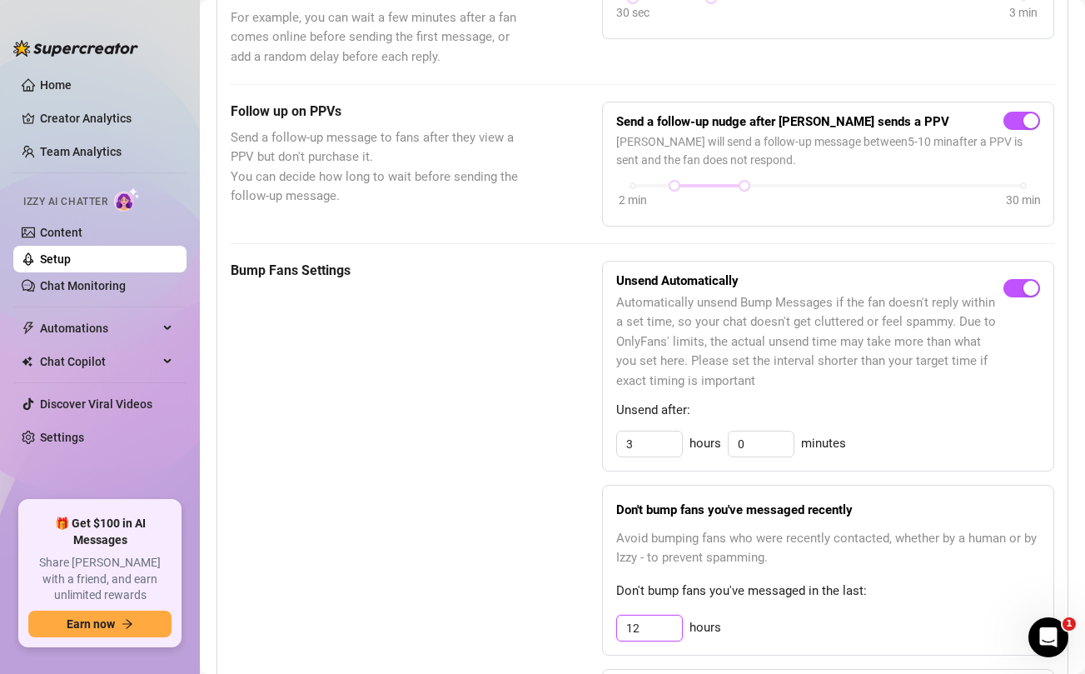
click at [648, 632] on input "12" at bounding box center [649, 628] width 65 height 25
click at [542, 568] on div "Bump Fans Settings Unsend Automatically Automatically unsend Bump Messages if t…" at bounding box center [643, 537] width 824 height 553
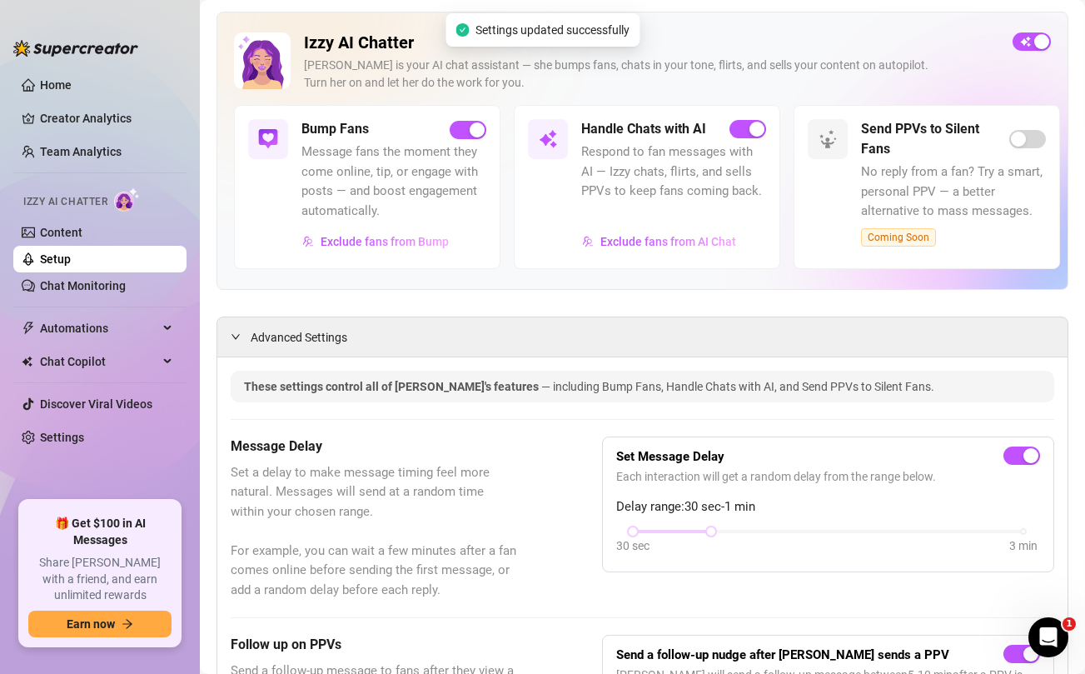
scroll to position [0, 0]
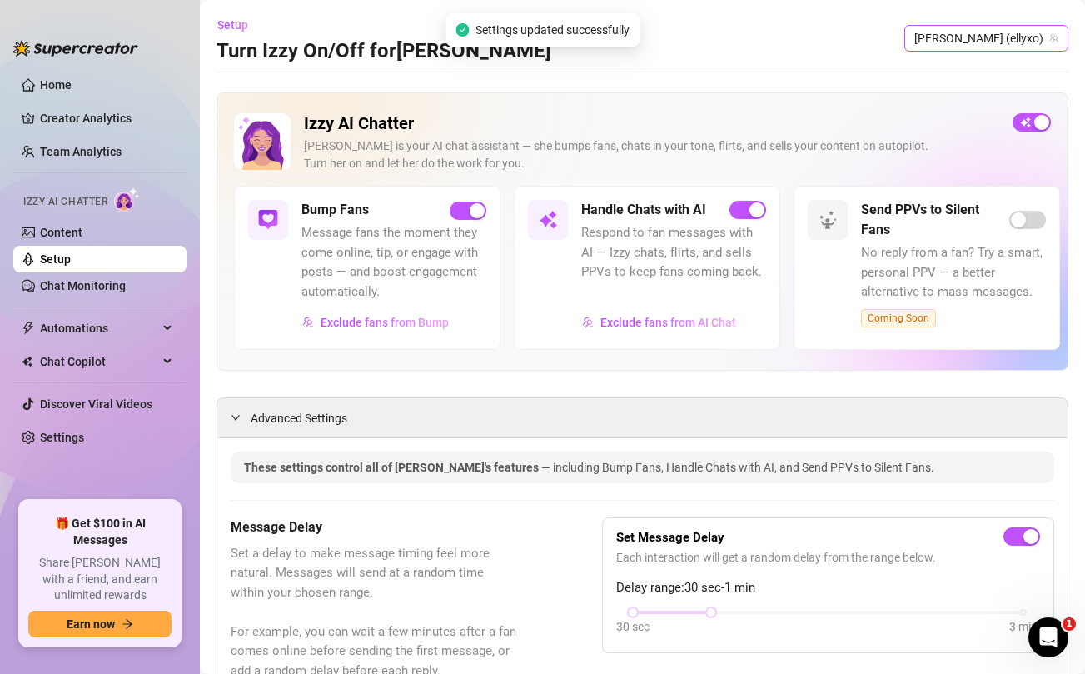
click at [991, 39] on span "[PERSON_NAME] (ellyxo)" at bounding box center [987, 38] width 144 height 25
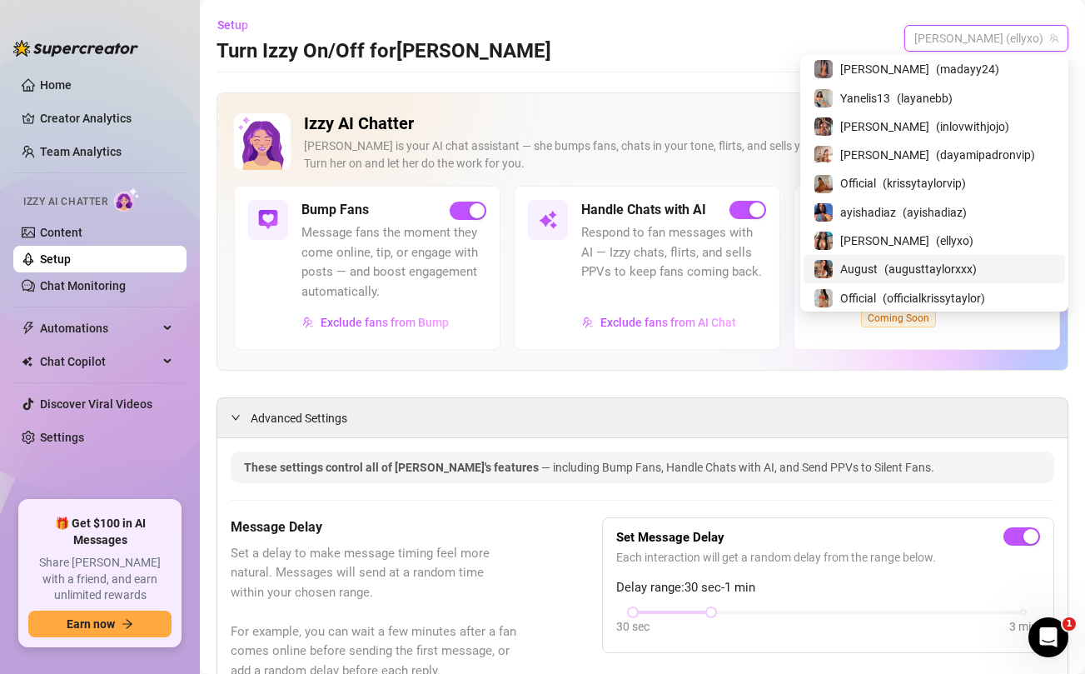
click at [878, 264] on span "August" at bounding box center [859, 269] width 37 height 18
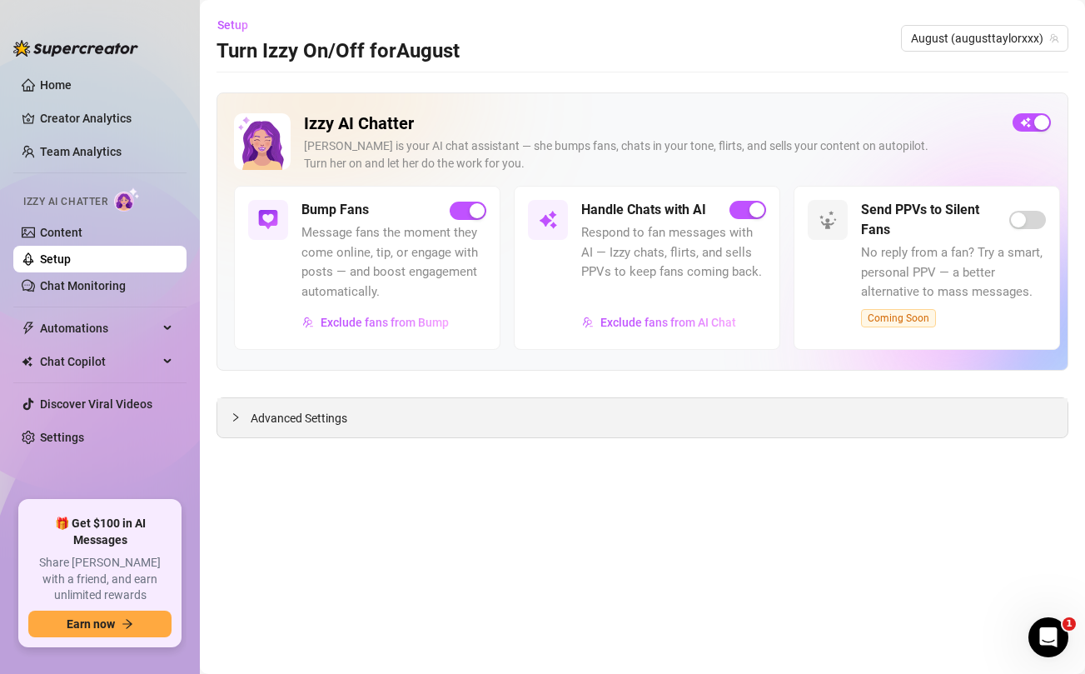
click at [268, 416] on span "Advanced Settings" at bounding box center [299, 418] width 97 height 18
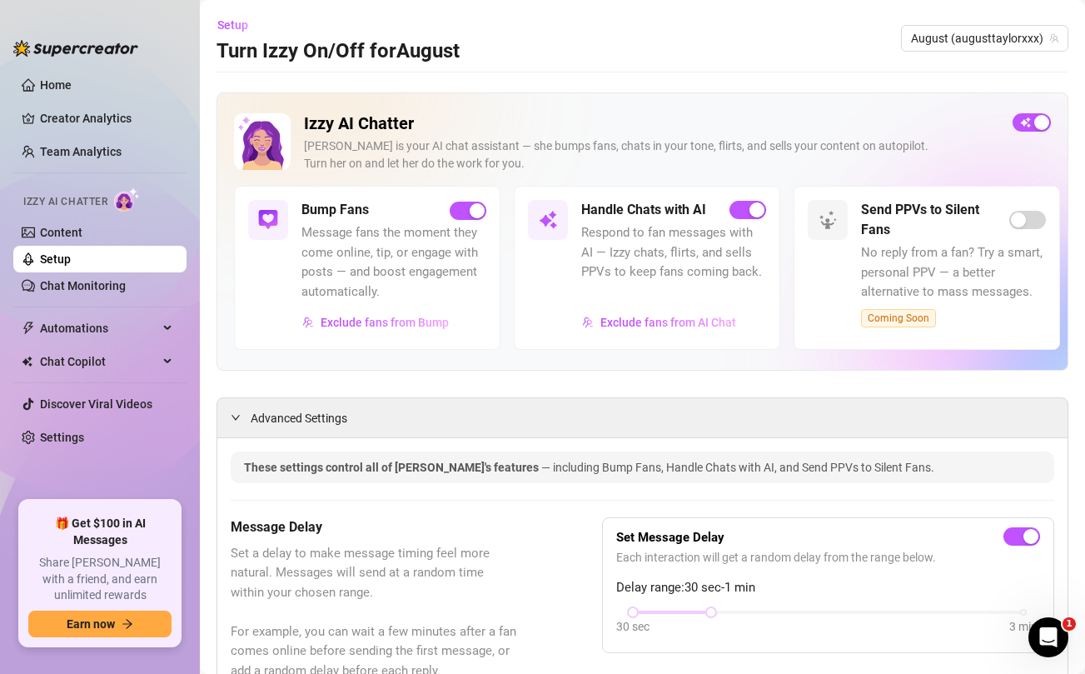
scroll to position [628, 0]
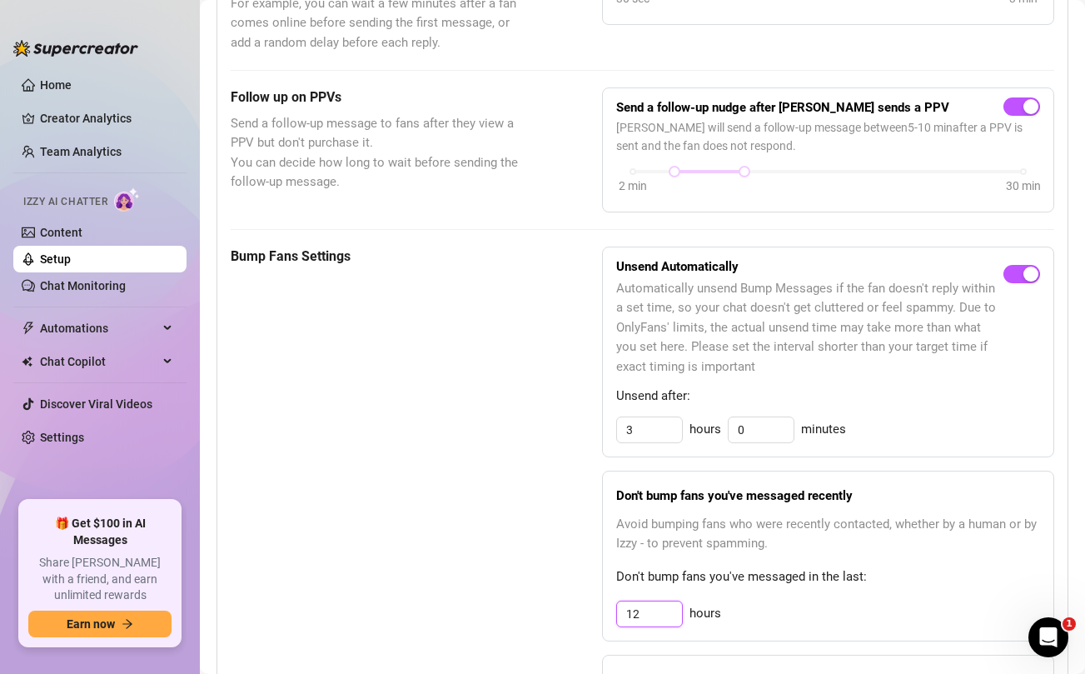
click at [646, 607] on input "12" at bounding box center [649, 613] width 65 height 25
click at [511, 555] on div "Bump Fans Settings" at bounding box center [375, 523] width 288 height 553
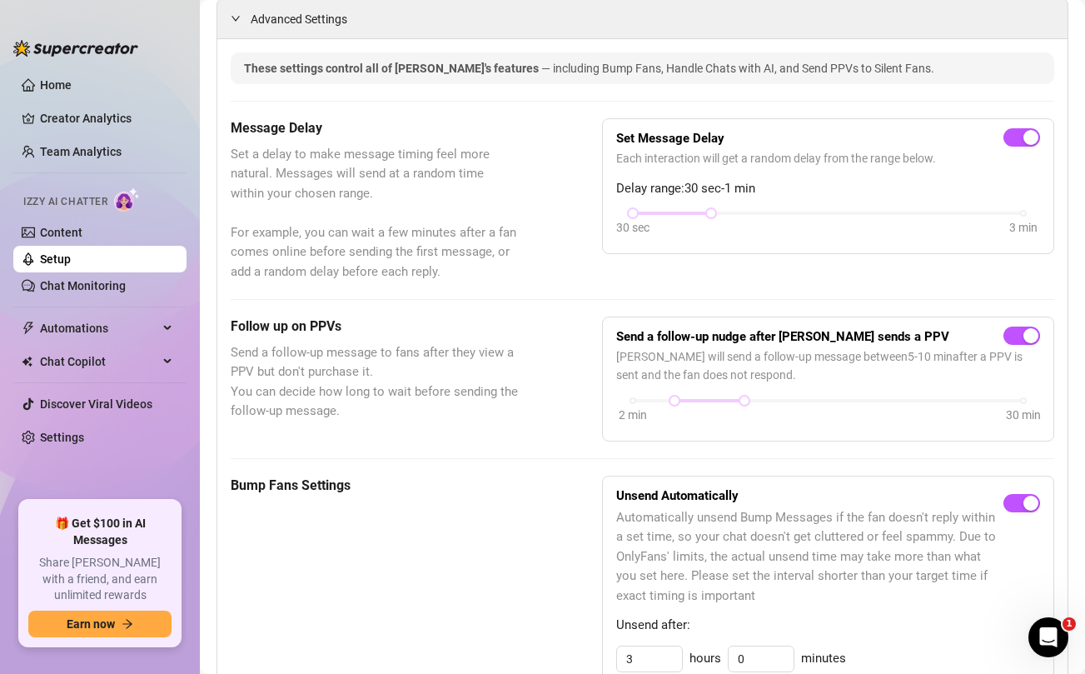
scroll to position [0, 0]
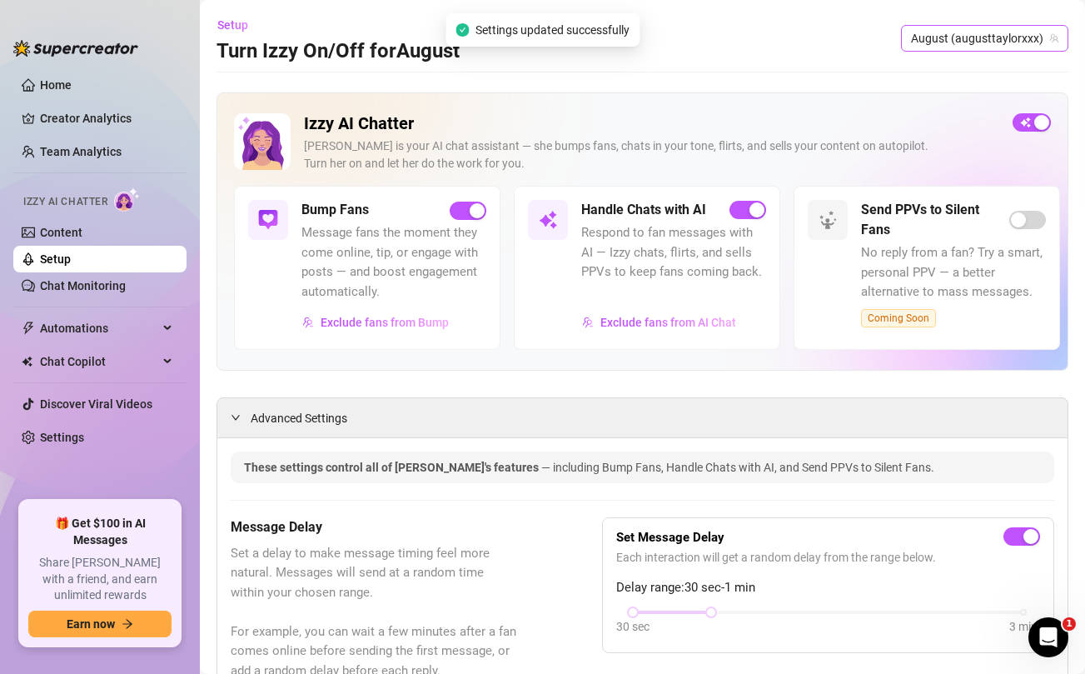
click at [975, 38] on span "August (augusttaylorxxx)" at bounding box center [984, 38] width 147 height 25
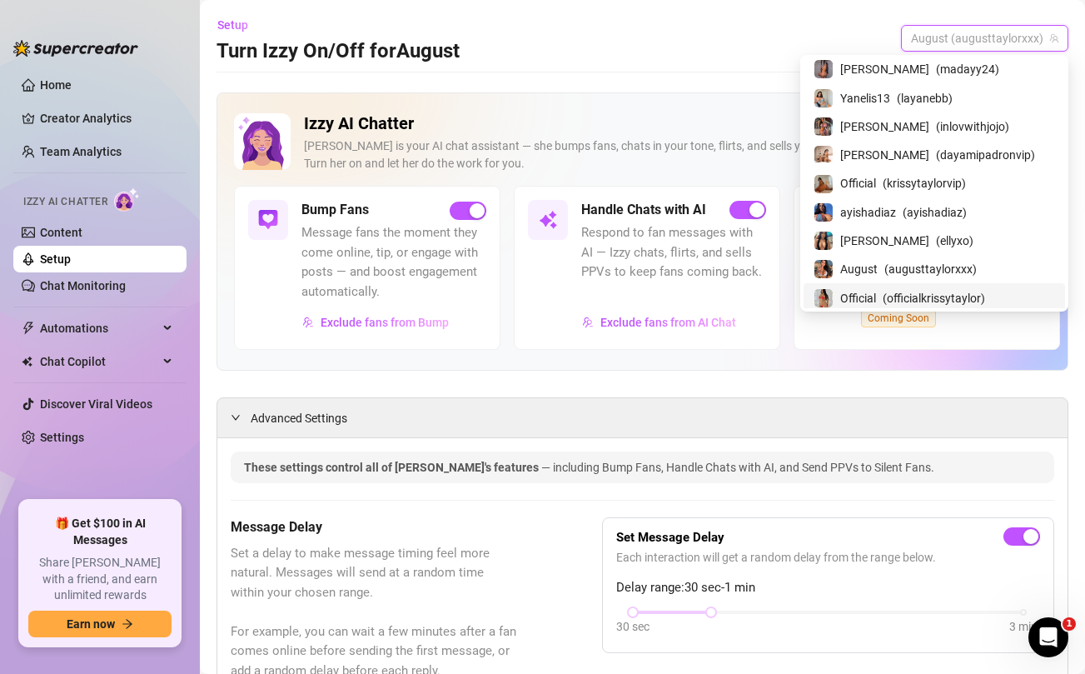
click at [876, 292] on span "Official" at bounding box center [859, 298] width 36 height 18
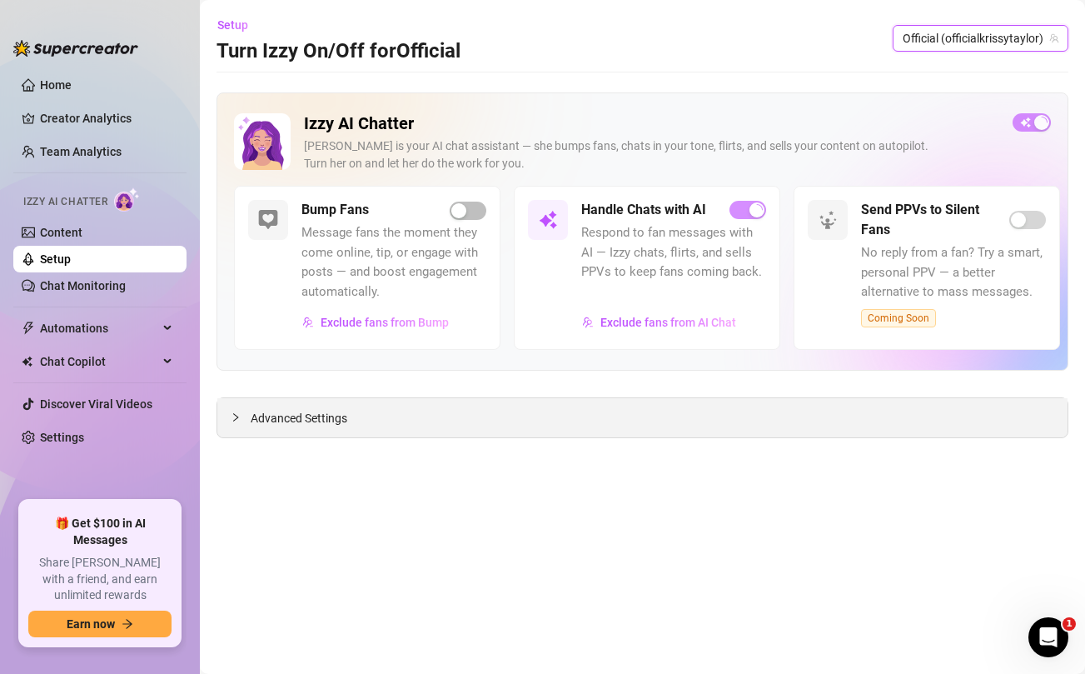
click at [315, 422] on span "Advanced Settings" at bounding box center [299, 418] width 97 height 18
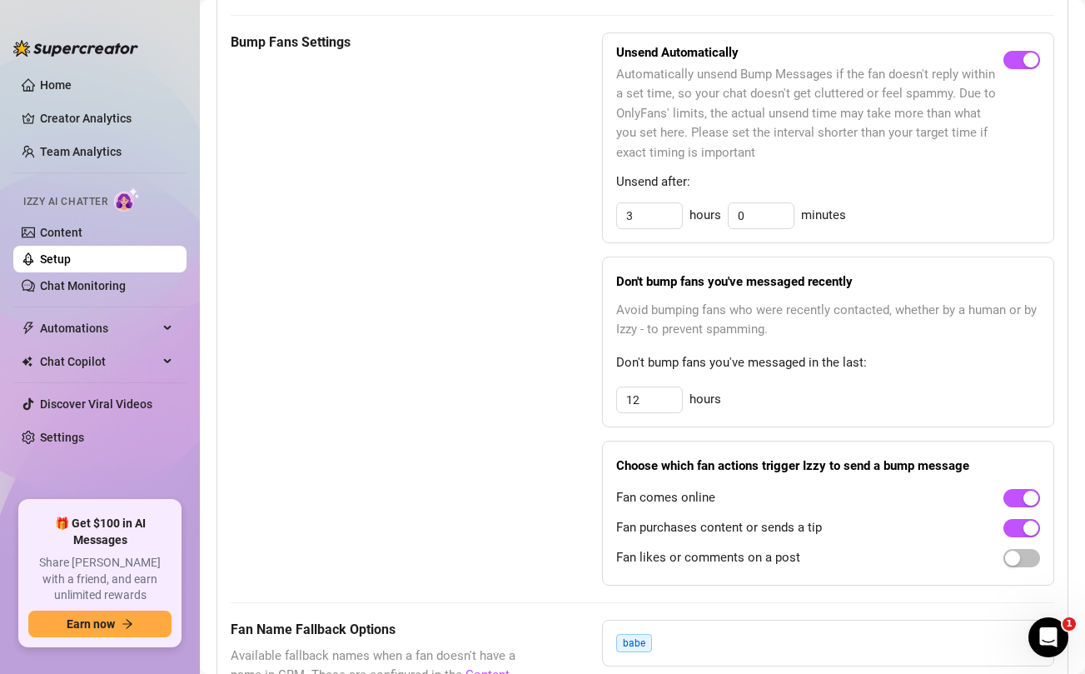
scroll to position [833, 0]
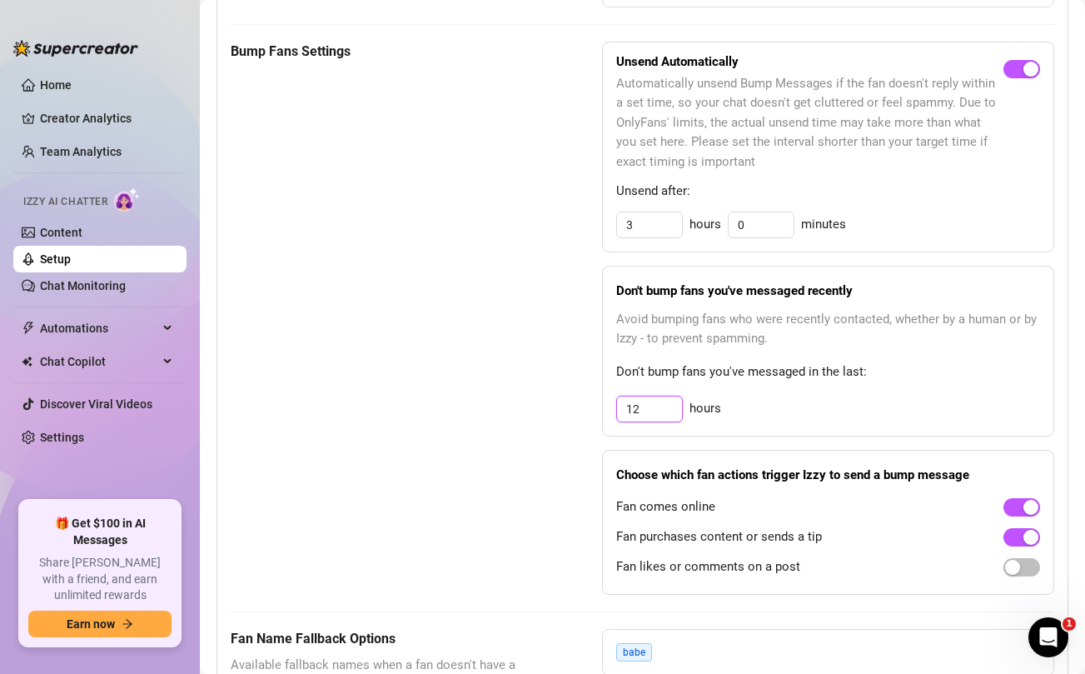
click at [642, 409] on input "12" at bounding box center [649, 409] width 65 height 25
click at [526, 464] on div "Bump Fans Settings Unsend Automatically Automatically unsend Bump Messages if t…" at bounding box center [643, 318] width 824 height 553
click at [1025, 569] on span "button" at bounding box center [1022, 567] width 37 height 18
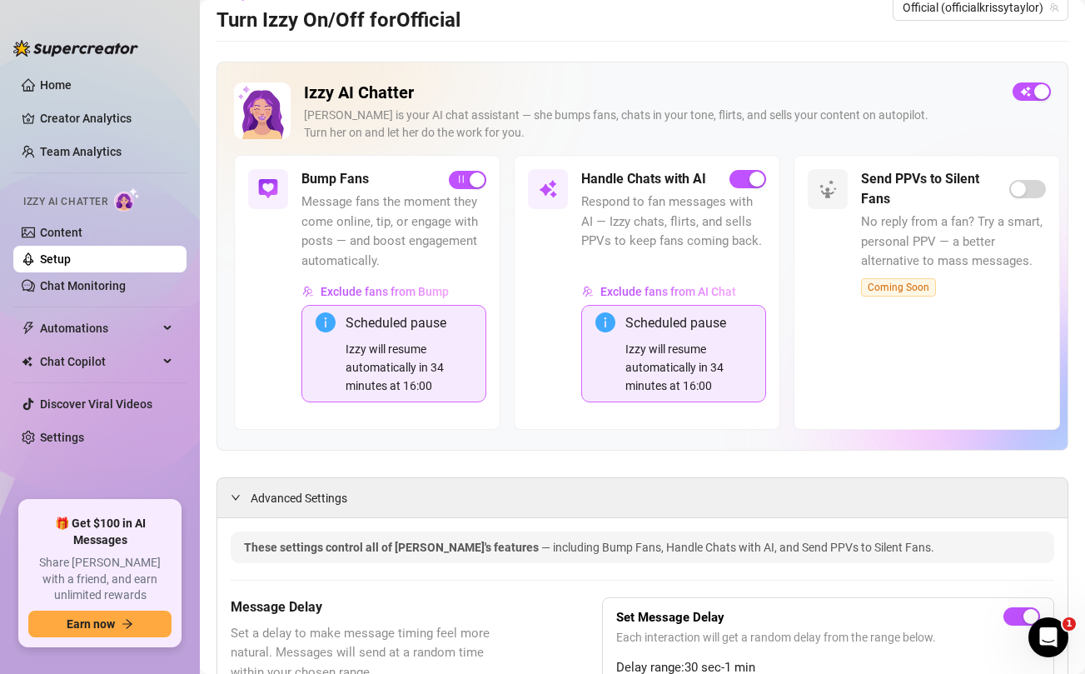
scroll to position [0, 0]
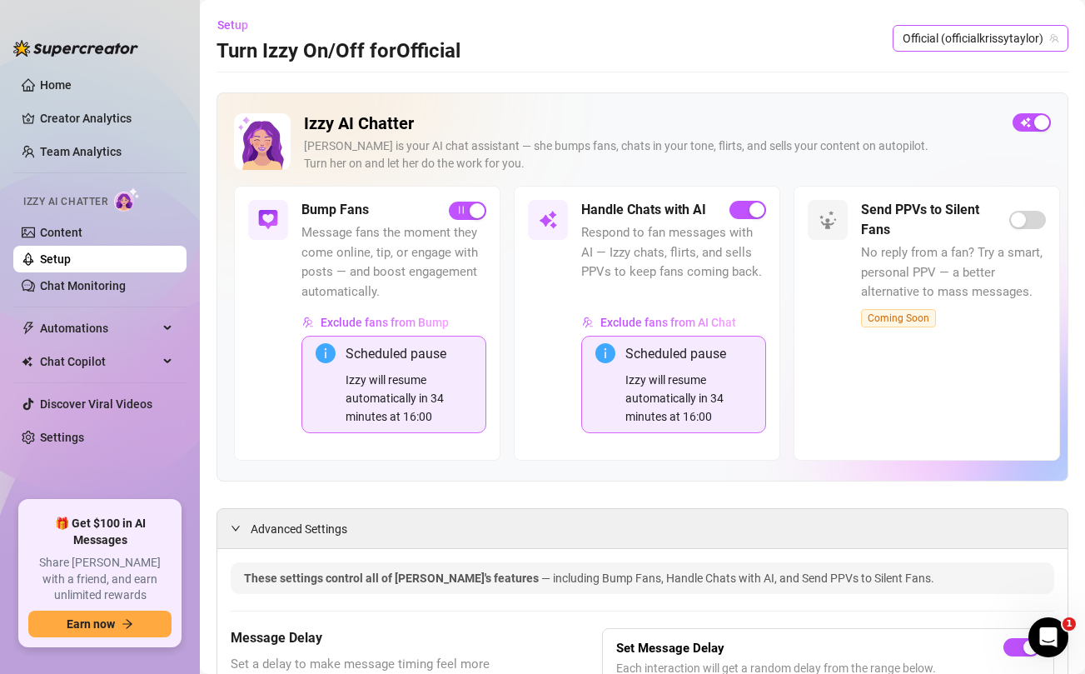
click at [950, 45] on span "Official (officialkrissytaylor)" at bounding box center [981, 38] width 156 height 25
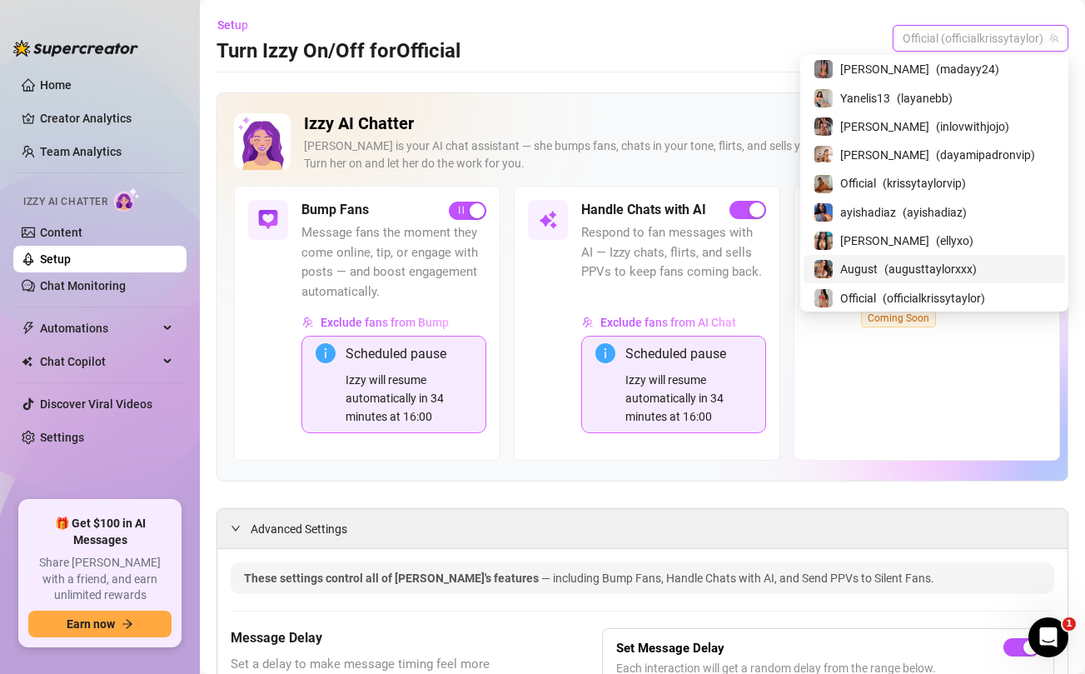
click at [878, 272] on span "August" at bounding box center [859, 269] width 37 height 18
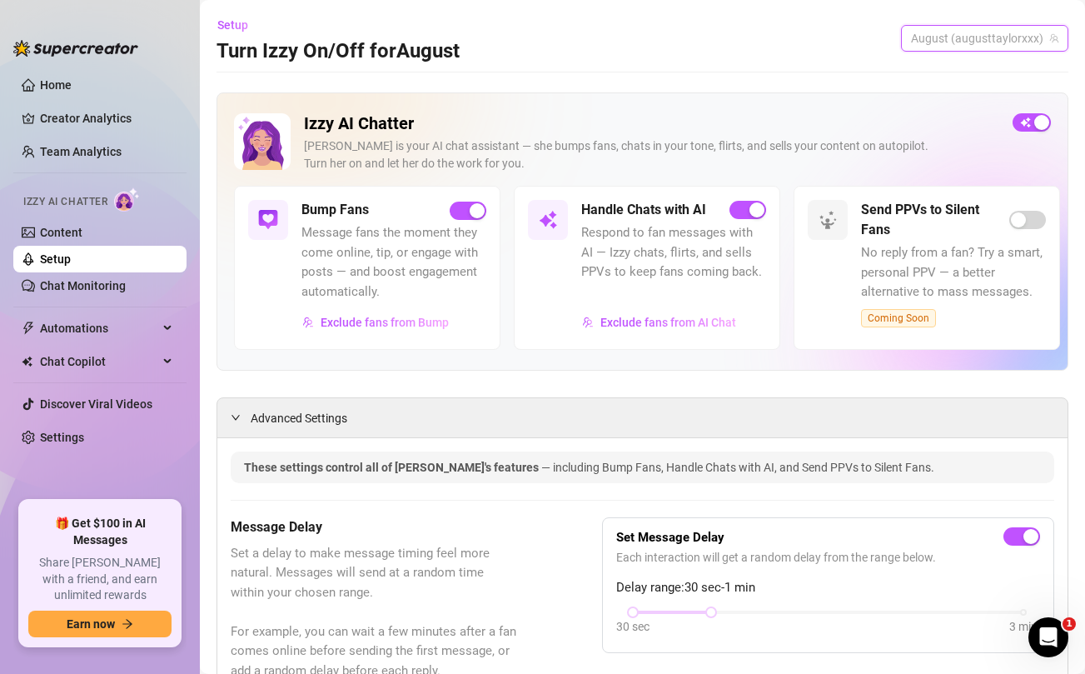
click at [944, 40] on span "August (augusttaylorxxx)" at bounding box center [984, 38] width 147 height 25
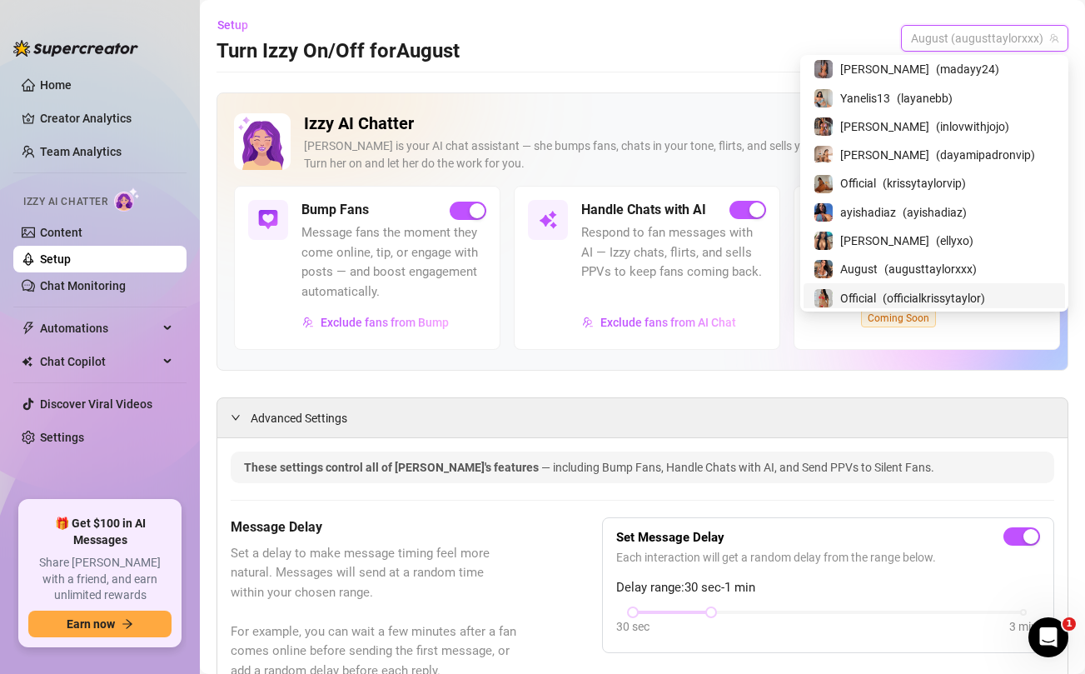
click at [876, 292] on span "Official" at bounding box center [859, 298] width 36 height 18
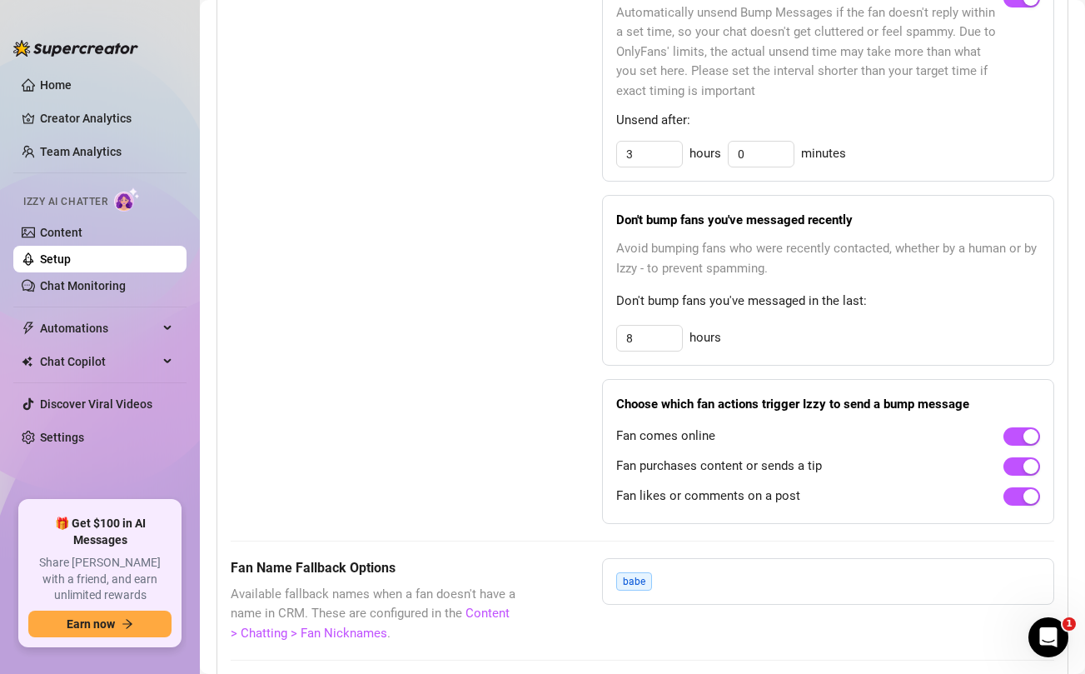
scroll to position [1017, 0]
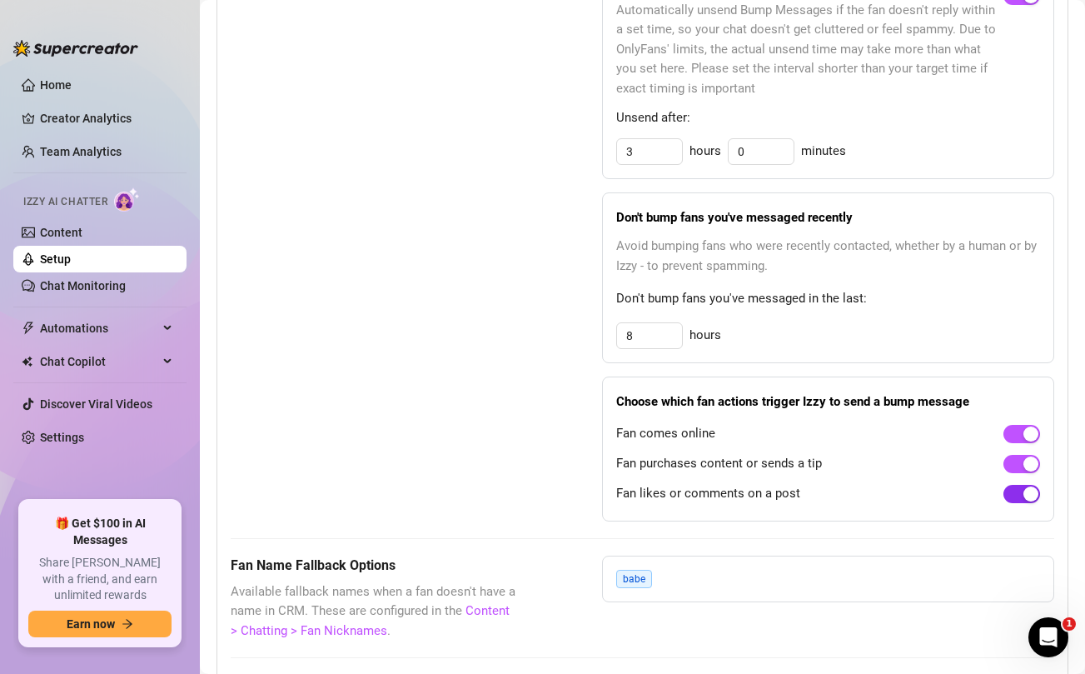
click at [1025, 501] on div "button" at bounding box center [1031, 494] width 15 height 15
click at [513, 456] on div "Bump Fans Settings" at bounding box center [375, 244] width 288 height 553
